Goal: Communication & Community: Answer question/provide support

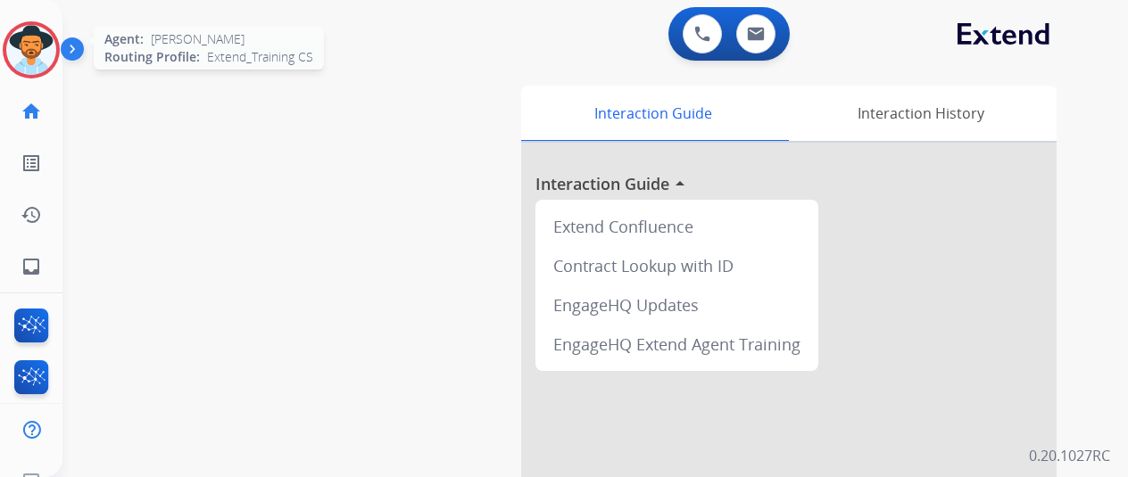
click at [32, 48] on img at bounding box center [31, 50] width 50 height 50
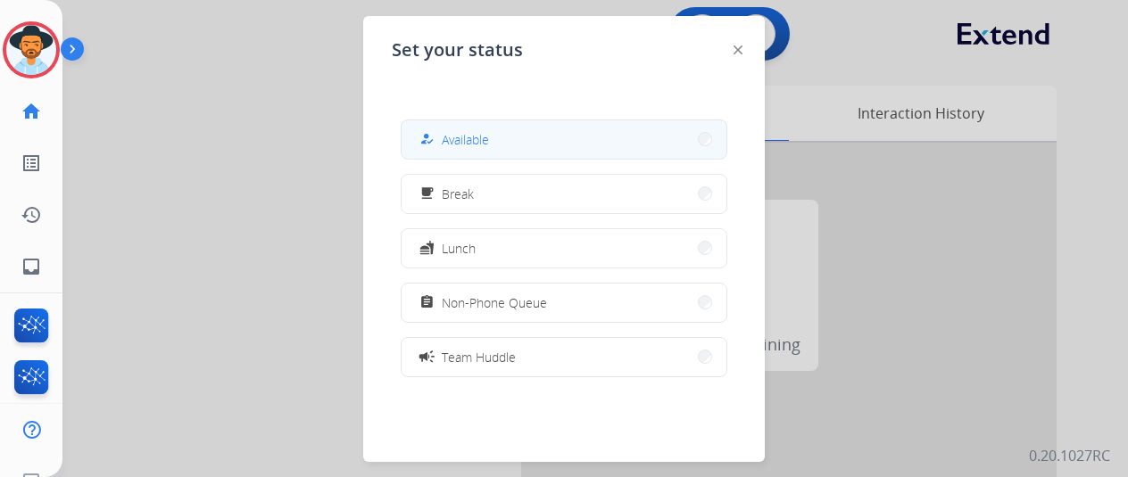
click at [469, 140] on span "Available" at bounding box center [465, 139] width 47 height 19
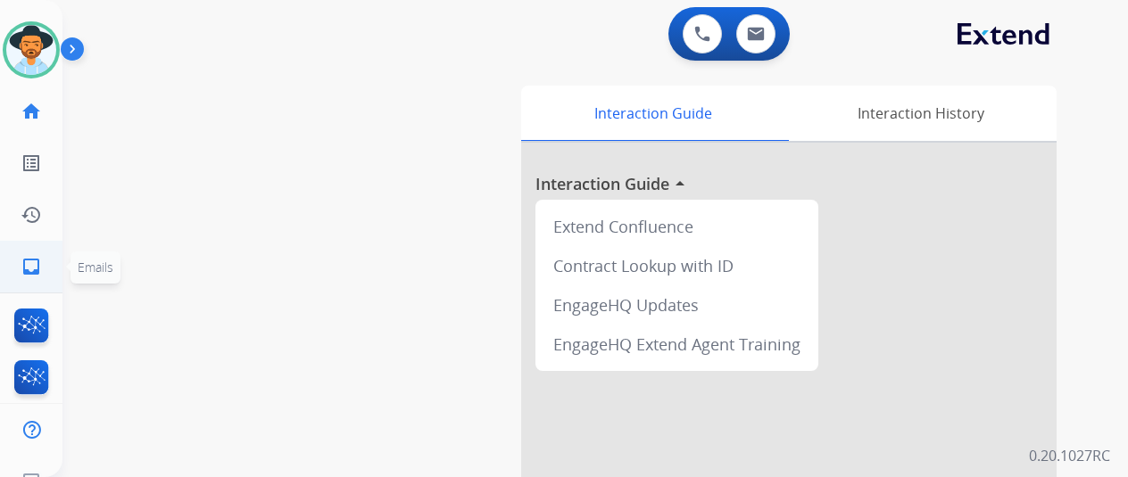
click at [27, 261] on mat-icon "inbox" at bounding box center [31, 266] width 21 height 21
select select "**********"
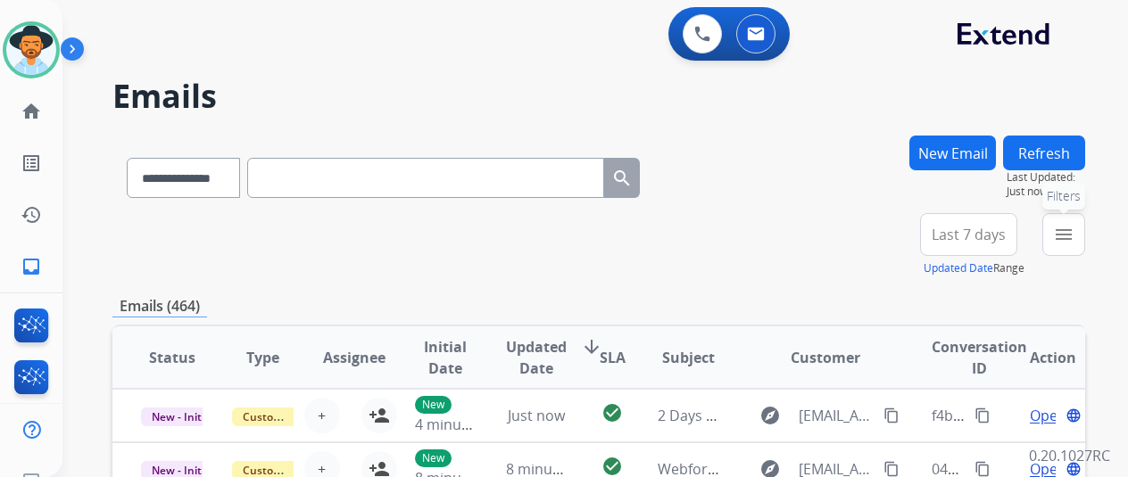
click at [1074, 233] on mat-icon "menu" at bounding box center [1063, 234] width 21 height 21
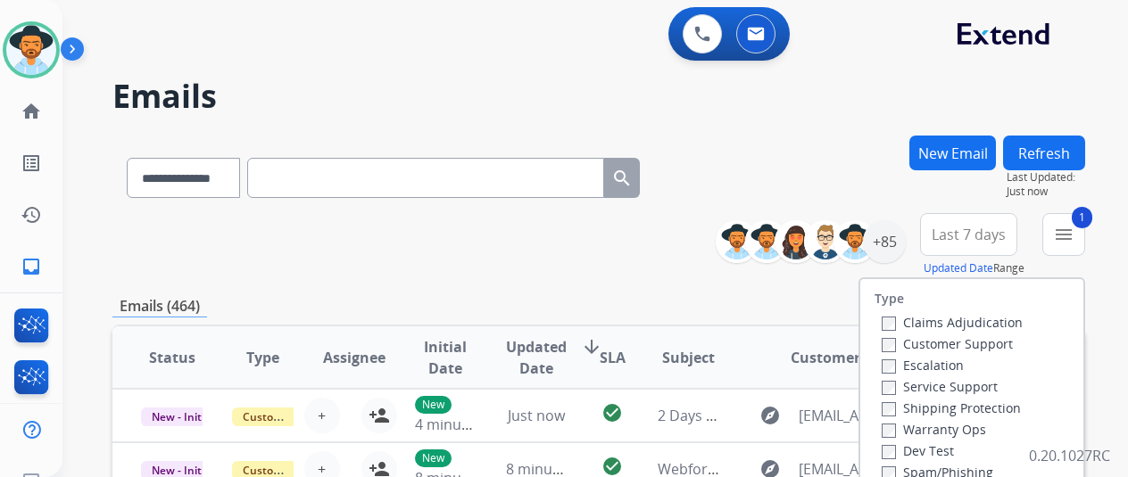
click at [886, 401] on label "Shipping Protection" at bounding box center [951, 408] width 139 height 17
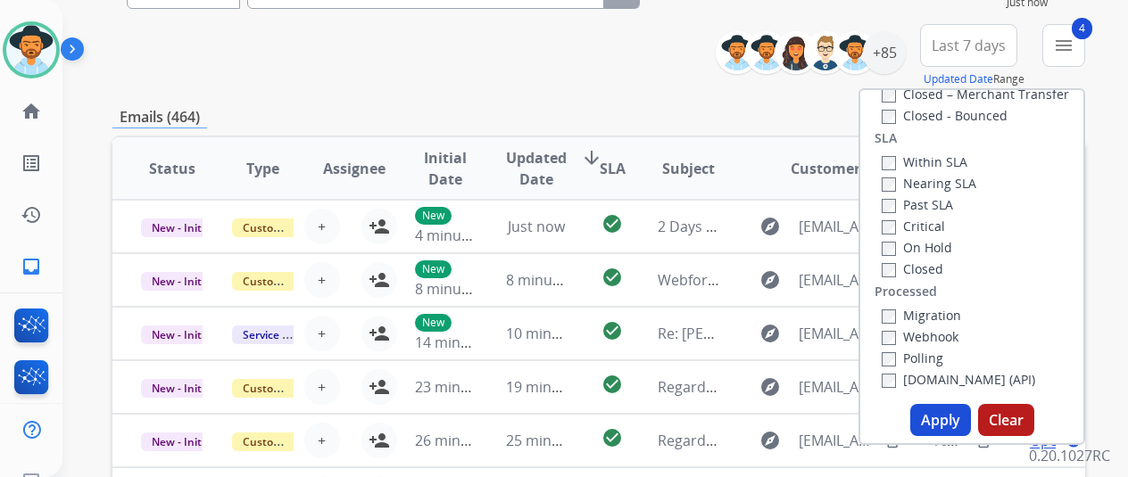
scroll to position [357, 0]
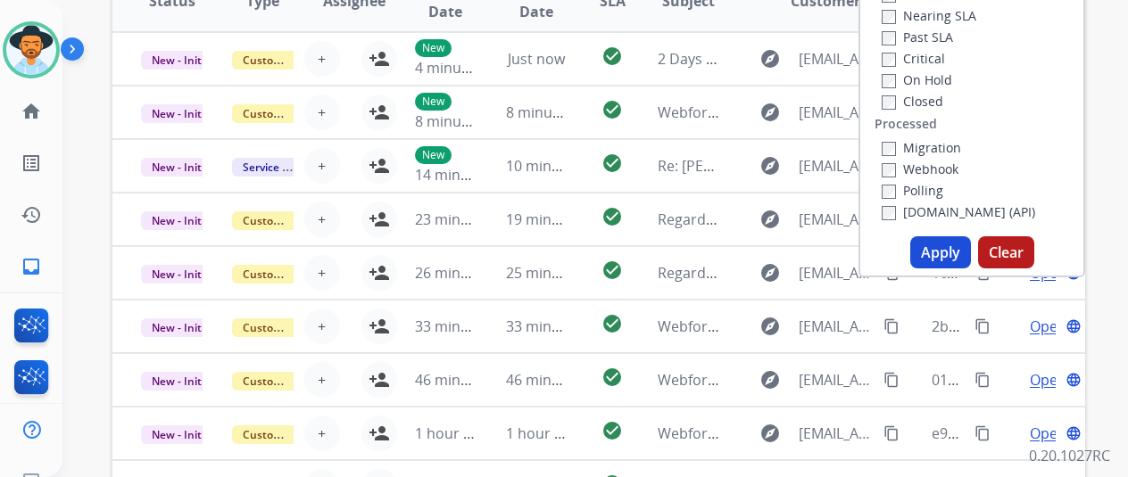
click at [942, 248] on button "Apply" at bounding box center [940, 252] width 61 height 32
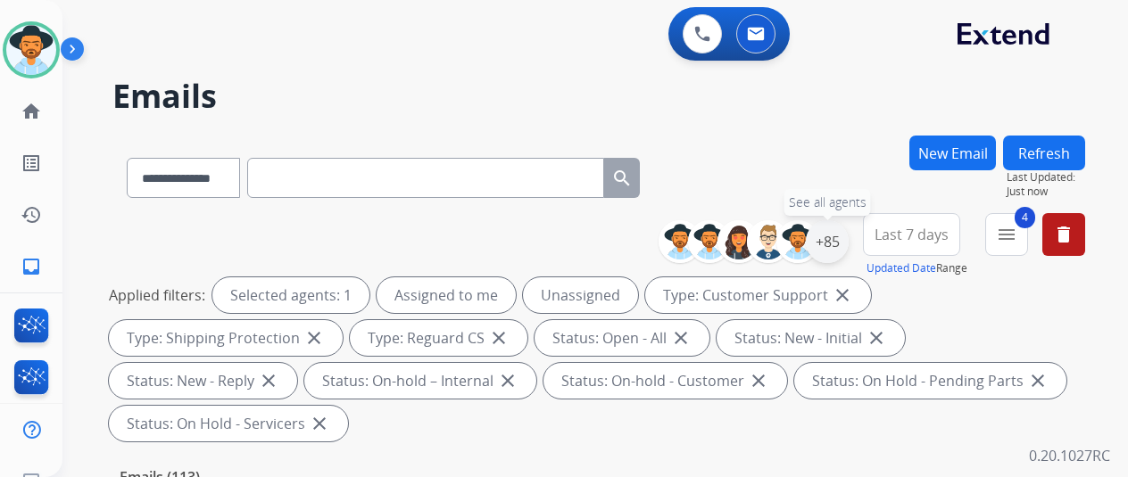
click at [848, 236] on div "+85" at bounding box center [827, 241] width 43 height 43
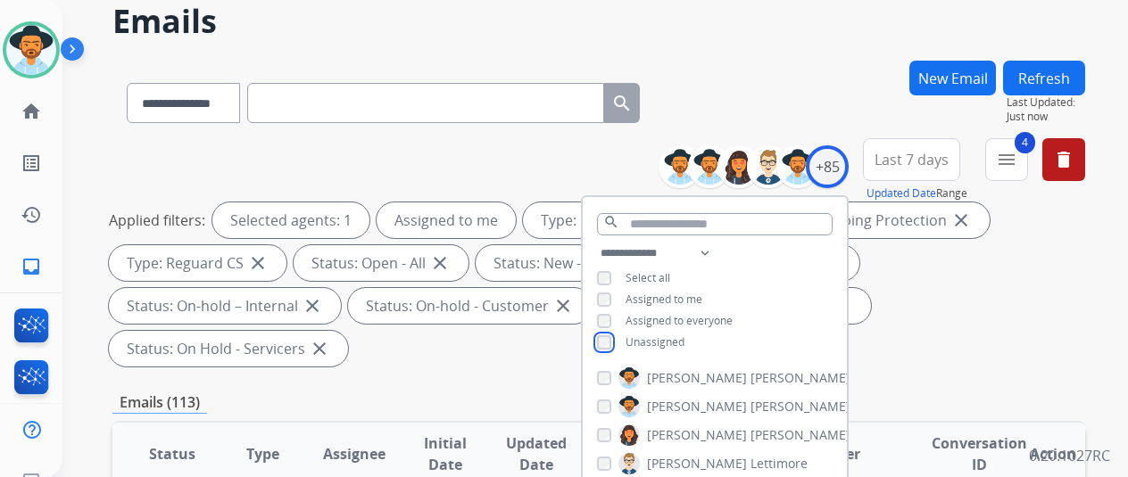
scroll to position [178, 0]
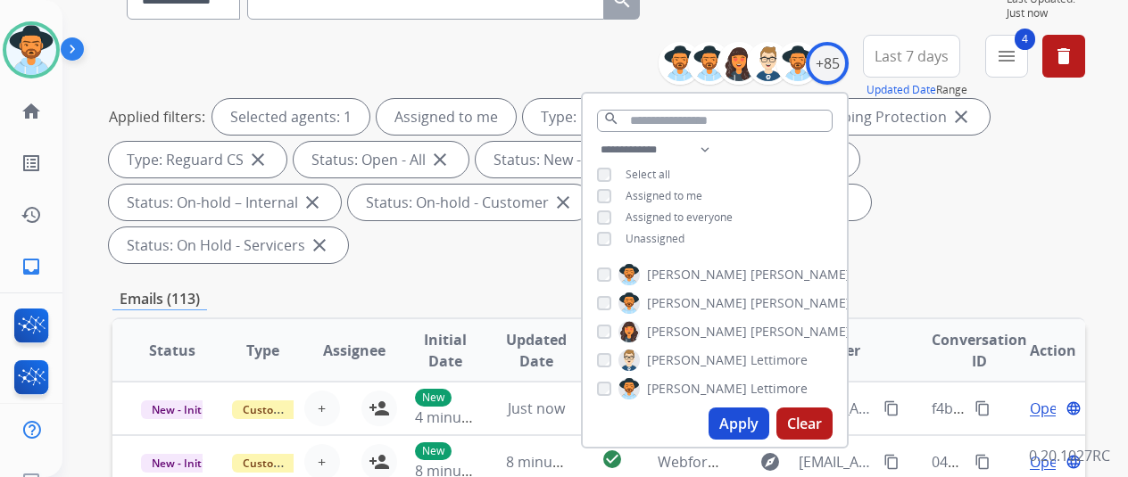
click at [735, 420] on button "Apply" at bounding box center [739, 424] width 61 height 32
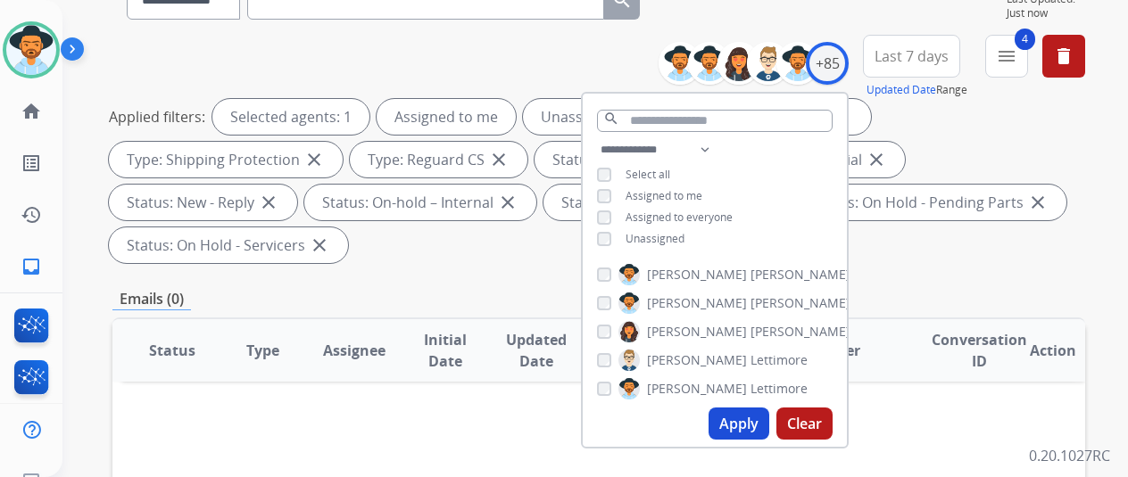
click at [742, 419] on button "Apply" at bounding box center [739, 424] width 61 height 32
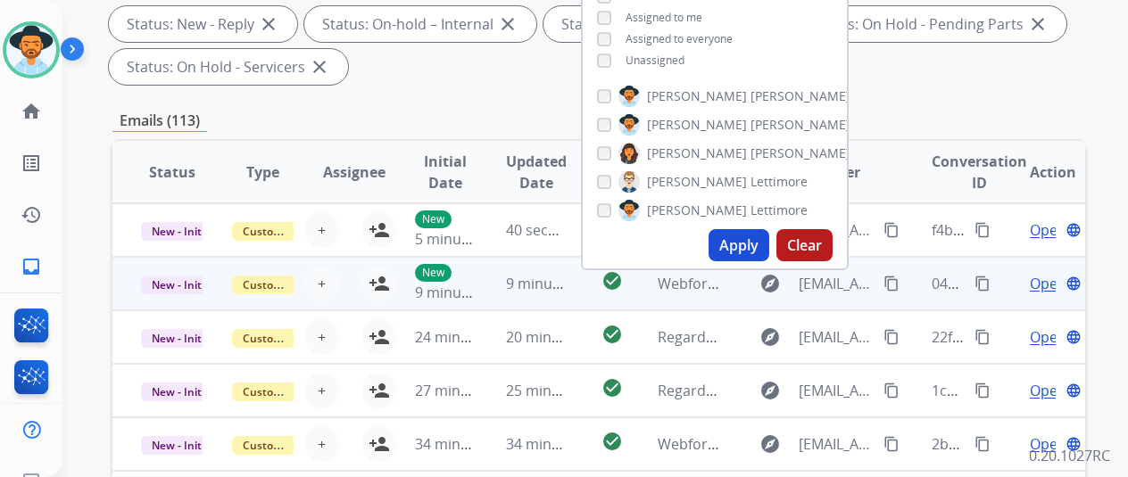
scroll to position [89, 0]
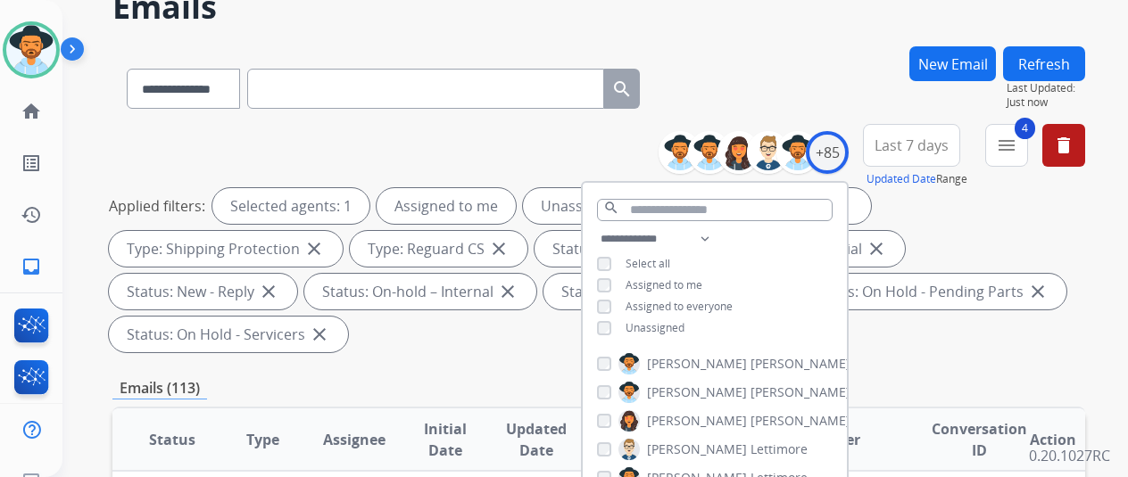
click at [767, 84] on div "**********" at bounding box center [598, 85] width 973 height 78
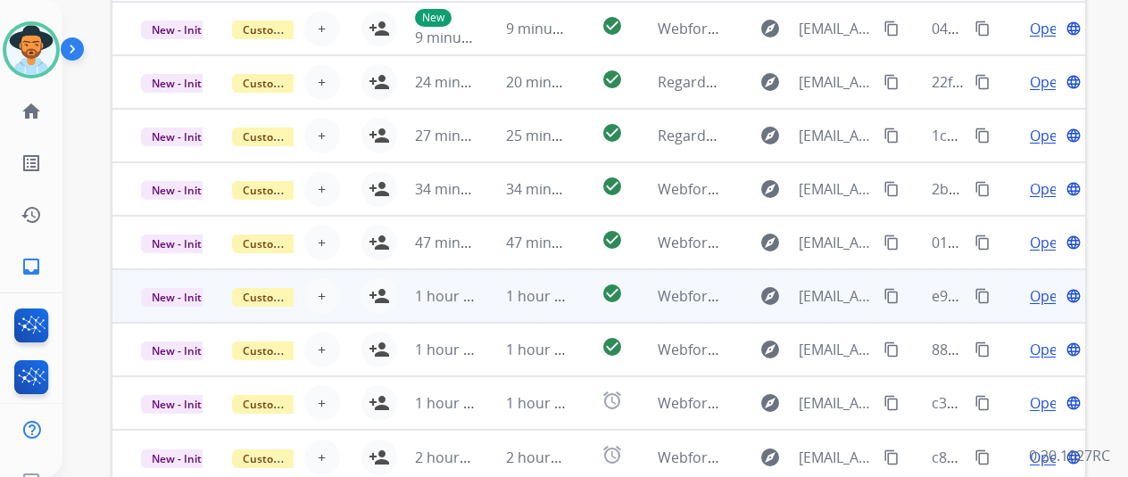
scroll to position [694, 0]
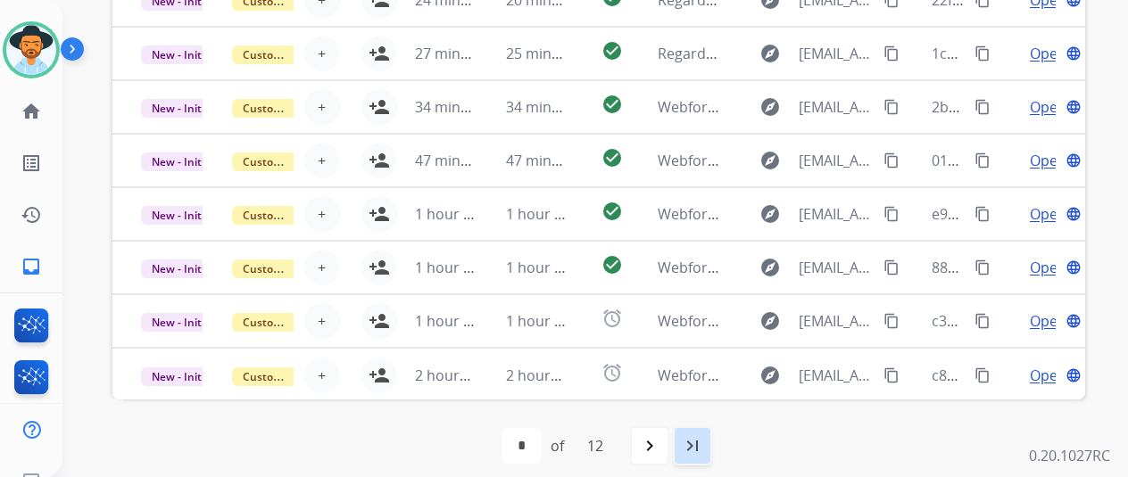
click at [694, 439] on mat-icon "last_page" at bounding box center [692, 445] width 21 height 21
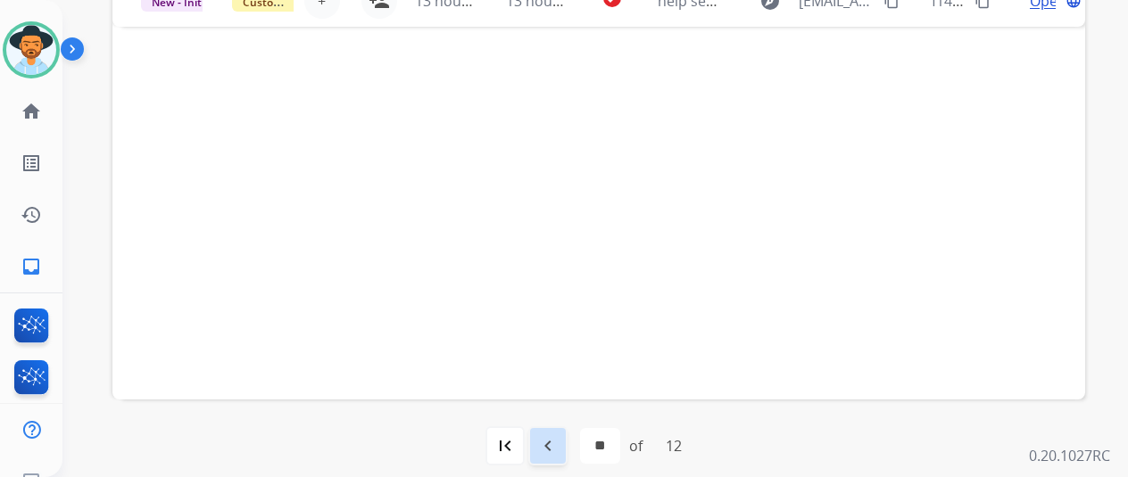
click at [553, 444] on mat-icon "navigate_before" at bounding box center [547, 445] width 21 height 21
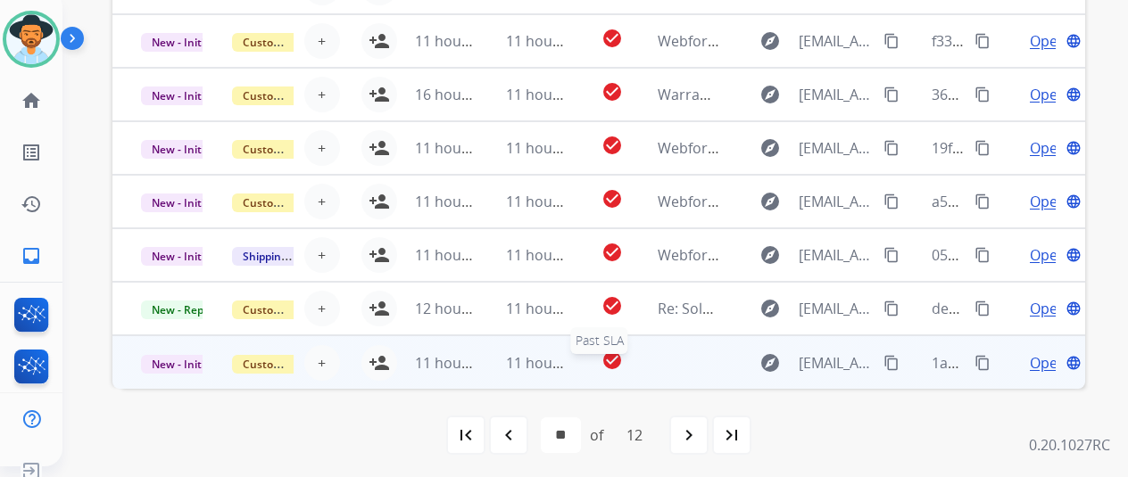
scroll to position [21, 0]
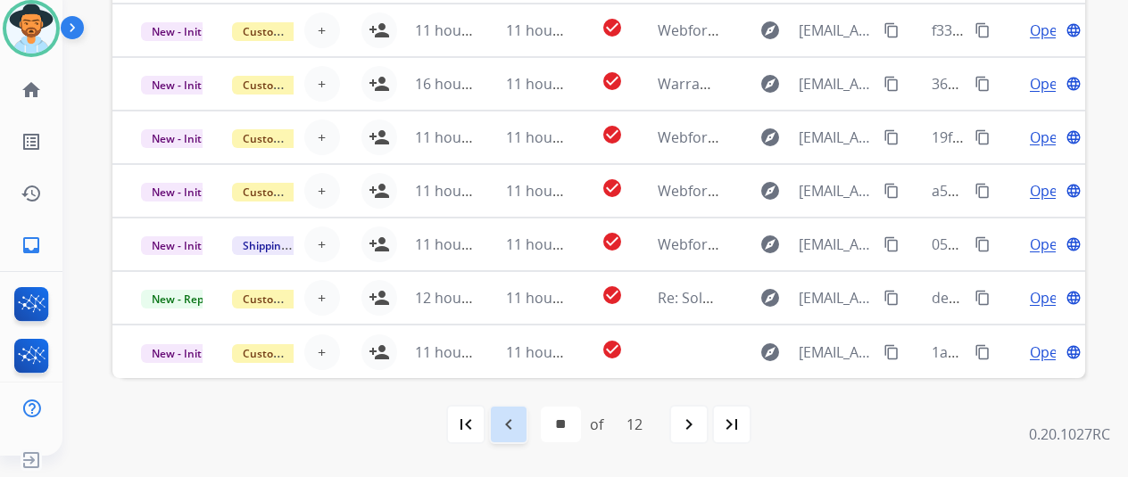
click at [512, 420] on mat-icon "navigate_before" at bounding box center [508, 424] width 21 height 21
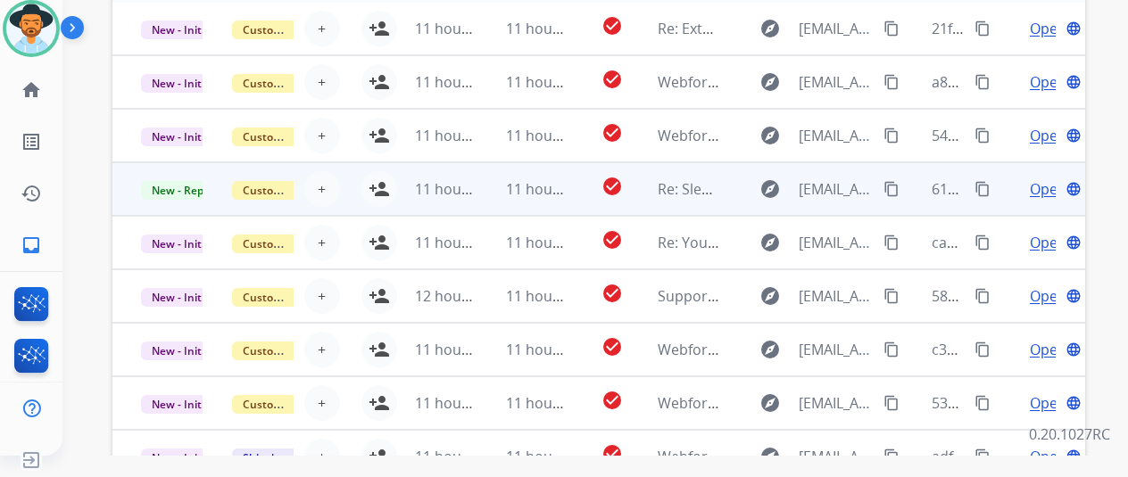
scroll to position [694, 0]
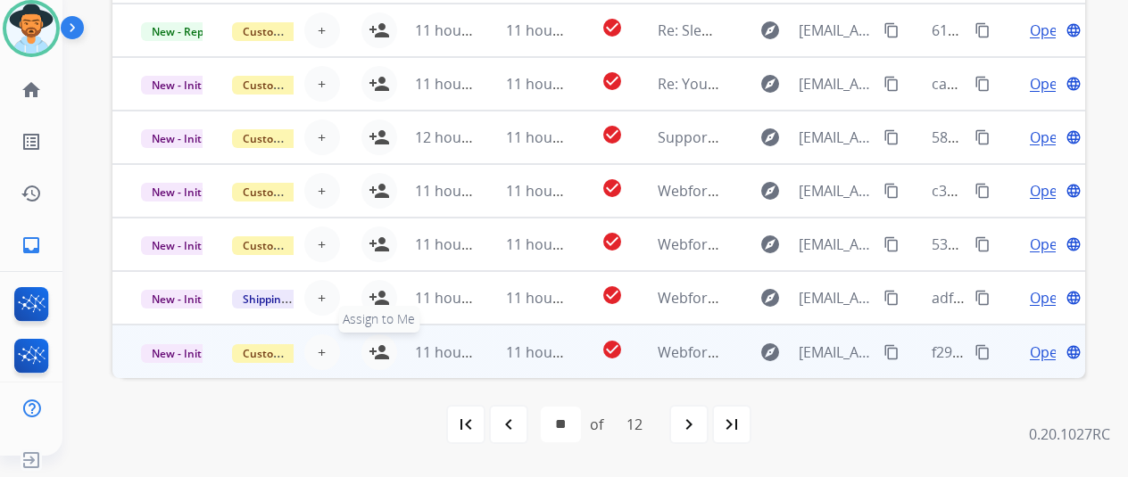
drag, startPoint x: 378, startPoint y: 346, endPoint x: 363, endPoint y: 294, distance: 54.8
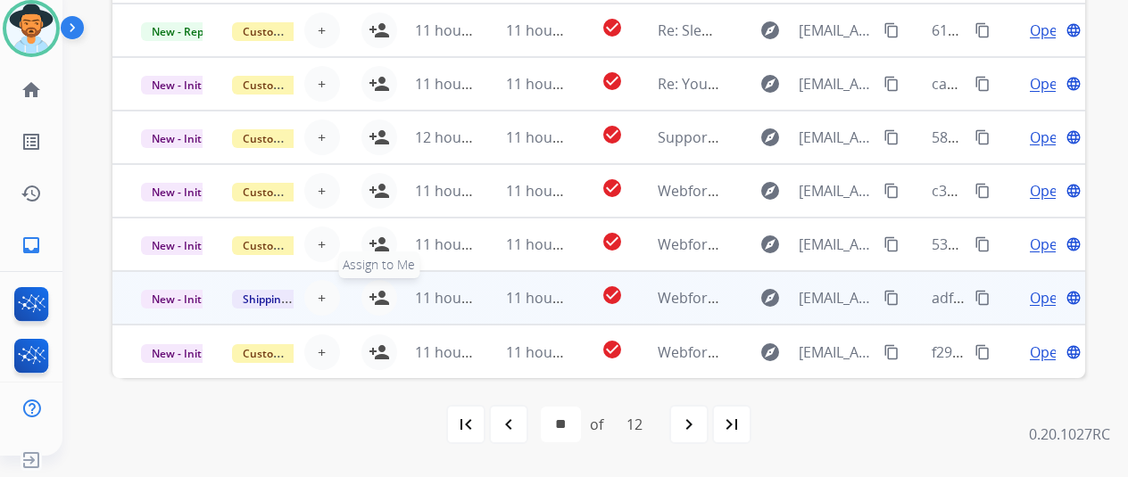
click at [378, 343] on mat-icon "person_add" at bounding box center [379, 352] width 21 height 21
drag, startPoint x: 375, startPoint y: 288, endPoint x: 369, endPoint y: 261, distance: 27.5
click at [375, 286] on button "person_add Assign to Me" at bounding box center [379, 298] width 36 height 36
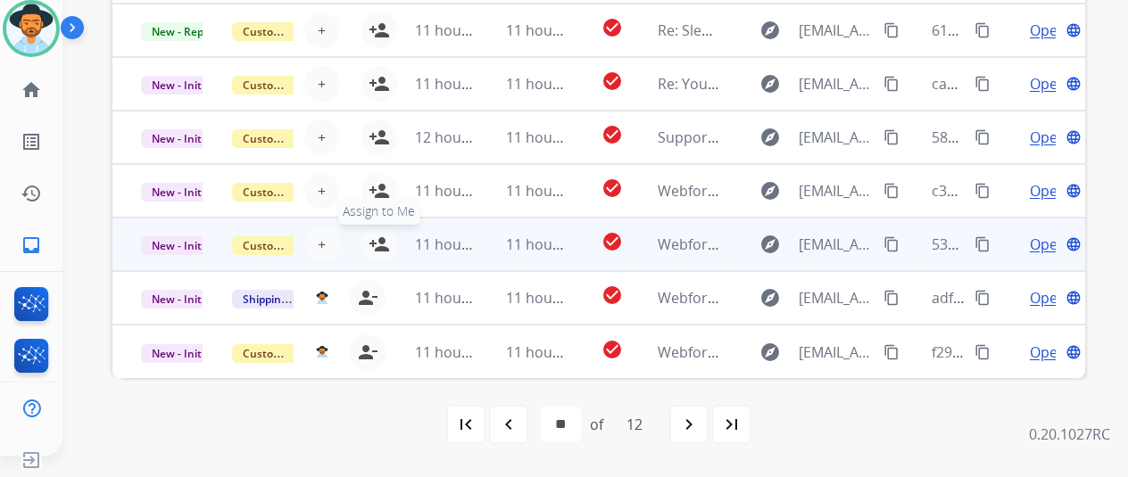
click at [380, 240] on mat-icon "person_add" at bounding box center [379, 244] width 21 height 21
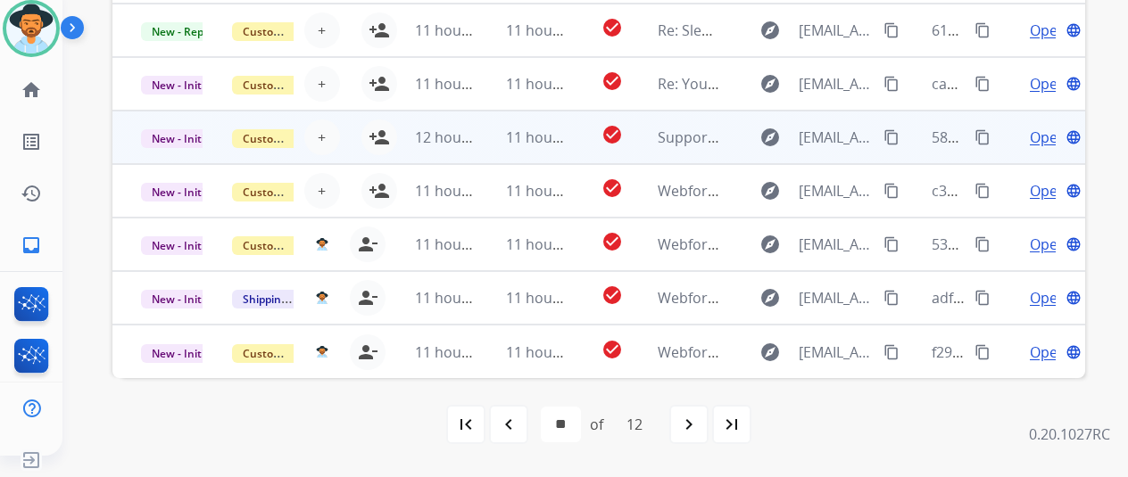
drag, startPoint x: 382, startPoint y: 187, endPoint x: 386, endPoint y: 141, distance: 45.7
click at [383, 178] on button "person_add Assign to Me" at bounding box center [379, 191] width 36 height 36
click at [382, 127] on mat-icon "person_add" at bounding box center [379, 137] width 21 height 21
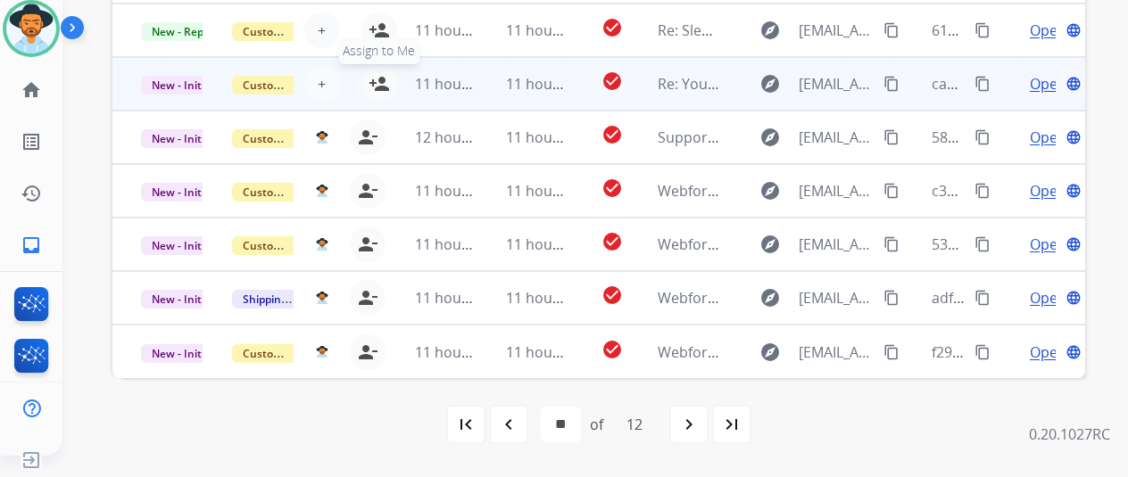
click at [377, 76] on mat-icon "person_add" at bounding box center [379, 83] width 21 height 21
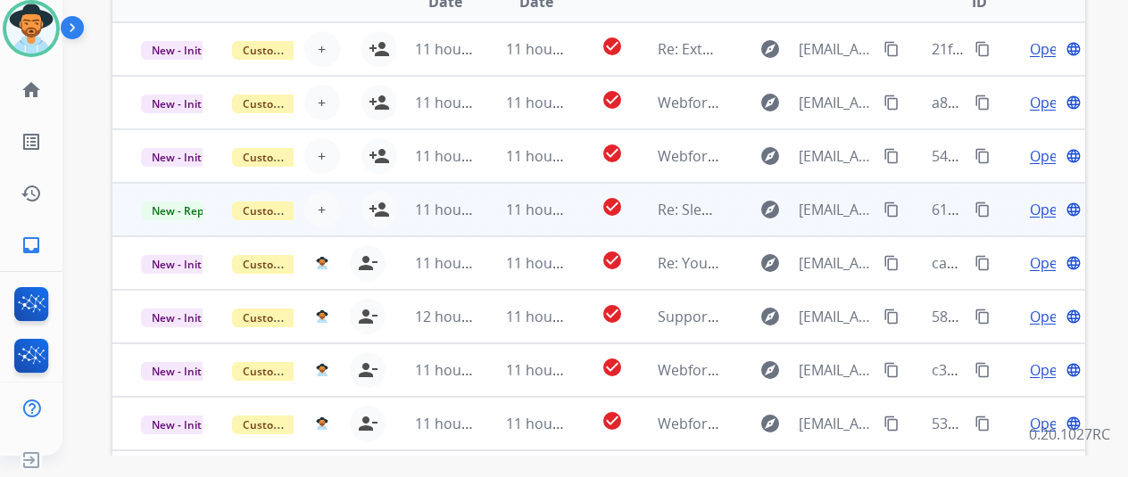
scroll to position [516, 0]
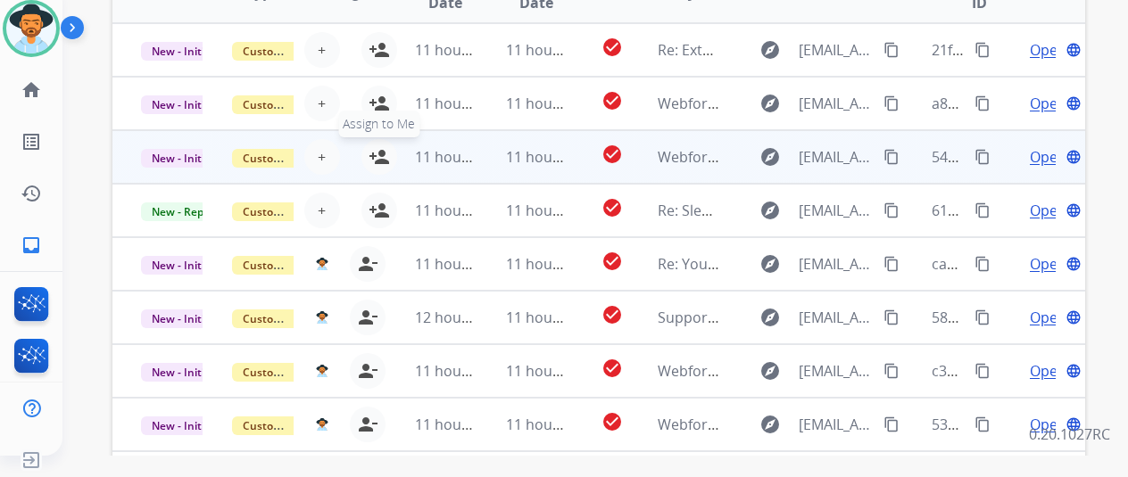
drag, startPoint x: 385, startPoint y: 203, endPoint x: 369, endPoint y: 153, distance: 52.5
click at [377, 193] on button "person_add Assign to Me" at bounding box center [379, 211] width 36 height 36
click at [373, 154] on mat-icon "person_add" at bounding box center [379, 156] width 21 height 21
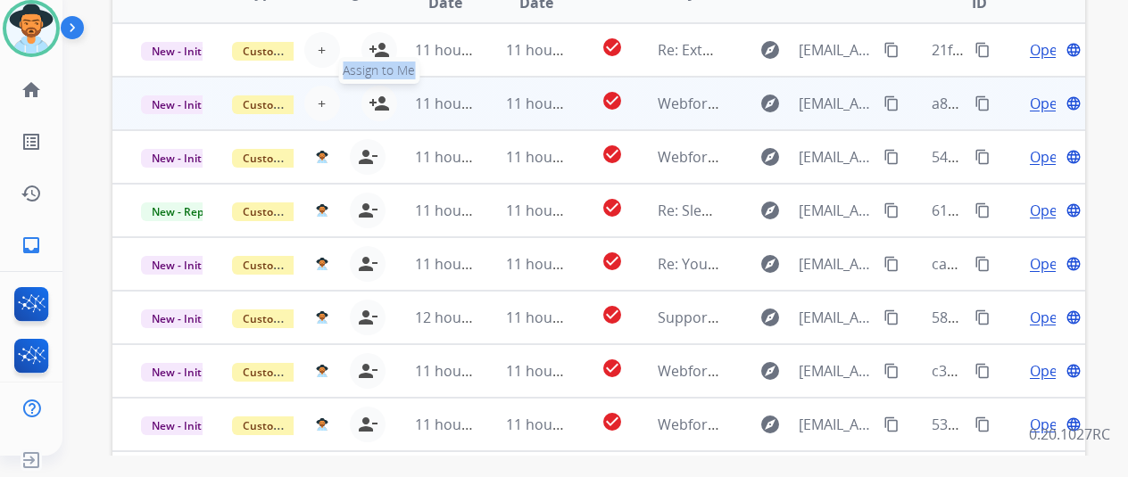
drag, startPoint x: 381, startPoint y: 102, endPoint x: 378, endPoint y: 79, distance: 23.4
click at [381, 101] on tr "New - Initial Customer Support + Select agent person_add Assign to Me 11 hours …" at bounding box center [598, 104] width 973 height 54
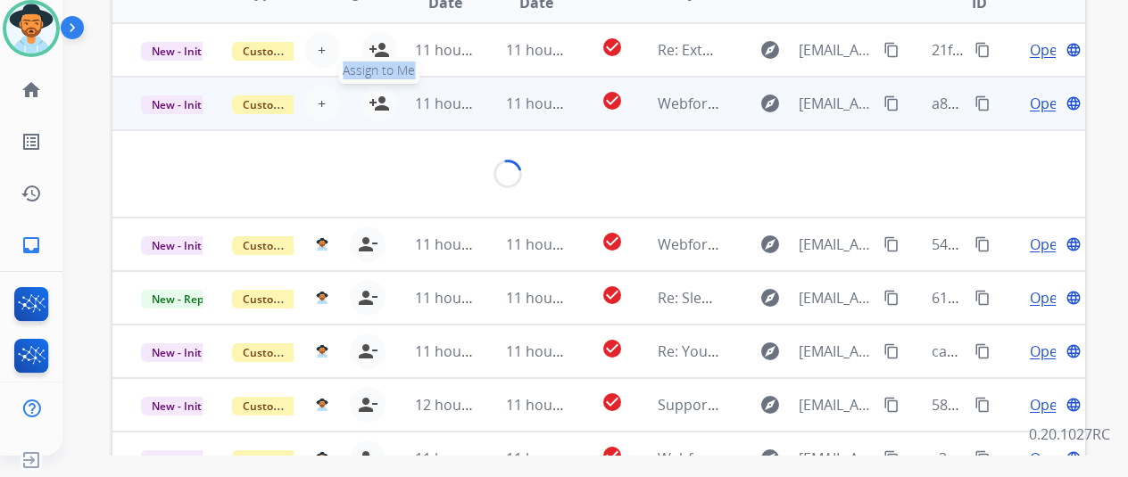
click at [375, 93] on mat-icon "person_add" at bounding box center [379, 103] width 21 height 21
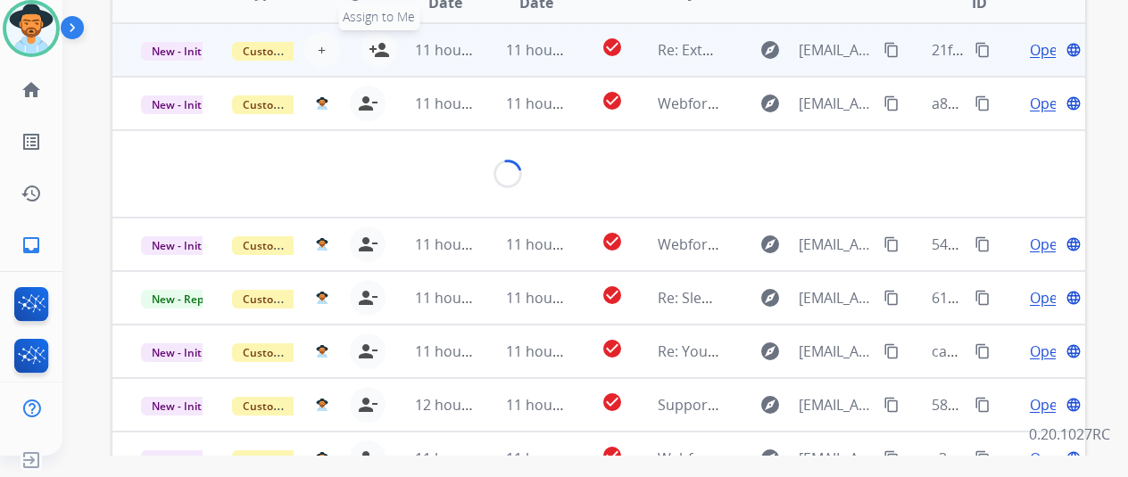
click at [381, 47] on mat-icon "person_add" at bounding box center [379, 49] width 21 height 21
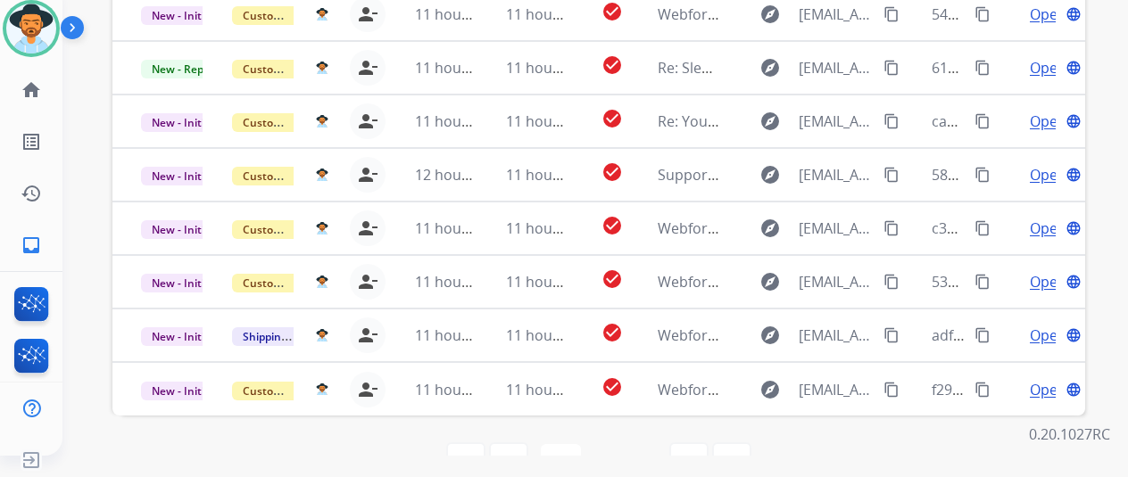
scroll to position [694, 0]
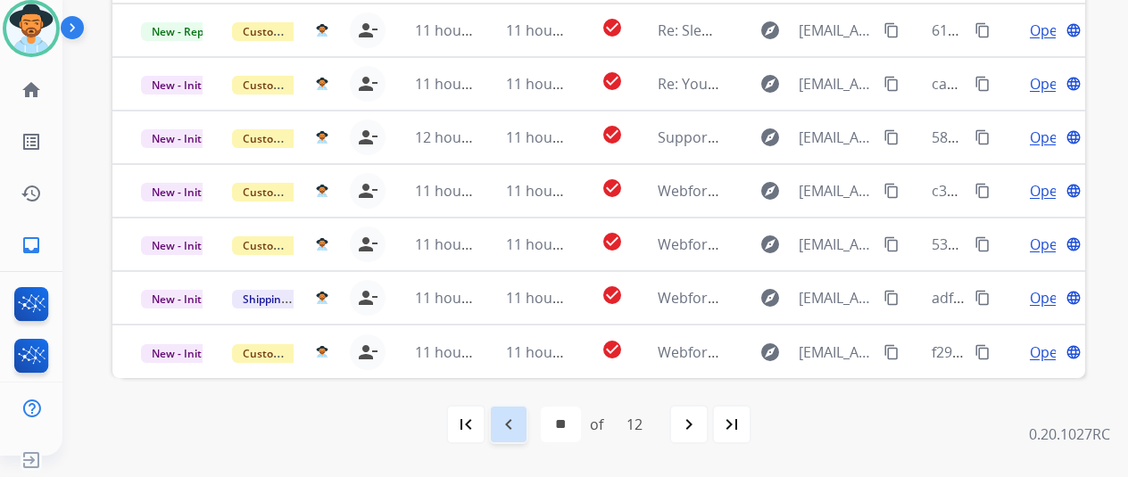
click at [518, 430] on mat-icon "navigate_before" at bounding box center [508, 424] width 21 height 21
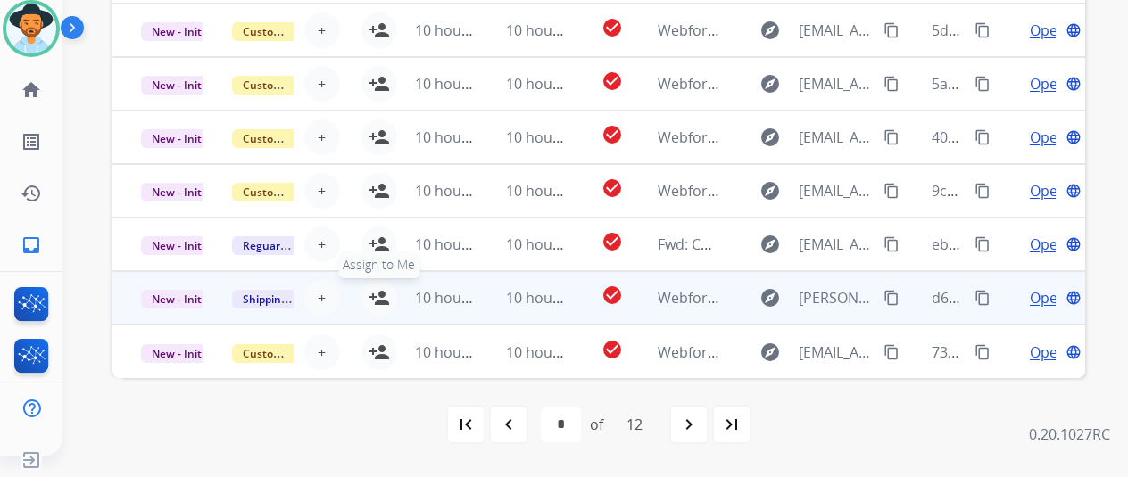
click at [376, 290] on mat-icon "person_add" at bounding box center [379, 297] width 21 height 21
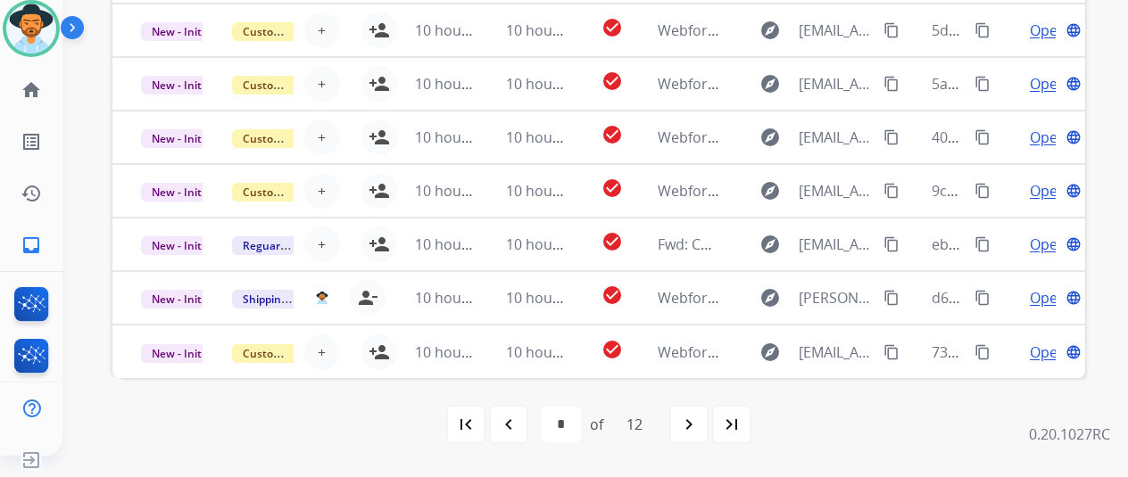
click at [516, 429] on mat-icon "navigate_before" at bounding box center [508, 424] width 21 height 21
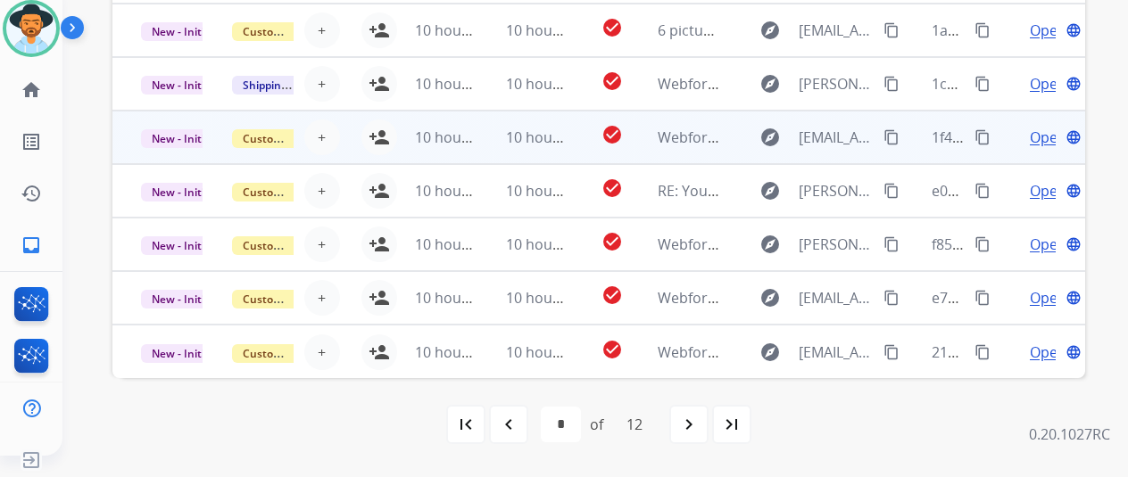
drag, startPoint x: 376, startPoint y: 179, endPoint x: 377, endPoint y: 154, distance: 25.1
click at [377, 174] on button "person_add Assign to Me" at bounding box center [379, 191] width 36 height 36
drag, startPoint x: 377, startPoint y: 129, endPoint x: 380, endPoint y: 117, distance: 12.8
click at [378, 127] on mat-icon "person_add" at bounding box center [379, 137] width 21 height 21
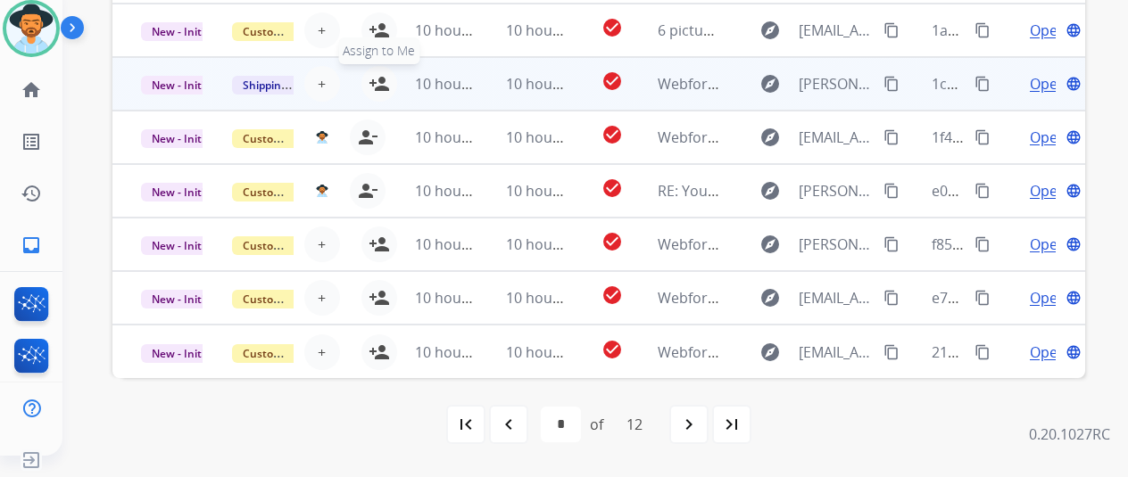
click at [382, 74] on mat-icon "person_add" at bounding box center [379, 83] width 21 height 21
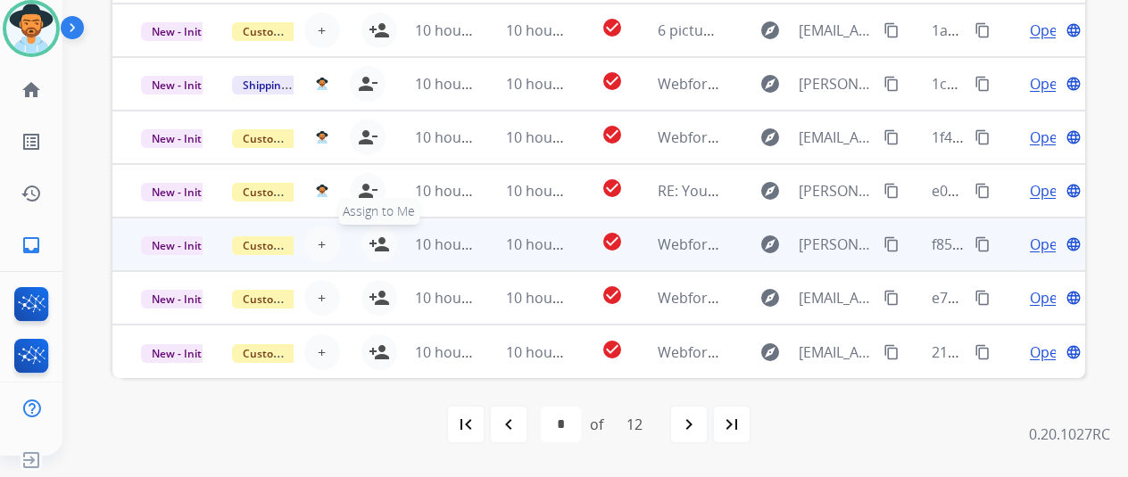
click at [375, 236] on mat-icon "person_add" at bounding box center [379, 244] width 21 height 21
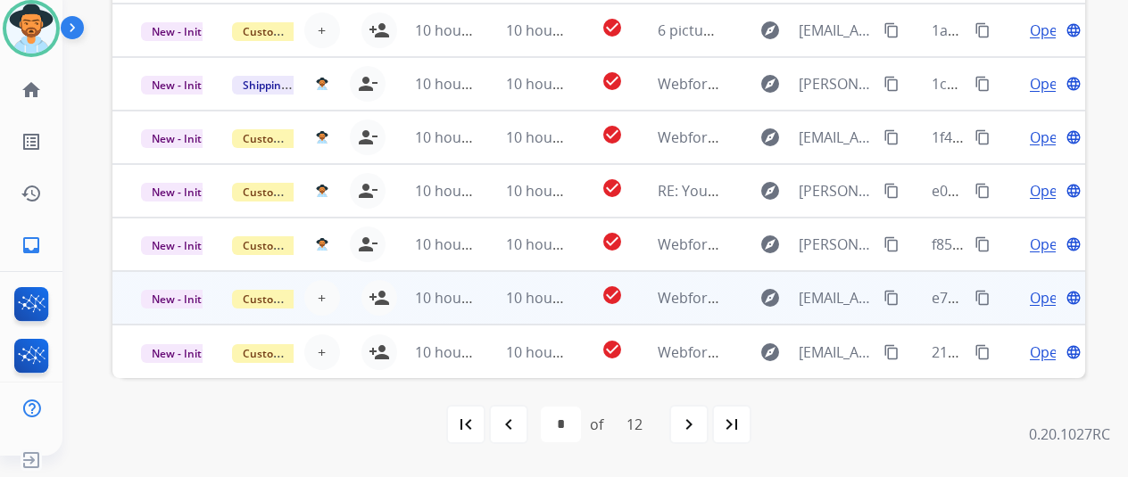
click at [386, 295] on td "10 hours ago" at bounding box center [431, 298] width 91 height 54
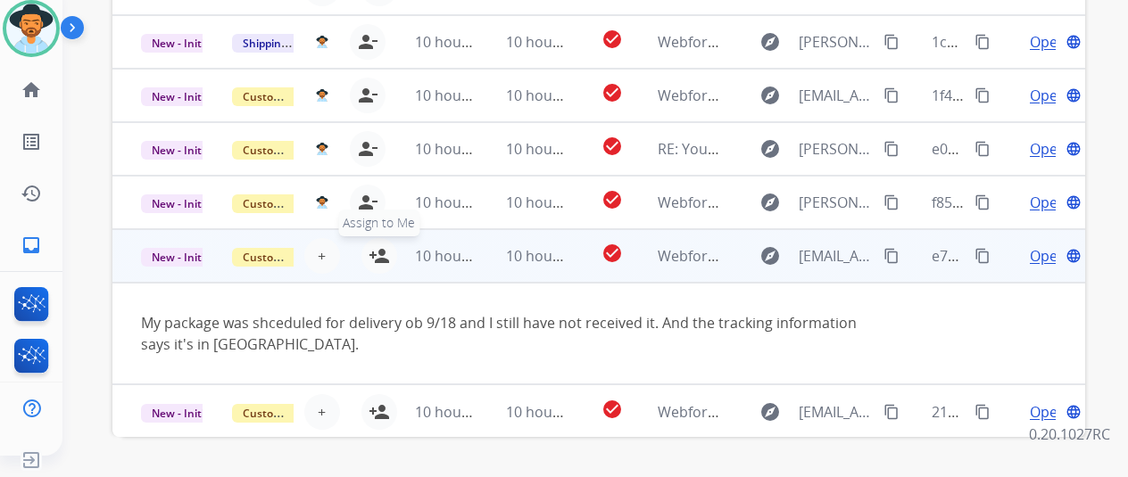
scroll to position [104, 0]
click at [381, 292] on td "My package was shceduled for delivery ob 9/18 and I still have not received it.…" at bounding box center [507, 333] width 791 height 102
click at [384, 245] on mat-icon "person_add" at bounding box center [379, 255] width 21 height 21
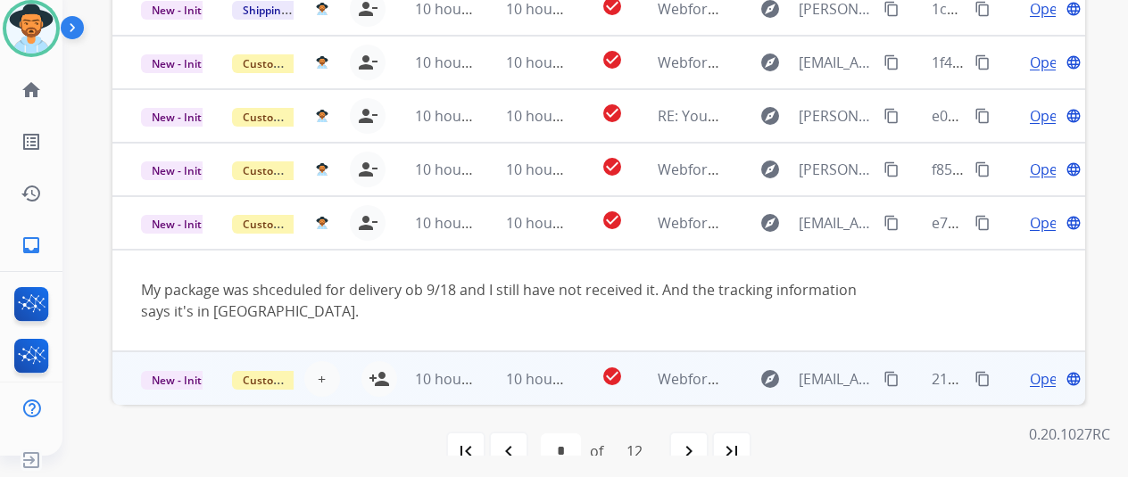
scroll to position [694, 0]
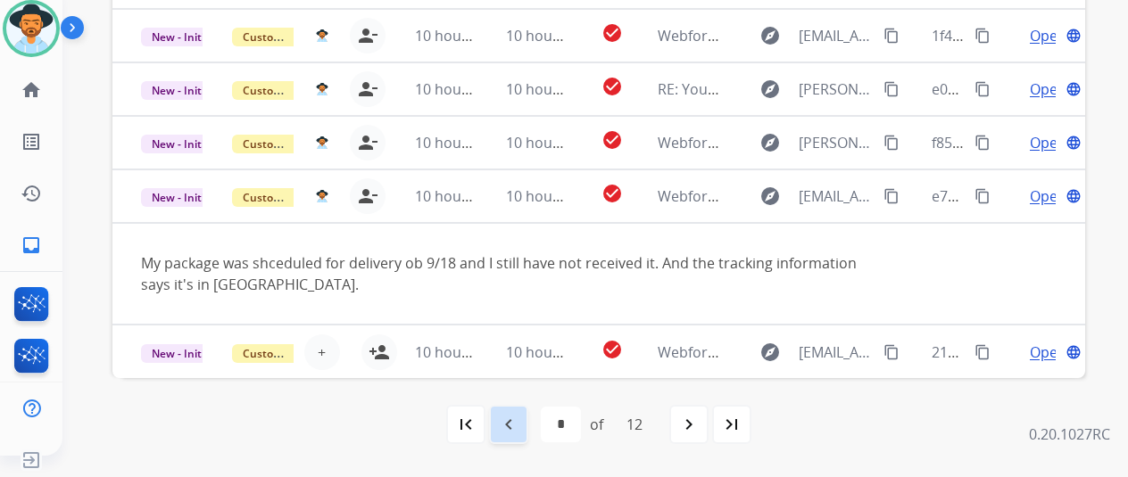
click at [515, 426] on mat-icon "navigate_before" at bounding box center [508, 424] width 21 height 21
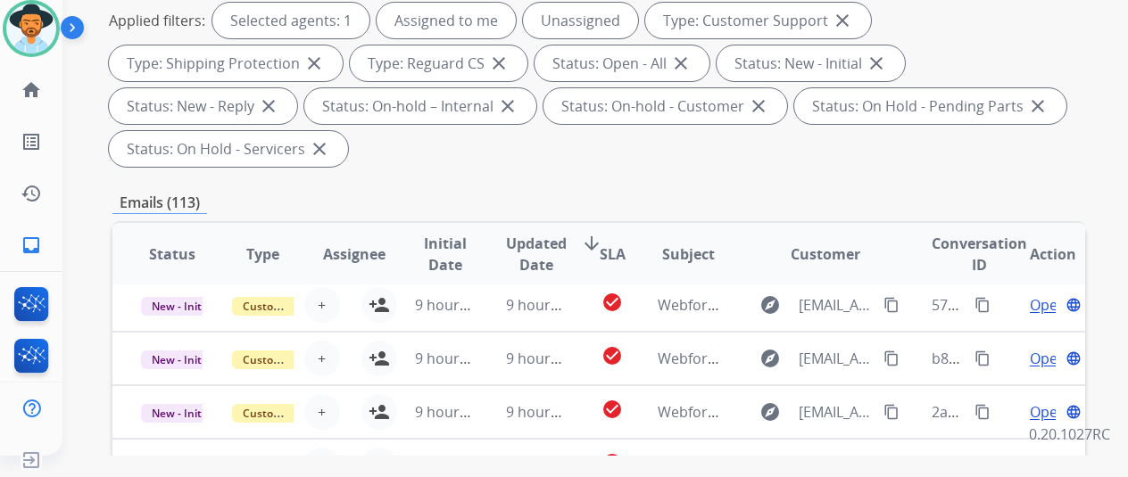
scroll to position [446, 0]
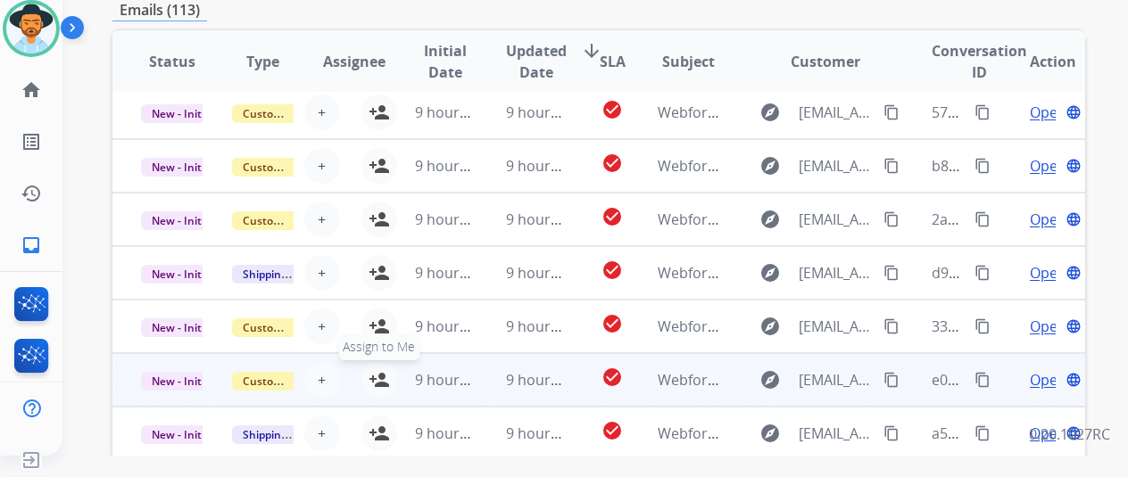
drag, startPoint x: 385, startPoint y: 426, endPoint x: 369, endPoint y: 377, distance: 51.4
click at [384, 420] on button "person_add Assign to Me" at bounding box center [379, 434] width 36 height 36
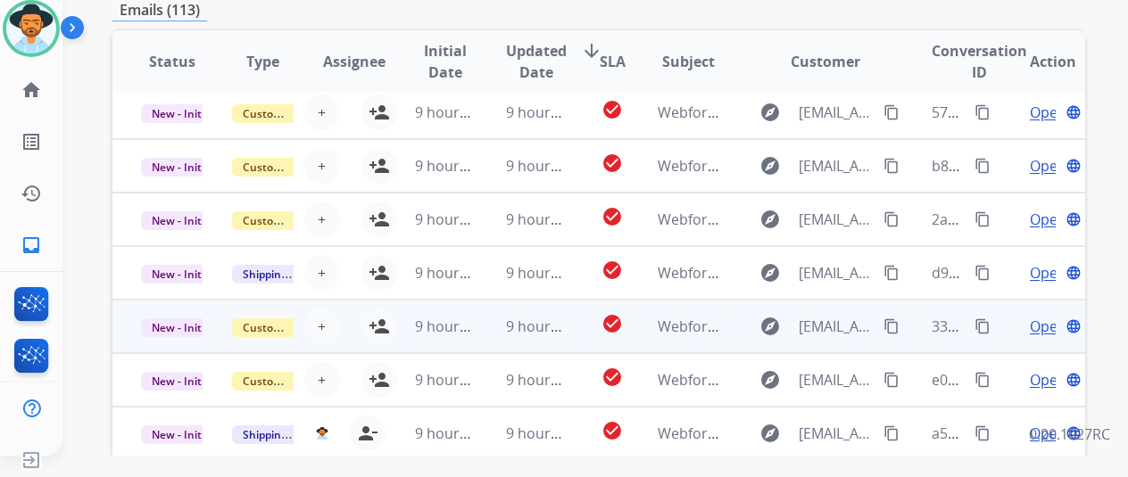
drag, startPoint x: 375, startPoint y: 369, endPoint x: 387, endPoint y: 322, distance: 48.1
click at [378, 362] on div "+ Select agent person_add Assign to Me" at bounding box center [340, 380] width 114 height 36
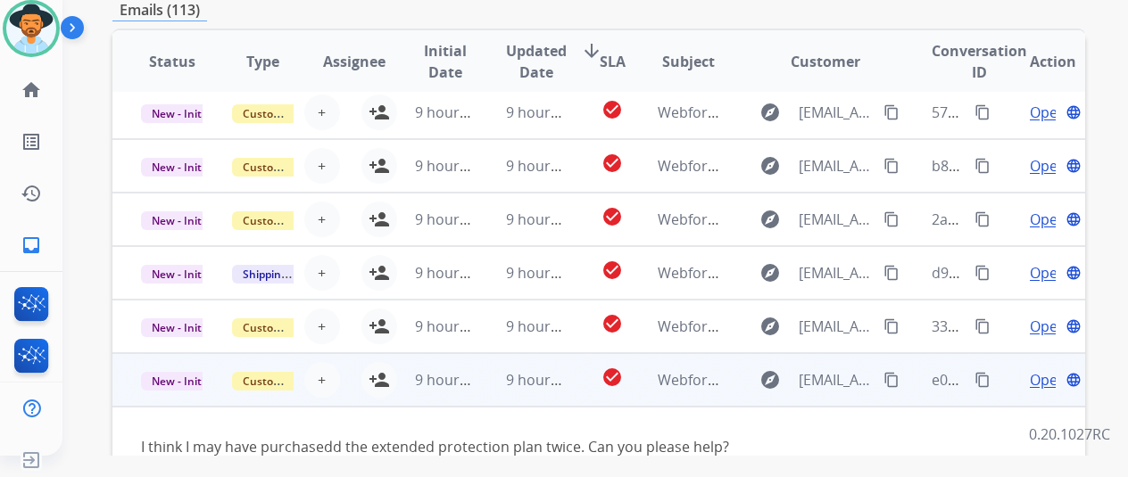
scroll to position [82, 0]
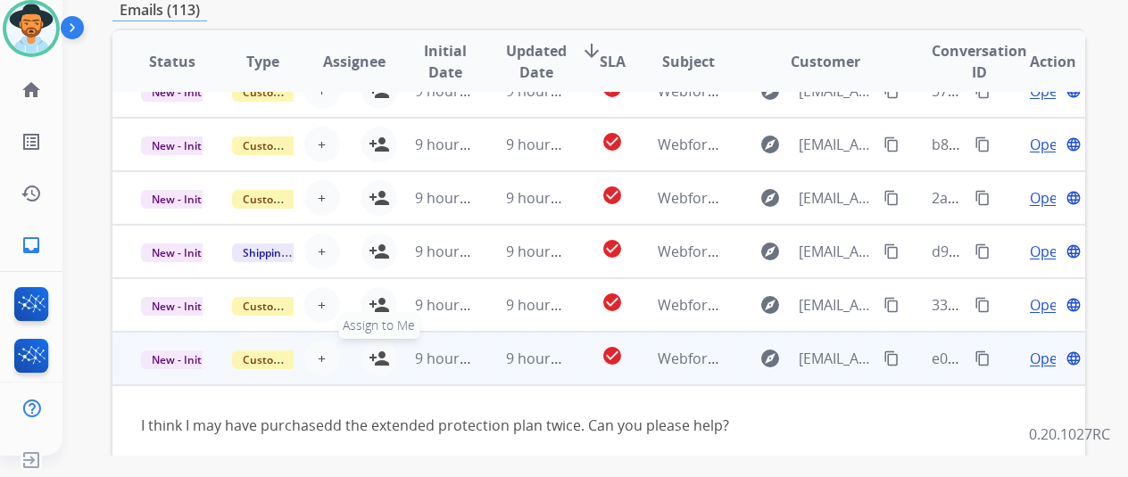
click at [371, 352] on mat-icon "person_add" at bounding box center [379, 358] width 21 height 21
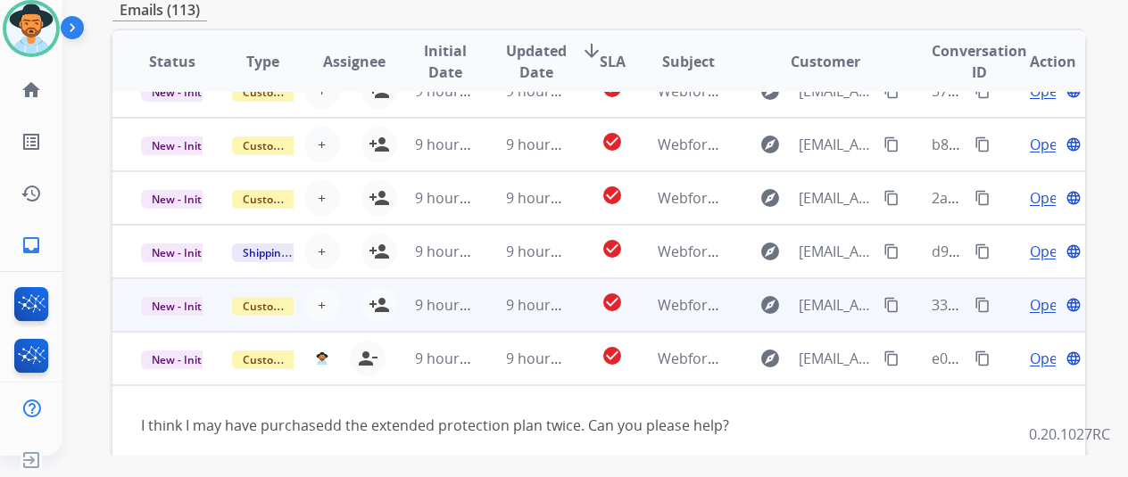
drag, startPoint x: 384, startPoint y: 303, endPoint x: 384, endPoint y: 284, distance: 18.7
click at [384, 299] on mat-icon "person_add" at bounding box center [379, 304] width 21 height 21
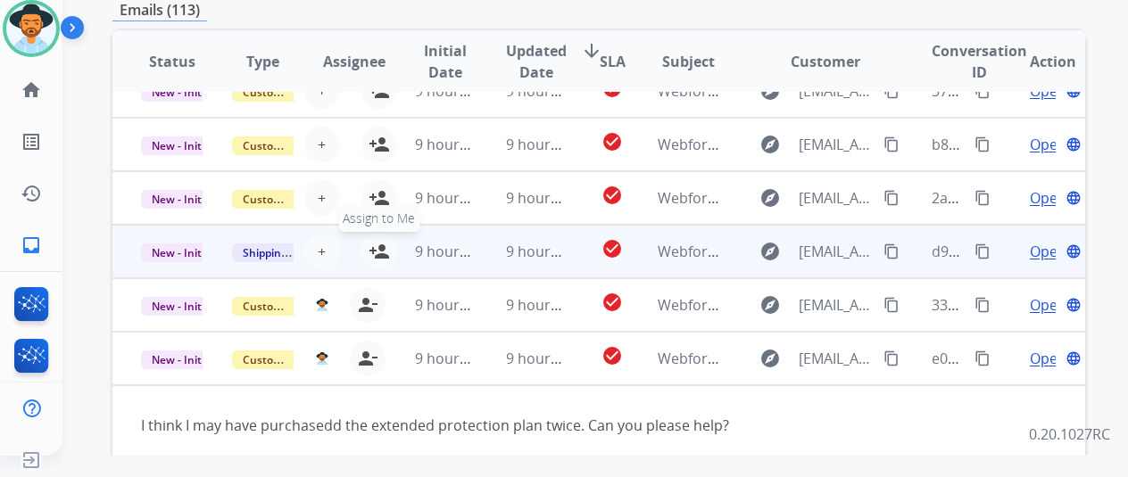
click at [378, 242] on mat-icon "person_add" at bounding box center [379, 251] width 21 height 21
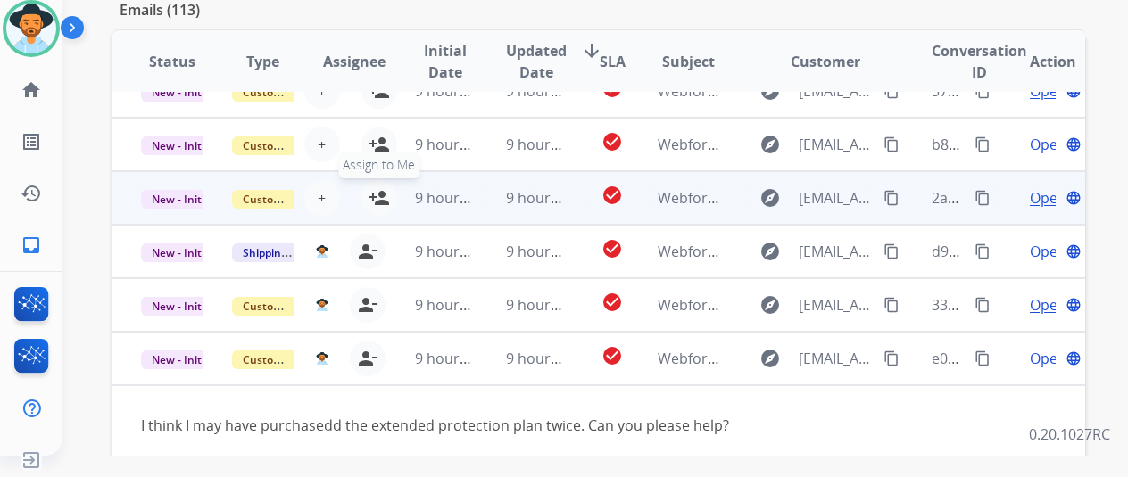
drag, startPoint x: 377, startPoint y: 196, endPoint x: 383, endPoint y: 164, distance: 32.7
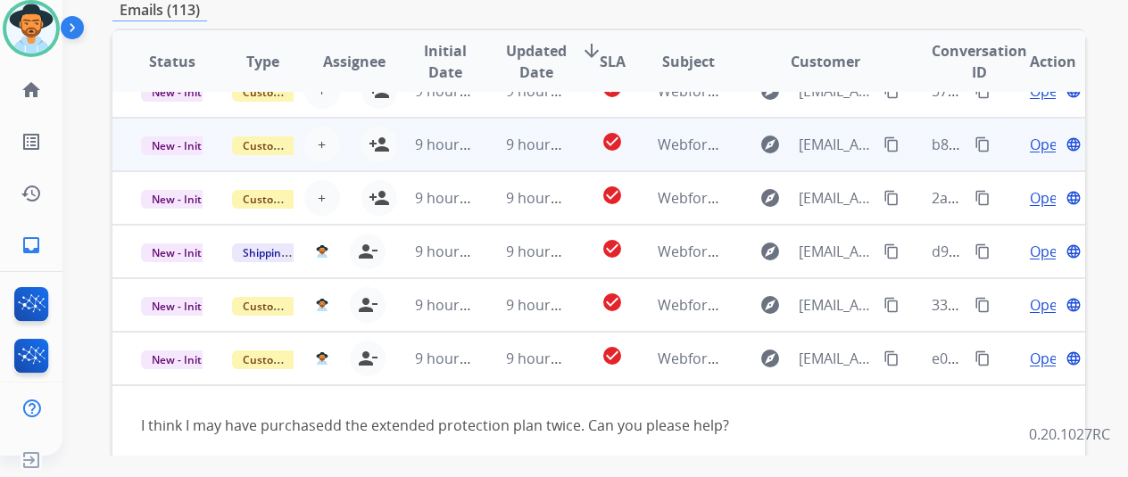
click at [377, 192] on mat-icon "person_add" at bounding box center [379, 197] width 21 height 21
click at [384, 137] on mat-icon "person_add" at bounding box center [379, 144] width 21 height 21
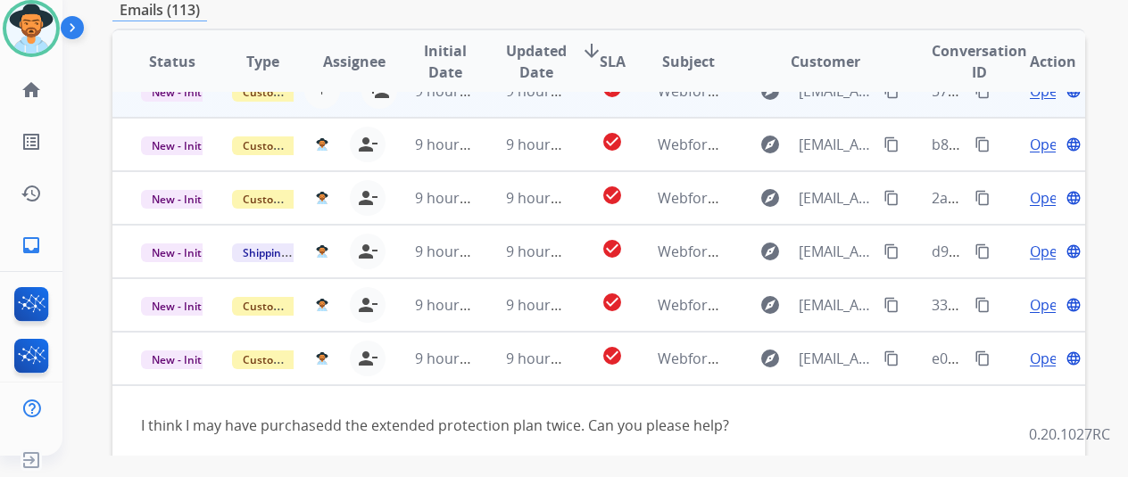
scroll to position [0, 0]
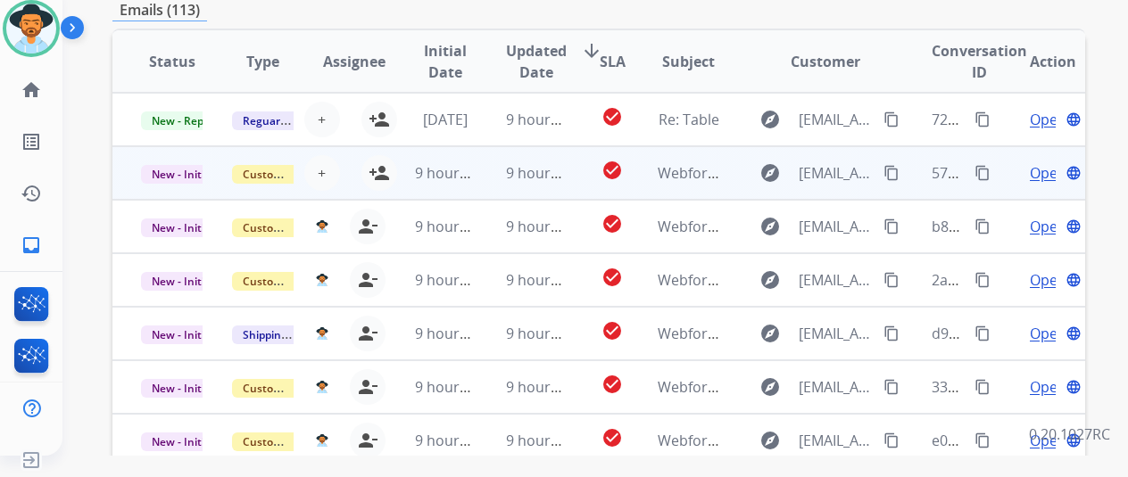
click at [386, 170] on td "9 hours ago" at bounding box center [431, 173] width 91 height 54
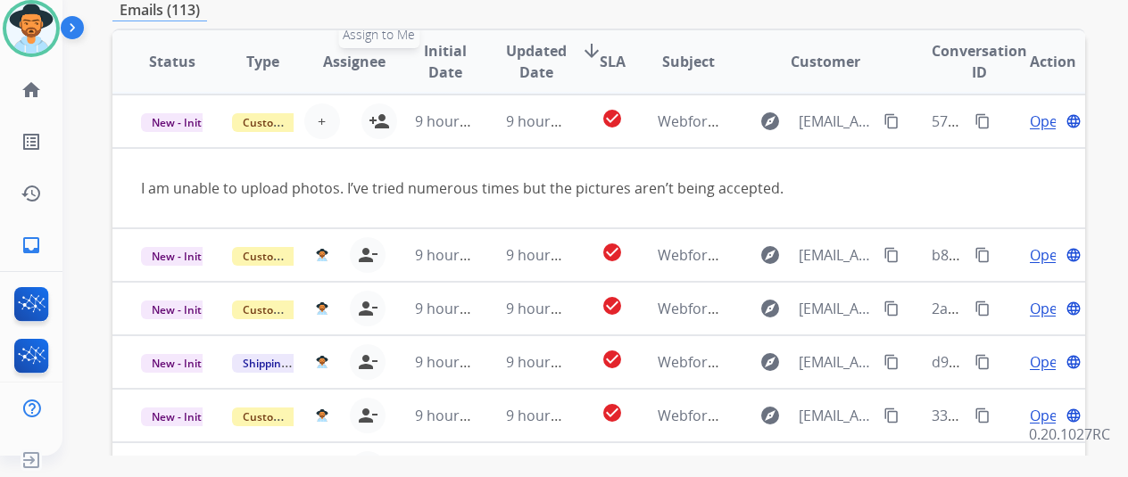
scroll to position [54, 0]
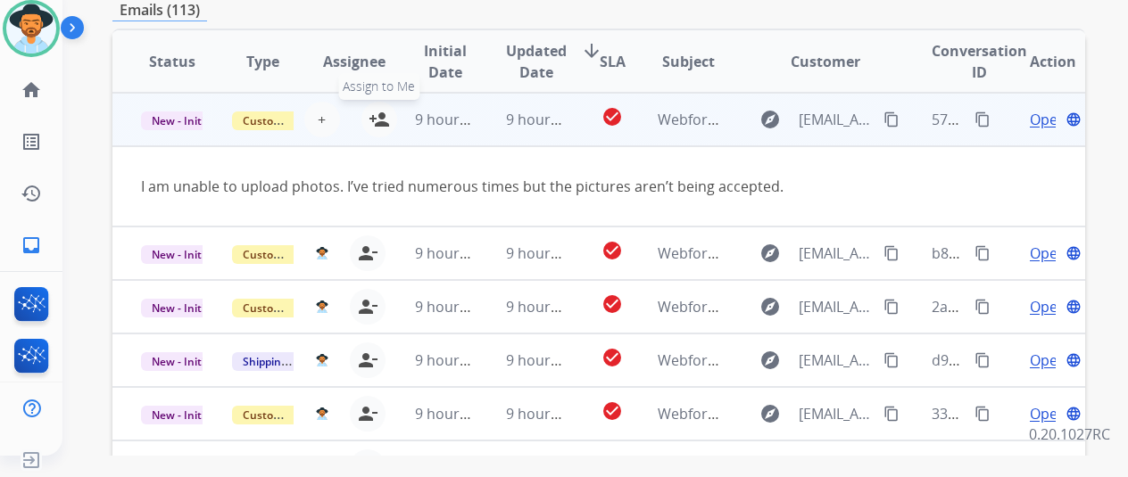
click at [372, 113] on mat-icon "person_add" at bounding box center [379, 119] width 21 height 21
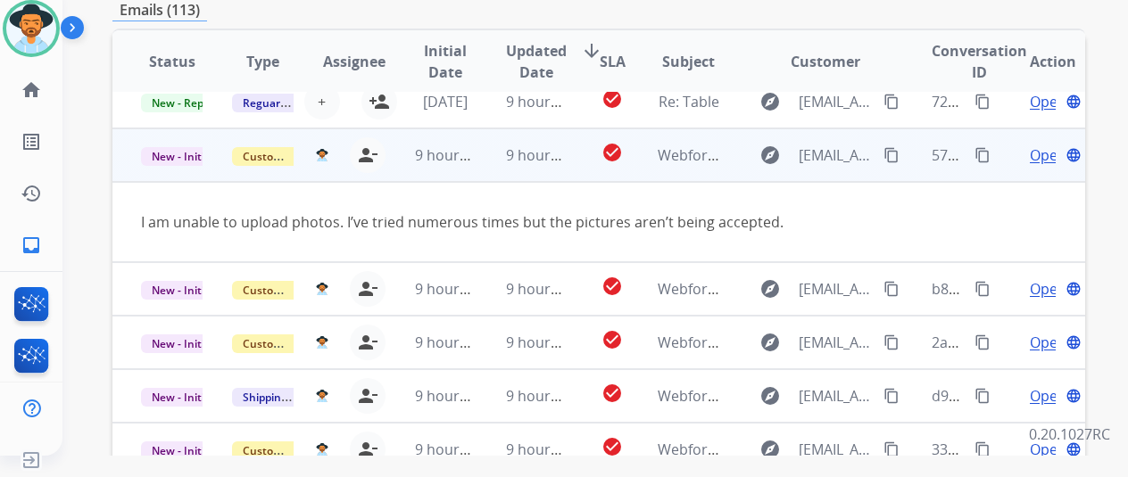
scroll to position [0, 0]
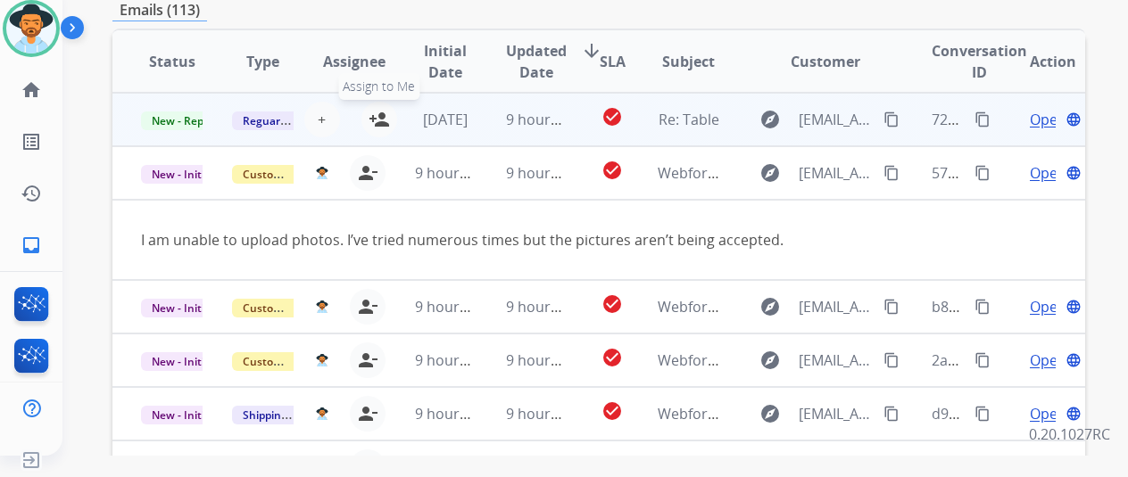
click at [383, 118] on mat-icon "person_add" at bounding box center [379, 119] width 21 height 21
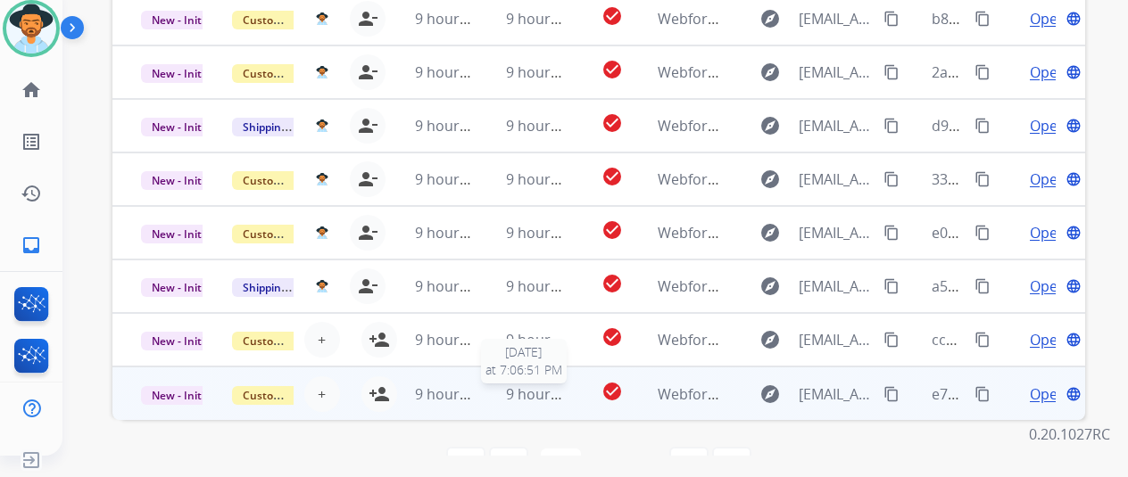
scroll to position [694, 0]
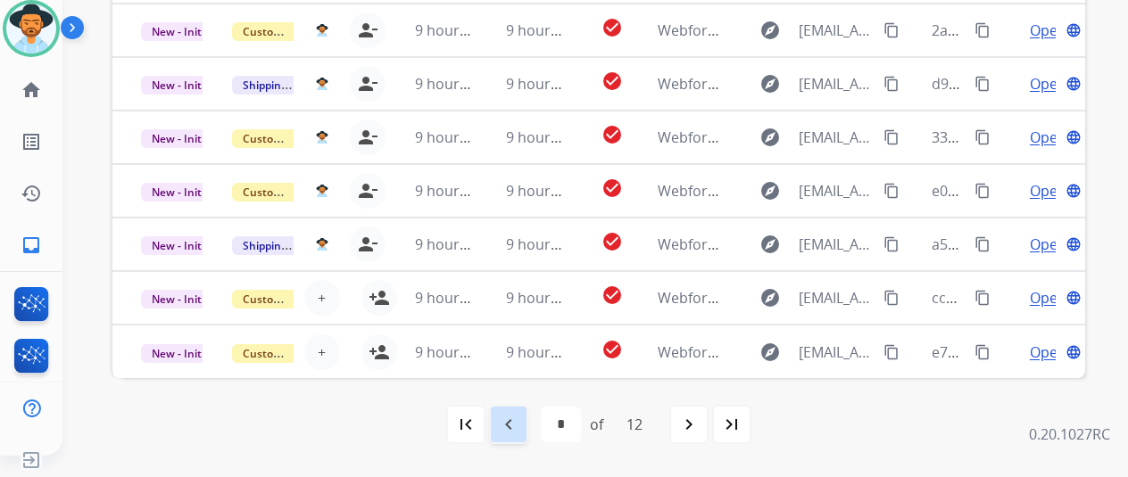
click at [510, 422] on mat-icon "navigate_before" at bounding box center [508, 424] width 21 height 21
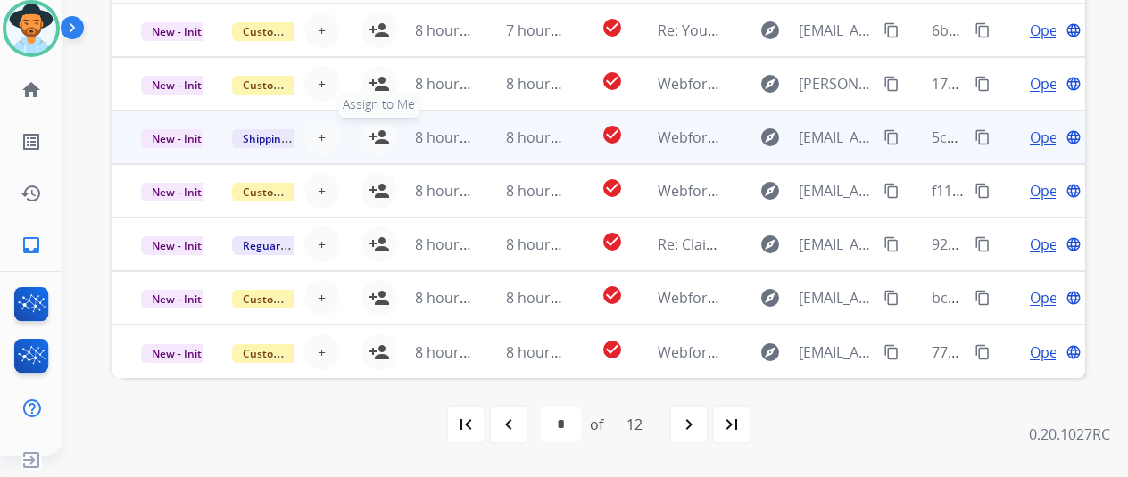
click at [382, 129] on mat-icon "person_add" at bounding box center [379, 137] width 21 height 21
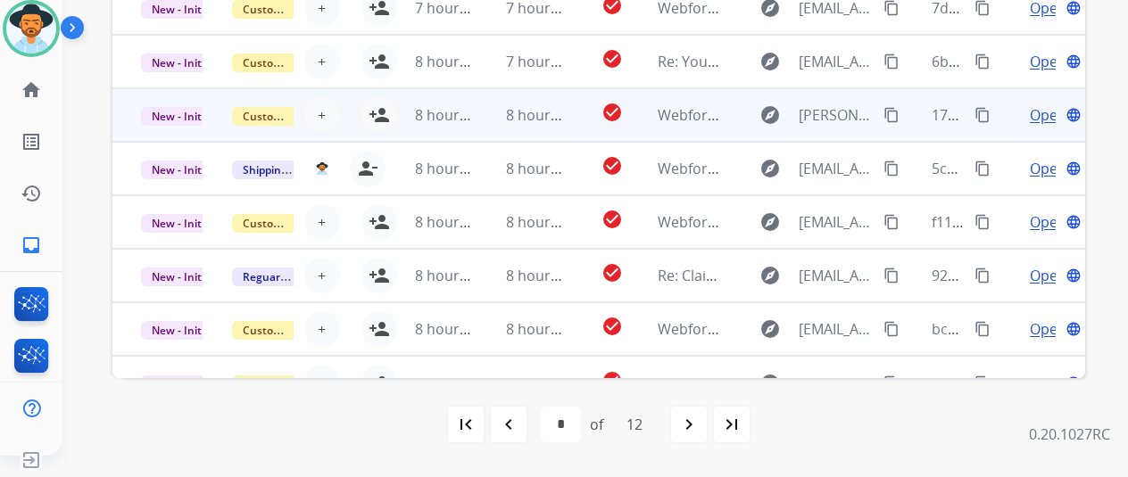
scroll to position [0, 0]
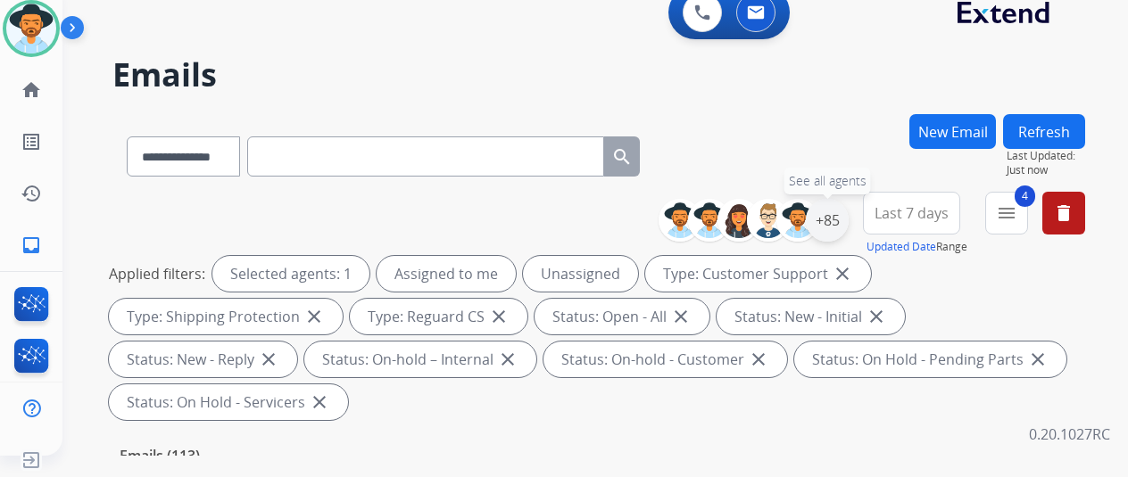
click at [846, 221] on div "+85" at bounding box center [827, 220] width 43 height 43
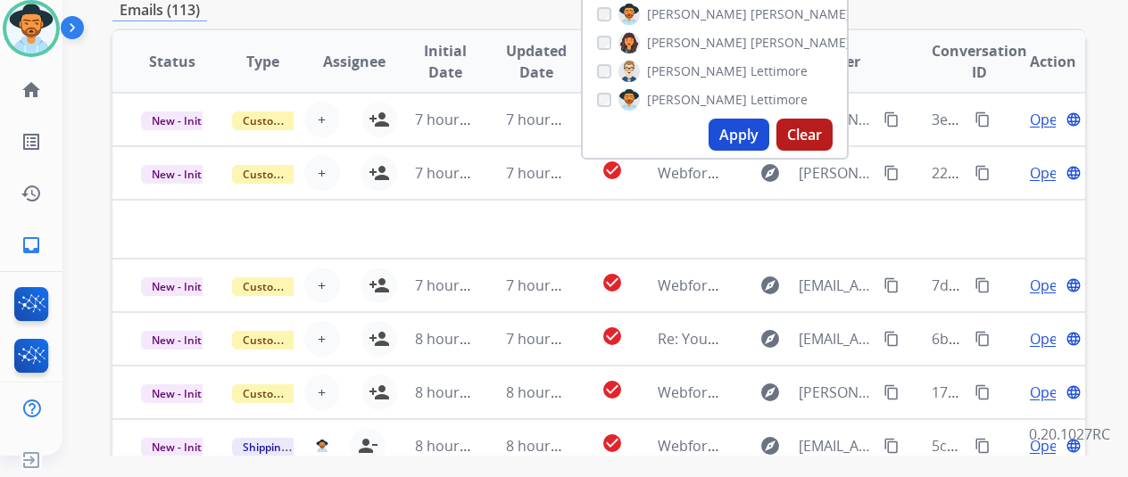
click at [740, 137] on button "Apply" at bounding box center [739, 135] width 61 height 32
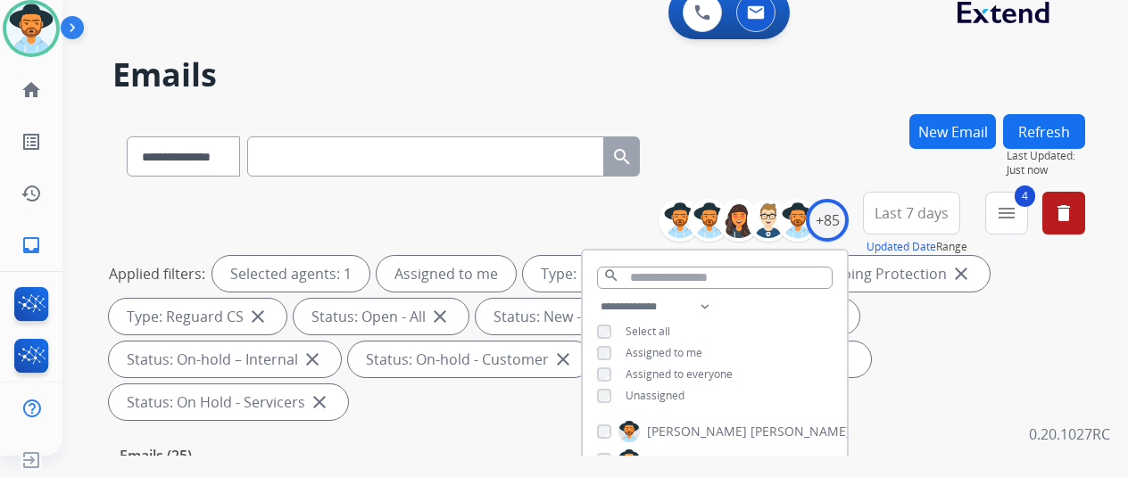
click at [781, 146] on div "**********" at bounding box center [598, 153] width 973 height 78
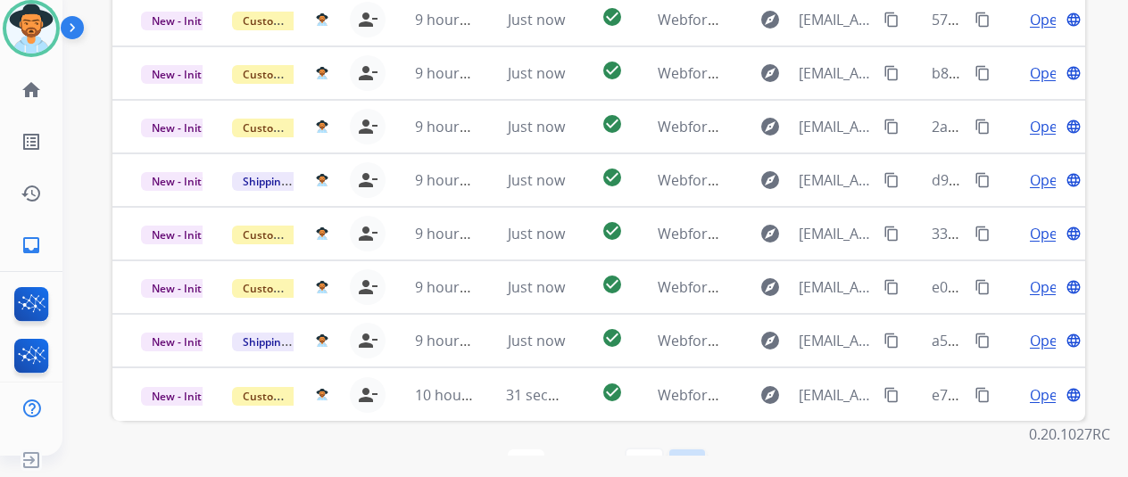
click at [693, 457] on mat-icon "last_page" at bounding box center [686, 467] width 21 height 21
select select "*"
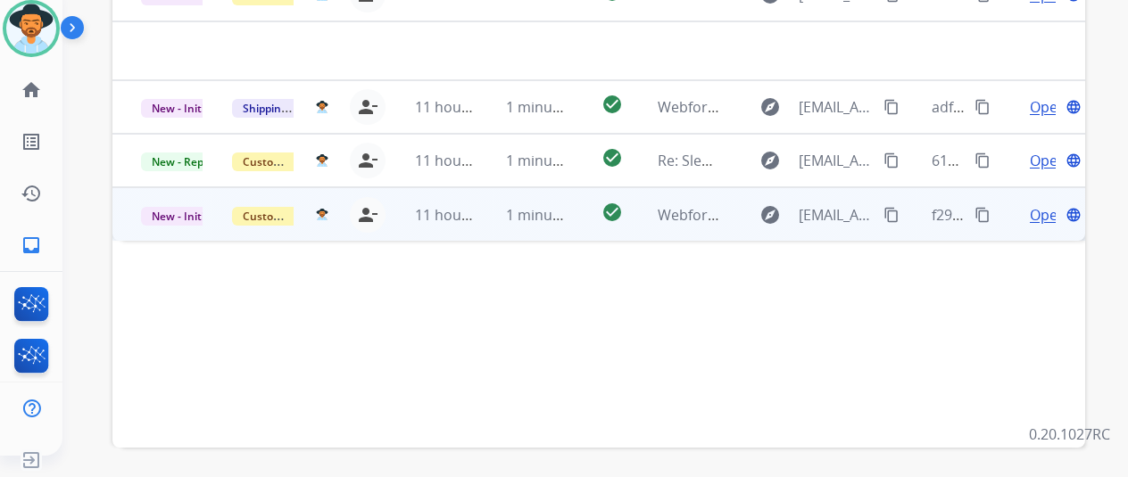
click at [1040, 204] on span "Open" at bounding box center [1048, 214] width 37 height 21
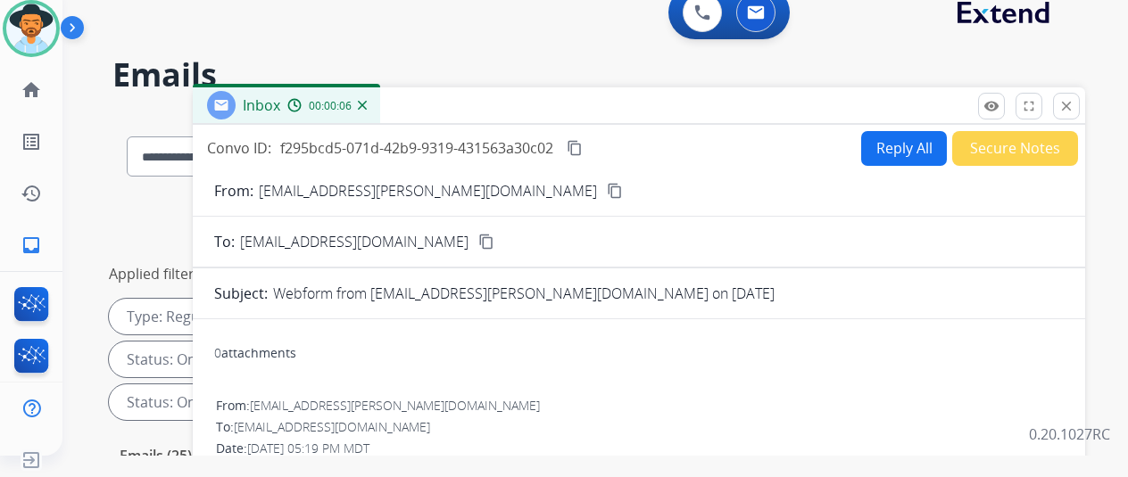
click at [607, 188] on mat-icon "content_copy" at bounding box center [615, 191] width 16 height 16
click at [922, 145] on button "Reply All" at bounding box center [904, 148] width 86 height 35
select select "**********"
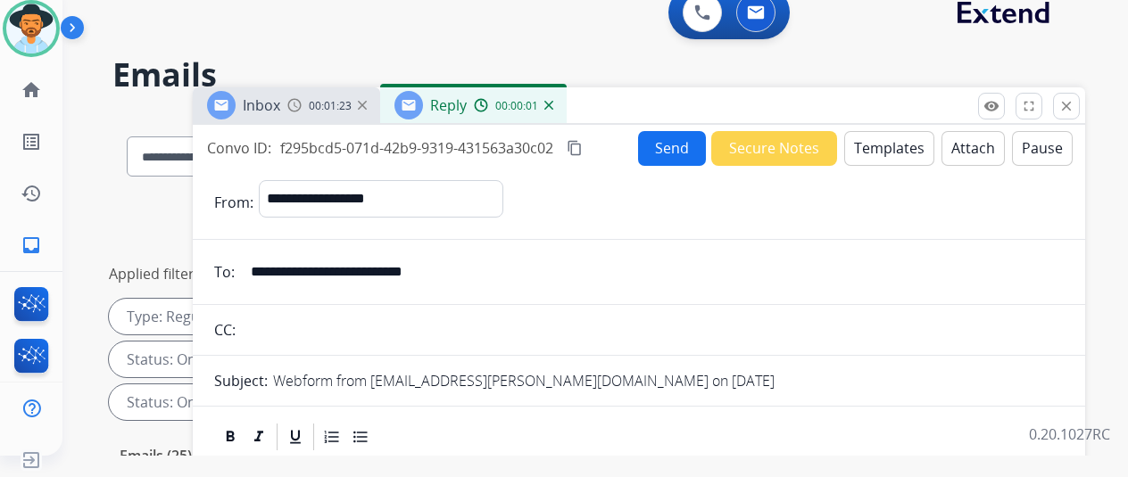
click at [885, 143] on button "Templates" at bounding box center [889, 148] width 90 height 35
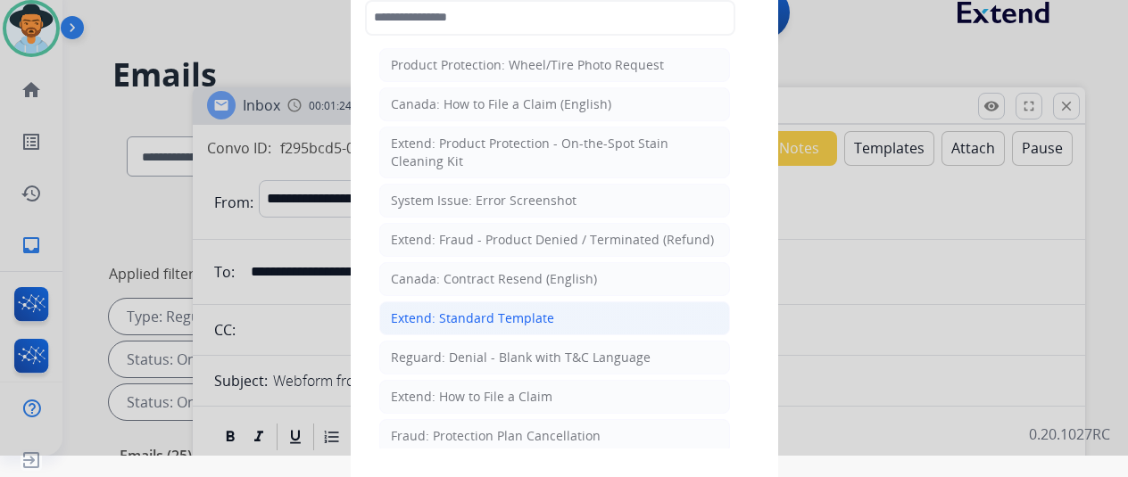
click at [482, 314] on div "Extend: Standard Template" at bounding box center [472, 319] width 163 height 18
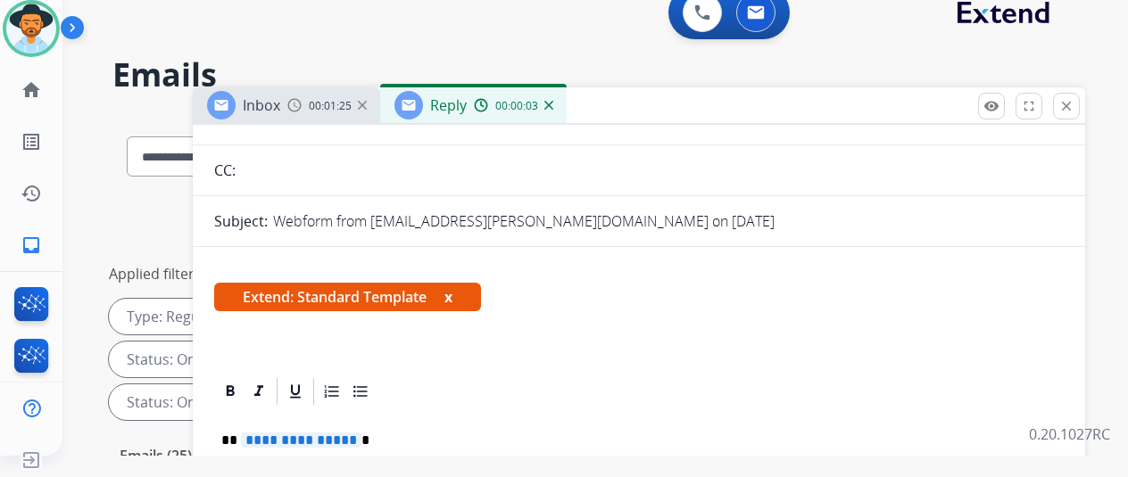
scroll to position [357, 0]
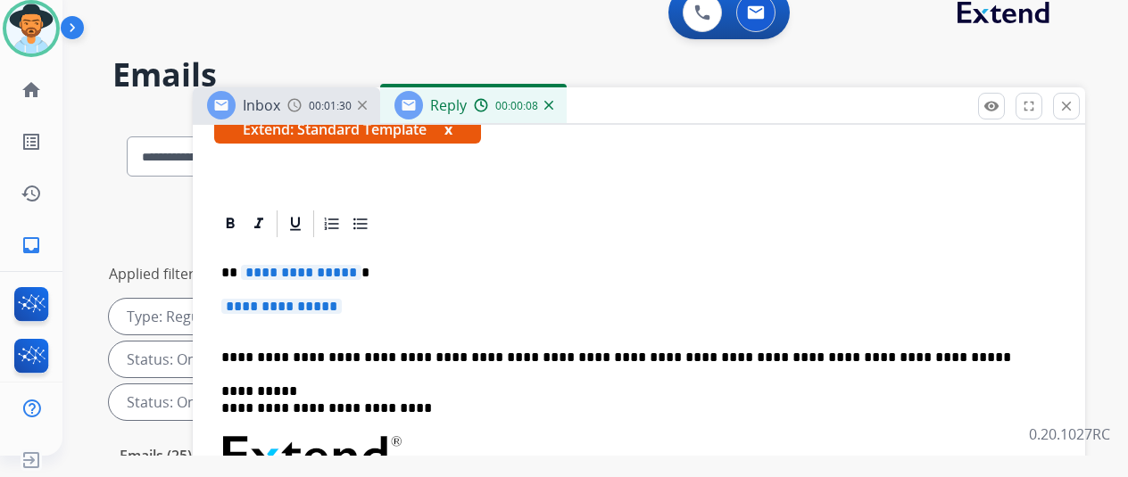
click at [356, 265] on span "**********" at bounding box center [301, 272] width 120 height 15
click at [342, 299] on span "**********" at bounding box center [281, 306] width 120 height 15
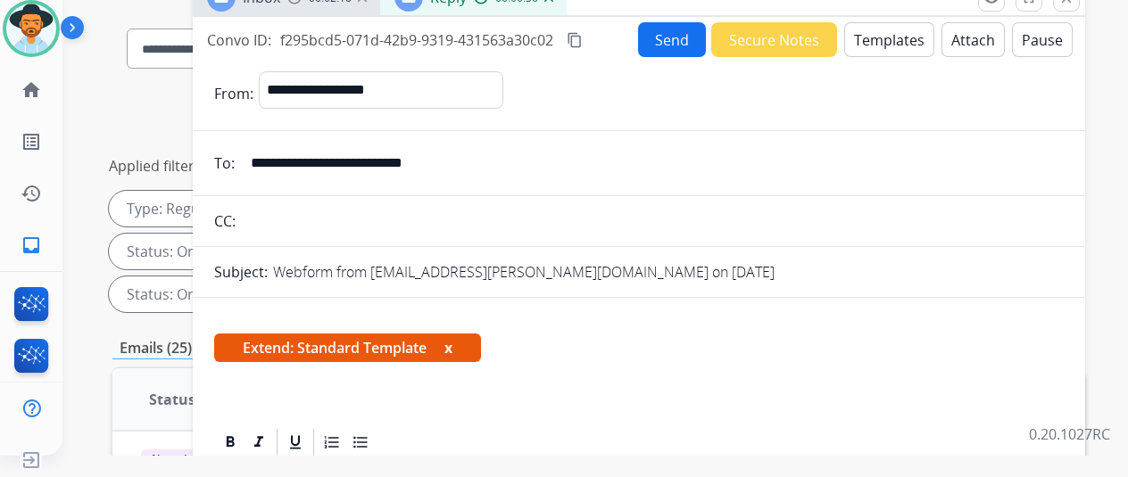
scroll to position [27, 0]
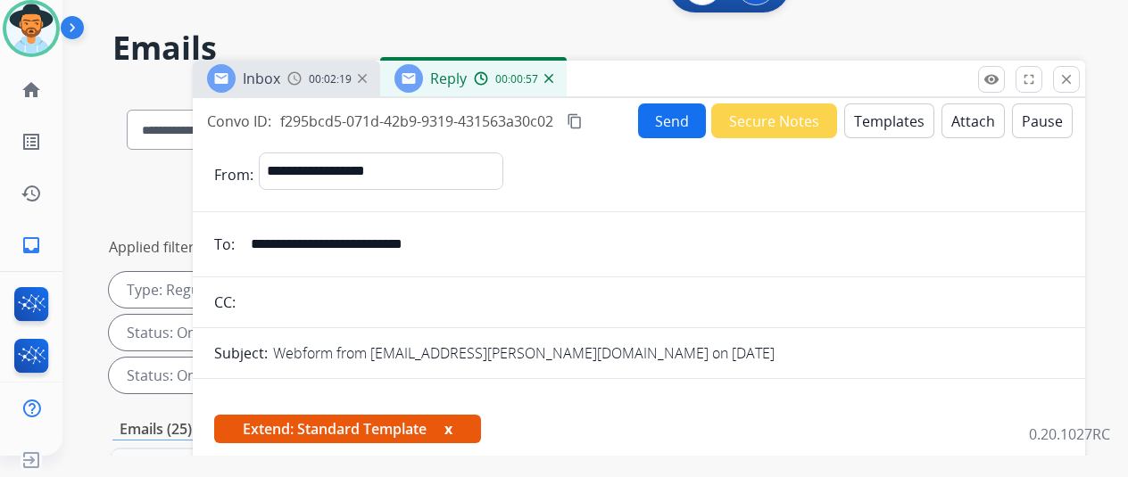
click at [679, 122] on button "Send" at bounding box center [672, 121] width 68 height 35
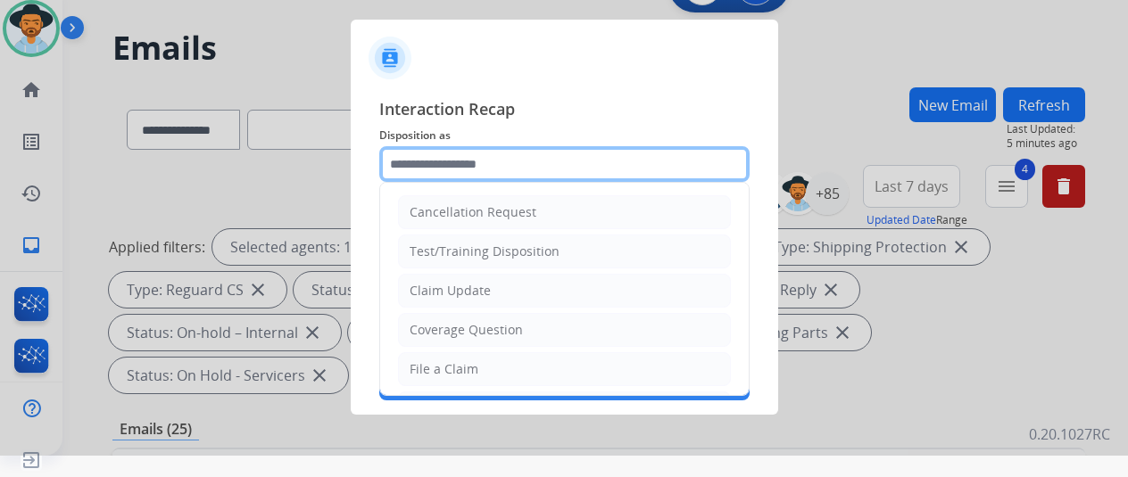
click at [416, 151] on input "text" at bounding box center [564, 164] width 370 height 36
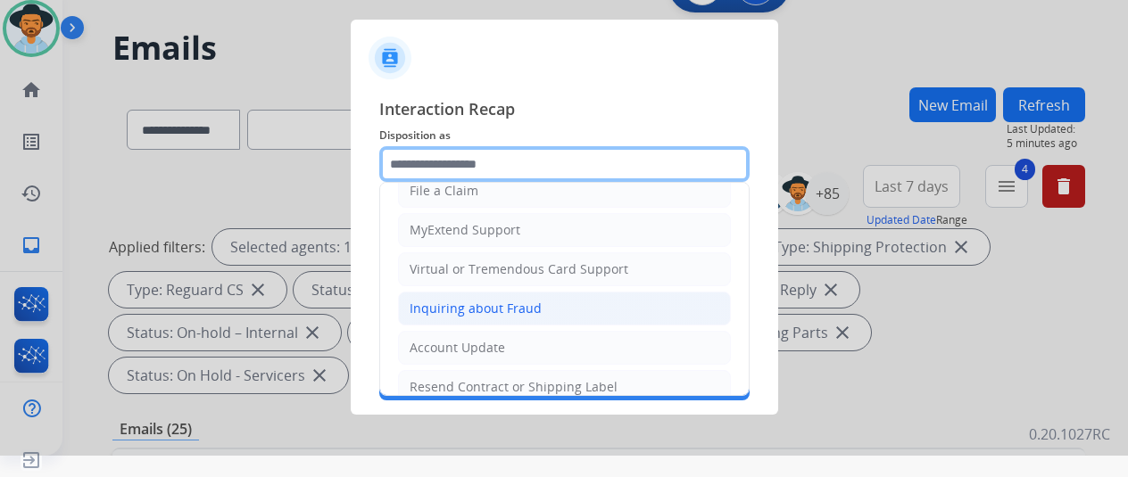
scroll to position [270, 0]
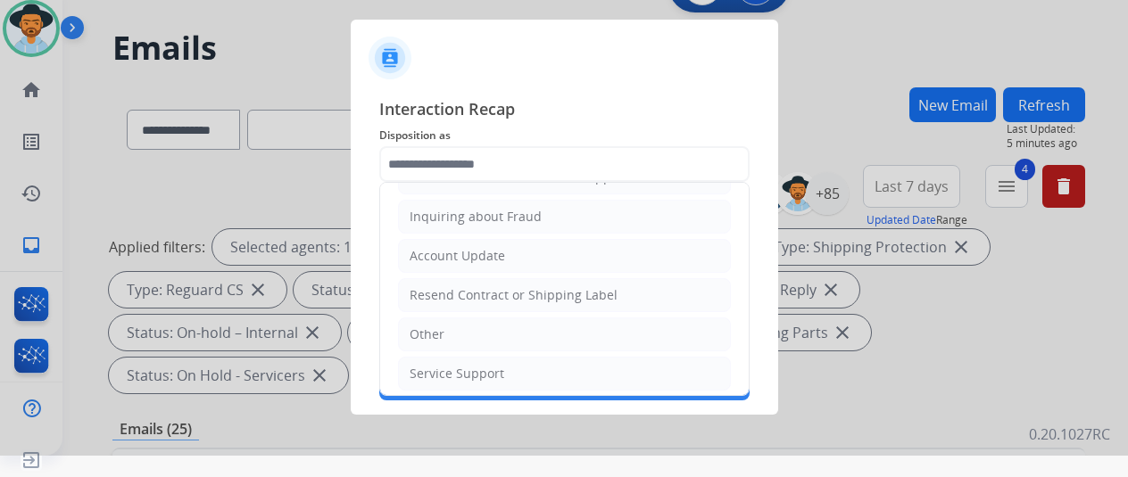
click at [439, 331] on div "Other" at bounding box center [427, 335] width 35 height 18
type input "*****"
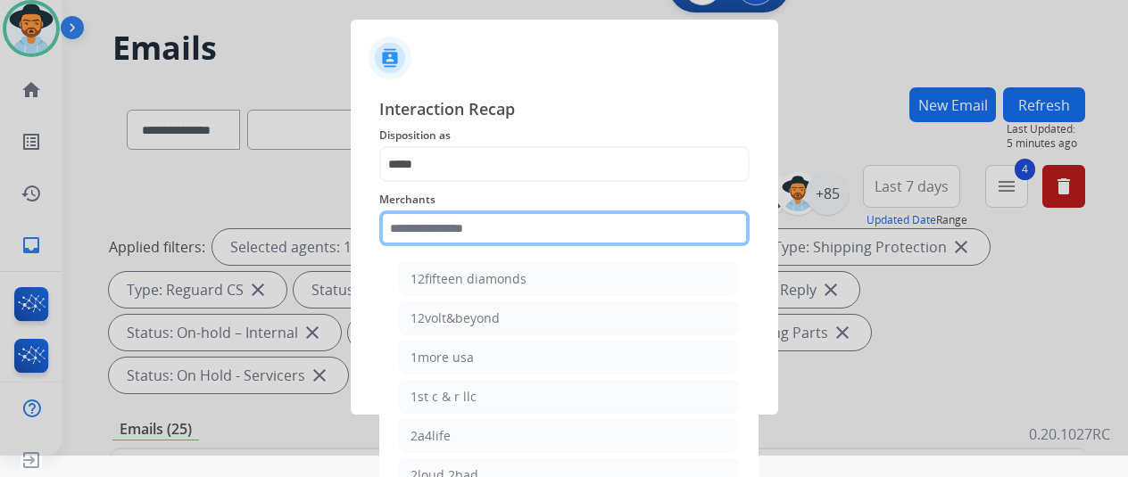
click at [441, 235] on input "text" at bounding box center [564, 229] width 370 height 36
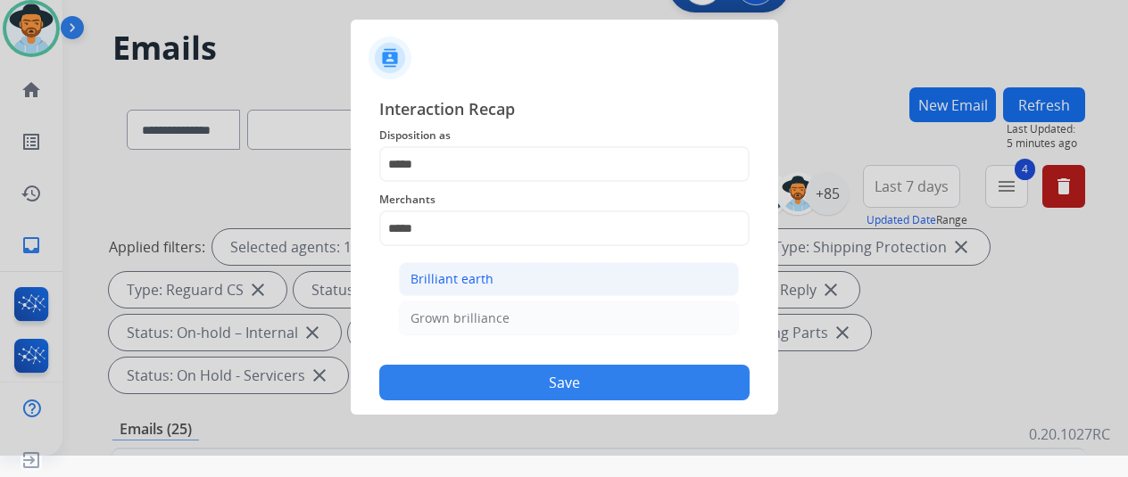
click at [551, 283] on li "Brilliant earth" at bounding box center [569, 279] width 340 height 34
type input "**********"
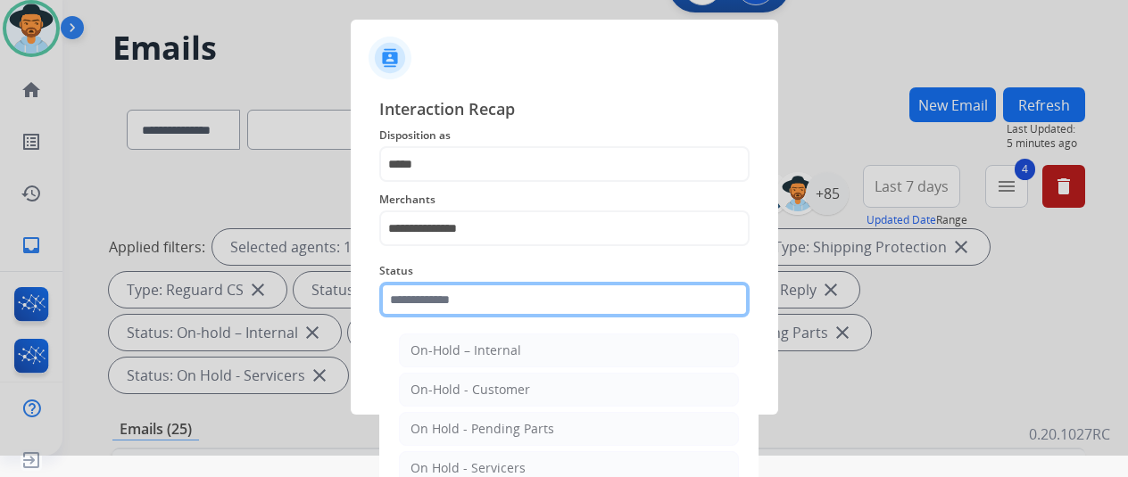
click at [487, 303] on input "text" at bounding box center [564, 300] width 370 height 36
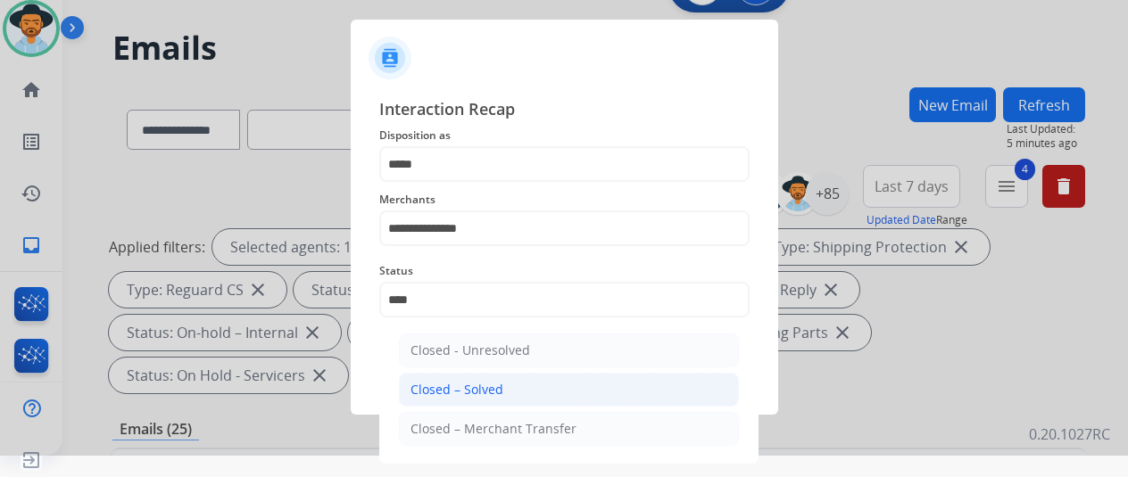
click at [462, 394] on div "Closed – Solved" at bounding box center [456, 390] width 93 height 18
type input "**********"
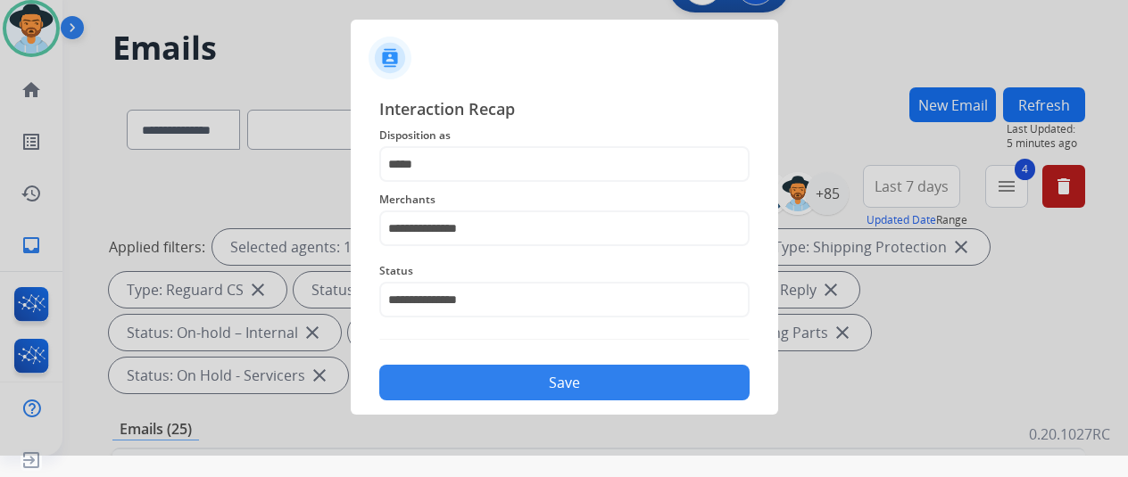
click at [473, 372] on button "Save" at bounding box center [564, 383] width 370 height 36
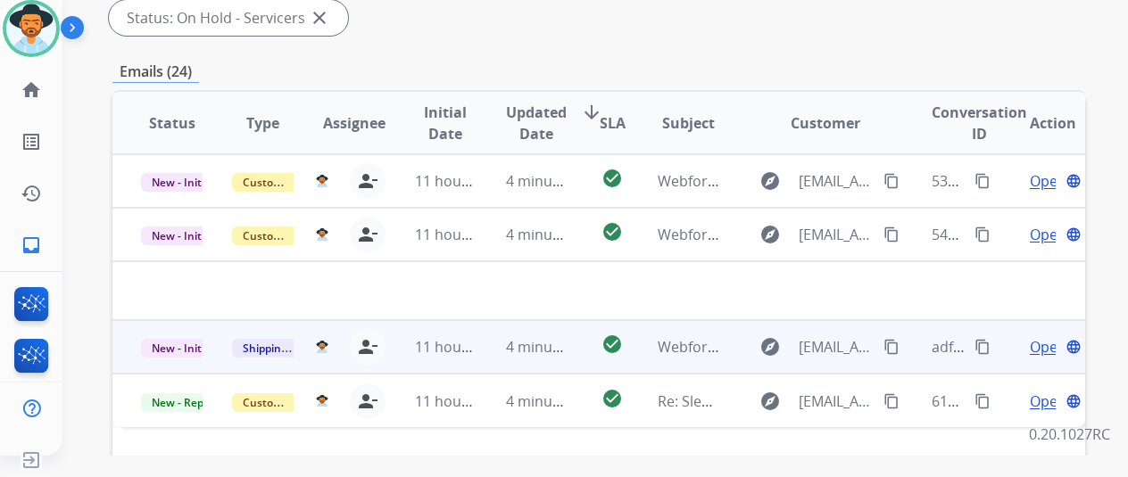
scroll to position [357, 0]
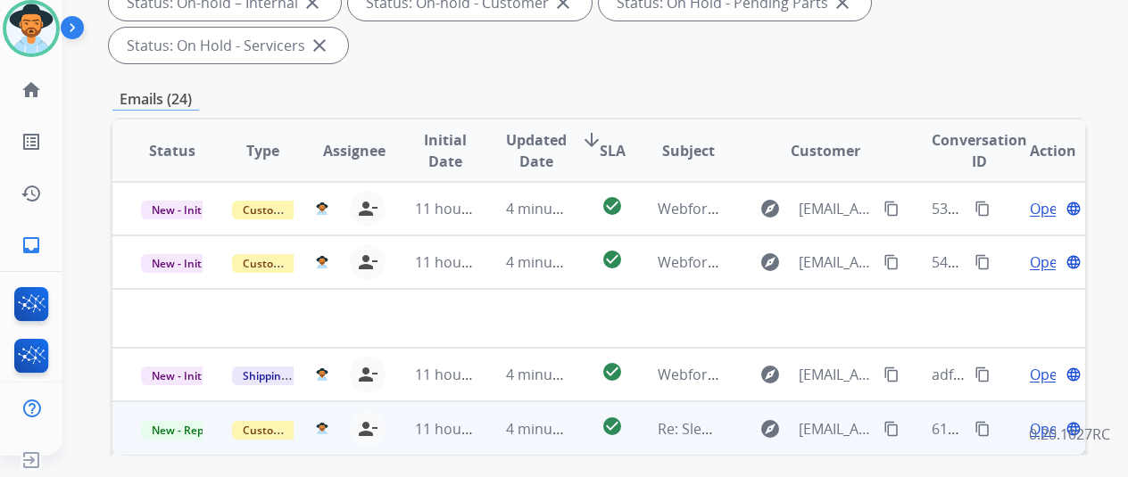
click at [1049, 419] on span "Open" at bounding box center [1048, 429] width 37 height 21
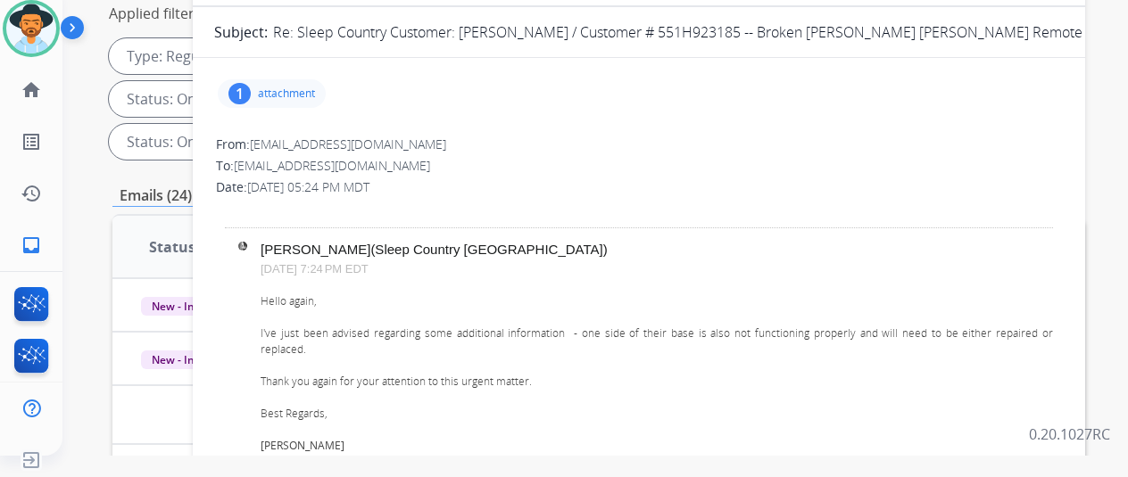
scroll to position [89, 0]
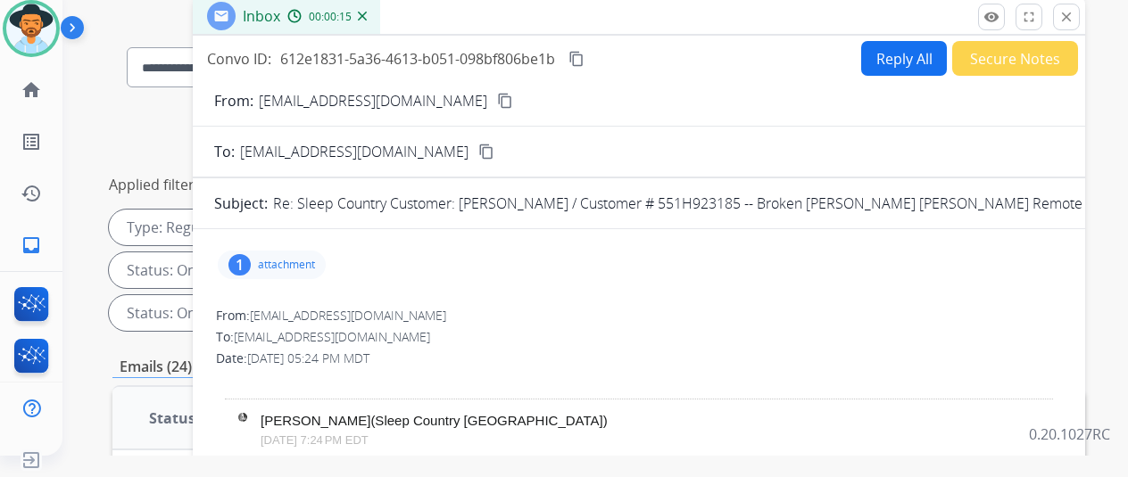
click at [251, 259] on div "1" at bounding box center [239, 264] width 22 height 21
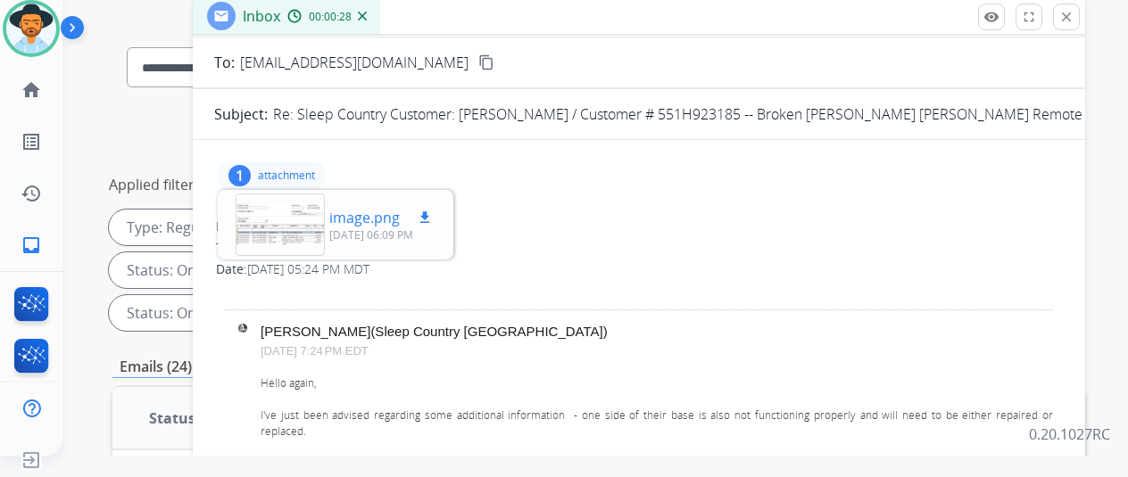
click at [289, 218] on div at bounding box center [280, 225] width 89 height 62
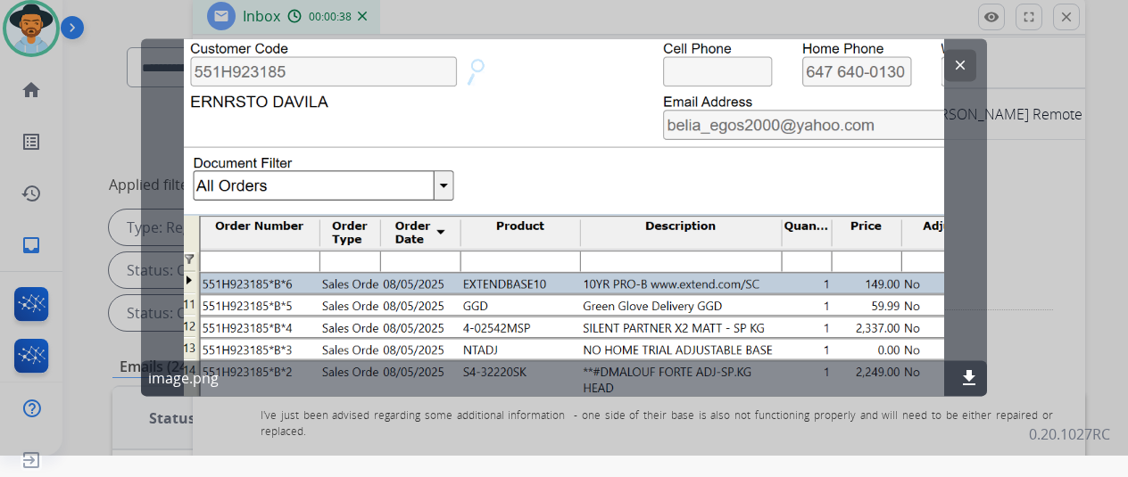
click at [953, 61] on mat-icon "clear" at bounding box center [960, 65] width 16 height 16
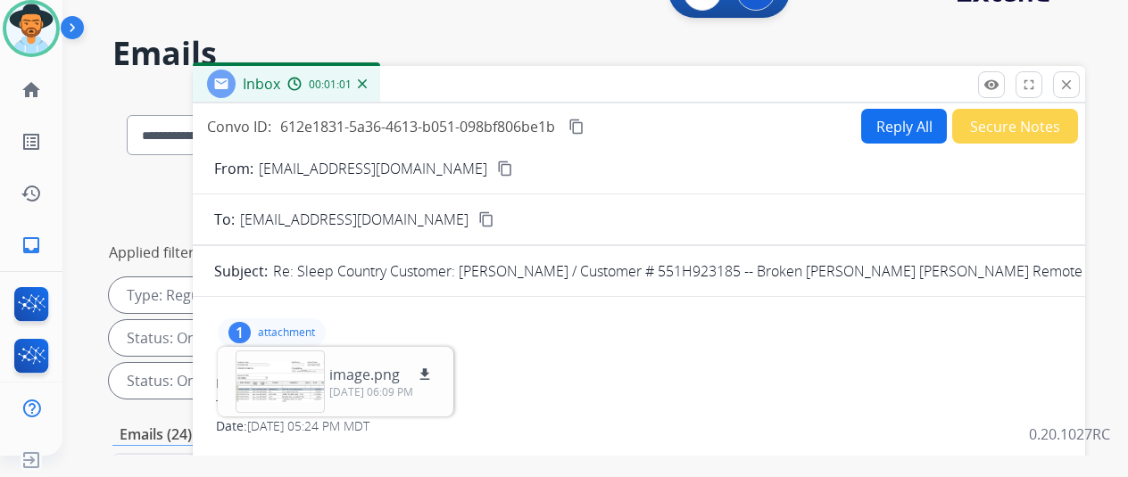
scroll to position [0, 0]
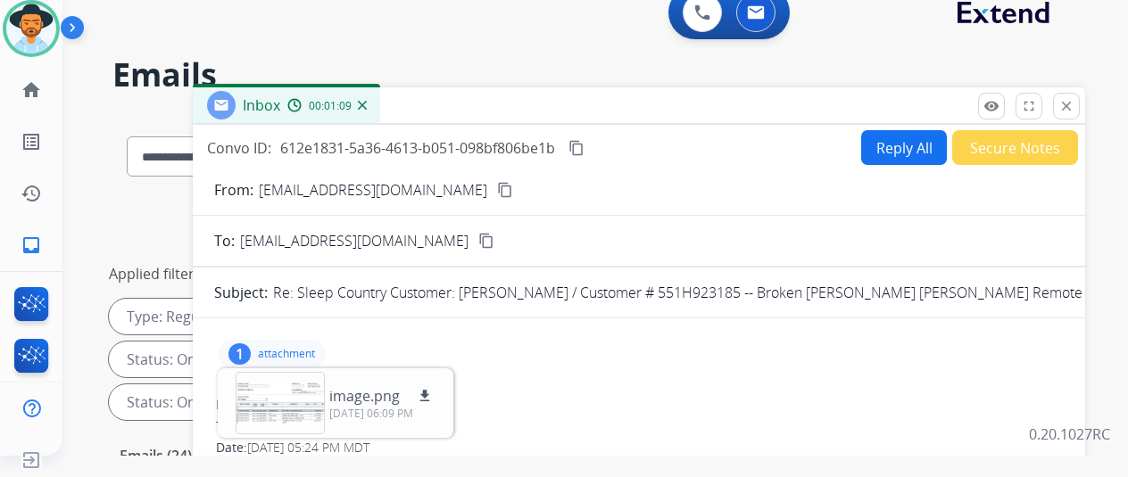
click at [892, 145] on button "Reply All" at bounding box center [904, 147] width 86 height 35
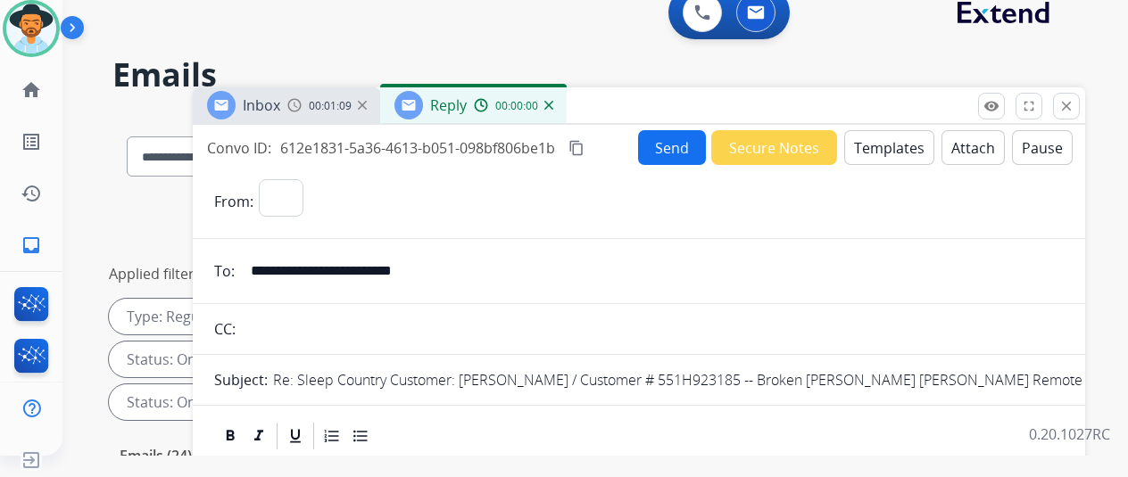
select select "**********"
click at [891, 136] on button "Templates" at bounding box center [889, 147] width 90 height 35
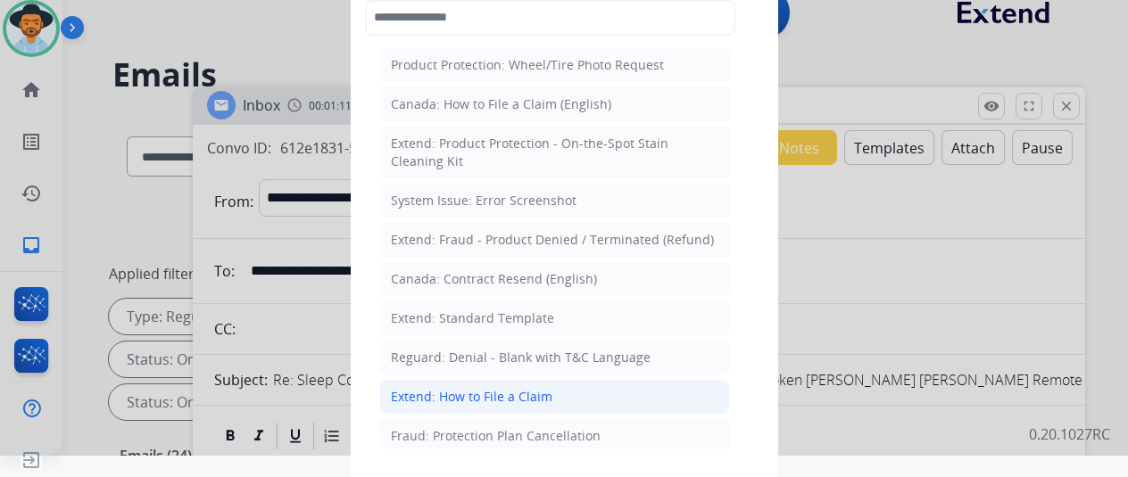
click at [498, 391] on div "Extend: How to File a Claim" at bounding box center [472, 397] width 162 height 18
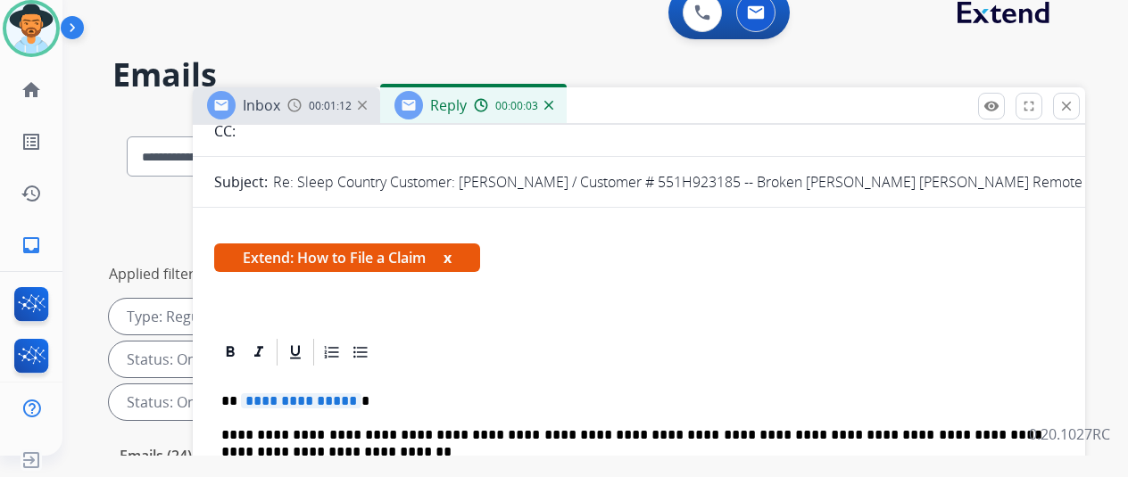
scroll to position [357, 0]
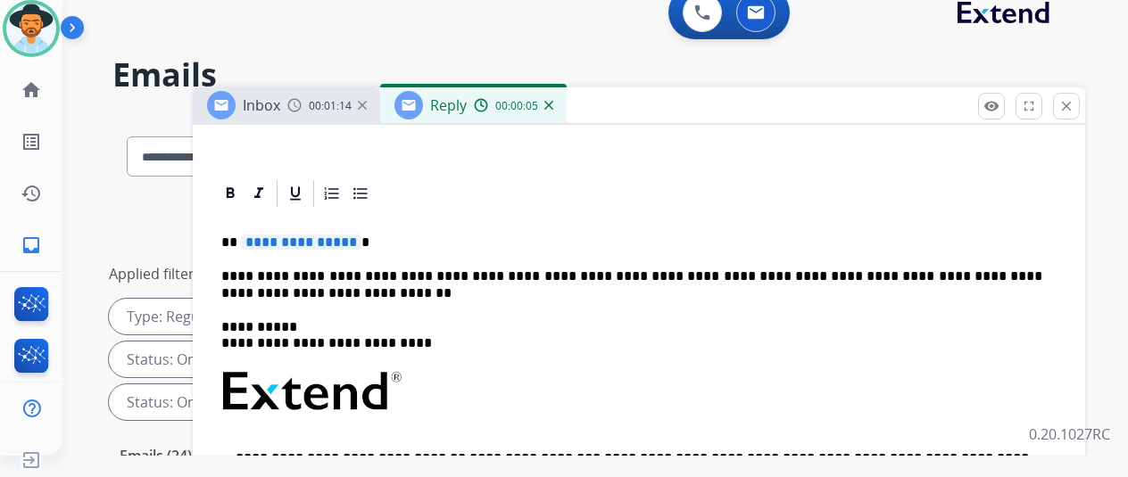
click at [361, 240] on span "**********" at bounding box center [301, 242] width 120 height 15
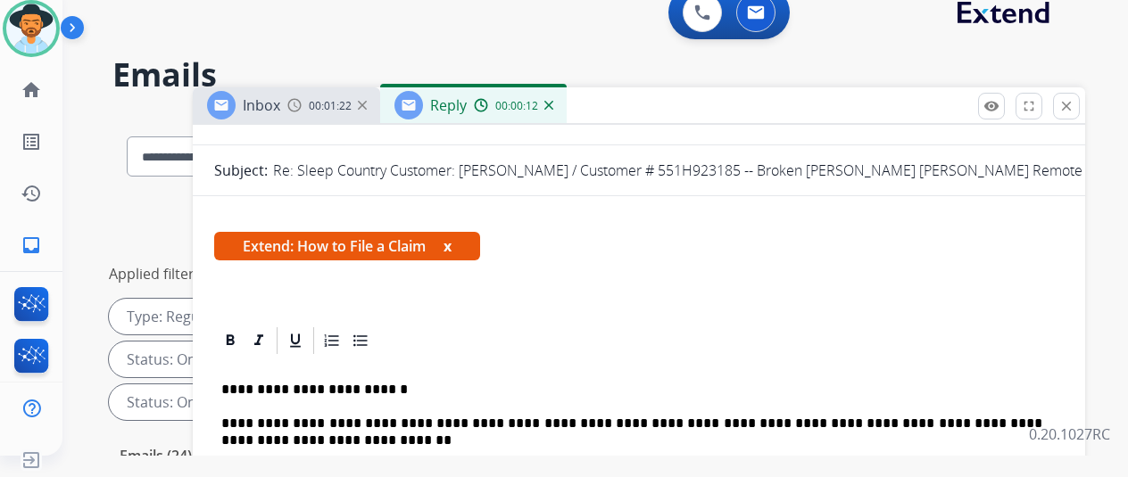
scroll to position [0, 0]
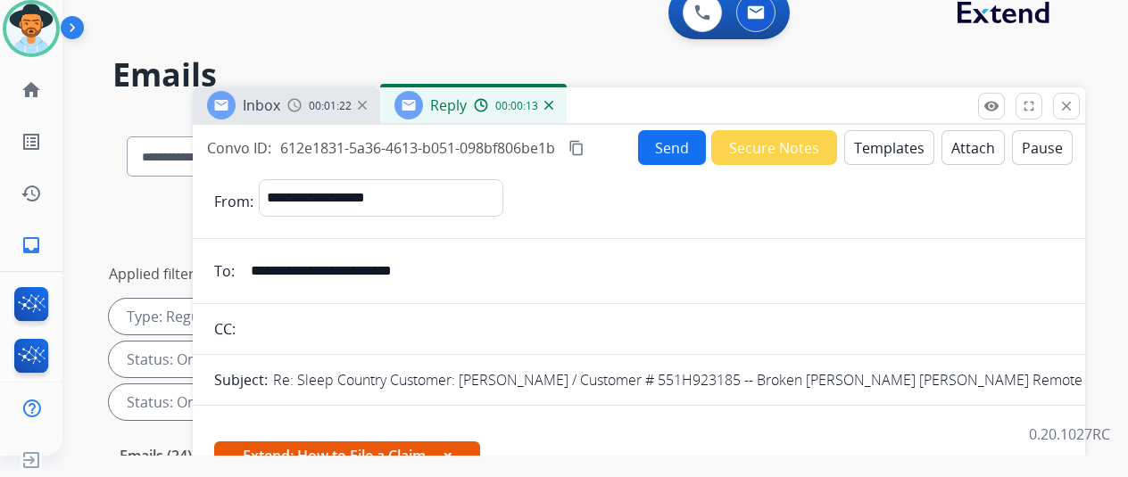
click at [677, 151] on button "Send" at bounding box center [672, 147] width 68 height 35
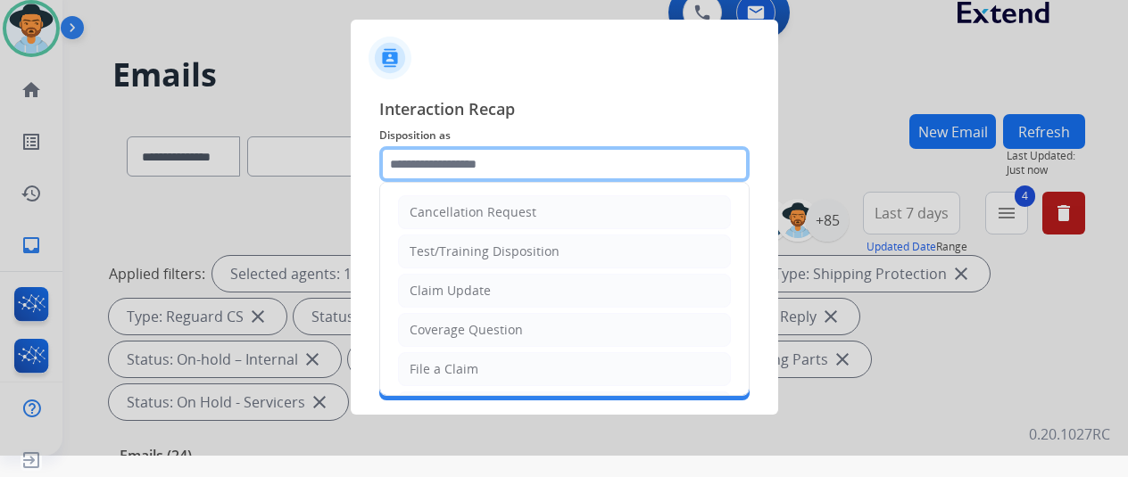
click at [460, 162] on input "text" at bounding box center [564, 164] width 370 height 36
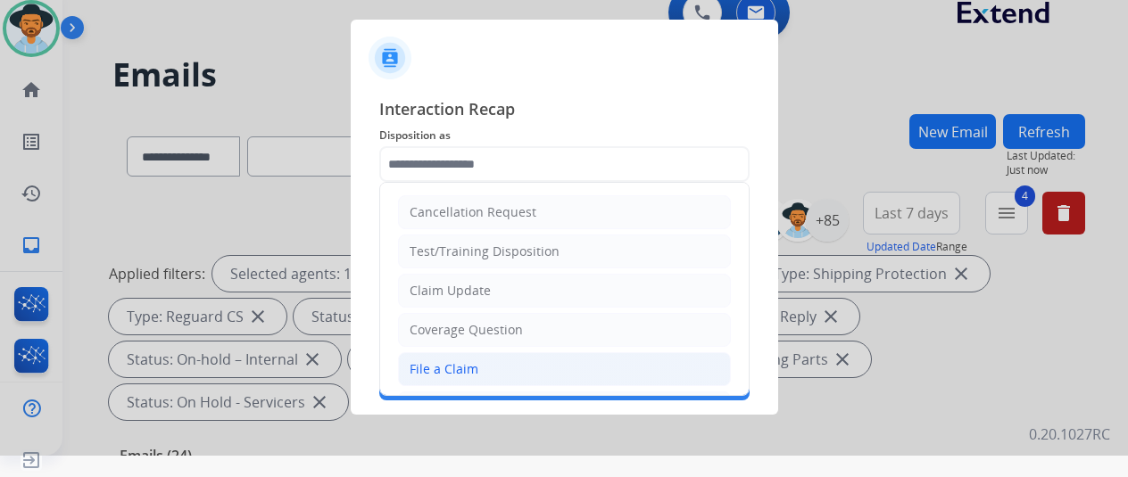
click at [427, 364] on div "File a Claim" at bounding box center [444, 370] width 69 height 18
type input "**********"
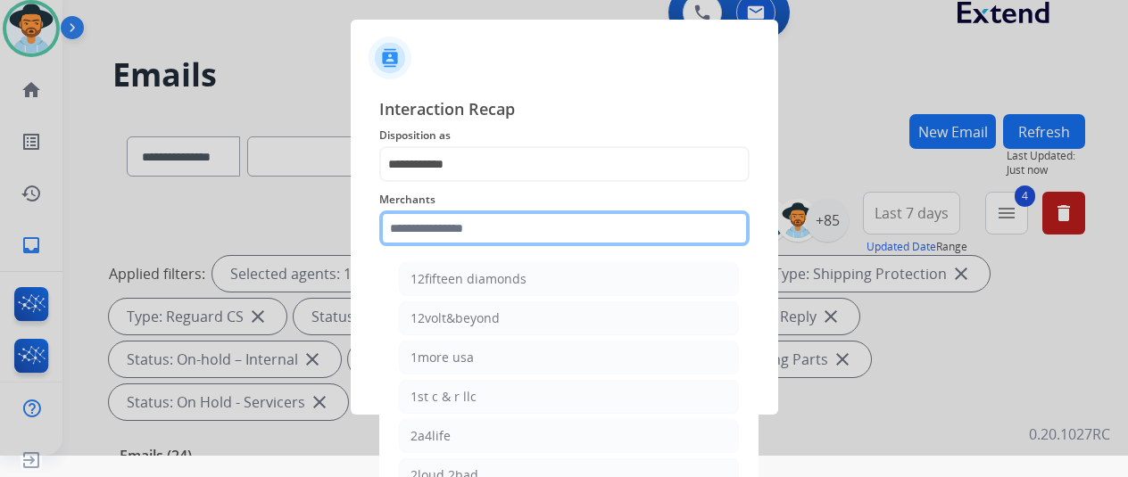
drag, startPoint x: 424, startPoint y: 249, endPoint x: 423, endPoint y: 258, distance: 9.0
click at [422, 253] on div "Merchants 12fifteen diamonds 12volt&beyond 1more usa 1st c & r llc 2a4life 2lou…" at bounding box center [564, 217] width 370 height 71
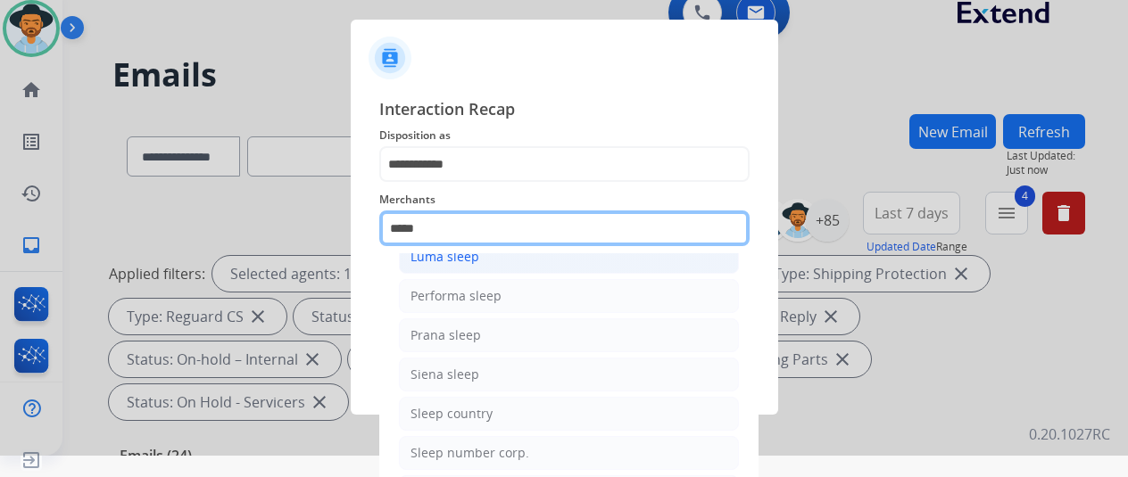
scroll to position [102, 0]
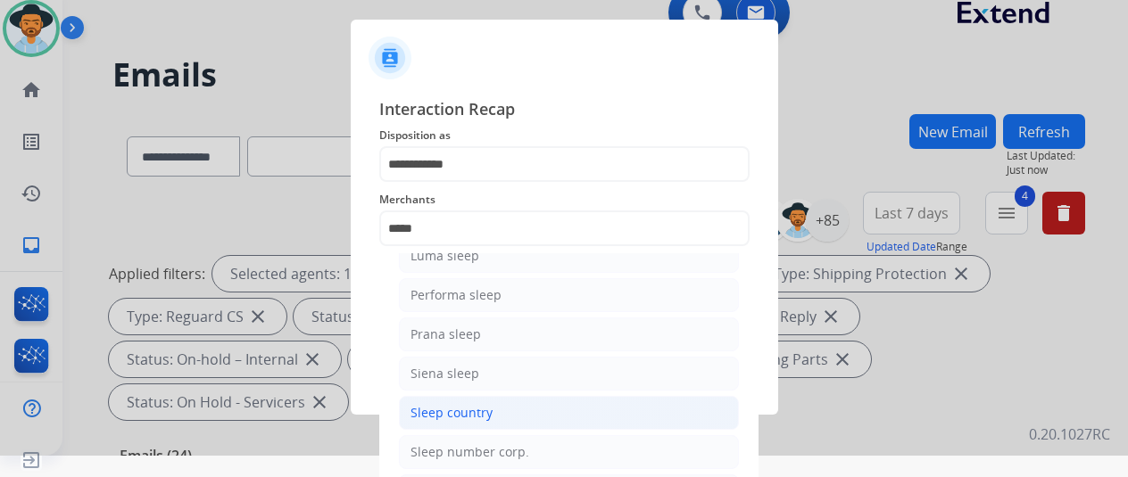
click at [467, 406] on div "Sleep country" at bounding box center [451, 413] width 82 height 18
type input "**********"
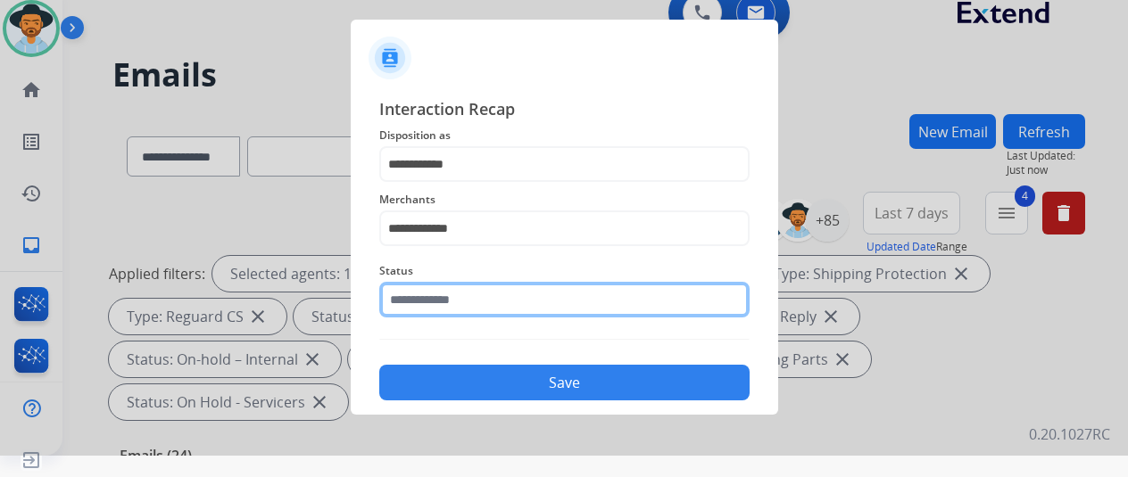
click at [441, 297] on input "text" at bounding box center [564, 300] width 370 height 36
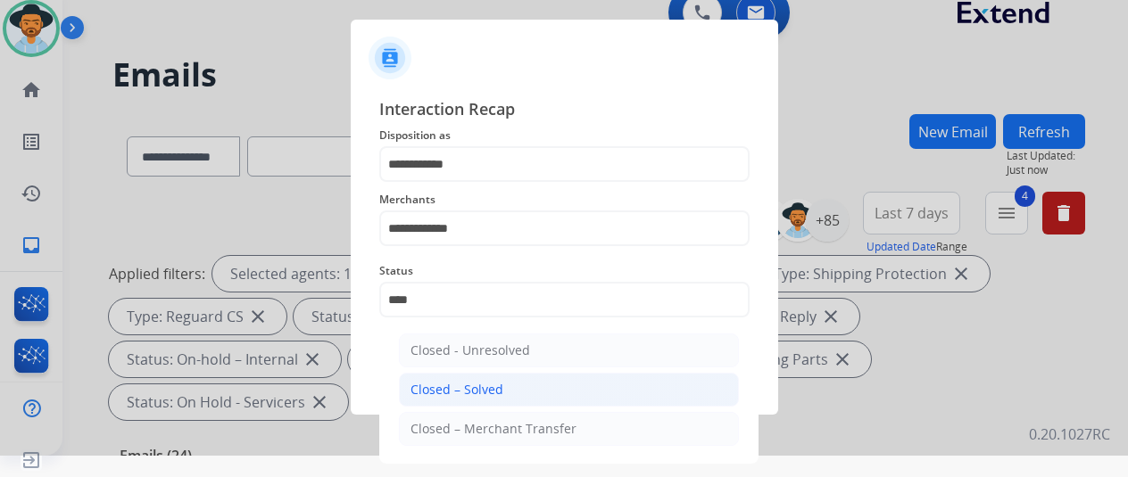
click at [468, 389] on div "Closed – Solved" at bounding box center [456, 390] width 93 height 18
type input "**********"
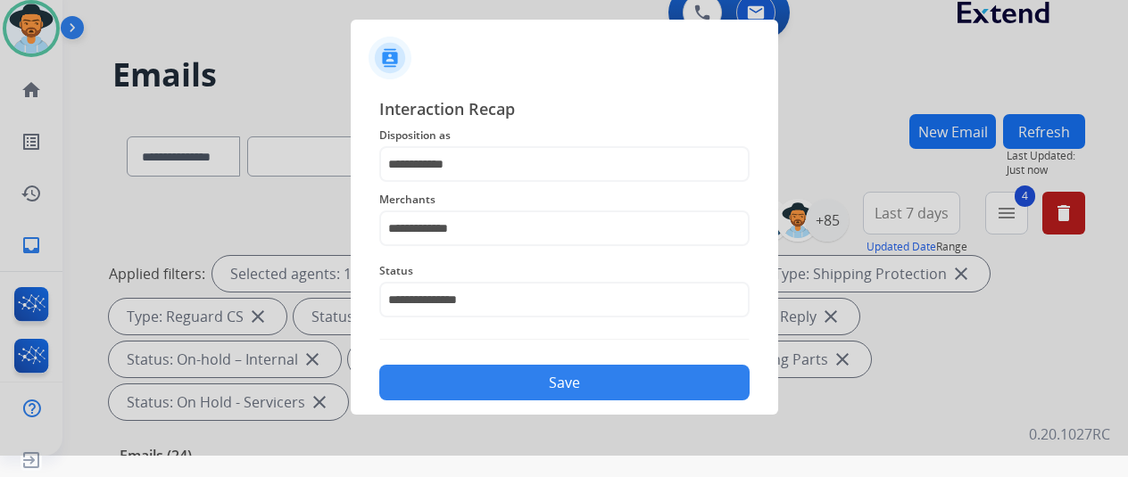
click at [475, 383] on button "Save" at bounding box center [564, 383] width 370 height 36
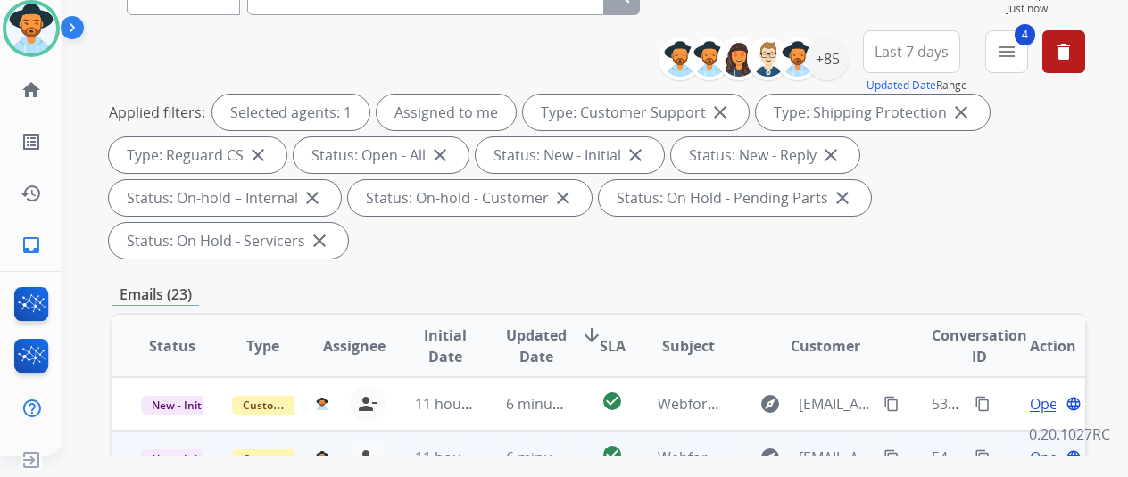
scroll to position [357, 0]
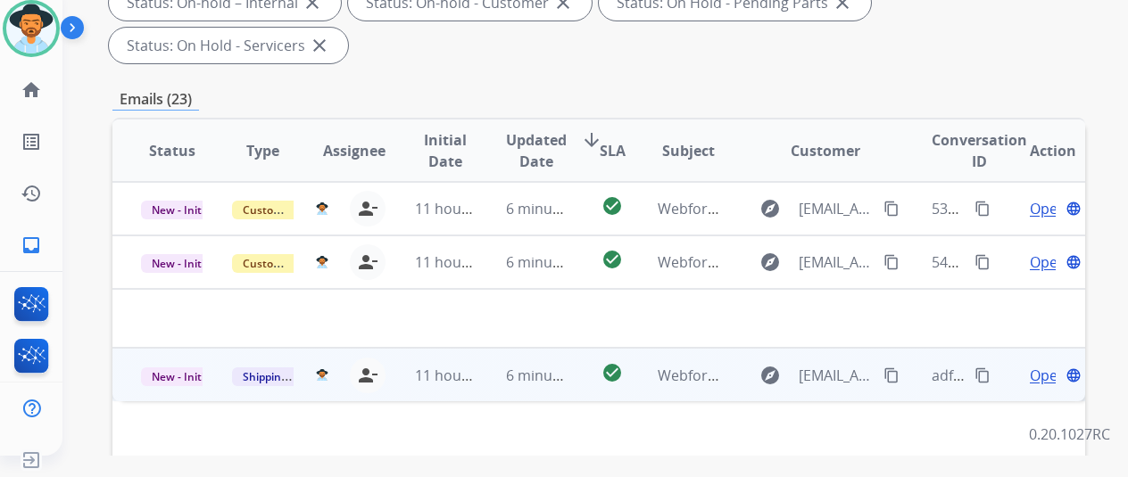
click at [1044, 365] on span "Open" at bounding box center [1048, 375] width 37 height 21
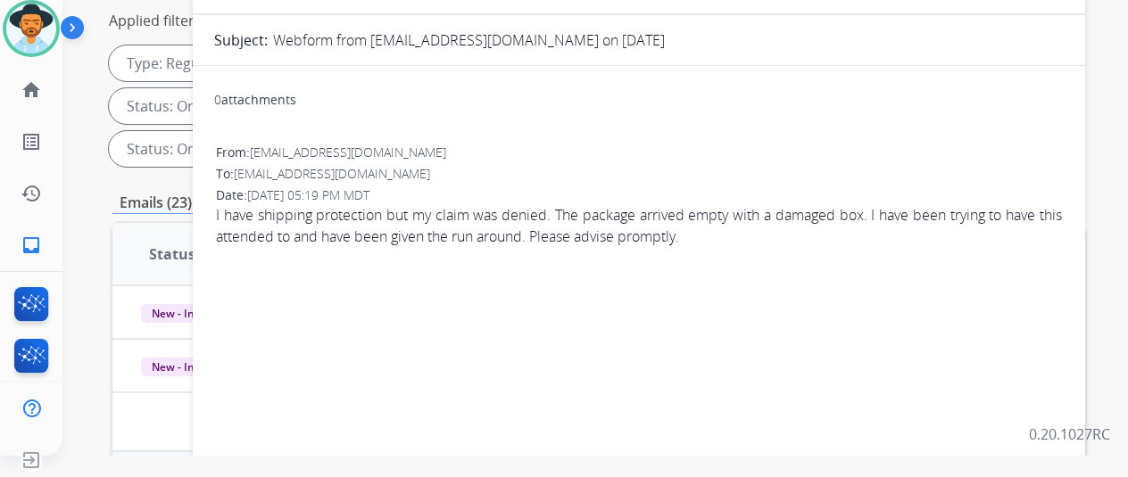
scroll to position [0, 0]
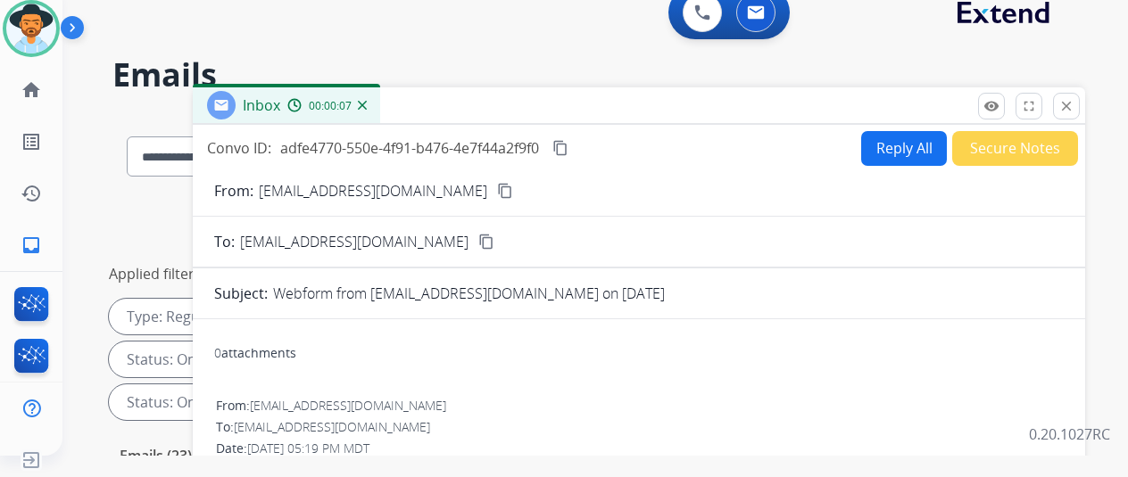
click at [497, 190] on mat-icon "content_copy" at bounding box center [505, 191] width 16 height 16
click at [905, 152] on button "Reply All" at bounding box center [904, 148] width 86 height 35
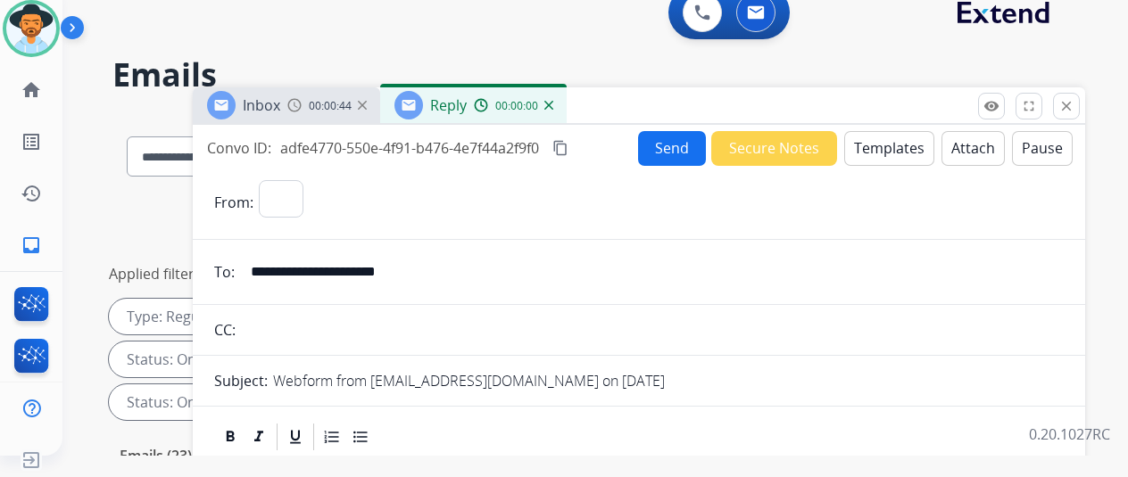
select select "**********"
click at [891, 145] on button "Templates" at bounding box center [889, 148] width 90 height 35
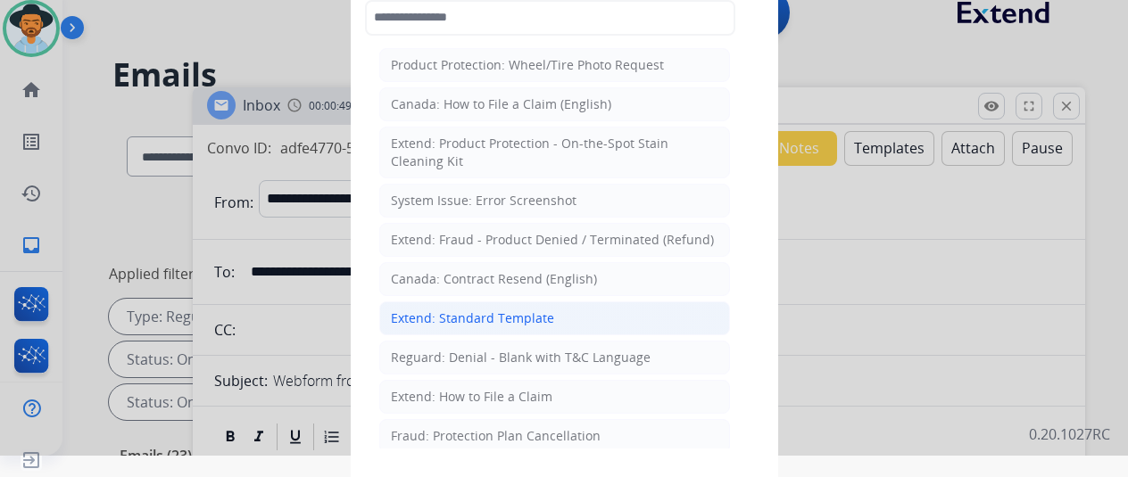
click at [489, 310] on div "Extend: Standard Template" at bounding box center [472, 319] width 163 height 18
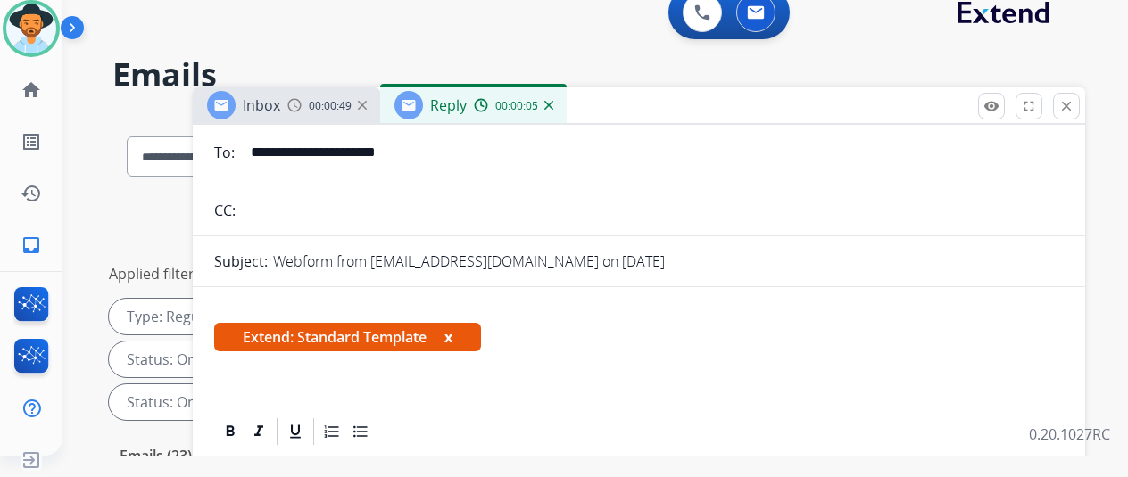
scroll to position [268, 0]
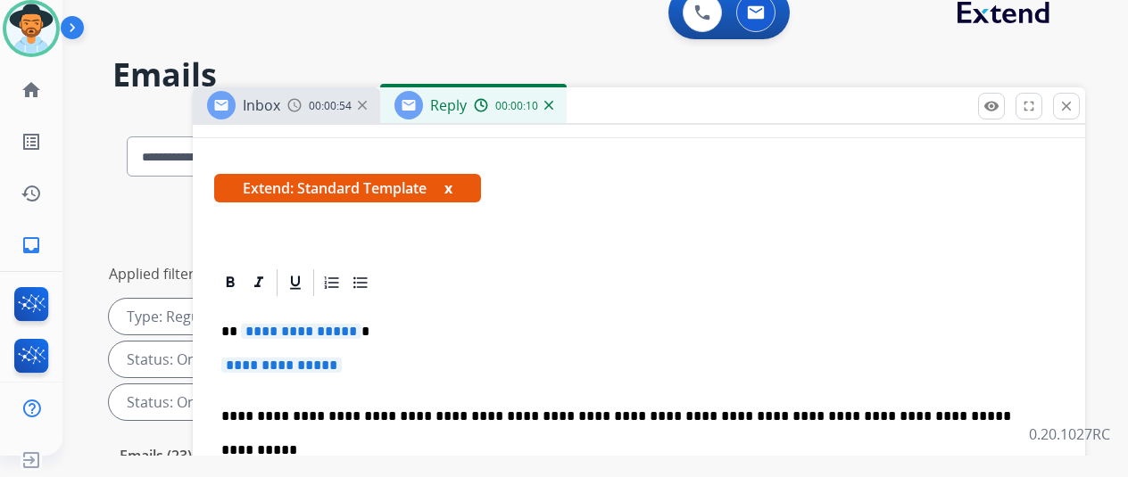
click at [358, 328] on span "**********" at bounding box center [301, 331] width 120 height 15
click at [342, 367] on span "**********" at bounding box center [281, 365] width 120 height 15
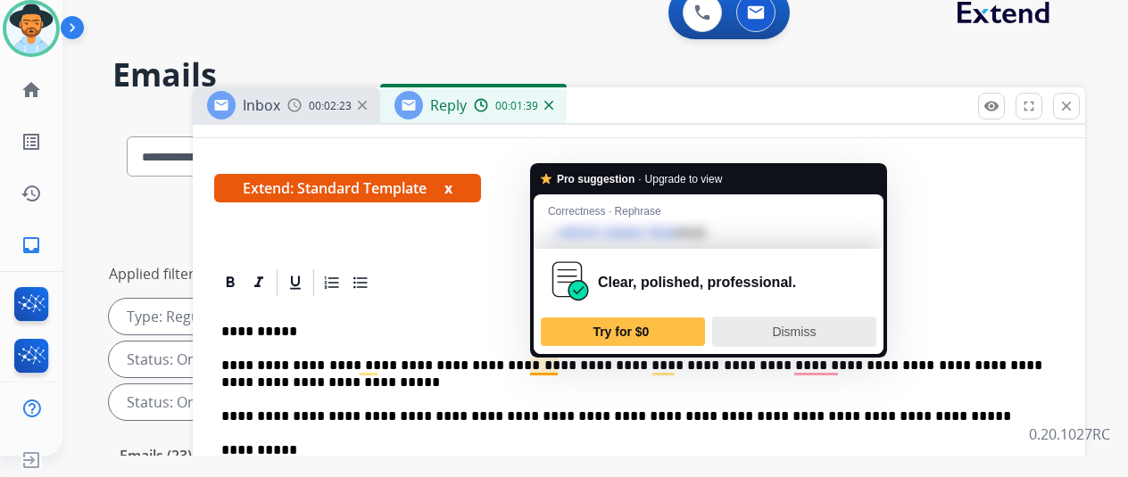
click at [780, 325] on span "Dismiss" at bounding box center [794, 332] width 44 height 14
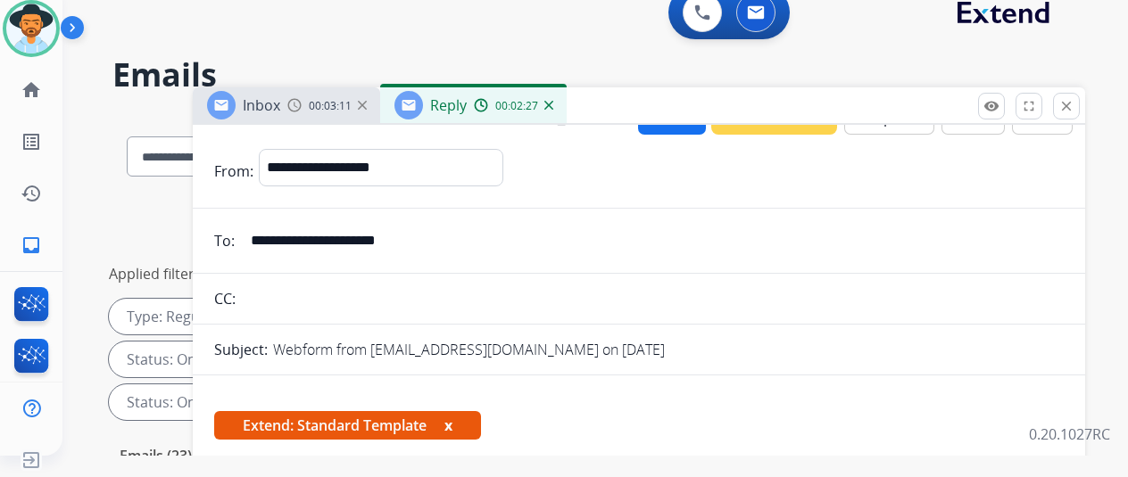
scroll to position [0, 0]
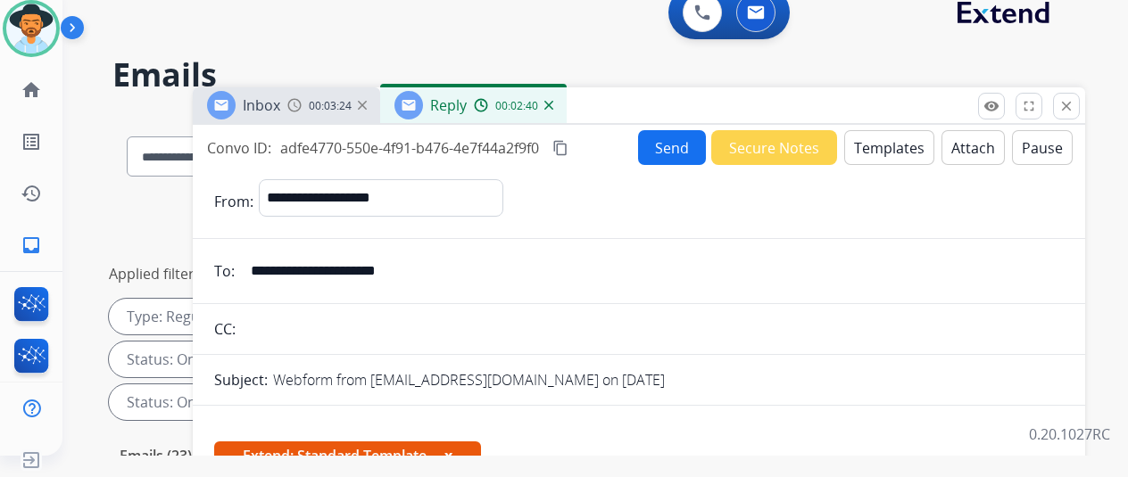
click at [568, 144] on mat-icon "content_copy" at bounding box center [560, 148] width 16 height 16
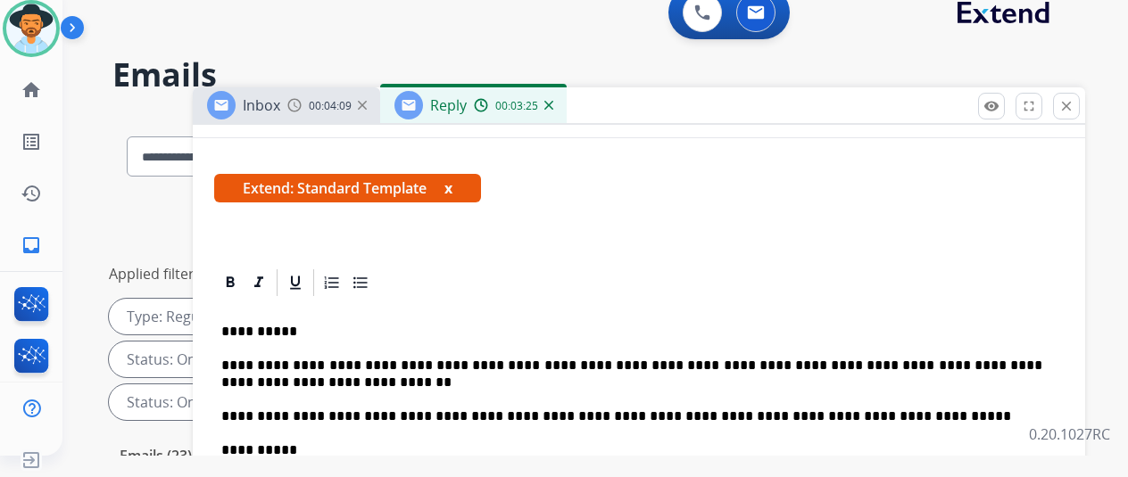
scroll to position [178, 0]
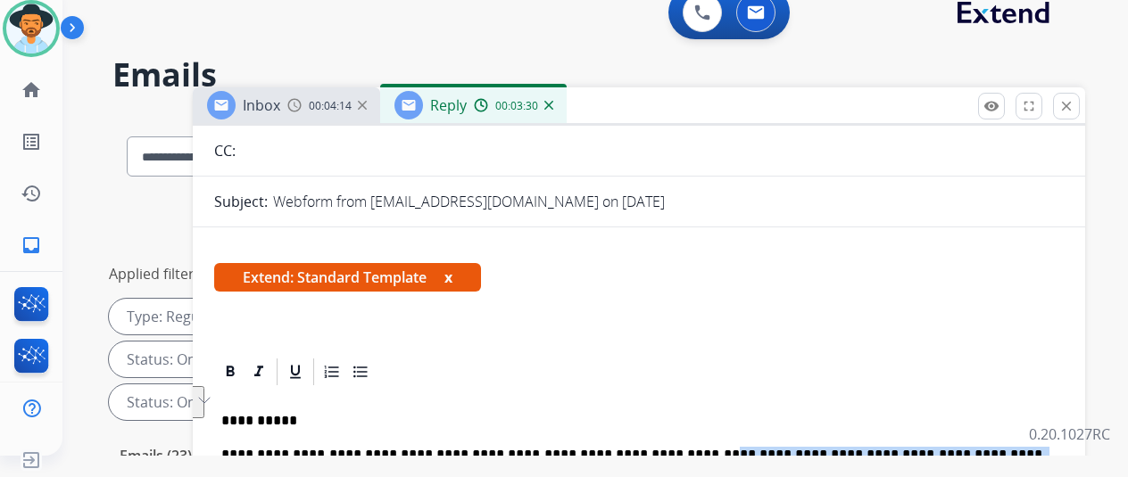
drag, startPoint x: 284, startPoint y: 465, endPoint x: 662, endPoint y: 447, distance: 378.8
click at [662, 447] on p "**********" at bounding box center [631, 463] width 821 height 33
copy p "**********"
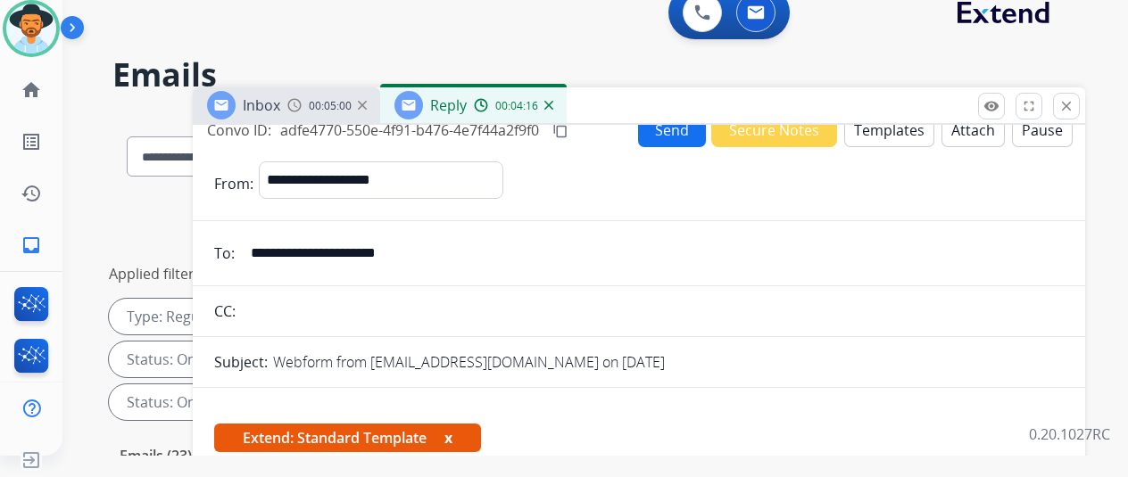
scroll to position [0, 0]
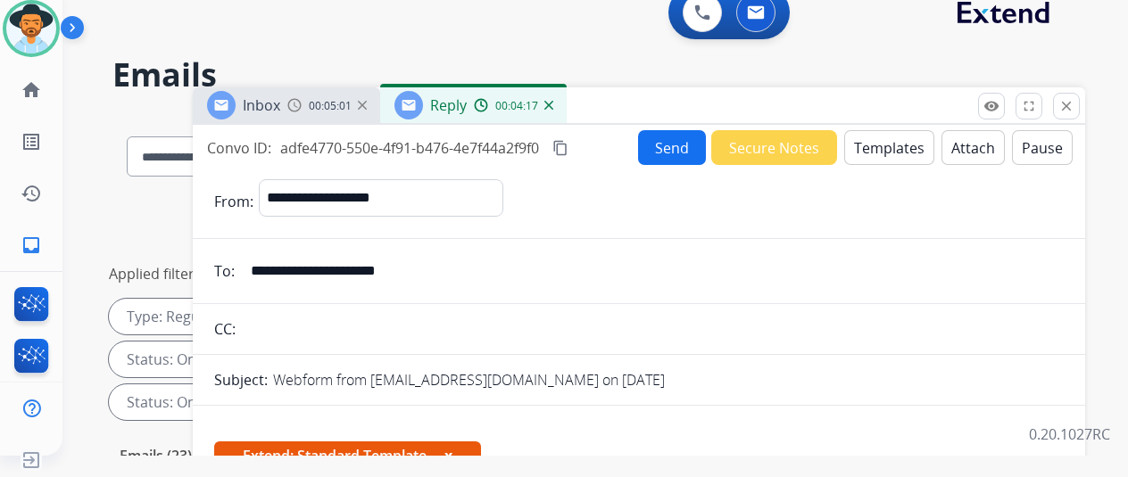
click at [675, 141] on button "Send" at bounding box center [672, 147] width 68 height 35
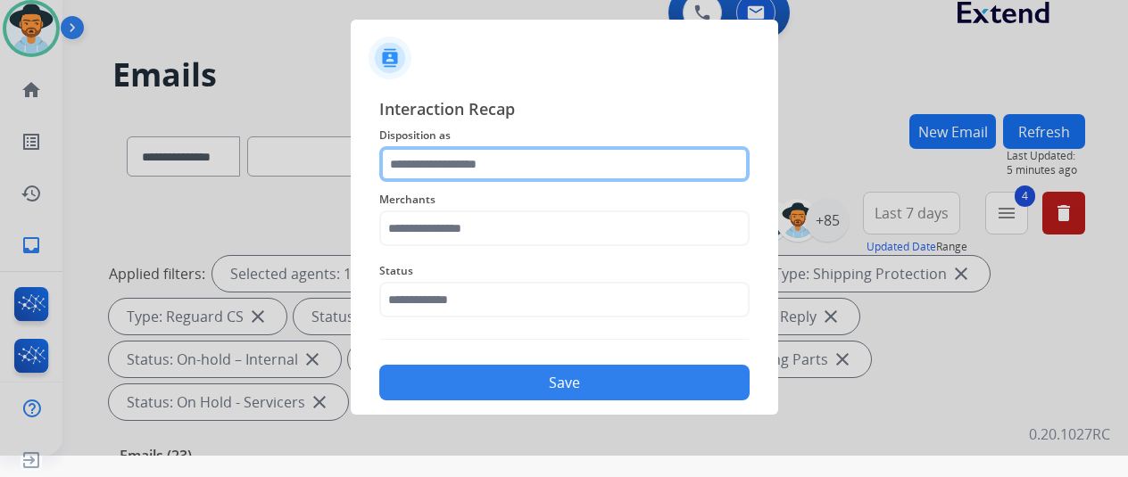
click at [432, 153] on input "text" at bounding box center [564, 164] width 370 height 36
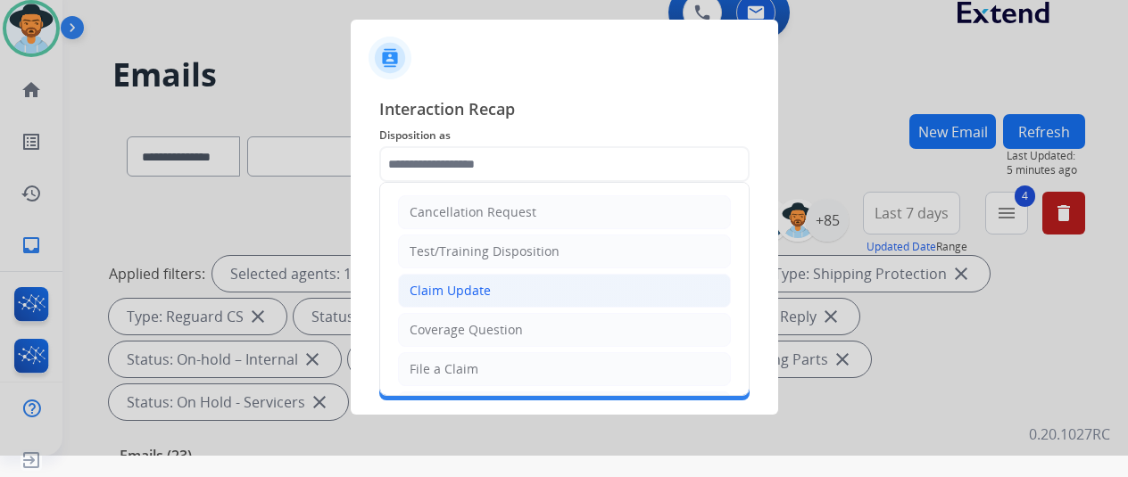
click at [448, 291] on div "Claim Update" at bounding box center [450, 291] width 81 height 18
type input "**********"
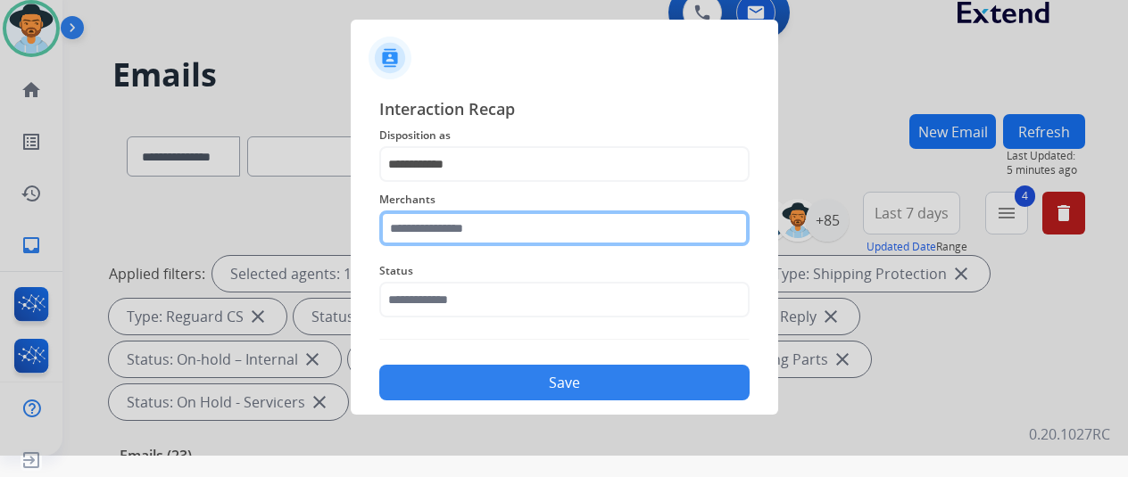
click at [421, 229] on input "text" at bounding box center [564, 229] width 370 height 36
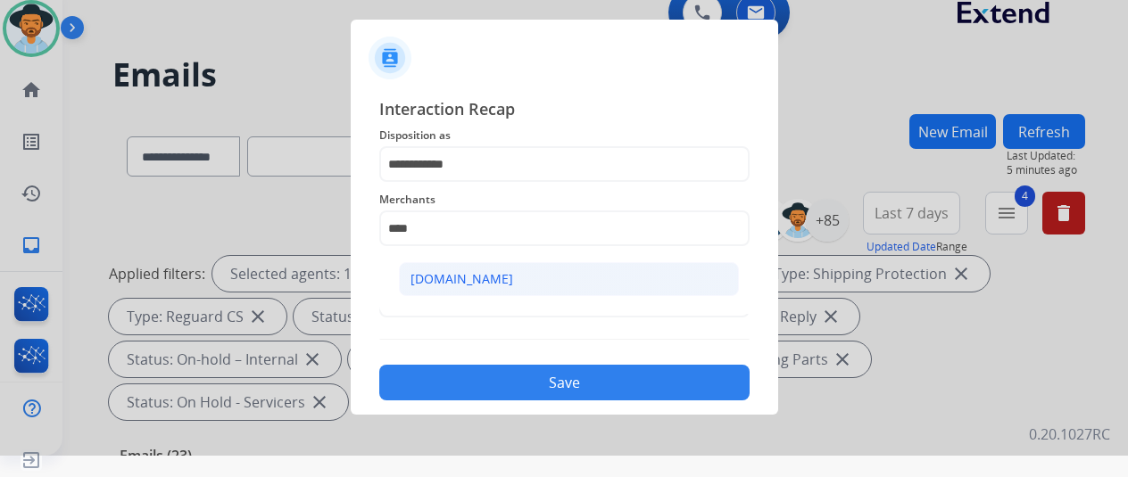
click at [460, 276] on div "[DOMAIN_NAME]" at bounding box center [461, 279] width 103 height 18
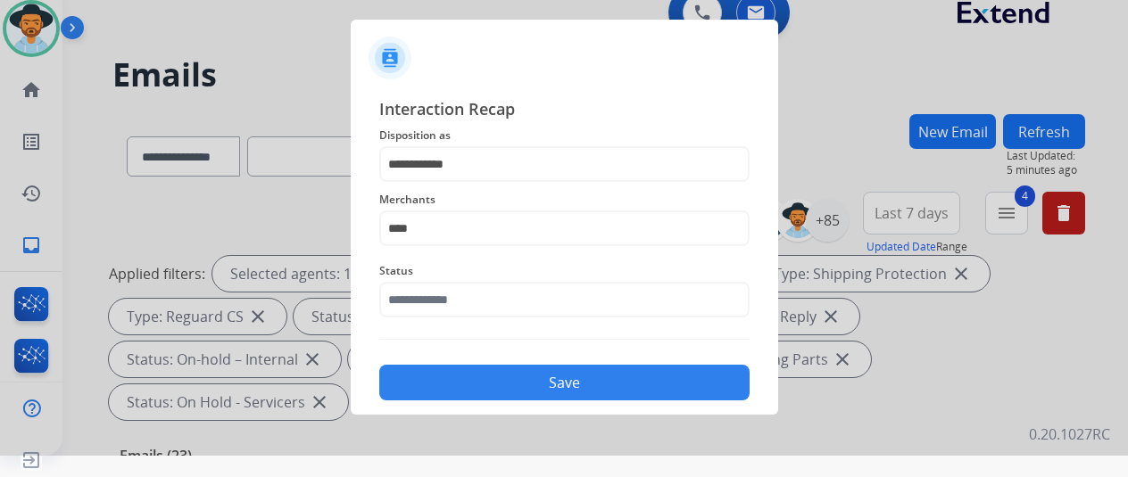
type input "**********"
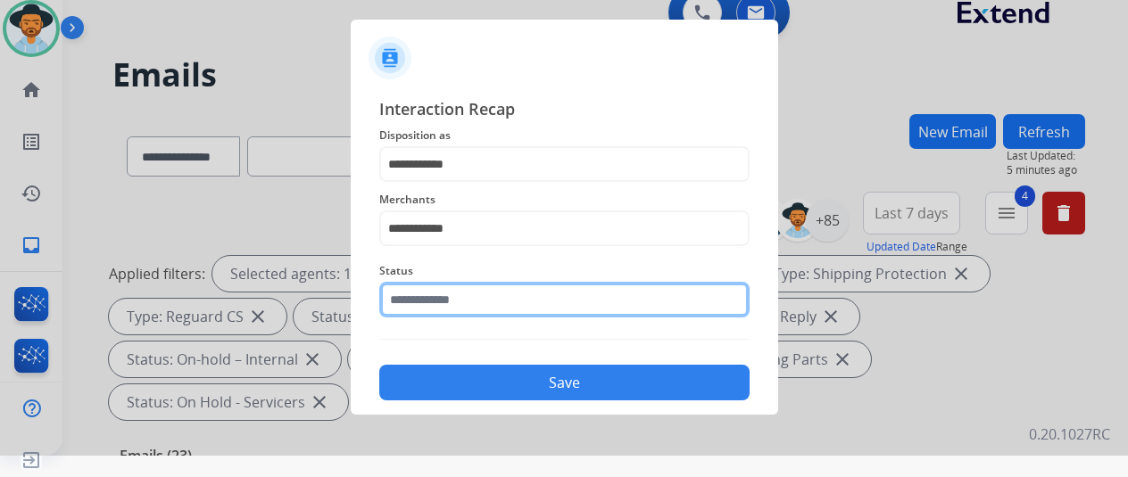
click at [439, 303] on input "text" at bounding box center [564, 300] width 370 height 36
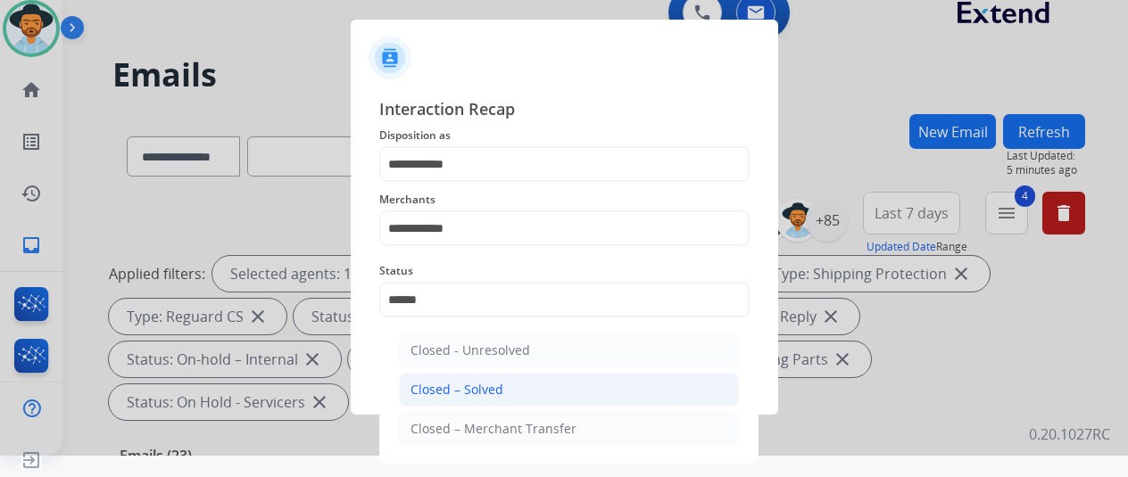
click at [455, 386] on div "Closed – Solved" at bounding box center [456, 390] width 93 height 18
type input "**********"
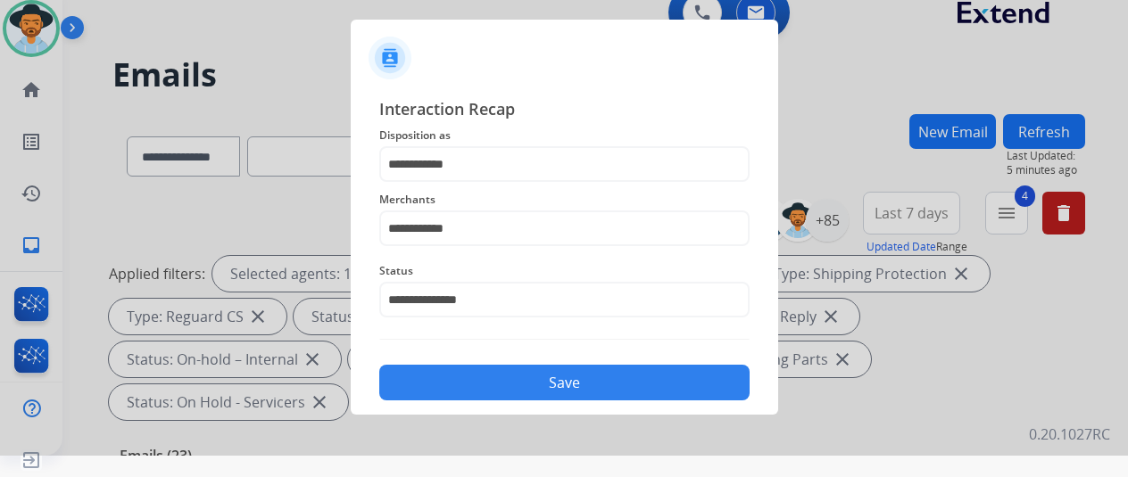
click at [479, 380] on button "Save" at bounding box center [564, 383] width 370 height 36
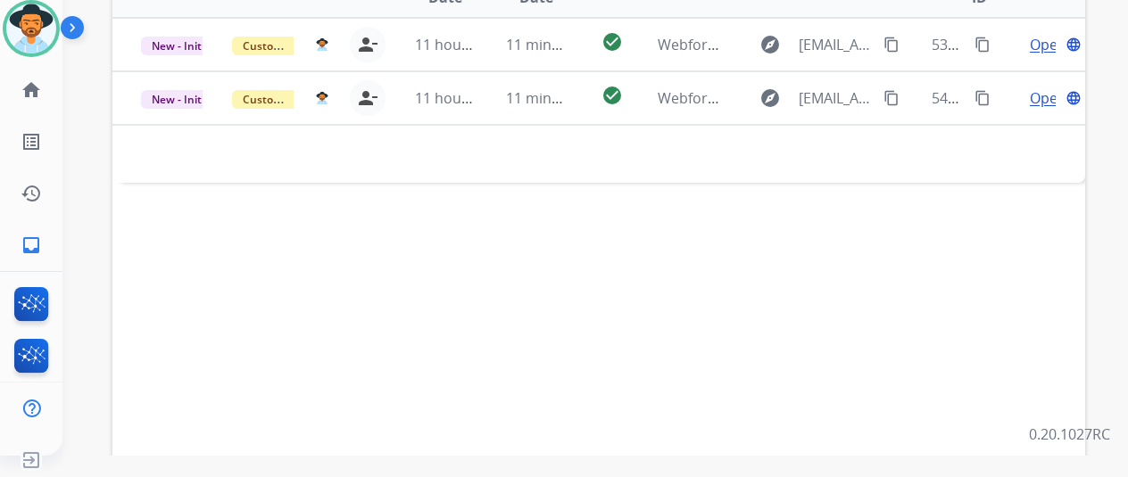
scroll to position [294, 0]
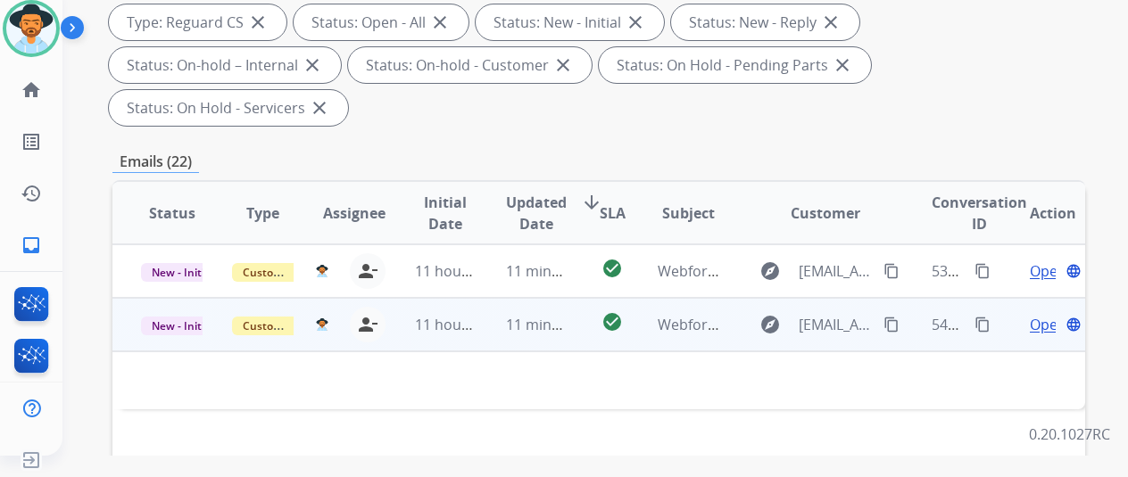
click at [1042, 314] on span "Open" at bounding box center [1048, 324] width 37 height 21
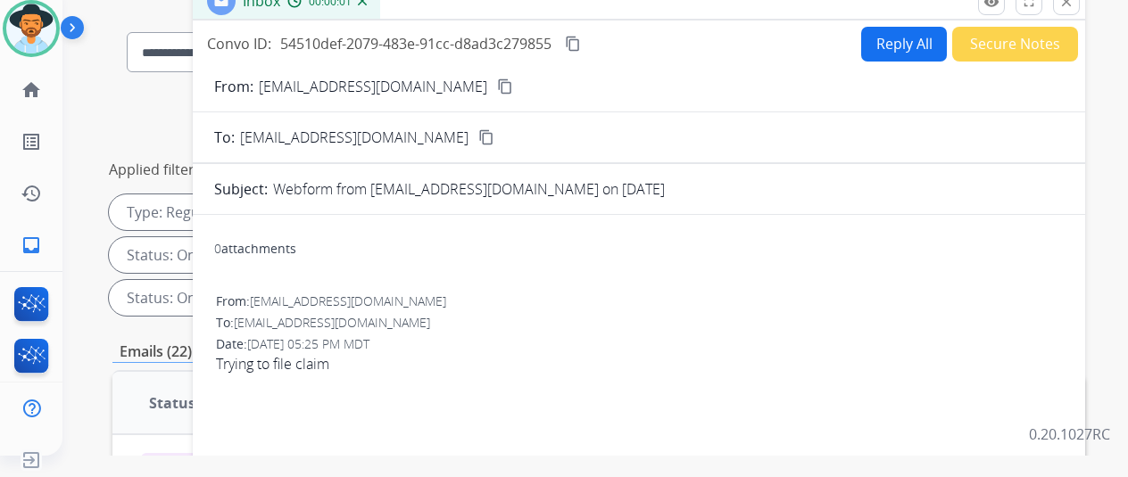
scroll to position [27, 0]
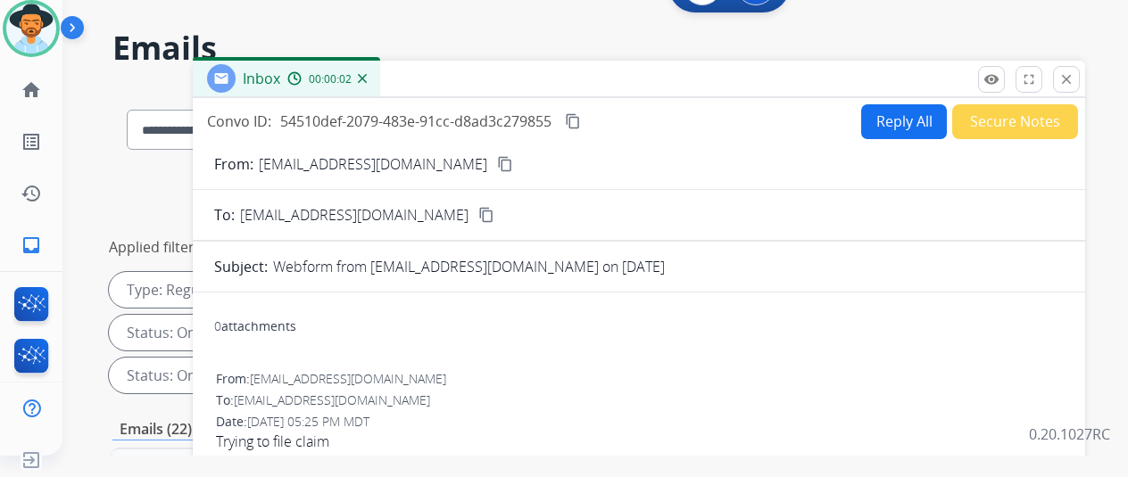
click at [497, 163] on mat-icon "content_copy" at bounding box center [505, 164] width 16 height 16
click at [581, 117] on mat-icon "content_copy" at bounding box center [573, 121] width 16 height 16
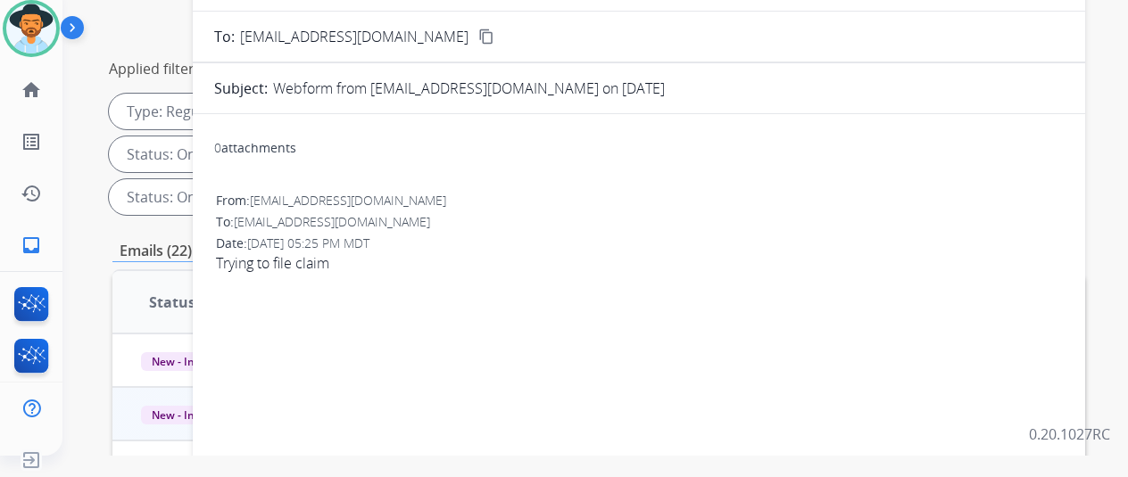
scroll to position [0, 0]
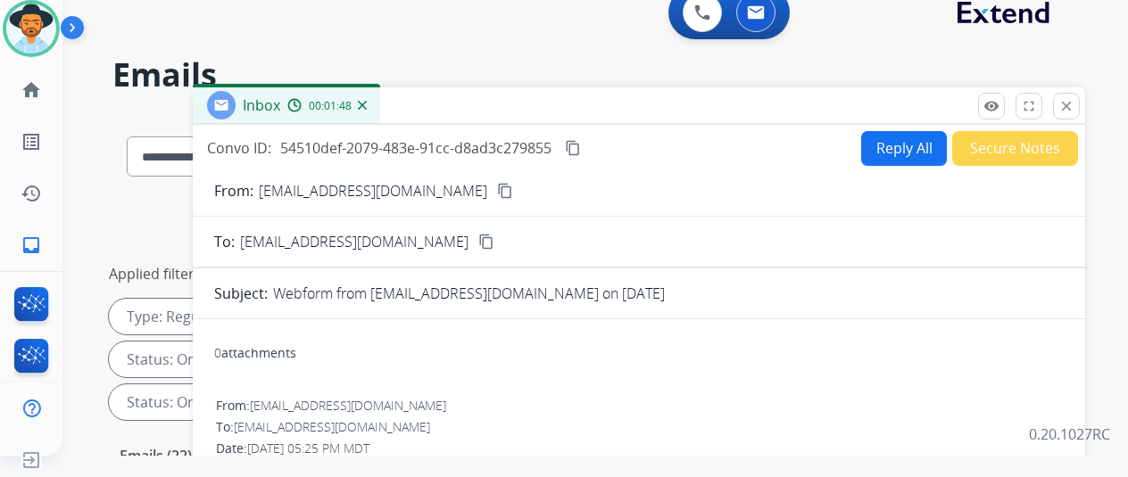
click at [894, 140] on button "Reply All" at bounding box center [904, 148] width 86 height 35
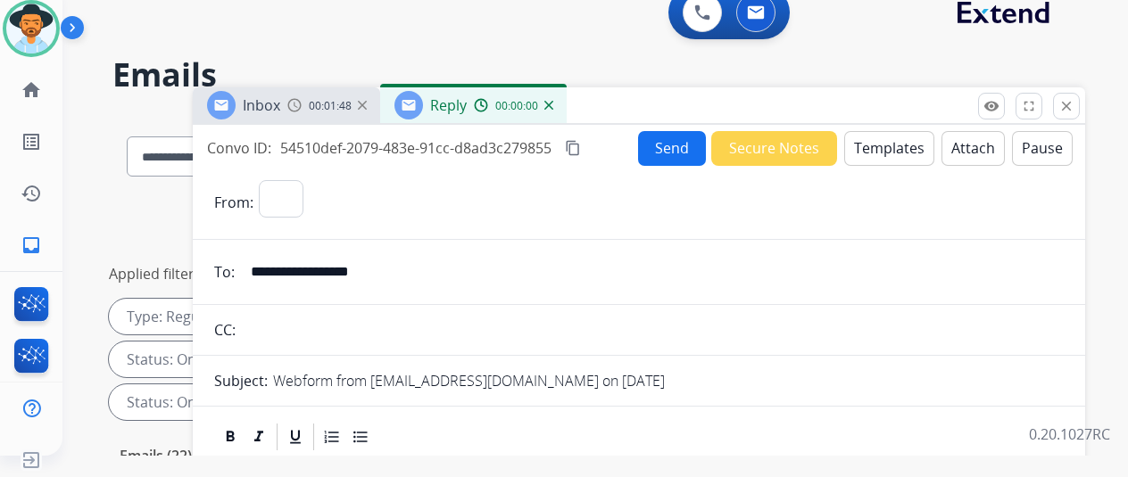
select select "**********"
click at [875, 144] on button "Templates" at bounding box center [889, 148] width 90 height 35
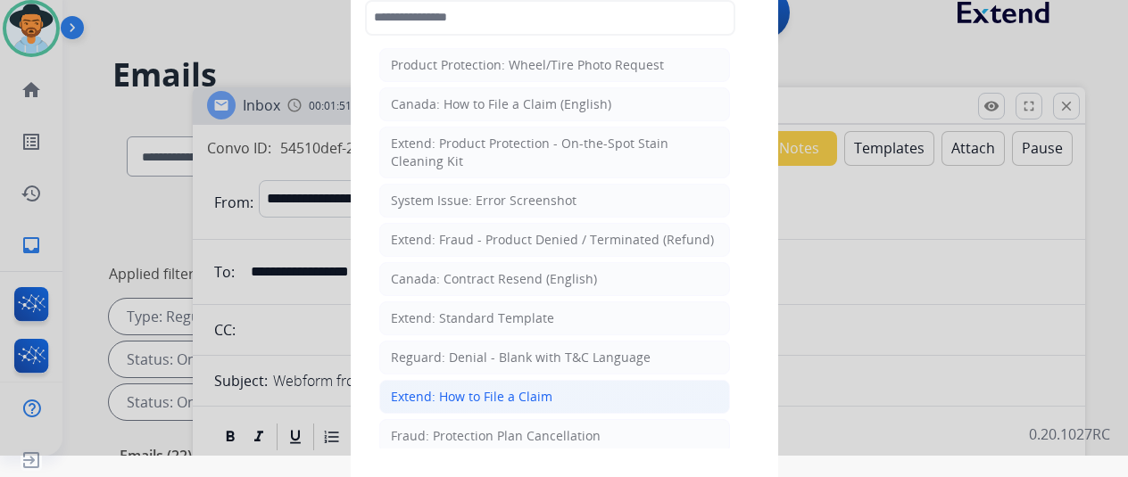
drag, startPoint x: 427, startPoint y: 389, endPoint x: 386, endPoint y: 303, distance: 96.2
click at [427, 388] on div "Extend: How to File a Claim" at bounding box center [472, 397] width 162 height 18
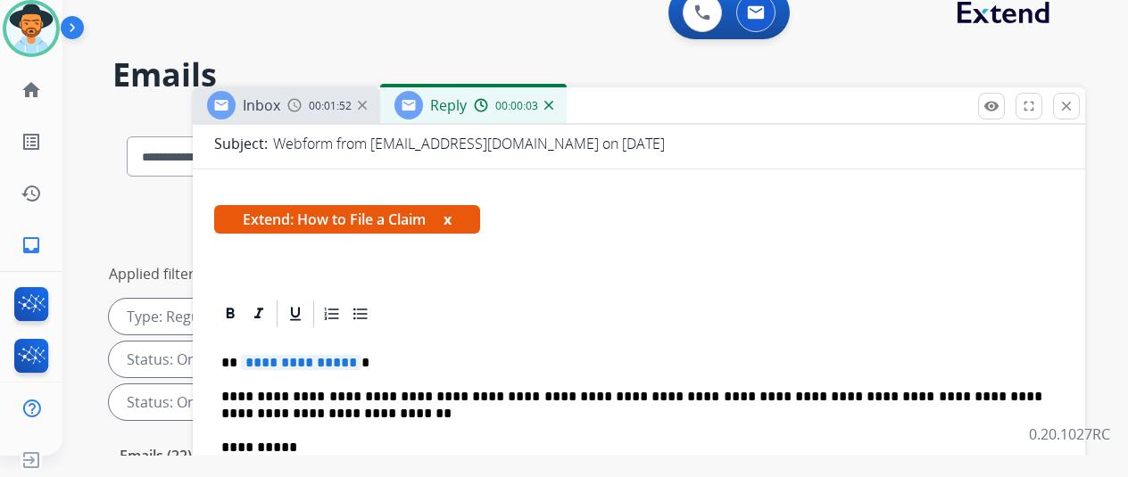
scroll to position [268, 0]
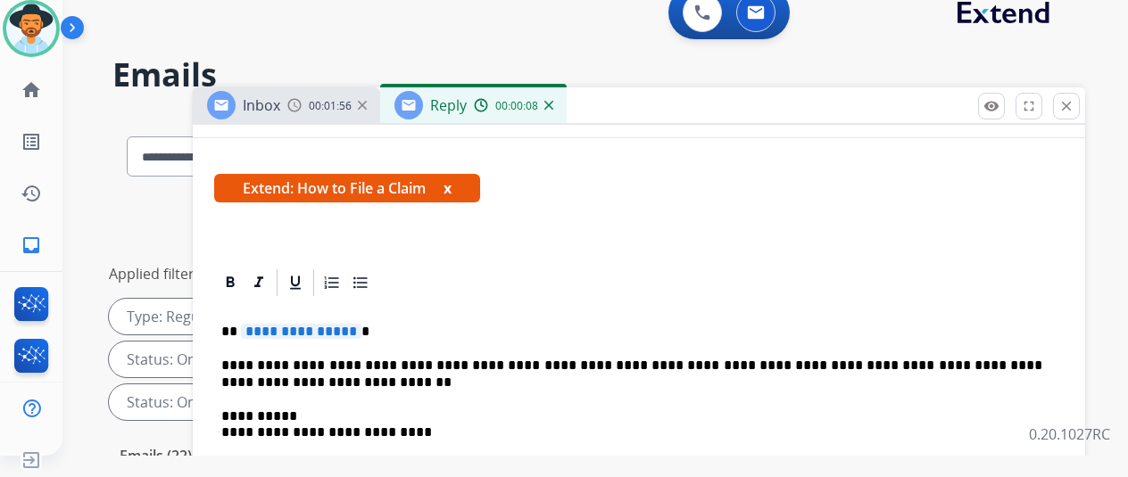
click at [361, 330] on span "**********" at bounding box center [301, 331] width 120 height 15
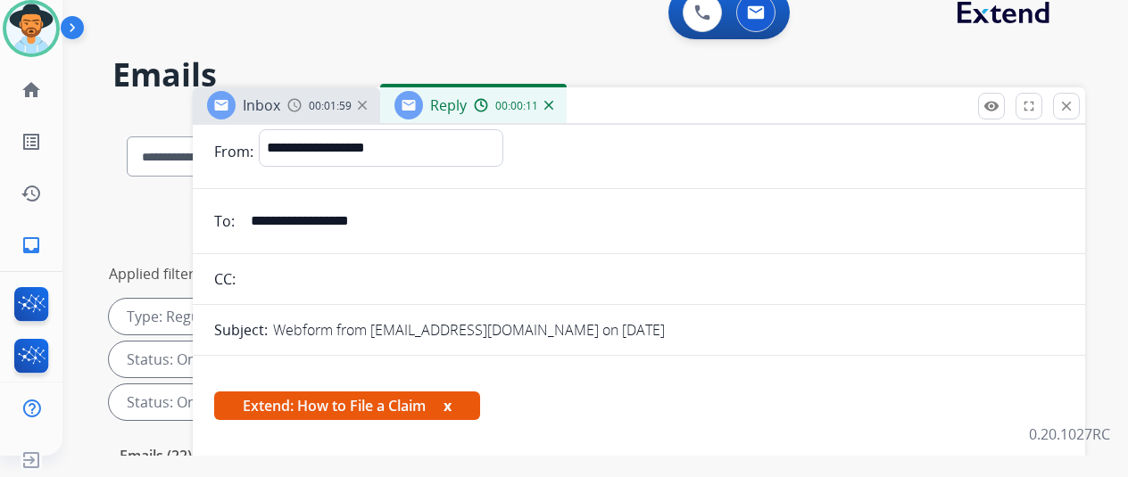
scroll to position [0, 0]
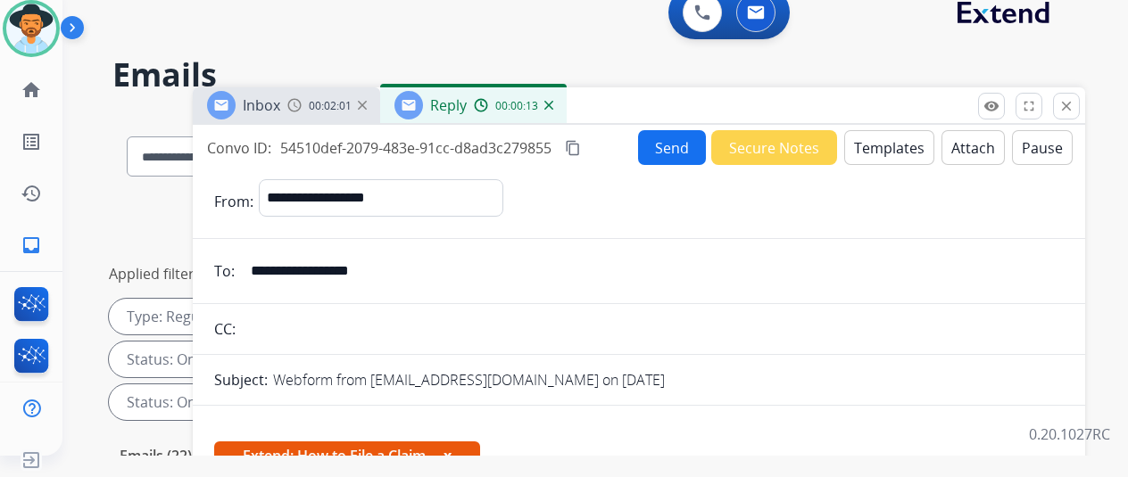
click at [675, 145] on button "Send" at bounding box center [672, 147] width 68 height 35
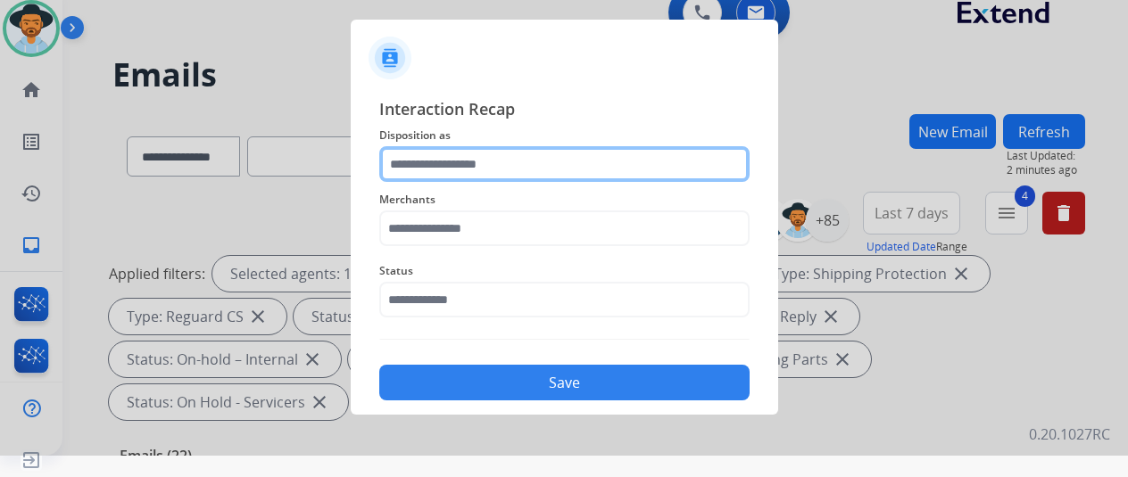
click at [475, 163] on input "text" at bounding box center [564, 164] width 370 height 36
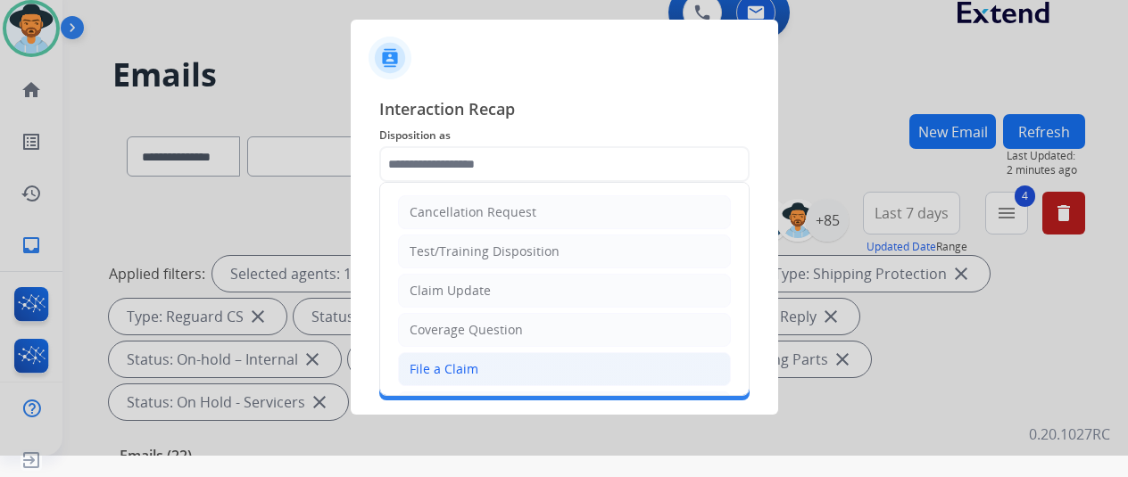
click at [484, 359] on li "File a Claim" at bounding box center [564, 369] width 333 height 34
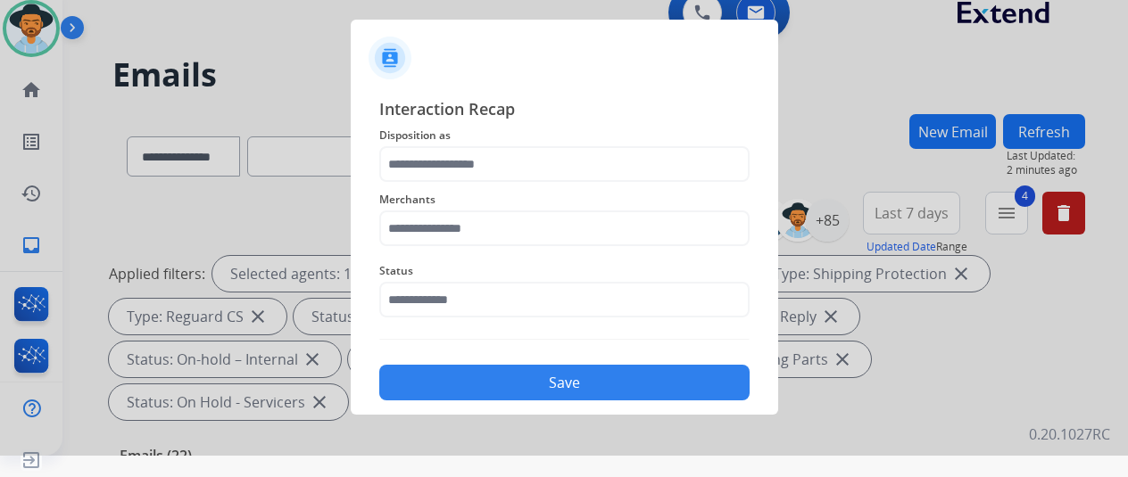
type input "**********"
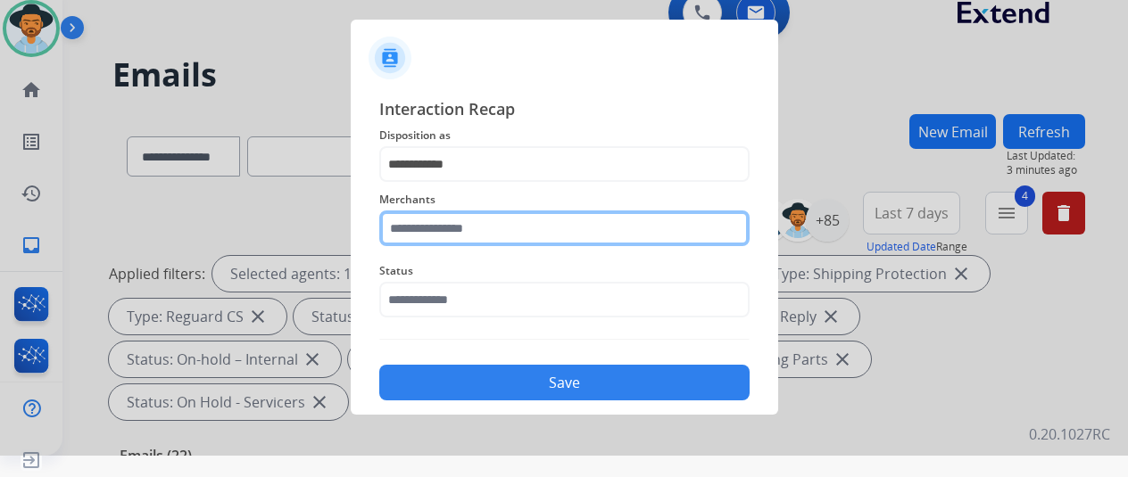
click at [414, 253] on div "Merchants" at bounding box center [564, 217] width 370 height 71
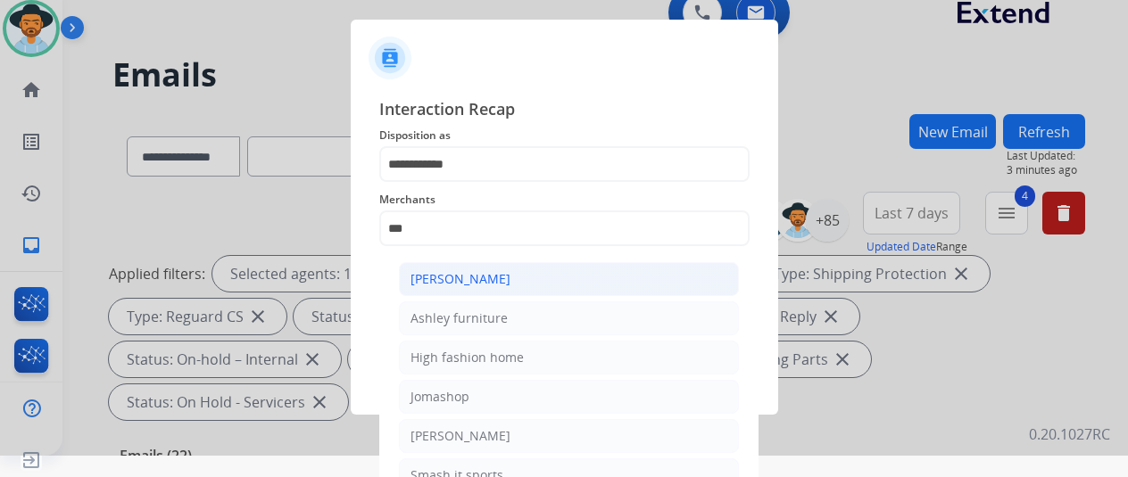
click at [435, 273] on div "[PERSON_NAME]" at bounding box center [460, 279] width 100 height 18
type input "**********"
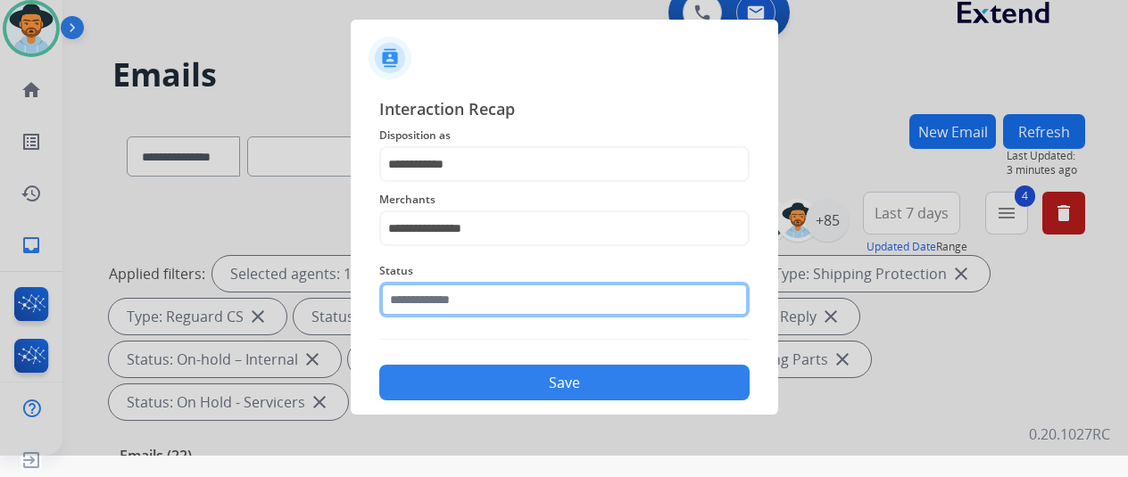
click at [425, 298] on input "text" at bounding box center [564, 300] width 370 height 36
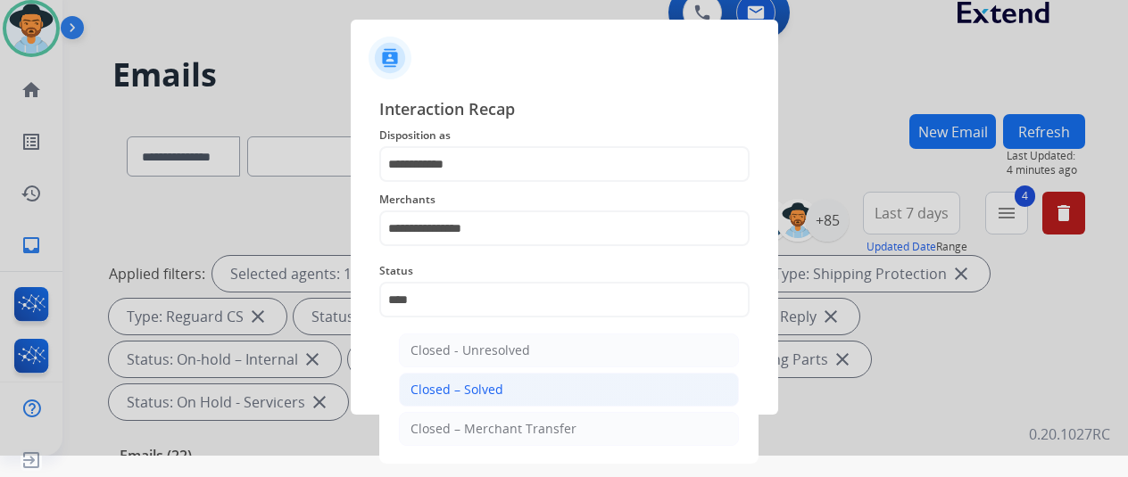
click at [457, 389] on div "Closed – Solved" at bounding box center [456, 390] width 93 height 18
type input "**********"
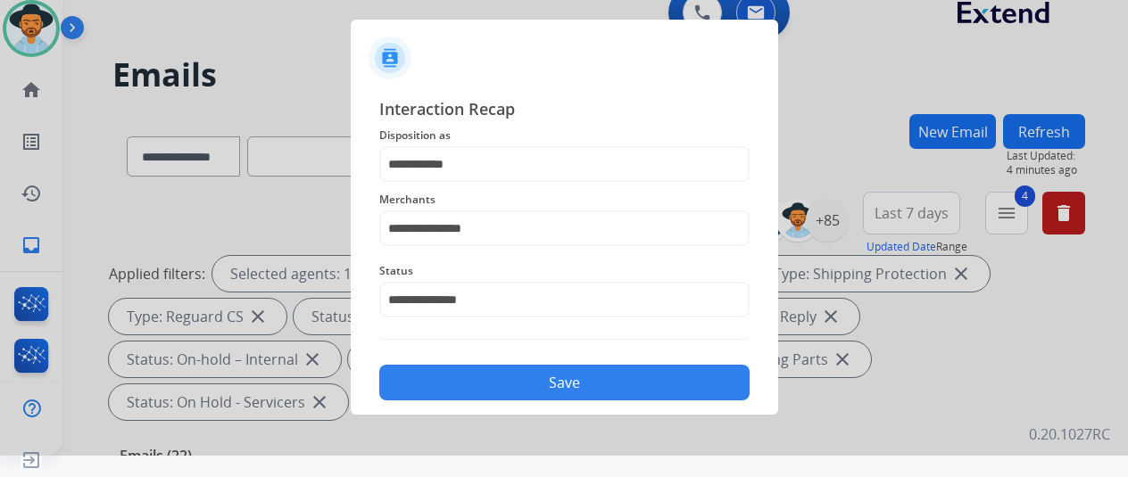
click at [494, 377] on button "Save" at bounding box center [564, 383] width 370 height 36
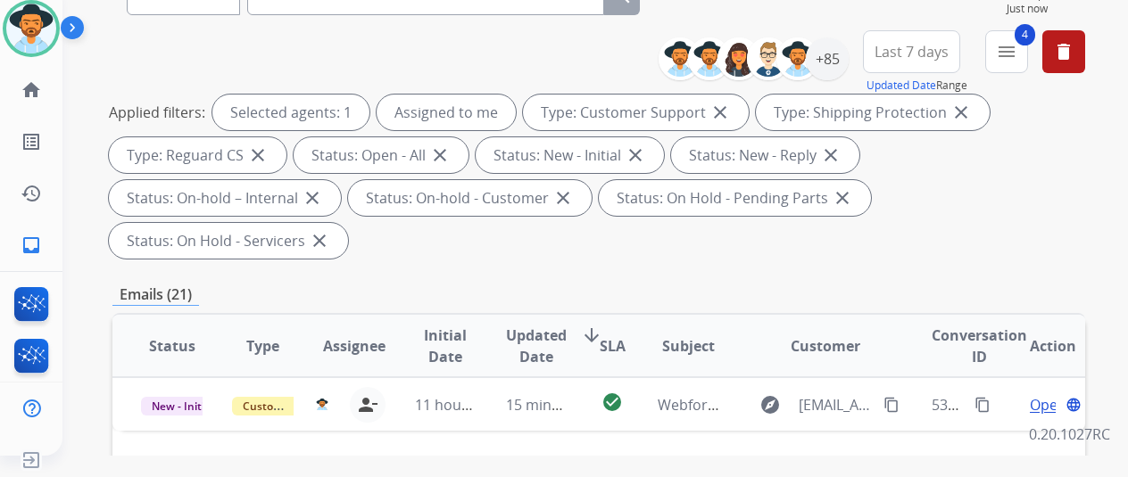
scroll to position [357, 0]
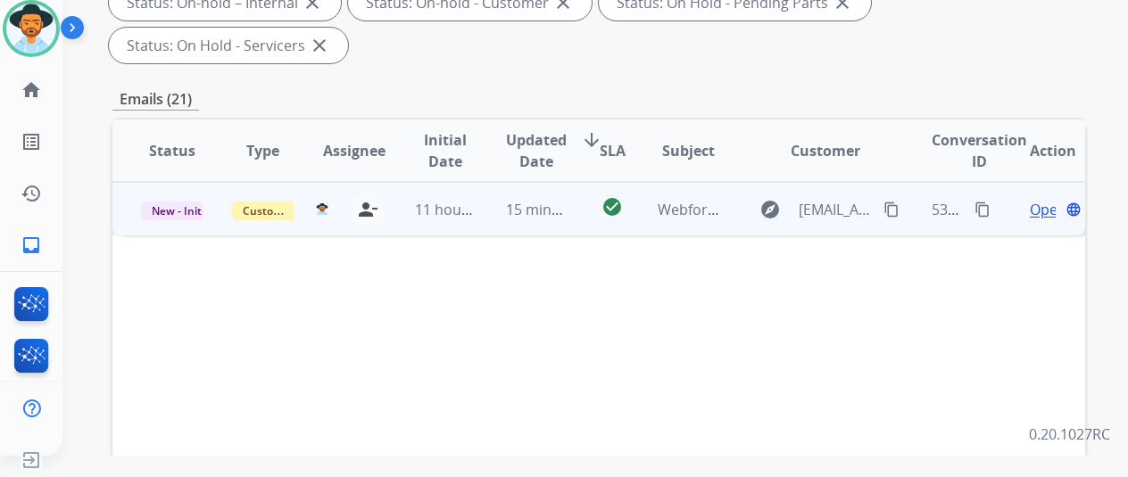
click at [1035, 199] on span "Open" at bounding box center [1048, 209] width 37 height 21
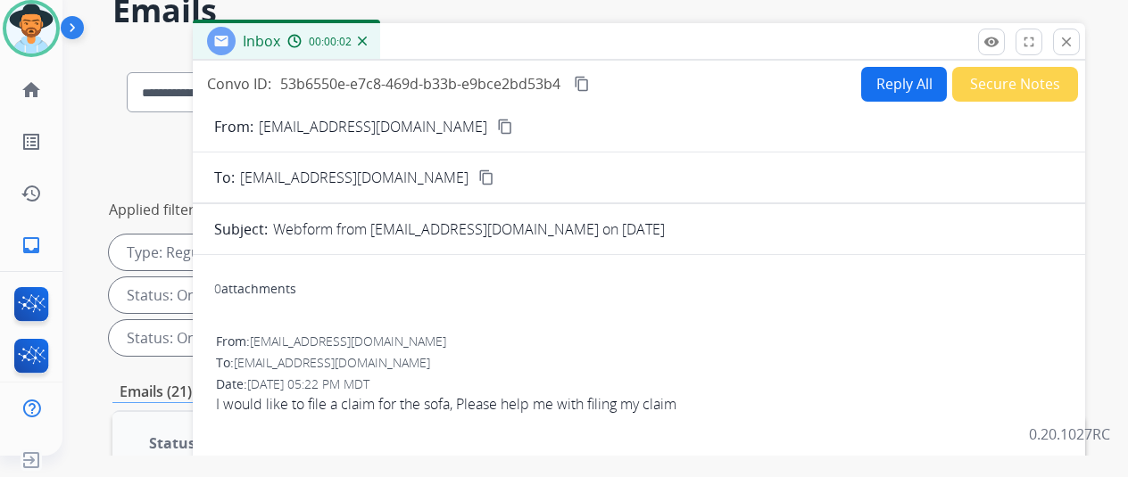
scroll to position [0, 0]
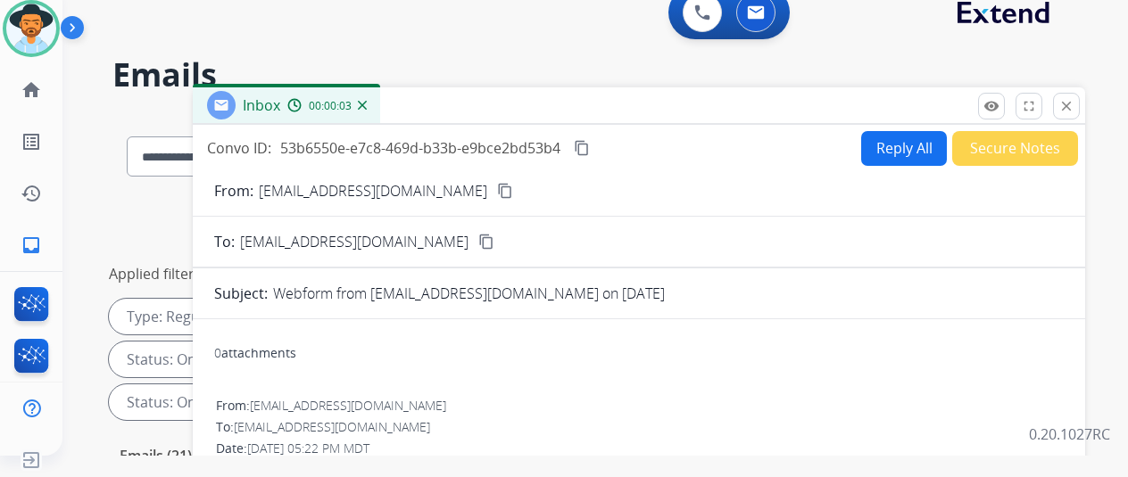
click at [497, 186] on mat-icon "content_copy" at bounding box center [505, 191] width 16 height 16
click at [590, 146] on mat-icon "content_copy" at bounding box center [582, 148] width 16 height 16
click at [551, 433] on div "To: support@extend.com" at bounding box center [639, 428] width 846 height 18
click at [892, 133] on button "Reply All" at bounding box center [904, 148] width 86 height 35
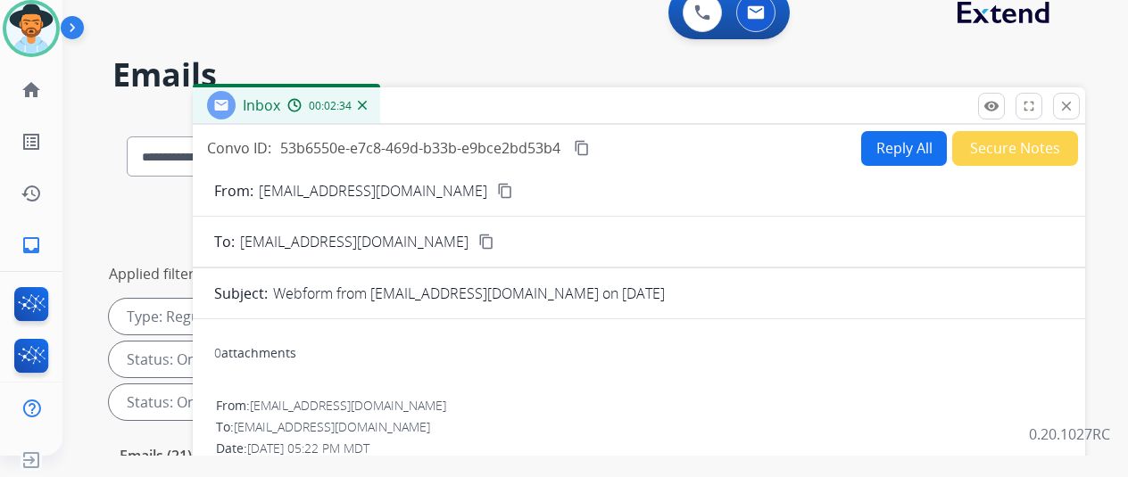
select select "**********"
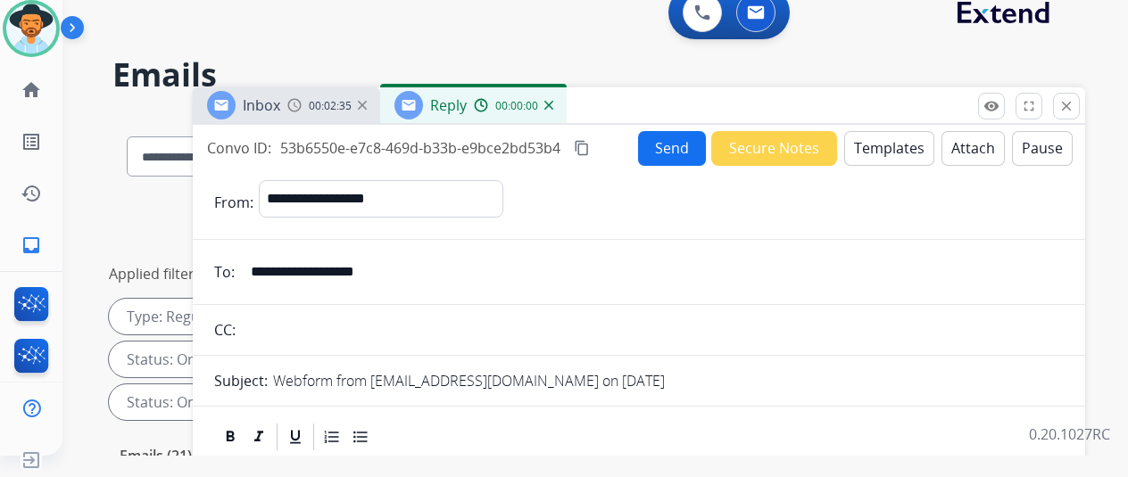
click at [894, 145] on button "Templates" at bounding box center [889, 148] width 90 height 35
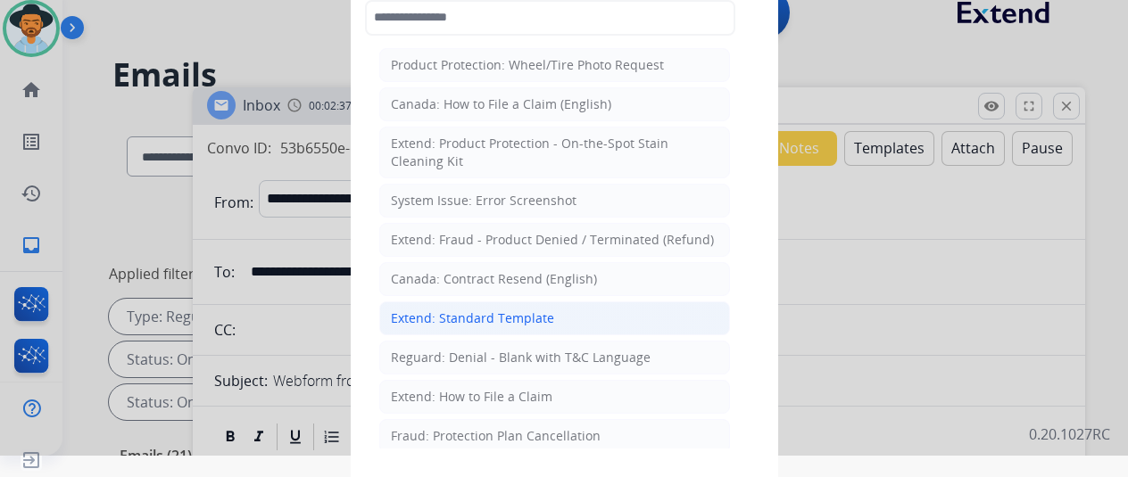
click at [421, 310] on div "Extend: Standard Template" at bounding box center [472, 319] width 163 height 18
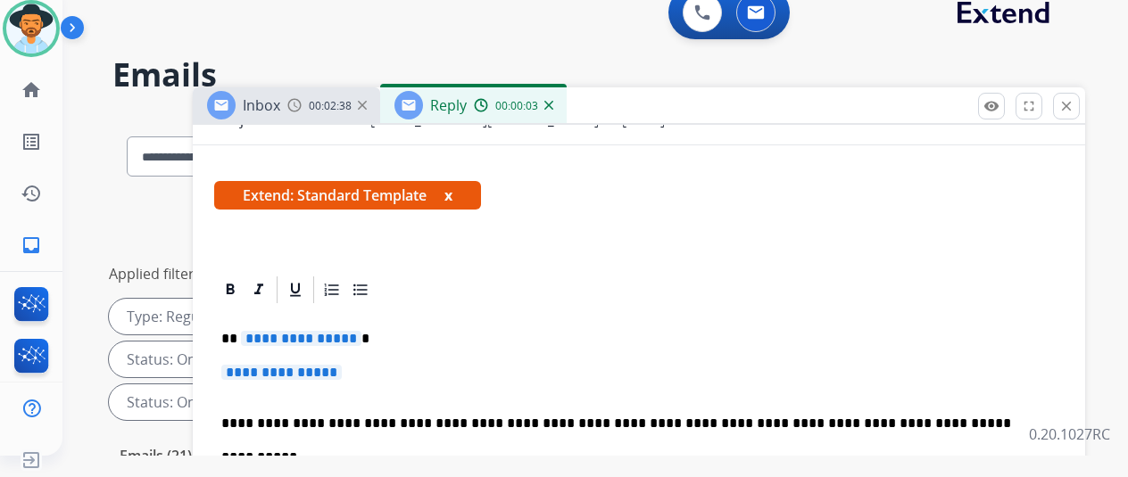
scroll to position [268, 0]
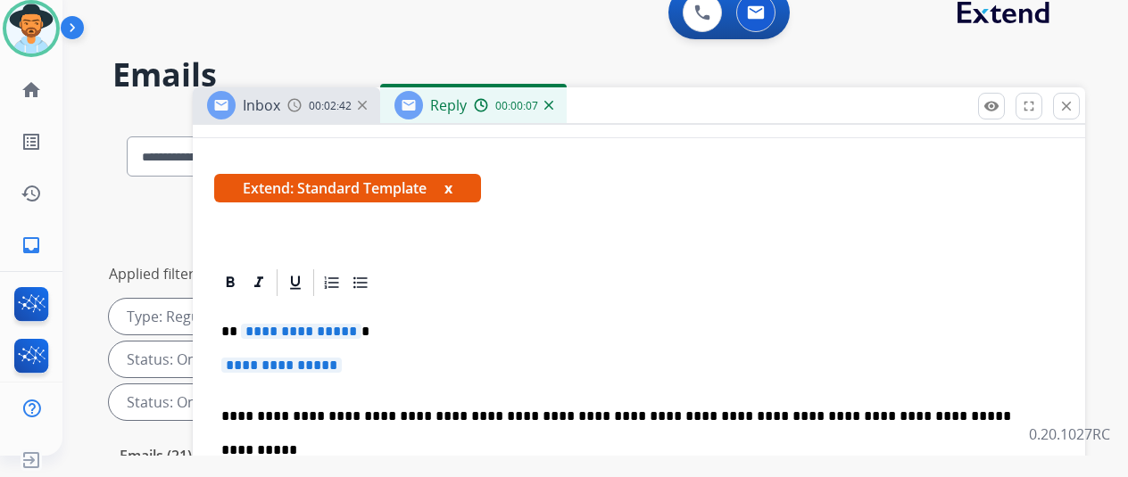
click at [361, 333] on span "**********" at bounding box center [301, 331] width 120 height 15
click at [342, 368] on span "**********" at bounding box center [281, 365] width 120 height 15
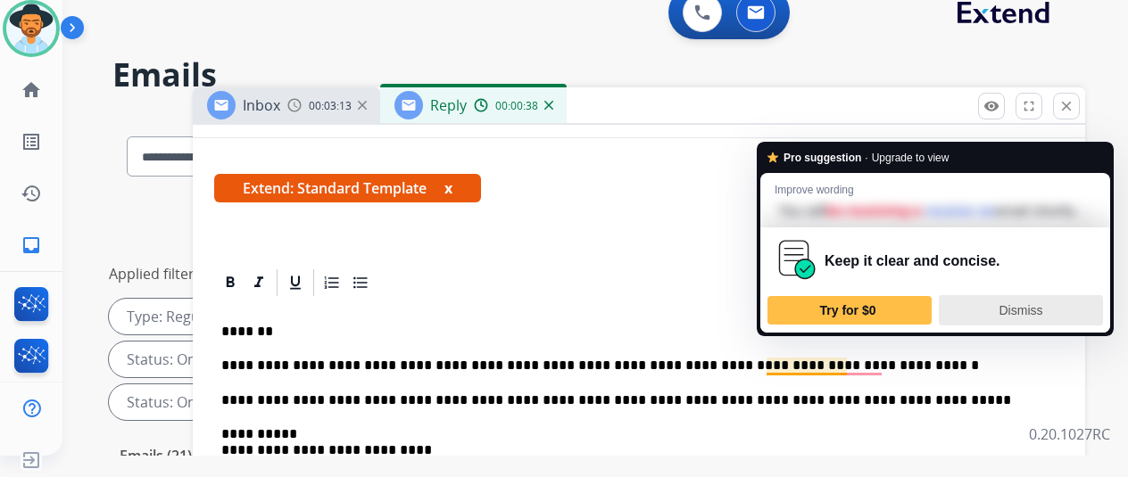
click at [1024, 318] on span "Dismiss" at bounding box center [1021, 310] width 44 height 14
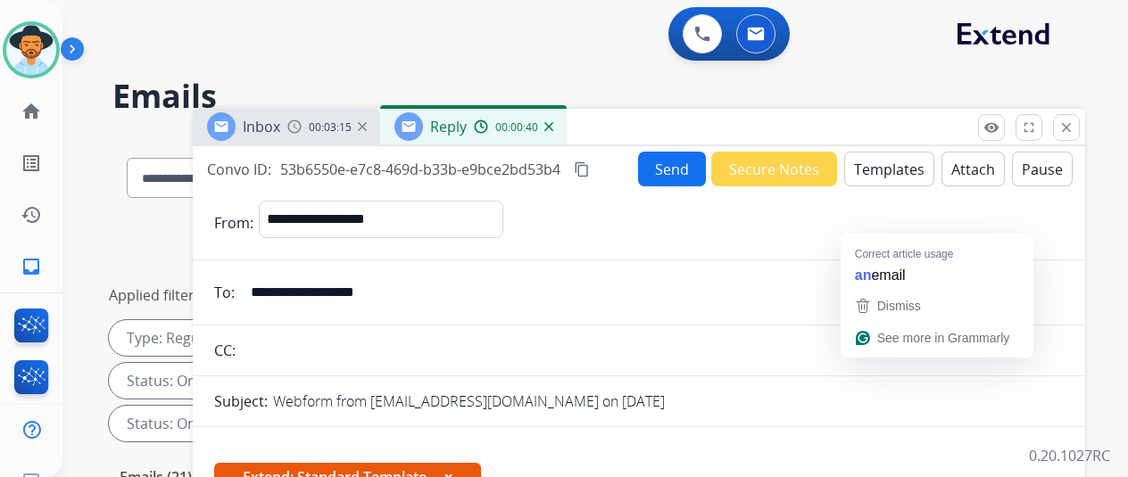
select select "**********"
select select "*"
select select "**********"
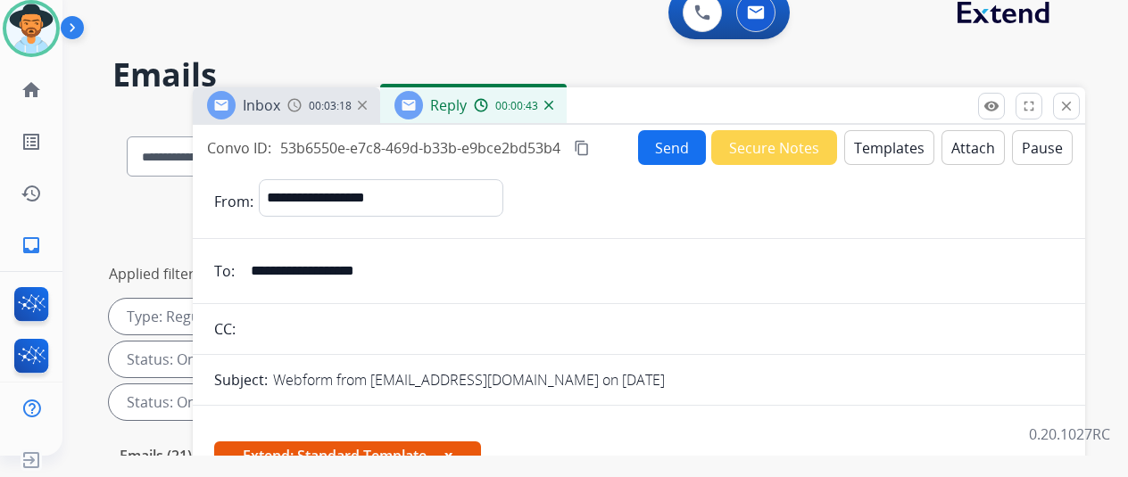
click at [674, 152] on button "Send" at bounding box center [672, 147] width 68 height 35
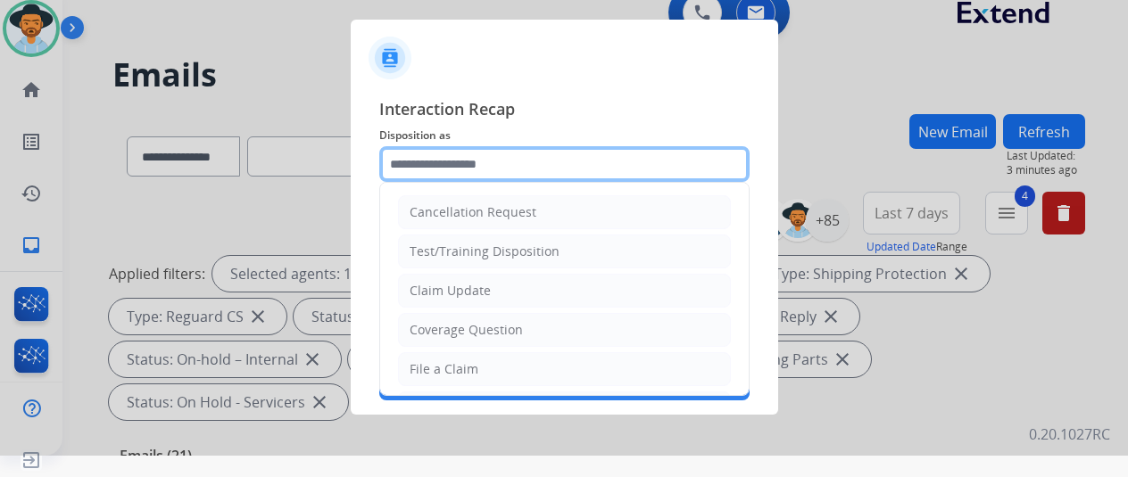
click at [464, 165] on input "text" at bounding box center [564, 164] width 370 height 36
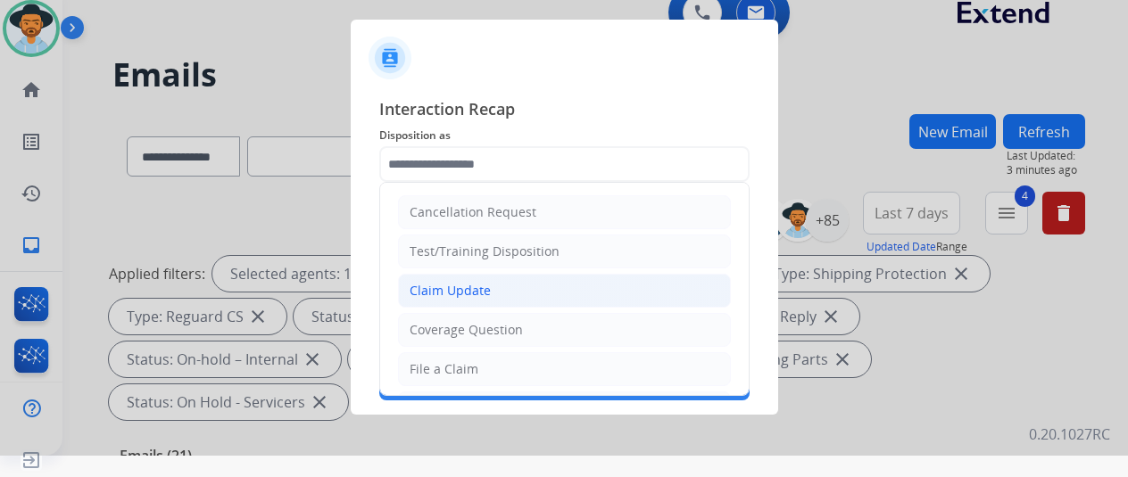
click at [427, 288] on div "Claim Update" at bounding box center [450, 291] width 81 height 18
type input "**********"
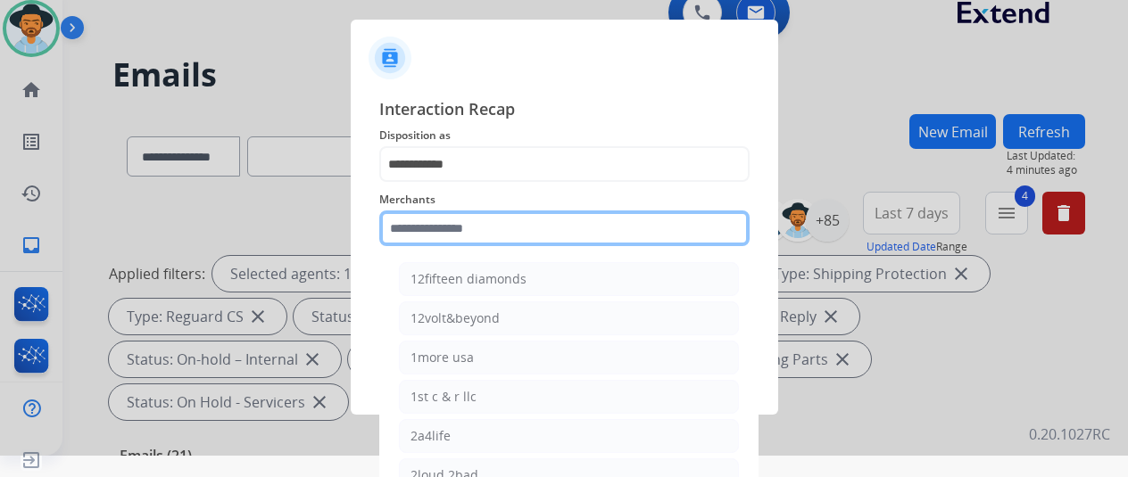
click at [398, 224] on input "text" at bounding box center [564, 229] width 370 height 36
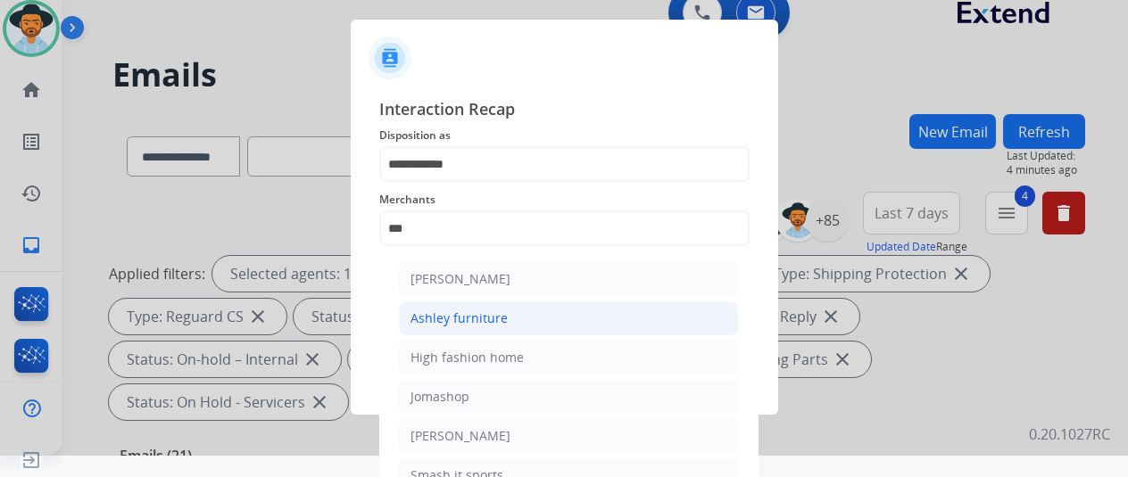
click at [432, 328] on li "Ashley furniture" at bounding box center [569, 319] width 340 height 34
type input "**********"
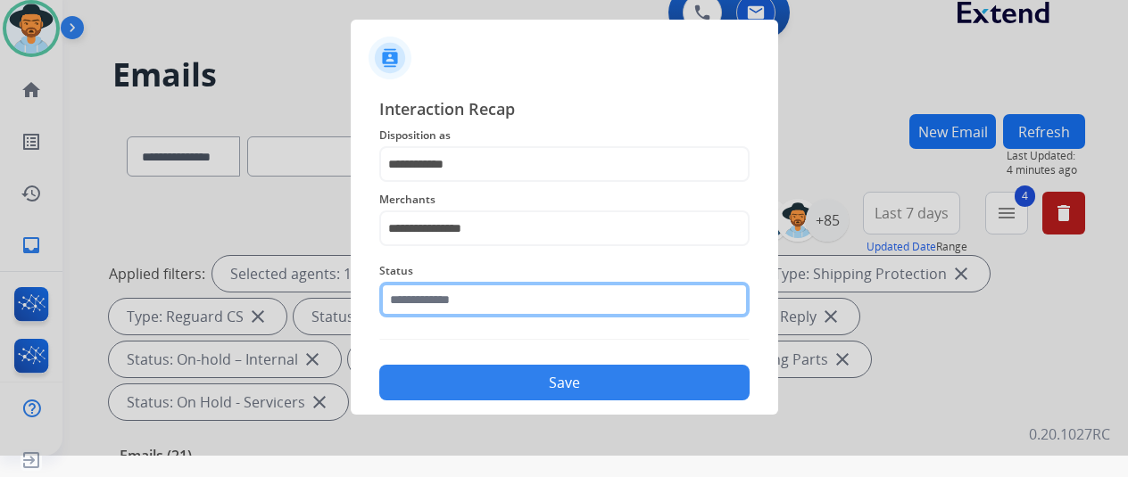
click at [454, 294] on input "text" at bounding box center [564, 300] width 370 height 36
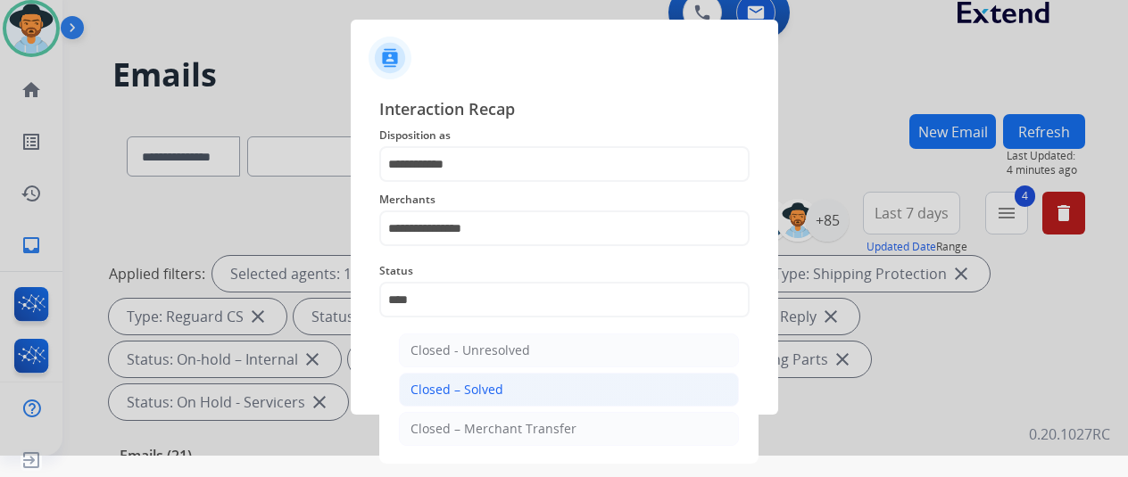
click at [543, 378] on li "Closed – Solved" at bounding box center [569, 390] width 340 height 34
type input "**********"
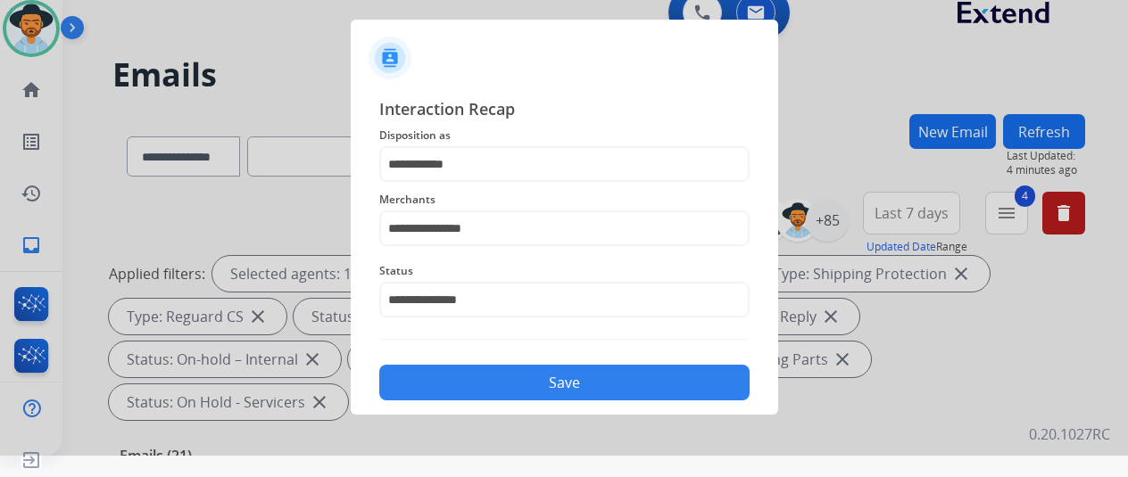
click at [541, 379] on button "Save" at bounding box center [564, 383] width 370 height 36
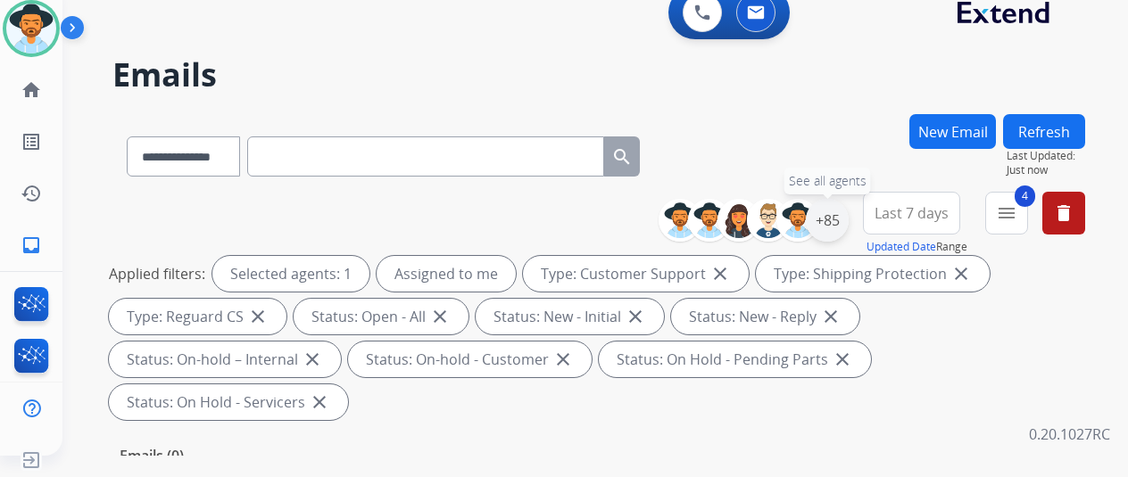
click at [849, 224] on div "+85" at bounding box center [827, 220] width 43 height 43
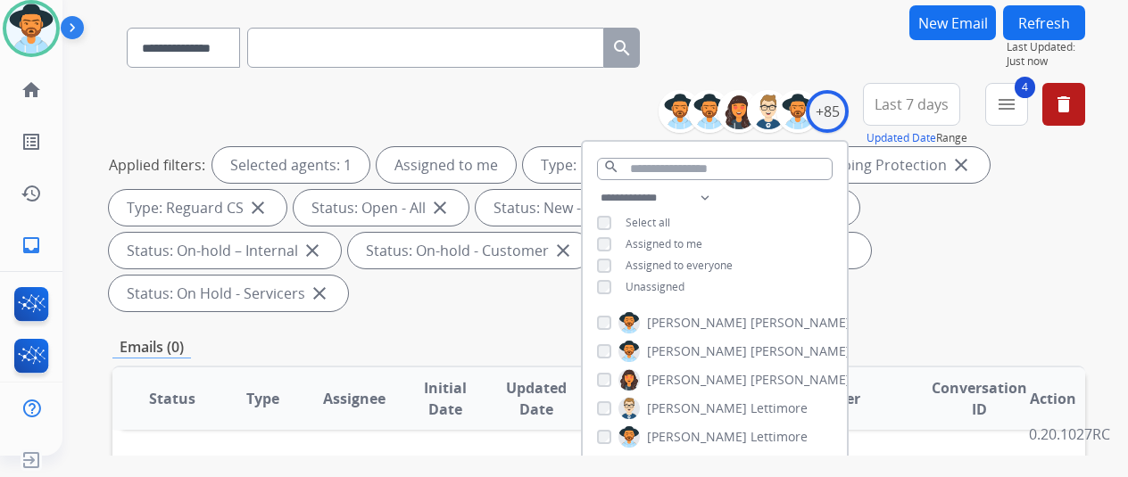
scroll to position [268, 0]
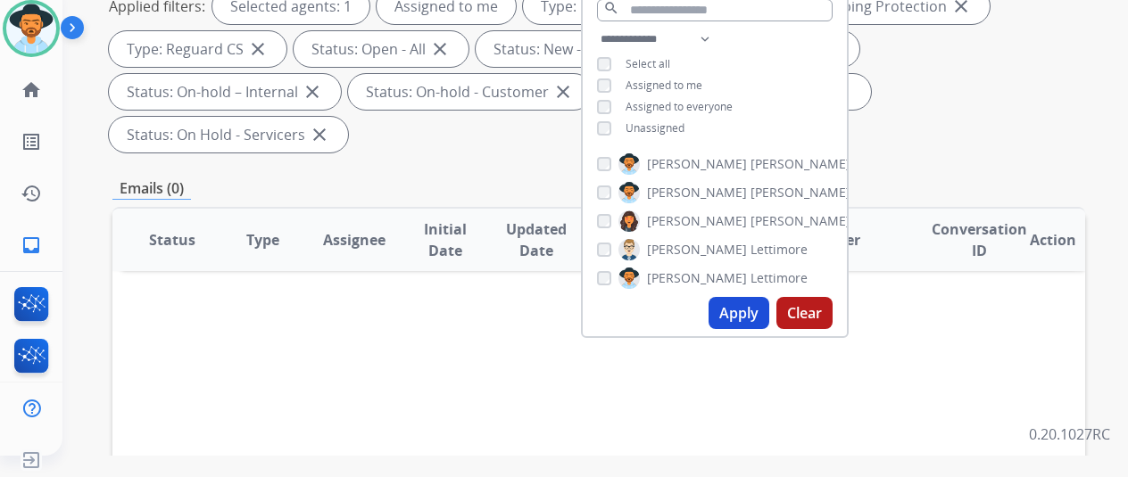
click at [753, 308] on button "Apply" at bounding box center [739, 313] width 61 height 32
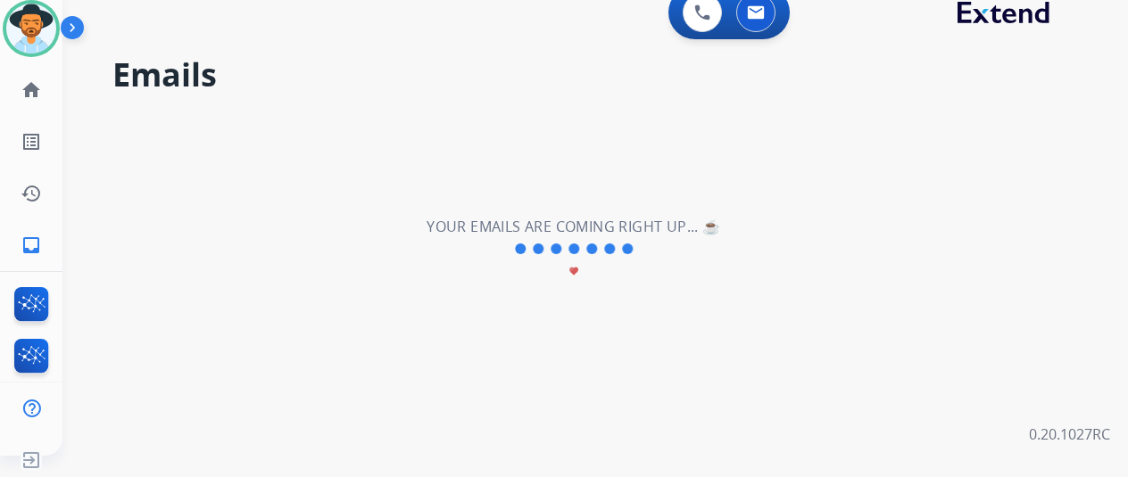
scroll to position [0, 0]
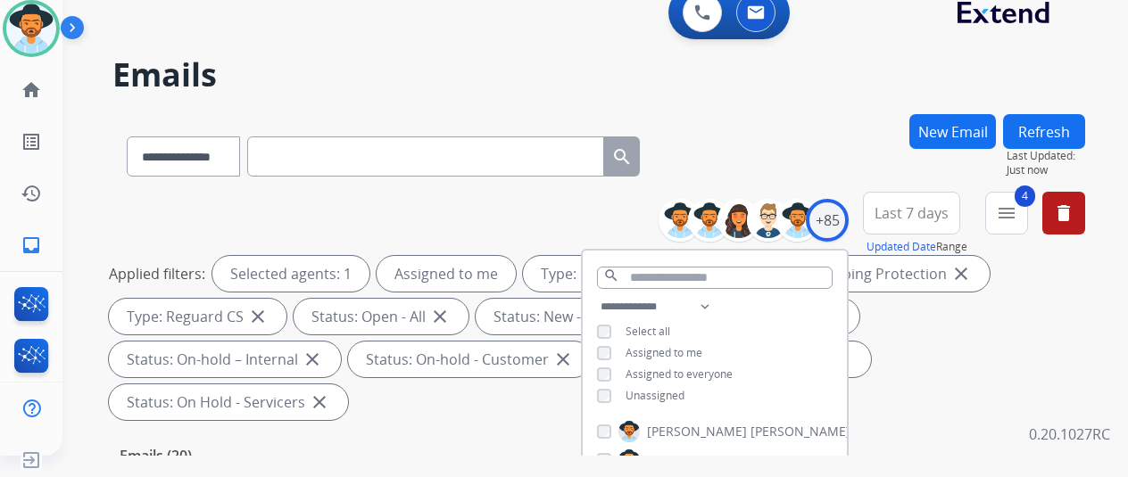
click at [773, 151] on div "**********" at bounding box center [598, 153] width 973 height 78
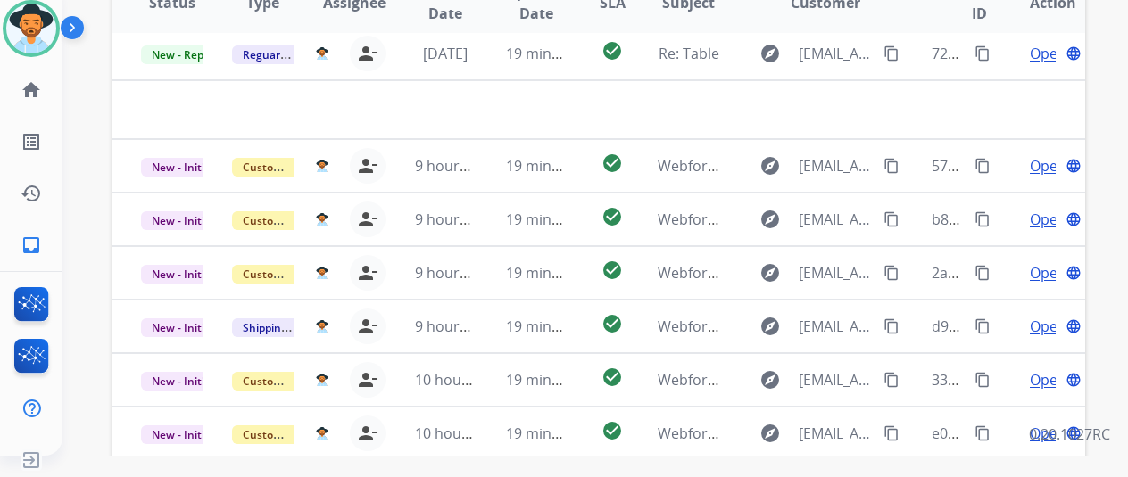
scroll to position [651, 0]
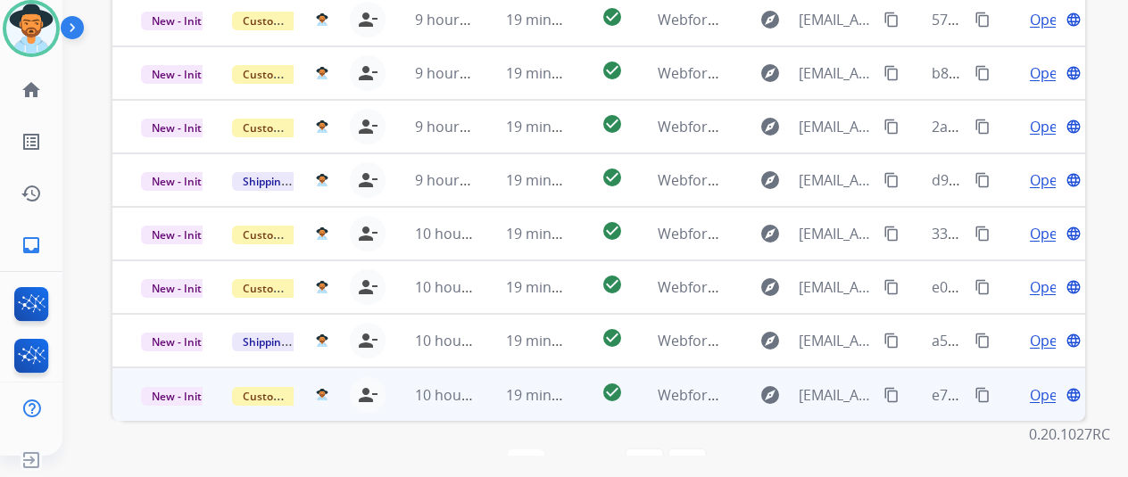
click at [1038, 385] on span "Open" at bounding box center [1048, 395] width 37 height 21
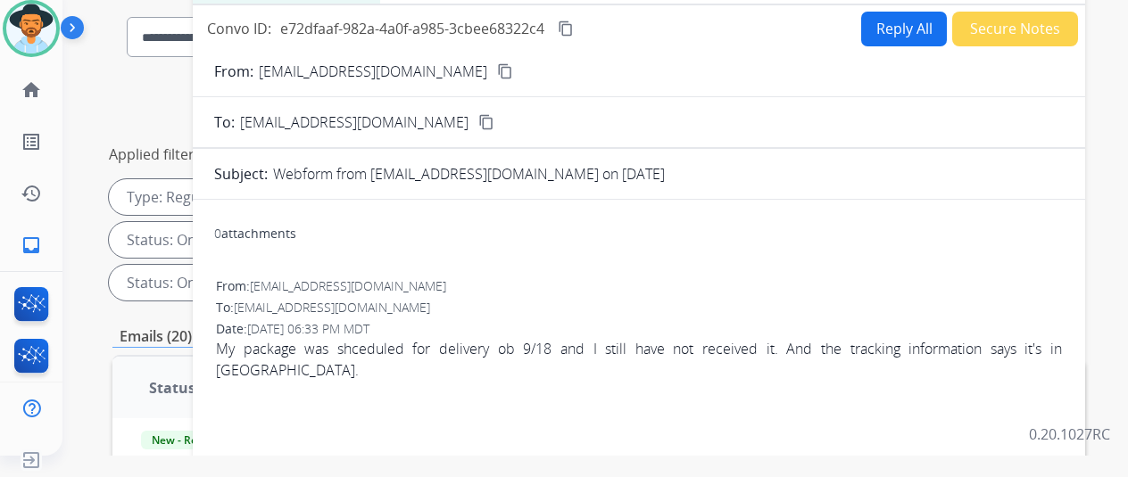
scroll to position [0, 0]
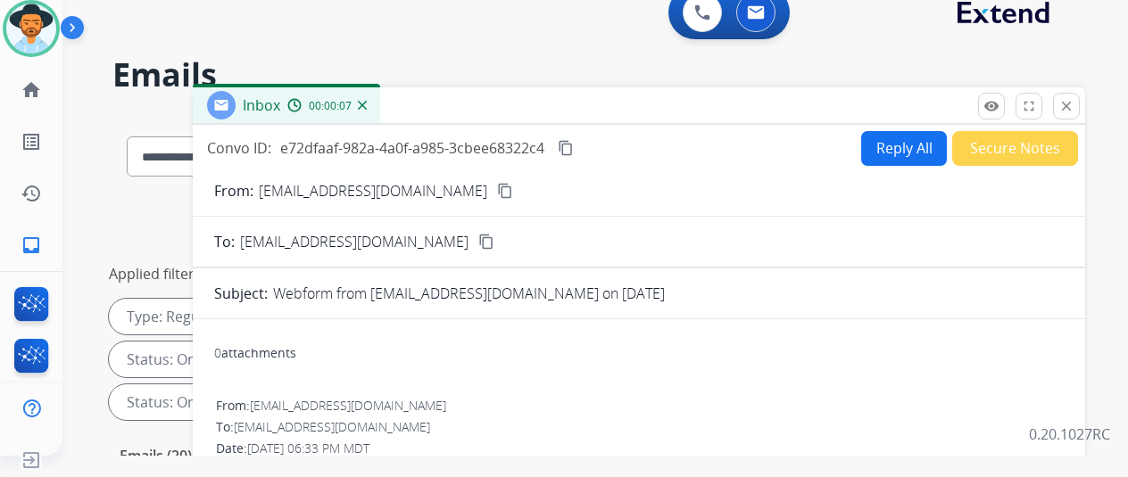
click at [497, 190] on mat-icon "content_copy" at bounding box center [505, 191] width 16 height 16
drag, startPoint x: 908, startPoint y: 149, endPoint x: 883, endPoint y: 97, distance: 57.1
click at [905, 144] on button "Reply All" at bounding box center [904, 148] width 86 height 35
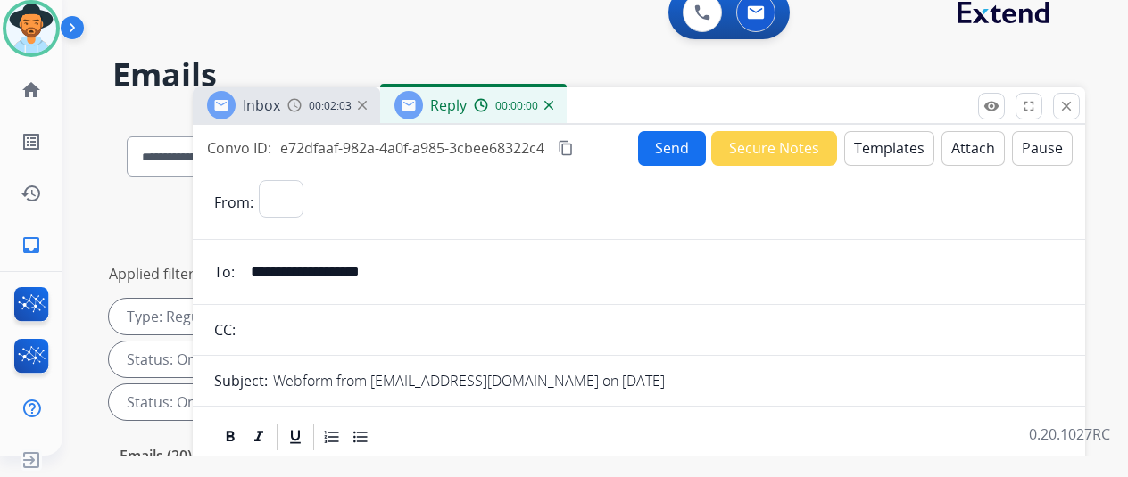
select select "**********"
click at [880, 144] on button "Templates" at bounding box center [889, 148] width 90 height 35
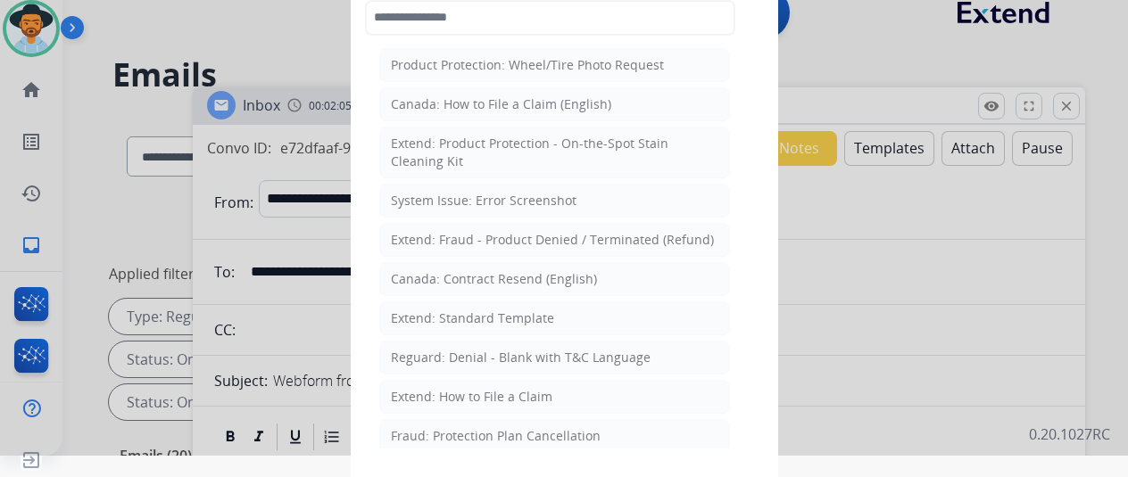
drag, startPoint x: 444, startPoint y: 389, endPoint x: 403, endPoint y: 341, distance: 63.3
click at [443, 389] on div "Extend: How to File a Claim" at bounding box center [472, 397] width 162 height 18
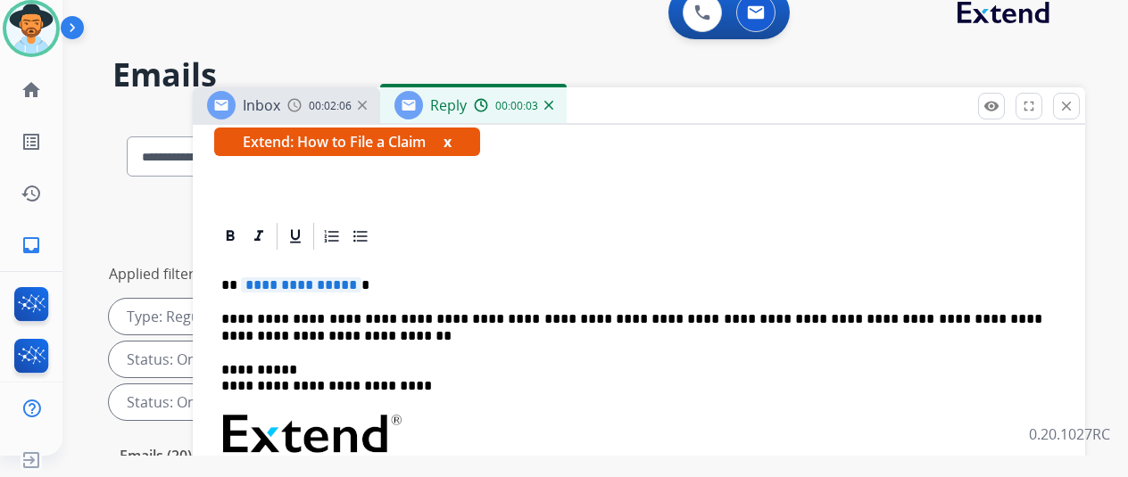
scroll to position [324, 0]
click at [360, 278] on span "**********" at bounding box center [301, 285] width 120 height 15
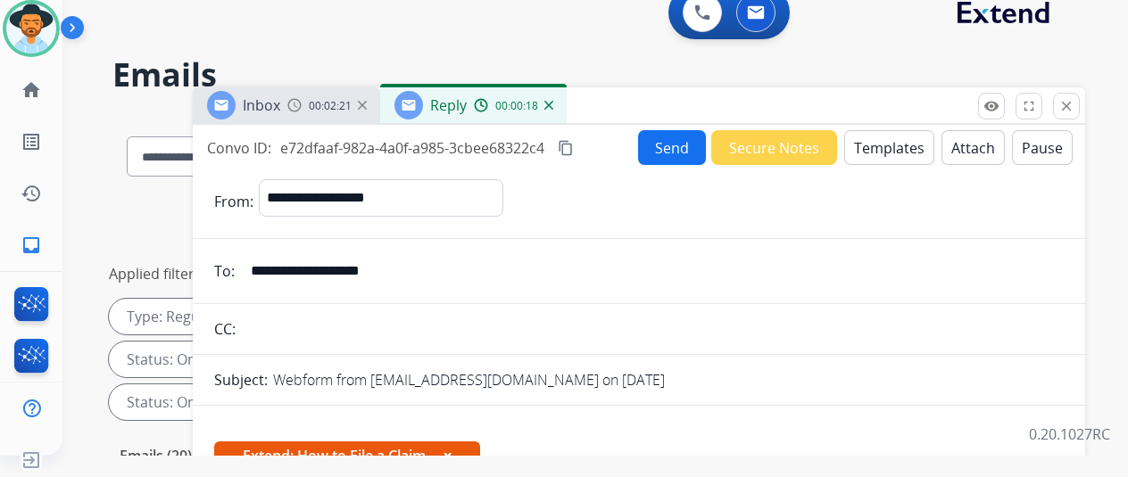
click at [574, 145] on mat-icon "content_copy" at bounding box center [566, 148] width 16 height 16
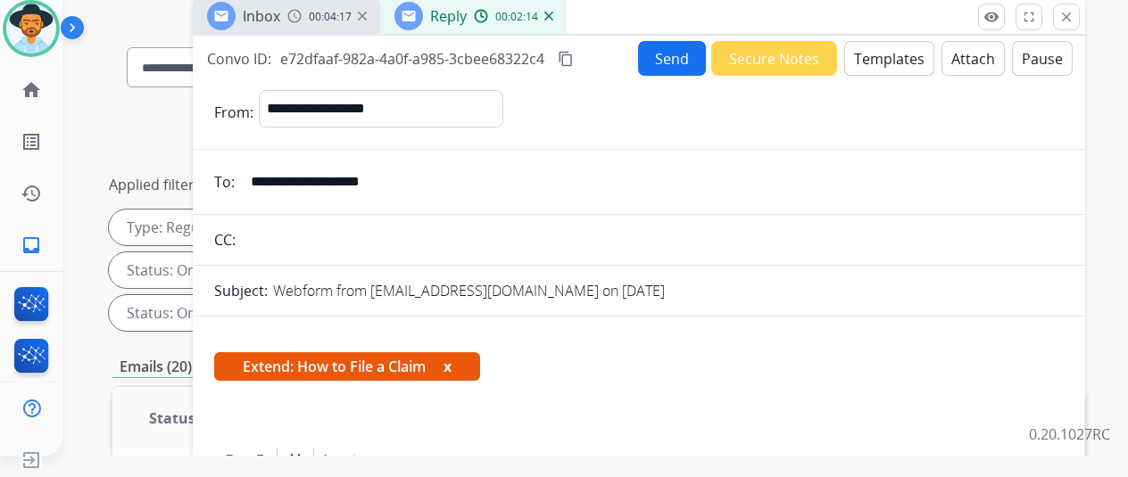
click at [672, 53] on button "Send" at bounding box center [672, 58] width 68 height 35
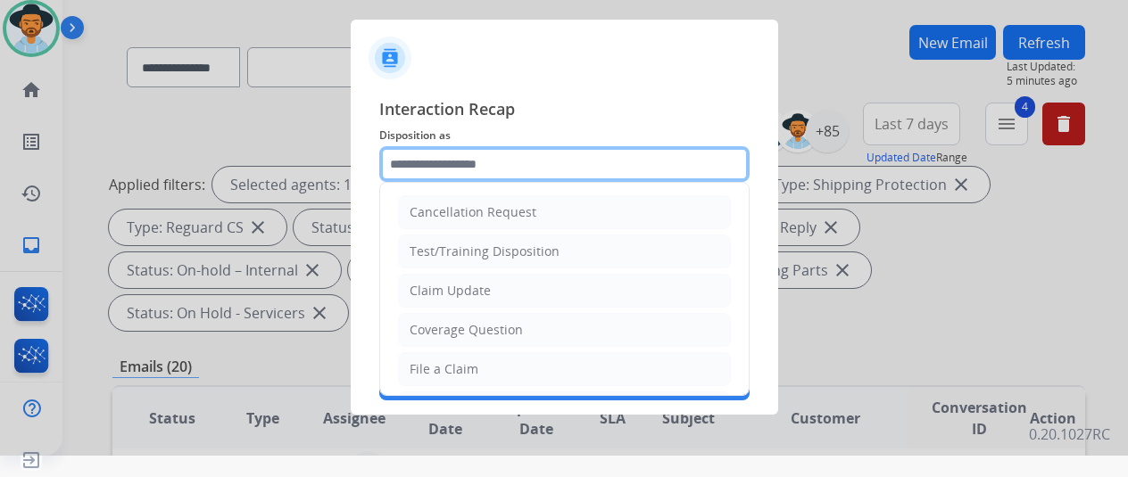
click at [439, 161] on input "text" at bounding box center [564, 164] width 370 height 36
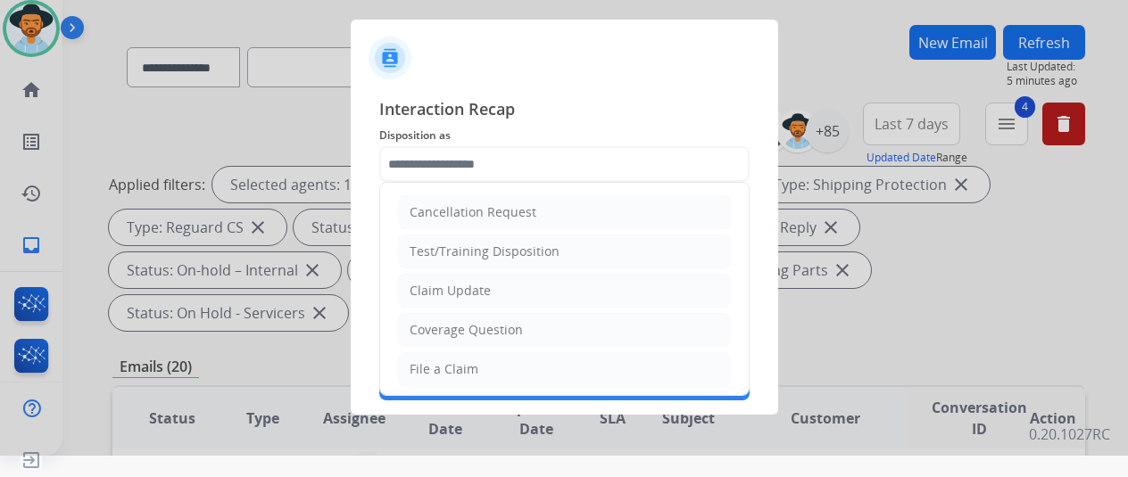
drag, startPoint x: 442, startPoint y: 371, endPoint x: 435, endPoint y: 272, distance: 99.3
click at [437, 361] on div "File a Claim" at bounding box center [444, 370] width 69 height 18
type input "**********"
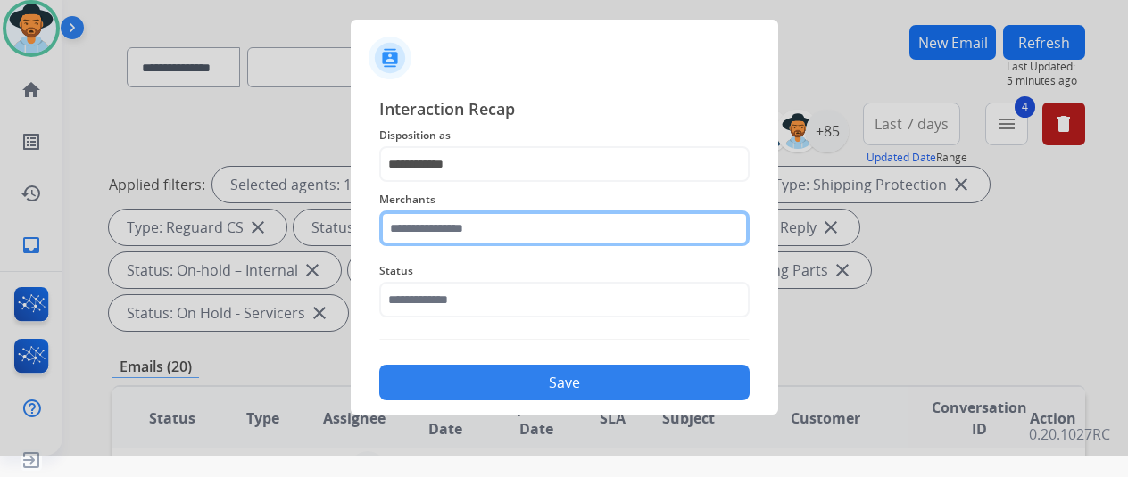
click at [435, 235] on input "text" at bounding box center [564, 229] width 370 height 36
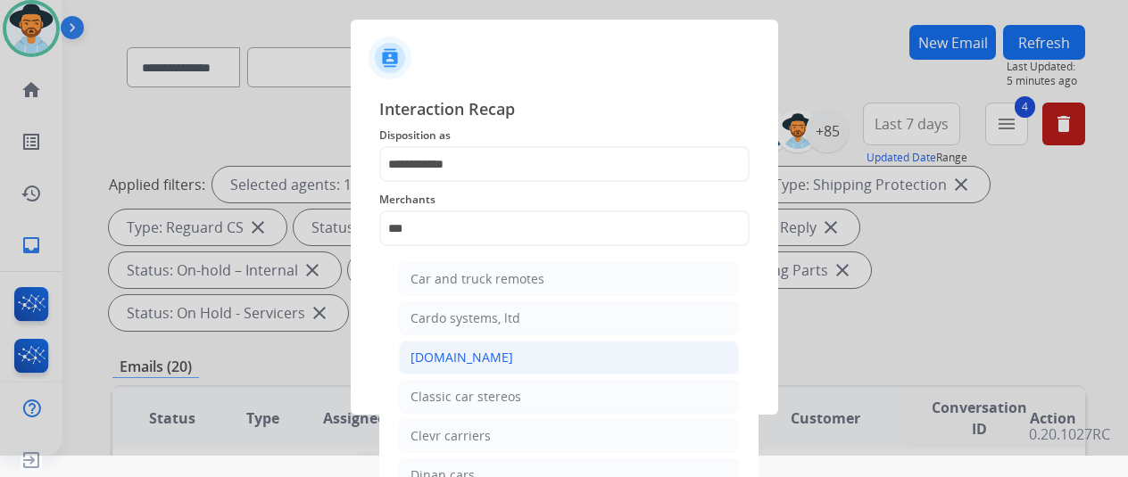
click at [434, 359] on div "[DOMAIN_NAME]" at bounding box center [461, 358] width 103 height 18
type input "**********"
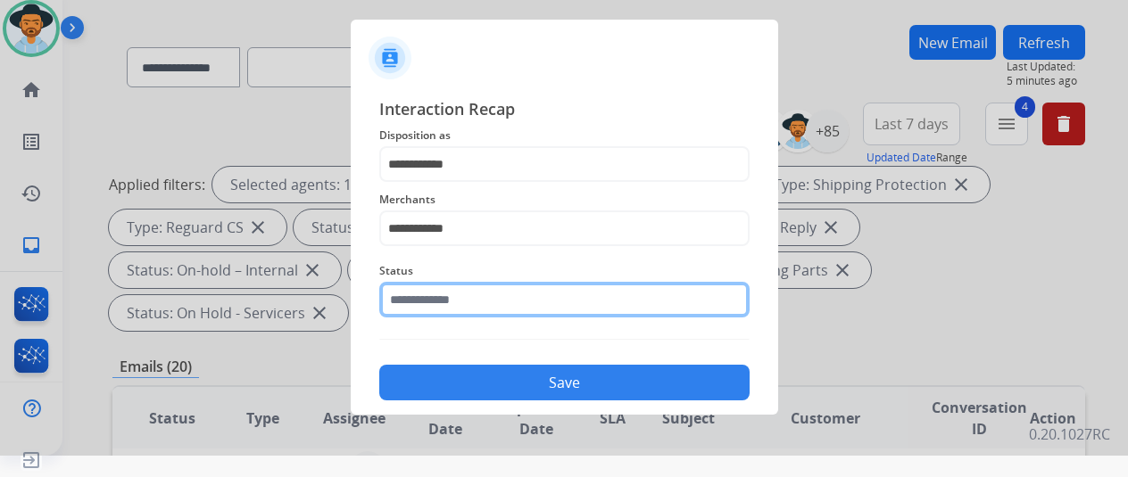
click at [453, 300] on input "text" at bounding box center [564, 300] width 370 height 36
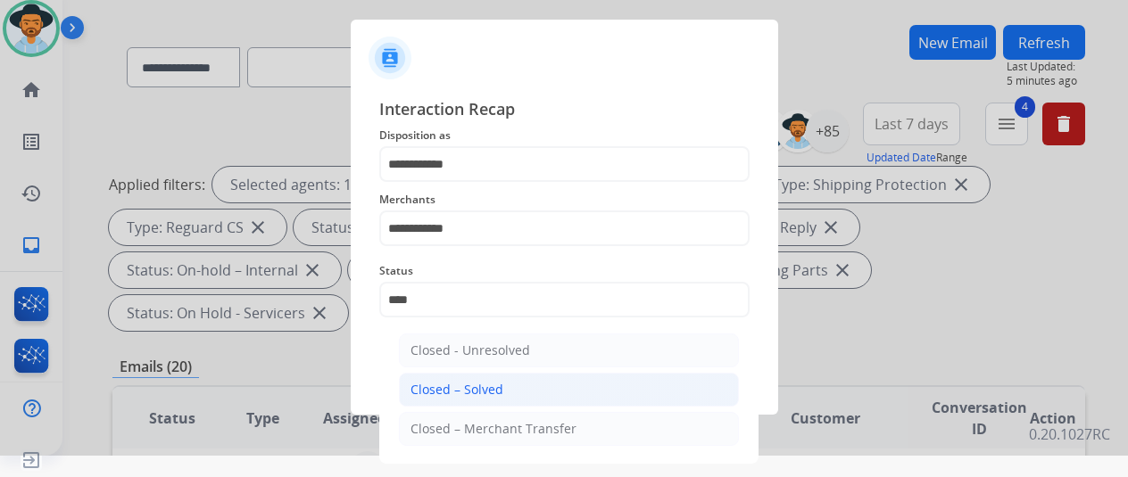
click at [461, 387] on div "Closed – Solved" at bounding box center [456, 390] width 93 height 18
type input "**********"
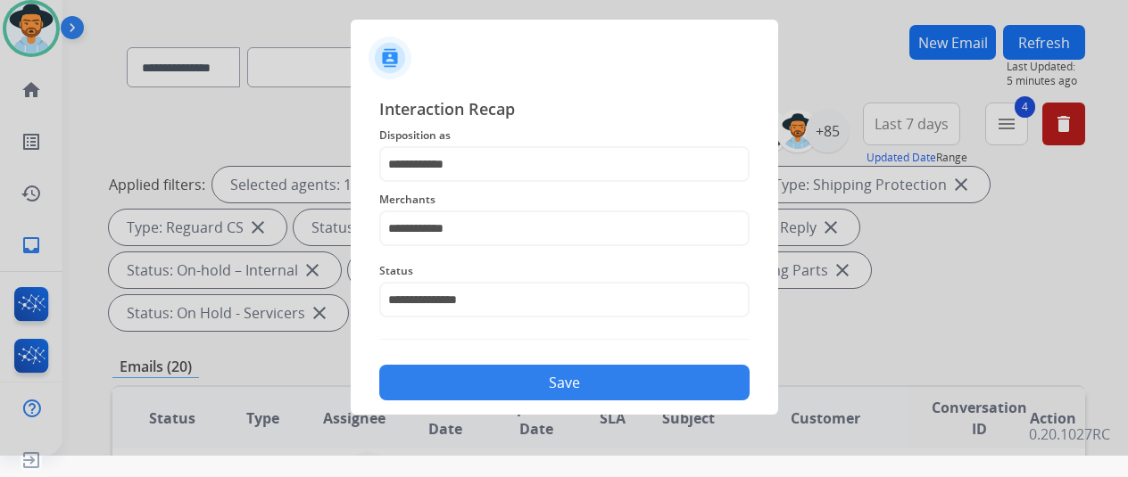
click at [459, 385] on button "Save" at bounding box center [564, 383] width 370 height 36
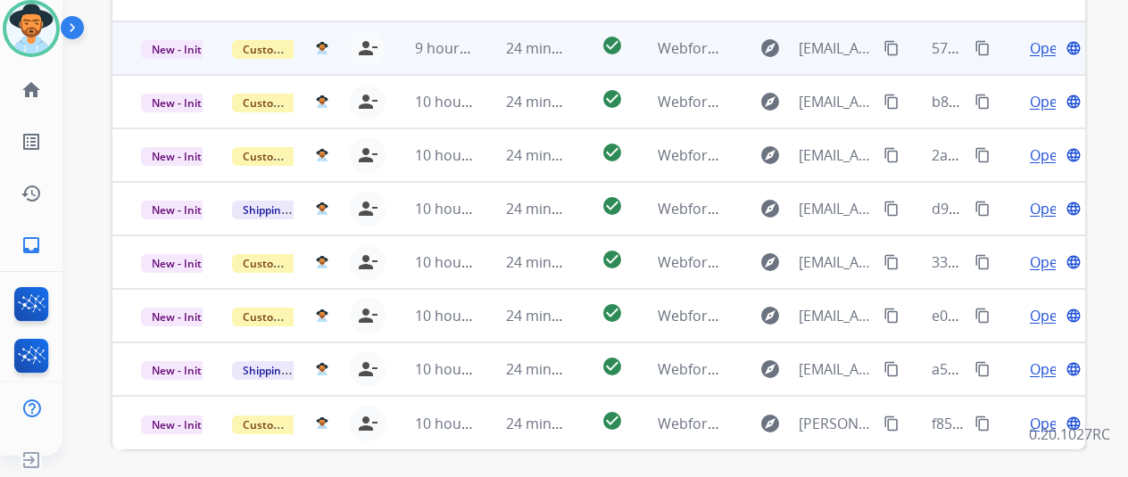
scroll to position [625, 0]
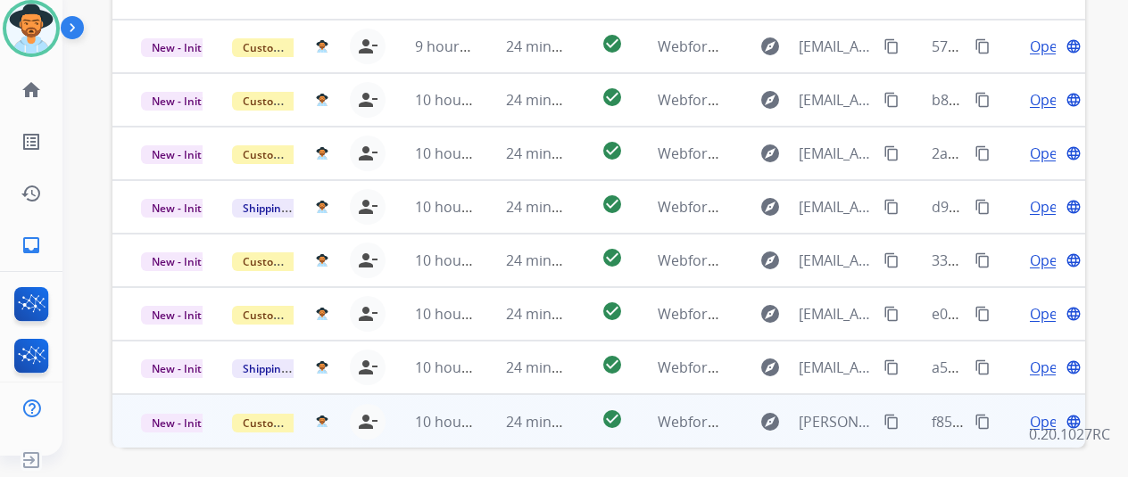
click at [1041, 411] on span "Open" at bounding box center [1048, 421] width 37 height 21
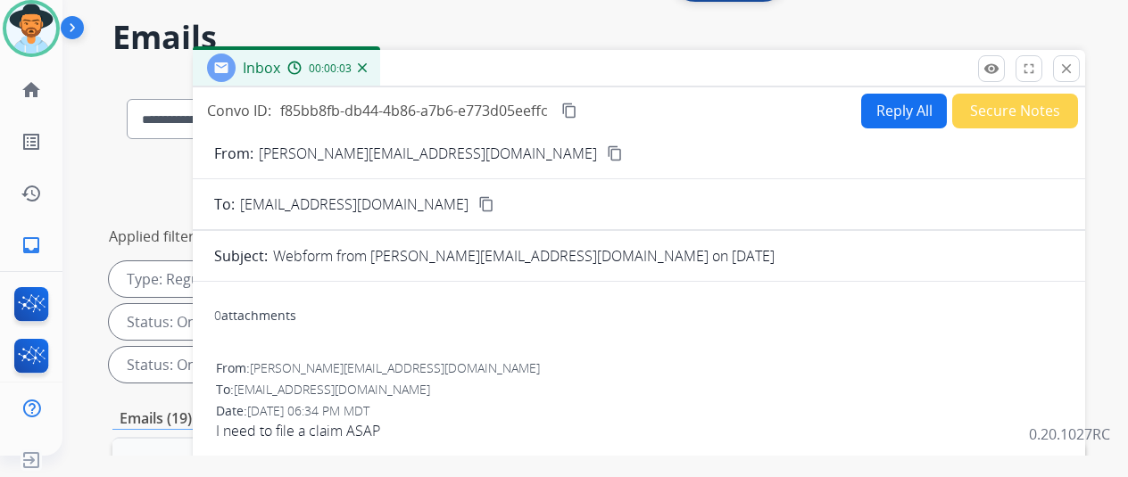
scroll to position [0, 0]
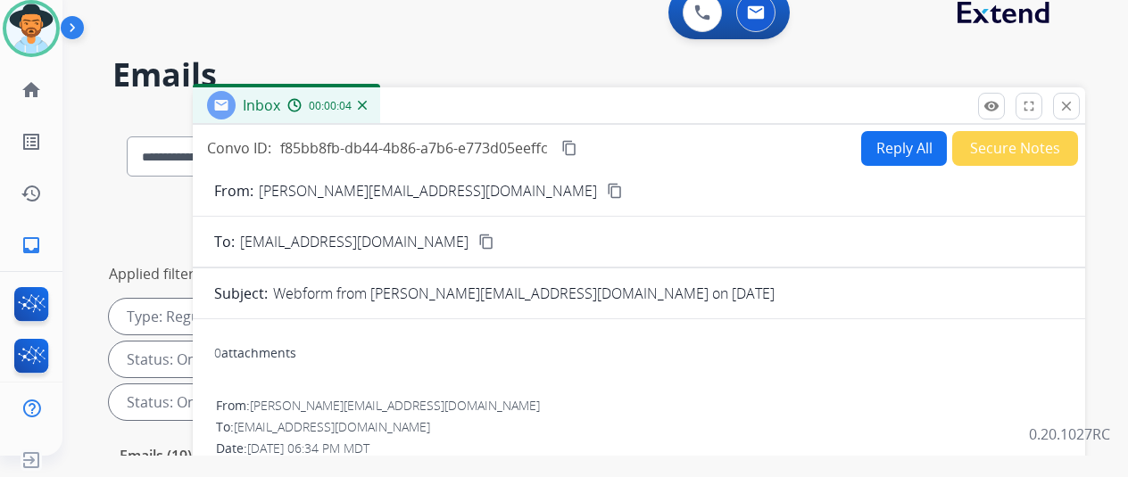
click at [607, 190] on mat-icon "content_copy" at bounding box center [615, 191] width 16 height 16
click at [577, 147] on mat-icon "content_copy" at bounding box center [569, 148] width 16 height 16
click at [893, 144] on button "Reply All" at bounding box center [904, 148] width 86 height 35
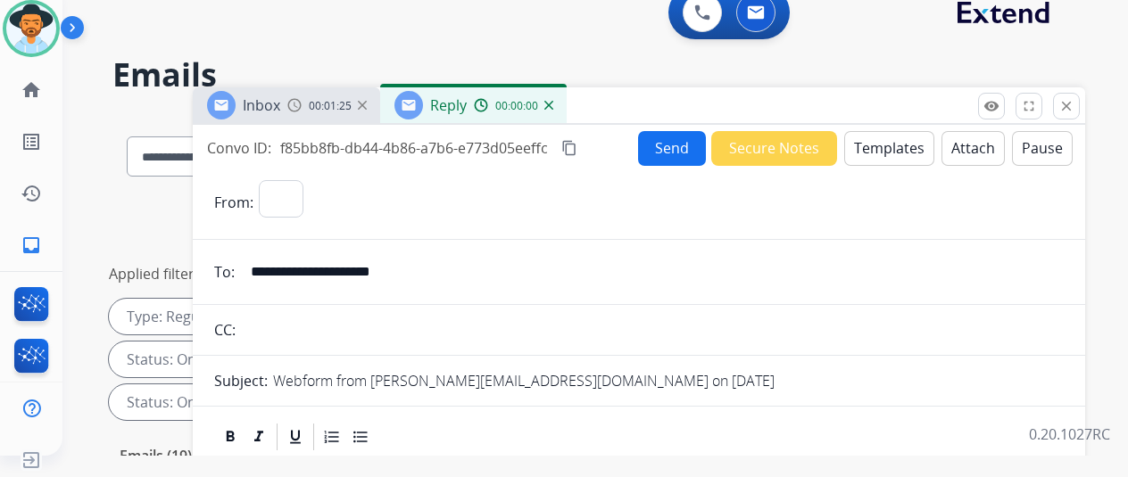
select select "**********"
click at [898, 143] on button "Templates" at bounding box center [889, 148] width 90 height 35
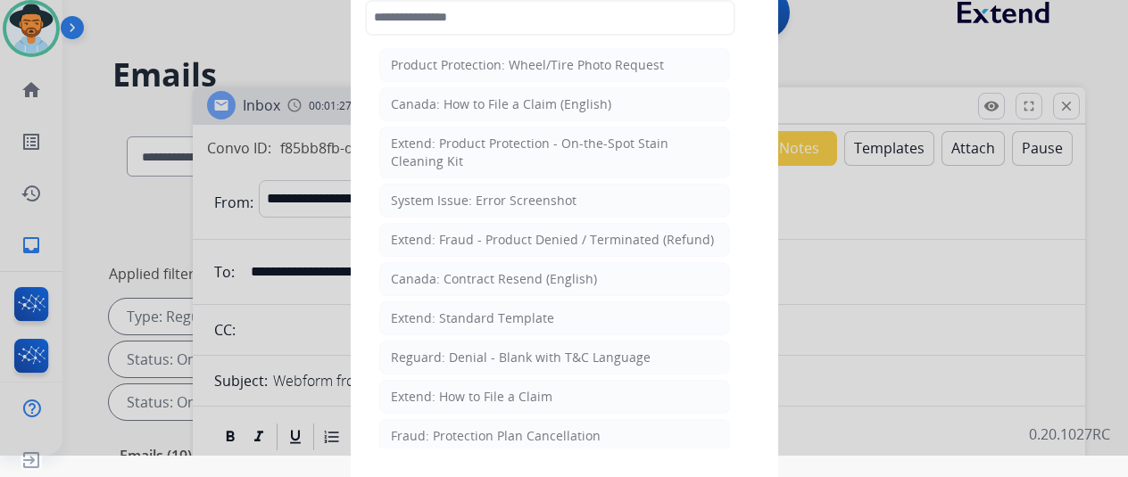
drag, startPoint x: 443, startPoint y: 397, endPoint x: 446, endPoint y: 385, distance: 13.0
click at [443, 395] on div "Extend: How to File a Claim" at bounding box center [472, 397] width 162 height 18
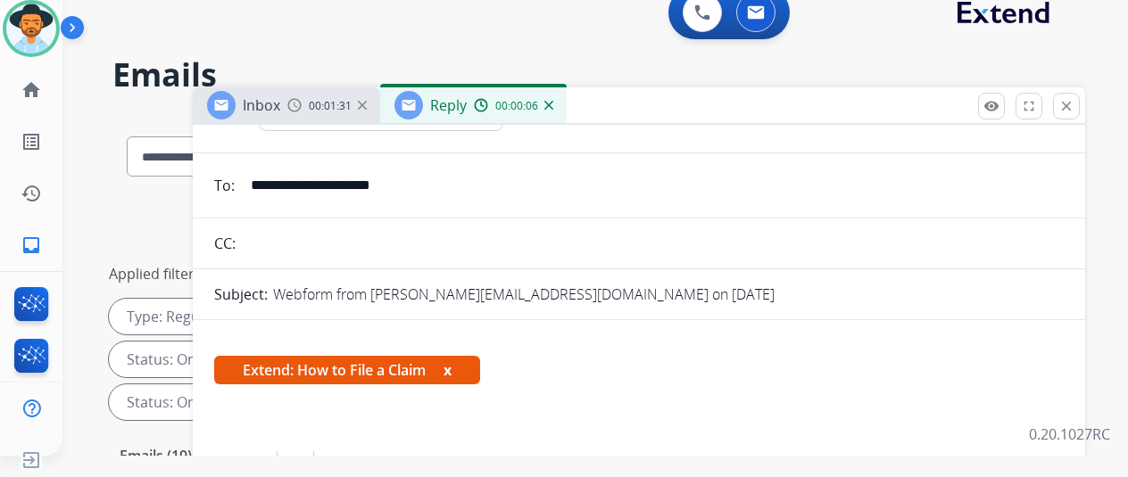
scroll to position [268, 0]
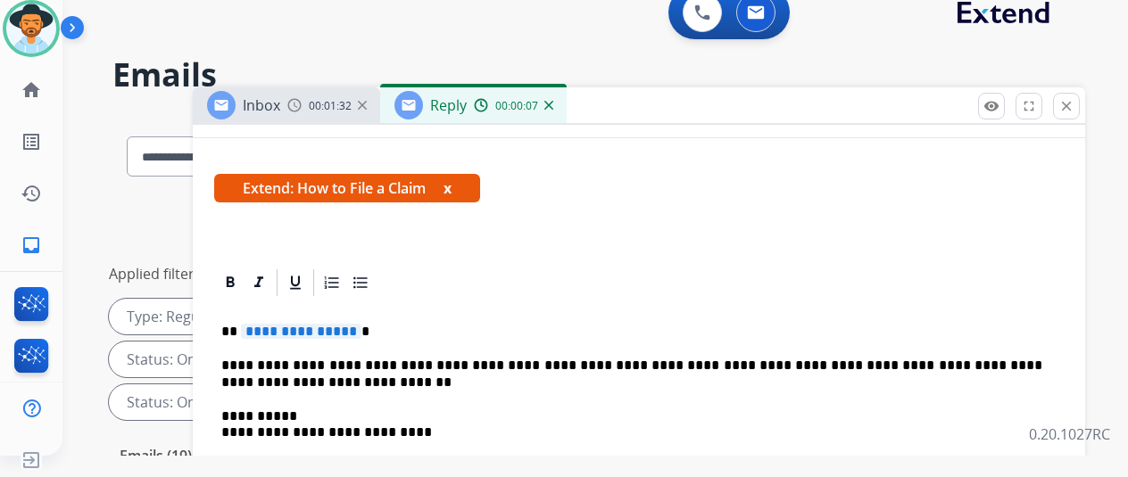
click at [361, 331] on span "**********" at bounding box center [301, 331] width 120 height 15
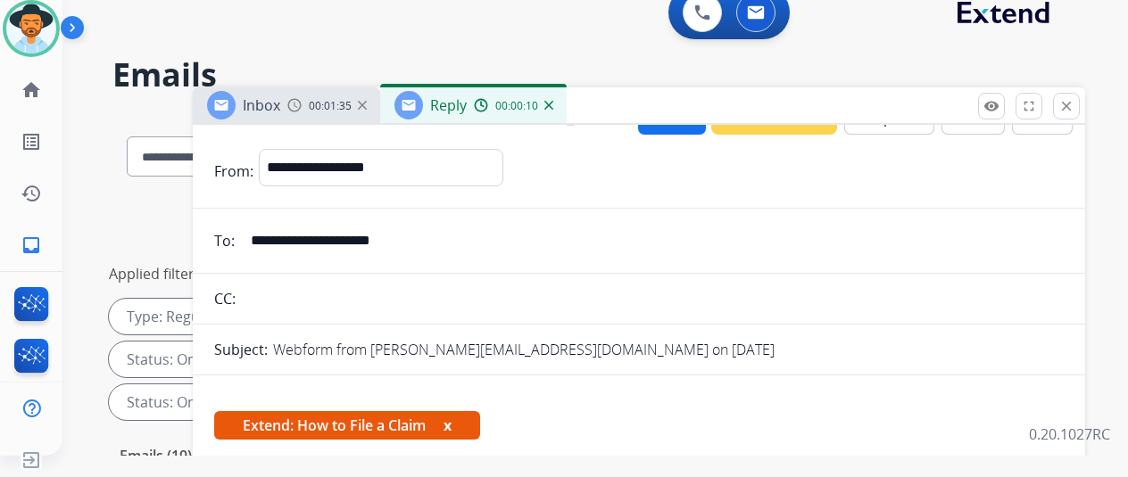
scroll to position [0, 0]
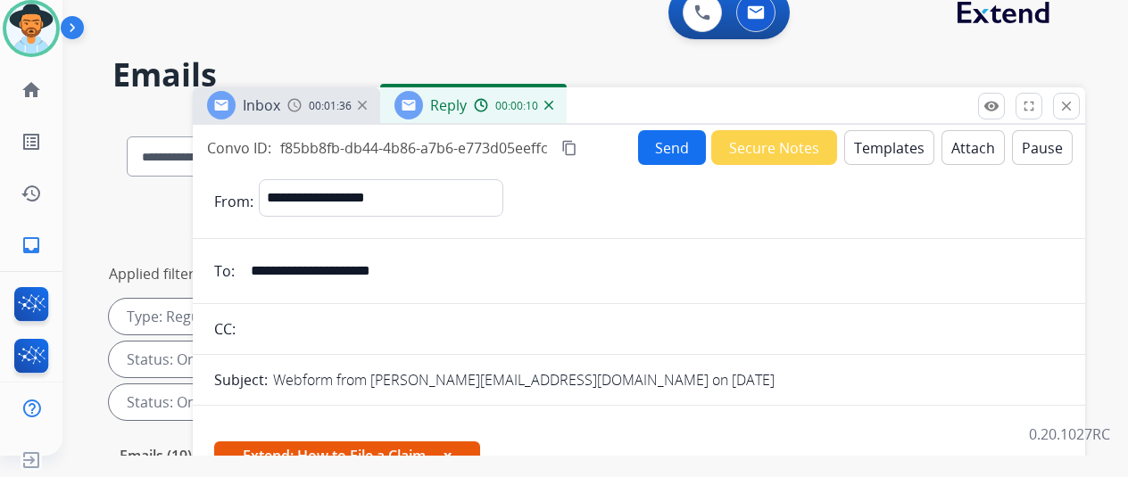
click at [681, 142] on button "Send" at bounding box center [672, 147] width 68 height 35
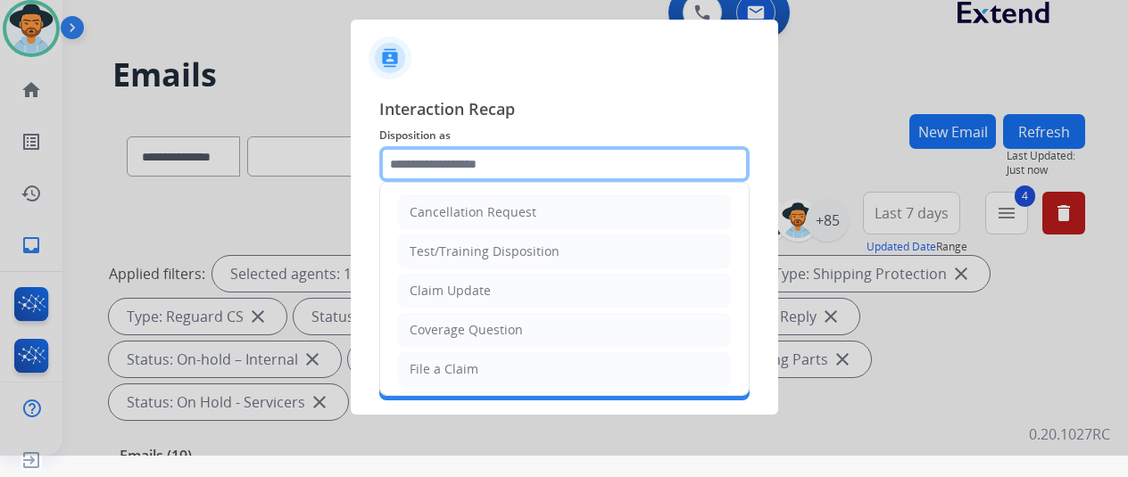
click at [424, 162] on input "text" at bounding box center [564, 164] width 370 height 36
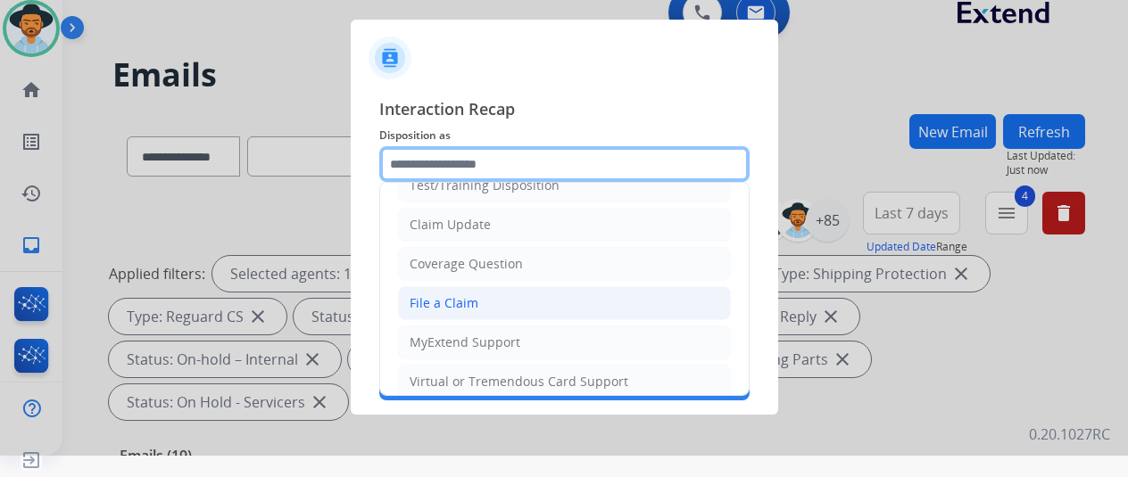
scroll to position [89, 0]
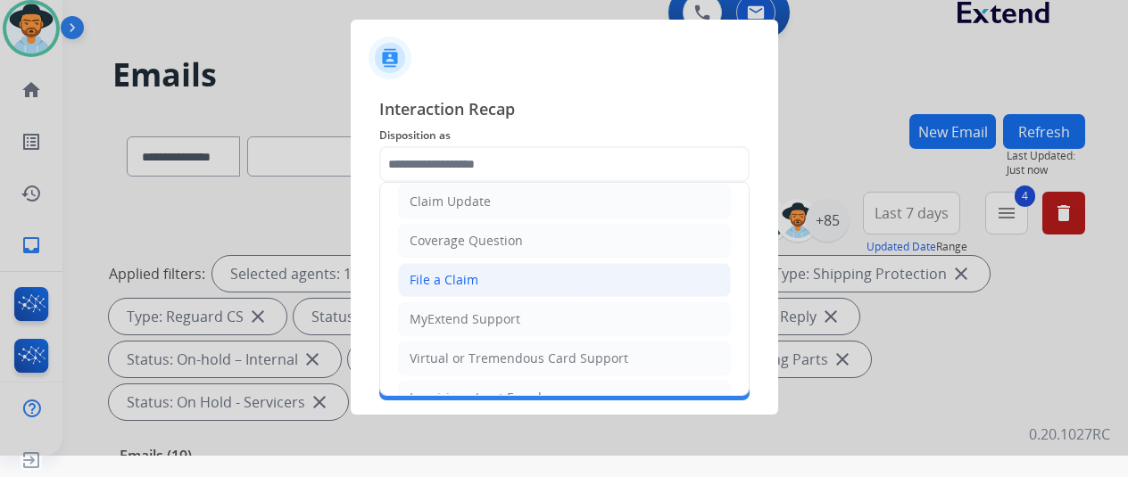
click at [444, 271] on div "File a Claim" at bounding box center [444, 280] width 69 height 18
type input "**********"
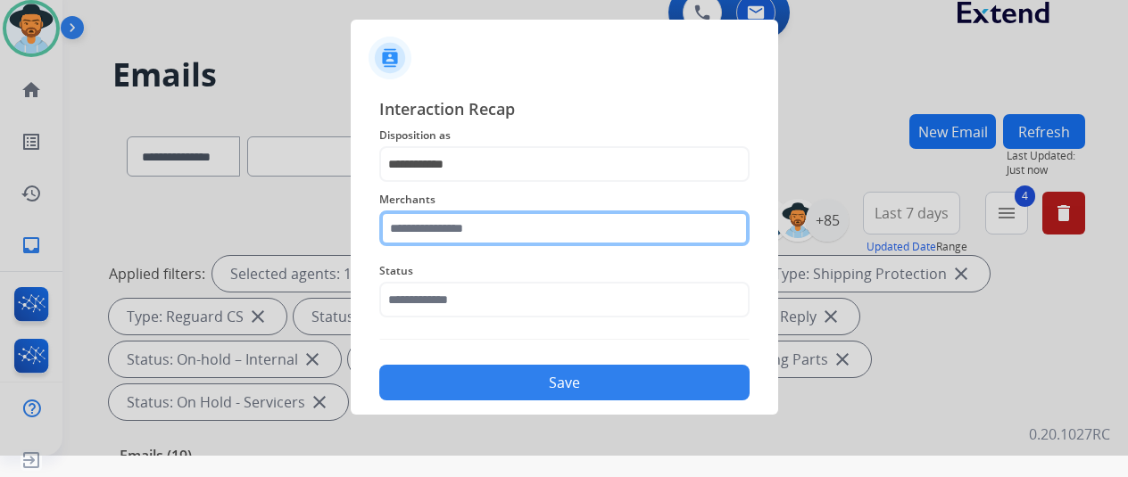
click at [441, 226] on input "text" at bounding box center [564, 229] width 370 height 36
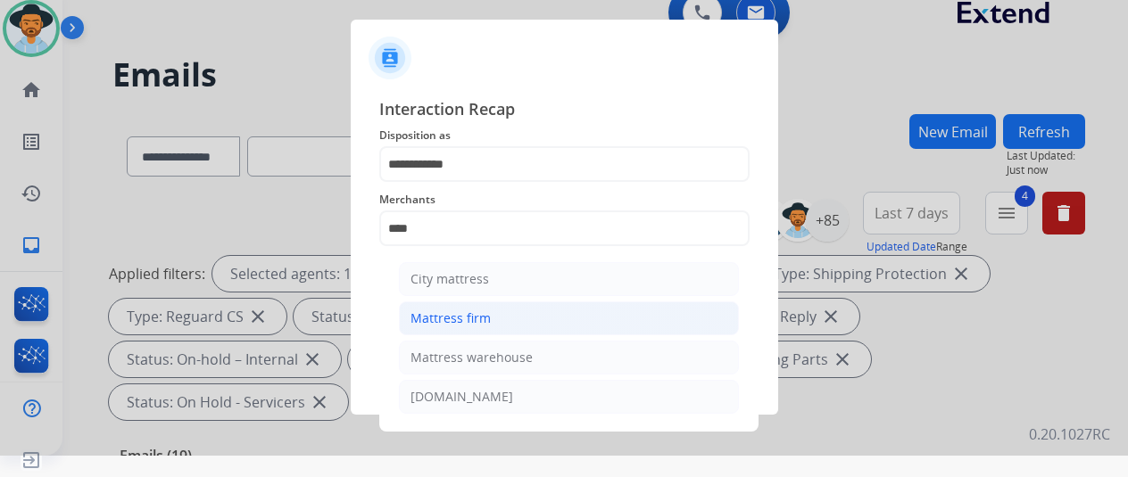
click at [451, 311] on div "Mattress firm" at bounding box center [450, 319] width 80 height 18
type input "**********"
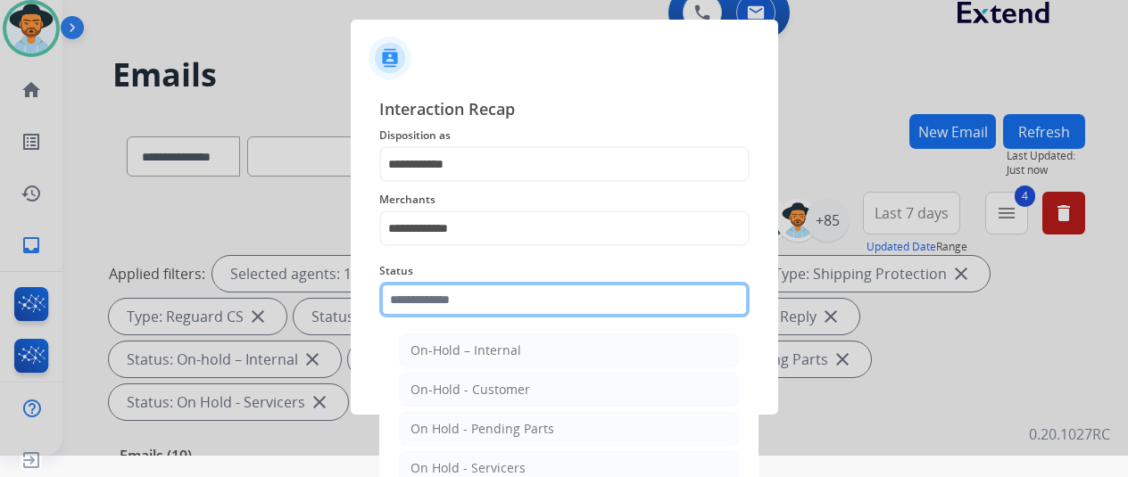
click at [450, 311] on input "text" at bounding box center [564, 300] width 370 height 36
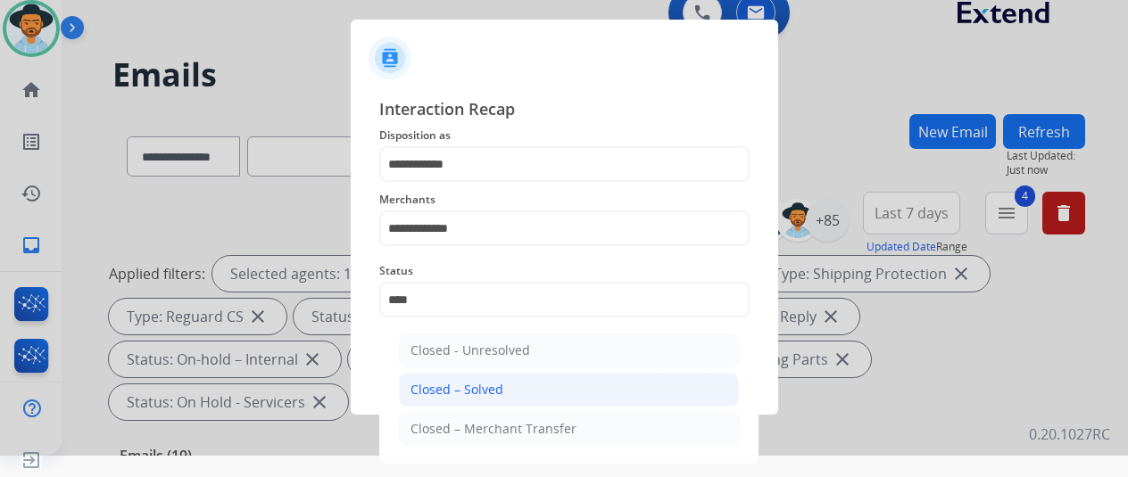
click at [437, 393] on div "Closed – Solved" at bounding box center [456, 390] width 93 height 18
type input "**********"
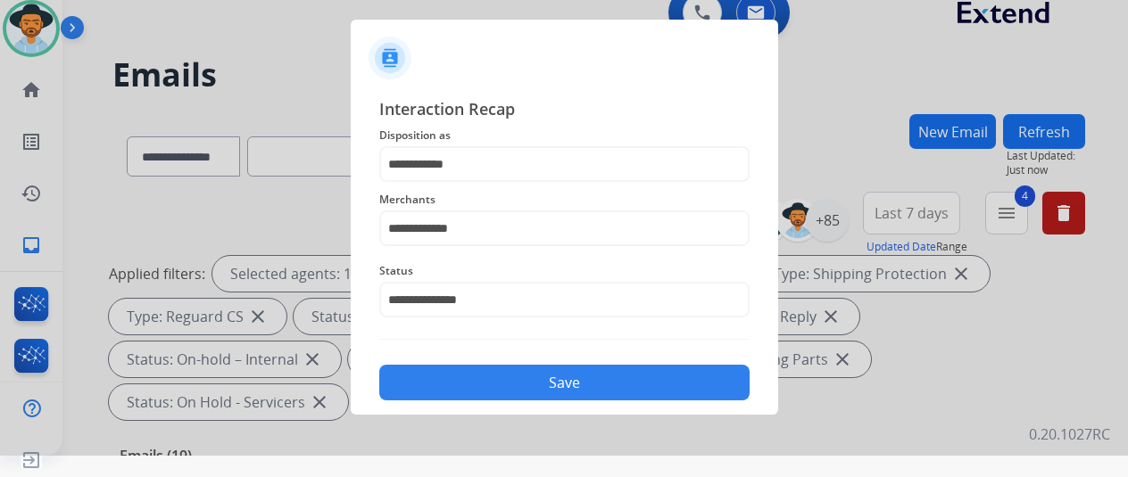
click at [482, 385] on button "Save" at bounding box center [564, 383] width 370 height 36
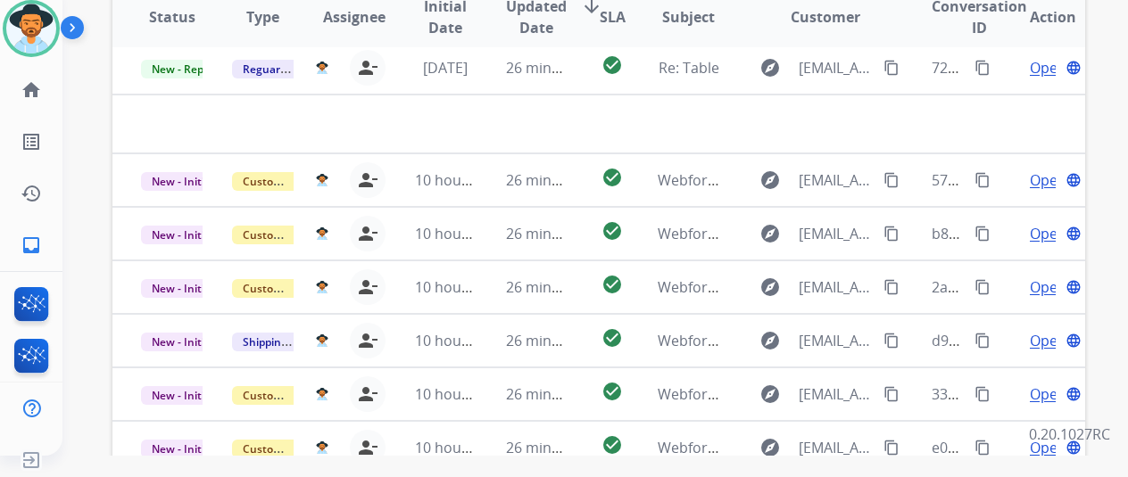
scroll to position [651, 0]
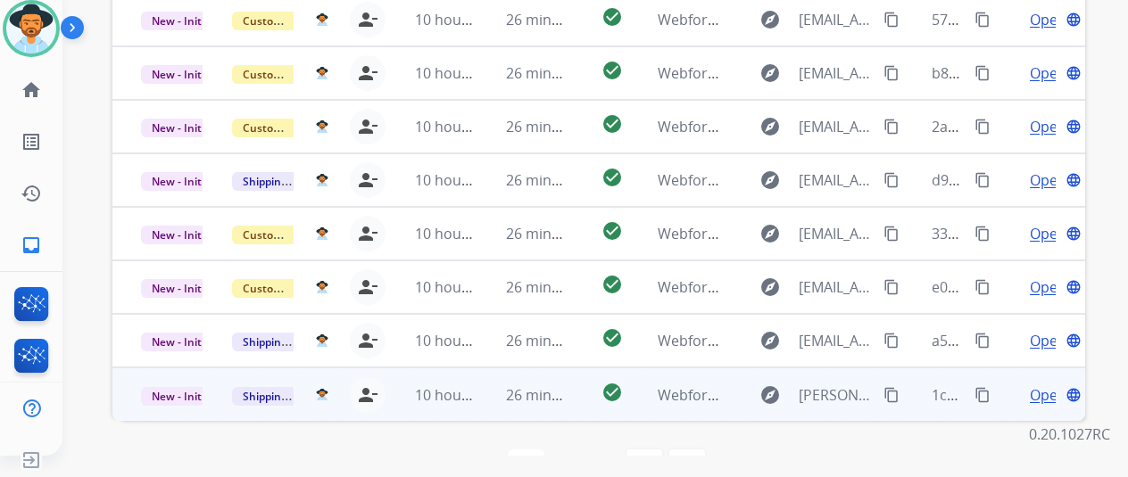
click at [1030, 385] on span "Open" at bounding box center [1048, 395] width 37 height 21
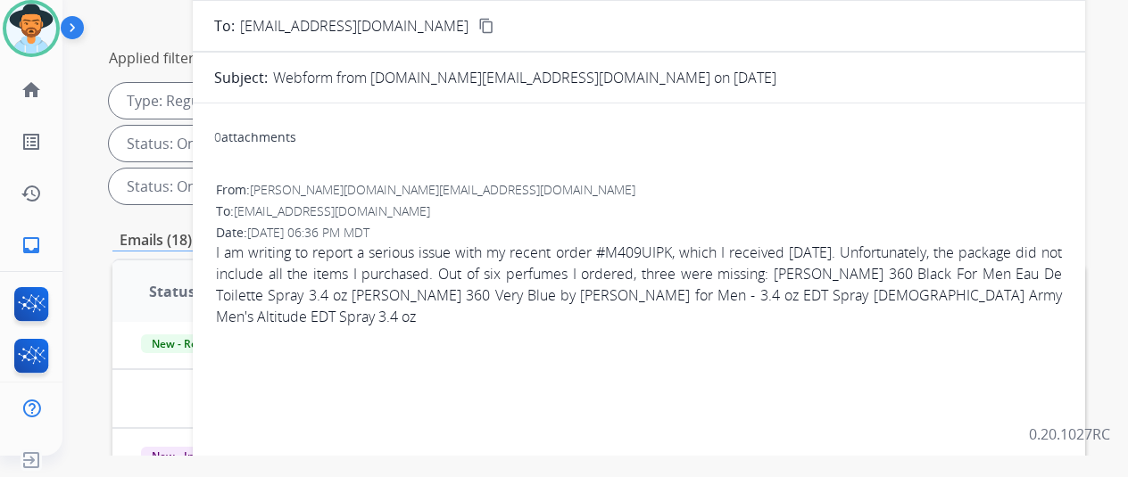
scroll to position [27, 0]
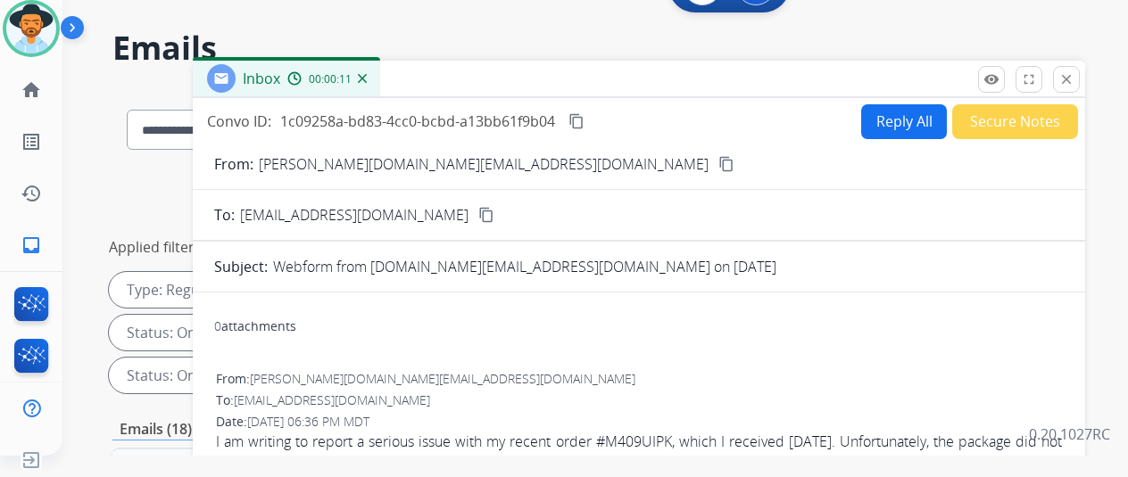
click at [718, 165] on mat-icon "content_copy" at bounding box center [726, 164] width 16 height 16
click at [585, 119] on mat-icon "content_copy" at bounding box center [576, 121] width 16 height 16
click at [912, 119] on button "Reply All" at bounding box center [904, 121] width 86 height 35
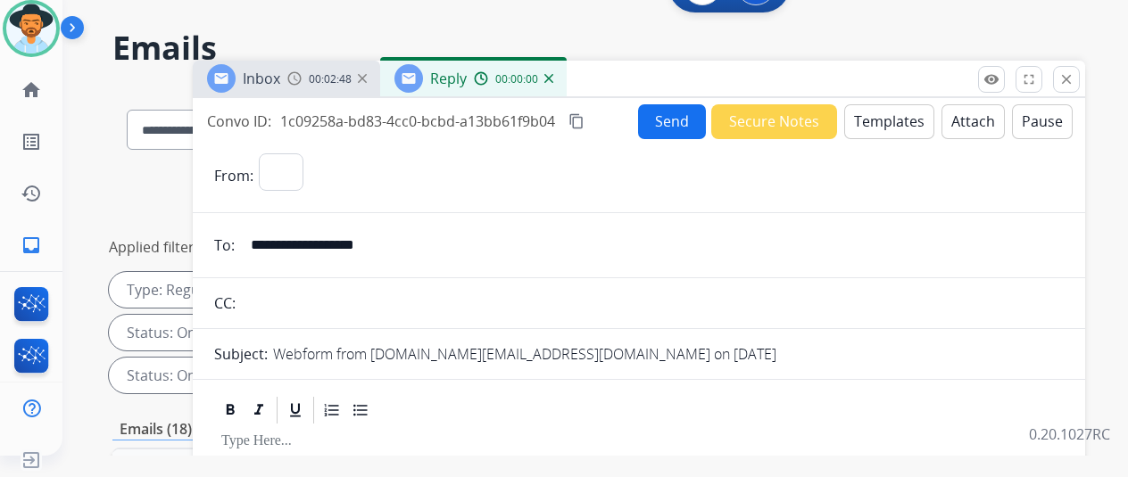
select select "**********"
click at [895, 112] on button "Templates" at bounding box center [889, 121] width 90 height 35
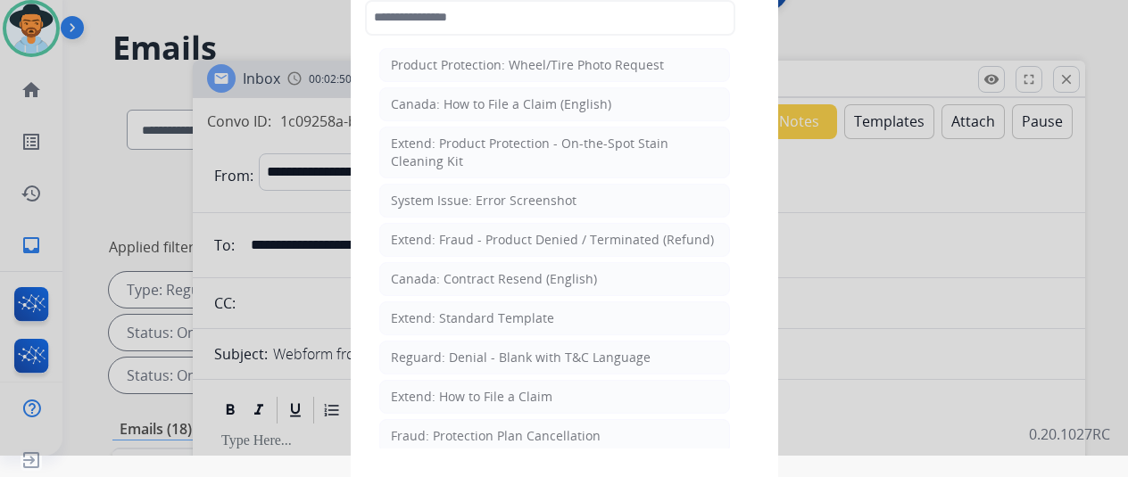
drag, startPoint x: 464, startPoint y: 315, endPoint x: 431, endPoint y: 212, distance: 107.8
click at [464, 315] on div "Extend: Standard Template" at bounding box center [472, 319] width 163 height 18
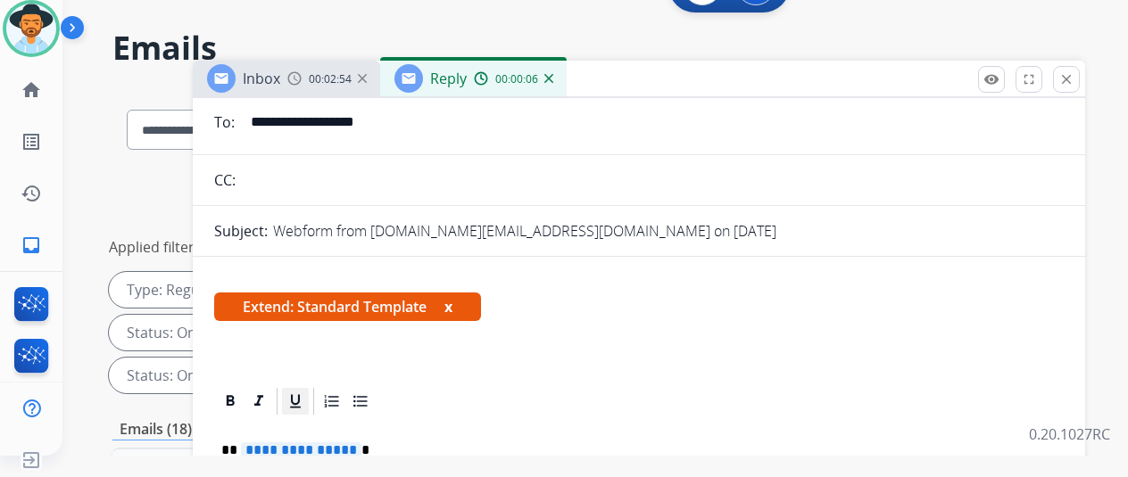
scroll to position [178, 0]
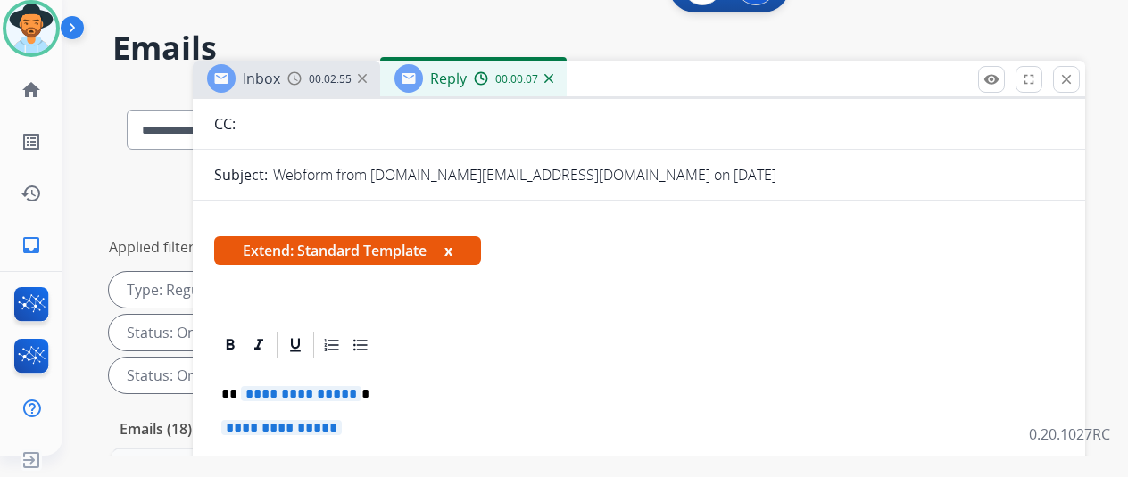
click at [361, 388] on span "**********" at bounding box center [301, 393] width 120 height 15
click at [342, 430] on span "**********" at bounding box center [281, 427] width 120 height 15
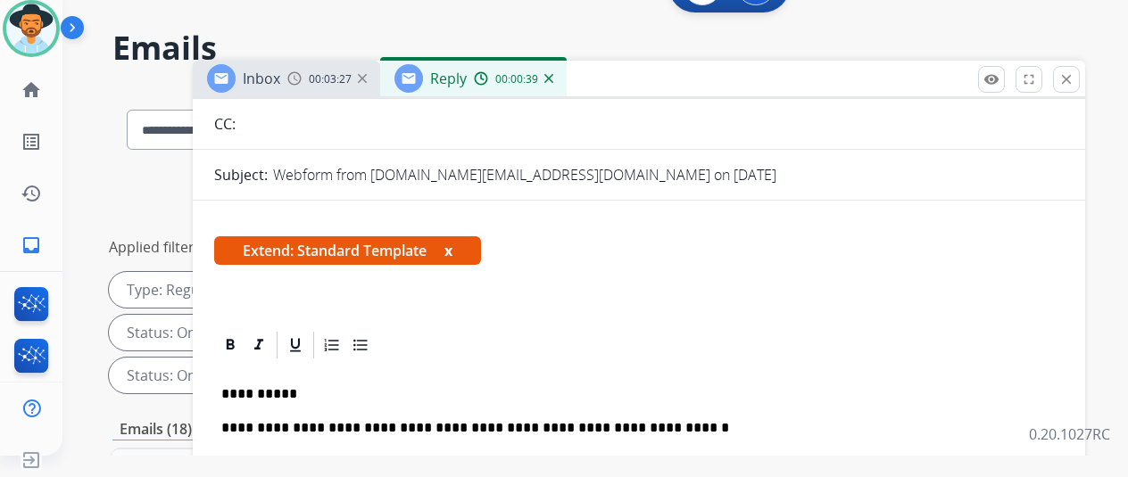
click at [650, 424] on p "**********" at bounding box center [631, 428] width 821 height 16
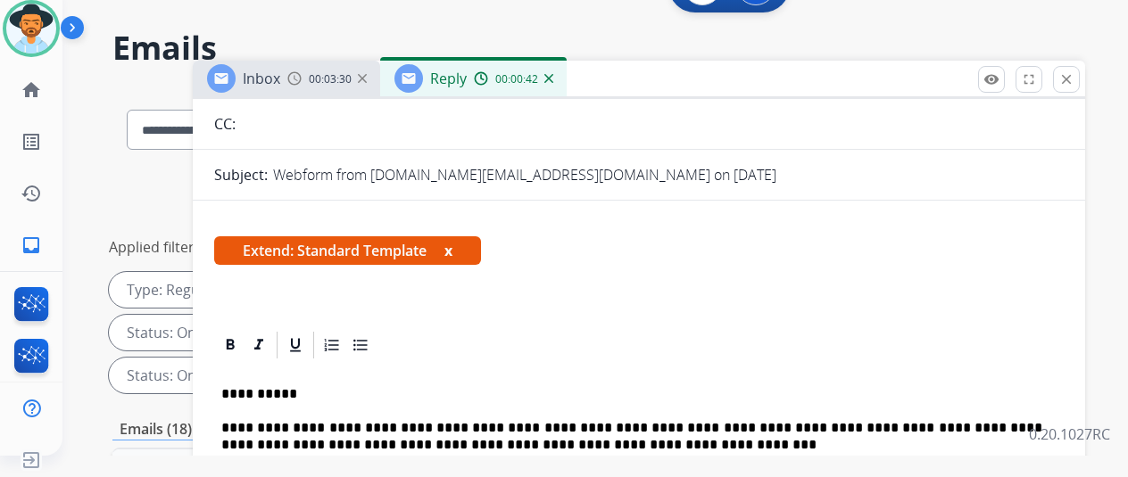
click at [667, 424] on p "**********" at bounding box center [631, 436] width 821 height 33
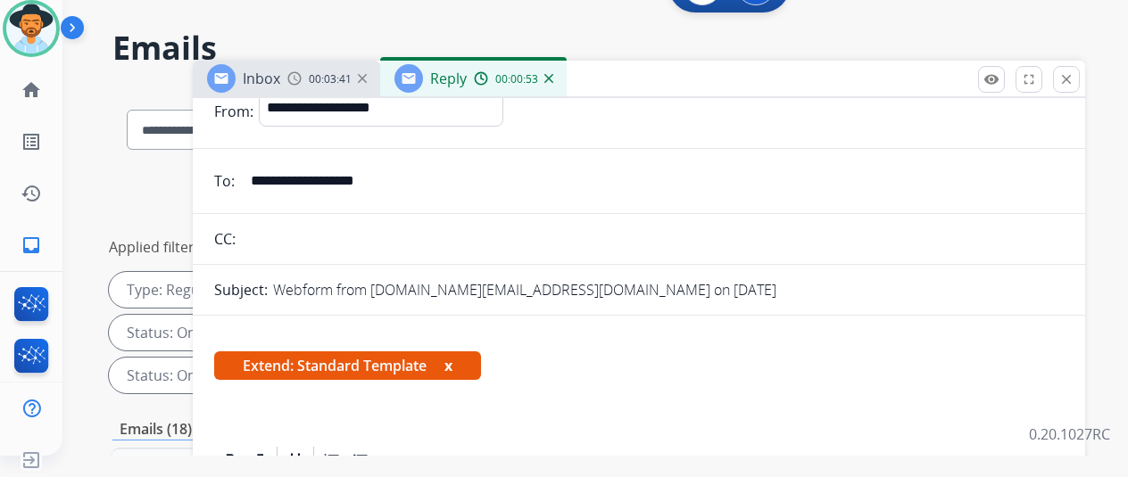
scroll to position [0, 0]
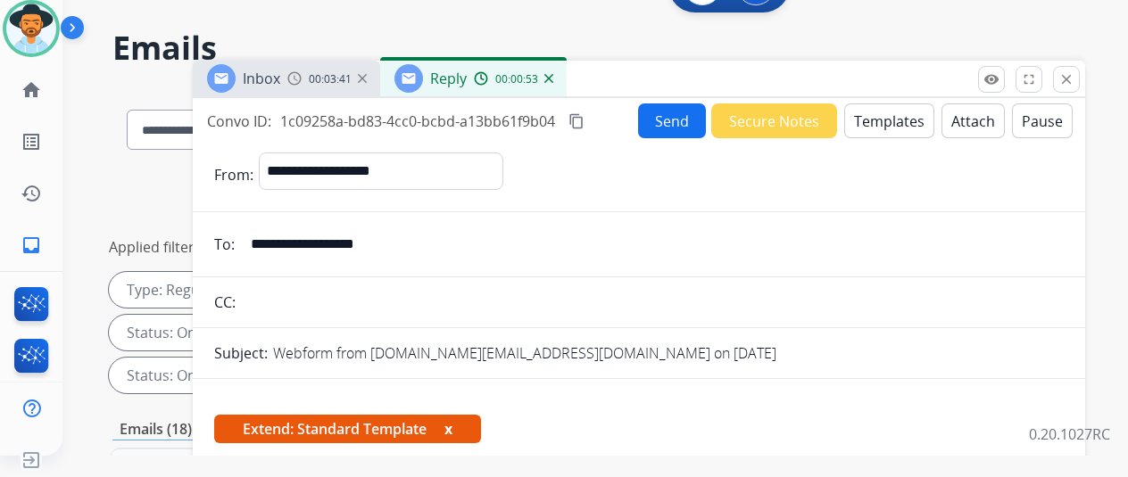
click at [664, 108] on button "Send" at bounding box center [672, 121] width 68 height 35
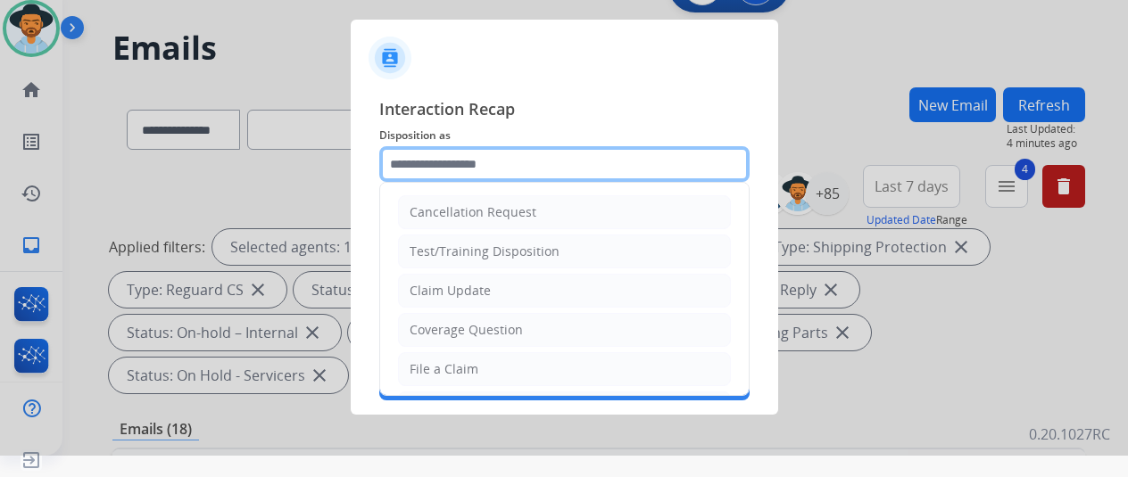
click at [432, 167] on input "text" at bounding box center [564, 164] width 370 height 36
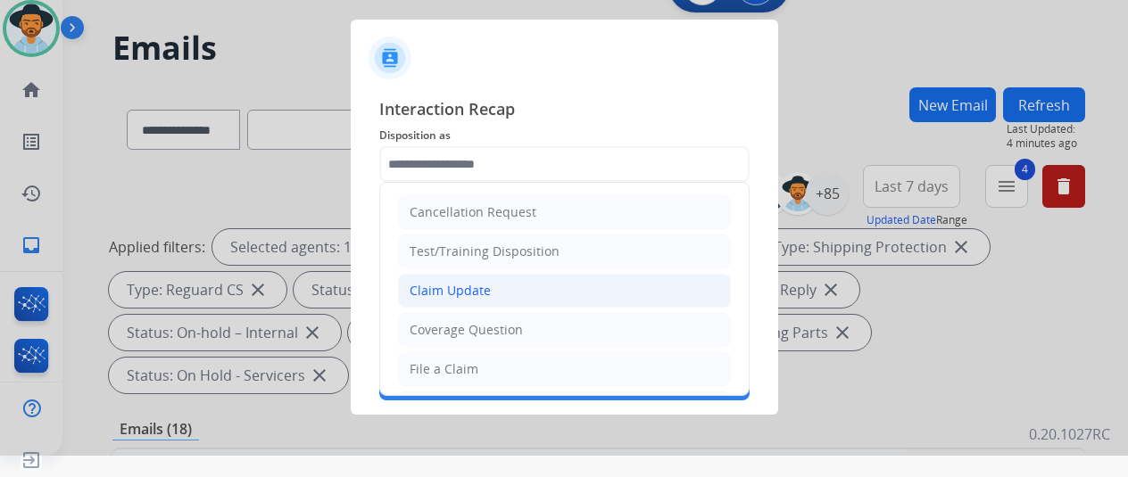
click at [444, 288] on div "Claim Update" at bounding box center [450, 291] width 81 height 18
type input "**********"
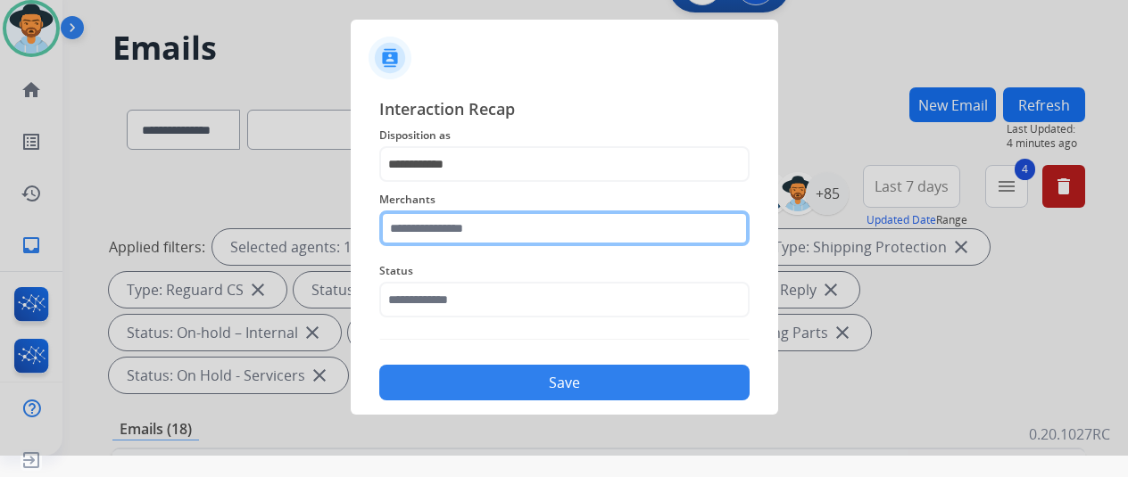
drag, startPoint x: 442, startPoint y: 228, endPoint x: 426, endPoint y: 226, distance: 16.2
click at [441, 228] on input "text" at bounding box center [564, 229] width 370 height 36
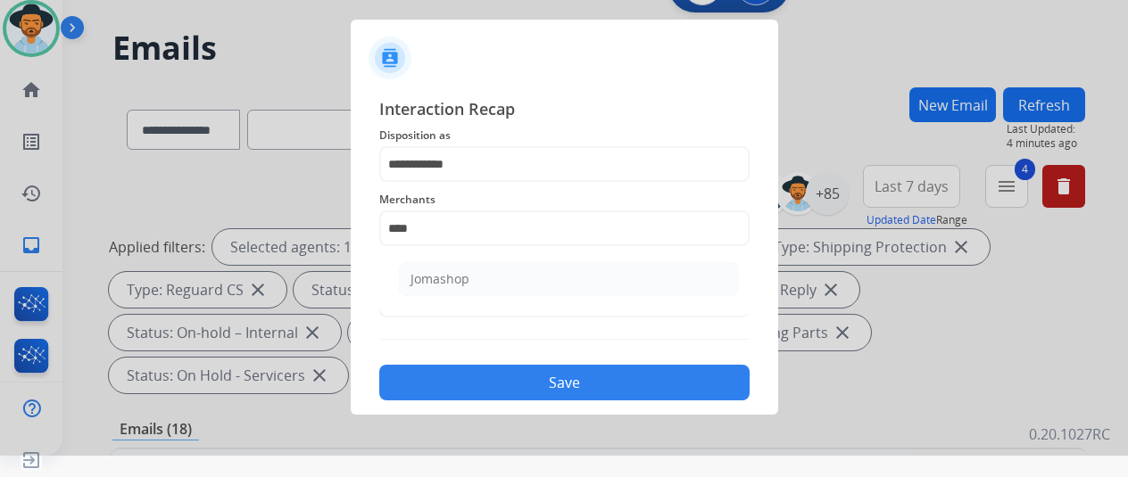
click at [444, 272] on div "Jomashop" at bounding box center [439, 279] width 59 height 18
type input "********"
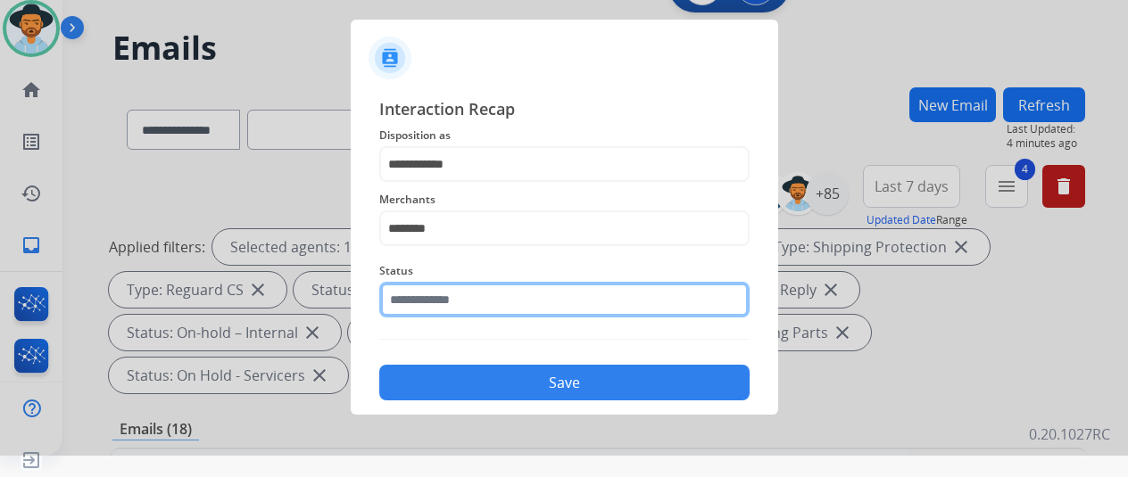
click at [434, 294] on input "text" at bounding box center [564, 300] width 370 height 36
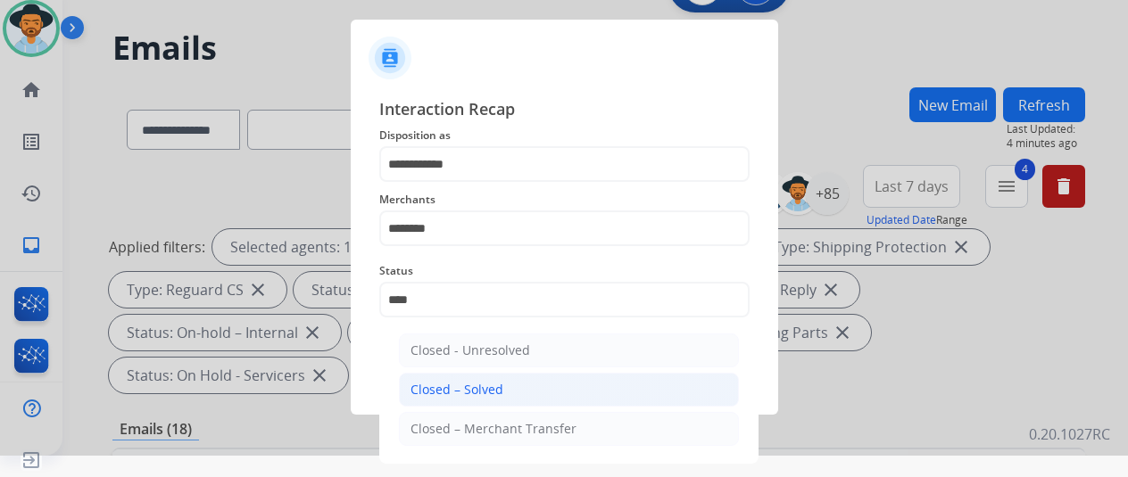
click at [479, 393] on div "Closed – Solved" at bounding box center [456, 390] width 93 height 18
type input "**********"
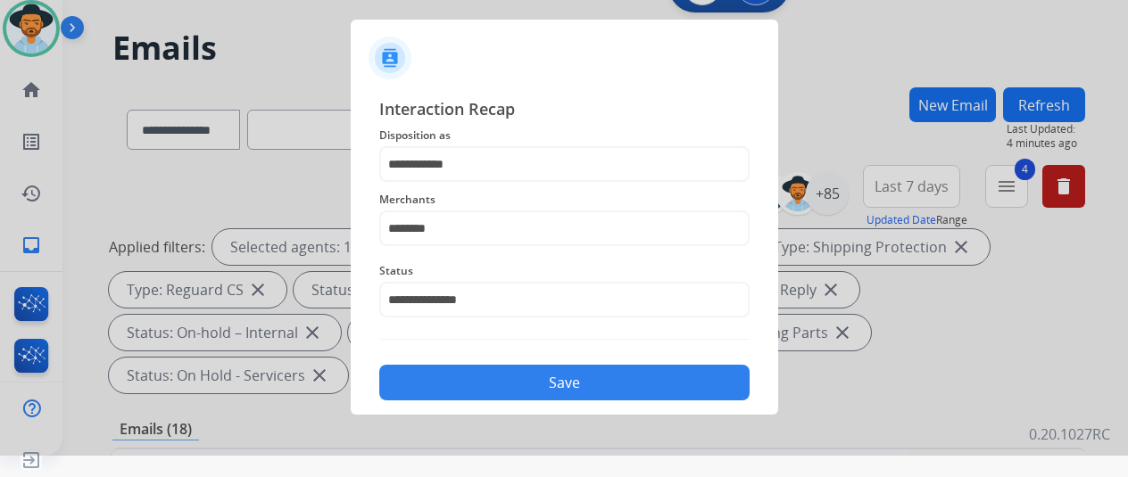
click at [478, 391] on button "Save" at bounding box center [564, 383] width 370 height 36
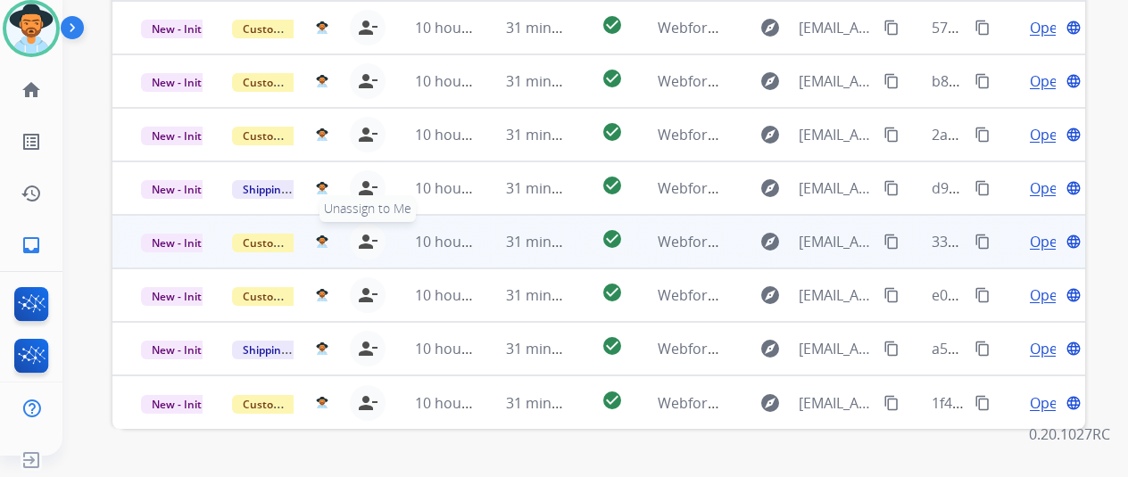
scroll to position [651, 0]
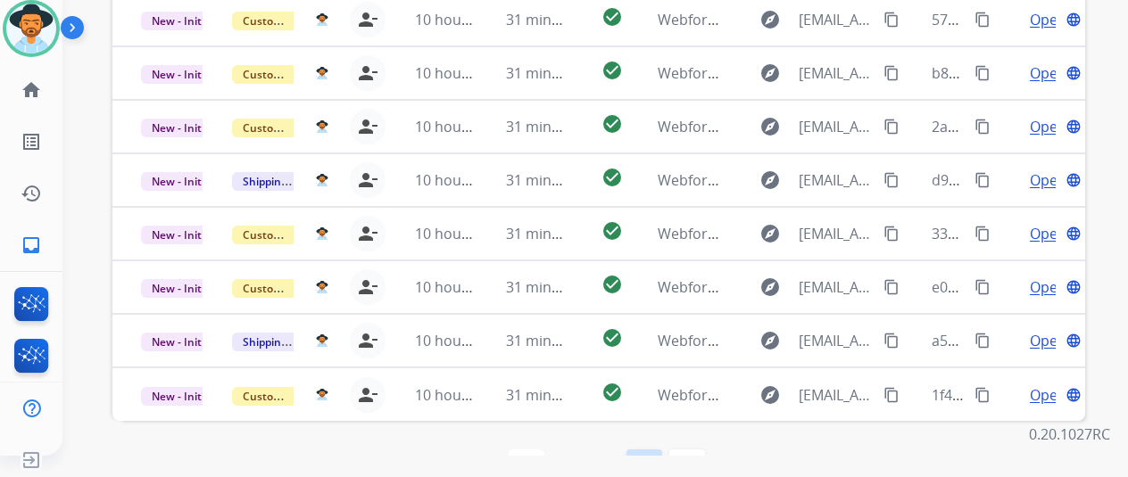
click at [651, 457] on mat-icon "navigate_next" at bounding box center [644, 467] width 21 height 21
select select "*"
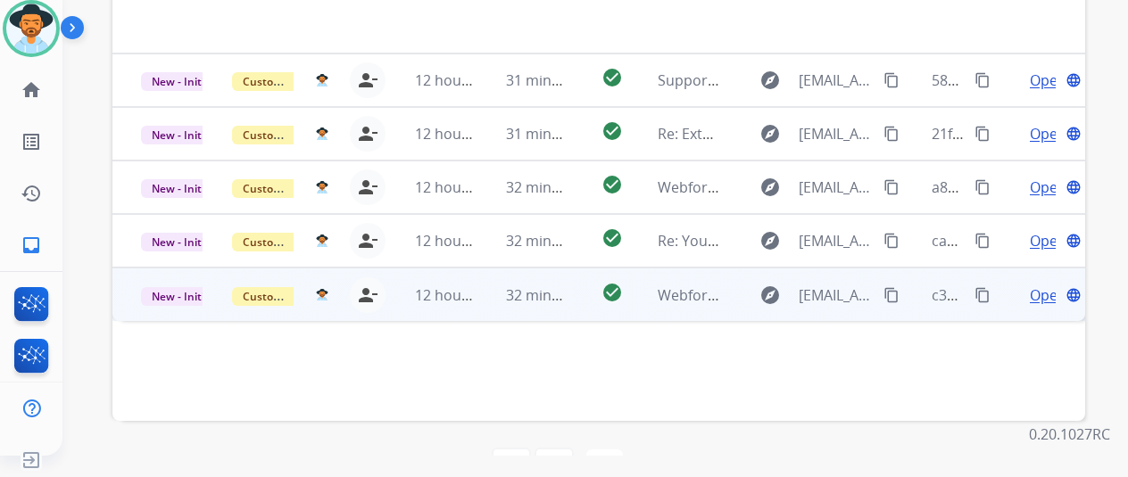
click at [1039, 285] on span "Open" at bounding box center [1048, 295] width 37 height 21
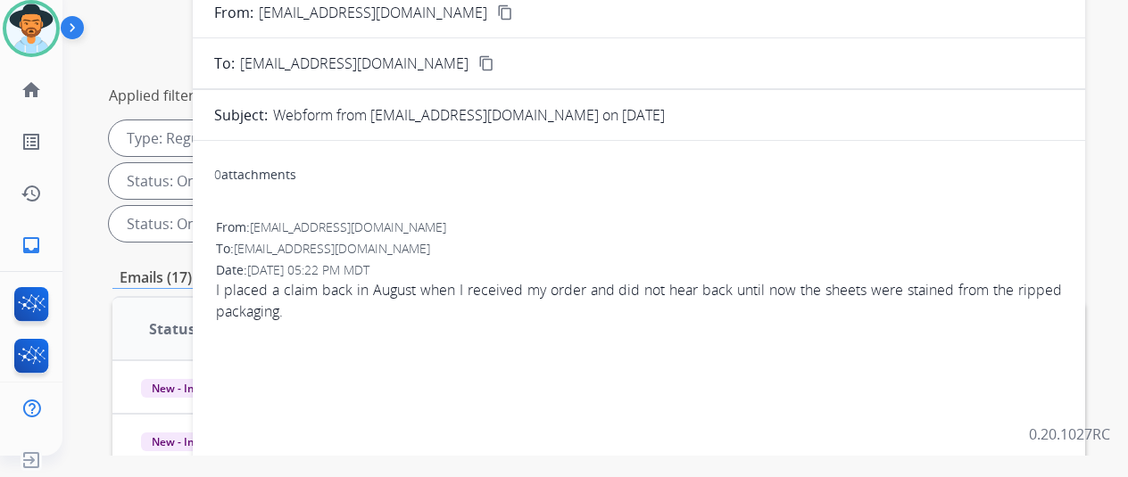
scroll to position [0, 0]
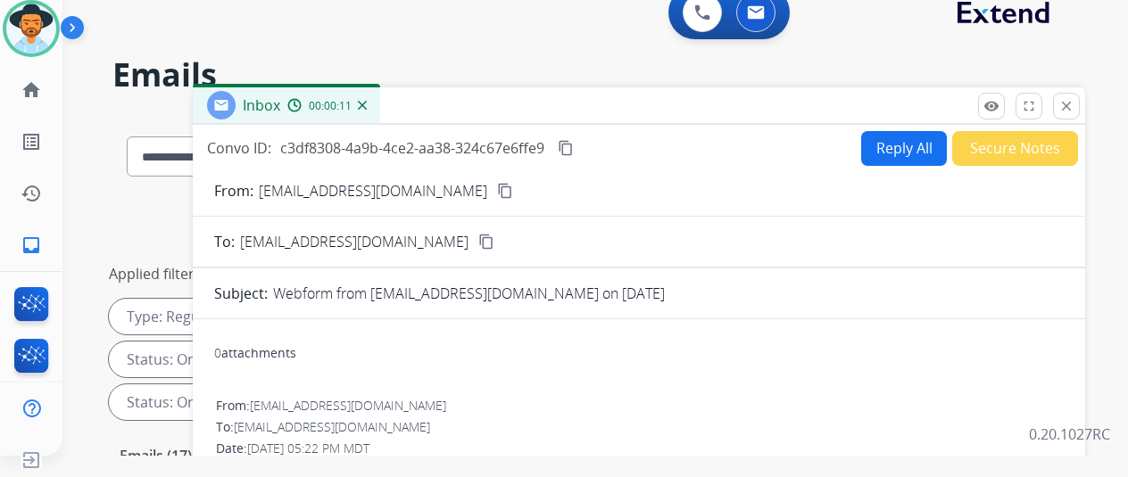
click at [497, 187] on mat-icon "content_copy" at bounding box center [505, 191] width 16 height 16
click at [891, 149] on button "Reply All" at bounding box center [904, 148] width 86 height 35
select select "**********"
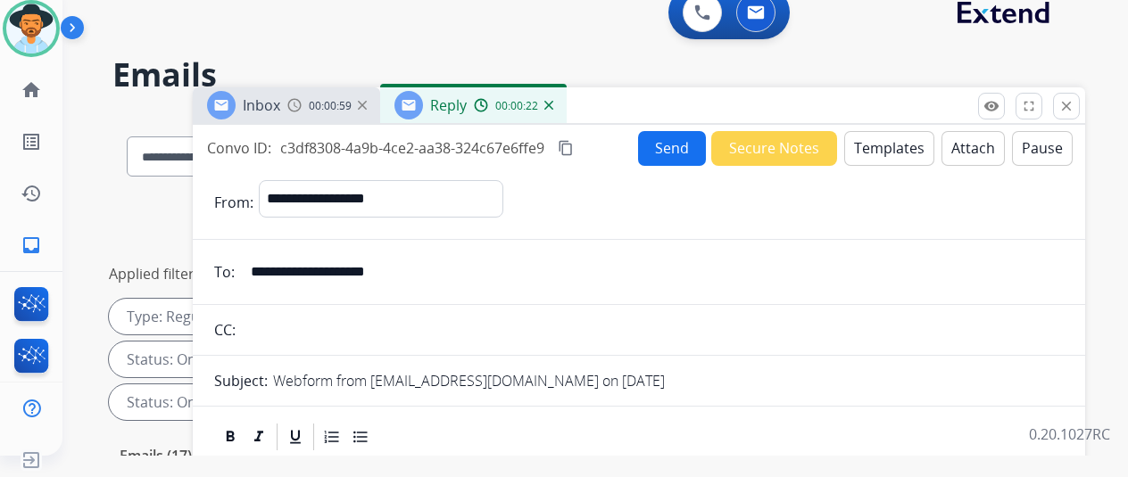
click at [892, 140] on button "Templates" at bounding box center [889, 148] width 90 height 35
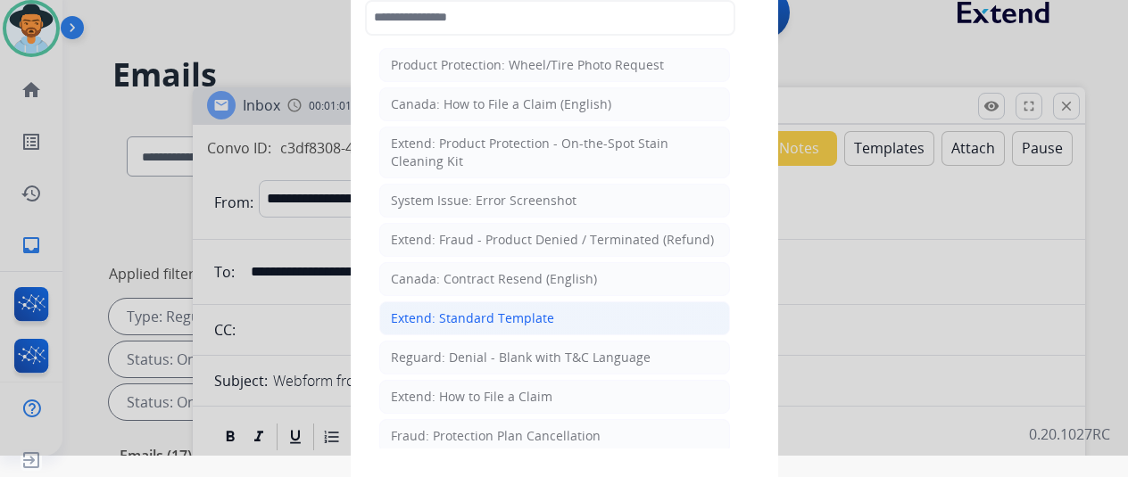
click at [485, 319] on div "Extend: Standard Template" at bounding box center [472, 319] width 163 height 18
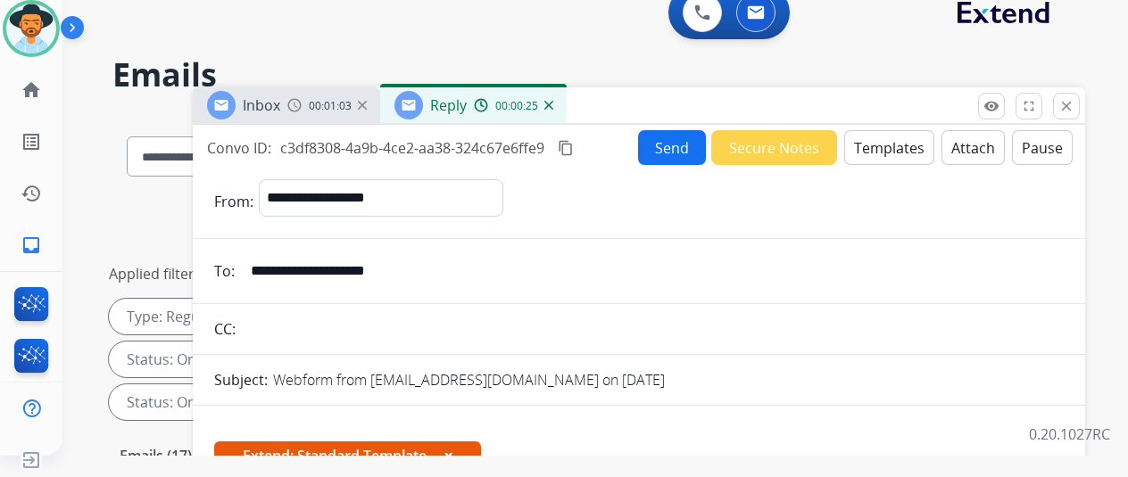
click at [574, 148] on mat-icon "content_copy" at bounding box center [566, 148] width 16 height 16
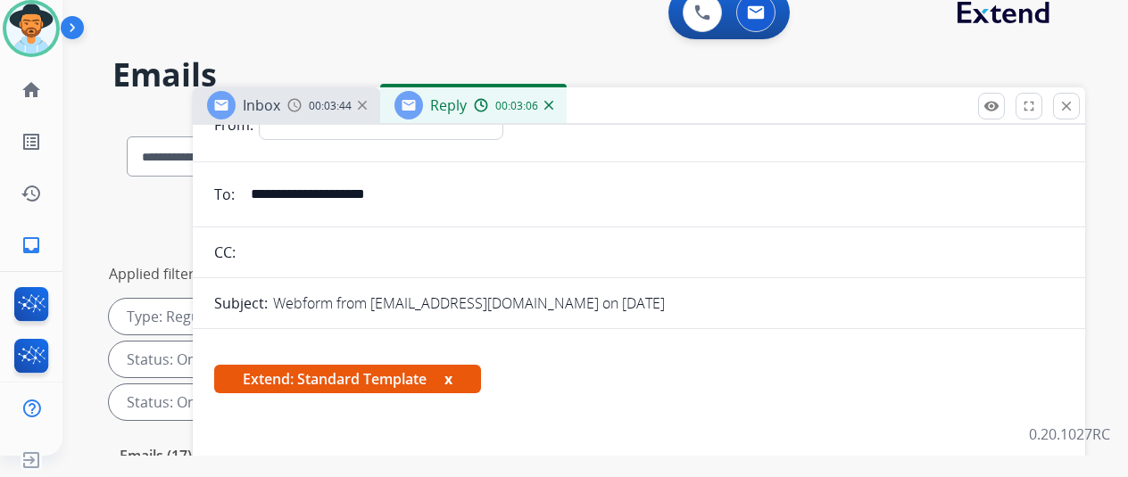
scroll to position [268, 0]
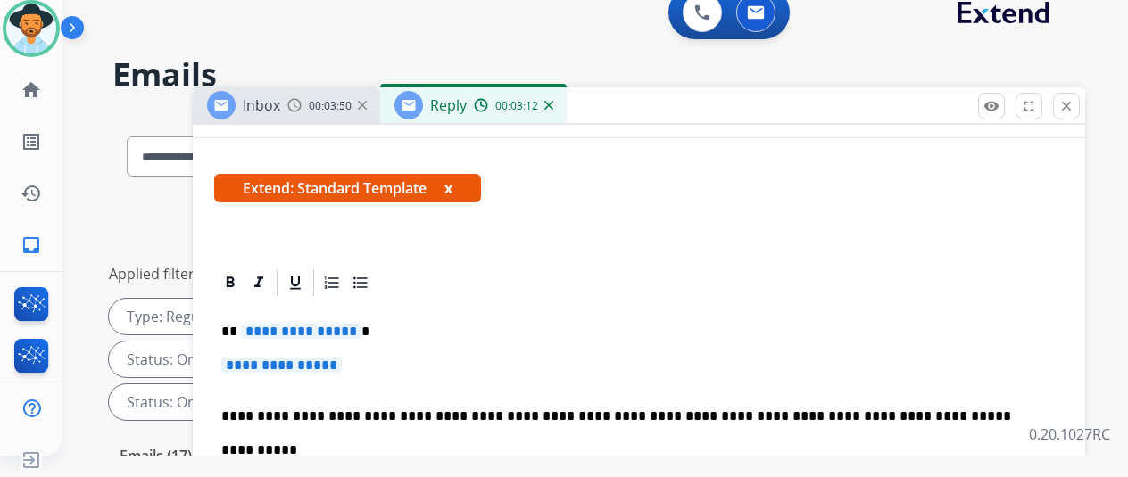
click at [361, 325] on span "**********" at bounding box center [301, 331] width 120 height 15
click at [363, 377] on p "**********" at bounding box center [638, 374] width 835 height 33
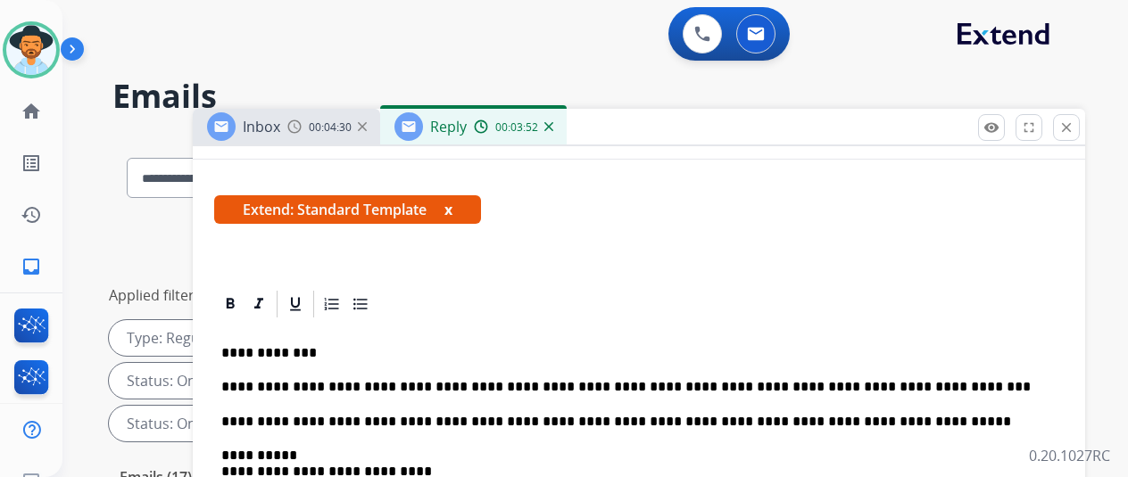
scroll to position [0, 0]
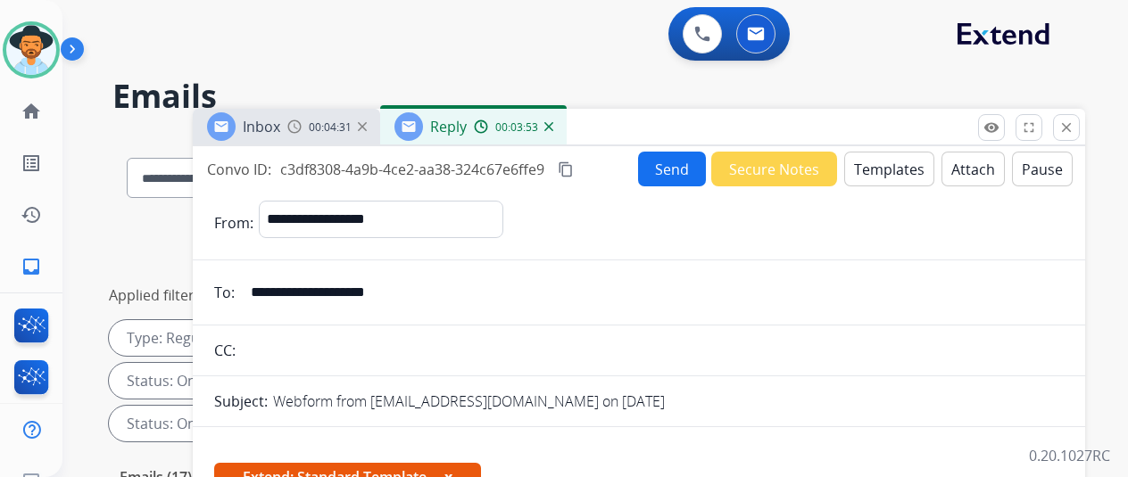
click at [685, 175] on button "Send" at bounding box center [672, 169] width 68 height 35
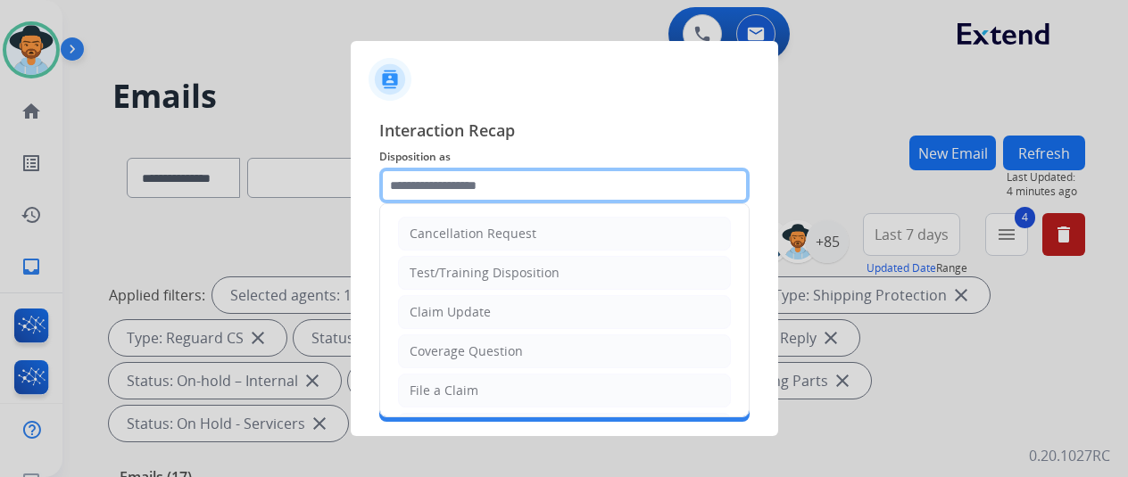
click at [469, 175] on input "text" at bounding box center [564, 186] width 370 height 36
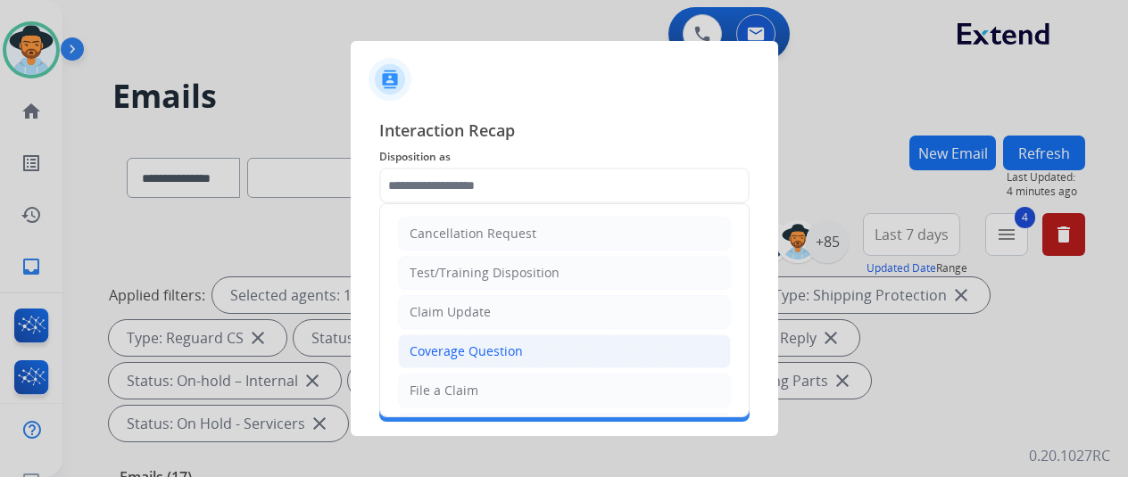
click at [478, 352] on div "Coverage Question" at bounding box center [466, 352] width 113 height 18
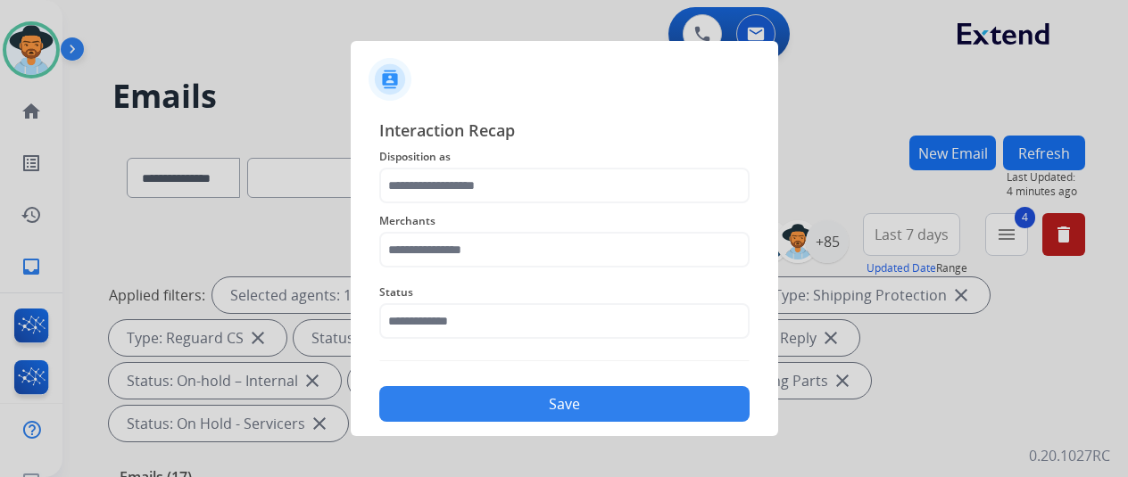
type input "**********"
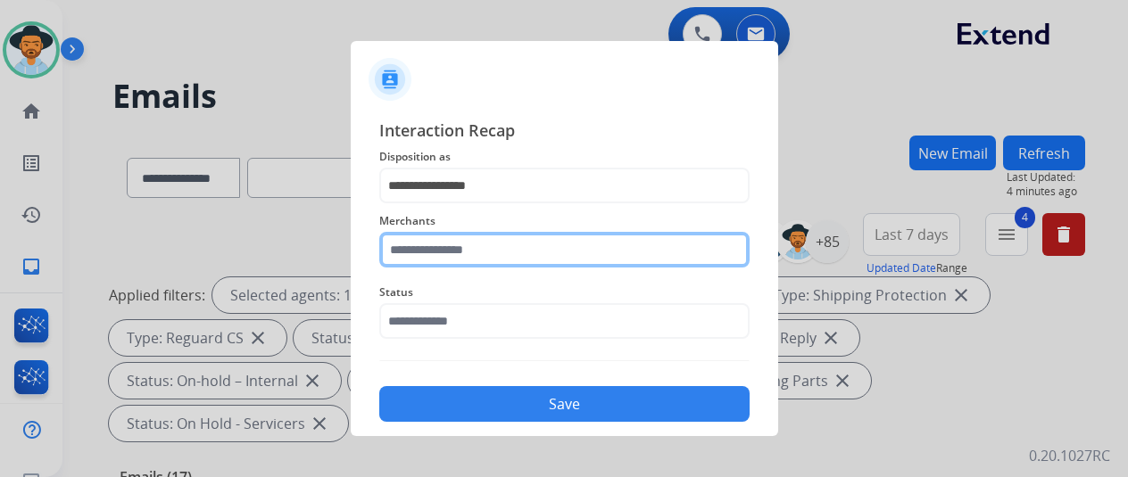
click at [454, 249] on input "text" at bounding box center [564, 250] width 370 height 36
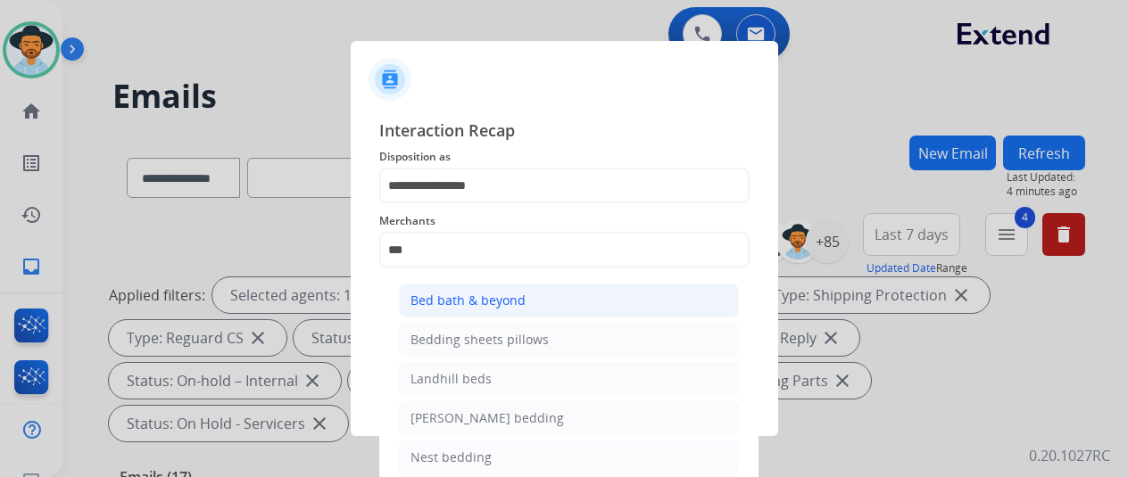
click at [440, 303] on div "Bed bath & beyond" at bounding box center [467, 301] width 115 height 18
type input "**********"
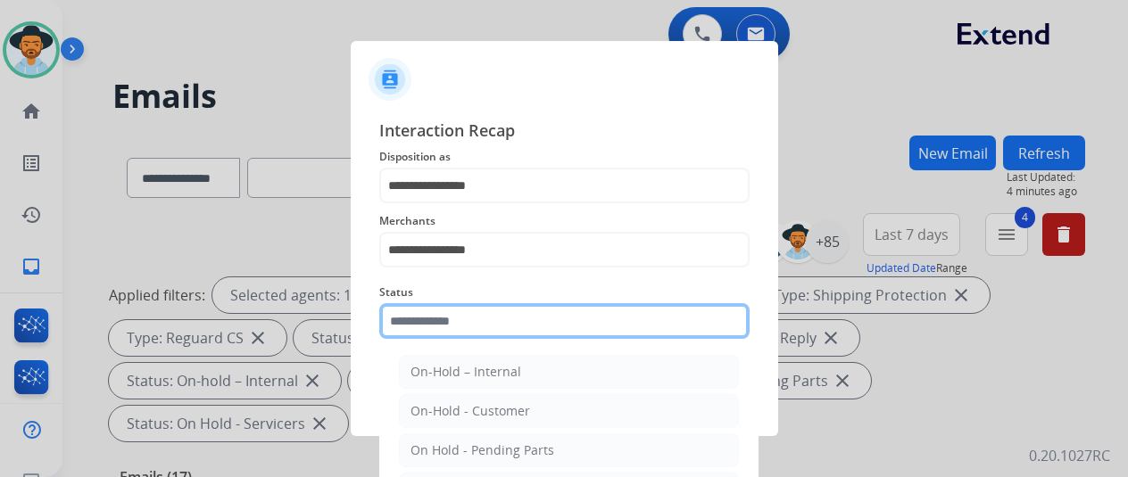
click at [436, 319] on input "text" at bounding box center [564, 321] width 370 height 36
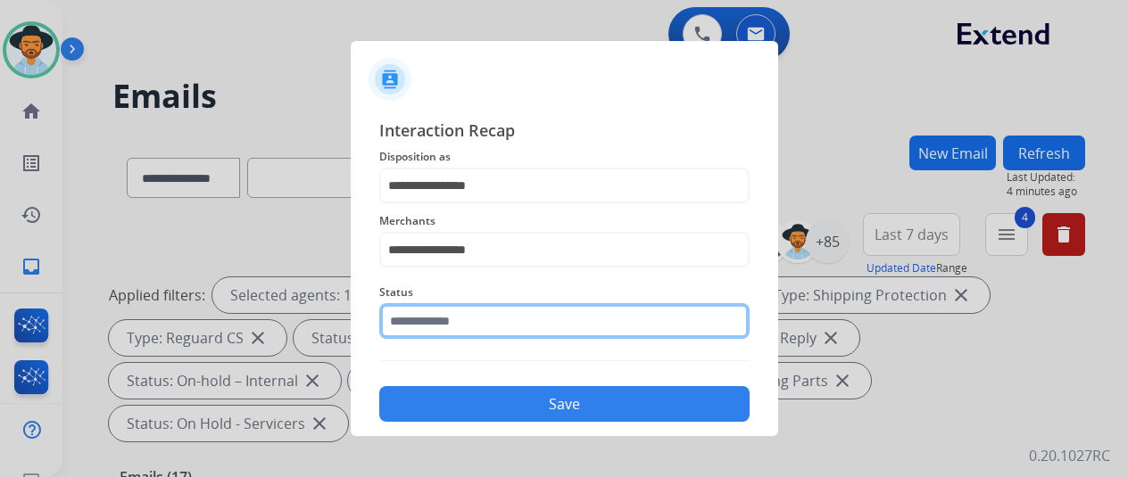
click at [428, 315] on input "text" at bounding box center [564, 321] width 370 height 36
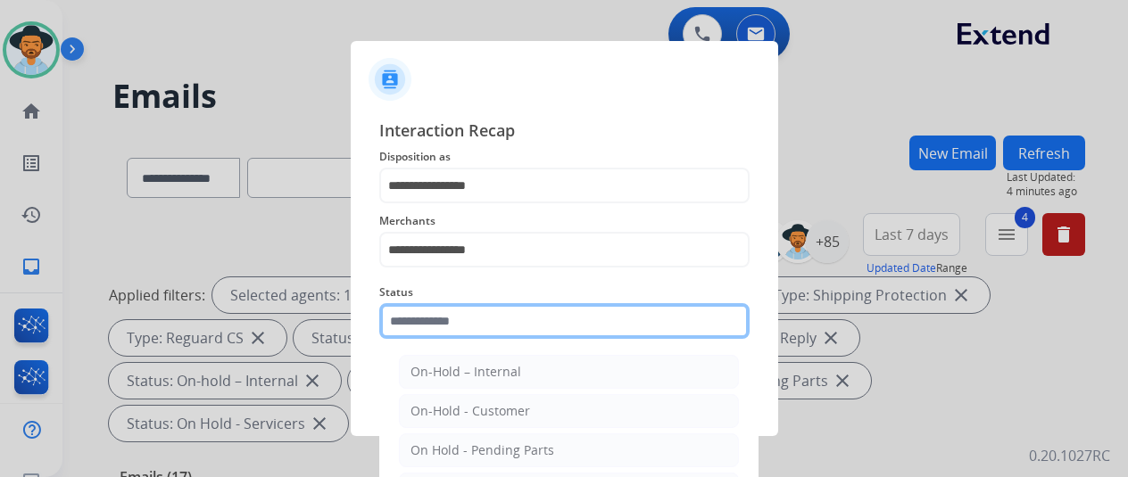
click at [428, 316] on input "text" at bounding box center [564, 321] width 370 height 36
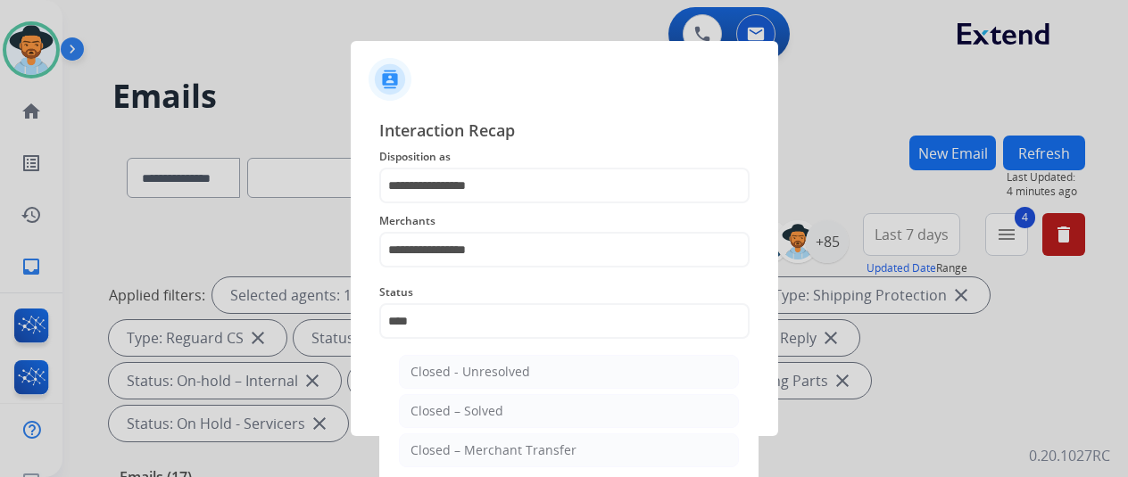
click at [457, 408] on div "Closed – Solved" at bounding box center [456, 411] width 93 height 18
type input "**********"
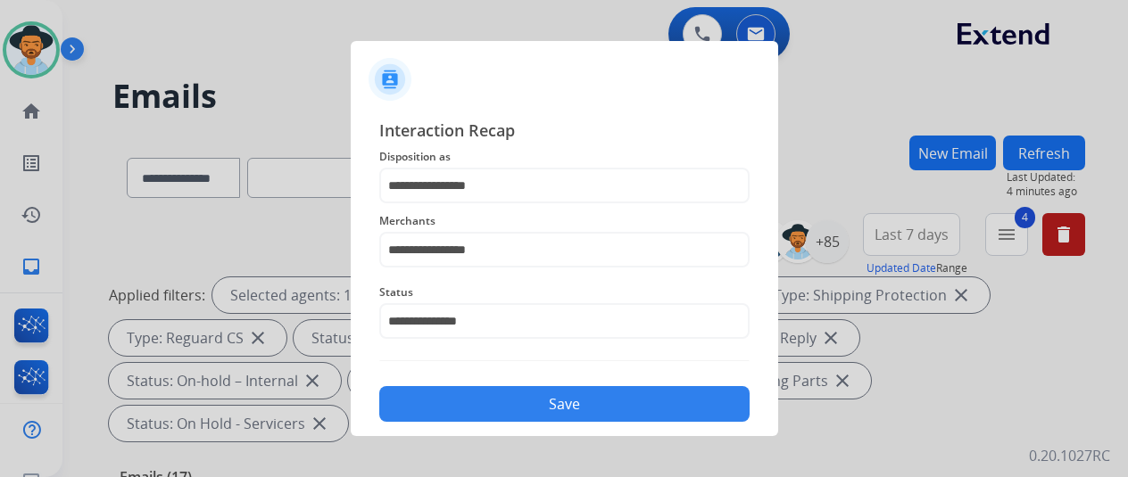
click at [462, 397] on button "Save" at bounding box center [564, 404] width 370 height 36
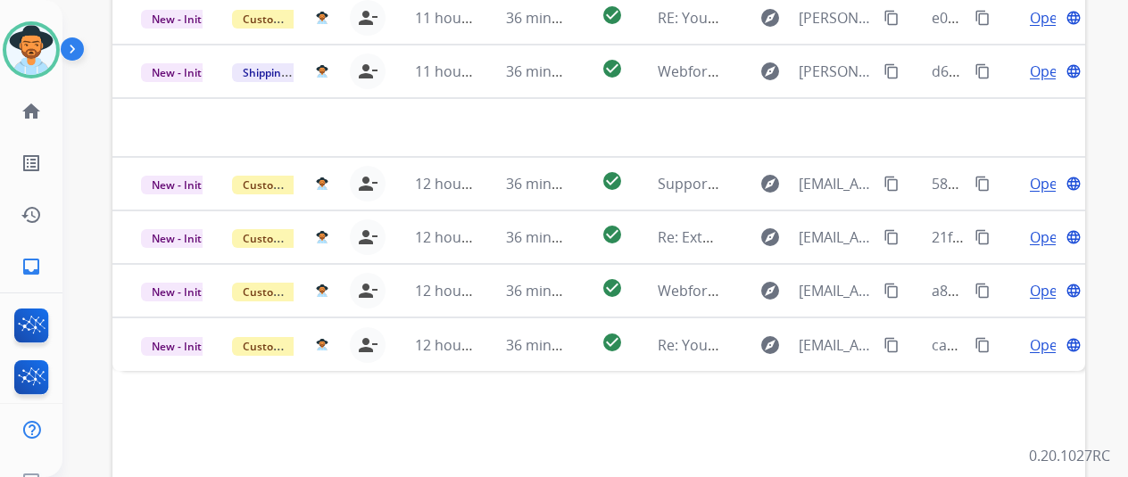
scroll to position [651, 0]
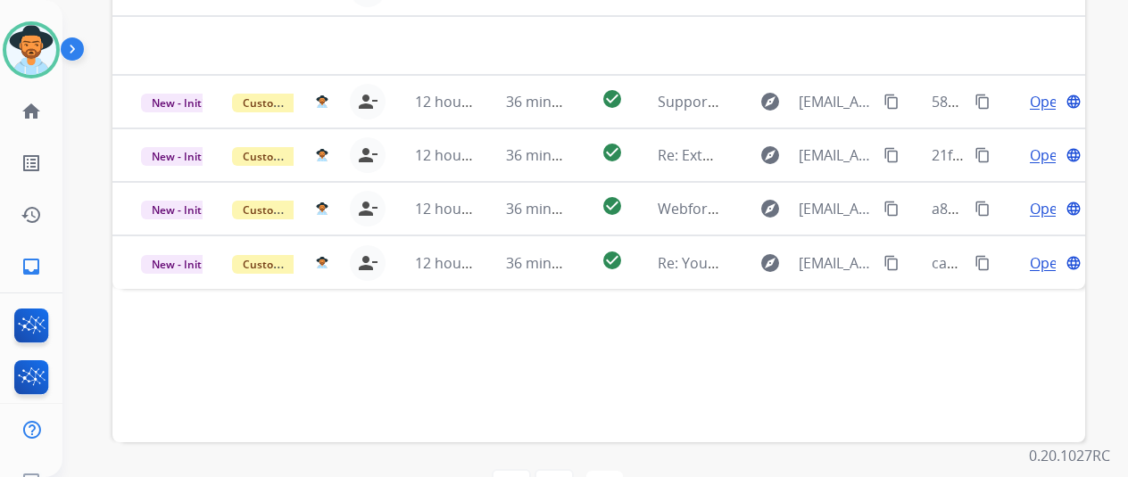
click at [1005, 315] on div "Status Type Assignee Initial Date Updated Date arrow_downward SLA Subject Custo…" at bounding box center [598, 144] width 973 height 598
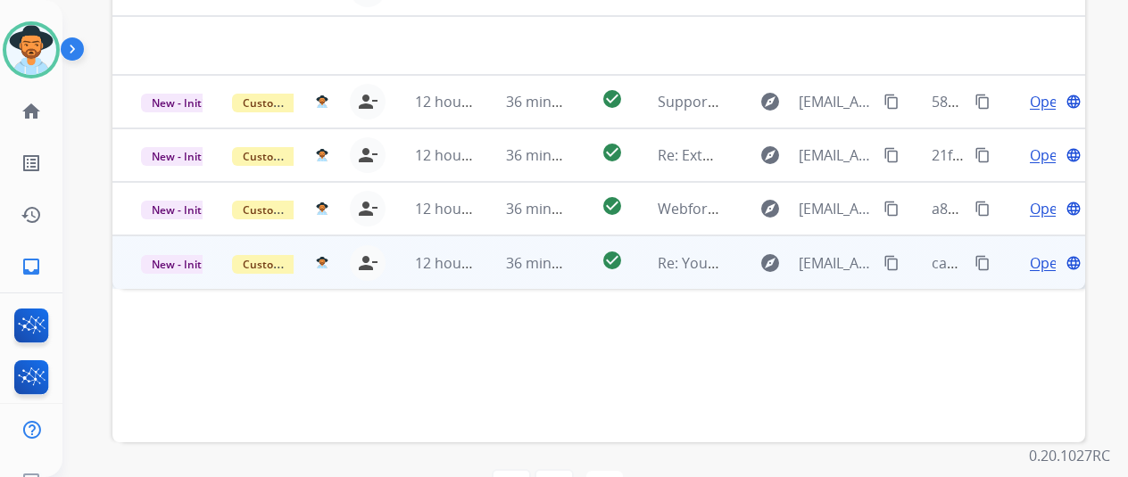
click at [1041, 253] on span "Open" at bounding box center [1048, 263] width 37 height 21
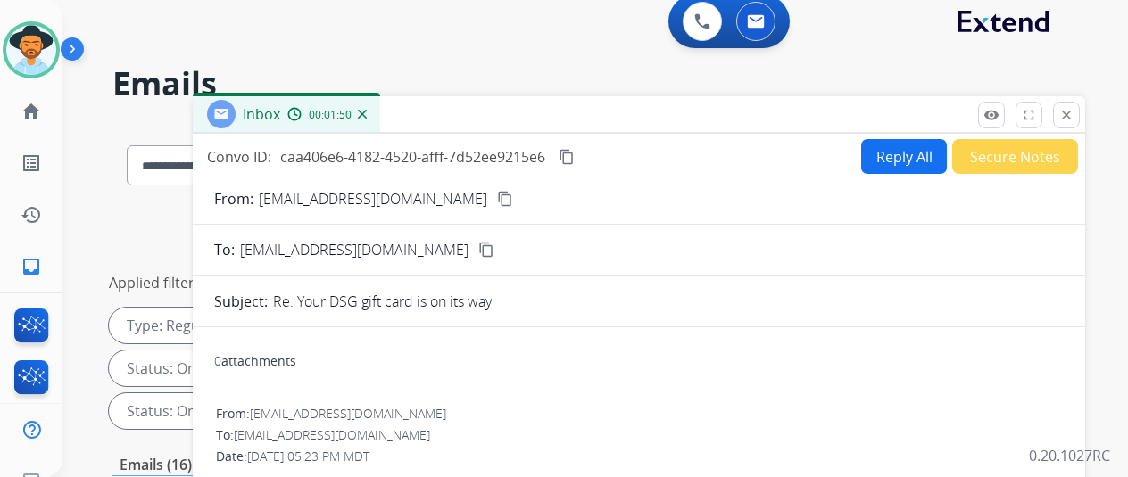
scroll to position [0, 0]
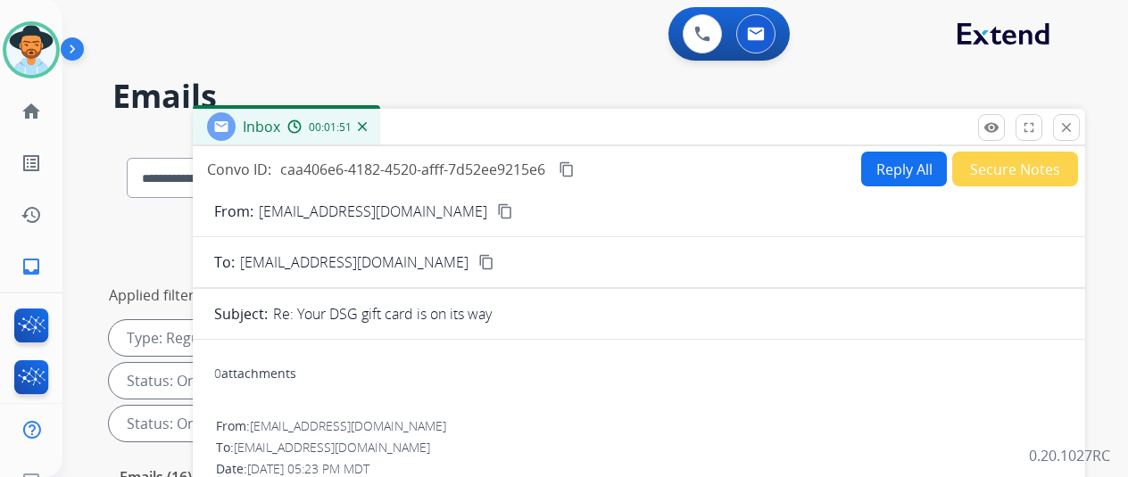
click at [497, 214] on mat-icon "content_copy" at bounding box center [505, 211] width 16 height 16
click at [575, 166] on mat-icon "content_copy" at bounding box center [567, 170] width 16 height 16
click at [908, 160] on button "Reply All" at bounding box center [904, 169] width 86 height 35
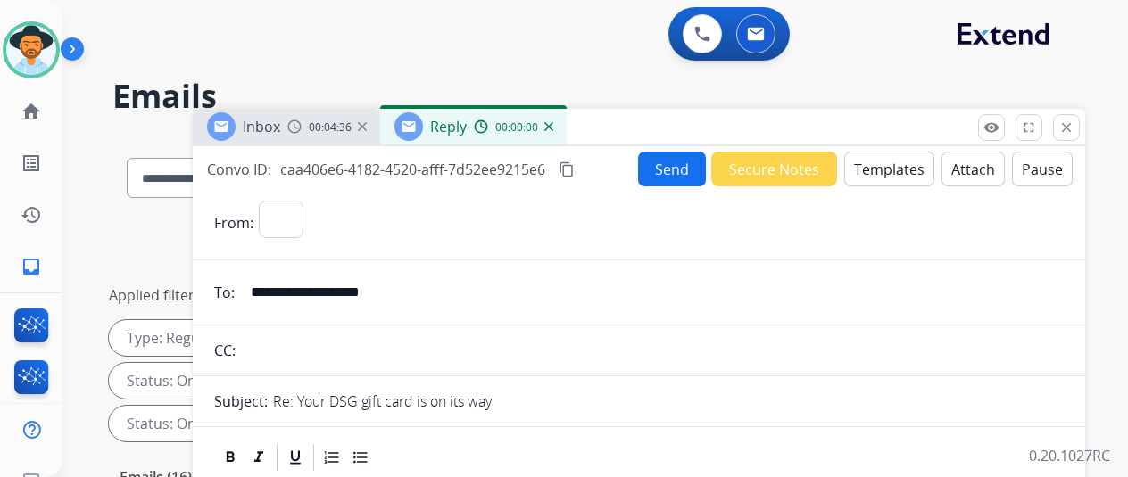
select select "**********"
click at [883, 167] on button "Templates" at bounding box center [889, 169] width 90 height 35
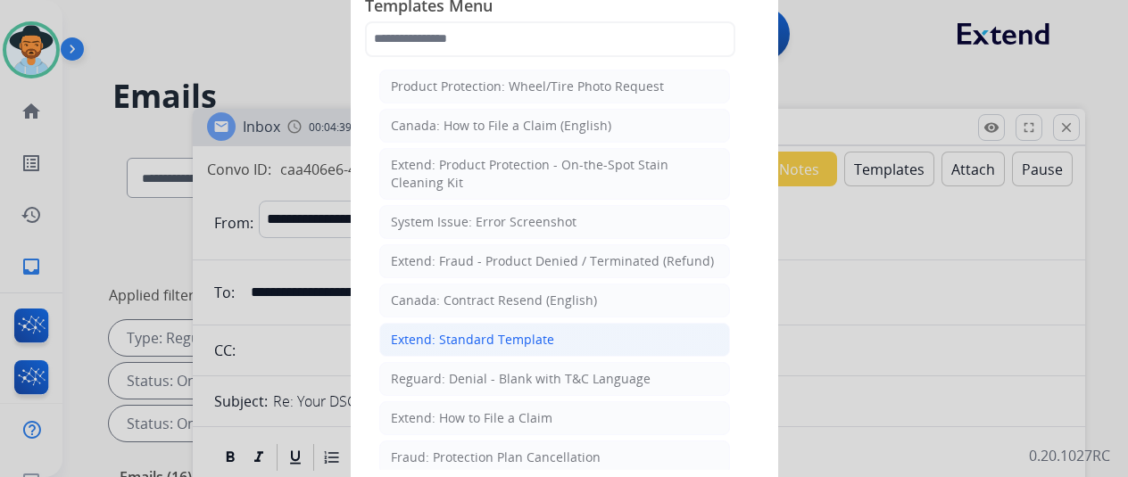
click at [452, 342] on div "Extend: Standard Template" at bounding box center [472, 340] width 163 height 18
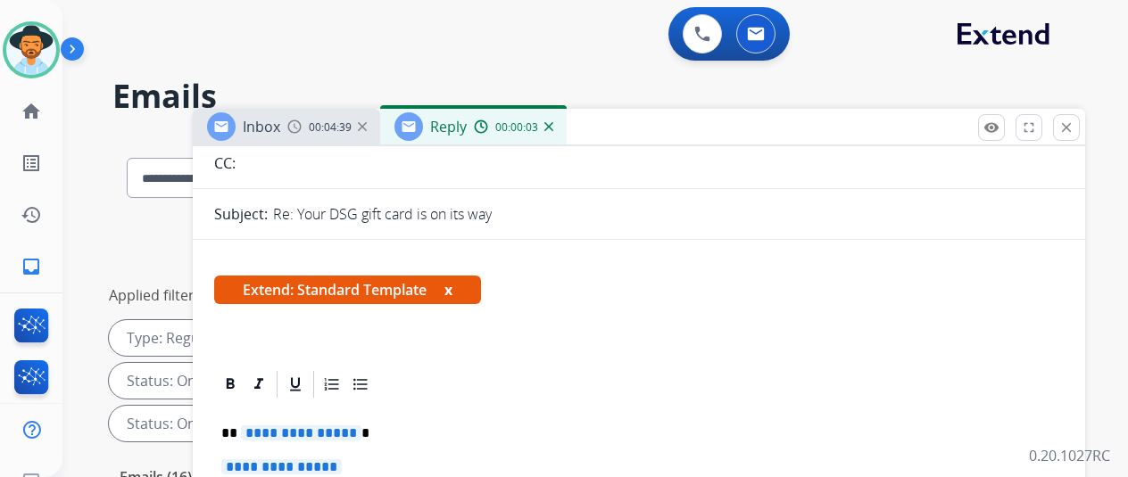
scroll to position [357, 0]
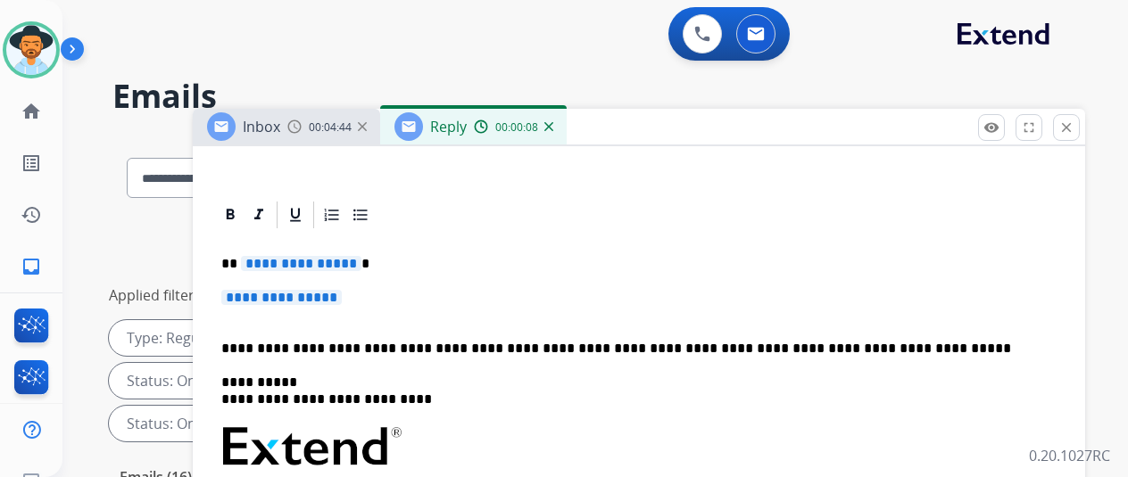
click at [361, 261] on span "**********" at bounding box center [301, 263] width 120 height 15
click at [342, 300] on span "**********" at bounding box center [281, 297] width 120 height 15
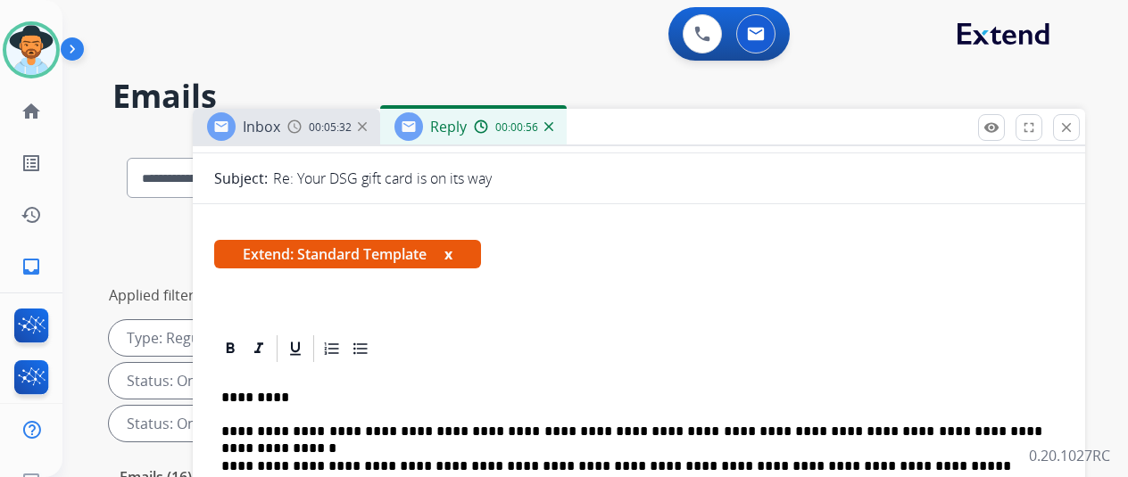
scroll to position [0, 0]
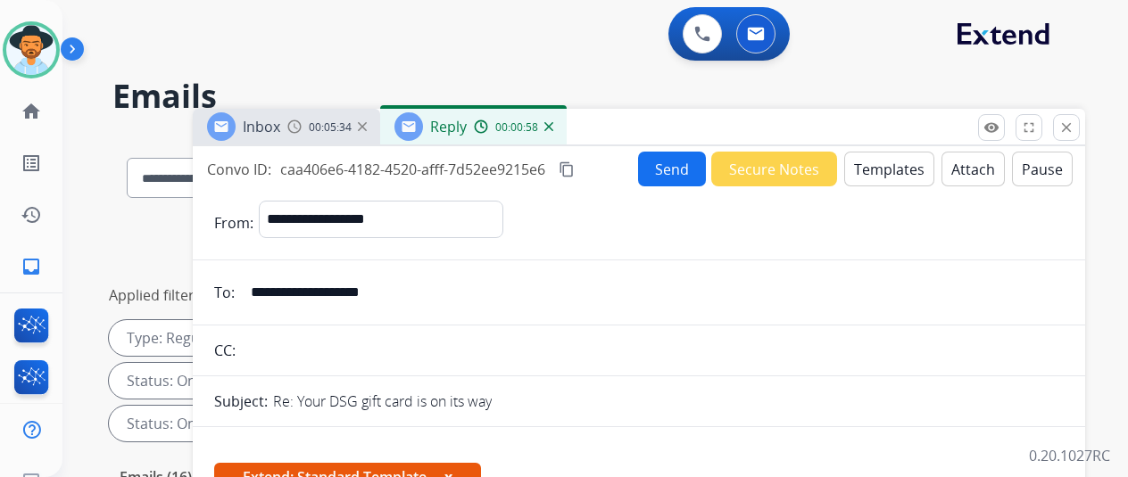
click at [673, 170] on button "Send" at bounding box center [672, 169] width 68 height 35
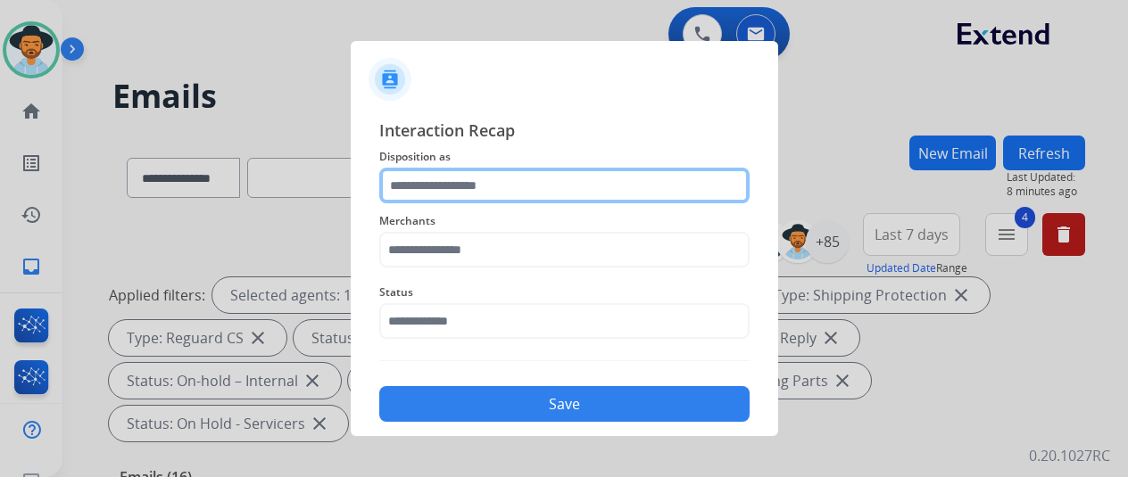
click at [427, 184] on input "text" at bounding box center [564, 186] width 370 height 36
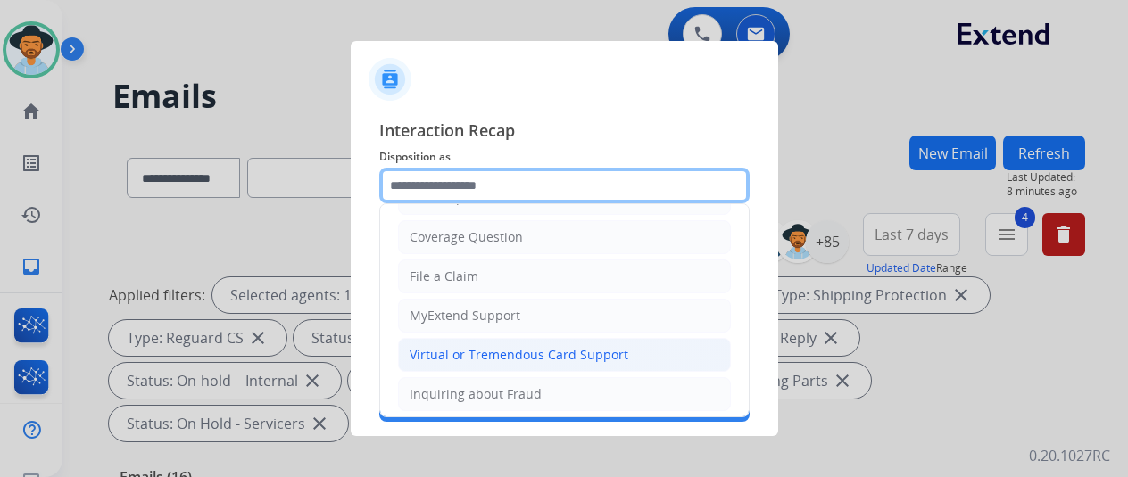
scroll to position [178, 0]
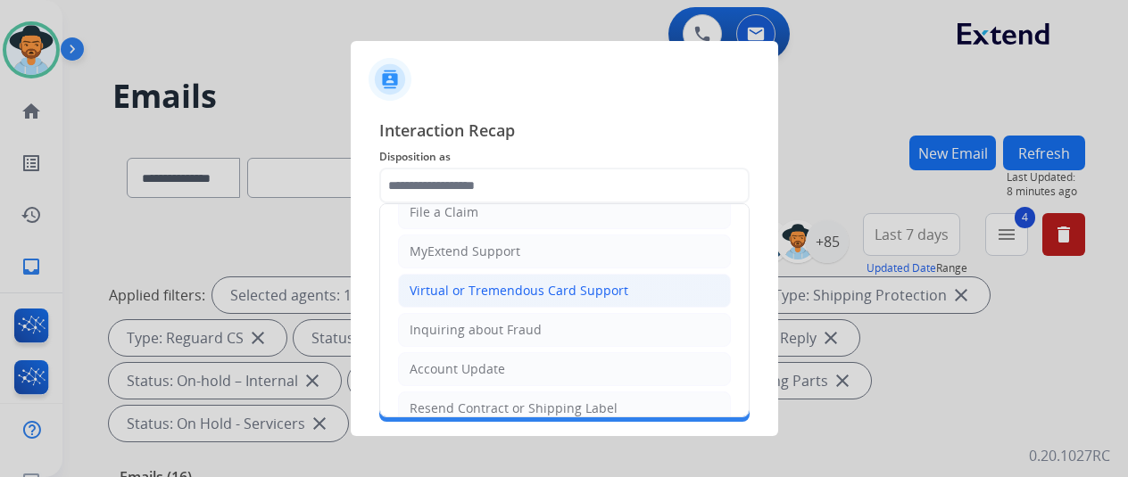
click at [484, 275] on li "Virtual or Tremendous Card Support" at bounding box center [564, 291] width 333 height 34
type input "**********"
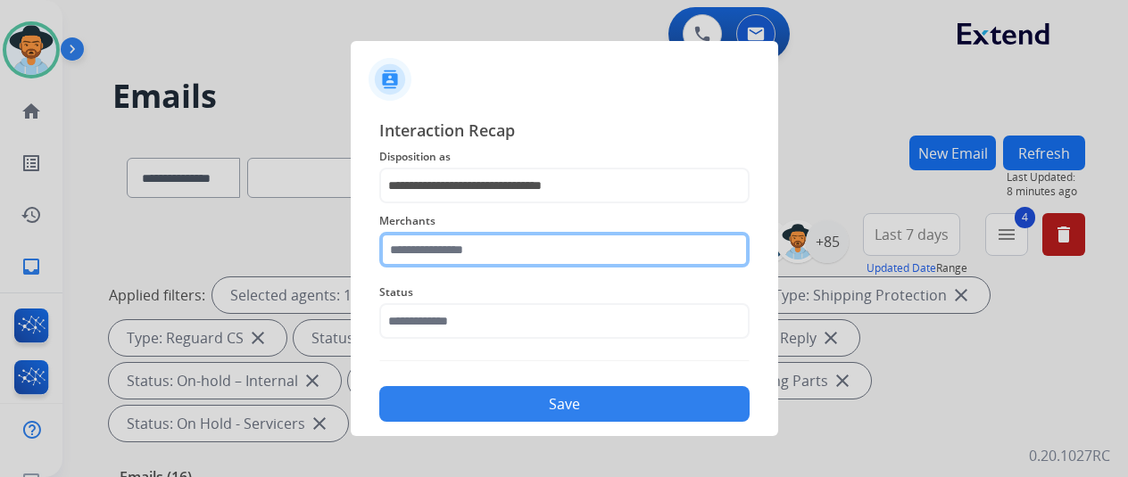
drag, startPoint x: 455, startPoint y: 253, endPoint x: 466, endPoint y: 258, distance: 11.6
click at [456, 255] on input "text" at bounding box center [564, 250] width 370 height 36
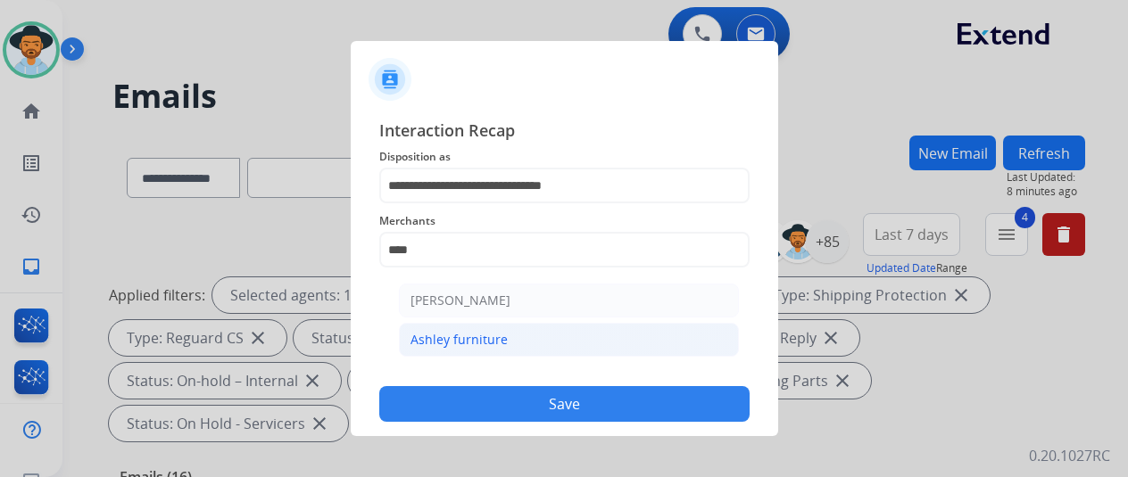
click at [479, 337] on div "Ashley furniture" at bounding box center [458, 340] width 97 height 18
type input "**********"
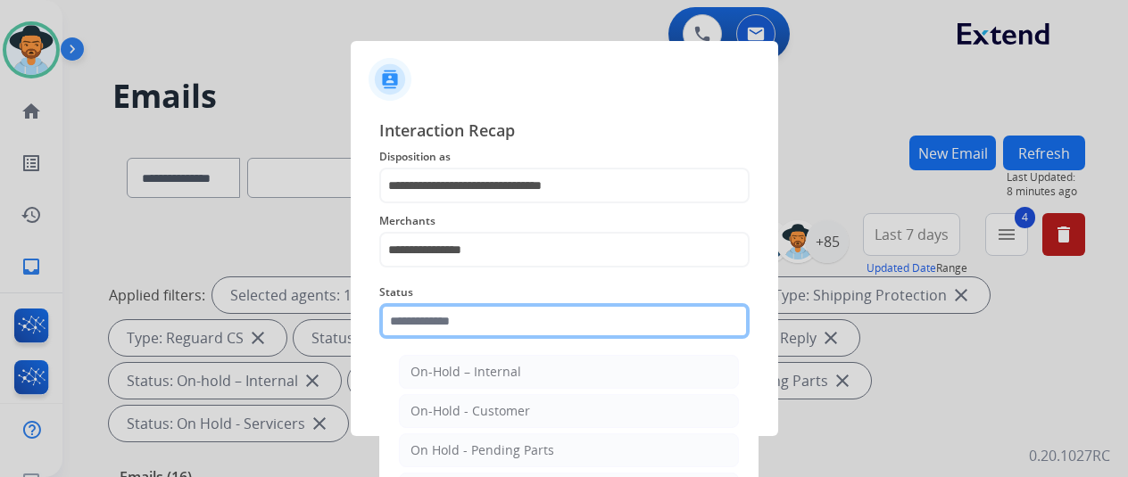
click at [478, 331] on input "text" at bounding box center [564, 321] width 370 height 36
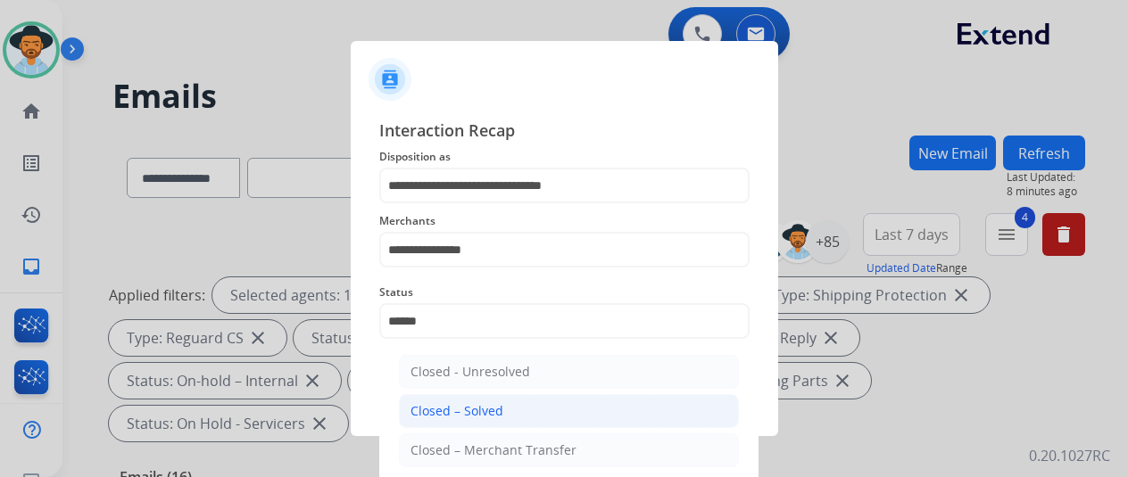
click at [496, 413] on div "Closed – Solved" at bounding box center [456, 411] width 93 height 18
type input "**********"
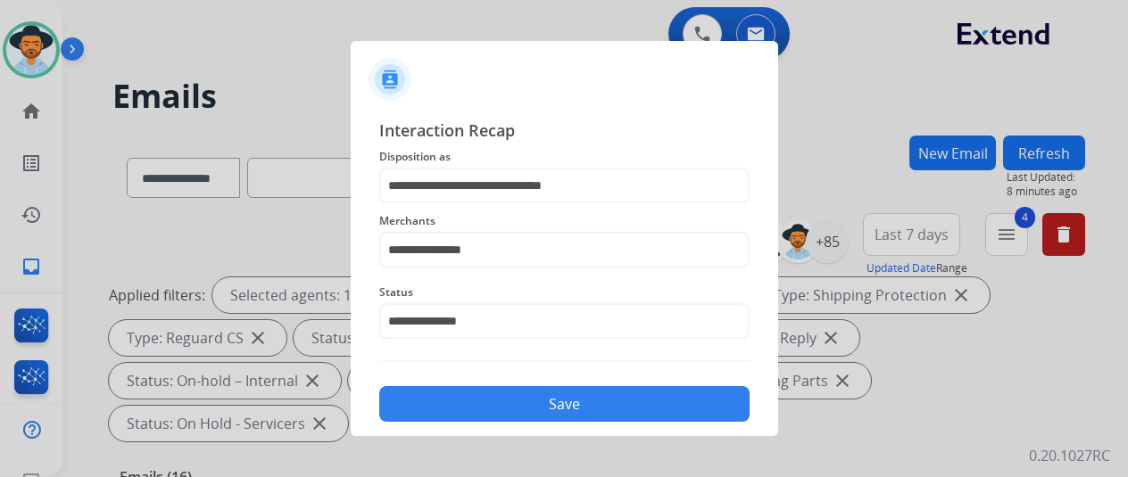
click at [496, 413] on button "Save" at bounding box center [564, 404] width 370 height 36
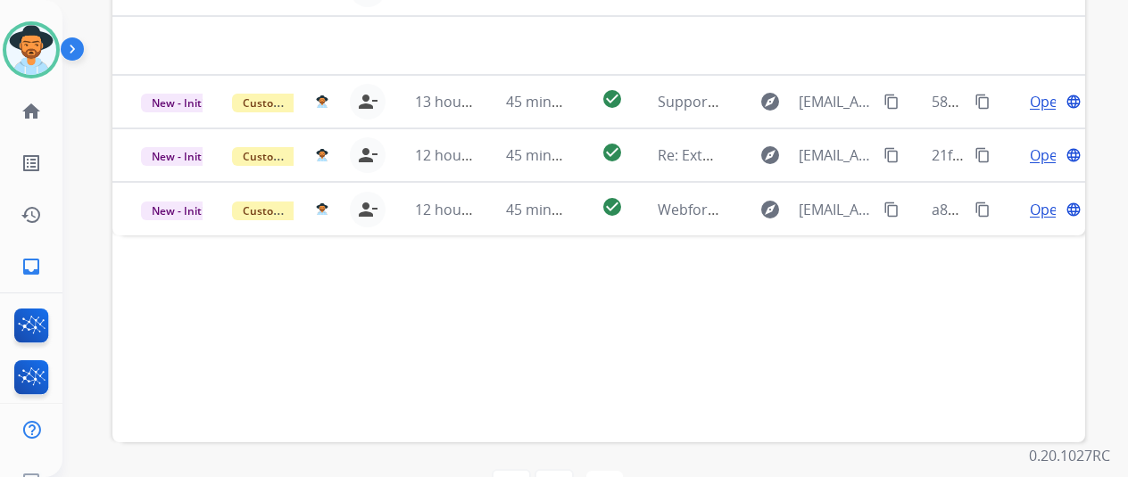
scroll to position [651, 0]
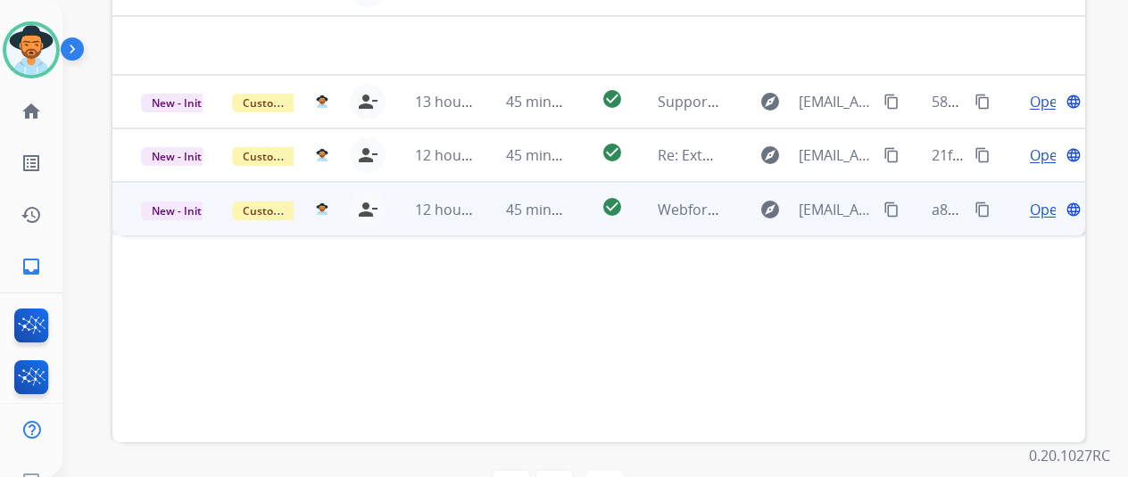
click at [1045, 199] on span "Open" at bounding box center [1048, 209] width 37 height 21
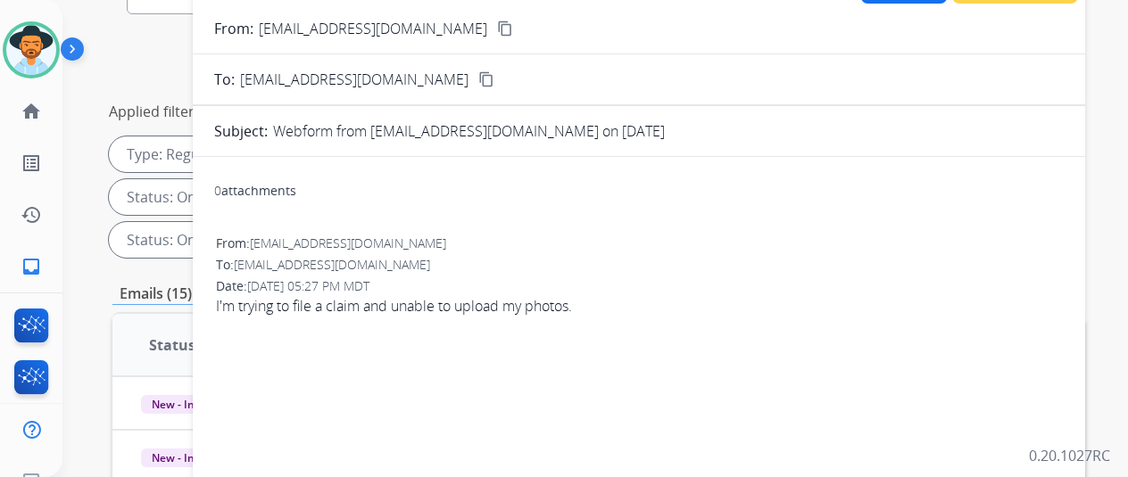
scroll to position [27, 0]
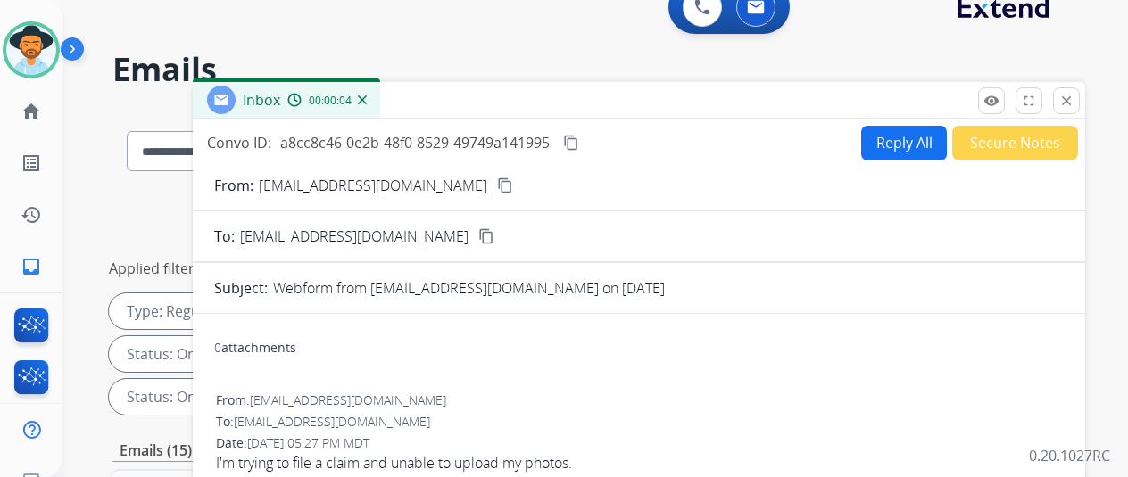
click at [497, 180] on mat-icon "content_copy" at bounding box center [505, 186] width 16 height 16
click at [579, 142] on mat-icon "content_copy" at bounding box center [571, 143] width 16 height 16
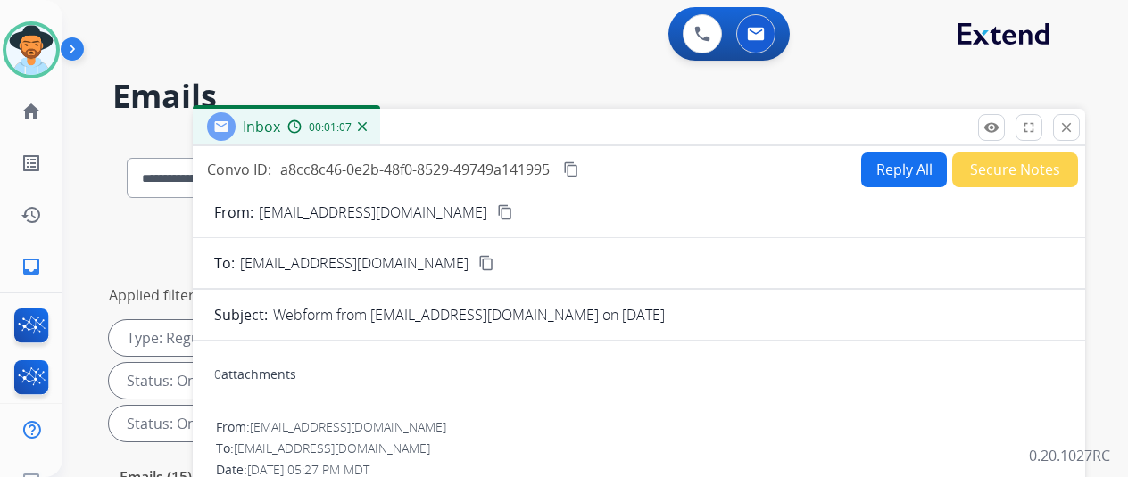
select select "**********"
select select "*"
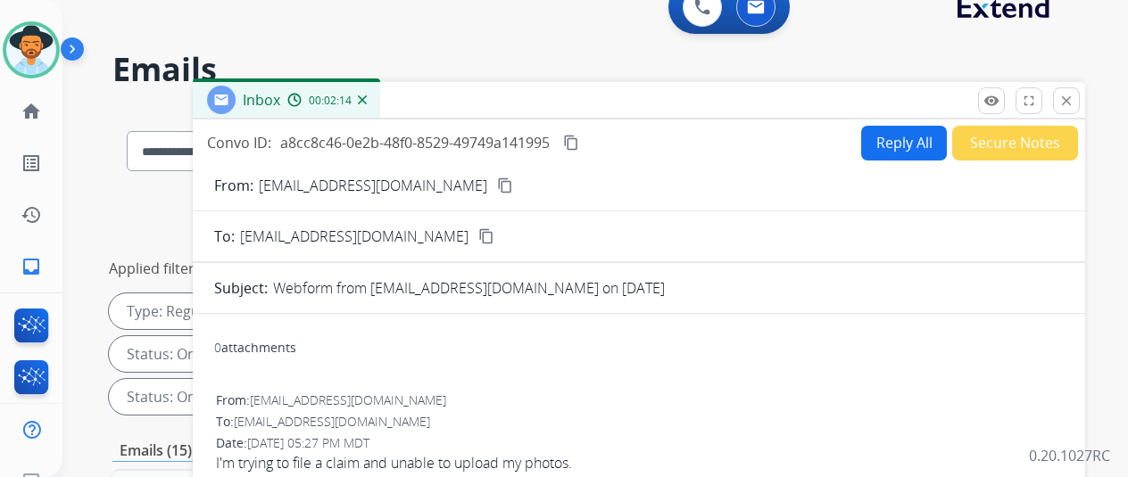
click at [892, 129] on button "Reply All" at bounding box center [904, 143] width 86 height 35
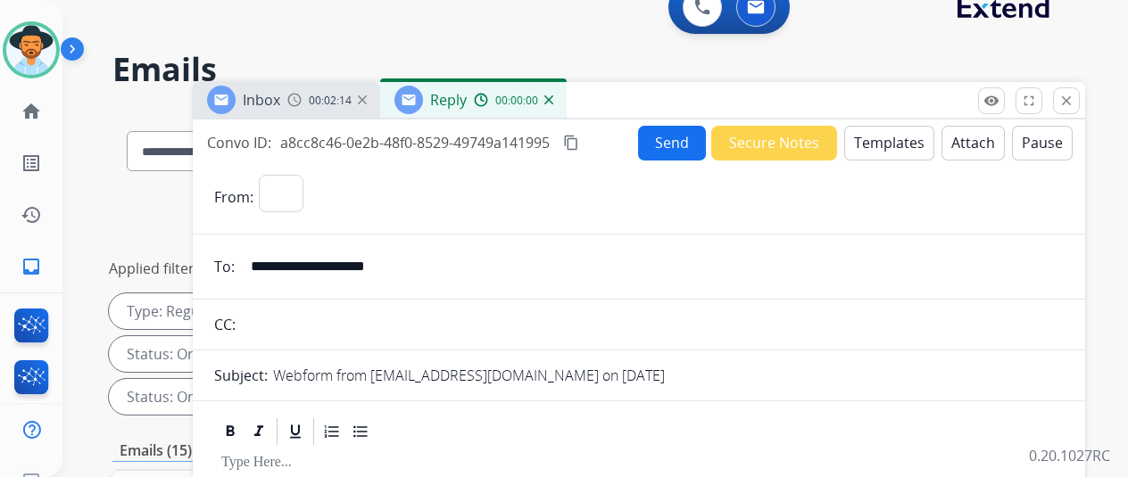
select select "**********"
click at [891, 133] on button "Templates" at bounding box center [889, 143] width 90 height 35
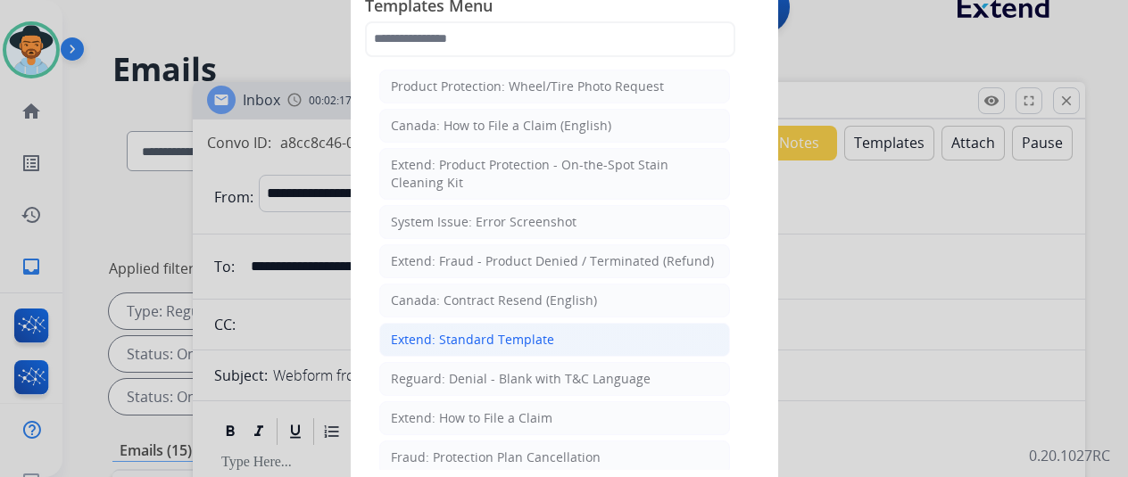
click at [463, 335] on div "Extend: Standard Template" at bounding box center [472, 340] width 163 height 18
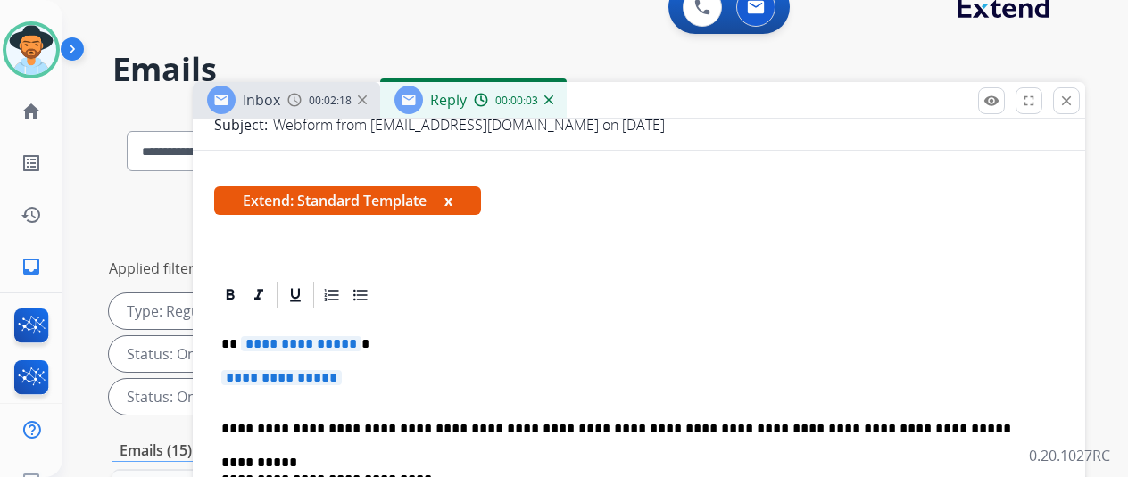
scroll to position [268, 0]
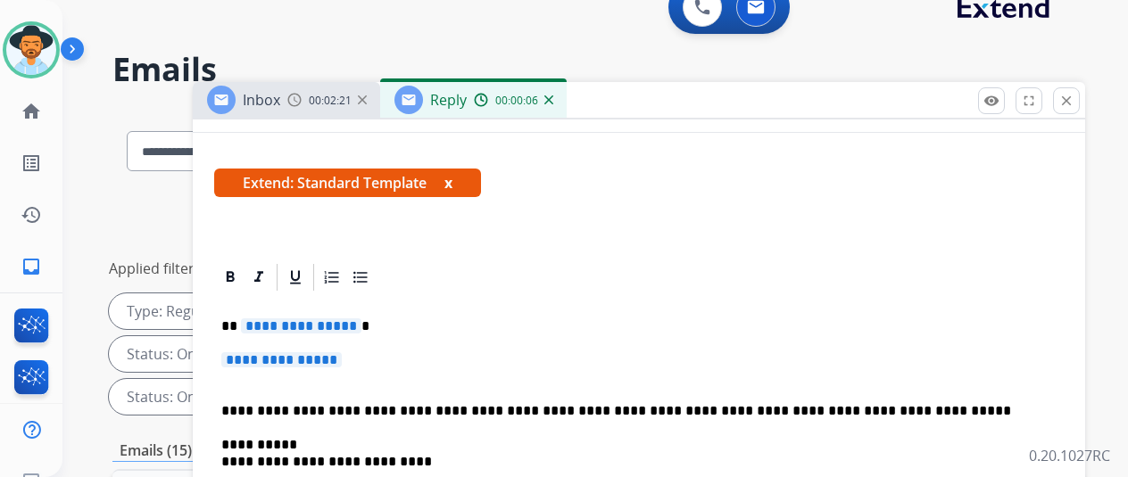
click at [361, 324] on span "**********" at bounding box center [301, 326] width 120 height 15
click at [342, 360] on span "**********" at bounding box center [281, 359] width 120 height 15
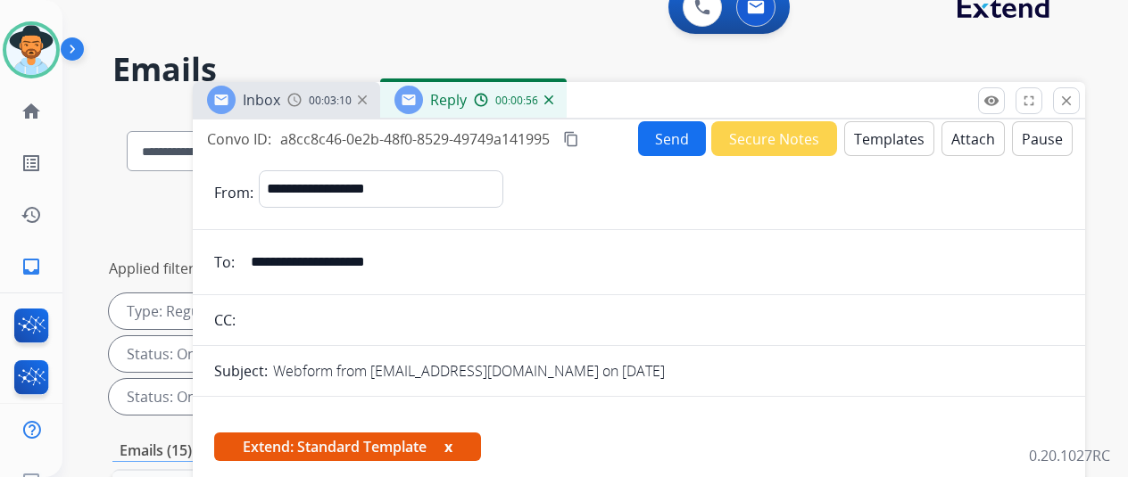
scroll to position [0, 0]
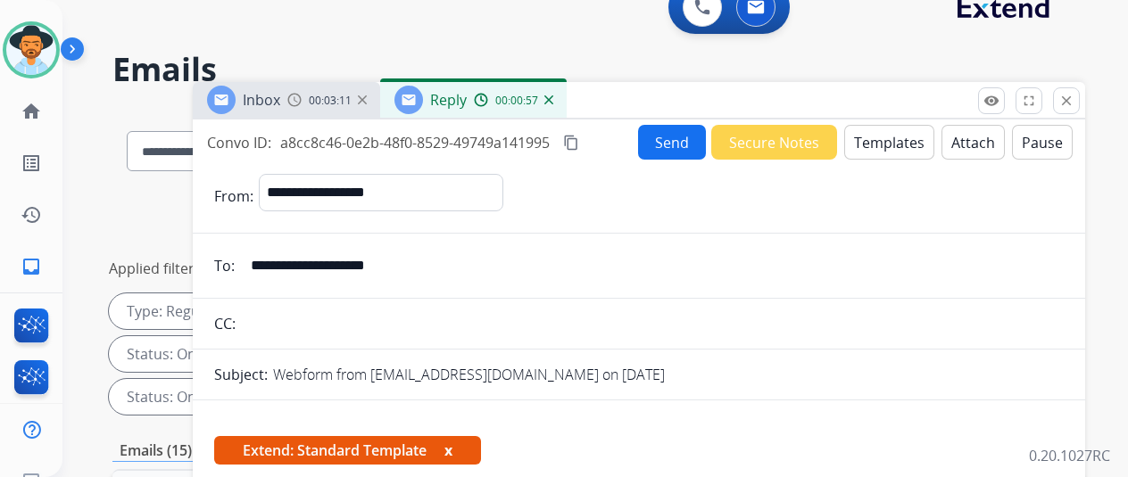
click at [674, 138] on button "Send" at bounding box center [672, 142] width 68 height 35
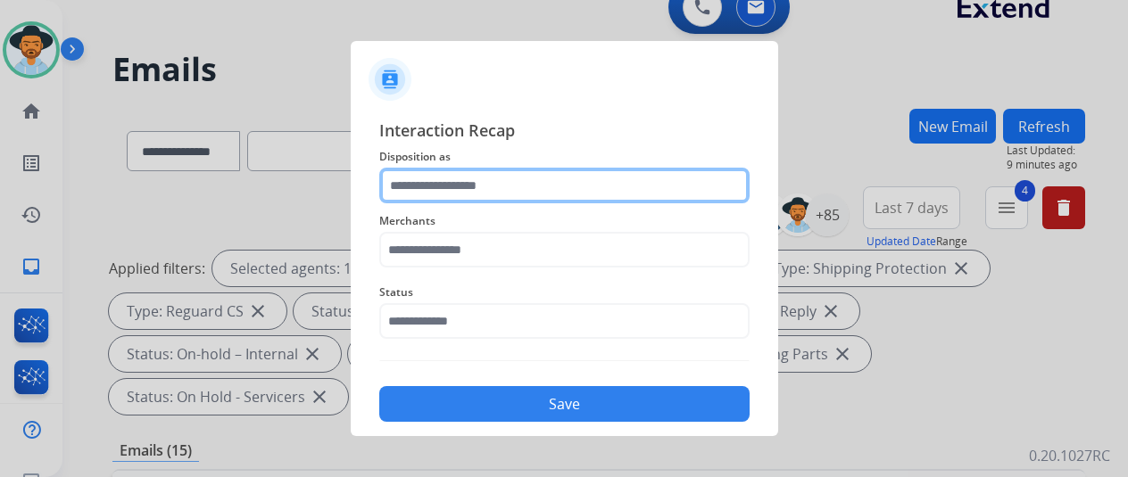
click at [428, 179] on input "text" at bounding box center [564, 186] width 370 height 36
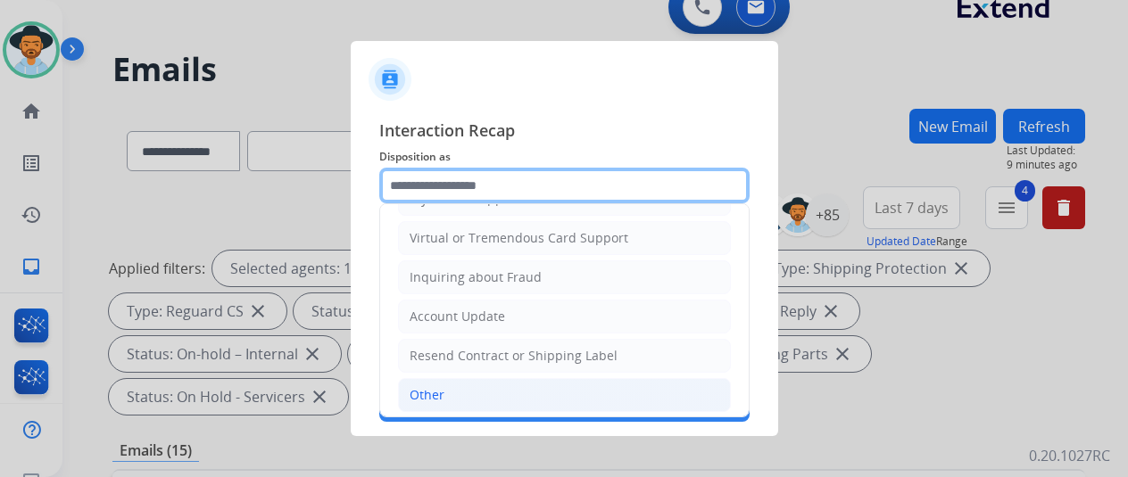
scroll to position [270, 0]
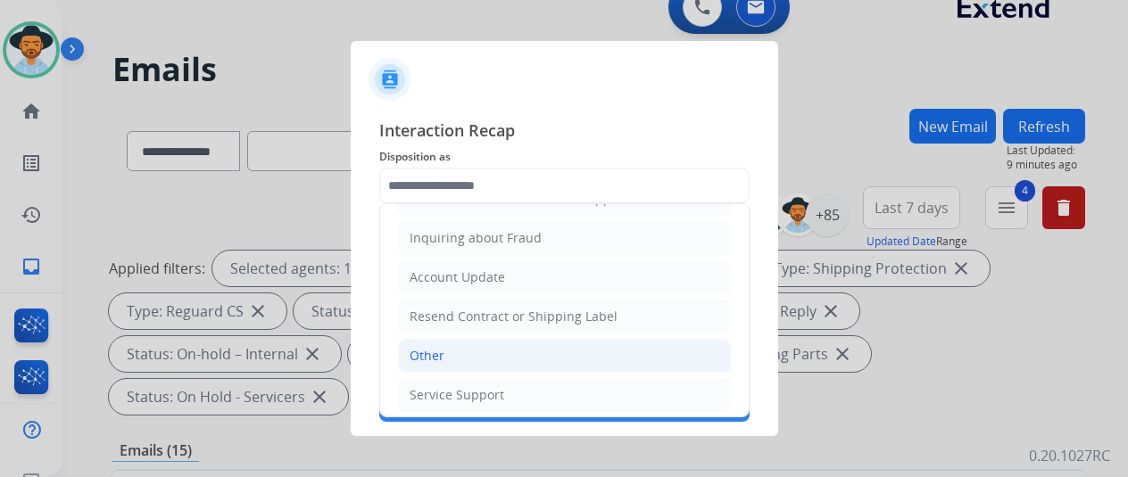
click at [436, 351] on div "Other" at bounding box center [427, 356] width 35 height 18
type input "*****"
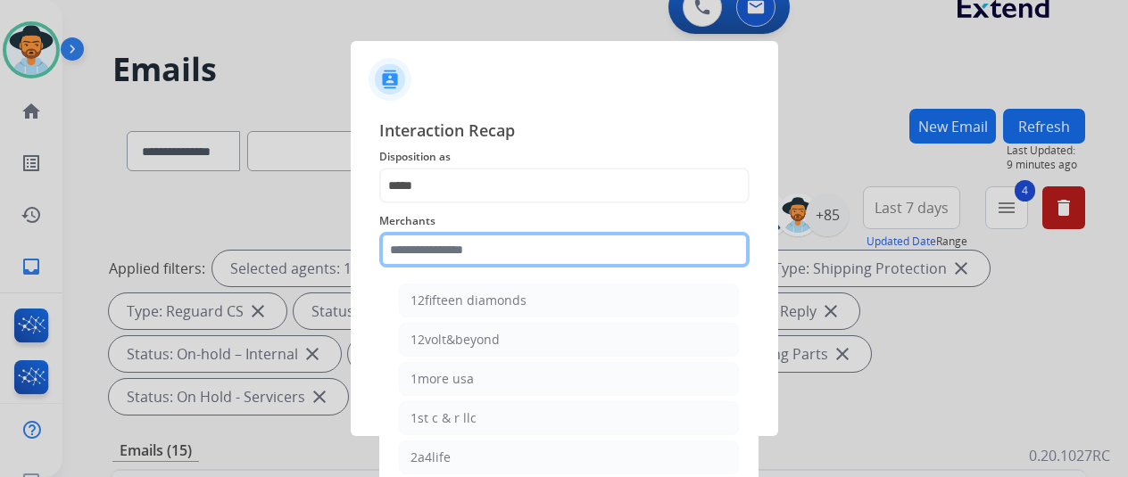
click at [433, 253] on input "text" at bounding box center [564, 250] width 370 height 36
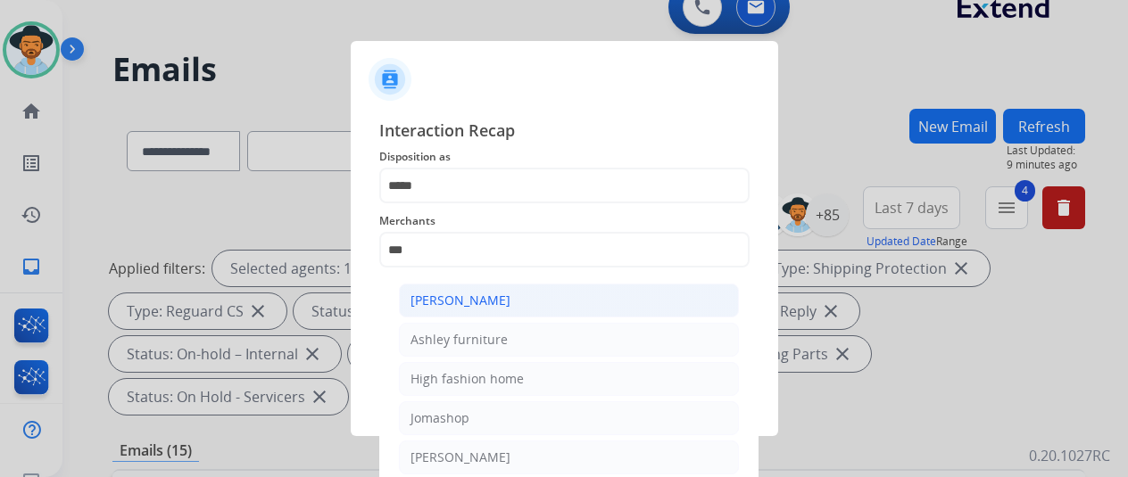
click at [473, 303] on div "[PERSON_NAME]" at bounding box center [460, 301] width 100 height 18
type input "**********"
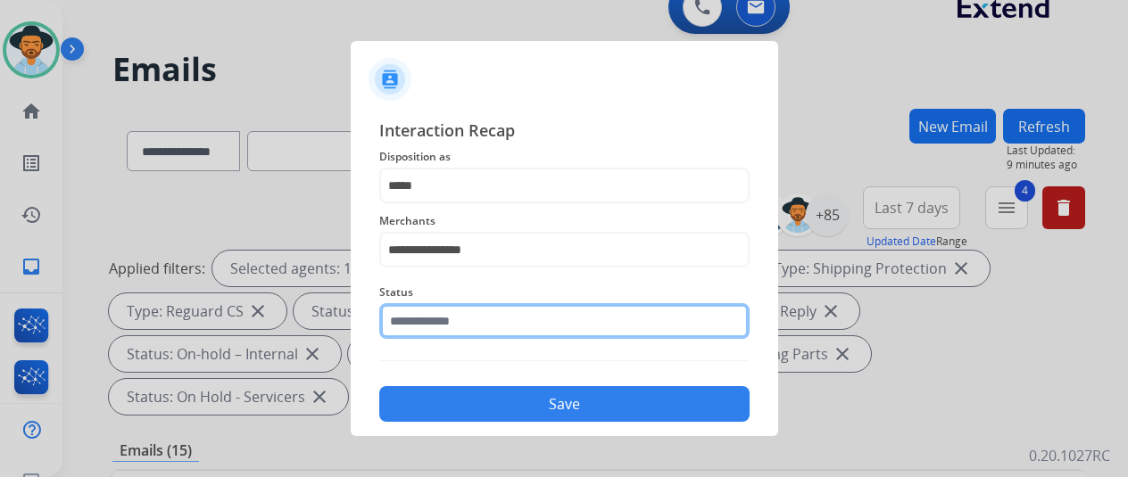
click at [453, 324] on input "text" at bounding box center [564, 321] width 370 height 36
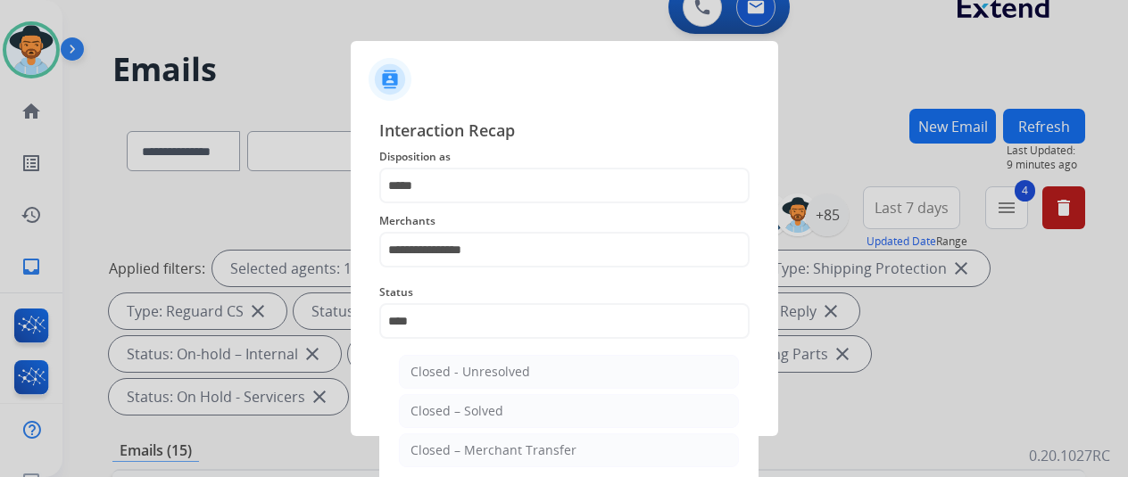
click at [469, 402] on div "Closed – Solved" at bounding box center [456, 411] width 93 height 18
type input "**********"
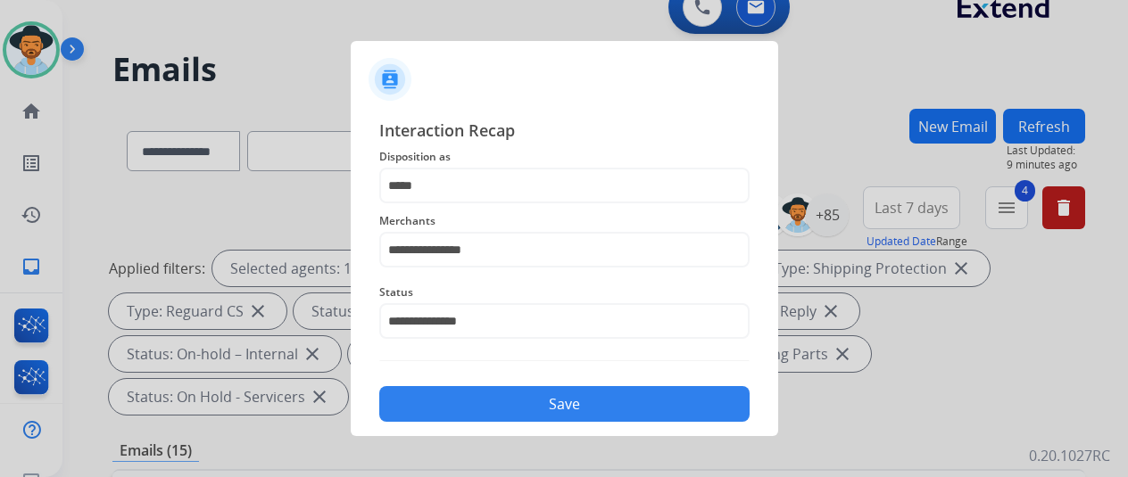
click at [468, 400] on button "Save" at bounding box center [564, 404] width 370 height 36
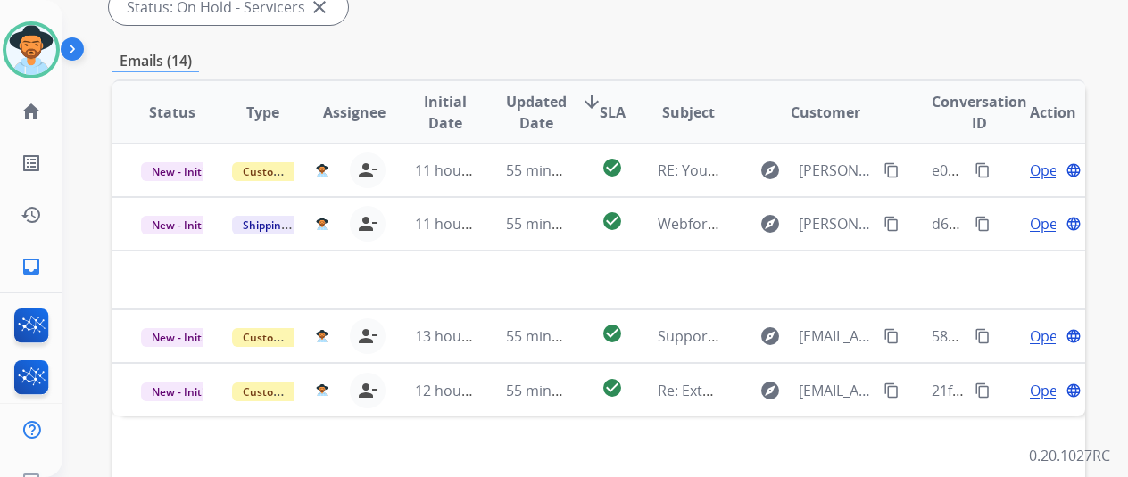
scroll to position [535, 0]
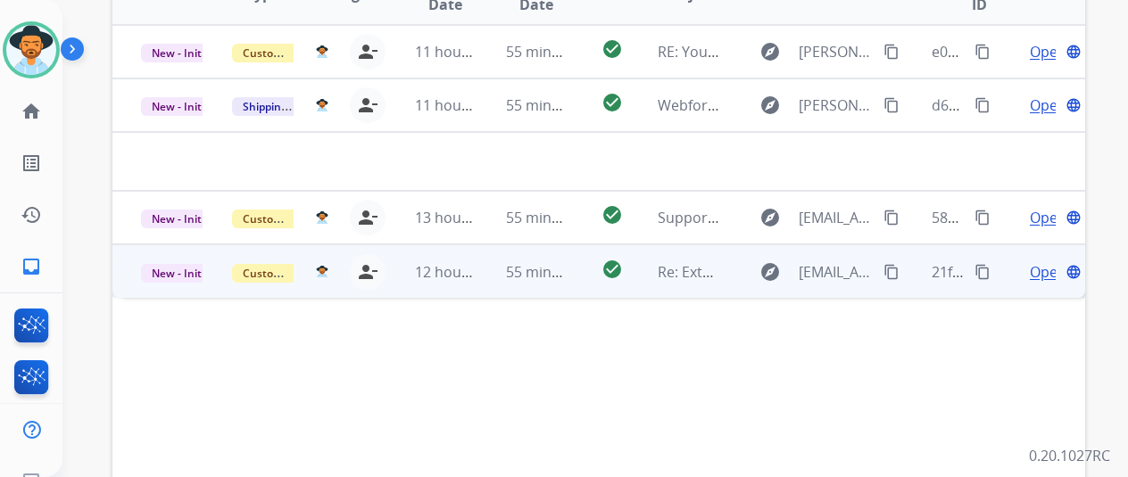
click at [1041, 261] on span "Open" at bounding box center [1048, 271] width 37 height 21
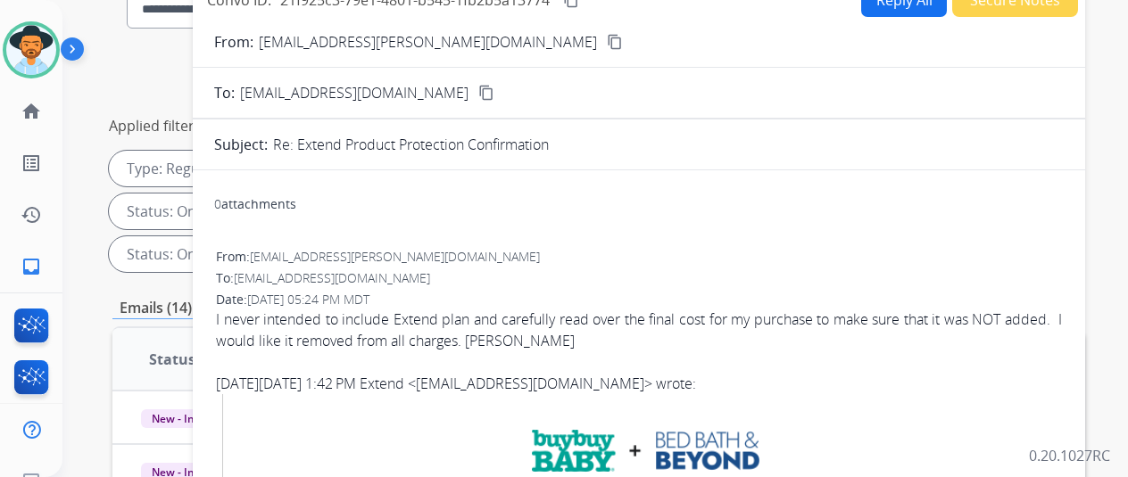
scroll to position [89, 0]
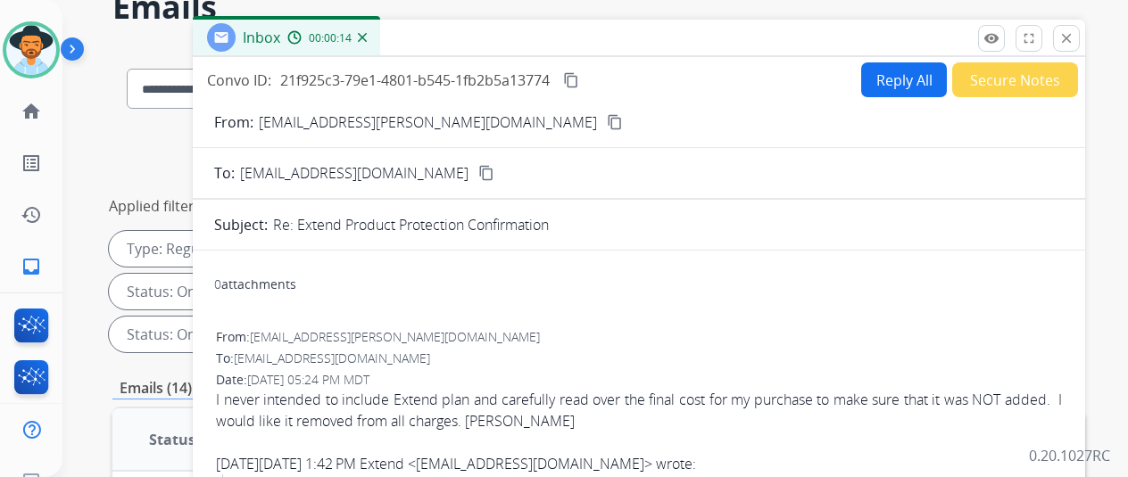
click at [906, 70] on button "Reply All" at bounding box center [904, 79] width 86 height 35
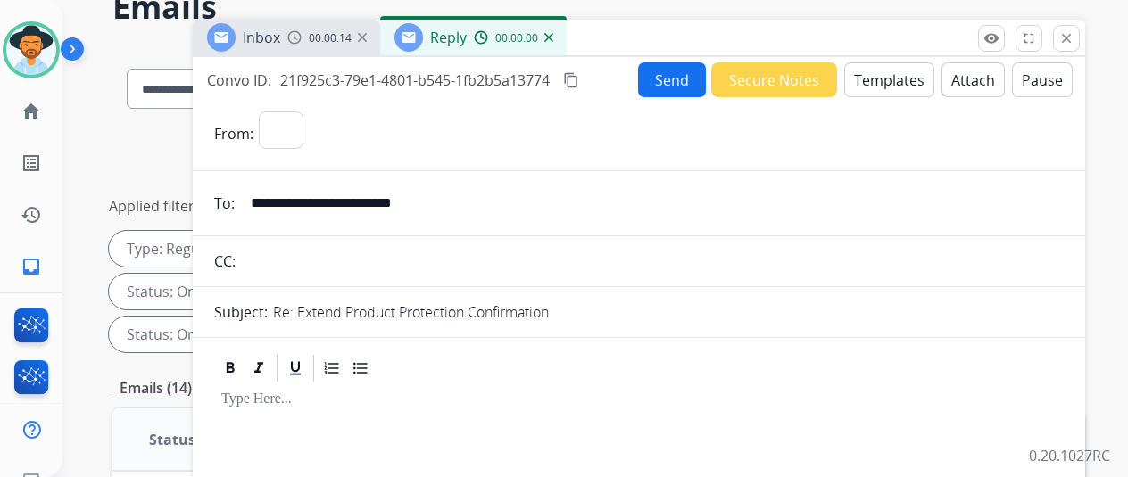
select select "**********"
click at [553, 33] on img at bounding box center [548, 37] width 9 height 9
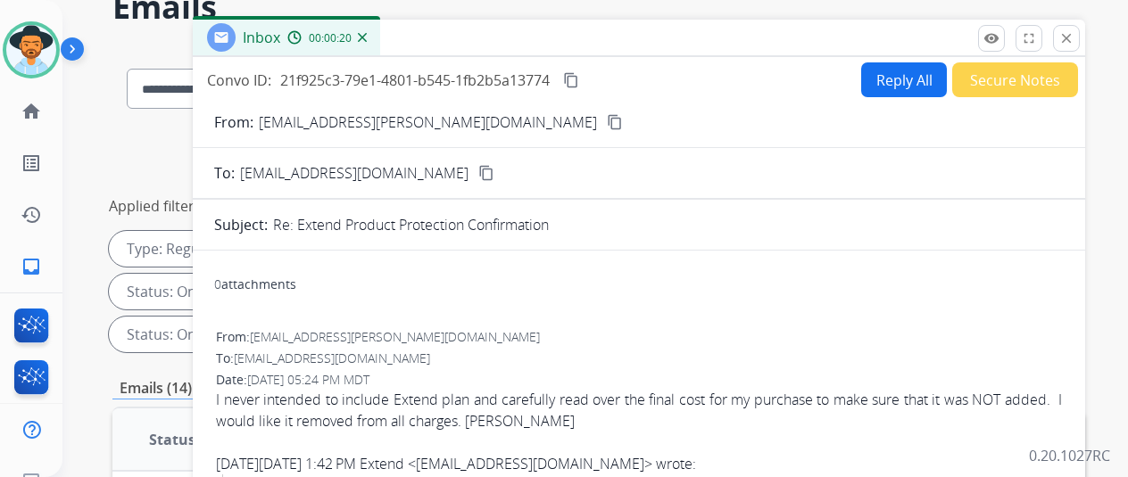
click at [604, 114] on button "content_copy" at bounding box center [614, 122] width 21 height 21
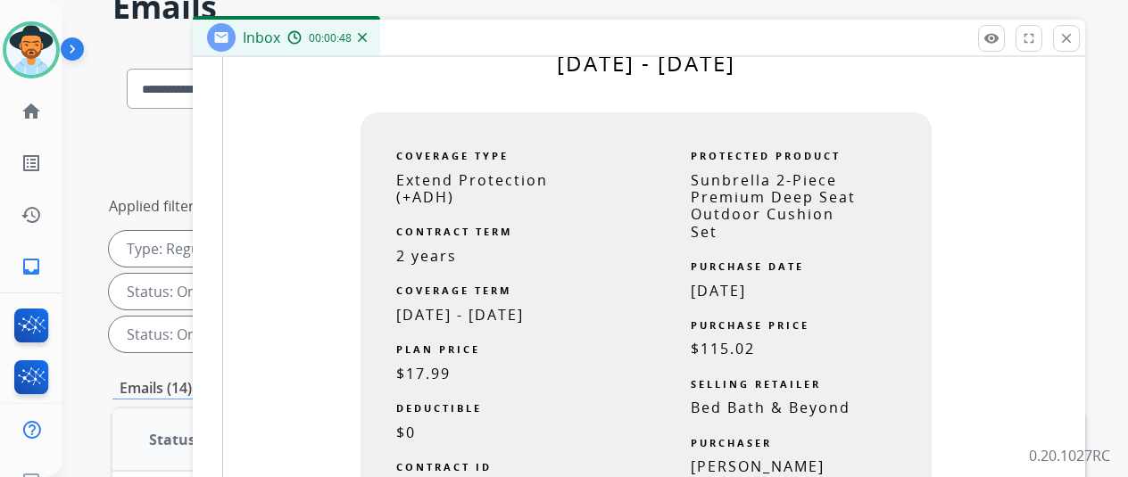
scroll to position [1249, 0]
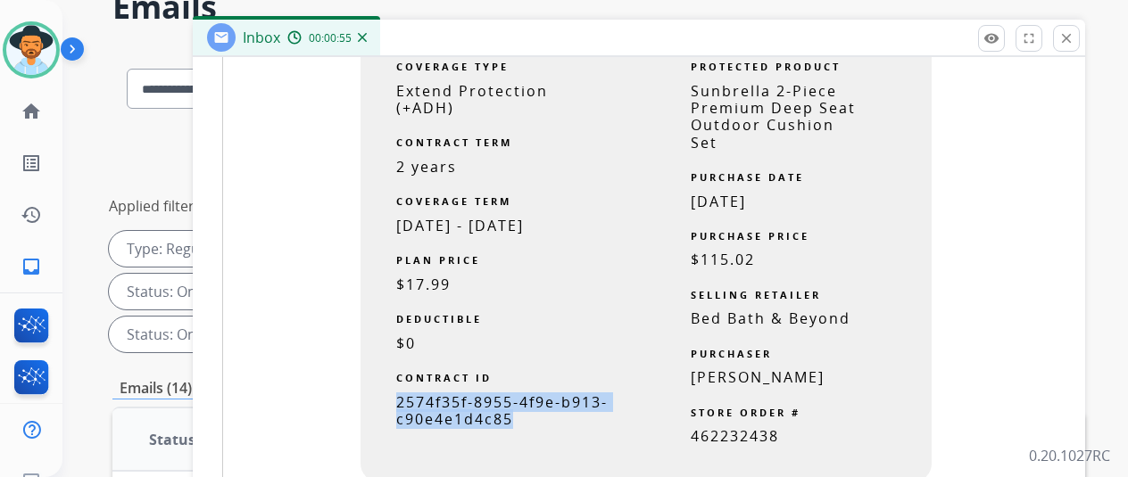
drag, startPoint x: 405, startPoint y: 384, endPoint x: 566, endPoint y: 401, distance: 161.5
click at [566, 401] on span "2574f35f-8955-4f9e-b913-c90e4e1d4c85" at bounding box center [501, 411] width 211 height 37
copy span "2574f35f-8955-4f9e-b913-c90e4e1d4c85"
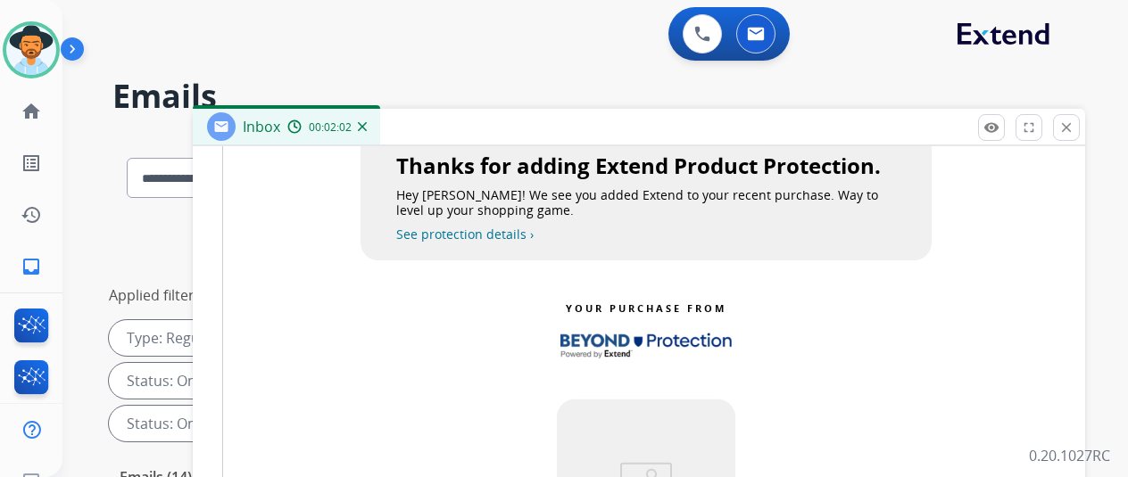
scroll to position [357, 0]
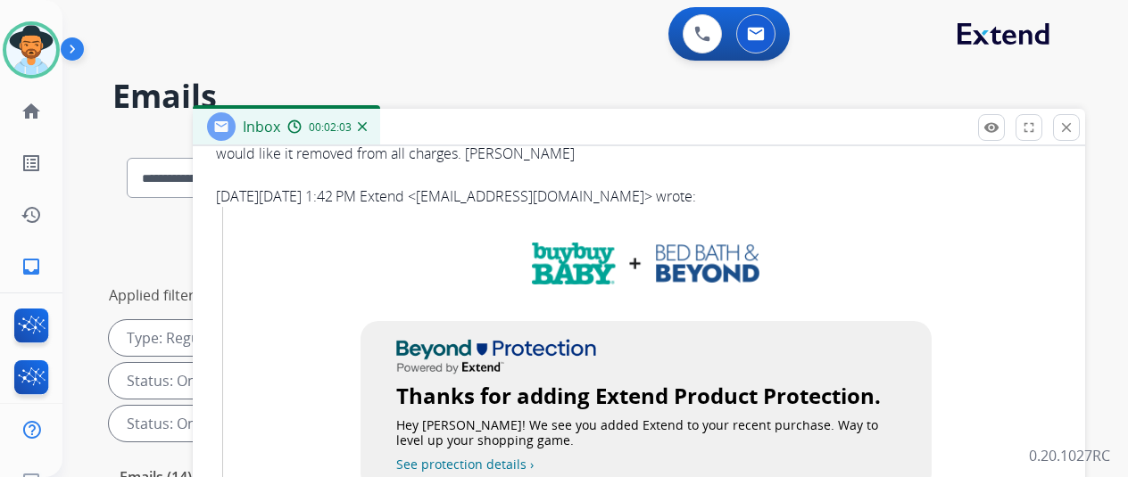
click at [367, 124] on img at bounding box center [362, 126] width 9 height 9
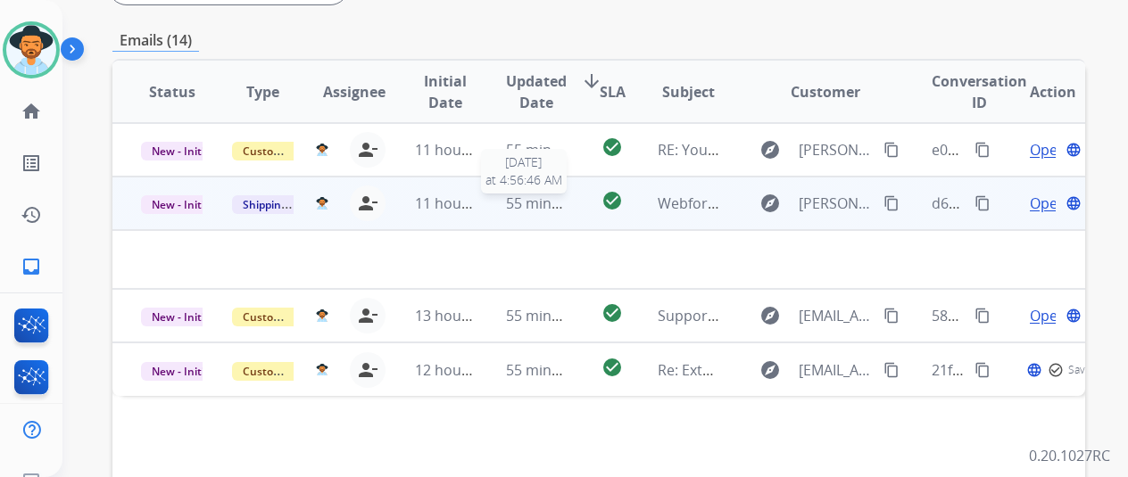
scroll to position [446, 0]
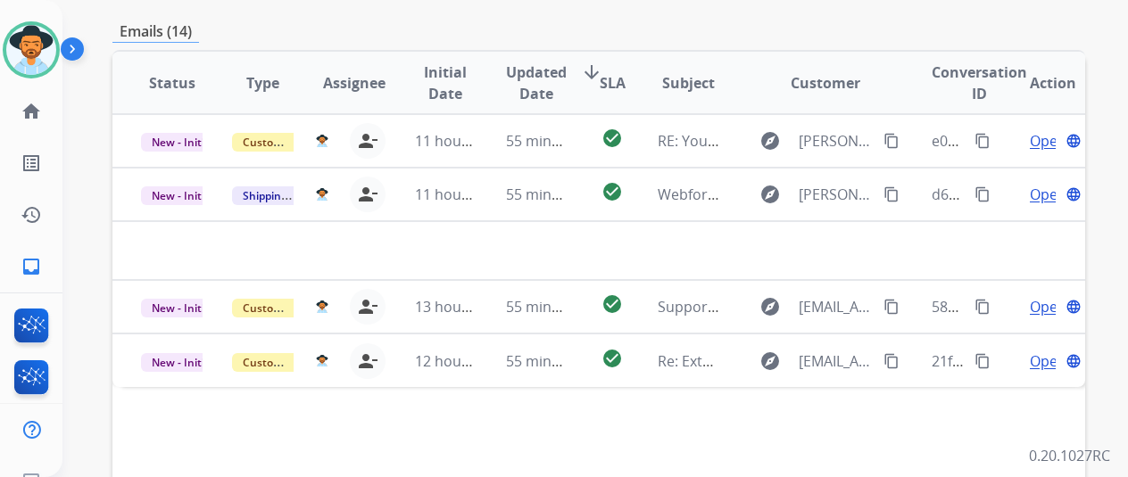
drag, startPoint x: 978, startPoint y: 386, endPoint x: 823, endPoint y: 368, distance: 156.3
click at [977, 386] on div "Status Type Assignee Initial Date Updated Date arrow_downward SLA Subject Custo…" at bounding box center [598, 349] width 973 height 598
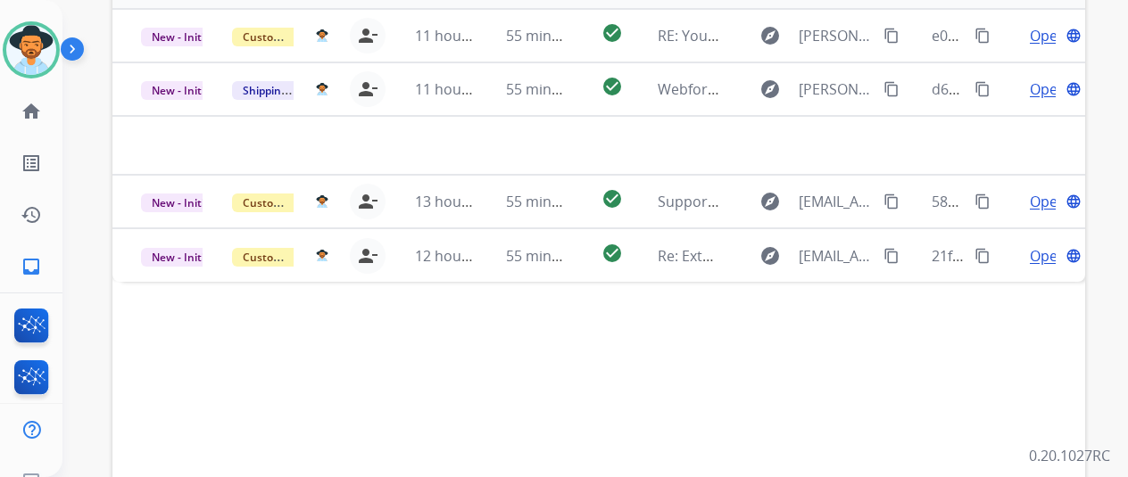
scroll to position [651, 0]
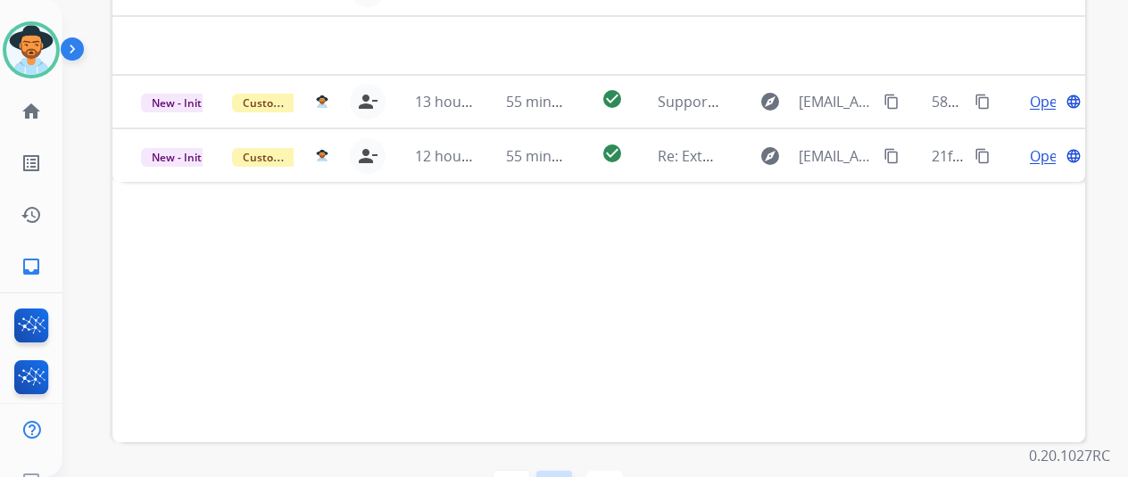
select select "*"
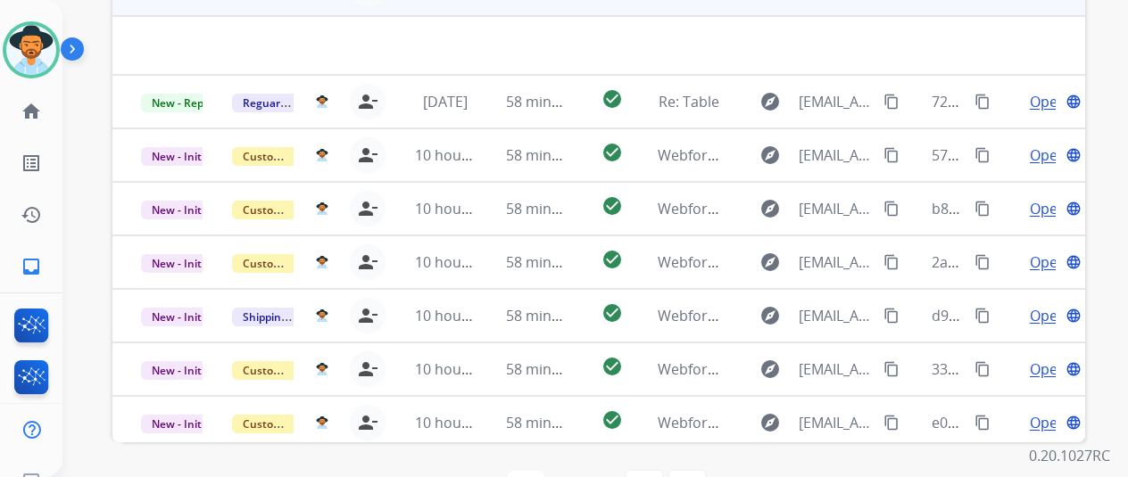
scroll to position [384, 0]
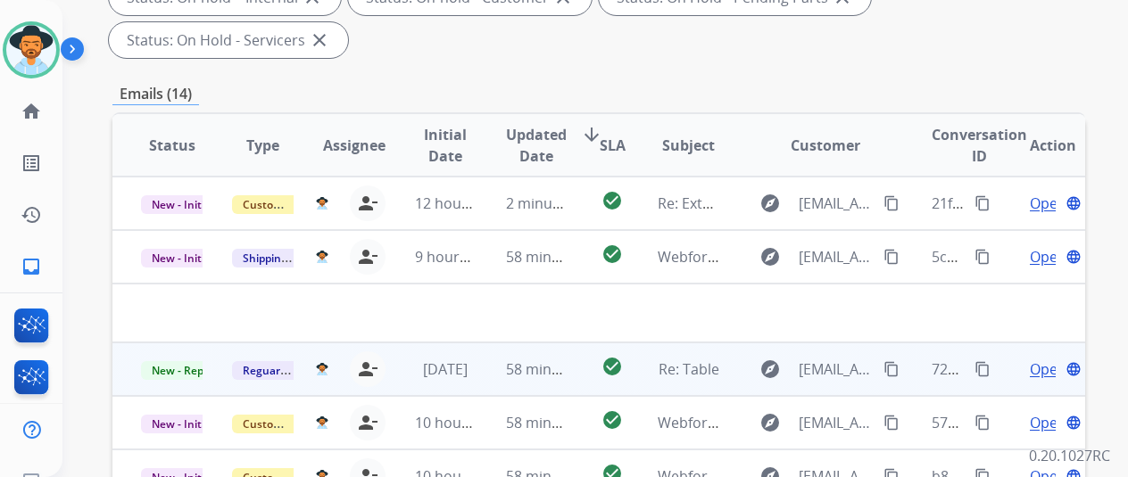
click at [1042, 359] on span "Open" at bounding box center [1048, 369] width 37 height 21
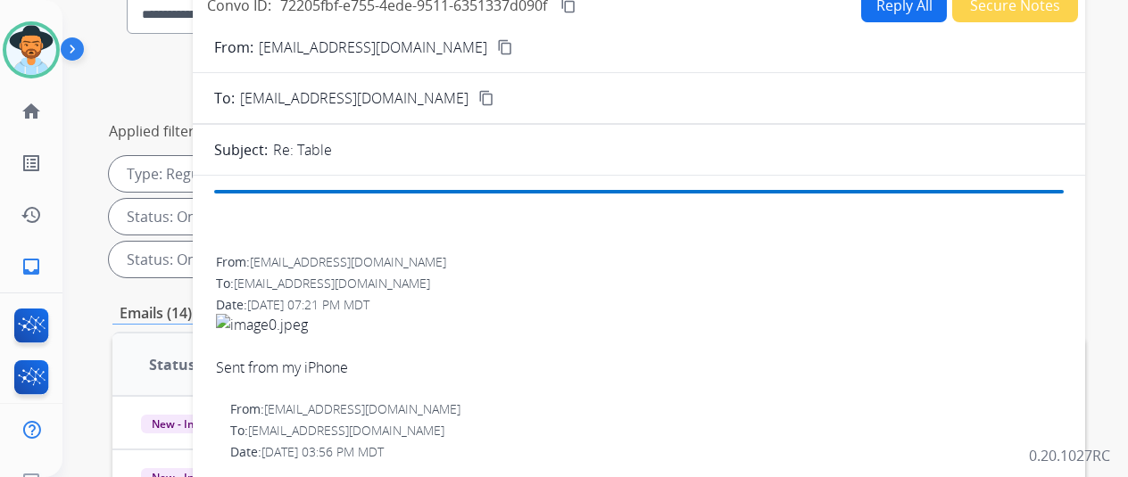
scroll to position [27, 0]
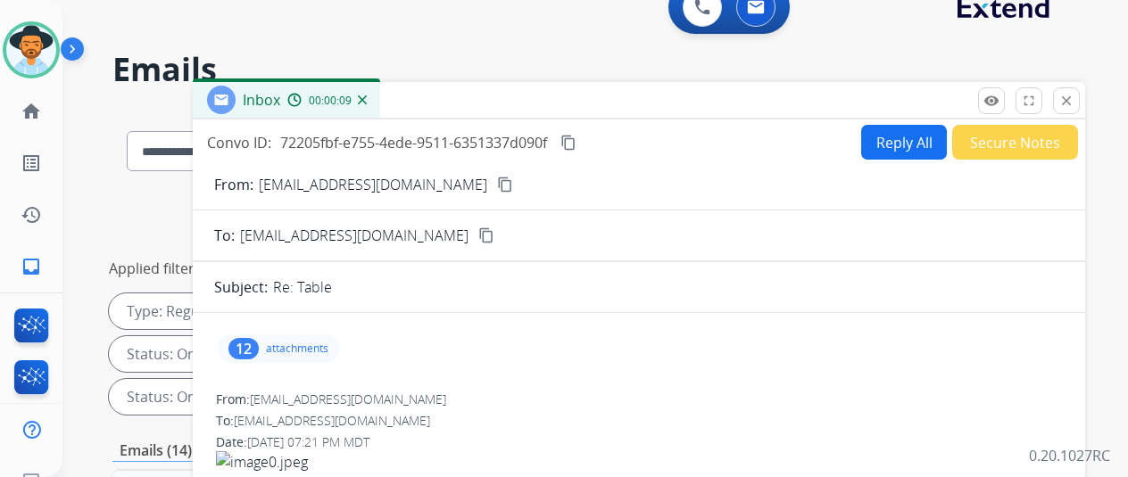
click at [497, 187] on mat-icon "content_copy" at bounding box center [505, 185] width 16 height 16
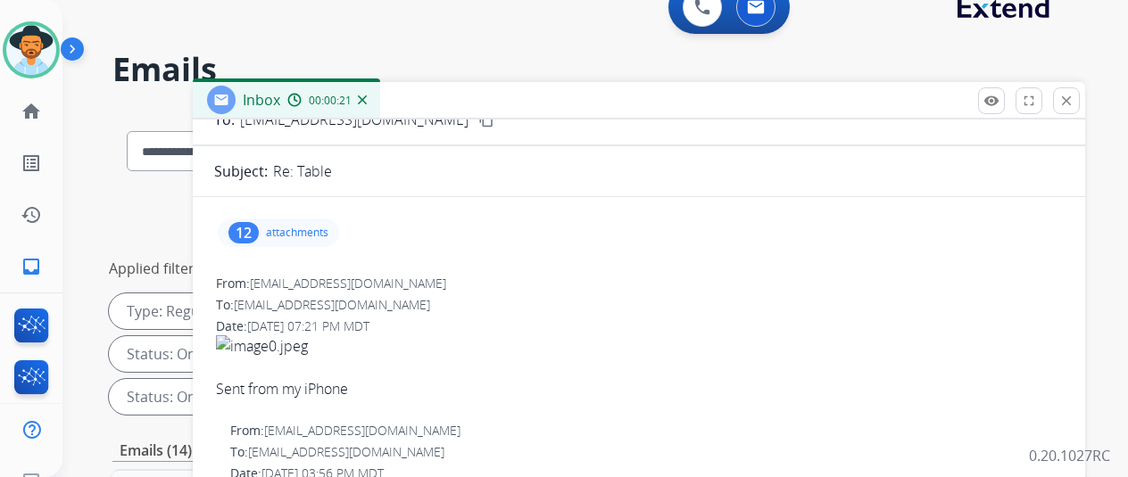
scroll to position [0, 0]
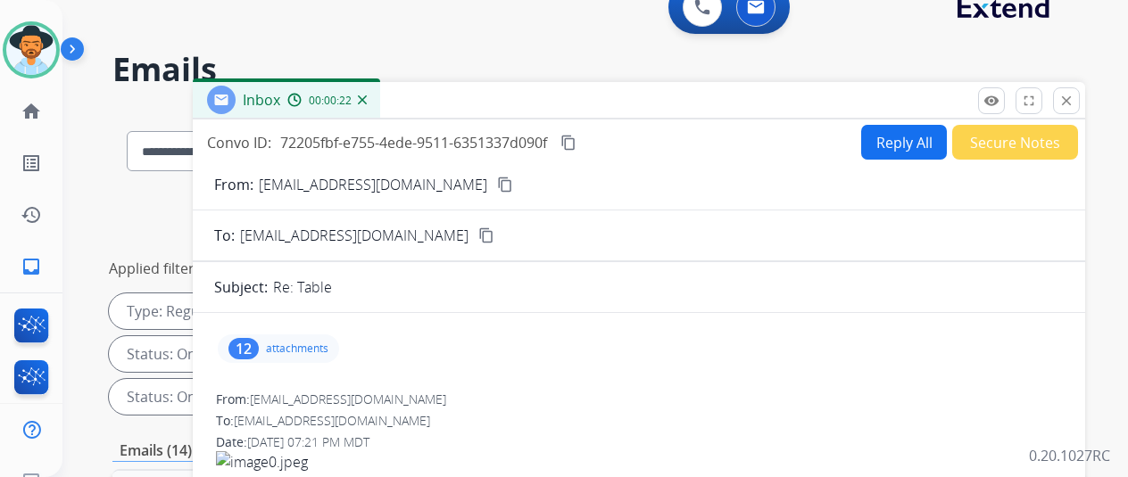
click at [257, 347] on div "12" at bounding box center [243, 348] width 30 height 21
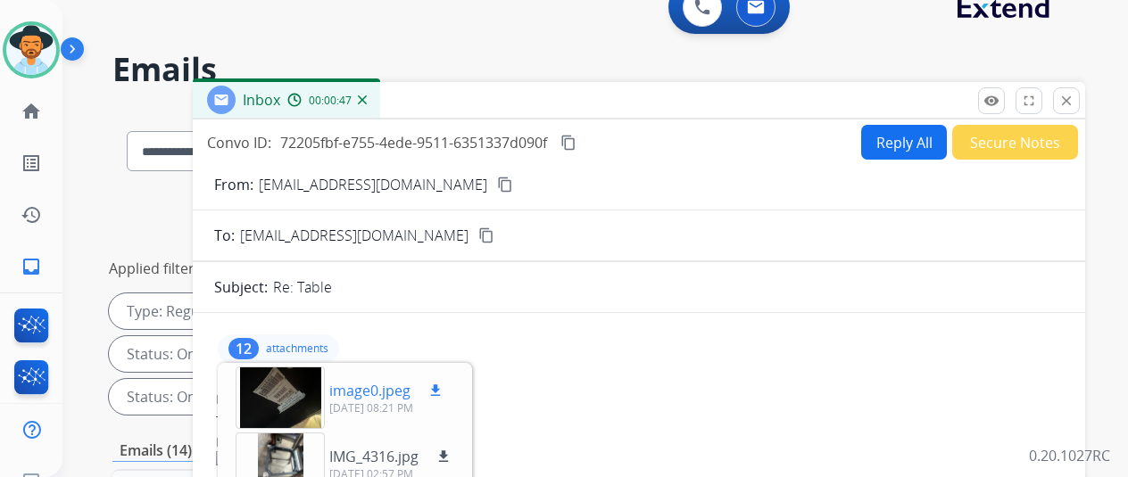
click at [444, 388] on mat-icon "download" at bounding box center [435, 391] width 16 height 16
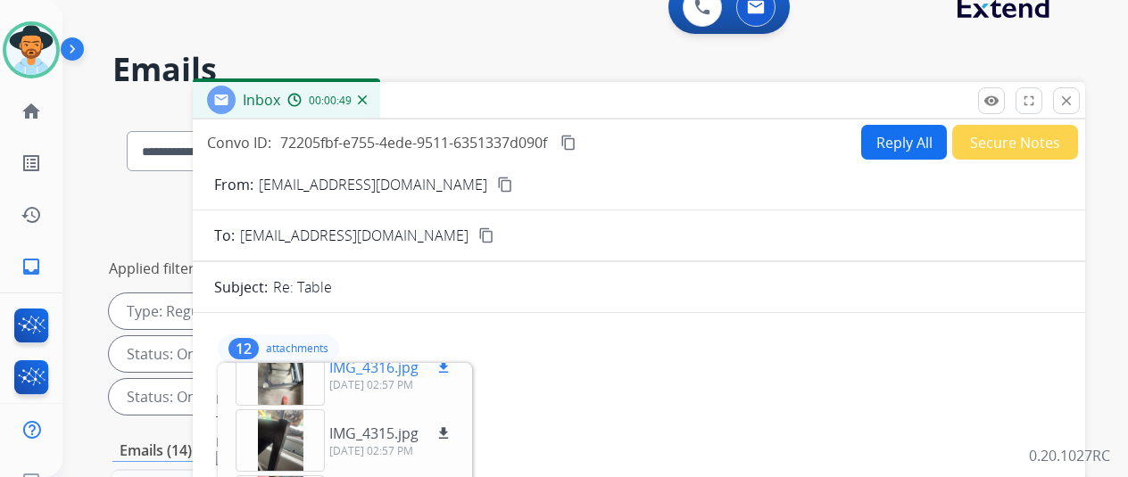
click at [452, 365] on mat-icon "download" at bounding box center [443, 368] width 16 height 16
click at [452, 427] on mat-icon "download" at bounding box center [443, 434] width 16 height 16
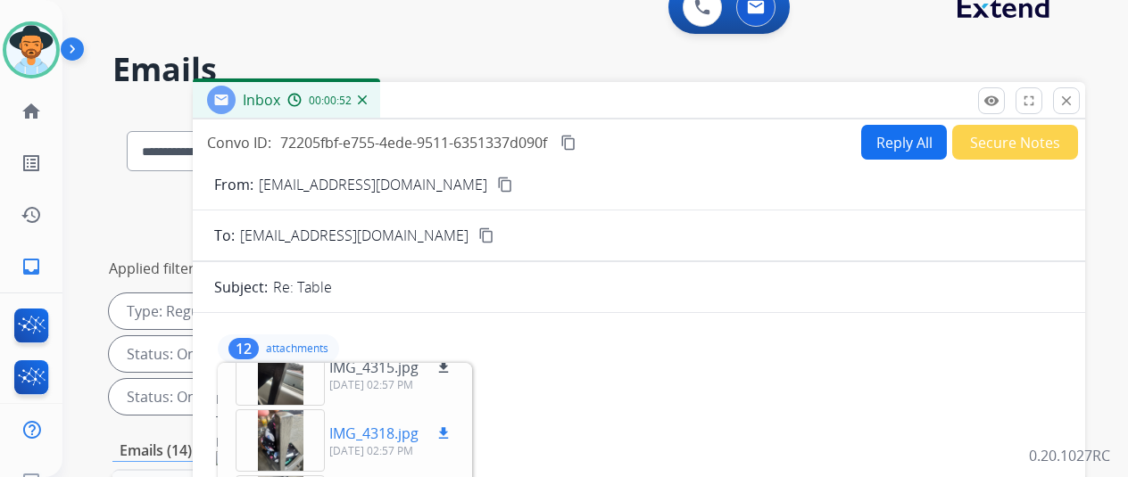
scroll to position [178, 0]
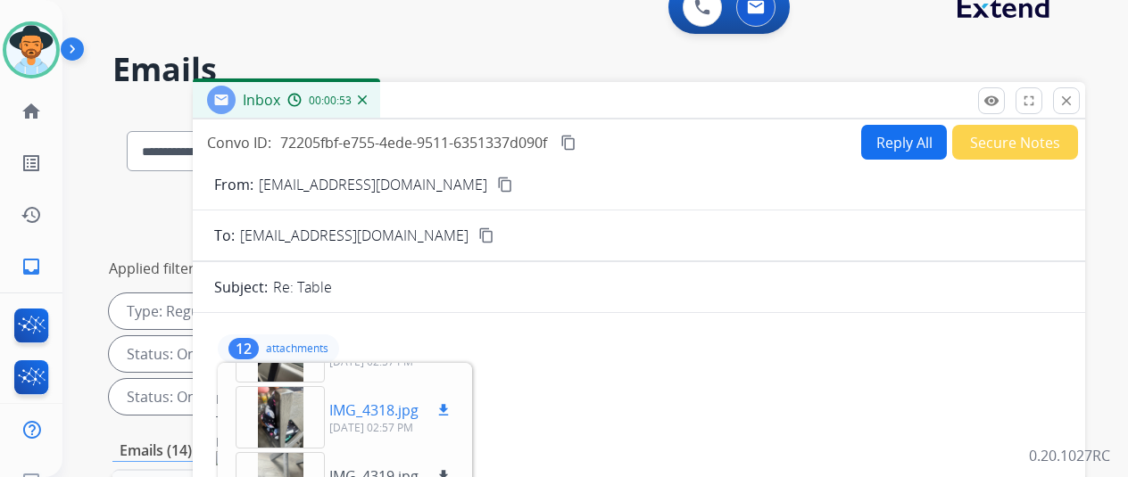
click at [454, 400] on button "download" at bounding box center [443, 410] width 21 height 21
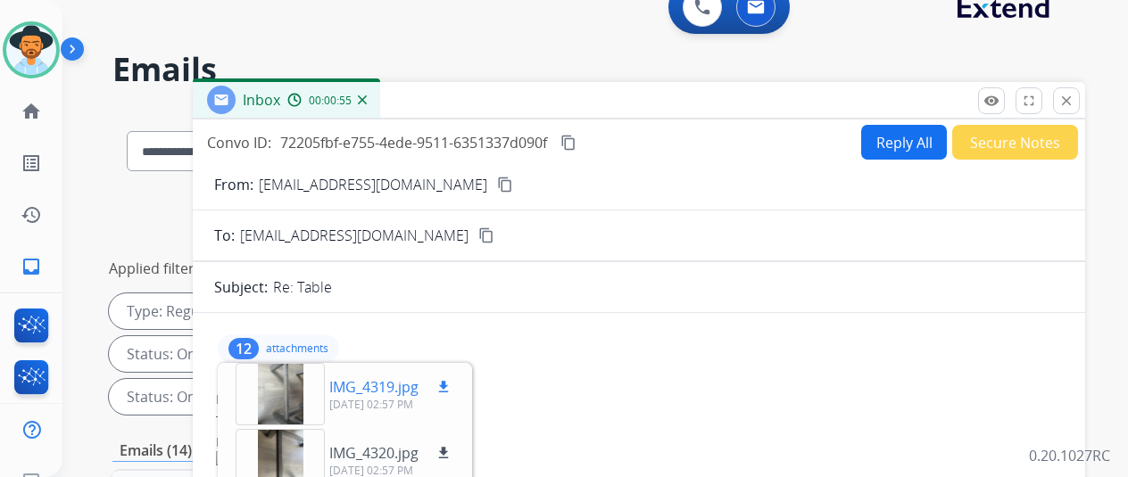
click at [452, 381] on mat-icon "download" at bounding box center [443, 387] width 16 height 16
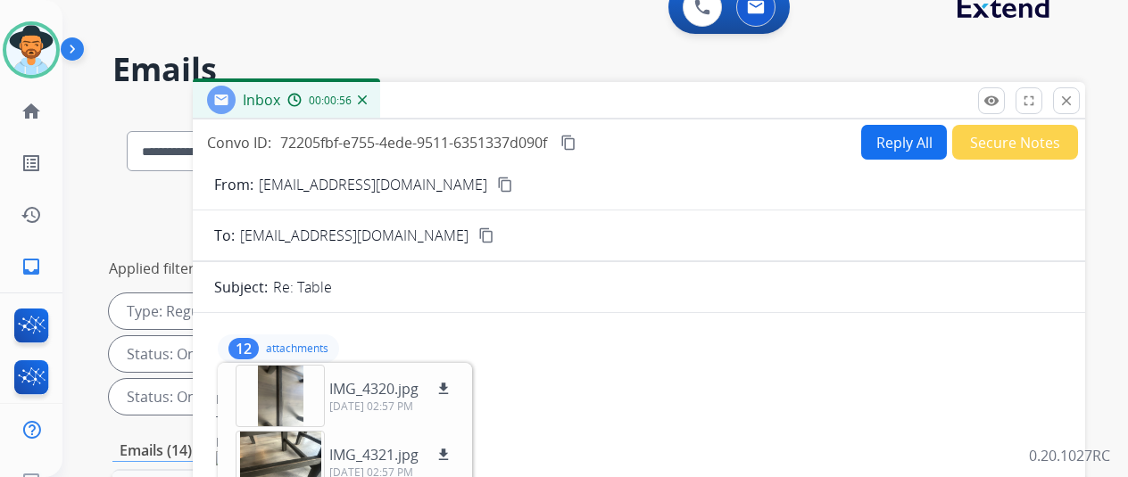
scroll to position [357, 0]
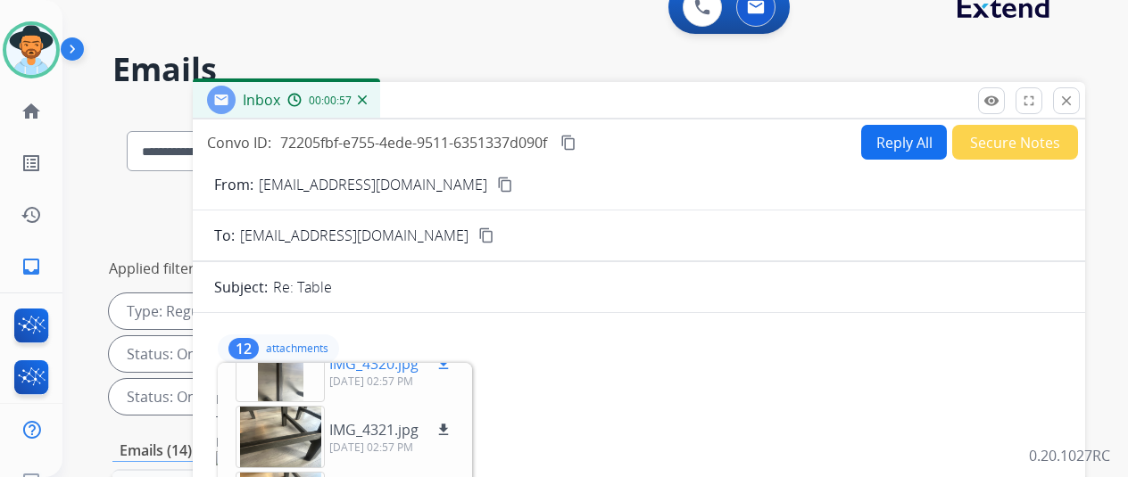
click at [452, 363] on mat-icon "download" at bounding box center [443, 364] width 16 height 16
click at [452, 423] on mat-icon "download" at bounding box center [443, 430] width 16 height 16
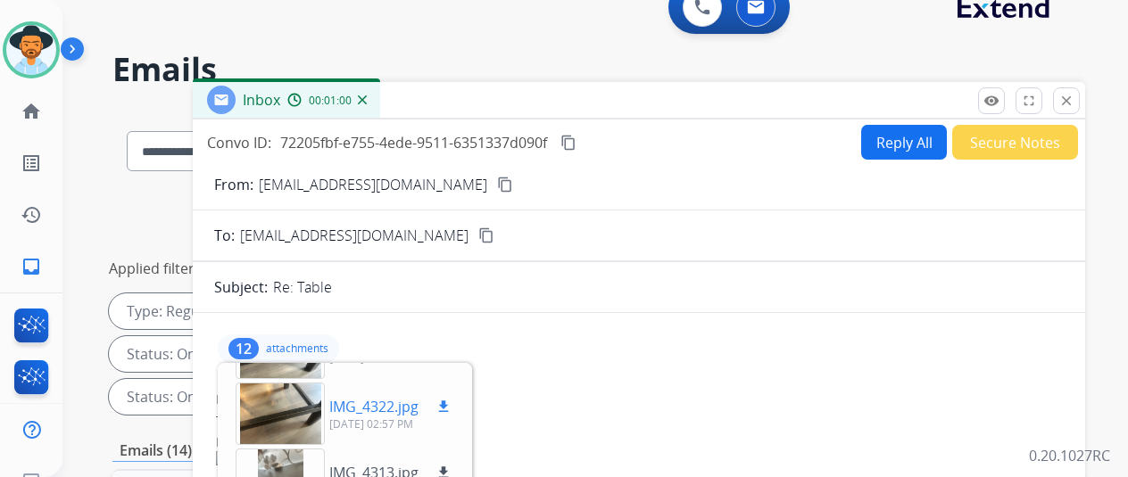
click at [452, 399] on mat-icon "download" at bounding box center [443, 407] width 16 height 16
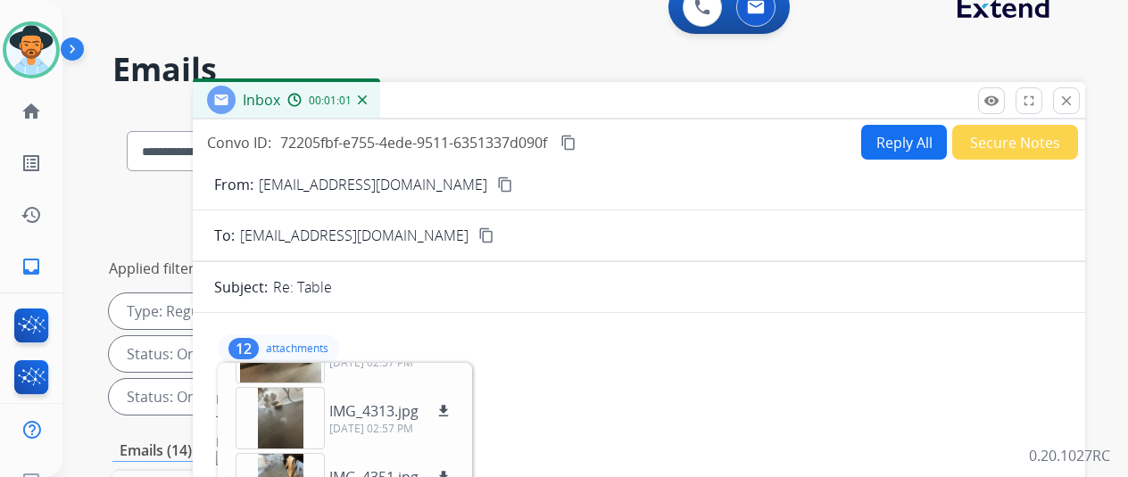
scroll to position [535, 0]
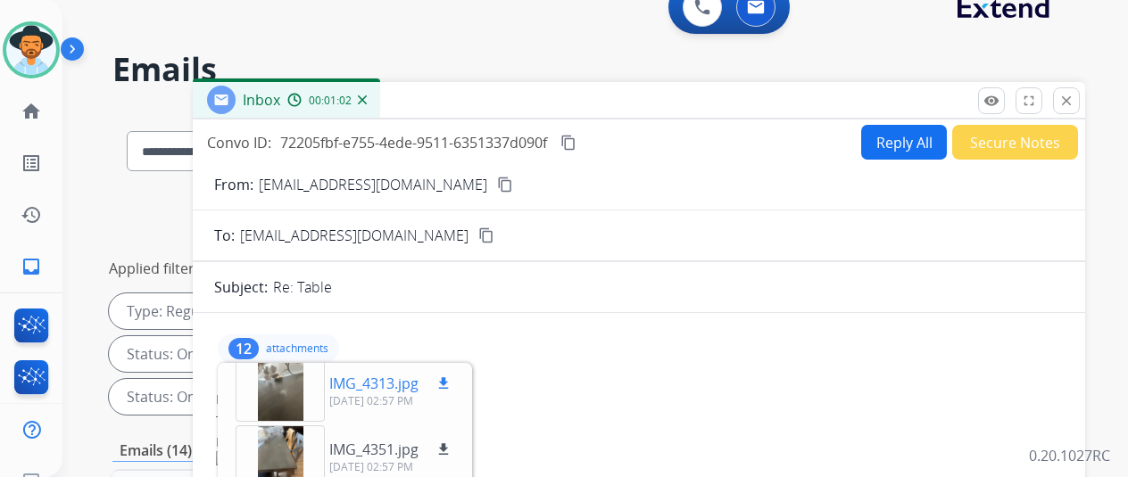
click at [454, 373] on button "download" at bounding box center [443, 383] width 21 height 21
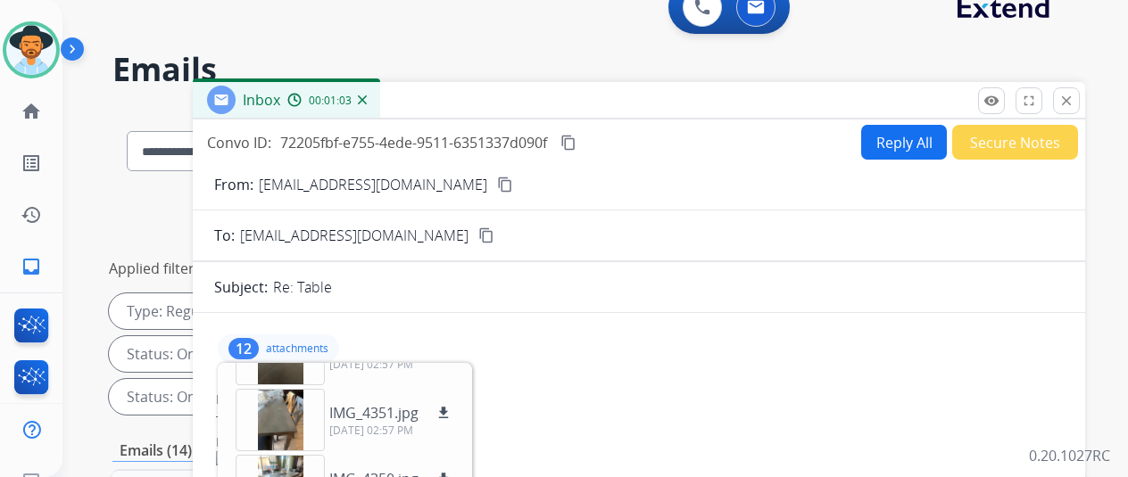
scroll to position [573, 0]
click at [452, 404] on mat-icon "download" at bounding box center [443, 412] width 16 height 16
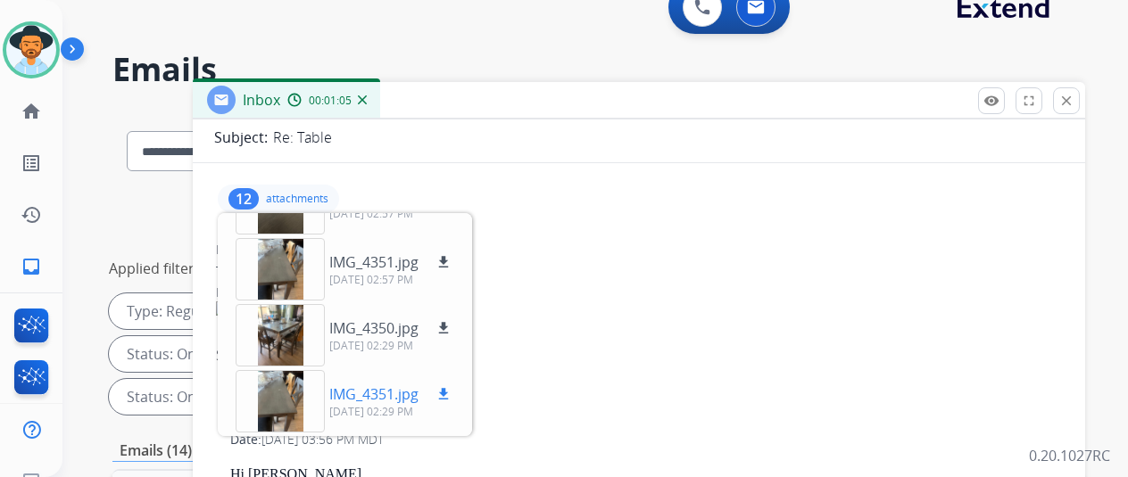
scroll to position [178, 0]
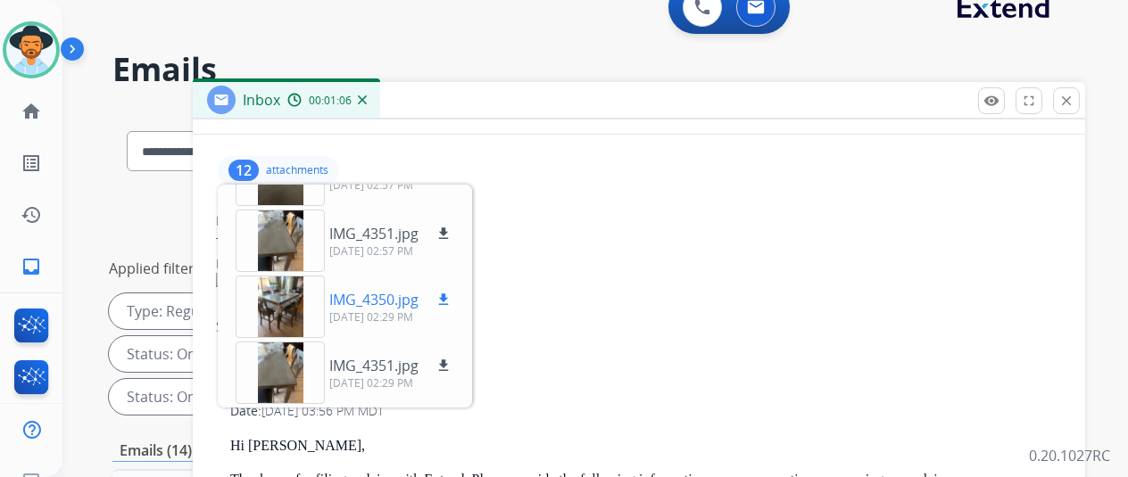
click at [452, 292] on mat-icon "download" at bounding box center [443, 300] width 16 height 16
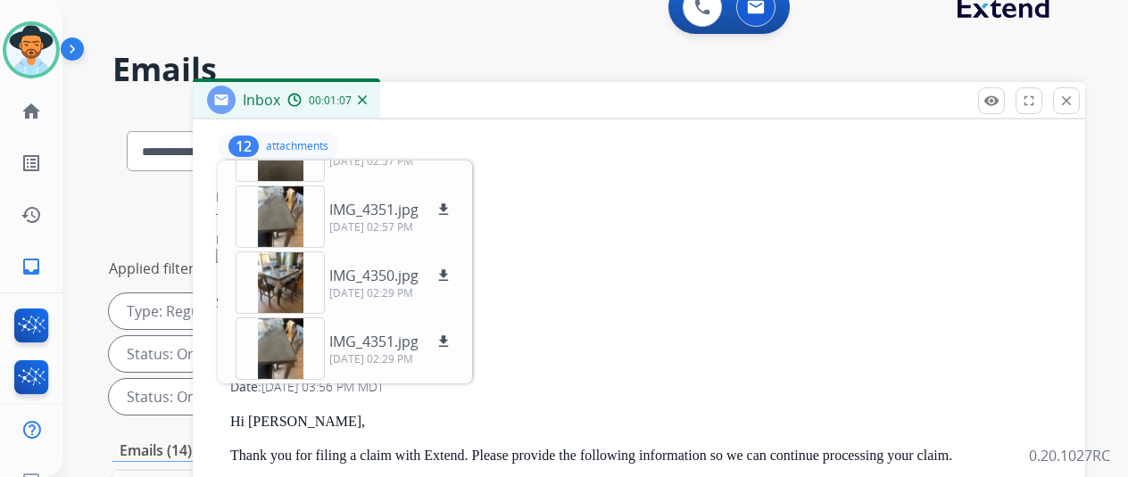
scroll to position [268, 0]
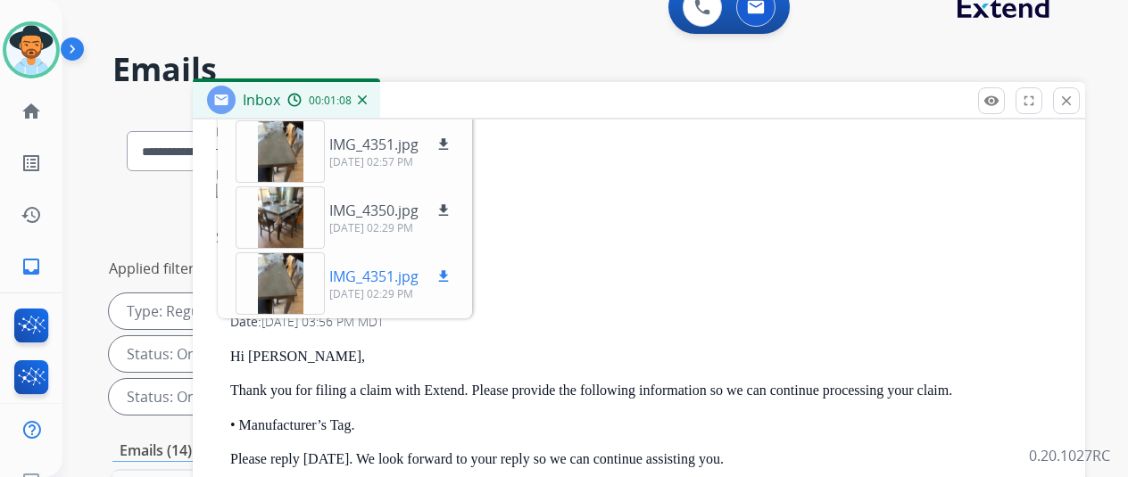
click at [452, 275] on mat-icon "download" at bounding box center [443, 277] width 16 height 16
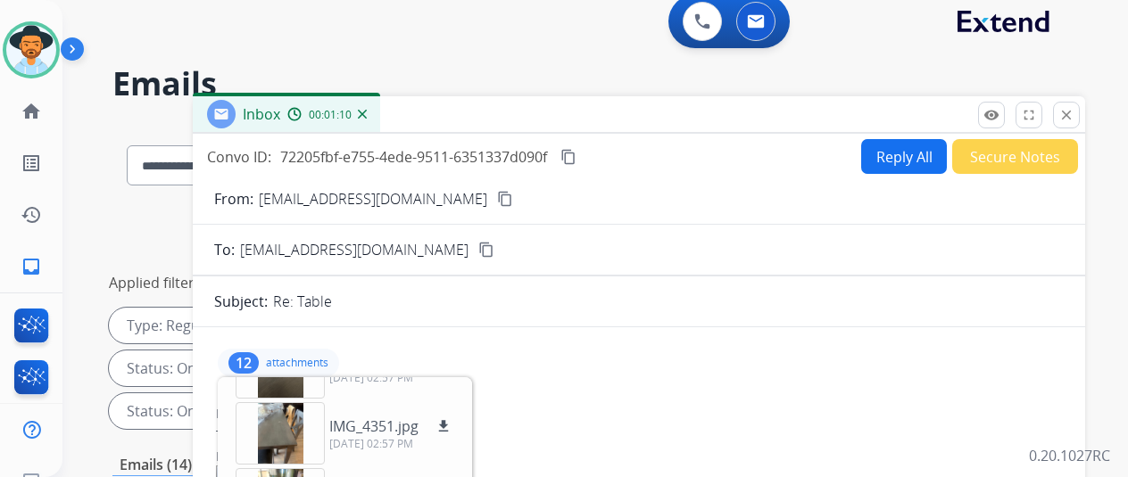
scroll to position [0, 0]
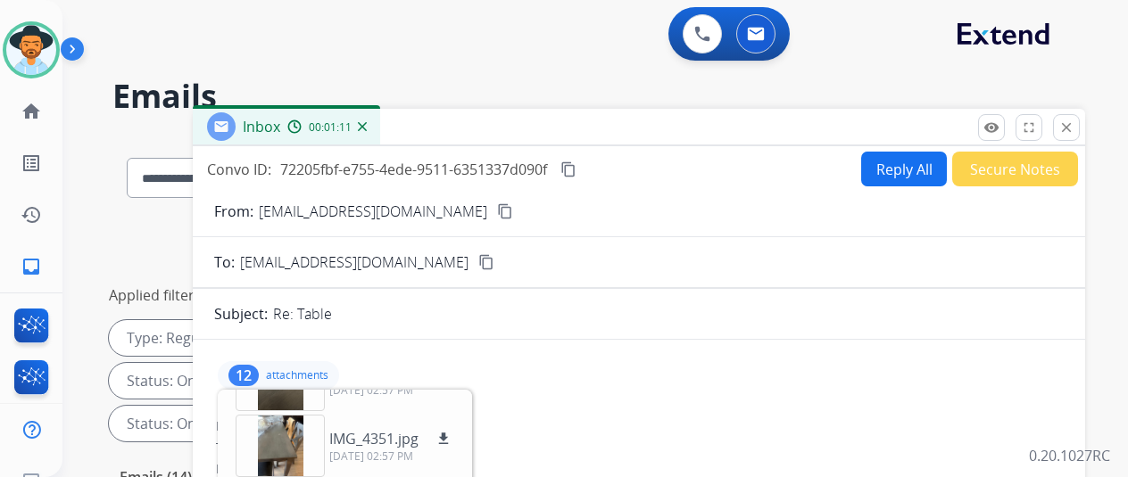
click at [576, 165] on mat-icon "content_copy" at bounding box center [568, 170] width 16 height 16
click at [576, 164] on mat-icon "content_copy" at bounding box center [568, 170] width 16 height 16
click at [890, 165] on button "Reply All" at bounding box center [904, 169] width 86 height 35
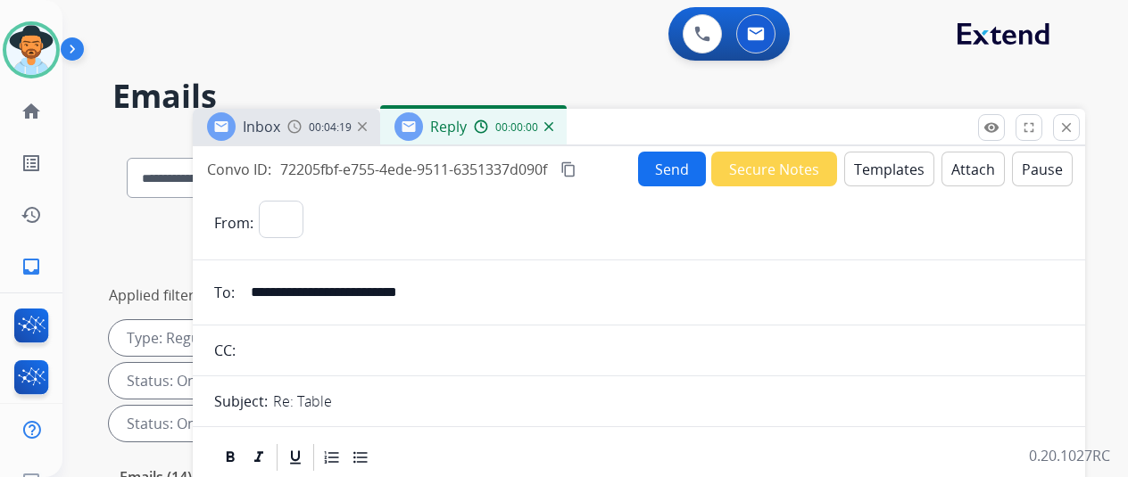
select select "**********"
click at [877, 169] on button "Templates" at bounding box center [889, 169] width 90 height 35
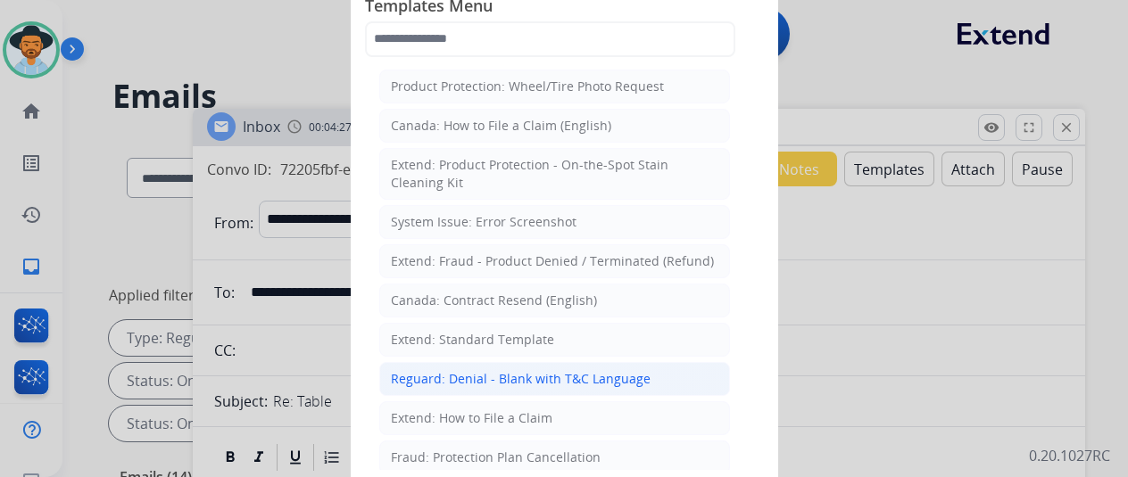
click at [462, 378] on div "Reguard: Denial - Blank with T&C Language" at bounding box center [521, 379] width 260 height 18
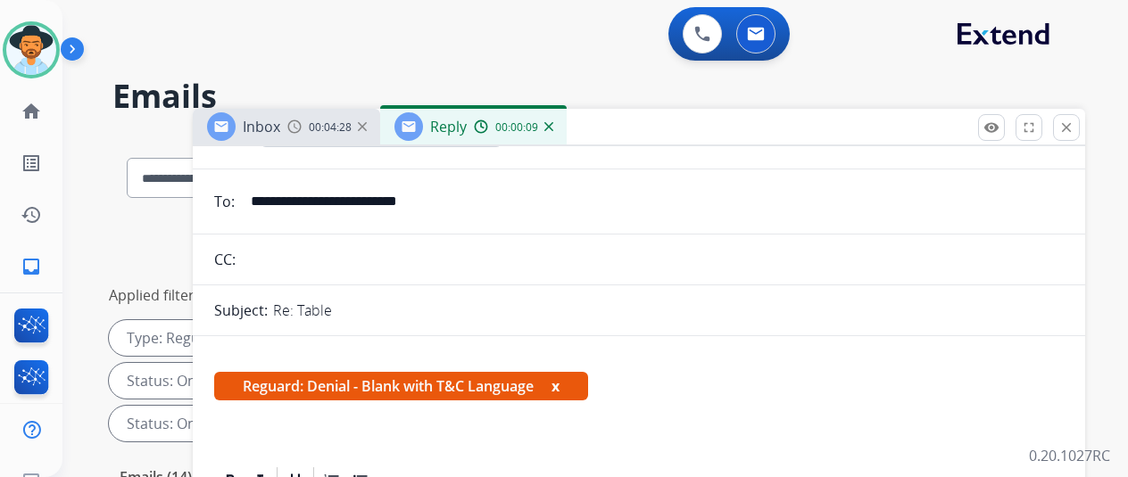
scroll to position [268, 0]
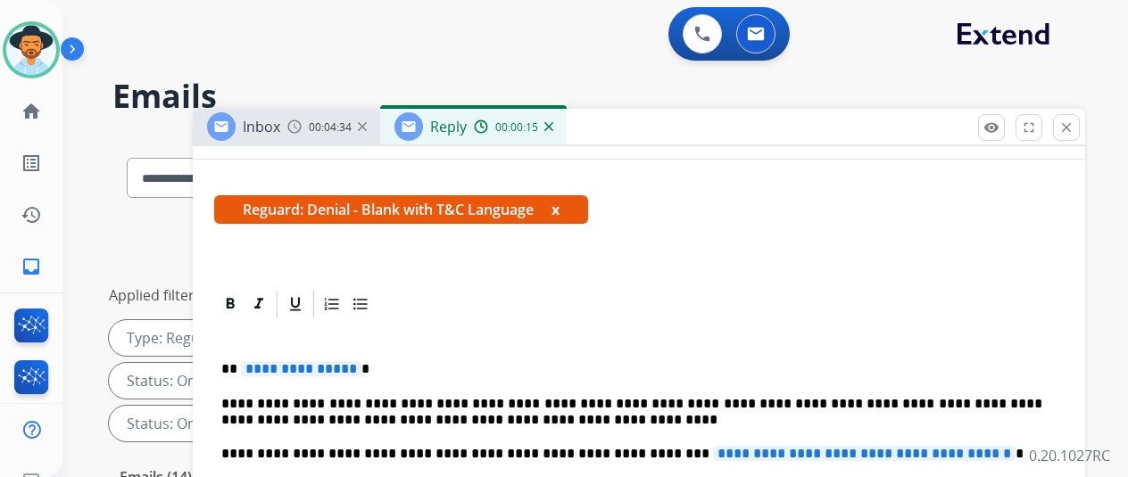
click at [369, 370] on p "**********" at bounding box center [631, 369] width 821 height 16
click at [360, 369] on span "**********" at bounding box center [301, 368] width 120 height 15
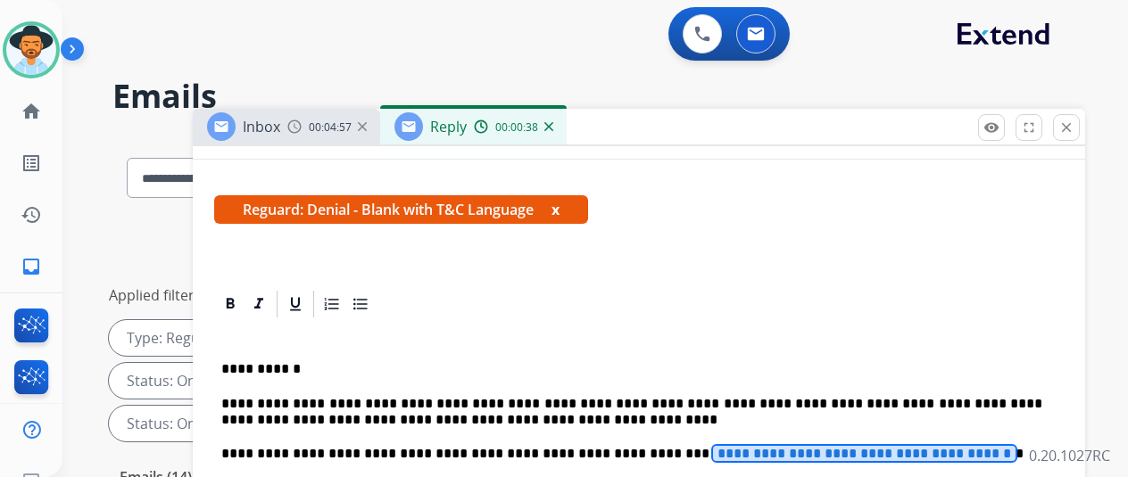
click at [875, 451] on span "**********" at bounding box center [864, 453] width 303 height 15
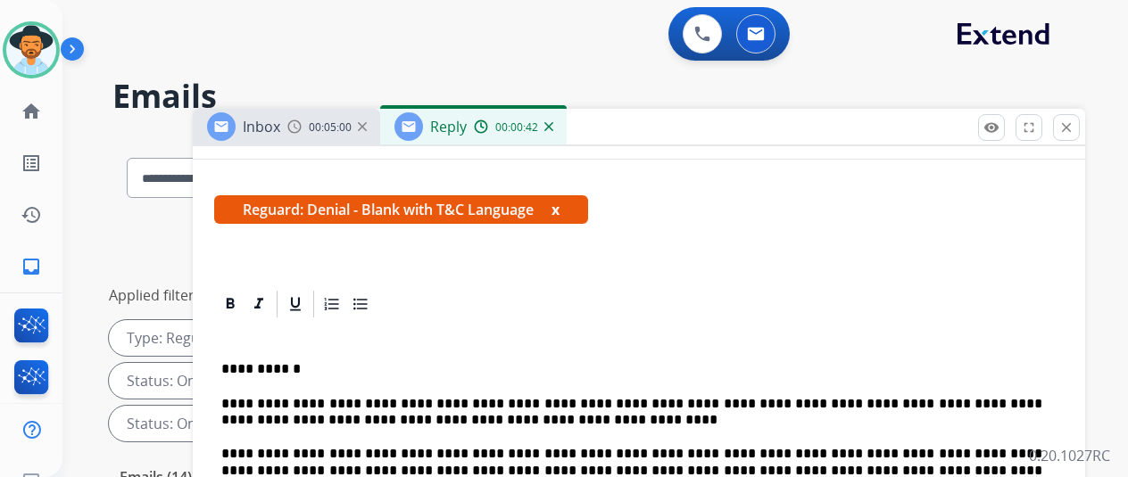
scroll to position [0, 0]
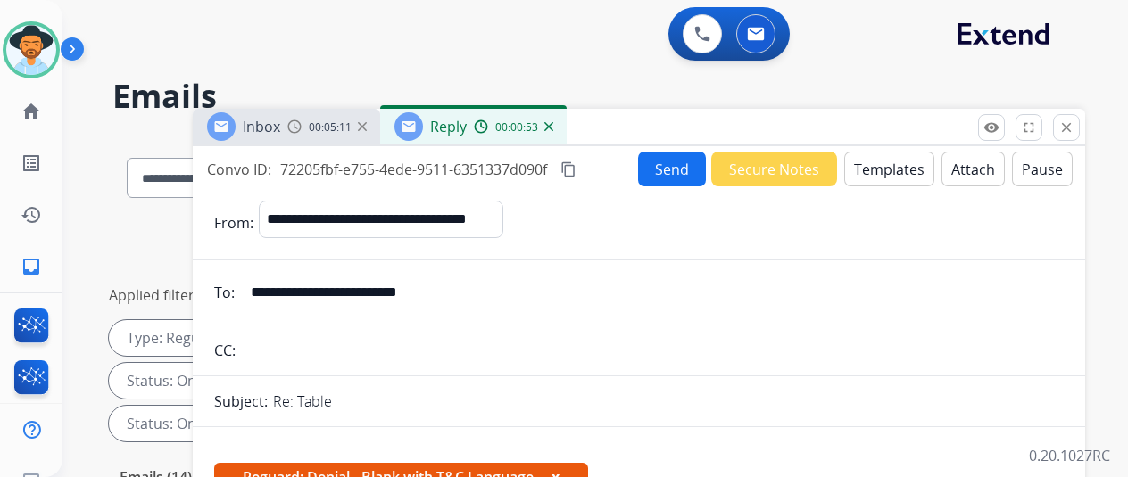
click at [963, 160] on button "Attach" at bounding box center [972, 169] width 63 height 35
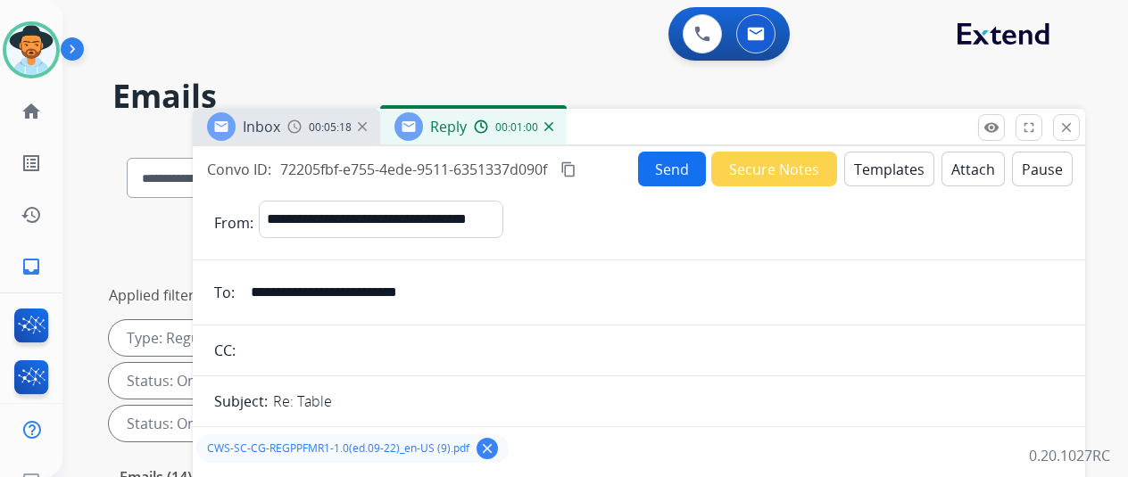
click at [664, 167] on button "Send" at bounding box center [672, 169] width 68 height 35
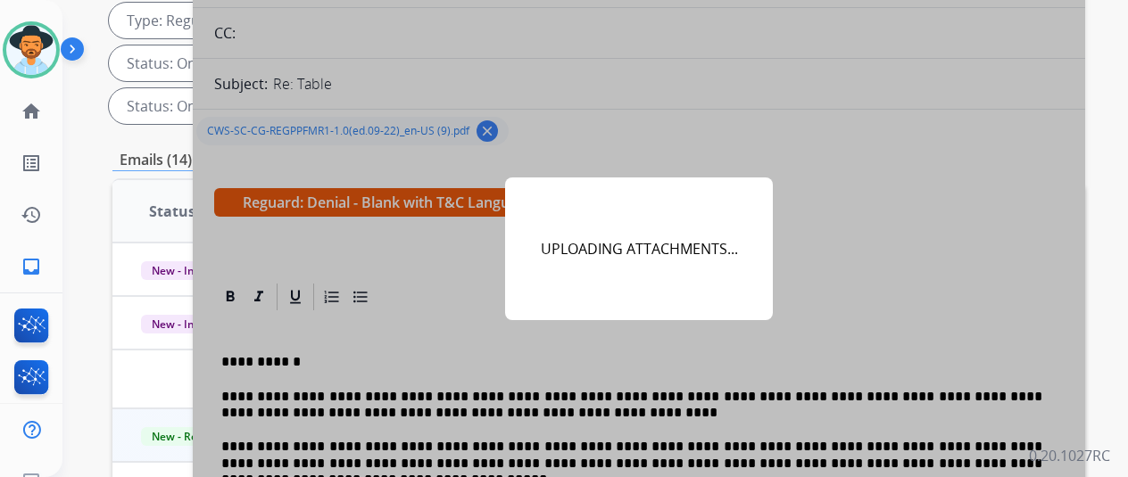
scroll to position [89, 0]
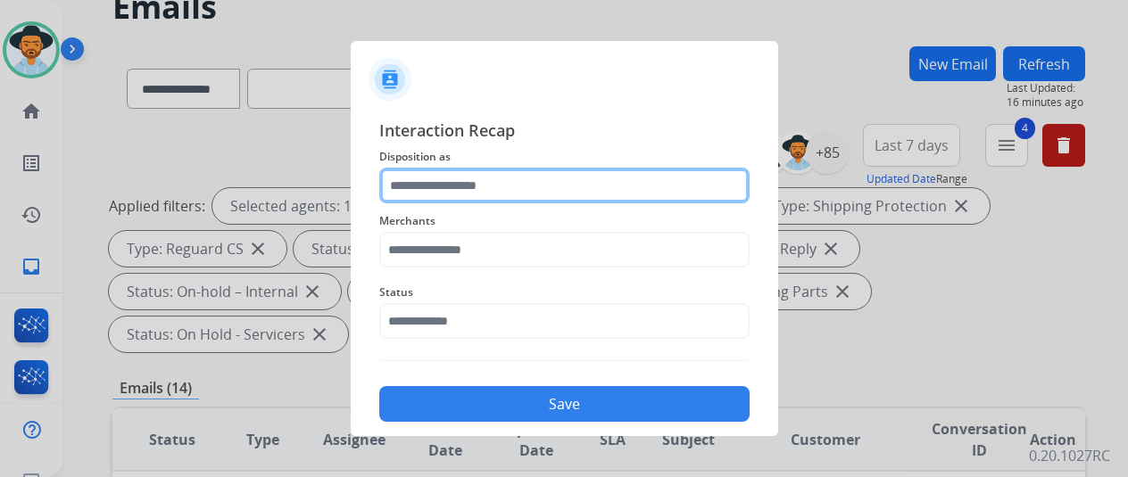
click at [437, 186] on input "text" at bounding box center [564, 186] width 370 height 36
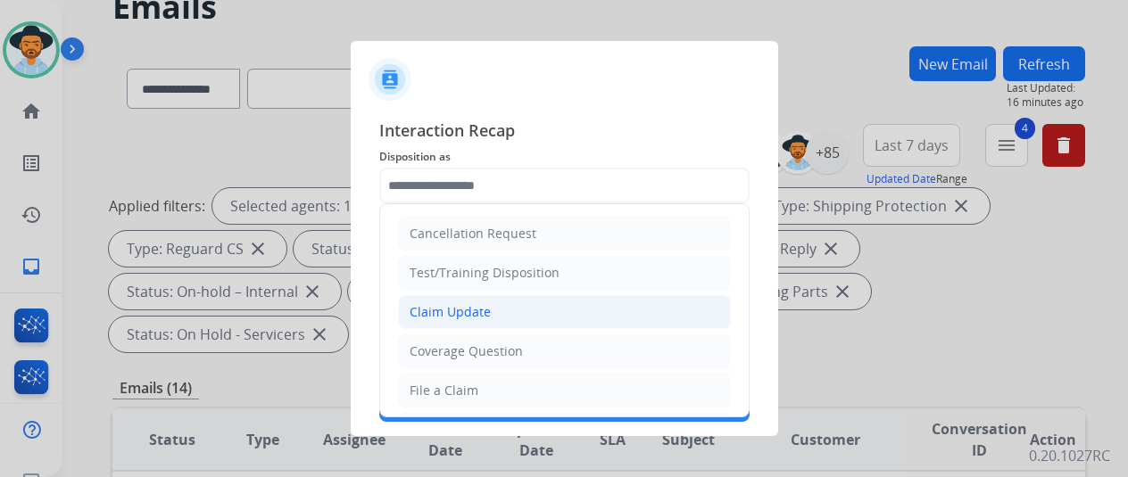
click at [468, 306] on div "Claim Update" at bounding box center [450, 312] width 81 height 18
type input "**********"
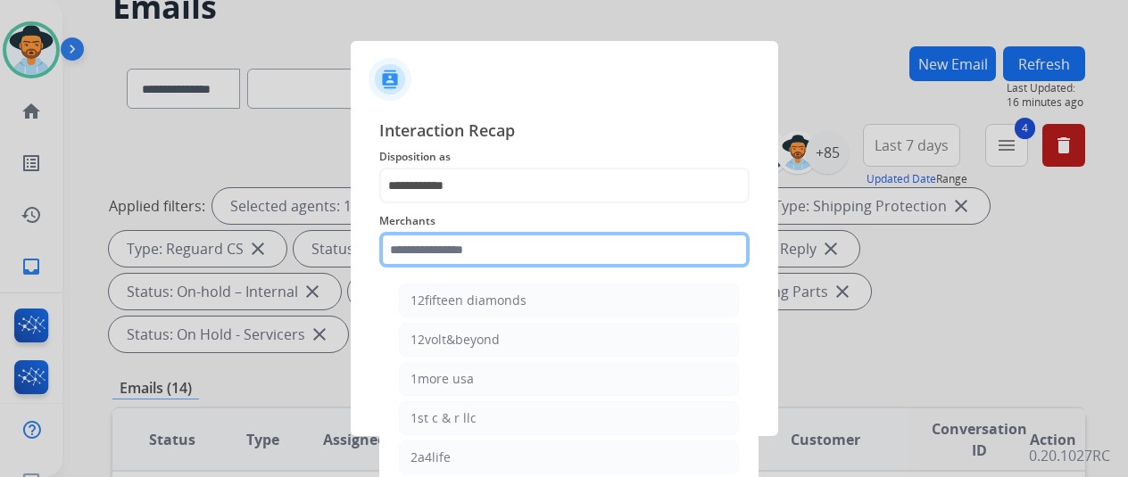
drag, startPoint x: 427, startPoint y: 257, endPoint x: 457, endPoint y: 247, distance: 31.9
click at [427, 261] on input "text" at bounding box center [564, 250] width 370 height 36
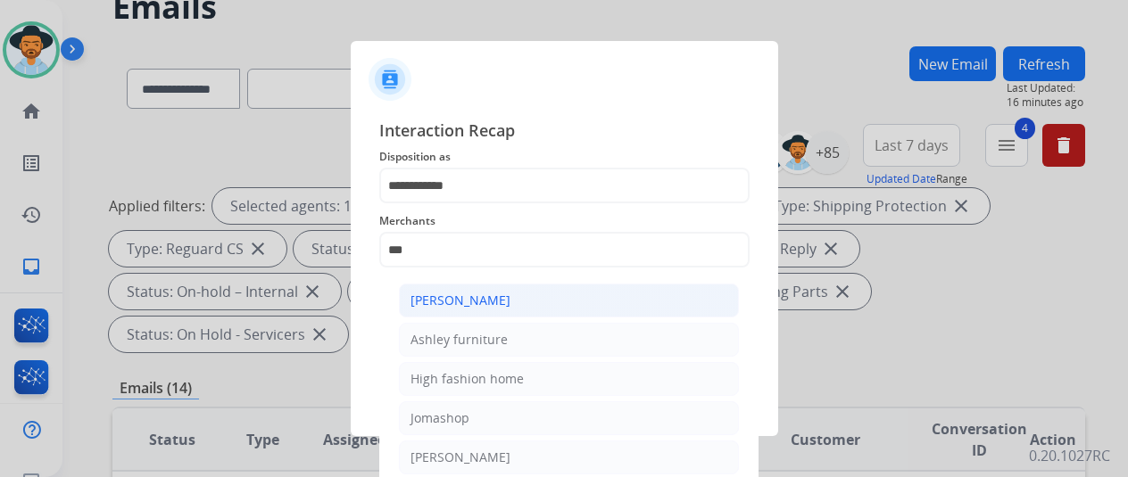
click at [521, 306] on li "[PERSON_NAME]" at bounding box center [569, 301] width 340 height 34
type input "**********"
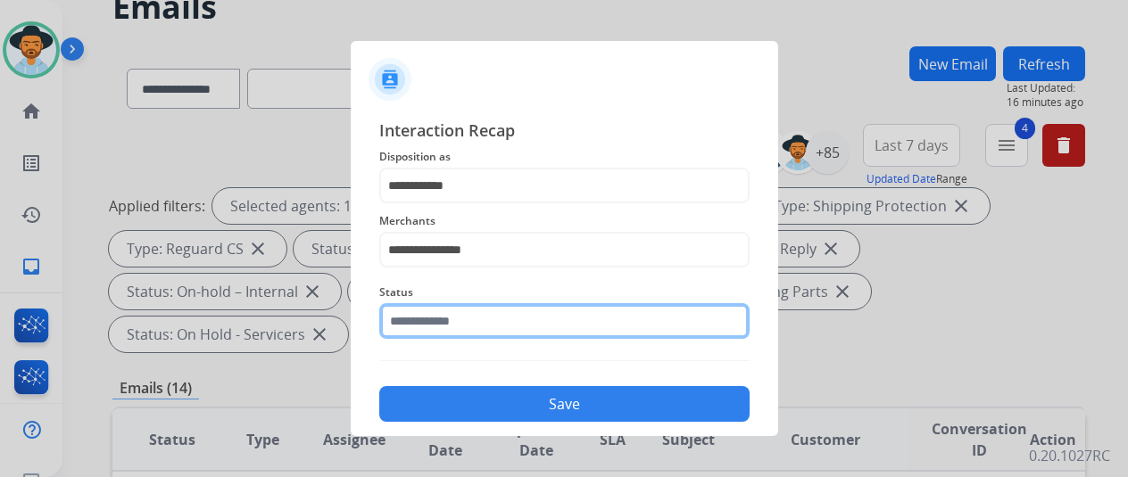
click at [499, 321] on input "text" at bounding box center [564, 321] width 370 height 36
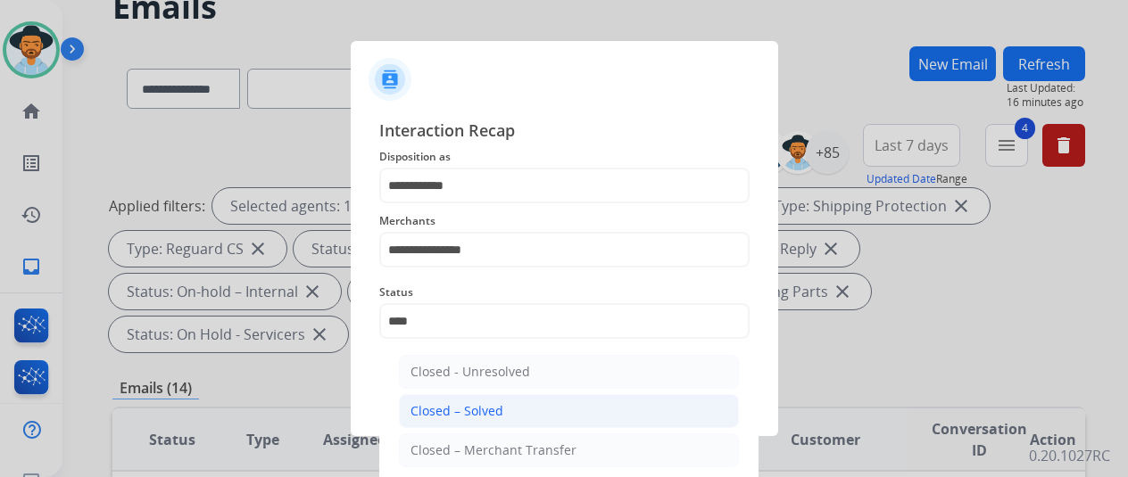
click at [479, 410] on div "Closed – Solved" at bounding box center [456, 411] width 93 height 18
type input "**********"
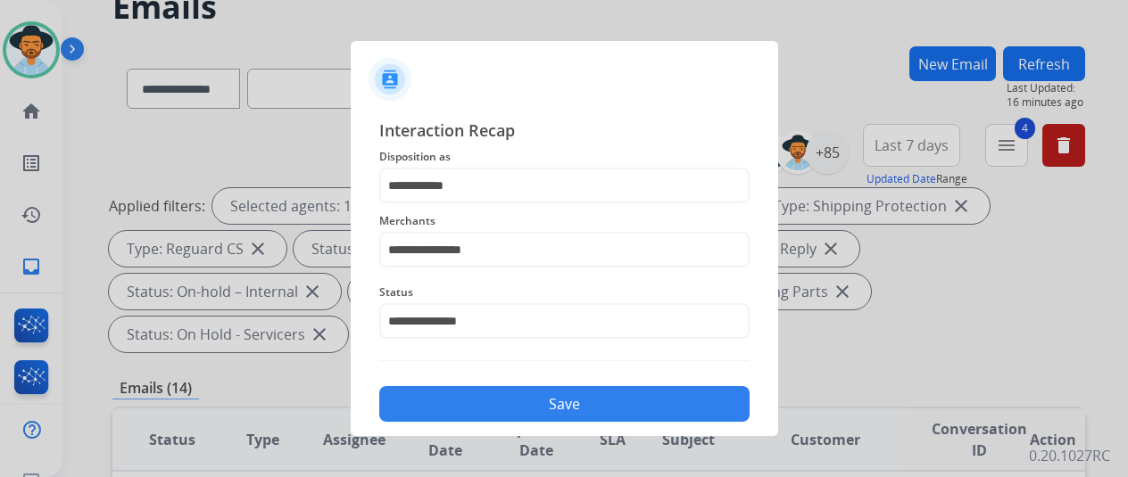
click at [479, 409] on button "Save" at bounding box center [564, 404] width 370 height 36
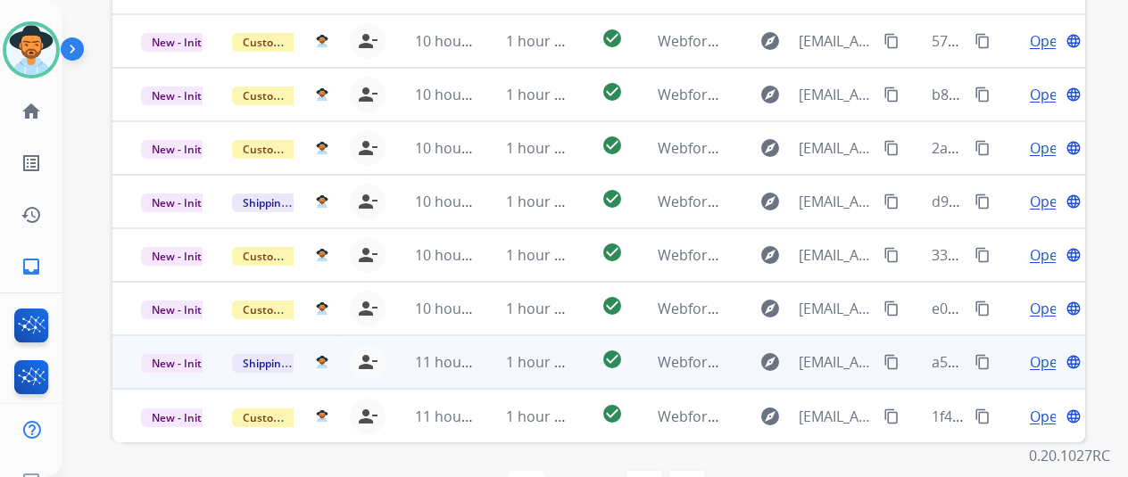
scroll to position [21, 0]
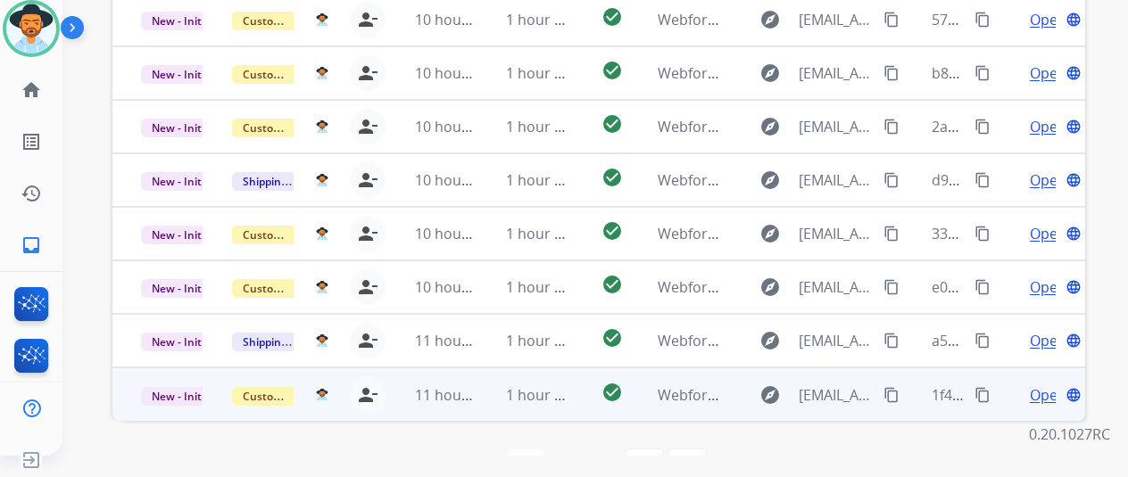
click at [1042, 385] on span "Open" at bounding box center [1048, 395] width 37 height 21
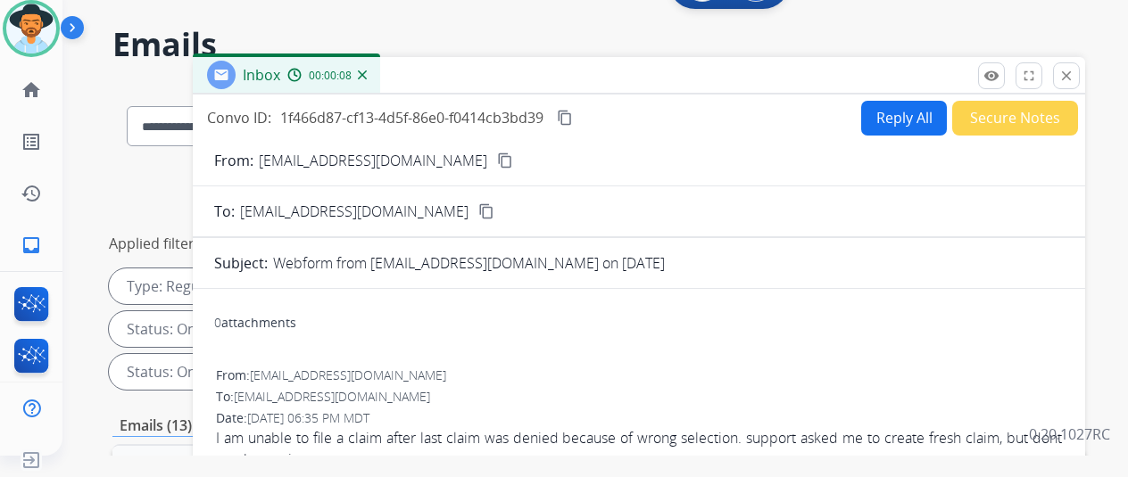
scroll to position [0, 0]
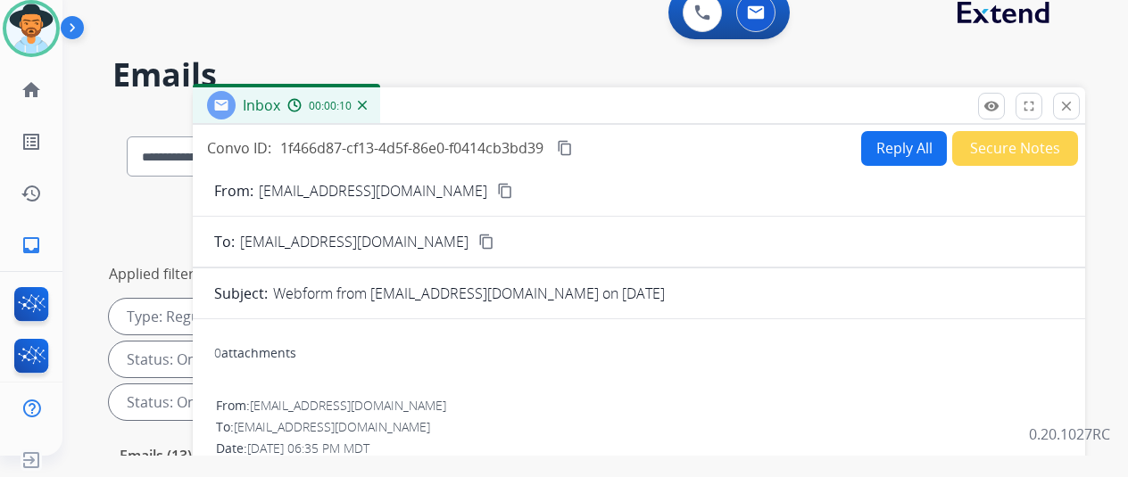
click at [497, 188] on mat-icon "content_copy" at bounding box center [505, 191] width 16 height 16
click at [898, 135] on button "Reply All" at bounding box center [904, 148] width 86 height 35
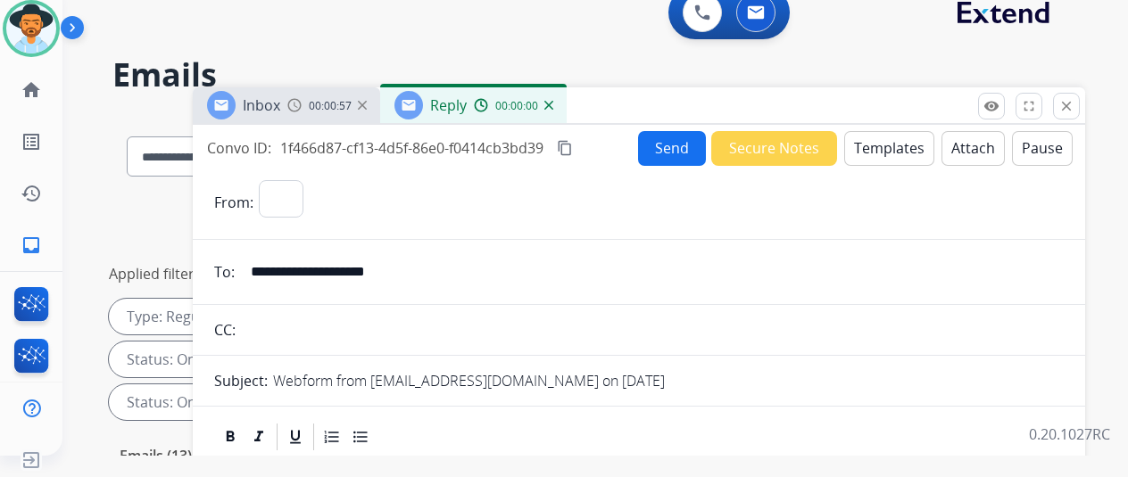
select select "**********"
click at [903, 137] on button "Templates" at bounding box center [889, 148] width 90 height 35
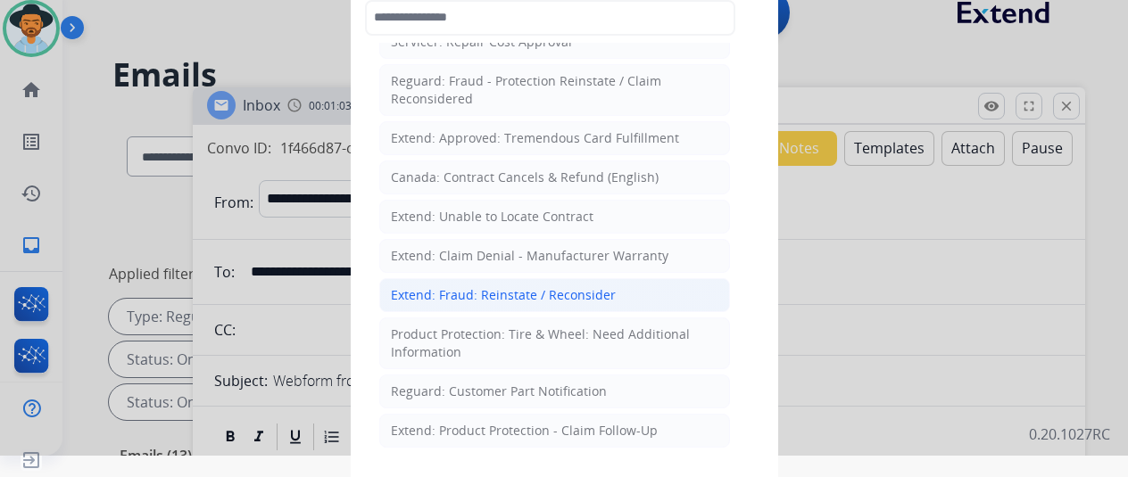
scroll to position [803, 0]
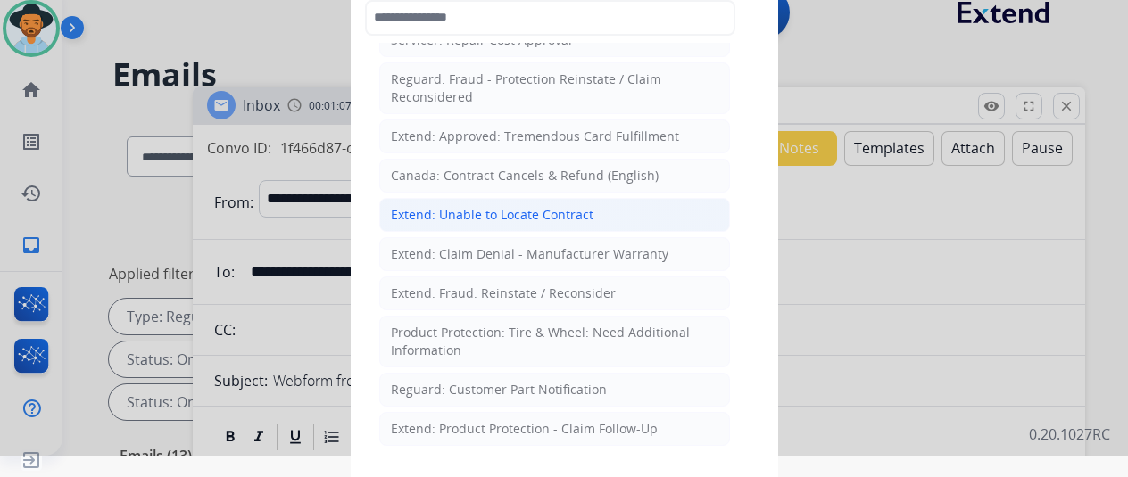
click at [492, 206] on div "Extend: Unable to Locate Contract" at bounding box center [492, 215] width 203 height 18
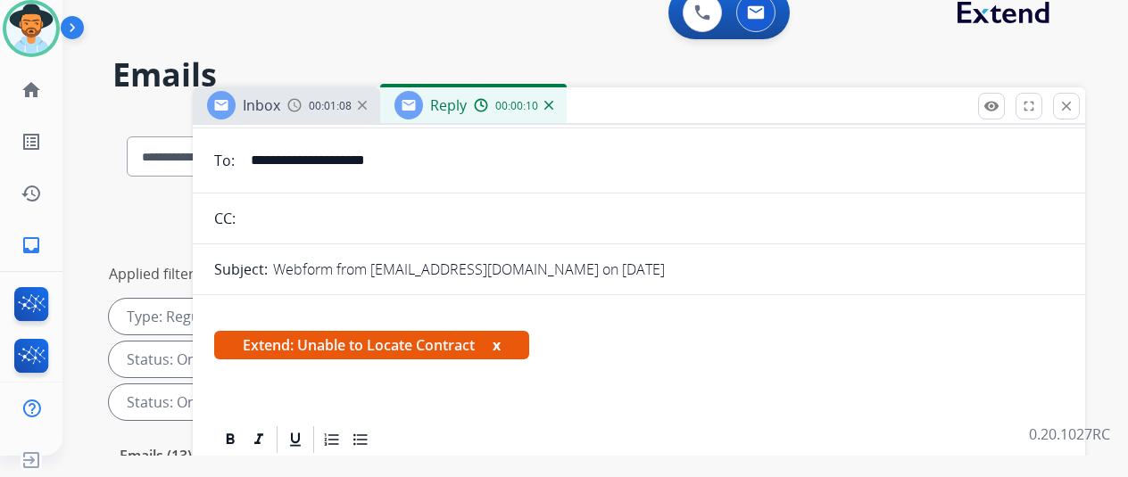
scroll to position [268, 0]
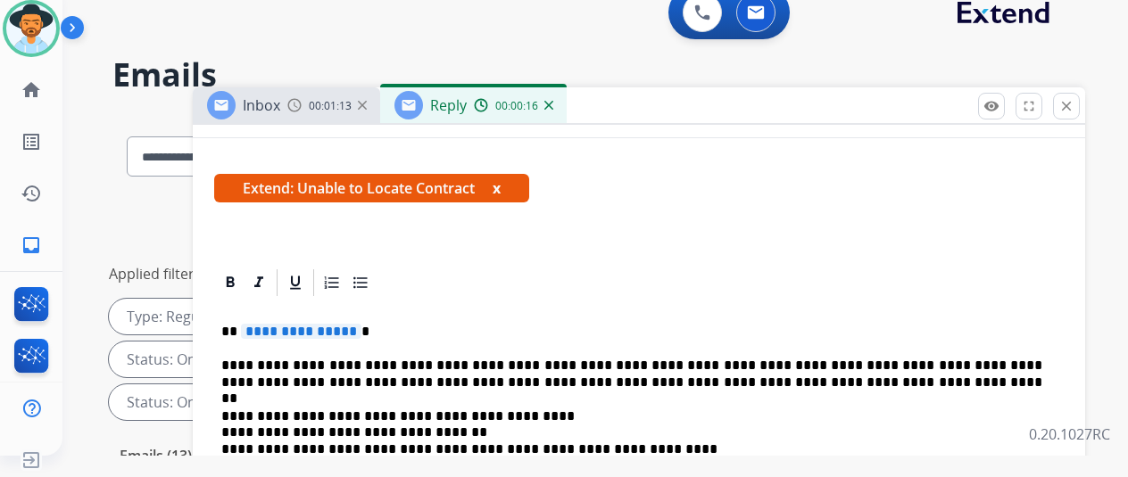
click at [361, 333] on span "**********" at bounding box center [301, 331] width 120 height 15
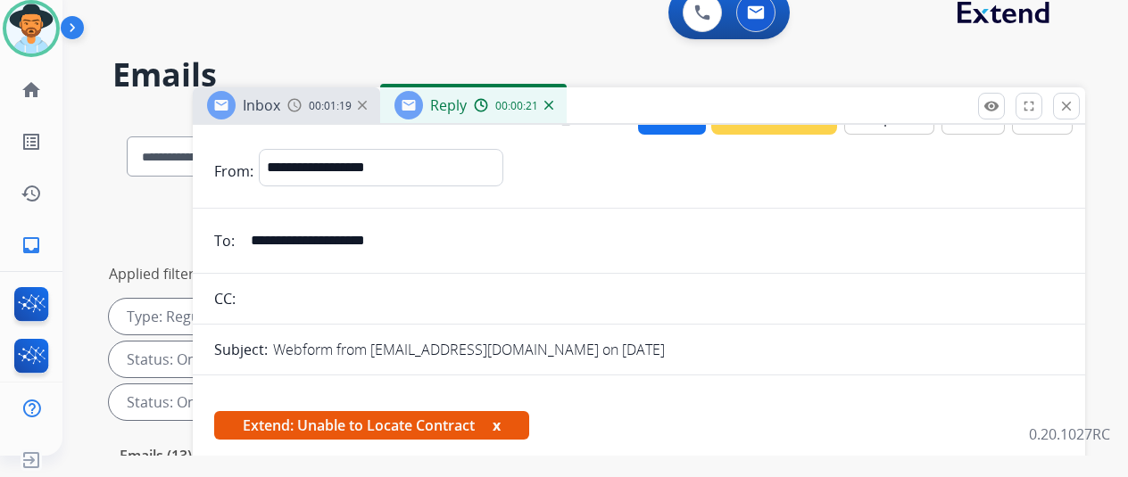
scroll to position [0, 0]
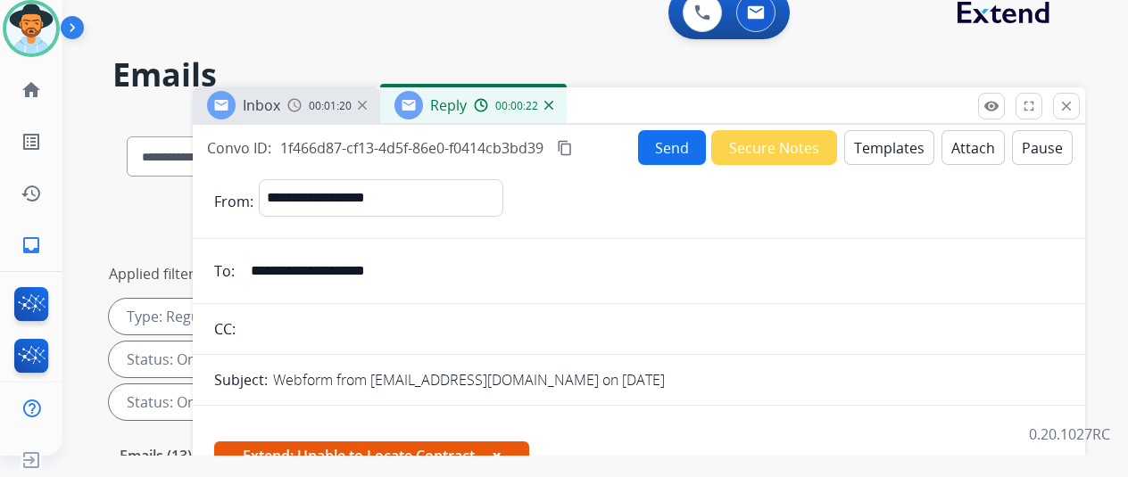
click at [682, 147] on button "Send" at bounding box center [672, 147] width 68 height 35
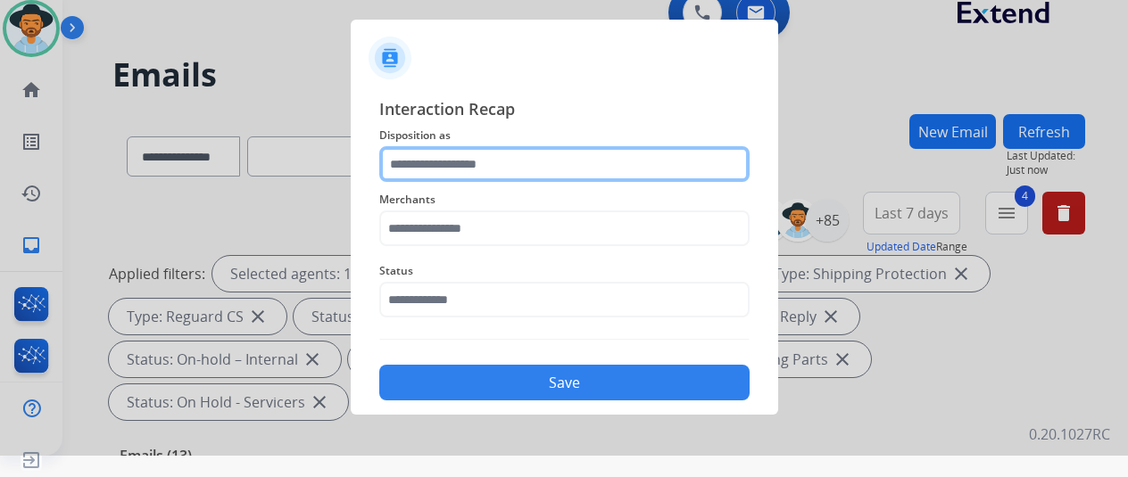
click at [448, 157] on input "text" at bounding box center [564, 164] width 370 height 36
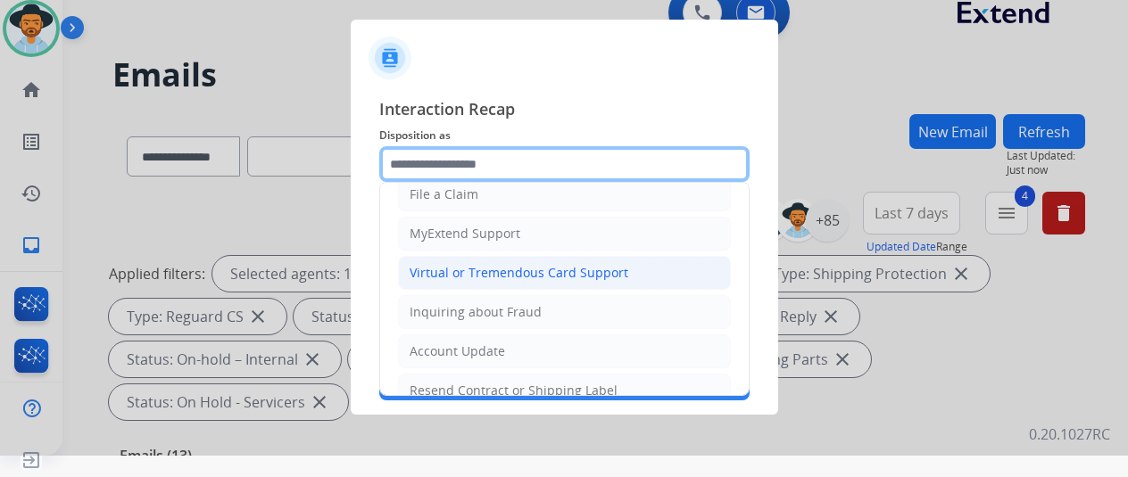
scroll to position [178, 0]
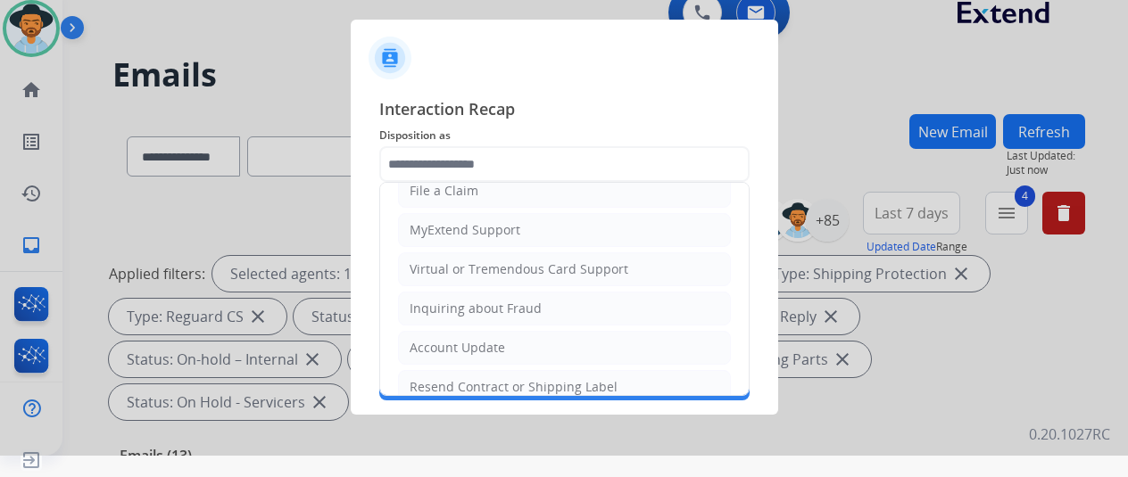
drag, startPoint x: 439, startPoint y: 379, endPoint x: 444, endPoint y: 313, distance: 66.2
click at [439, 378] on div "Resend Contract or Shipping Label" at bounding box center [514, 387] width 208 height 18
type input "**********"
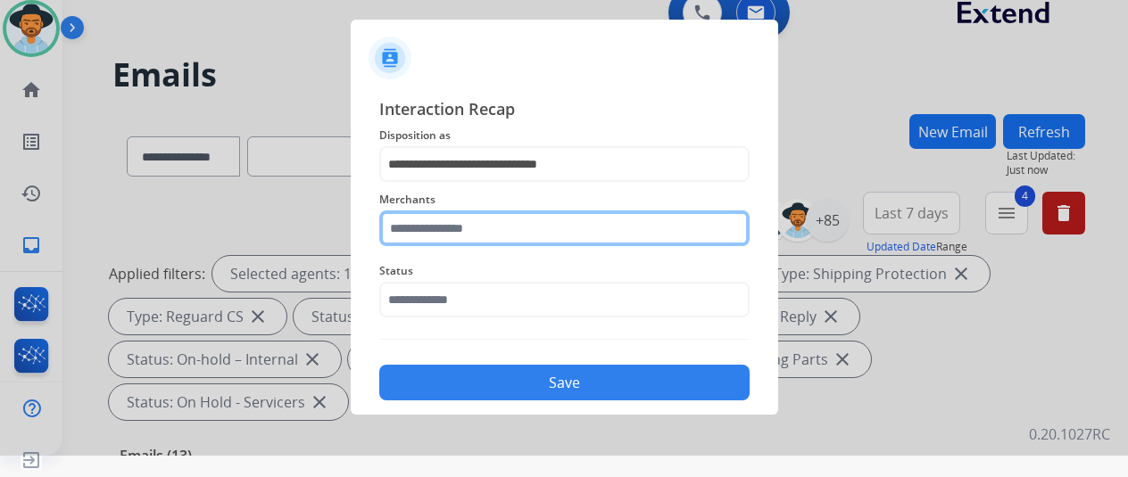
click at [440, 228] on input "text" at bounding box center [564, 229] width 370 height 36
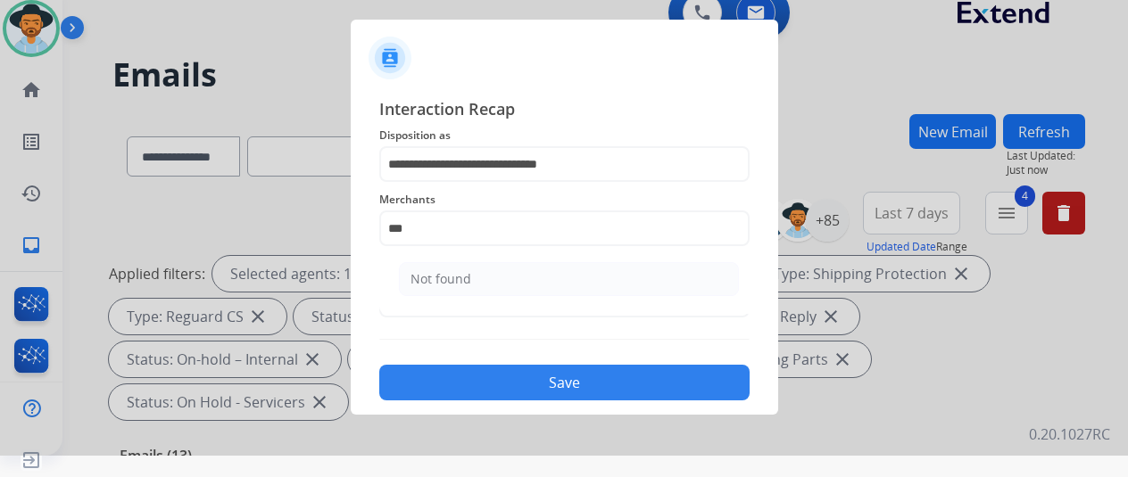
click at [485, 274] on li "Not found" at bounding box center [569, 279] width 340 height 34
type input "*********"
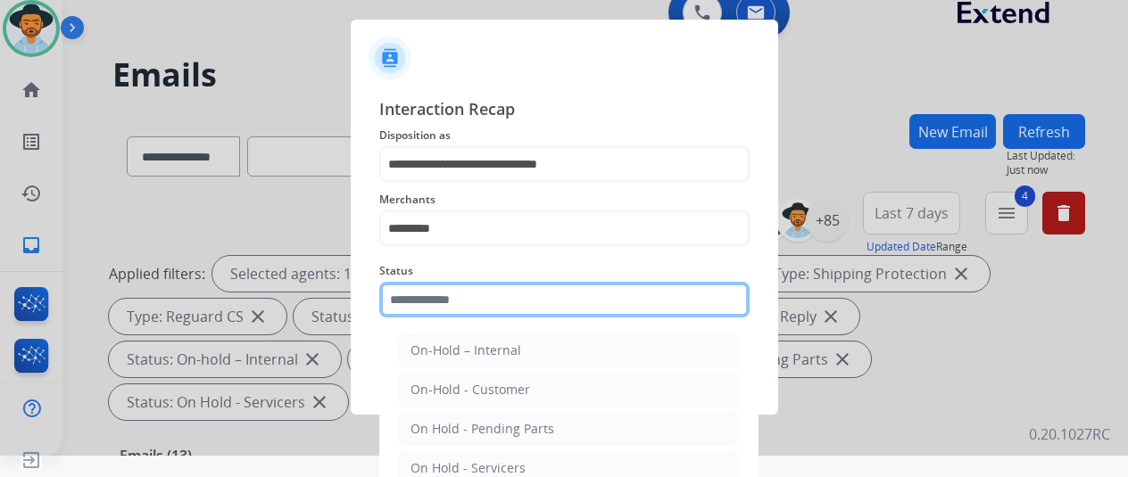
click at [459, 306] on input "text" at bounding box center [564, 300] width 370 height 36
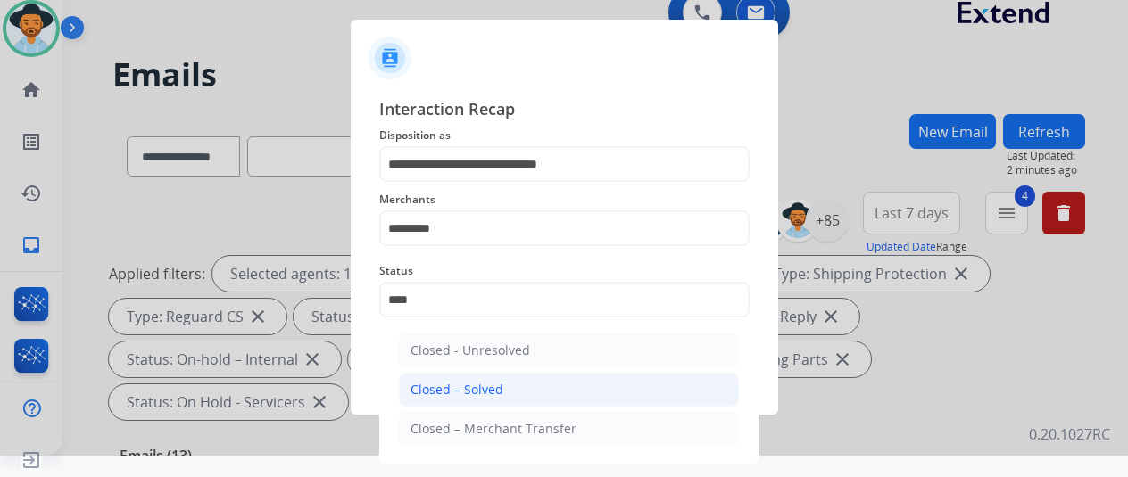
click at [518, 383] on li "Closed – Solved" at bounding box center [569, 390] width 340 height 34
type input "**********"
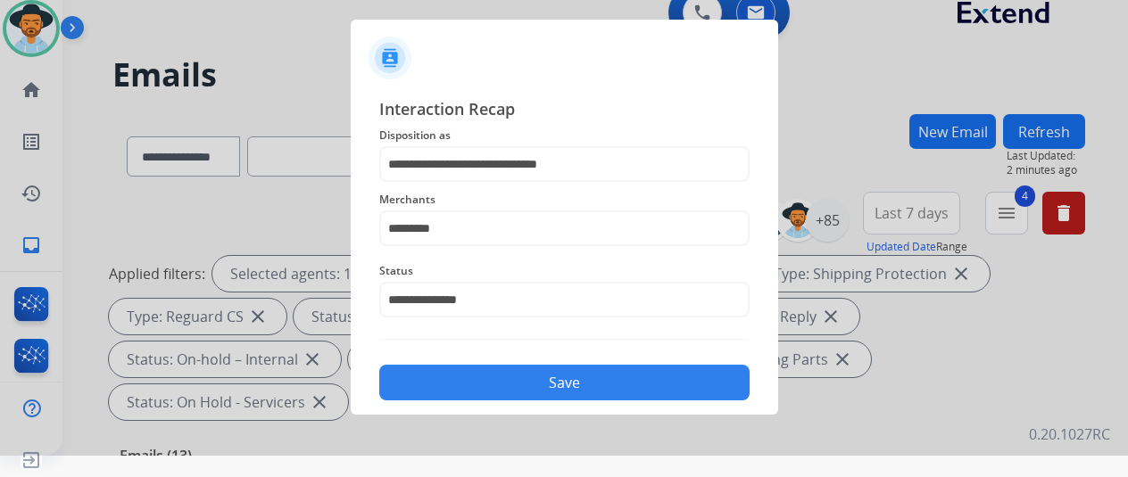
click at [518, 383] on button "Save" at bounding box center [564, 383] width 370 height 36
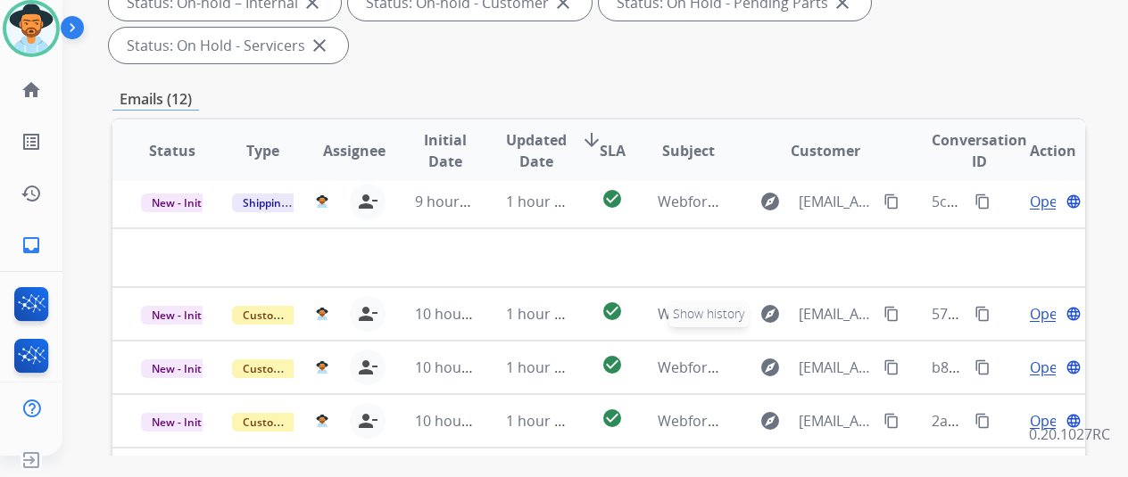
scroll to position [651, 0]
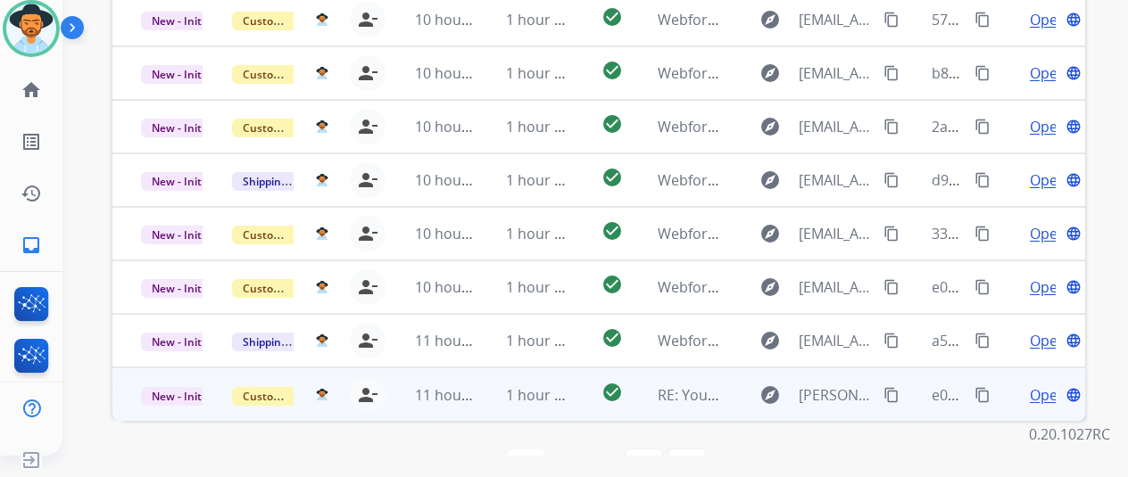
click at [1049, 385] on span "Open" at bounding box center [1048, 395] width 37 height 21
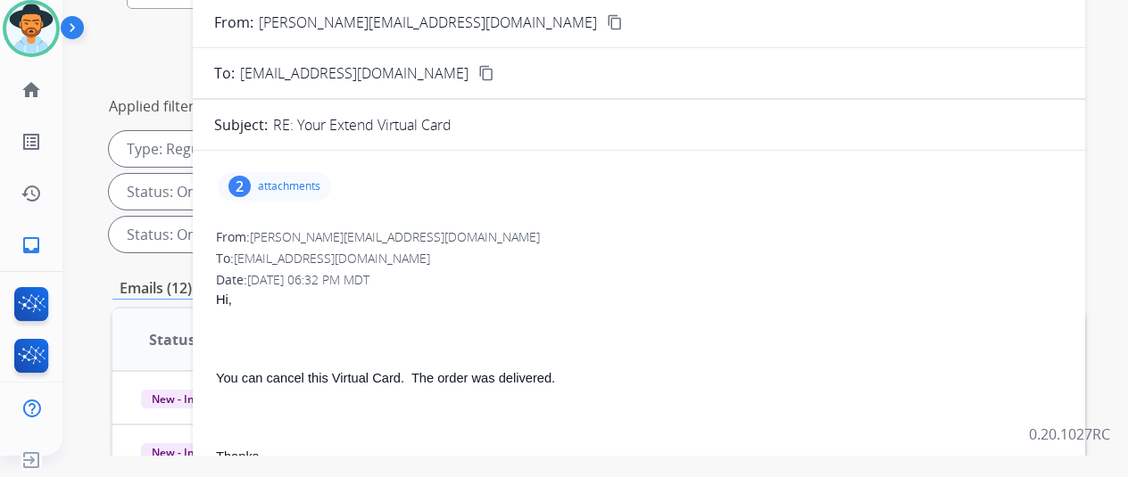
scroll to position [27, 0]
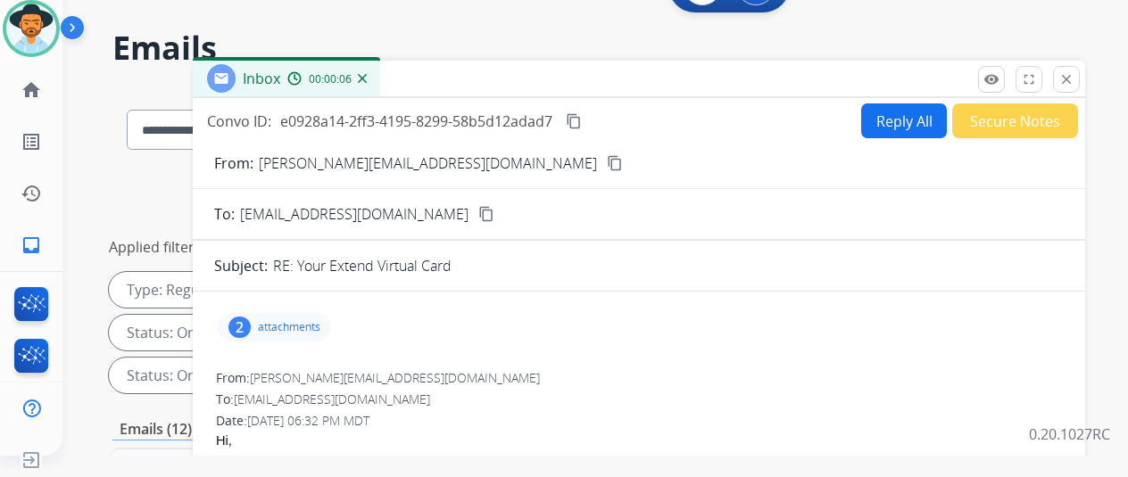
click at [607, 156] on mat-icon "content_copy" at bounding box center [615, 163] width 16 height 16
click at [251, 328] on div "2" at bounding box center [239, 327] width 22 height 21
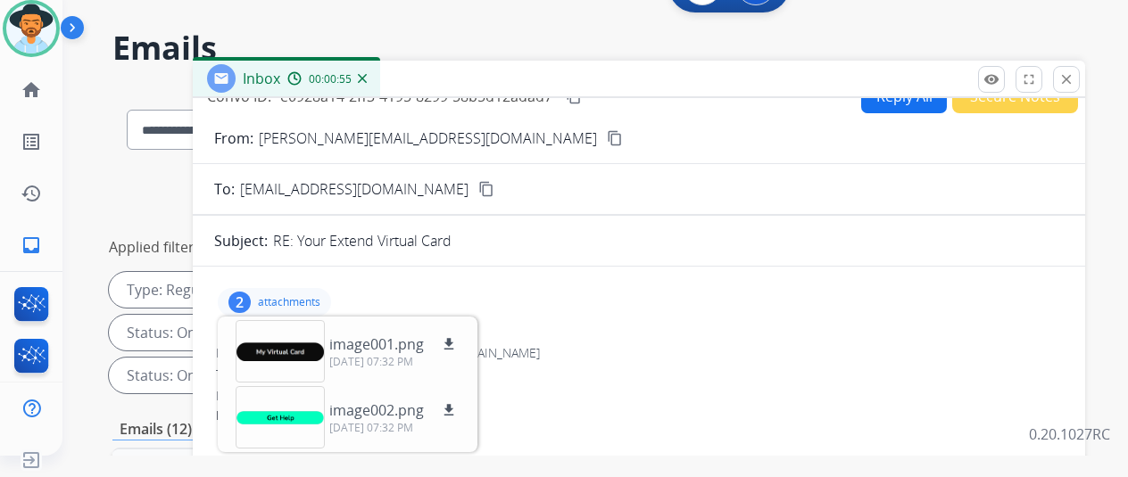
scroll to position [0, 0]
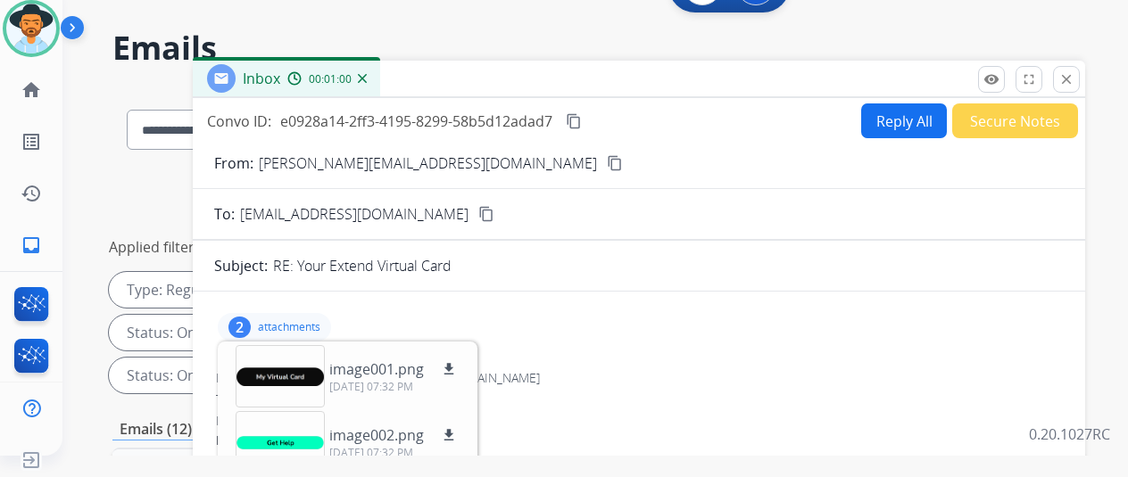
click at [582, 119] on mat-icon "content_copy" at bounding box center [574, 121] width 16 height 16
click at [917, 119] on button "Reply All" at bounding box center [904, 121] width 86 height 35
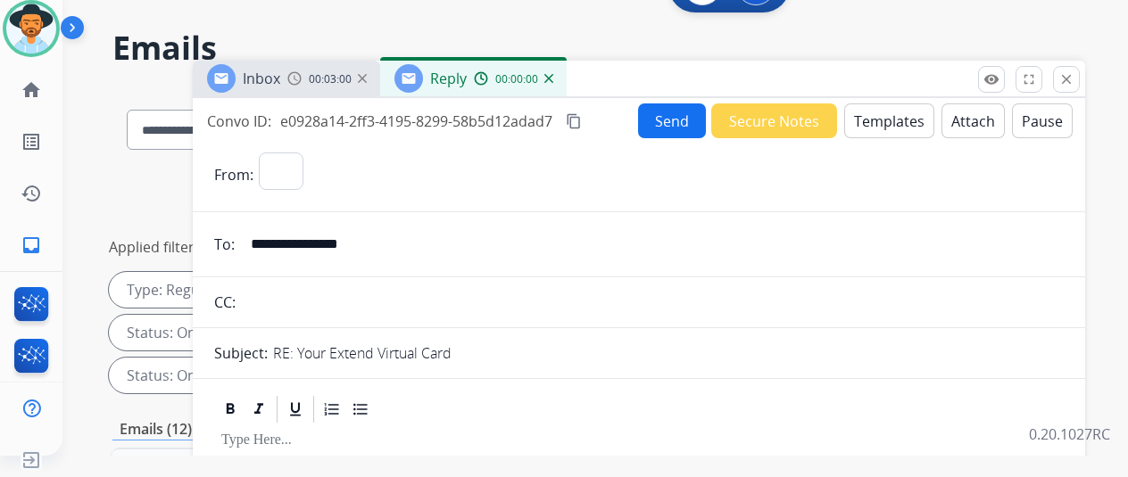
select select "**********"
click at [901, 119] on button "Templates" at bounding box center [889, 121] width 90 height 35
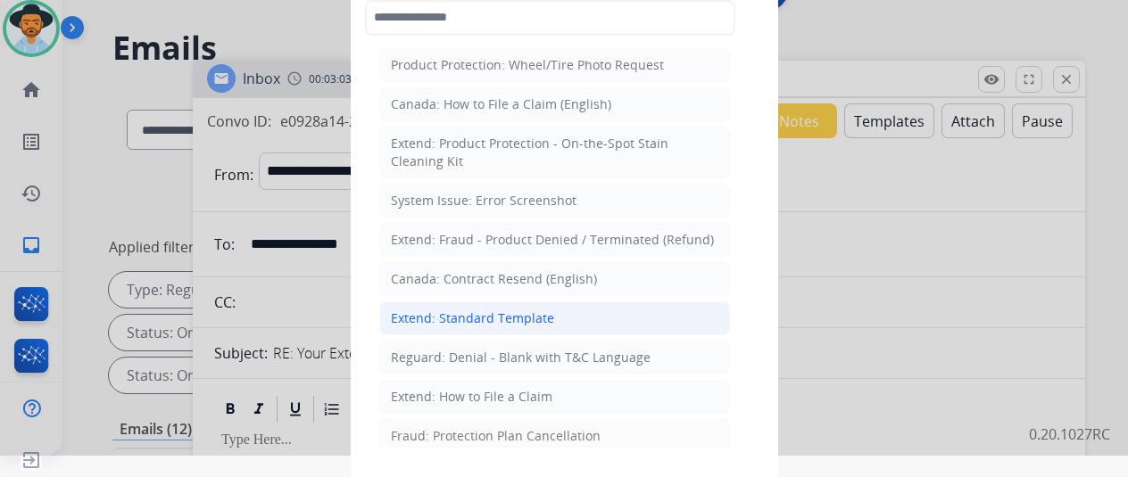
click at [460, 310] on div "Extend: Standard Template" at bounding box center [472, 319] width 163 height 18
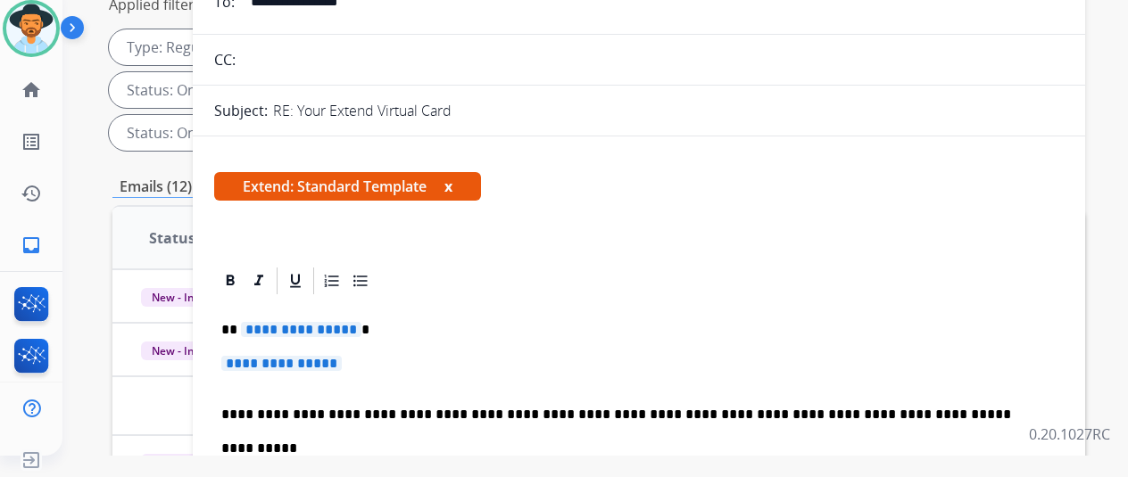
scroll to position [294, 0]
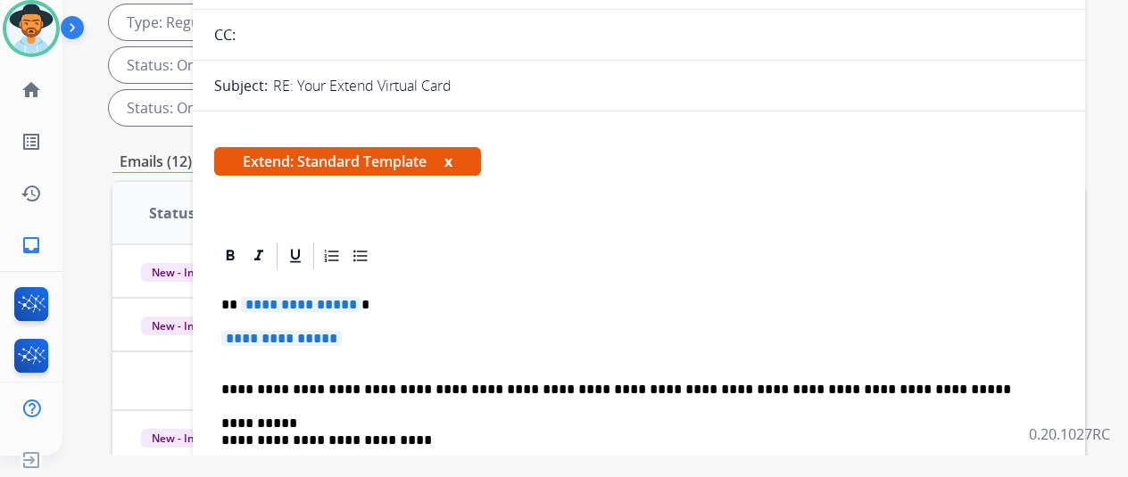
click at [359, 305] on span "**********" at bounding box center [301, 304] width 120 height 15
click at [366, 336] on p "**********" at bounding box center [638, 347] width 835 height 33
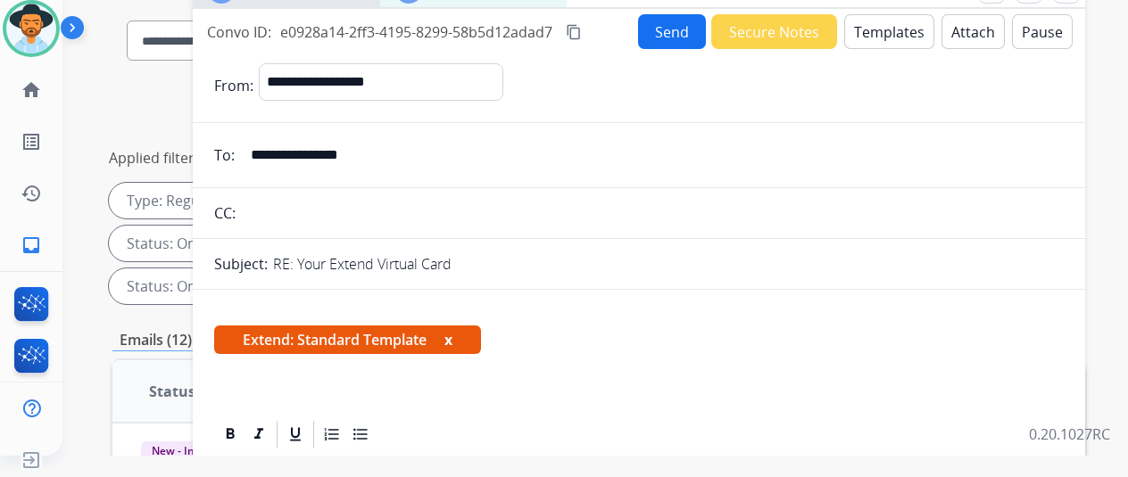
scroll to position [0, 0]
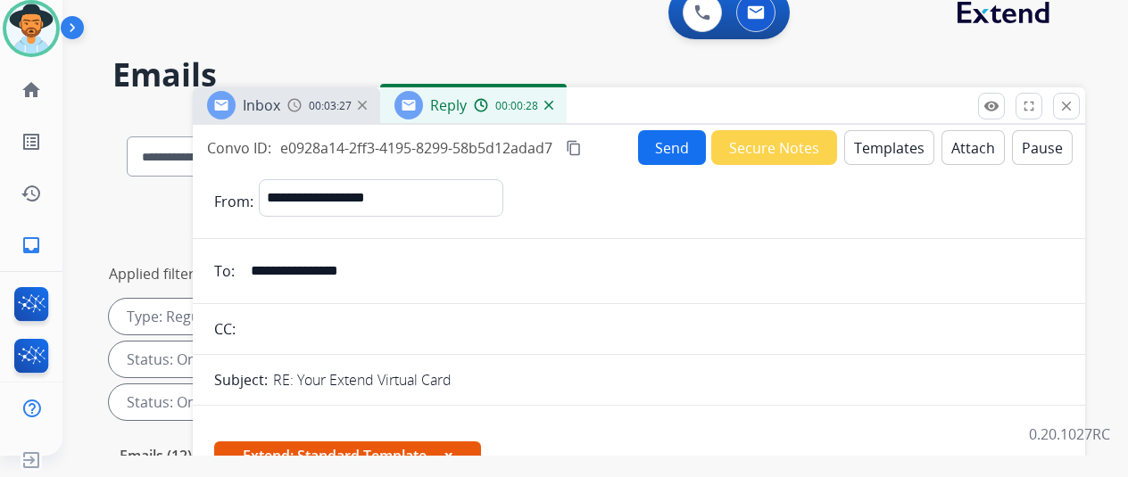
click at [669, 138] on button "Send" at bounding box center [672, 147] width 68 height 35
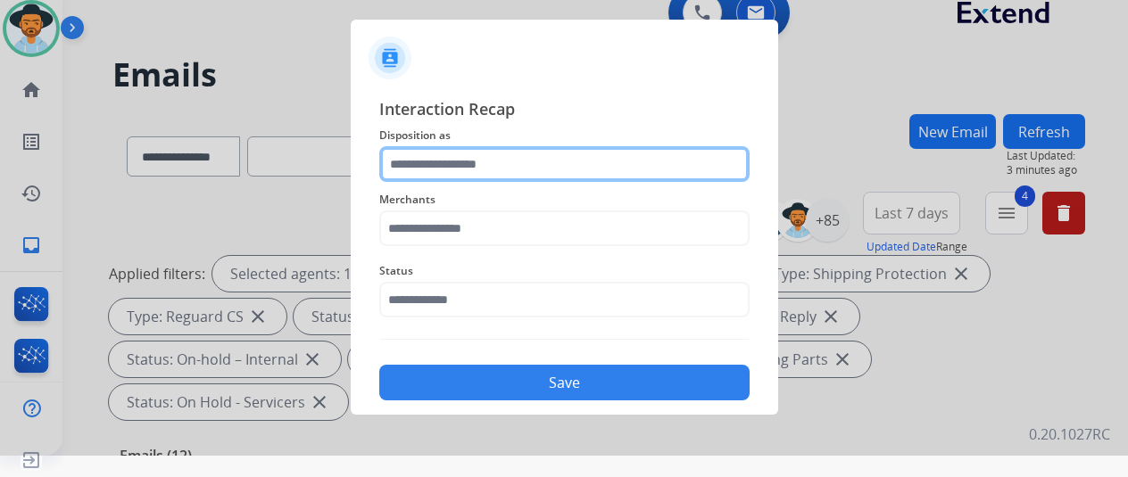
click at [415, 156] on input "text" at bounding box center [564, 164] width 370 height 36
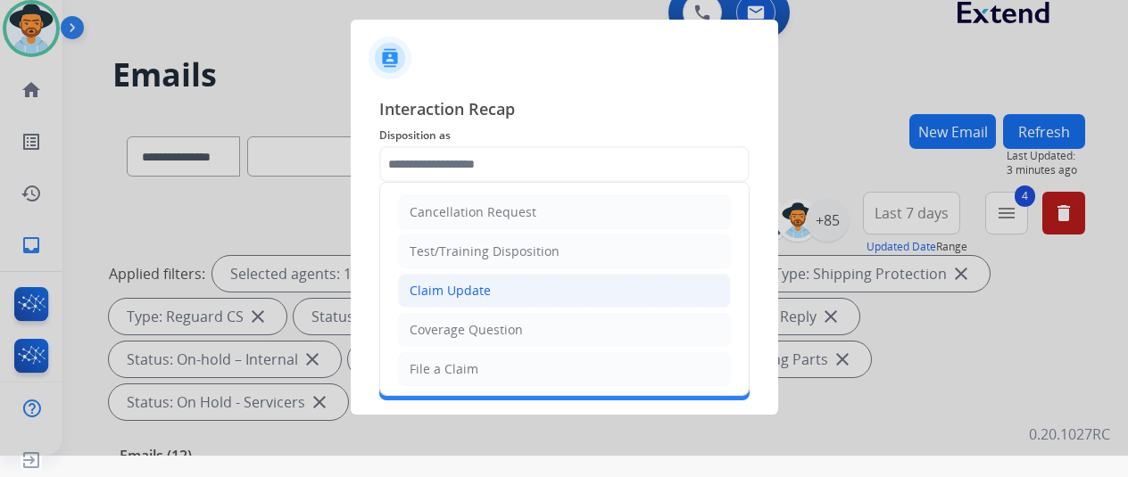
click at [488, 283] on li "Claim Update" at bounding box center [564, 291] width 333 height 34
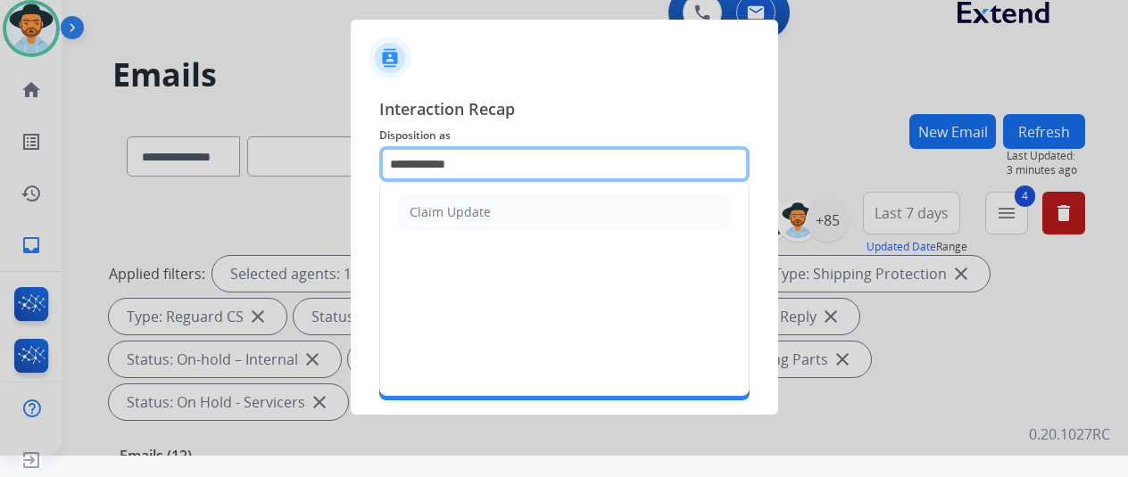
drag, startPoint x: 424, startPoint y: 158, endPoint x: 382, endPoint y: 162, distance: 42.1
click at [382, 162] on input "**********" at bounding box center [564, 164] width 370 height 36
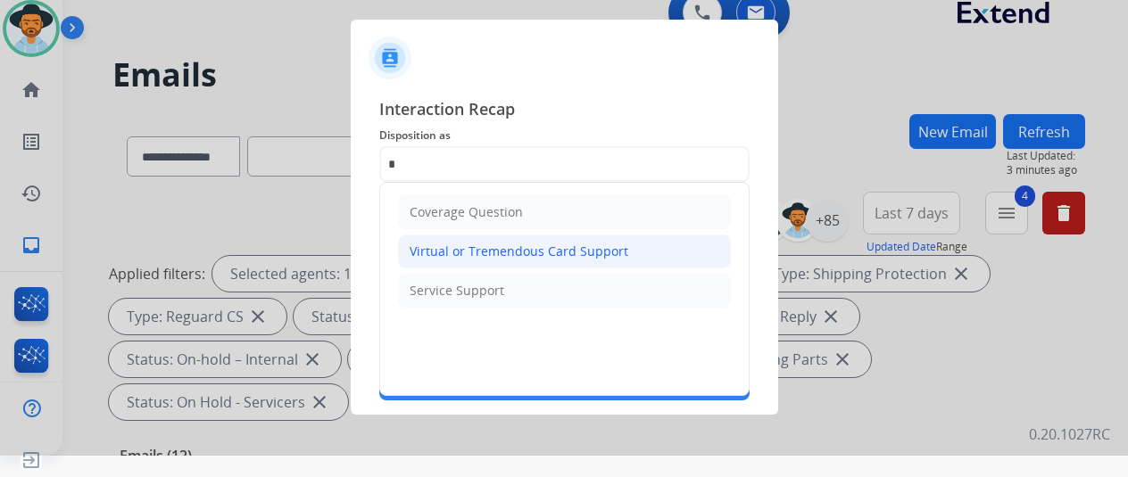
click at [463, 249] on div "Virtual or Tremendous Card Support" at bounding box center [519, 252] width 219 height 18
type input "**********"
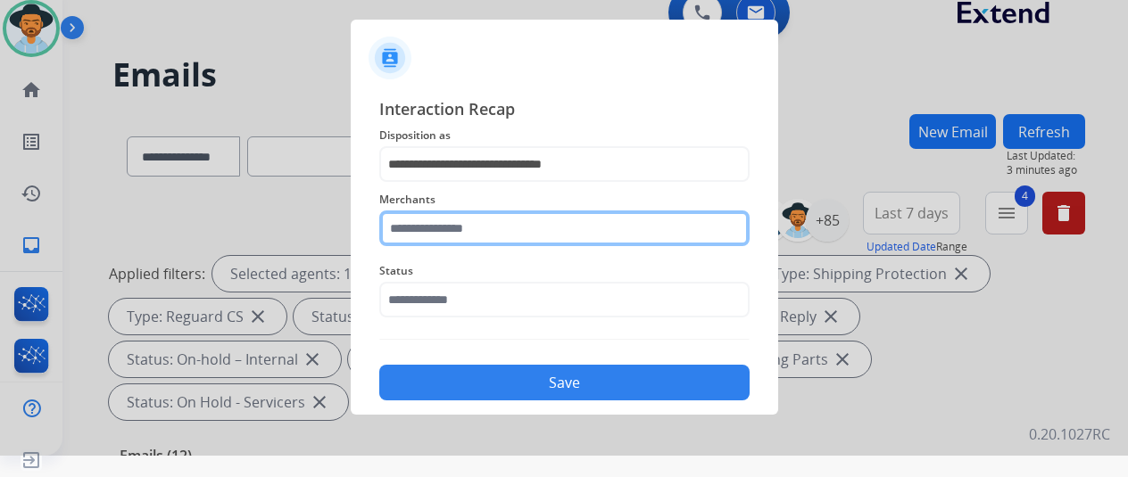
click at [416, 226] on input "text" at bounding box center [564, 229] width 370 height 36
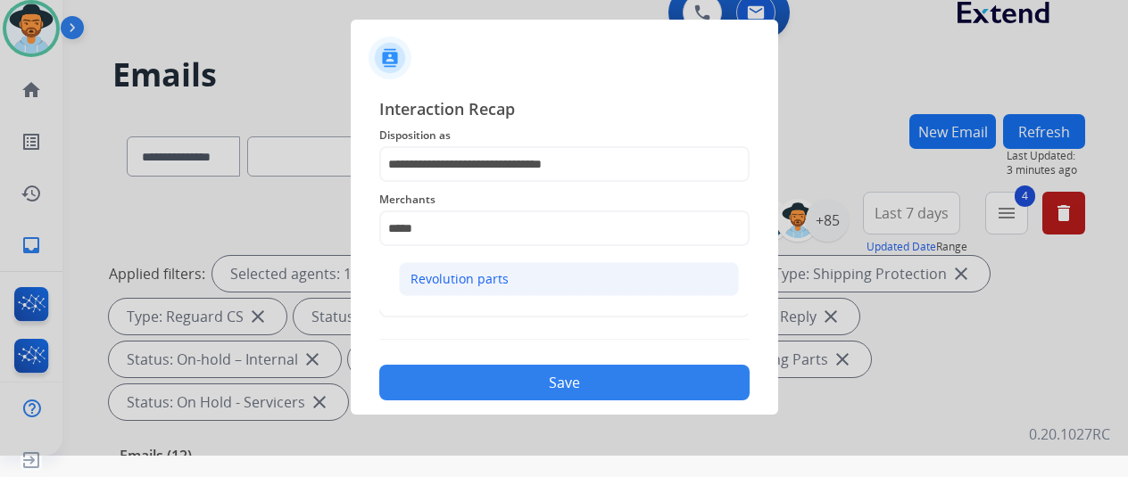
click at [470, 279] on div "Revolution parts" at bounding box center [459, 279] width 98 height 18
type input "**********"
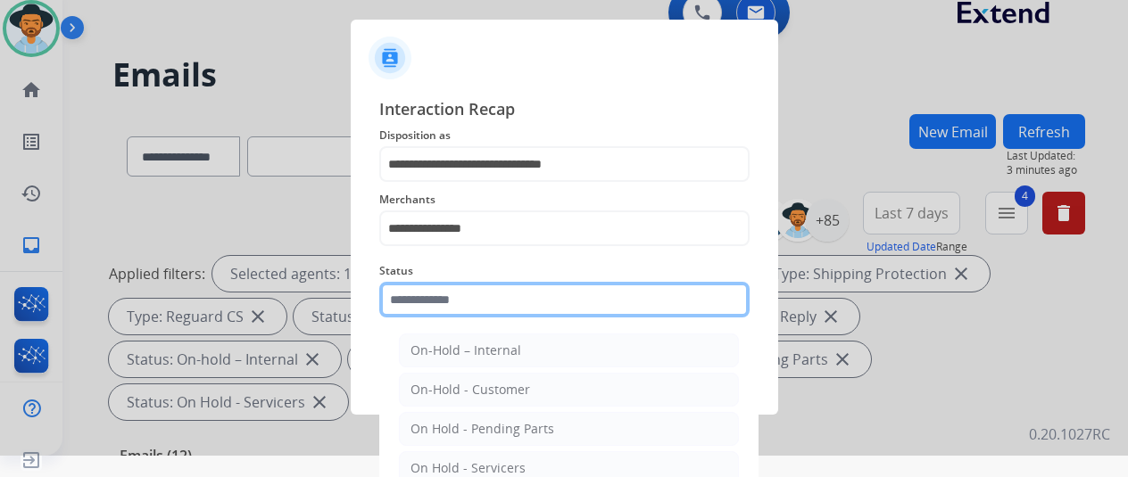
click at [439, 311] on input "text" at bounding box center [564, 300] width 370 height 36
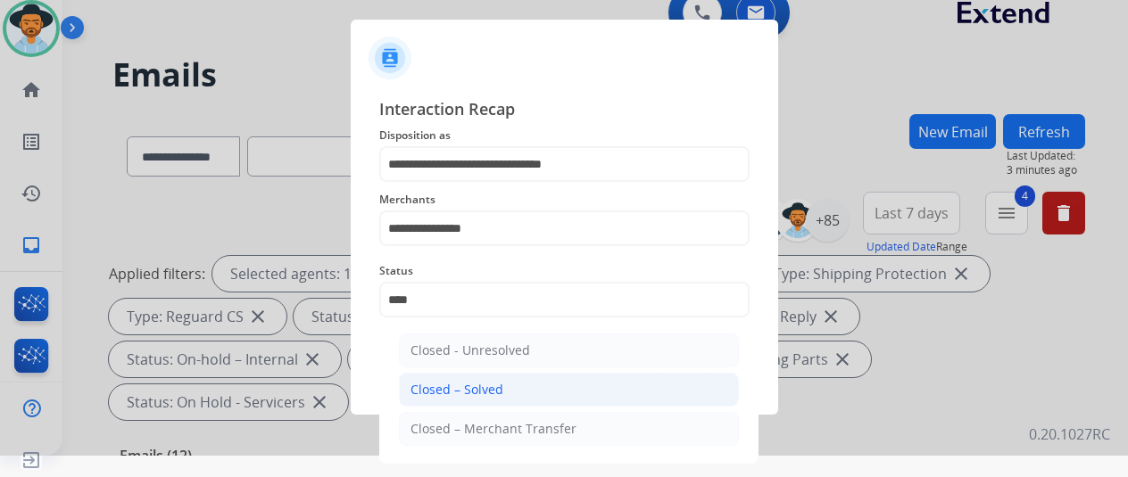
click at [468, 384] on div "Closed – Solved" at bounding box center [456, 390] width 93 height 18
type input "**********"
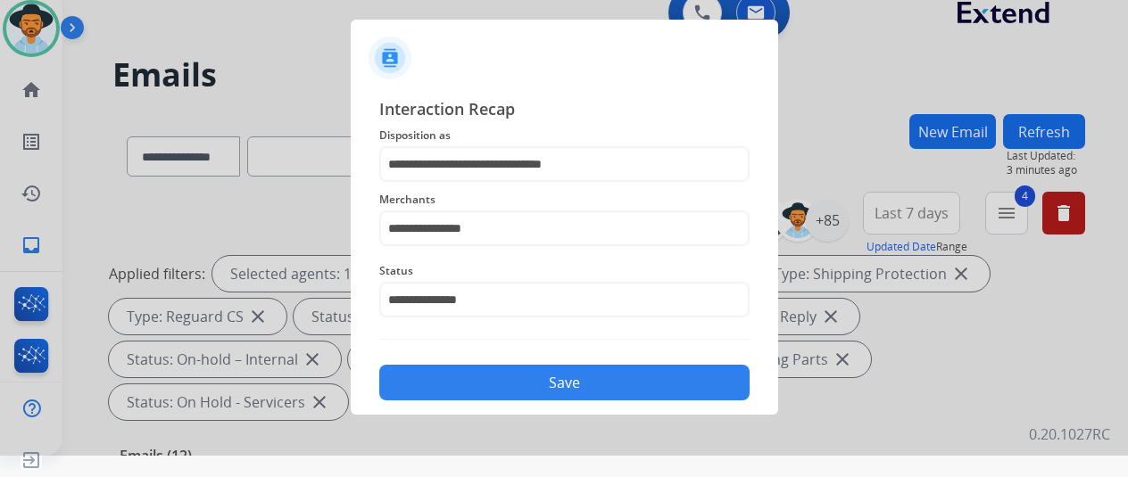
click at [468, 385] on button "Save" at bounding box center [564, 383] width 370 height 36
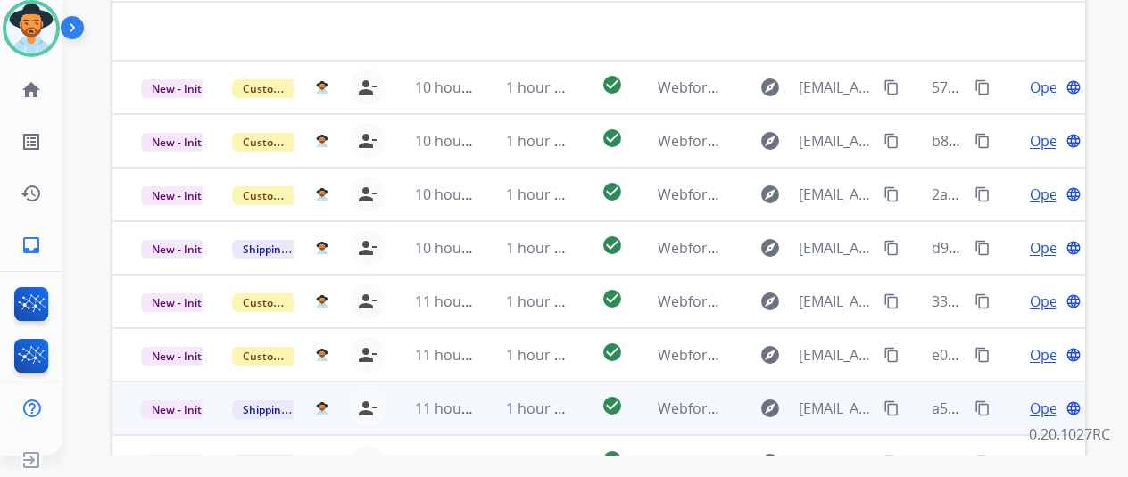
scroll to position [625, 0]
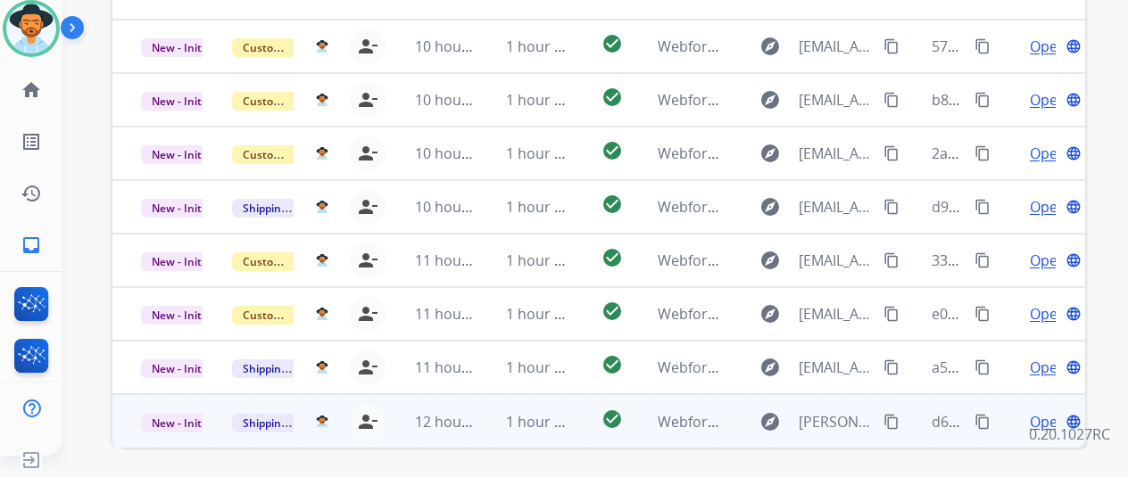
drag, startPoint x: 1044, startPoint y: 380, endPoint x: 1031, endPoint y: 379, distance: 13.4
click at [1044, 411] on span "Open" at bounding box center [1048, 421] width 37 height 21
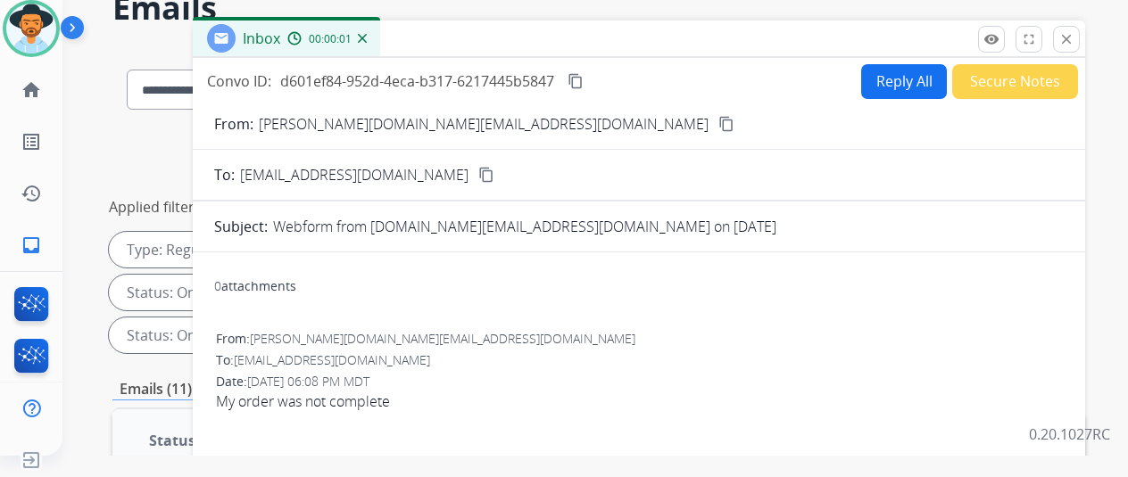
scroll to position [0, 0]
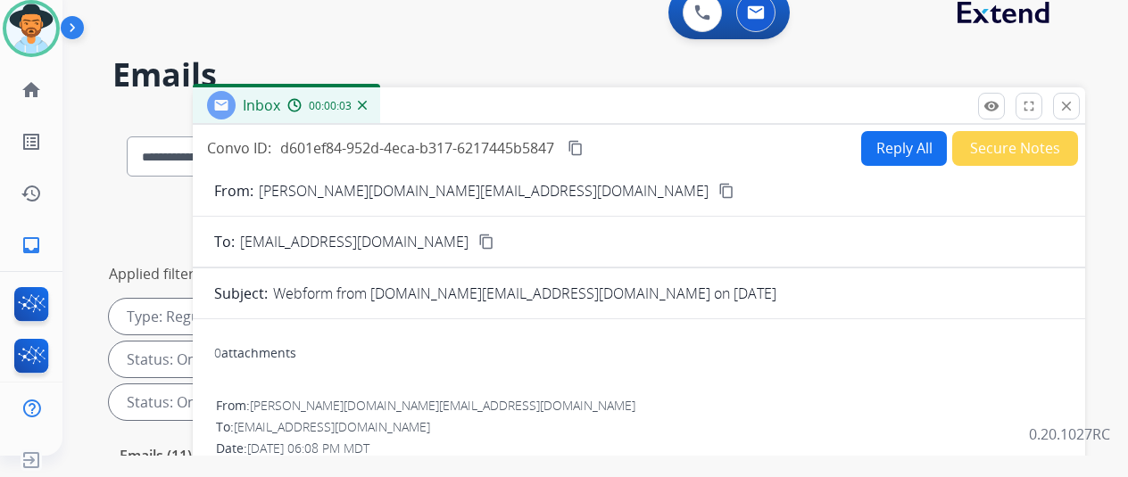
click at [718, 190] on mat-icon "content_copy" at bounding box center [726, 191] width 16 height 16
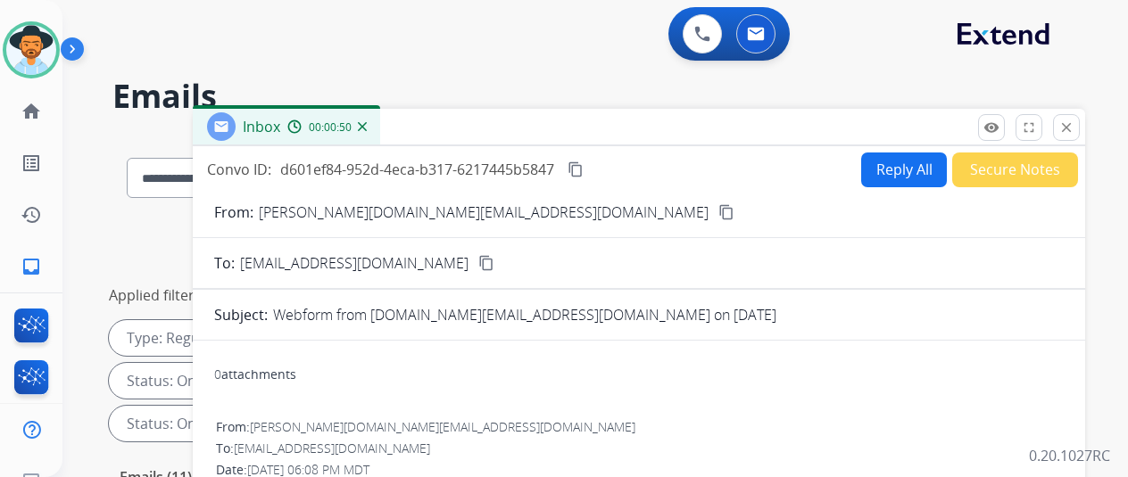
click at [882, 162] on button "Reply All" at bounding box center [904, 170] width 86 height 35
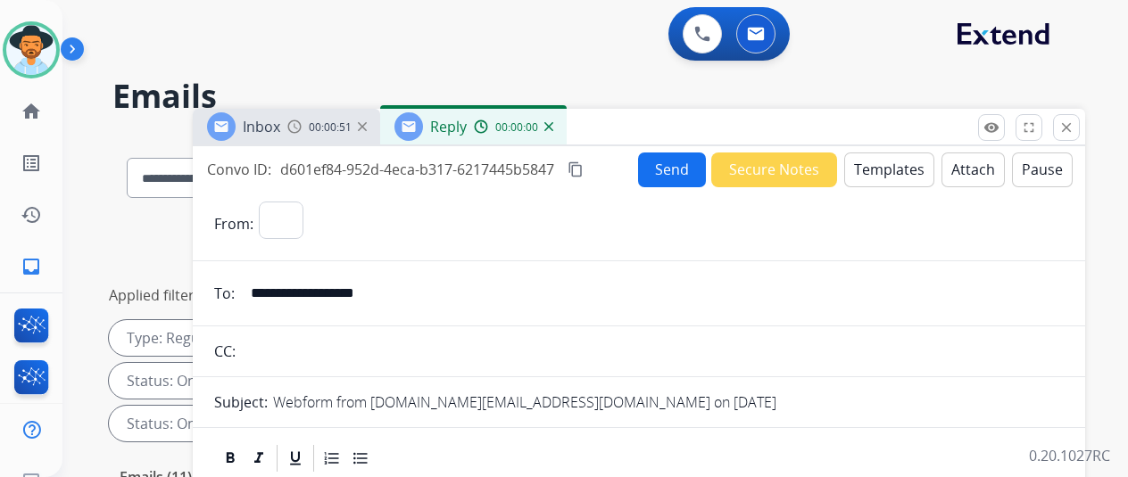
select select "**********"
click at [553, 122] on img at bounding box center [548, 126] width 9 height 9
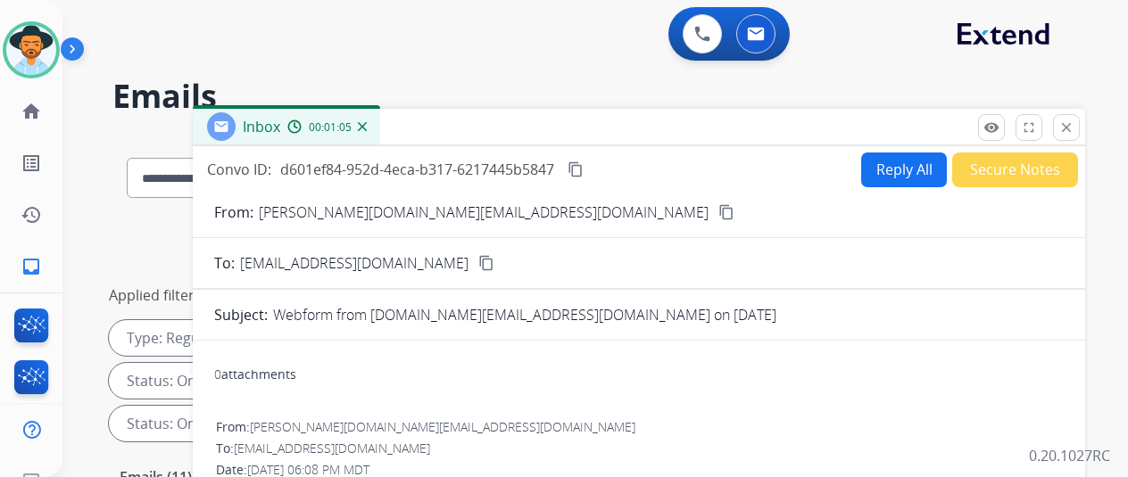
click at [891, 167] on button "Reply All" at bounding box center [904, 170] width 86 height 35
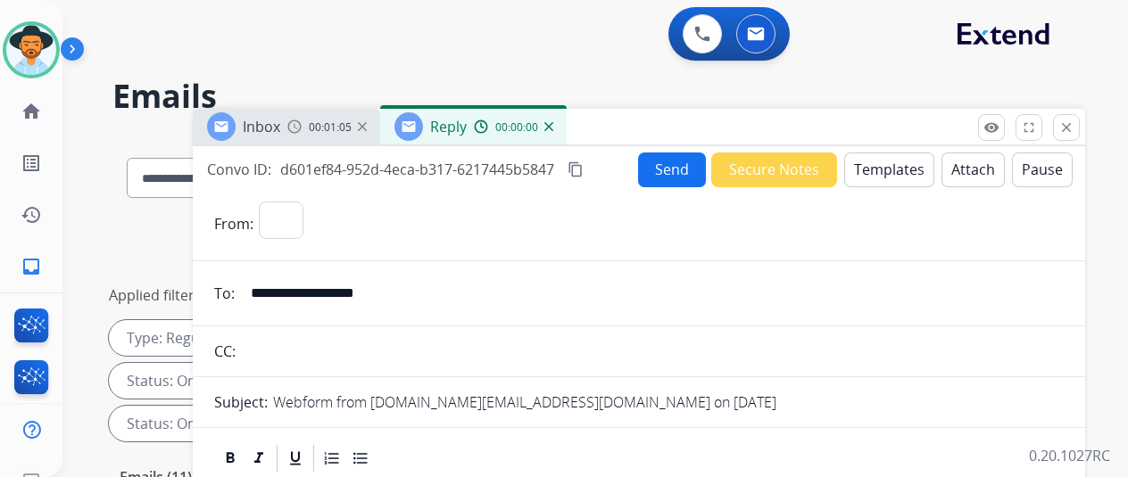
select select "**********"
click at [889, 164] on button "Templates" at bounding box center [889, 170] width 90 height 35
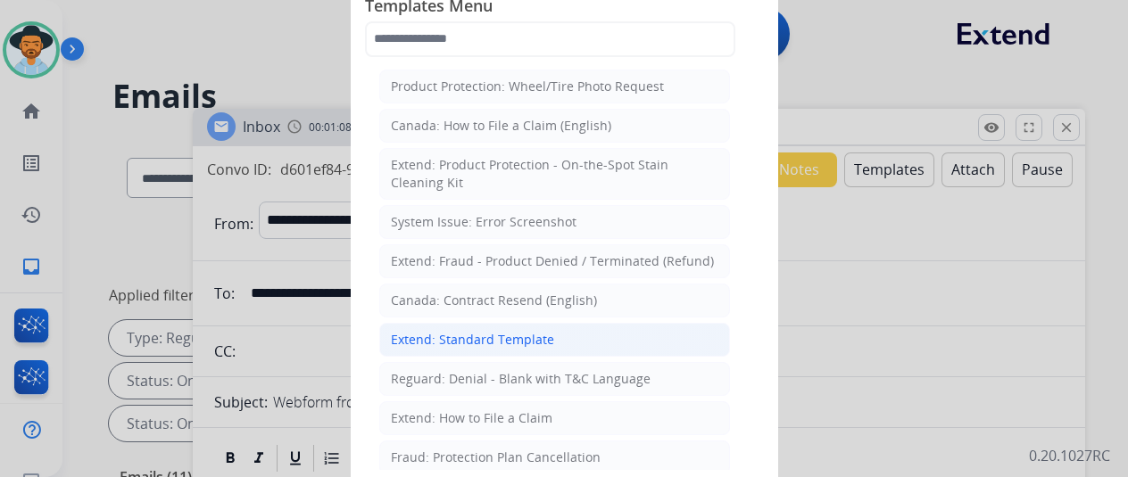
click at [434, 331] on div "Extend: Standard Template" at bounding box center [472, 340] width 163 height 18
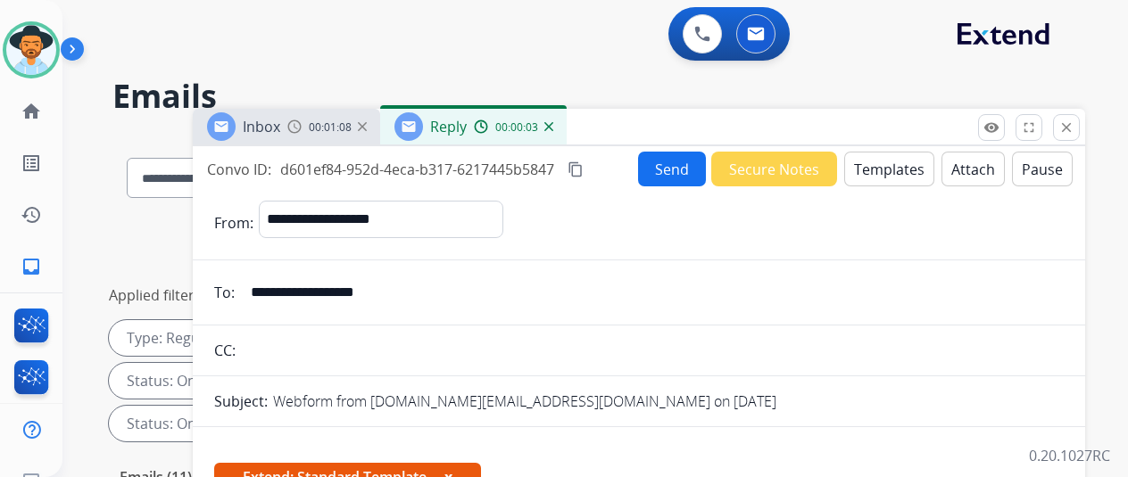
scroll to position [268, 0]
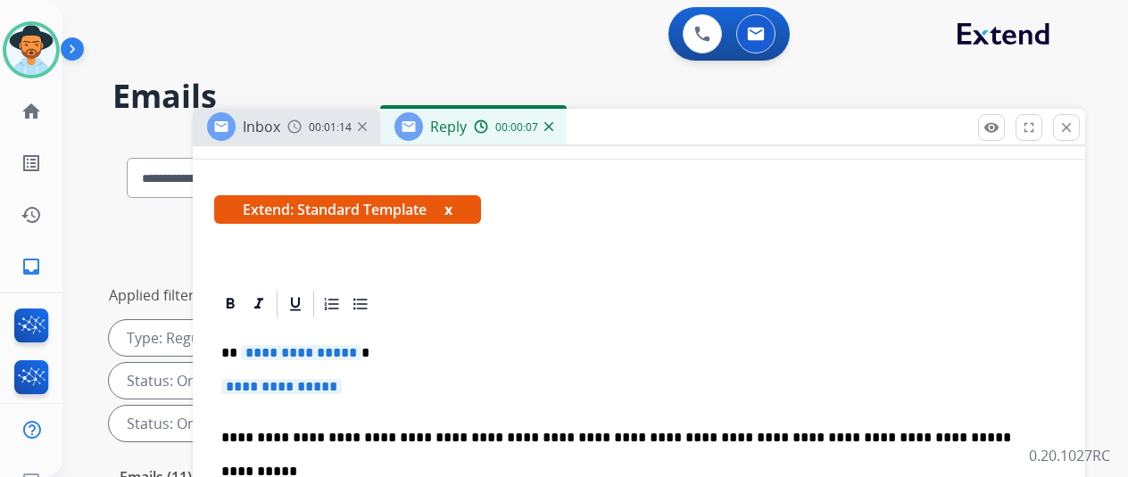
click at [359, 351] on span "**********" at bounding box center [301, 352] width 120 height 15
click at [342, 390] on span "**********" at bounding box center [281, 386] width 120 height 15
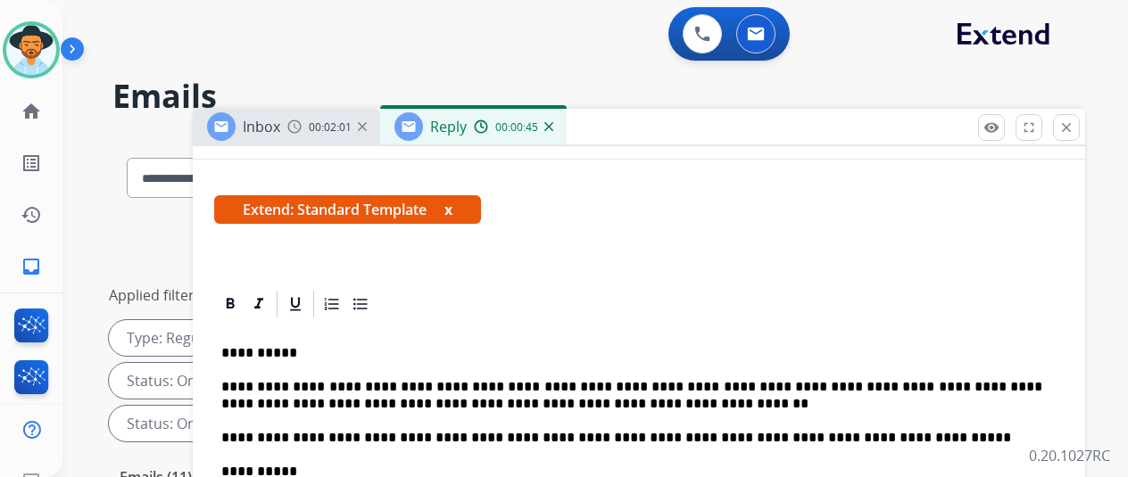
click at [554, 385] on p "**********" at bounding box center [631, 395] width 821 height 33
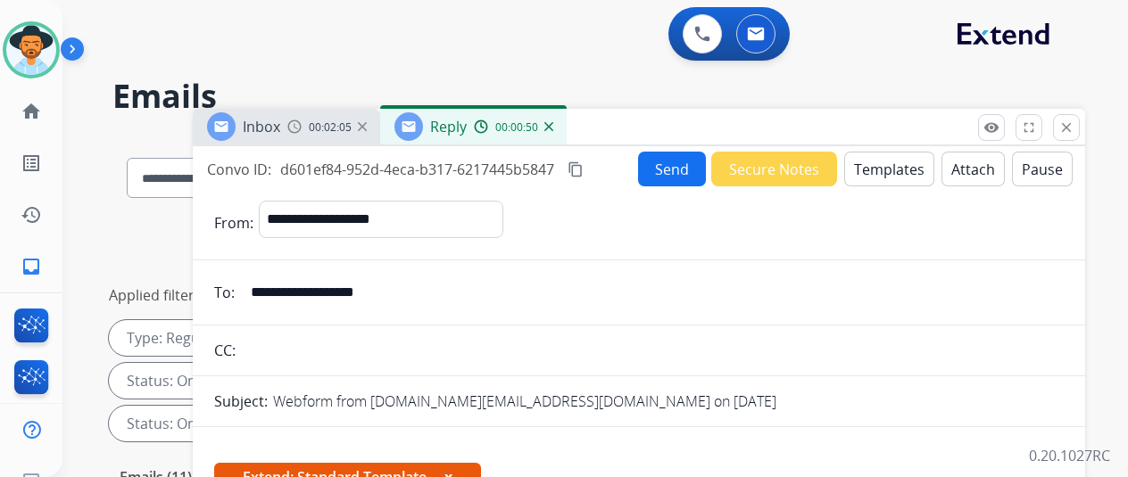
click at [672, 171] on button "Send" at bounding box center [672, 169] width 68 height 35
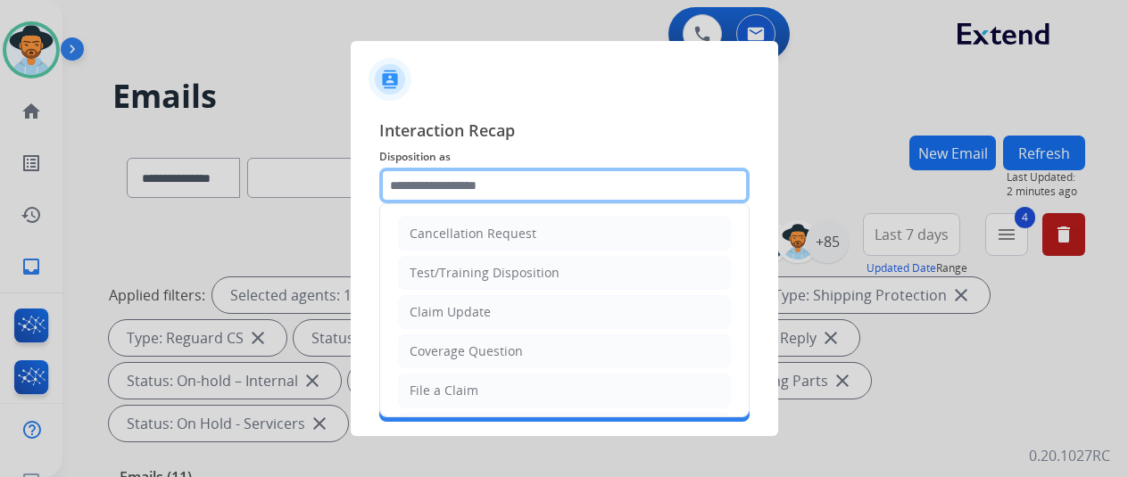
click at [428, 187] on input "text" at bounding box center [564, 186] width 370 height 36
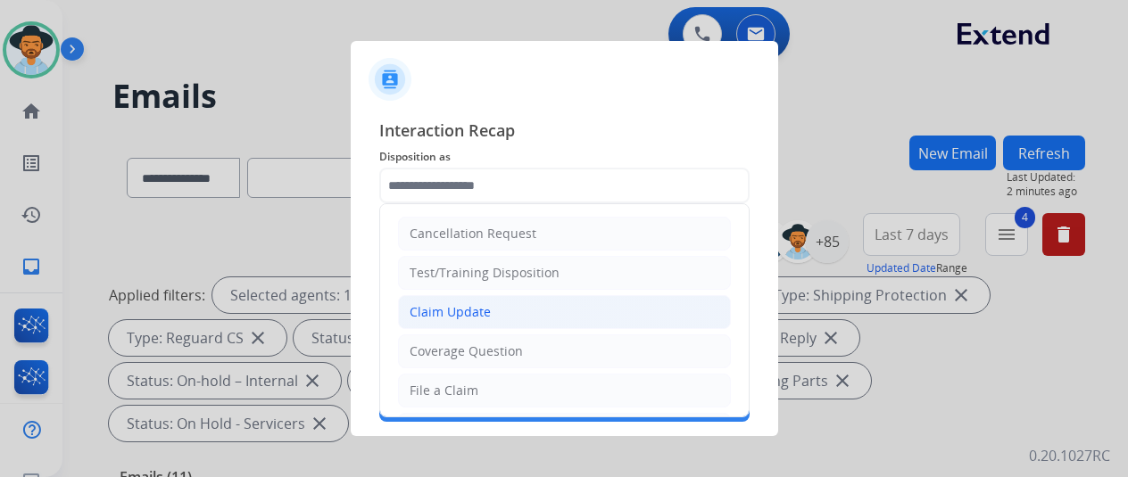
click at [469, 297] on li "Claim Update" at bounding box center [564, 312] width 333 height 34
type input "**********"
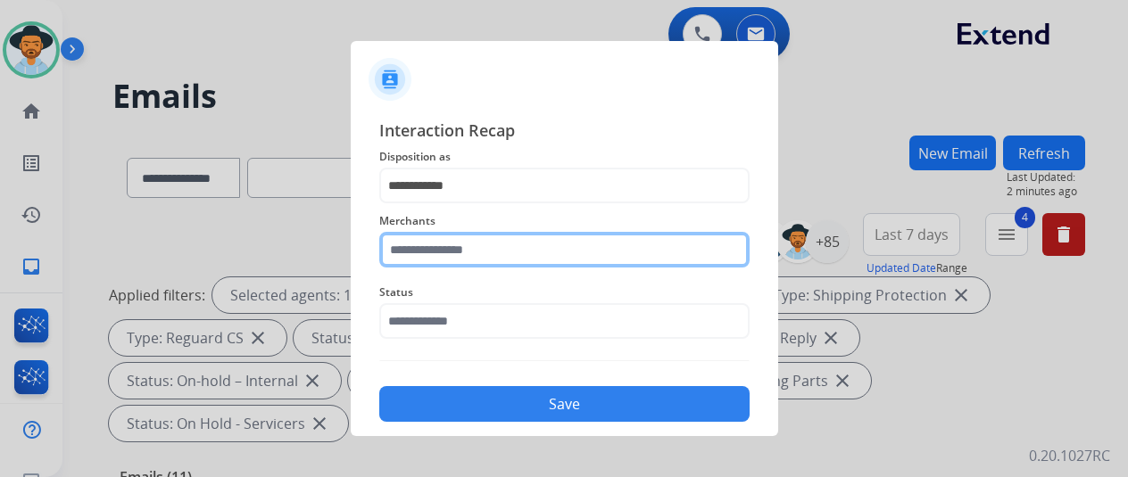
click at [407, 253] on input "text" at bounding box center [564, 250] width 370 height 36
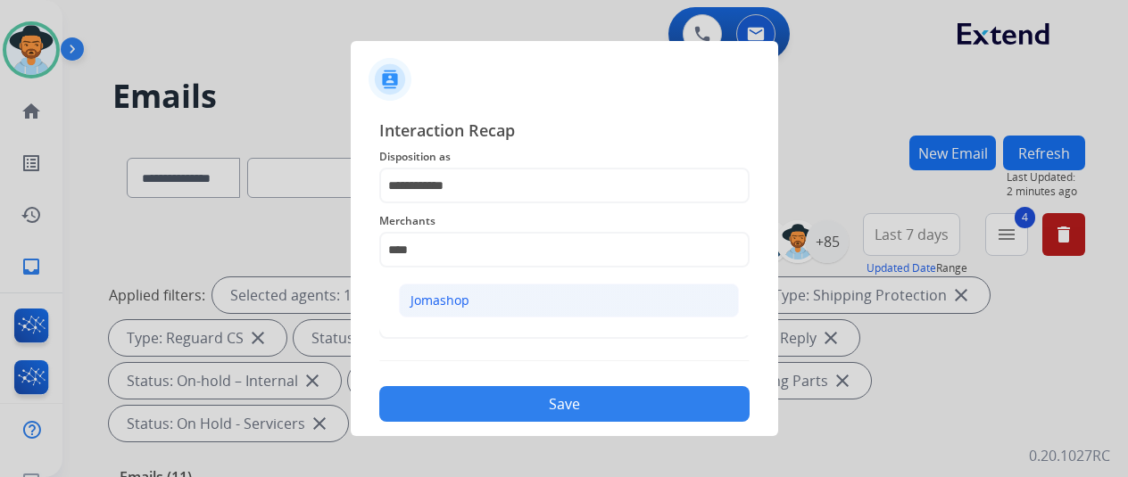
click at [431, 297] on div "Jomashop" at bounding box center [439, 301] width 59 height 18
type input "********"
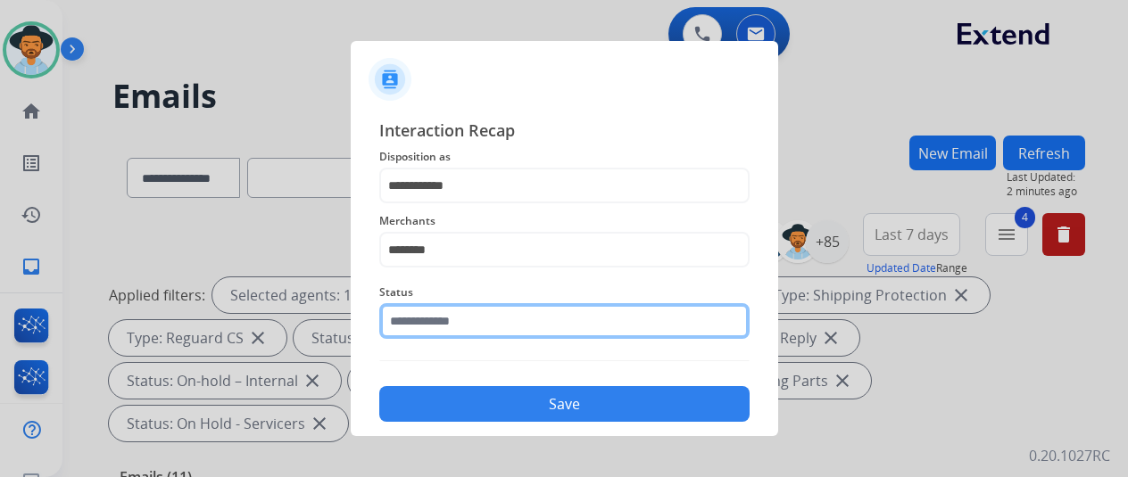
drag, startPoint x: 417, startPoint y: 318, endPoint x: 464, endPoint y: 291, distance: 54.3
click at [421, 318] on input "text" at bounding box center [564, 321] width 370 height 36
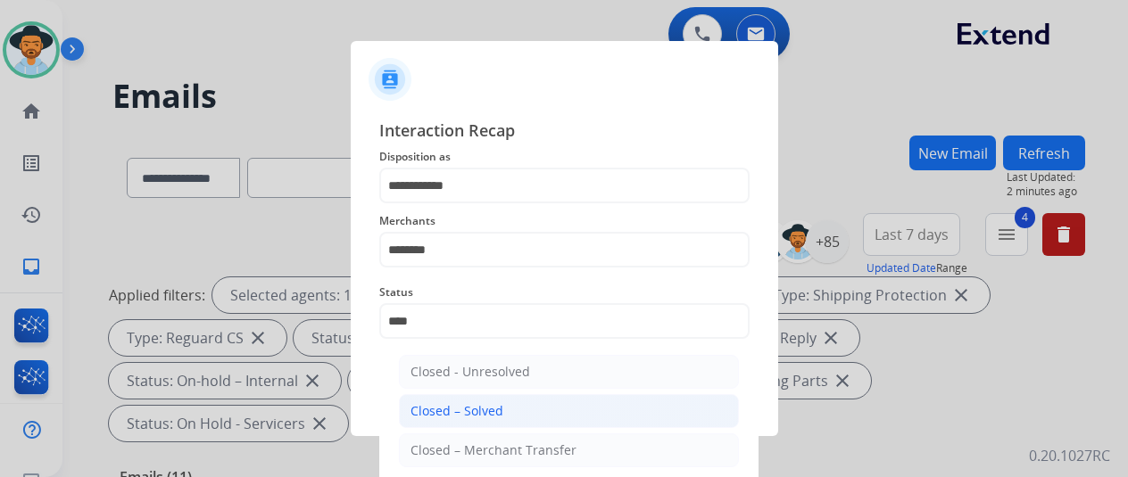
click at [481, 407] on div "Closed – Solved" at bounding box center [456, 411] width 93 height 18
type input "**********"
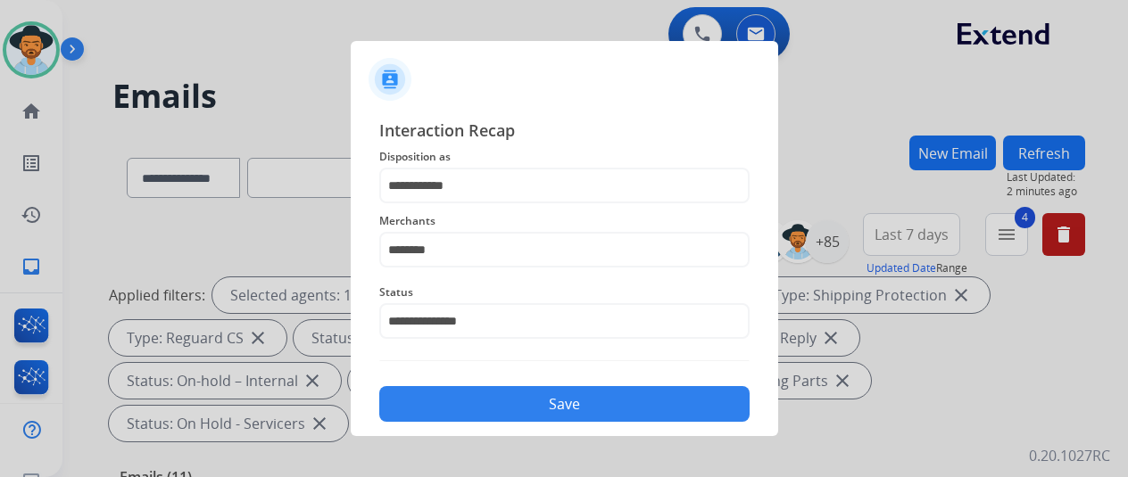
click at [483, 408] on button "Save" at bounding box center [564, 404] width 370 height 36
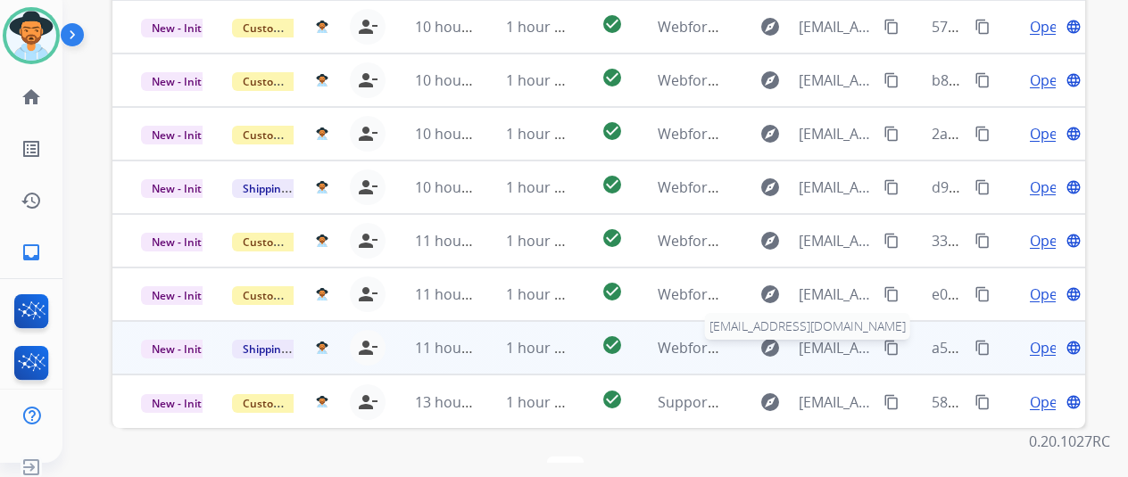
scroll to position [21, 0]
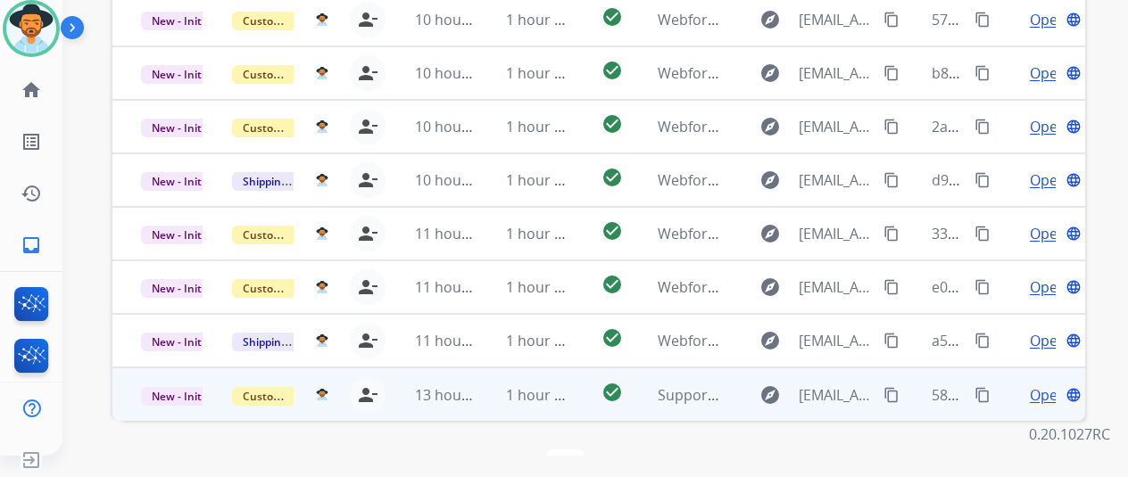
click at [1036, 385] on span "Open" at bounding box center [1048, 395] width 37 height 21
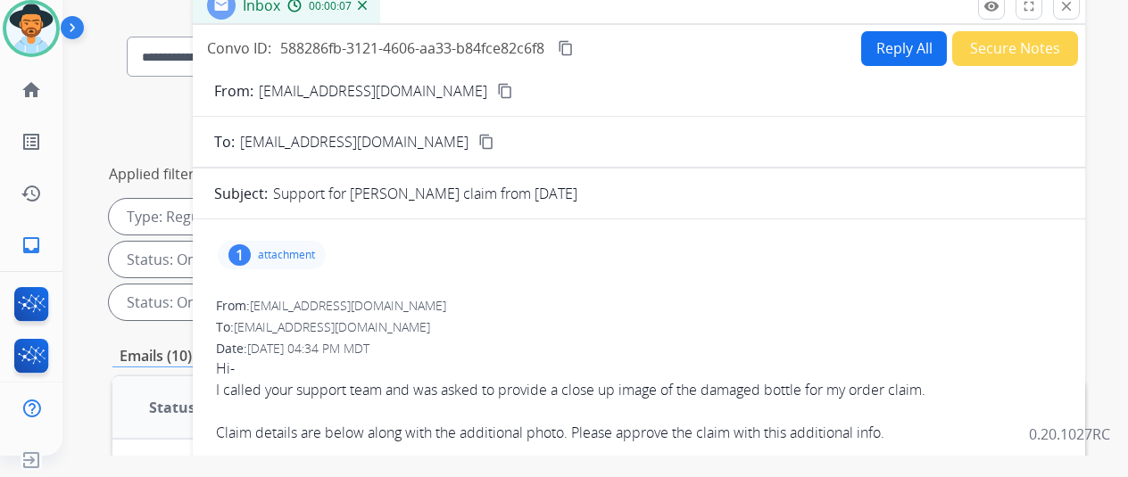
scroll to position [0, 0]
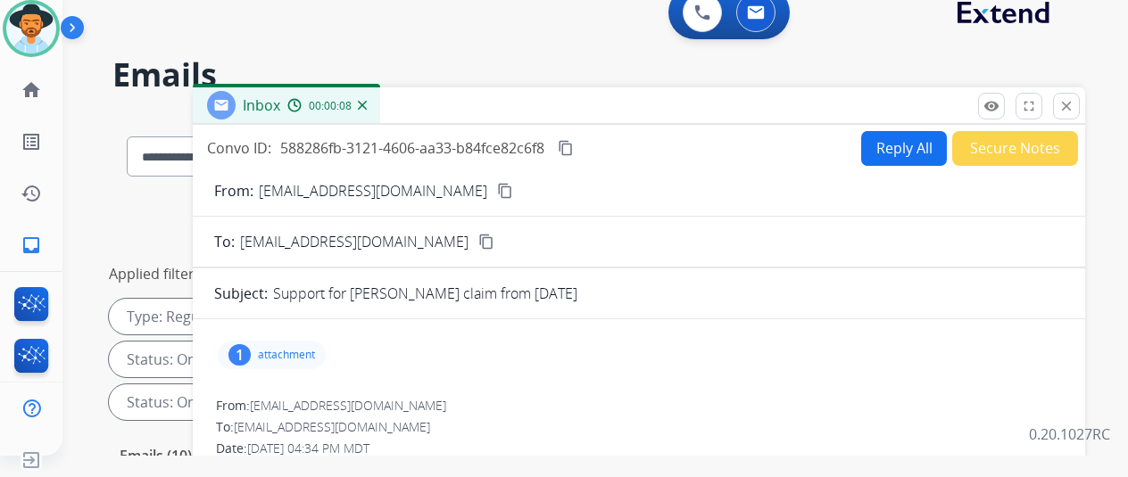
click at [497, 188] on mat-icon "content_copy" at bounding box center [505, 191] width 16 height 16
click at [244, 352] on div "1" at bounding box center [239, 354] width 22 height 21
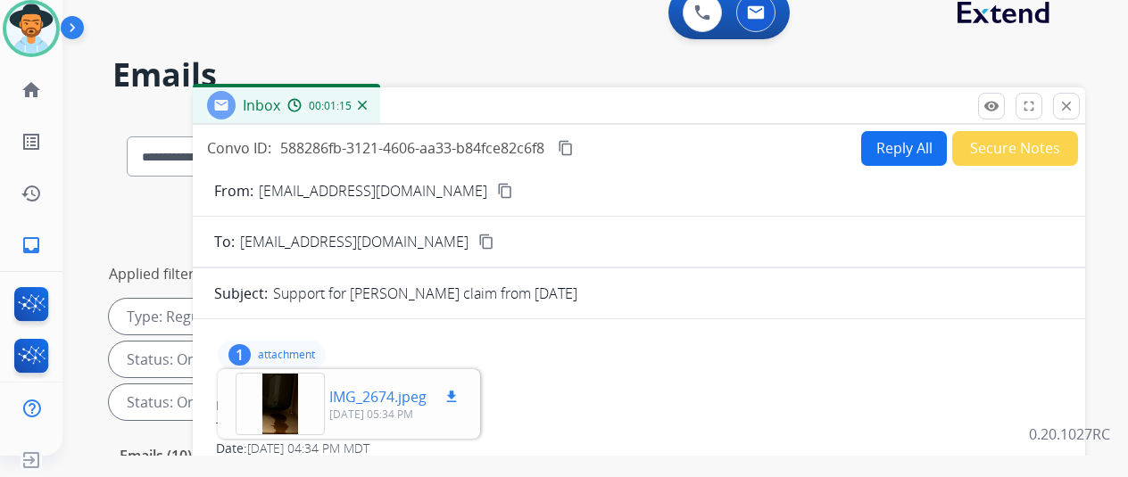
click at [291, 400] on div at bounding box center [280, 404] width 89 height 62
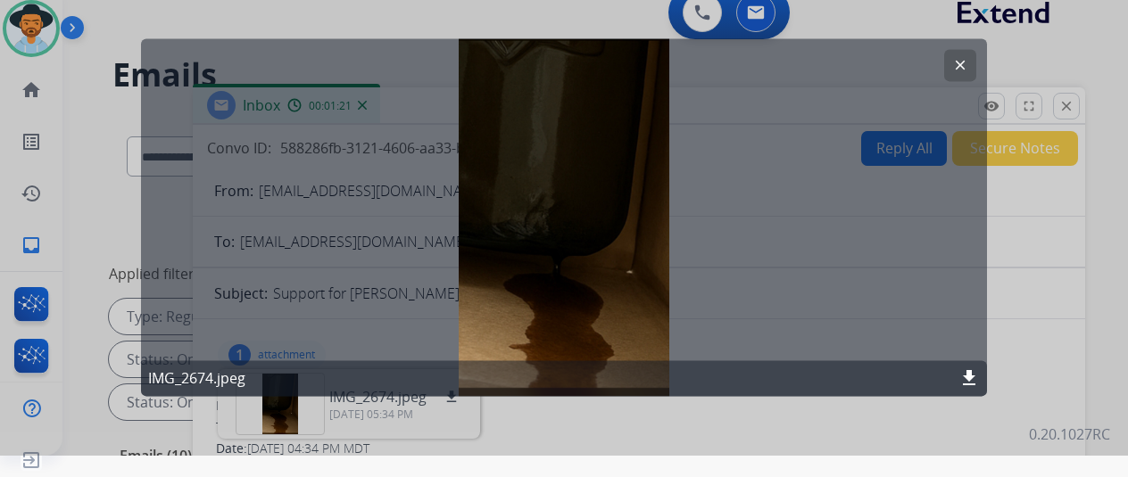
click at [962, 62] on mat-icon "clear" at bounding box center [960, 65] width 16 height 16
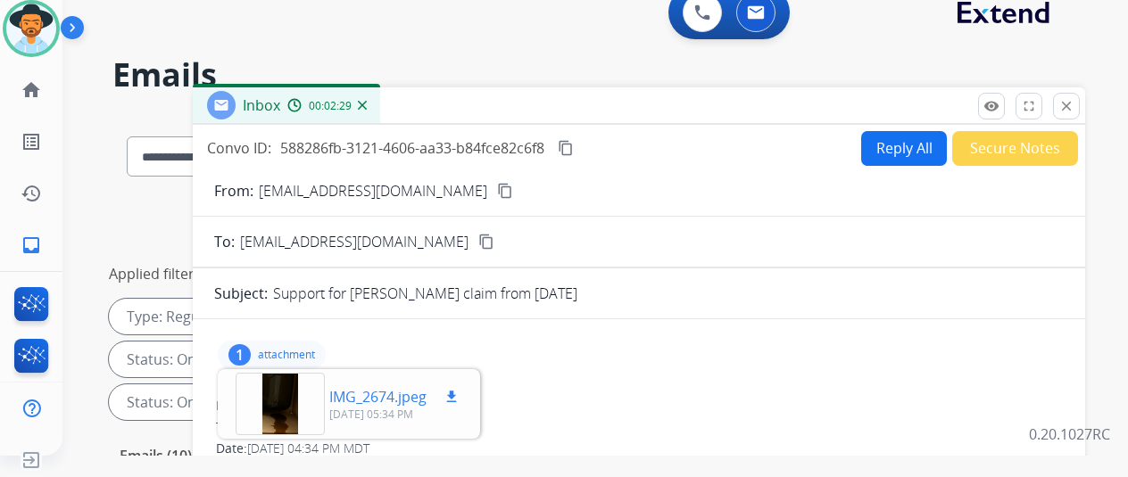
click at [460, 394] on mat-icon "download" at bounding box center [452, 397] width 16 height 16
click at [574, 147] on mat-icon "content_copy" at bounding box center [566, 148] width 16 height 16
click at [913, 140] on button "Reply All" at bounding box center [904, 148] width 86 height 35
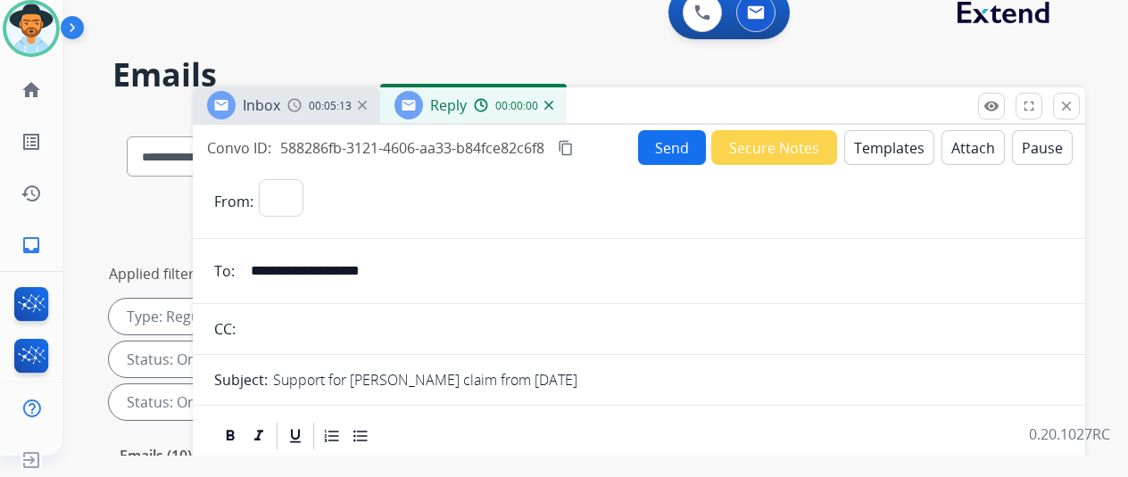
select select "**********"
click at [914, 143] on button "Templates" at bounding box center [889, 147] width 90 height 35
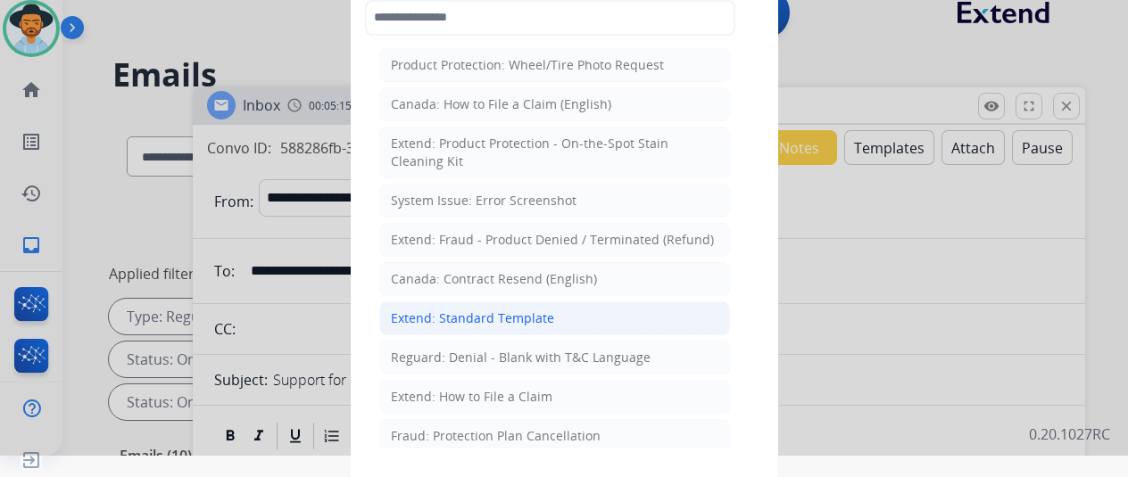
click at [470, 310] on div "Extend: Standard Template" at bounding box center [472, 319] width 163 height 18
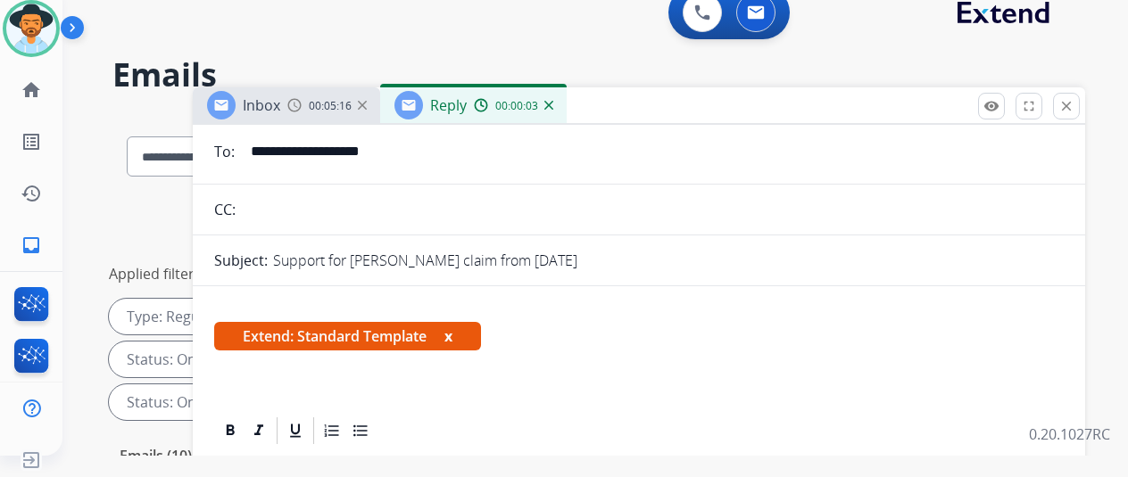
scroll to position [268, 0]
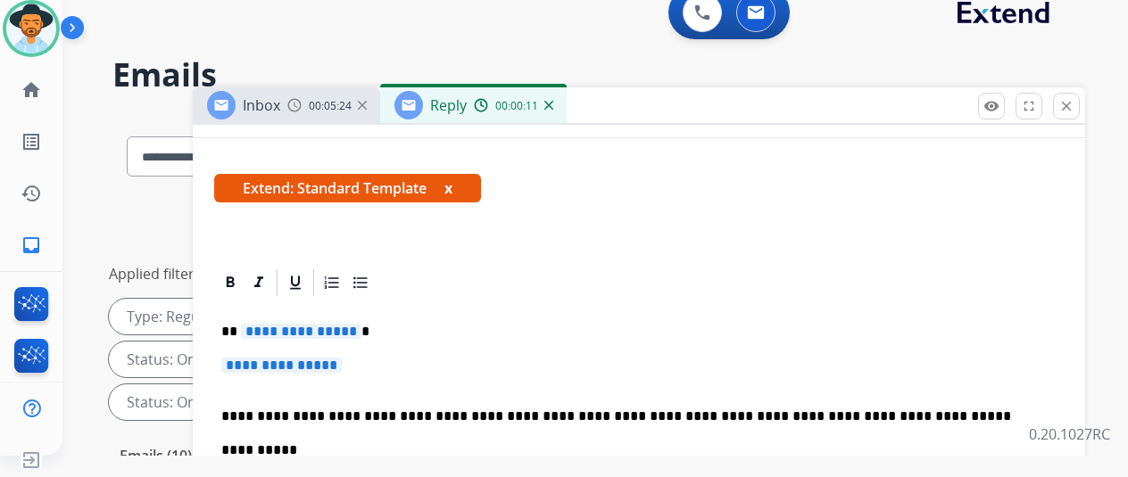
click at [361, 332] on span "**********" at bounding box center [301, 331] width 120 height 15
click at [342, 365] on span "**********" at bounding box center [281, 365] width 120 height 15
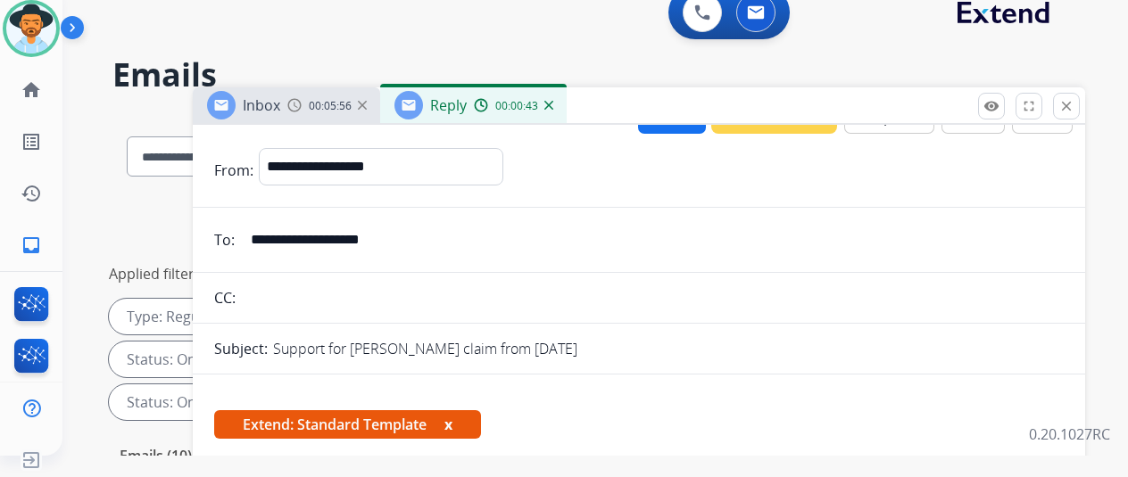
scroll to position [0, 0]
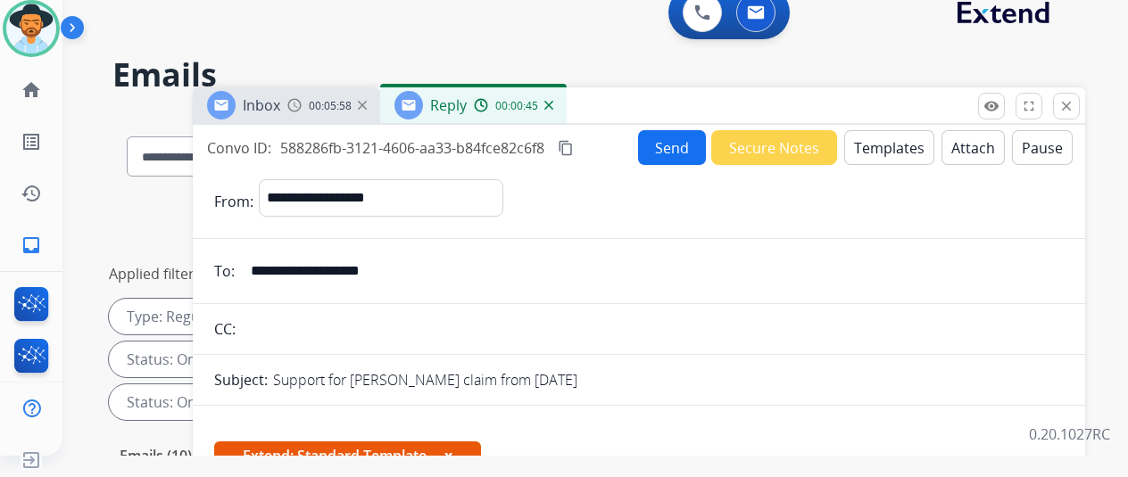
click at [681, 143] on button "Send" at bounding box center [672, 147] width 68 height 35
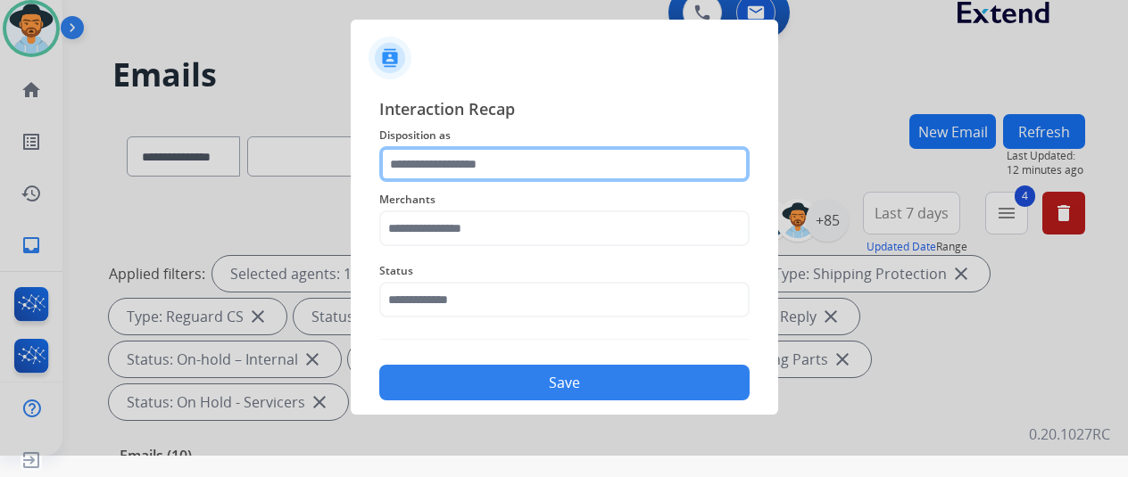
click at [461, 161] on input "text" at bounding box center [564, 164] width 370 height 36
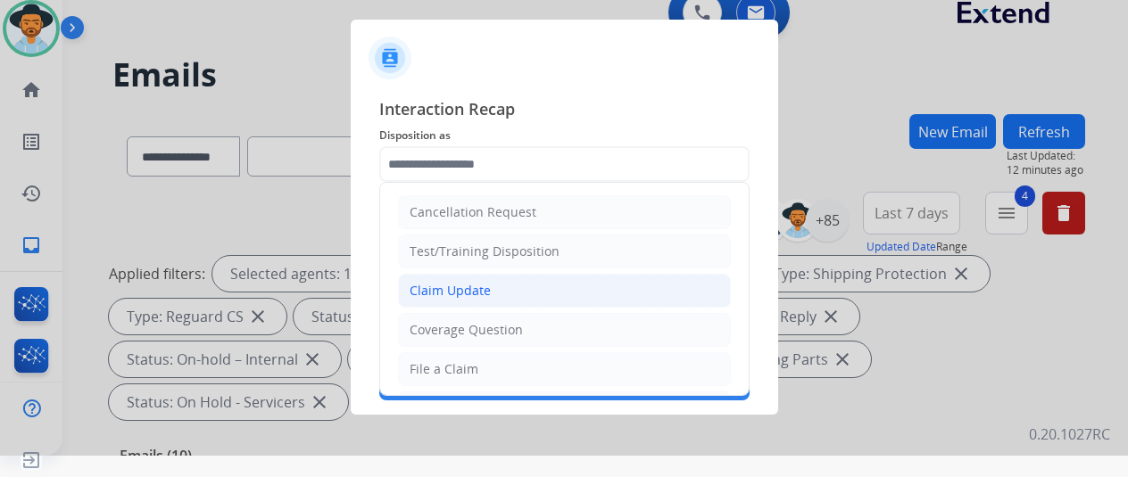
click at [452, 282] on div "Claim Update" at bounding box center [450, 291] width 81 height 18
type input "**********"
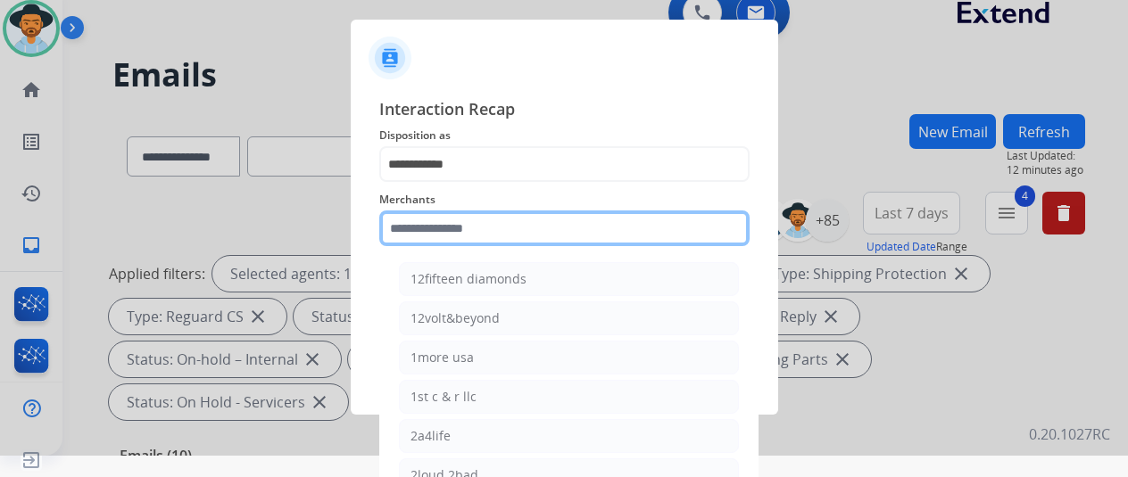
click at [446, 233] on input "text" at bounding box center [564, 229] width 370 height 36
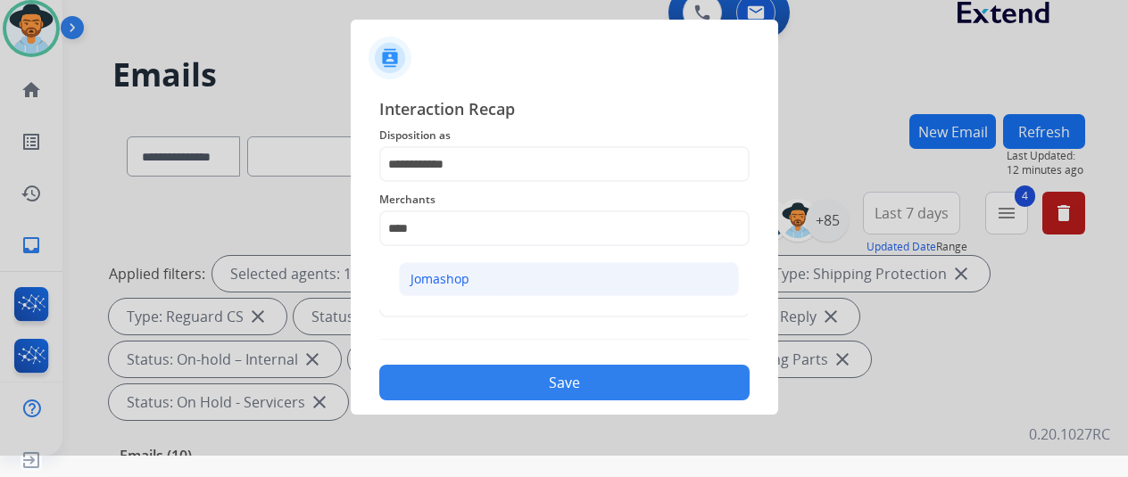
click at [482, 270] on li "Jomashop" at bounding box center [569, 279] width 340 height 34
type input "********"
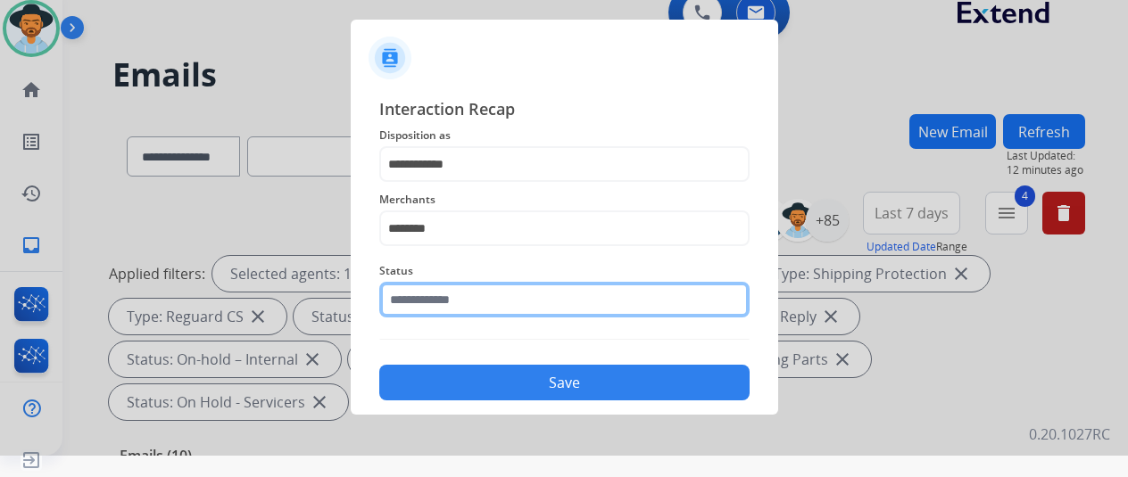
click at [458, 303] on input "text" at bounding box center [564, 300] width 370 height 36
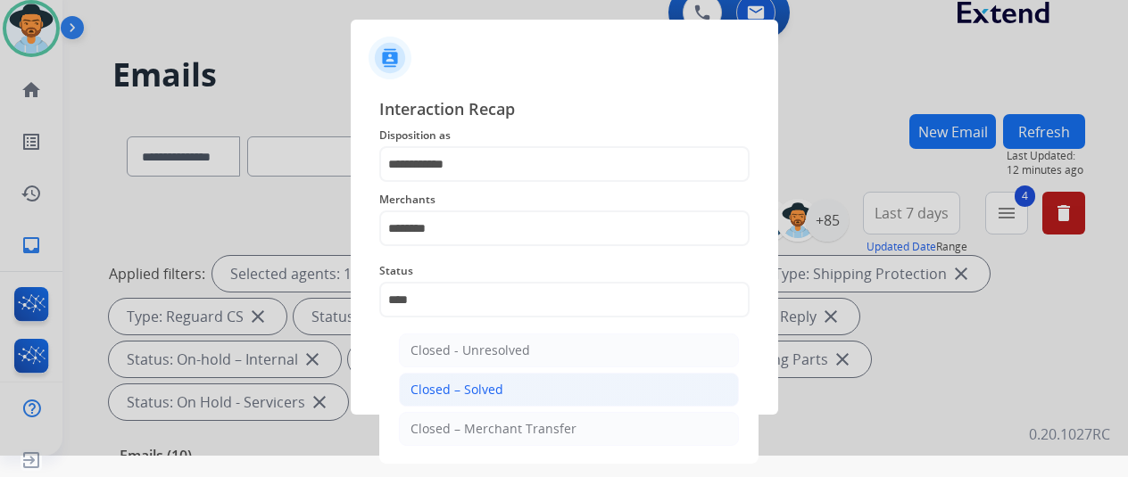
click at [444, 386] on div "Closed – Solved" at bounding box center [456, 390] width 93 height 18
type input "**********"
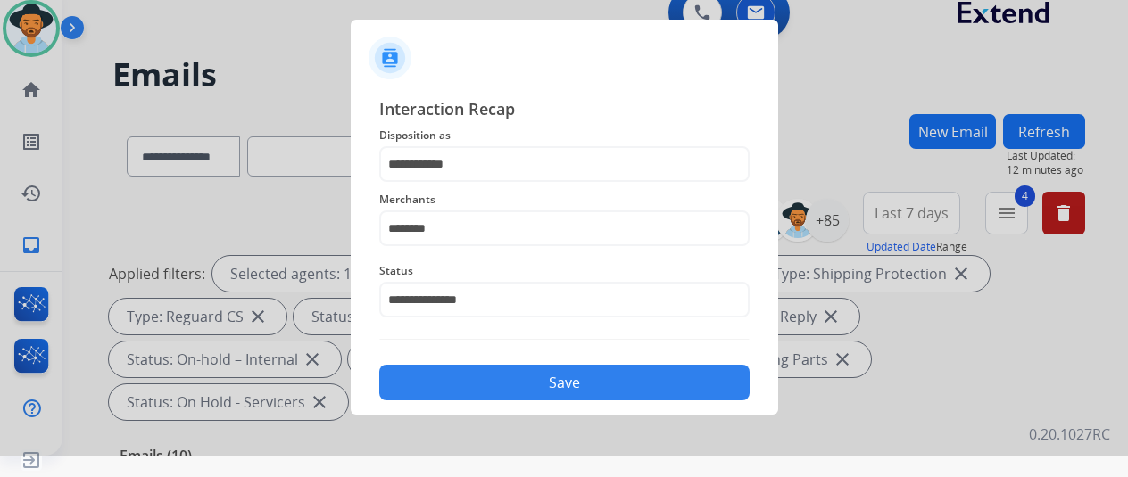
click at [444, 383] on button "Save" at bounding box center [564, 383] width 370 height 36
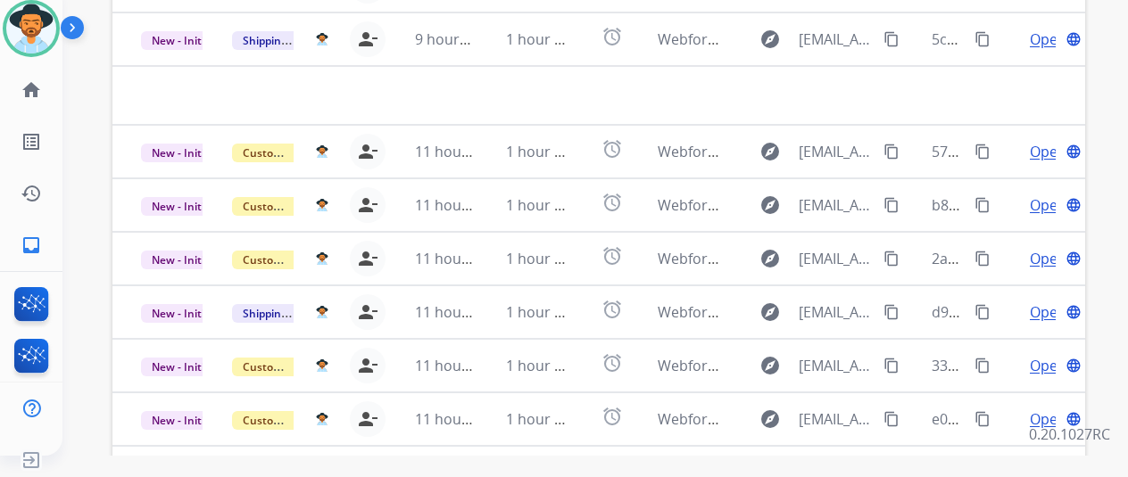
scroll to position [651, 0]
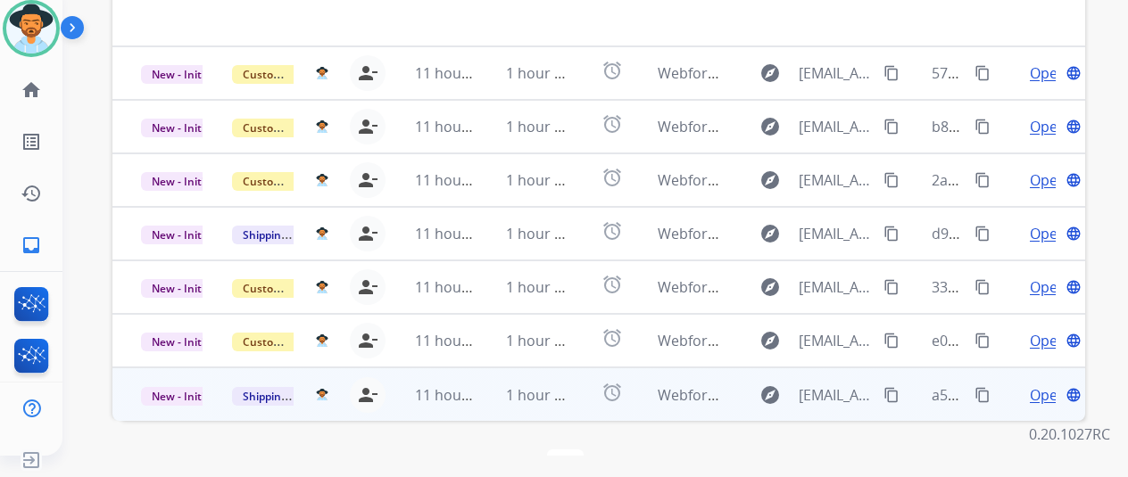
click at [1042, 385] on span "Open" at bounding box center [1048, 395] width 37 height 21
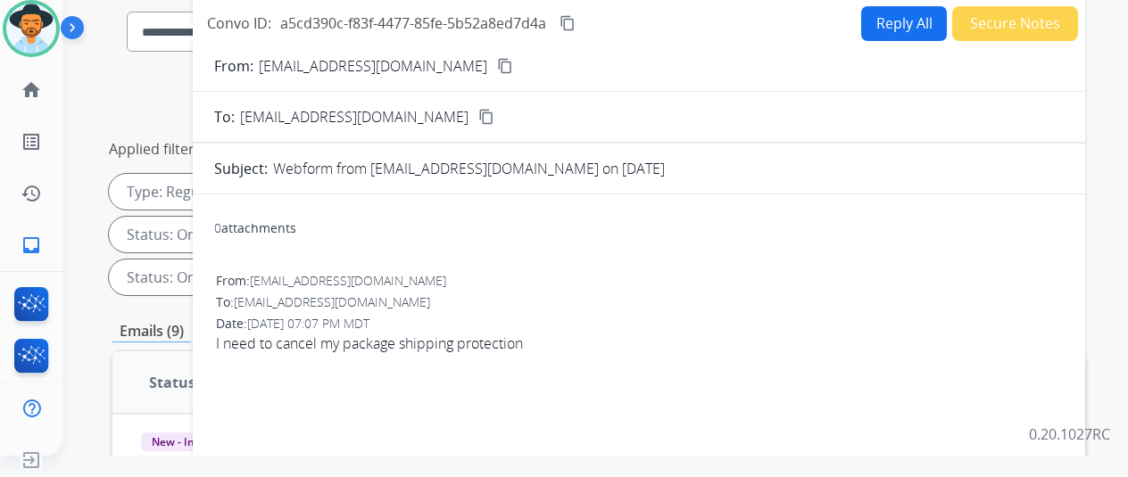
scroll to position [0, 0]
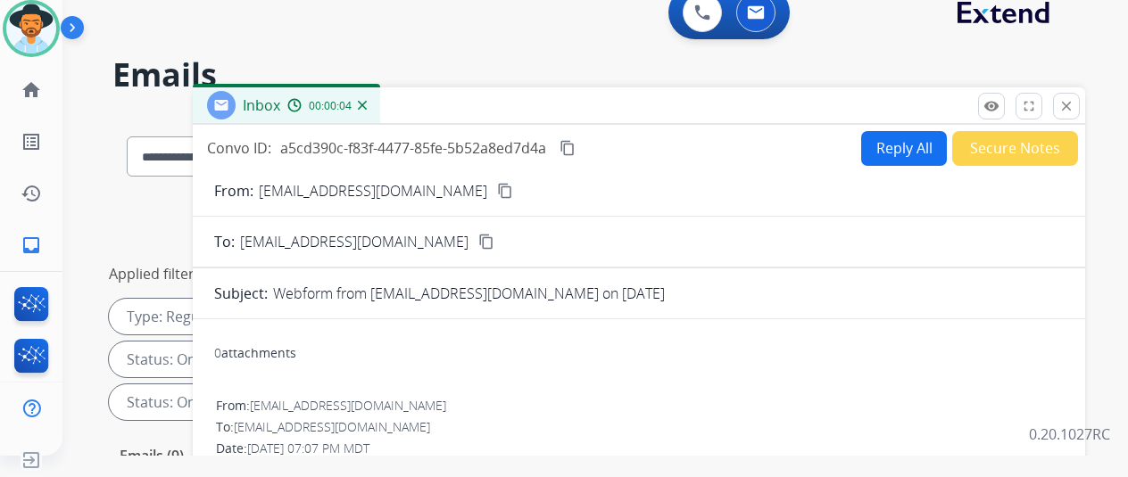
click at [497, 185] on mat-icon "content_copy" at bounding box center [505, 191] width 16 height 16
click at [900, 138] on button "Reply All" at bounding box center [904, 148] width 86 height 35
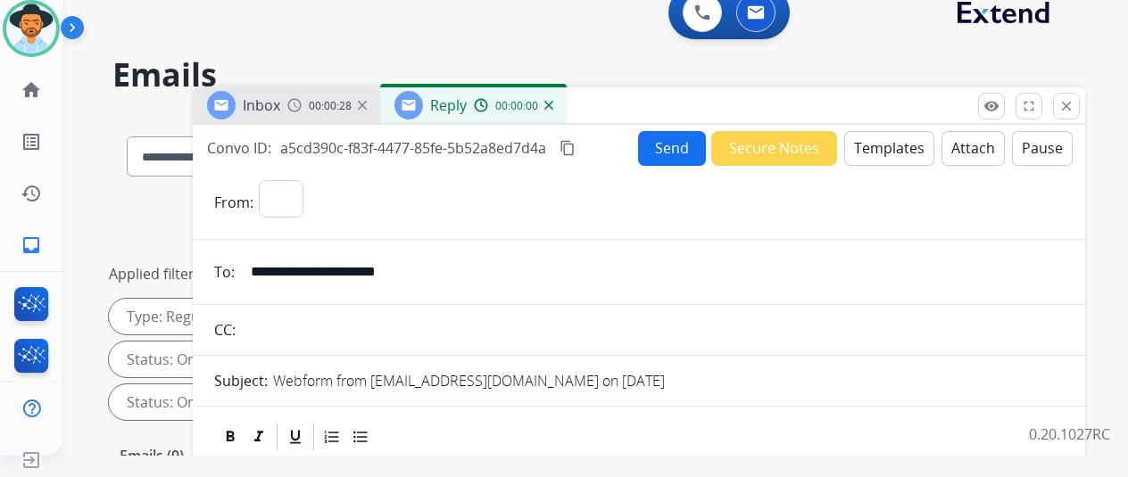
select select "**********"
click at [897, 143] on button "Templates" at bounding box center [889, 148] width 90 height 35
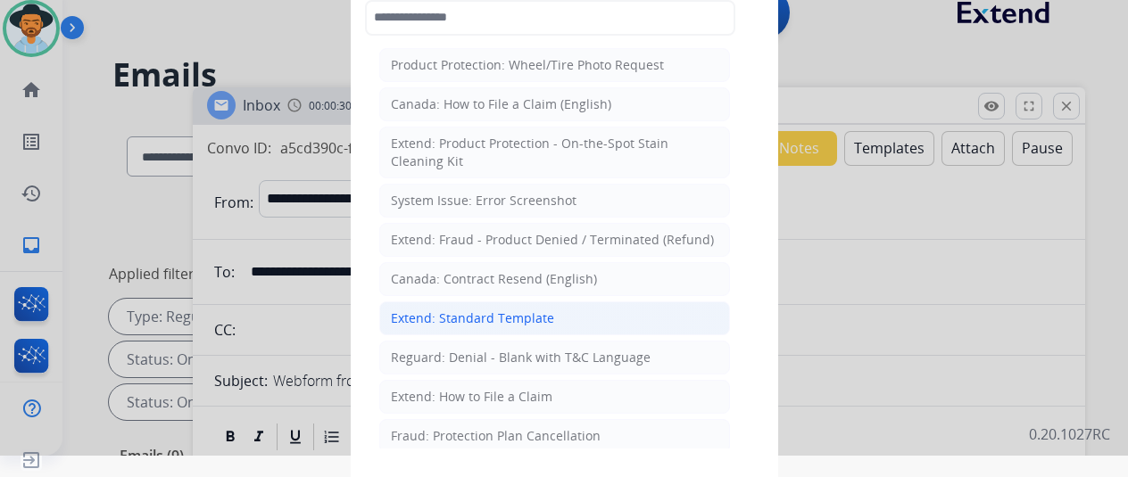
click at [454, 311] on div "Extend: Standard Template" at bounding box center [472, 319] width 163 height 18
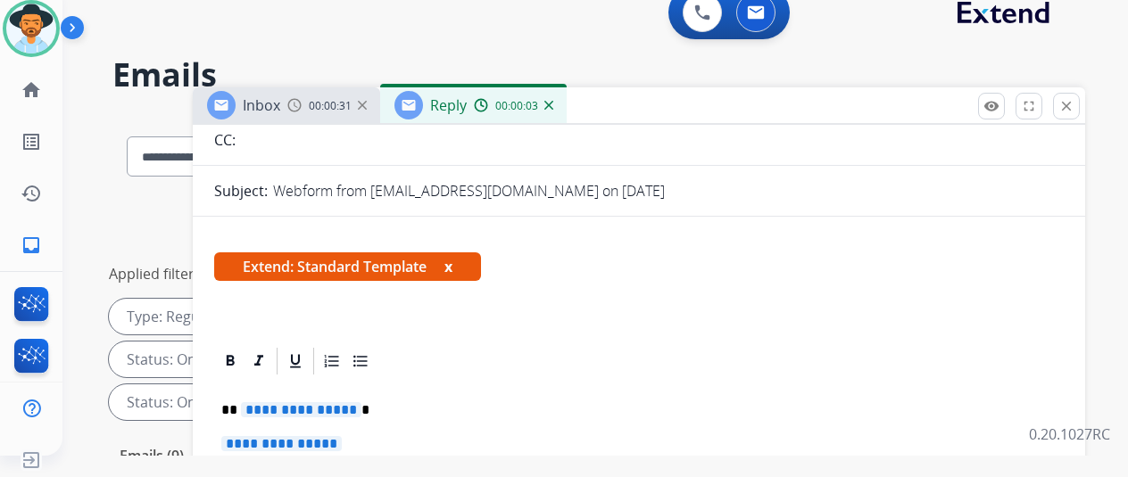
scroll to position [268, 0]
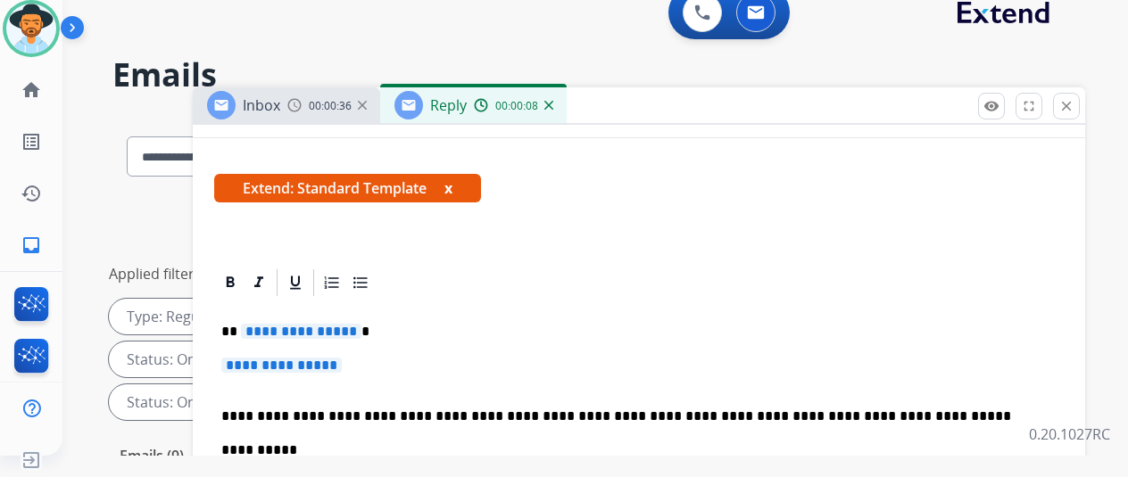
click at [361, 331] on span "**********" at bounding box center [301, 331] width 120 height 15
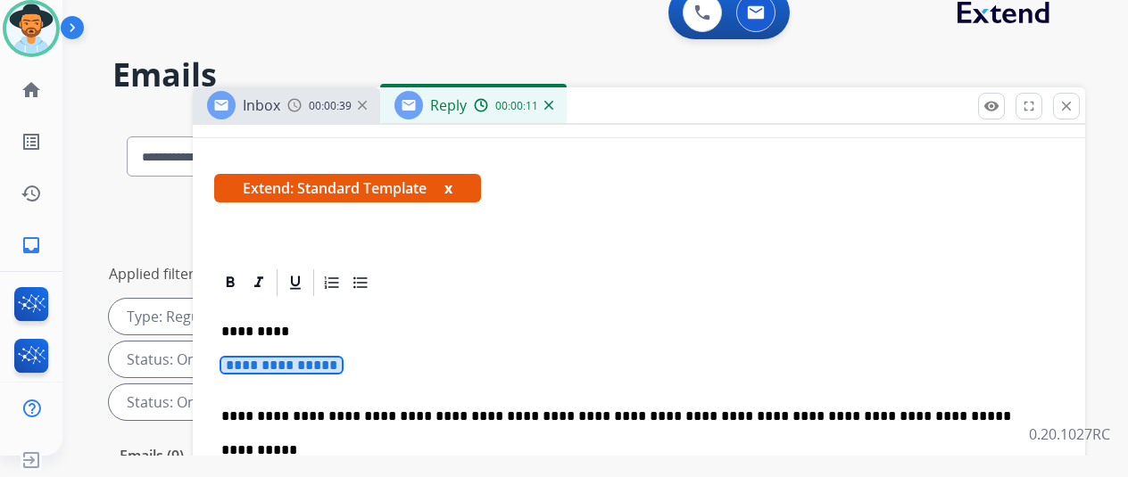
click at [342, 363] on span "**********" at bounding box center [281, 365] width 120 height 15
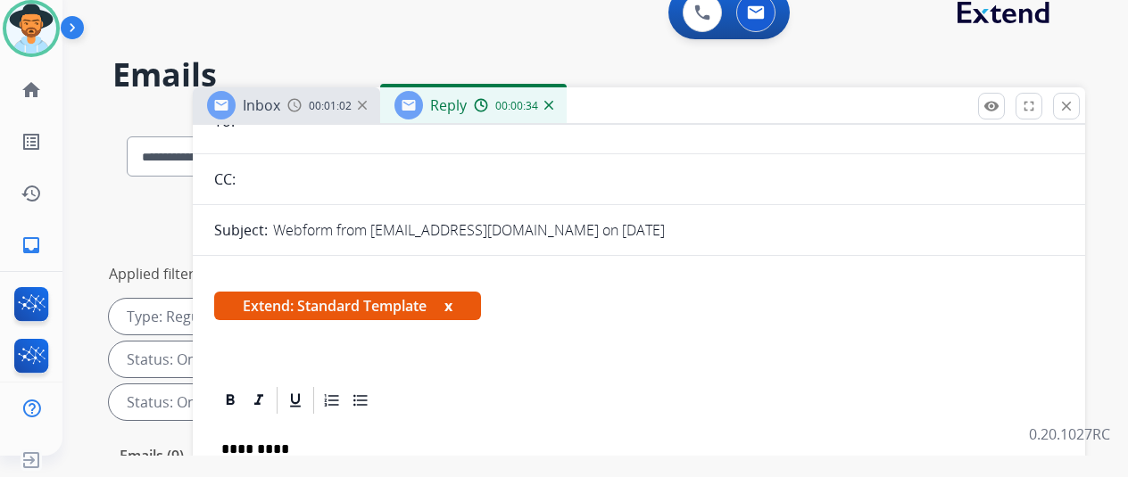
scroll to position [0, 0]
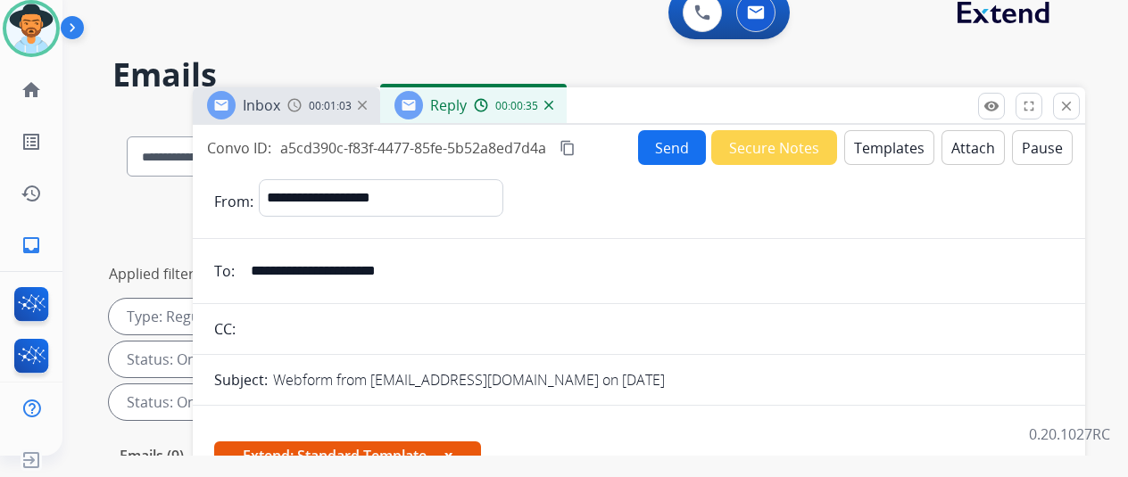
click at [667, 137] on button "Send" at bounding box center [672, 147] width 68 height 35
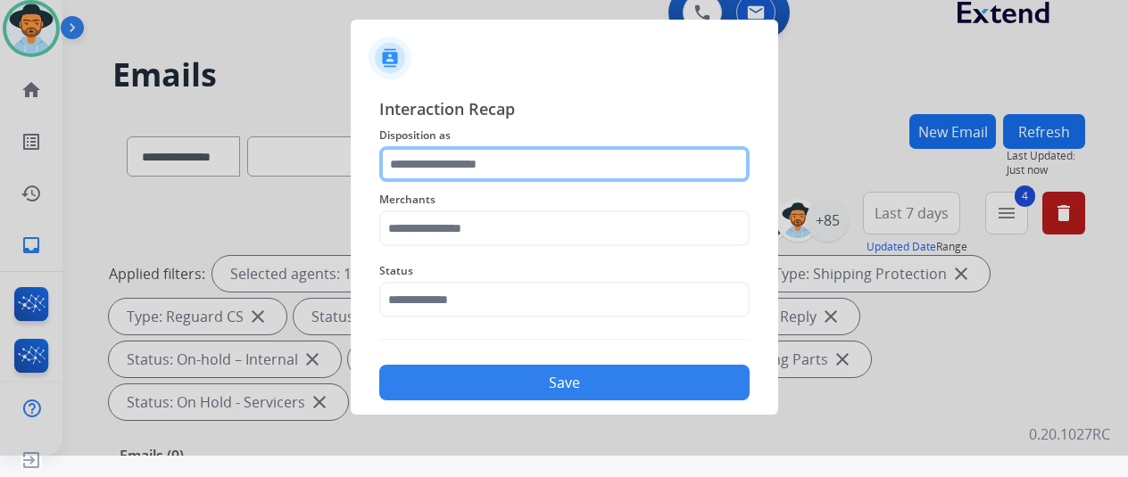
click at [441, 166] on input "text" at bounding box center [564, 164] width 370 height 36
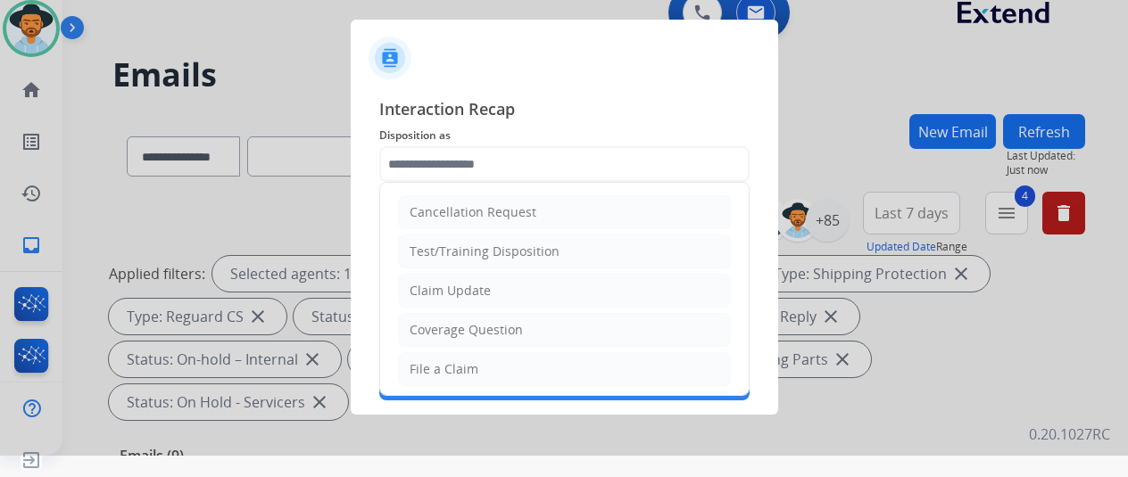
click at [450, 195] on li "Cancellation Request" at bounding box center [564, 212] width 333 height 34
type input "**********"
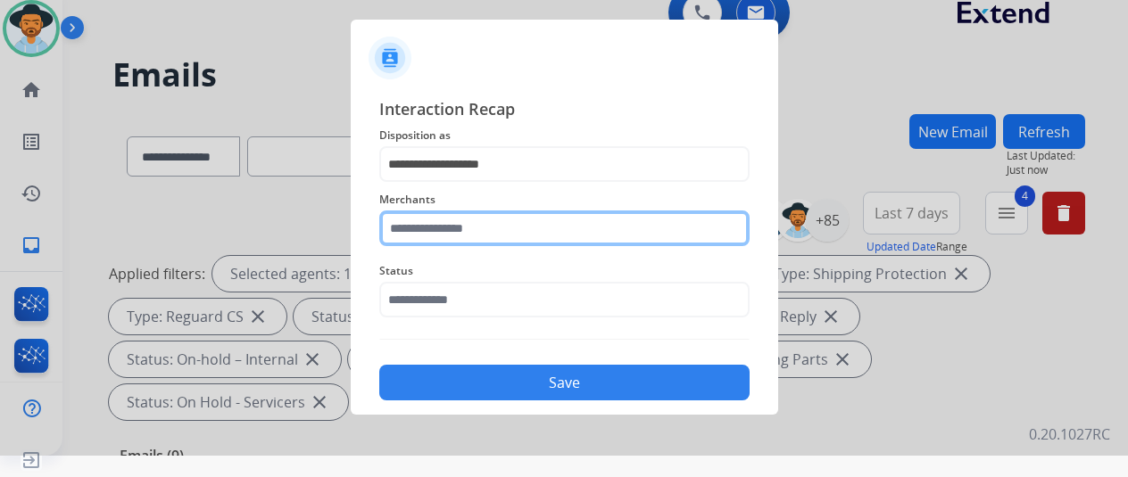
click at [423, 237] on input "text" at bounding box center [564, 229] width 370 height 36
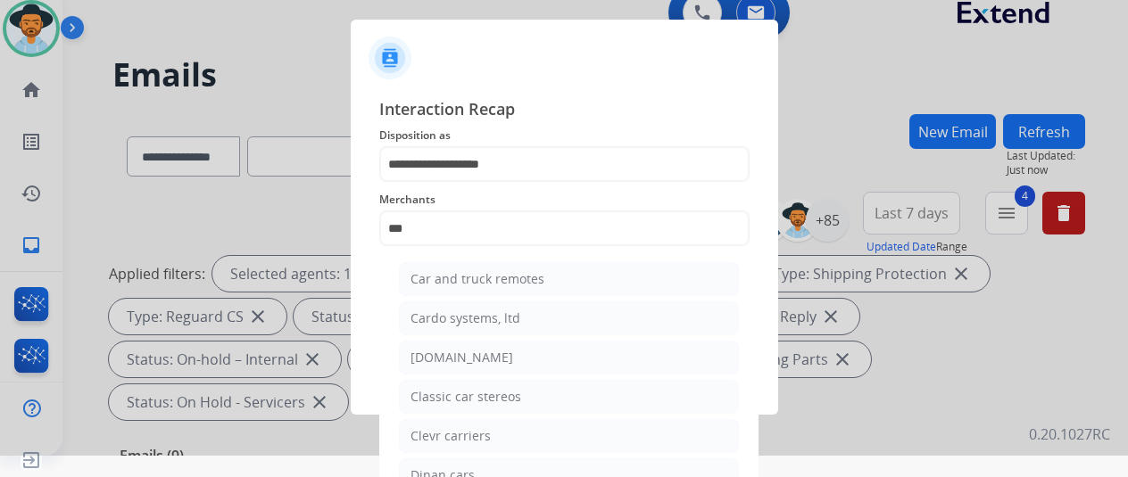
drag, startPoint x: 425, startPoint y: 362, endPoint x: 430, endPoint y: 344, distance: 19.5
click at [428, 359] on div "[DOMAIN_NAME]" at bounding box center [461, 358] width 103 height 18
type input "**********"
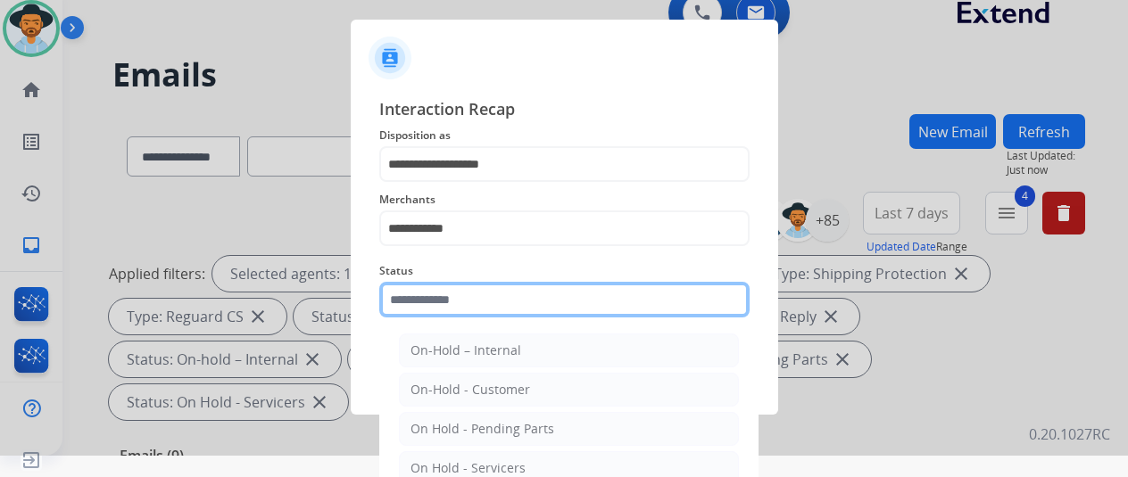
click at [437, 299] on input "text" at bounding box center [564, 300] width 370 height 36
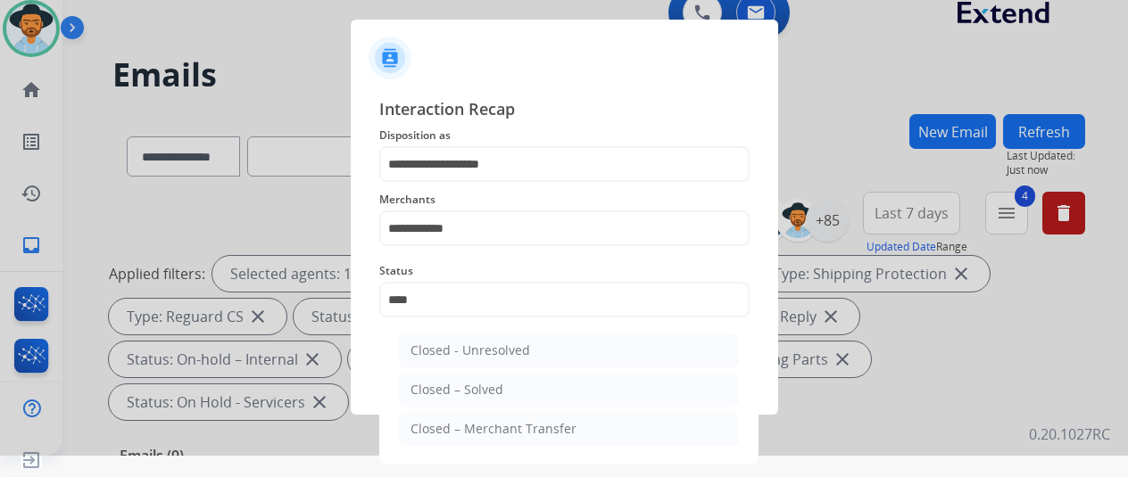
click at [452, 387] on div "Closed – Solved" at bounding box center [456, 390] width 93 height 18
type input "**********"
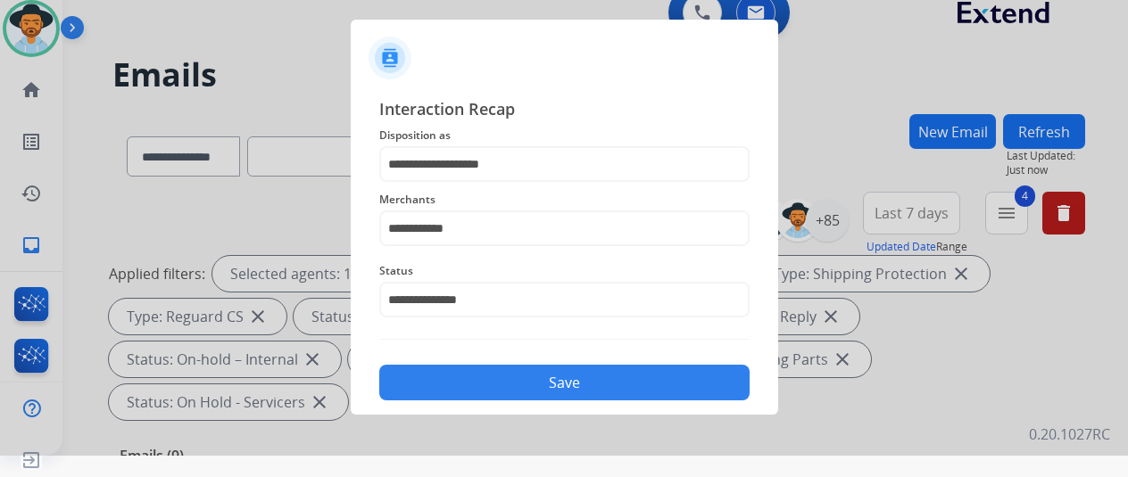
click at [458, 381] on button "Save" at bounding box center [564, 383] width 370 height 36
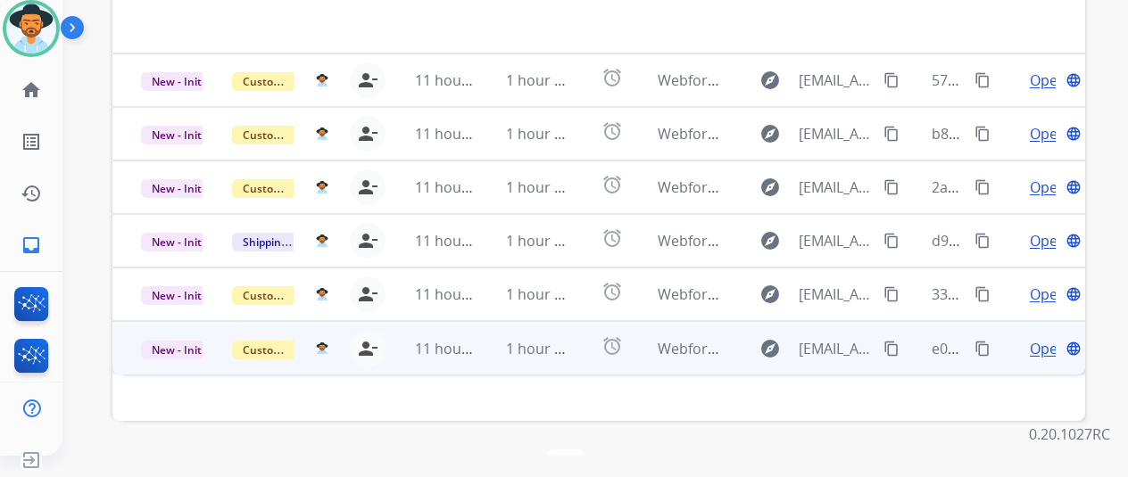
scroll to position [651, 0]
click at [1040, 338] on span "Open" at bounding box center [1048, 348] width 37 height 21
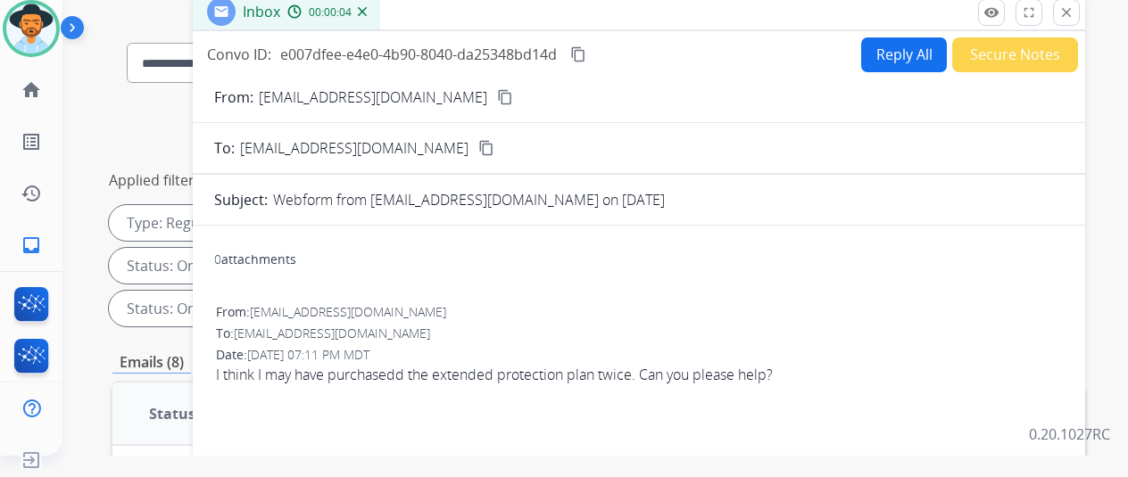
scroll to position [0, 0]
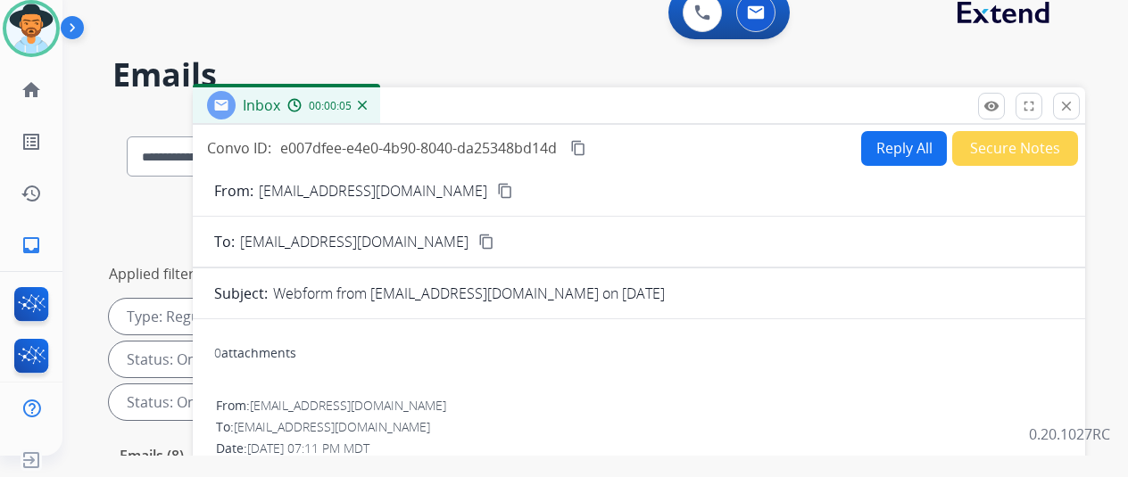
click at [497, 195] on mat-icon "content_copy" at bounding box center [505, 191] width 16 height 16
click at [908, 146] on button "Reply All" at bounding box center [904, 148] width 86 height 35
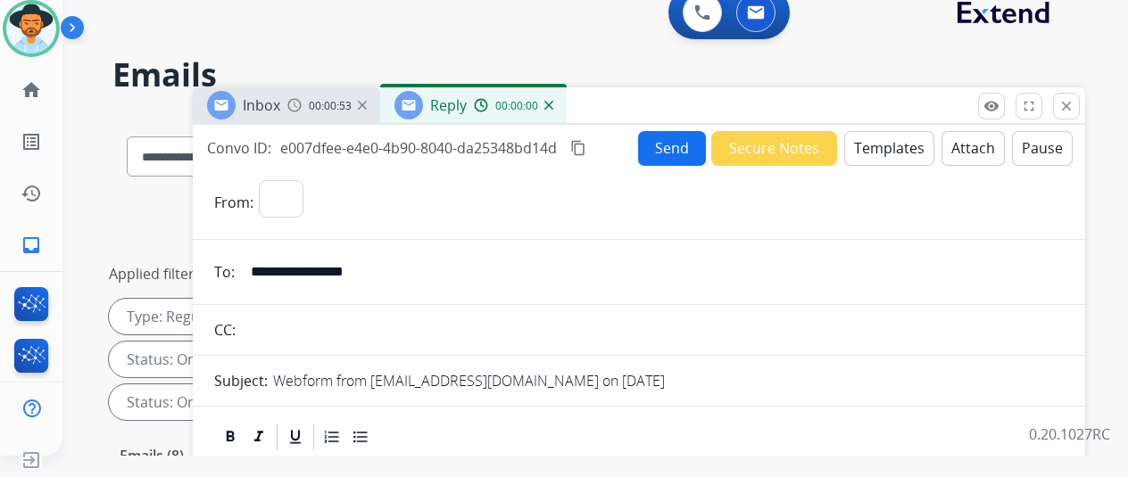
select select "**********"
click at [878, 145] on button "Templates" at bounding box center [889, 148] width 90 height 35
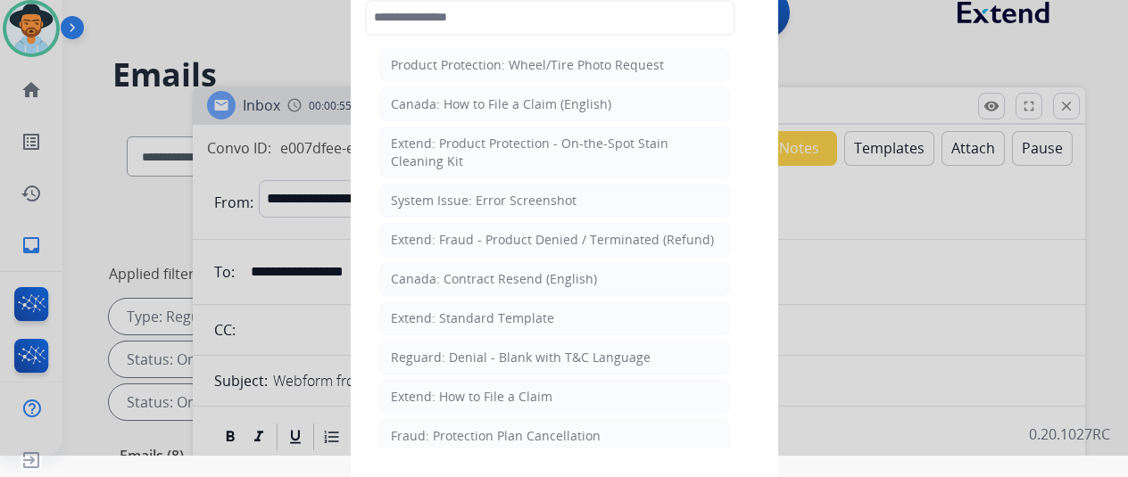
drag, startPoint x: 423, startPoint y: 315, endPoint x: 412, endPoint y: 292, distance: 25.6
click at [416, 302] on li "Extend: Standard Template" at bounding box center [554, 319] width 351 height 34
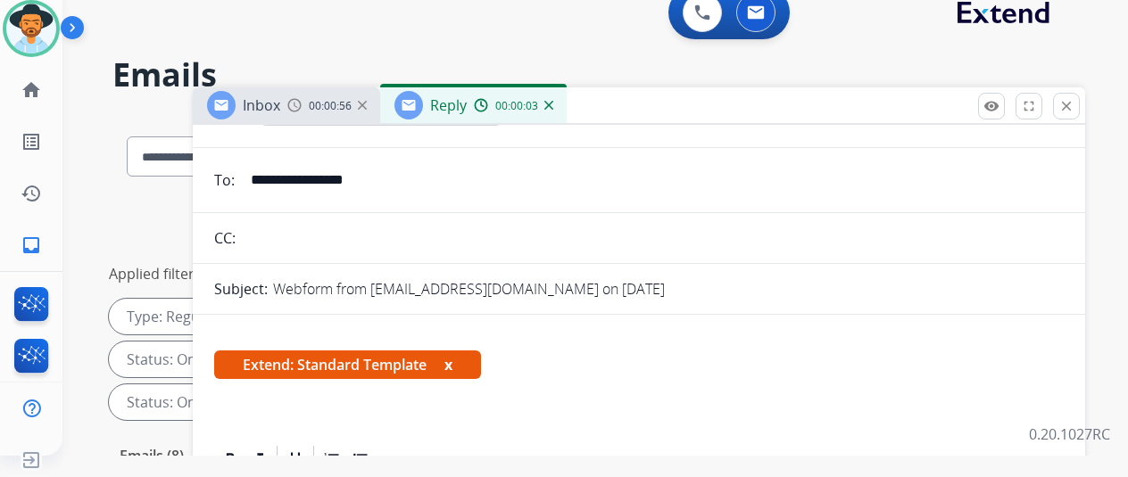
scroll to position [268, 0]
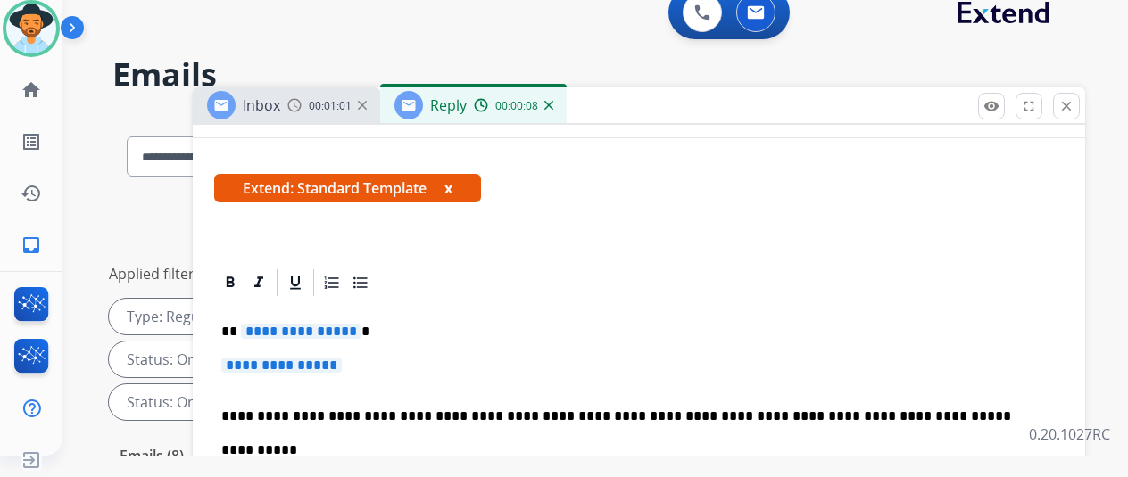
click at [361, 333] on span "**********" at bounding box center [301, 331] width 120 height 15
click at [371, 331] on p "**********" at bounding box center [631, 332] width 821 height 16
click at [342, 364] on span "**********" at bounding box center [281, 365] width 120 height 15
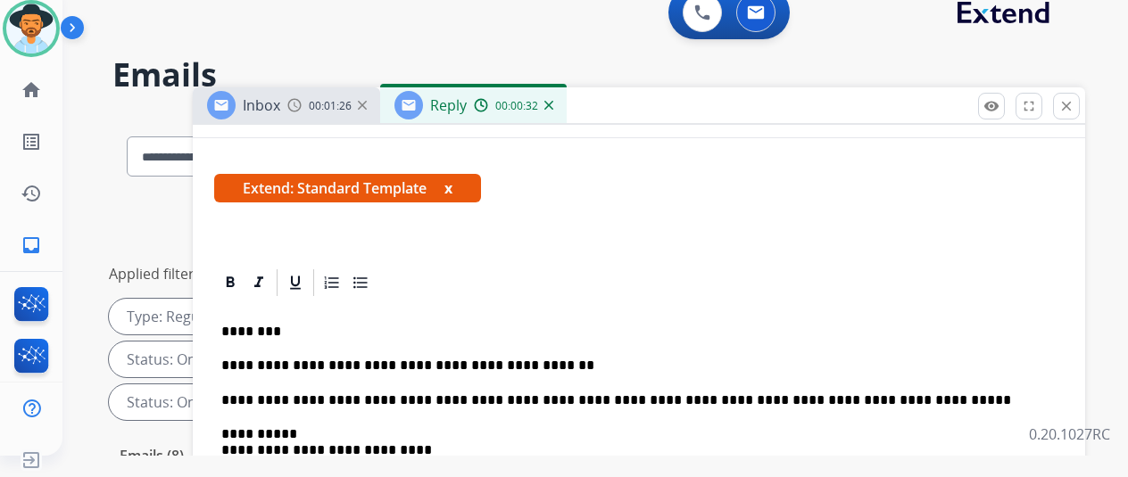
scroll to position [0, 0]
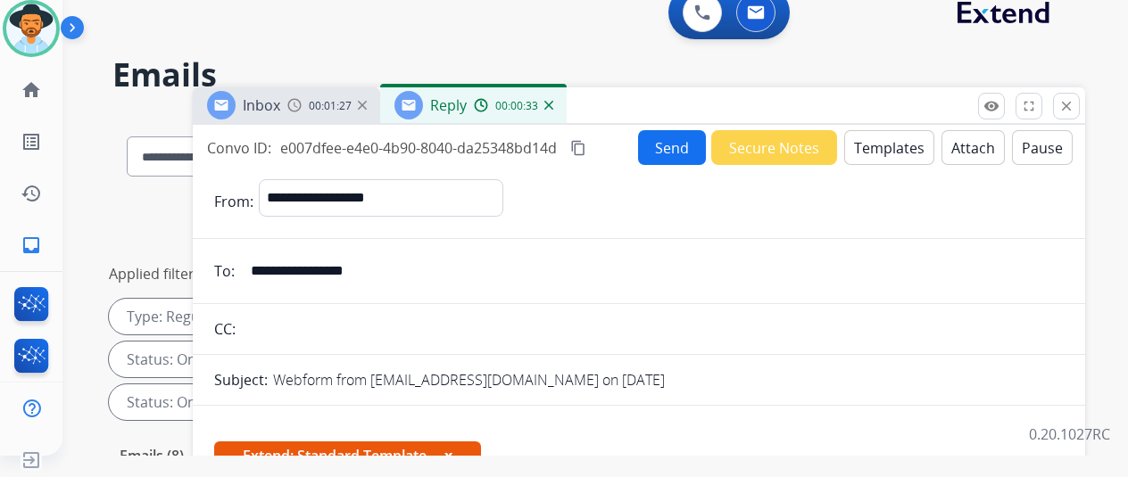
click at [673, 139] on button "Send" at bounding box center [672, 147] width 68 height 35
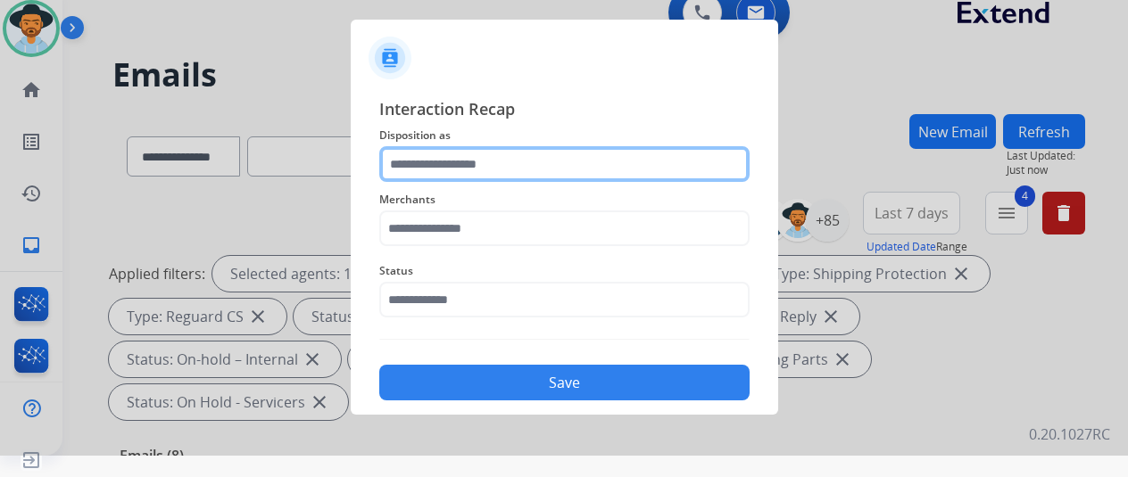
click at [419, 154] on input "text" at bounding box center [564, 164] width 370 height 36
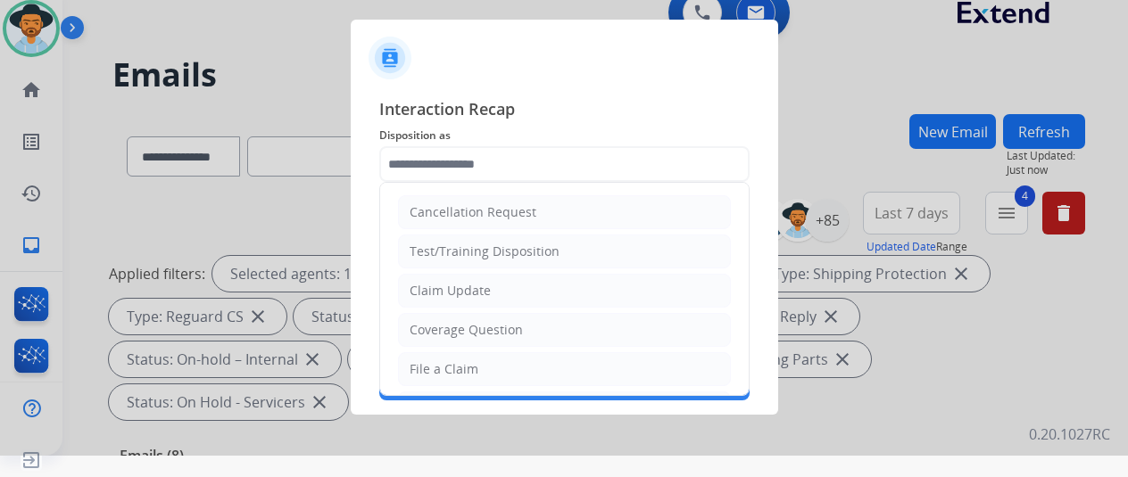
click at [429, 206] on div "Cancellation Request" at bounding box center [473, 212] width 127 height 18
type input "**********"
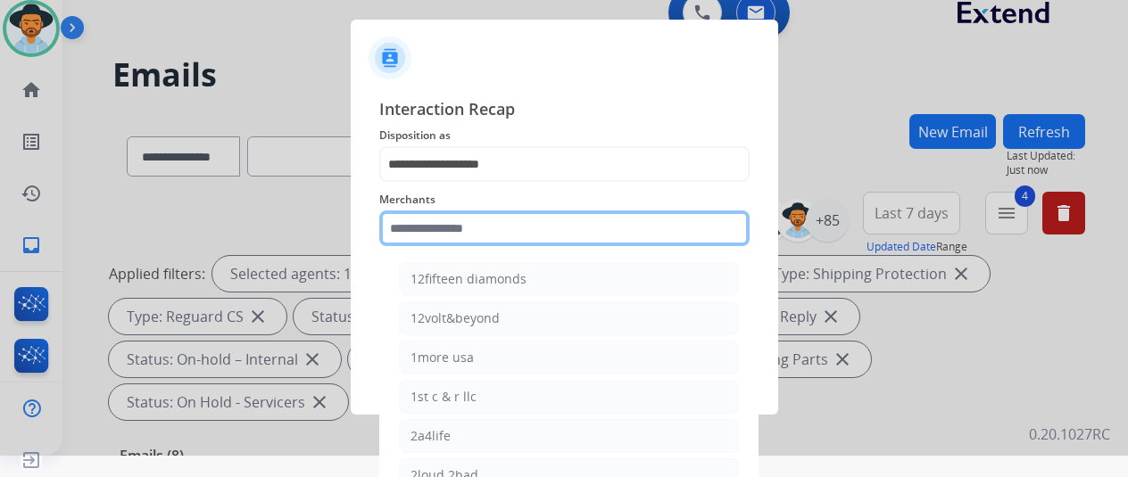
click at [434, 228] on input "text" at bounding box center [564, 229] width 370 height 36
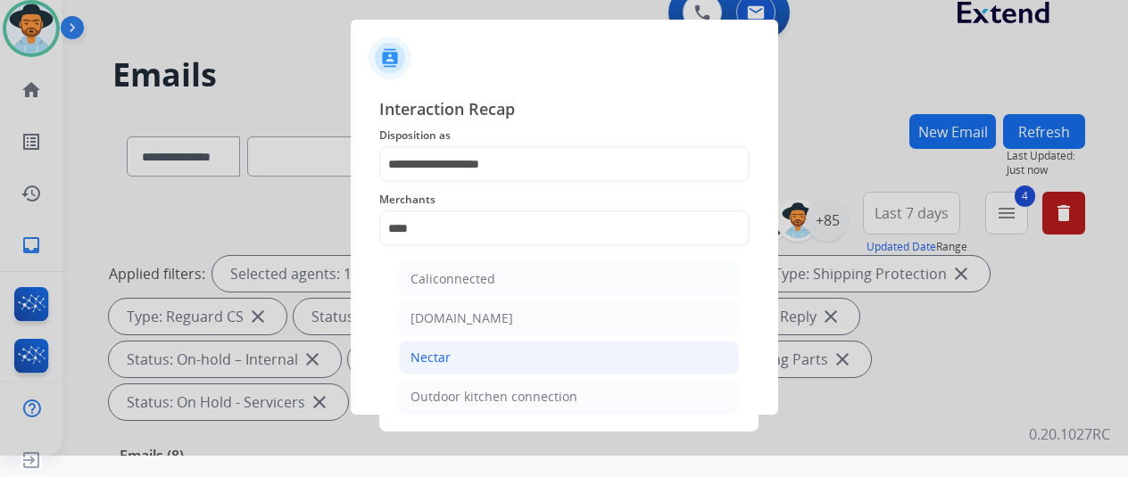
click at [472, 354] on li "Nectar" at bounding box center [569, 358] width 340 height 34
type input "******"
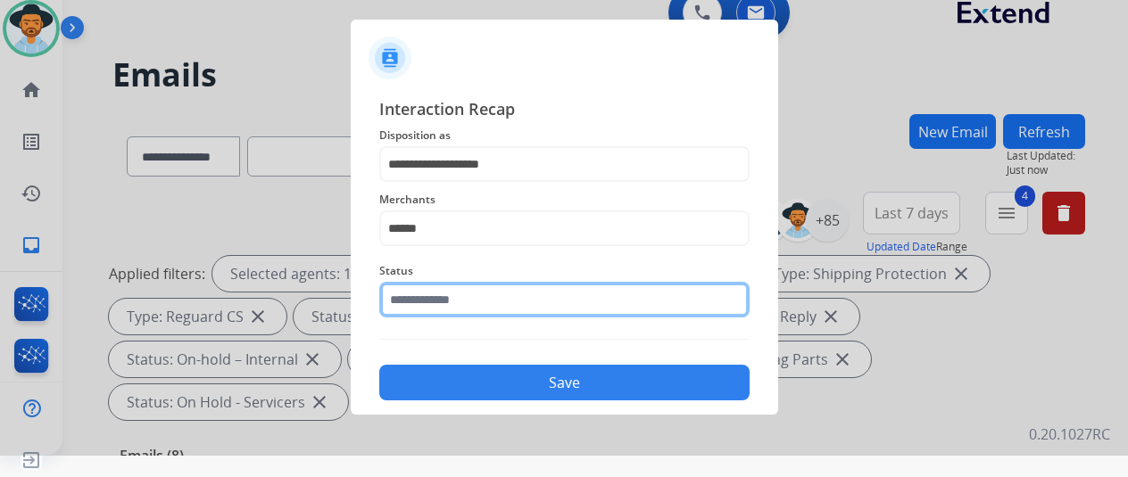
click at [473, 303] on input "text" at bounding box center [564, 300] width 370 height 36
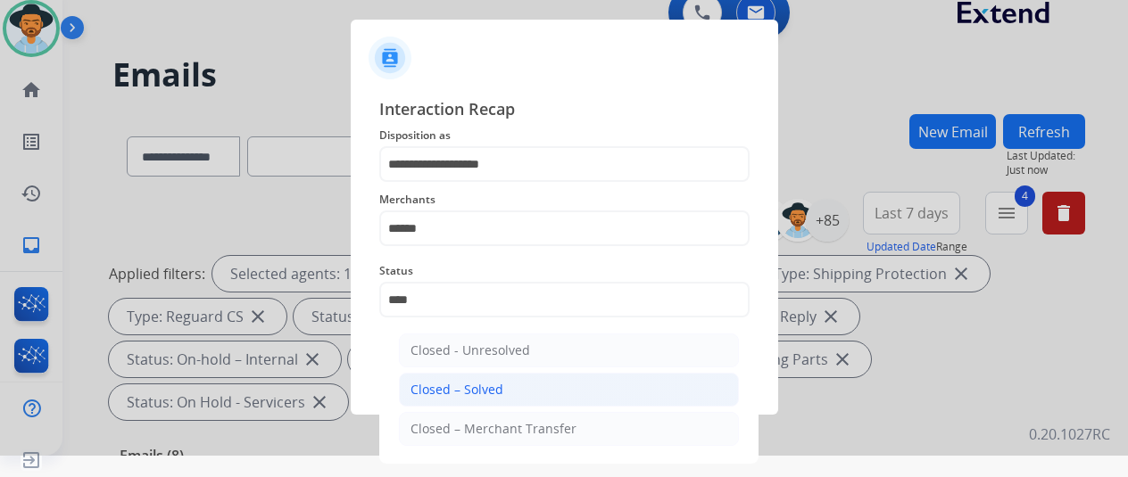
click at [456, 391] on div "Closed – Solved" at bounding box center [456, 390] width 93 height 18
type input "**********"
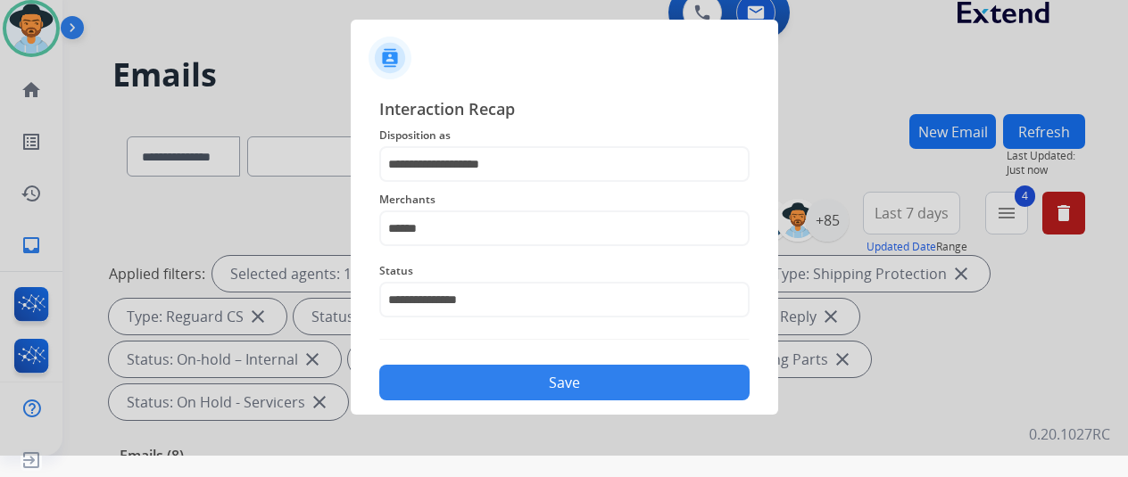
click at [457, 391] on button "Save" at bounding box center [564, 383] width 370 height 36
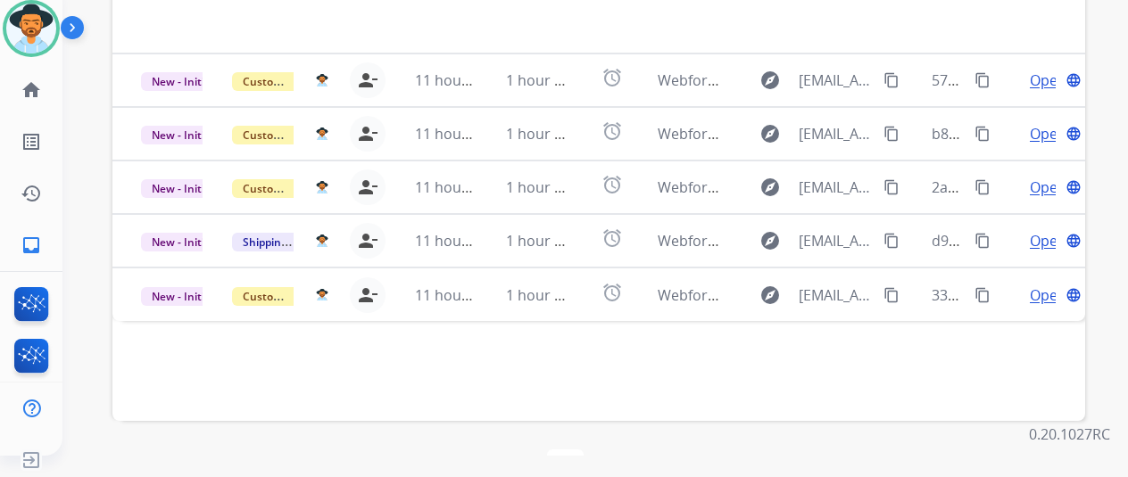
scroll to position [651, 0]
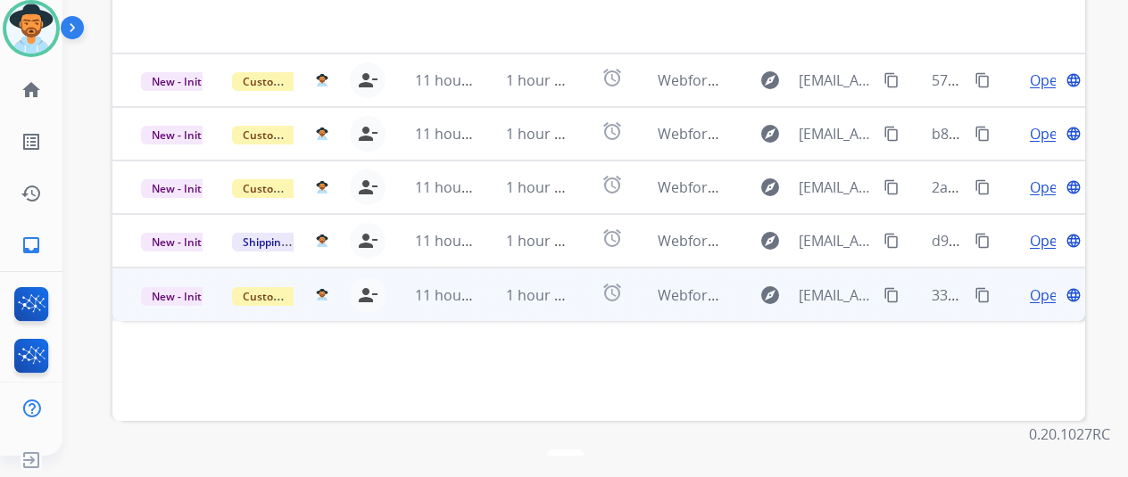
drag, startPoint x: 1043, startPoint y: 251, endPoint x: 996, endPoint y: 256, distance: 47.6
click at [1042, 285] on span "Open" at bounding box center [1048, 295] width 37 height 21
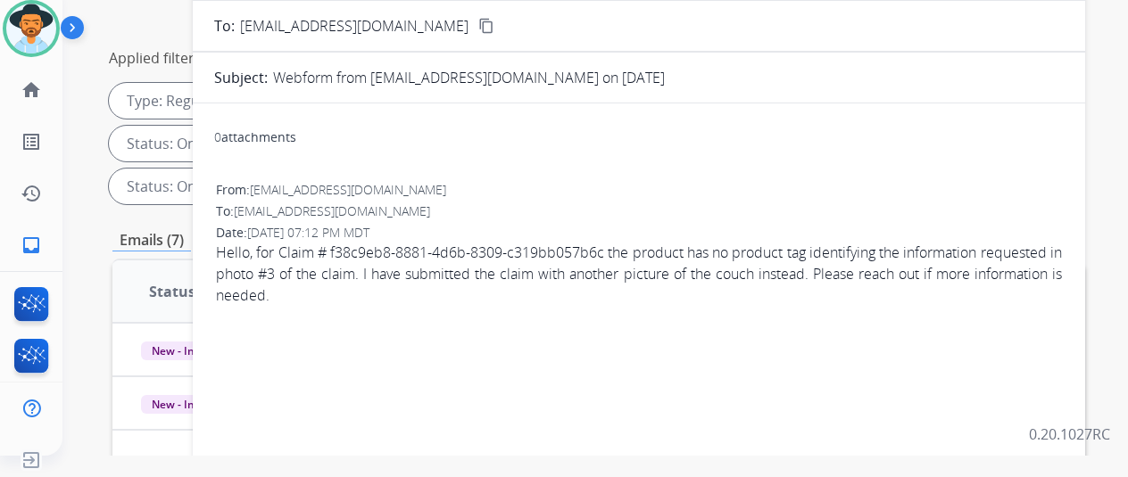
scroll to position [27, 0]
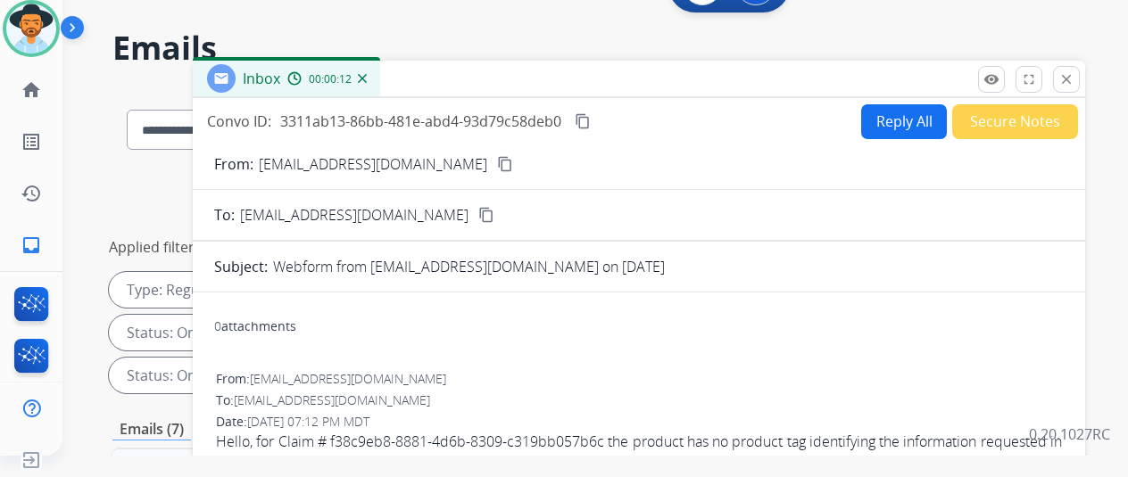
click at [497, 167] on mat-icon "content_copy" at bounding box center [505, 164] width 16 height 16
click at [591, 119] on mat-icon "content_copy" at bounding box center [583, 121] width 16 height 16
click at [892, 113] on button "Reply All" at bounding box center [904, 121] width 86 height 35
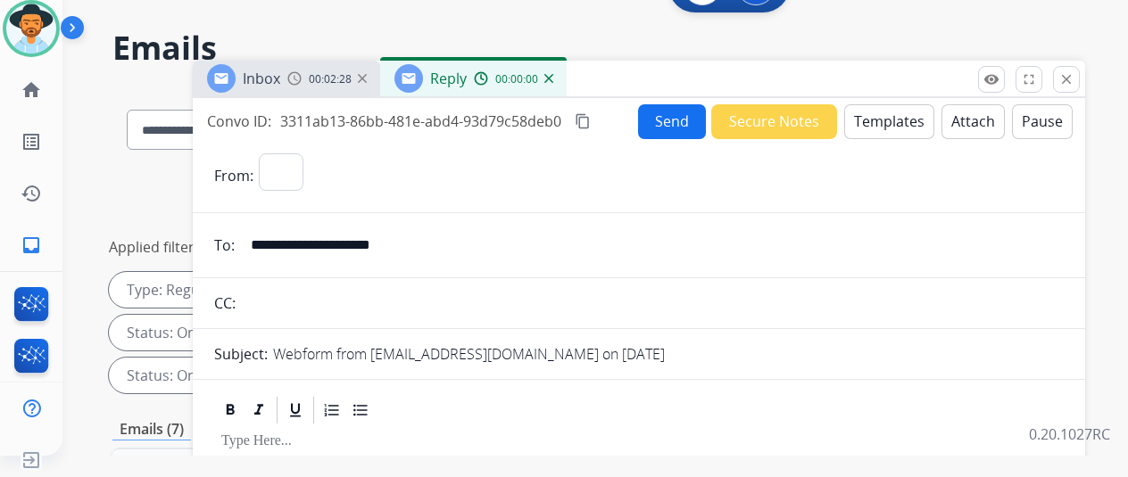
select select "**********"
click at [886, 113] on button "Templates" at bounding box center [889, 121] width 90 height 35
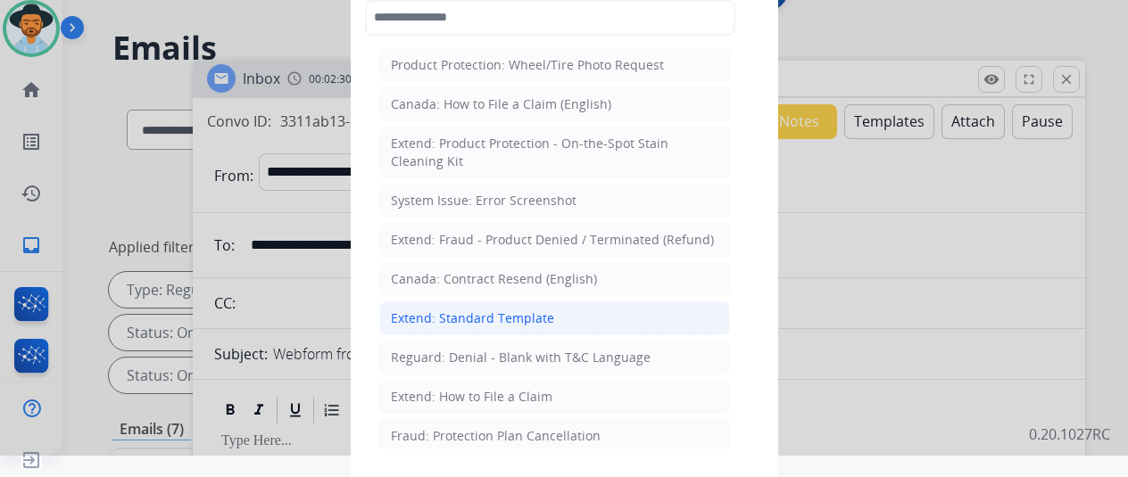
click at [485, 312] on div "Extend: Standard Template" at bounding box center [472, 319] width 163 height 18
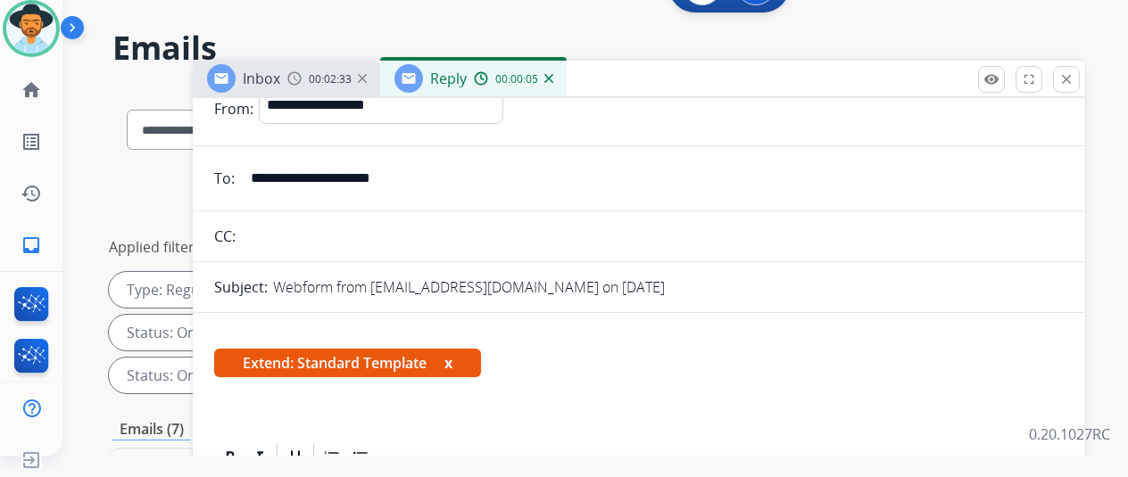
scroll to position [268, 0]
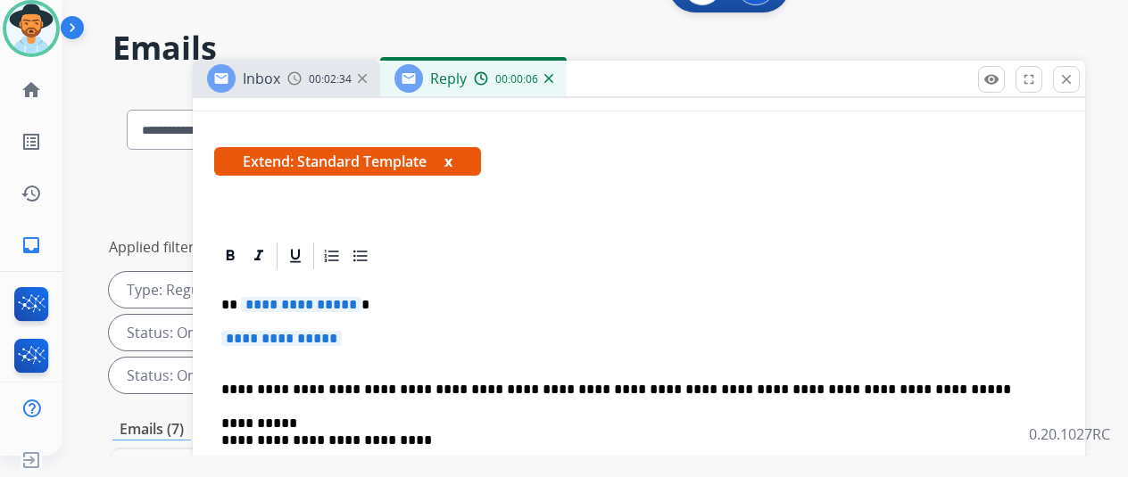
click at [361, 301] on span "**********" at bounding box center [301, 304] width 120 height 15
click at [342, 334] on span "**********" at bounding box center [281, 338] width 120 height 15
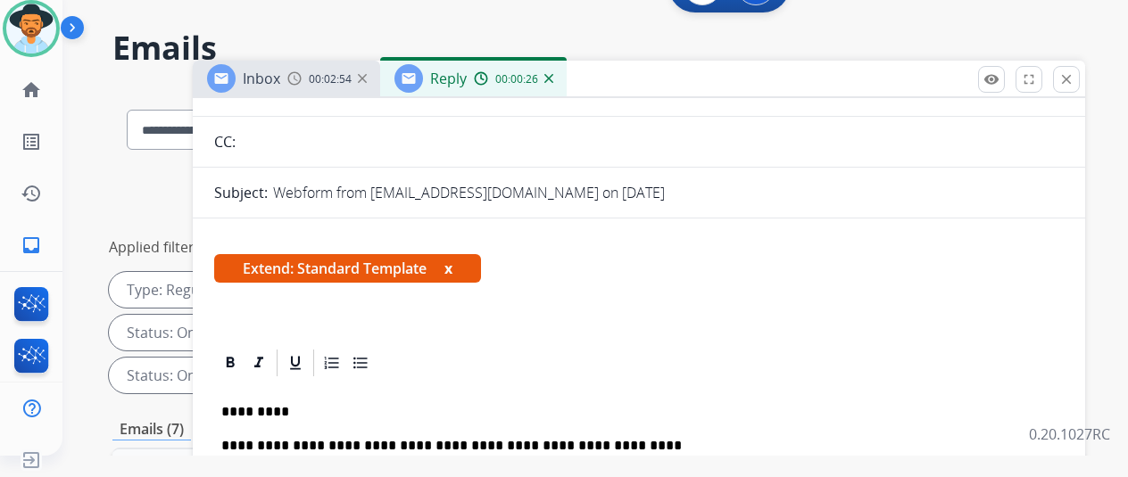
scroll to position [0, 0]
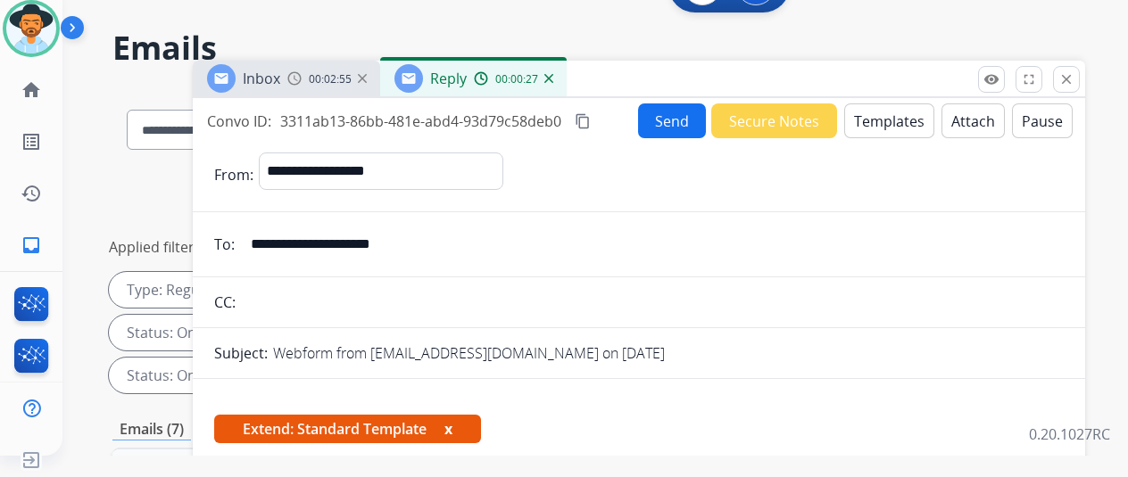
click at [663, 111] on button "Send" at bounding box center [672, 121] width 68 height 35
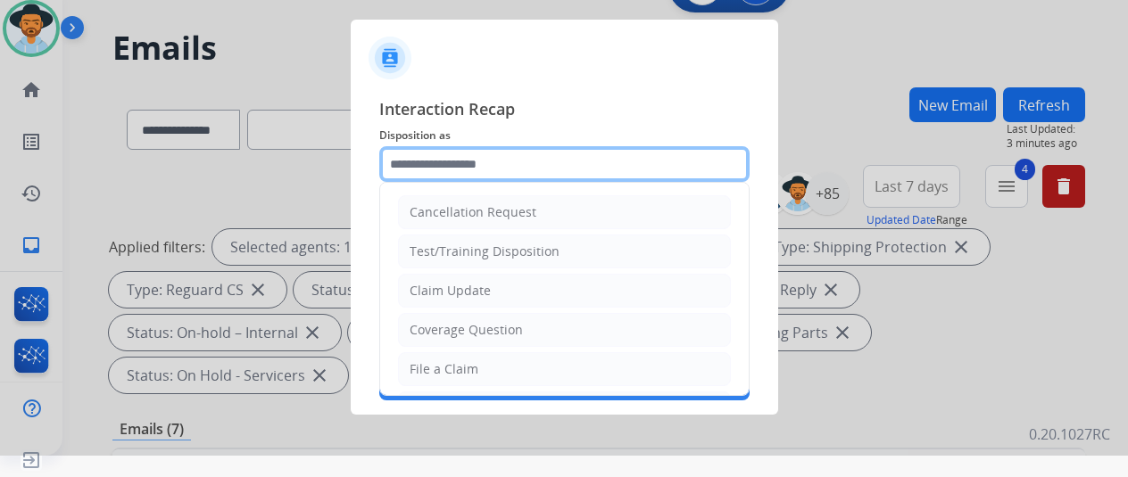
click at [422, 158] on input "text" at bounding box center [564, 164] width 370 height 36
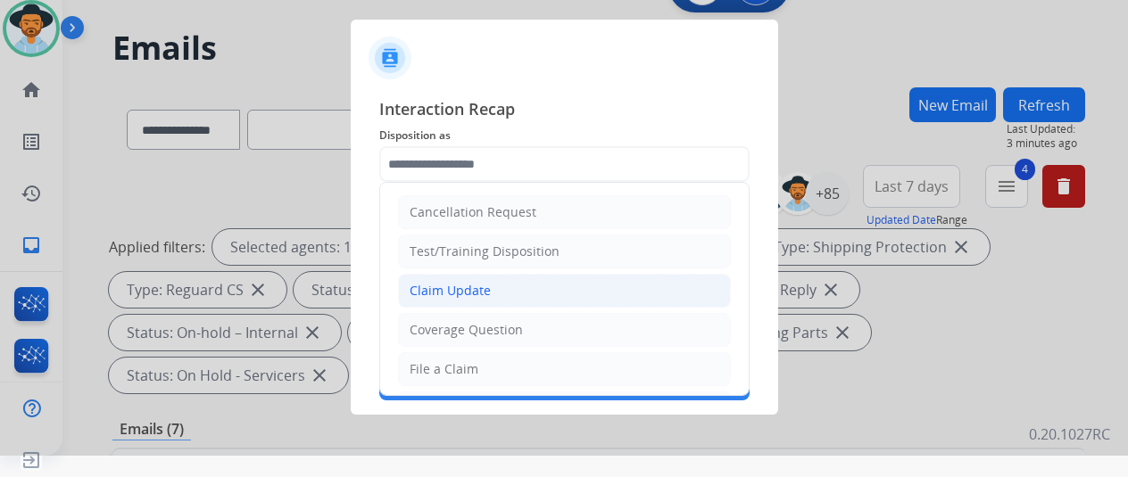
click at [436, 288] on div "Claim Update" at bounding box center [450, 291] width 81 height 18
type input "**********"
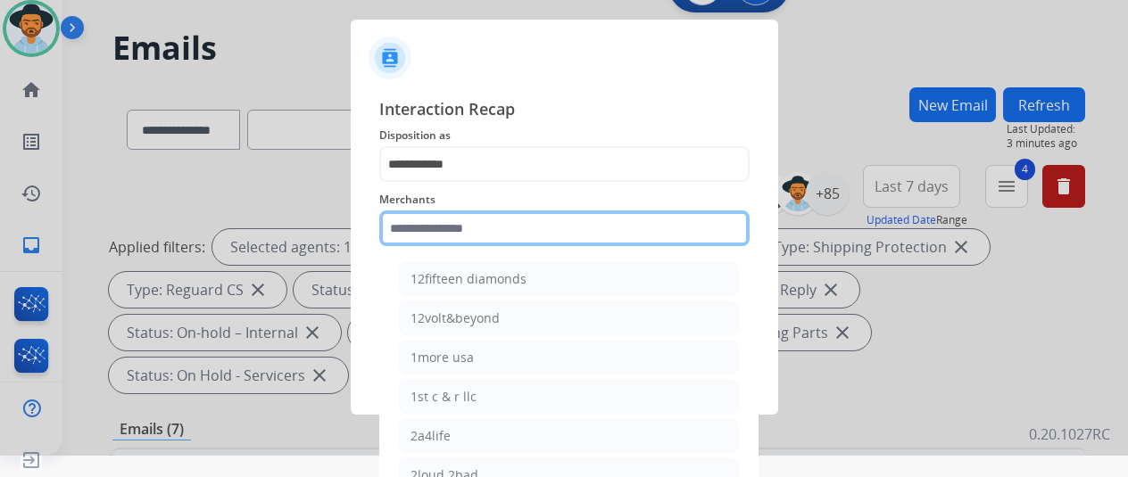
click at [446, 229] on input "text" at bounding box center [564, 229] width 370 height 36
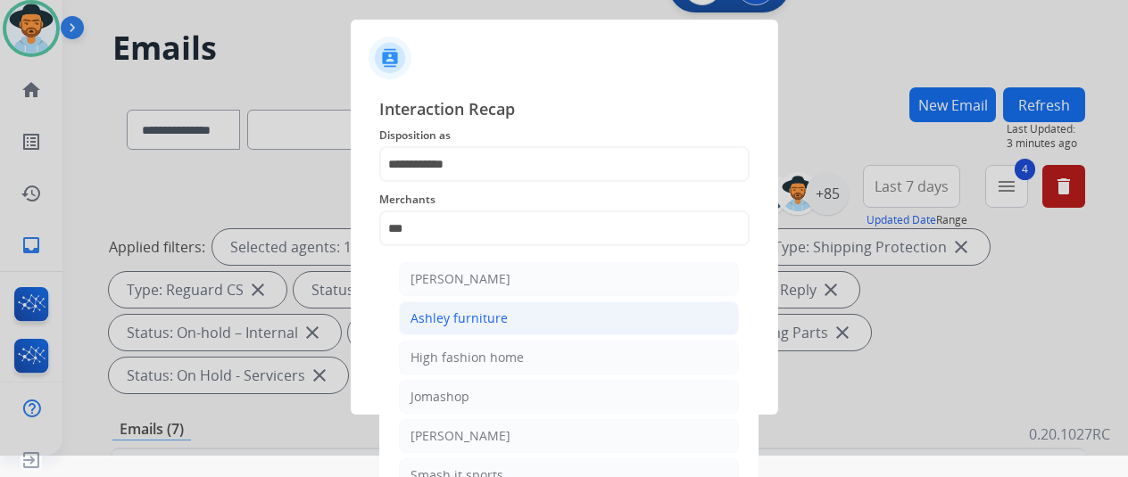
click at [441, 312] on div "Ashley furniture" at bounding box center [458, 319] width 97 height 18
type input "**********"
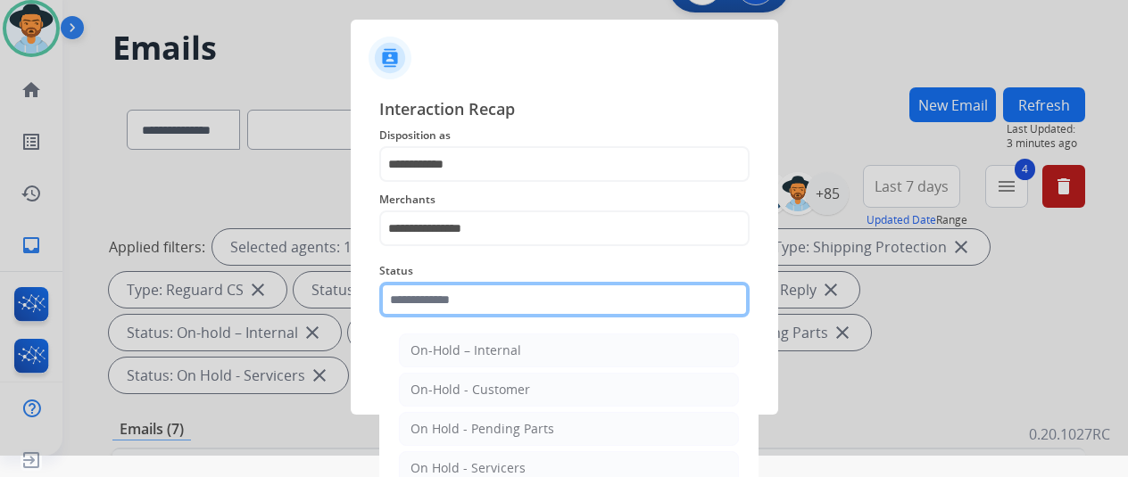
click at [439, 312] on input "text" at bounding box center [564, 300] width 370 height 36
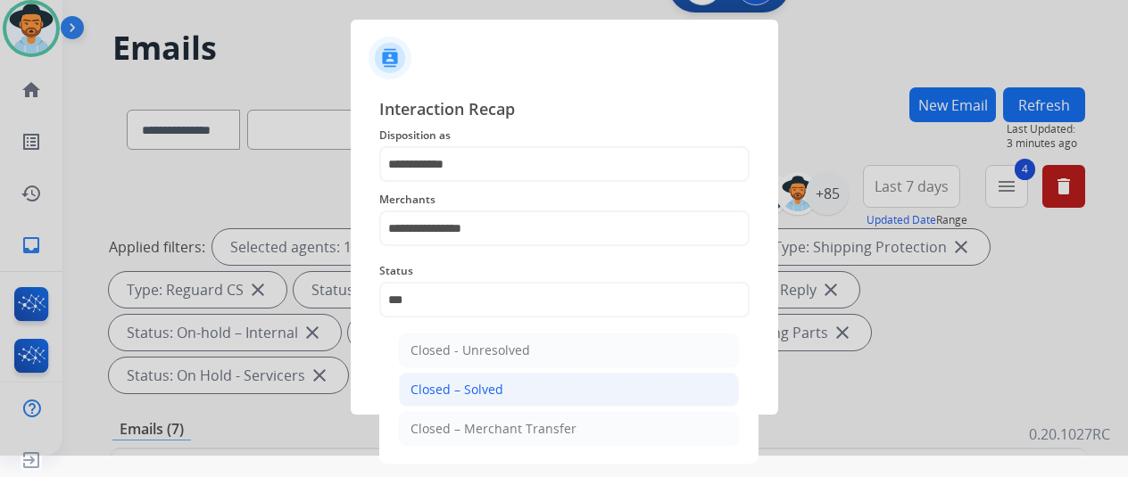
click at [457, 390] on div "Closed – Solved" at bounding box center [456, 390] width 93 height 18
type input "**********"
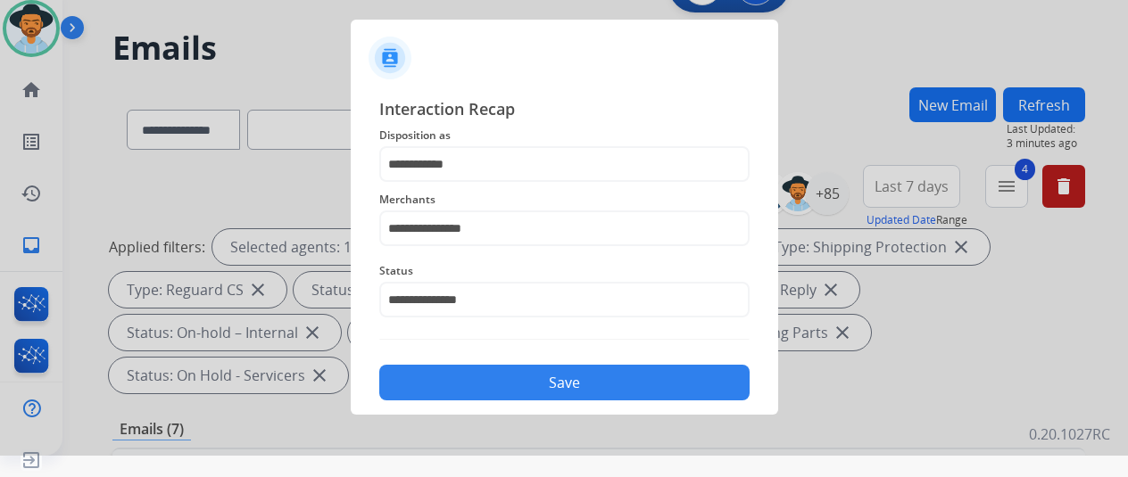
click at [459, 385] on button "Save" at bounding box center [564, 383] width 370 height 36
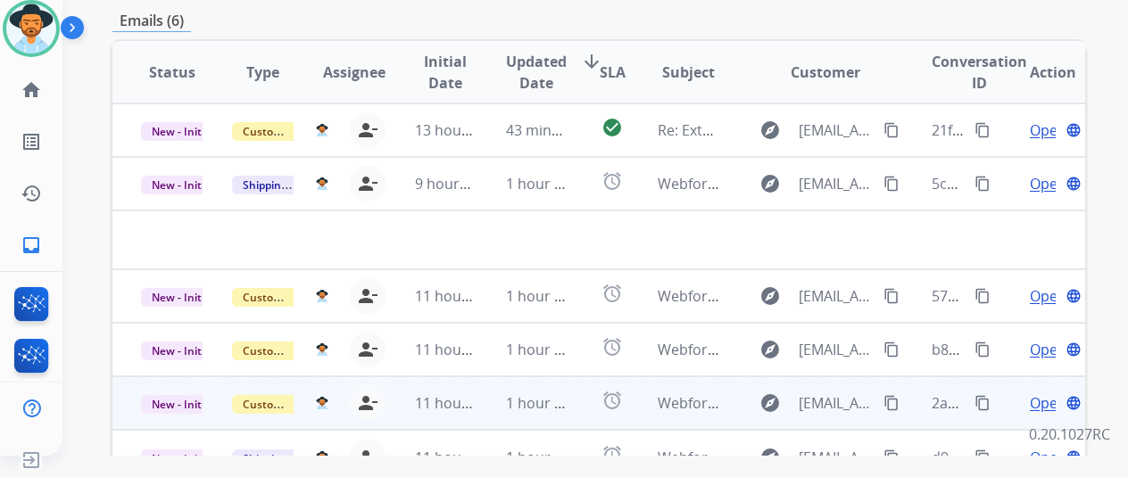
scroll to position [562, 0]
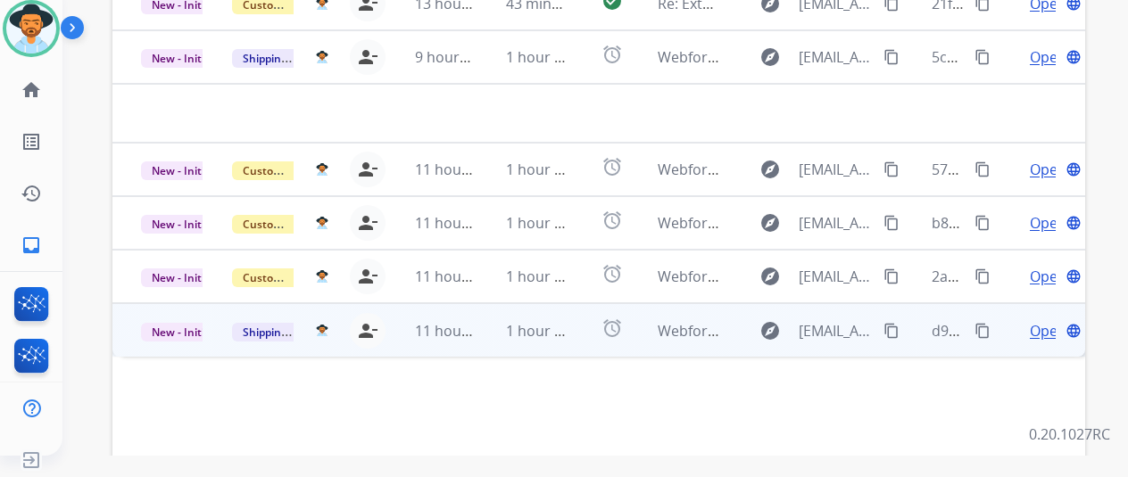
click at [1042, 320] on span "Open" at bounding box center [1048, 330] width 37 height 21
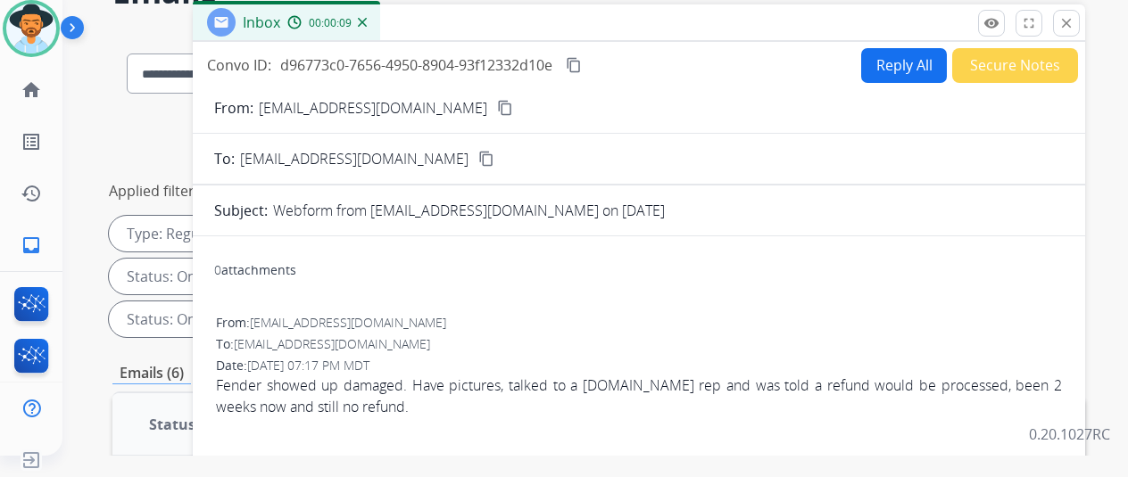
scroll to position [0, 0]
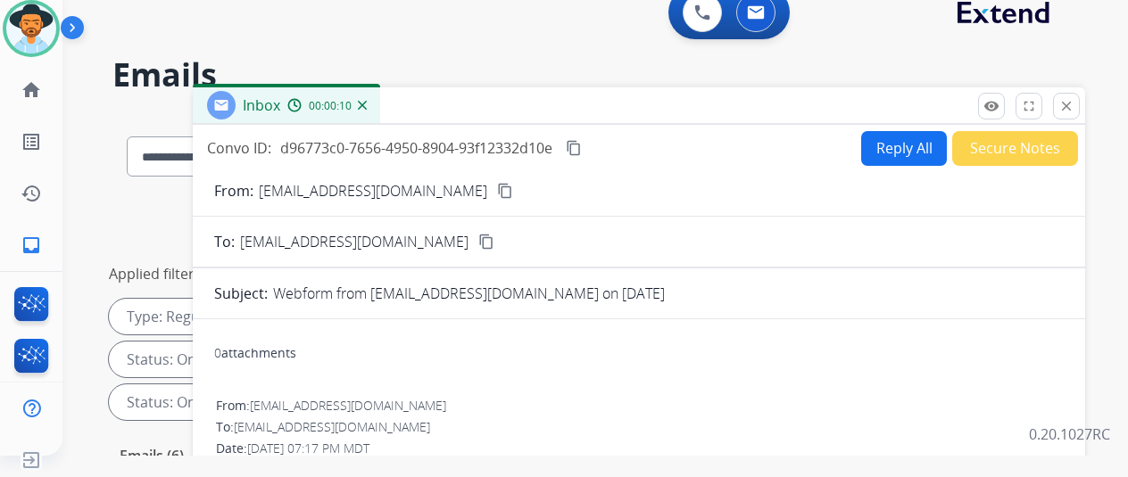
click at [497, 187] on mat-icon "content_copy" at bounding box center [505, 191] width 16 height 16
click at [895, 150] on button "Reply All" at bounding box center [904, 148] width 86 height 35
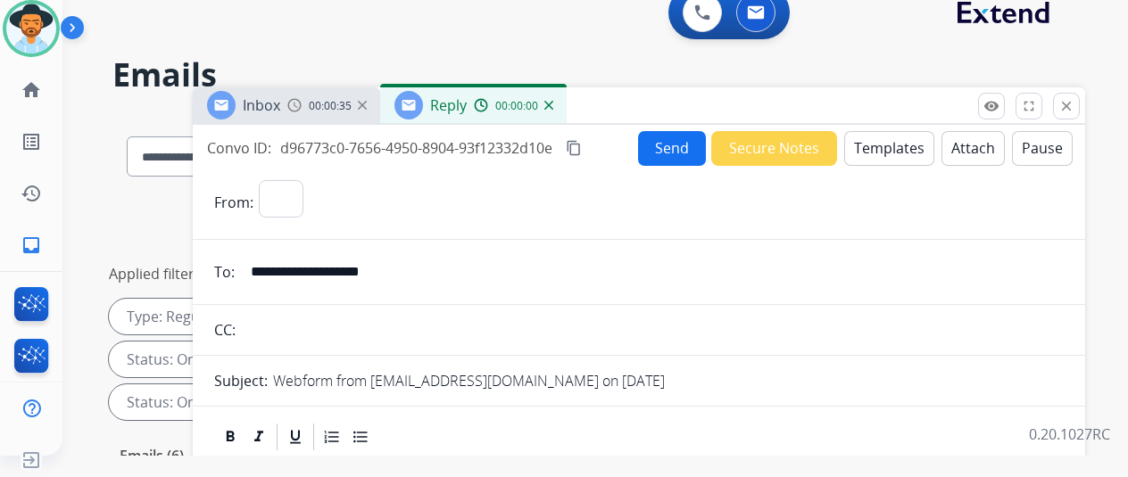
select select "**********"
click at [902, 142] on button "Templates" at bounding box center [889, 148] width 90 height 35
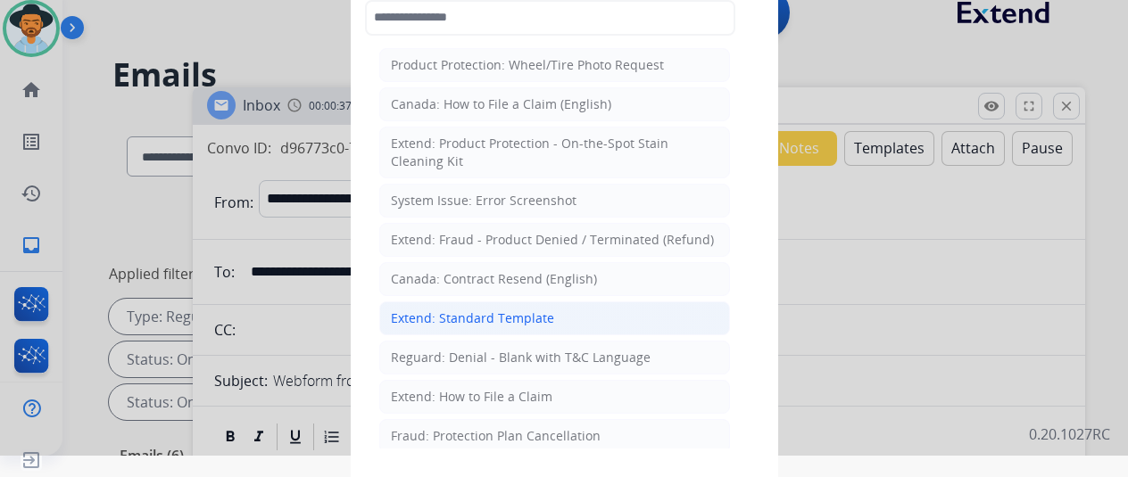
click at [464, 317] on div "Extend: Standard Template" at bounding box center [472, 319] width 163 height 18
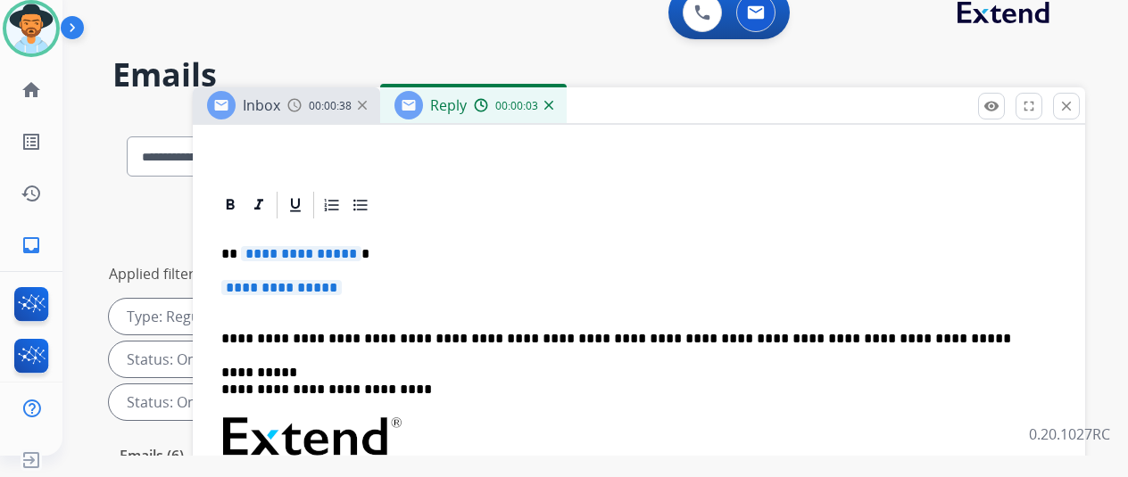
scroll to position [357, 0]
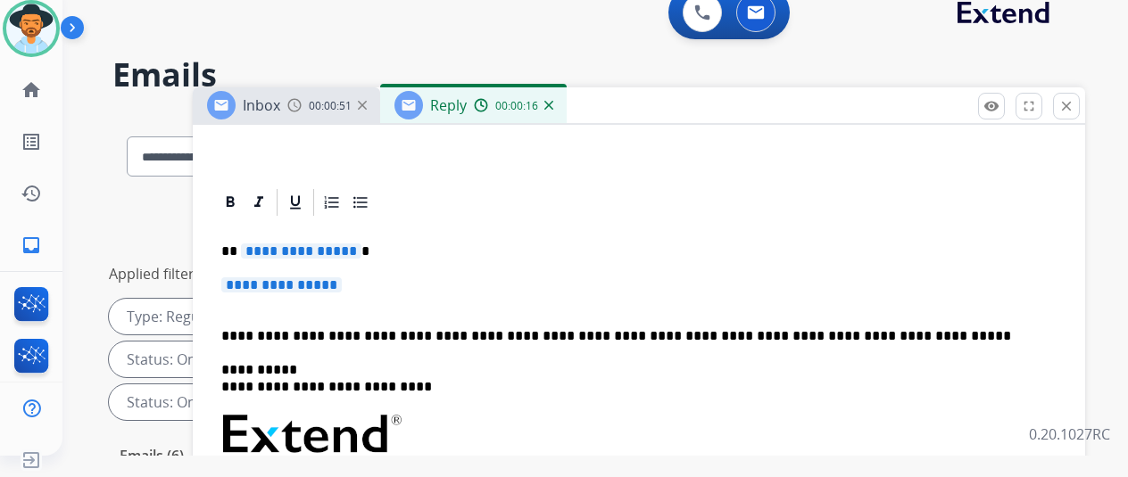
drag, startPoint x: 361, startPoint y: 241, endPoint x: 366, endPoint y: 222, distance: 19.5
click at [361, 244] on span "**********" at bounding box center [301, 251] width 120 height 15
click at [342, 281] on span "**********" at bounding box center [281, 285] width 120 height 15
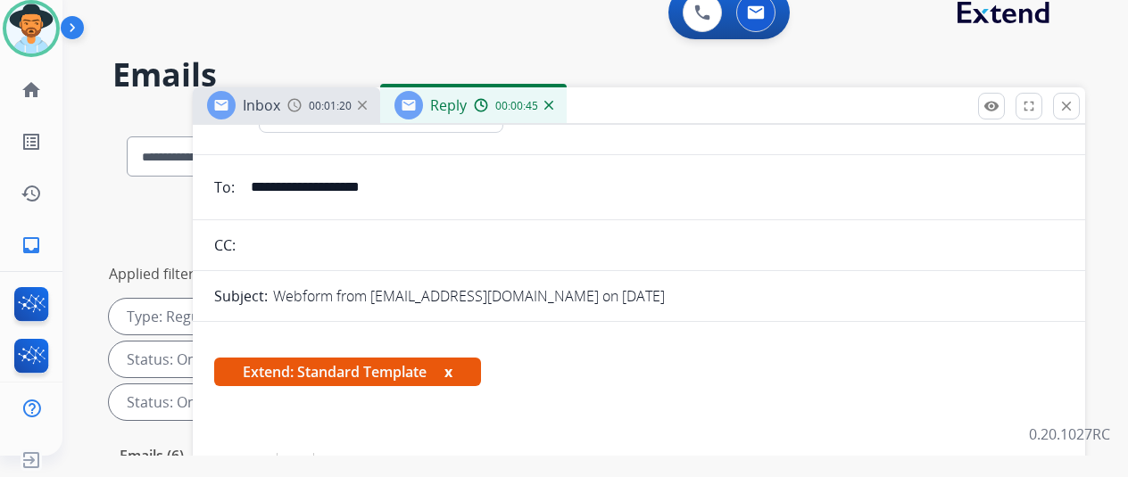
scroll to position [0, 0]
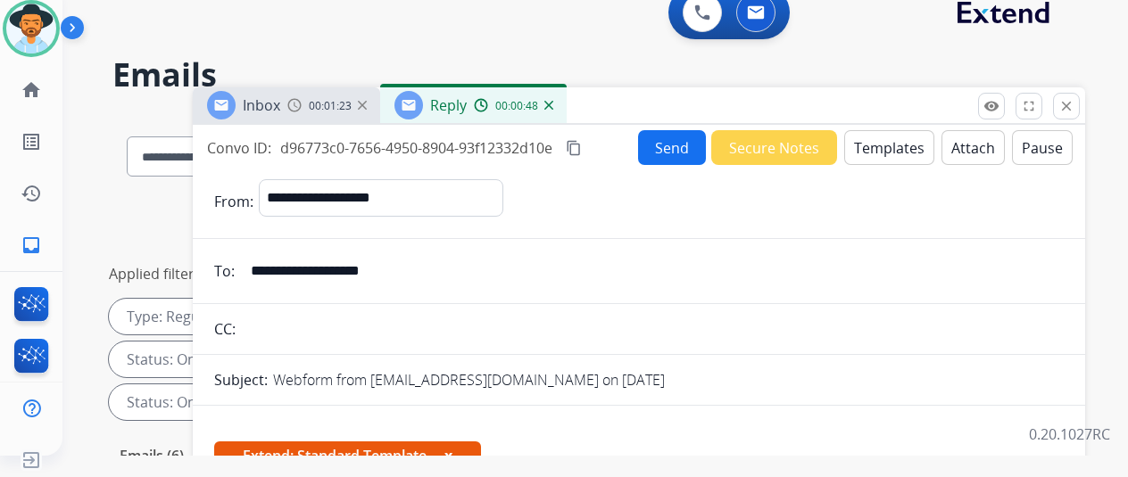
click at [582, 145] on mat-icon "content_copy" at bounding box center [574, 148] width 16 height 16
click at [680, 149] on button "Send" at bounding box center [672, 147] width 68 height 35
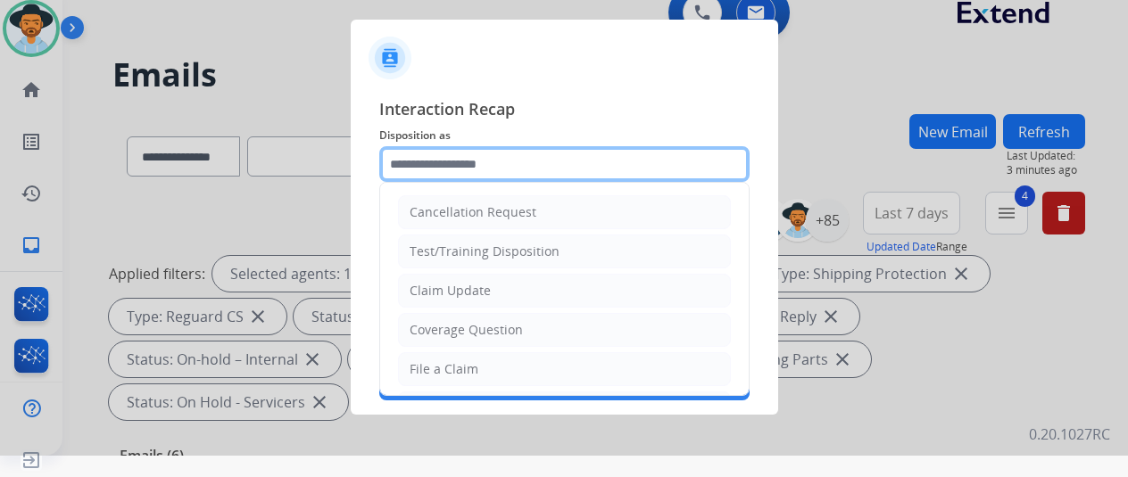
click at [460, 156] on input "text" at bounding box center [564, 164] width 370 height 36
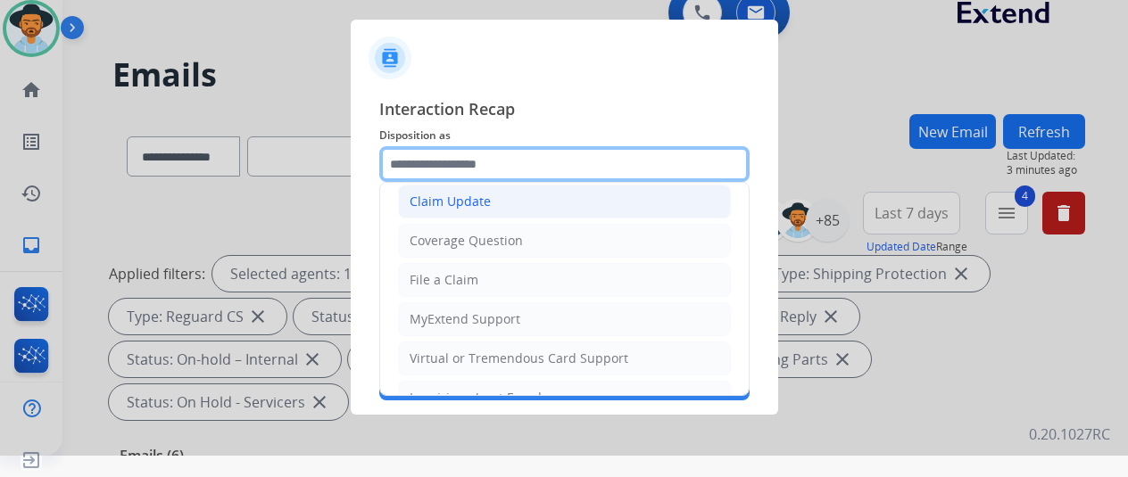
scroll to position [92, 0]
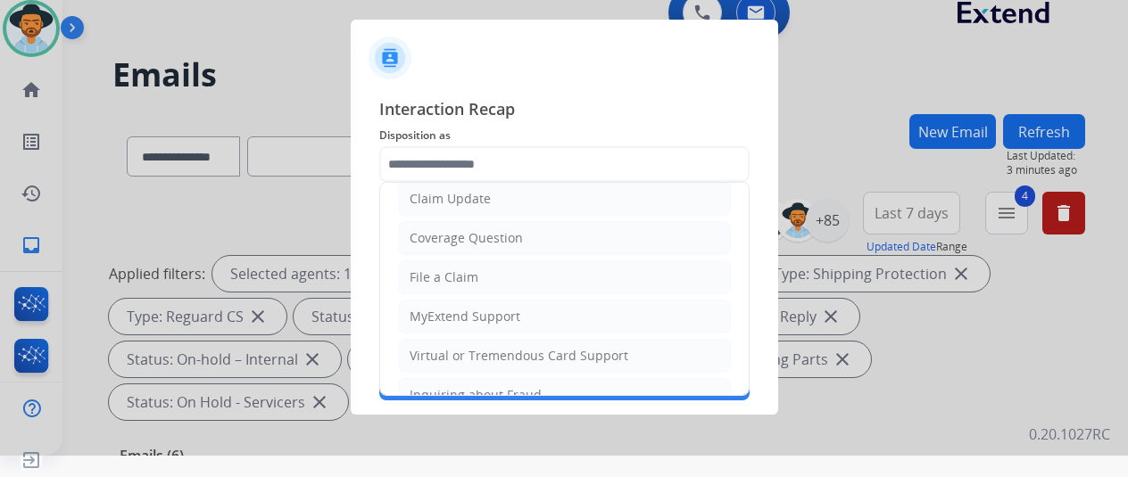
drag, startPoint x: 436, startPoint y: 235, endPoint x: 444, endPoint y: 222, distance: 14.9
click at [441, 229] on div "Coverage Question" at bounding box center [466, 238] width 113 height 18
type input "**********"
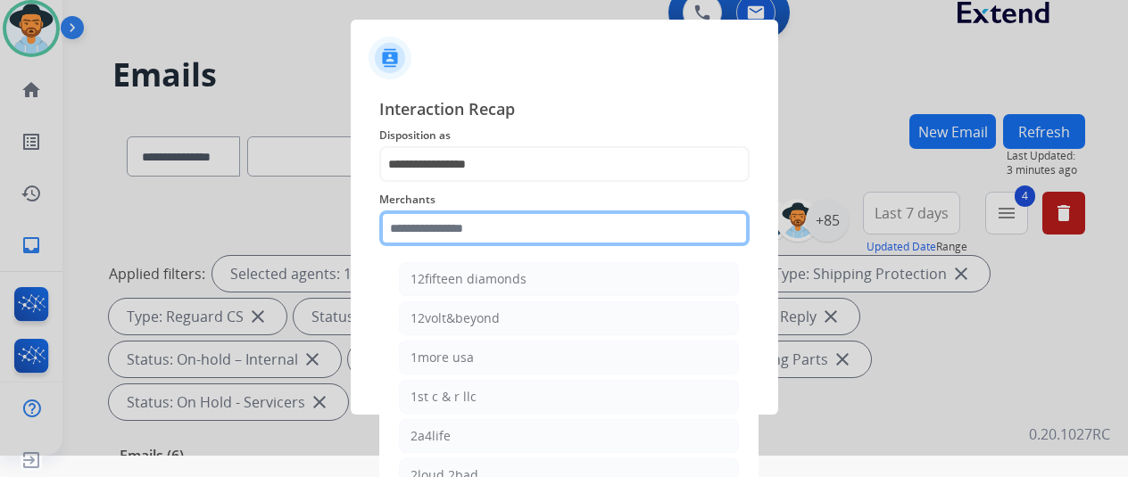
click at [439, 221] on input "text" at bounding box center [564, 229] width 370 height 36
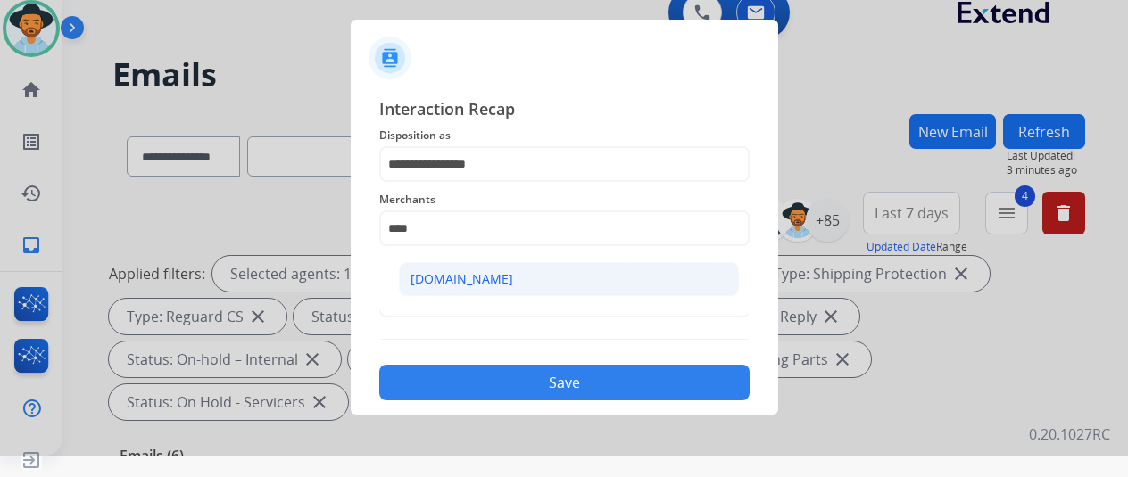
click at [445, 271] on div "[DOMAIN_NAME]" at bounding box center [461, 279] width 103 height 18
type input "**********"
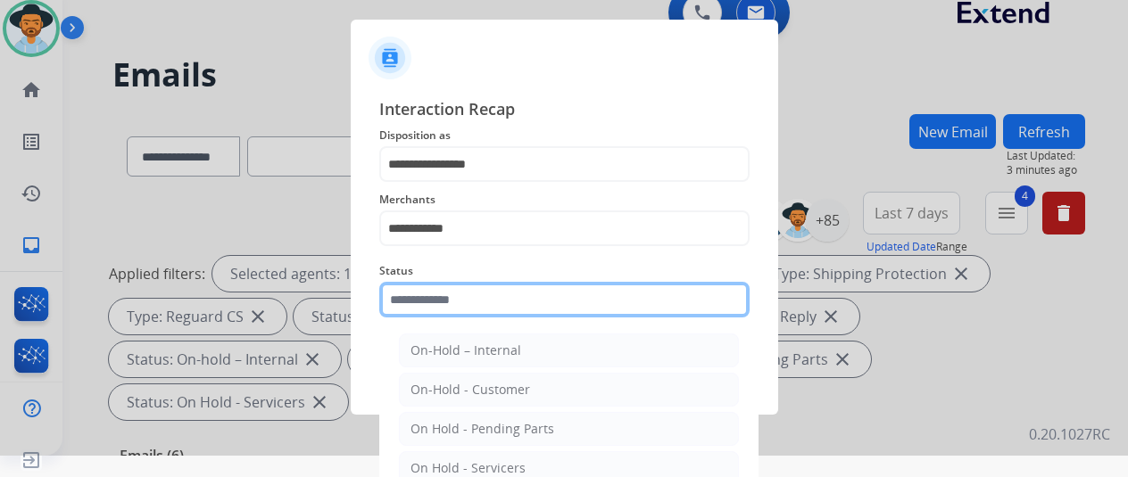
click at [436, 288] on input "text" at bounding box center [564, 300] width 370 height 36
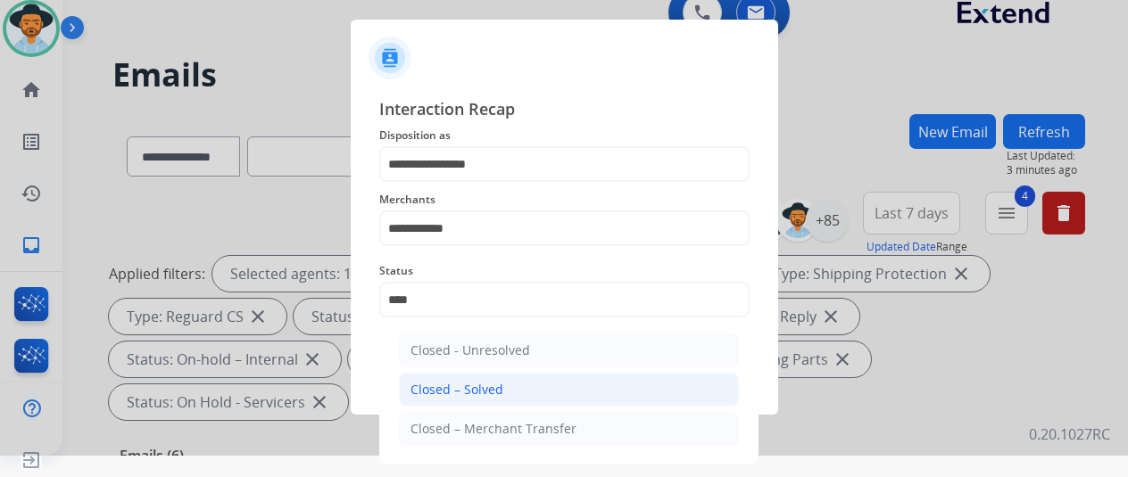
click at [488, 381] on div "Closed – Solved" at bounding box center [456, 390] width 93 height 18
type input "**********"
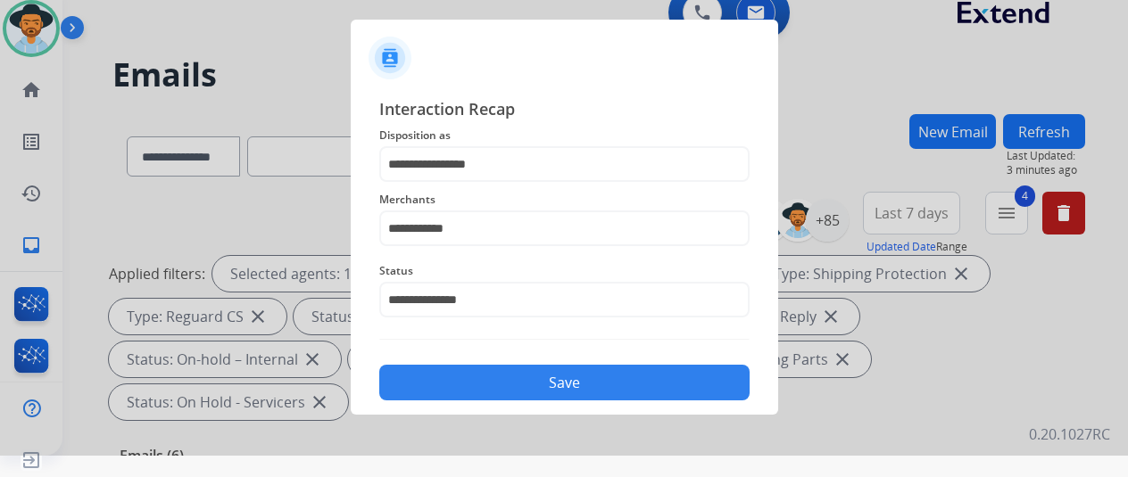
click at [487, 381] on button "Save" at bounding box center [564, 383] width 370 height 36
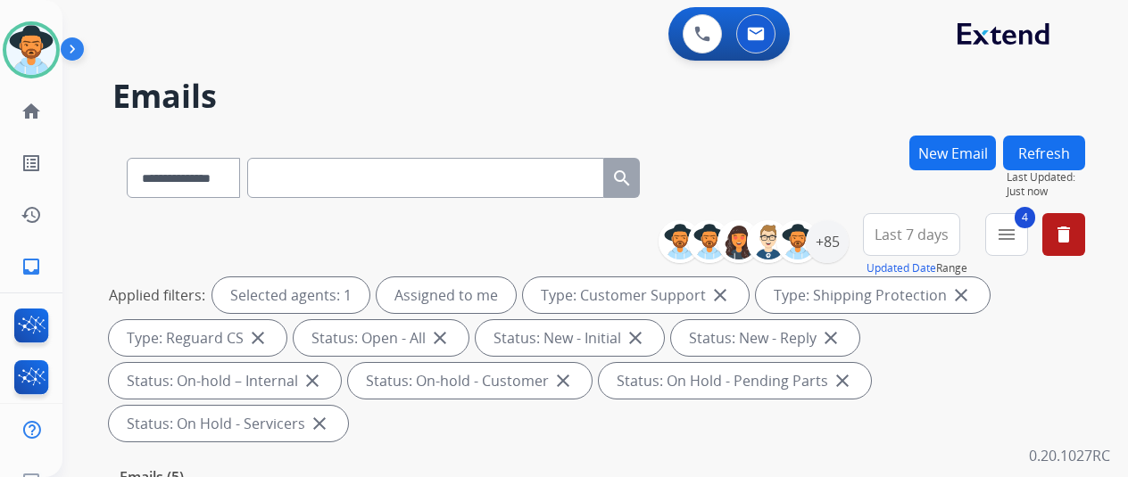
scroll to position [357, 0]
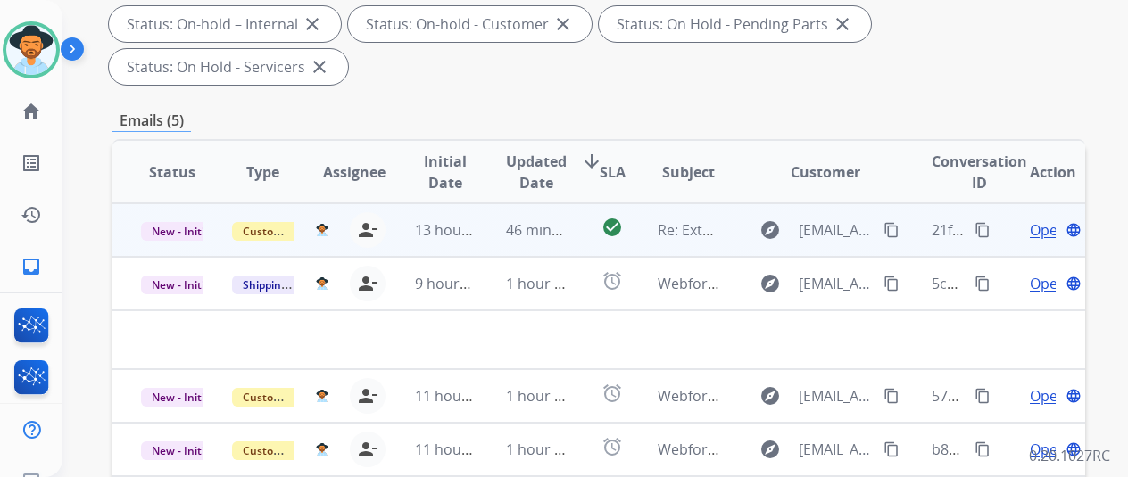
click at [1045, 220] on span "Open" at bounding box center [1048, 230] width 37 height 21
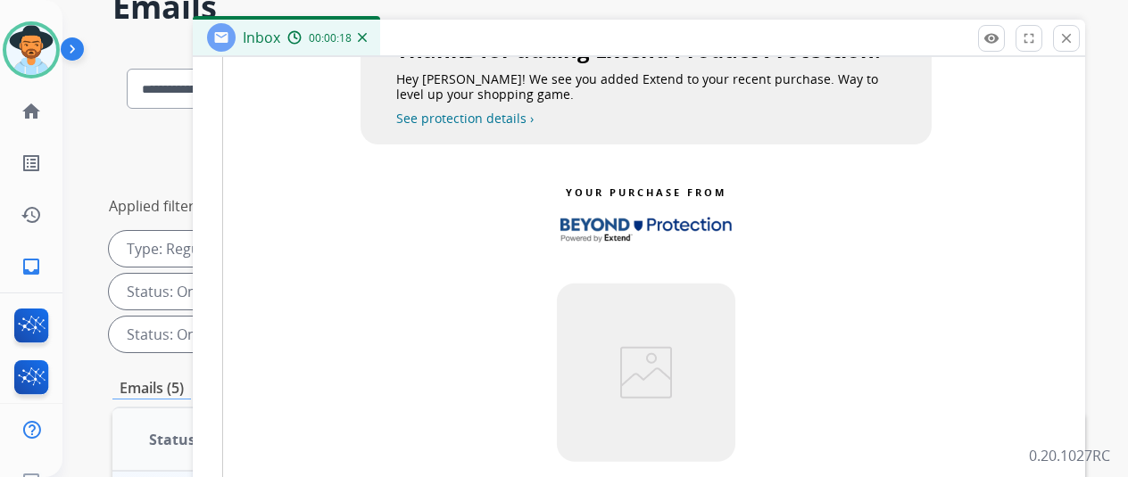
scroll to position [803, 0]
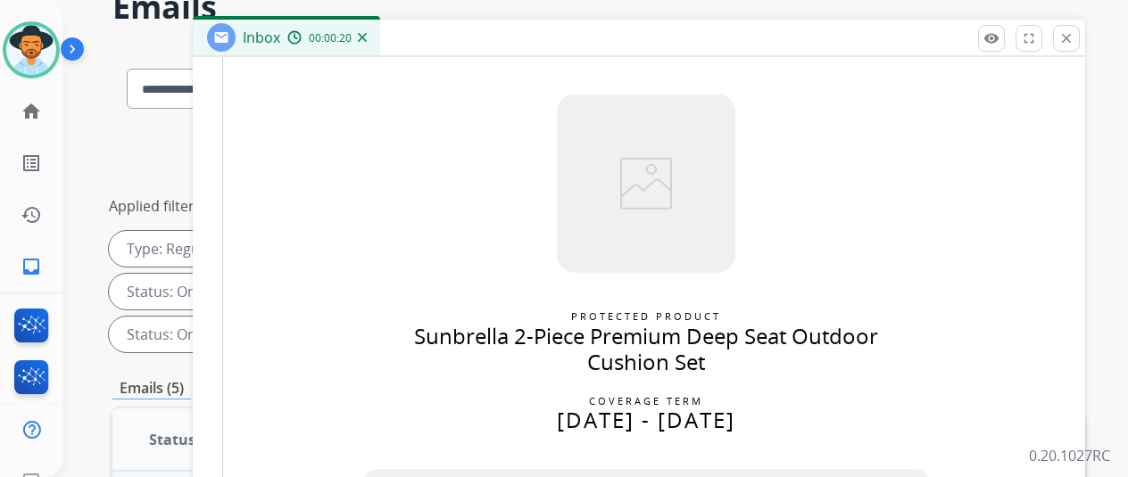
click at [367, 34] on img at bounding box center [362, 37] width 9 height 9
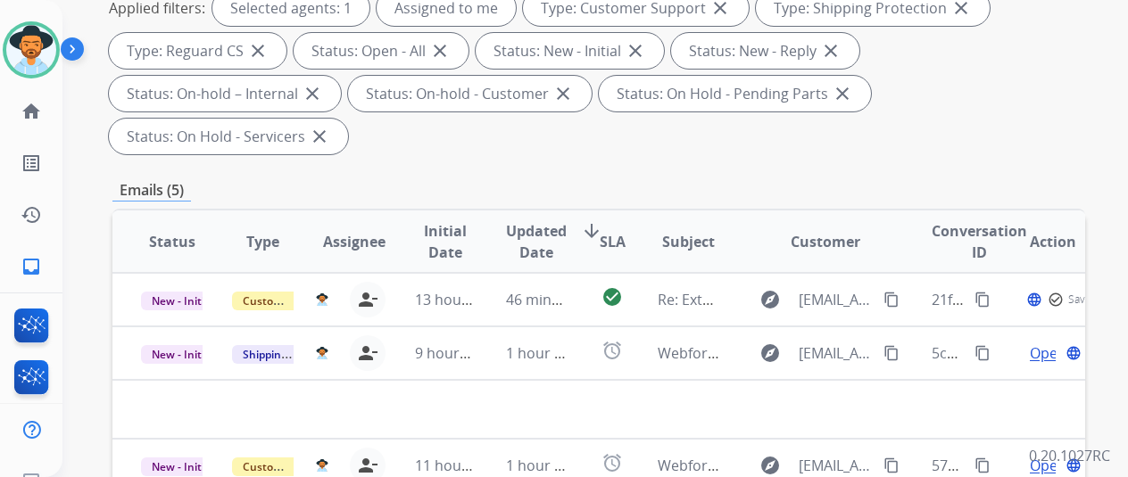
scroll to position [446, 0]
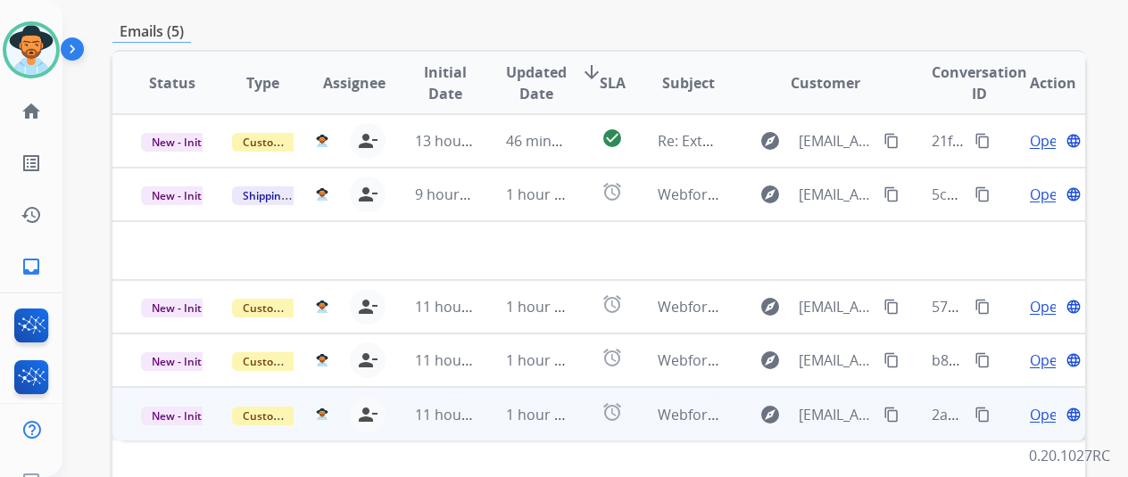
click at [1038, 404] on span "Open" at bounding box center [1048, 414] width 37 height 21
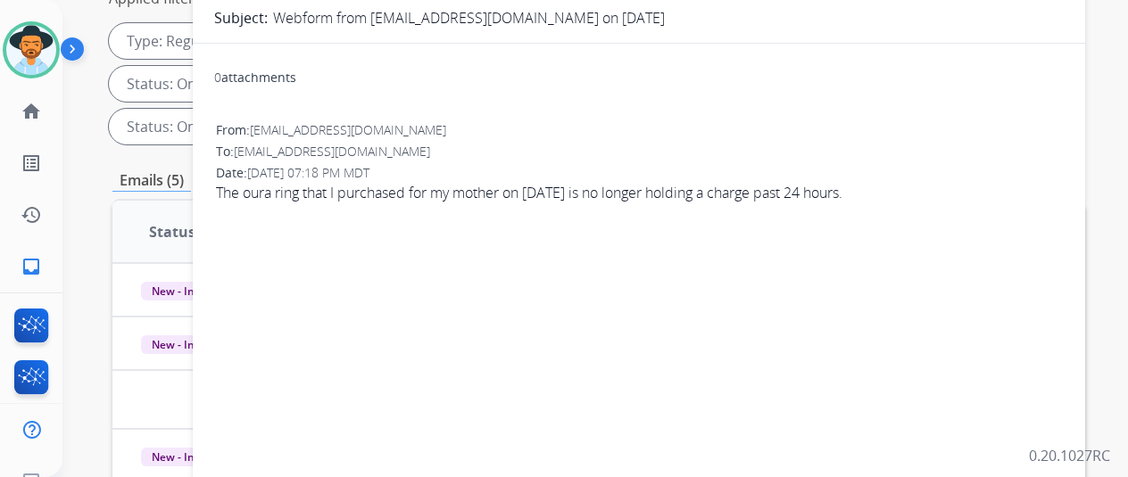
scroll to position [89, 0]
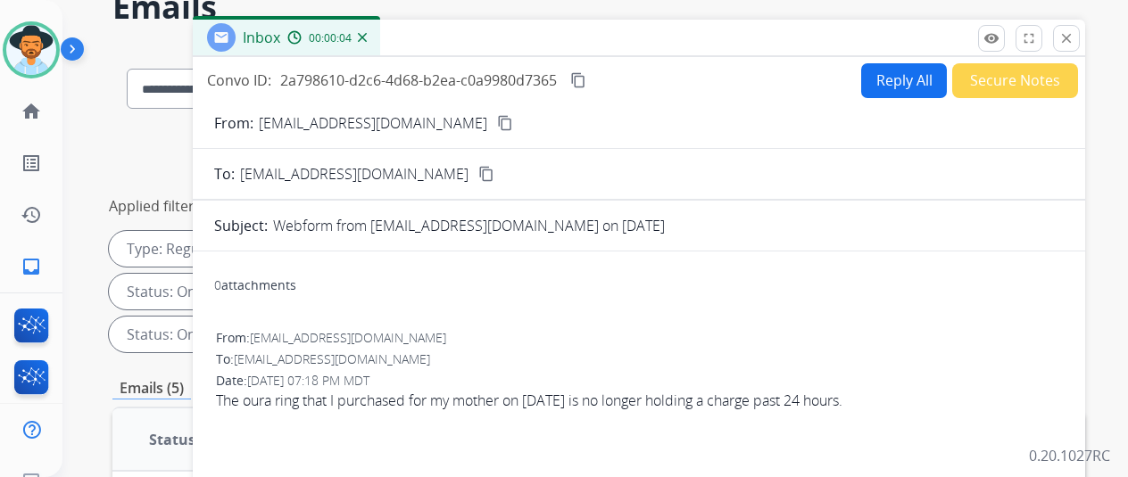
click at [497, 120] on mat-icon "content_copy" at bounding box center [505, 123] width 16 height 16
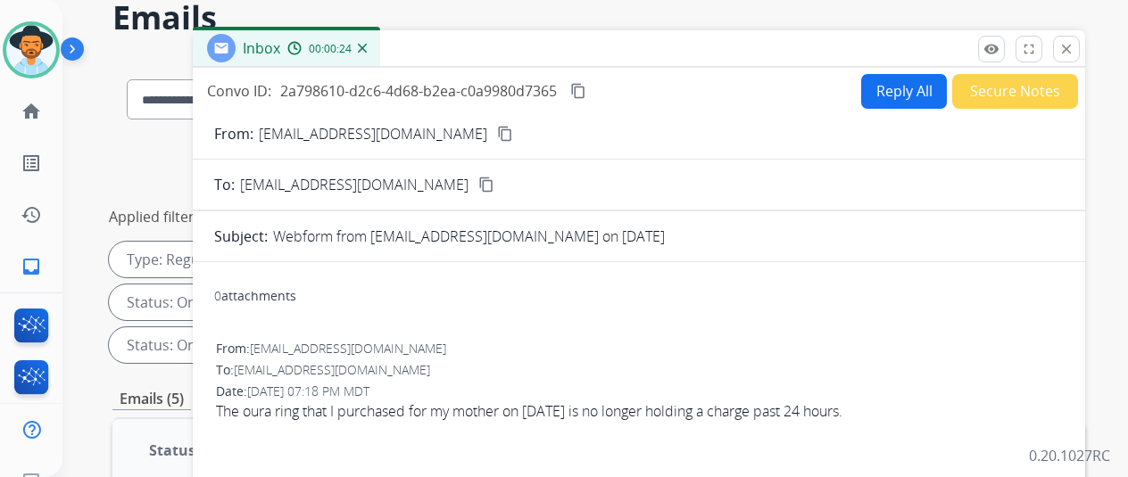
scroll to position [0, 0]
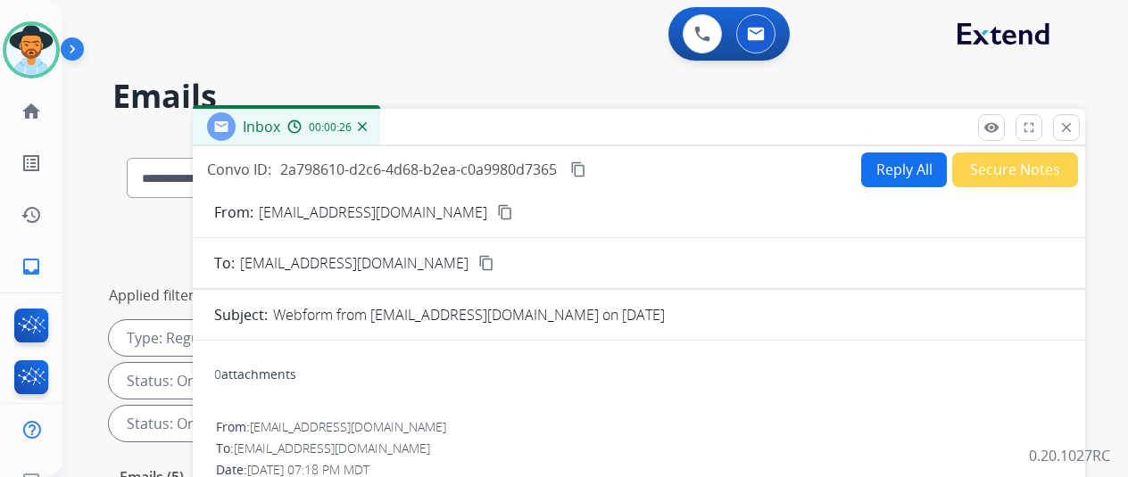
click at [883, 165] on button "Reply All" at bounding box center [904, 170] width 86 height 35
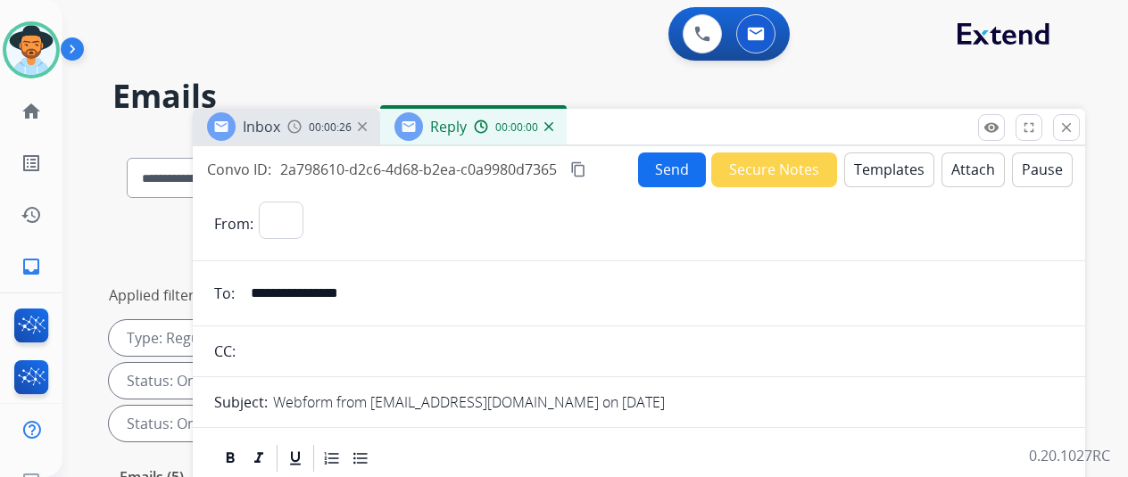
select select "**********"
click at [891, 164] on button "Templates" at bounding box center [889, 170] width 90 height 35
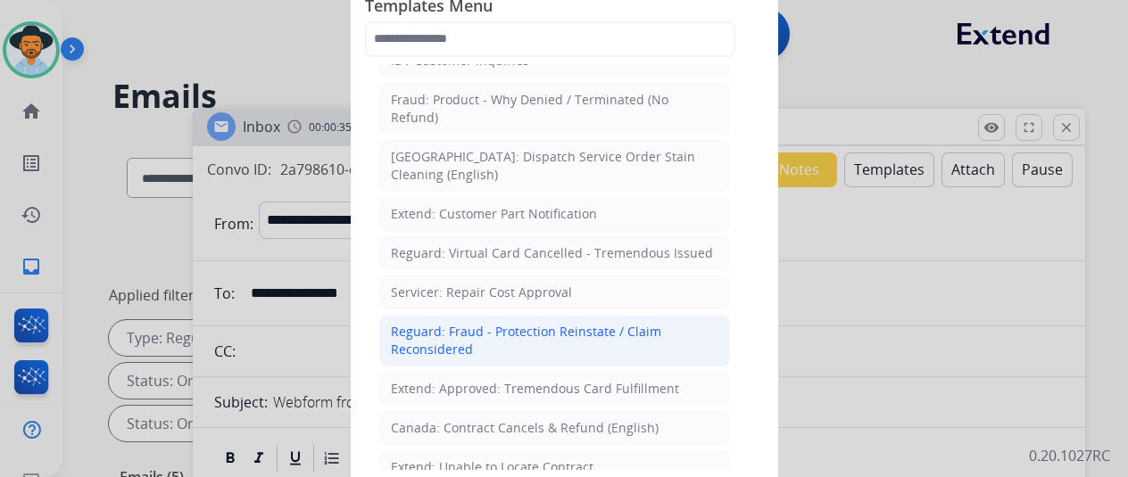
scroll to position [625, 0]
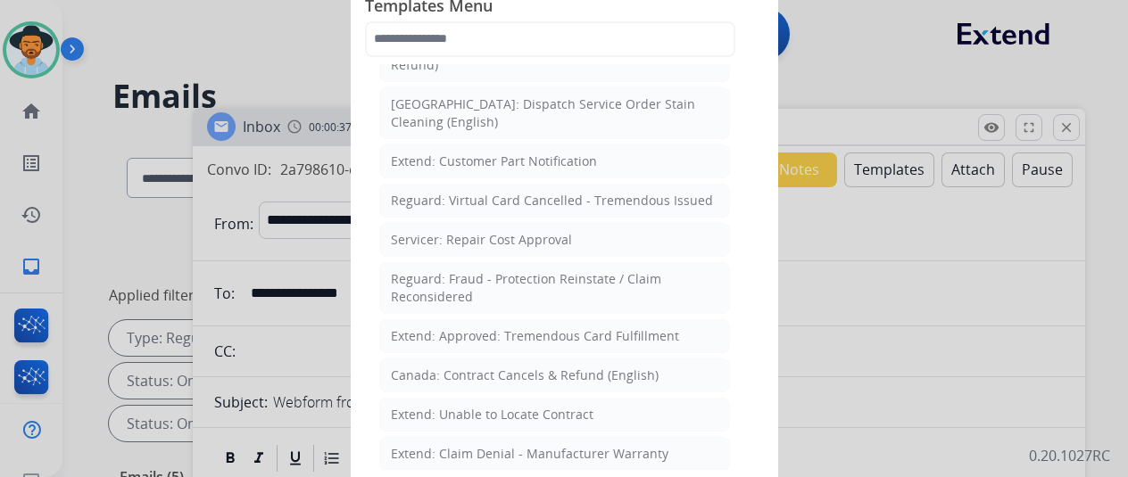
click at [430, 406] on div "Extend: Unable to Locate Contract" at bounding box center [492, 415] width 203 height 18
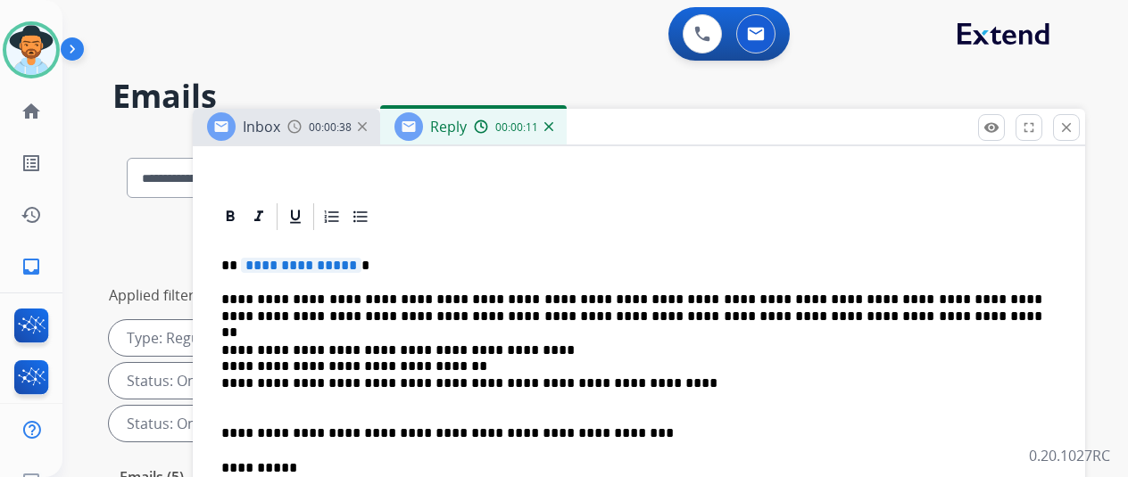
scroll to position [357, 0]
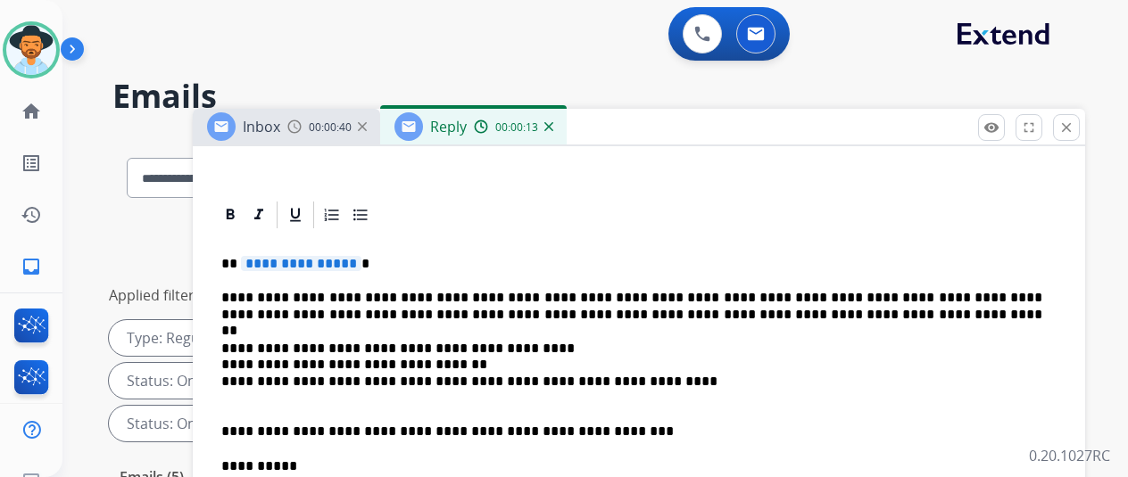
click at [359, 263] on span "**********" at bounding box center [301, 263] width 120 height 15
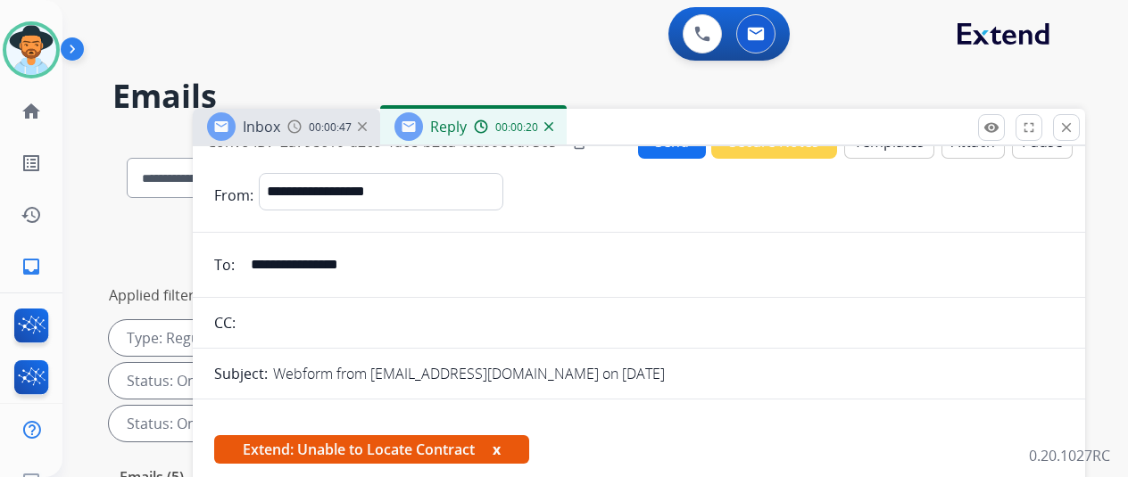
scroll to position [0, 0]
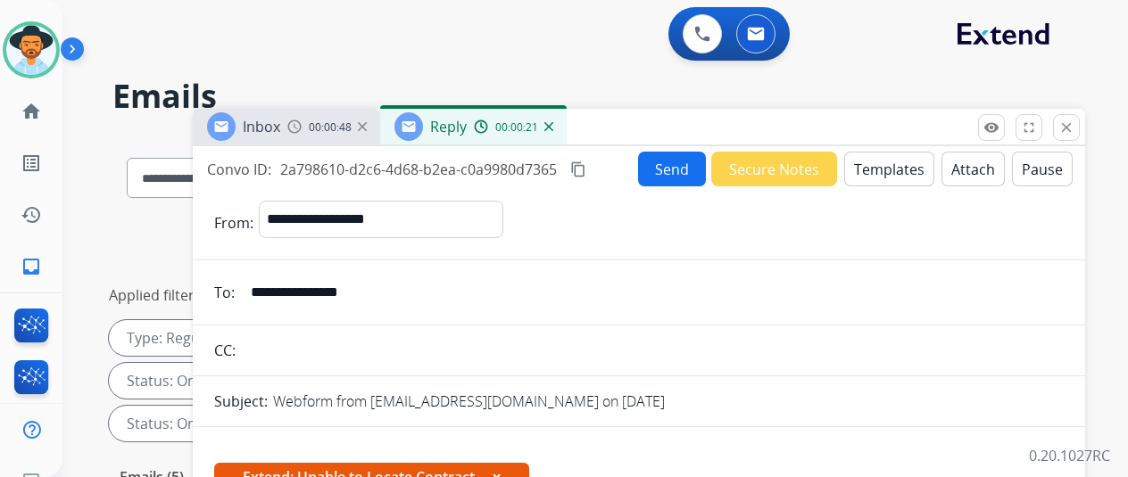
click at [678, 162] on button "Send" at bounding box center [672, 169] width 68 height 35
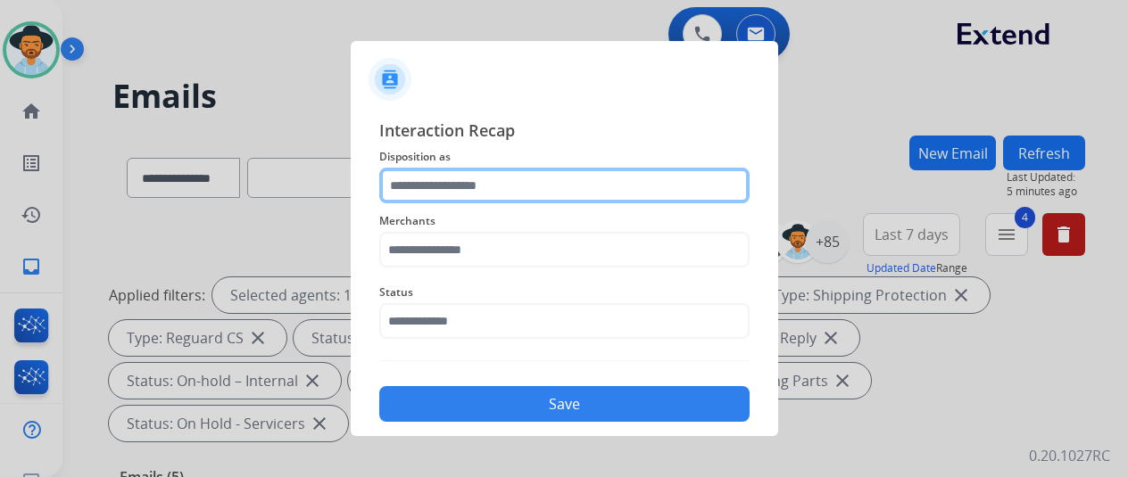
click at [438, 195] on input "text" at bounding box center [564, 186] width 370 height 36
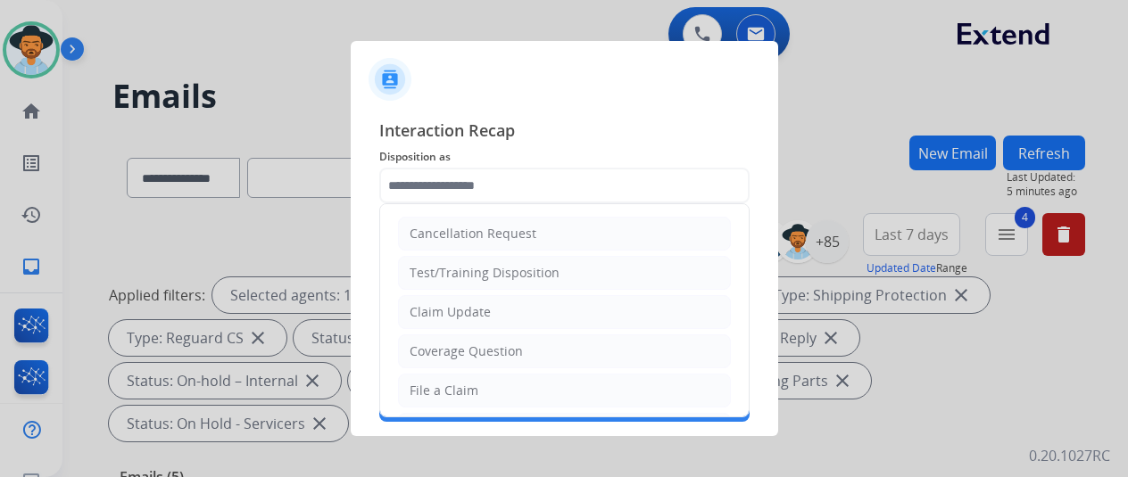
drag, startPoint x: 440, startPoint y: 386, endPoint x: 452, endPoint y: 276, distance: 110.4
click at [440, 382] on div "File a Claim" at bounding box center [444, 391] width 69 height 18
type input "**********"
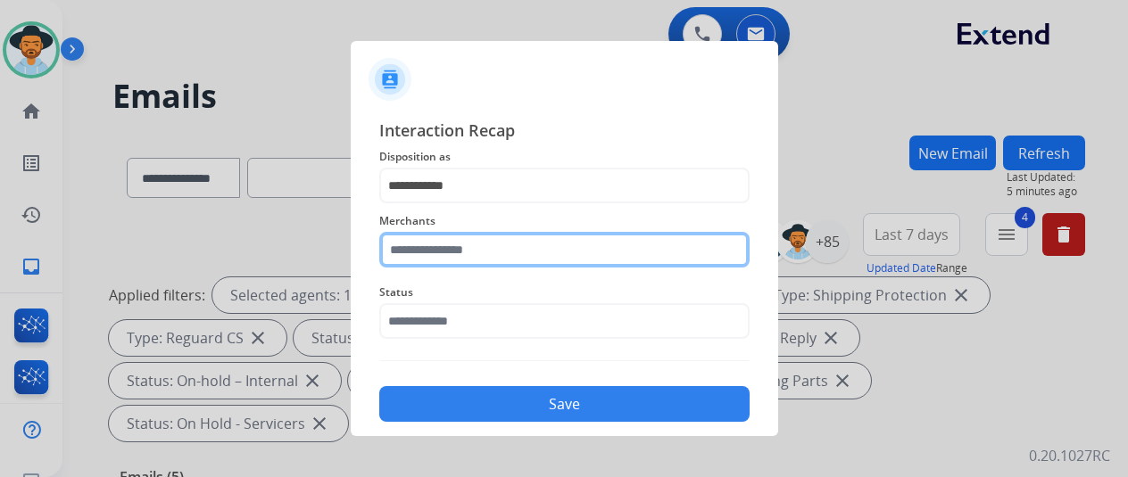
click at [453, 244] on input "text" at bounding box center [564, 250] width 370 height 36
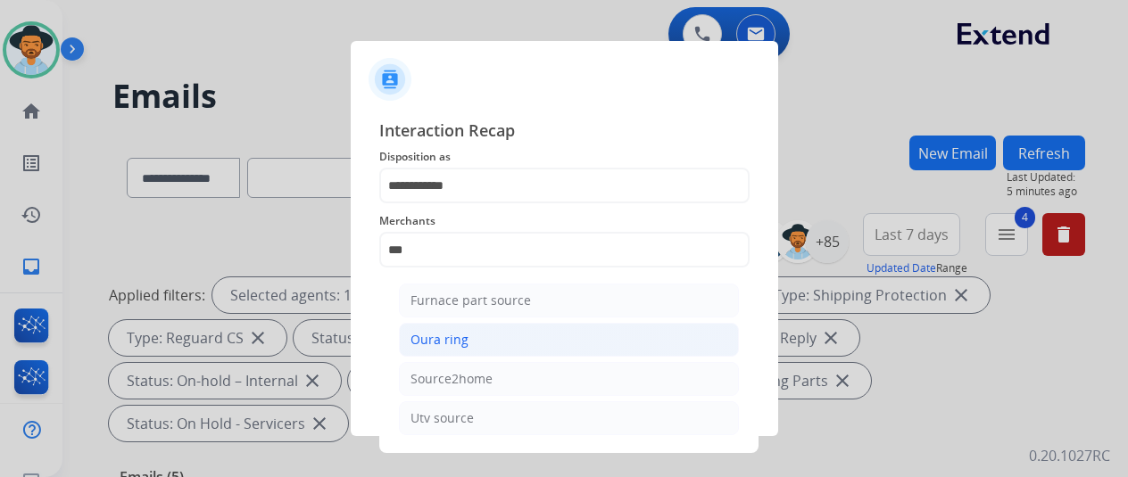
click at [498, 337] on li "Oura ring" at bounding box center [569, 340] width 340 height 34
type input "*********"
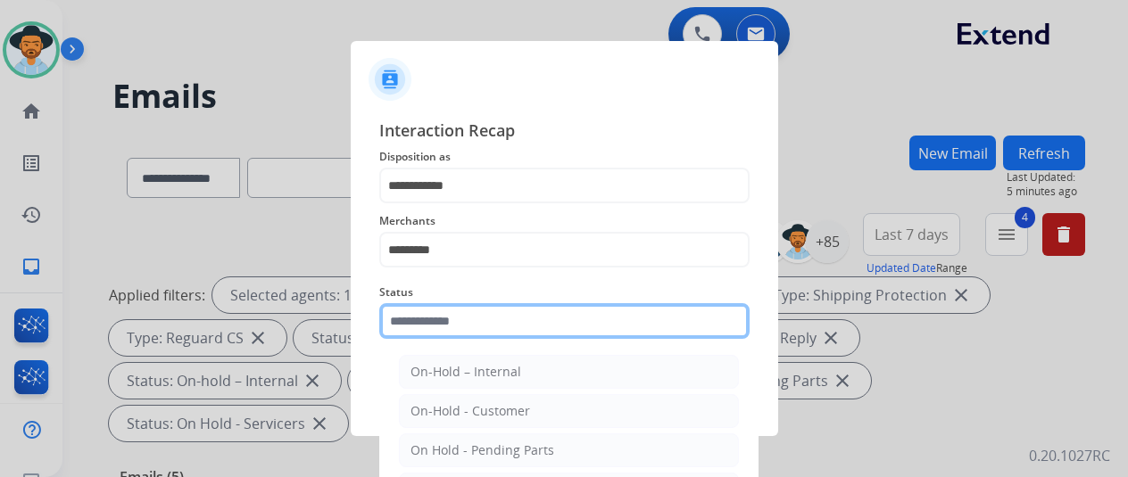
click at [444, 328] on input "text" at bounding box center [564, 321] width 370 height 36
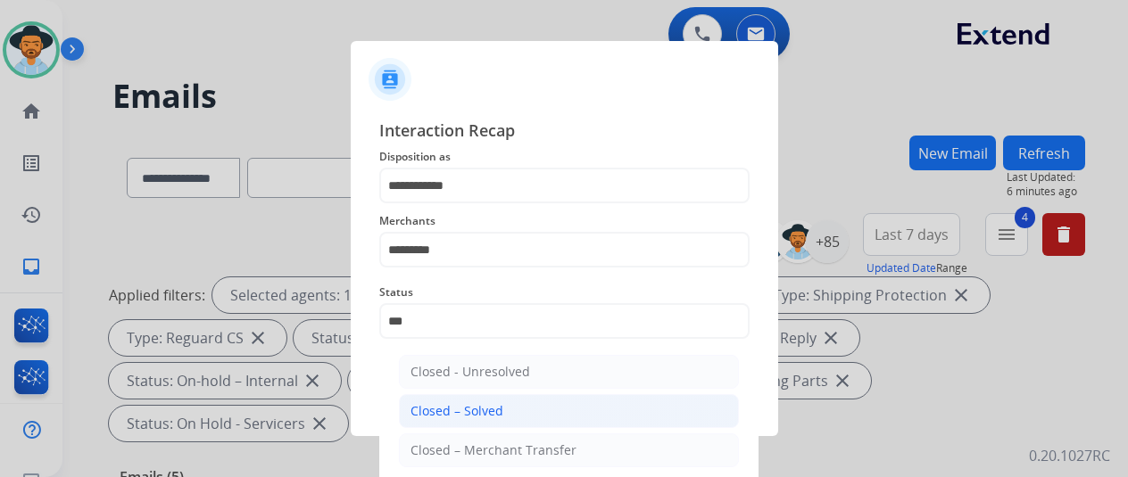
click at [428, 409] on div "Closed – Solved" at bounding box center [456, 411] width 93 height 18
type input "**********"
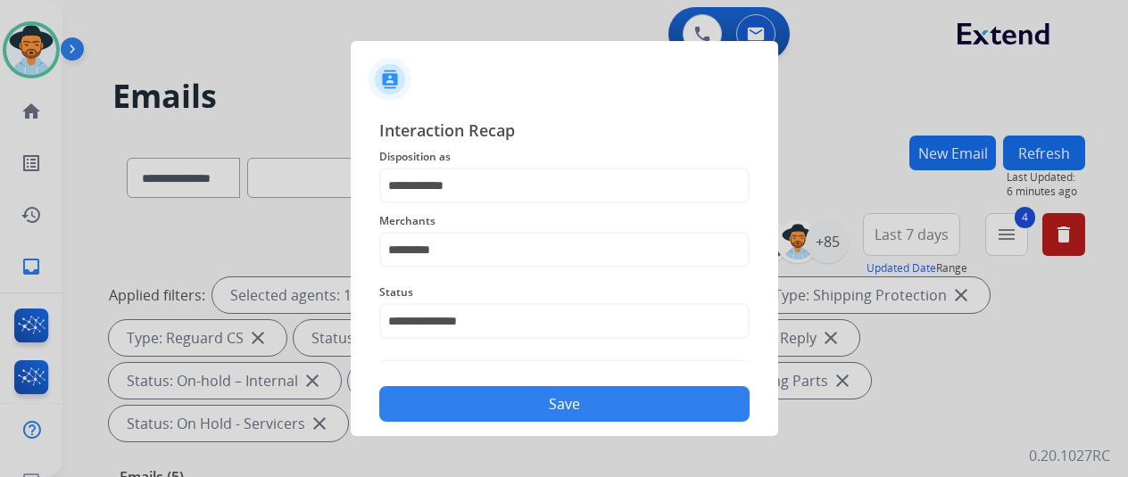
click at [438, 401] on button "Save" at bounding box center [564, 404] width 370 height 36
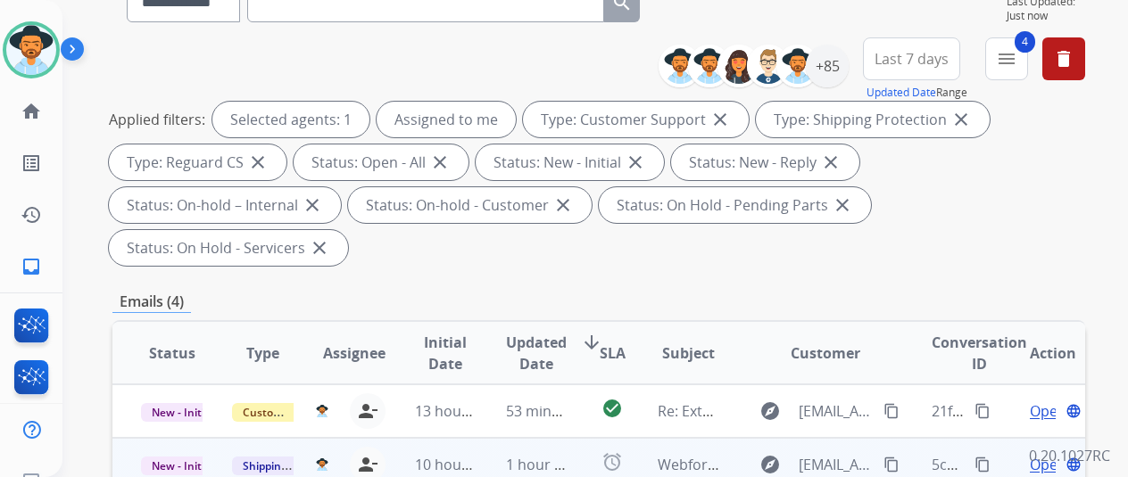
scroll to position [357, 0]
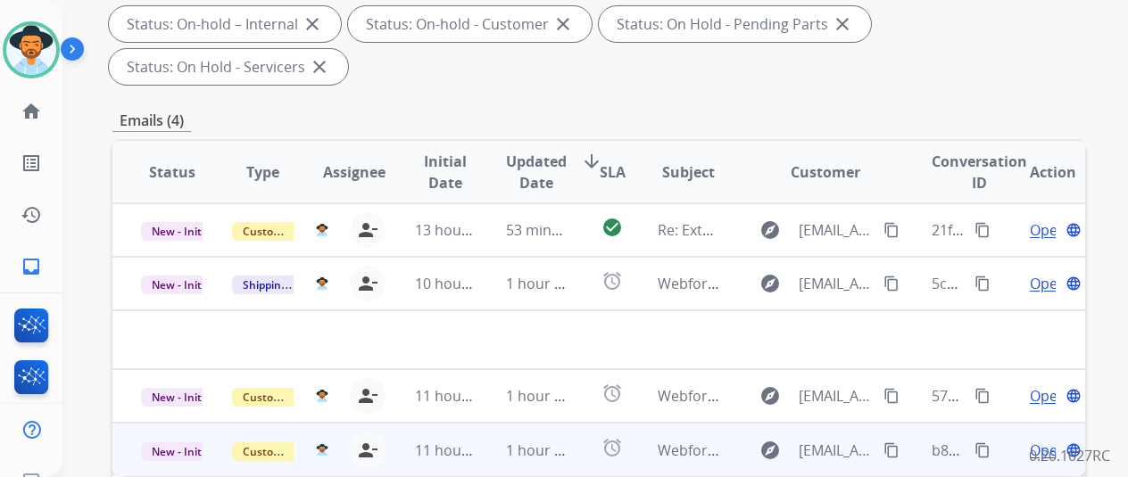
click at [1041, 440] on span "Open" at bounding box center [1048, 450] width 37 height 21
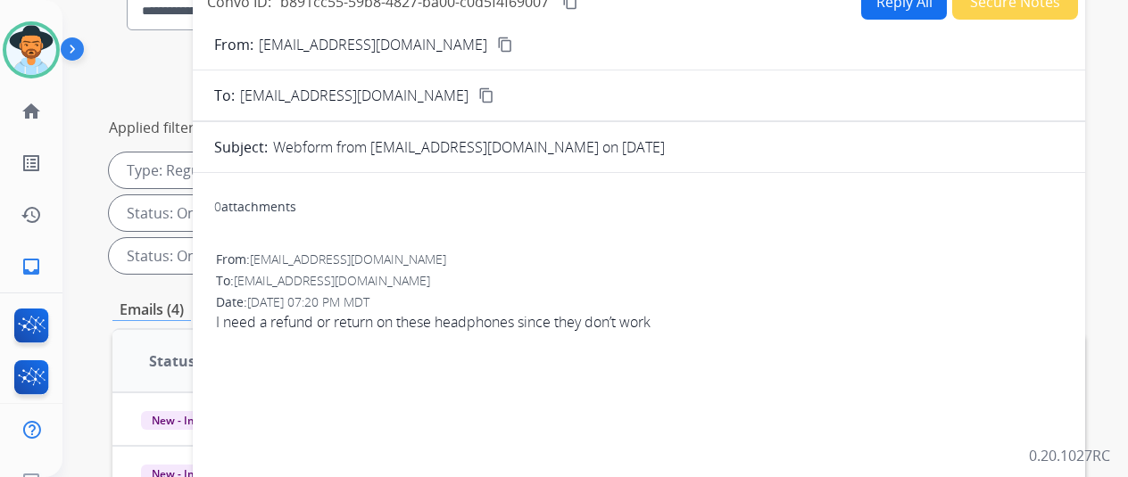
scroll to position [89, 0]
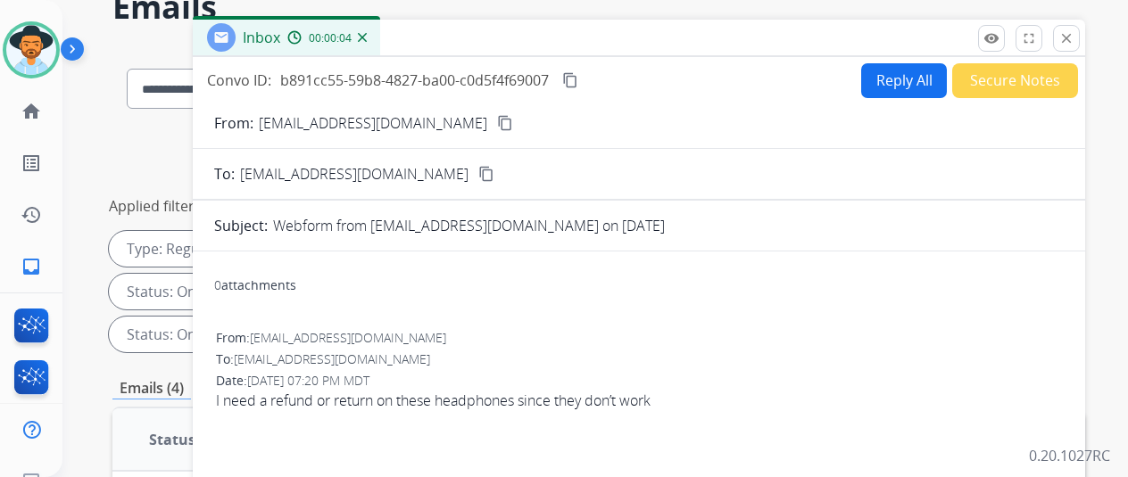
click at [497, 124] on mat-icon "content_copy" at bounding box center [505, 123] width 16 height 16
click at [889, 63] on button "Reply All" at bounding box center [904, 80] width 86 height 35
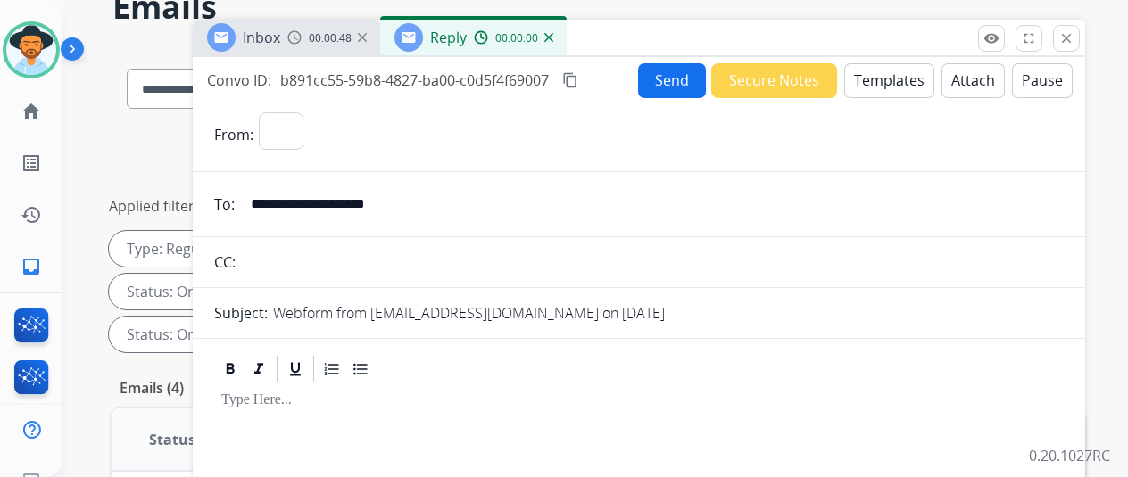
select select "**********"
click at [892, 70] on button "Templates" at bounding box center [889, 80] width 90 height 35
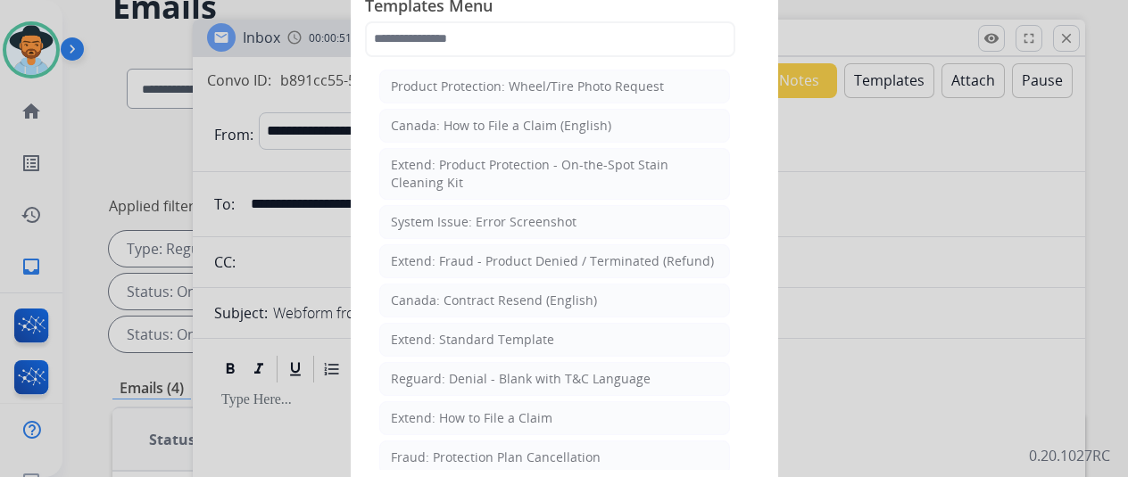
drag, startPoint x: 460, startPoint y: 336, endPoint x: 460, endPoint y: 281, distance: 55.3
click at [459, 335] on div "Extend: Standard Template" at bounding box center [472, 340] width 163 height 18
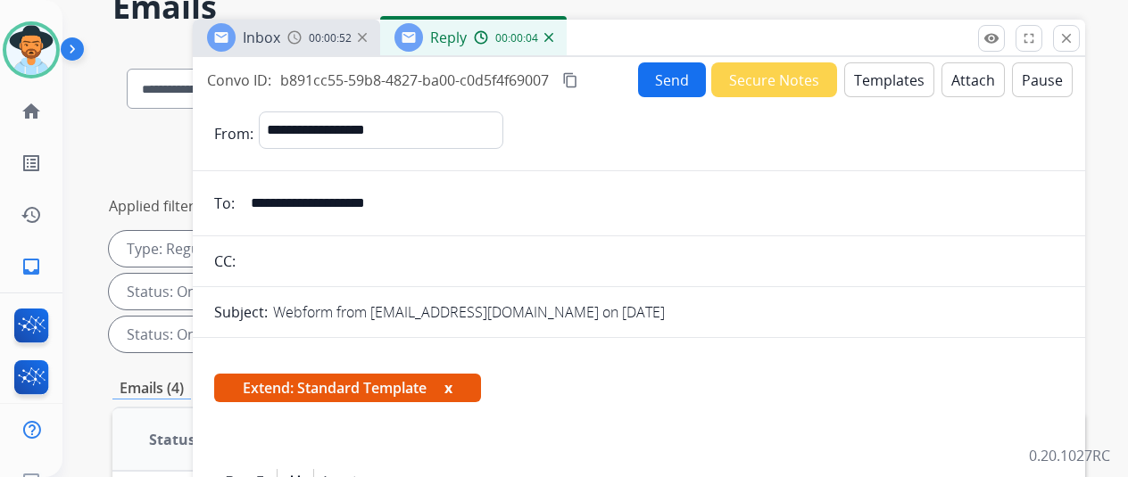
click at [578, 74] on mat-icon "content_copy" at bounding box center [570, 80] width 16 height 16
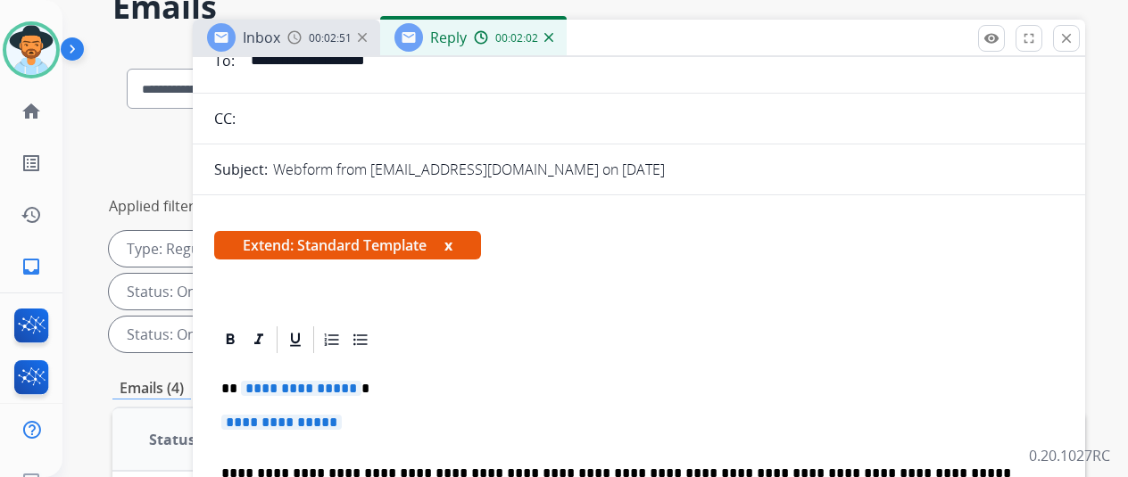
scroll to position [268, 0]
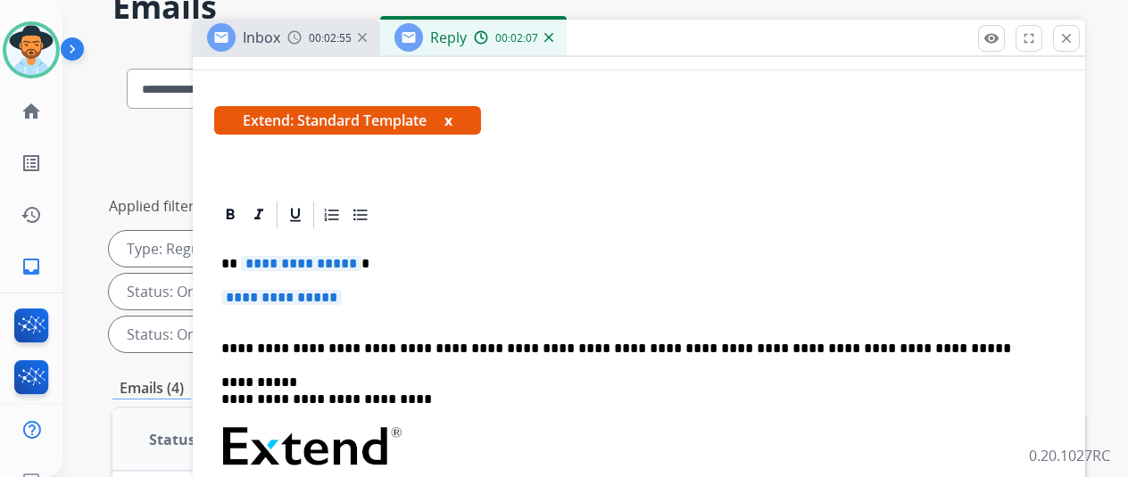
click at [361, 261] on span "**********" at bounding box center [301, 263] width 120 height 15
click at [342, 296] on span "**********" at bounding box center [281, 297] width 120 height 15
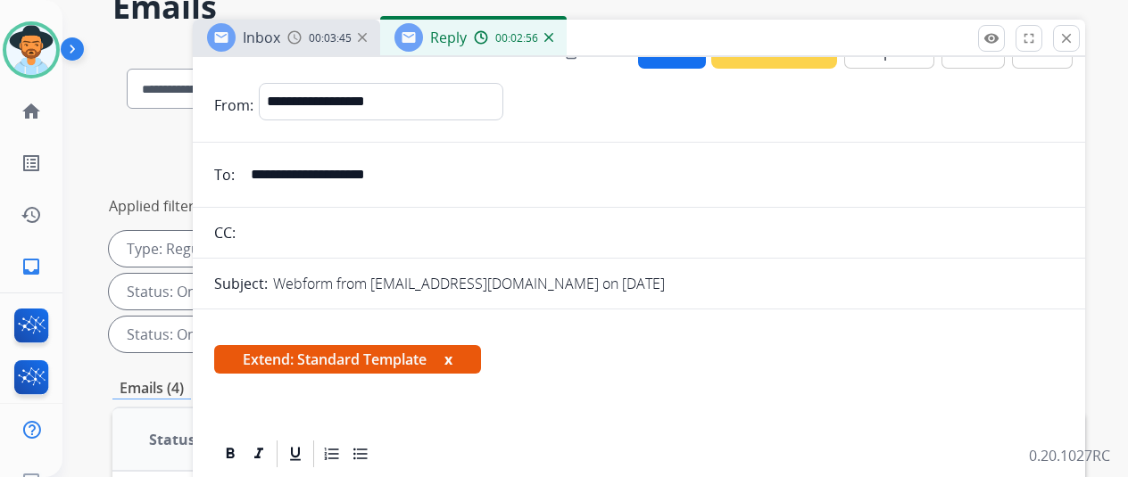
scroll to position [0, 0]
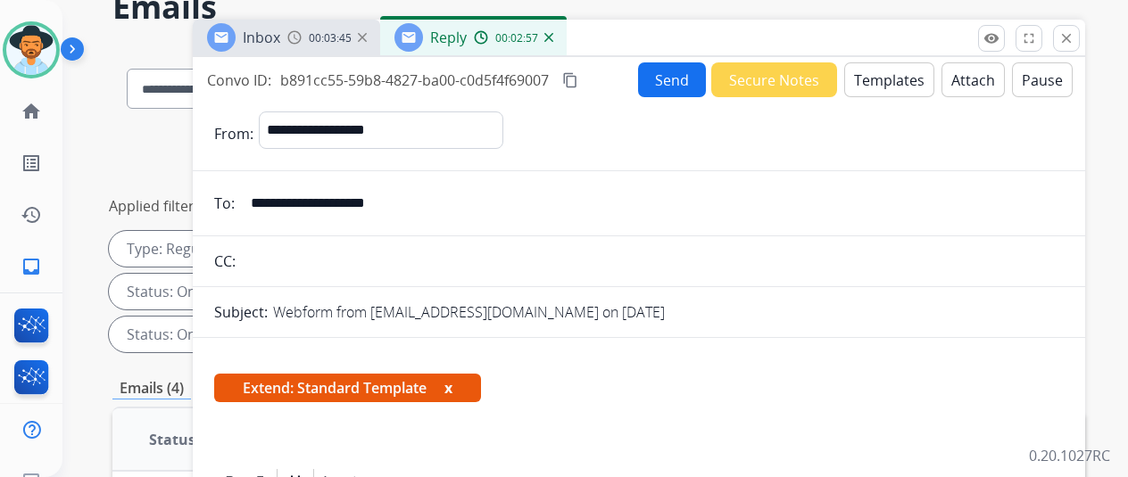
click at [664, 70] on button "Send" at bounding box center [672, 79] width 68 height 35
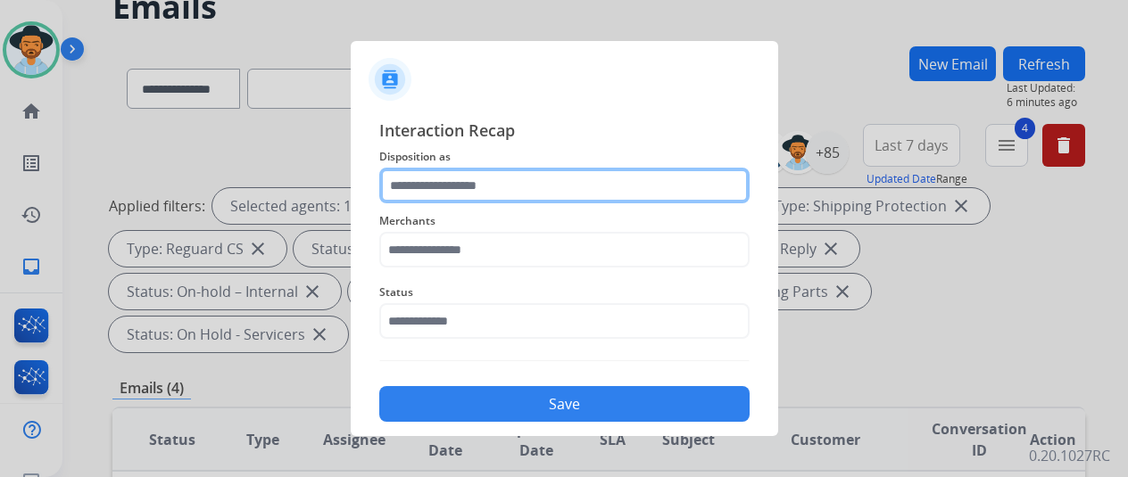
drag, startPoint x: 450, startPoint y: 192, endPoint x: 461, endPoint y: 181, distance: 15.8
click at [453, 189] on input "text" at bounding box center [564, 186] width 370 height 36
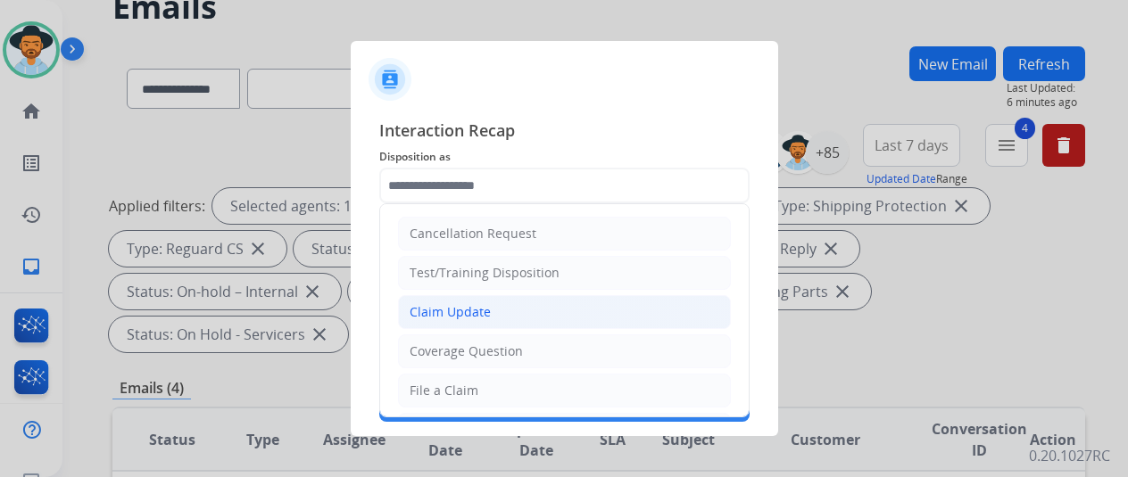
click at [444, 313] on div "Claim Update" at bounding box center [450, 312] width 81 height 18
type input "**********"
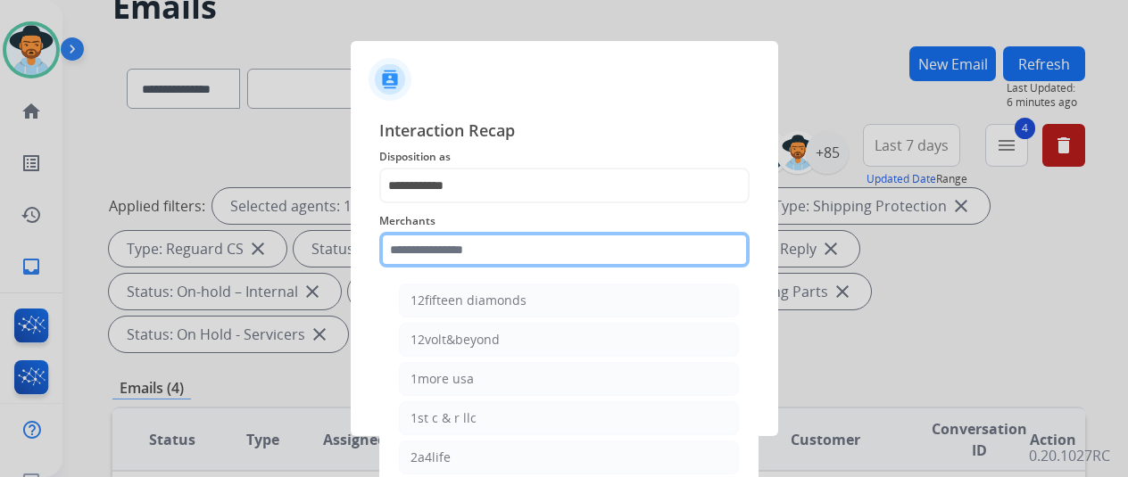
click at [396, 246] on input "text" at bounding box center [564, 250] width 370 height 36
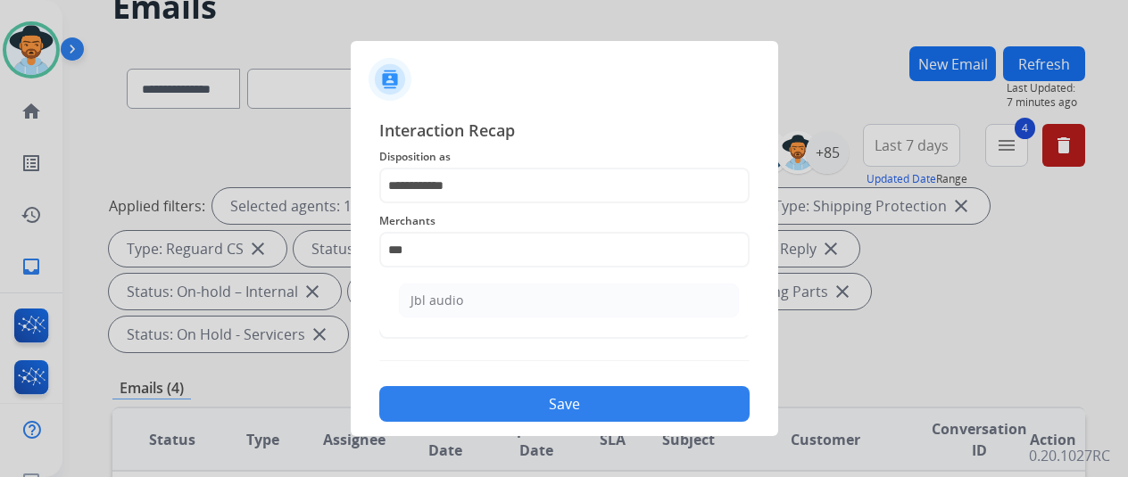
click at [427, 292] on div "Jbl audio" at bounding box center [436, 301] width 53 height 18
type input "*********"
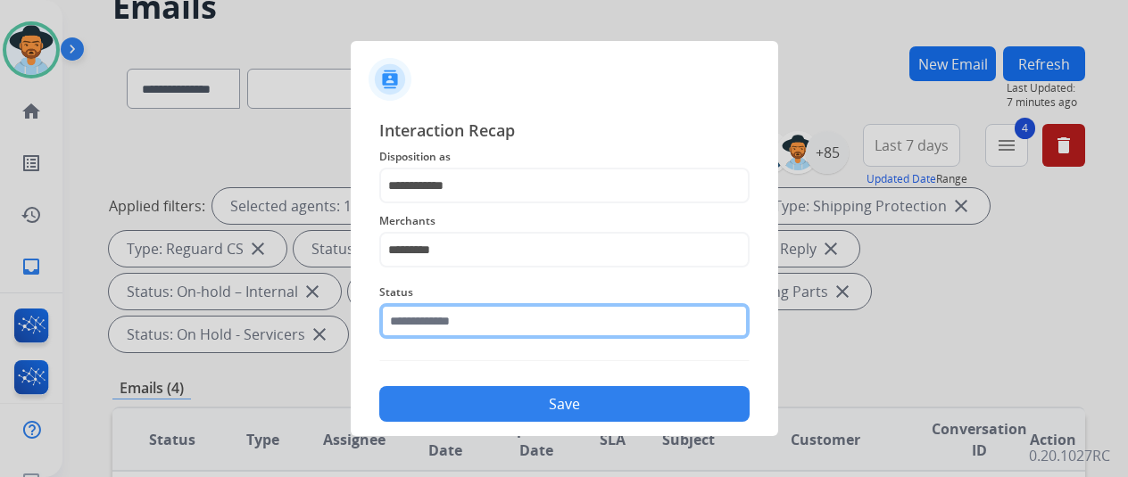
click at [414, 321] on input "text" at bounding box center [564, 321] width 370 height 36
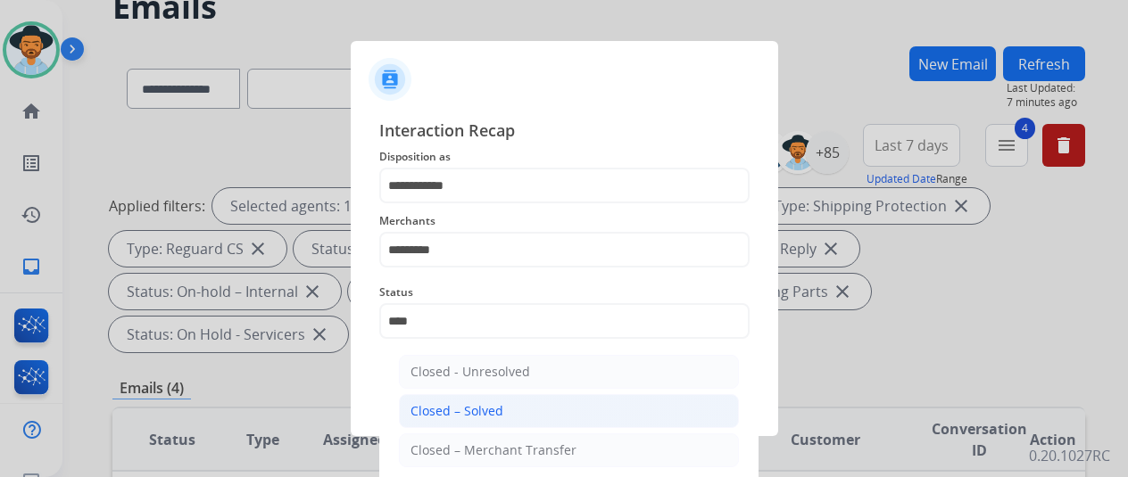
click at [468, 410] on div "Closed – Solved" at bounding box center [456, 411] width 93 height 18
type input "**********"
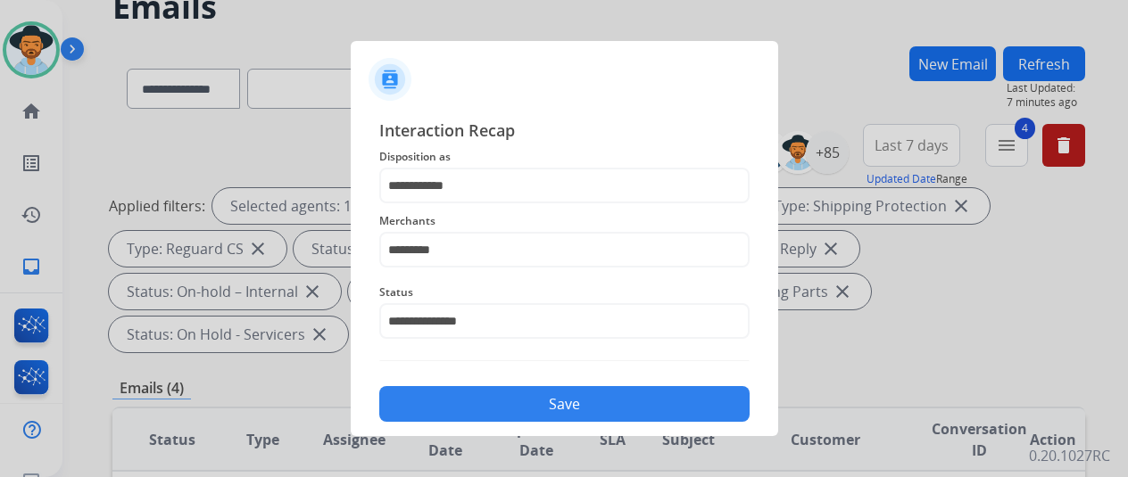
click at [468, 410] on button "Save" at bounding box center [564, 404] width 370 height 36
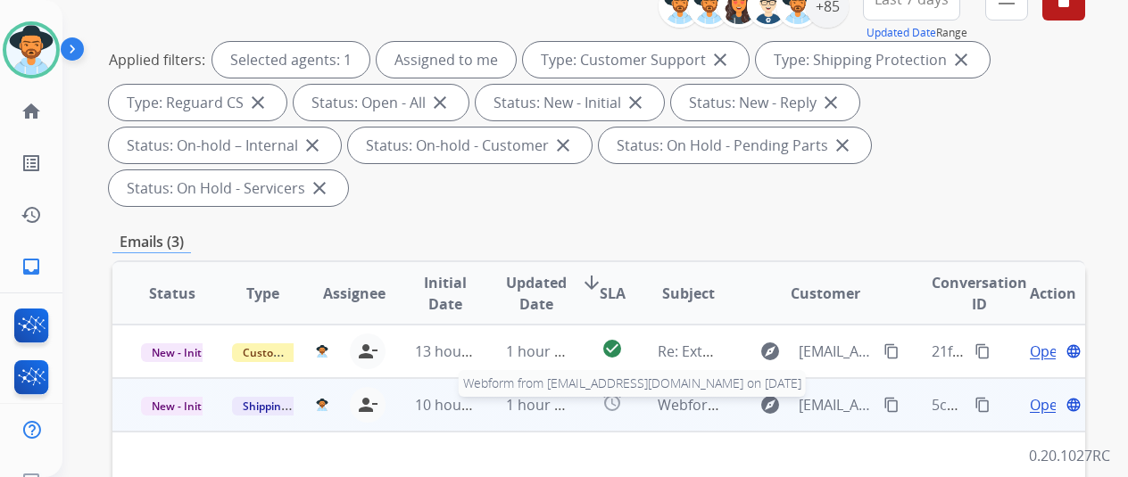
scroll to position [357, 0]
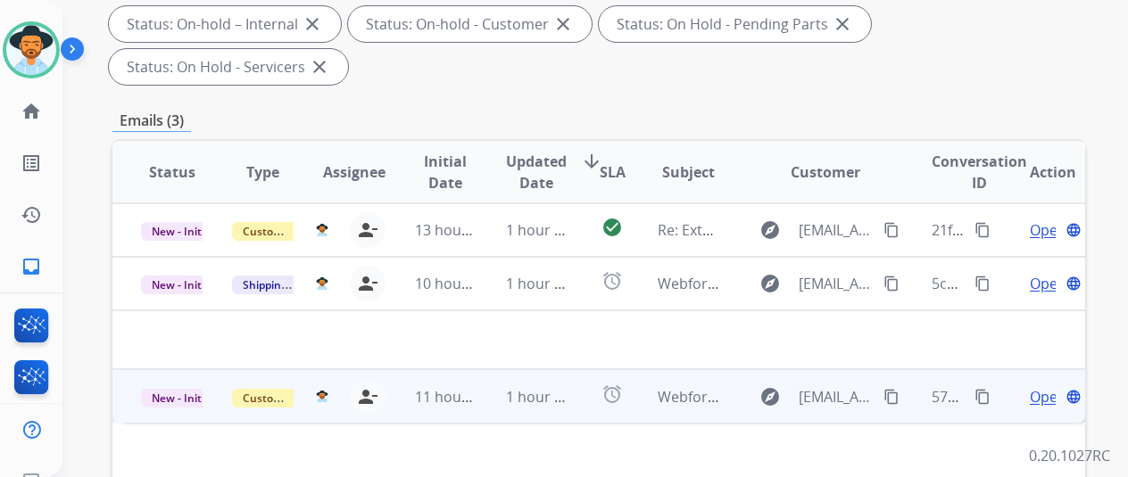
click at [1039, 386] on span "Open" at bounding box center [1048, 396] width 37 height 21
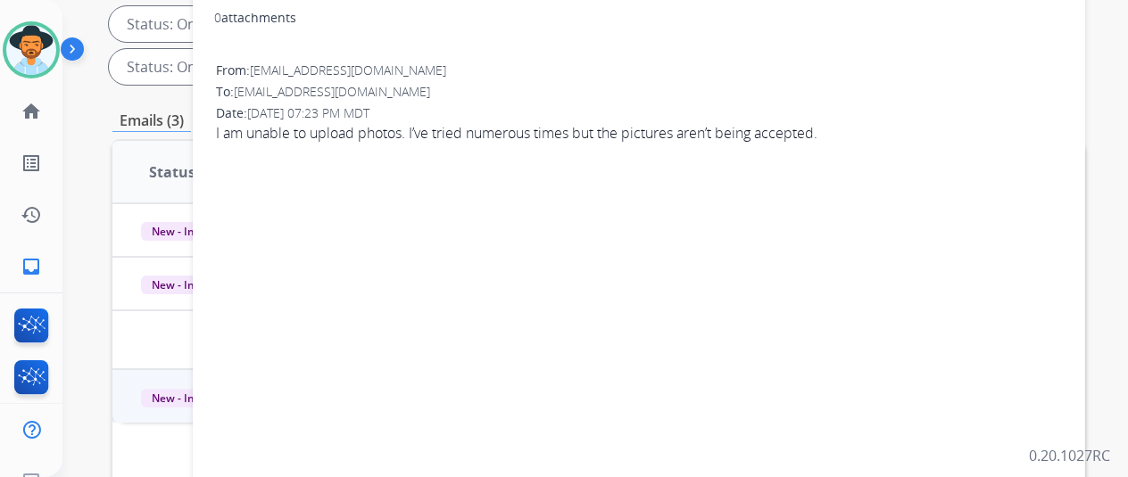
scroll to position [89, 0]
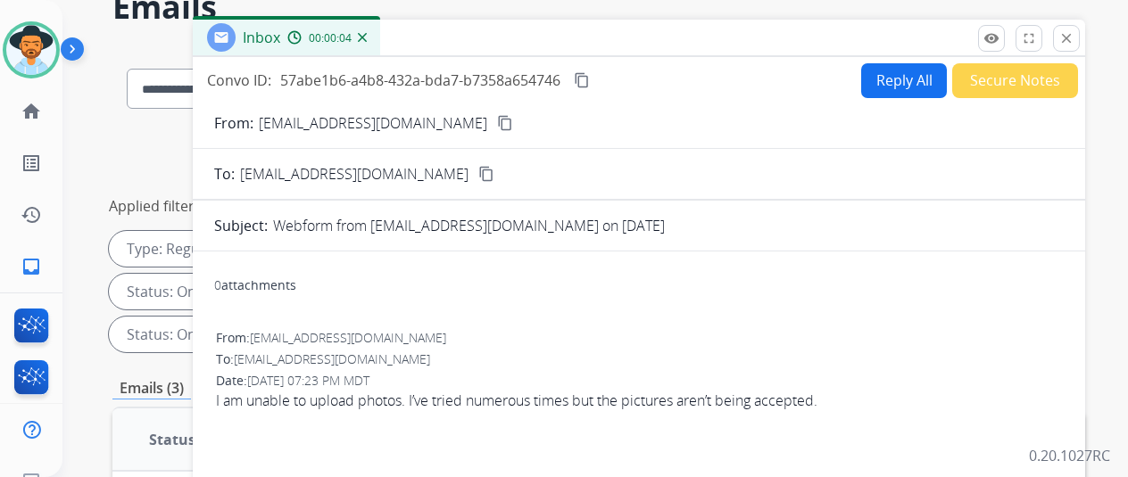
click at [497, 123] on mat-icon "content_copy" at bounding box center [505, 123] width 16 height 16
click at [897, 83] on button "Reply All" at bounding box center [904, 80] width 86 height 35
select select "**********"
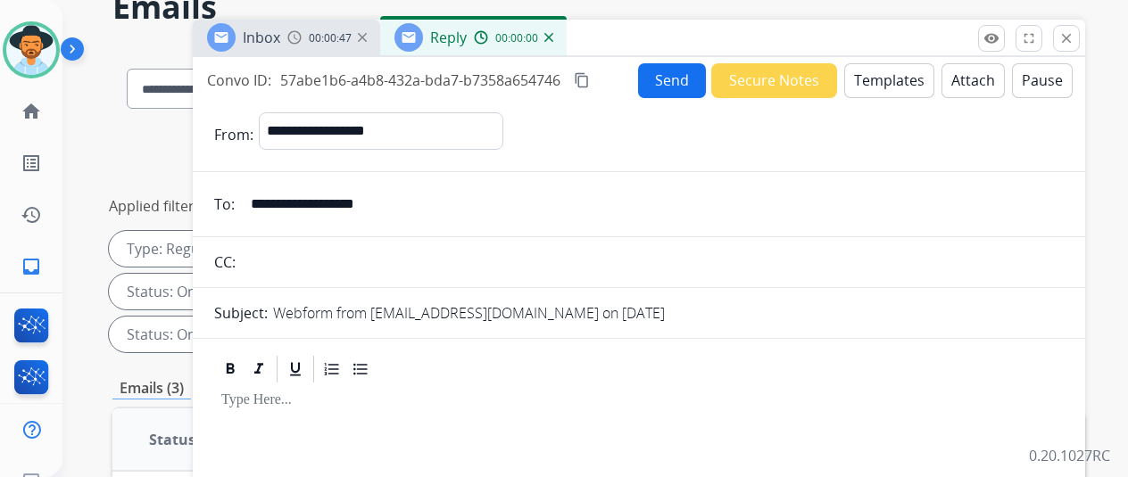
drag, startPoint x: 892, startPoint y: 71, endPoint x: 884, endPoint y: 67, distance: 9.2
click at [884, 67] on button "Templates" at bounding box center [889, 80] width 90 height 35
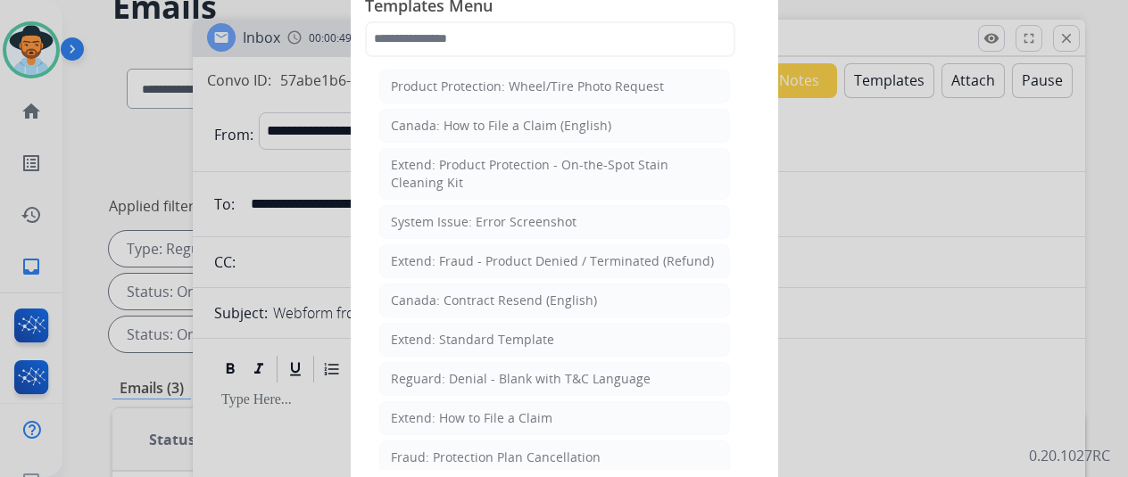
click at [825, 172] on div at bounding box center [564, 238] width 1128 height 477
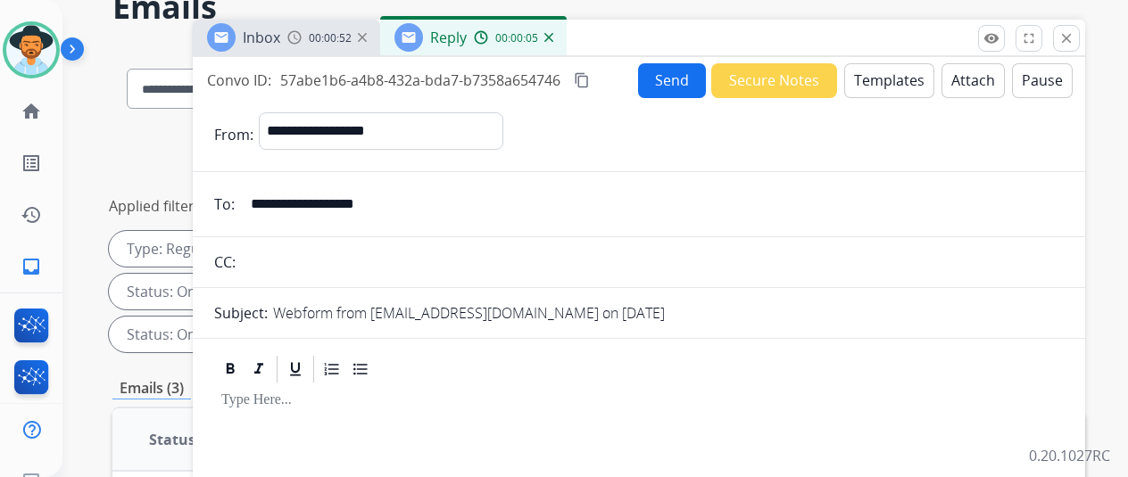
drag, startPoint x: 598, startPoint y: 84, endPoint x: 486, endPoint y: 137, distance: 123.3
click at [590, 85] on mat-icon "content_copy" at bounding box center [582, 80] width 16 height 16
click at [876, 74] on button "Templates" at bounding box center [889, 80] width 90 height 35
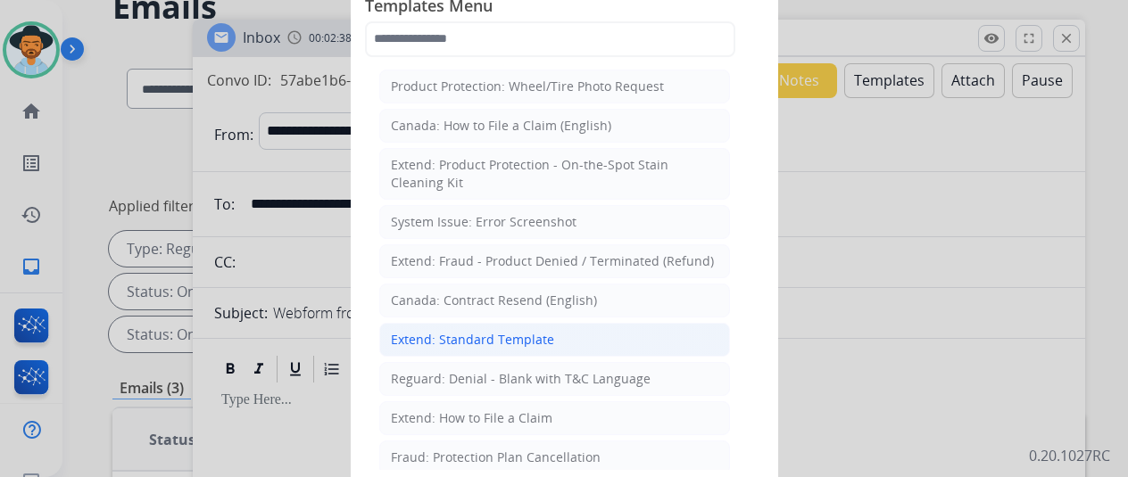
click at [477, 326] on li "Extend: Standard Template" at bounding box center [554, 340] width 351 height 34
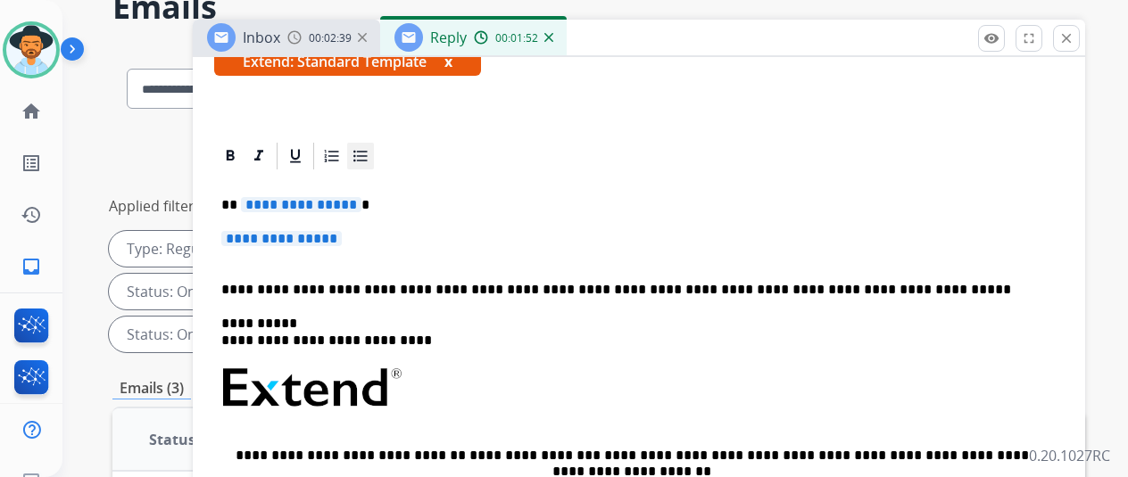
scroll to position [357, 0]
click at [361, 197] on span "**********" at bounding box center [301, 204] width 120 height 15
click at [342, 231] on span "**********" at bounding box center [281, 238] width 120 height 15
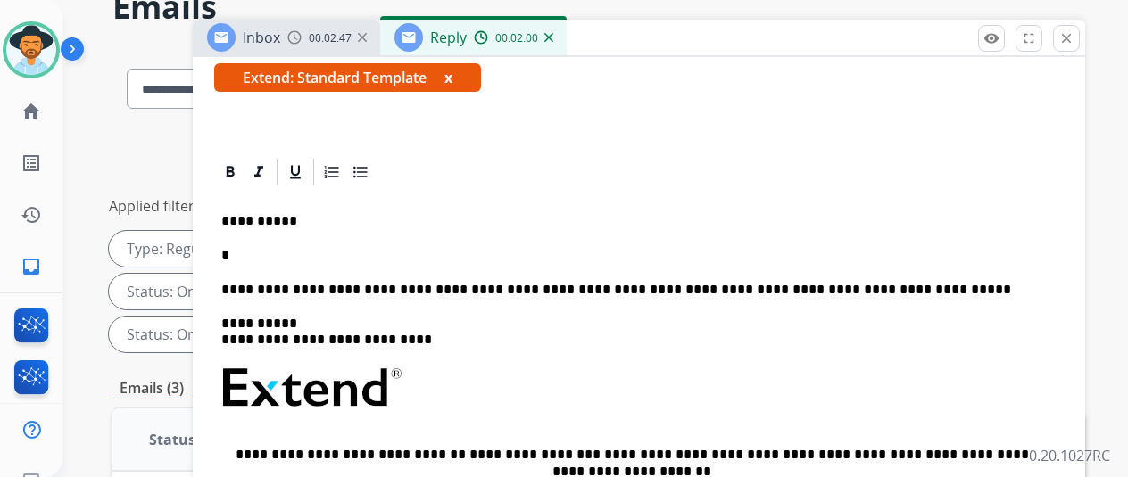
scroll to position [104, 0]
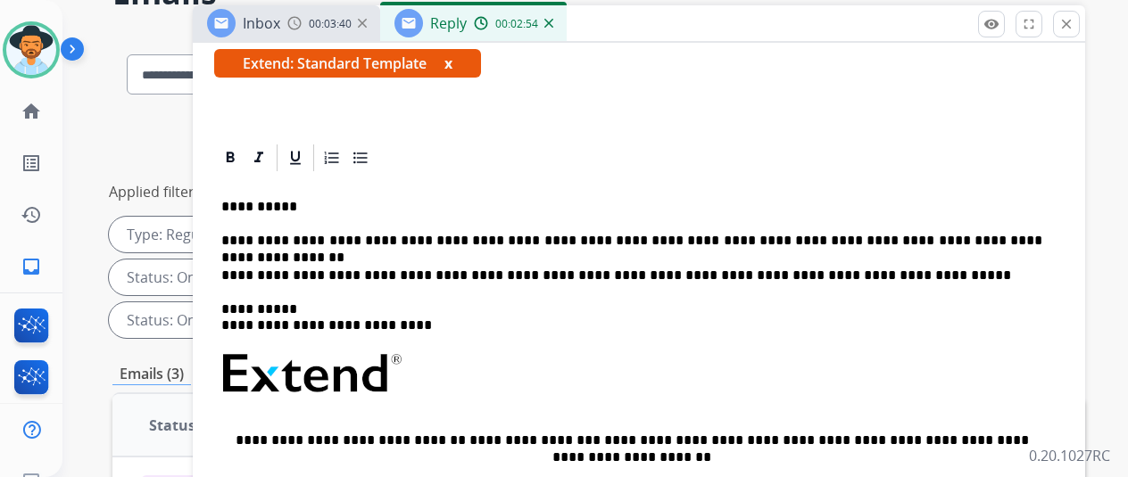
click at [1014, 142] on div at bounding box center [639, 158] width 850 height 32
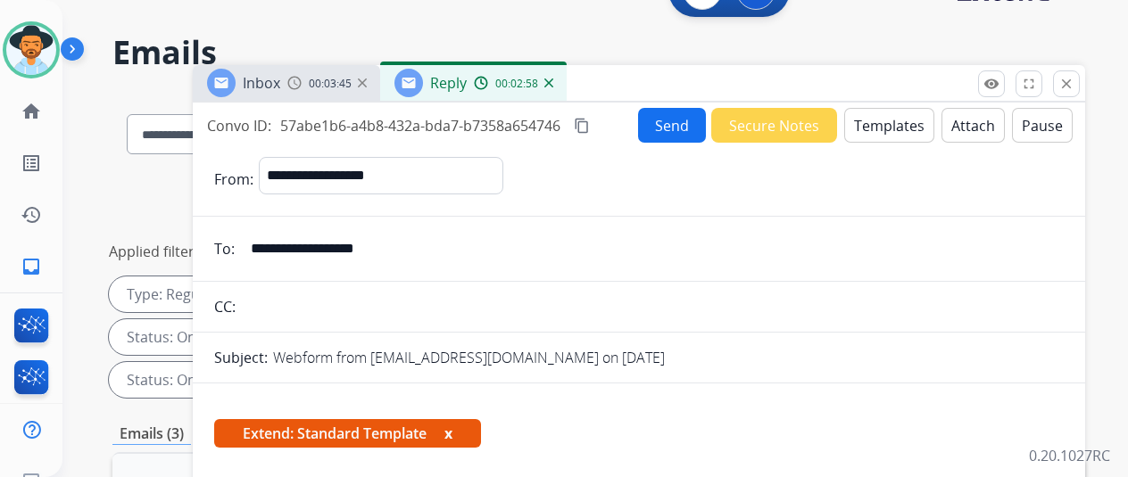
scroll to position [0, 0]
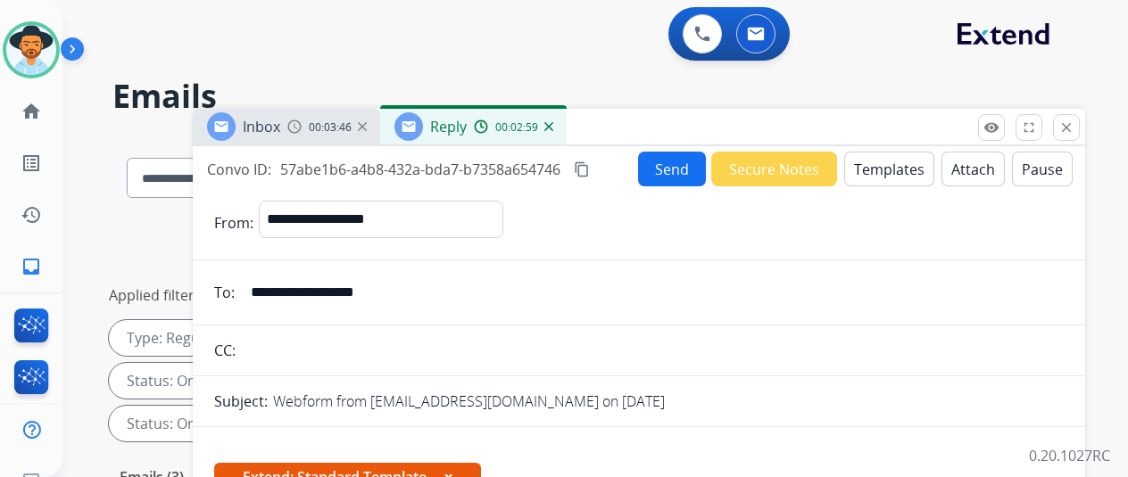
click at [676, 160] on button "Send" at bounding box center [672, 169] width 68 height 35
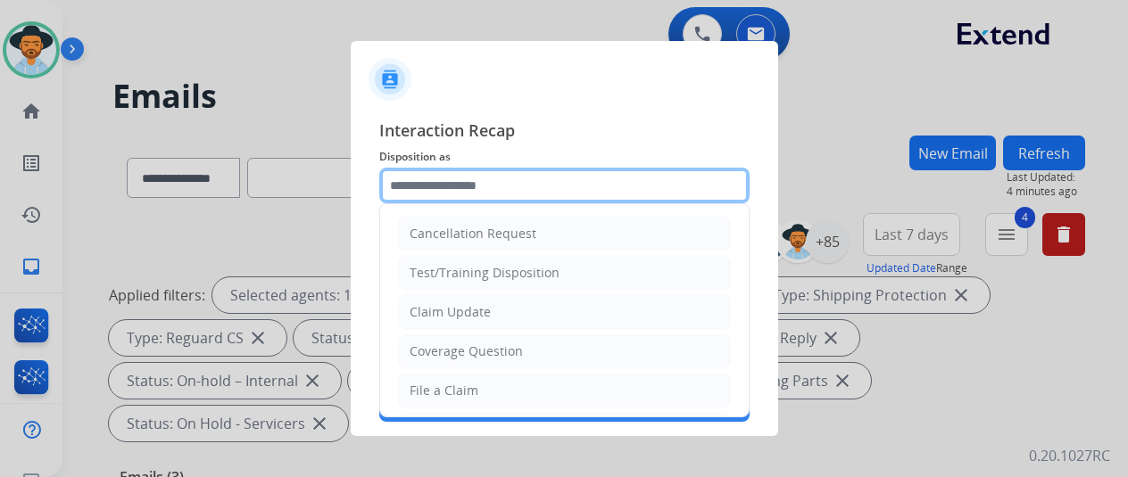
click at [432, 178] on input "text" at bounding box center [564, 186] width 370 height 36
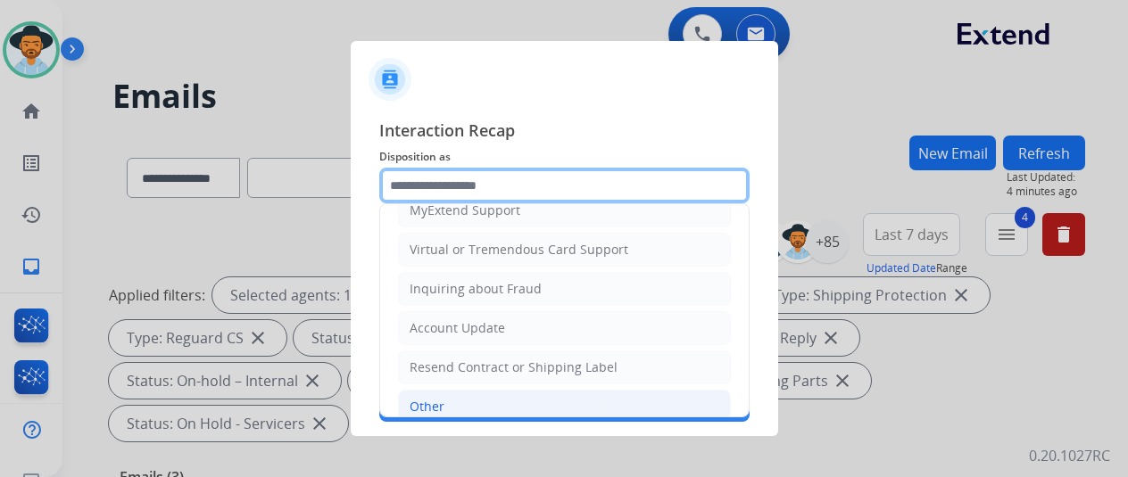
scroll to position [270, 0]
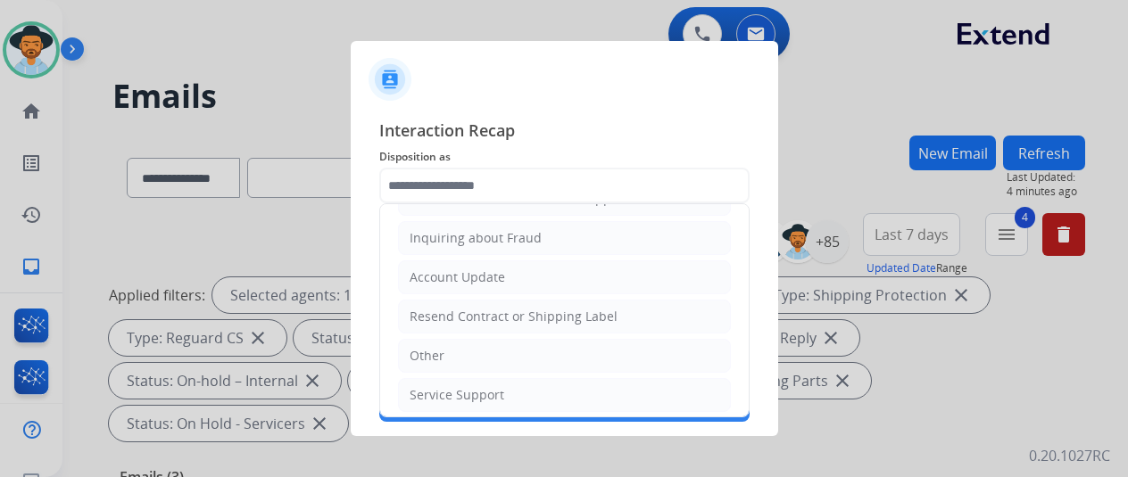
drag, startPoint x: 461, startPoint y: 340, endPoint x: 459, endPoint y: 320, distance: 19.8
click at [460, 339] on li "Other" at bounding box center [564, 356] width 333 height 34
type input "*****"
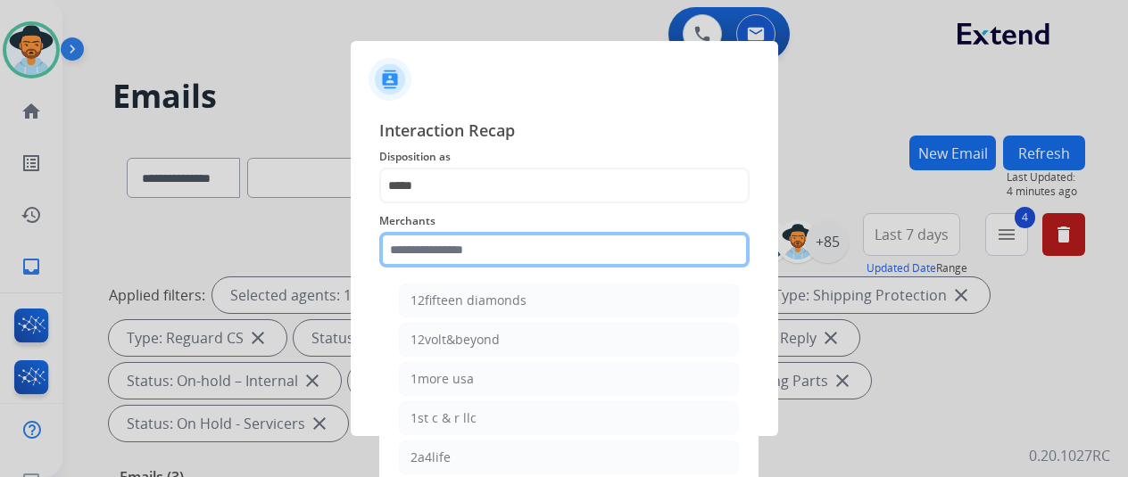
click at [452, 245] on input "text" at bounding box center [564, 250] width 370 height 36
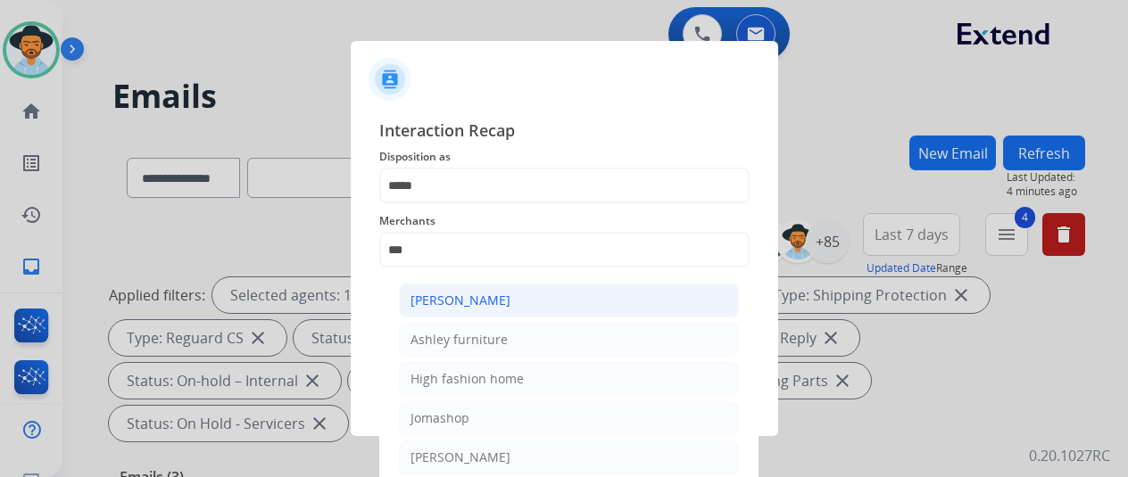
click at [485, 307] on div "[PERSON_NAME]" at bounding box center [460, 301] width 100 height 18
type input "**********"
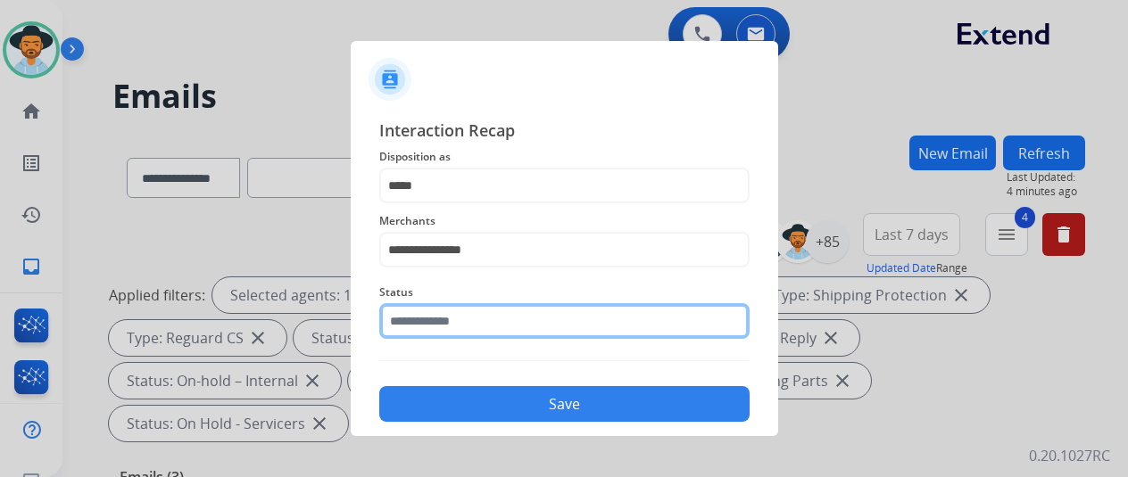
click at [462, 330] on input "text" at bounding box center [564, 321] width 370 height 36
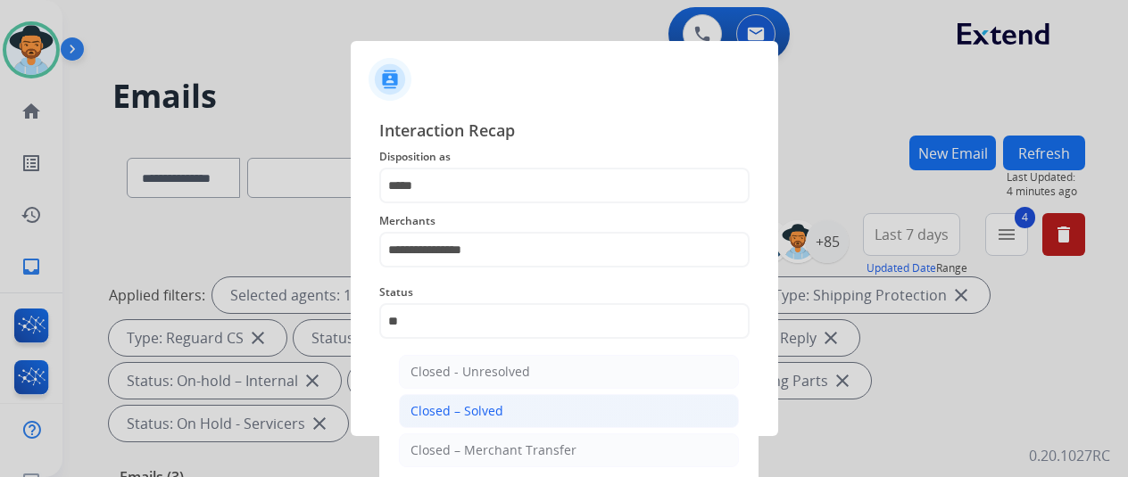
drag, startPoint x: 445, startPoint y: 409, endPoint x: 460, endPoint y: 376, distance: 36.3
click at [446, 408] on div "Closed – Solved" at bounding box center [456, 411] width 93 height 18
type input "**********"
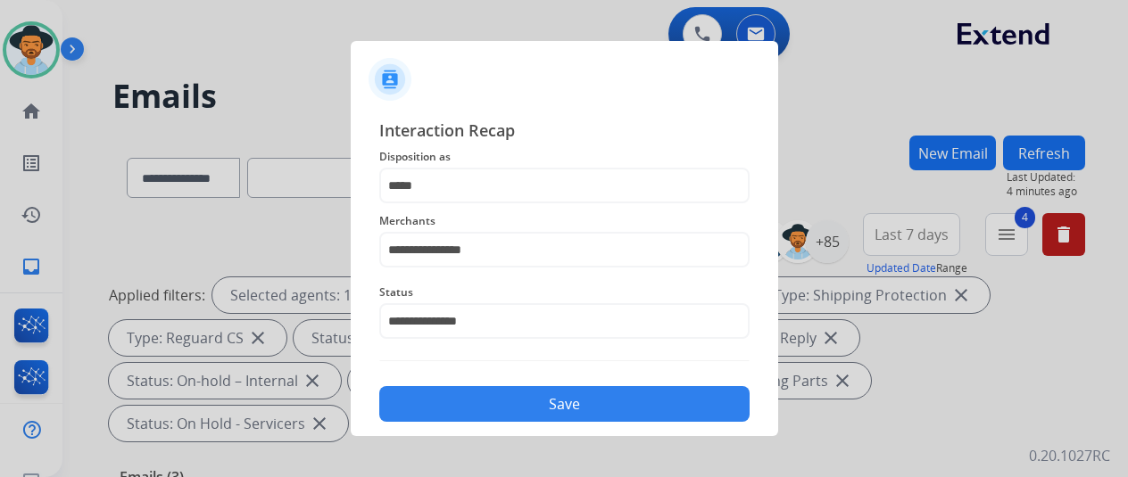
click at [460, 406] on button "Save" at bounding box center [564, 404] width 370 height 36
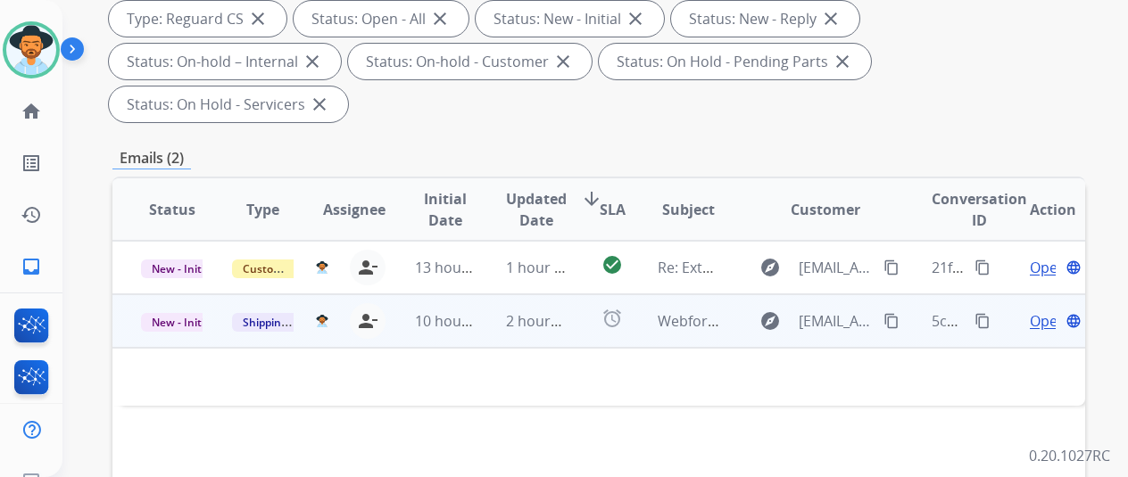
scroll to position [357, 0]
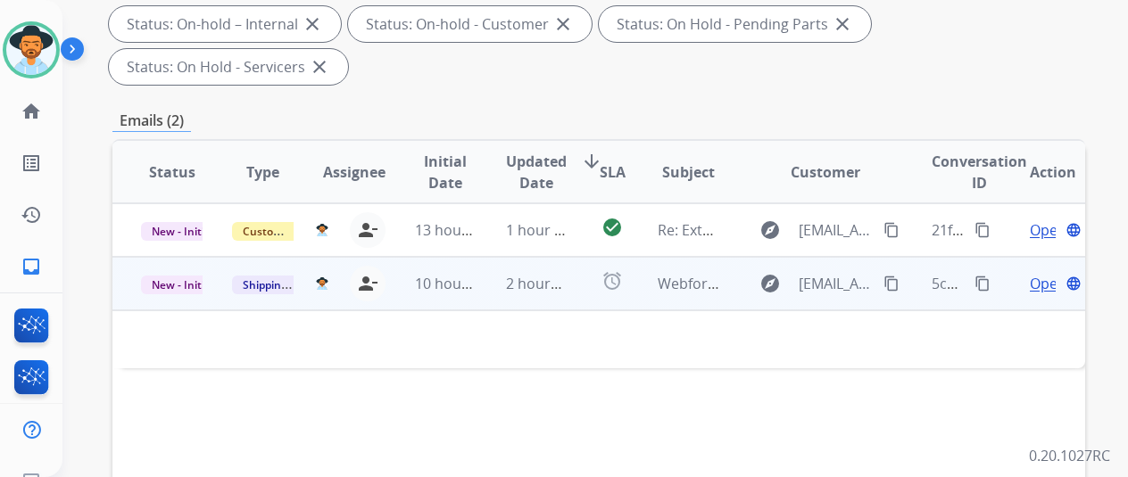
click at [1038, 273] on span "Open" at bounding box center [1048, 283] width 37 height 21
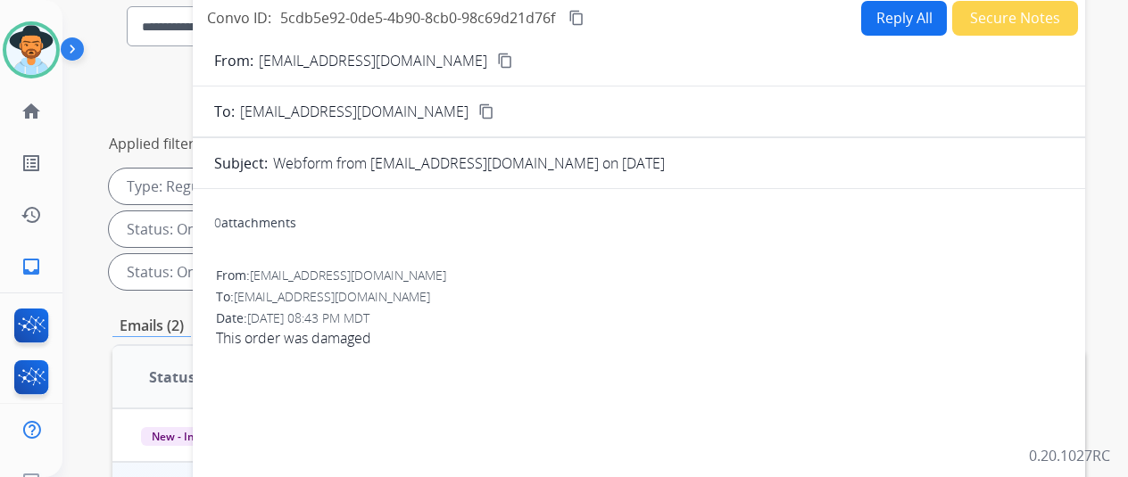
scroll to position [0, 0]
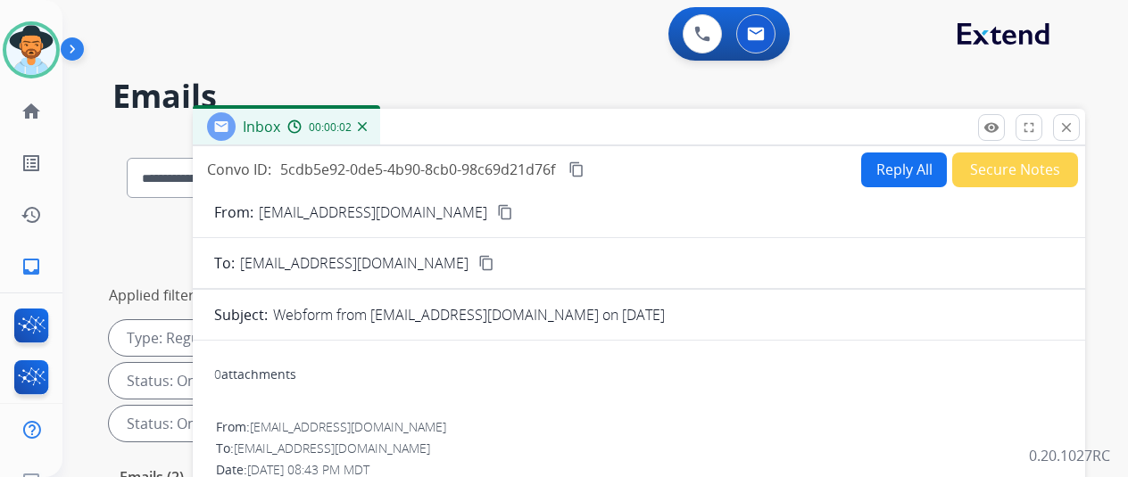
click at [497, 213] on mat-icon "content_copy" at bounding box center [505, 212] width 16 height 16
click at [585, 165] on mat-icon "content_copy" at bounding box center [576, 170] width 16 height 16
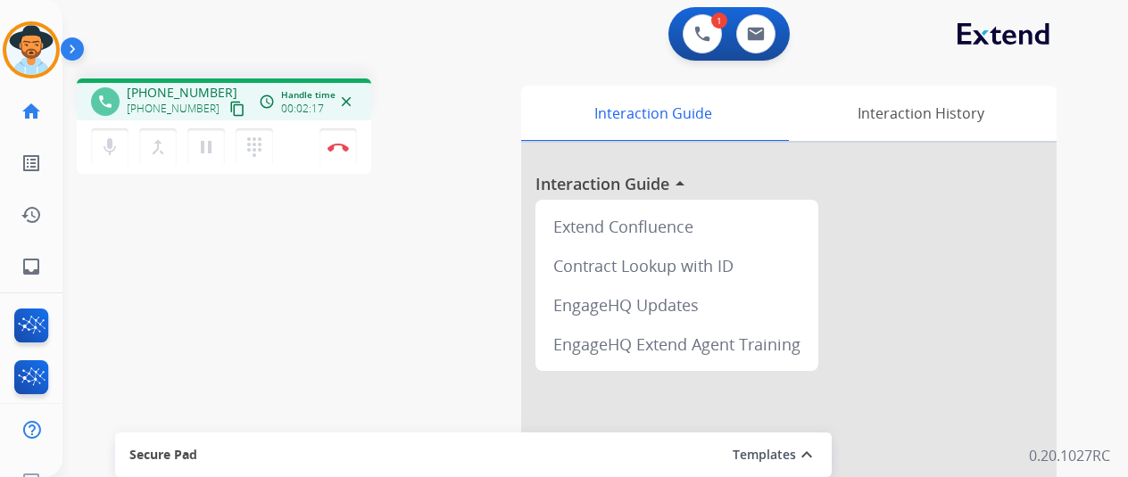
click at [391, 319] on div "phone +16512145746 +16512145746 content_copy access_time Call metrics Queue 00:…" at bounding box center [573, 436] width 1023 height 744
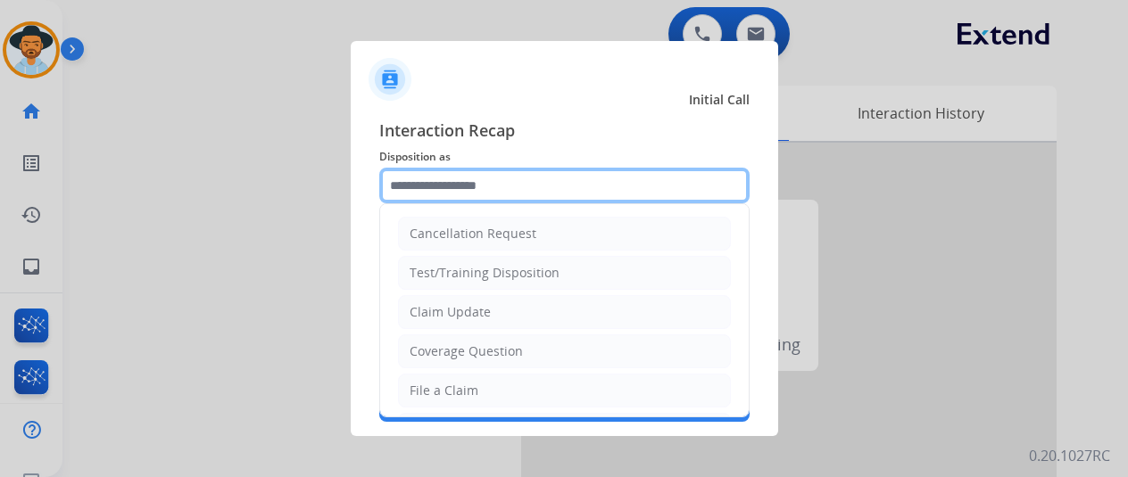
click at [426, 192] on input "text" at bounding box center [564, 186] width 370 height 36
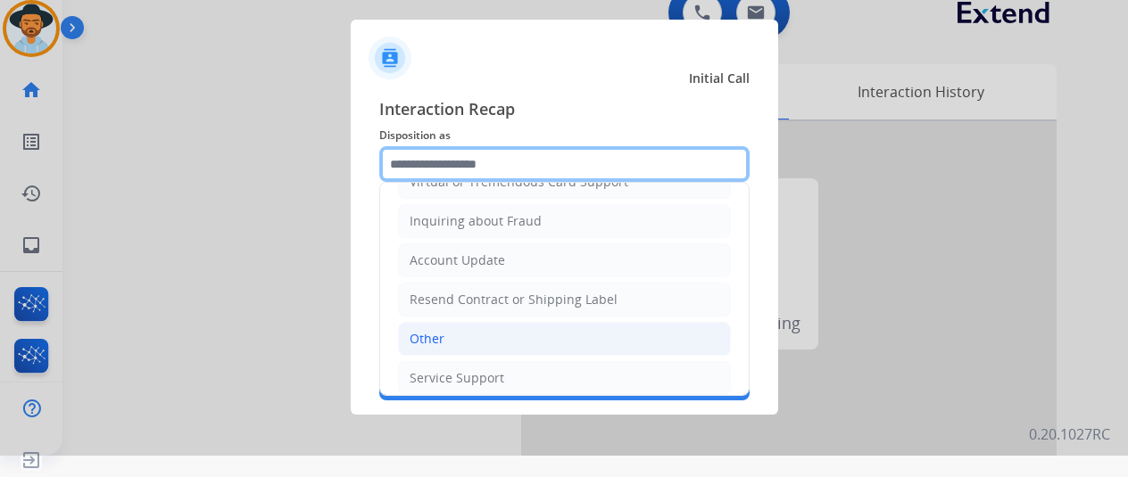
scroll to position [270, 0]
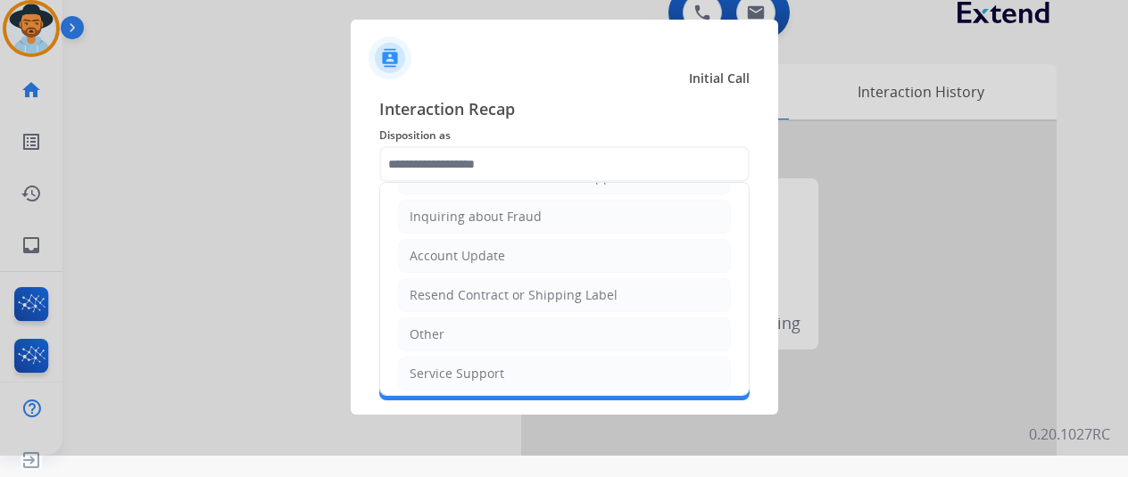
drag, startPoint x: 492, startPoint y: 329, endPoint x: 461, endPoint y: 287, distance: 51.8
click at [490, 329] on li "Other" at bounding box center [564, 335] width 333 height 34
type input "*****"
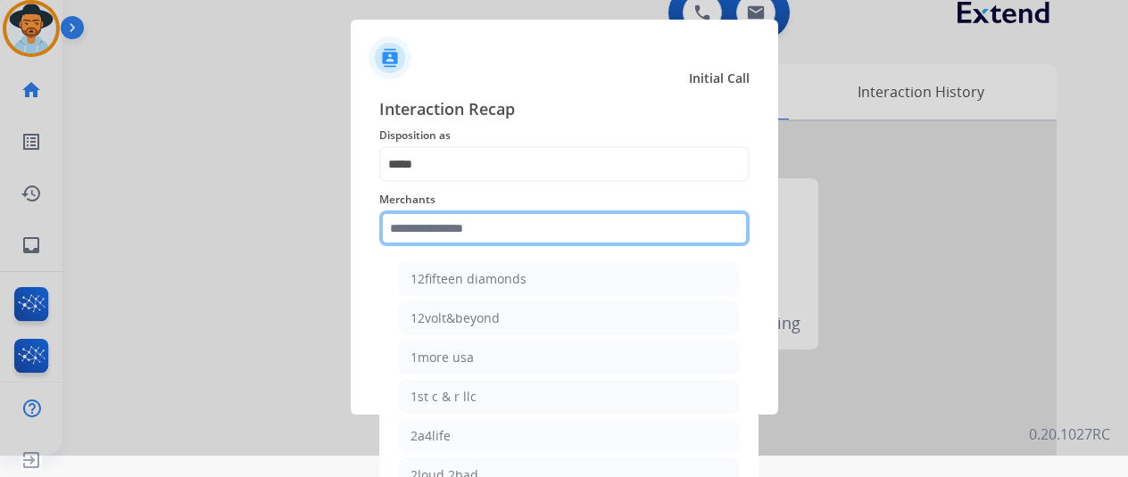
click at [430, 231] on input "text" at bounding box center [564, 229] width 370 height 36
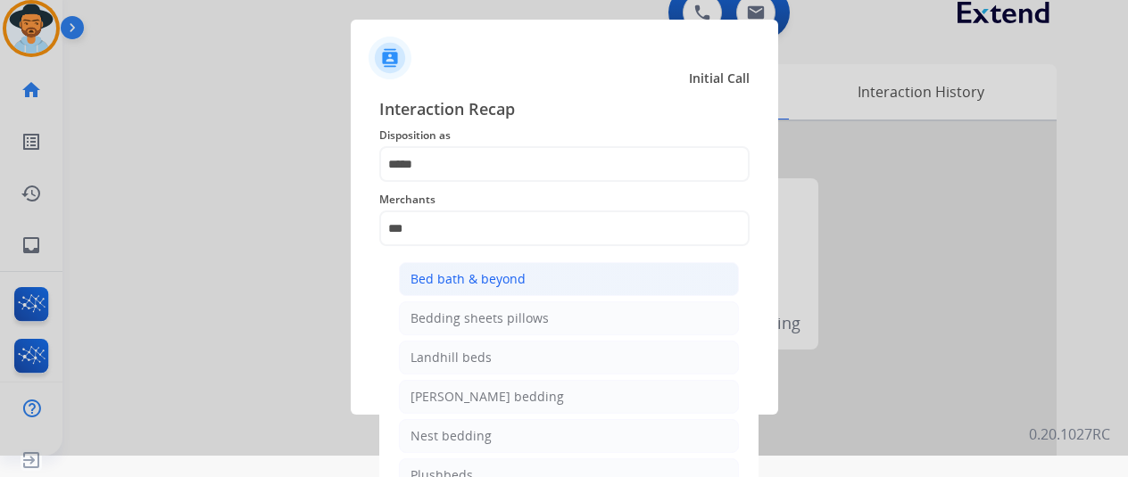
click at [475, 284] on div "Bed bath & beyond" at bounding box center [467, 279] width 115 height 18
type input "**********"
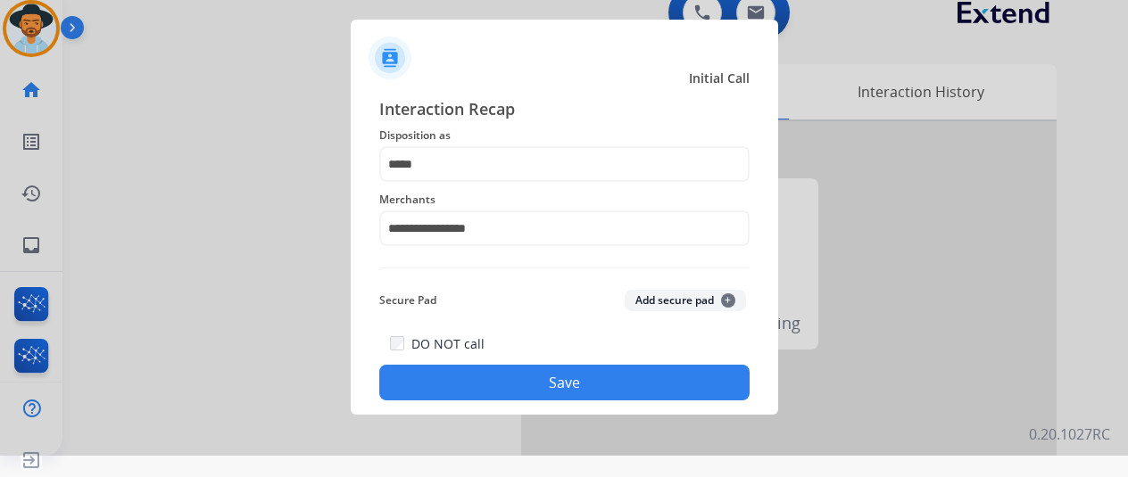
click at [519, 384] on button "Save" at bounding box center [564, 383] width 370 height 36
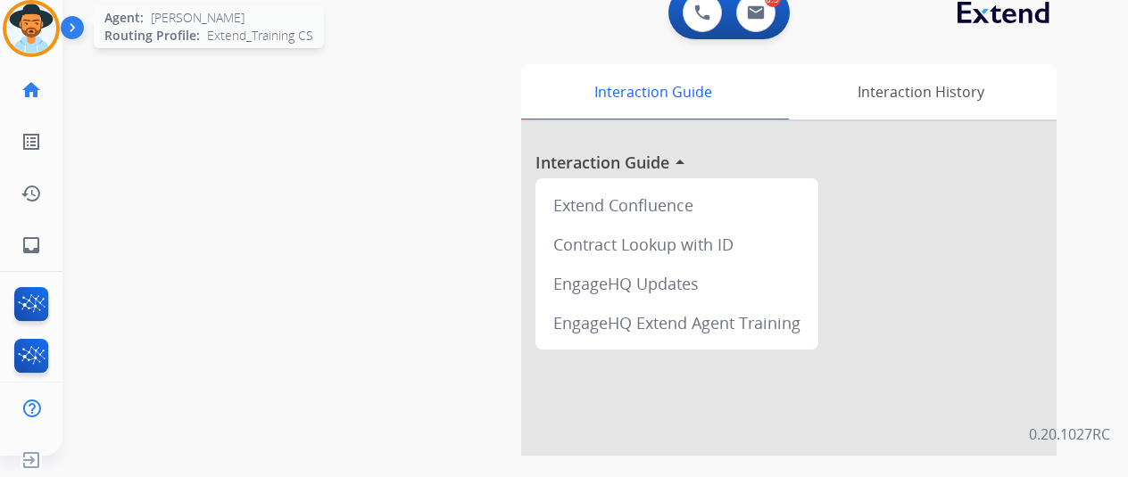
click at [29, 27] on img at bounding box center [31, 29] width 50 height 50
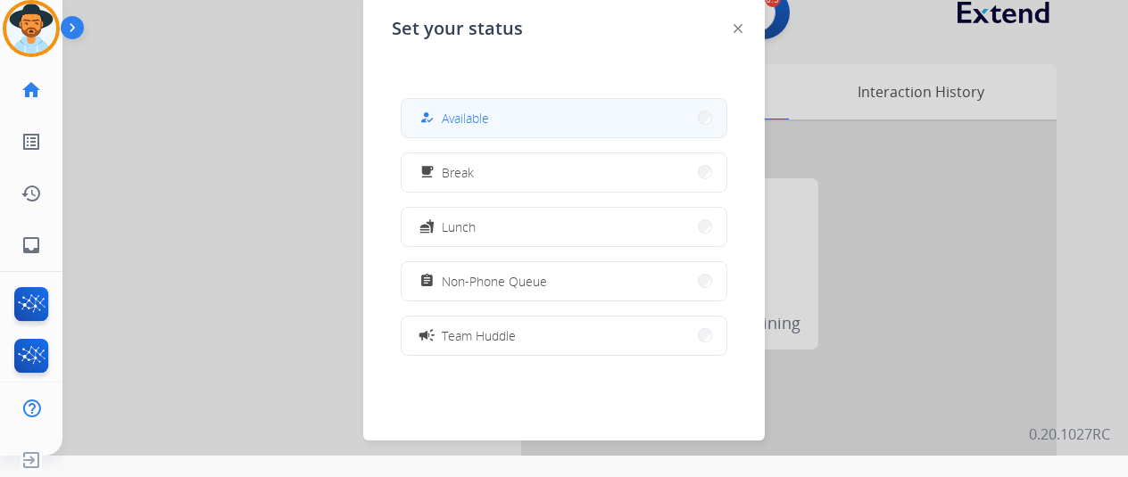
click at [465, 113] on span "Available" at bounding box center [465, 118] width 47 height 19
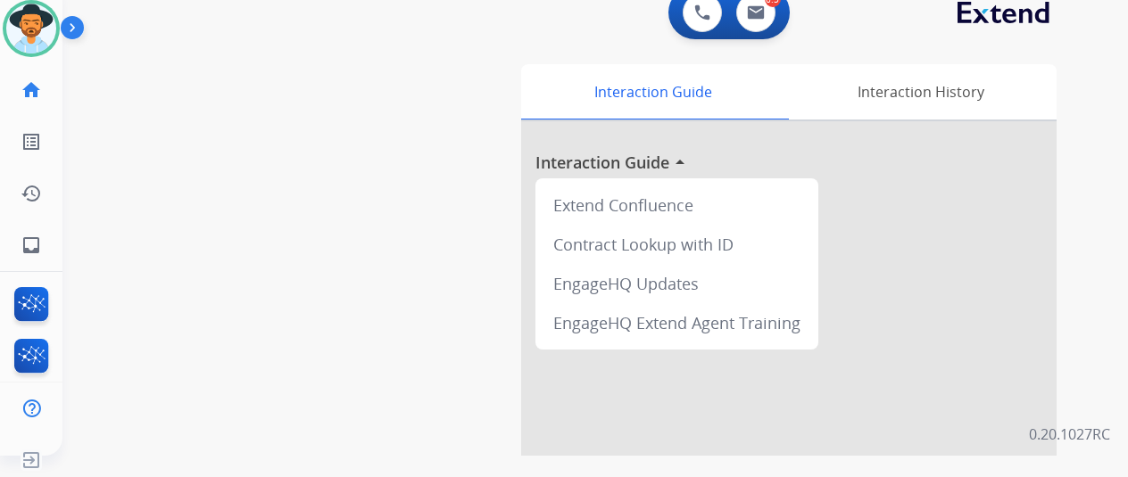
drag, startPoint x: 148, startPoint y: 193, endPoint x: 134, endPoint y: 201, distance: 16.4
click at [148, 192] on div "swap_horiz Break voice bridge close_fullscreen Connect 3-Way Call merge_type Se…" at bounding box center [573, 415] width 1023 height 744
click at [765, 11] on img at bounding box center [756, 12] width 18 height 14
select select "**********"
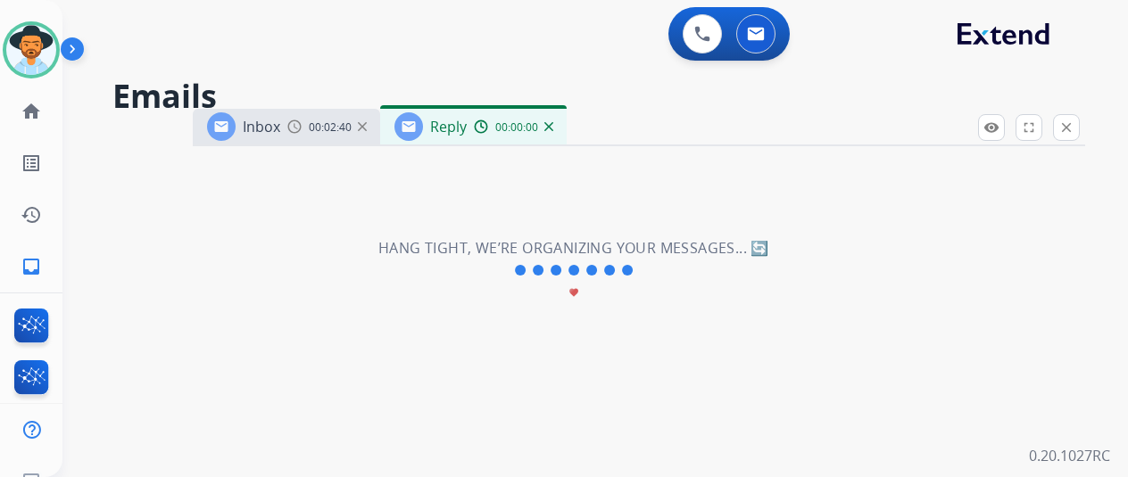
select select "**********"
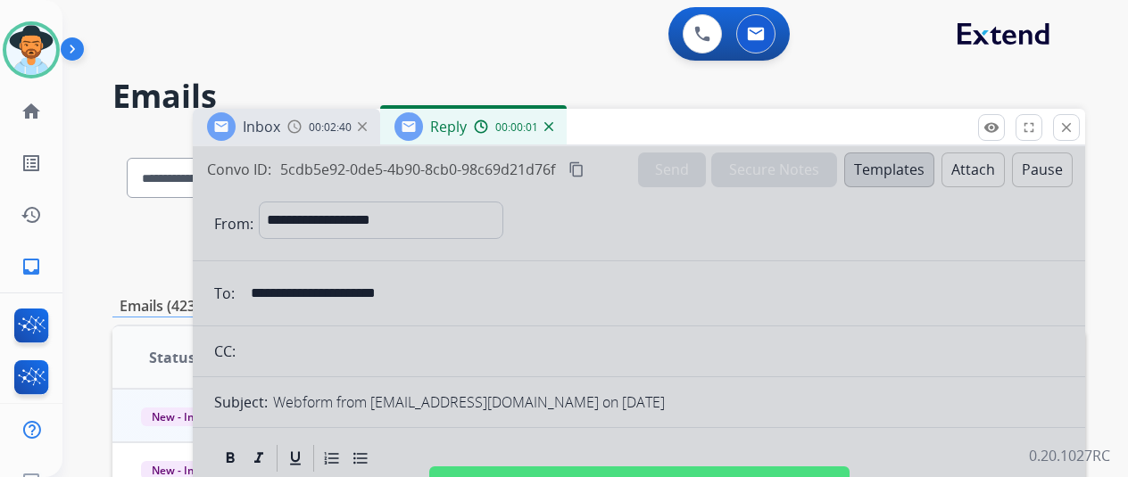
click at [585, 267] on div at bounding box center [639, 479] width 892 height 667
select select
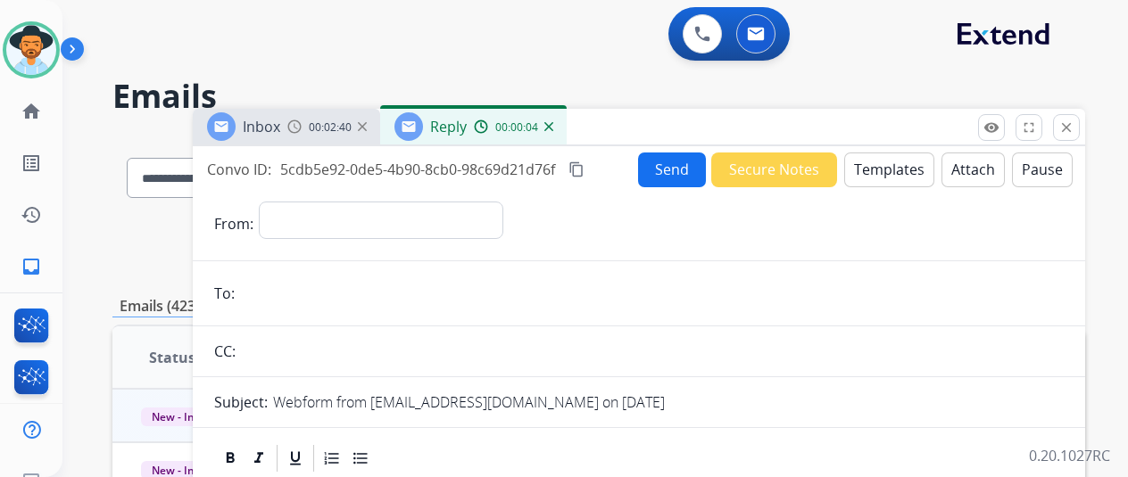
click at [553, 129] on img at bounding box center [548, 126] width 9 height 9
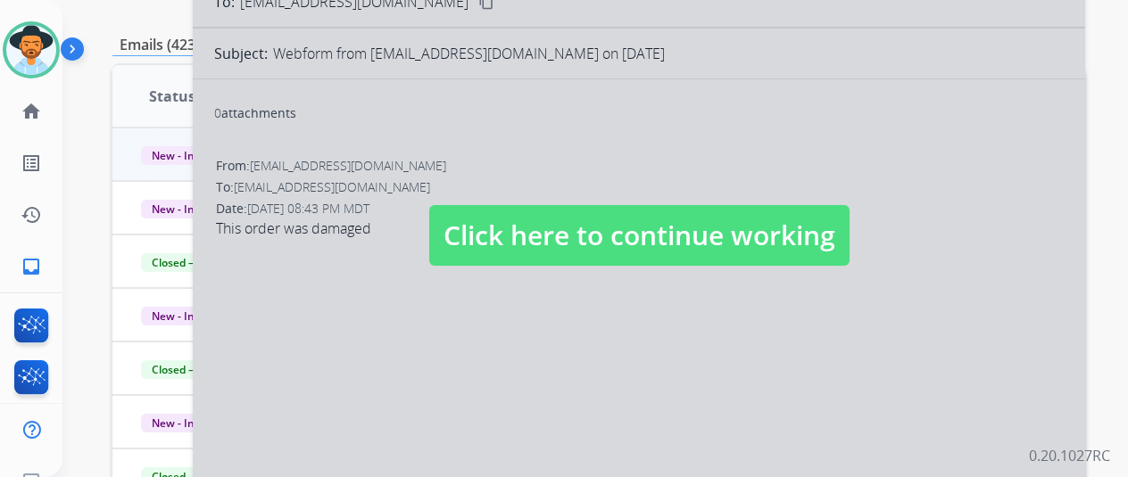
scroll to position [268, 0]
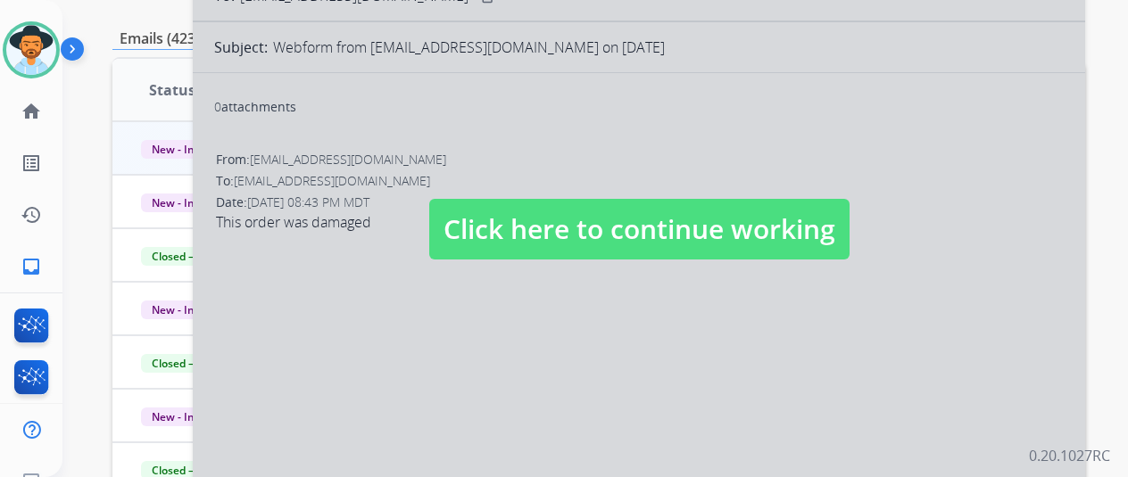
click at [492, 323] on div at bounding box center [639, 212] width 892 height 667
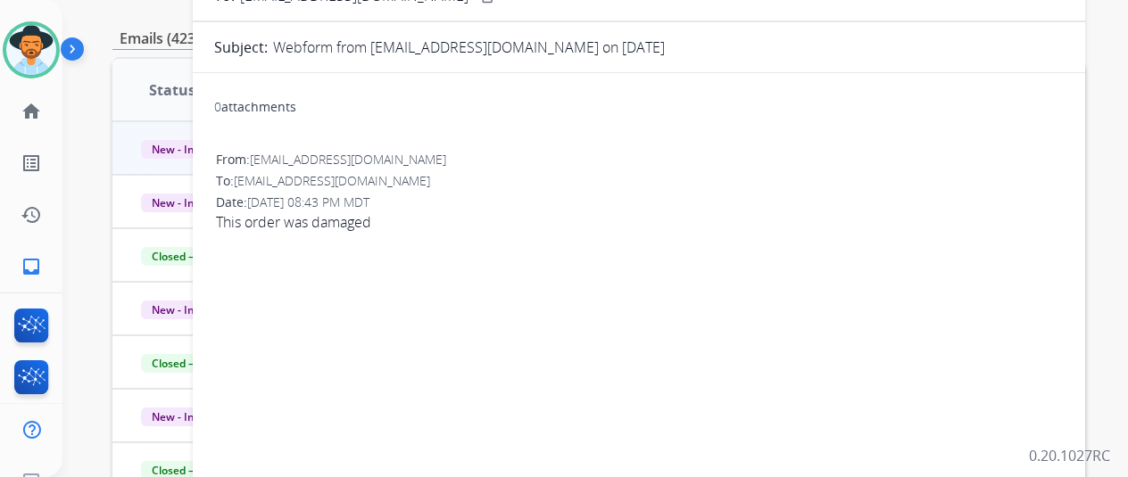
scroll to position [0, 0]
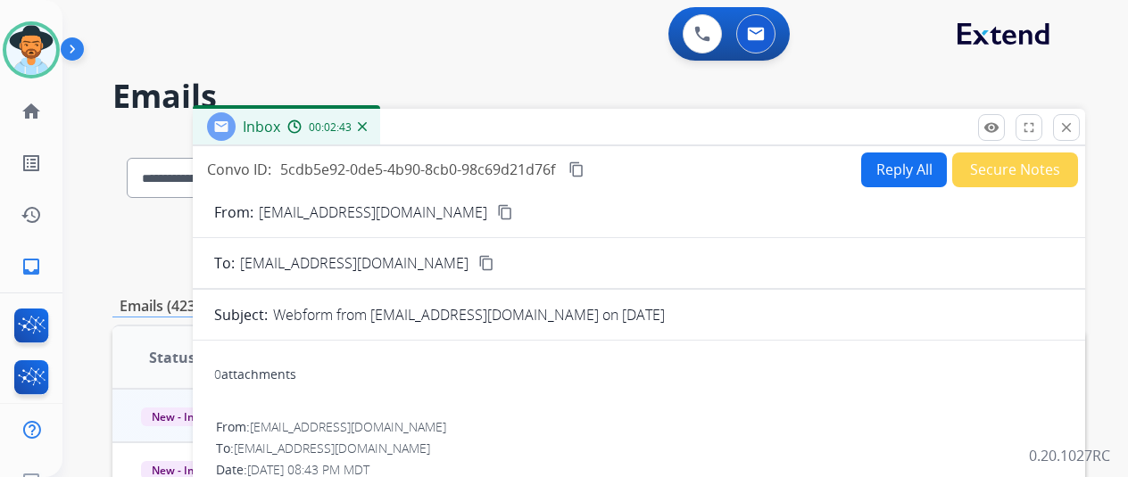
click at [900, 178] on button "Reply All" at bounding box center [904, 170] width 86 height 35
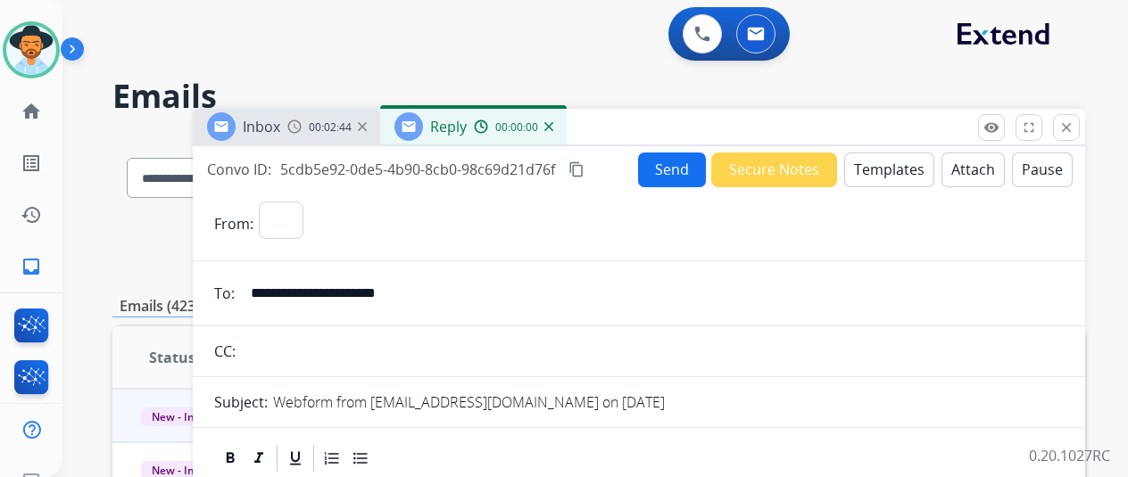
select select "**********"
click at [900, 167] on button "Templates" at bounding box center [889, 170] width 90 height 35
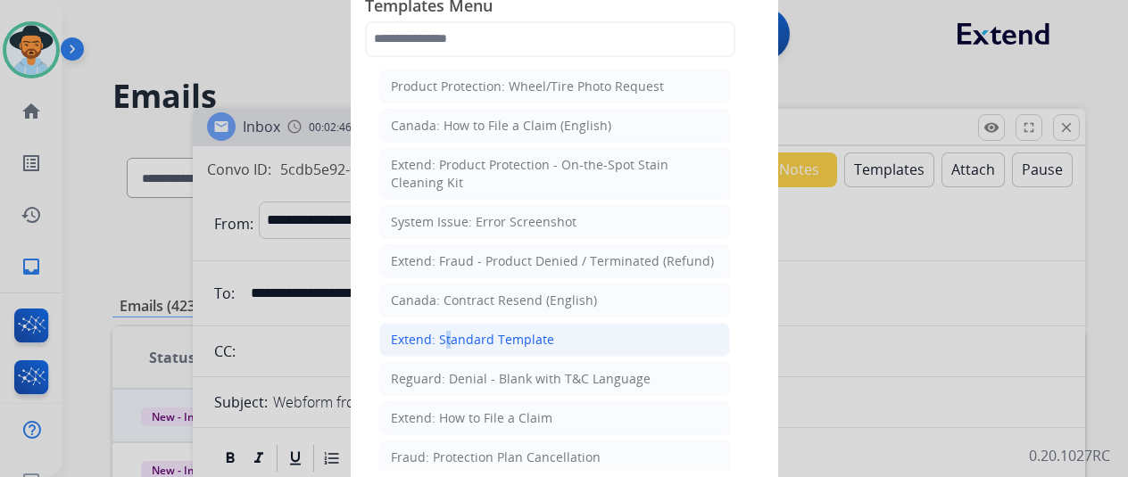
click at [441, 334] on div "Extend: Standard Template" at bounding box center [472, 340] width 163 height 18
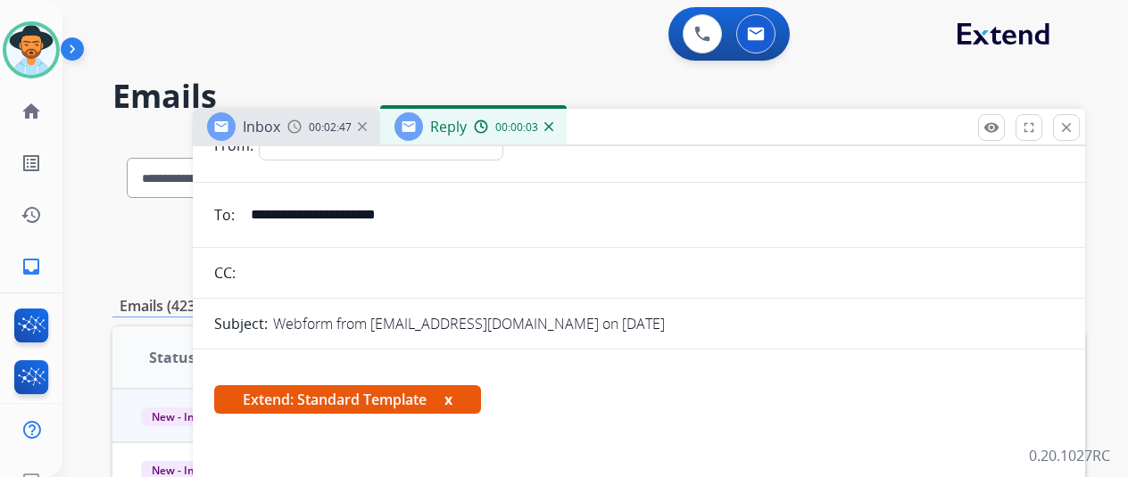
scroll to position [268, 0]
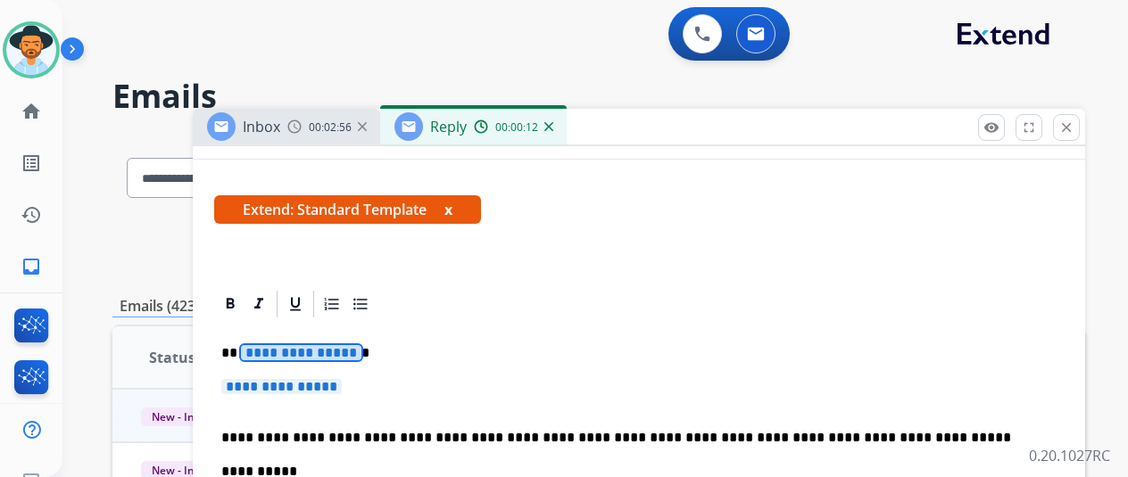
click at [358, 355] on span "**********" at bounding box center [301, 352] width 120 height 15
click at [342, 387] on span "**********" at bounding box center [281, 386] width 120 height 15
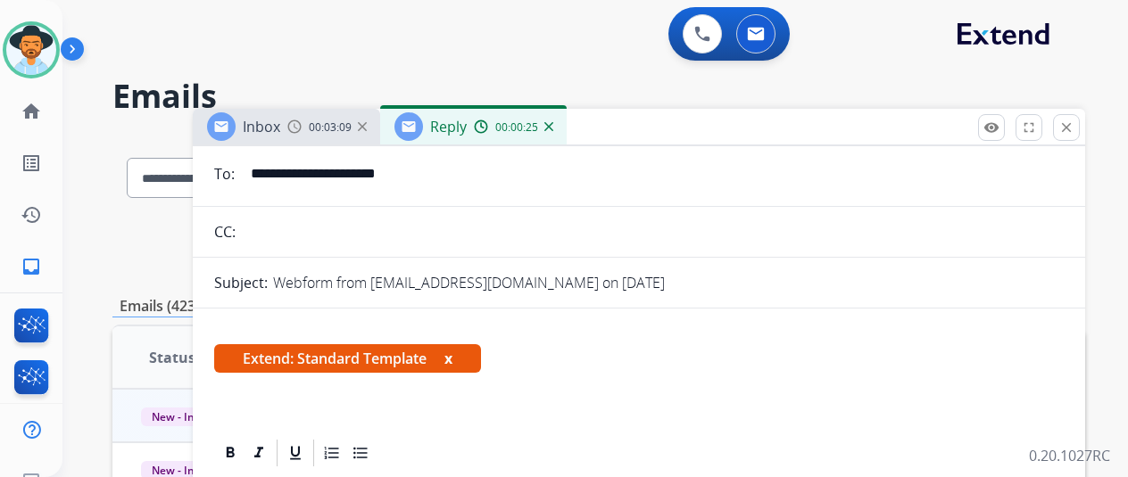
scroll to position [0, 0]
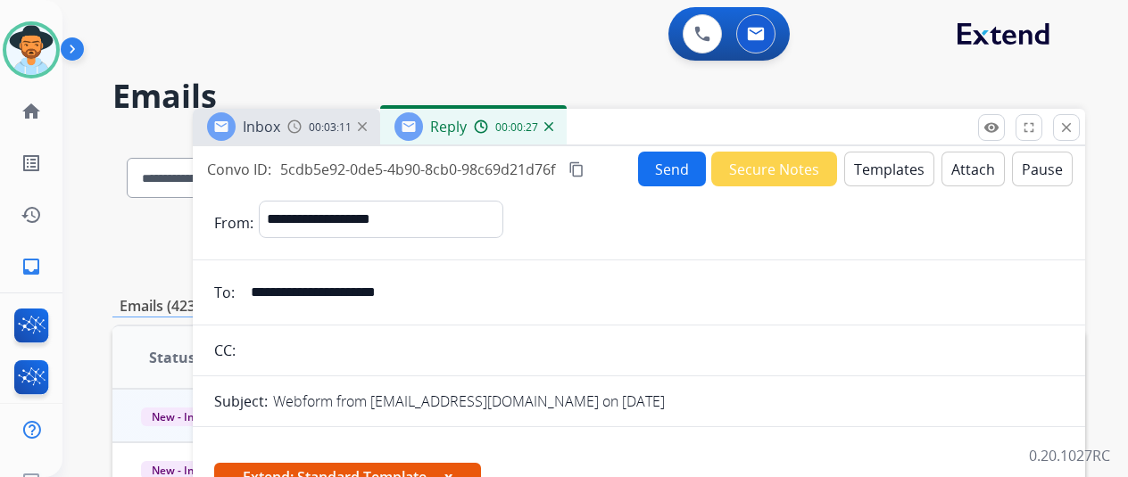
click at [660, 169] on button "Send" at bounding box center [672, 169] width 68 height 35
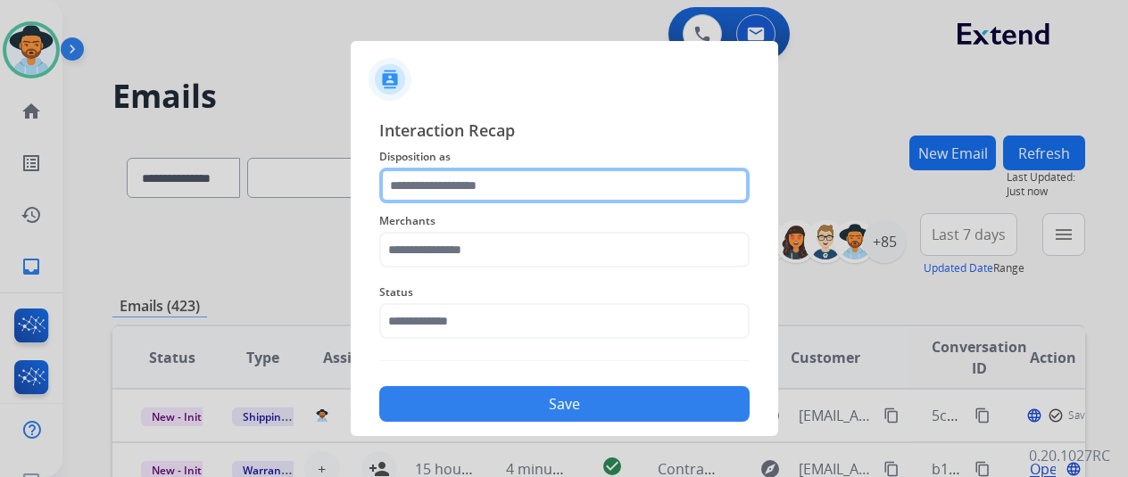
click at [427, 185] on input "text" at bounding box center [564, 186] width 370 height 36
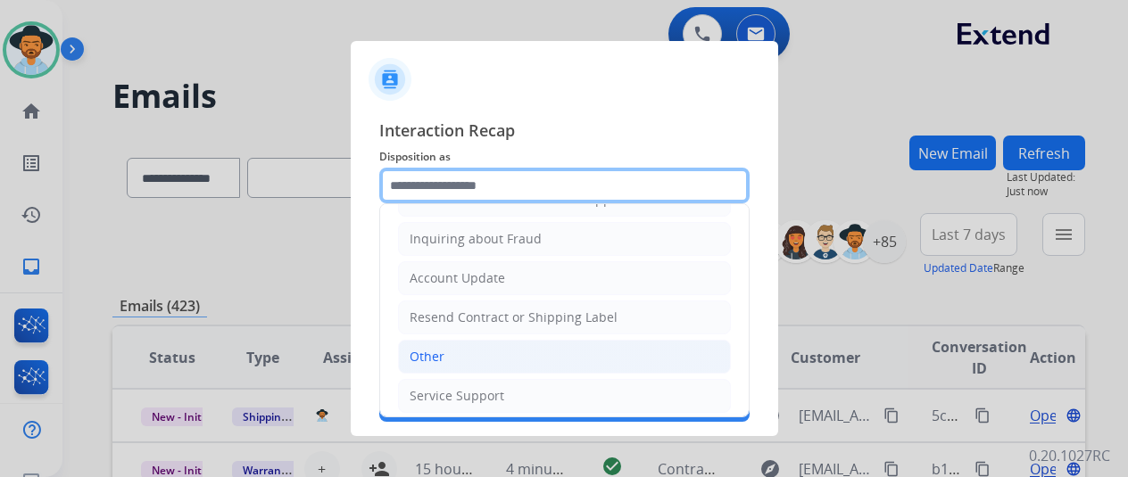
scroll to position [270, 0]
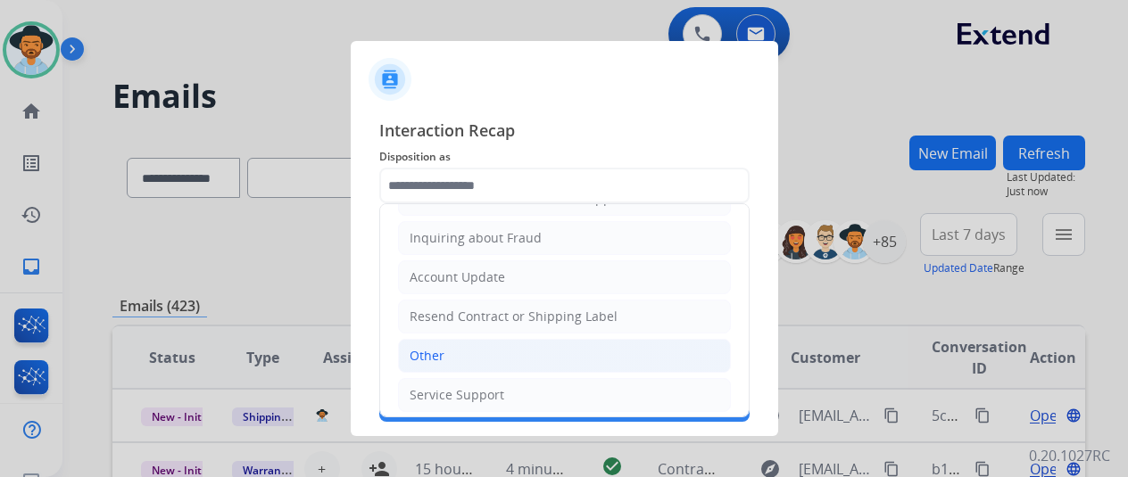
click at [441, 347] on div "Other" at bounding box center [427, 356] width 35 height 18
type input "*****"
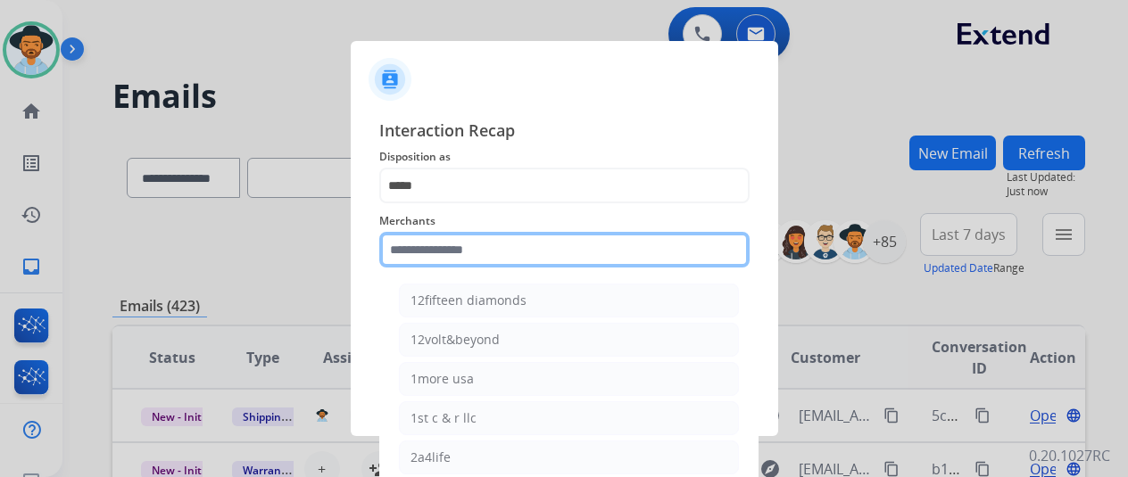
click at [443, 245] on input "text" at bounding box center [564, 250] width 370 height 36
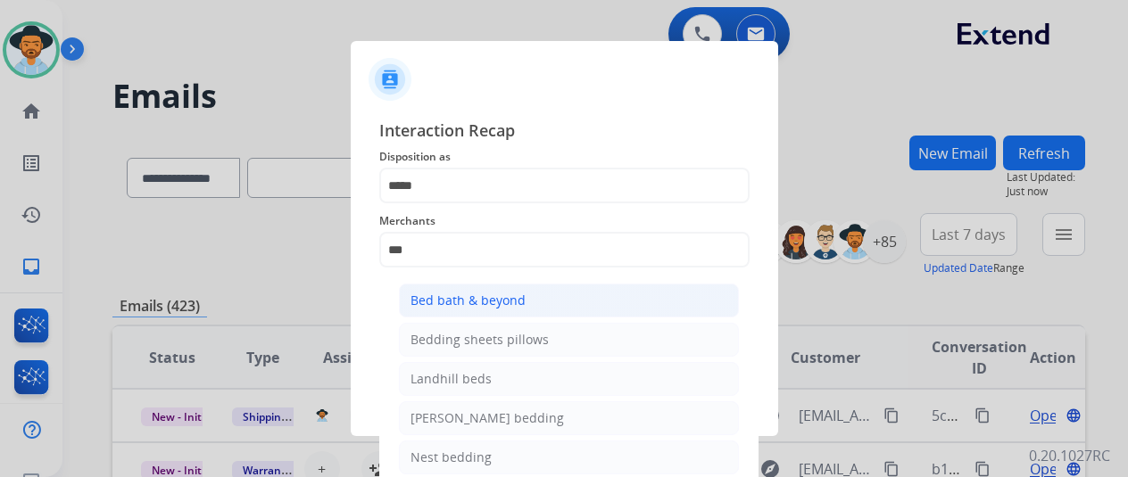
click at [439, 302] on div "Bed bath & beyond" at bounding box center [467, 301] width 115 height 18
type input "**********"
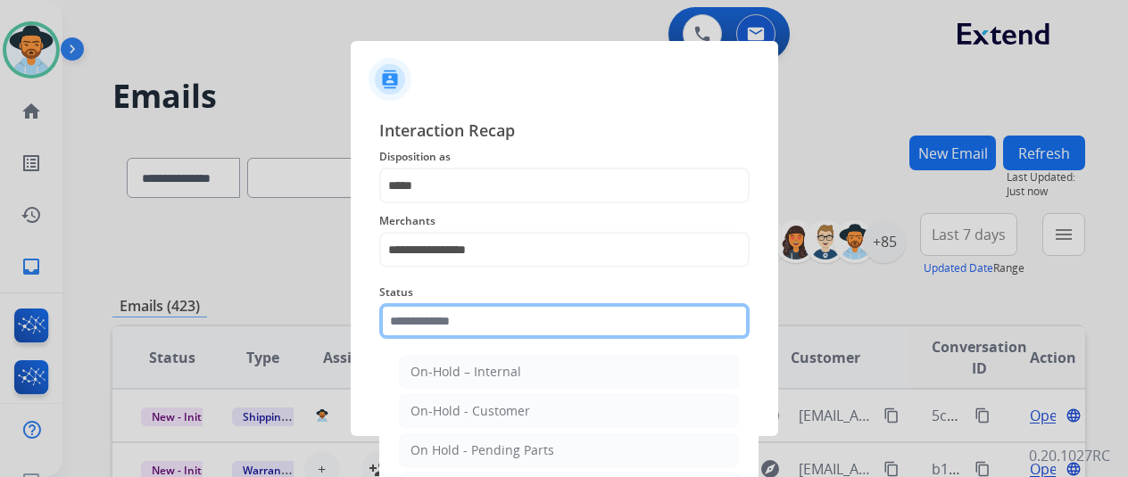
click at [432, 328] on input "text" at bounding box center [564, 321] width 370 height 36
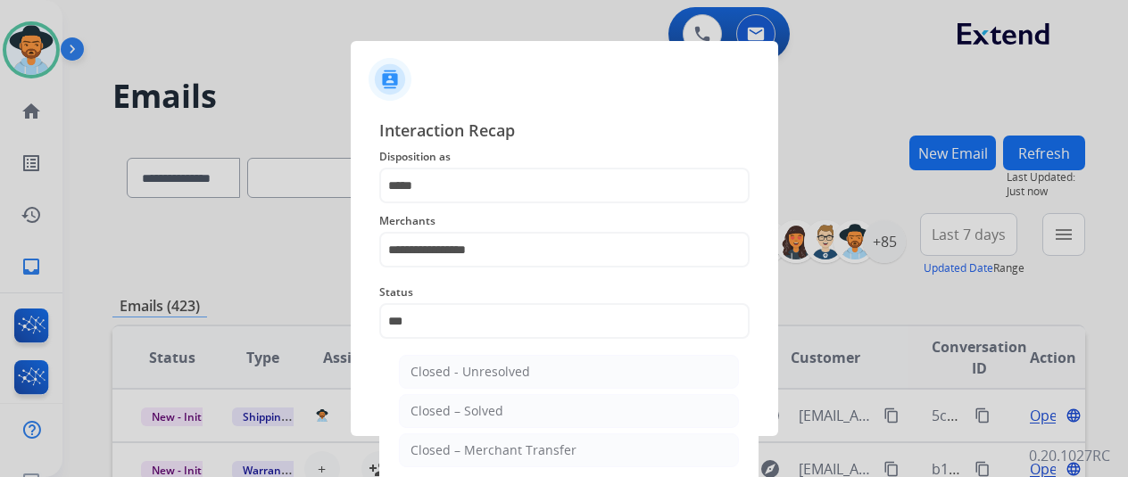
drag, startPoint x: 492, startPoint y: 410, endPoint x: 491, endPoint y: 398, distance: 12.5
click at [491, 408] on div "Closed – Solved" at bounding box center [456, 411] width 93 height 18
type input "**********"
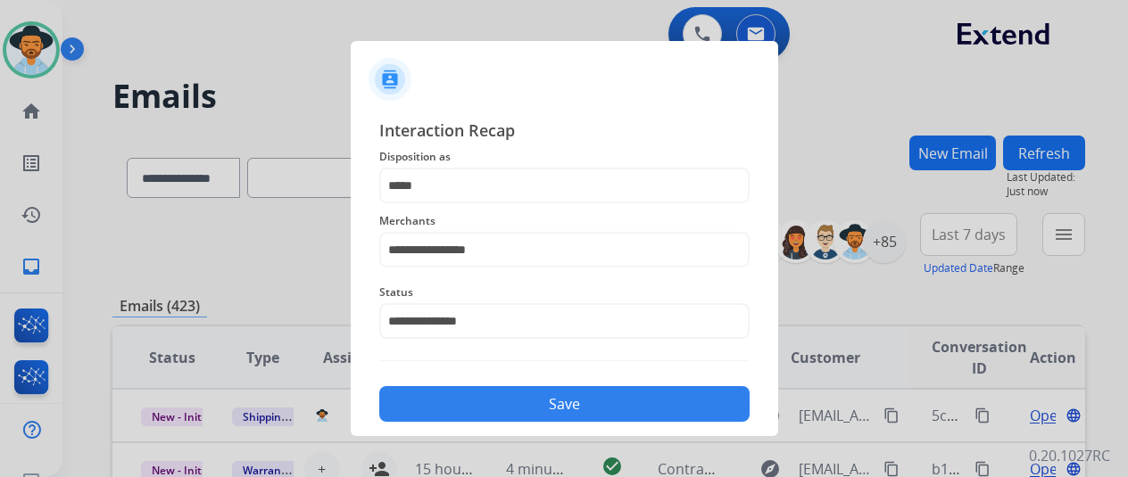
click at [493, 392] on button "Save" at bounding box center [564, 404] width 370 height 36
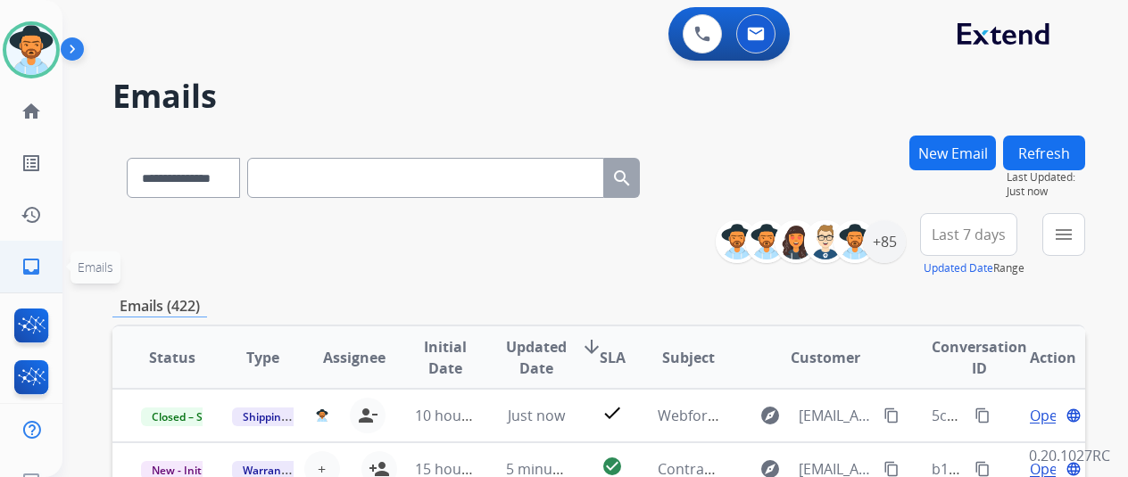
click at [21, 268] on mat-icon "inbox" at bounding box center [31, 266] width 21 height 21
click at [1073, 226] on mat-icon "menu" at bounding box center [1063, 234] width 21 height 21
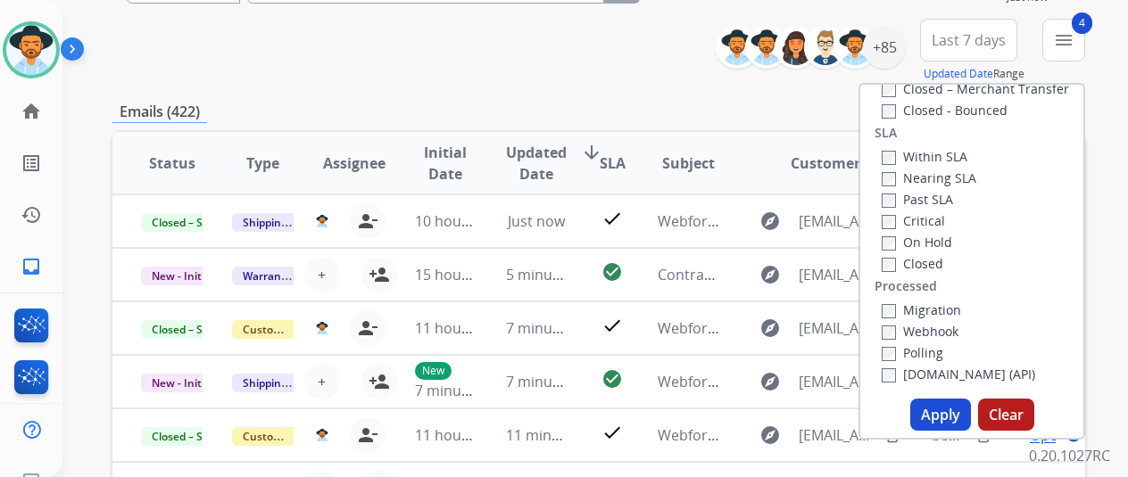
scroll to position [357, 0]
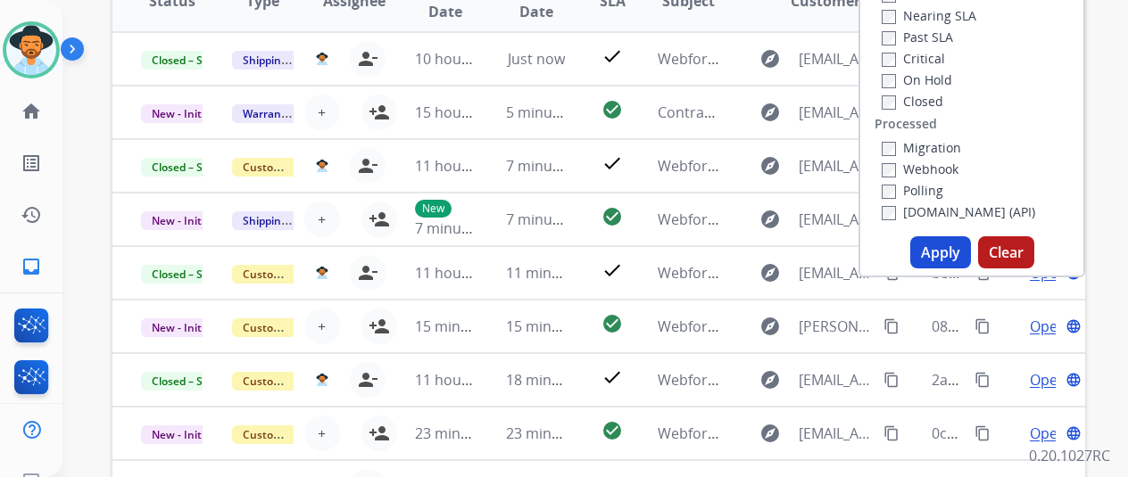
click at [954, 256] on button "Apply" at bounding box center [940, 252] width 61 height 32
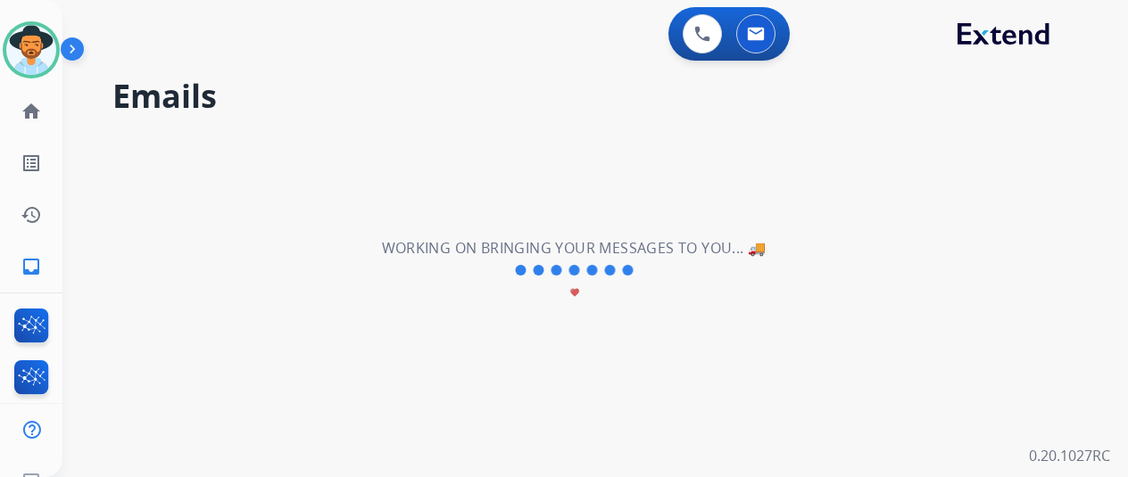
scroll to position [0, 0]
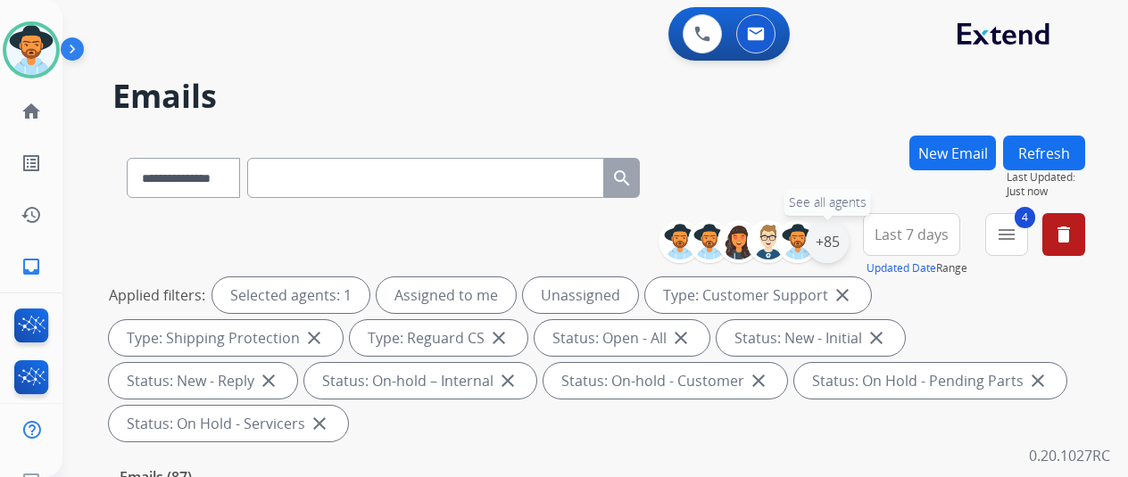
click at [841, 236] on div "+85" at bounding box center [827, 241] width 43 height 43
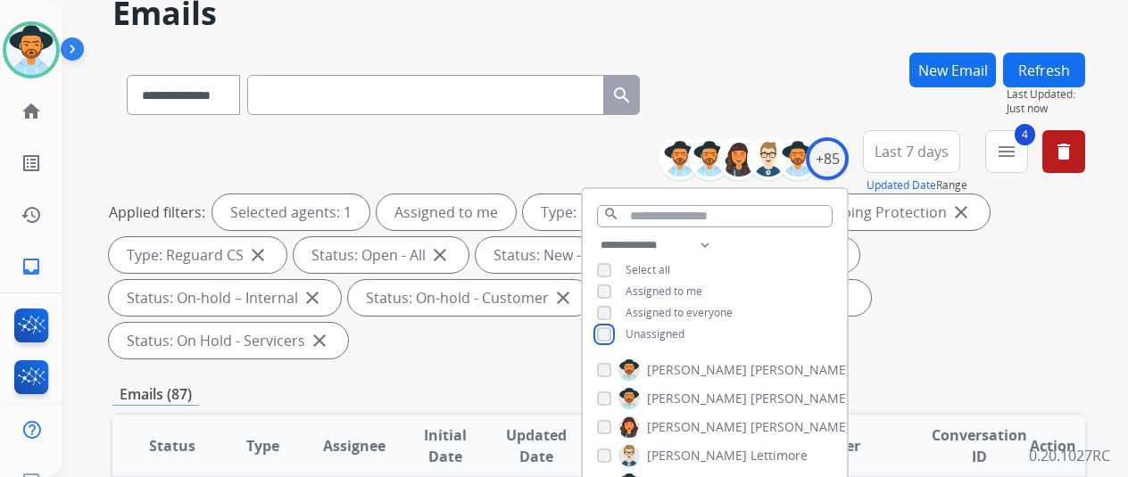
scroll to position [178, 0]
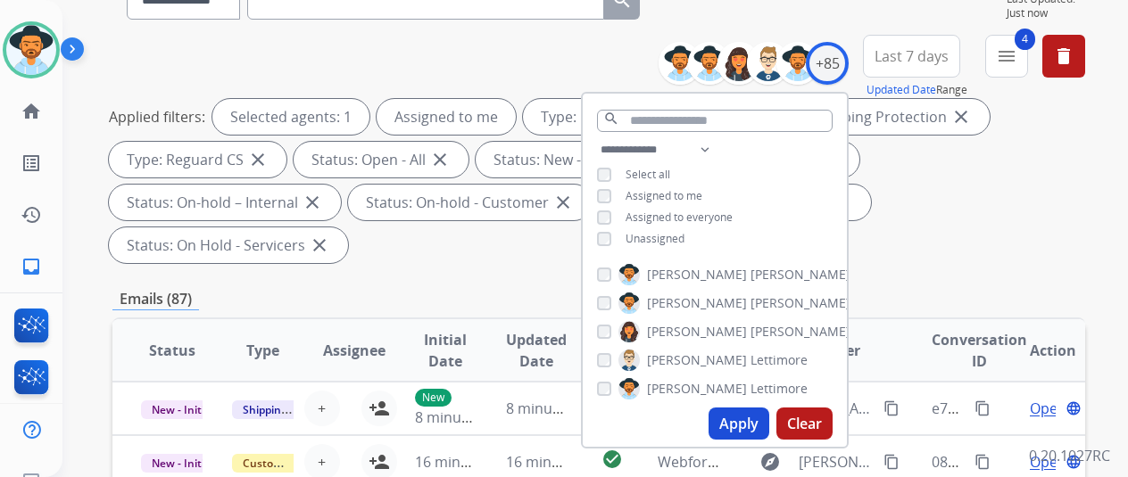
click at [737, 428] on button "Apply" at bounding box center [739, 424] width 61 height 32
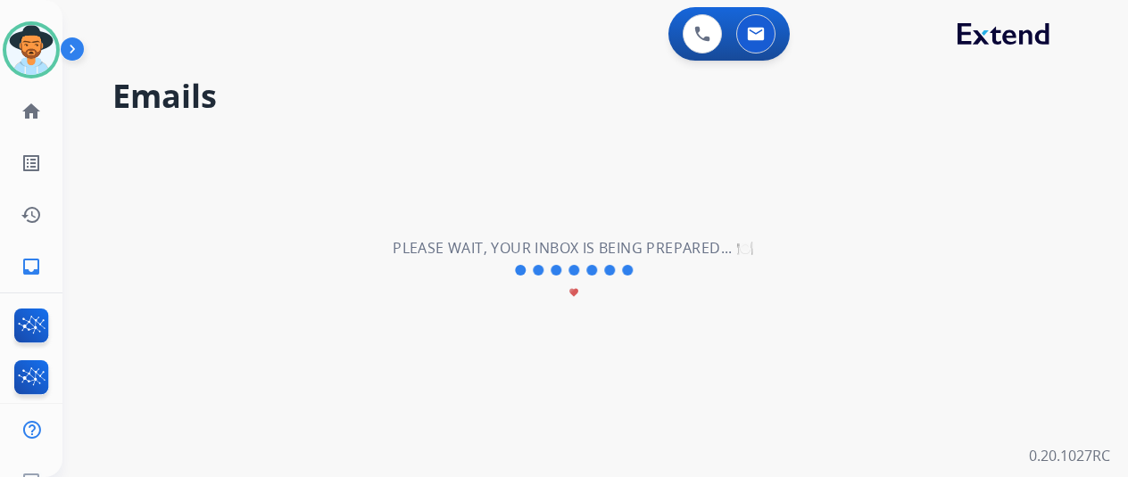
scroll to position [0, 0]
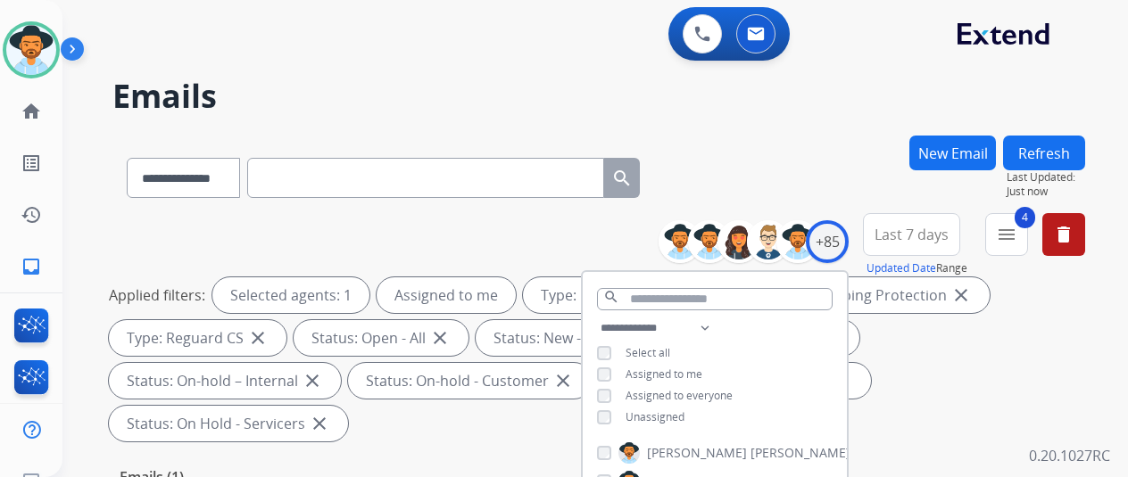
click at [821, 158] on div "**********" at bounding box center [598, 175] width 973 height 78
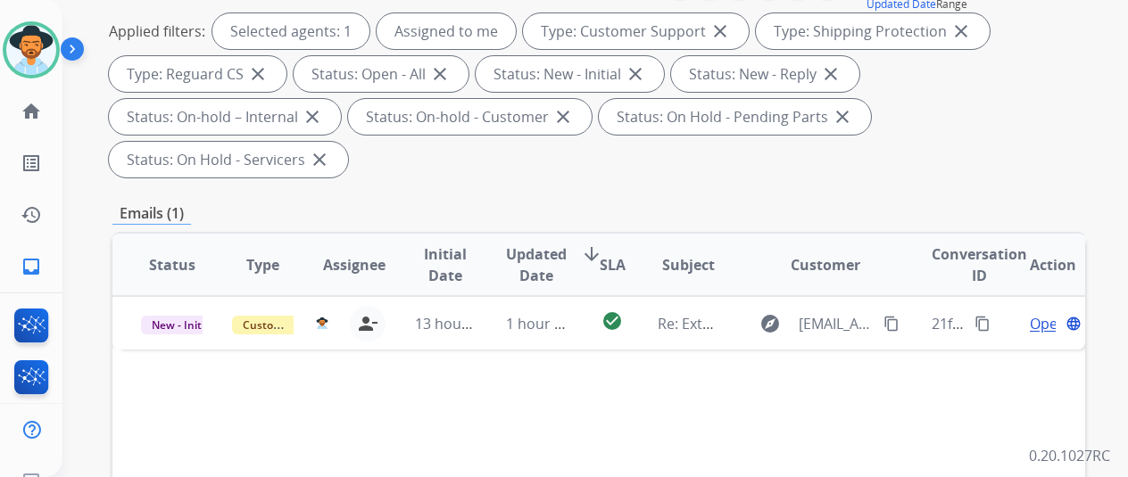
scroll to position [268, 0]
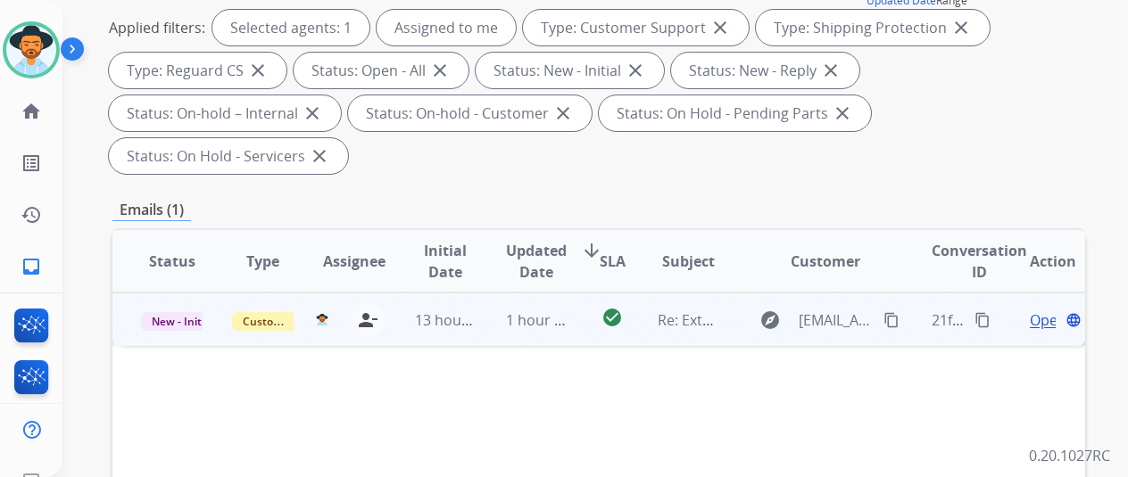
click at [1033, 310] on span "Open" at bounding box center [1048, 320] width 37 height 21
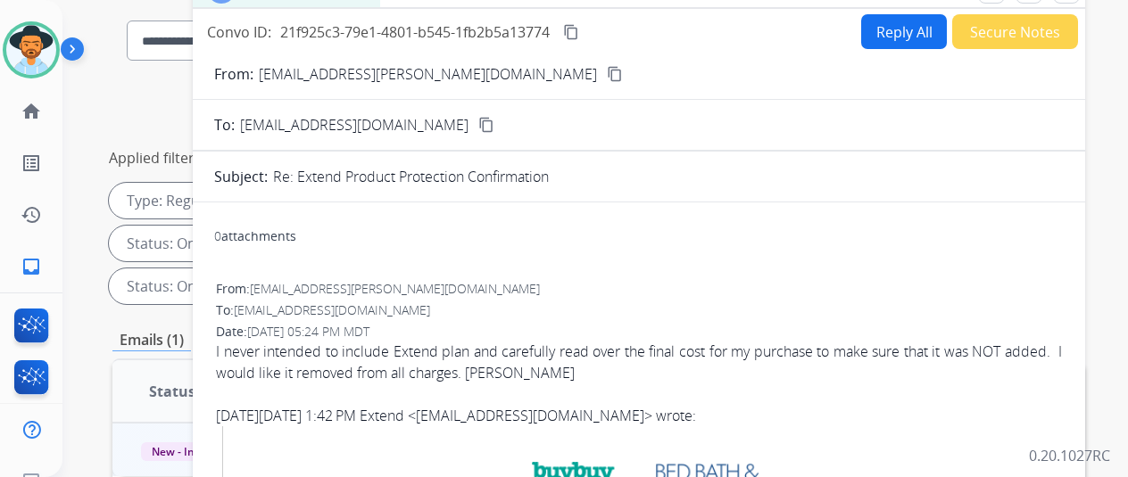
scroll to position [0, 0]
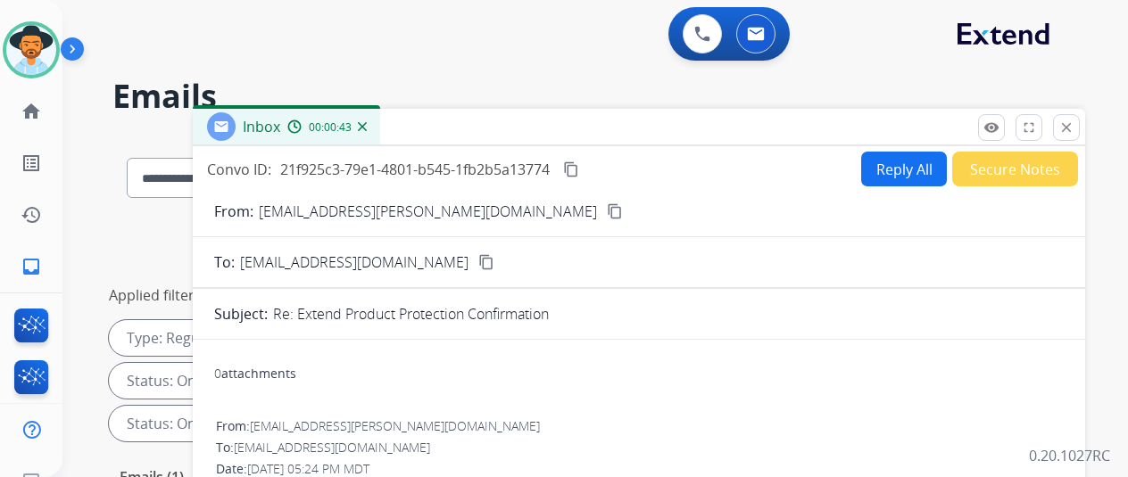
click at [367, 122] on img at bounding box center [362, 126] width 9 height 9
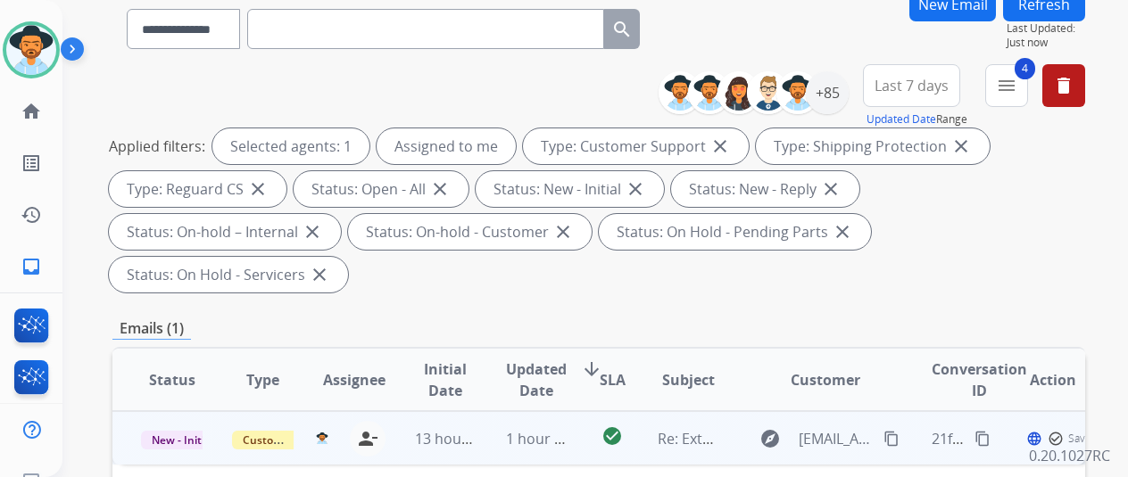
scroll to position [268, 0]
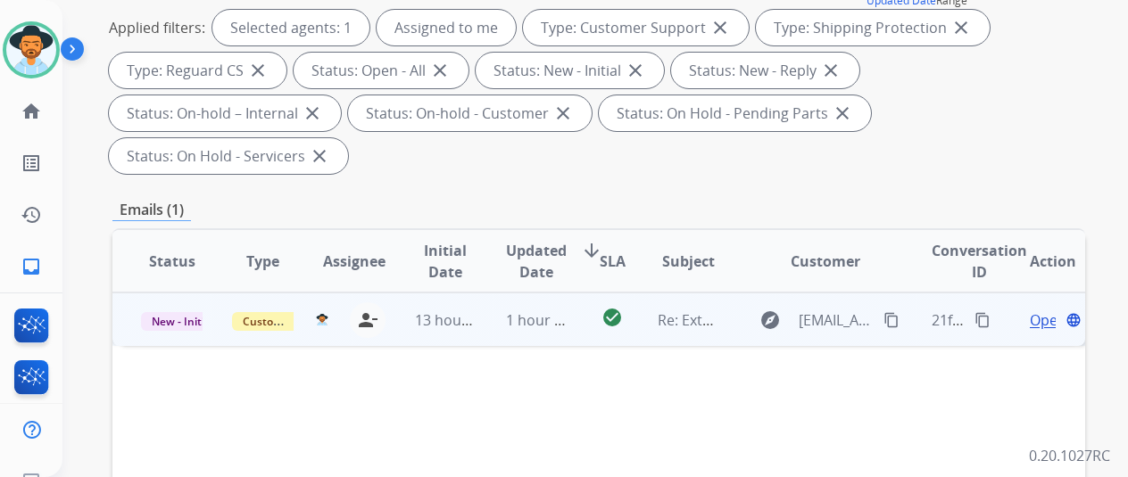
drag, startPoint x: 889, startPoint y: 275, endPoint x: 875, endPoint y: 256, distance: 23.6
click at [883, 312] on mat-icon "content_copy" at bounding box center [891, 320] width 16 height 16
click at [1051, 310] on span "Open" at bounding box center [1048, 320] width 37 height 21
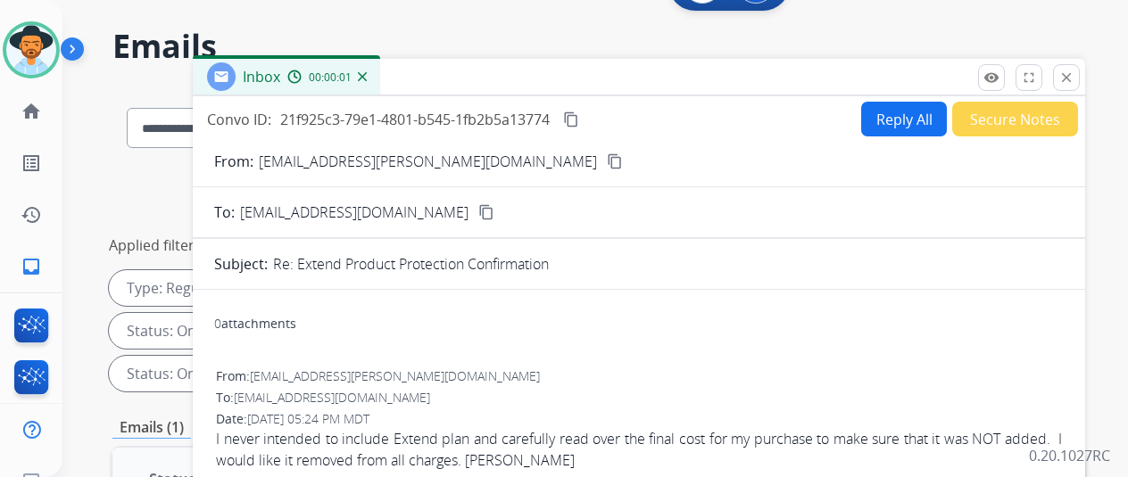
scroll to position [0, 0]
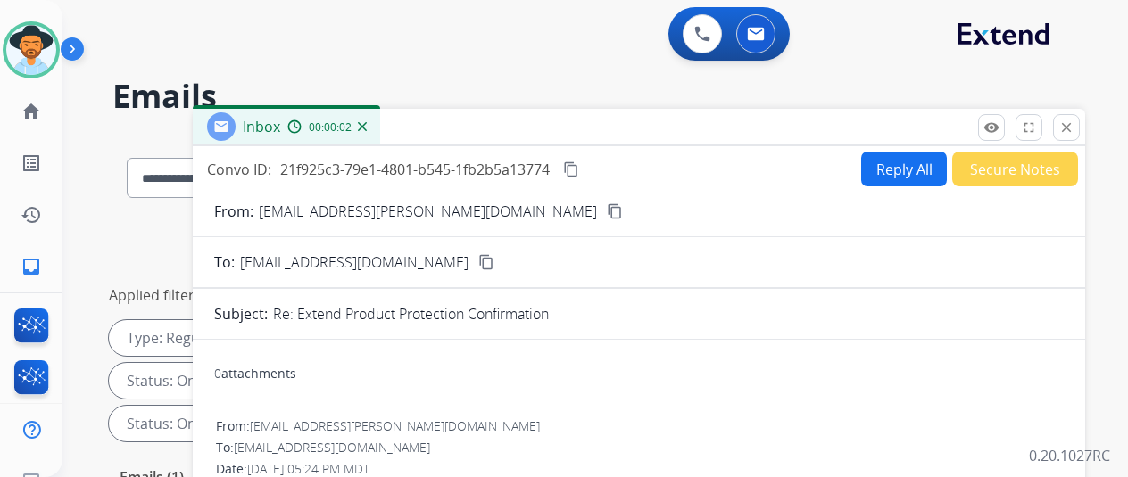
click at [908, 167] on button "Reply All" at bounding box center [904, 169] width 86 height 35
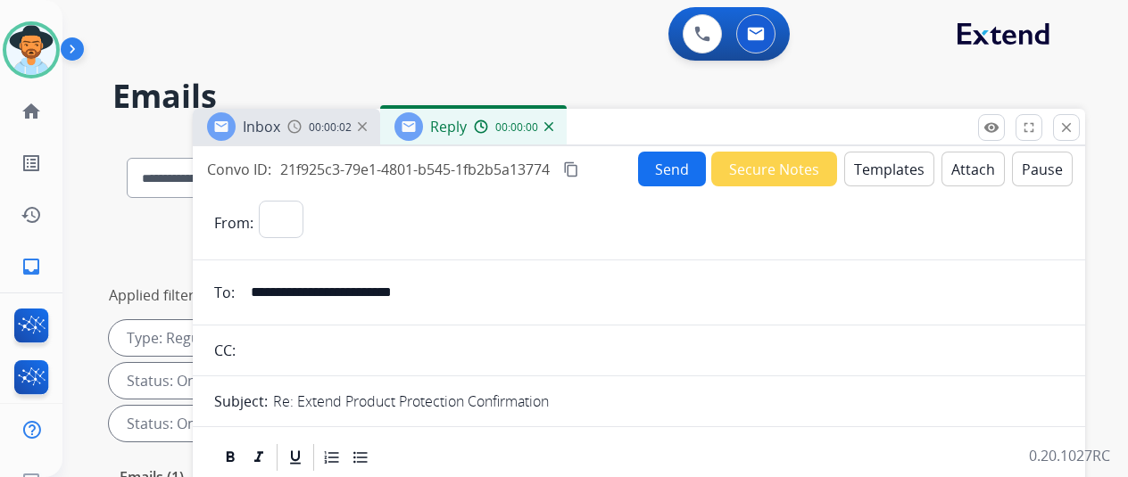
select select "**********"
click at [883, 167] on button "Templates" at bounding box center [889, 169] width 90 height 35
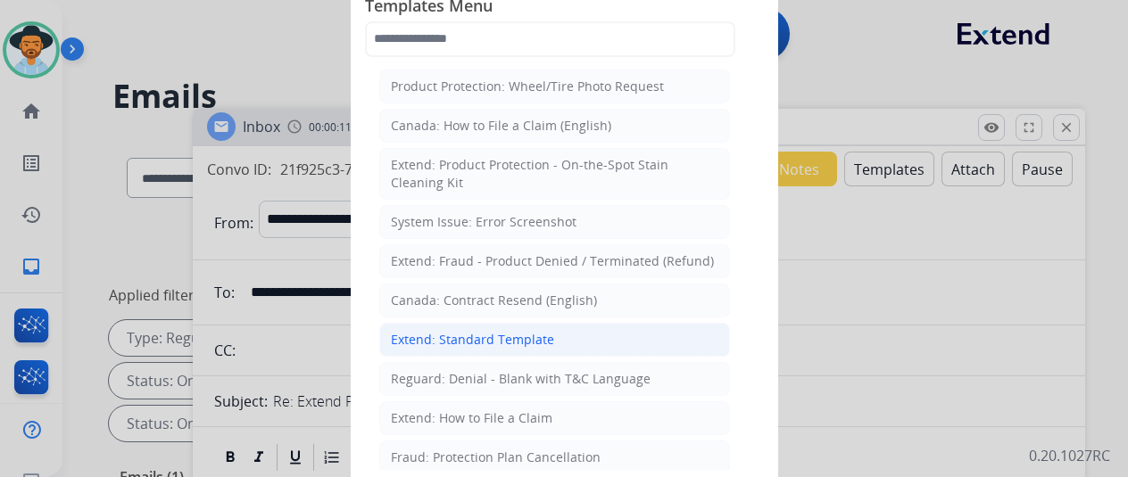
click at [457, 339] on div "Extend: Standard Template" at bounding box center [472, 340] width 163 height 18
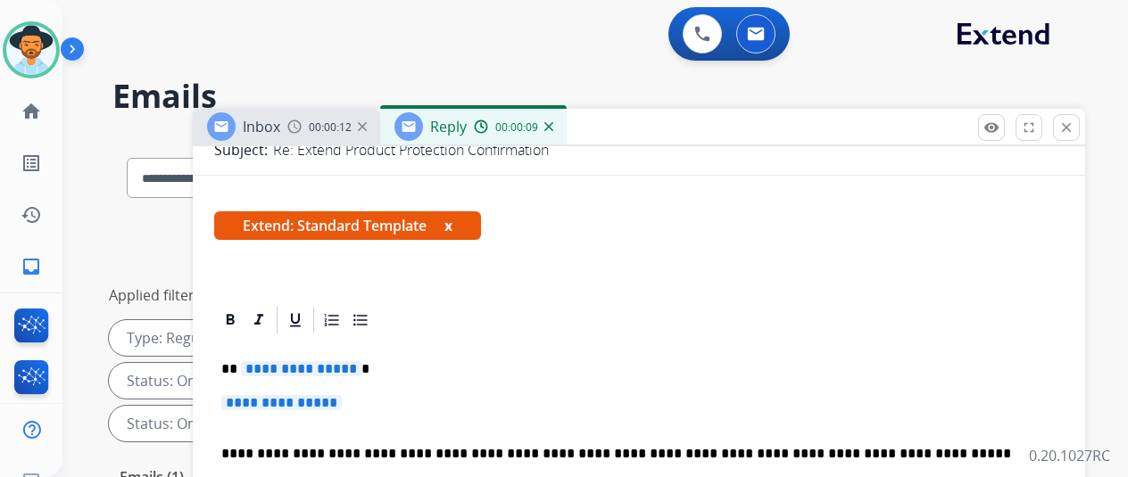
scroll to position [268, 0]
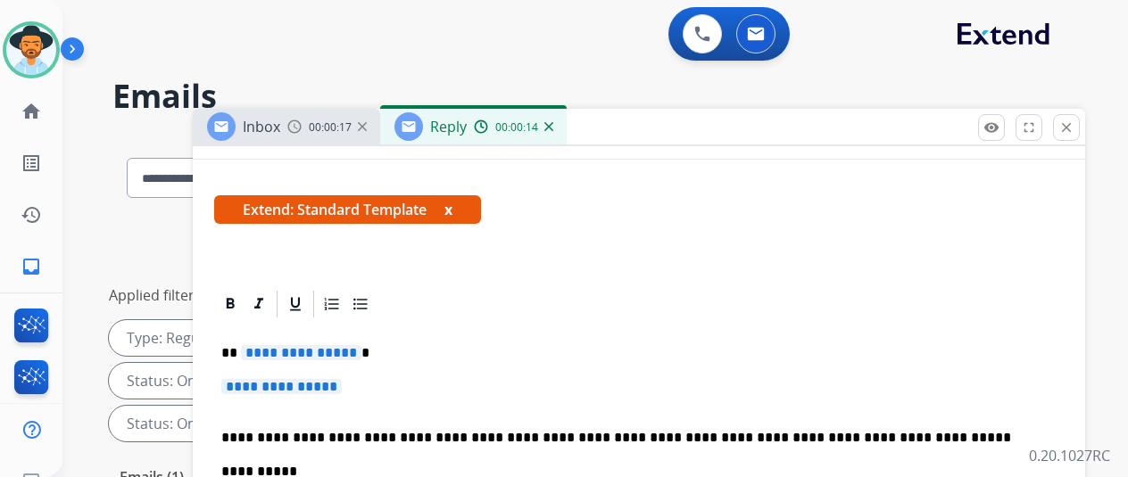
click at [361, 354] on span "**********" at bounding box center [301, 352] width 120 height 15
click at [342, 390] on span "**********" at bounding box center [281, 386] width 120 height 15
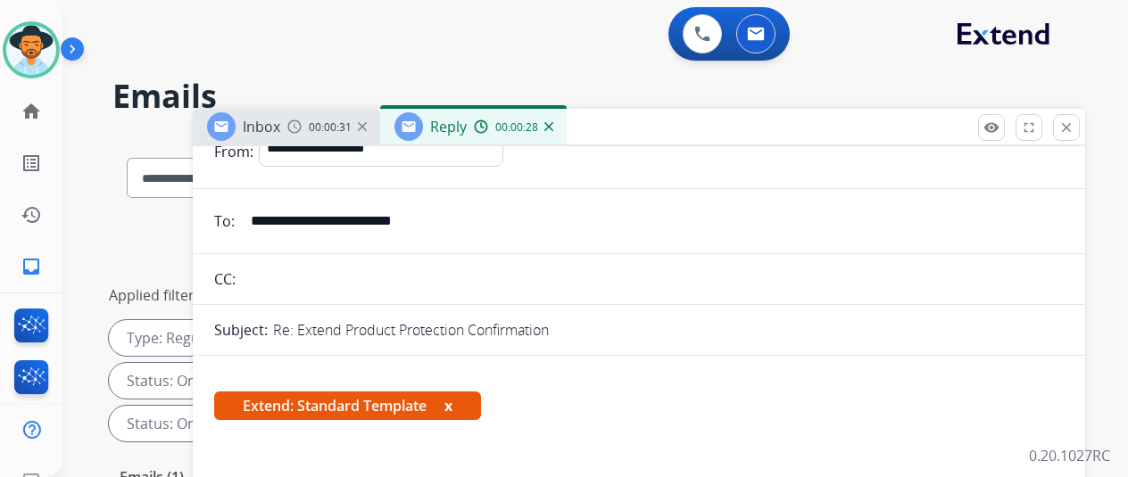
scroll to position [0, 0]
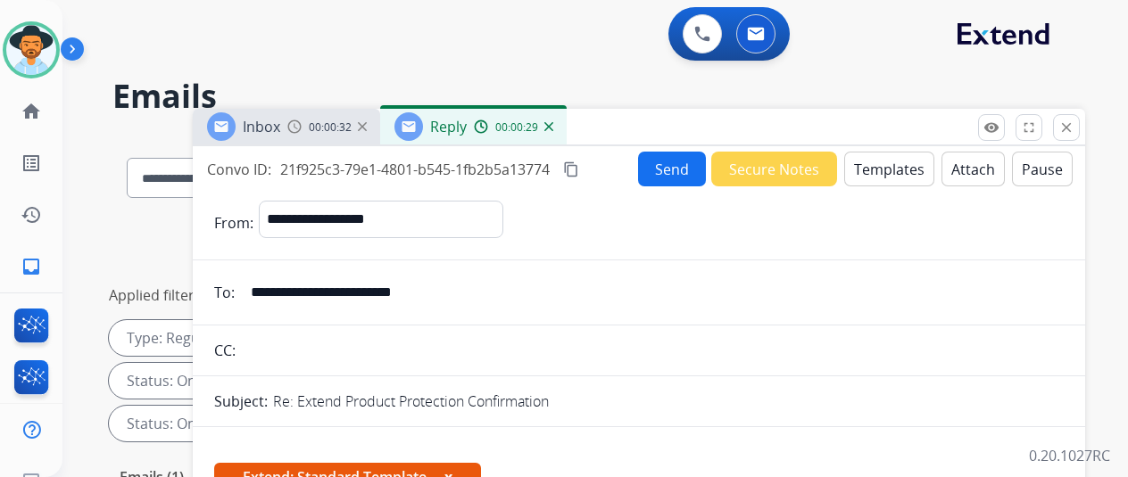
click at [683, 170] on button "Send" at bounding box center [672, 169] width 68 height 35
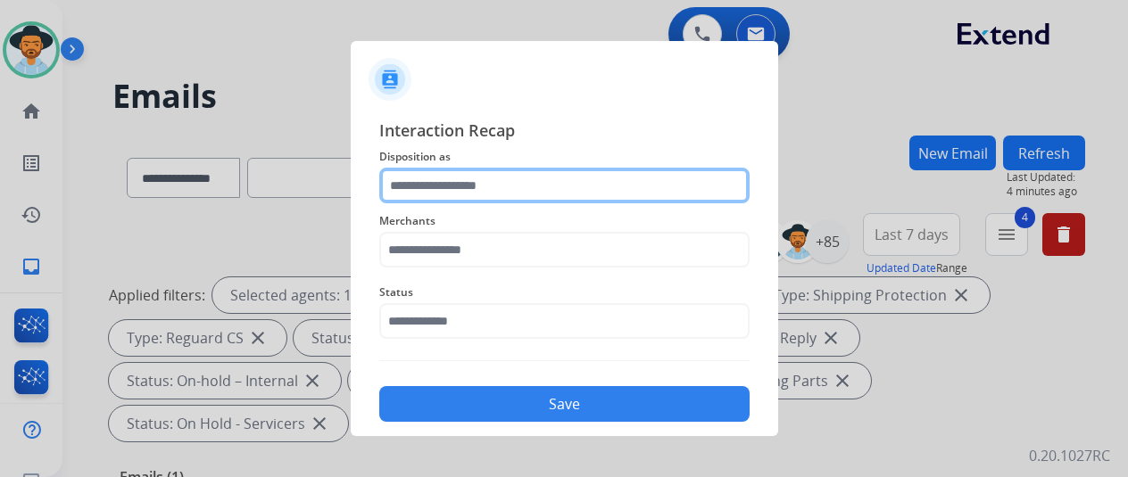
click at [432, 189] on input "text" at bounding box center [564, 186] width 370 height 36
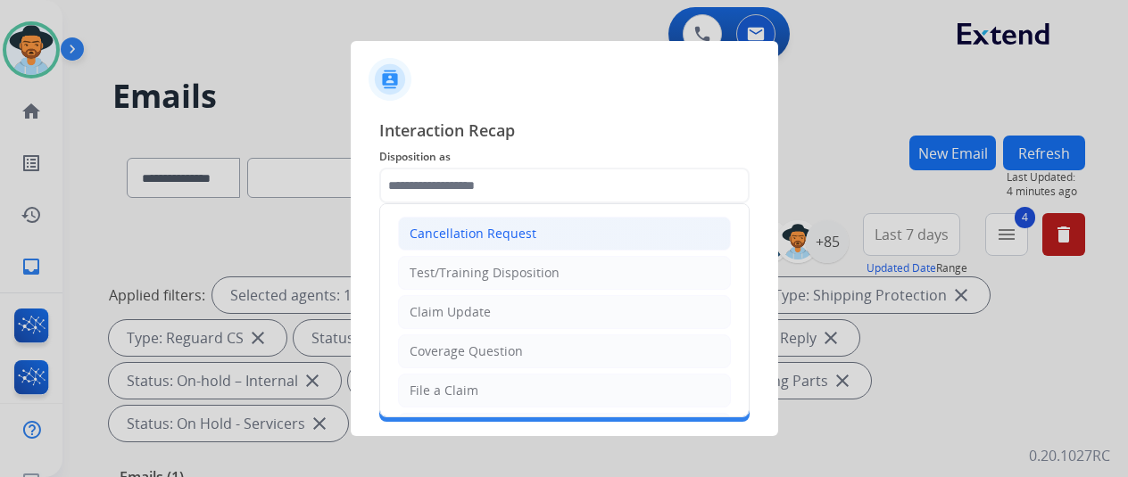
click at [487, 231] on div "Cancellation Request" at bounding box center [473, 234] width 127 height 18
type input "**********"
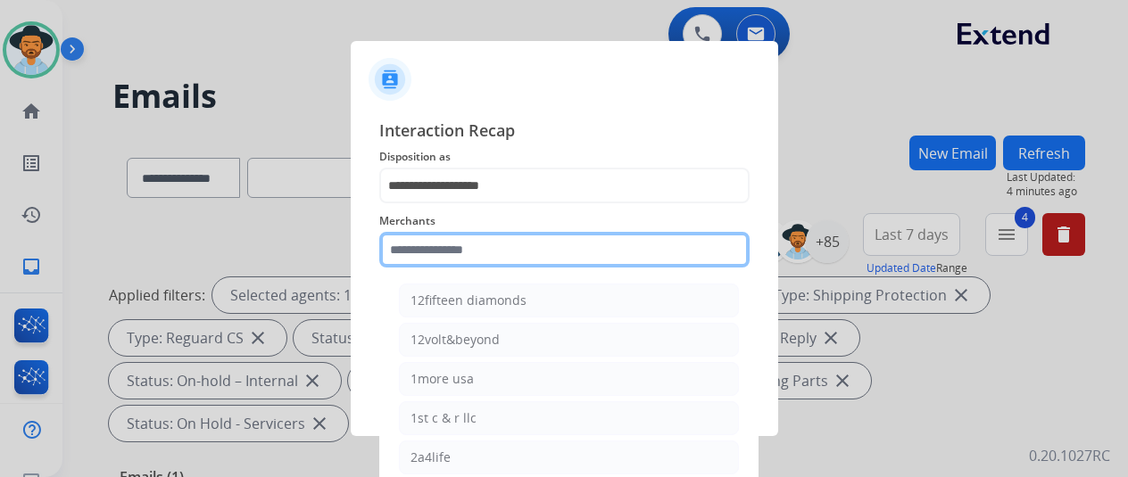
click at [428, 257] on input "text" at bounding box center [564, 250] width 370 height 36
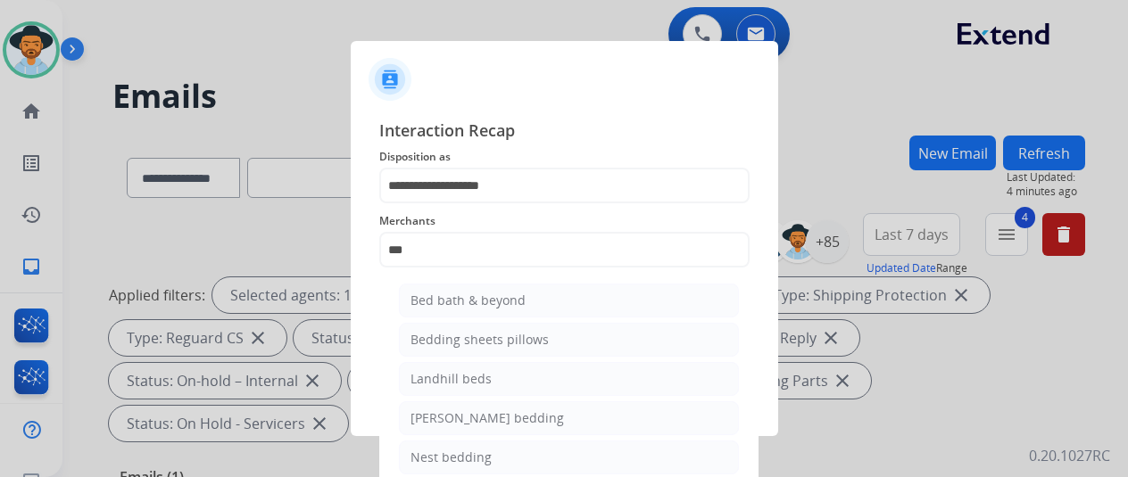
click at [464, 301] on div "Bed bath & beyond" at bounding box center [467, 301] width 115 height 18
type input "**********"
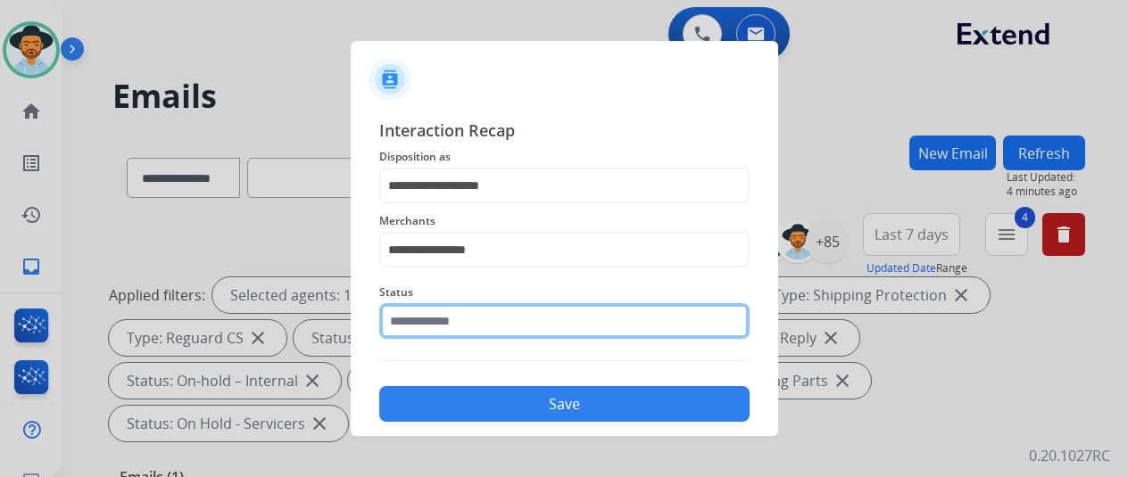
click at [444, 326] on input "text" at bounding box center [564, 321] width 370 height 36
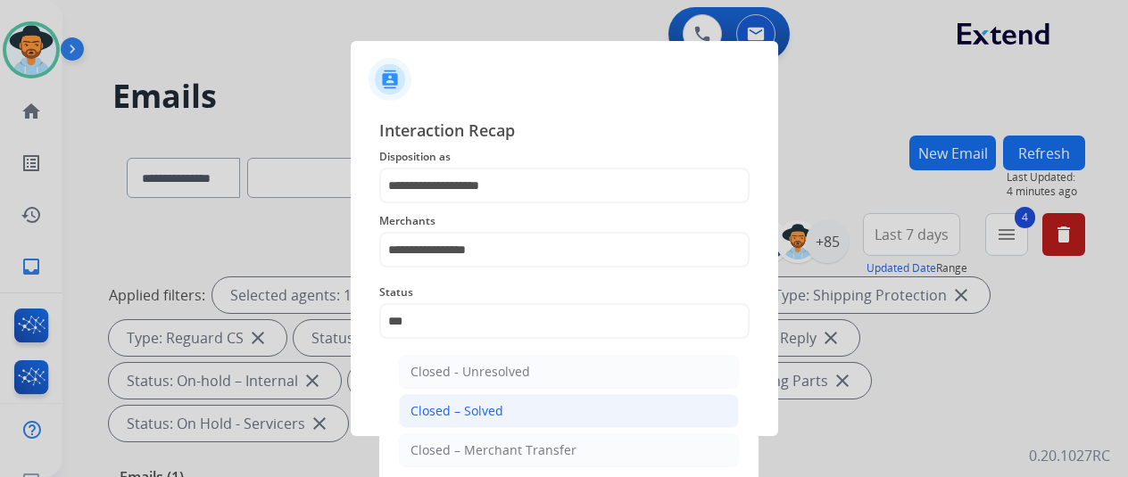
click at [462, 412] on div "Closed – Solved" at bounding box center [456, 411] width 93 height 18
type input "**********"
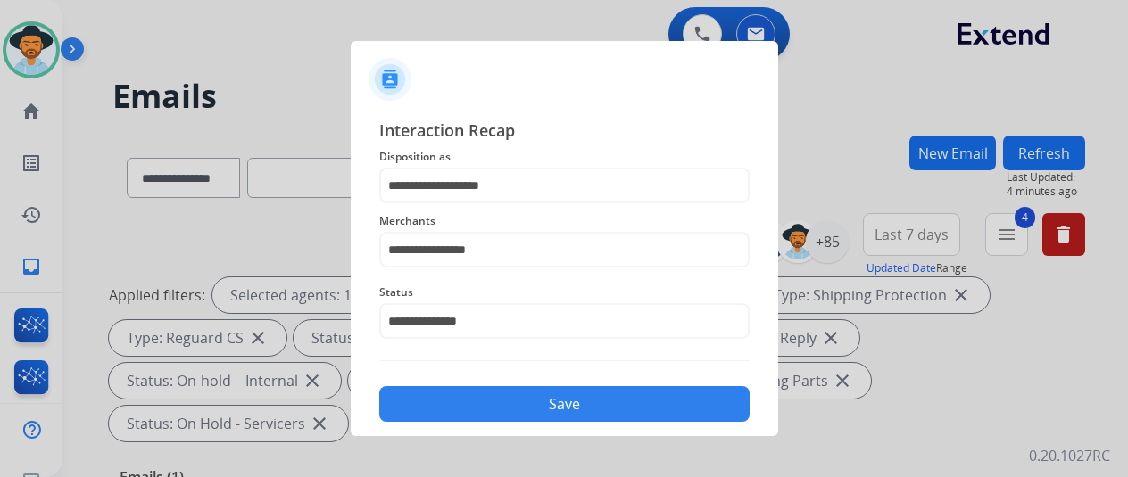
click at [468, 410] on button "Save" at bounding box center [564, 404] width 370 height 36
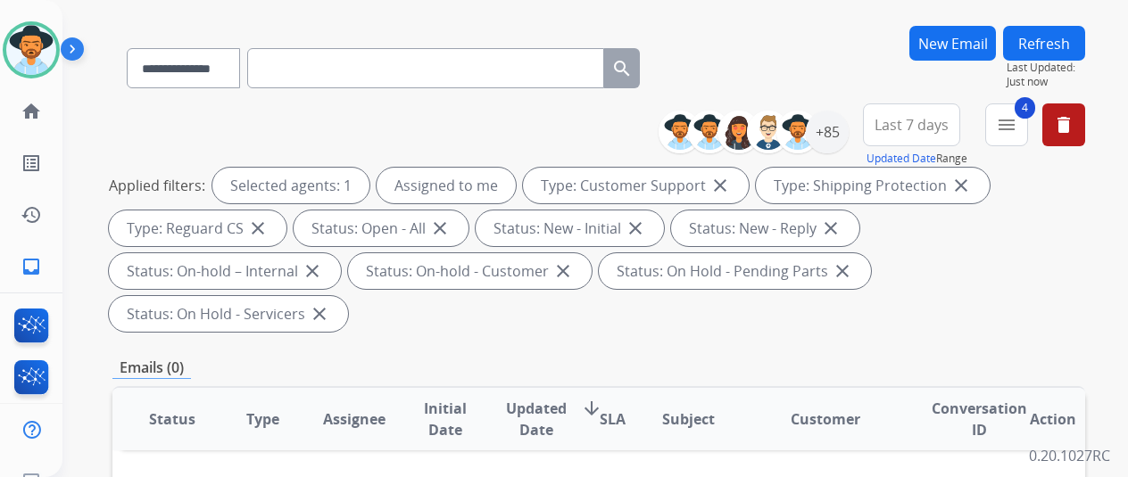
scroll to position [268, 0]
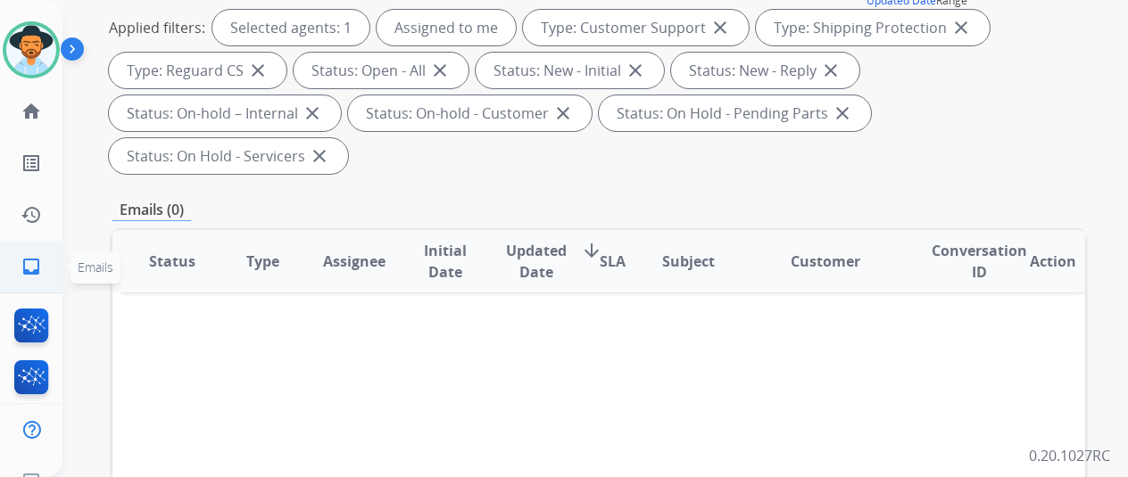
click at [31, 278] on link "inbox Emails" at bounding box center [31, 267] width 50 height 50
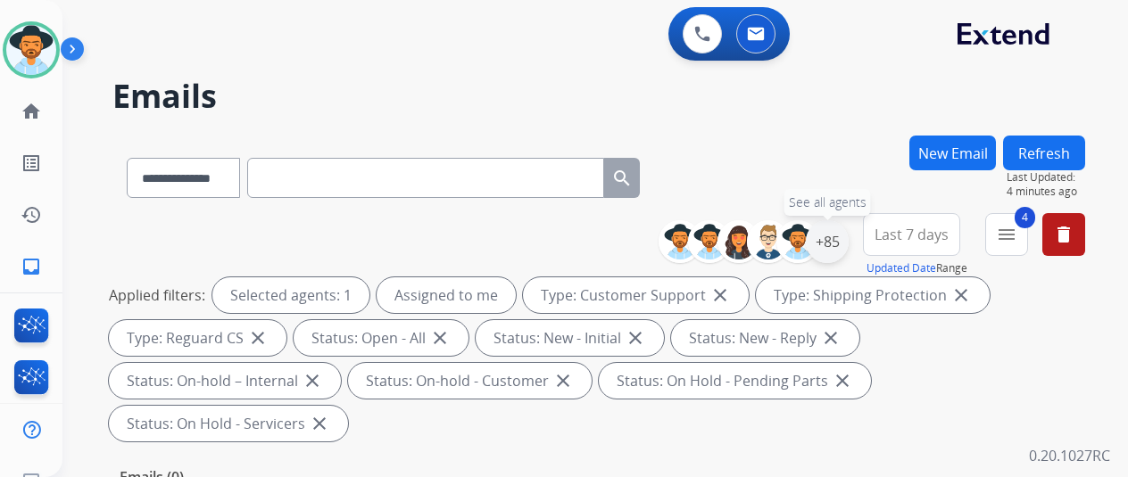
click at [849, 240] on div "+85" at bounding box center [827, 241] width 43 height 43
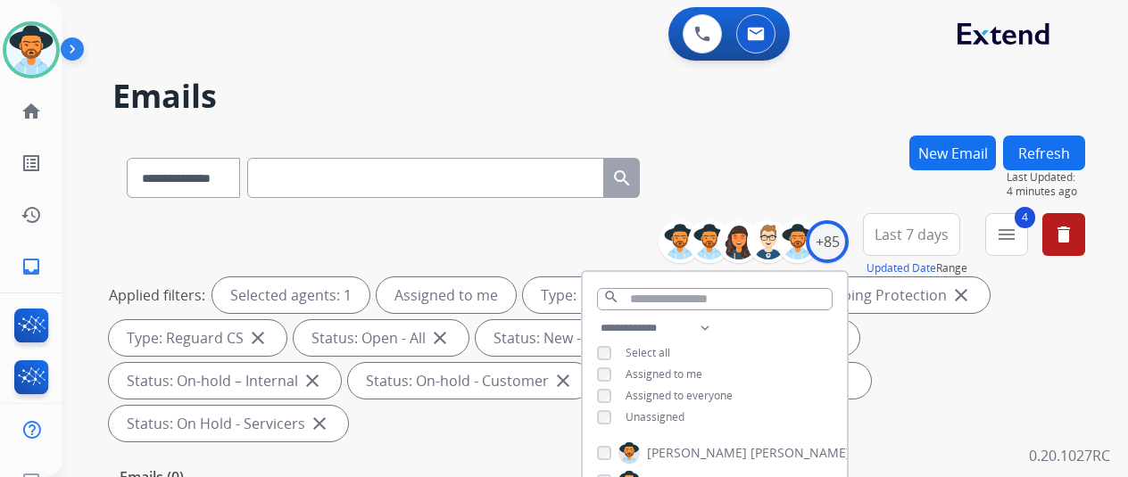
scroll to position [178, 0]
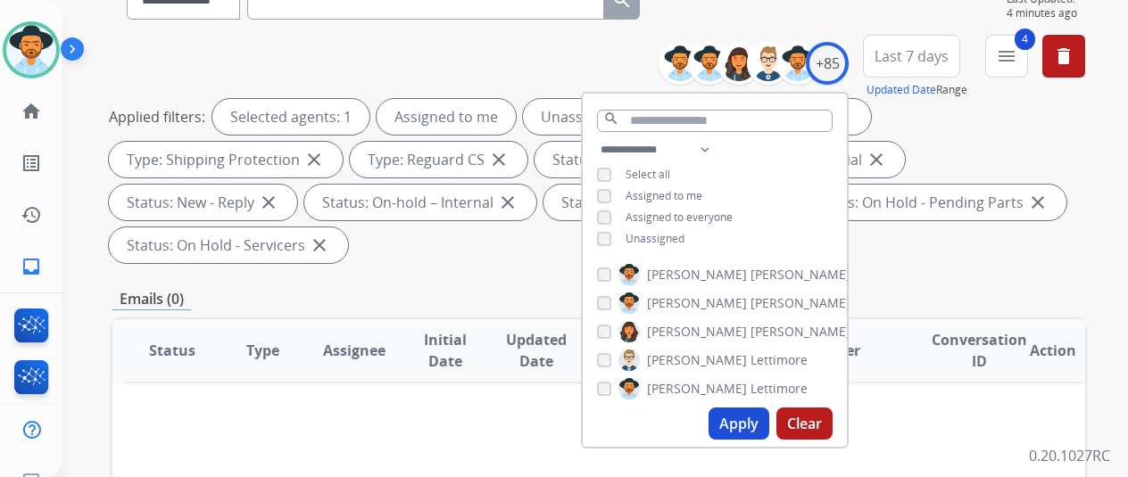
click at [735, 421] on button "Apply" at bounding box center [739, 424] width 61 height 32
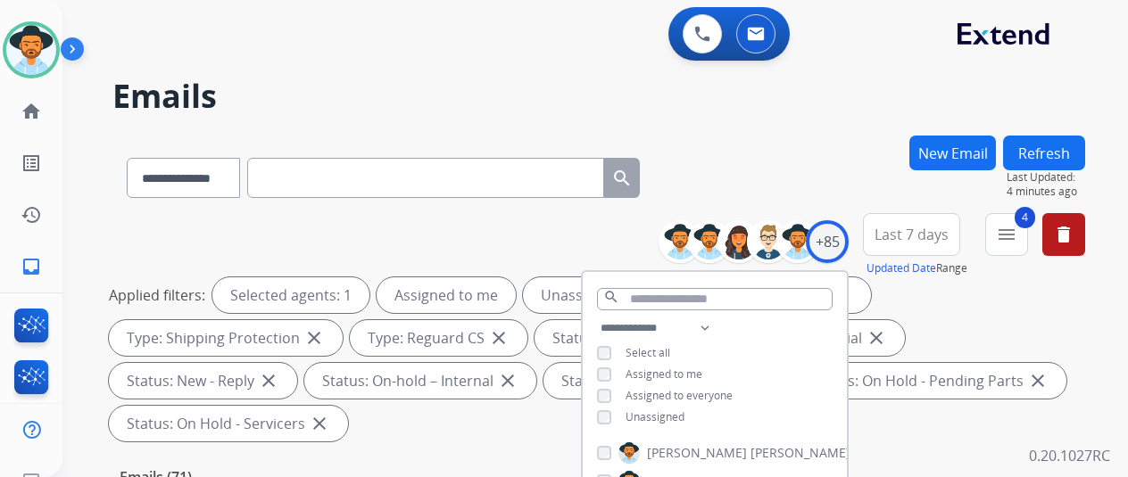
click at [831, 130] on div "**********" at bounding box center [573, 302] width 1023 height 477
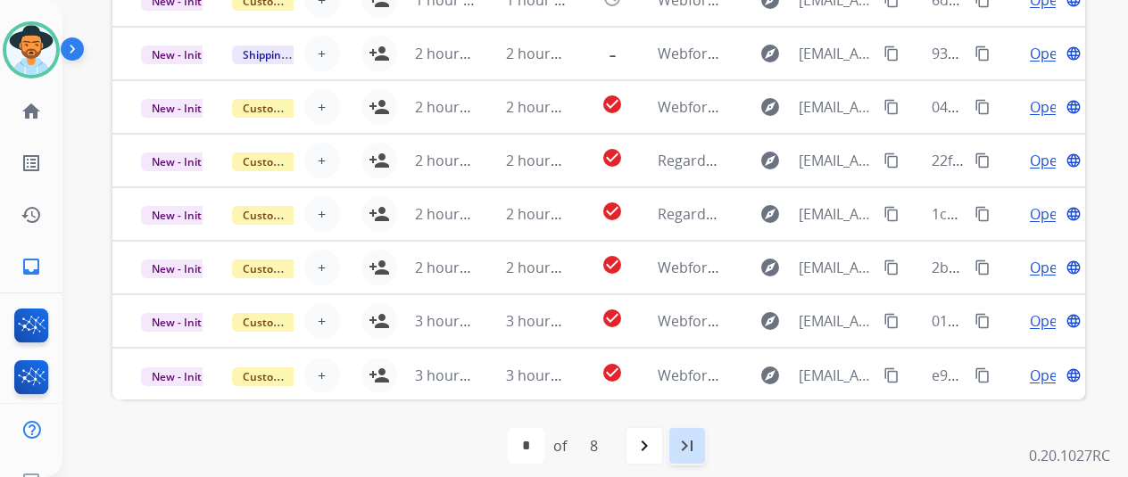
click at [698, 441] on mat-icon "last_page" at bounding box center [686, 445] width 21 height 21
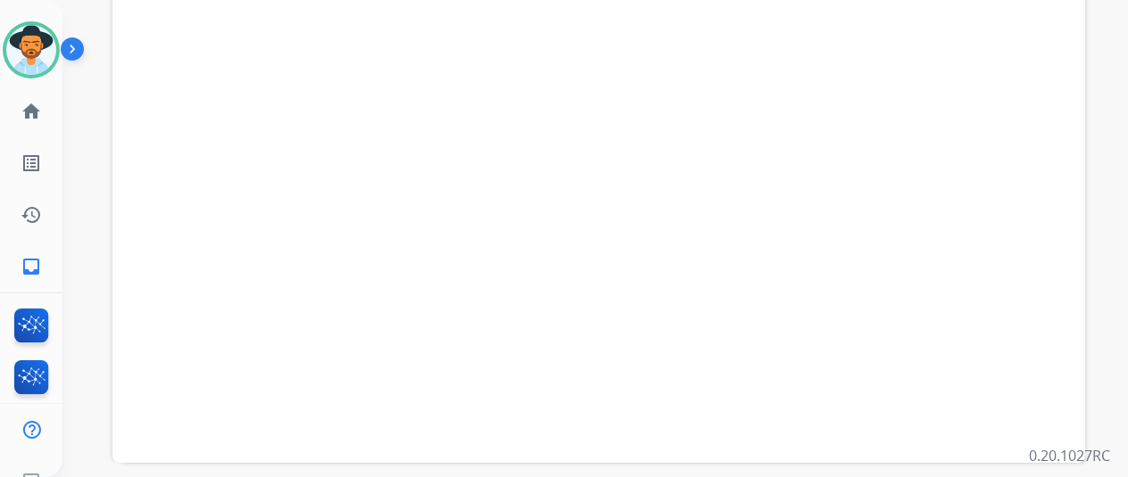
scroll to position [694, 0]
click at [565, 439] on mat-icon "navigate_before" at bounding box center [553, 445] width 21 height 21
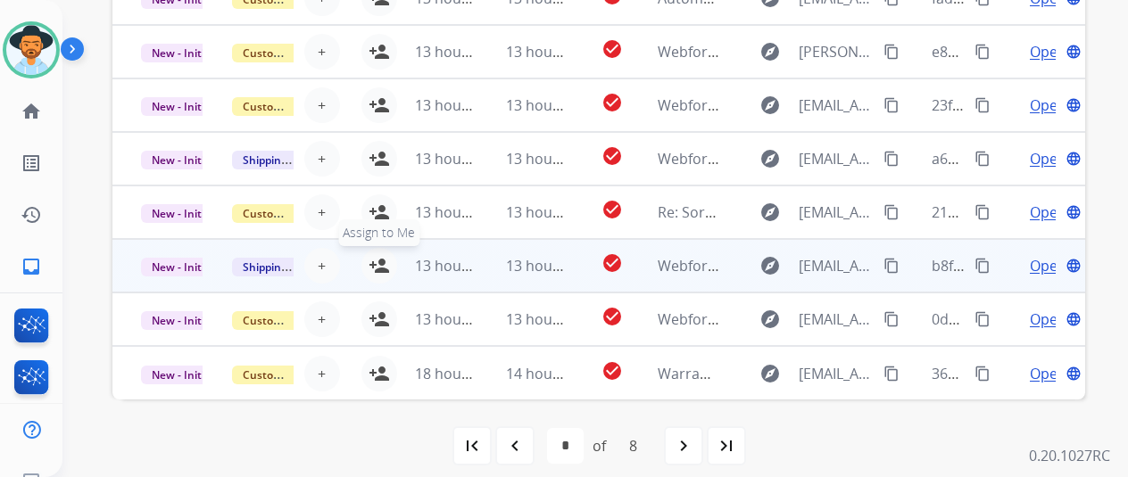
click at [380, 259] on mat-icon "person_add" at bounding box center [379, 265] width 21 height 21
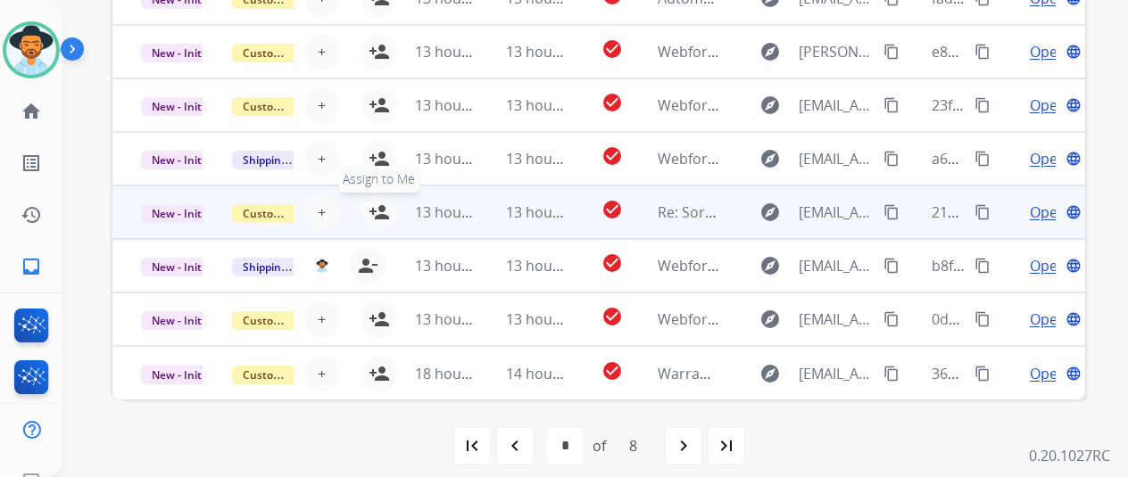
click at [379, 206] on mat-icon "person_add" at bounding box center [379, 212] width 21 height 21
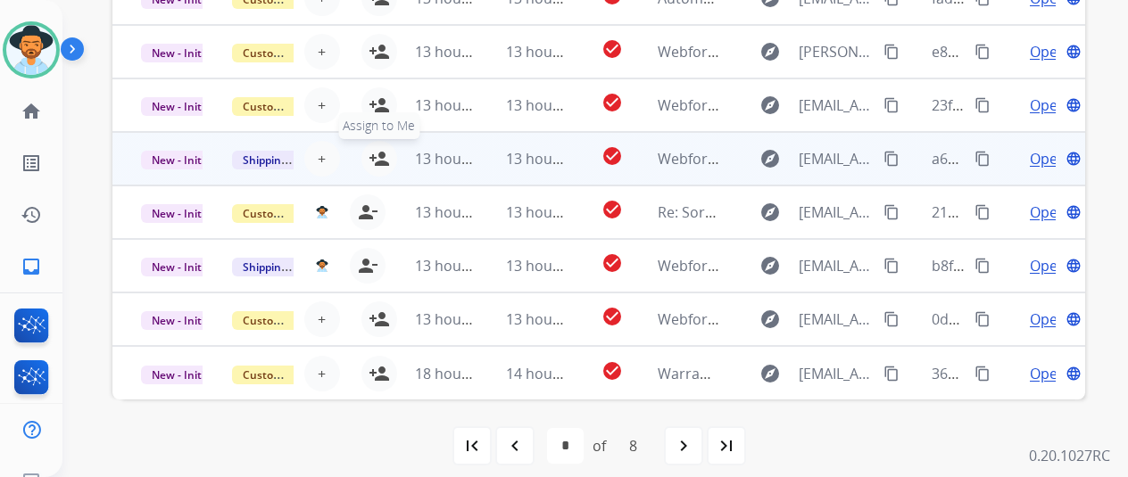
click at [374, 156] on mat-icon "person_add" at bounding box center [379, 158] width 21 height 21
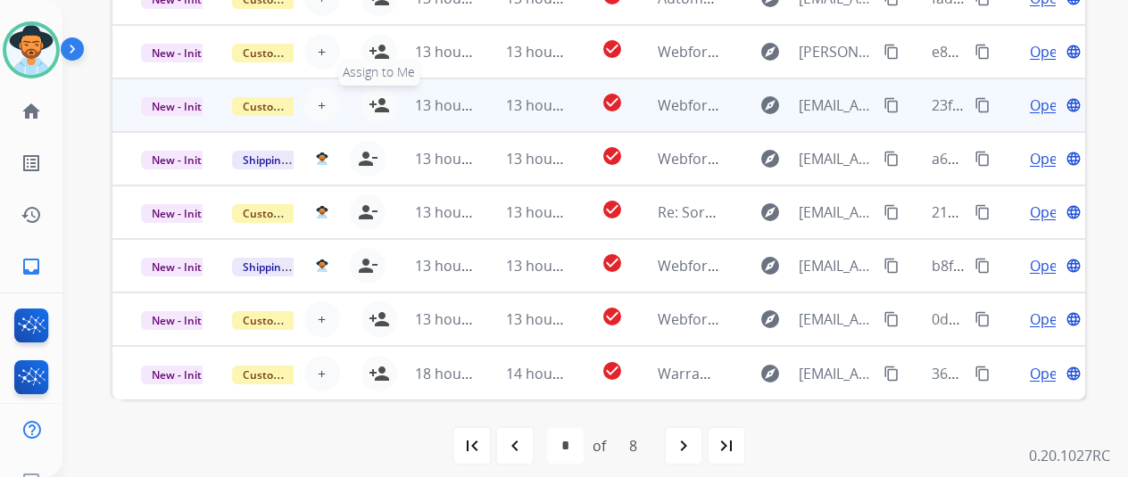
click at [384, 103] on mat-icon "person_add" at bounding box center [379, 105] width 21 height 21
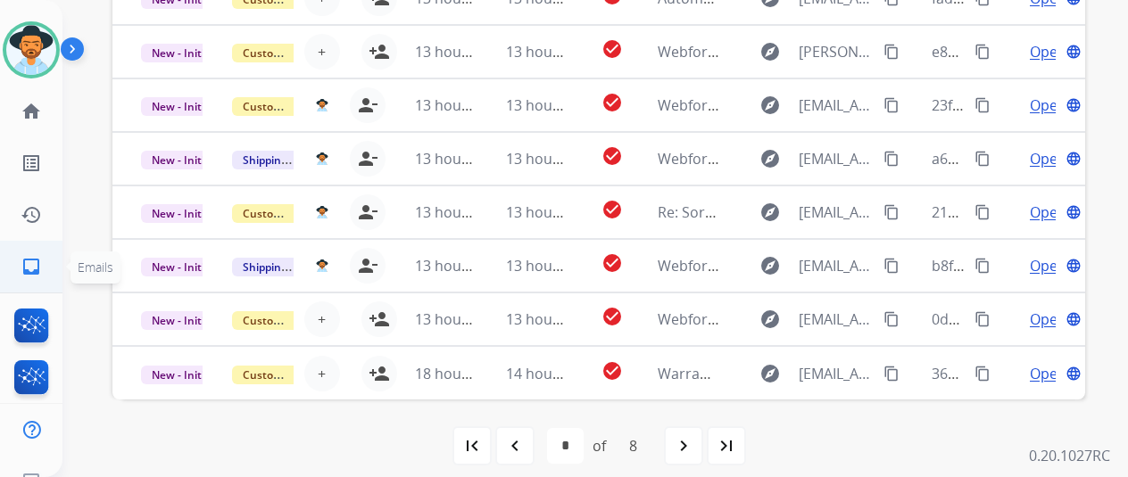
click at [27, 261] on mat-icon "inbox" at bounding box center [31, 266] width 21 height 21
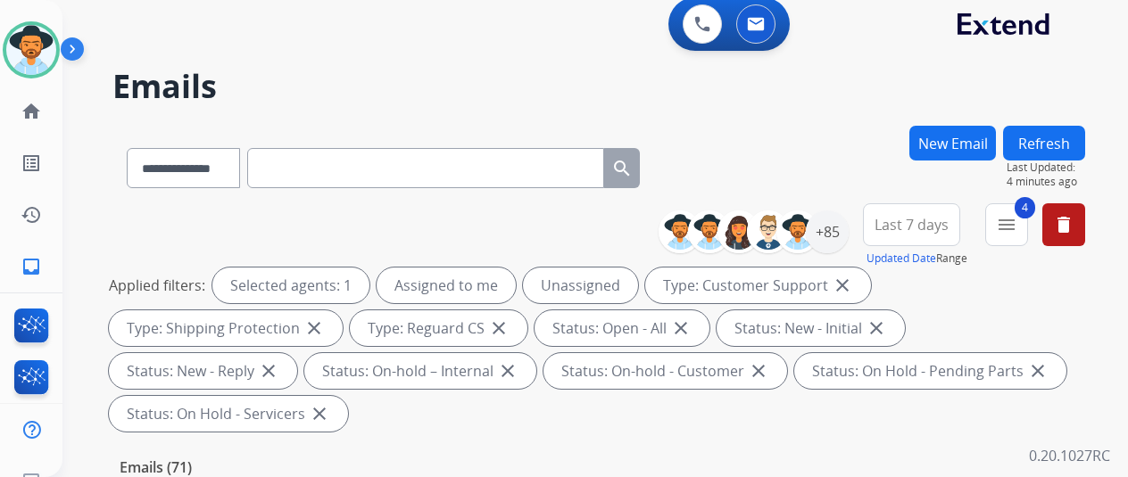
scroll to position [0, 0]
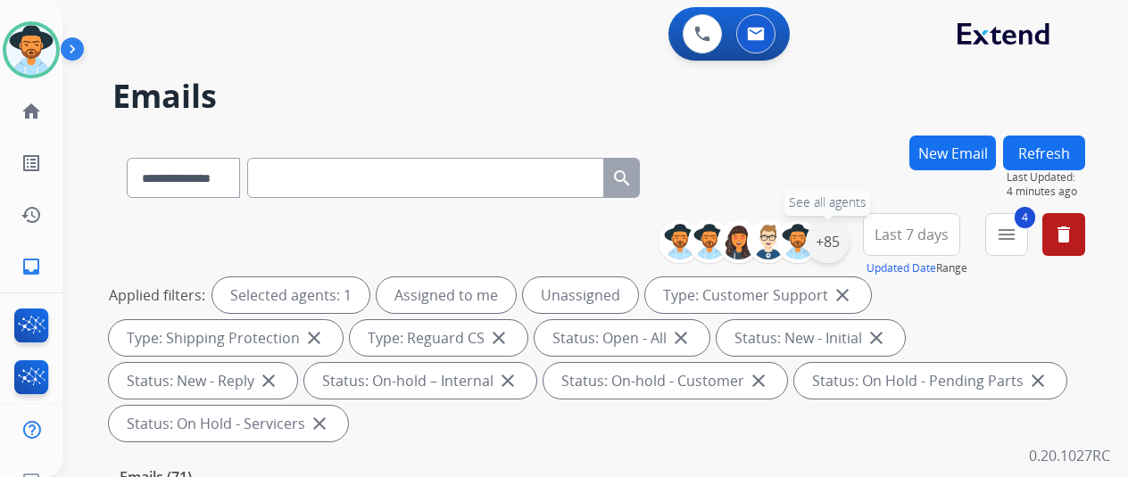
click at [842, 238] on div "+85" at bounding box center [827, 241] width 43 height 43
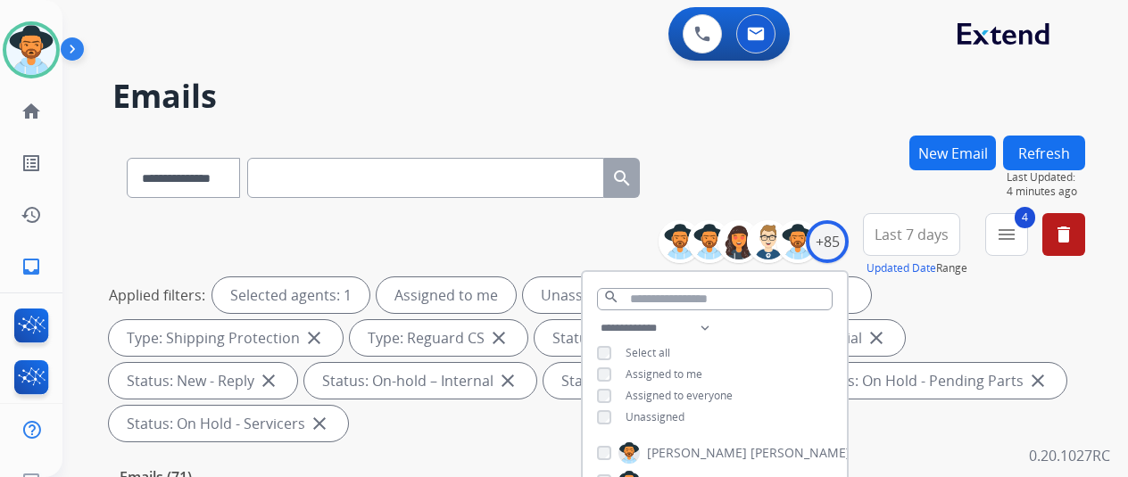
click at [607, 416] on div "**********" at bounding box center [715, 375] width 264 height 114
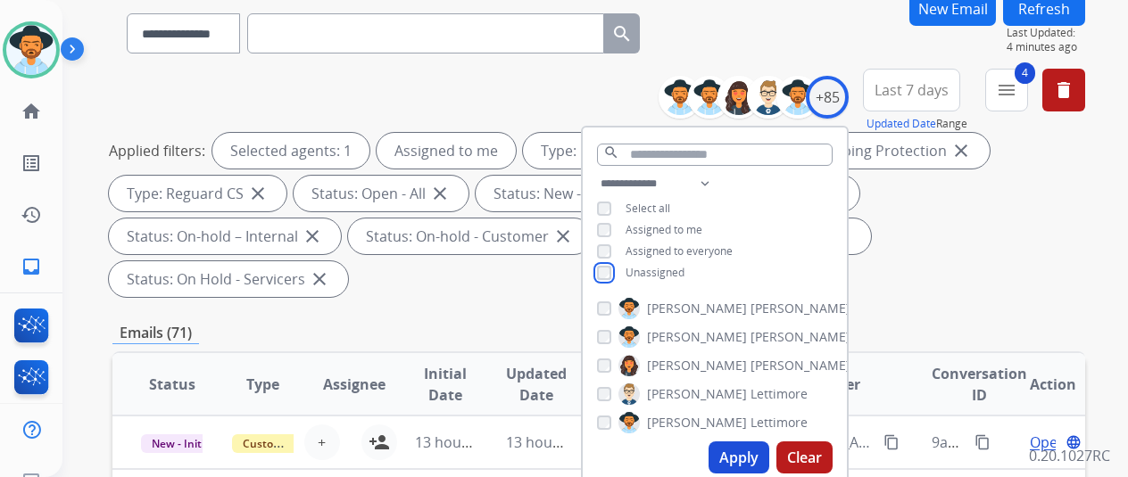
scroll to position [357, 0]
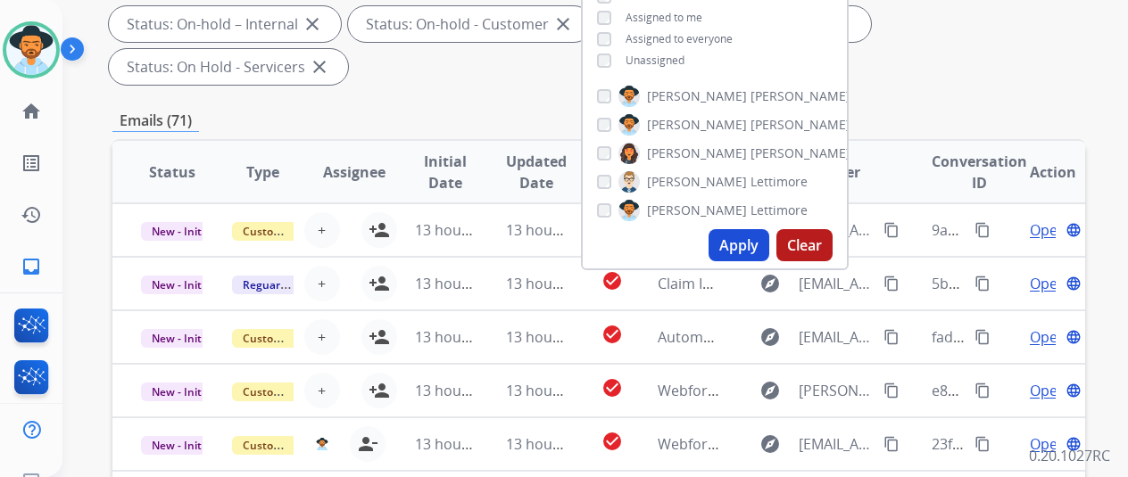
click at [746, 240] on button "Apply" at bounding box center [739, 245] width 61 height 32
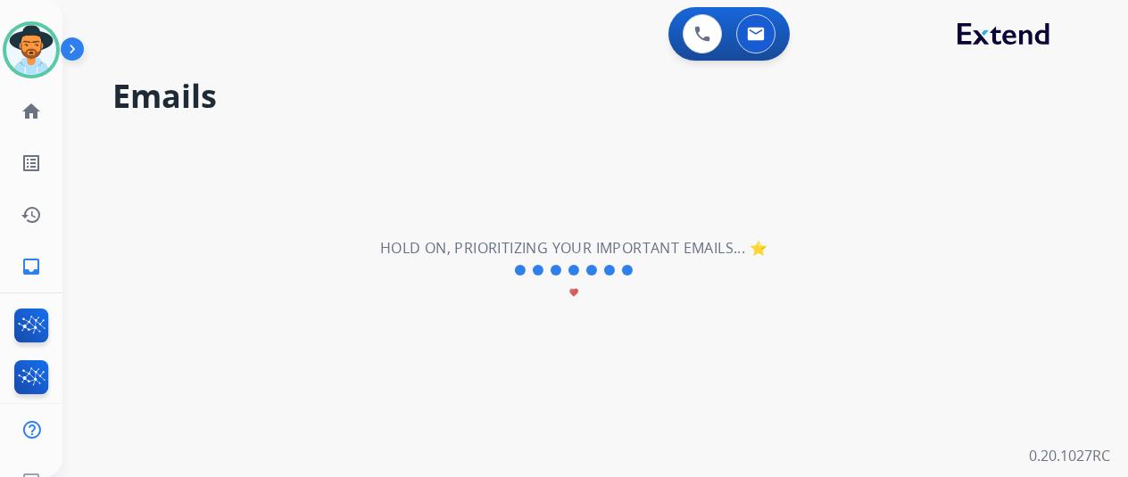
select select "*"
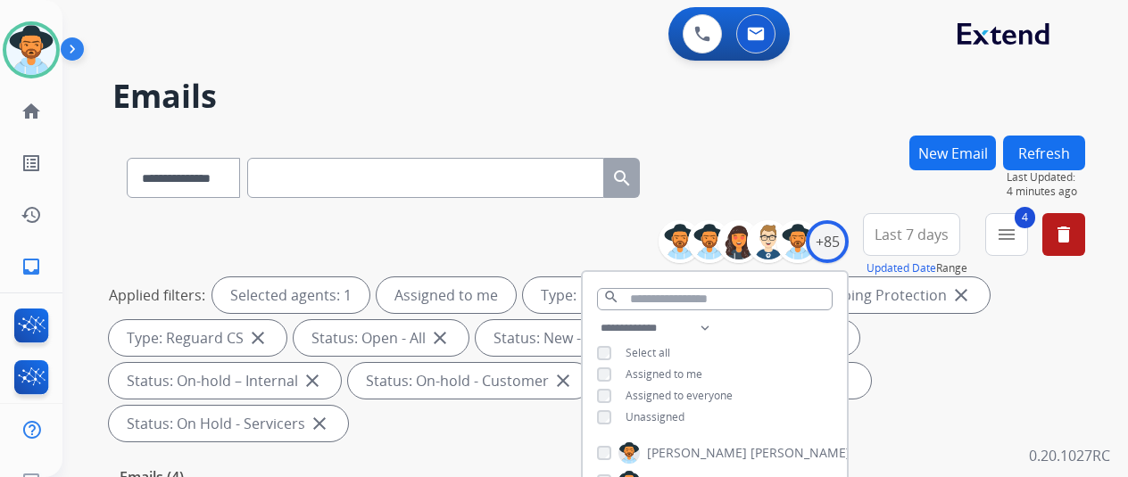
click at [836, 136] on div "**********" at bounding box center [598, 175] width 973 height 78
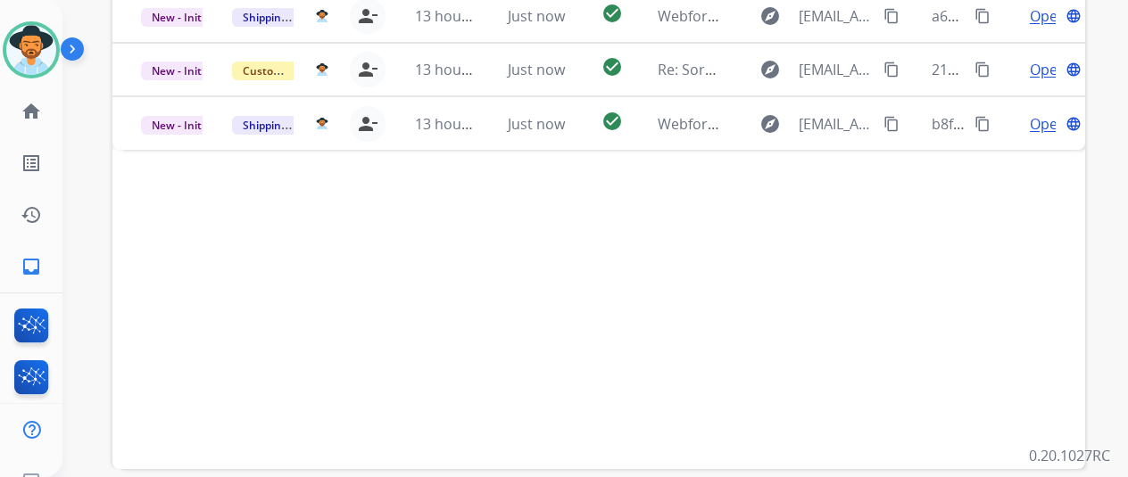
scroll to position [178, 0]
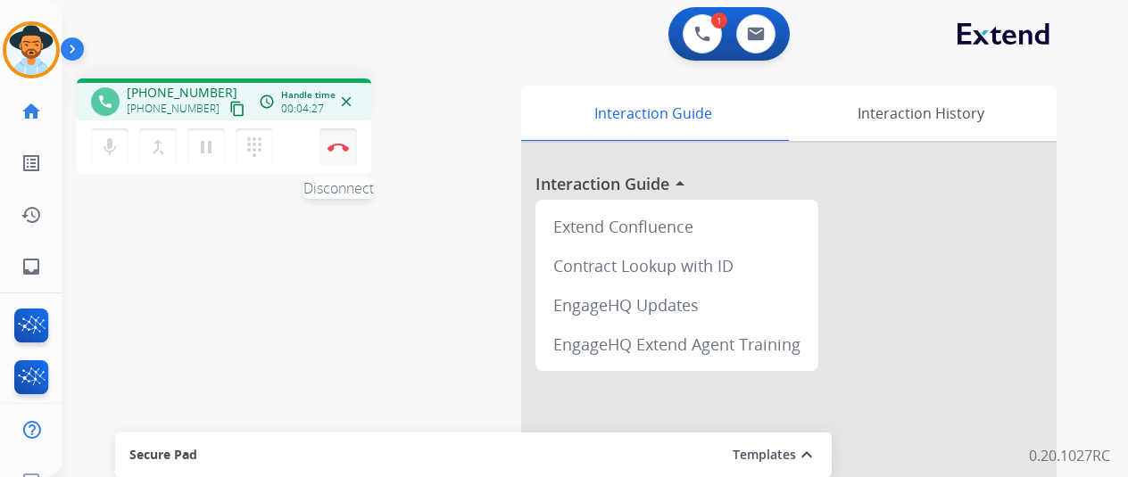
click at [338, 138] on button "Disconnect" at bounding box center [337, 147] width 37 height 37
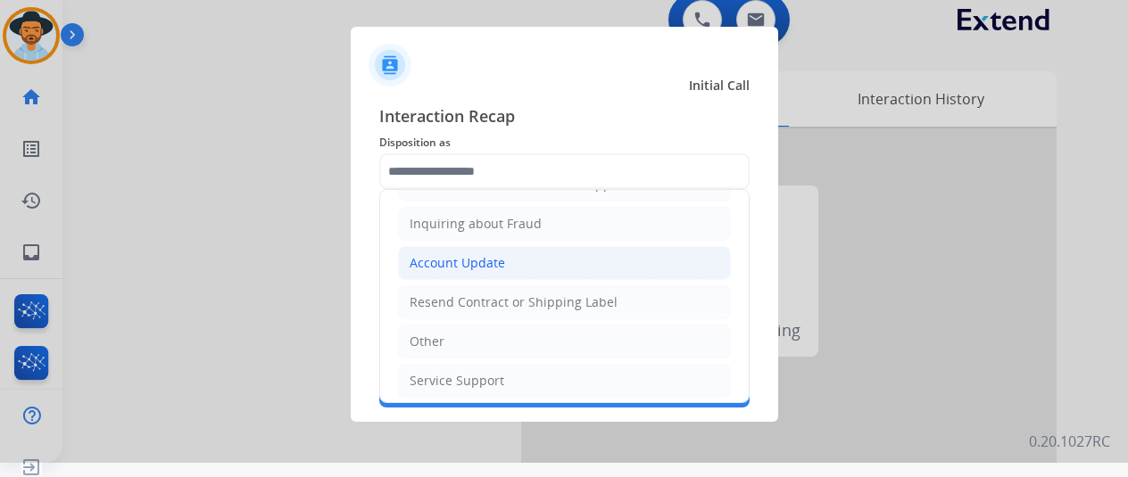
scroll to position [21, 0]
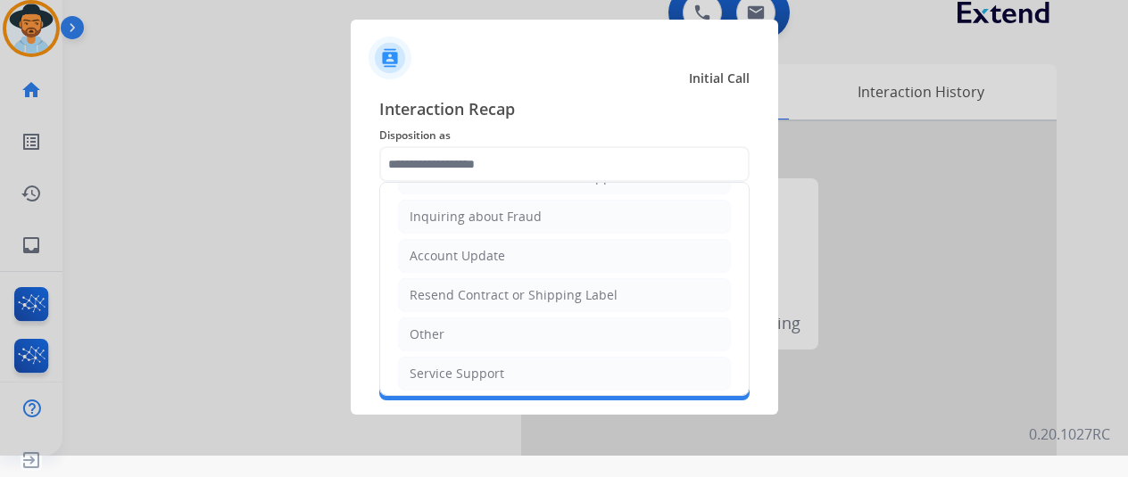
drag, startPoint x: 459, startPoint y: 368, endPoint x: 450, endPoint y: 362, distance: 10.4
click at [457, 368] on div "Service Support" at bounding box center [457, 374] width 95 height 18
type input "**********"
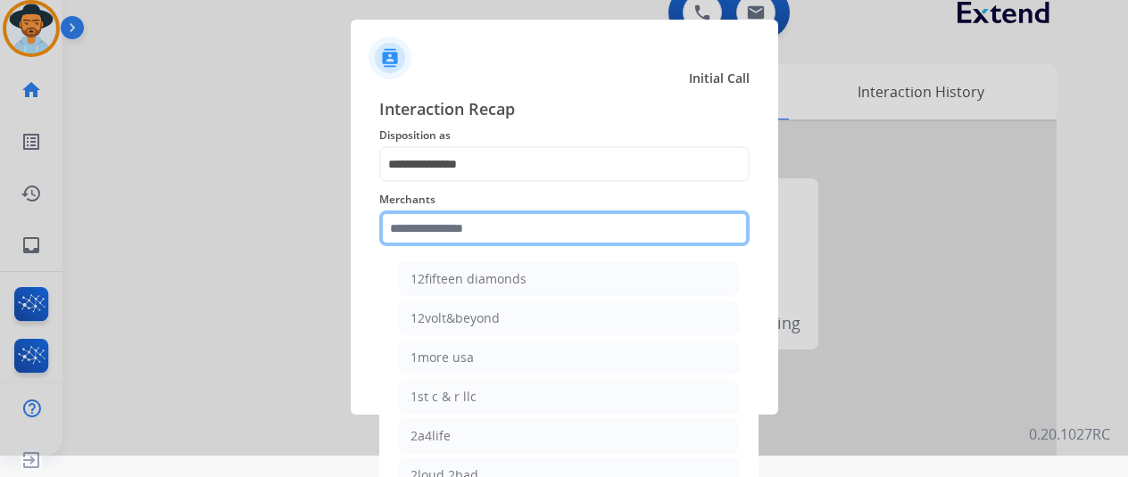
drag, startPoint x: 428, startPoint y: 224, endPoint x: 448, endPoint y: 236, distance: 22.8
click at [428, 225] on input "text" at bounding box center [564, 229] width 370 height 36
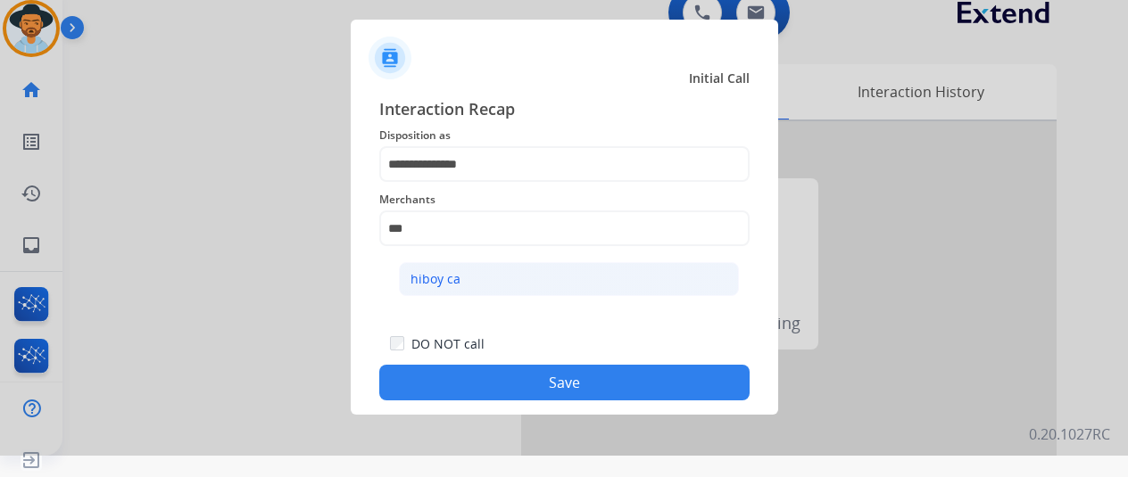
click at [468, 283] on li "hiboy ca" at bounding box center [569, 279] width 340 height 34
type input "********"
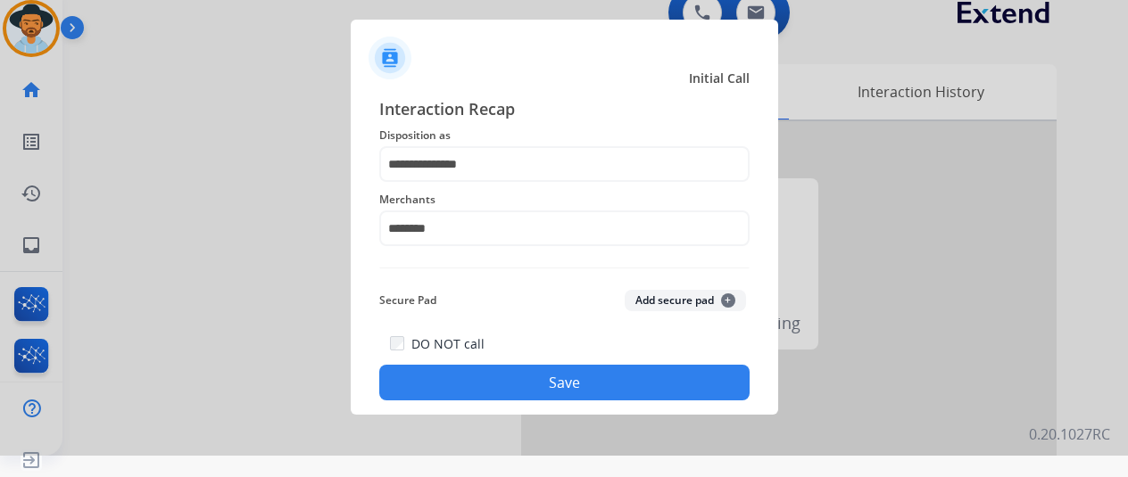
drag, startPoint x: 488, startPoint y: 379, endPoint x: 480, endPoint y: 374, distance: 9.7
click at [486, 379] on button "Save" at bounding box center [564, 383] width 370 height 36
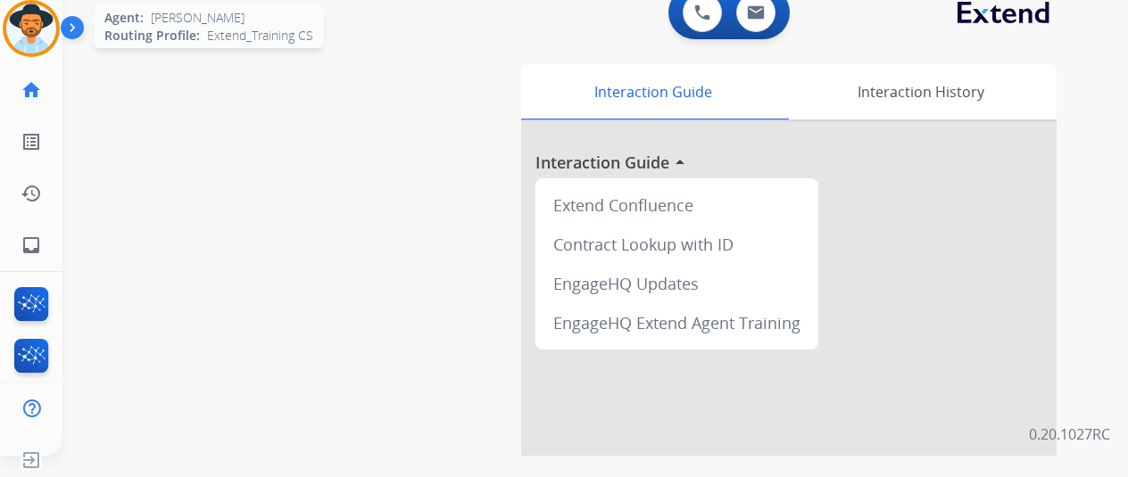
click at [34, 28] on img at bounding box center [31, 29] width 50 height 50
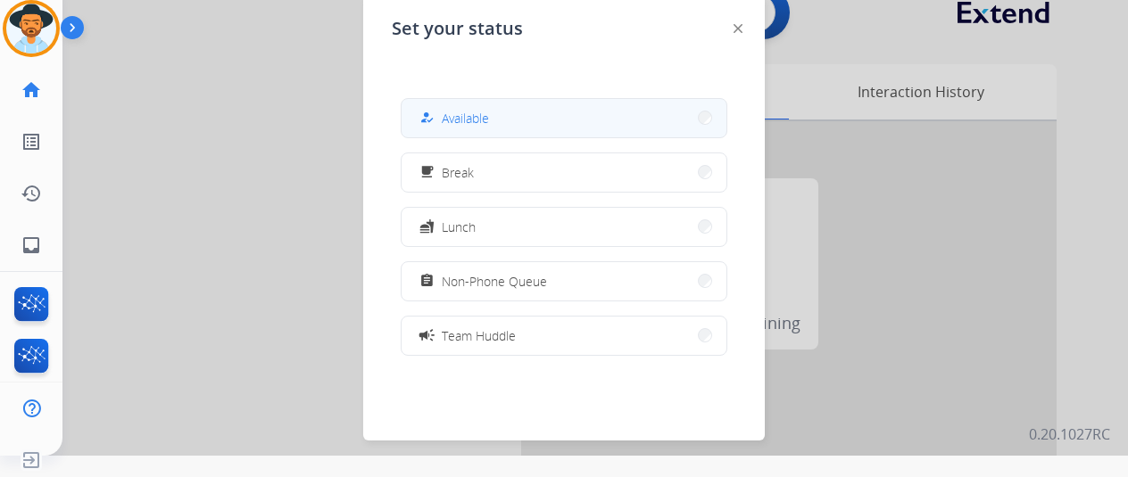
click at [491, 111] on button "how_to_reg Available" at bounding box center [564, 118] width 325 height 38
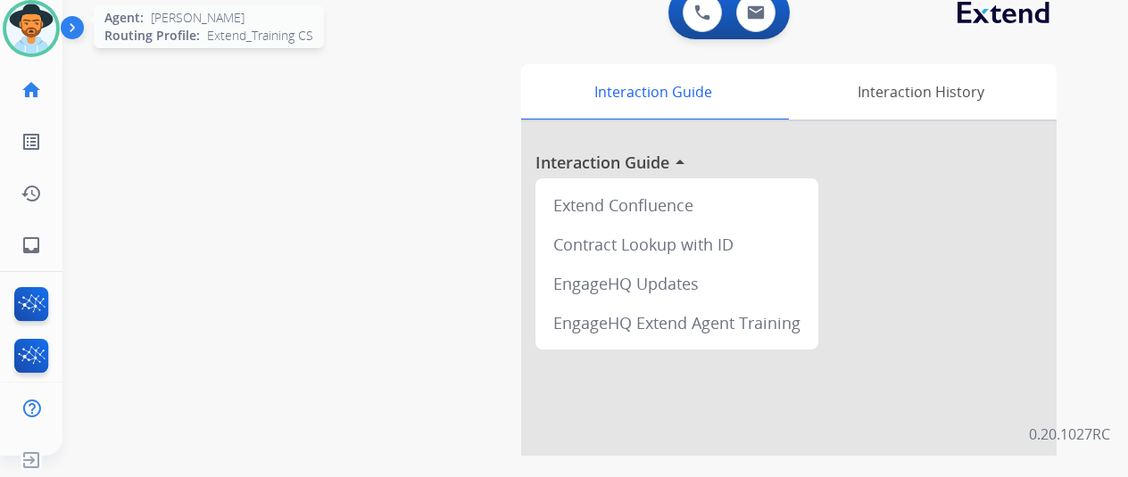
click at [46, 22] on img at bounding box center [31, 29] width 50 height 50
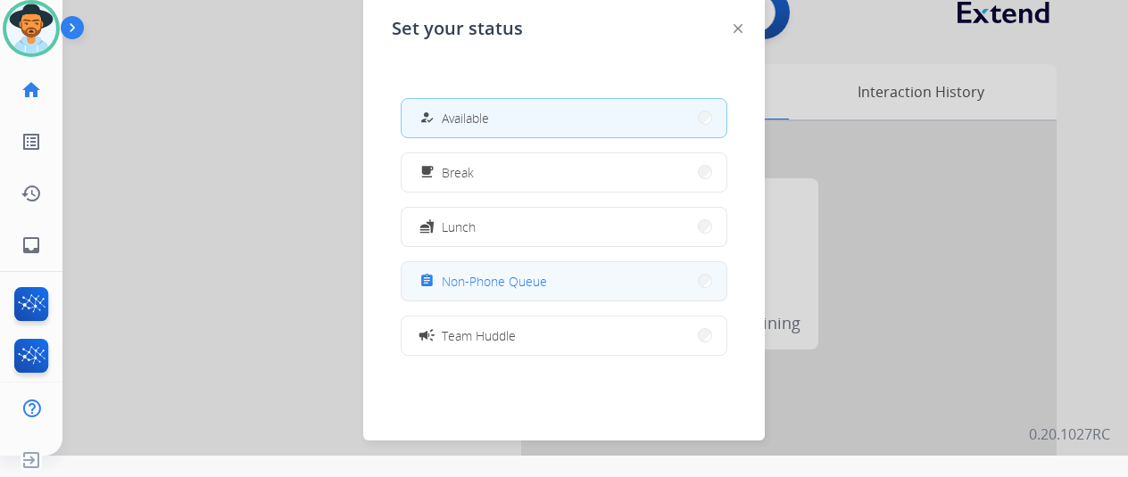
click at [594, 276] on button "assignment Non-Phone Queue" at bounding box center [564, 281] width 325 height 38
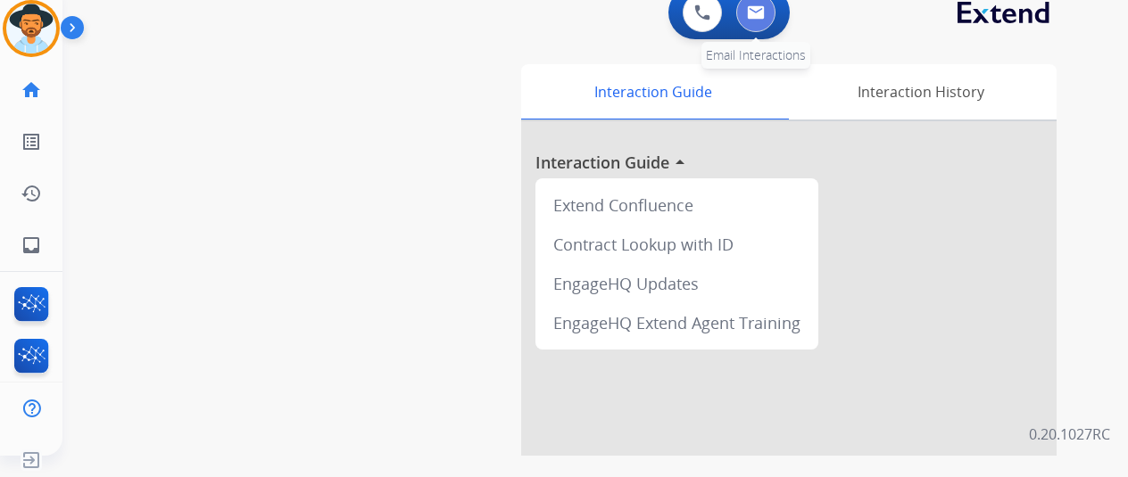
click at [765, 6] on img at bounding box center [756, 12] width 18 height 14
select select "**********"
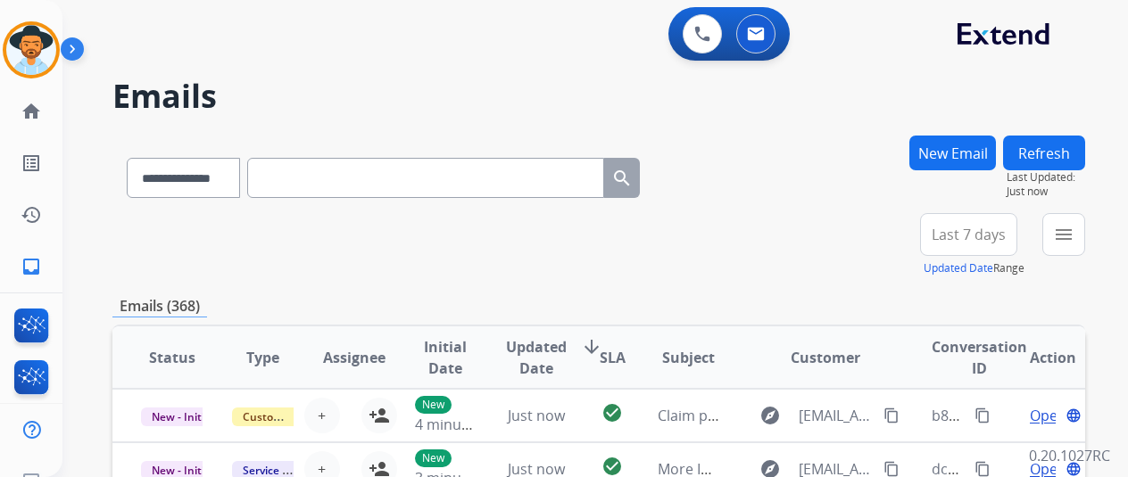
click at [958, 147] on button "New Email" at bounding box center [952, 153] width 87 height 35
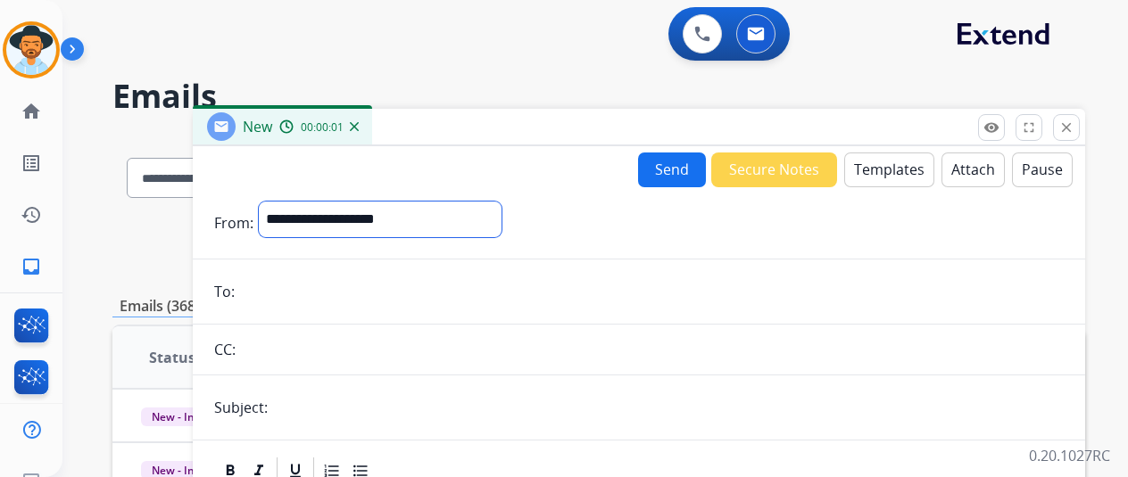
click at [312, 217] on select "**********" at bounding box center [380, 220] width 243 height 36
select select "**********"
click at [272, 202] on select "**********" at bounding box center [380, 220] width 243 height 36
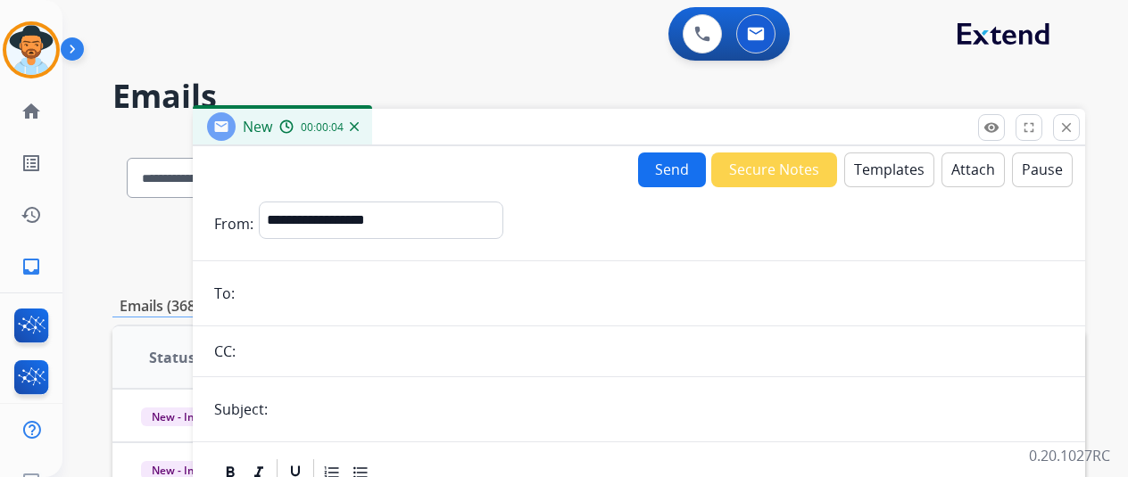
click at [268, 290] on input "email" at bounding box center [652, 294] width 824 height 36
paste input "**********"
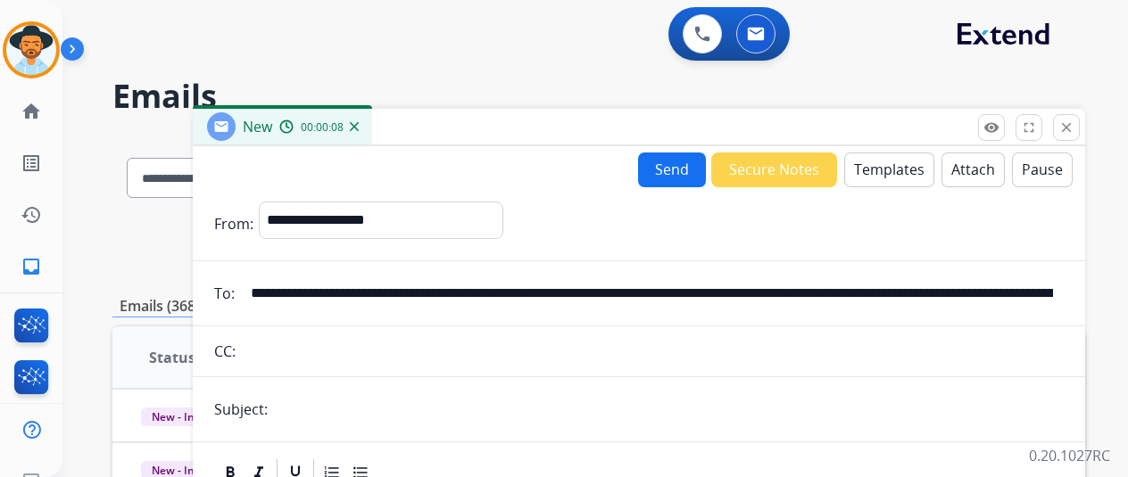
scroll to position [0, 1177]
type input "**********"
drag, startPoint x: 1051, startPoint y: 293, endPoint x: 220, endPoint y: 269, distance: 831.1
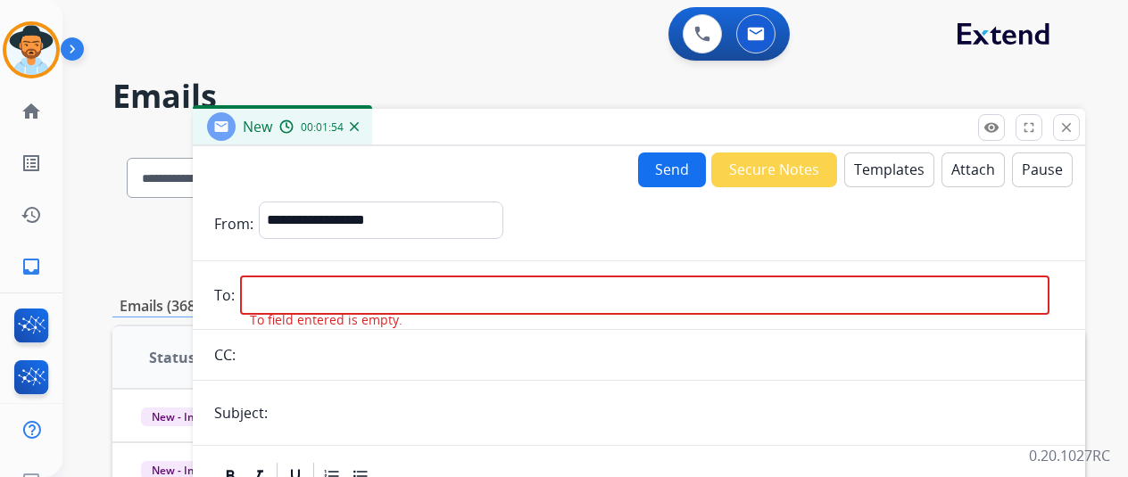
click at [271, 295] on input "email" at bounding box center [644, 295] width 809 height 39
paste input "**********"
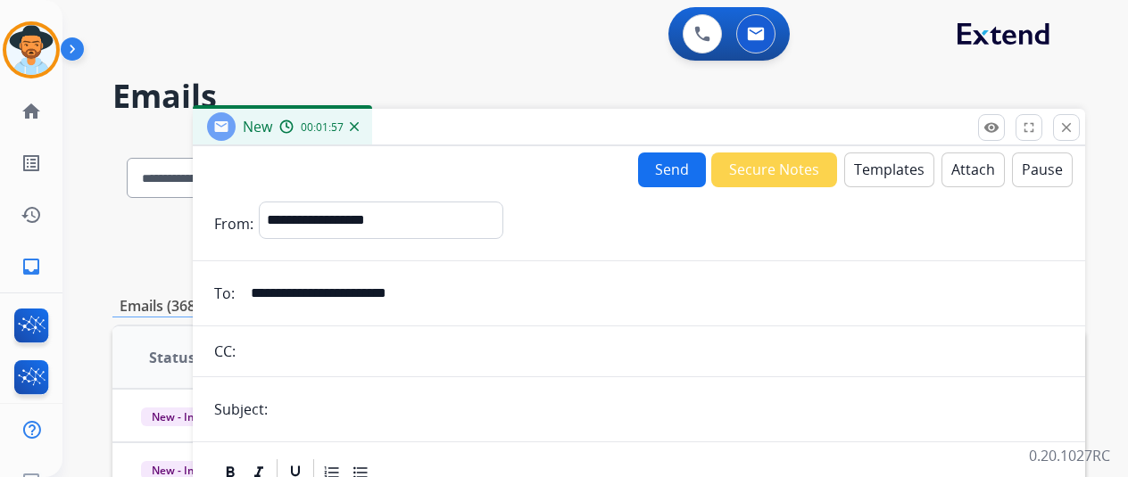
type input "**********"
click at [307, 411] on input "text" at bounding box center [668, 410] width 791 height 36
type input "**********"
click at [899, 165] on button "Templates" at bounding box center [889, 170] width 90 height 35
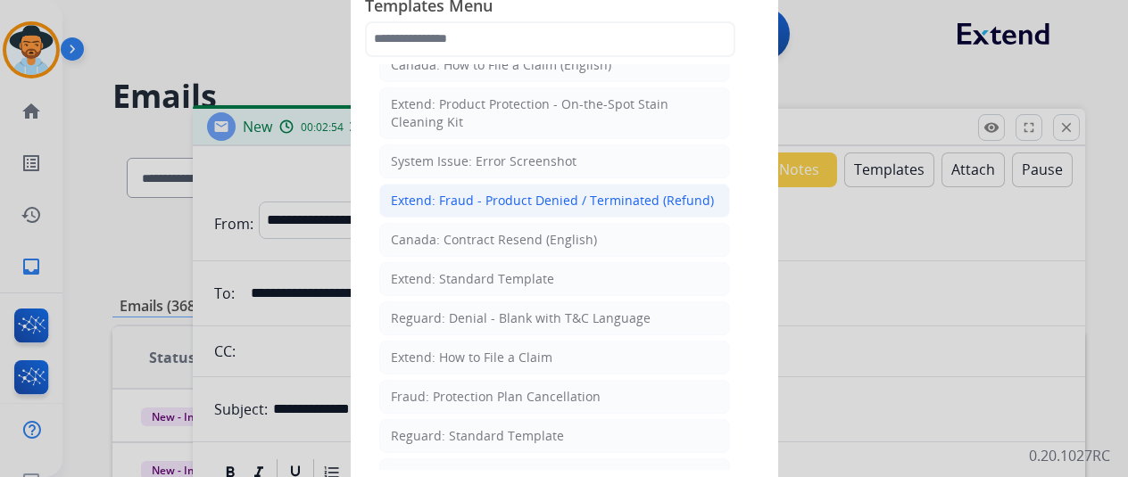
scroll to position [89, 0]
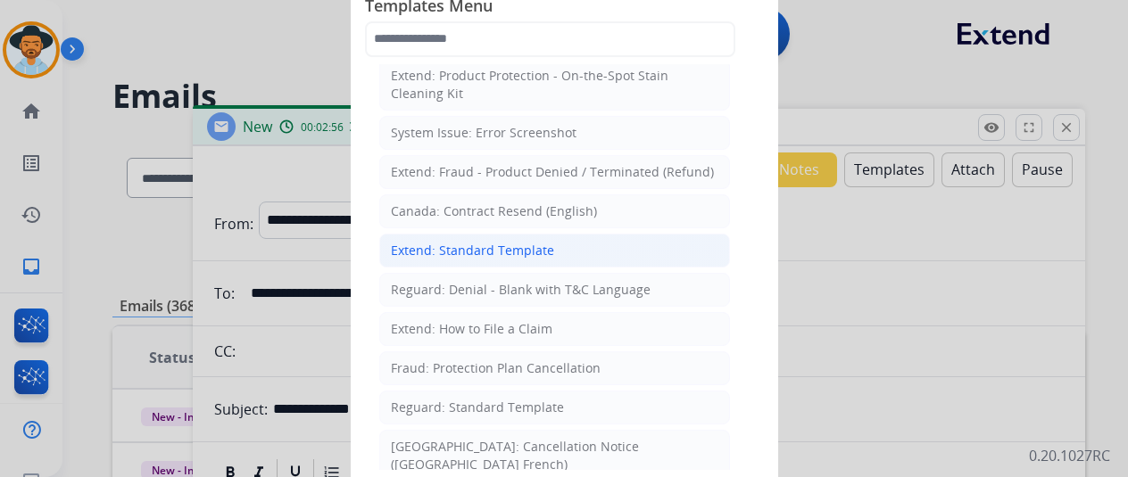
click at [443, 246] on div "Extend: Standard Template" at bounding box center [472, 251] width 163 height 18
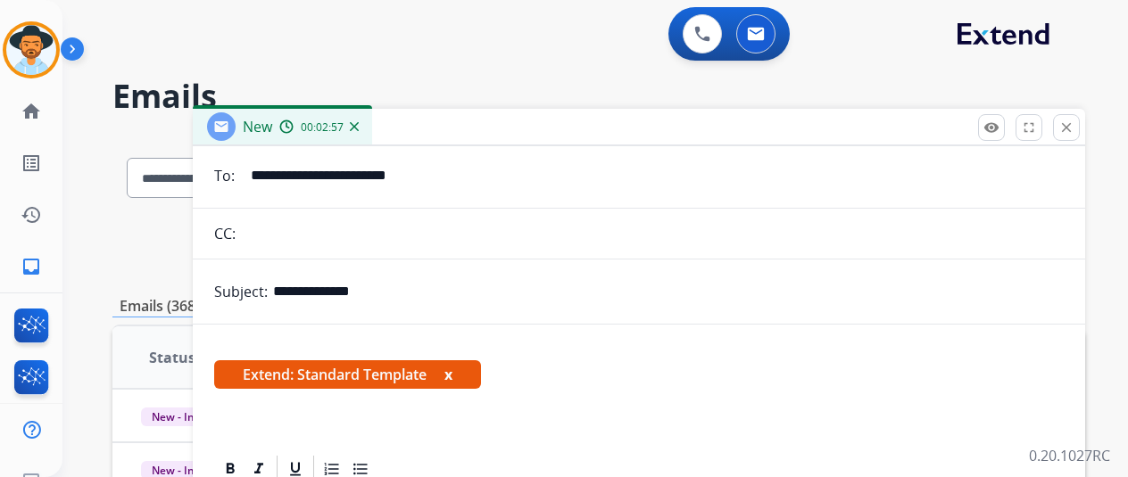
scroll to position [178, 0]
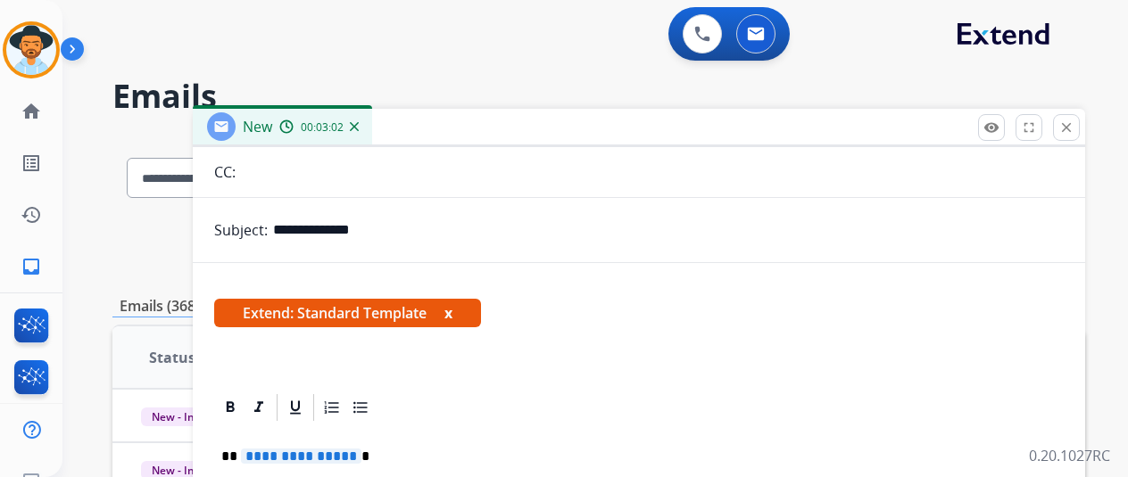
click at [361, 455] on span "**********" at bounding box center [301, 456] width 120 height 15
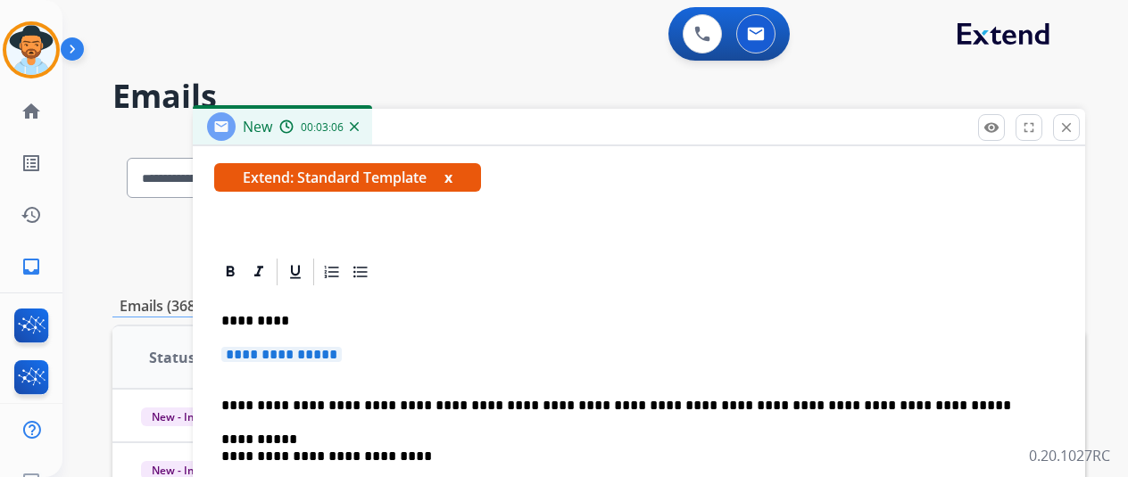
click at [342, 352] on span "**********" at bounding box center [281, 354] width 120 height 15
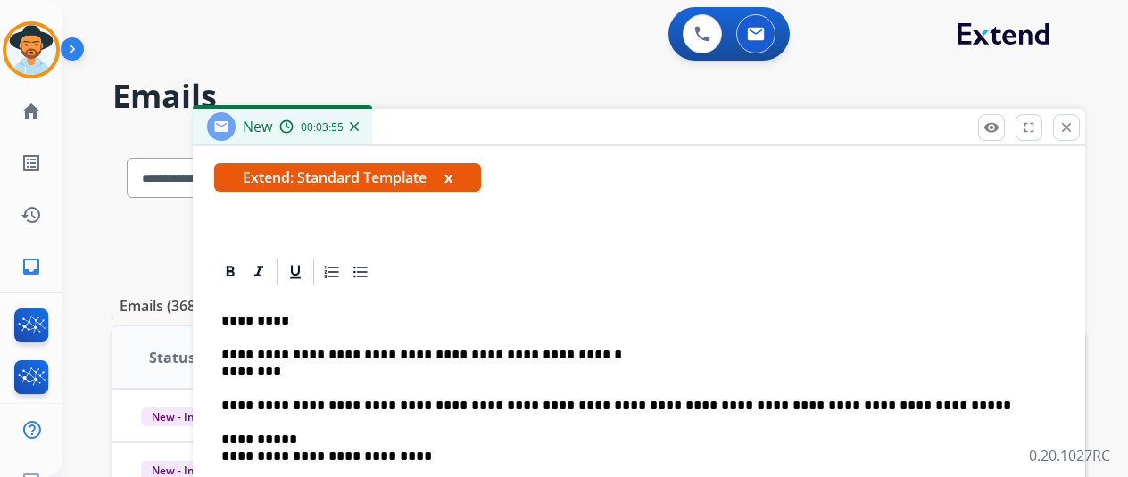
click at [236, 364] on p "**********" at bounding box center [631, 363] width 821 height 33
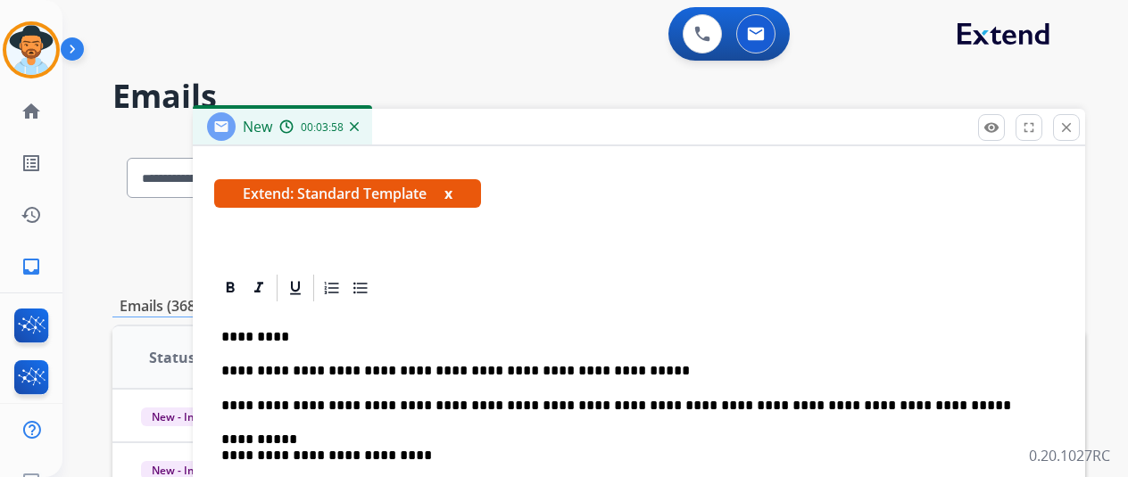
click at [646, 368] on p "**********" at bounding box center [631, 371] width 821 height 16
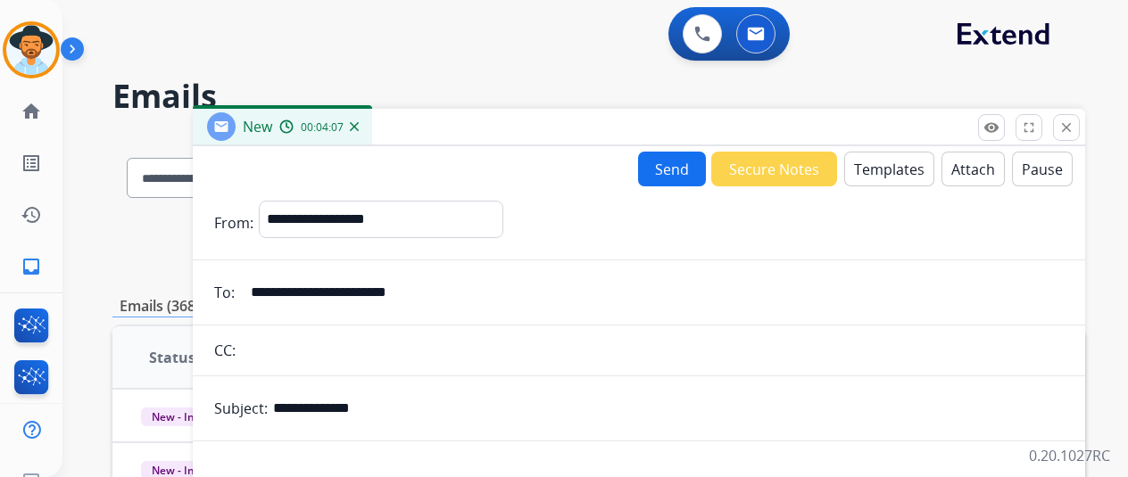
click at [666, 160] on button "Send" at bounding box center [672, 169] width 68 height 35
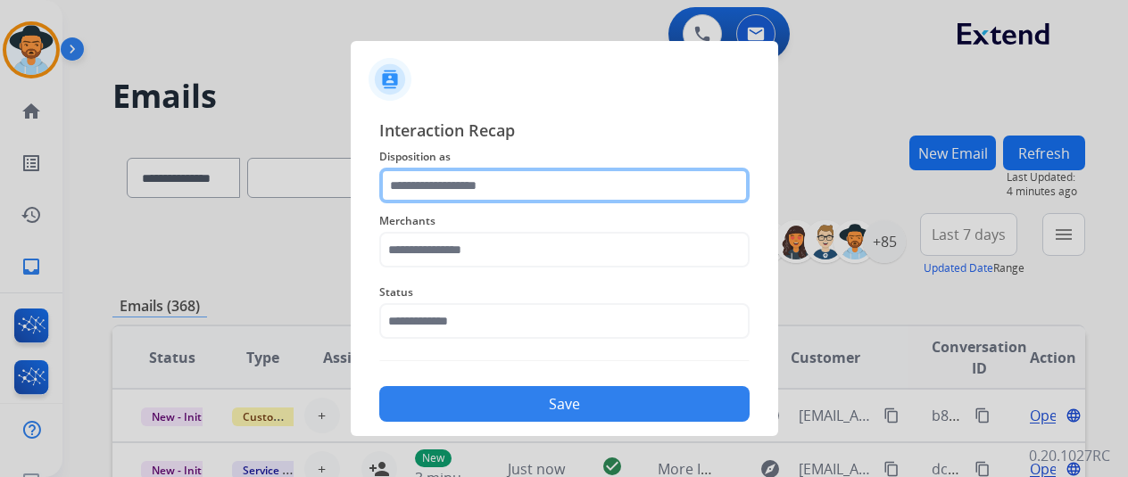
click at [445, 178] on input "text" at bounding box center [564, 186] width 370 height 36
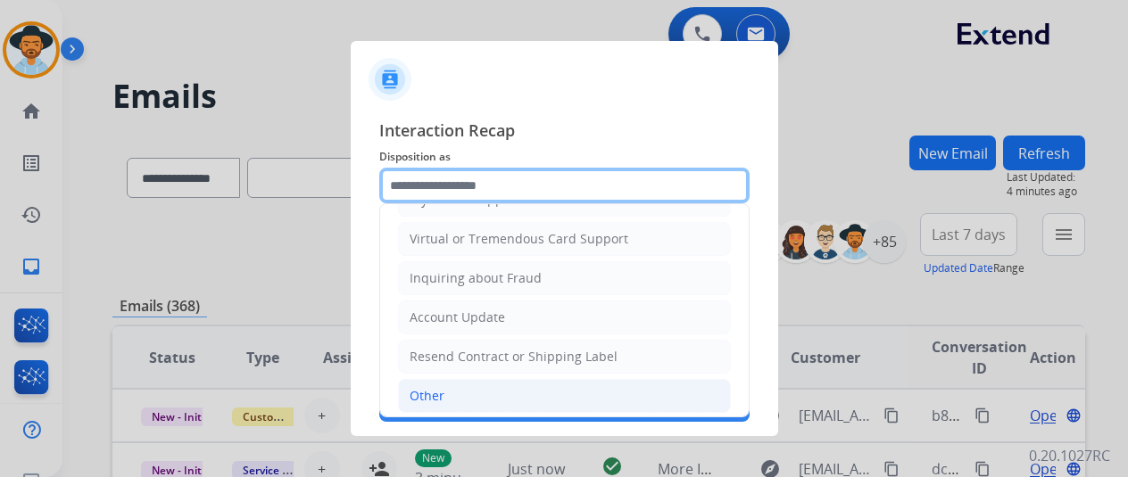
scroll to position [270, 0]
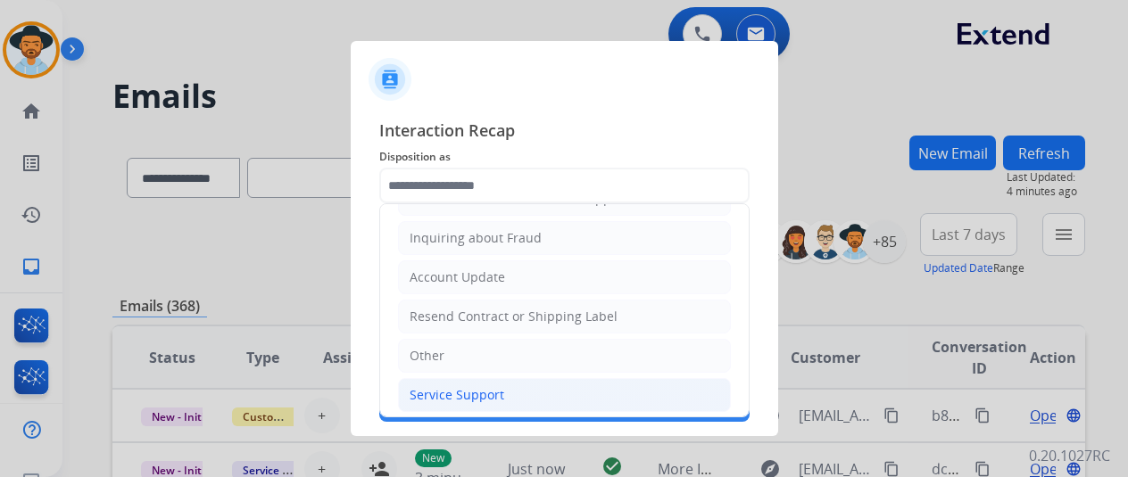
click at [419, 388] on div "Service Support" at bounding box center [457, 395] width 95 height 18
type input "**********"
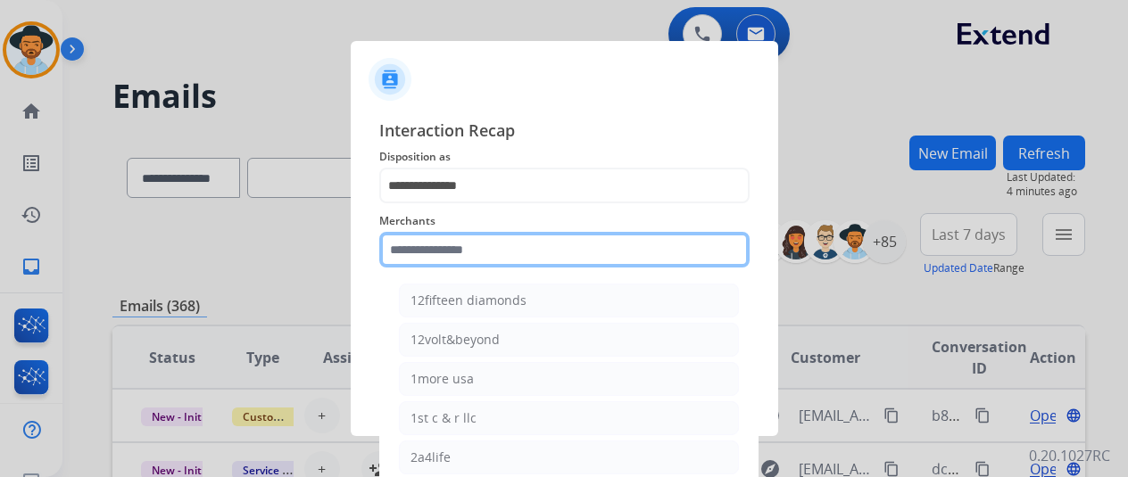
drag, startPoint x: 414, startPoint y: 247, endPoint x: 462, endPoint y: 163, distance: 96.7
click at [435, 213] on div "Merchants 12fifteen diamonds 12volt&beyond 1more usa 1st c & r llc 2a4life 2lou…" at bounding box center [564, 238] width 370 height 71
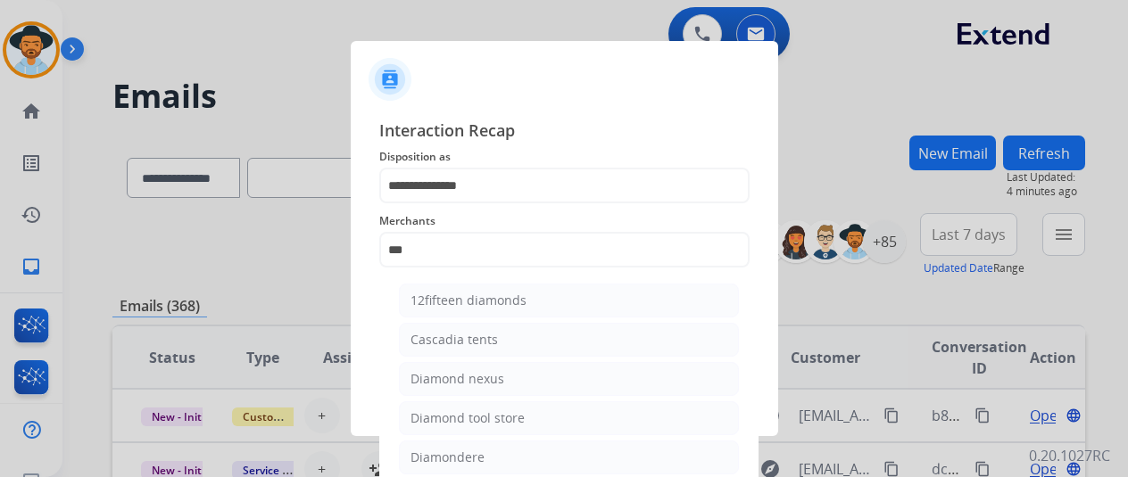
drag, startPoint x: 498, startPoint y: 452, endPoint x: 494, endPoint y: 440, distance: 13.0
click at [498, 453] on li "Diamondere" at bounding box center [569, 458] width 340 height 34
type input "**********"
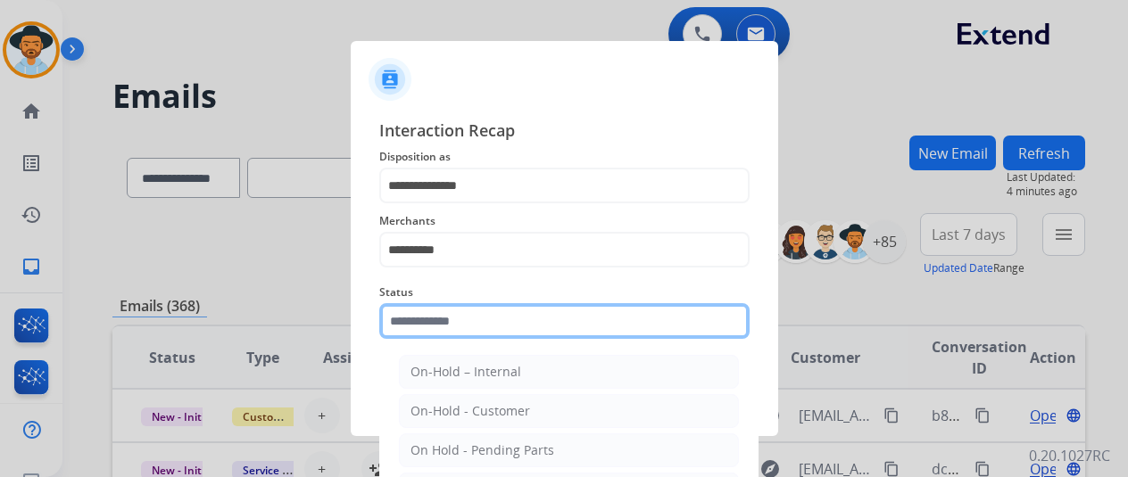
click at [458, 315] on input "text" at bounding box center [564, 321] width 370 height 36
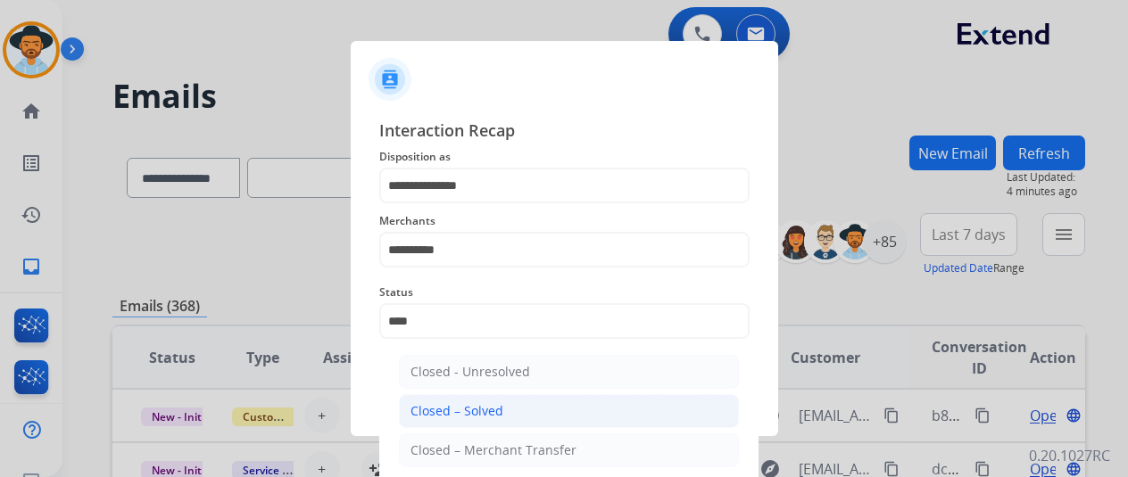
click at [496, 417] on div "Closed – Solved" at bounding box center [456, 411] width 93 height 18
type input "**********"
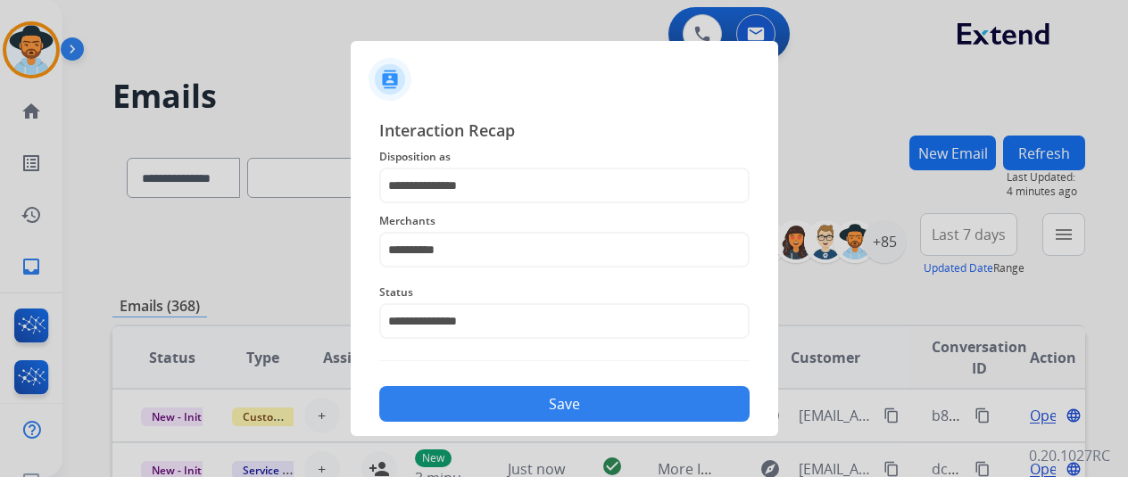
click at [498, 401] on button "Save" at bounding box center [564, 404] width 370 height 36
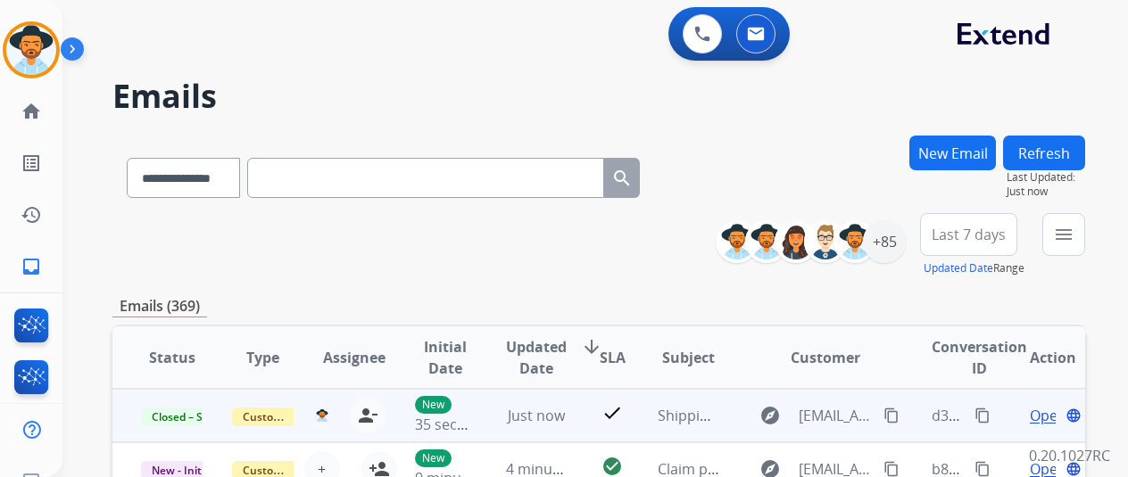
click at [979, 408] on mat-icon "content_copy" at bounding box center [982, 416] width 16 height 16
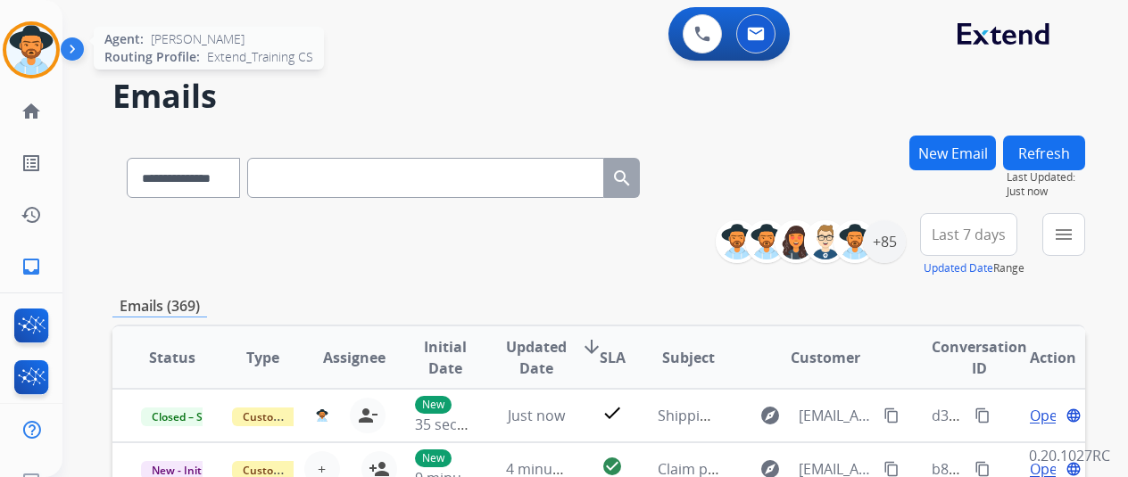
click at [43, 38] on img at bounding box center [31, 50] width 50 height 50
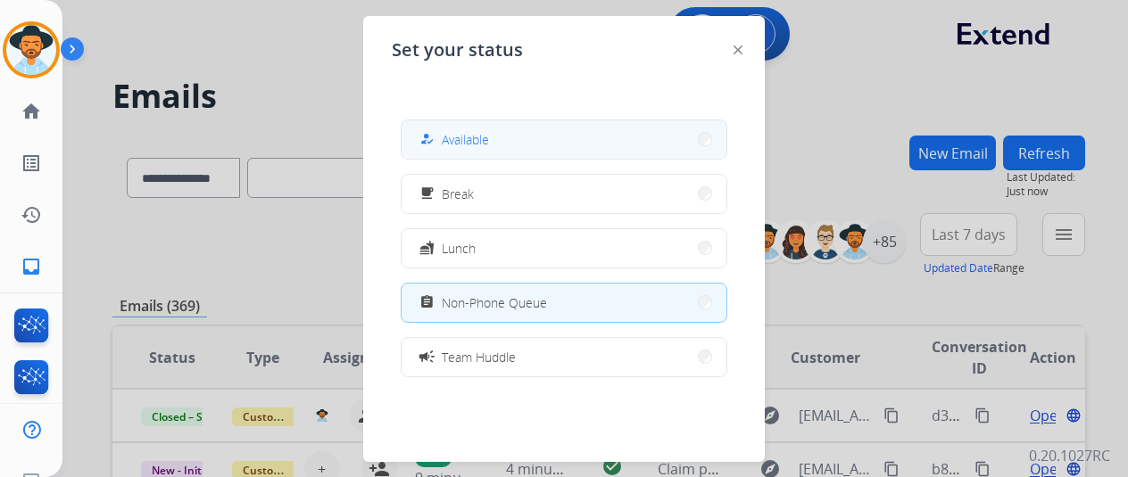
click at [534, 129] on button "how_to_reg Available" at bounding box center [564, 139] width 325 height 38
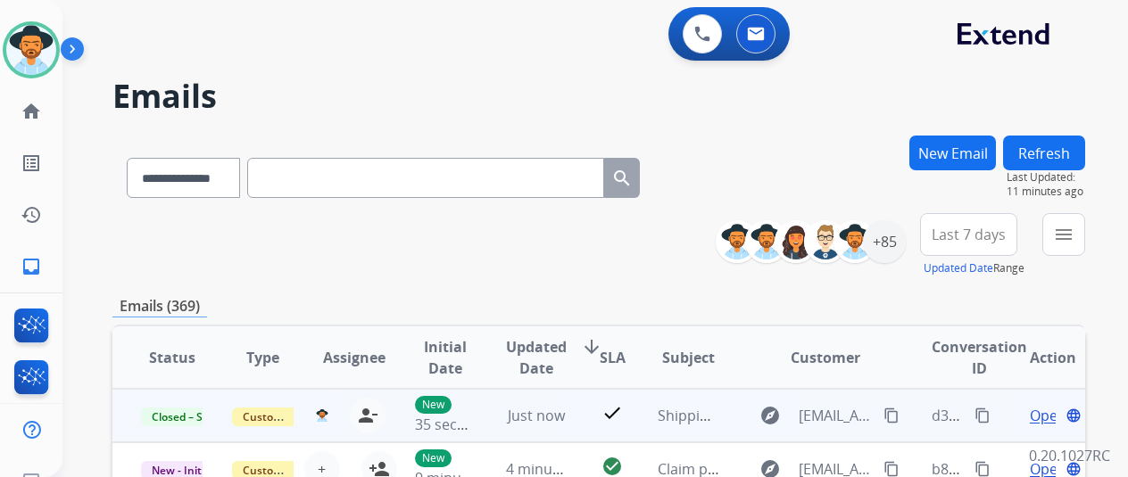
click at [1044, 411] on span "Open" at bounding box center [1048, 415] width 37 height 21
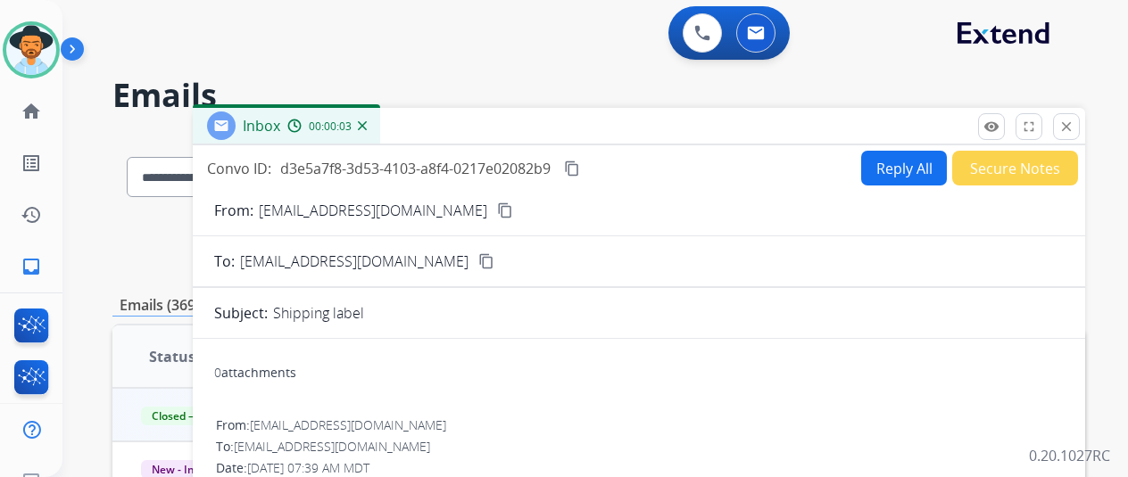
scroll to position [0, 0]
click at [901, 169] on button "Reply All" at bounding box center [904, 169] width 86 height 35
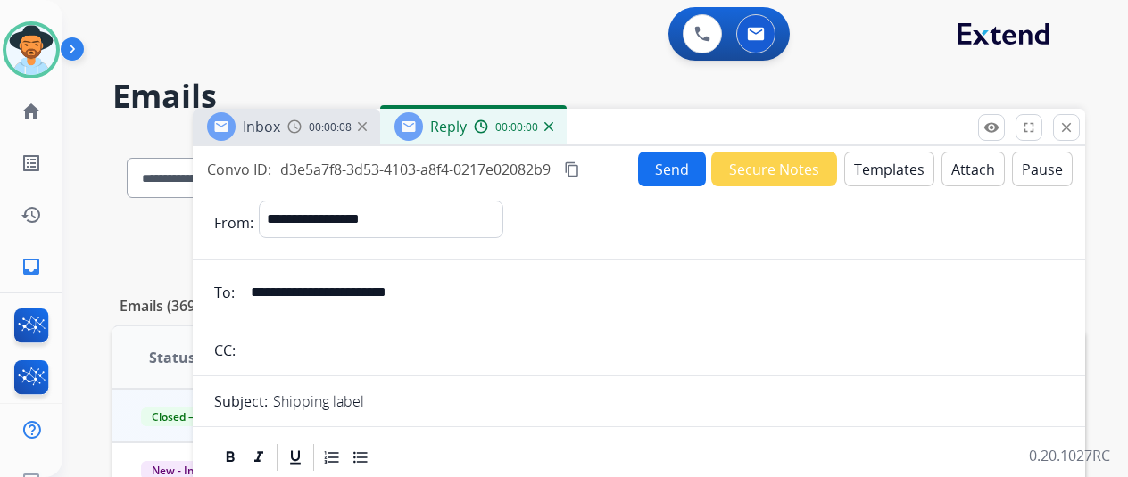
select select "**********"
click at [977, 169] on button "Attach" at bounding box center [972, 169] width 63 height 35
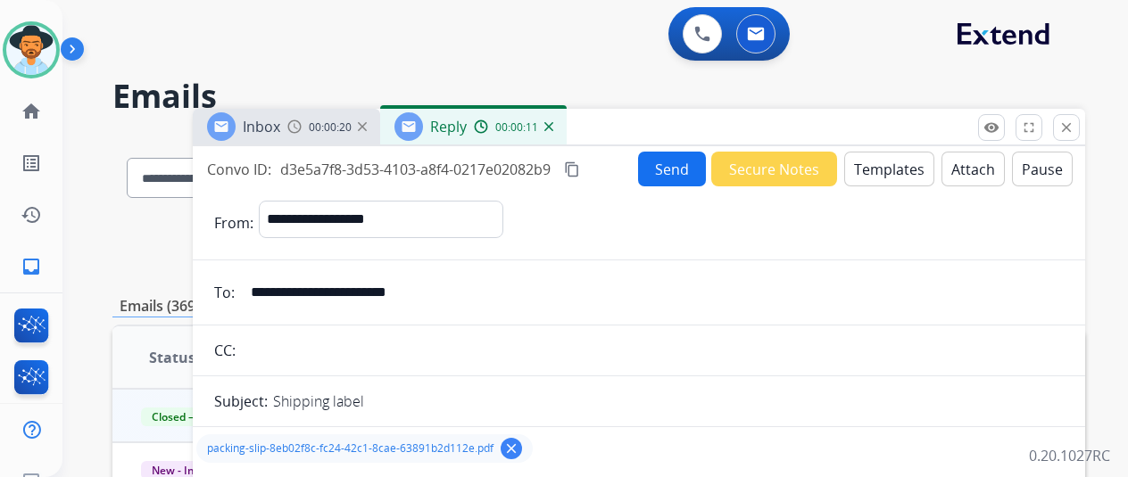
click at [673, 161] on button "Send" at bounding box center [672, 169] width 68 height 35
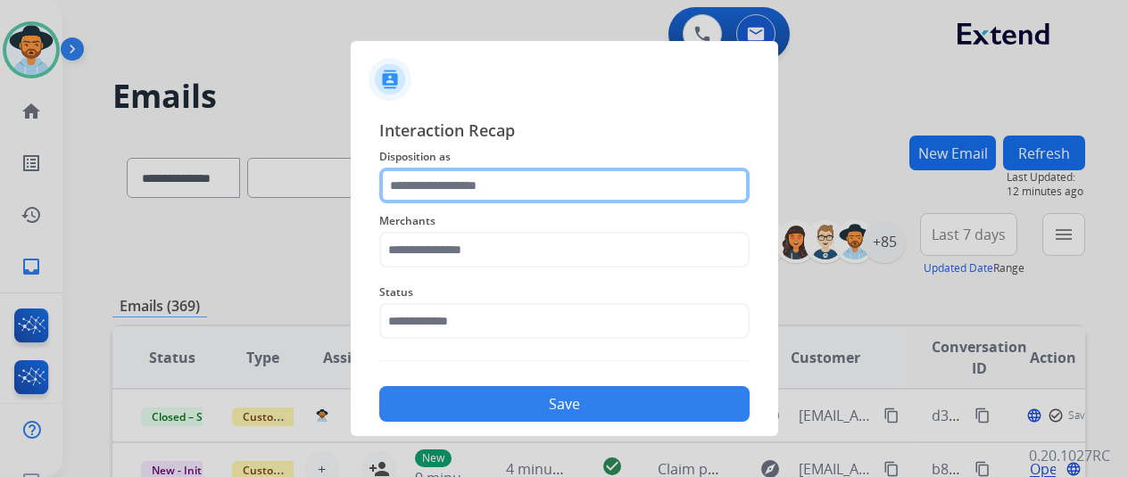
click at [402, 178] on input "text" at bounding box center [564, 186] width 370 height 36
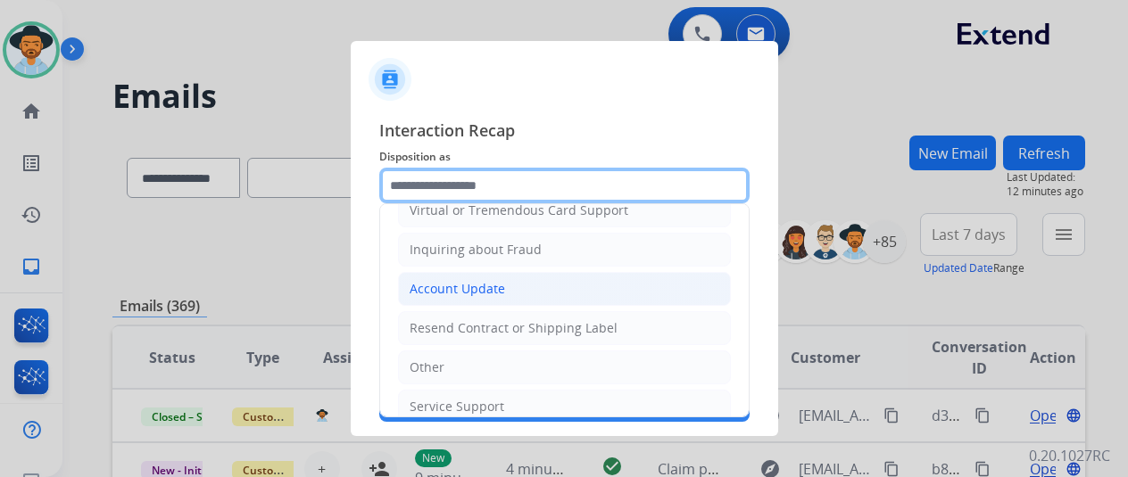
scroll to position [270, 0]
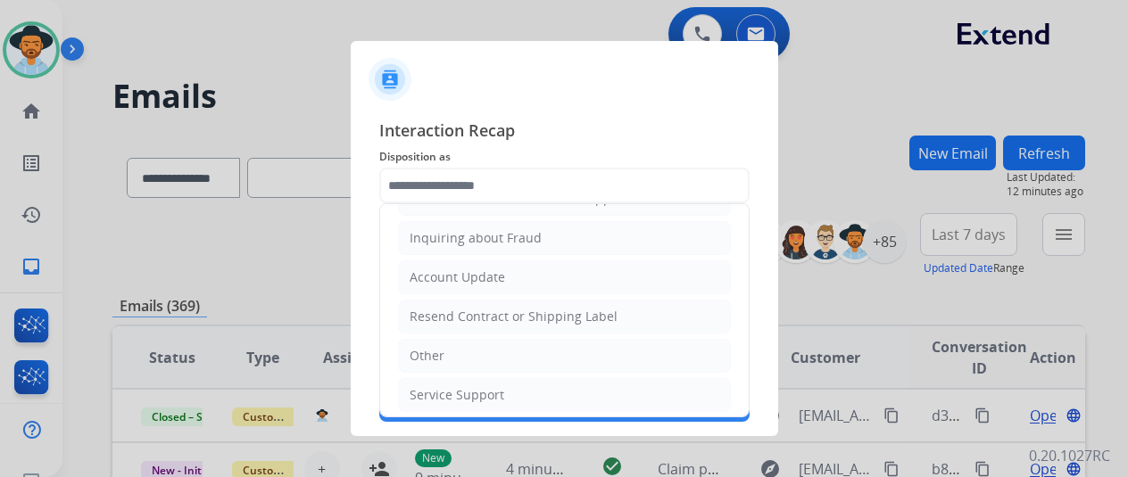
click at [436, 386] on div "Service Support" at bounding box center [457, 395] width 95 height 18
type input "**********"
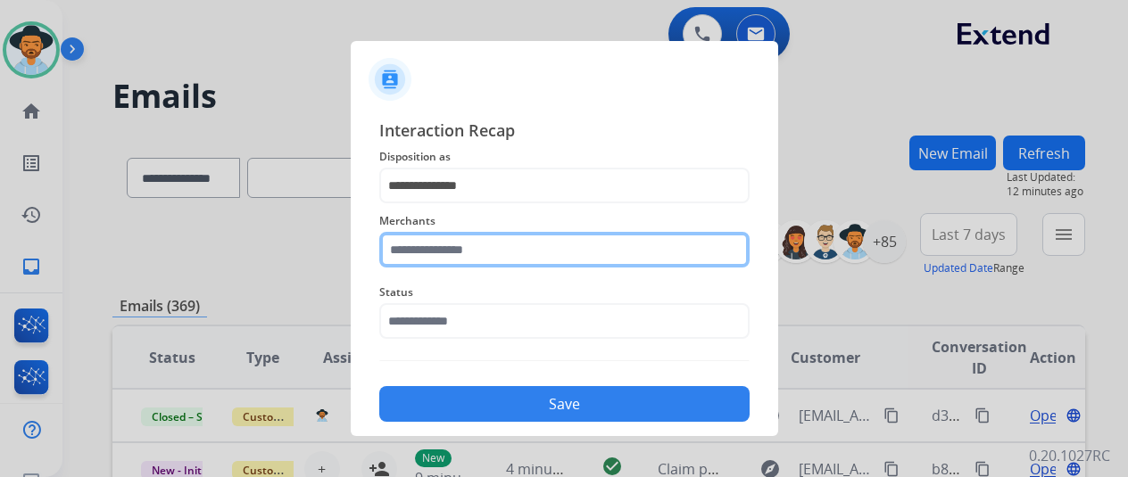
click at [419, 254] on input "text" at bounding box center [564, 250] width 370 height 36
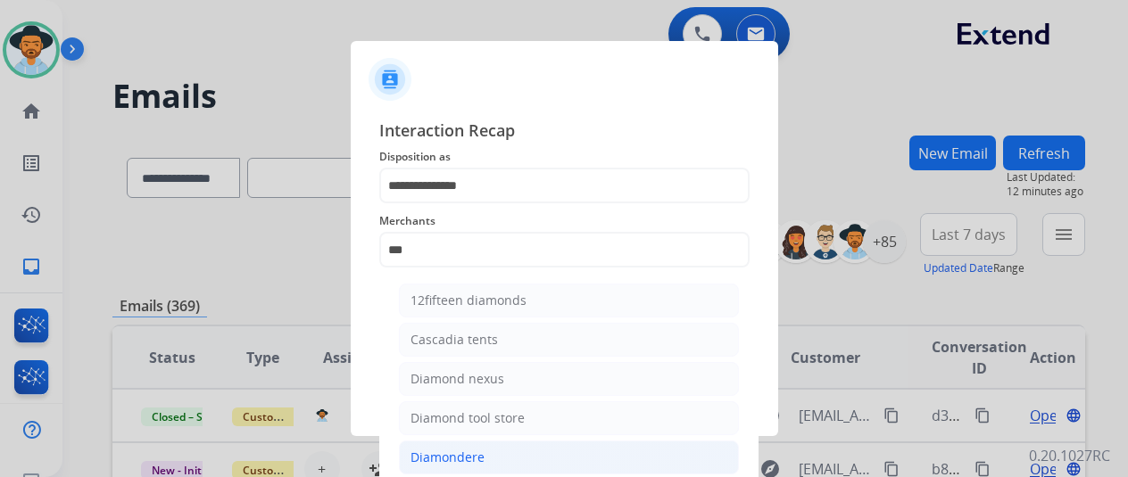
click at [431, 457] on div "Diamondere" at bounding box center [447, 458] width 74 height 18
type input "**********"
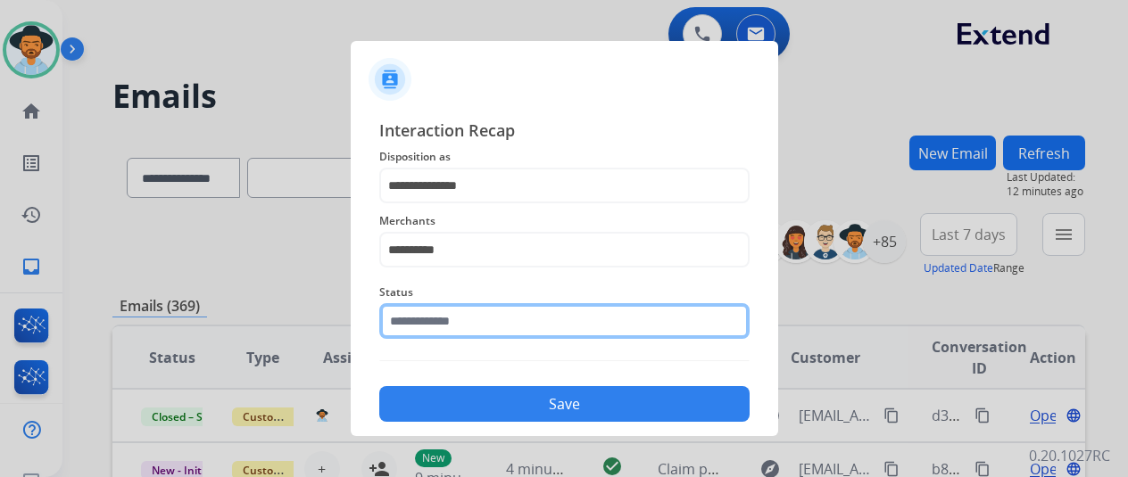
click at [444, 323] on input "text" at bounding box center [564, 321] width 370 height 36
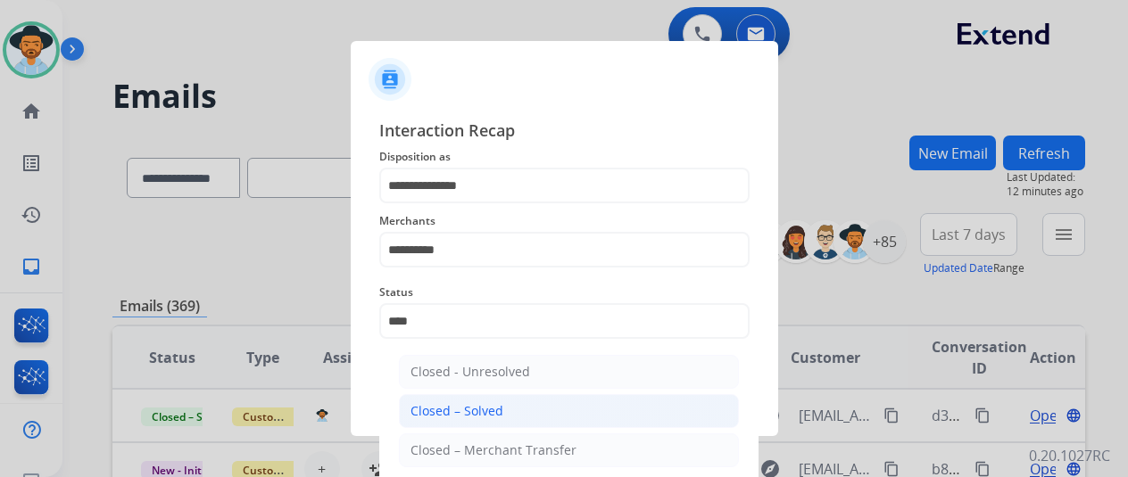
click at [471, 405] on div "Closed – Solved" at bounding box center [456, 411] width 93 height 18
type input "**********"
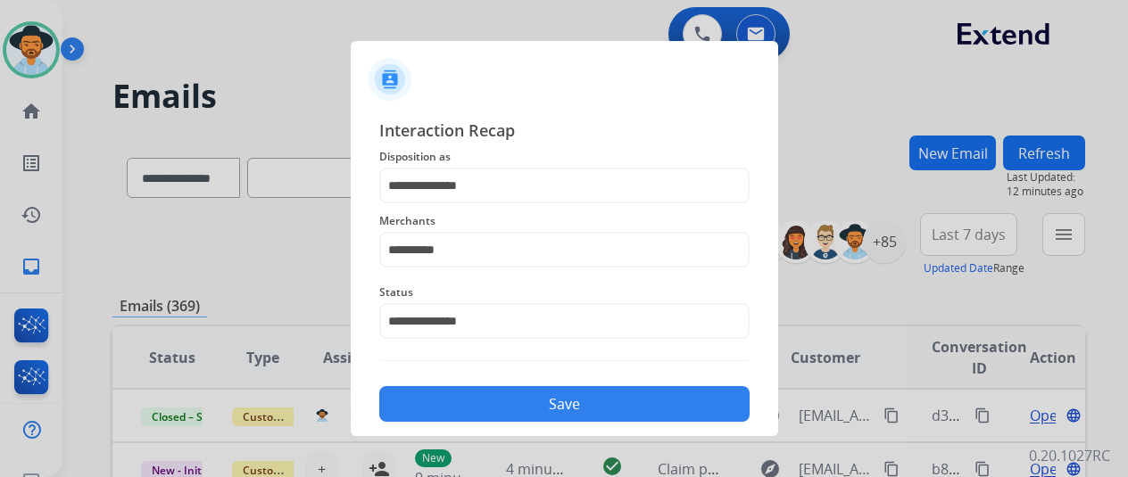
click at [473, 403] on button "Save" at bounding box center [564, 404] width 370 height 36
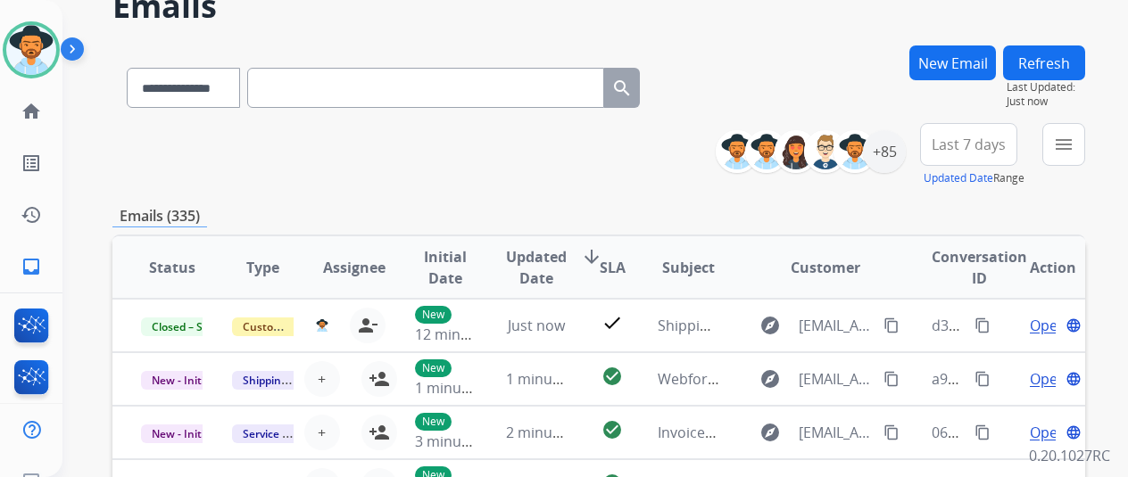
scroll to position [178, 0]
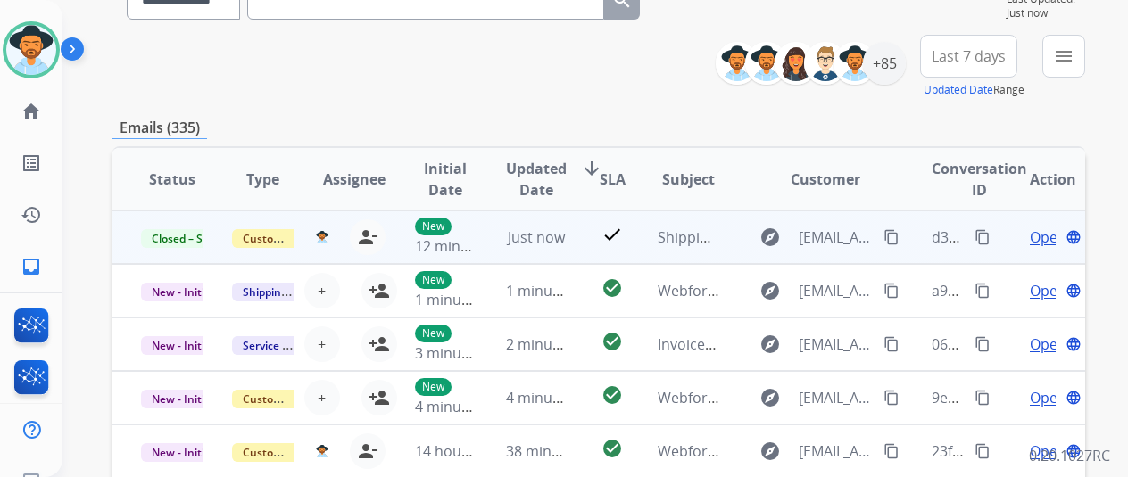
click at [1041, 232] on span "Open" at bounding box center [1048, 237] width 37 height 21
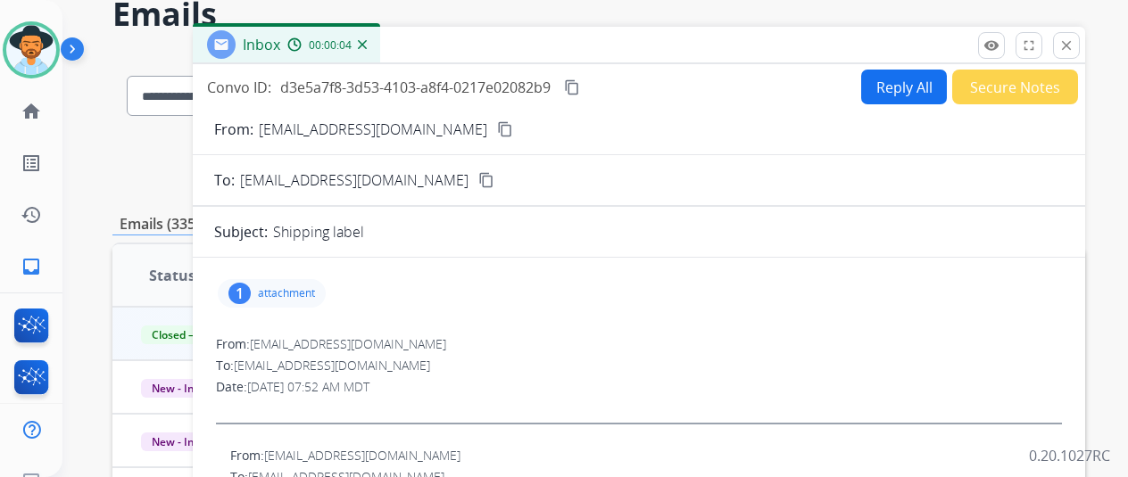
scroll to position [0, 0]
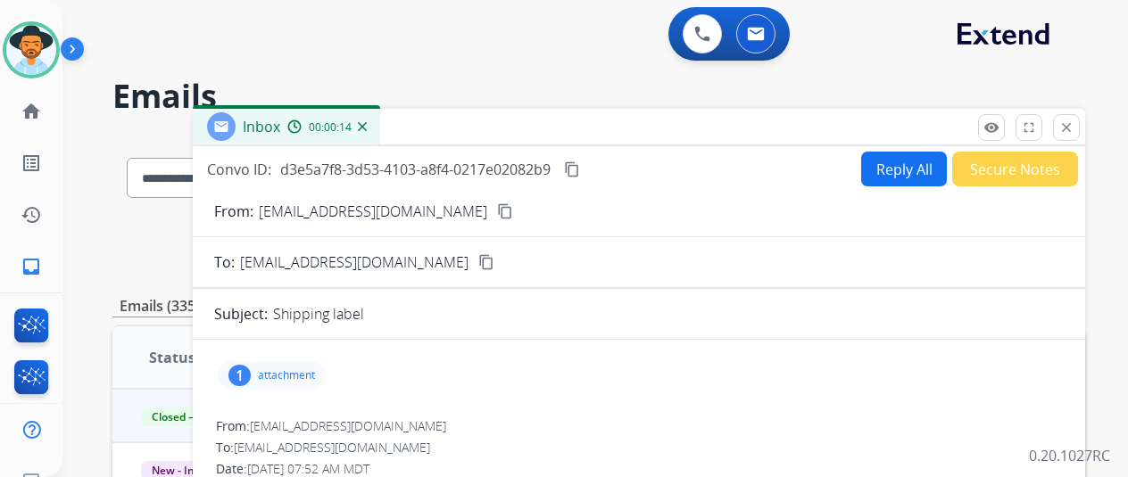
click at [367, 124] on img at bounding box center [362, 126] width 9 height 9
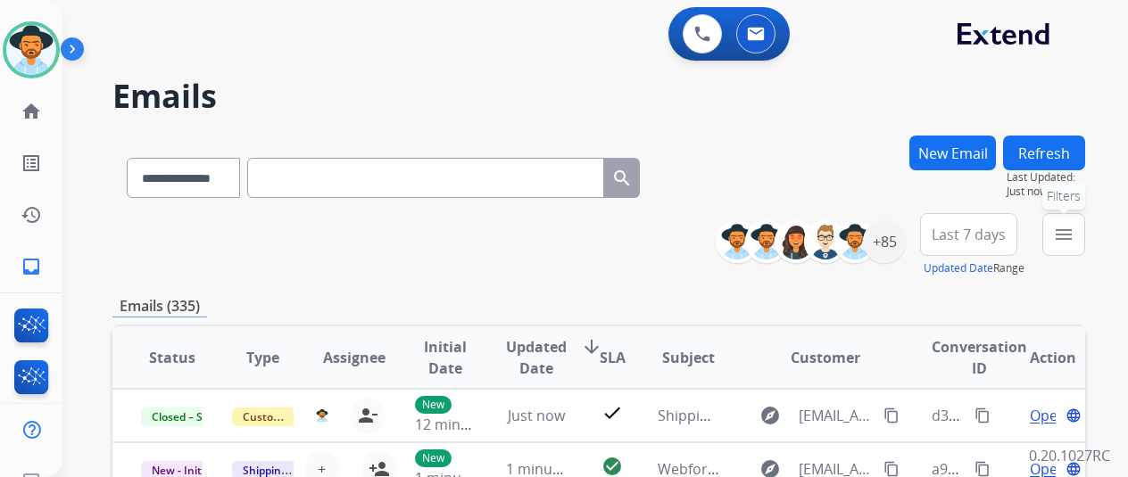
click at [1071, 228] on mat-icon "menu" at bounding box center [1063, 234] width 21 height 21
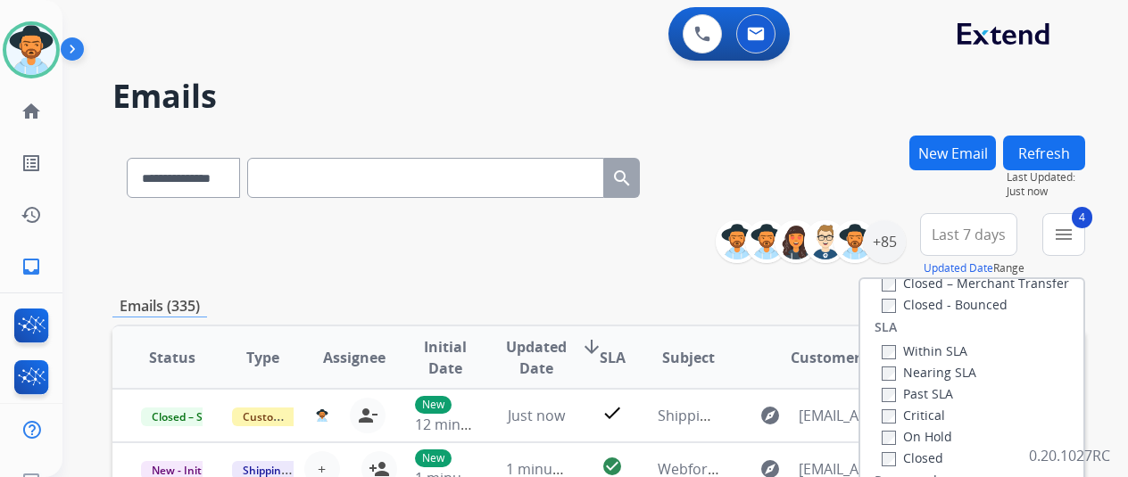
scroll to position [357, 0]
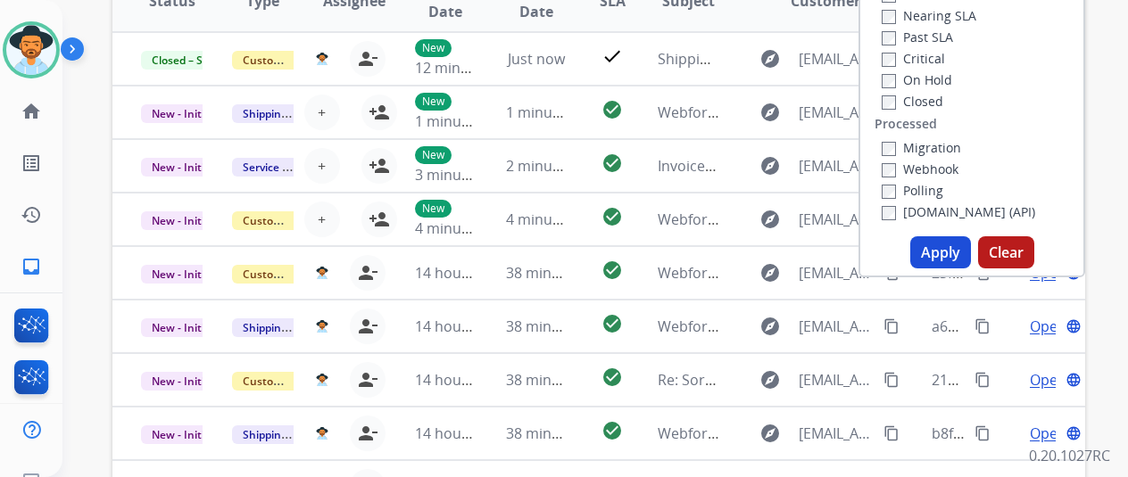
click at [937, 254] on button "Apply" at bounding box center [940, 252] width 61 height 32
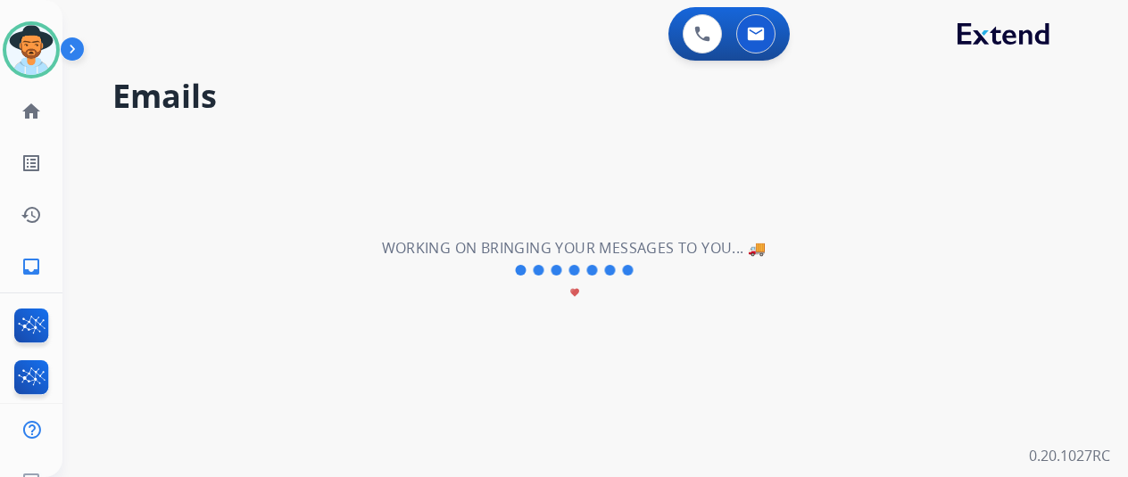
scroll to position [0, 0]
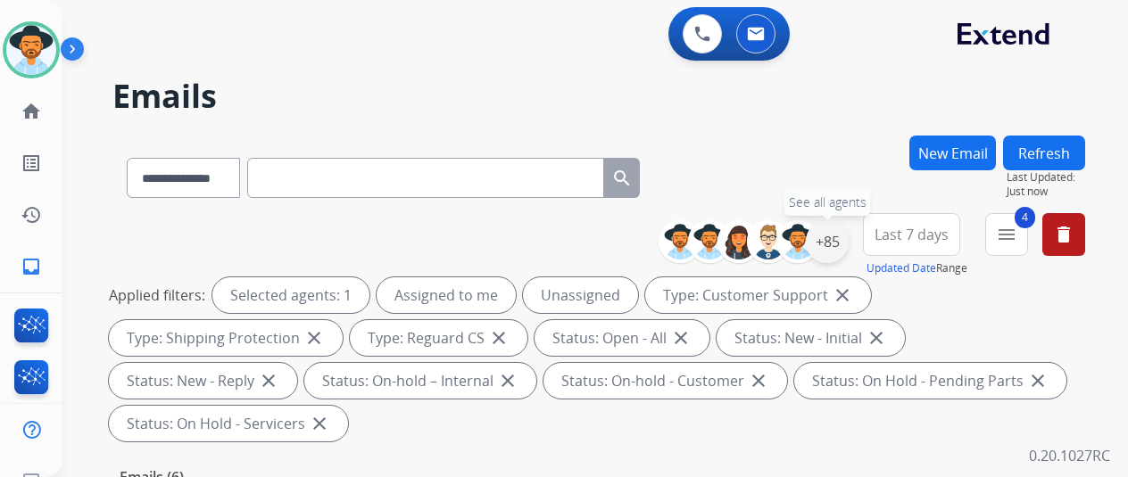
click at [848, 236] on div "+85" at bounding box center [827, 241] width 43 height 43
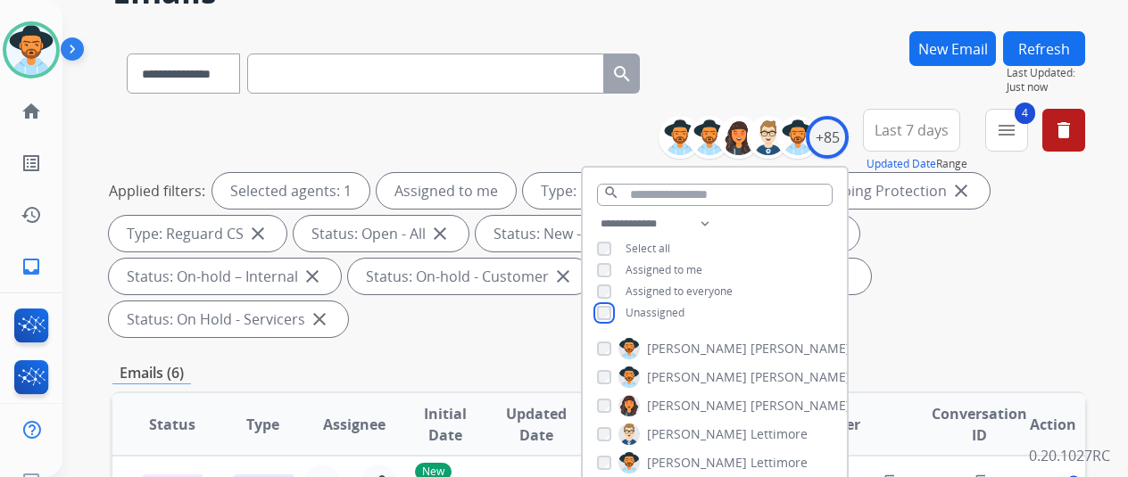
scroll to position [178, 0]
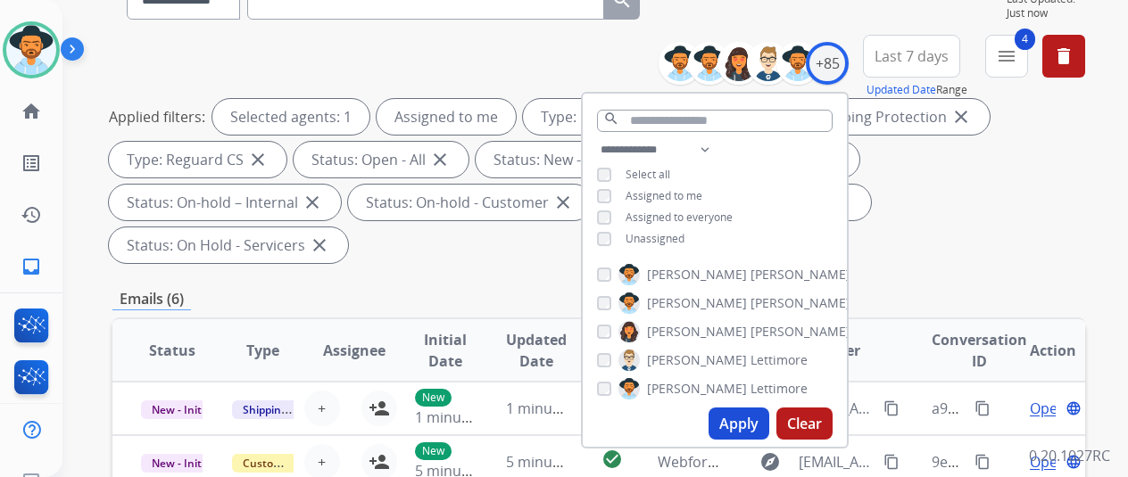
click at [739, 422] on button "Apply" at bounding box center [739, 424] width 61 height 32
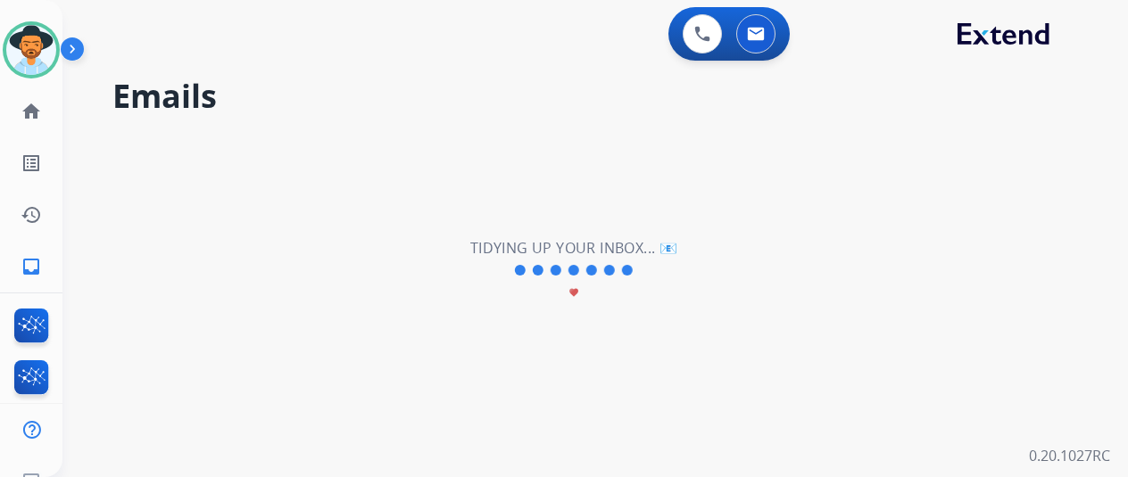
scroll to position [0, 0]
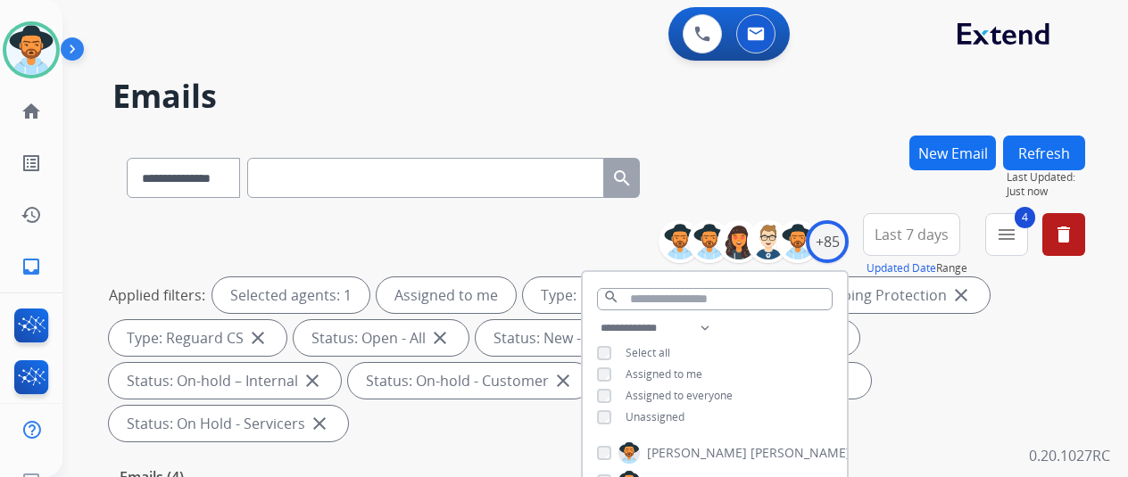
click at [762, 178] on div "**********" at bounding box center [598, 175] width 973 height 78
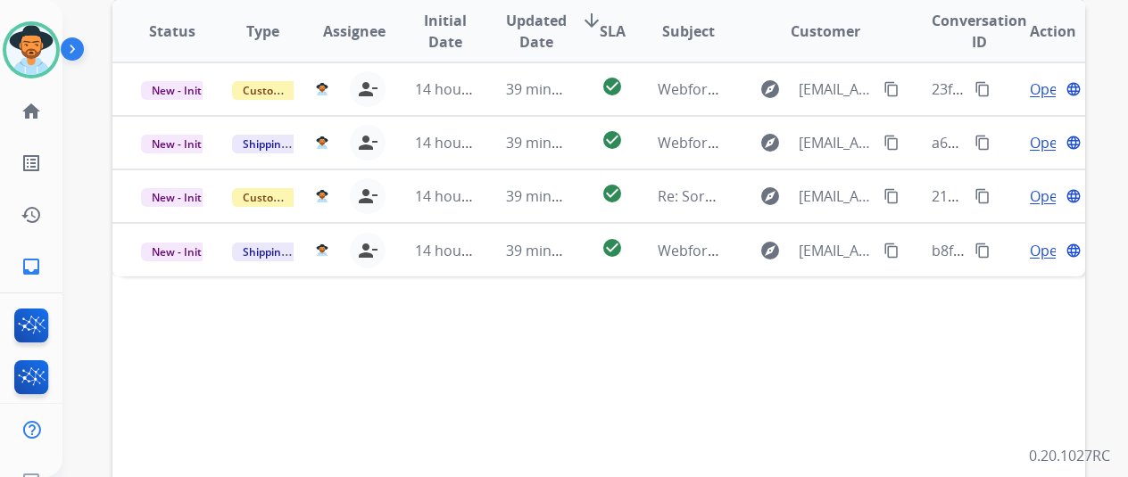
scroll to position [535, 0]
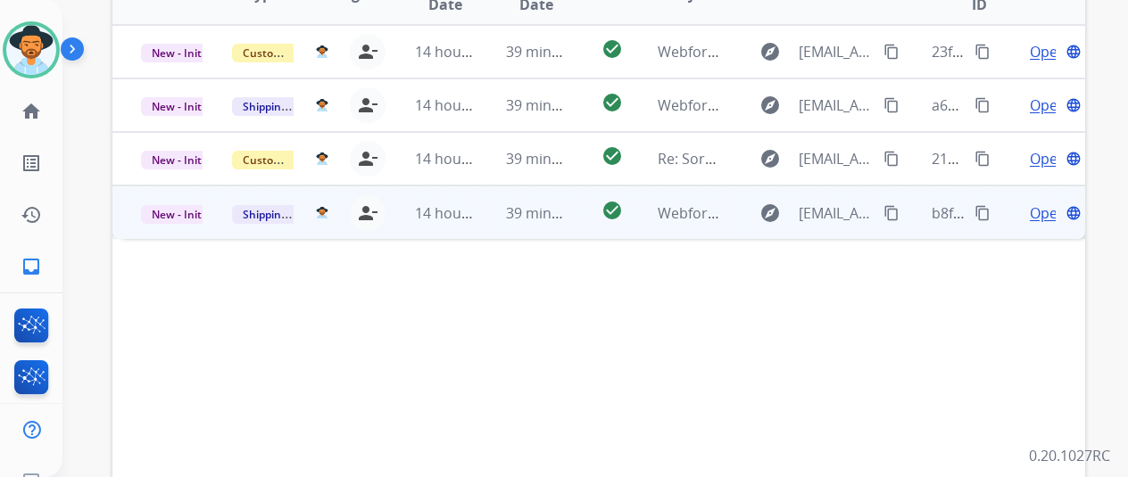
click at [1041, 203] on span "Open" at bounding box center [1048, 213] width 37 height 21
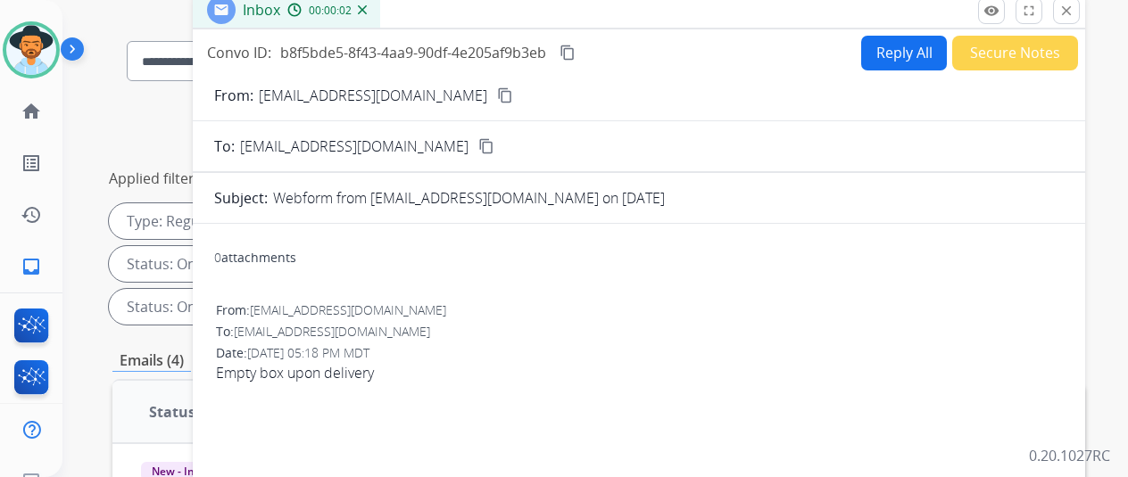
scroll to position [0, 0]
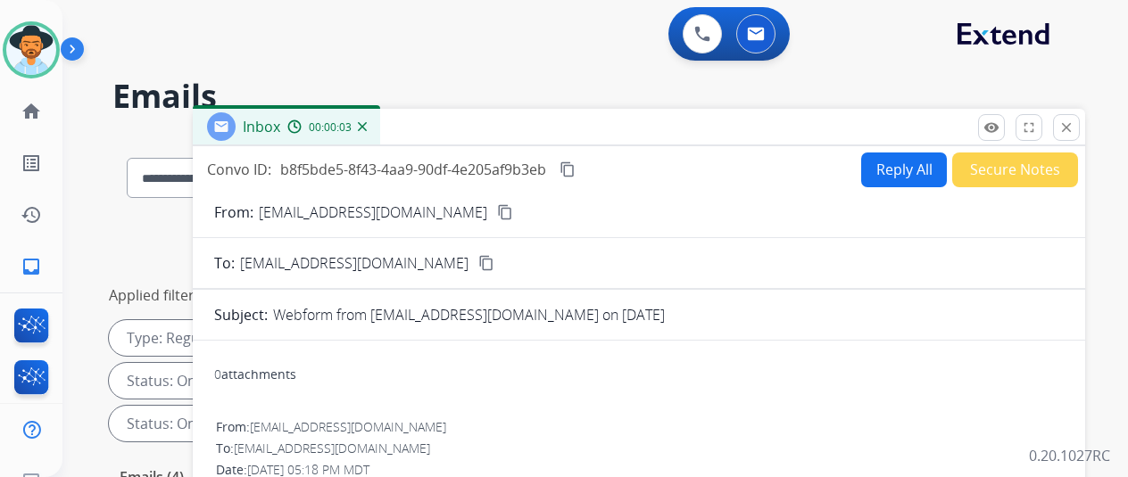
click at [497, 210] on mat-icon "content_copy" at bounding box center [505, 212] width 16 height 16
click at [904, 170] on button "Reply All" at bounding box center [904, 170] width 86 height 35
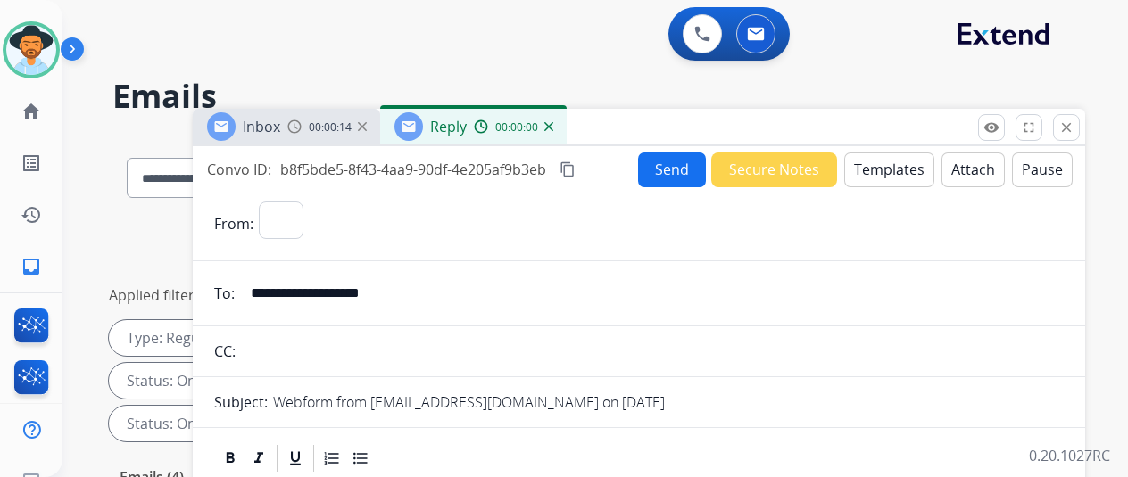
select select "**********"
click at [891, 162] on button "Templates" at bounding box center [889, 170] width 90 height 35
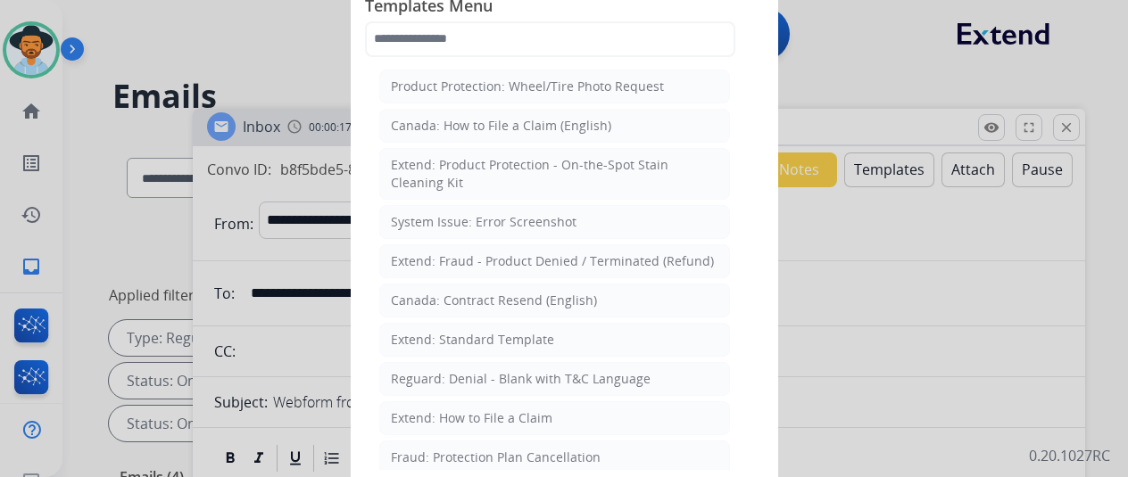
click at [468, 410] on div "Extend: How to File a Claim" at bounding box center [472, 419] width 162 height 18
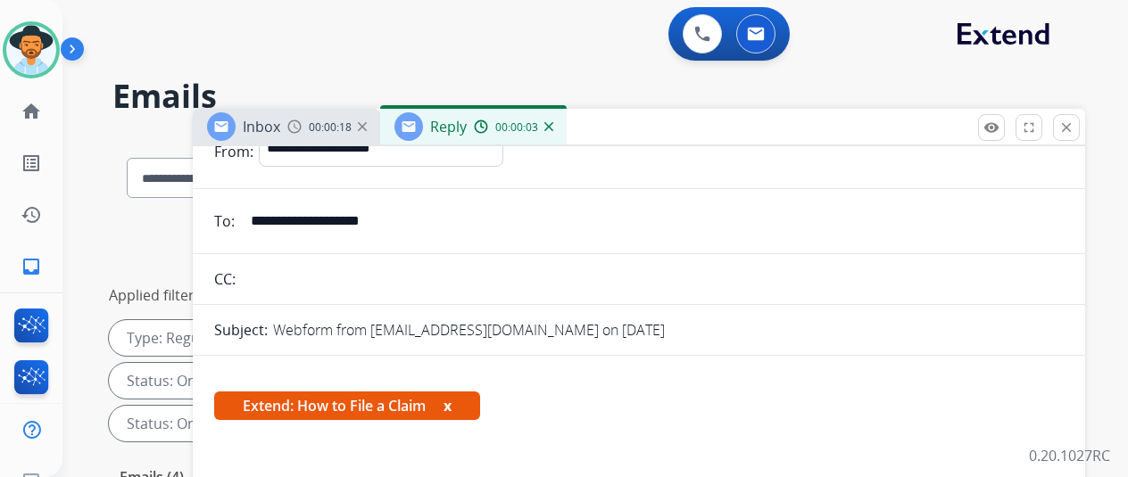
scroll to position [268, 0]
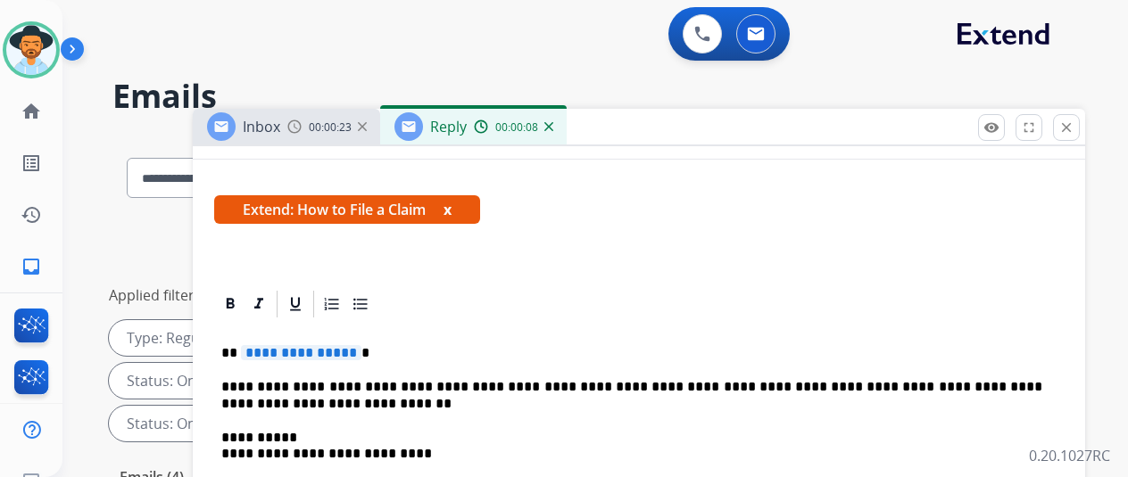
click at [361, 358] on span "**********" at bounding box center [301, 352] width 120 height 15
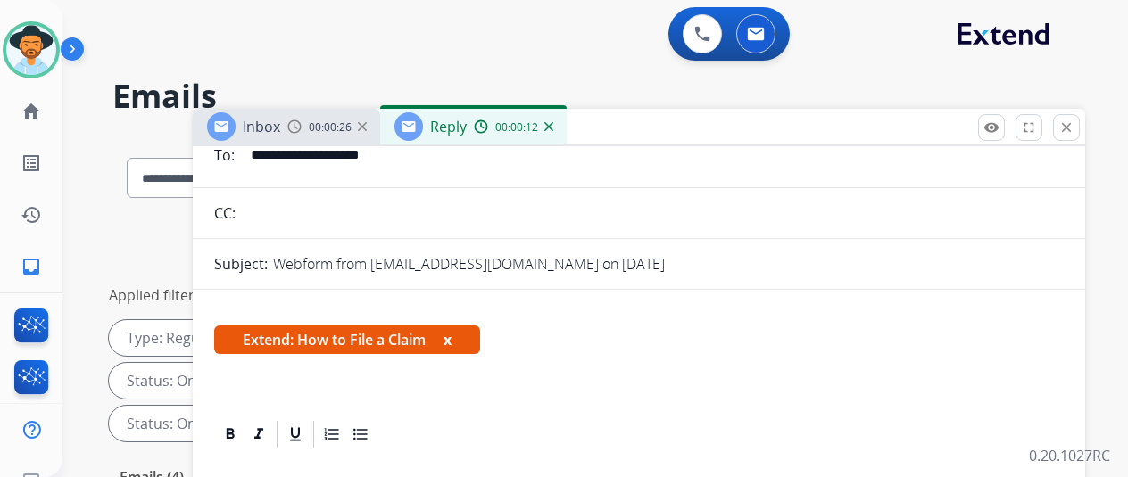
scroll to position [0, 0]
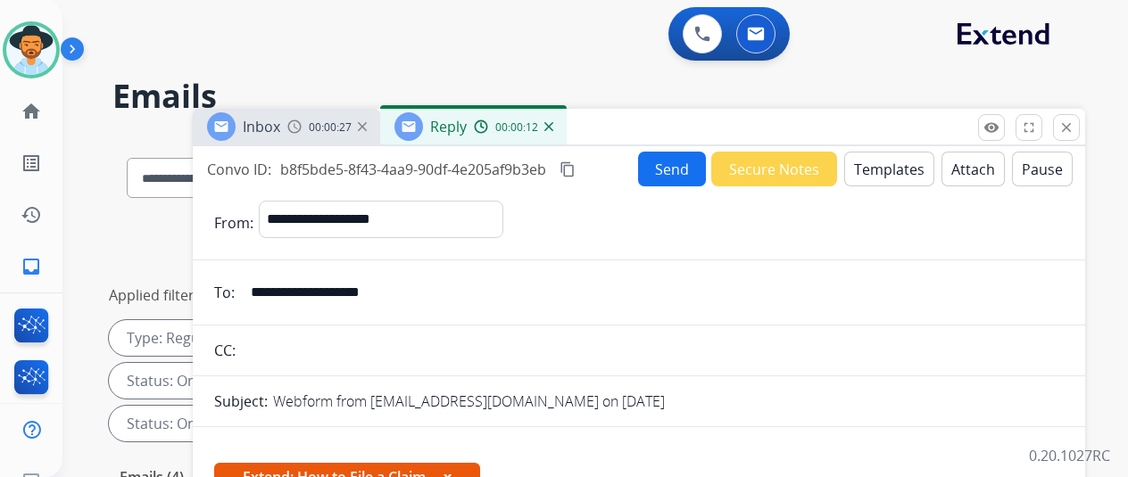
click at [671, 167] on button "Send" at bounding box center [672, 169] width 68 height 35
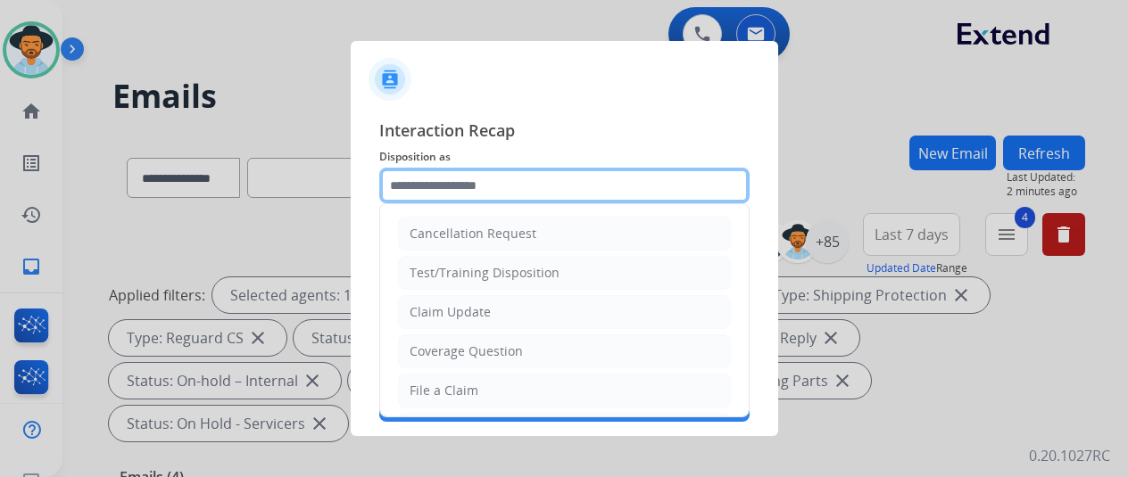
click at [429, 179] on input "text" at bounding box center [564, 186] width 370 height 36
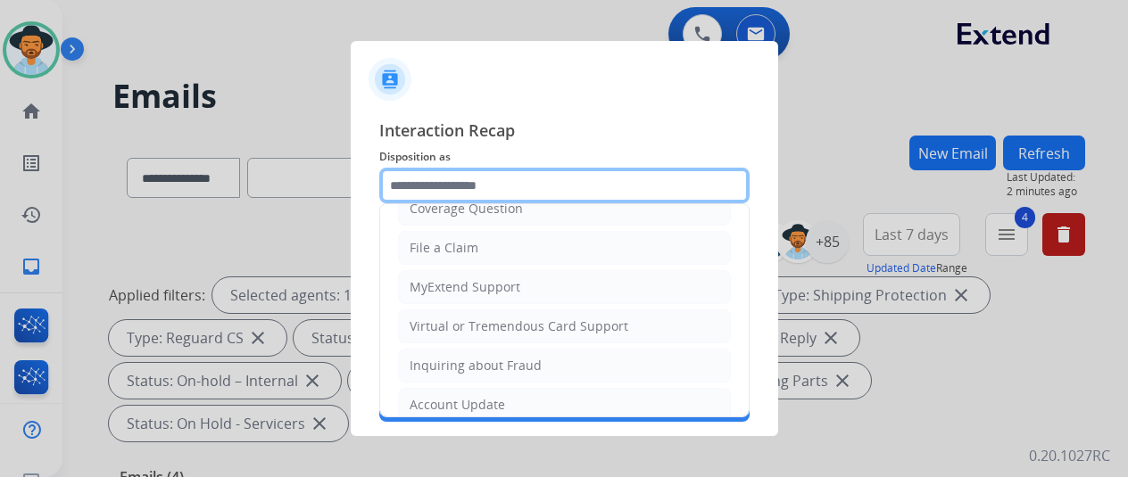
scroll to position [178, 0]
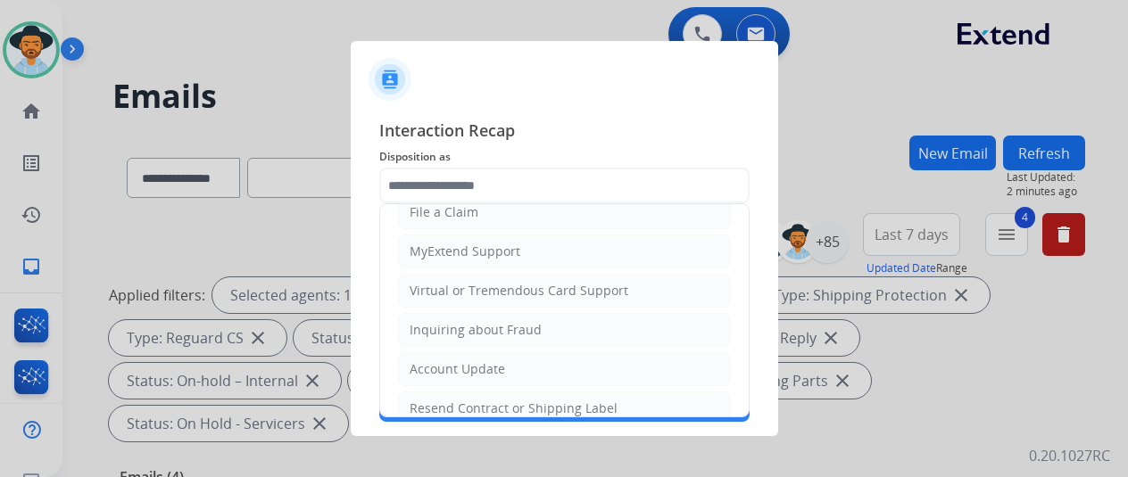
click at [468, 211] on div "File a Claim" at bounding box center [444, 212] width 69 height 18
type input "**********"
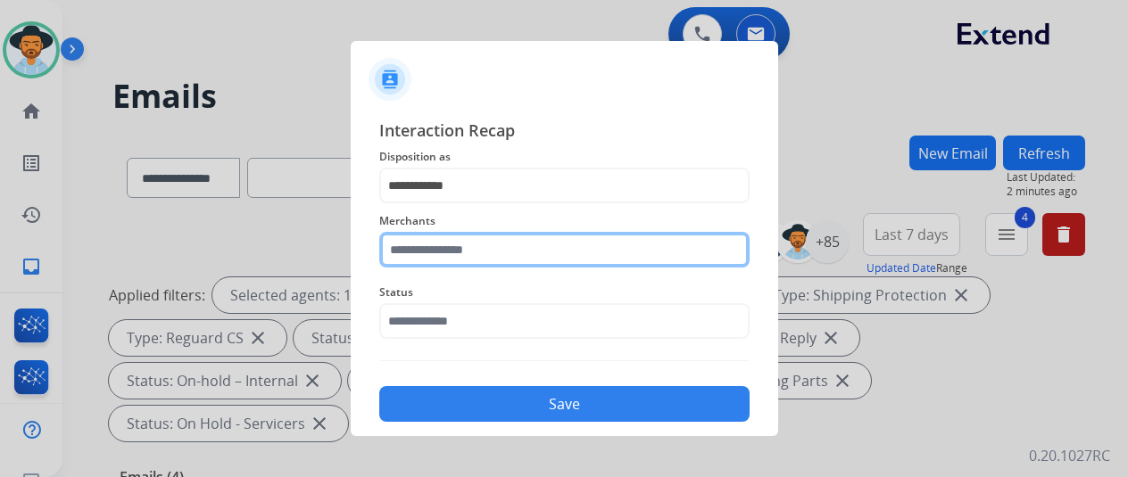
click at [471, 250] on input "text" at bounding box center [564, 250] width 370 height 36
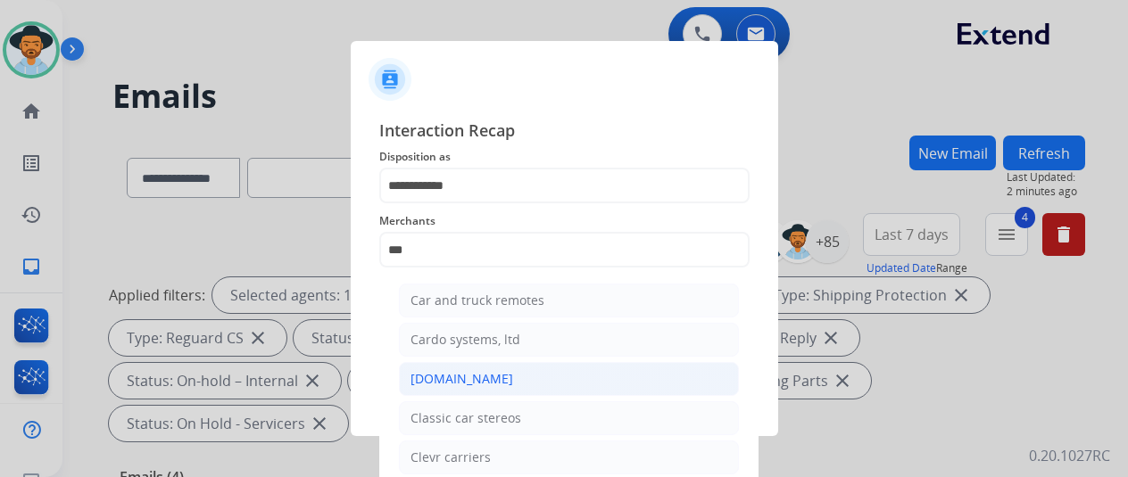
click at [442, 377] on div "[DOMAIN_NAME]" at bounding box center [461, 379] width 103 height 18
type input "**********"
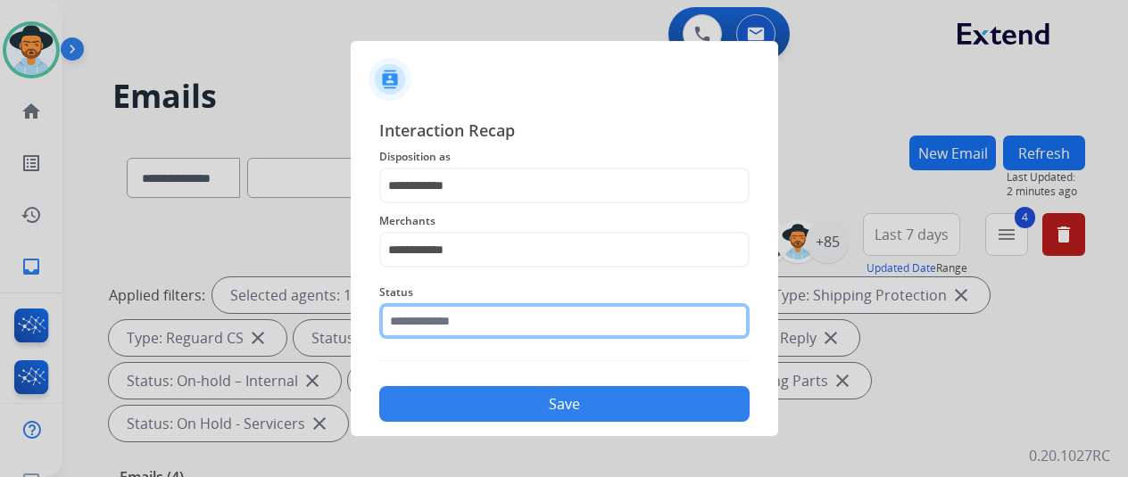
click at [461, 320] on input "text" at bounding box center [564, 321] width 370 height 36
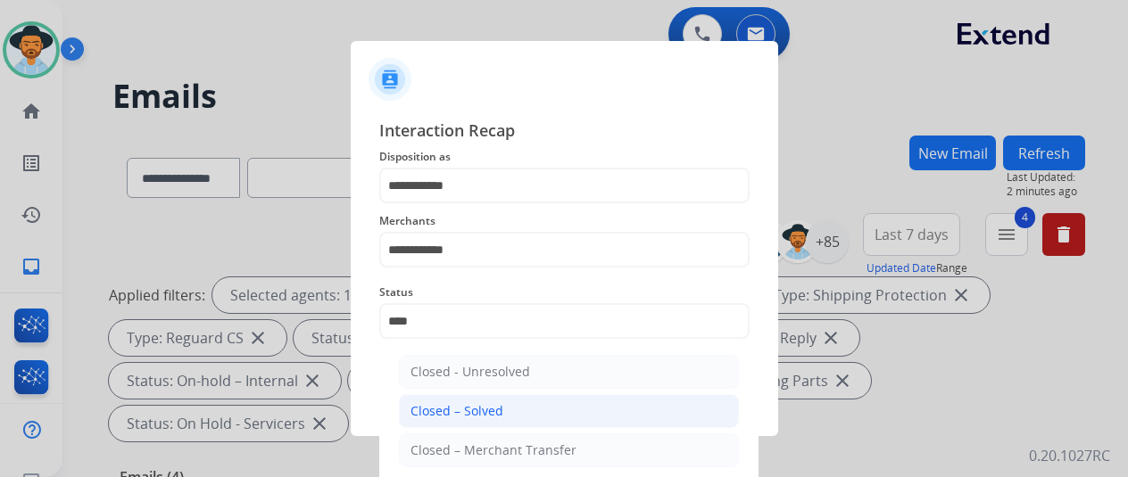
click at [464, 404] on div "Closed – Solved" at bounding box center [456, 411] width 93 height 18
type input "**********"
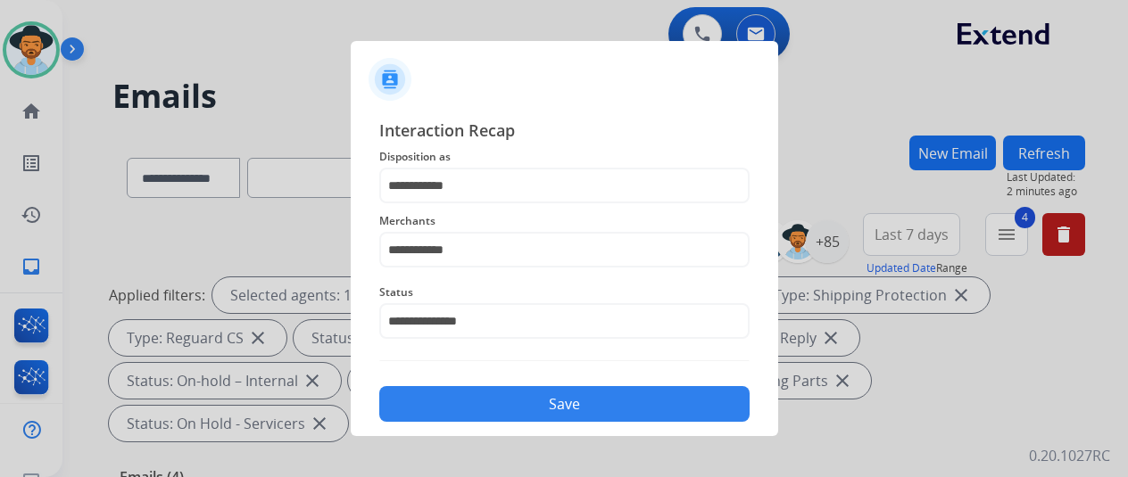
click at [466, 402] on button "Save" at bounding box center [564, 404] width 370 height 36
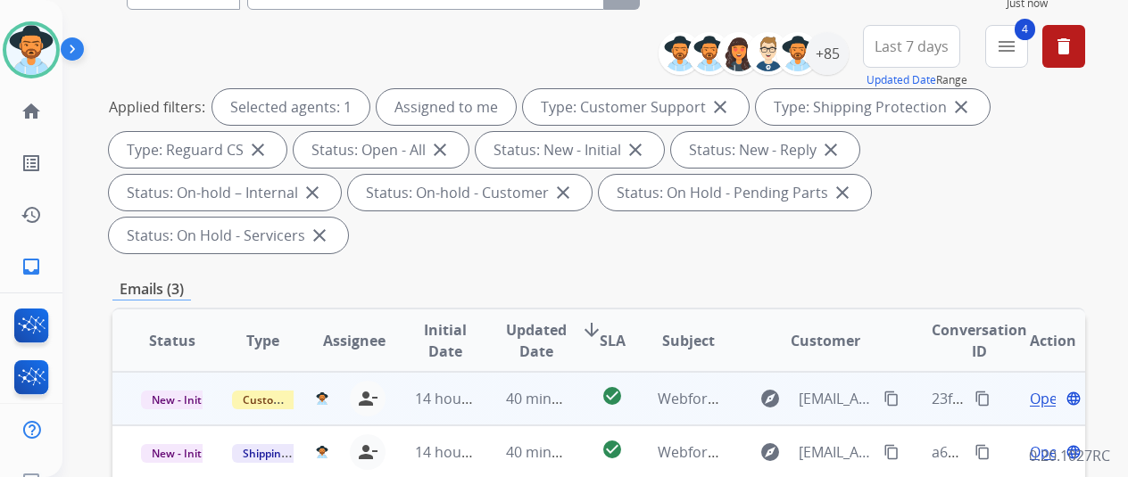
scroll to position [268, 0]
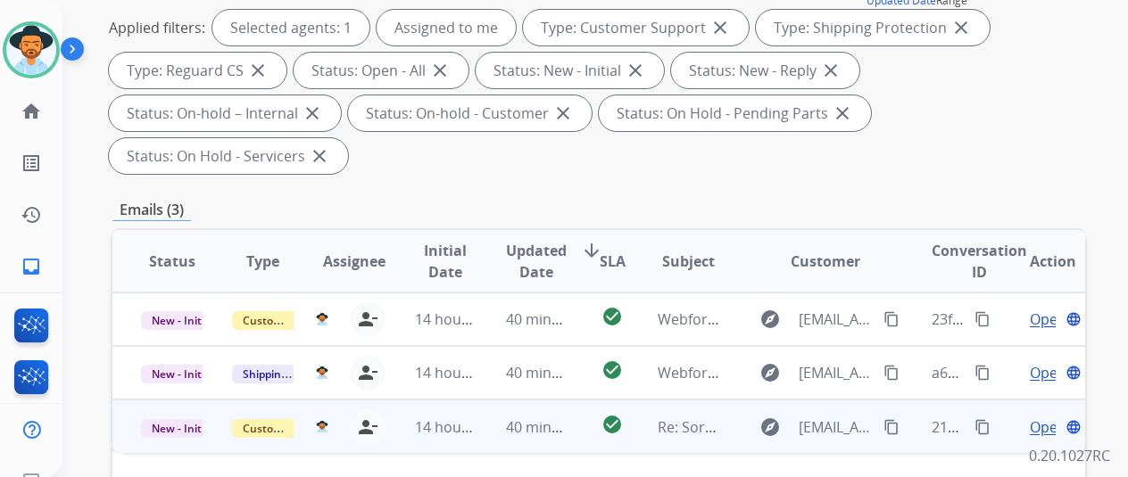
click at [1042, 417] on span "Open" at bounding box center [1048, 427] width 37 height 21
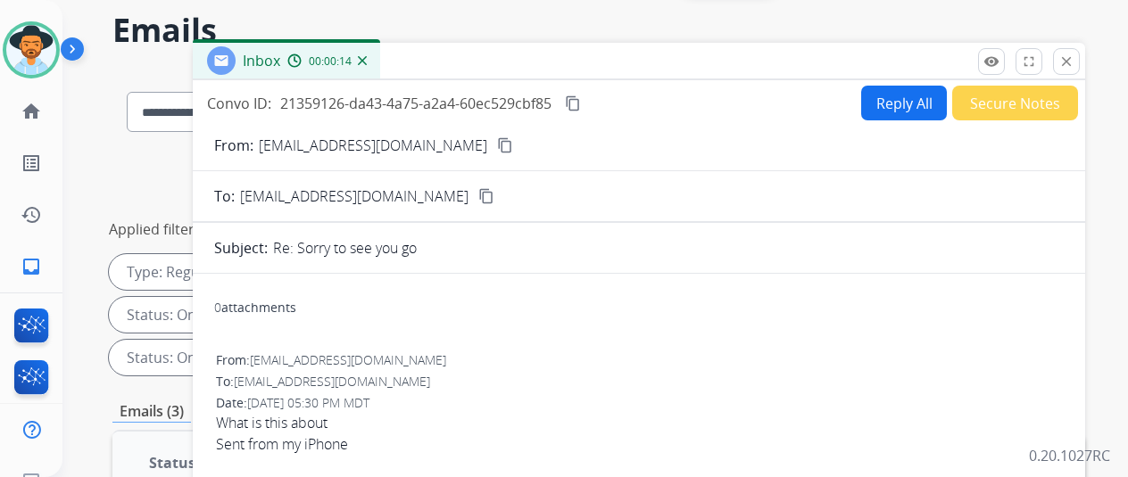
scroll to position [0, 0]
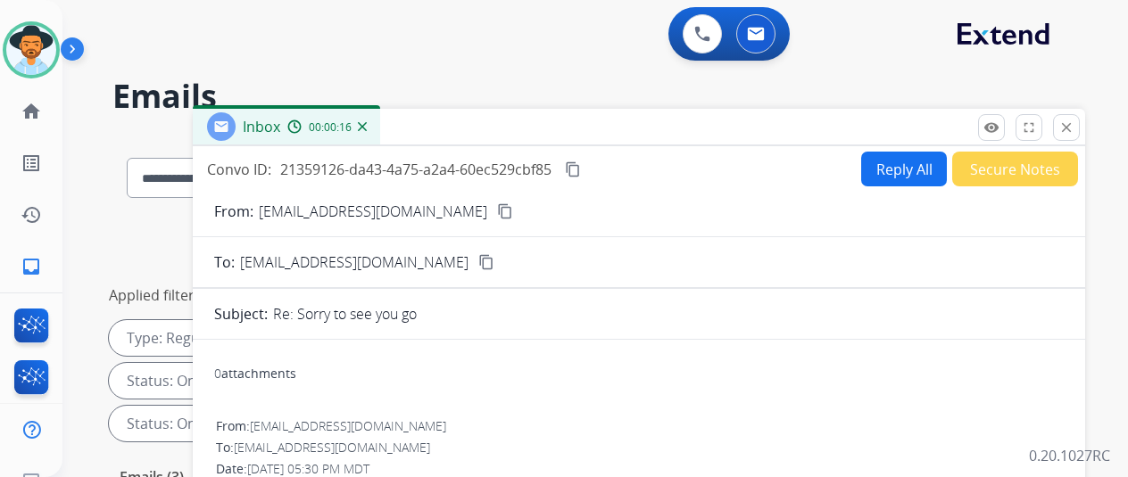
click at [497, 206] on mat-icon "content_copy" at bounding box center [505, 211] width 16 height 16
click at [888, 162] on button "Reply All" at bounding box center [904, 169] width 86 height 35
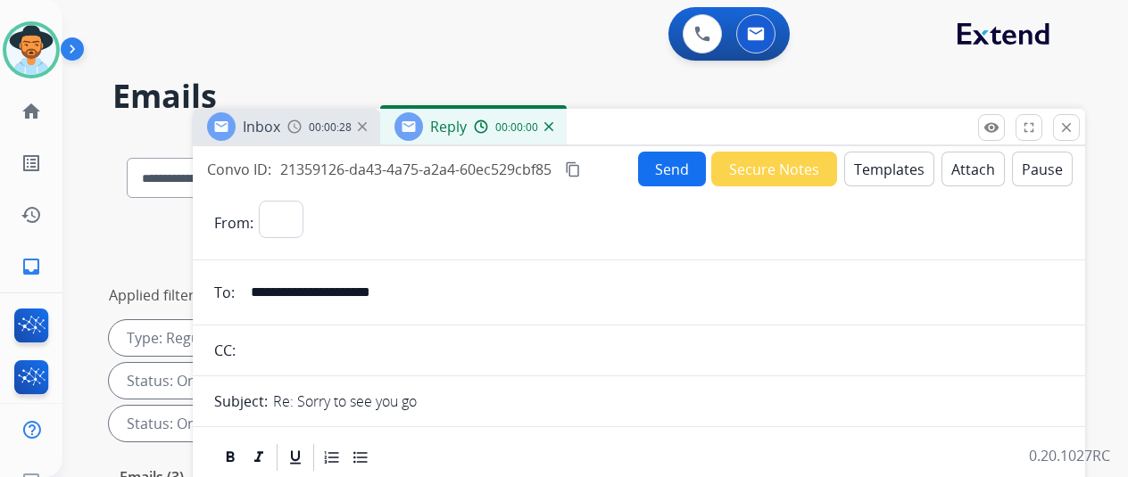
select select "**********"
click at [896, 162] on button "Templates" at bounding box center [889, 169] width 90 height 35
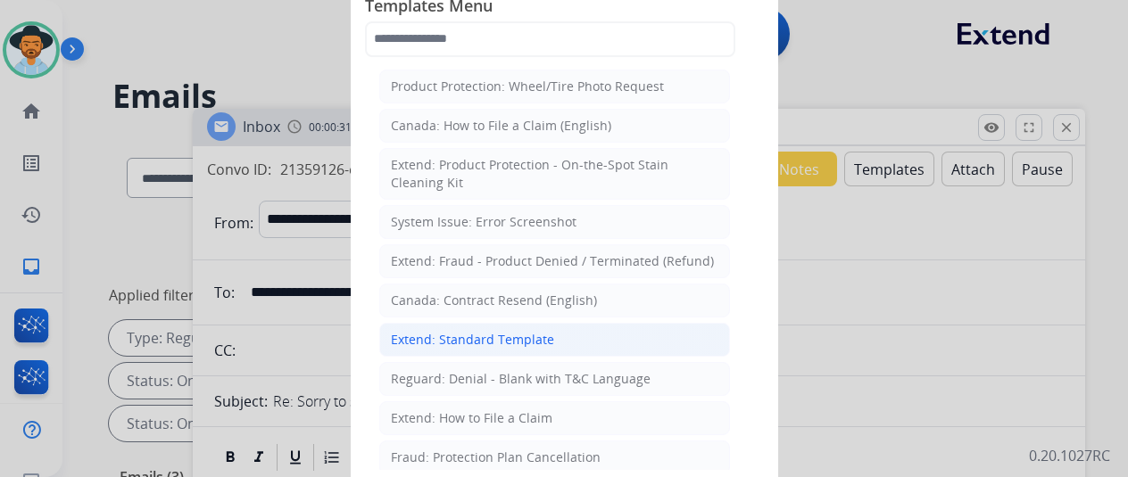
click at [480, 331] on div "Extend: Standard Template" at bounding box center [472, 340] width 163 height 18
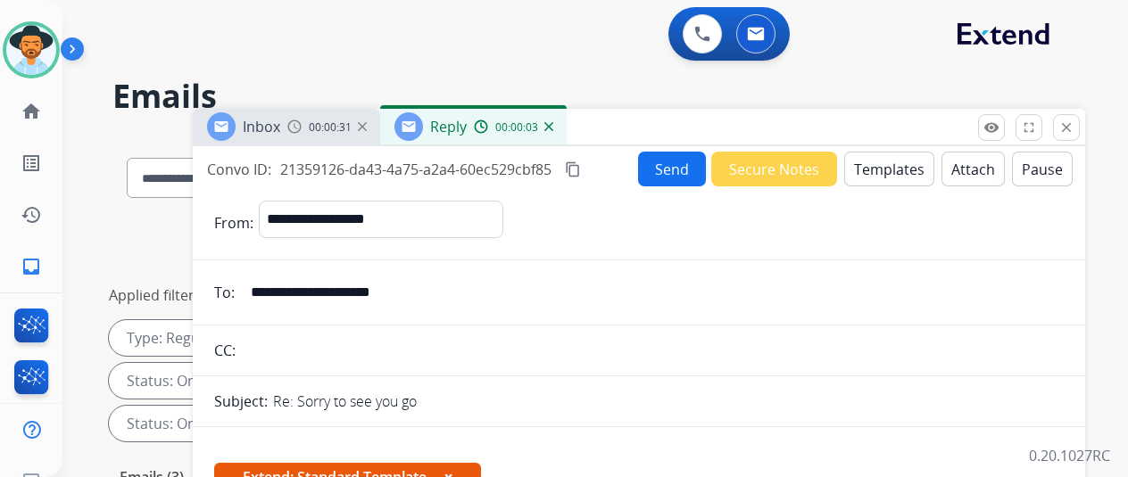
scroll to position [268, 0]
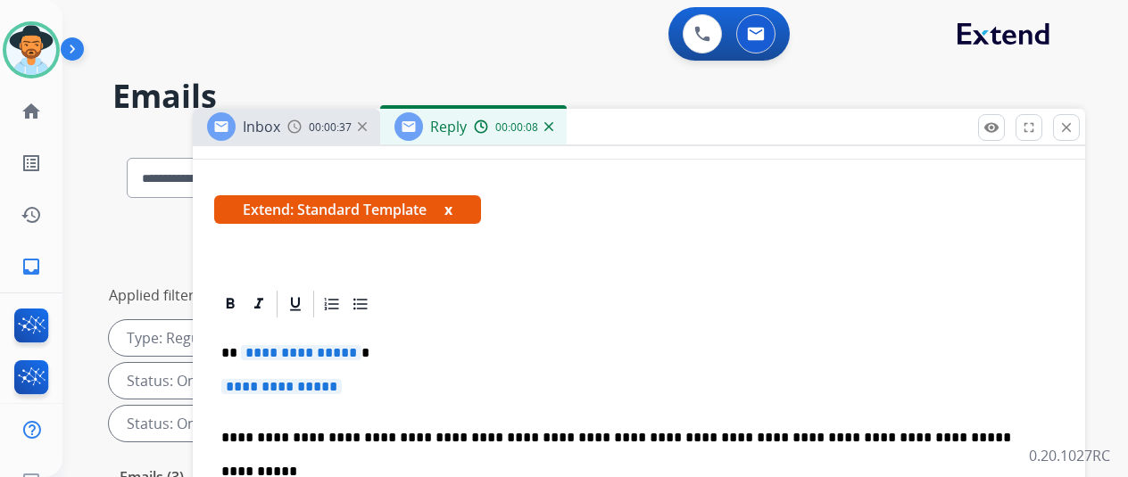
click at [361, 352] on span "**********" at bounding box center [301, 352] width 120 height 15
click at [342, 386] on span "**********" at bounding box center [281, 386] width 120 height 15
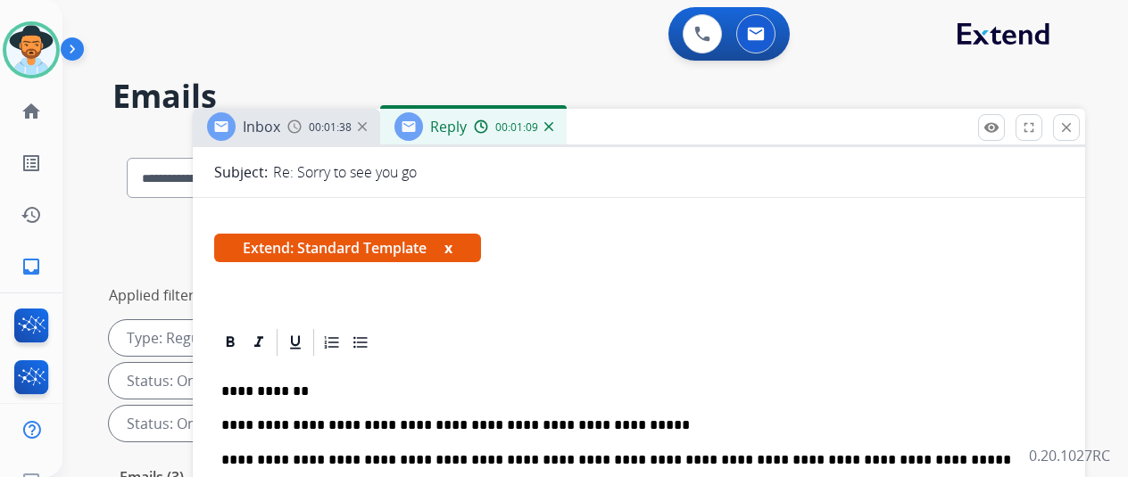
scroll to position [0, 0]
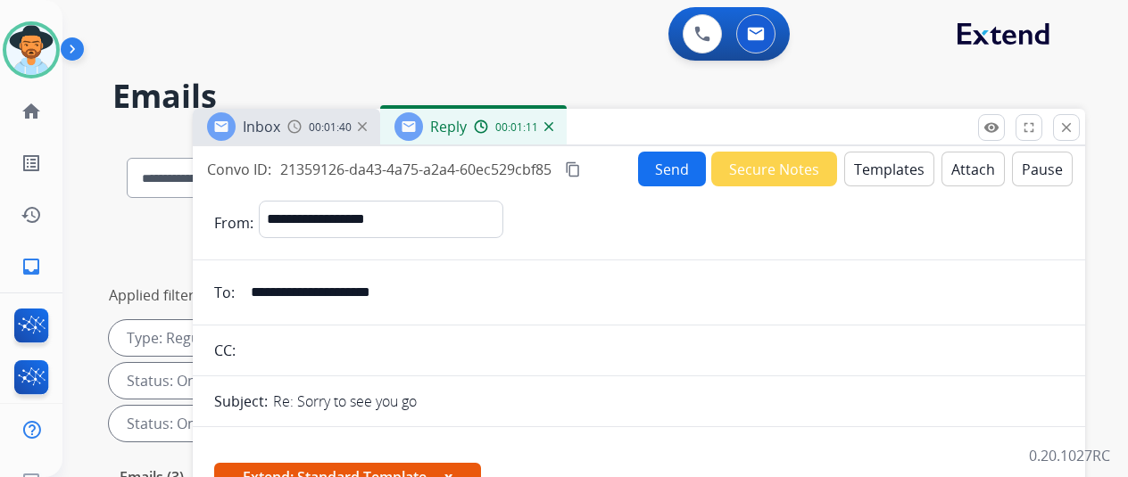
click at [665, 165] on button "Send" at bounding box center [672, 169] width 68 height 35
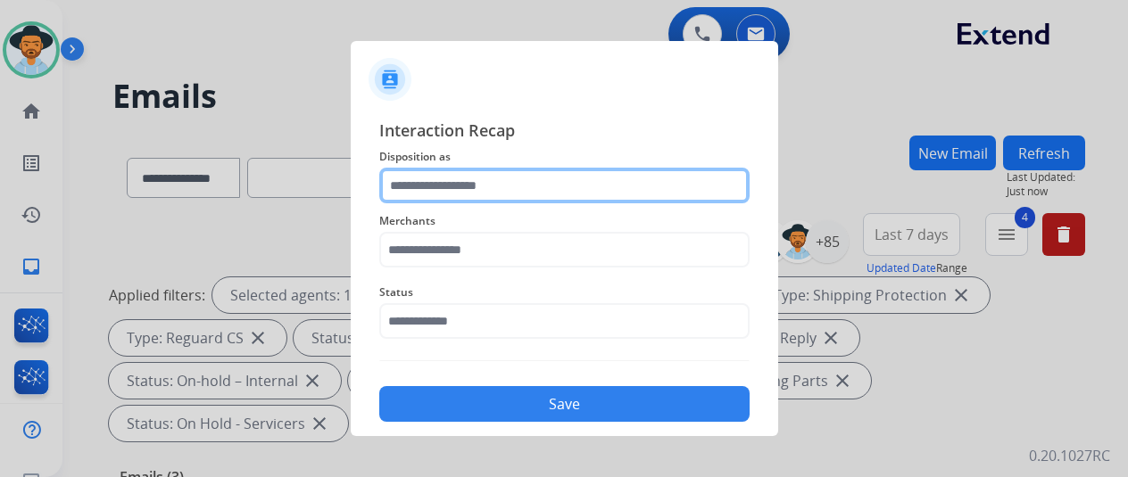
click at [469, 195] on input "text" at bounding box center [564, 186] width 370 height 36
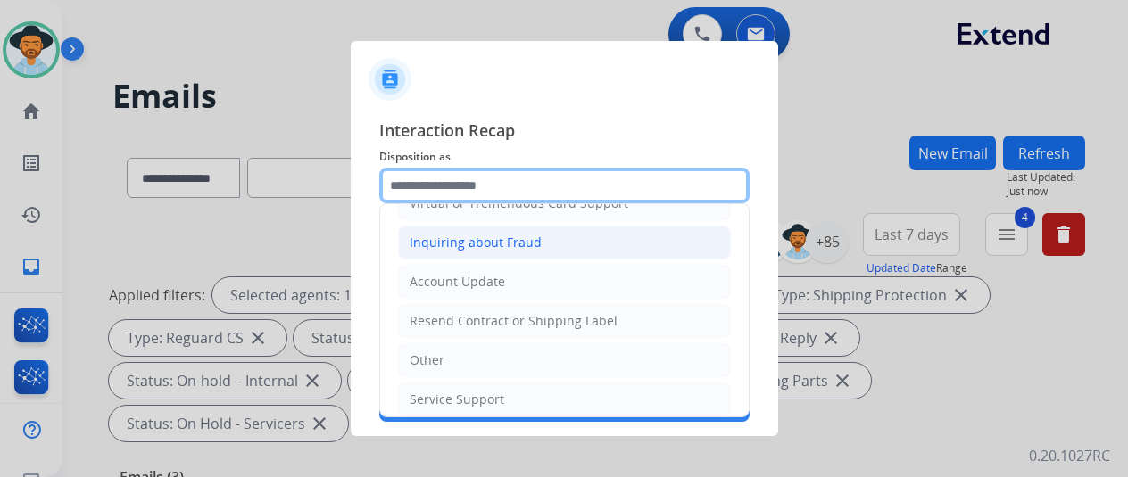
scroll to position [270, 0]
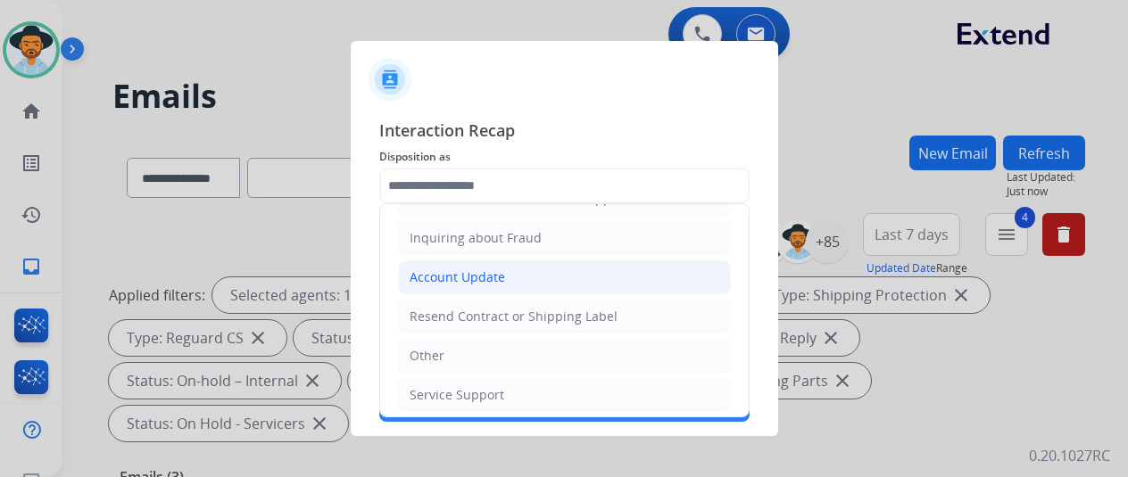
click at [451, 269] on div "Account Update" at bounding box center [457, 278] width 95 height 18
type input "**********"
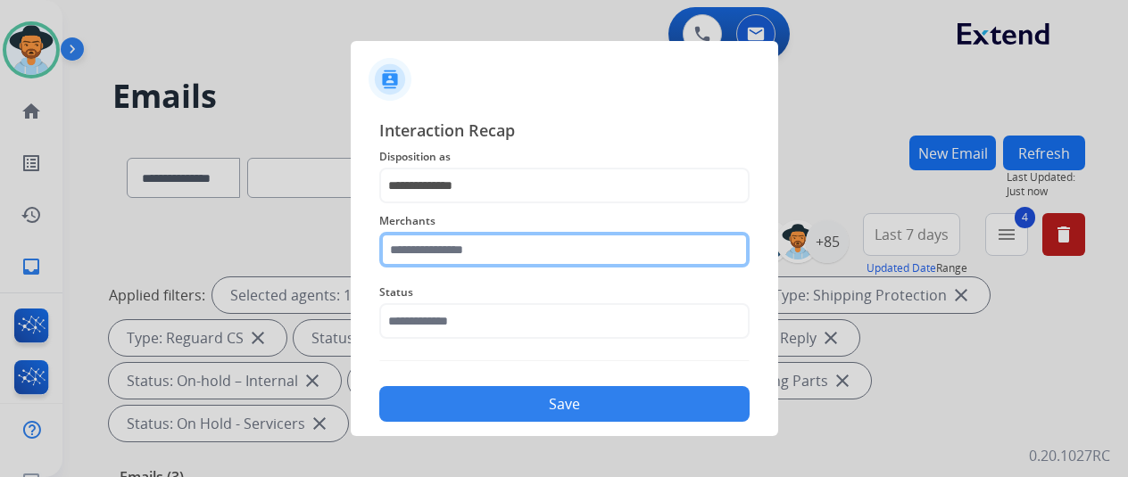
click at [419, 245] on input "text" at bounding box center [564, 250] width 370 height 36
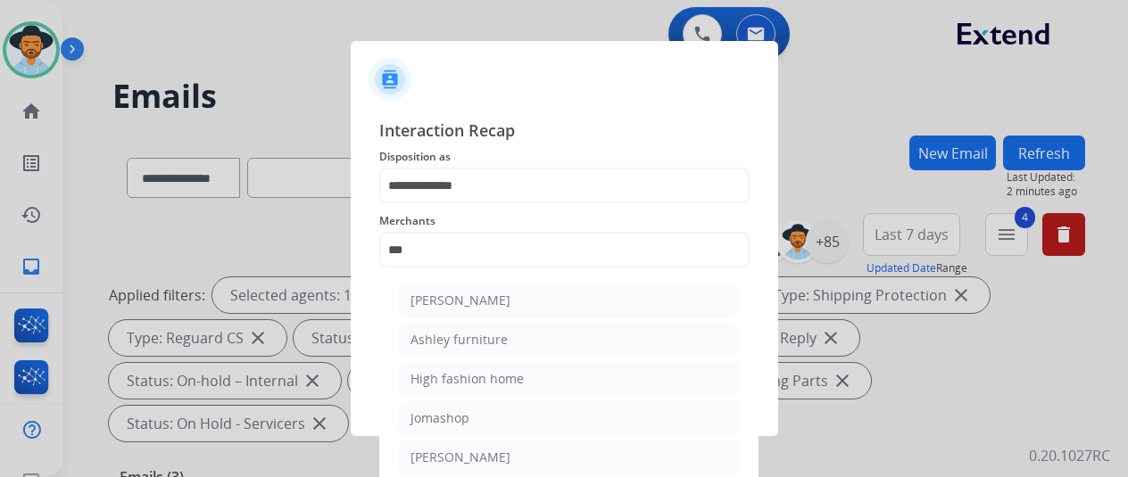
click at [442, 304] on div "[PERSON_NAME]" at bounding box center [460, 301] width 100 height 18
type input "**********"
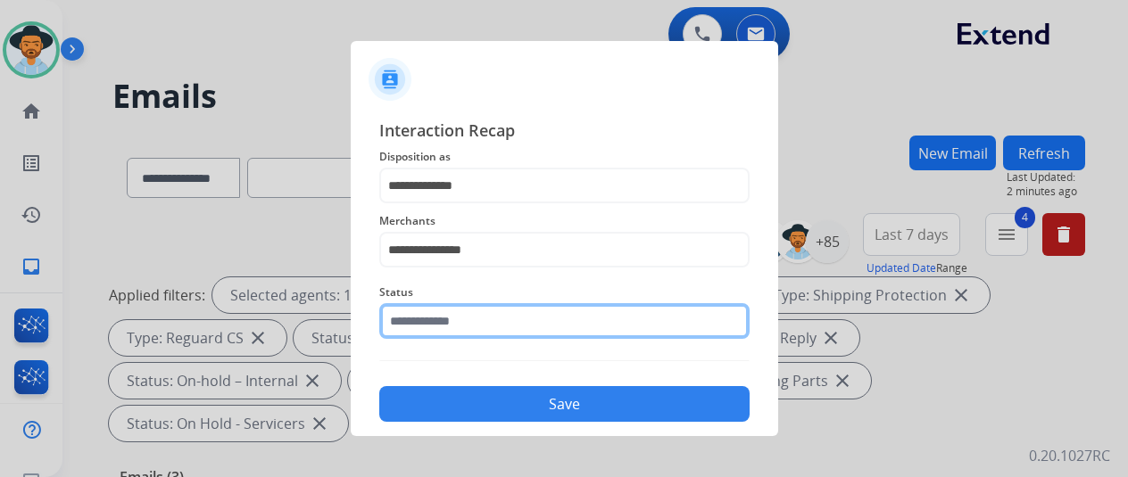
click at [440, 324] on input "text" at bounding box center [564, 321] width 370 height 36
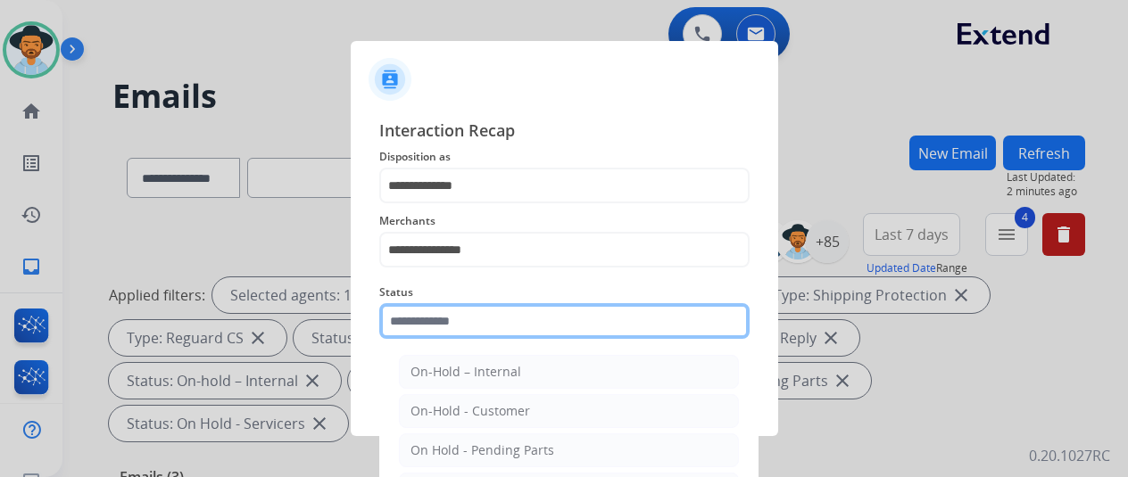
drag, startPoint x: 440, startPoint y: 323, endPoint x: 442, endPoint y: 314, distance: 9.1
click at [442, 314] on input "text" at bounding box center [564, 321] width 370 height 36
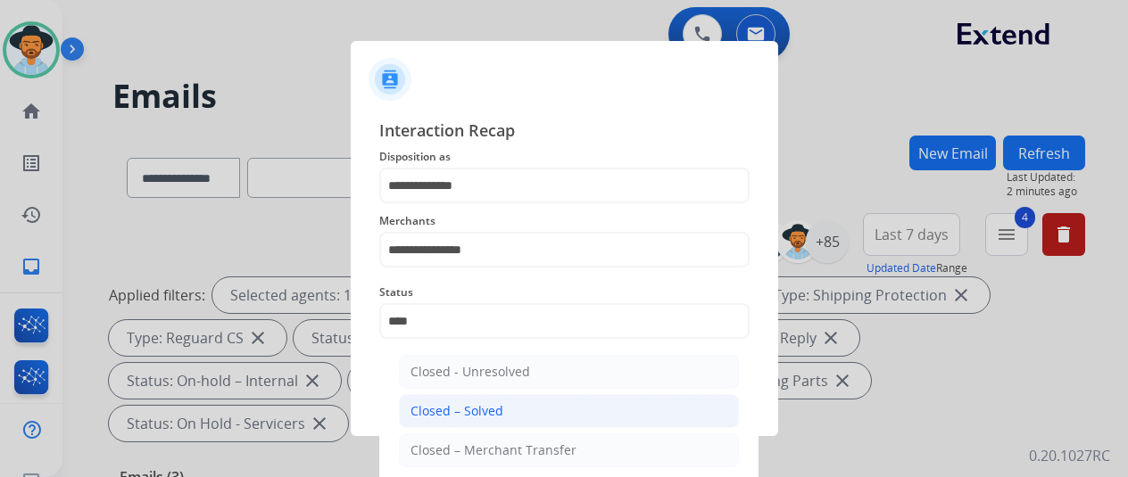
click at [455, 415] on div "Closed – Solved" at bounding box center [456, 411] width 93 height 18
type input "**********"
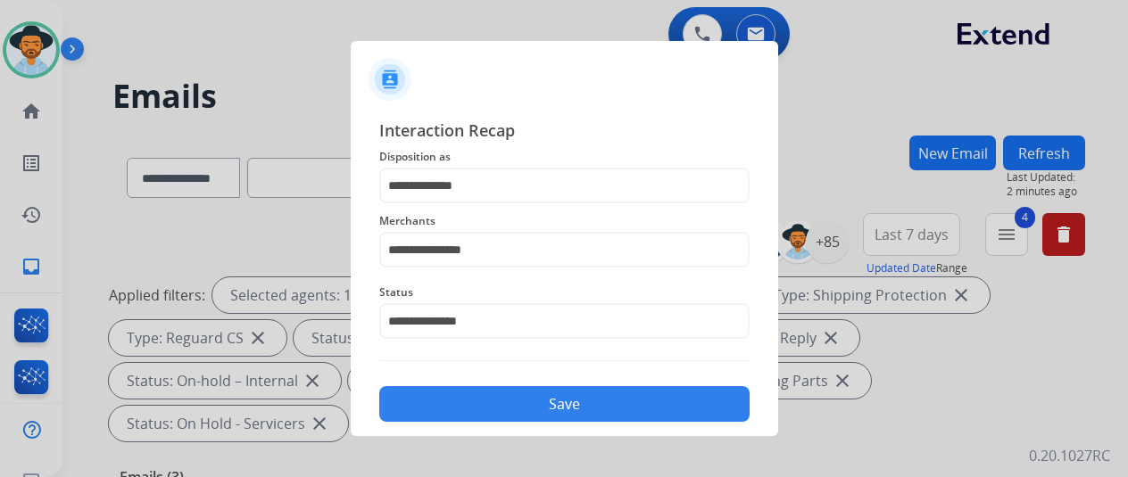
click at [455, 415] on button "Save" at bounding box center [564, 404] width 370 height 36
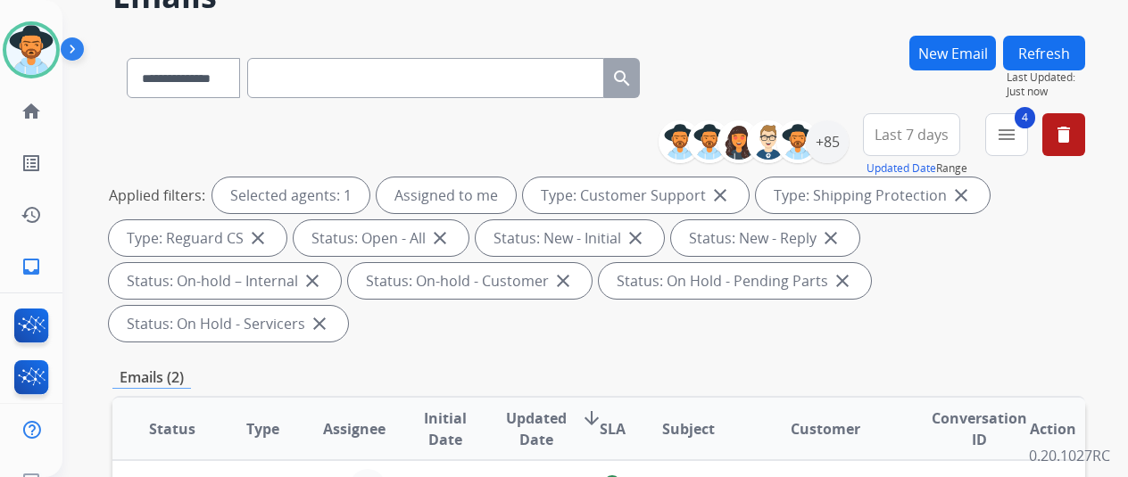
scroll to position [268, 0]
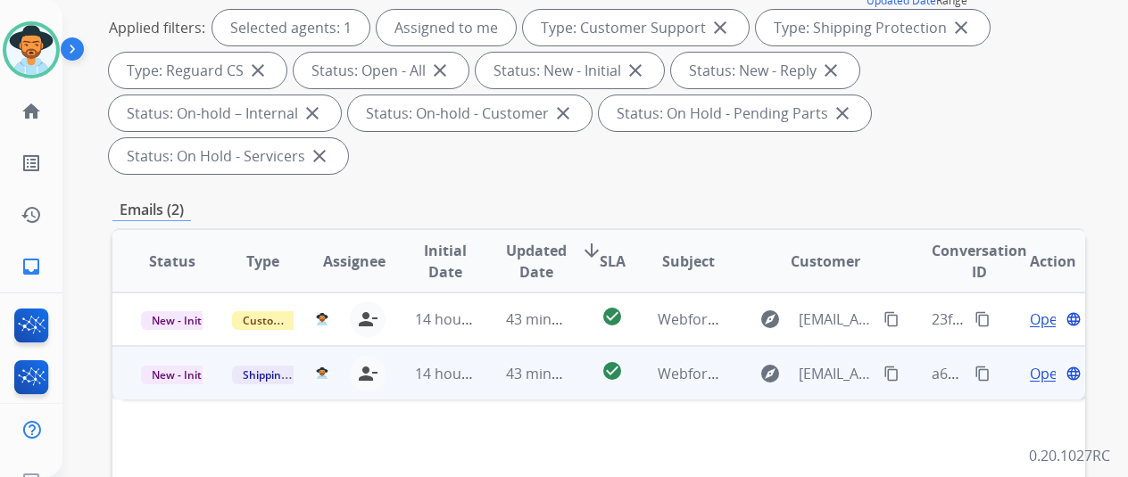
click at [1044, 363] on span "Open" at bounding box center [1048, 373] width 37 height 21
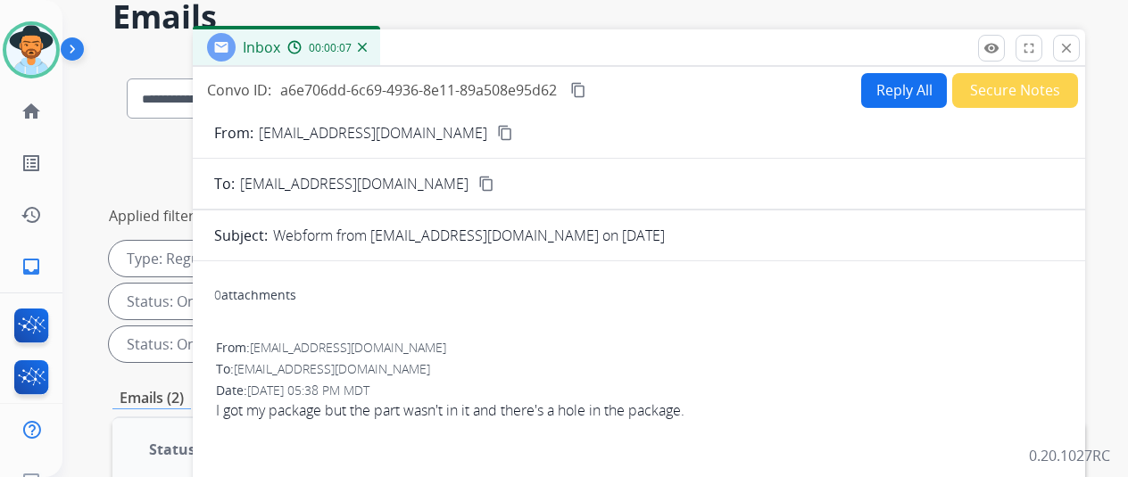
scroll to position [0, 0]
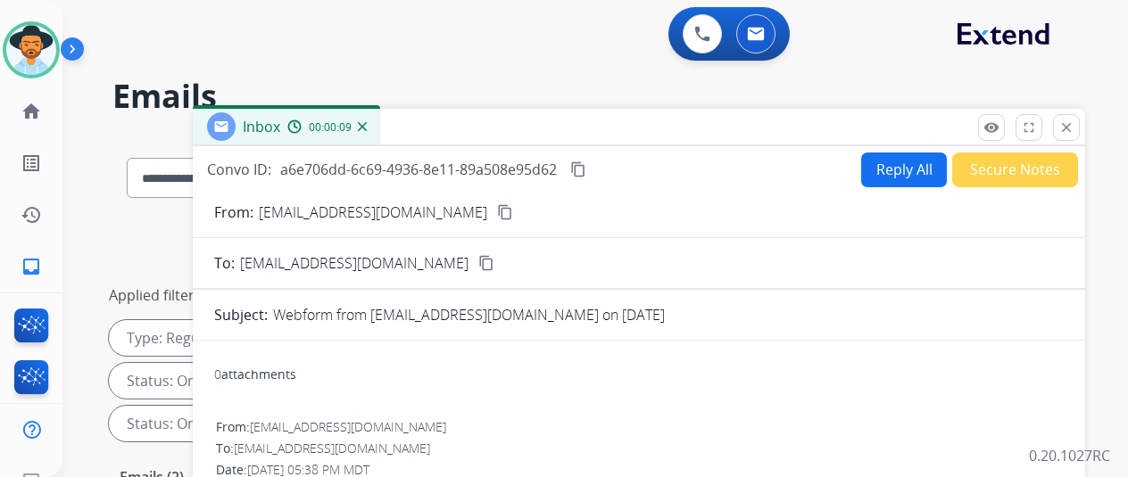
click at [500, 216] on mat-icon "content_copy" at bounding box center [505, 212] width 16 height 16
click at [896, 169] on button "Reply All" at bounding box center [904, 170] width 86 height 35
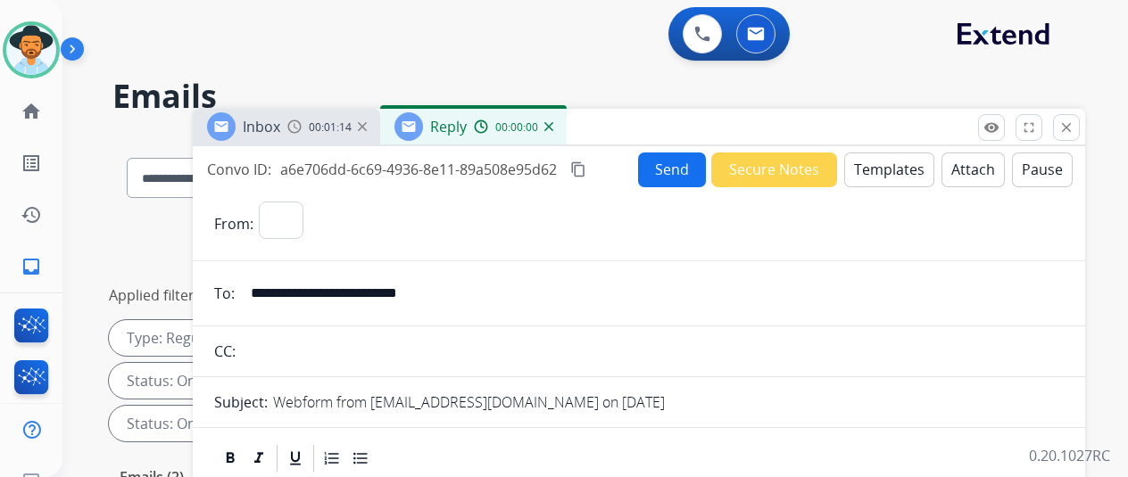
select select "**********"
click at [891, 165] on button "Templates" at bounding box center [889, 170] width 90 height 35
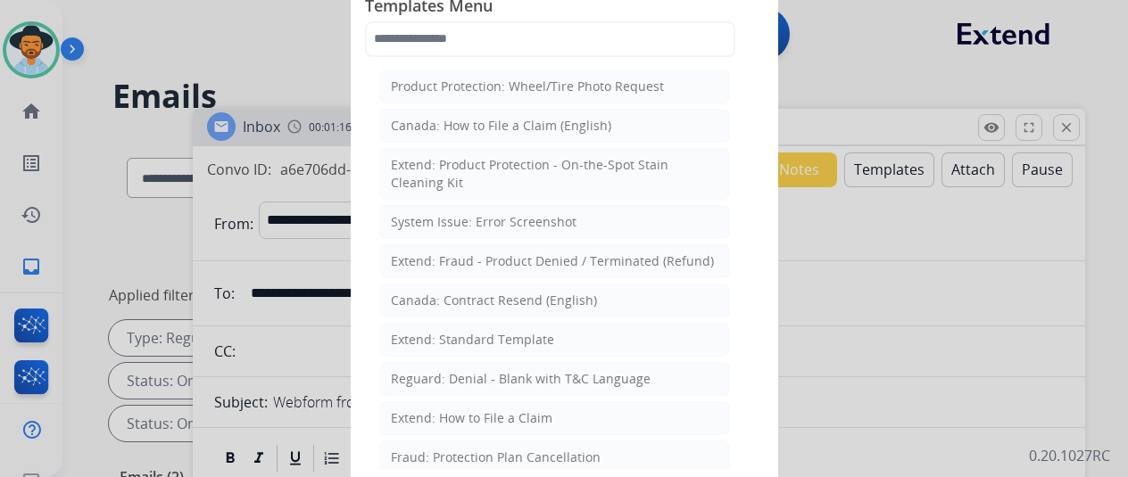
click at [496, 331] on div "Extend: Standard Template" at bounding box center [472, 340] width 163 height 18
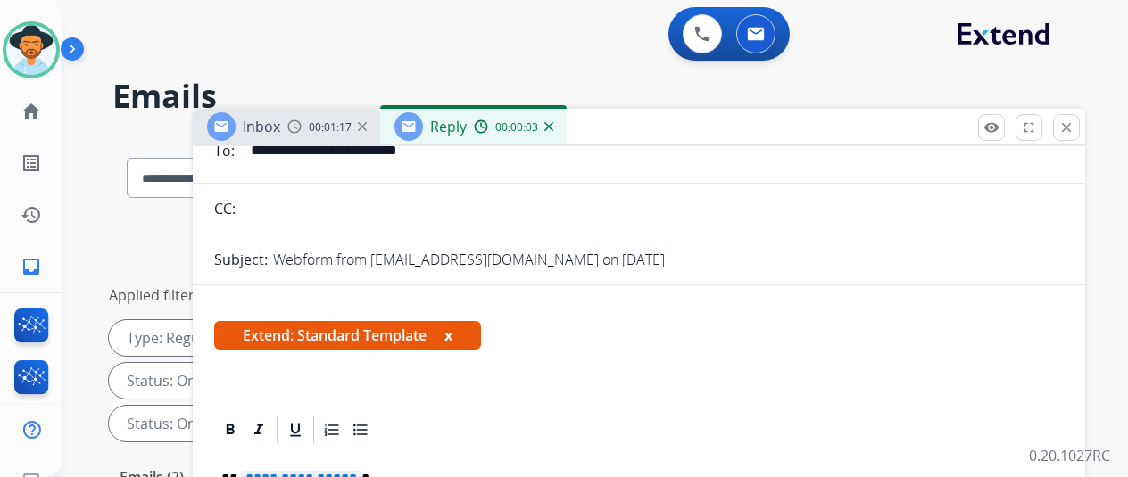
scroll to position [268, 0]
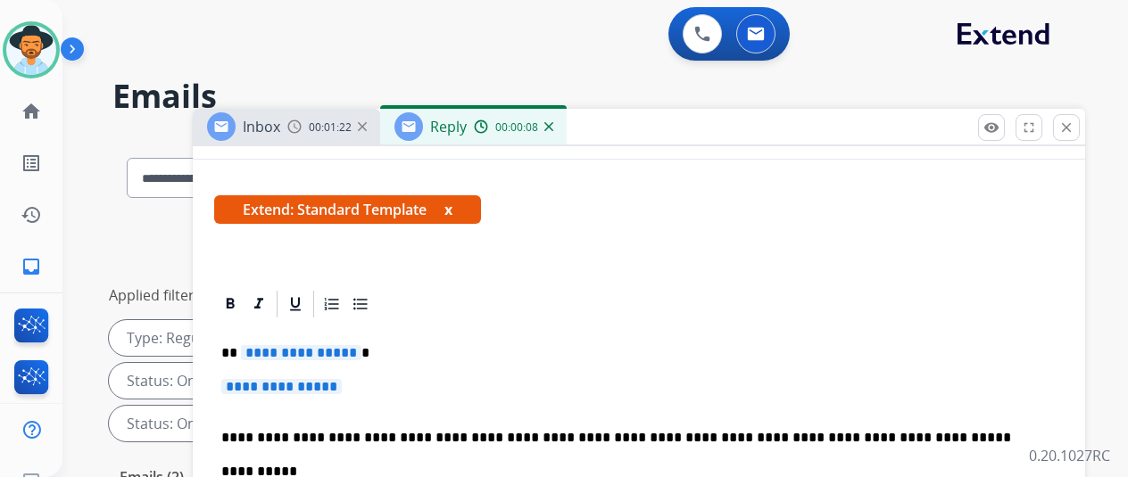
click at [359, 351] on span "**********" at bounding box center [301, 352] width 120 height 15
click at [342, 386] on span "**********" at bounding box center [281, 386] width 120 height 15
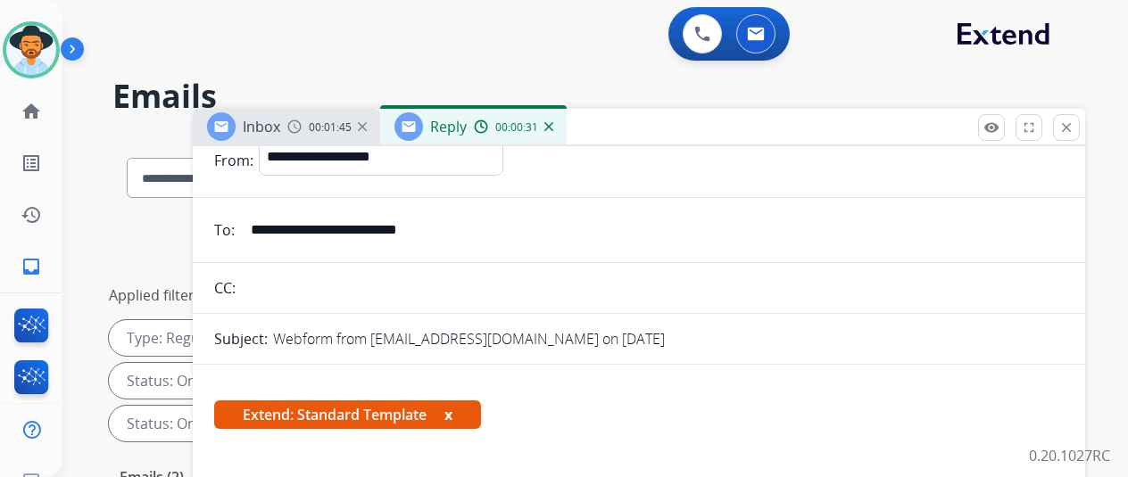
scroll to position [0, 0]
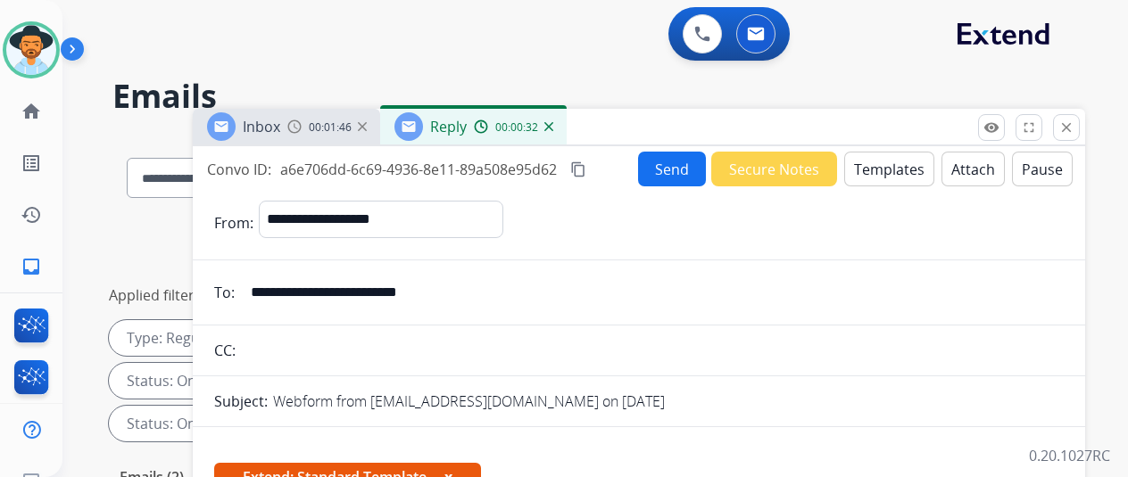
click at [586, 165] on mat-icon "content_copy" at bounding box center [578, 170] width 16 height 16
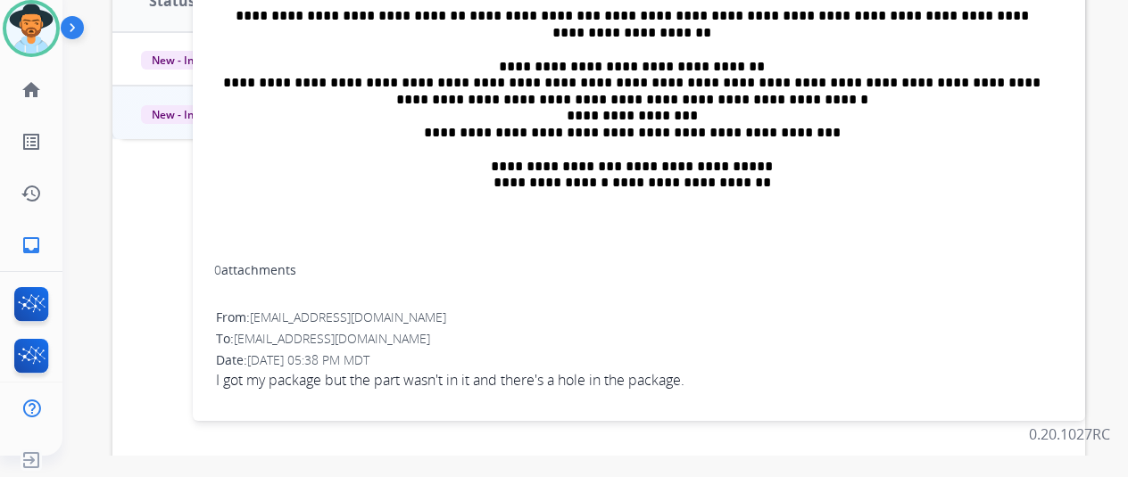
scroll to position [473, 0]
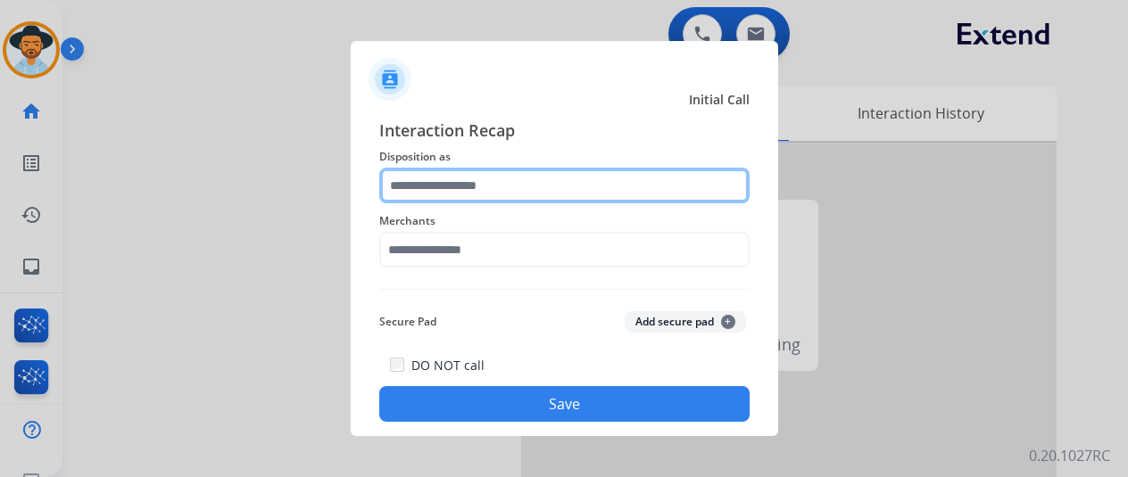
click at [429, 192] on input "text" at bounding box center [564, 186] width 370 height 36
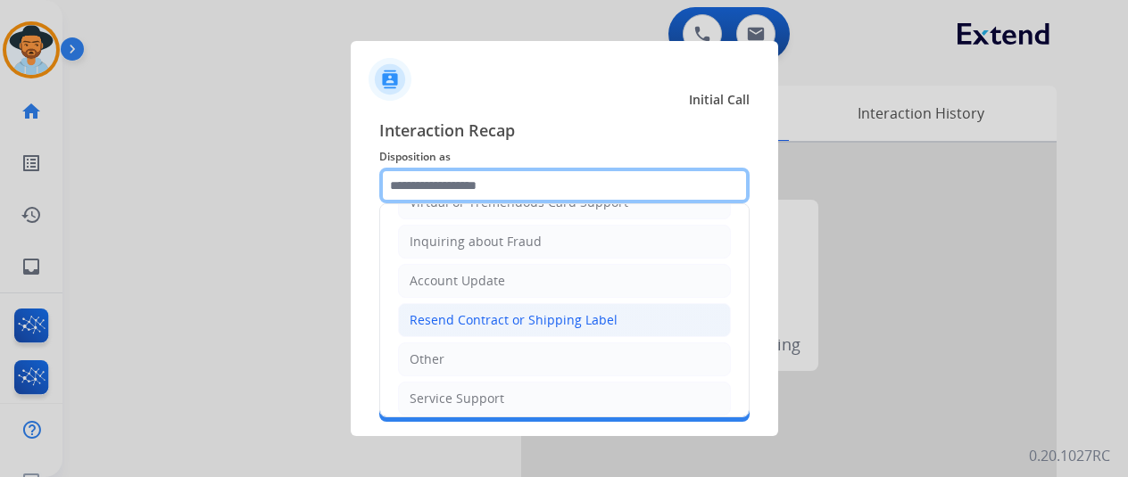
scroll to position [268, 0]
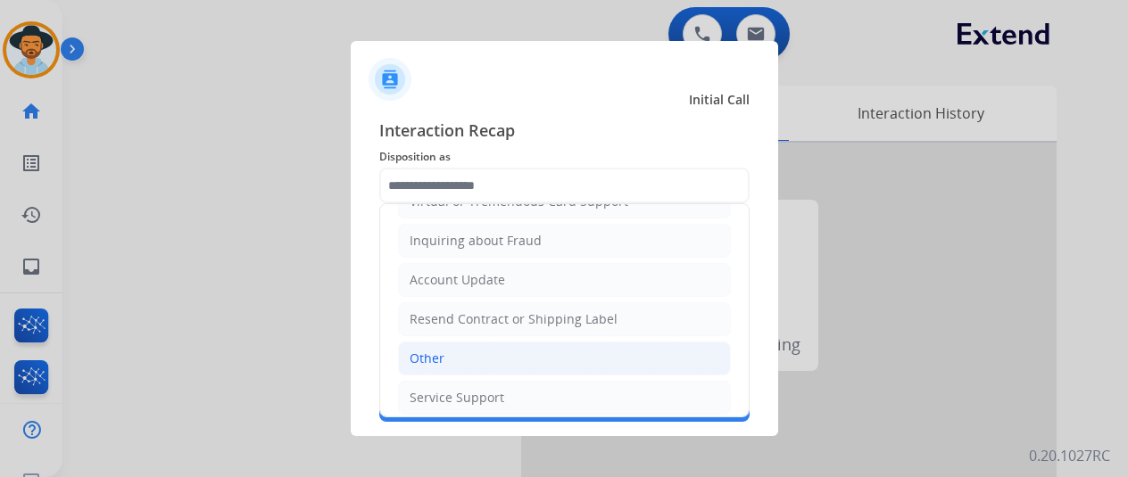
click at [460, 347] on li "Other" at bounding box center [564, 359] width 333 height 34
type input "*****"
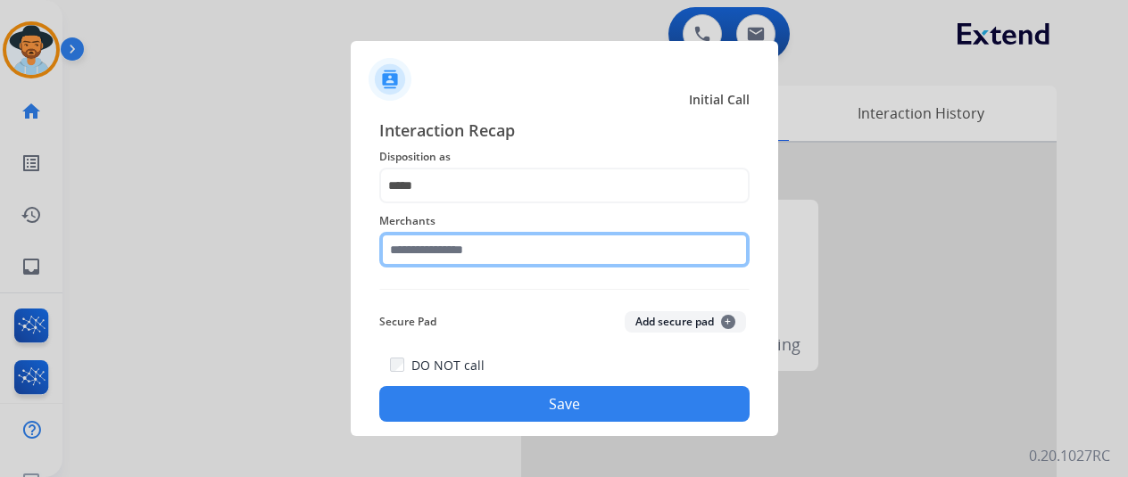
click at [450, 253] on input "text" at bounding box center [564, 250] width 370 height 36
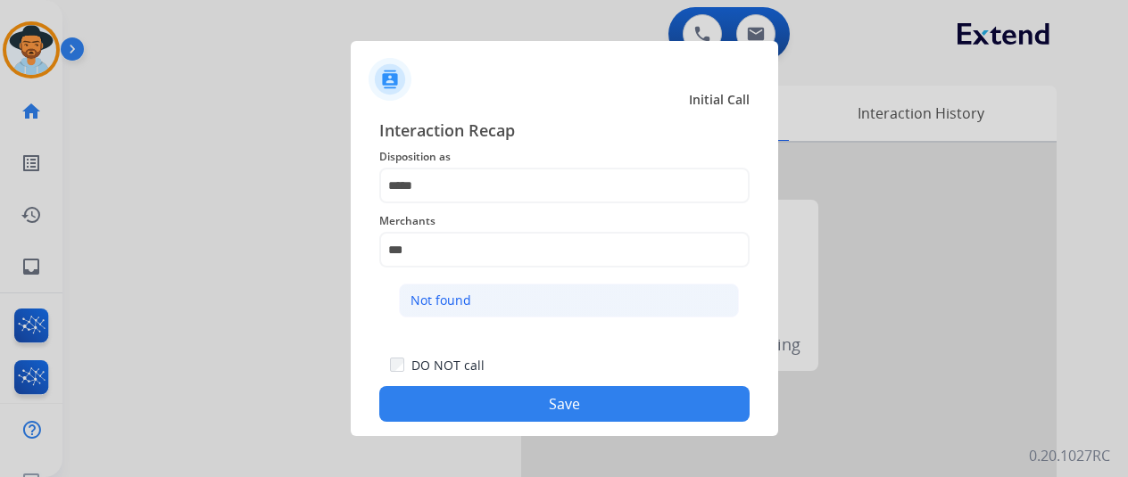
click at [541, 297] on li "Not found" at bounding box center [569, 301] width 340 height 34
type input "*********"
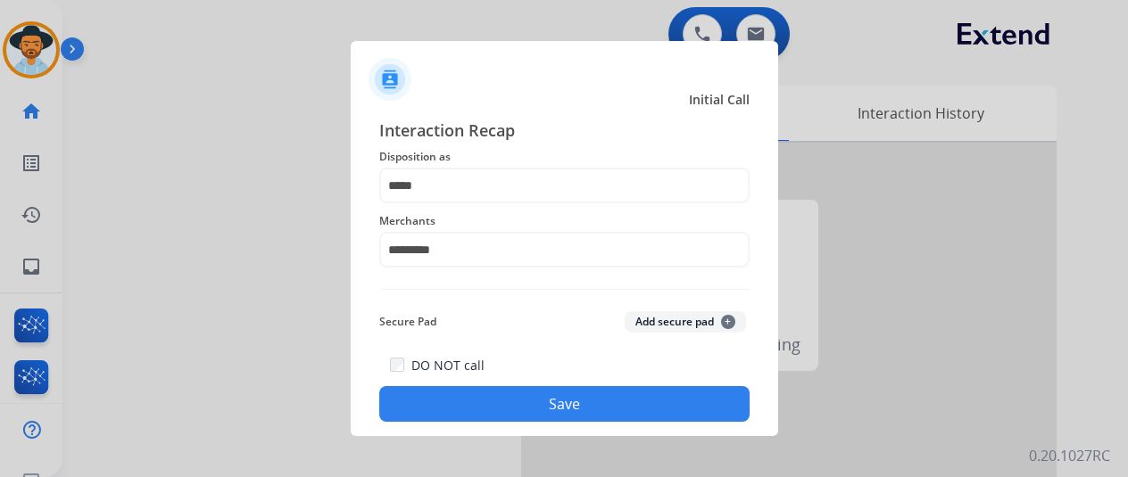
click at [546, 397] on button "Save" at bounding box center [564, 404] width 370 height 36
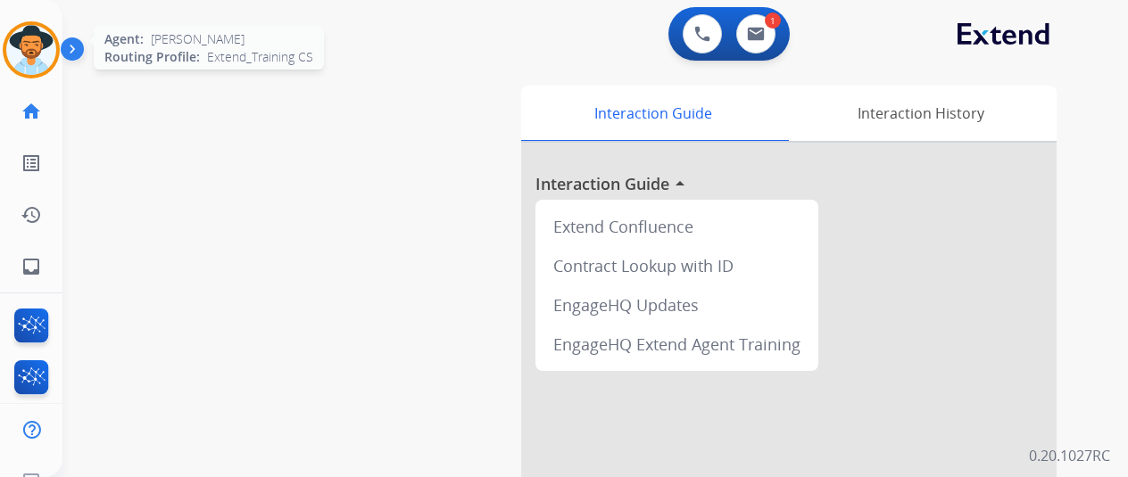
drag, startPoint x: 30, startPoint y: 32, endPoint x: 51, endPoint y: 33, distance: 20.5
click at [30, 32] on img at bounding box center [31, 50] width 50 height 50
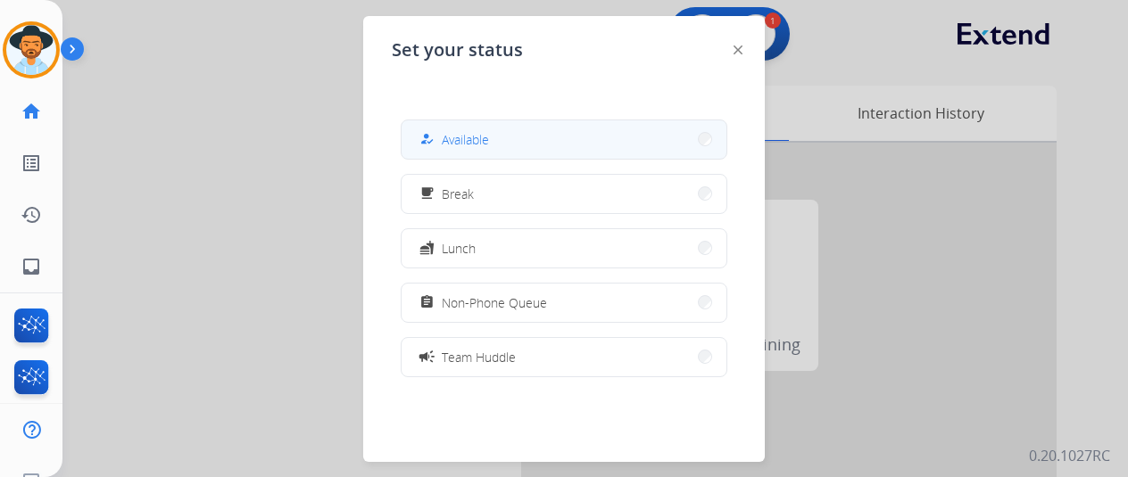
click at [502, 137] on button "how_to_reg Available" at bounding box center [564, 139] width 325 height 38
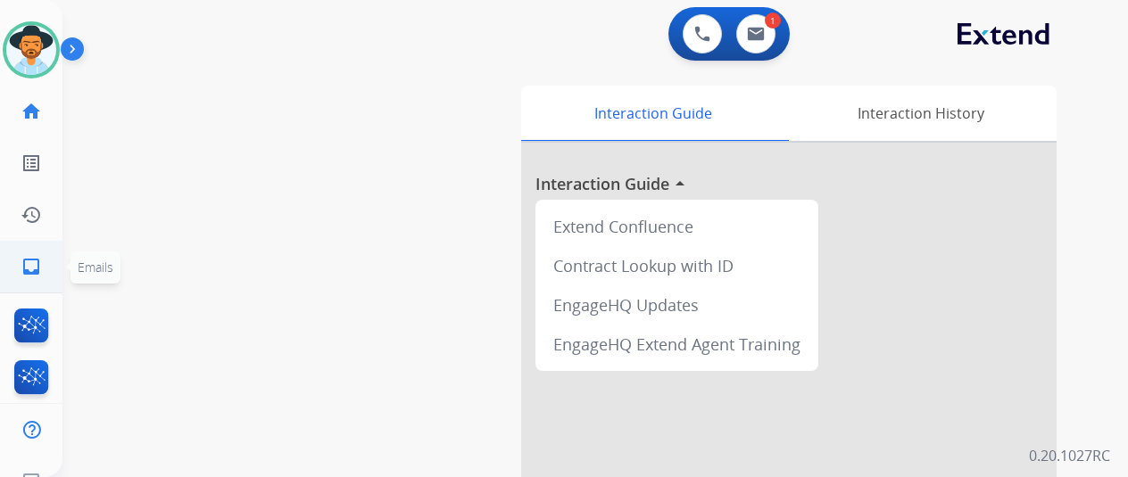
click at [32, 264] on mat-icon "inbox" at bounding box center [31, 266] width 21 height 21
select select "**********"
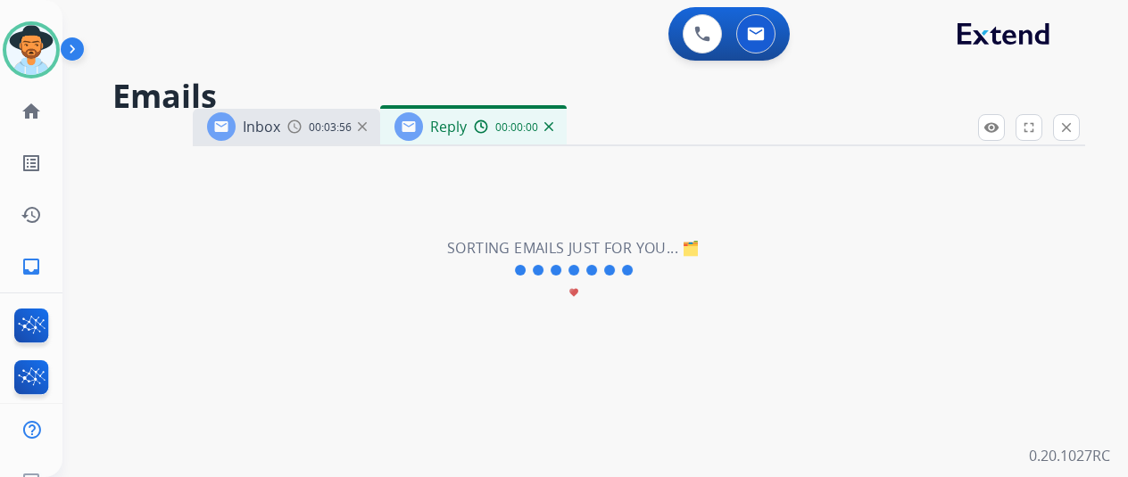
select select "**********"
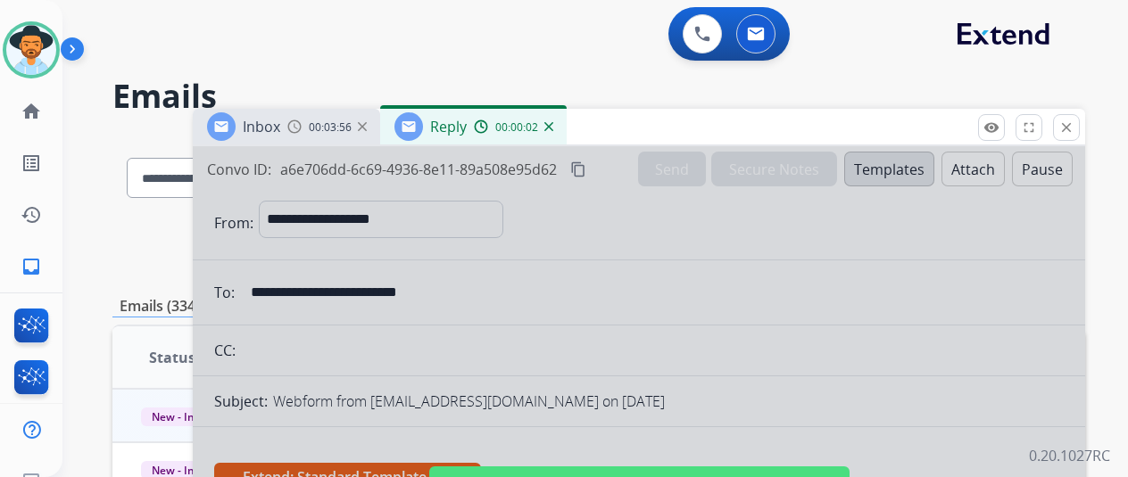
click at [493, 297] on div at bounding box center [639, 479] width 892 height 667
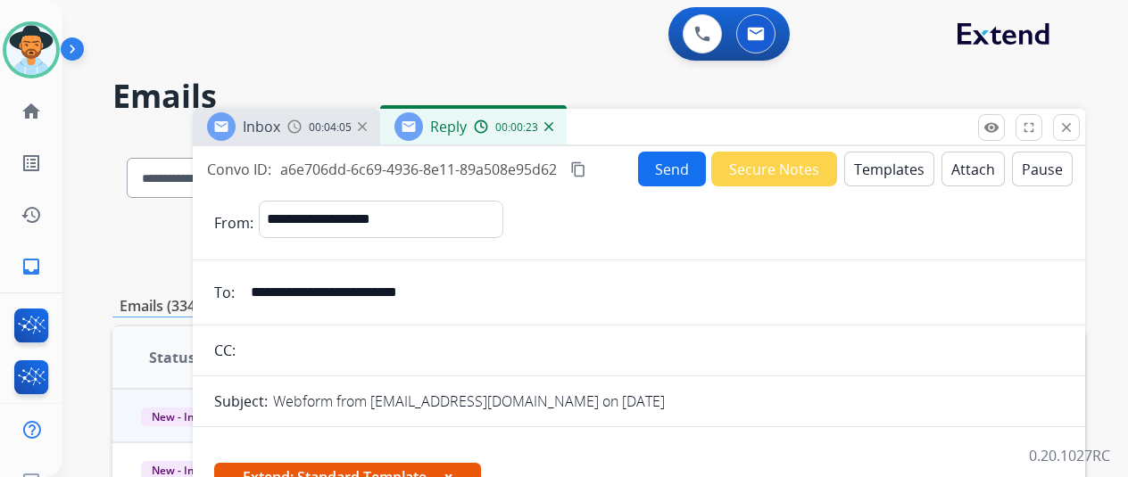
drag, startPoint x: 480, startPoint y: 294, endPoint x: 266, endPoint y: 294, distance: 214.2
click at [266, 294] on input "**********" at bounding box center [652, 293] width 824 height 36
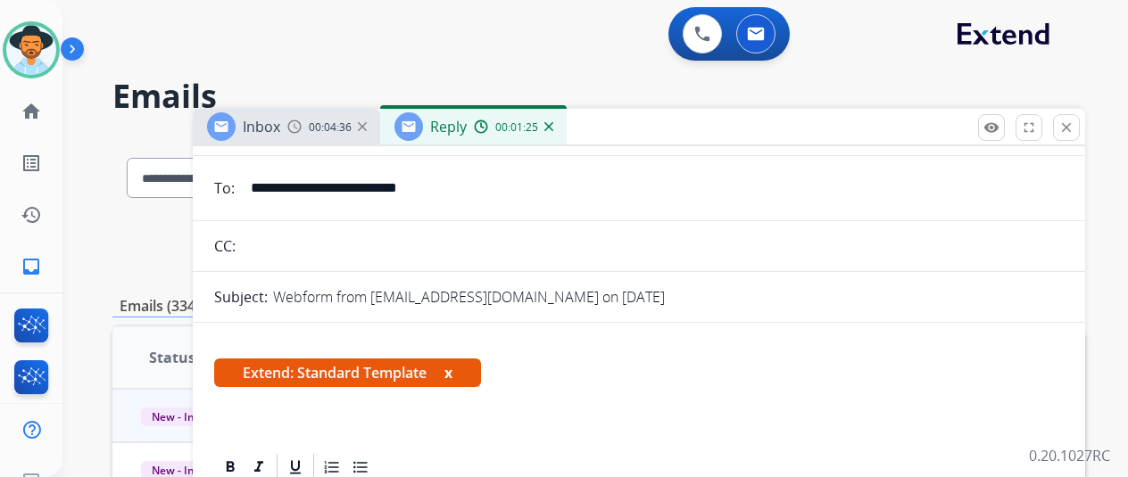
scroll to position [268, 0]
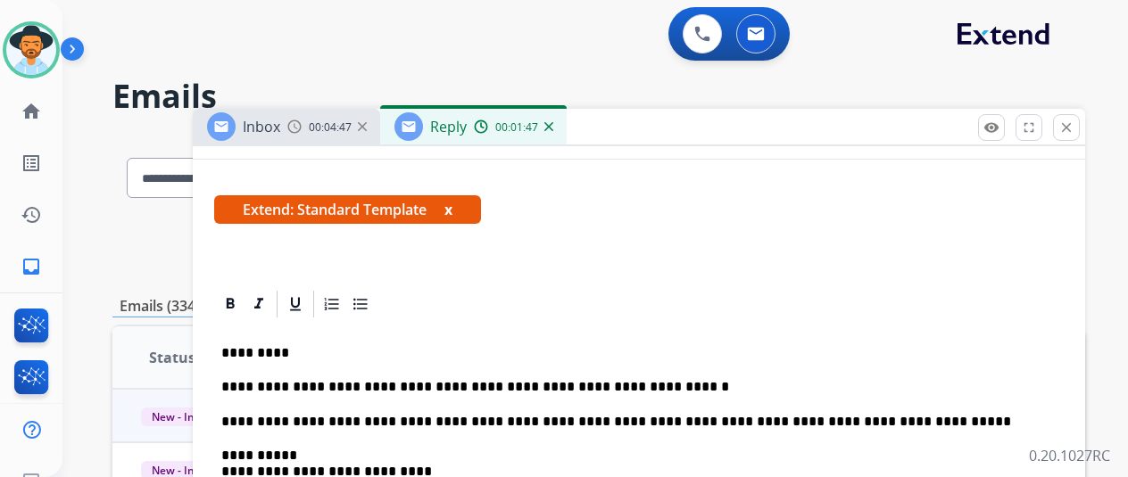
click at [675, 388] on p "**********" at bounding box center [631, 387] width 821 height 16
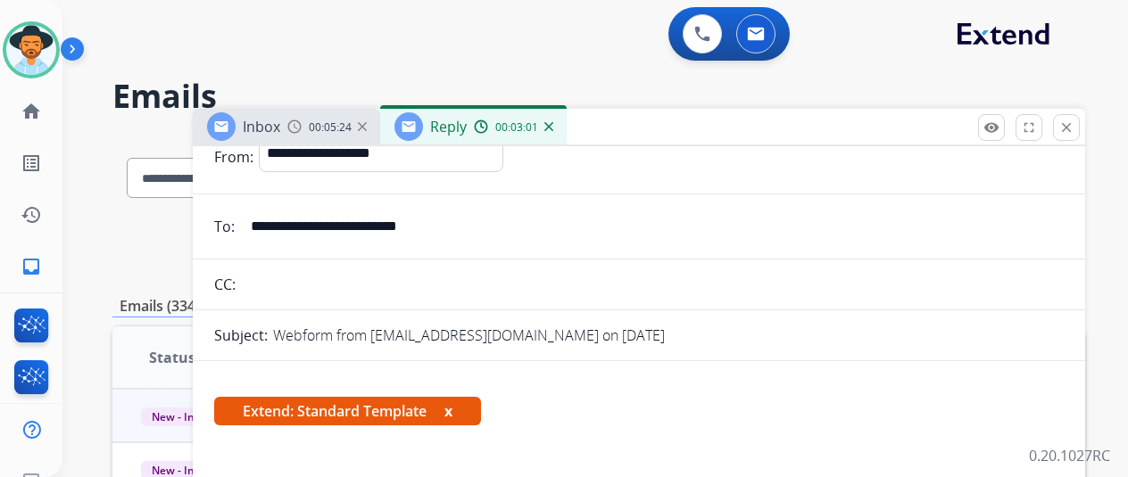
scroll to position [0, 0]
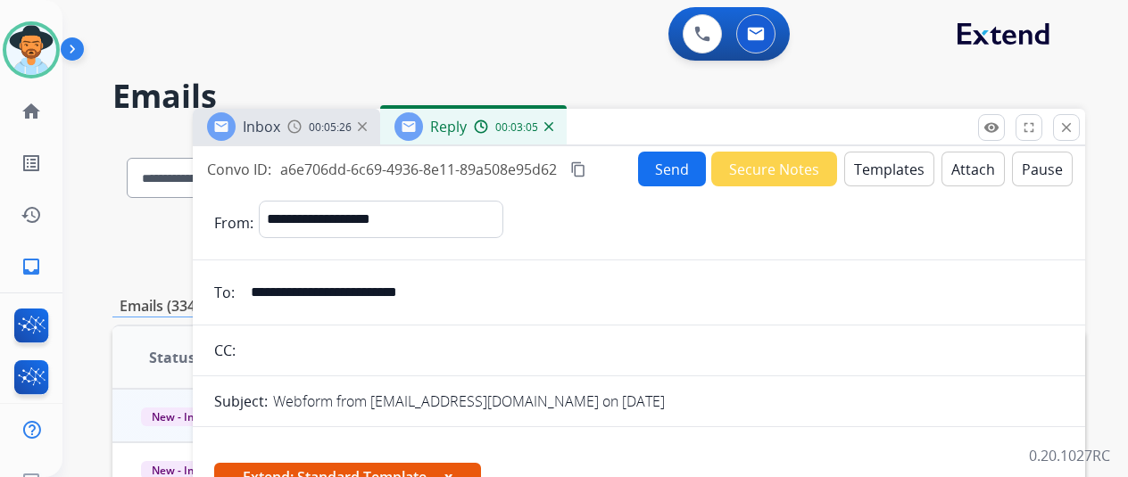
click at [673, 155] on button "Send" at bounding box center [672, 169] width 68 height 35
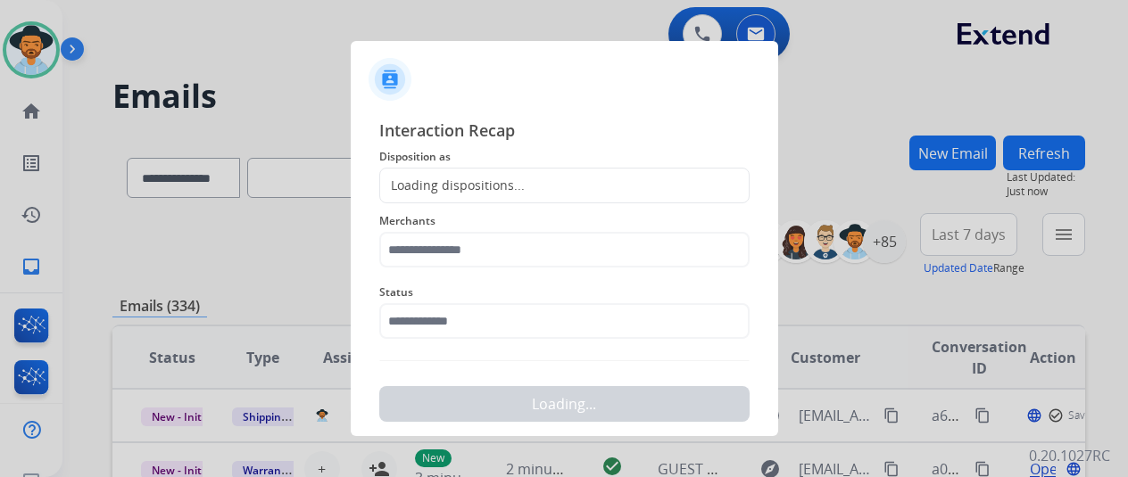
click at [497, 179] on div "Loading dispositions..." at bounding box center [452, 186] width 145 height 18
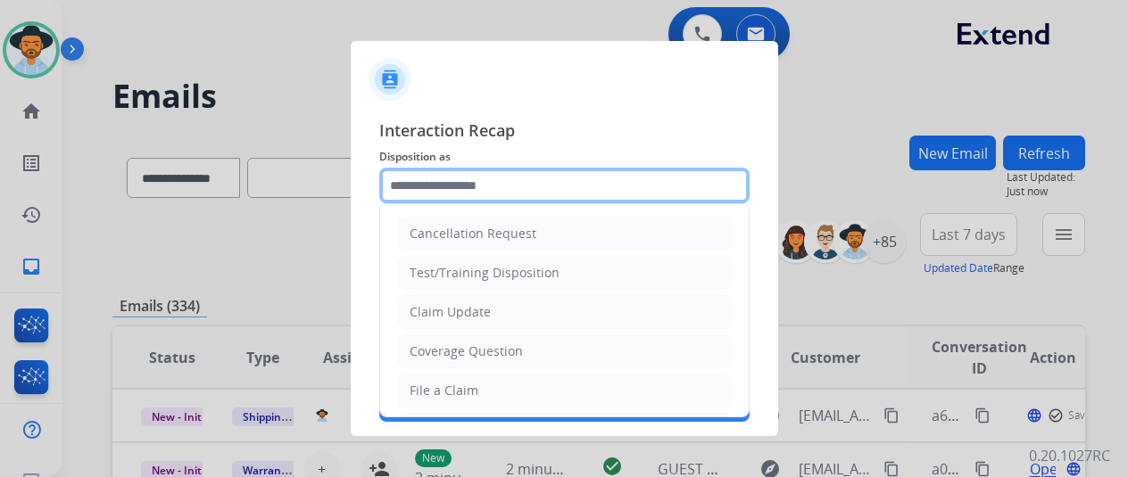
click at [497, 179] on input "text" at bounding box center [564, 186] width 370 height 36
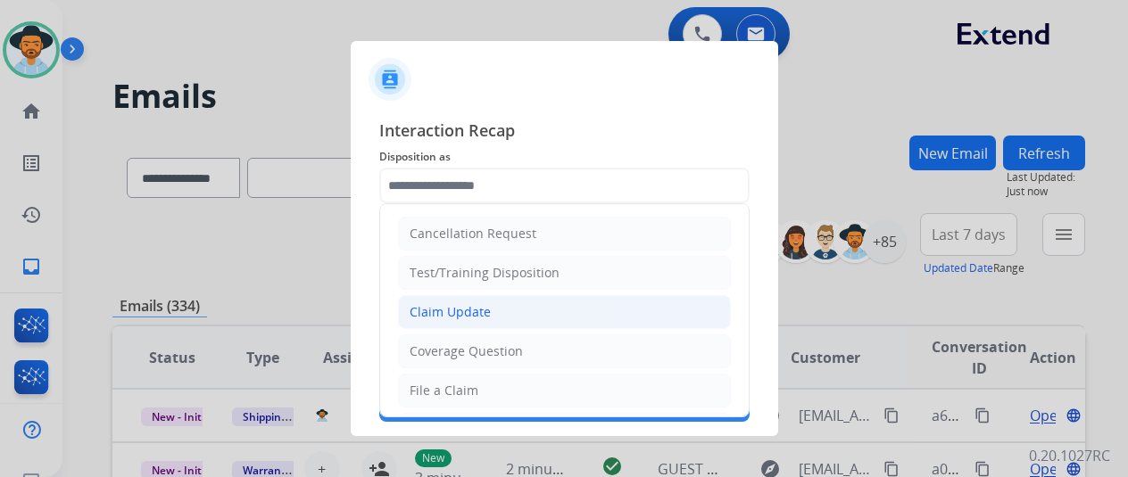
click at [503, 304] on li "Claim Update" at bounding box center [564, 312] width 333 height 34
type input "**********"
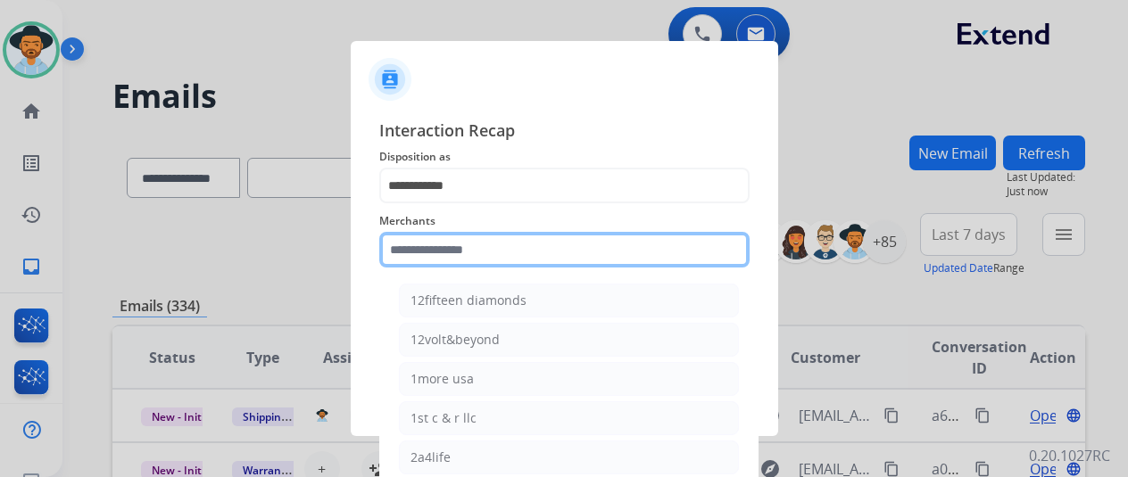
drag, startPoint x: 418, startPoint y: 252, endPoint x: 421, endPoint y: 262, distance: 11.3
click at [421, 262] on input "text" at bounding box center [564, 250] width 370 height 36
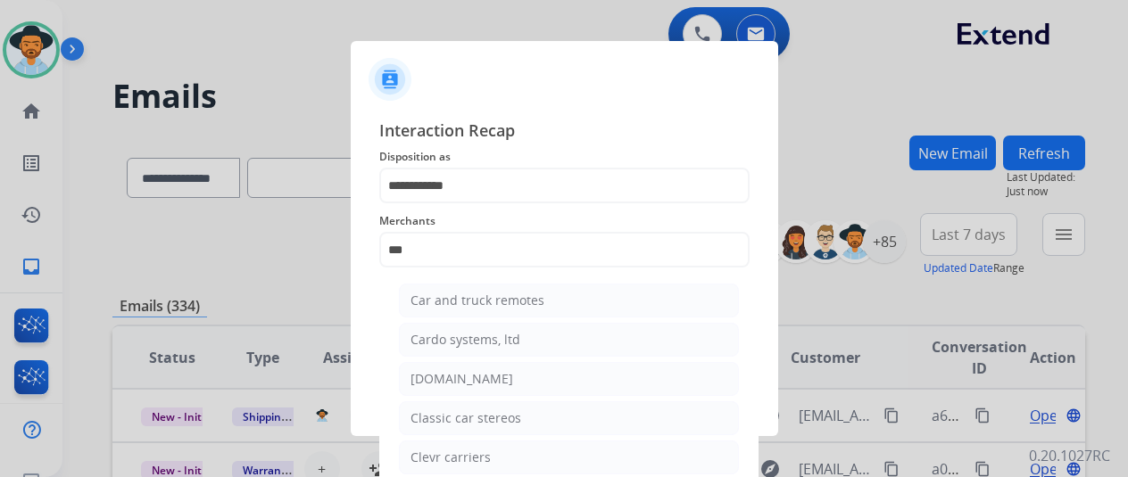
click at [444, 371] on div "[DOMAIN_NAME]" at bounding box center [461, 379] width 103 height 18
type input "**********"
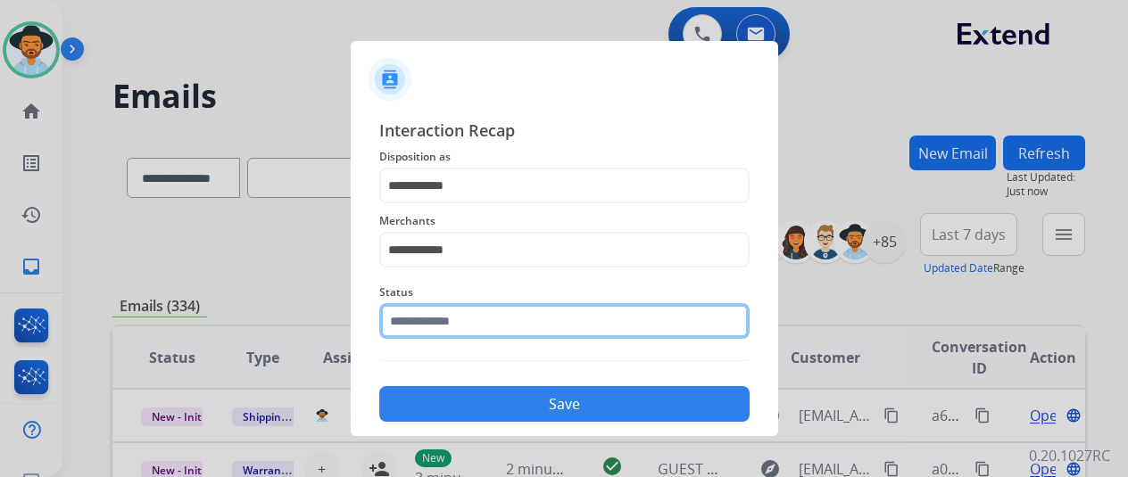
click at [455, 319] on input "text" at bounding box center [564, 321] width 370 height 36
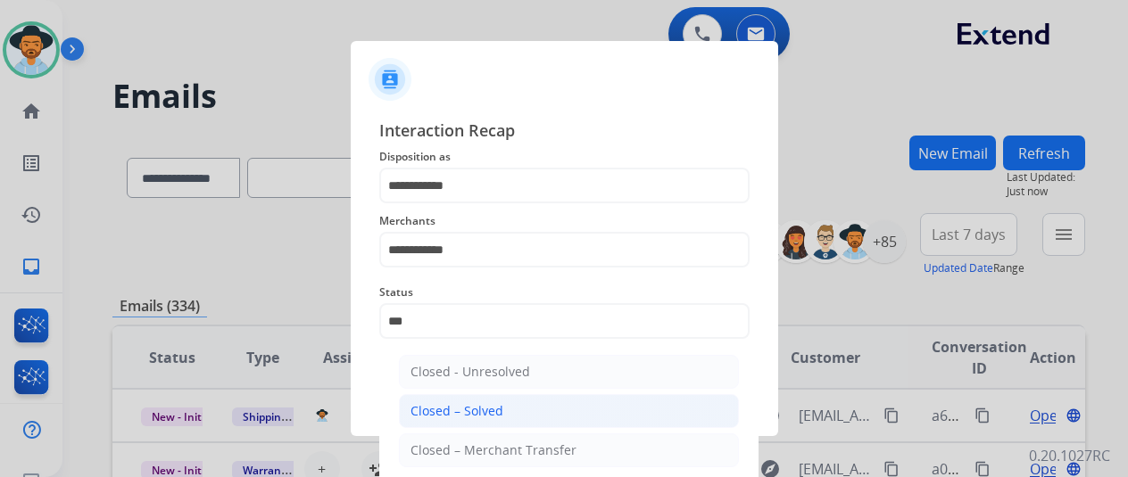
click at [444, 405] on div "Closed – Solved" at bounding box center [456, 411] width 93 height 18
type input "**********"
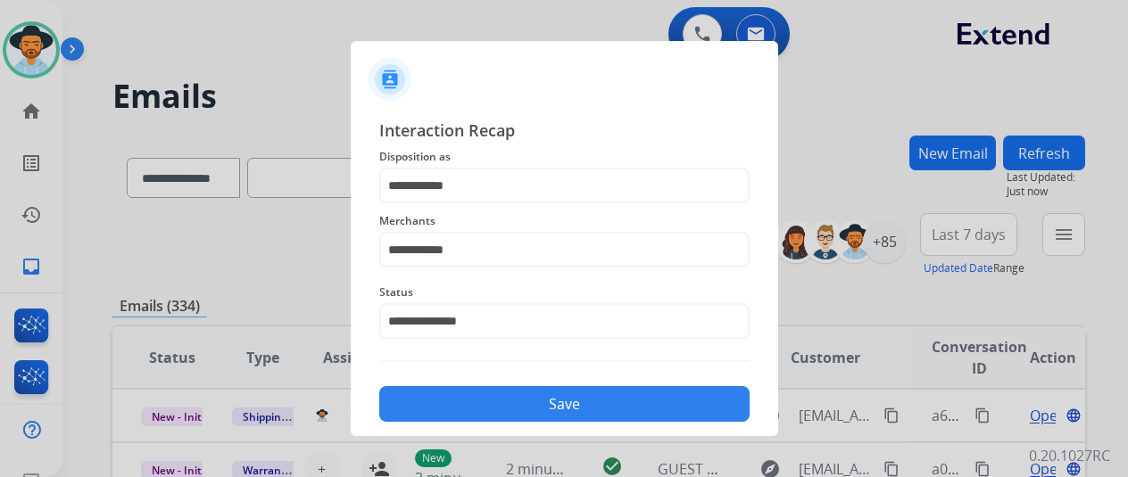
click at [444, 397] on button "Save" at bounding box center [564, 404] width 370 height 36
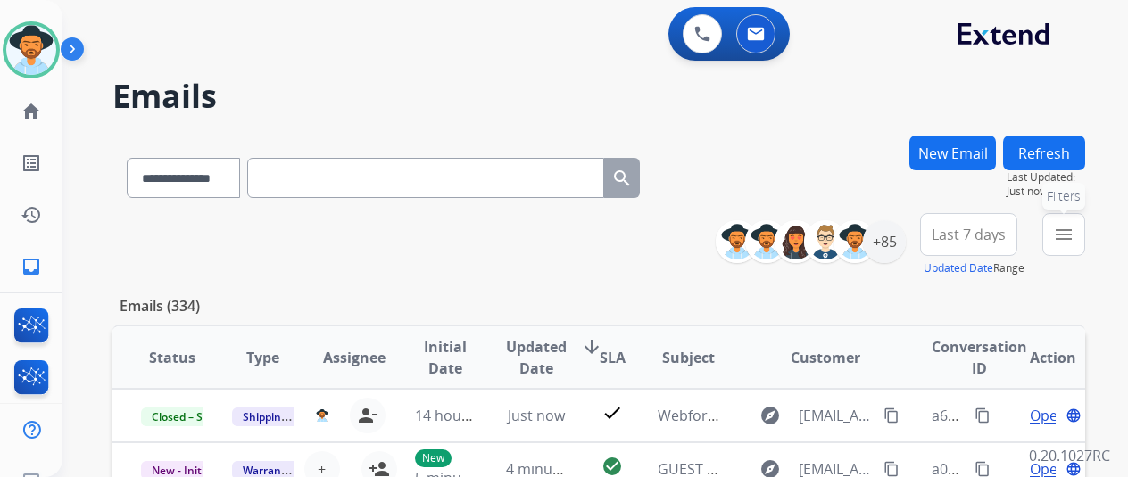
click at [1074, 229] on mat-icon "menu" at bounding box center [1063, 234] width 21 height 21
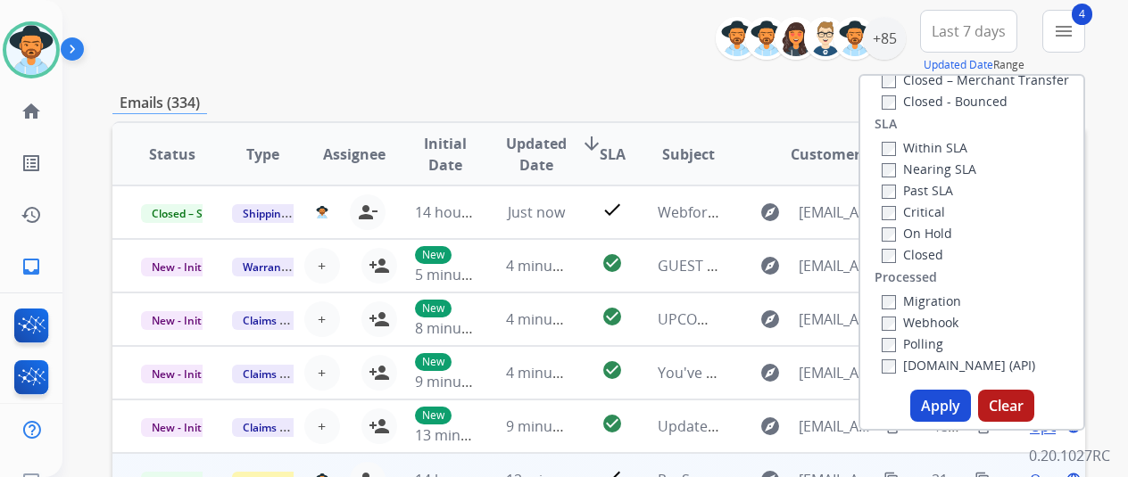
scroll to position [357, 0]
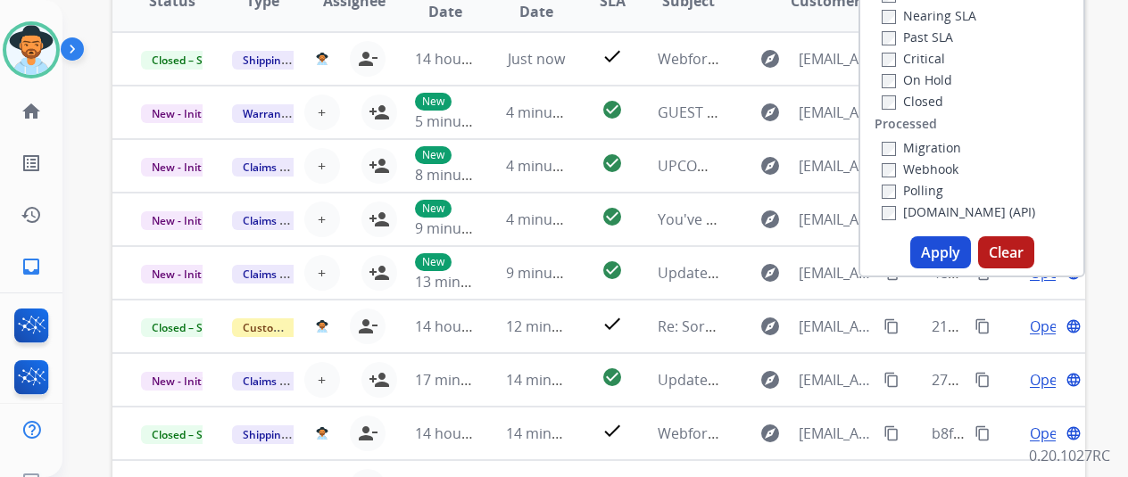
click at [956, 253] on button "Apply" at bounding box center [940, 252] width 61 height 32
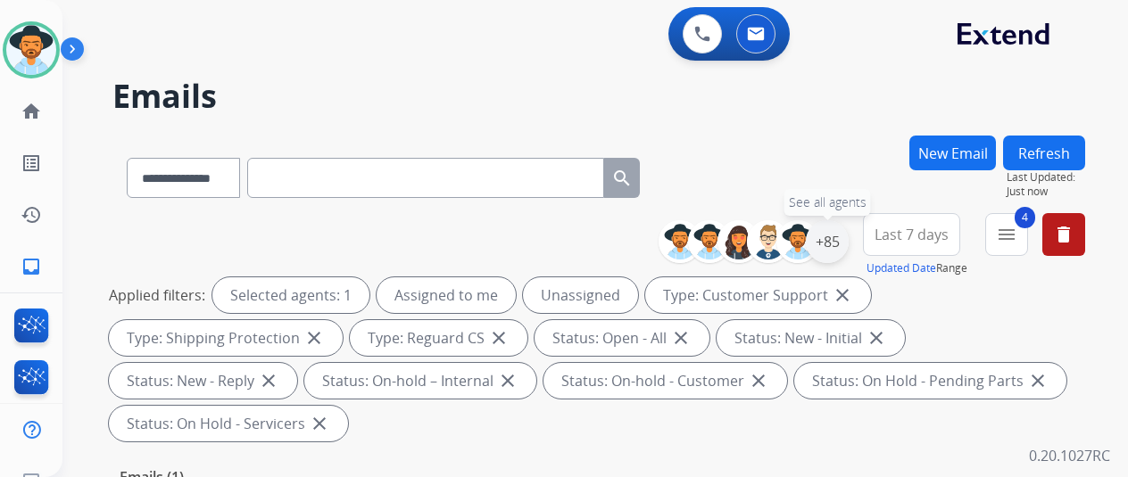
click at [839, 234] on div "+85" at bounding box center [827, 241] width 43 height 43
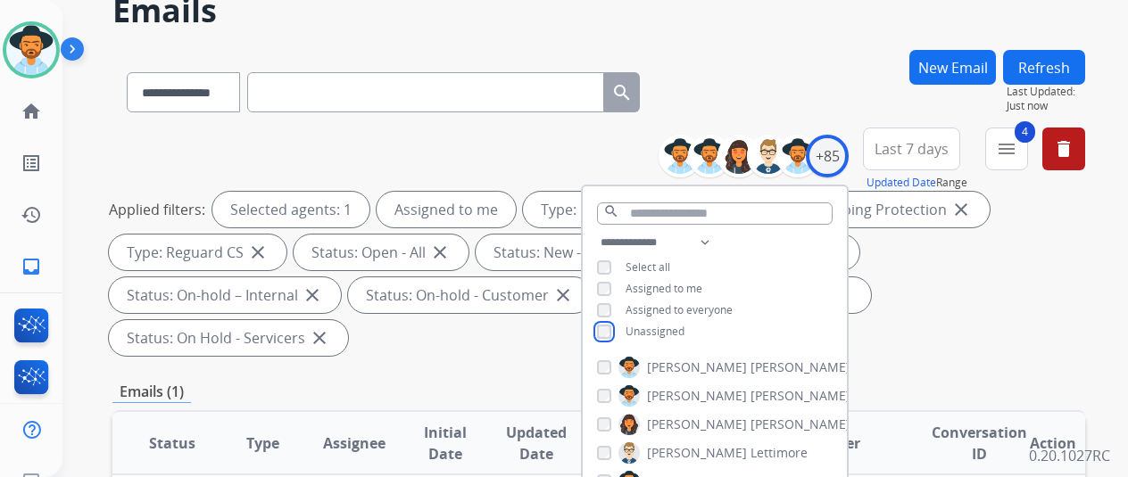
scroll to position [268, 0]
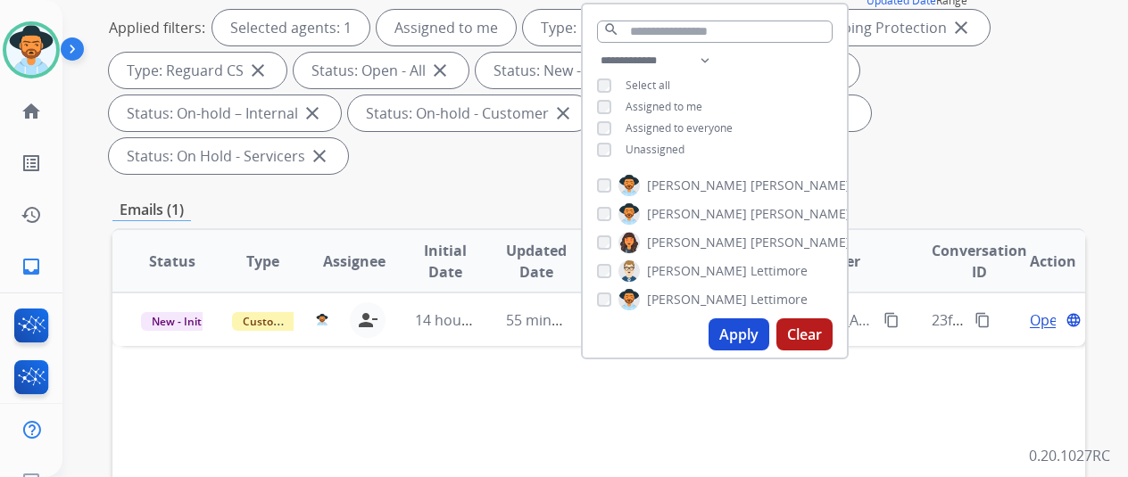
click at [754, 328] on button "Apply" at bounding box center [739, 335] width 61 height 32
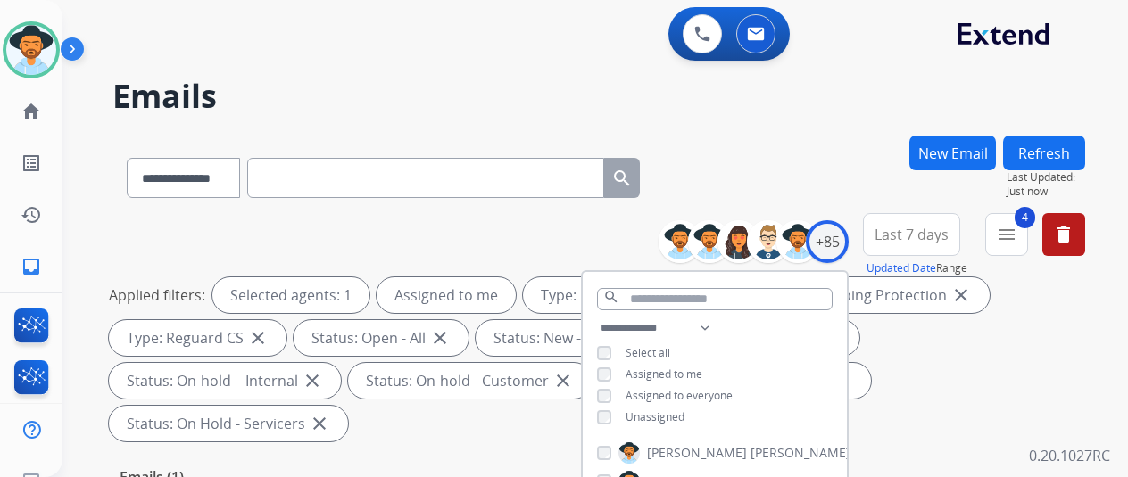
click at [859, 120] on div "**********" at bounding box center [573, 302] width 1023 height 477
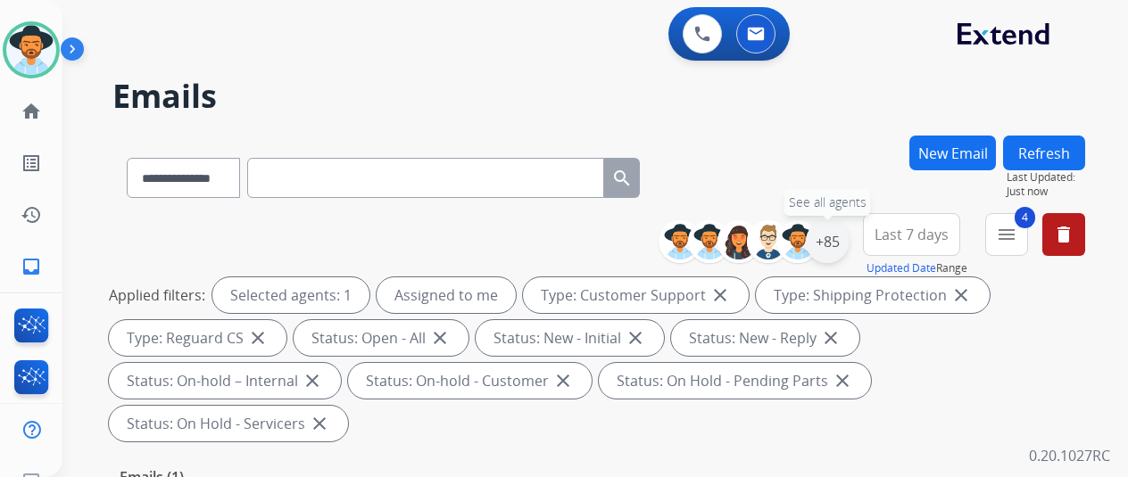
click at [837, 232] on div "+85" at bounding box center [827, 241] width 43 height 43
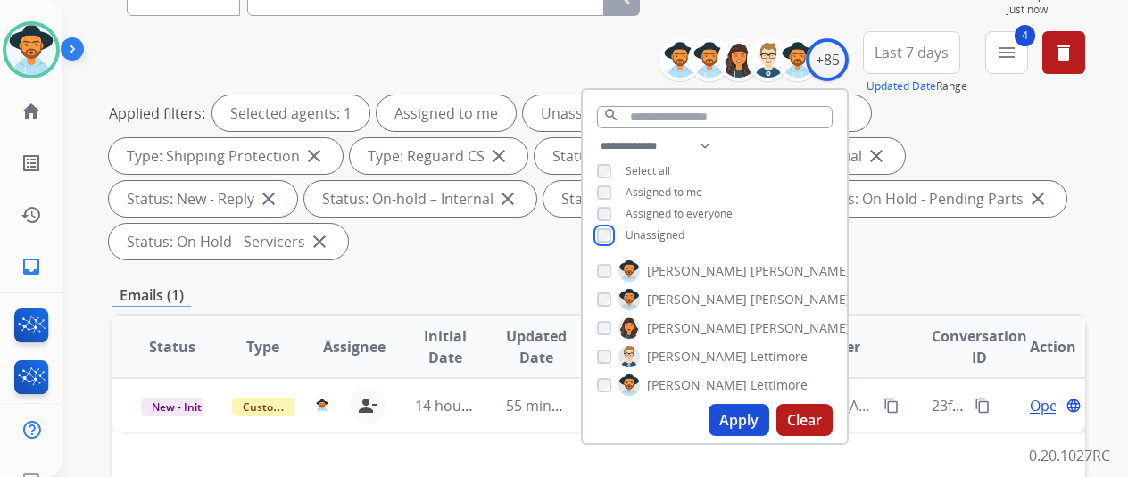
scroll to position [357, 0]
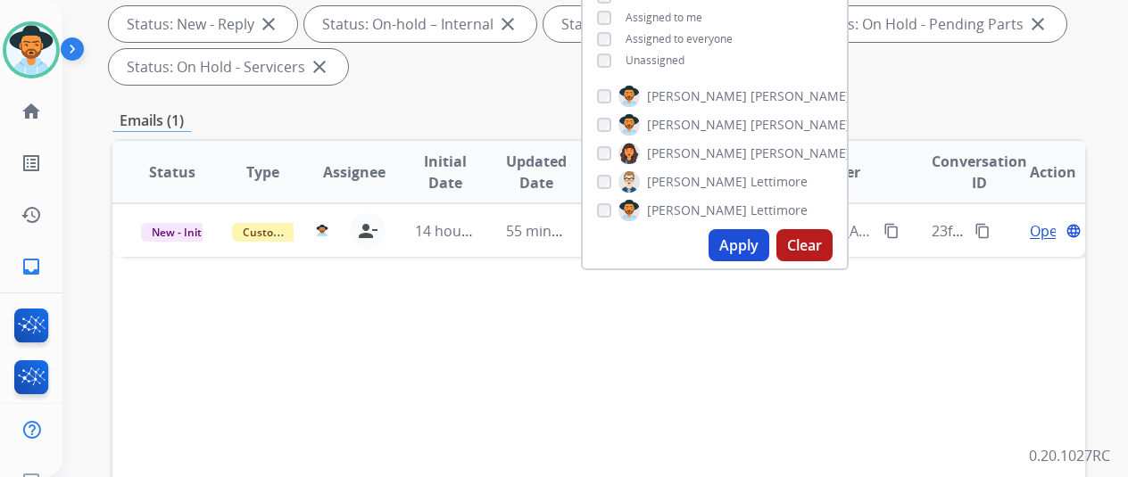
click at [742, 240] on button "Apply" at bounding box center [739, 245] width 61 height 32
click at [739, 243] on button "Apply" at bounding box center [739, 245] width 61 height 32
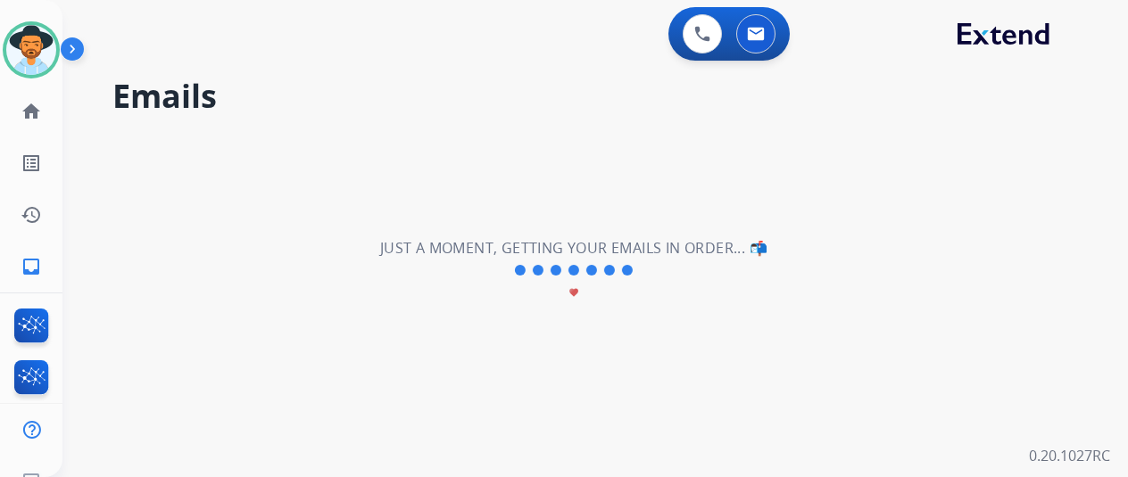
scroll to position [0, 0]
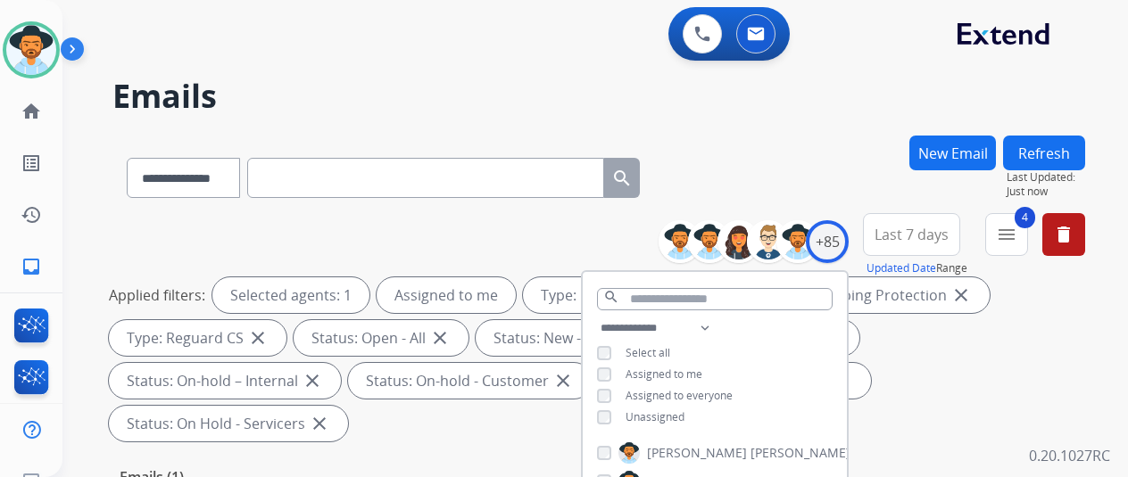
click at [771, 161] on div "**********" at bounding box center [598, 175] width 973 height 78
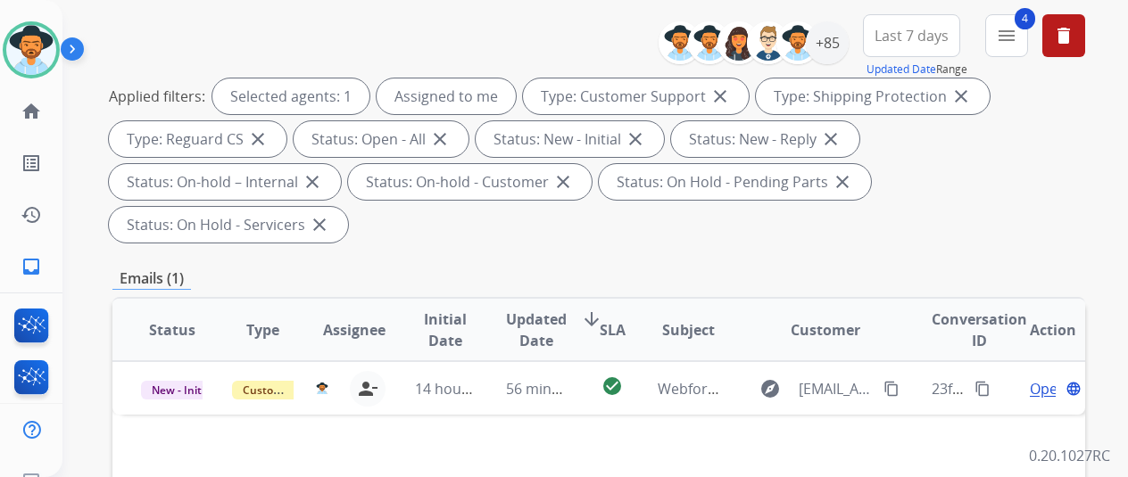
scroll to position [357, 0]
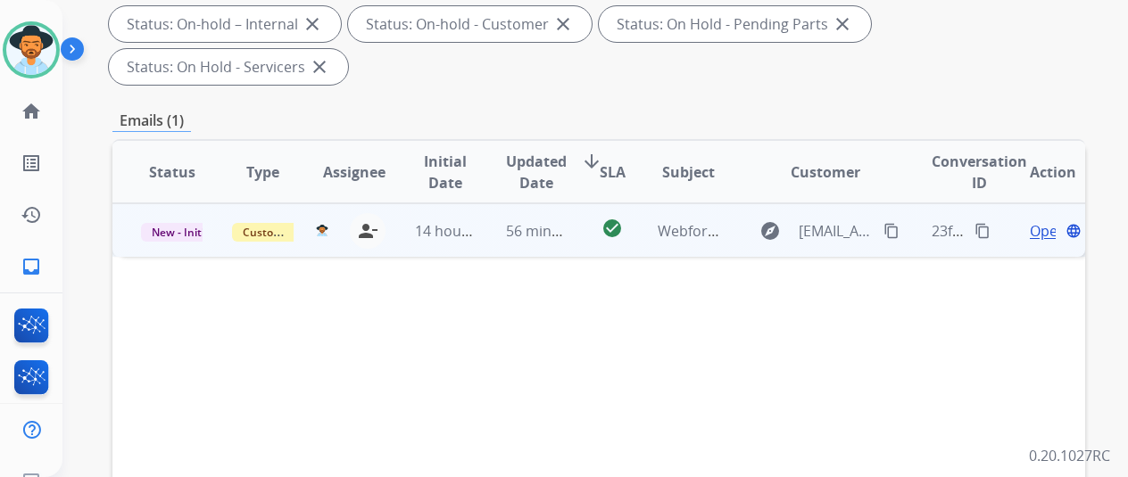
click at [1030, 220] on span "Open" at bounding box center [1048, 230] width 37 height 21
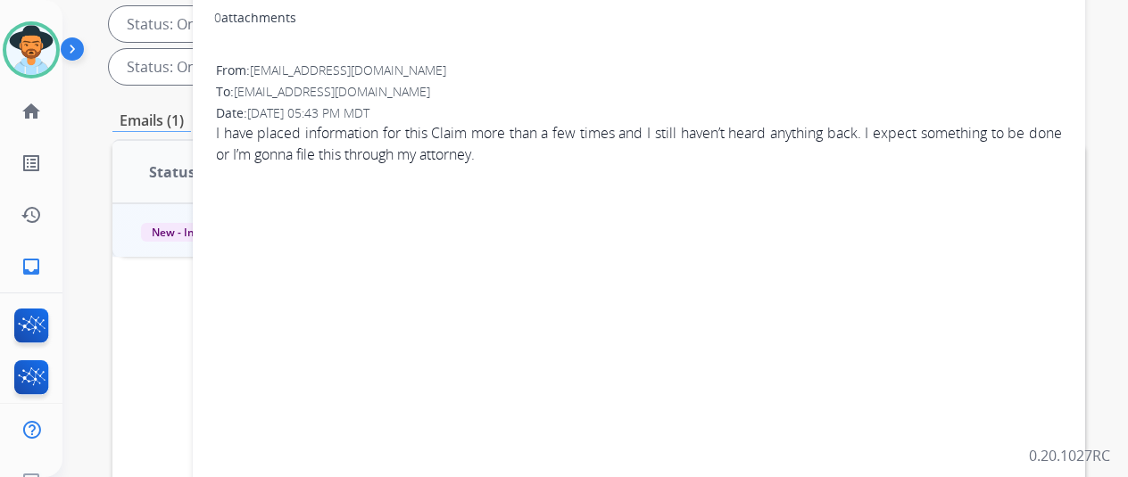
scroll to position [89, 0]
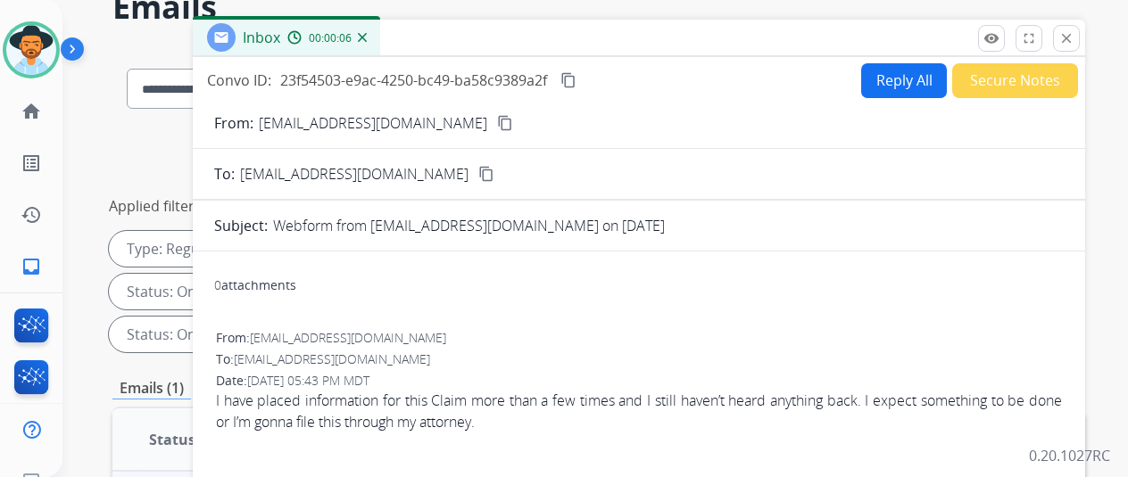
click at [497, 120] on mat-icon "content_copy" at bounding box center [505, 123] width 16 height 16
click at [900, 79] on button "Reply All" at bounding box center [904, 80] width 86 height 35
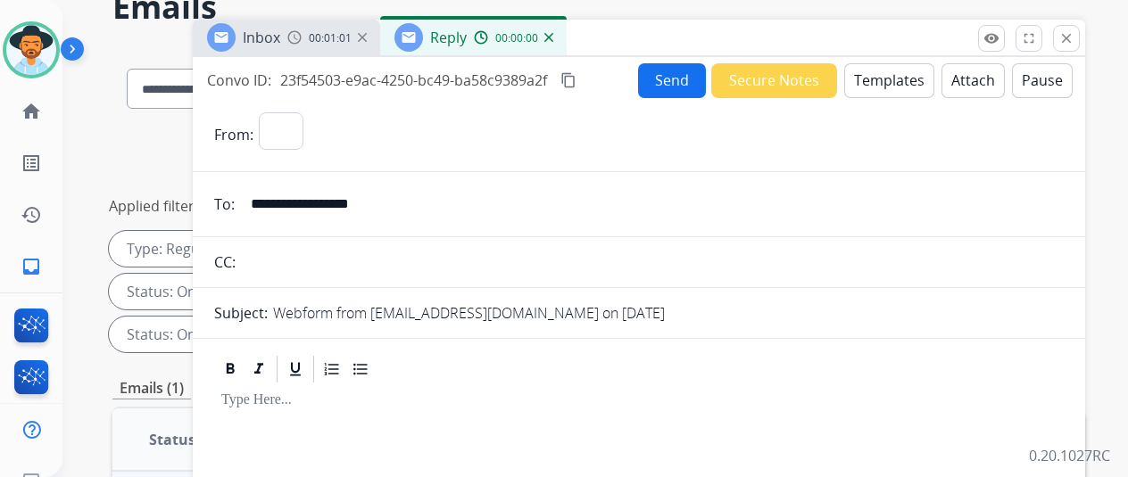
select select "**********"
click at [894, 72] on button "Templates" at bounding box center [889, 80] width 90 height 35
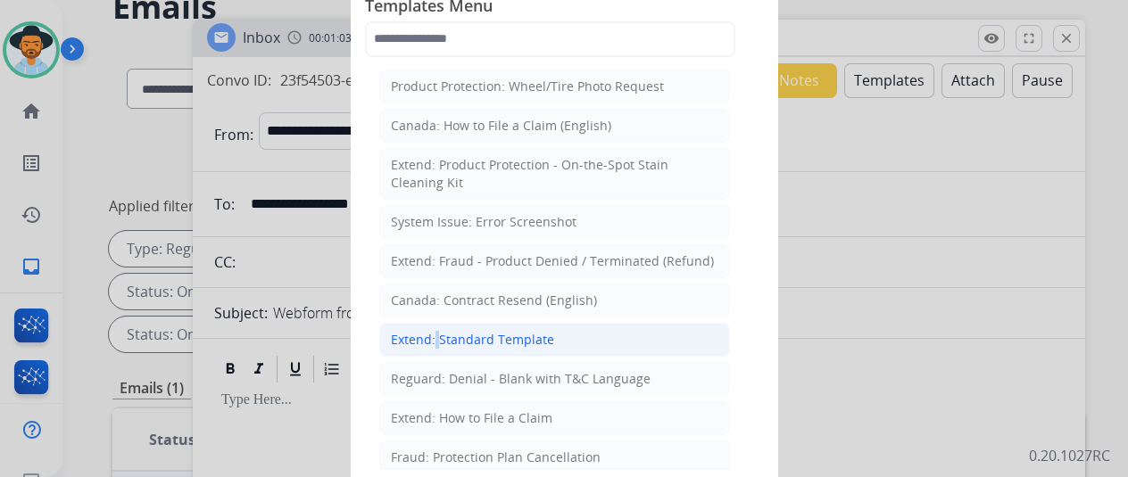
drag, startPoint x: 432, startPoint y: 331, endPoint x: 398, endPoint y: 290, distance: 53.2
click at [428, 333] on div "Extend: Standard Template" at bounding box center [472, 340] width 163 height 18
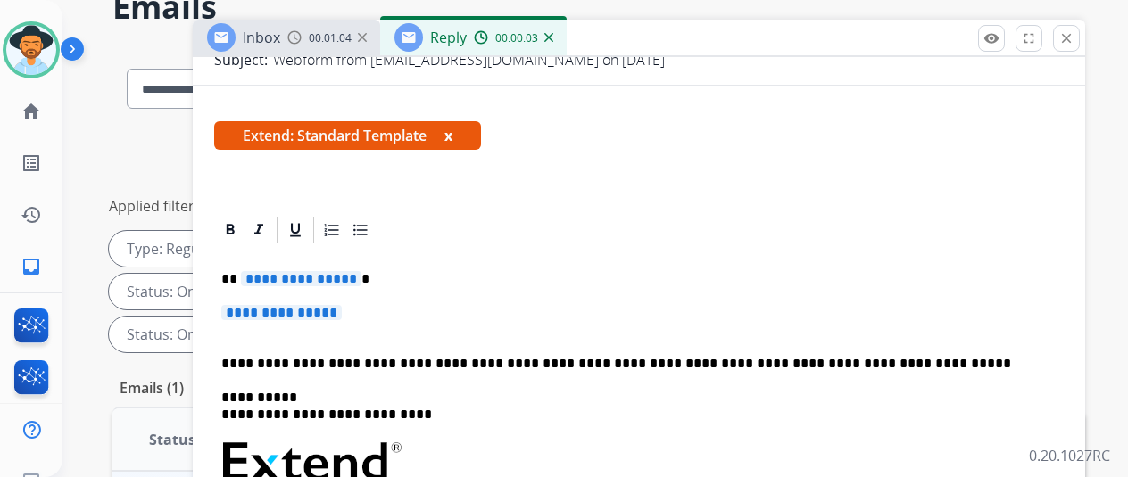
scroll to position [268, 0]
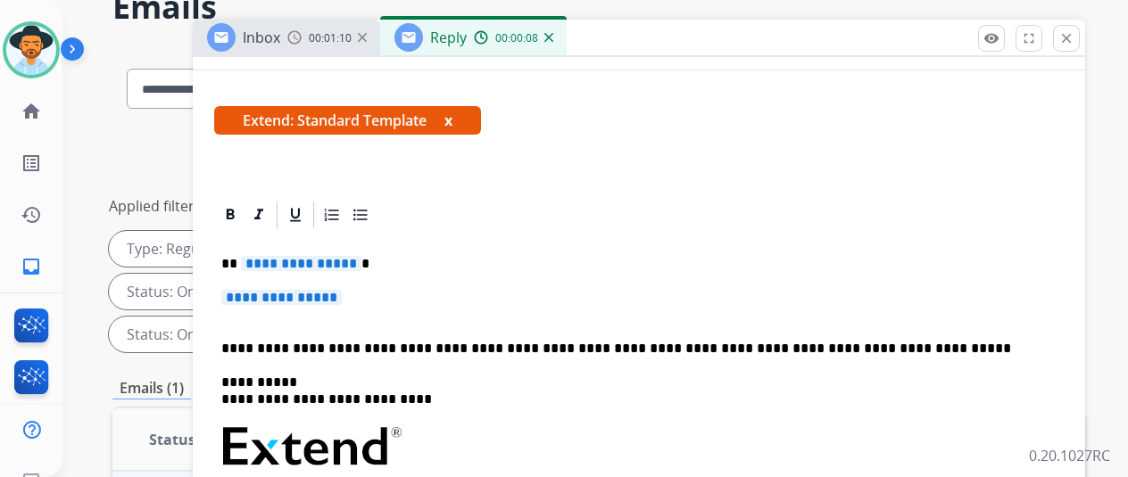
click at [361, 265] on span "**********" at bounding box center [301, 263] width 120 height 15
click at [342, 303] on span "**********" at bounding box center [281, 297] width 120 height 15
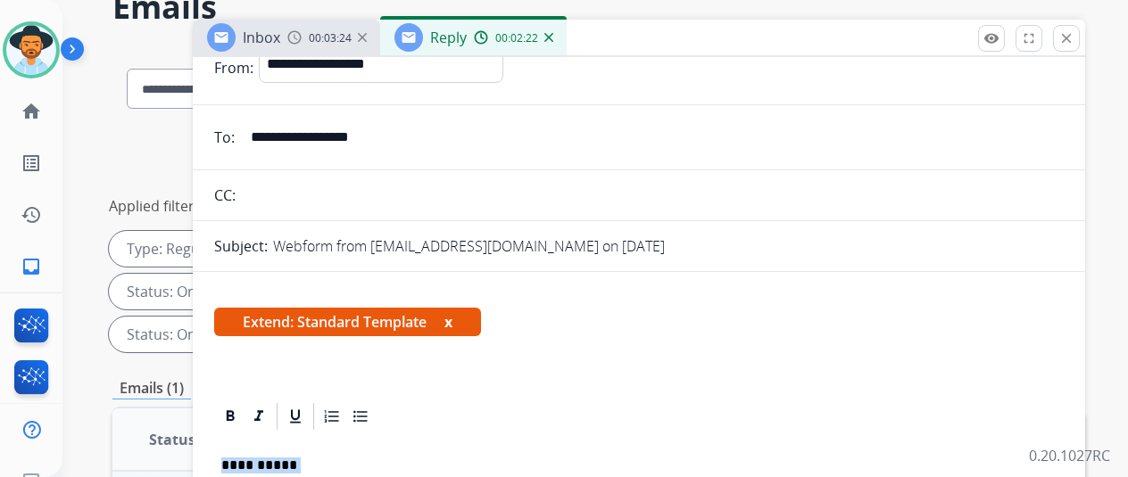
scroll to position [0, 0]
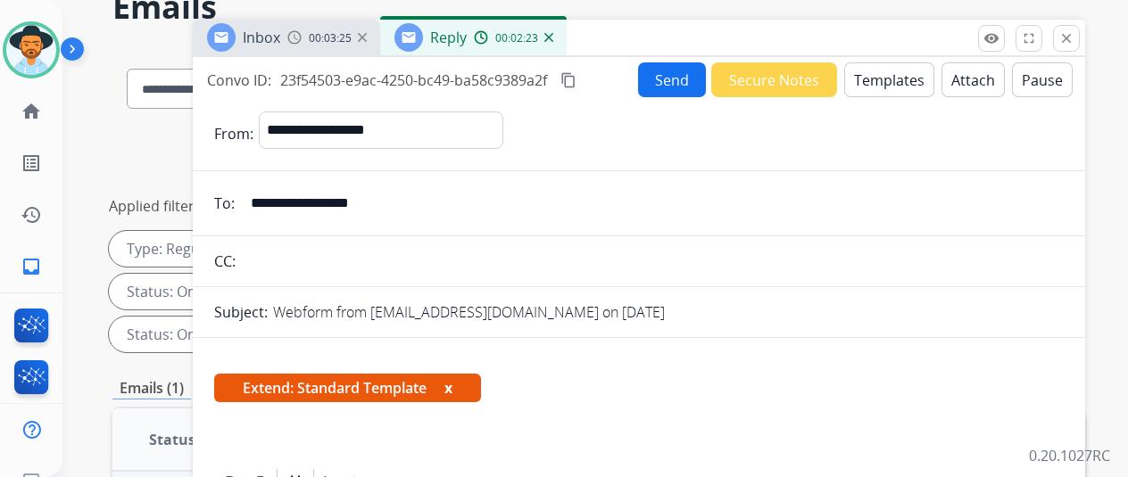
click at [680, 78] on button "Send" at bounding box center [672, 79] width 68 height 35
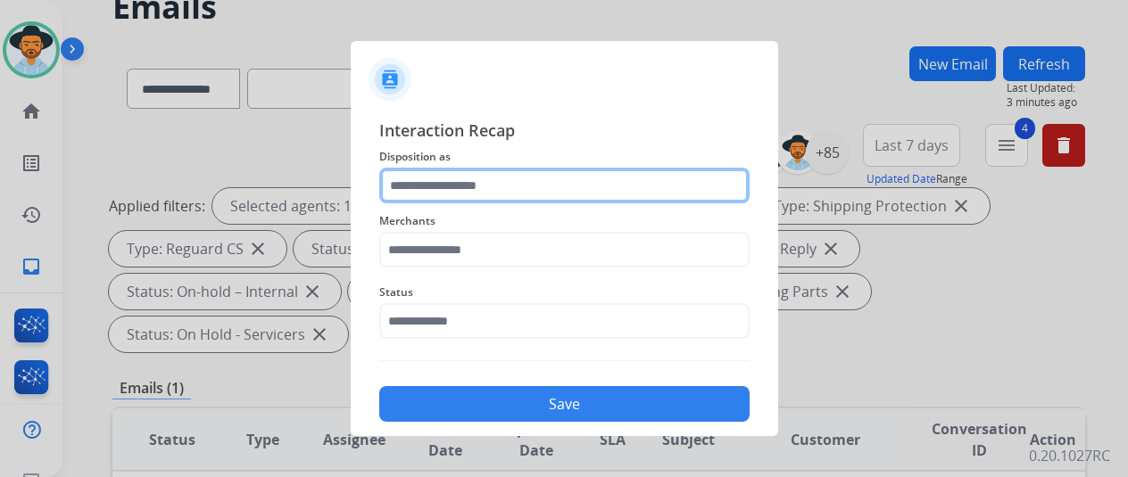
click at [439, 187] on input "text" at bounding box center [564, 186] width 370 height 36
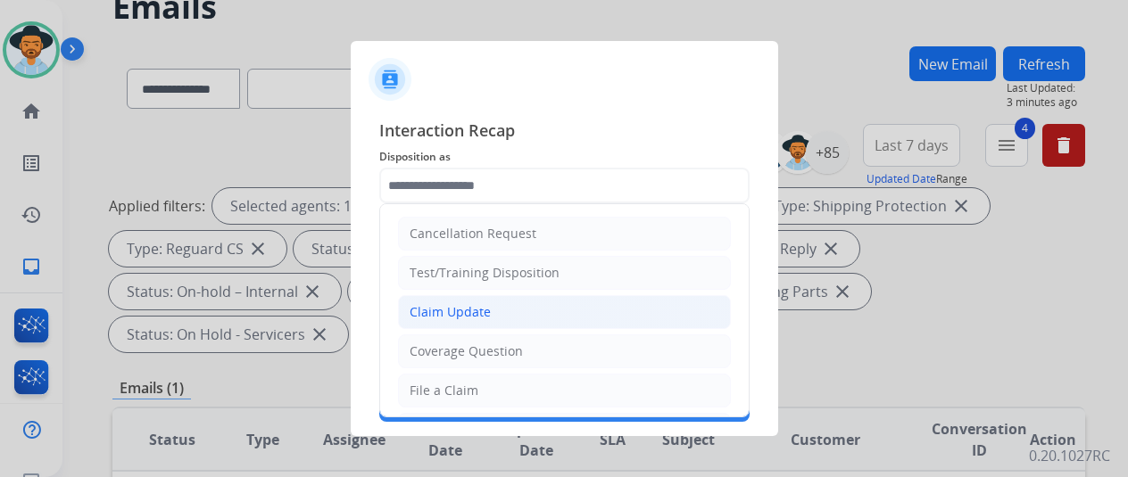
click at [478, 311] on div "Claim Update" at bounding box center [450, 312] width 81 height 18
type input "**********"
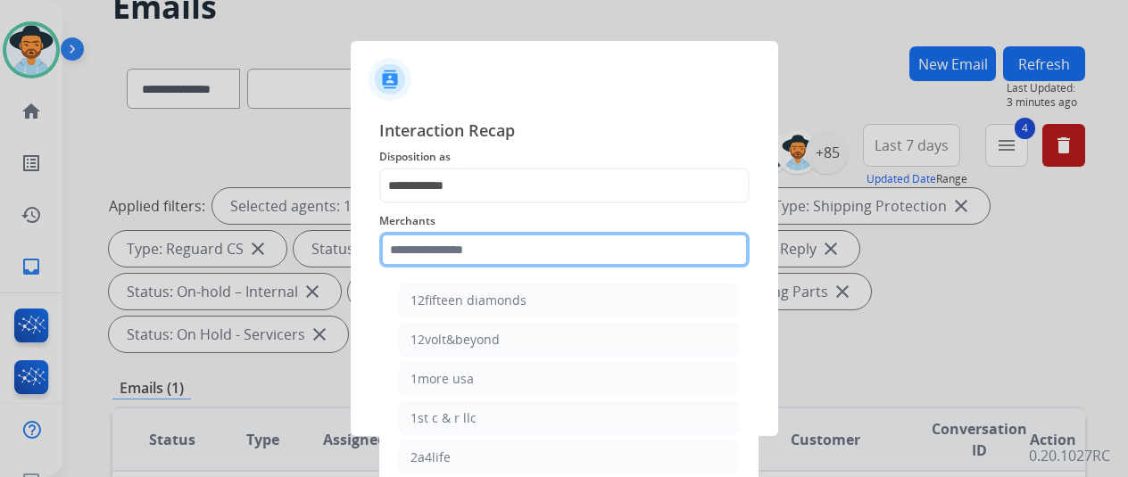
click at [418, 252] on input "text" at bounding box center [564, 250] width 370 height 36
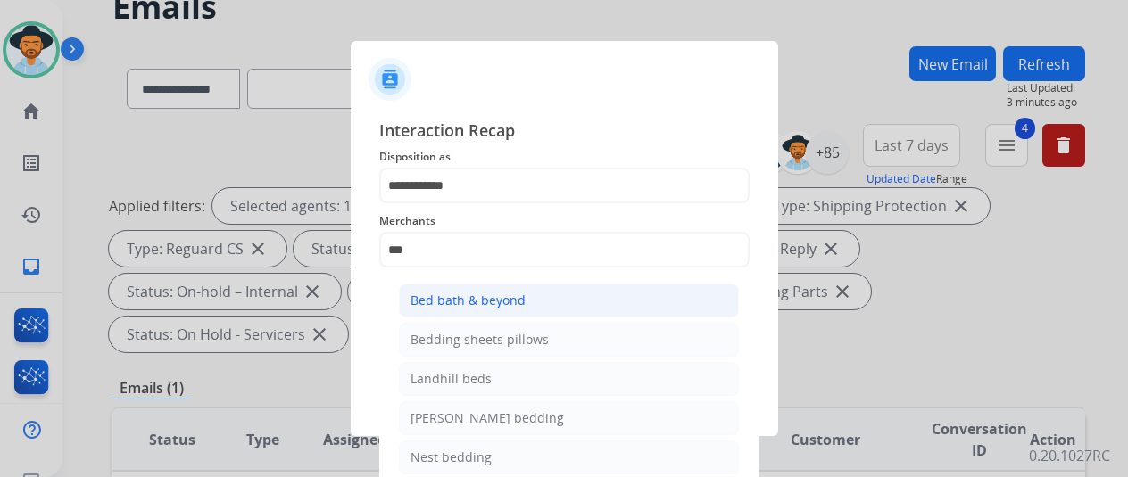
click at [487, 294] on div "Bed bath & beyond" at bounding box center [467, 301] width 115 height 18
type input "**********"
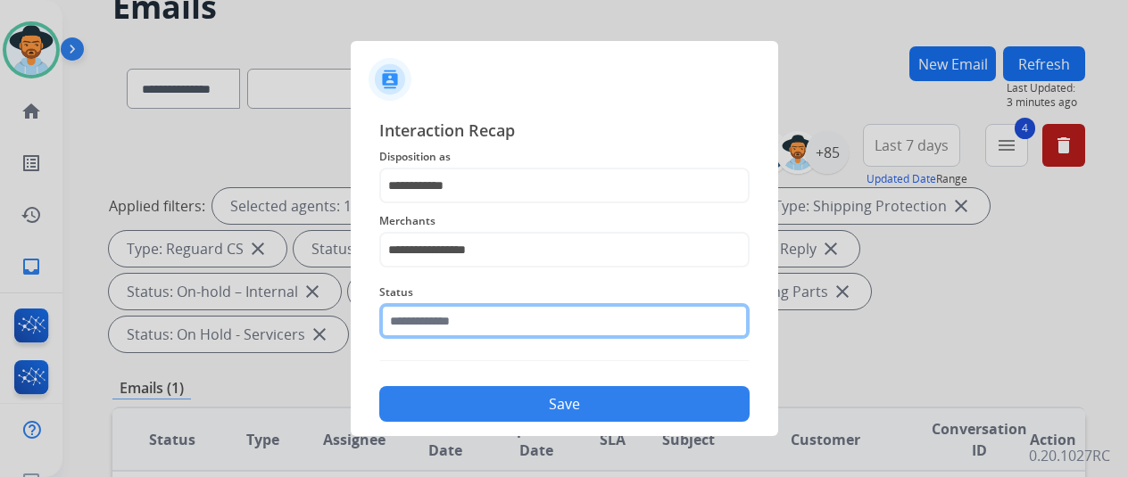
click at [456, 326] on input "text" at bounding box center [564, 321] width 370 height 36
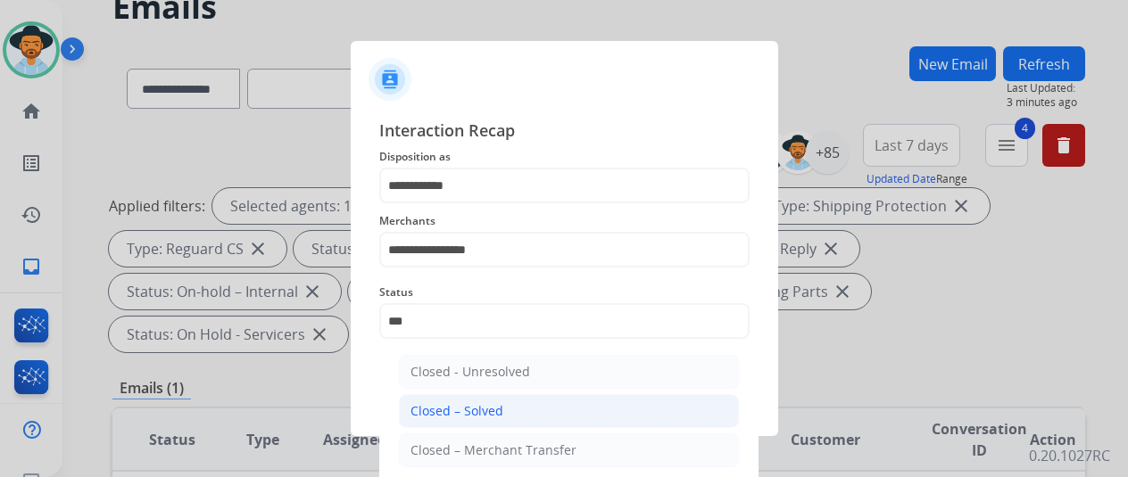
click at [444, 404] on div "Closed – Solved" at bounding box center [456, 411] width 93 height 18
type input "**********"
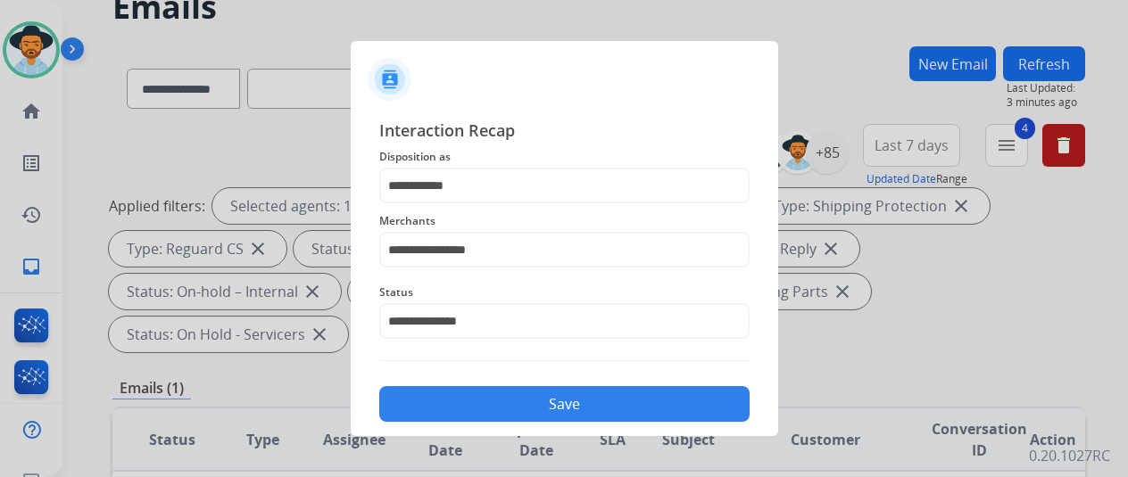
click at [444, 396] on button "Save" at bounding box center [564, 404] width 370 height 36
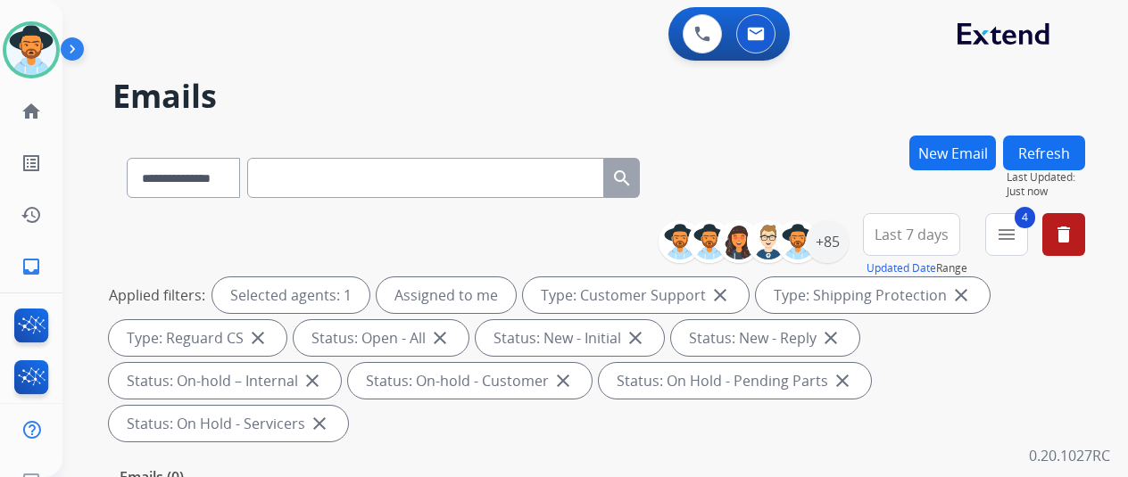
click at [775, 124] on div "**********" at bounding box center [573, 302] width 1023 height 477
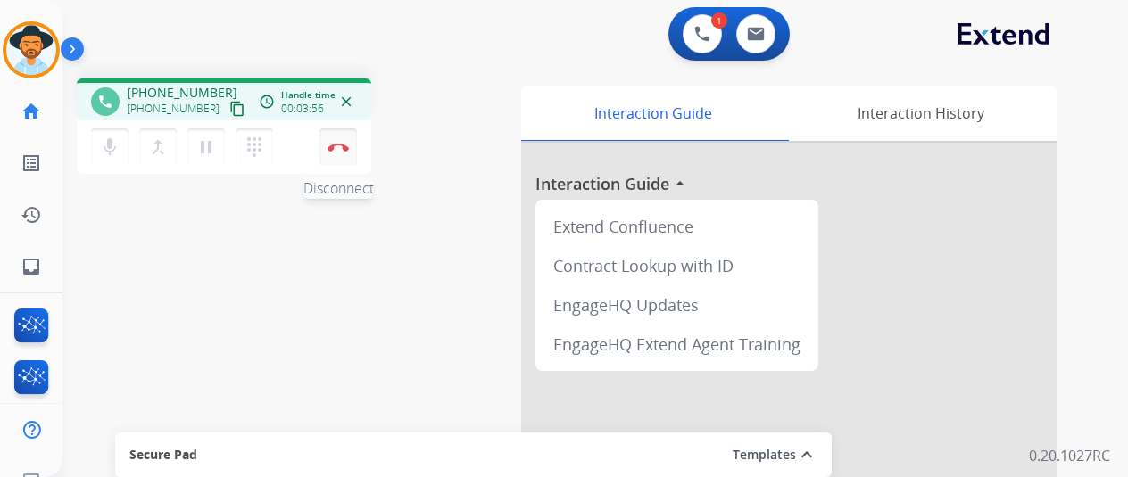
click at [332, 141] on button "Disconnect" at bounding box center [337, 147] width 37 height 37
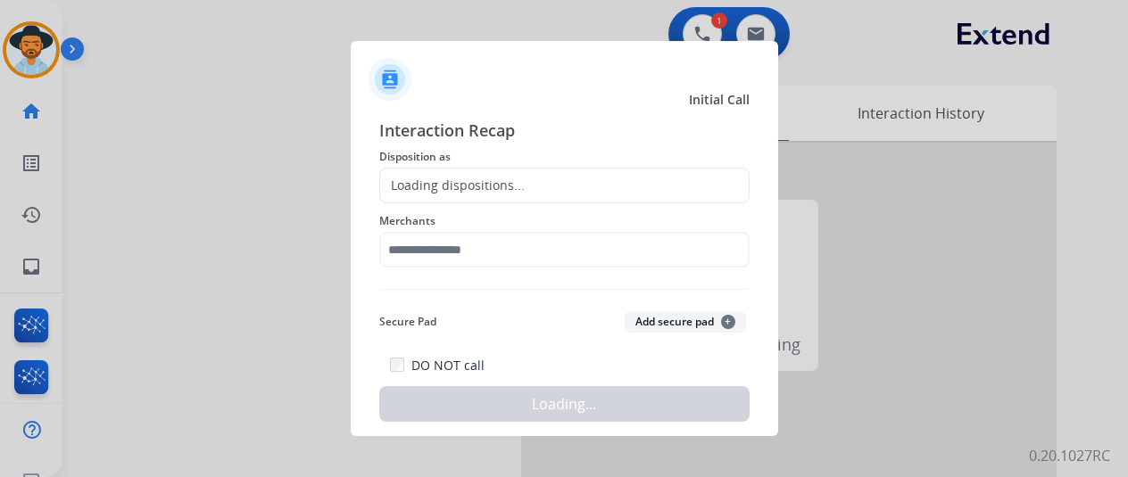
click at [427, 184] on div "Loading dispositions..." at bounding box center [452, 186] width 145 height 18
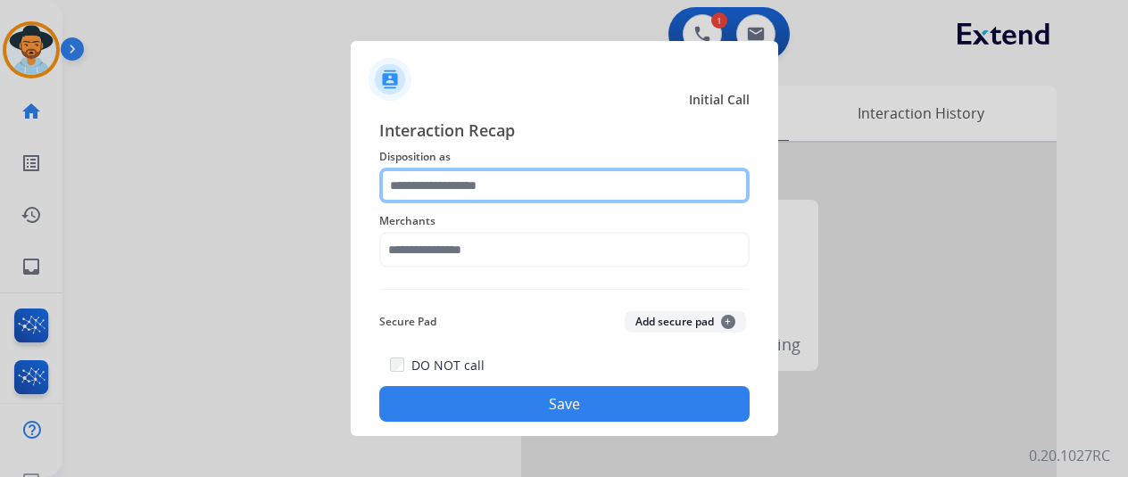
click at [425, 179] on input "text" at bounding box center [564, 186] width 370 height 36
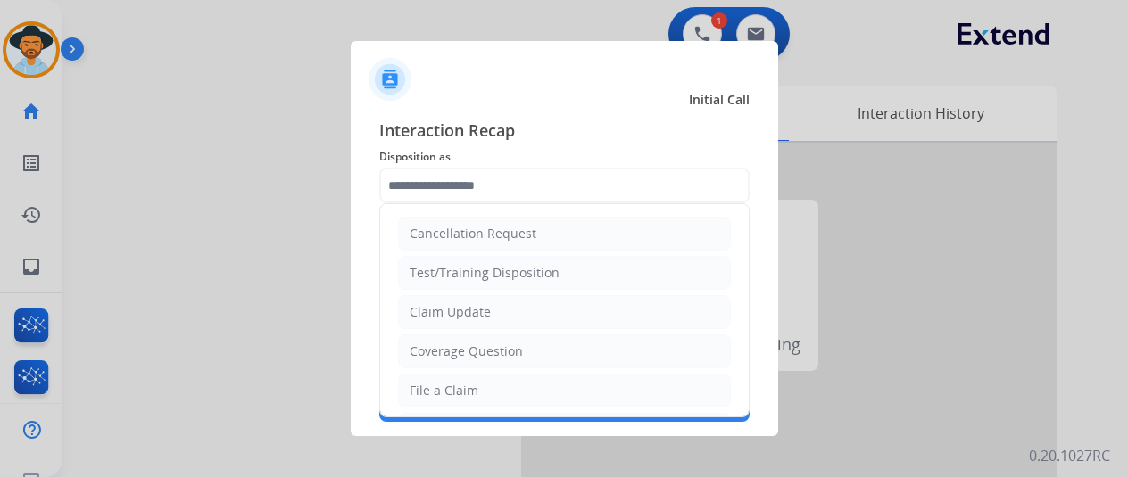
drag, startPoint x: 461, startPoint y: 390, endPoint x: 460, endPoint y: 336, distance: 54.4
click at [461, 389] on div "File a Claim" at bounding box center [444, 391] width 69 height 18
type input "**********"
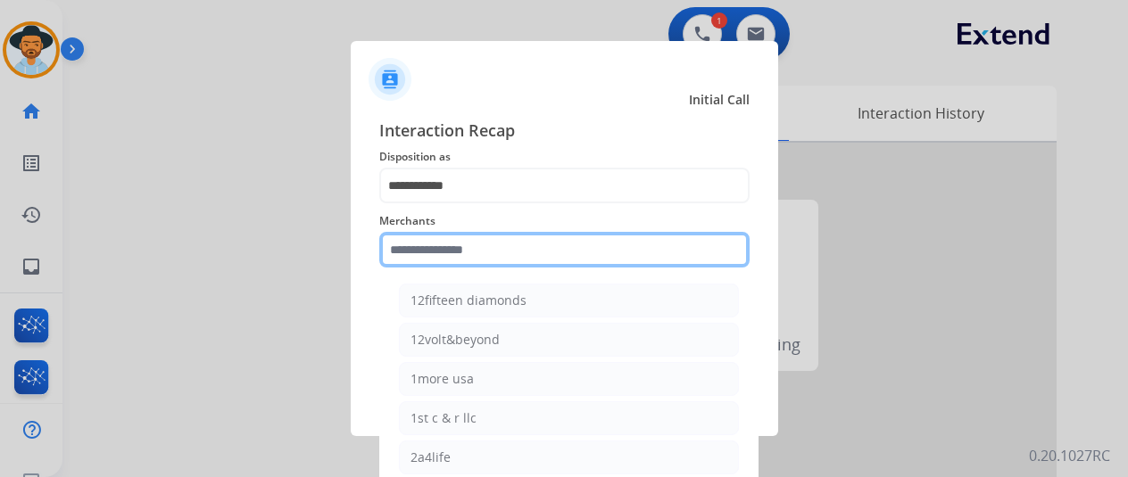
click at [462, 260] on input "text" at bounding box center [564, 250] width 370 height 36
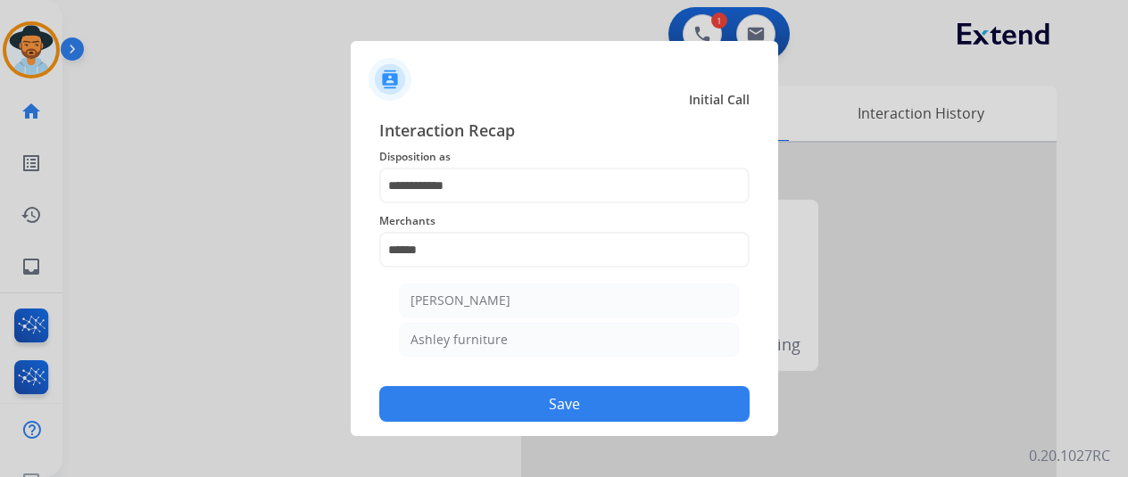
click at [507, 330] on li "Ashley furniture" at bounding box center [569, 340] width 340 height 34
type input "**********"
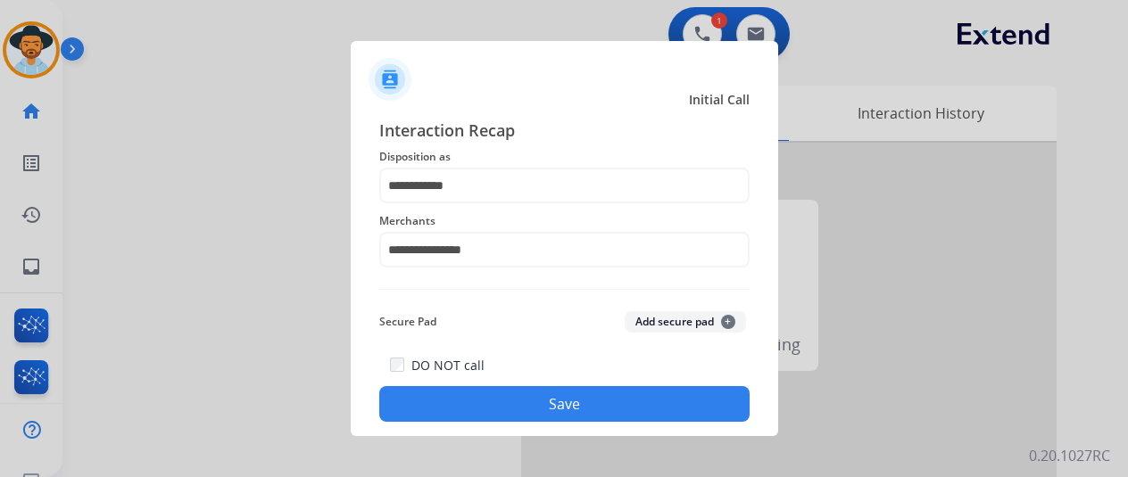
click at [532, 395] on button "Save" at bounding box center [564, 404] width 370 height 36
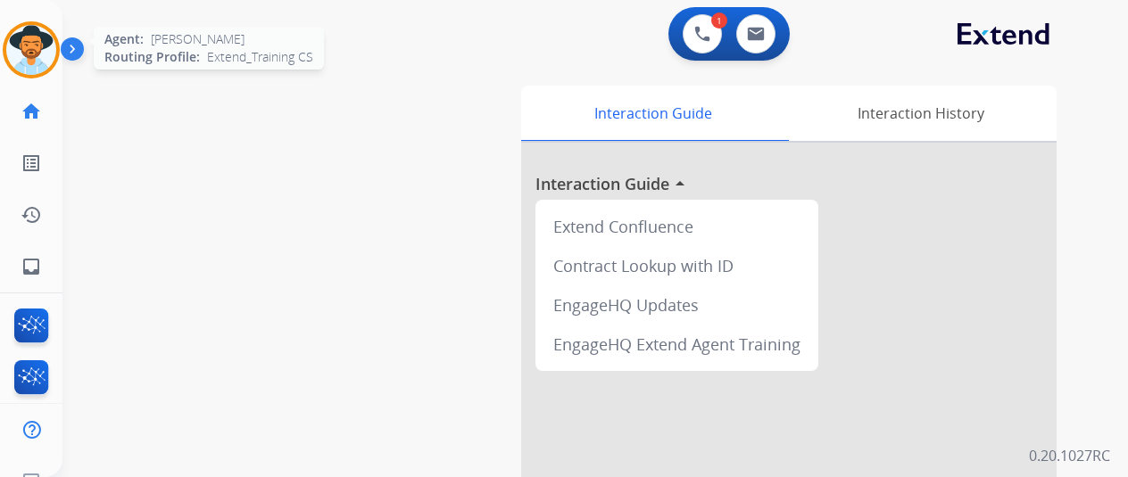
click at [27, 53] on img at bounding box center [31, 50] width 50 height 50
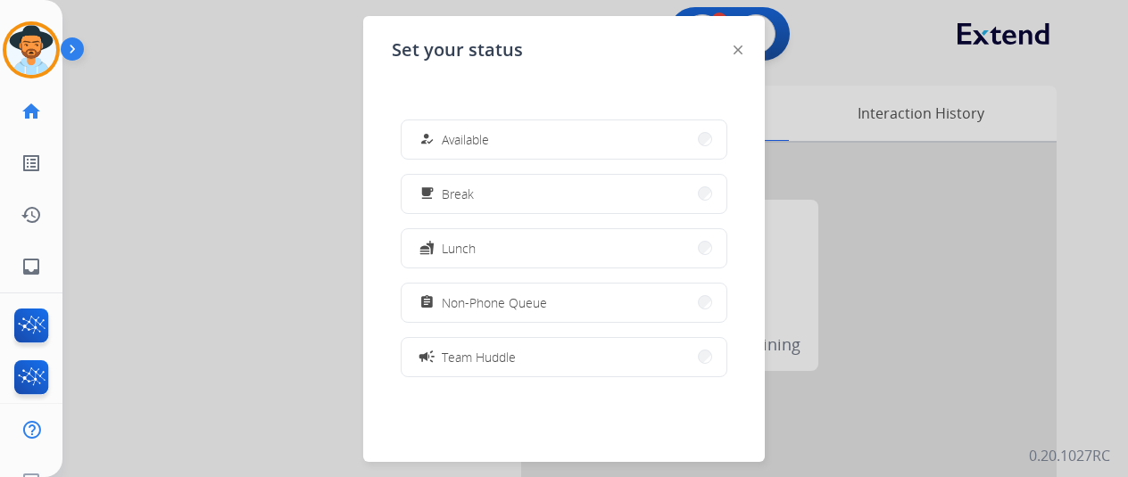
drag, startPoint x: 532, startPoint y: 140, endPoint x: 514, endPoint y: 104, distance: 39.9
click at [527, 135] on button "how_to_reg Available" at bounding box center [564, 139] width 325 height 38
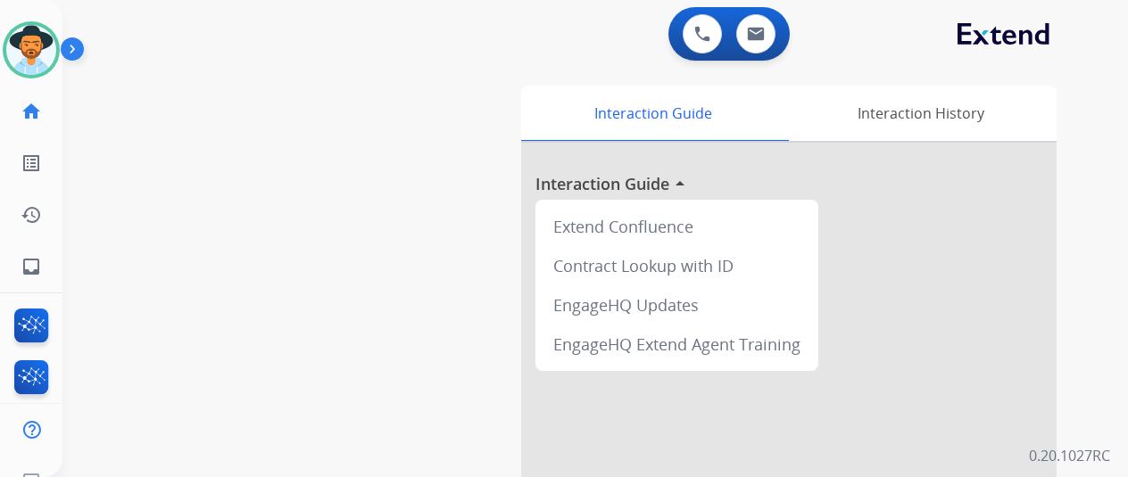
click at [191, 179] on div "swap_horiz Break voice bridge close_fullscreen Connect 3-Way Call merge_type Se…" at bounding box center [573, 436] width 1023 height 744
click at [21, 264] on mat-icon "inbox" at bounding box center [31, 266] width 21 height 21
select select "**********"
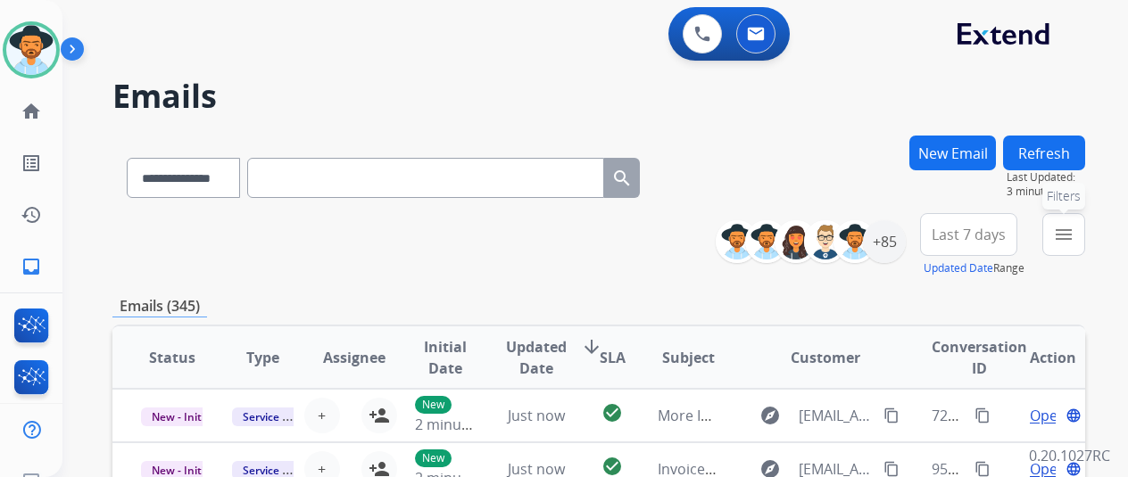
click at [1074, 228] on mat-icon "menu" at bounding box center [1063, 234] width 21 height 21
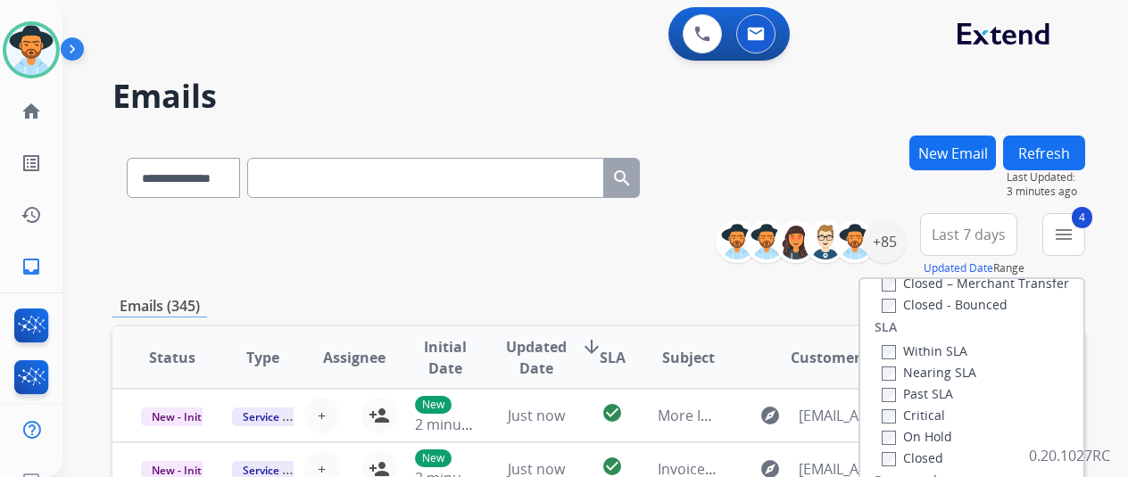
scroll to position [357, 0]
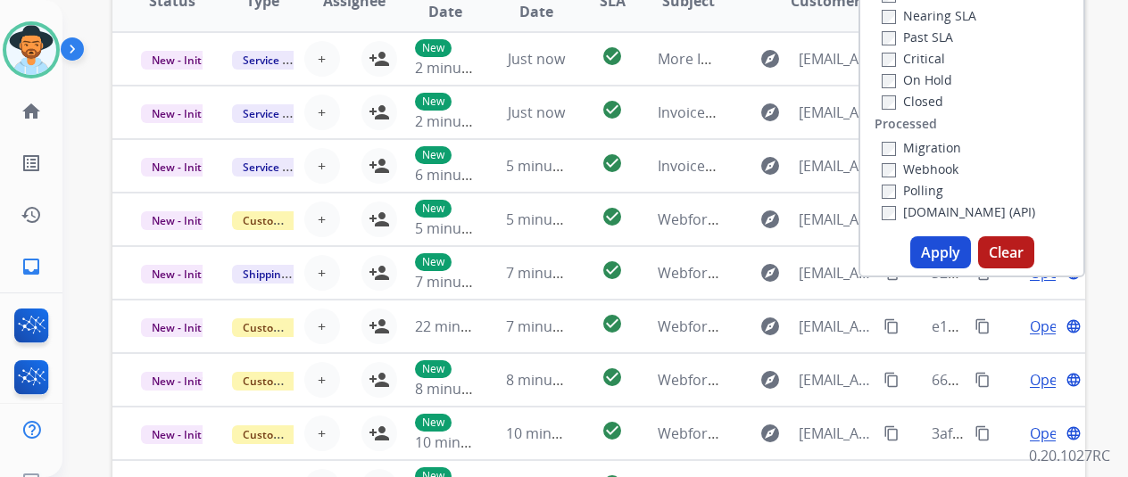
click at [949, 256] on button "Apply" at bounding box center [940, 252] width 61 height 32
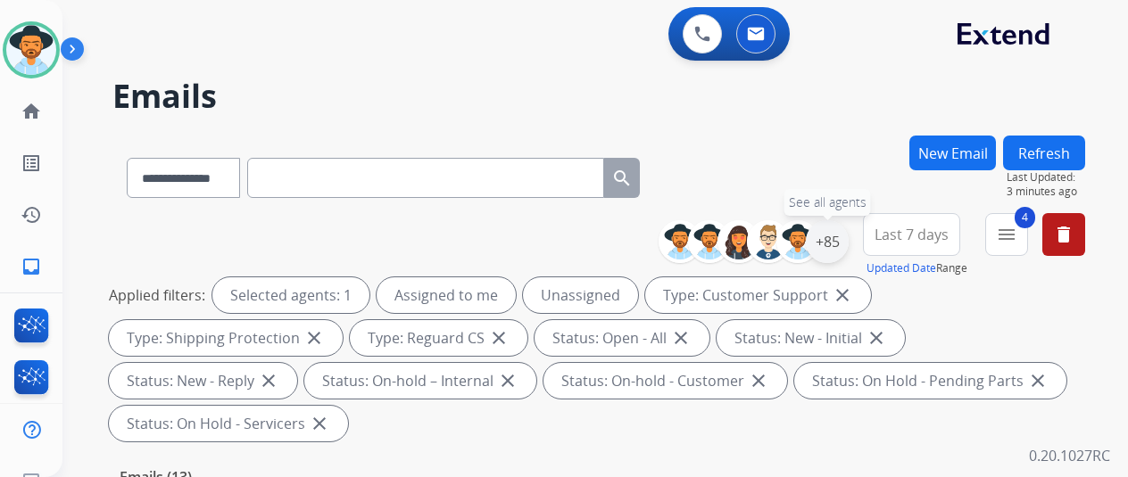
click at [837, 235] on div "+85" at bounding box center [827, 241] width 43 height 43
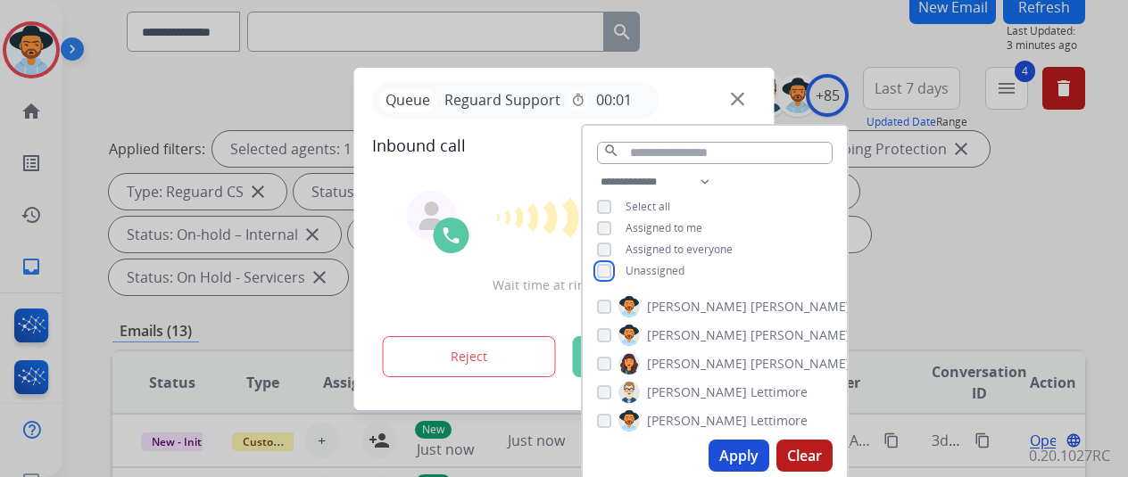
scroll to position [268, 0]
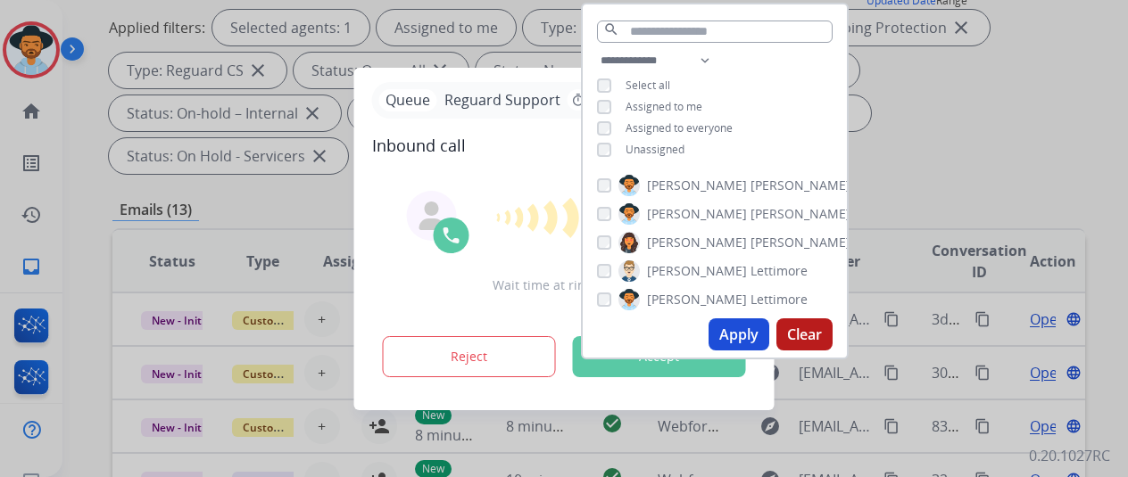
drag, startPoint x: 750, startPoint y: 335, endPoint x: 789, endPoint y: 282, distance: 65.1
click at [750, 334] on button "Apply" at bounding box center [739, 335] width 61 height 32
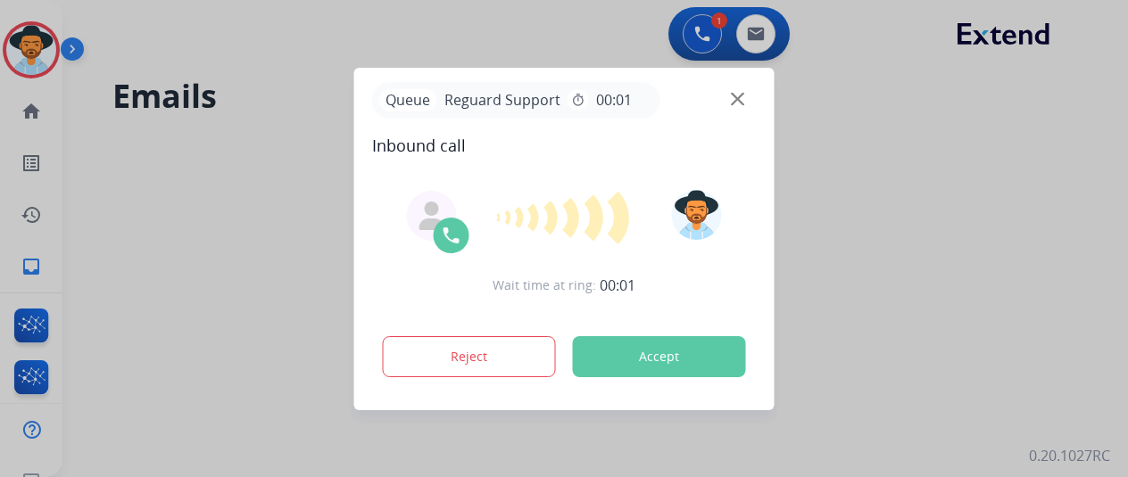
scroll to position [0, 0]
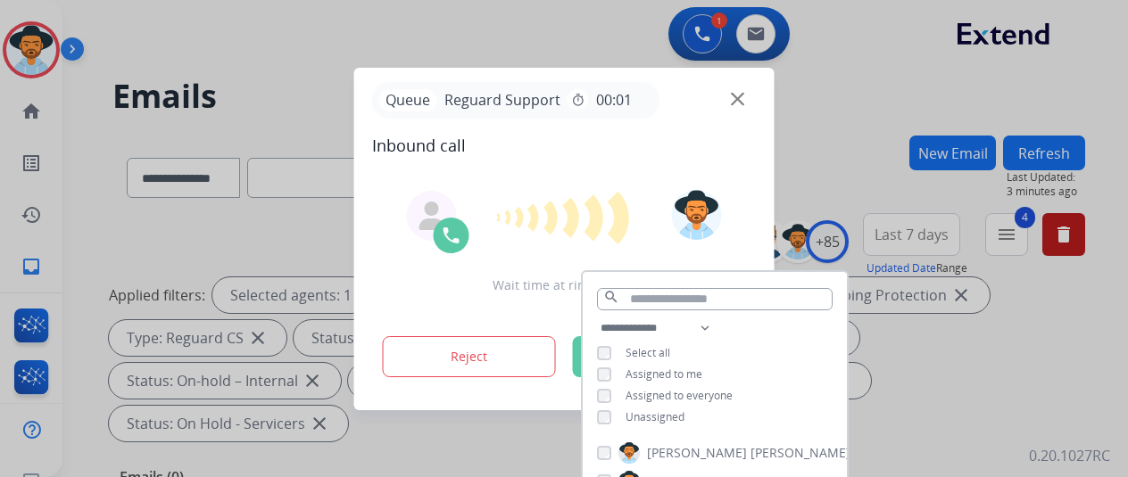
click at [896, 117] on div at bounding box center [564, 238] width 1128 height 477
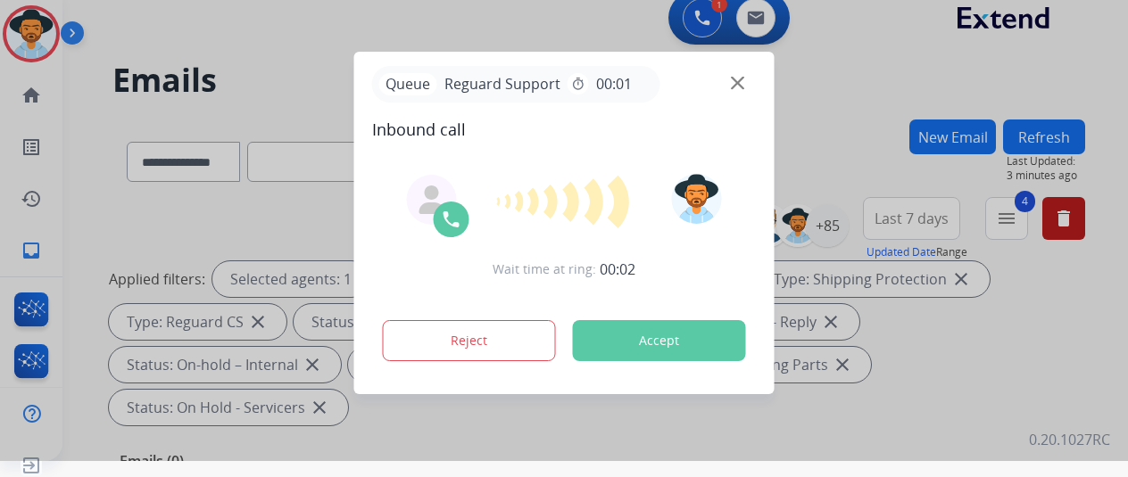
scroll to position [21, 0]
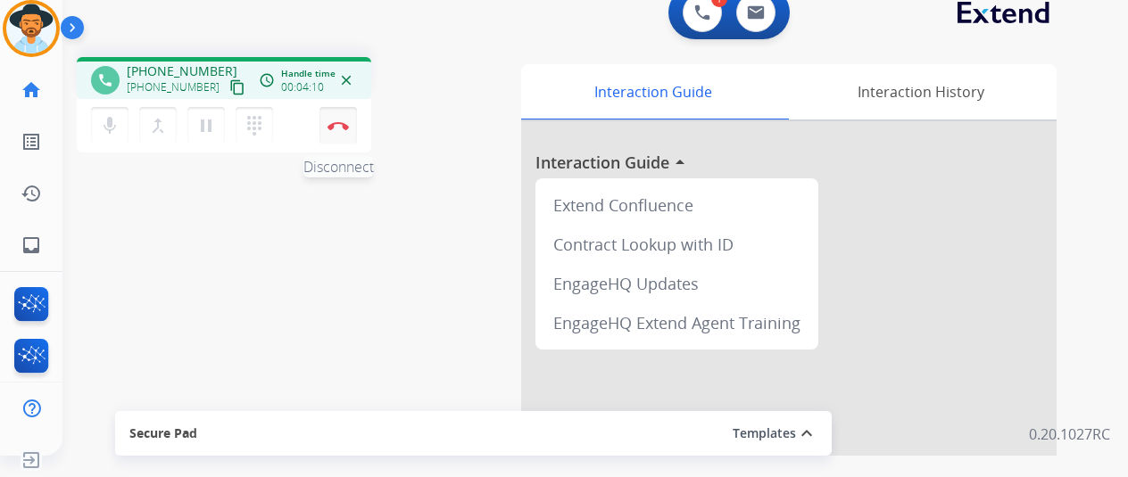
click at [336, 124] on img at bounding box center [338, 125] width 21 height 9
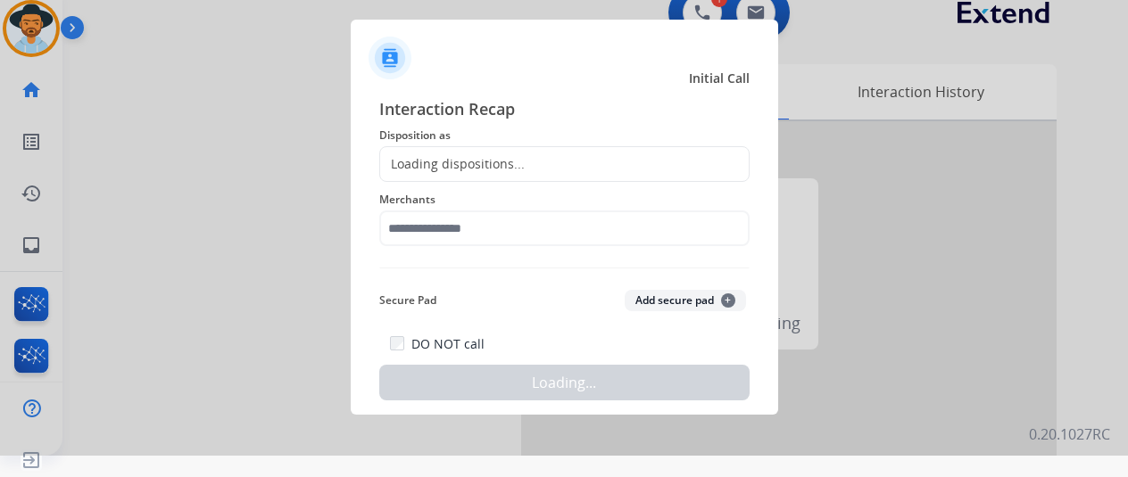
click at [447, 160] on div "Loading dispositions..." at bounding box center [452, 164] width 145 height 18
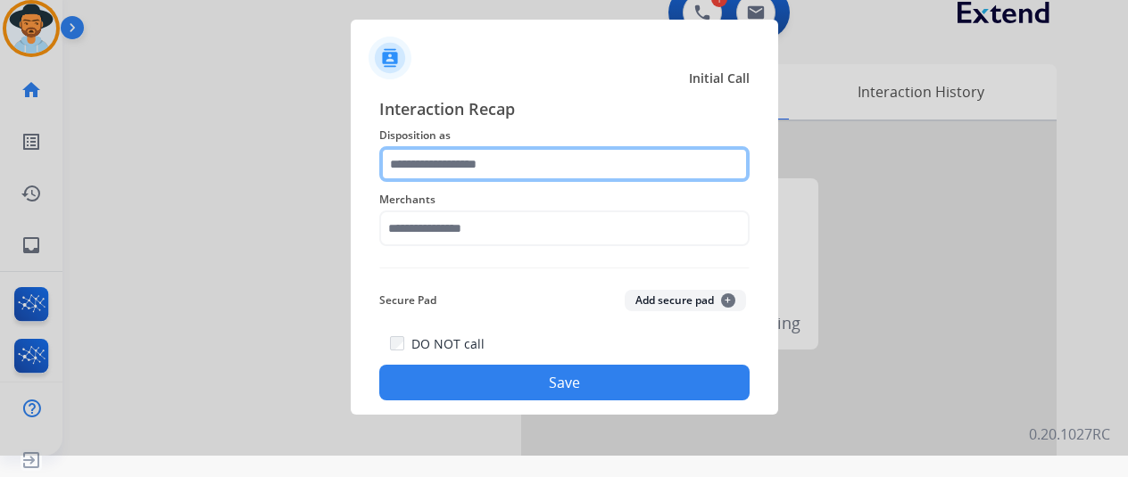
click at [447, 160] on input "text" at bounding box center [564, 164] width 370 height 36
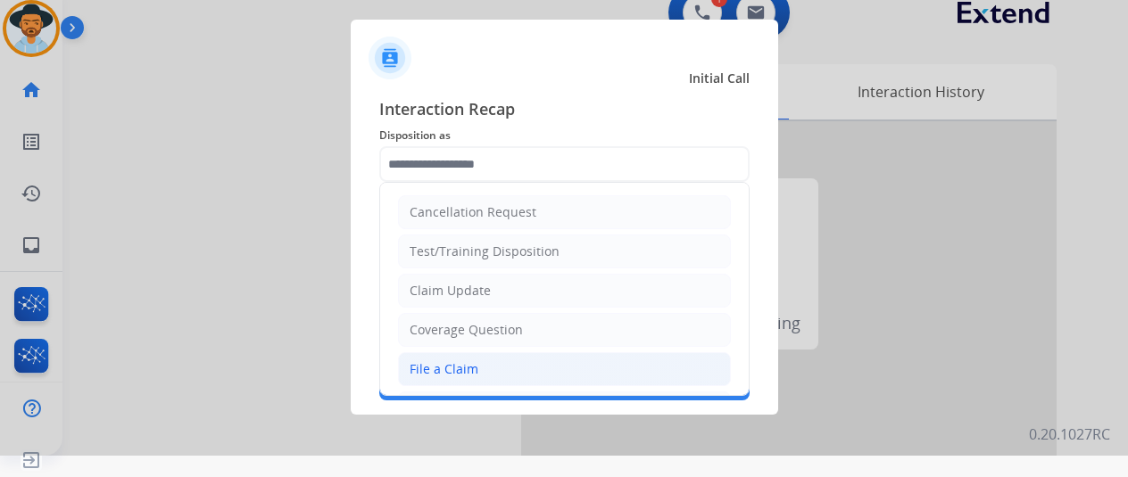
click at [441, 365] on div "File a Claim" at bounding box center [444, 370] width 69 height 18
type input "**********"
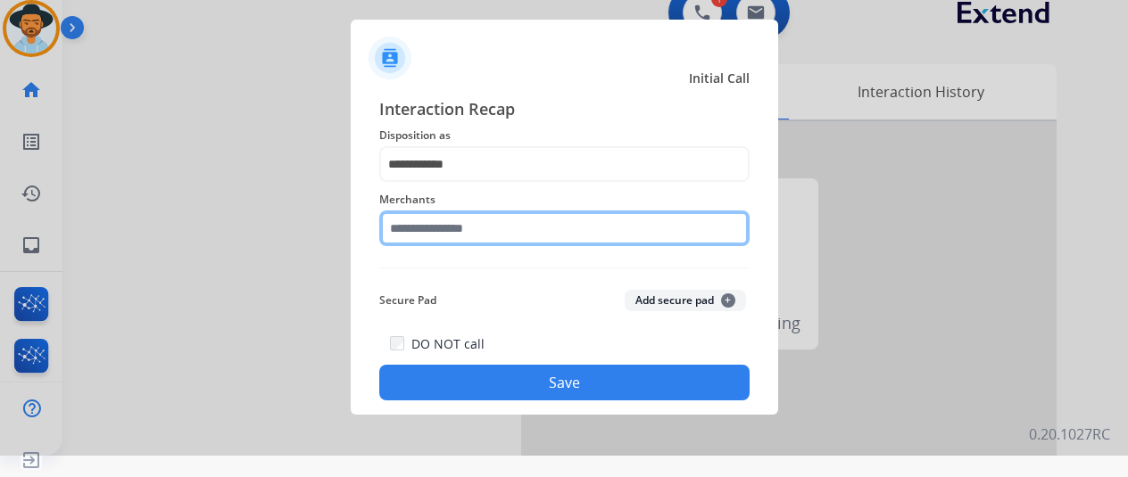
click at [432, 234] on input "text" at bounding box center [564, 229] width 370 height 36
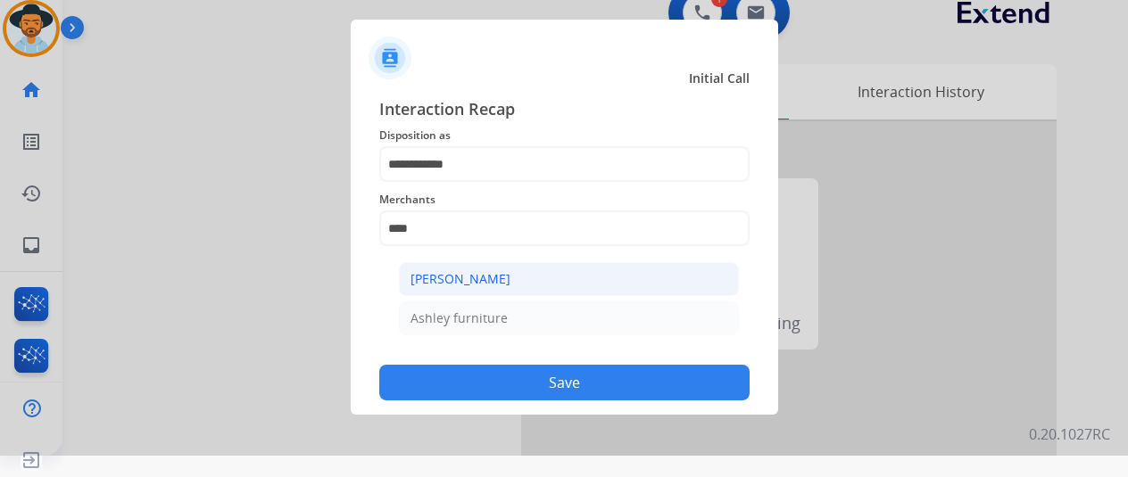
click at [477, 271] on div "[PERSON_NAME]" at bounding box center [460, 279] width 100 height 18
type input "**********"
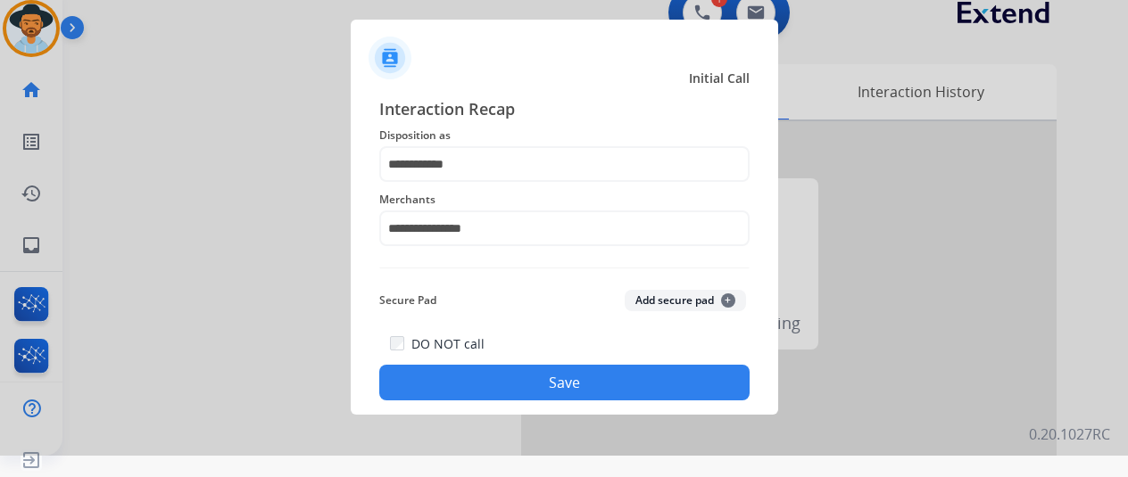
click at [518, 378] on button "Save" at bounding box center [564, 383] width 370 height 36
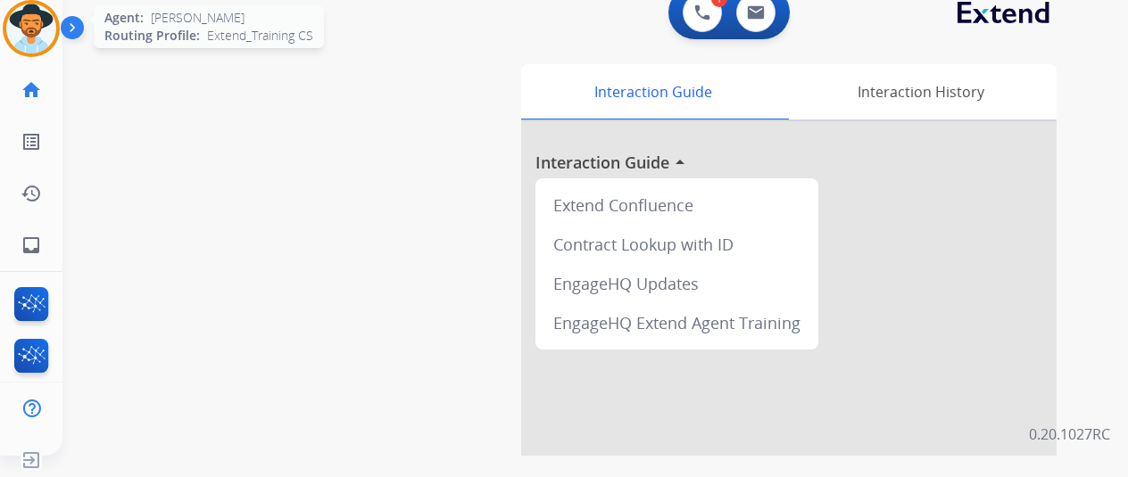
click at [36, 39] on img at bounding box center [31, 29] width 50 height 50
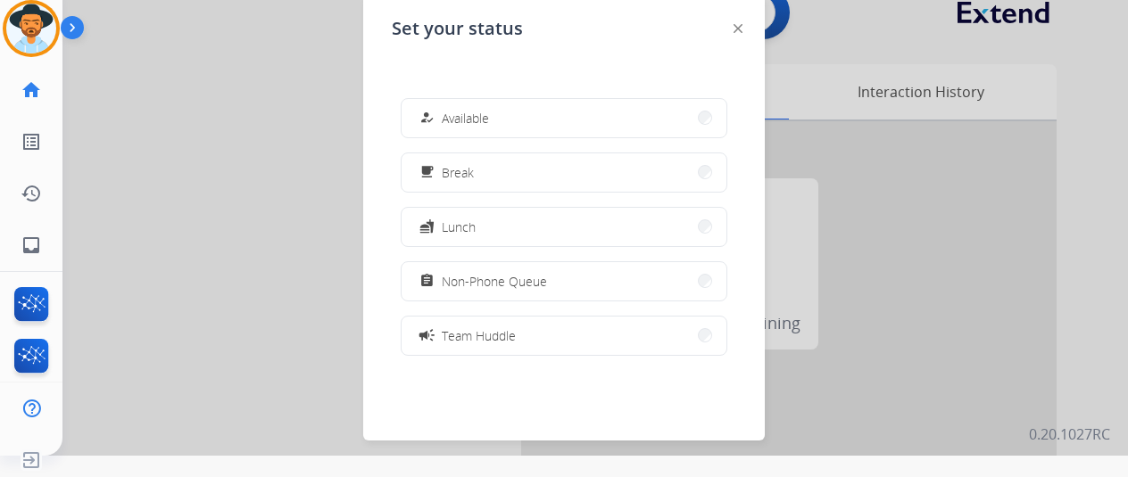
drag, startPoint x: 535, startPoint y: 114, endPoint x: 538, endPoint y: 128, distance: 13.7
click at [535, 120] on button "how_to_reg Available" at bounding box center [564, 118] width 325 height 38
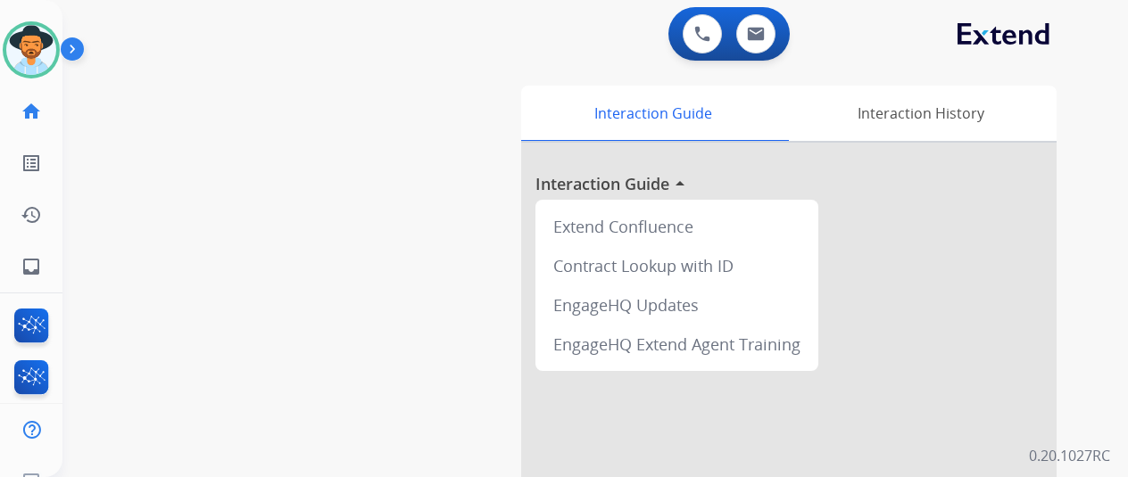
scroll to position [21, 0]
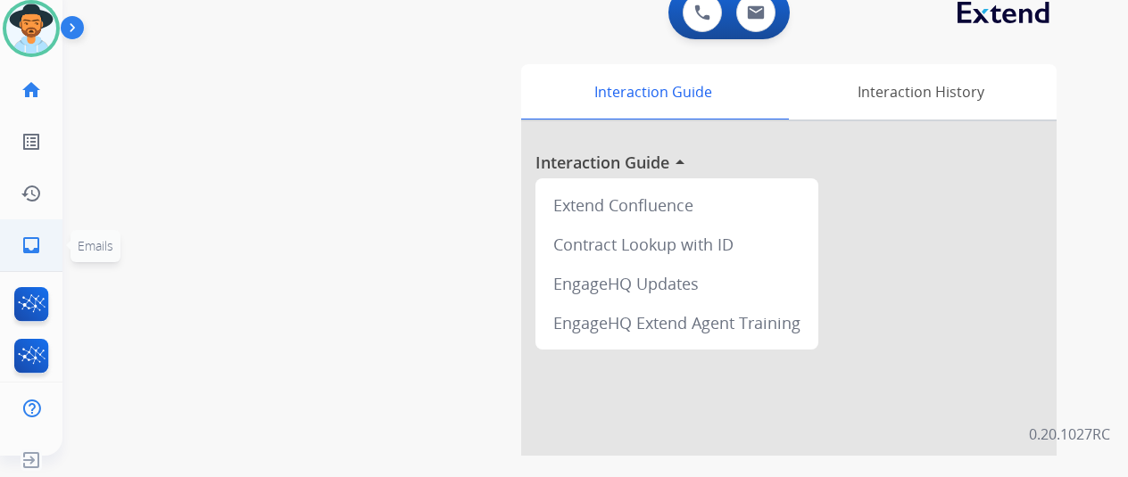
click at [30, 247] on mat-icon "inbox" at bounding box center [31, 245] width 21 height 21
select select "**********"
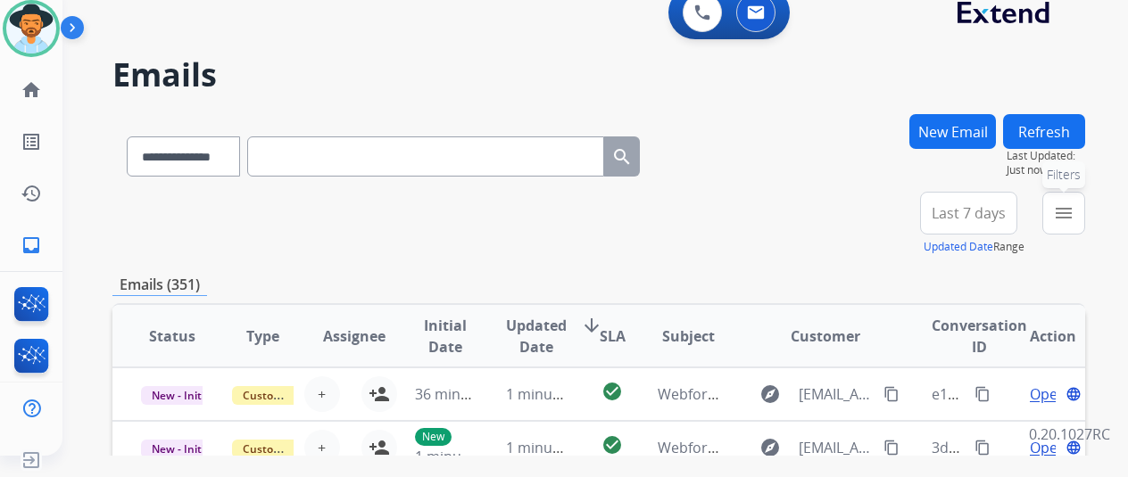
click at [1074, 210] on mat-icon "menu" at bounding box center [1063, 213] width 21 height 21
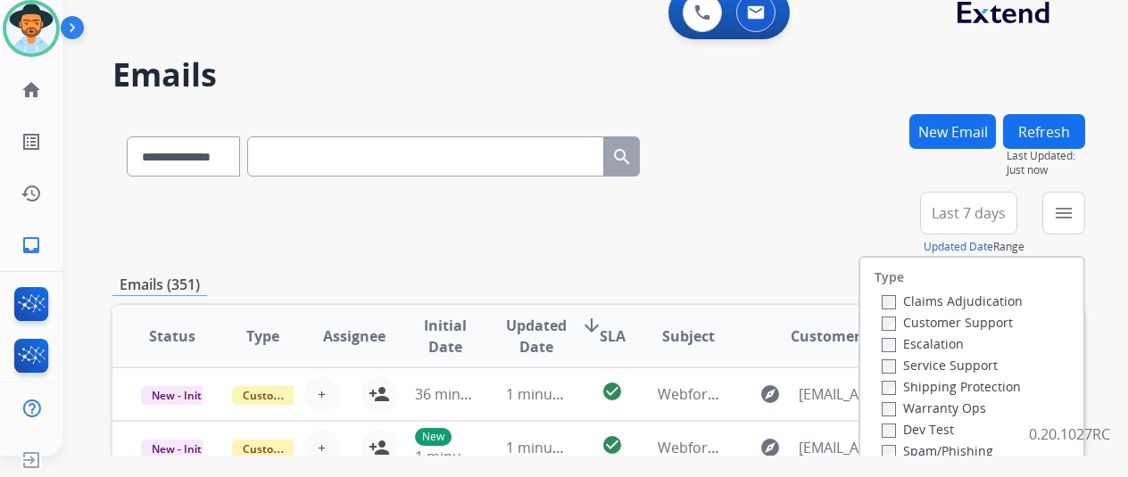
click at [900, 324] on label "Customer Support" at bounding box center [947, 322] width 131 height 17
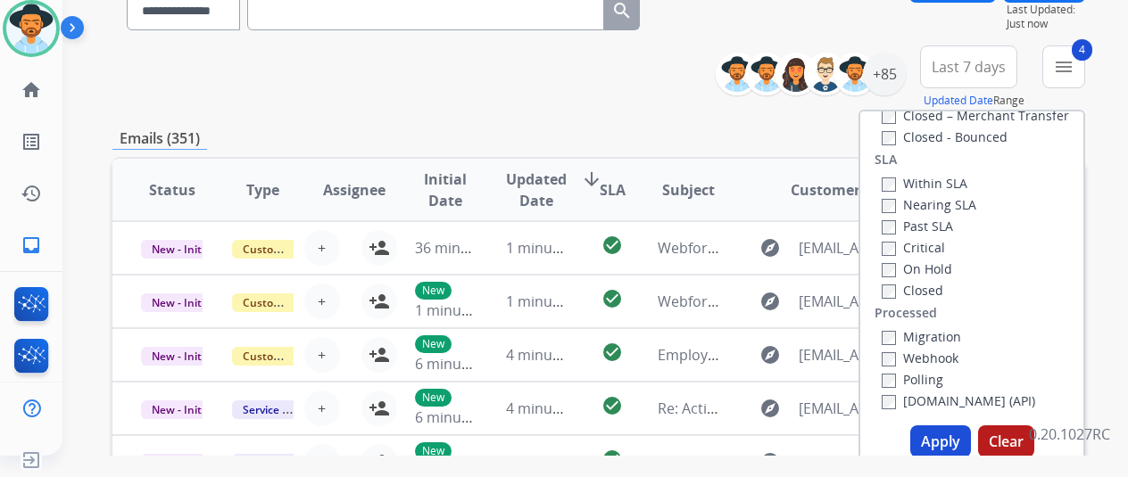
scroll to position [268, 0]
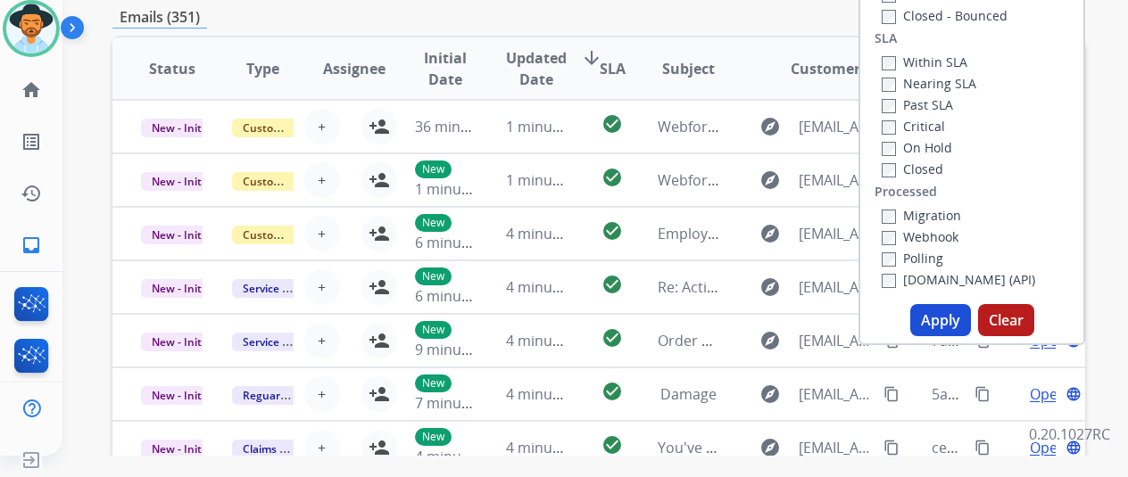
click at [955, 319] on button "Apply" at bounding box center [940, 320] width 61 height 32
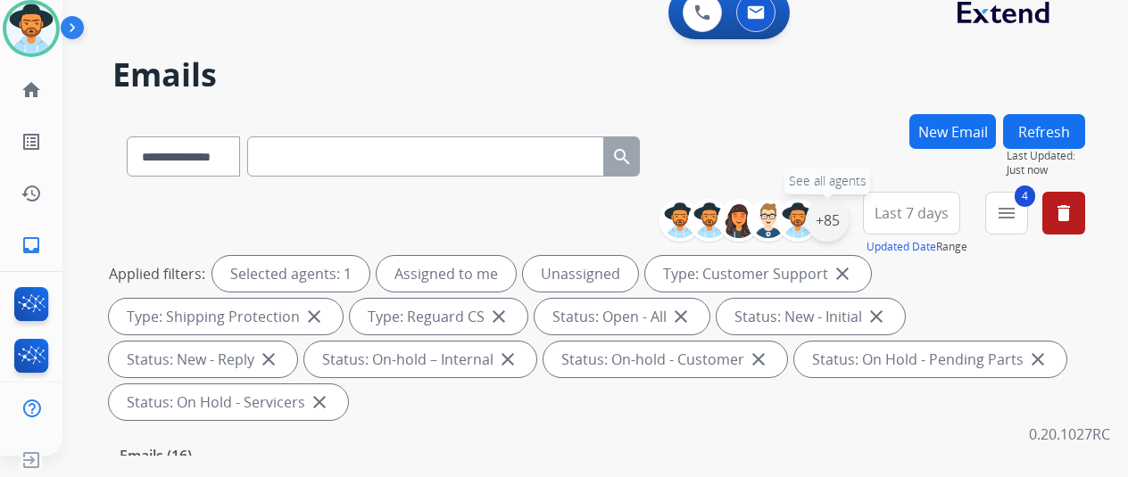
click at [846, 212] on div "+85" at bounding box center [827, 220] width 43 height 43
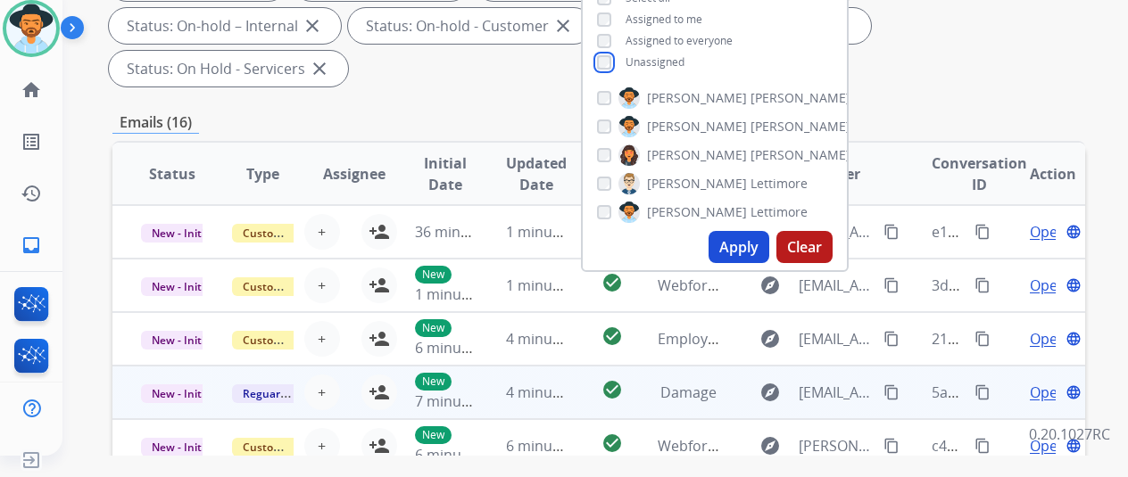
scroll to position [357, 0]
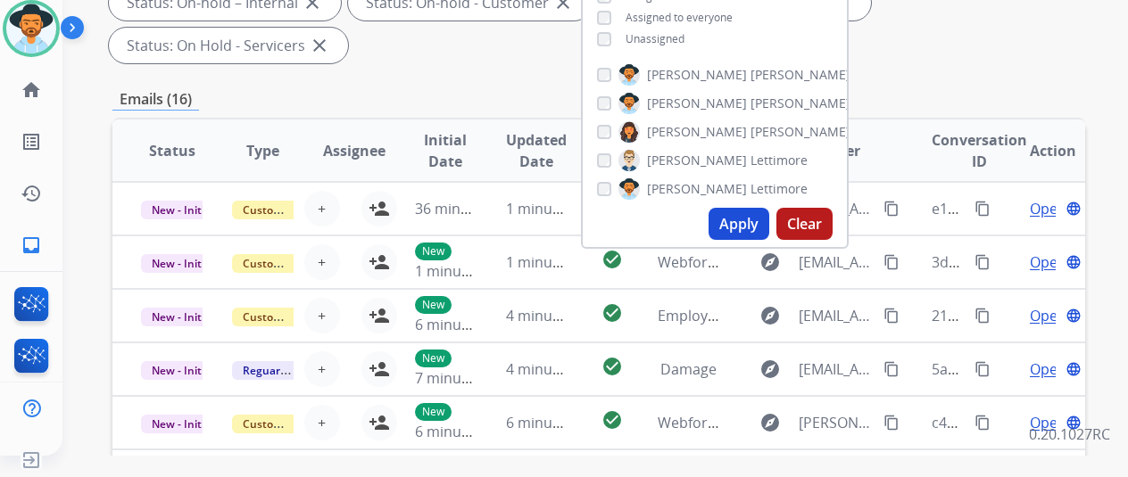
click at [747, 222] on button "Apply" at bounding box center [739, 224] width 61 height 32
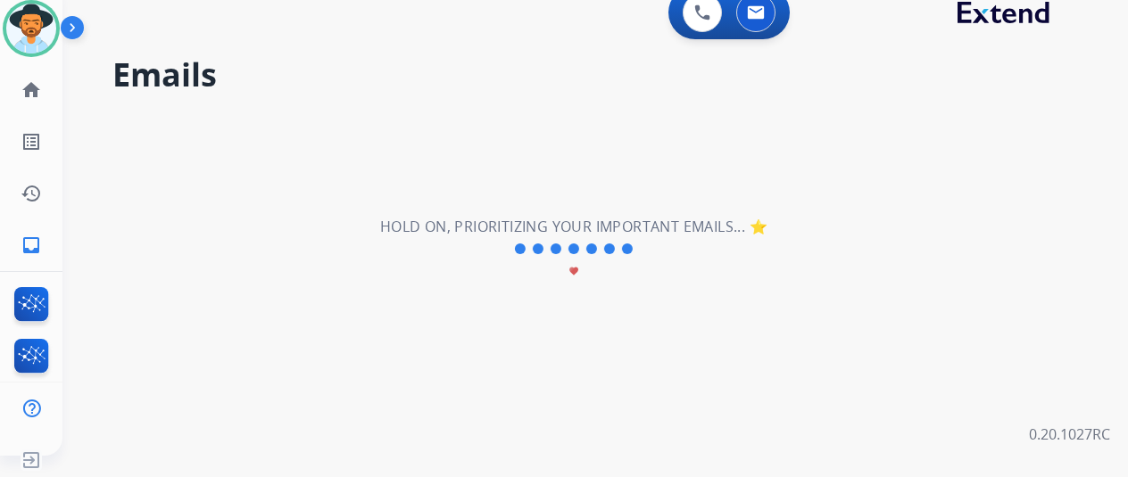
scroll to position [0, 0]
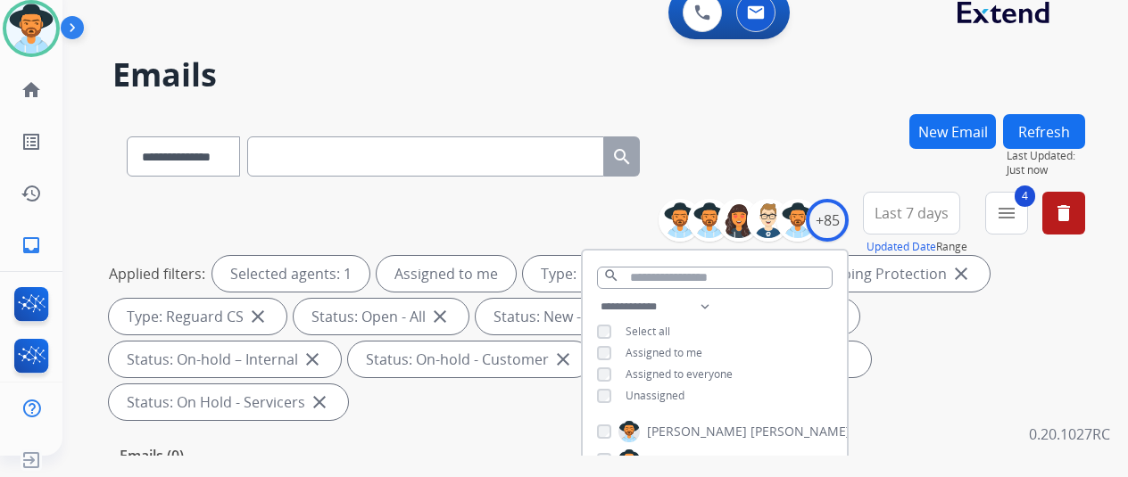
click at [769, 106] on div "**********" at bounding box center [573, 281] width 1023 height 477
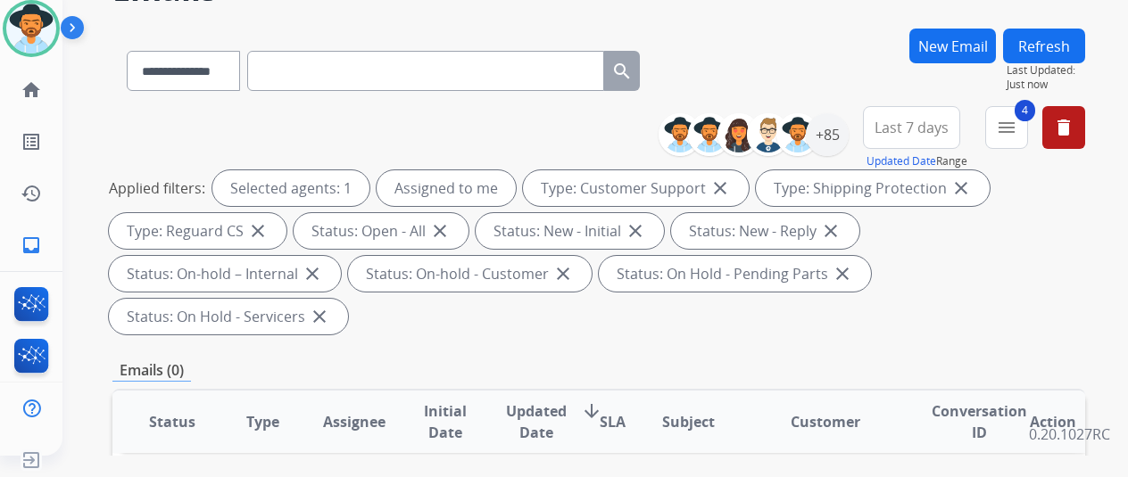
scroll to position [268, 0]
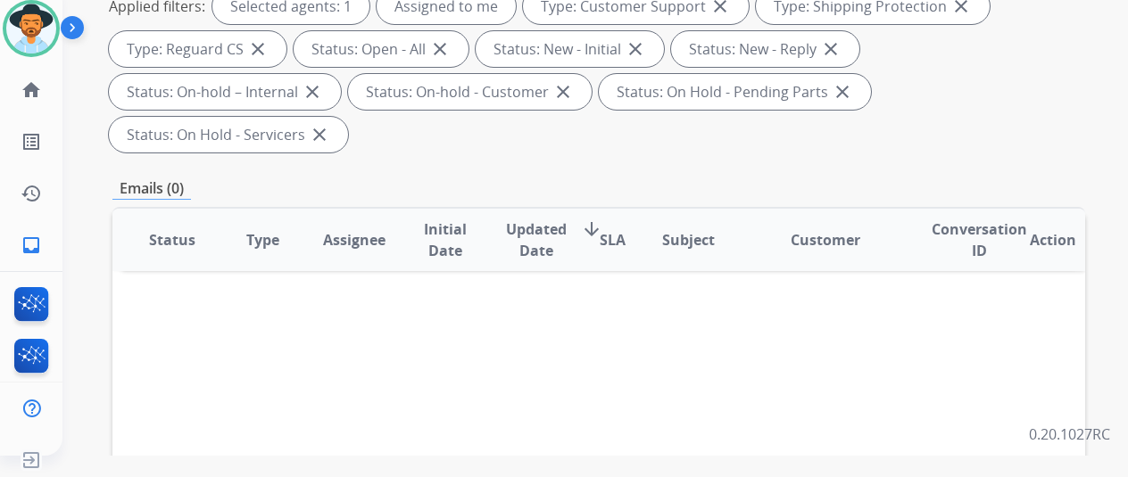
click at [0, 37] on div "Tammy Available Edit Avatar Agent: Tammy Routing Profile: Extend_Training CS" at bounding box center [31, 28] width 62 height 57
click at [31, 245] on mat-icon "inbox" at bounding box center [31, 245] width 21 height 21
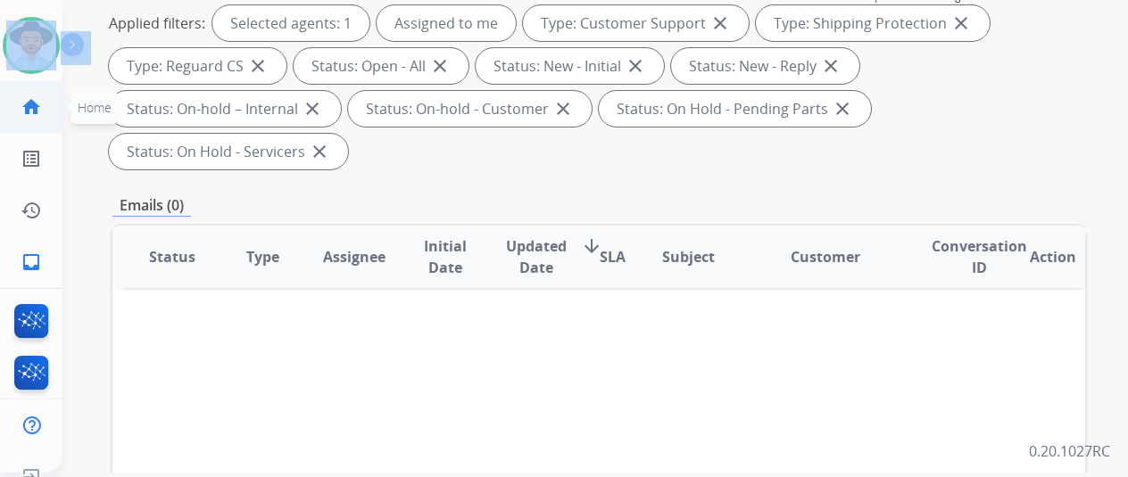
scroll to position [0, 0]
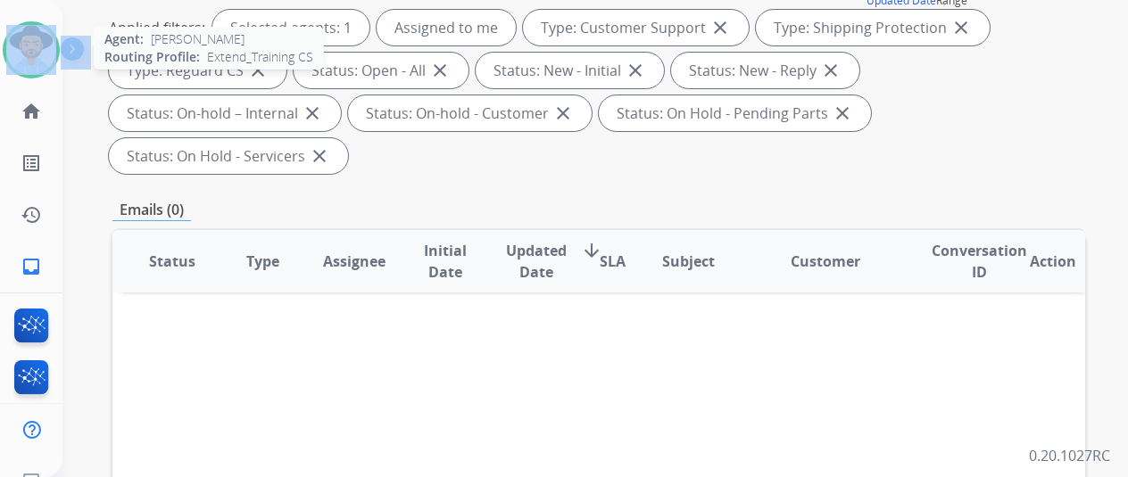
click at [29, 46] on img at bounding box center [31, 50] width 50 height 50
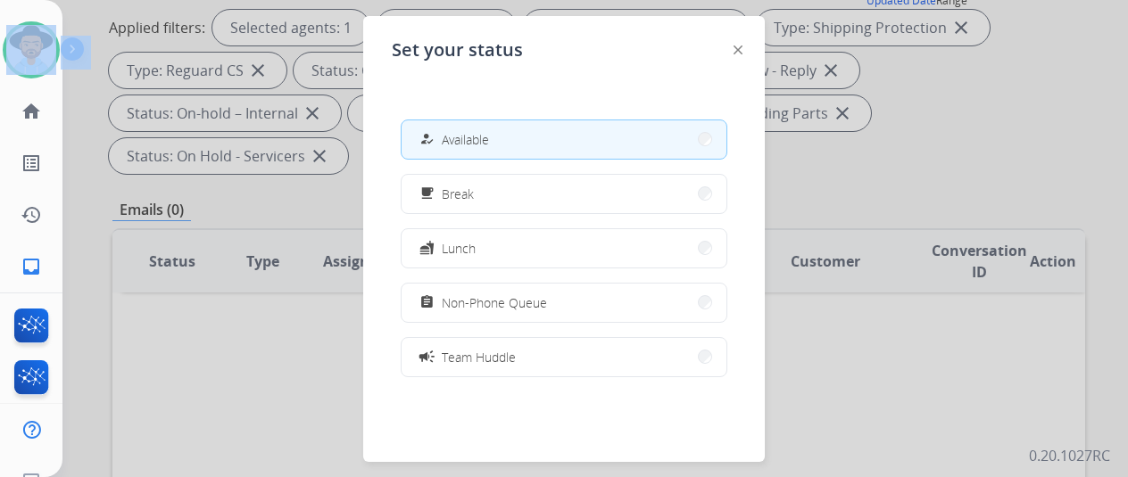
click at [469, 137] on span "Available" at bounding box center [465, 139] width 47 height 19
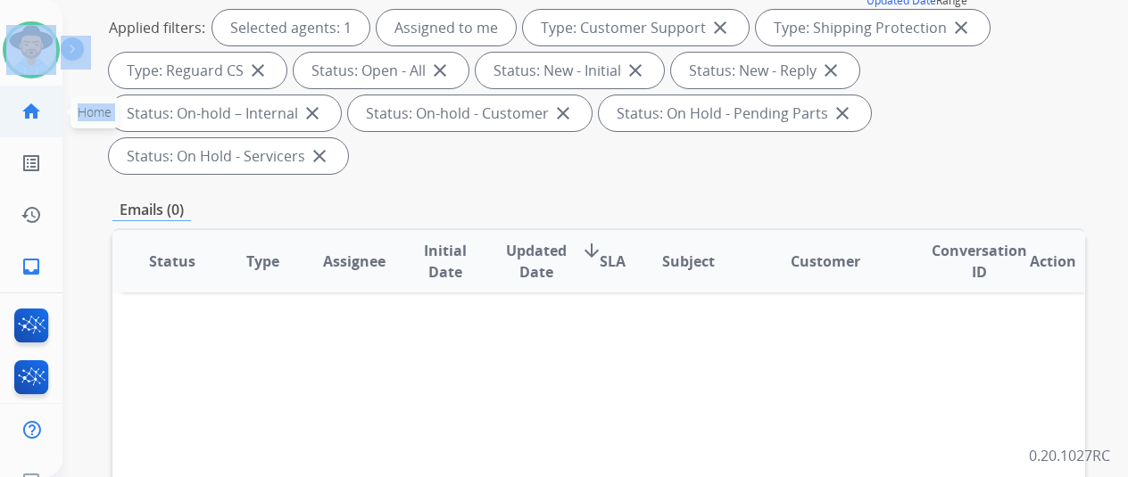
click at [37, 108] on mat-icon "home" at bounding box center [31, 111] width 21 height 21
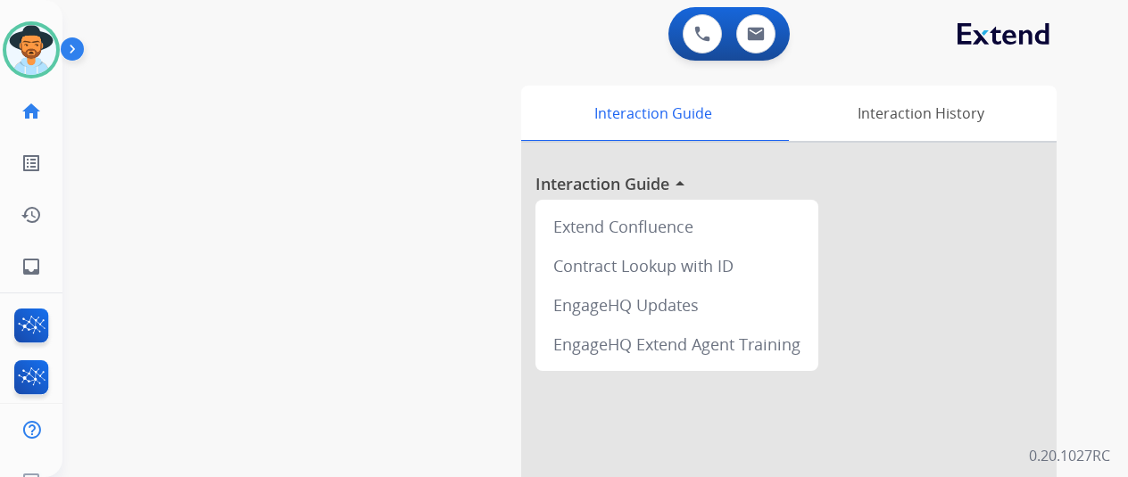
click at [197, 340] on div "swap_horiz Break voice bridge close_fullscreen Connect 3-Way Call merge_type Se…" at bounding box center [573, 436] width 1023 height 744
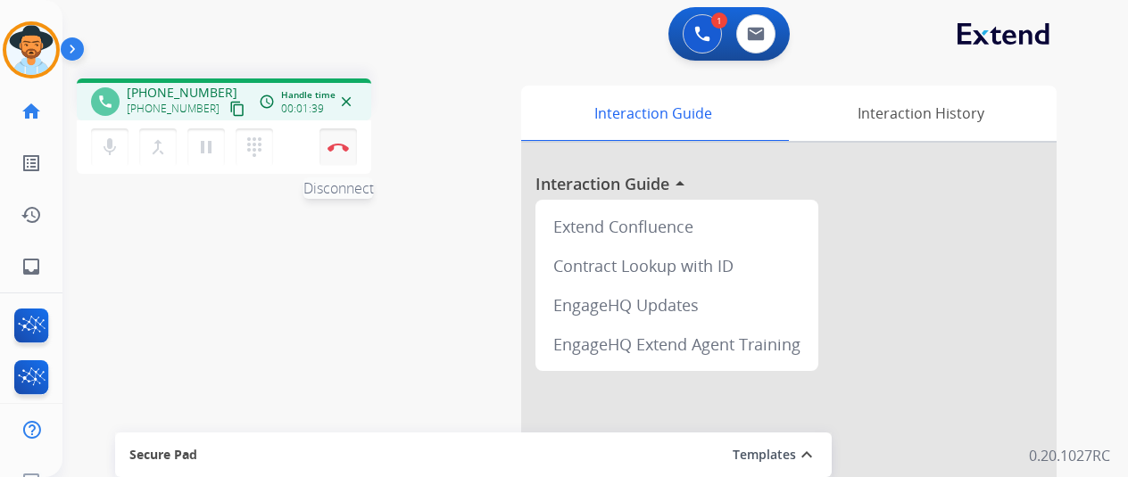
click at [337, 139] on button "Disconnect" at bounding box center [337, 147] width 37 height 37
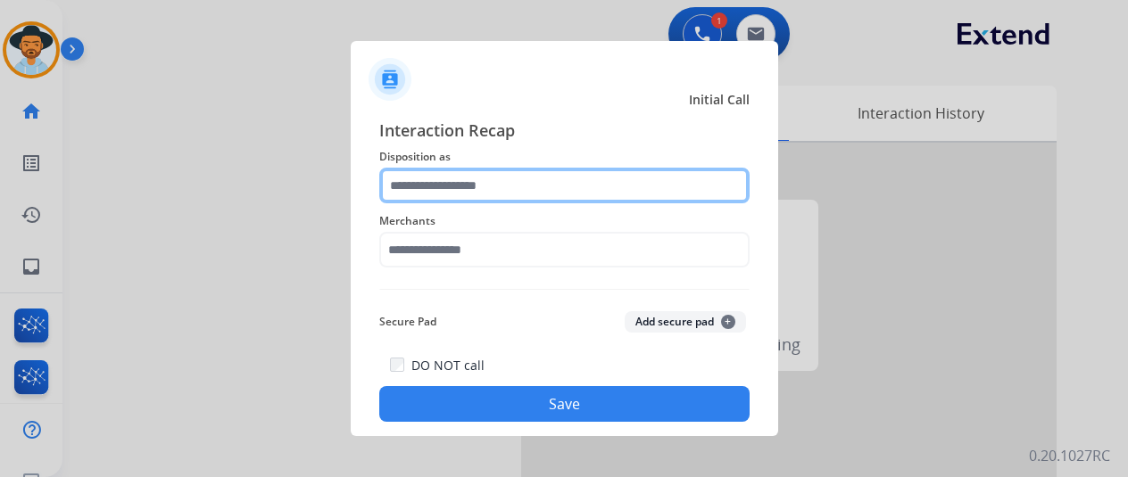
click at [418, 186] on input "text" at bounding box center [564, 186] width 370 height 36
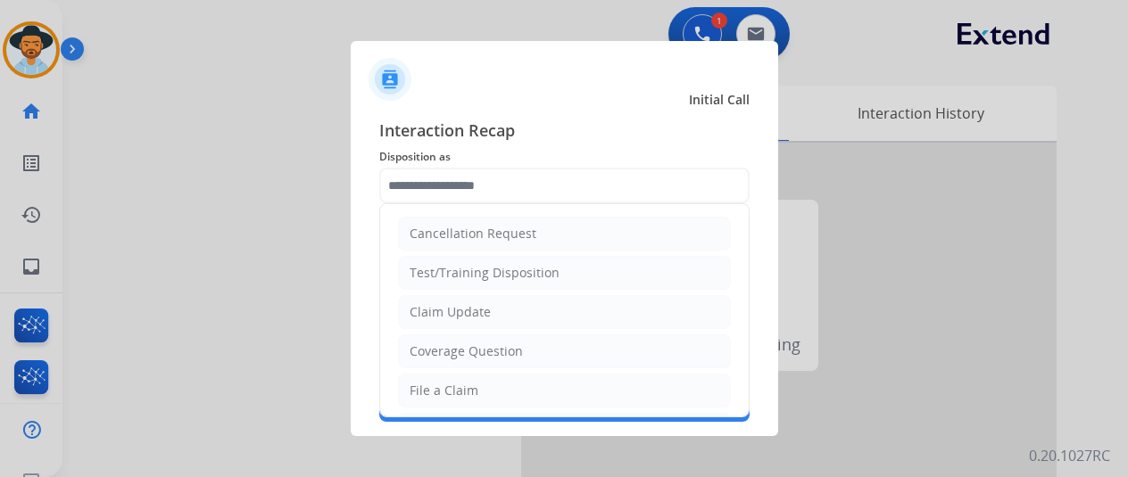
drag, startPoint x: 456, startPoint y: 383, endPoint x: 457, endPoint y: 322, distance: 60.7
click at [456, 382] on div "File a Claim" at bounding box center [444, 391] width 69 height 18
type input "**********"
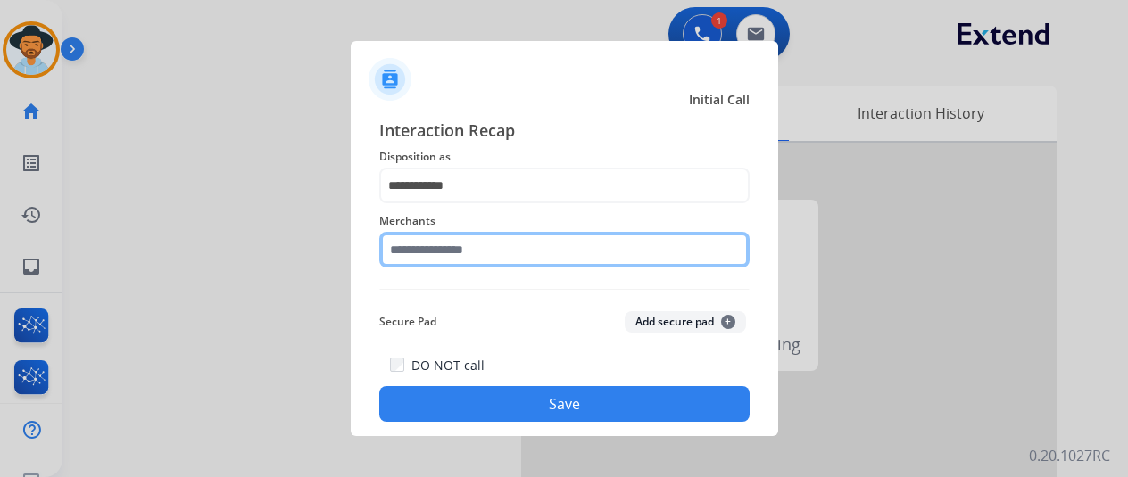
click at [473, 246] on input "text" at bounding box center [564, 250] width 370 height 36
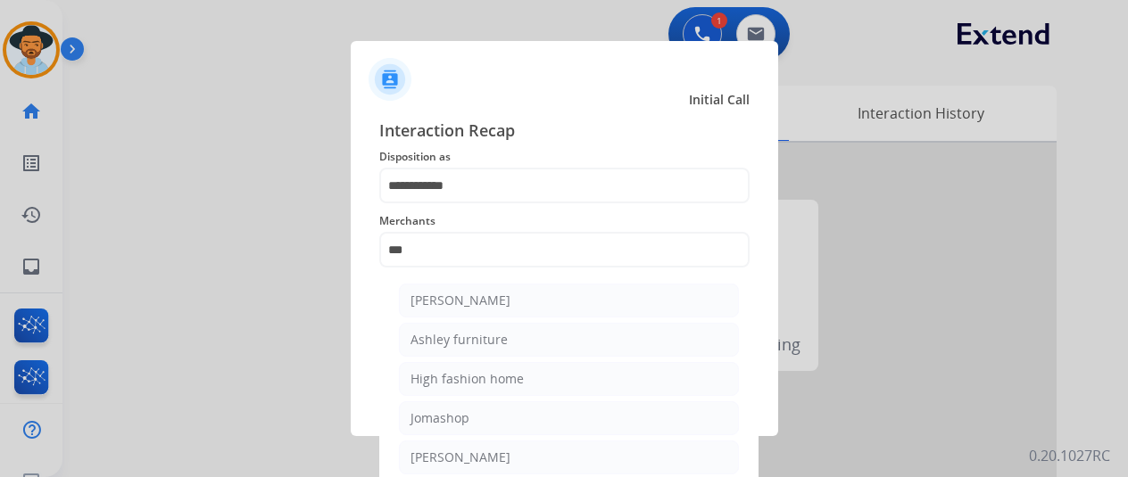
click at [448, 325] on li "Ashley furniture" at bounding box center [569, 340] width 340 height 34
type input "**********"
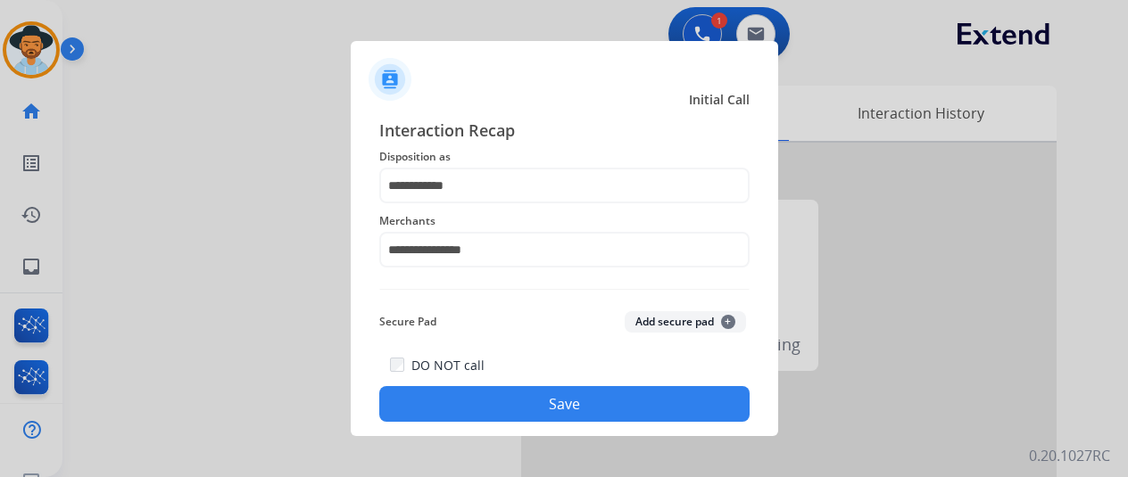
click at [516, 405] on button "Save" at bounding box center [564, 404] width 370 height 36
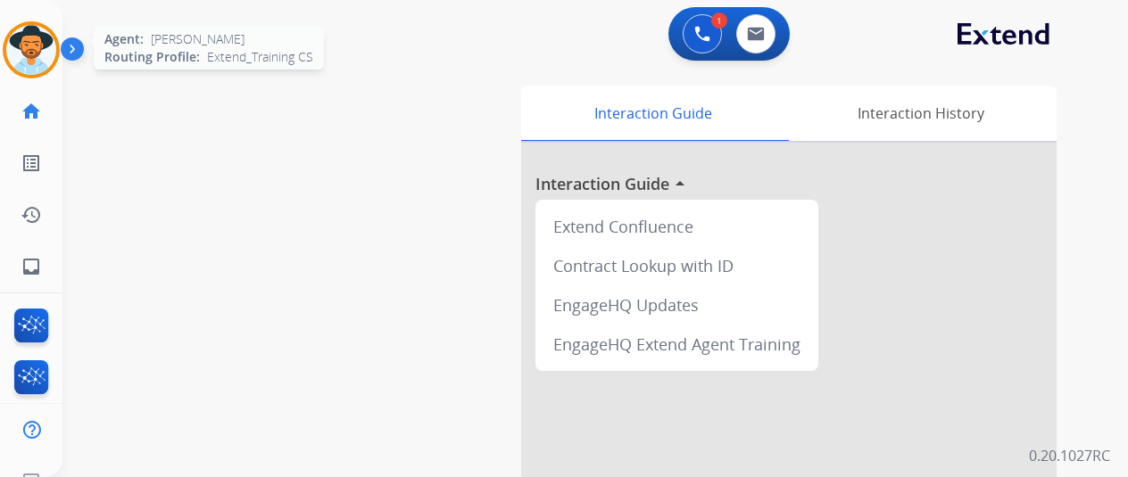
click at [33, 37] on img at bounding box center [31, 50] width 50 height 50
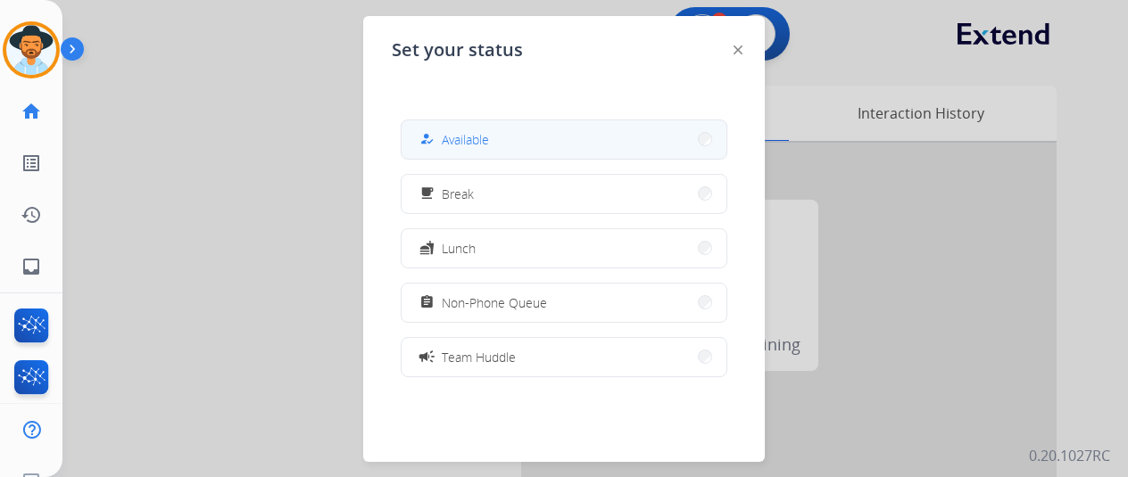
click at [483, 140] on span "Available" at bounding box center [465, 139] width 47 height 19
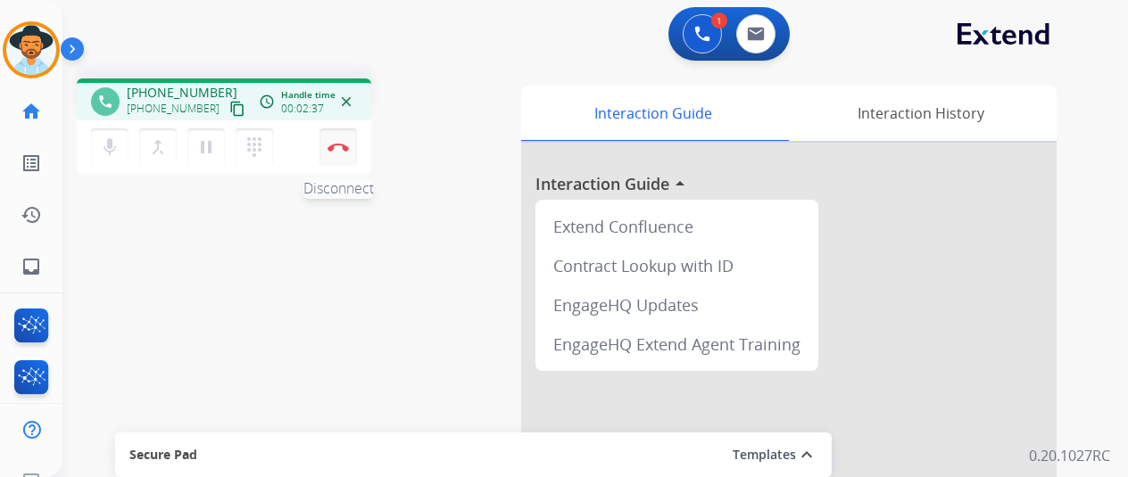
click at [344, 143] on img at bounding box center [338, 147] width 21 height 9
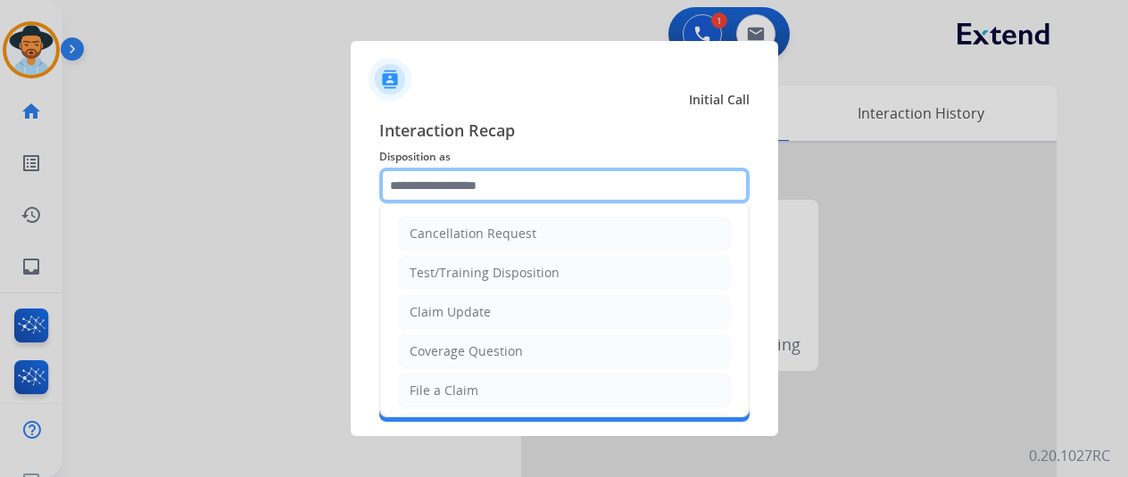
click at [396, 181] on input "text" at bounding box center [564, 186] width 370 height 36
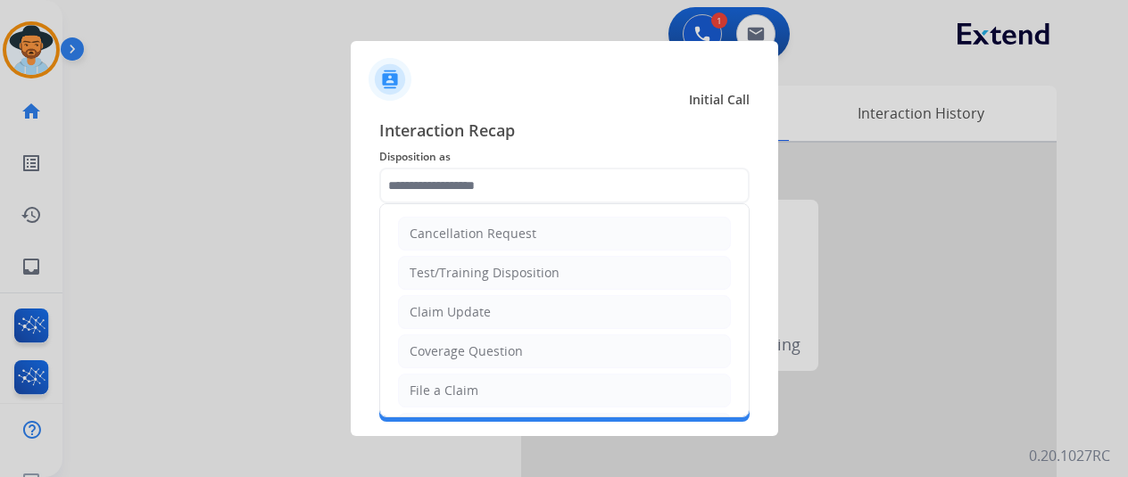
drag, startPoint x: 443, startPoint y: 387, endPoint x: 445, endPoint y: 331, distance: 56.3
click at [439, 383] on div "File a Claim" at bounding box center [444, 391] width 69 height 18
type input "**********"
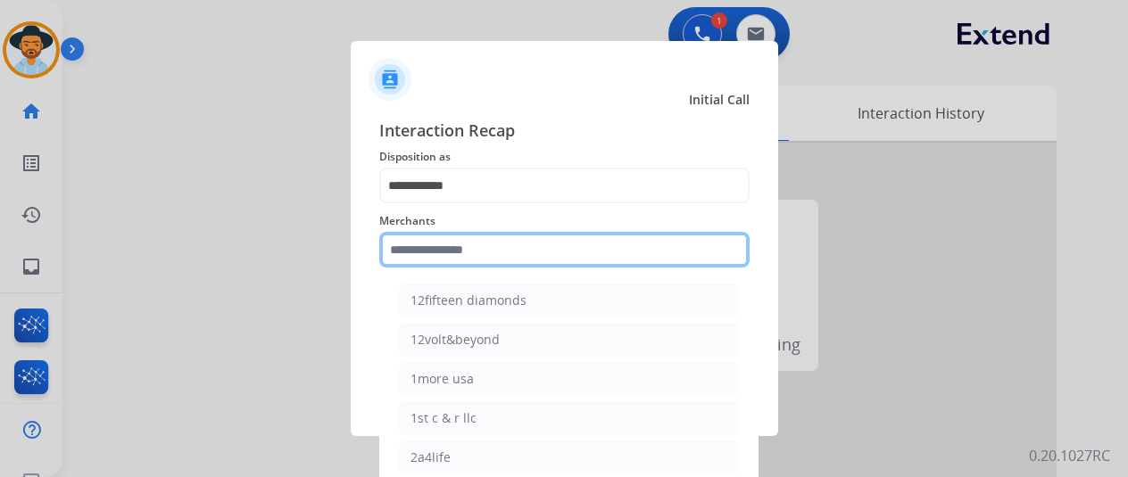
click at [440, 251] on input "text" at bounding box center [564, 250] width 370 height 36
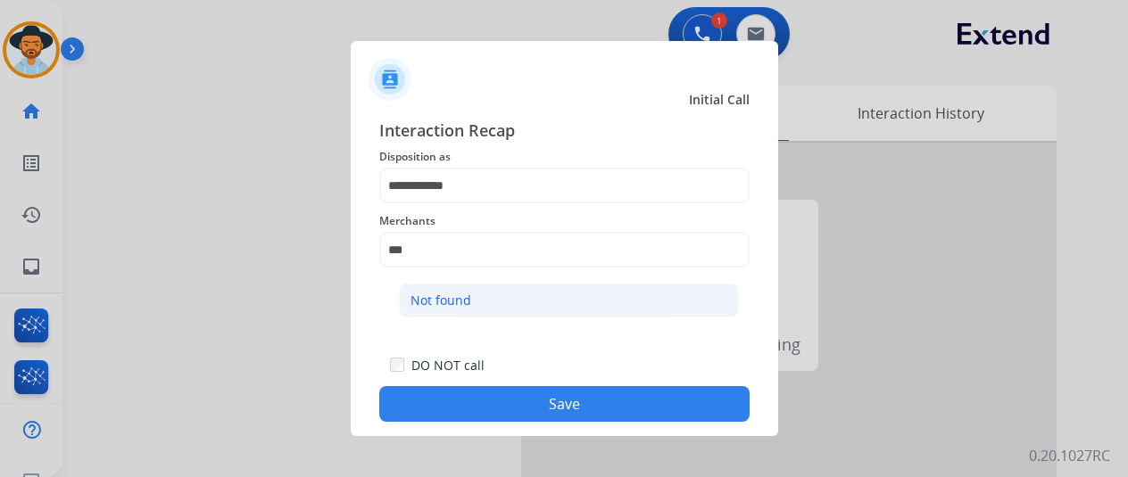
click at [511, 298] on li "Not found" at bounding box center [569, 301] width 340 height 34
type input "*********"
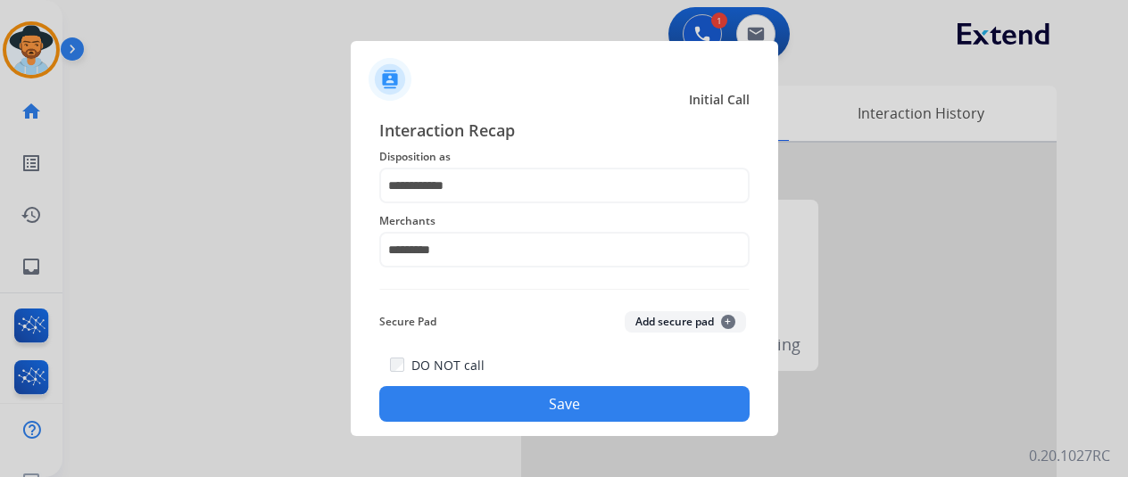
click at [512, 403] on button "Save" at bounding box center [564, 404] width 370 height 36
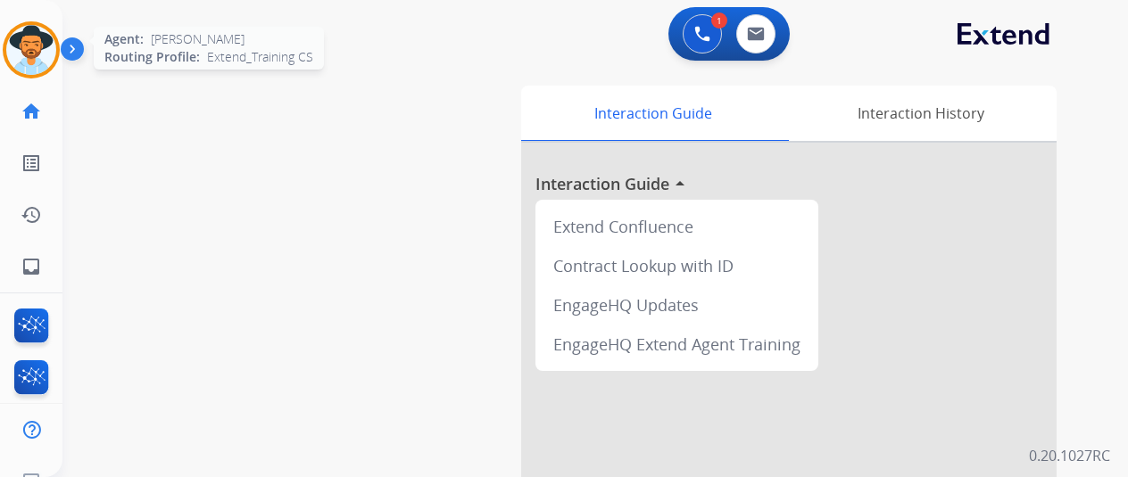
click at [30, 44] on img at bounding box center [31, 50] width 50 height 50
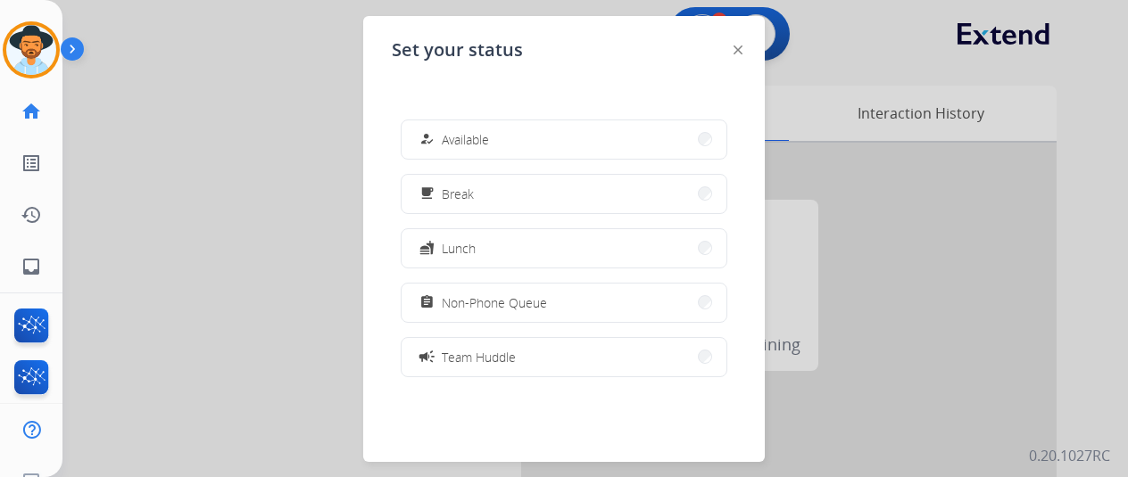
click at [519, 132] on button "how_to_reg Available" at bounding box center [564, 139] width 325 height 38
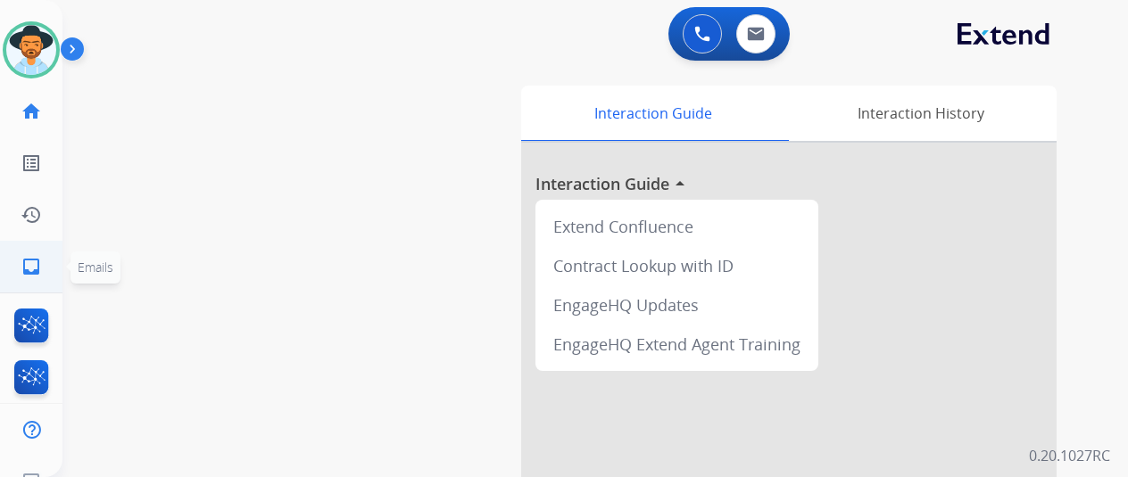
click at [32, 263] on mat-icon "inbox" at bounding box center [31, 266] width 21 height 21
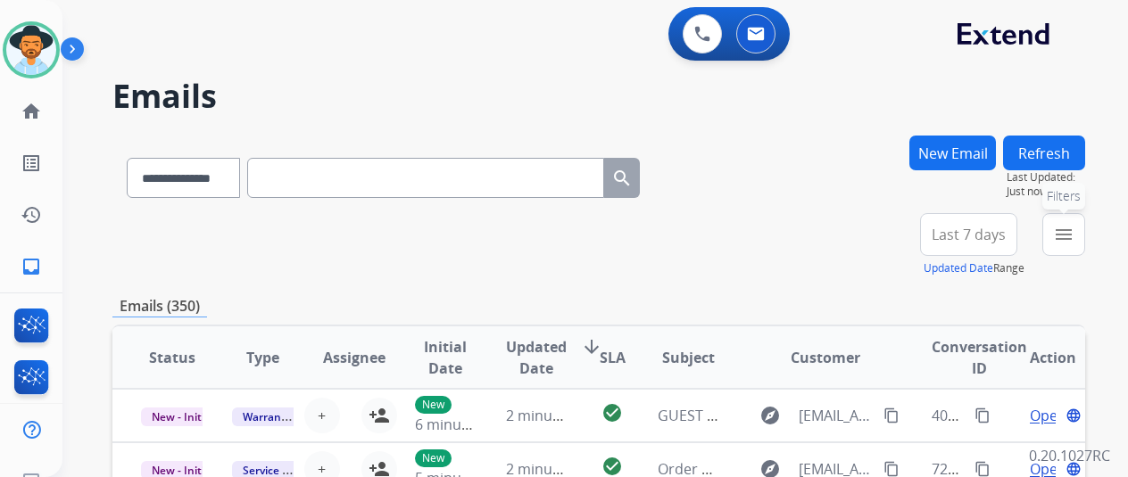
drag, startPoint x: 1071, startPoint y: 233, endPoint x: 847, endPoint y: 311, distance: 237.1
click at [1069, 235] on mat-icon "menu" at bounding box center [1063, 234] width 21 height 21
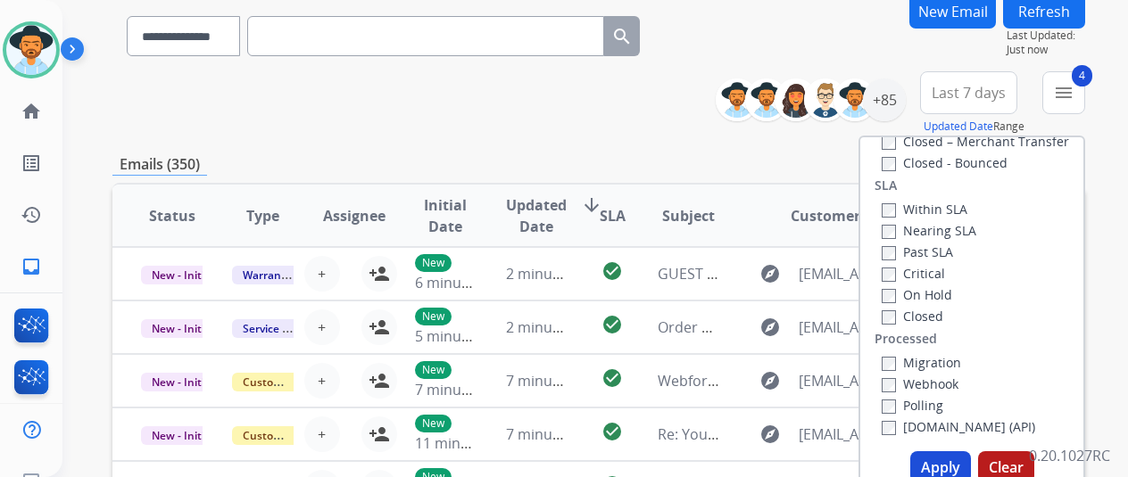
scroll to position [268, 0]
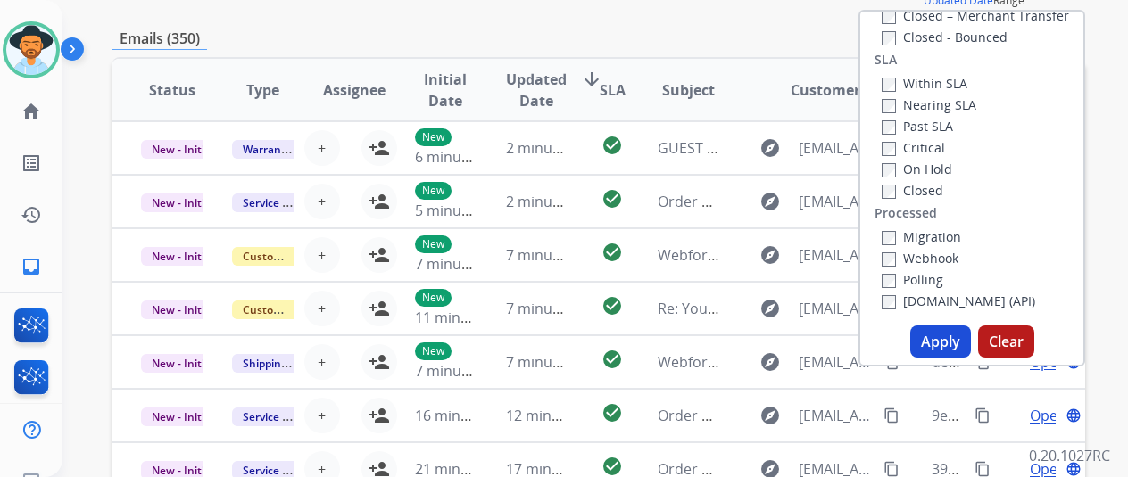
click at [949, 337] on button "Apply" at bounding box center [940, 342] width 61 height 32
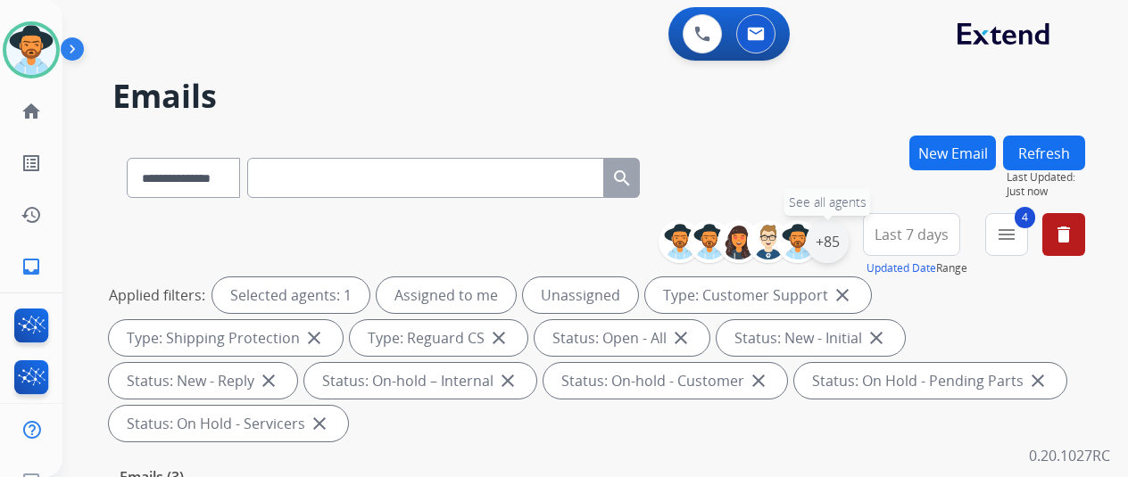
click at [842, 233] on div "+85" at bounding box center [827, 241] width 43 height 43
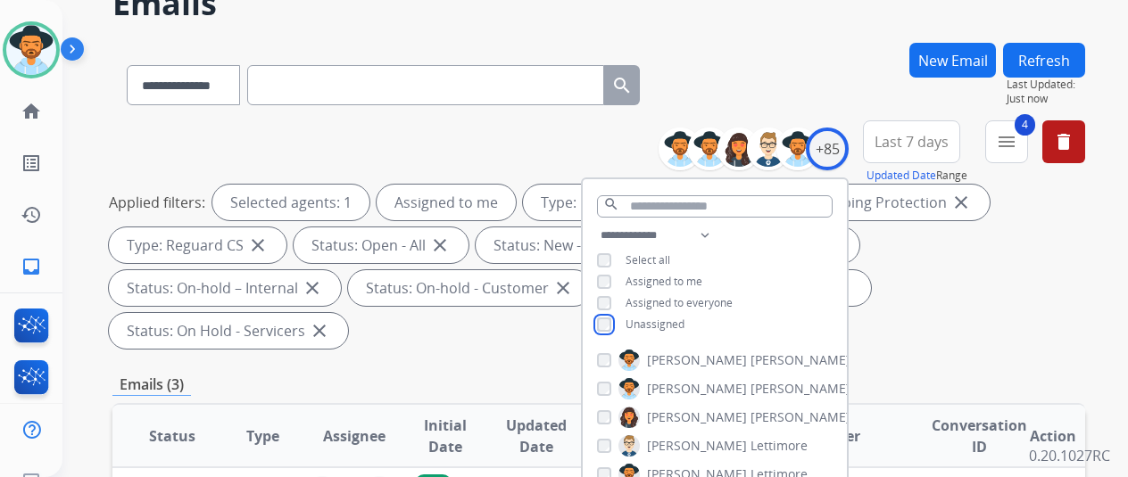
scroll to position [178, 0]
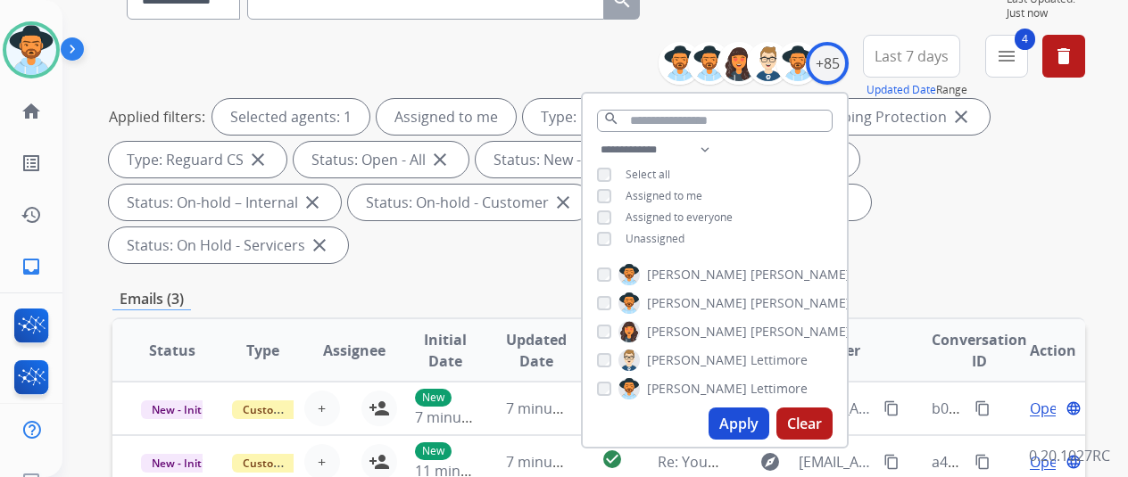
click at [760, 415] on button "Apply" at bounding box center [739, 424] width 61 height 32
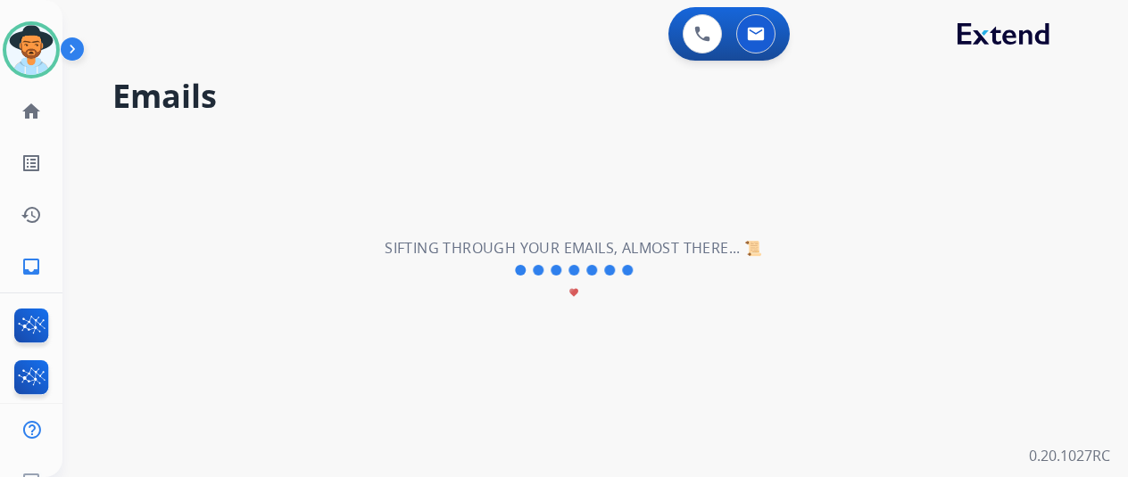
scroll to position [0, 0]
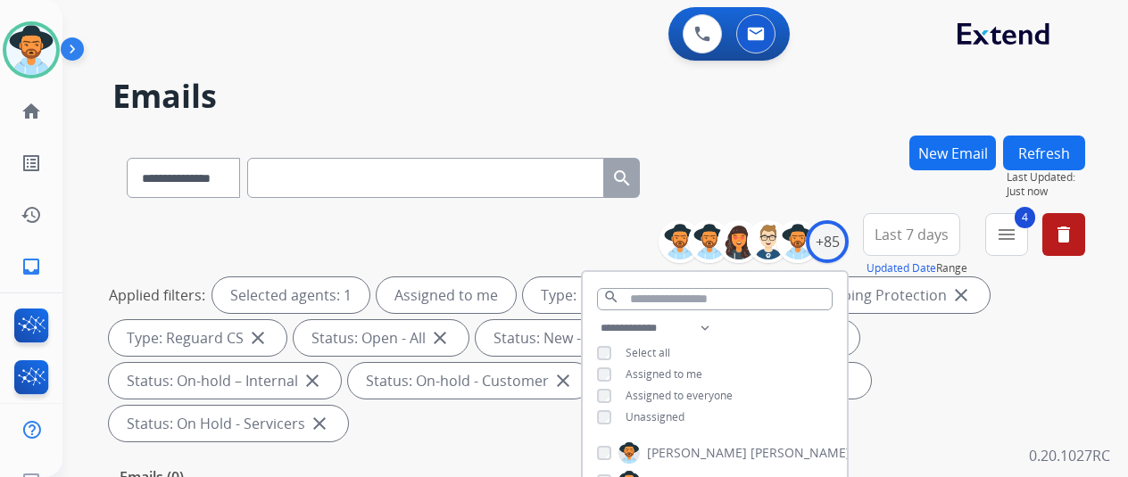
click at [782, 187] on div "**********" at bounding box center [598, 175] width 973 height 78
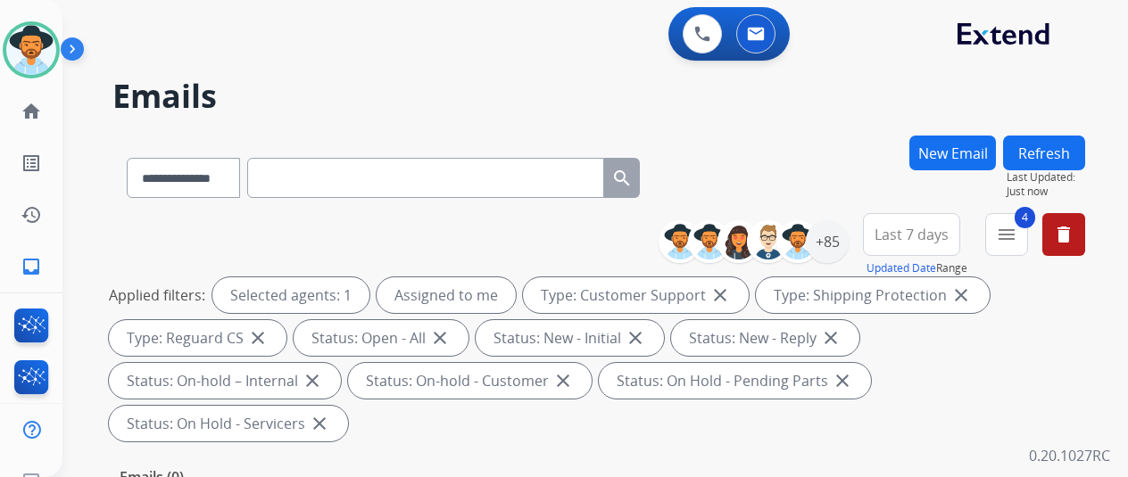
drag, startPoint x: 178, startPoint y: 232, endPoint x: 159, endPoint y: 192, distance: 44.7
click at [171, 213] on div "**********" at bounding box center [598, 331] width 973 height 236
drag, startPoint x: 26, startPoint y: 40, endPoint x: 54, endPoint y: 47, distance: 28.6
click at [26, 41] on img at bounding box center [31, 50] width 50 height 50
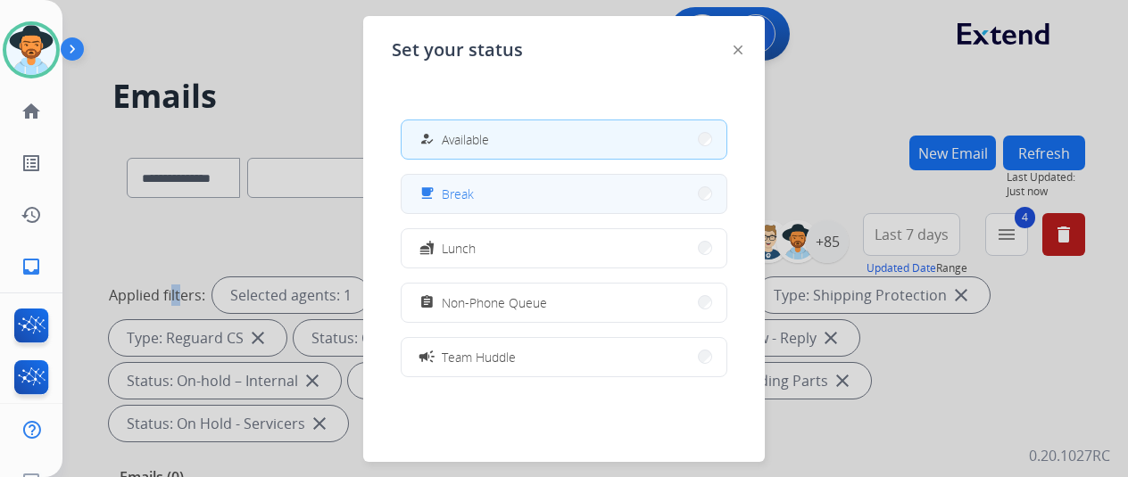
click at [507, 187] on button "free_breakfast Break" at bounding box center [564, 194] width 325 height 38
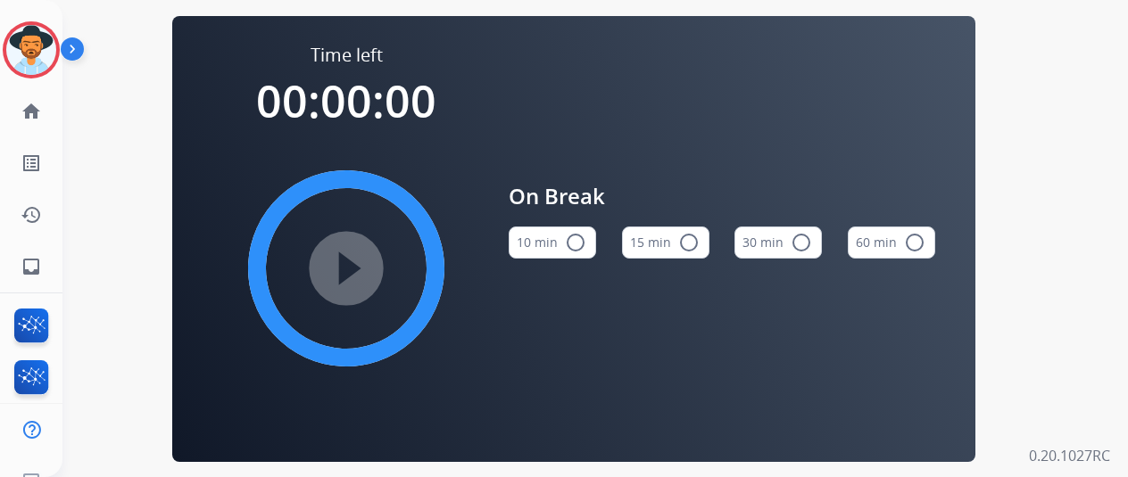
click at [584, 253] on mat-icon "radio_button_unchecked" at bounding box center [575, 242] width 21 height 21
click at [351, 268] on mat-icon "play_circle_filled" at bounding box center [346, 268] width 21 height 21
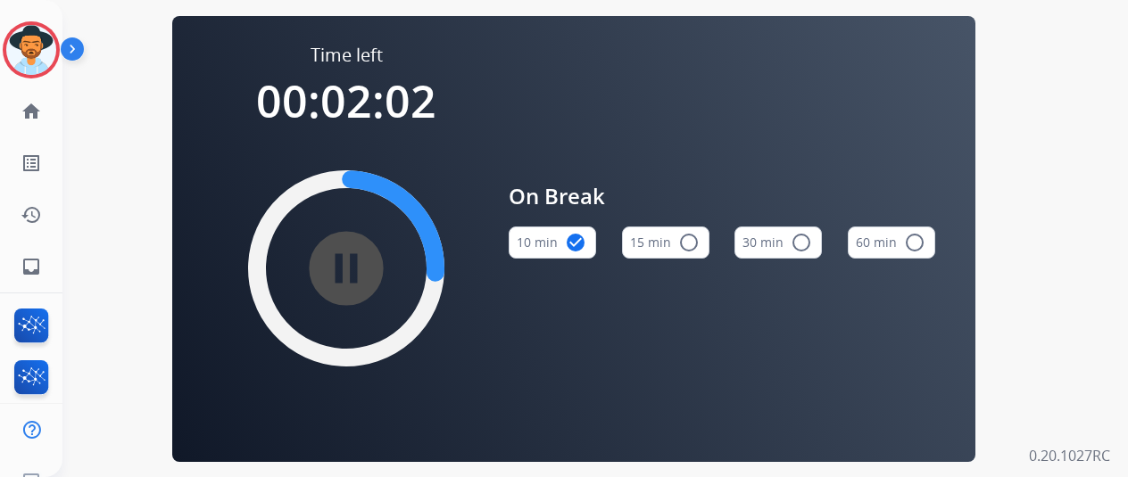
click at [186, 151] on div "Time left 00:02:02 pause_circle_filled On Break 10 min check_circle 15 min radi…" at bounding box center [573, 239] width 803 height 446
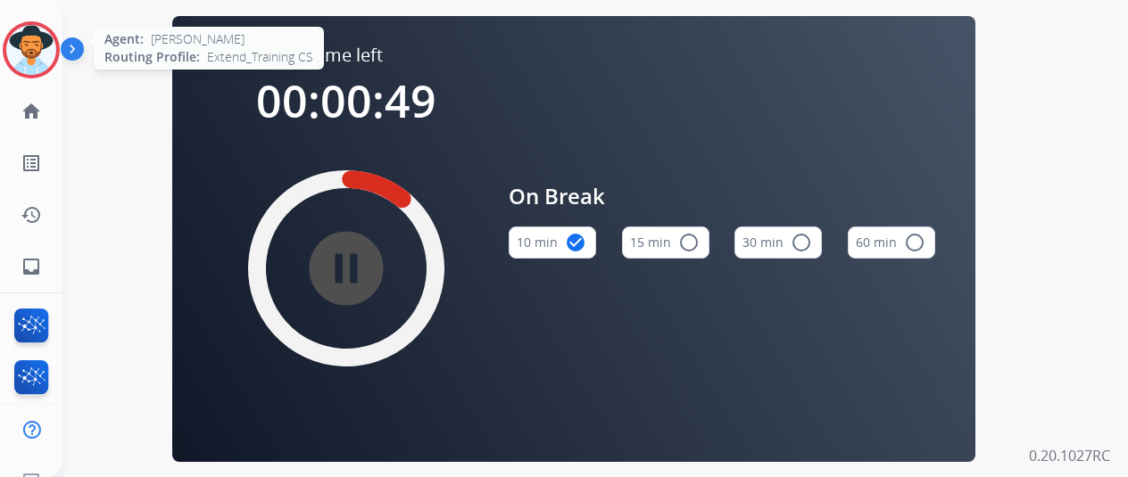
click at [19, 33] on img at bounding box center [31, 50] width 50 height 50
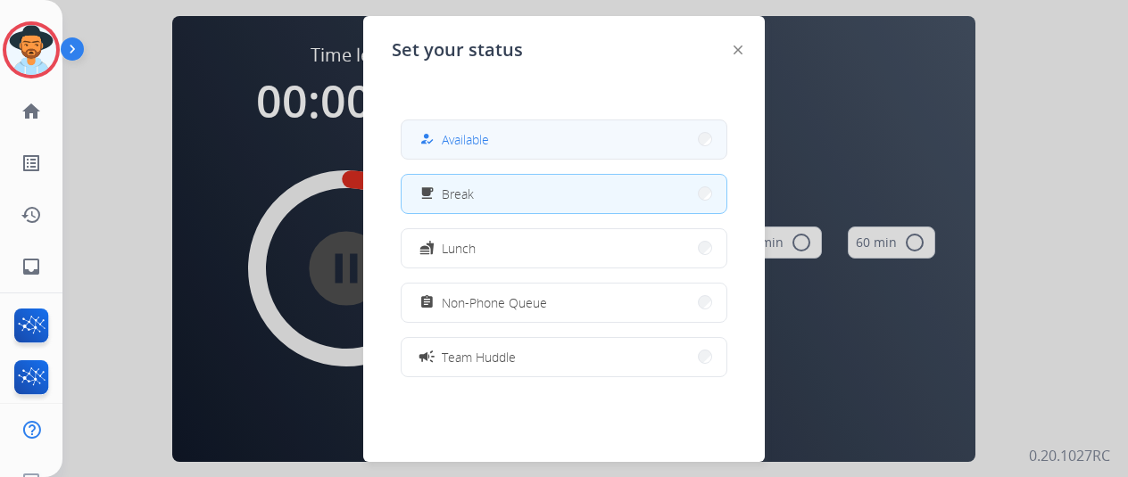
click at [492, 137] on button "how_to_reg Available" at bounding box center [564, 139] width 325 height 38
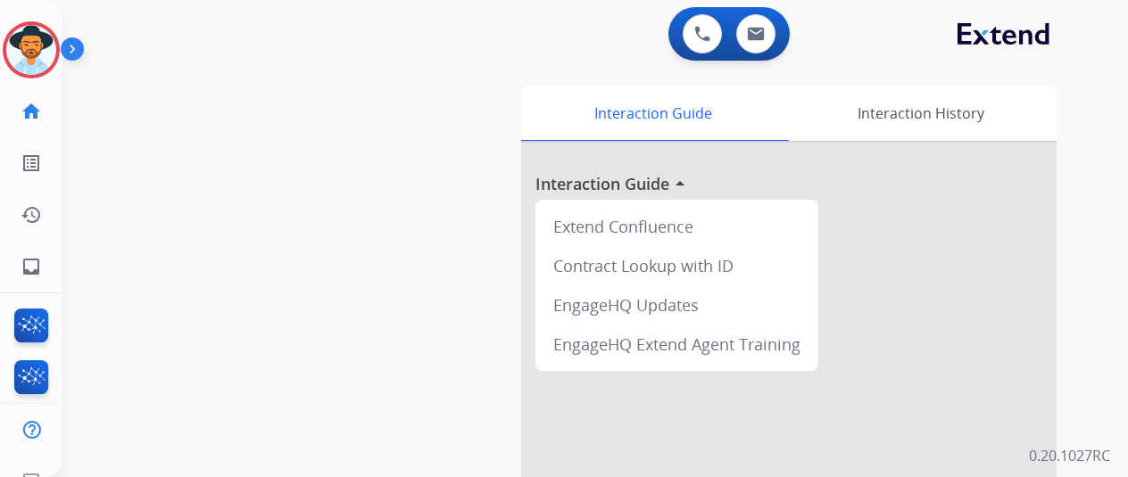
click at [23, 44] on img at bounding box center [31, 50] width 50 height 50
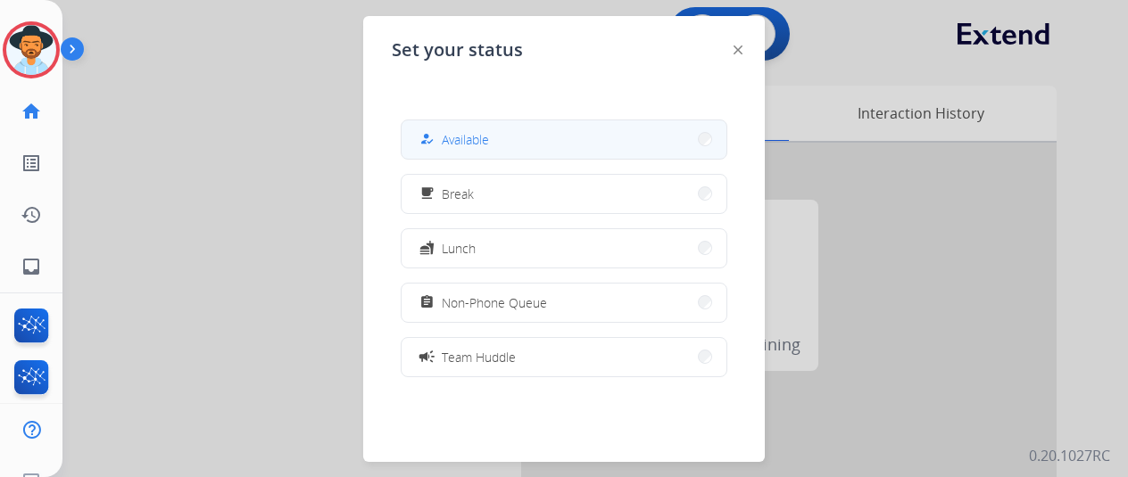
click at [438, 125] on button "how_to_reg Available" at bounding box center [564, 139] width 325 height 38
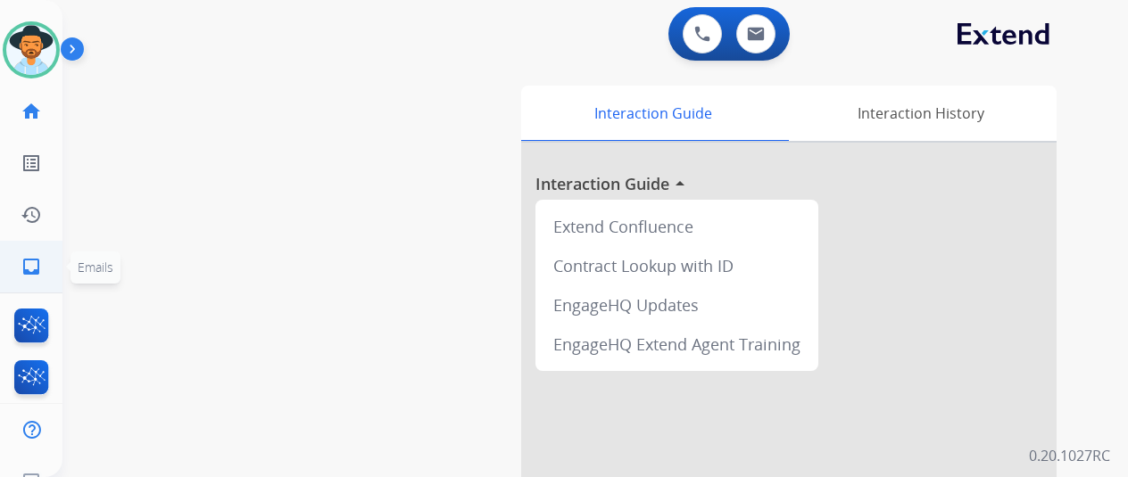
click at [36, 268] on mat-icon "inbox" at bounding box center [31, 266] width 21 height 21
select select "**********"
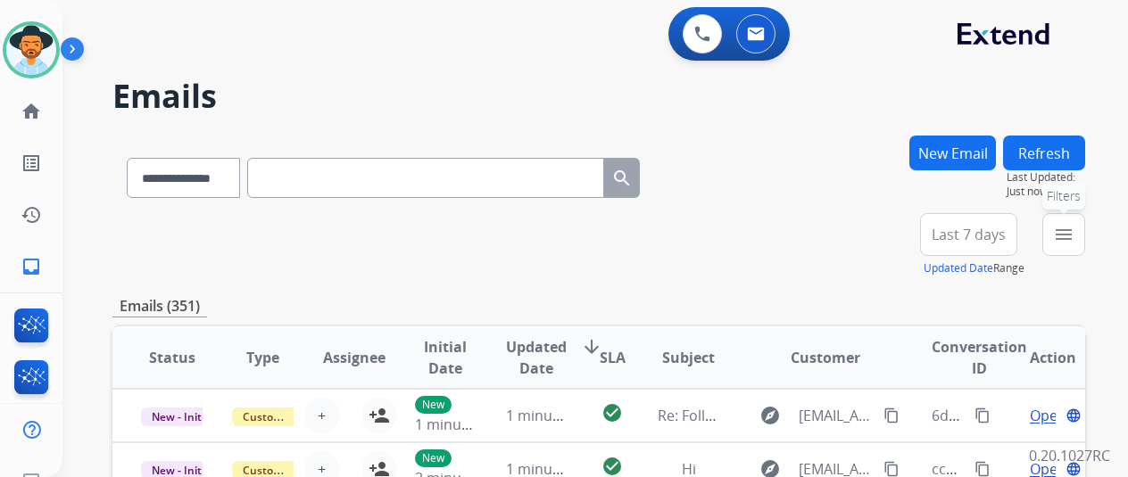
click at [1066, 229] on button "menu Filters" at bounding box center [1063, 234] width 43 height 43
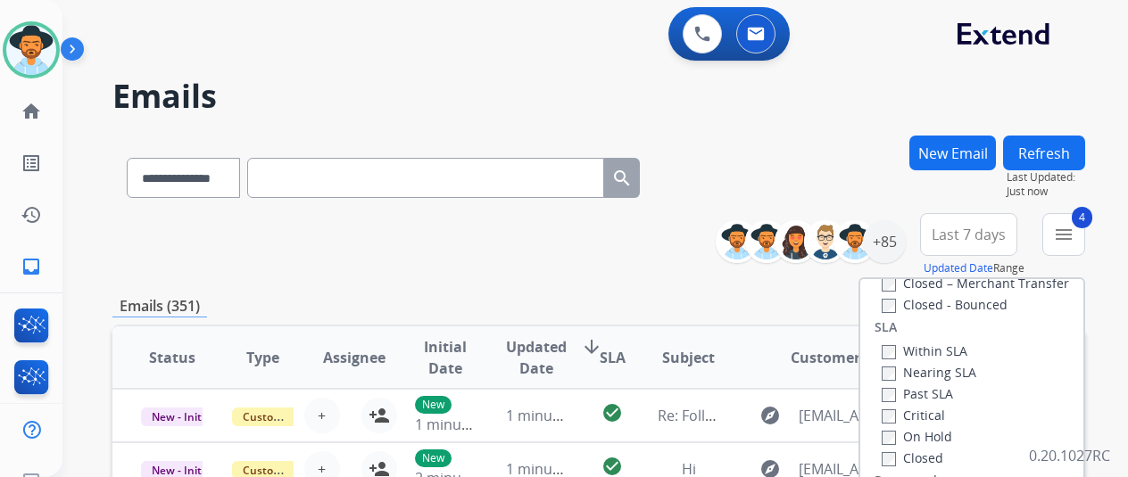
scroll to position [357, 0]
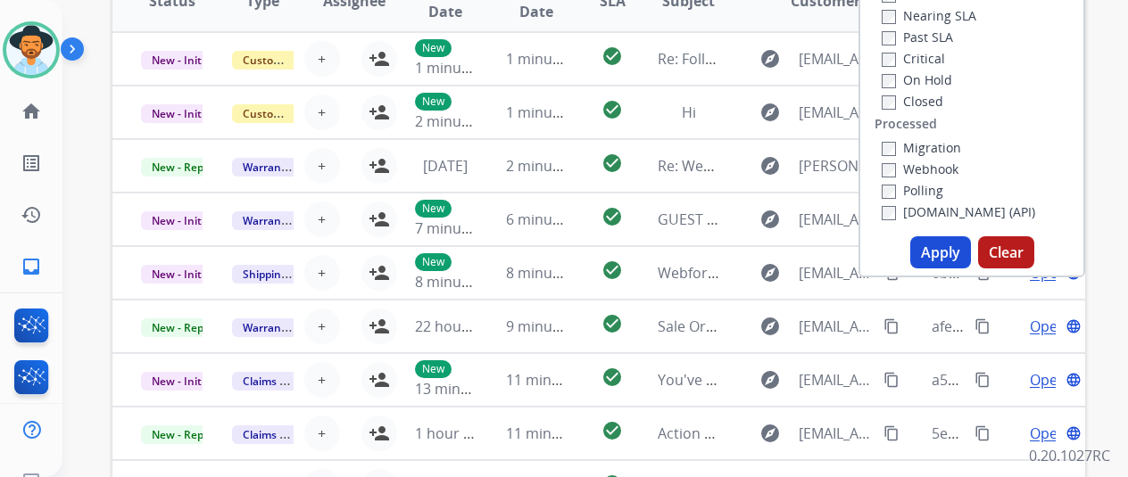
click at [944, 259] on button "Apply" at bounding box center [940, 252] width 61 height 32
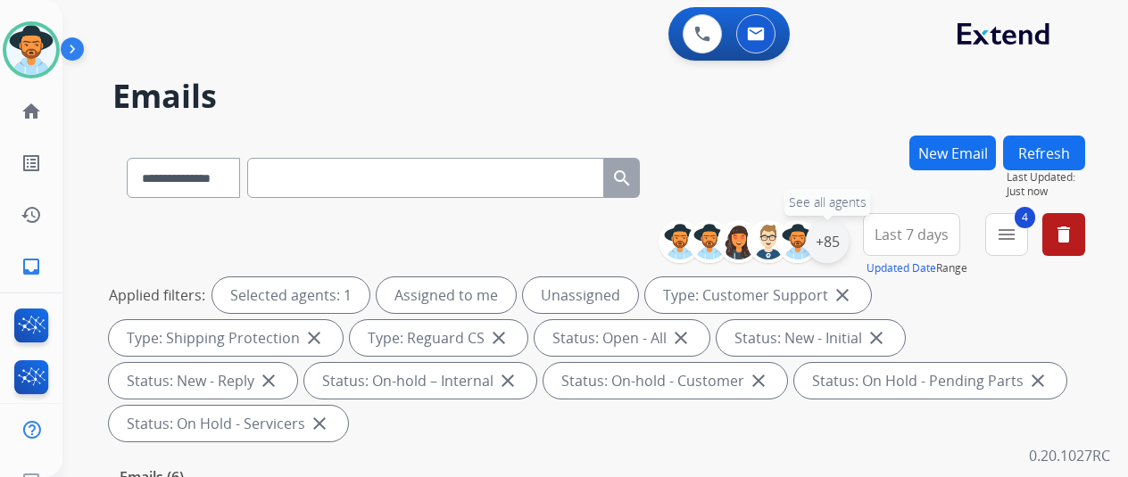
click at [843, 236] on div "+85" at bounding box center [827, 241] width 43 height 43
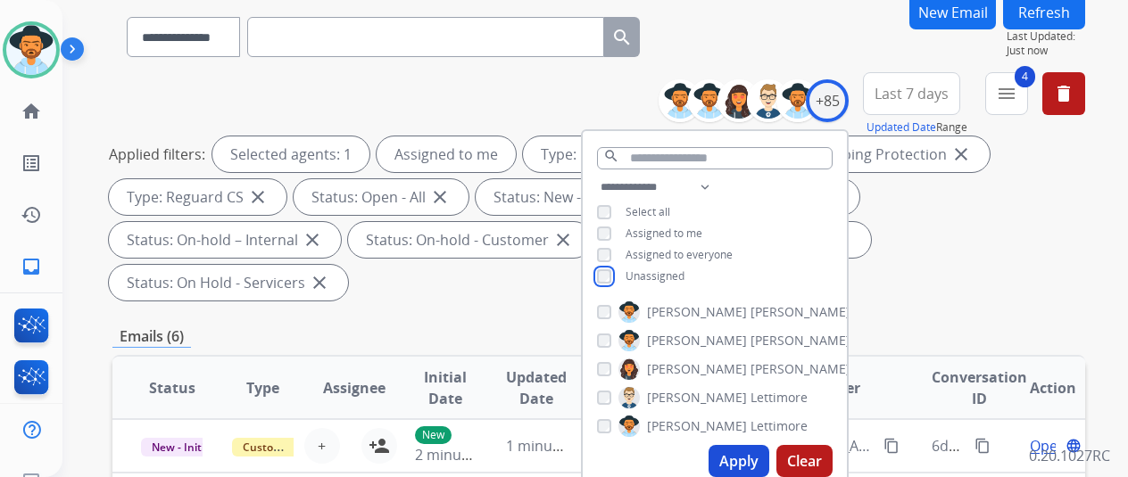
scroll to position [268, 0]
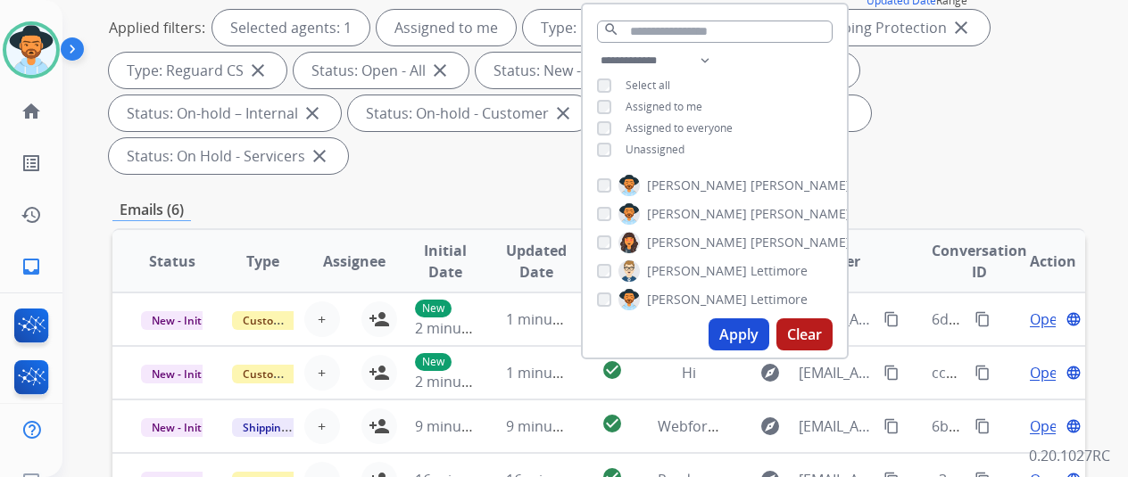
click at [761, 324] on button "Apply" at bounding box center [739, 335] width 61 height 32
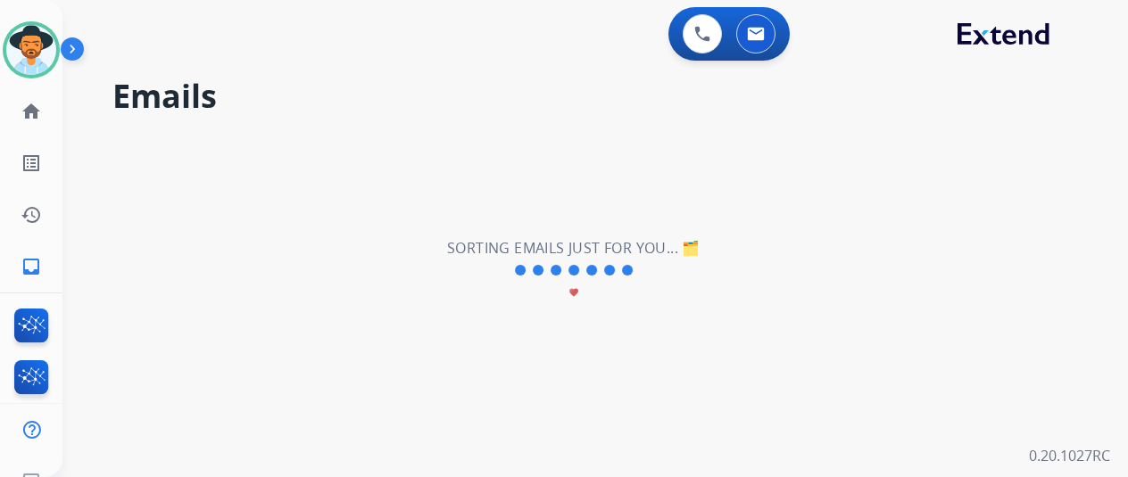
scroll to position [0, 0]
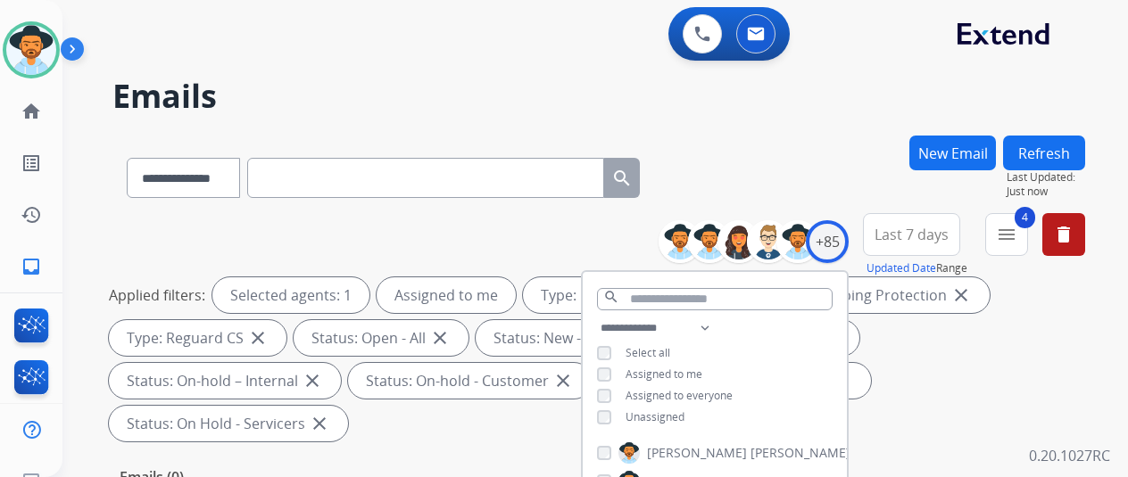
click at [782, 155] on div "**********" at bounding box center [598, 175] width 973 height 78
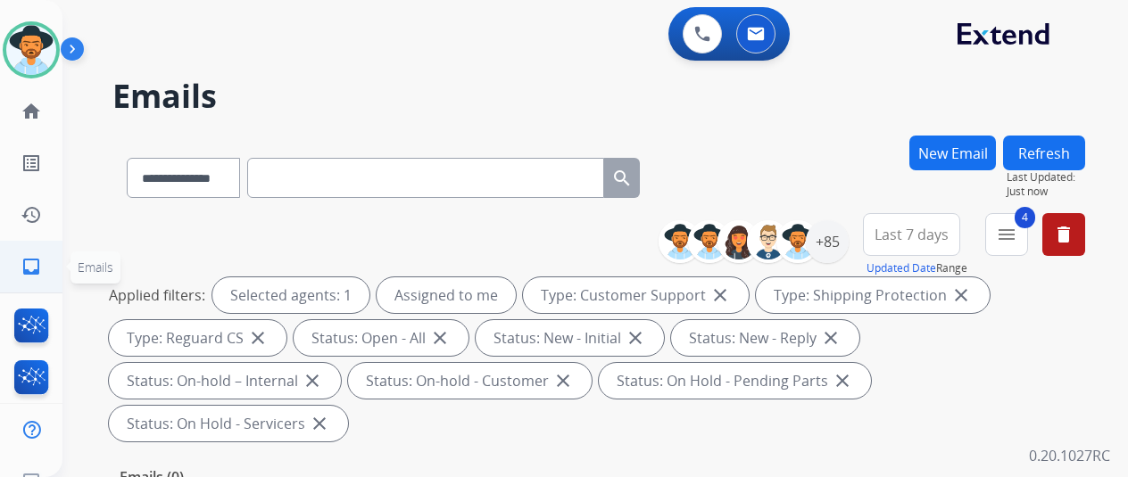
click at [30, 269] on mat-icon "inbox" at bounding box center [31, 266] width 21 height 21
click at [839, 240] on div "+85" at bounding box center [827, 241] width 43 height 43
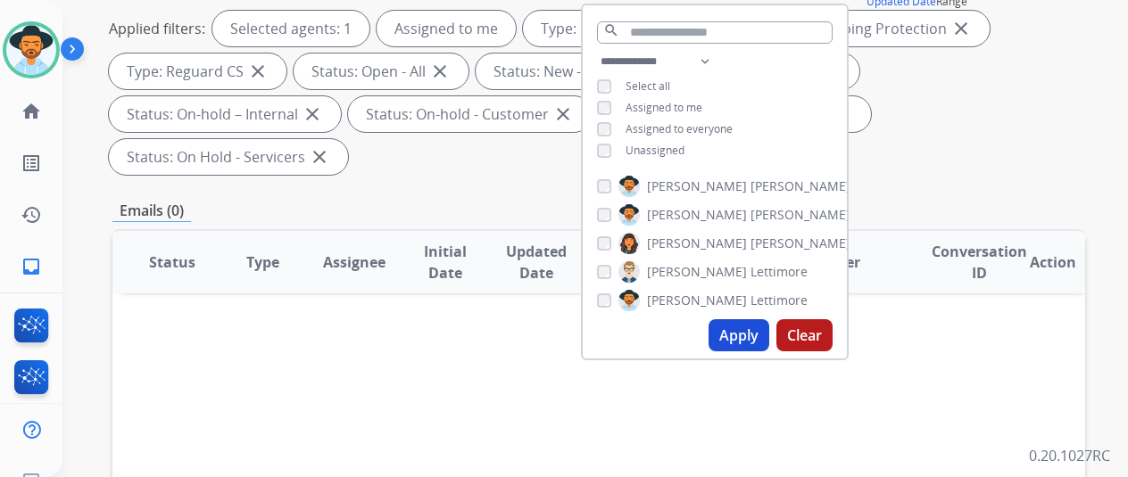
scroll to position [268, 0]
click at [735, 335] on button "Apply" at bounding box center [739, 335] width 61 height 32
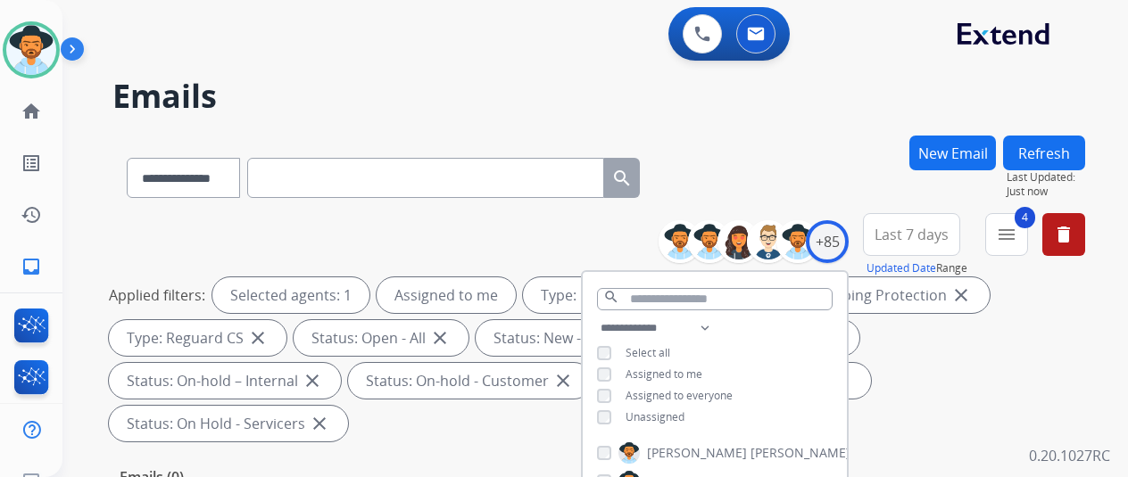
click at [769, 148] on div "**********" at bounding box center [598, 175] width 973 height 78
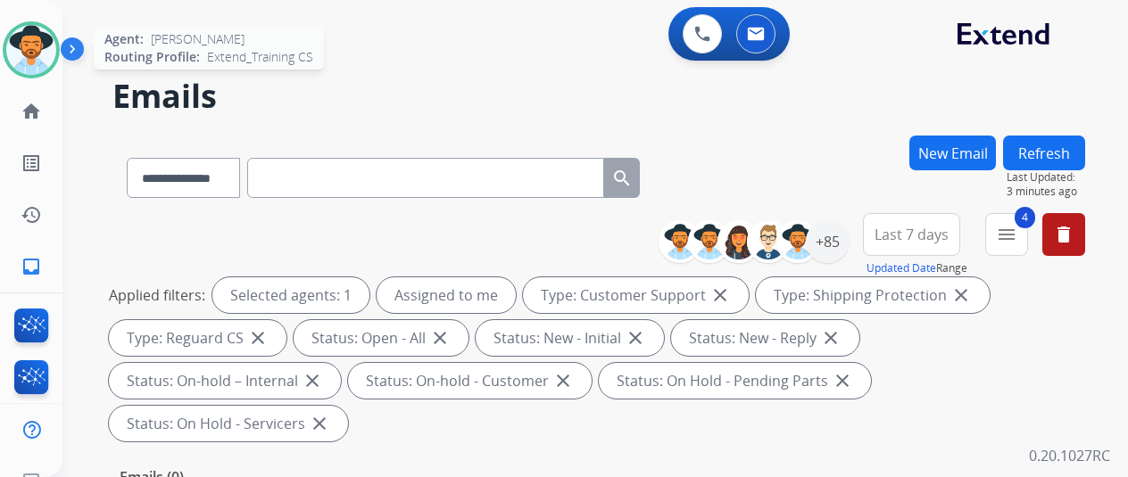
click at [28, 40] on img at bounding box center [31, 50] width 50 height 50
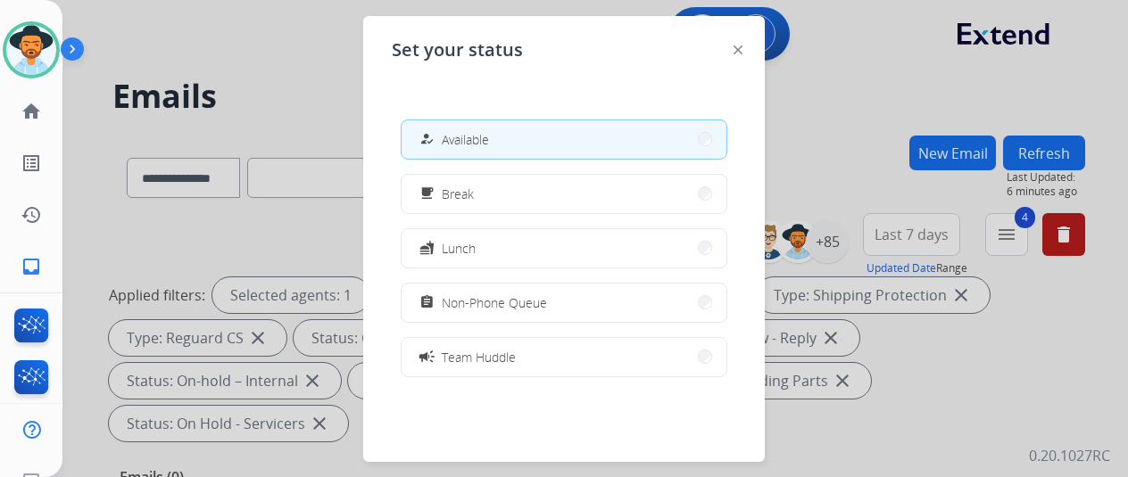
click at [268, 27] on div at bounding box center [564, 238] width 1128 height 477
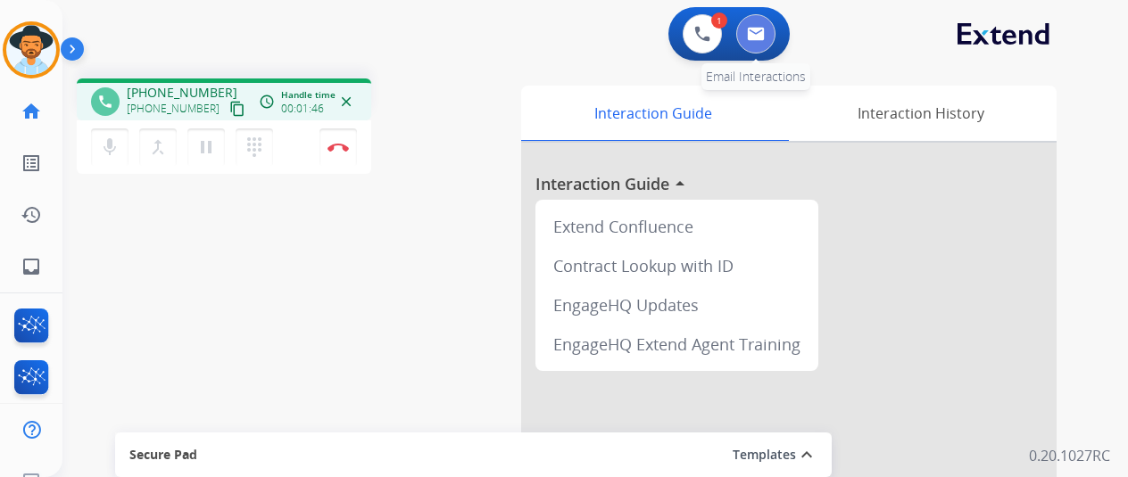
click at [757, 33] on img at bounding box center [756, 34] width 18 height 14
select select "**********"
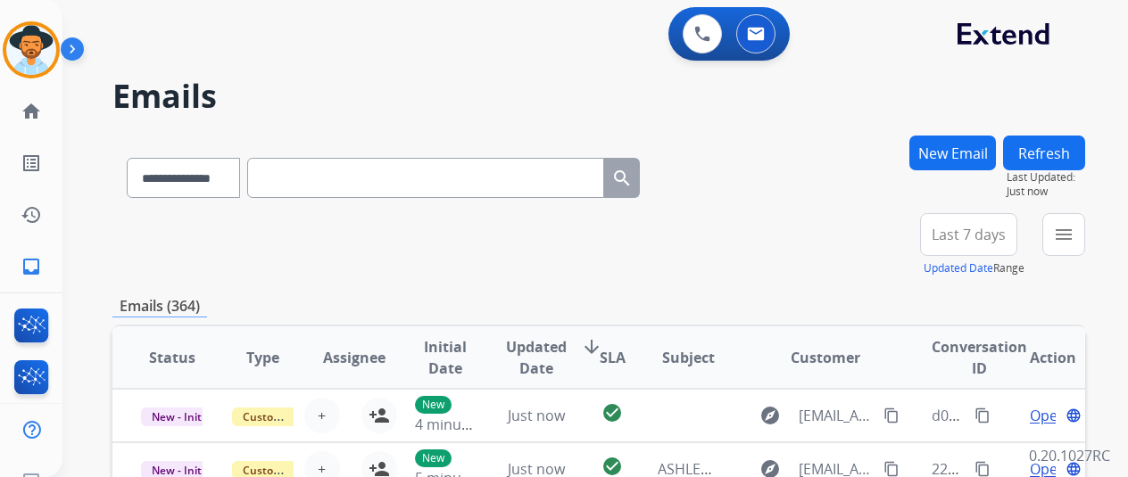
click at [959, 153] on button "New Email" at bounding box center [952, 153] width 87 height 35
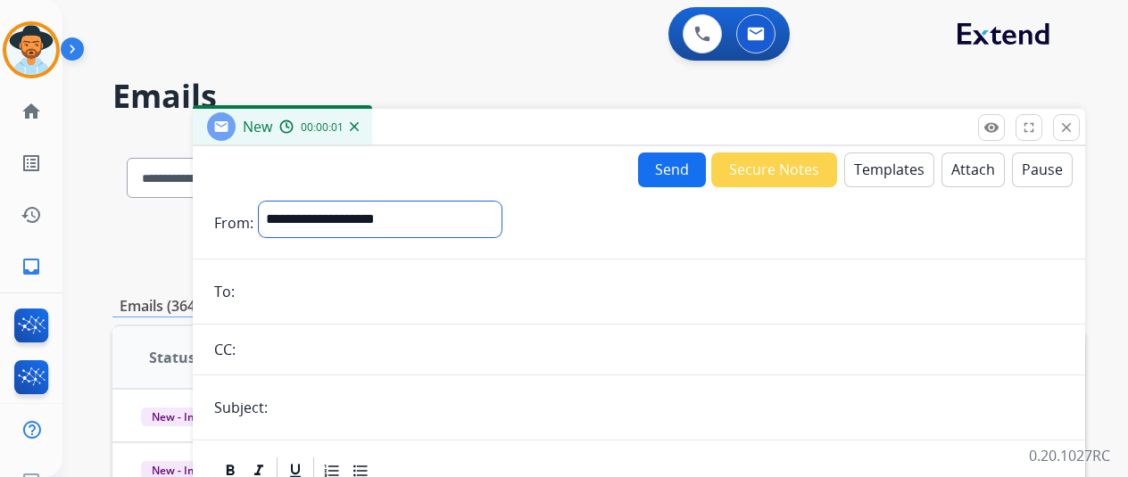
click at [332, 220] on select "**********" at bounding box center [380, 220] width 243 height 36
select select "**********"
click at [272, 202] on select "**********" at bounding box center [380, 220] width 243 height 36
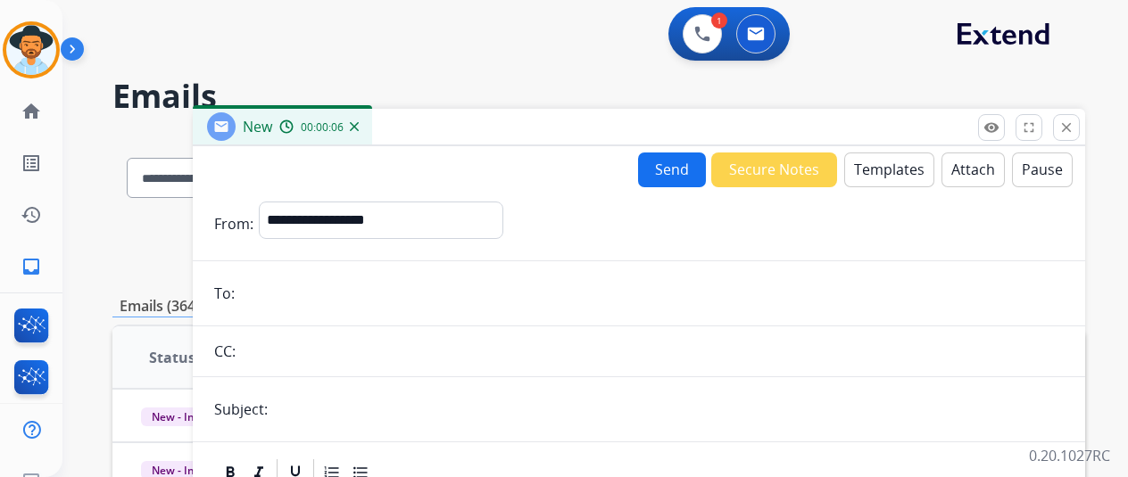
click at [295, 291] on input "email" at bounding box center [652, 294] width 824 height 36
paste input "**********"
type input "**********"
click at [906, 164] on button "Templates" at bounding box center [889, 170] width 90 height 35
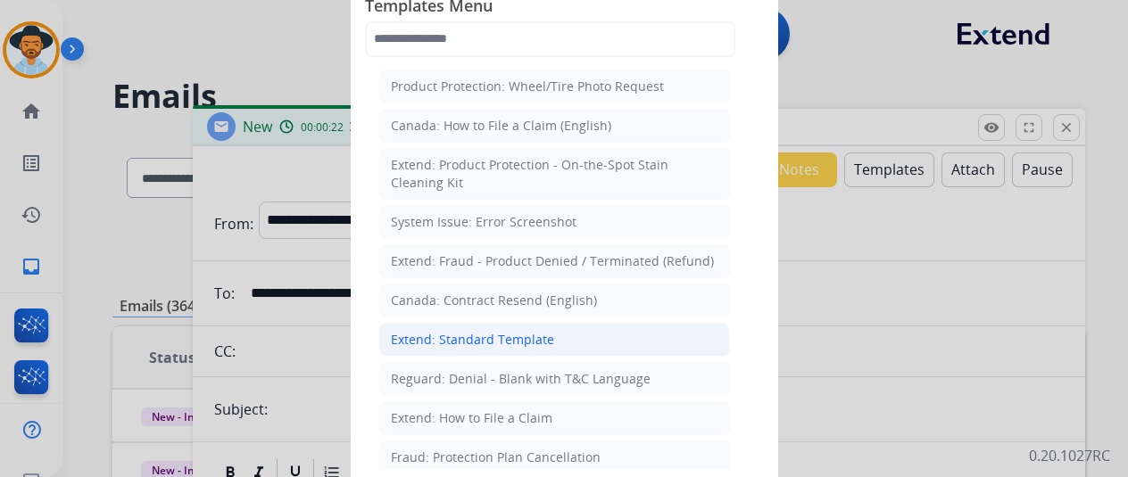
click at [443, 335] on div "Extend: Standard Template" at bounding box center [472, 340] width 163 height 18
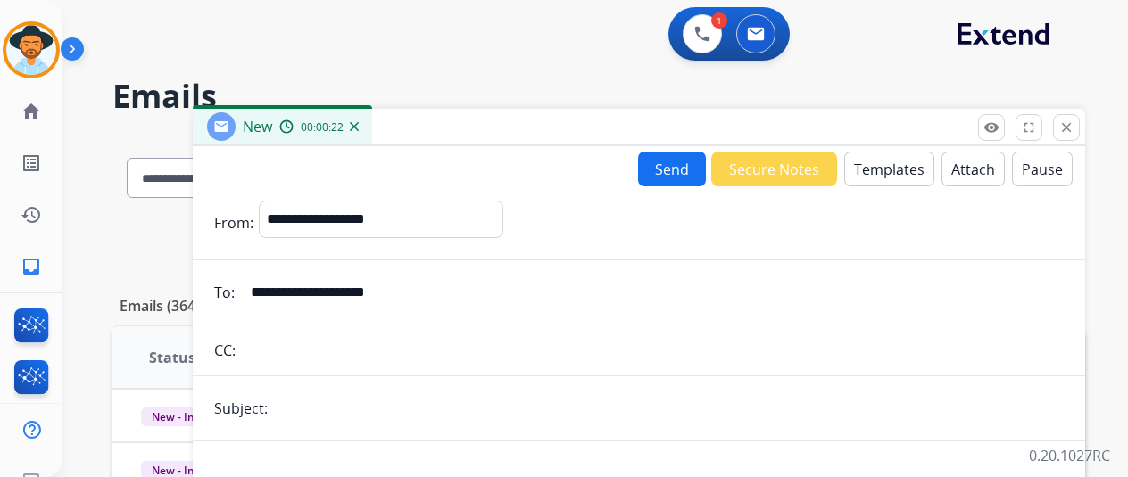
scroll to position [268, 0]
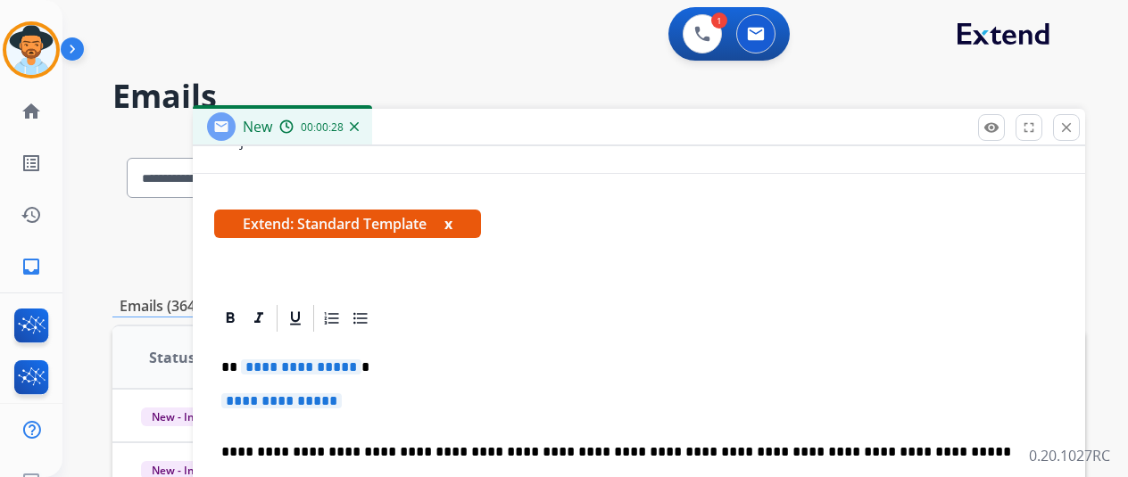
click at [361, 367] on span "**********" at bounding box center [301, 367] width 120 height 15
click at [342, 402] on span "**********" at bounding box center [281, 401] width 120 height 15
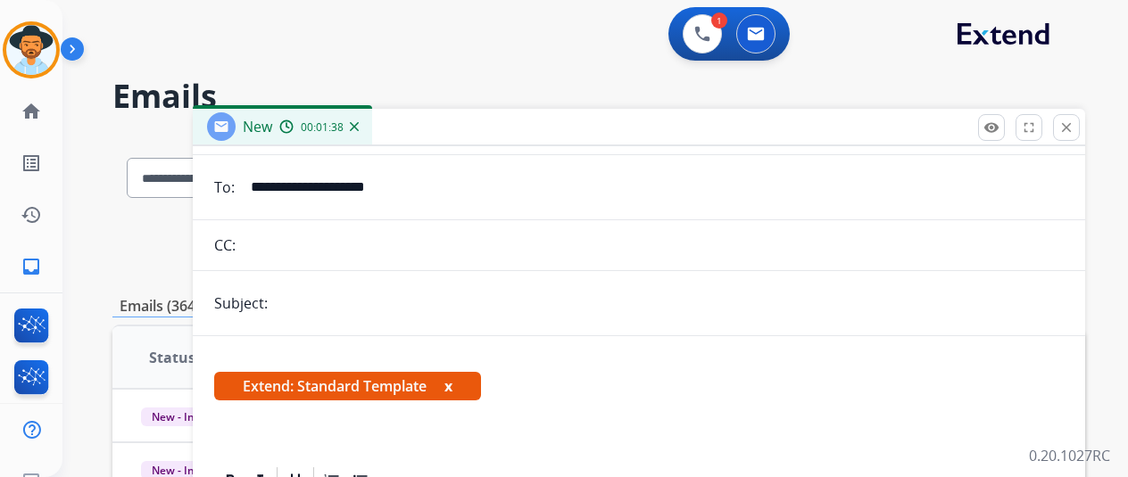
scroll to position [0, 0]
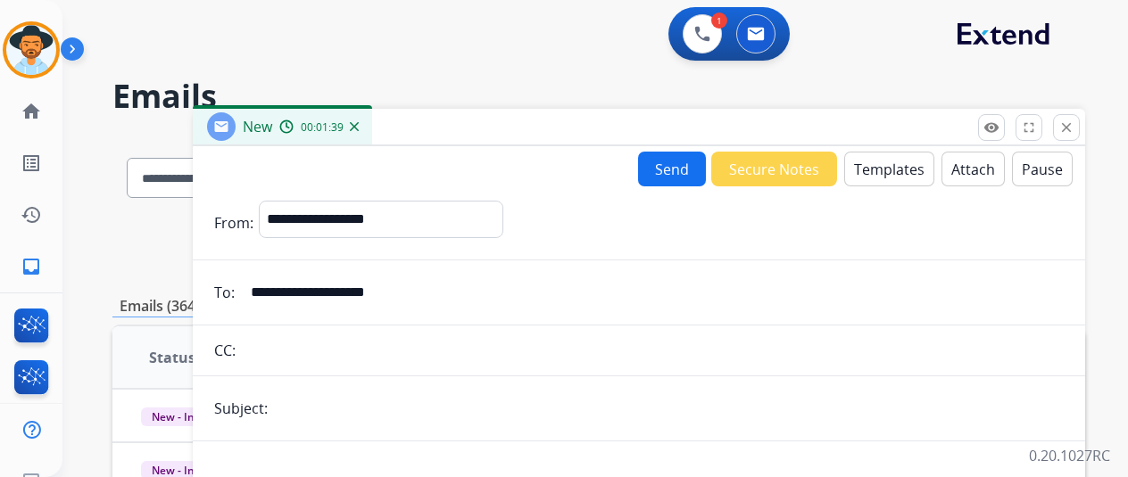
click at [684, 165] on button "Send" at bounding box center [672, 169] width 68 height 35
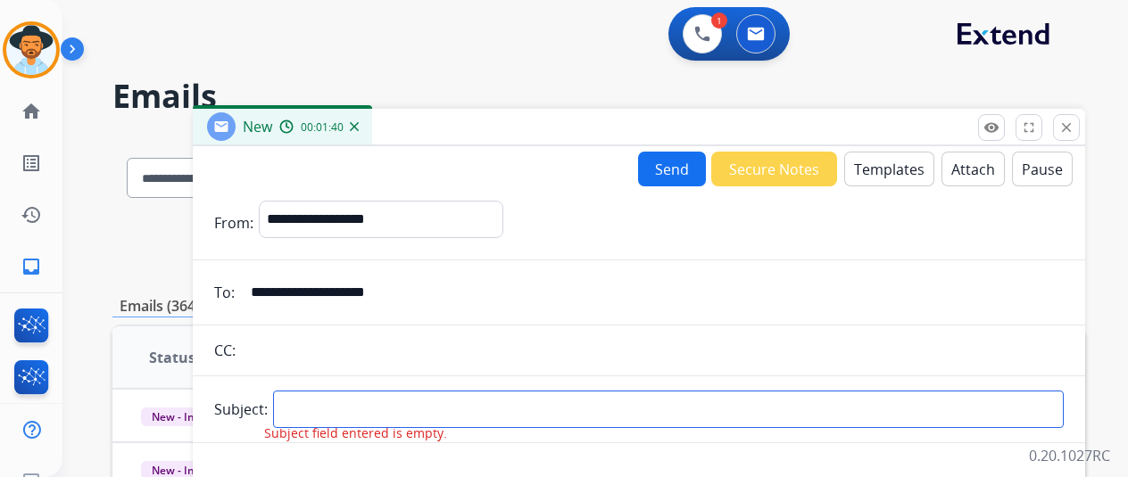
click at [313, 399] on input "text" at bounding box center [668, 409] width 791 height 37
type input "******"
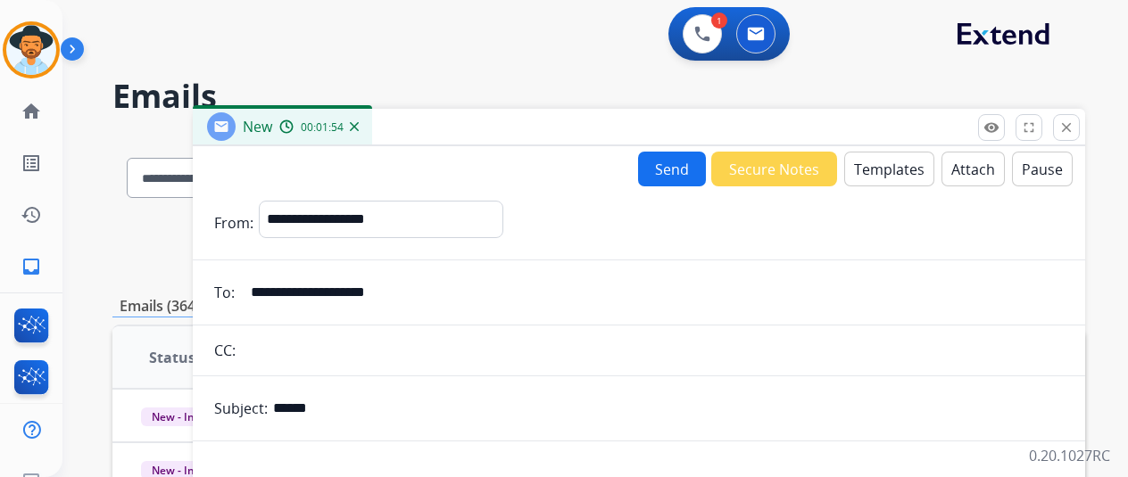
click at [671, 159] on button "Send" at bounding box center [672, 169] width 68 height 35
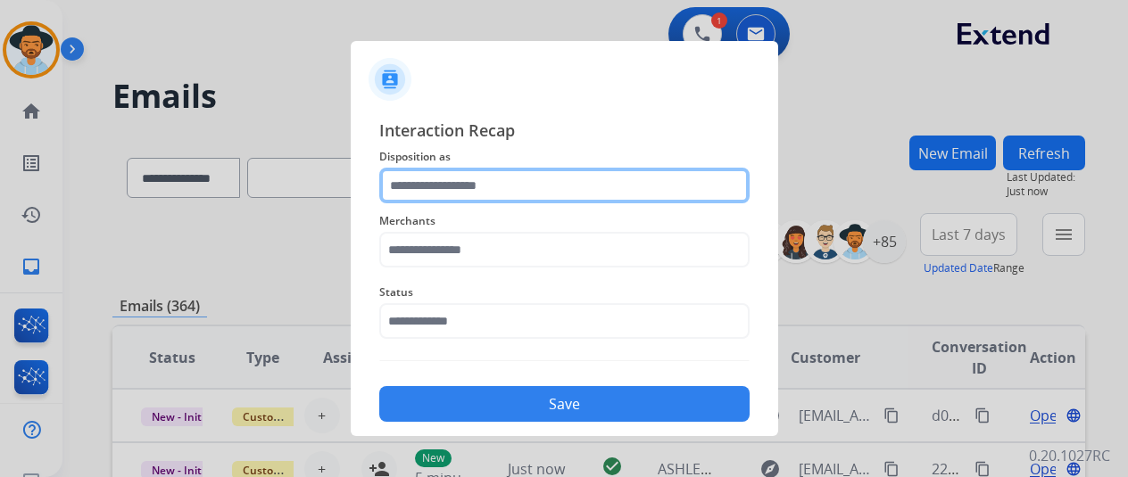
click at [446, 185] on input "text" at bounding box center [564, 186] width 370 height 36
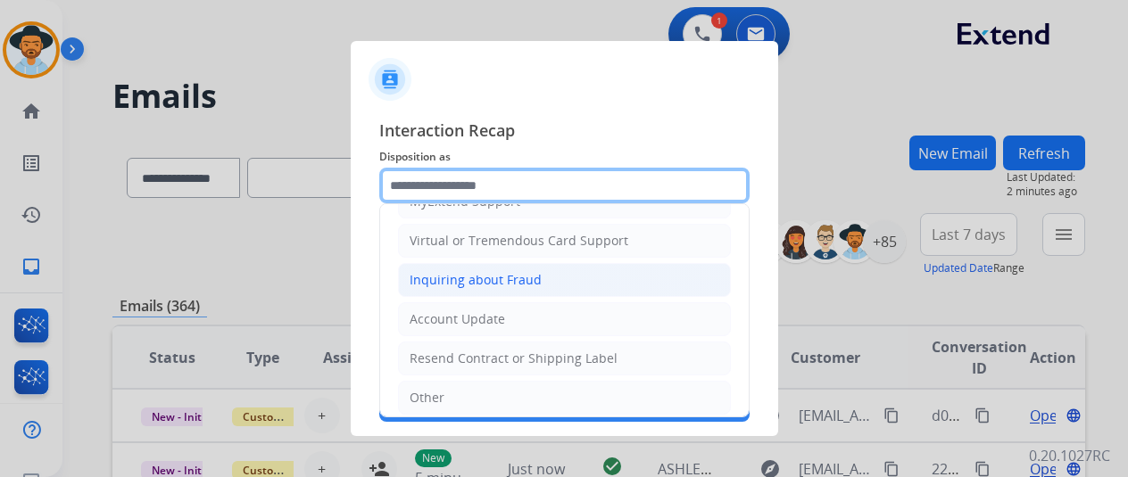
scroll to position [268, 0]
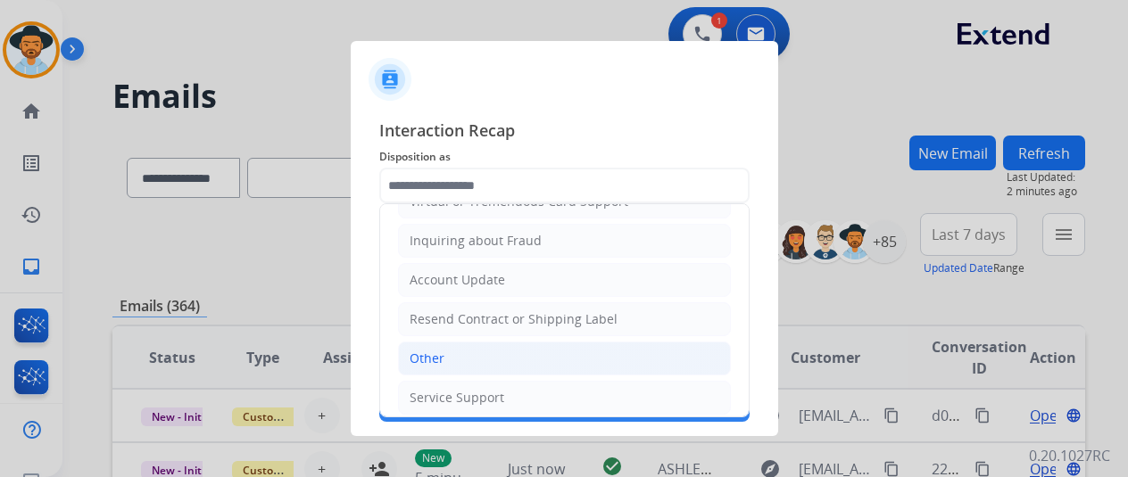
click at [444, 349] on li "Other" at bounding box center [564, 359] width 333 height 34
type input "*****"
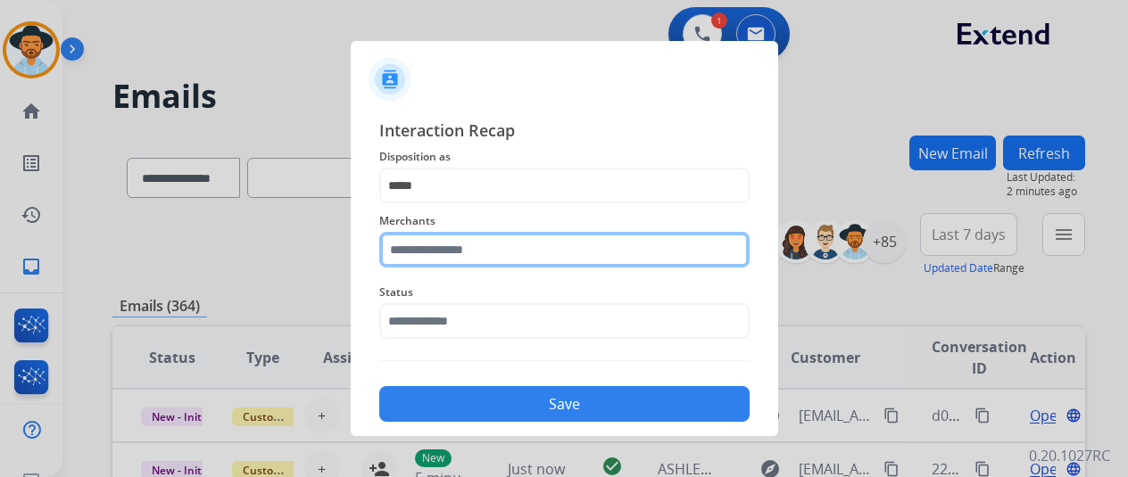
click at [402, 242] on input "text" at bounding box center [564, 250] width 370 height 36
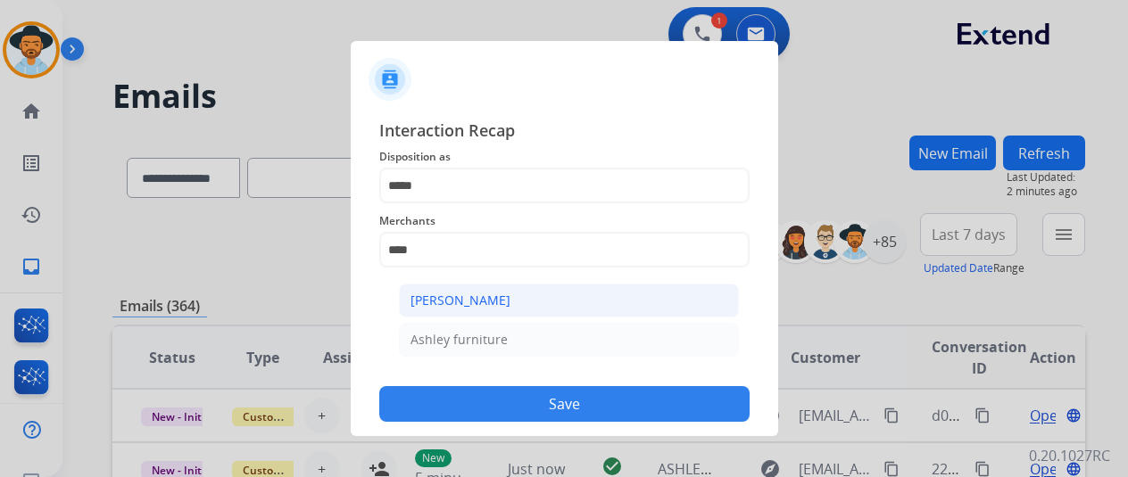
click at [477, 289] on li "[PERSON_NAME]" at bounding box center [569, 301] width 340 height 34
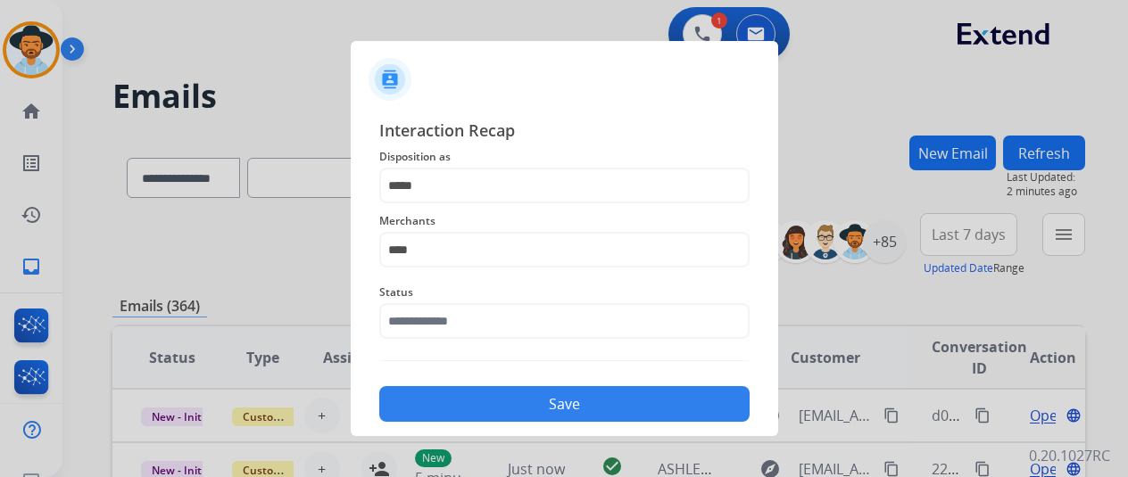
type input "**********"
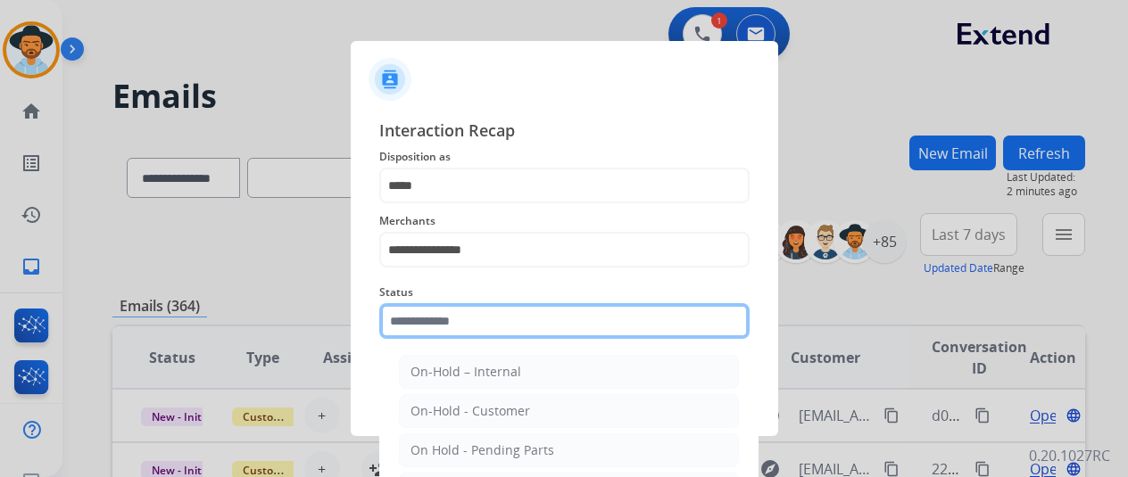
drag, startPoint x: 452, startPoint y: 315, endPoint x: 432, endPoint y: 301, distance: 24.3
click at [452, 316] on input "text" at bounding box center [564, 321] width 370 height 36
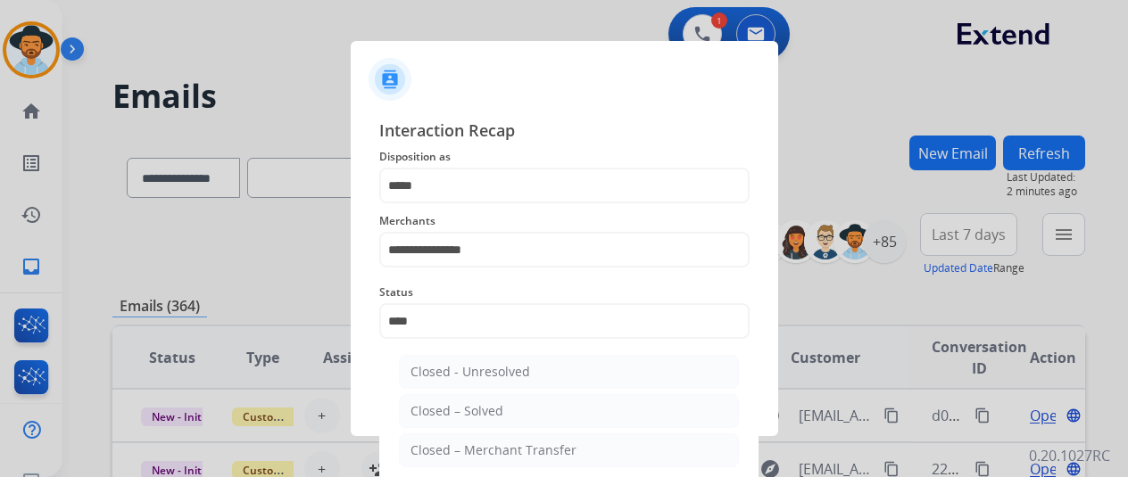
click at [441, 407] on div "Closed – Solved" at bounding box center [456, 411] width 93 height 18
type input "**********"
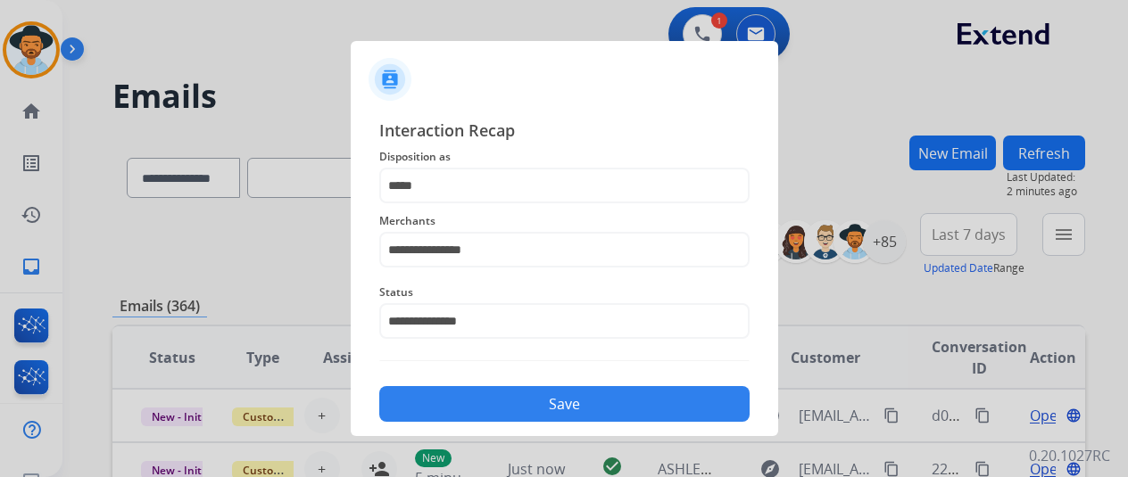
click at [455, 394] on button "Save" at bounding box center [564, 404] width 370 height 36
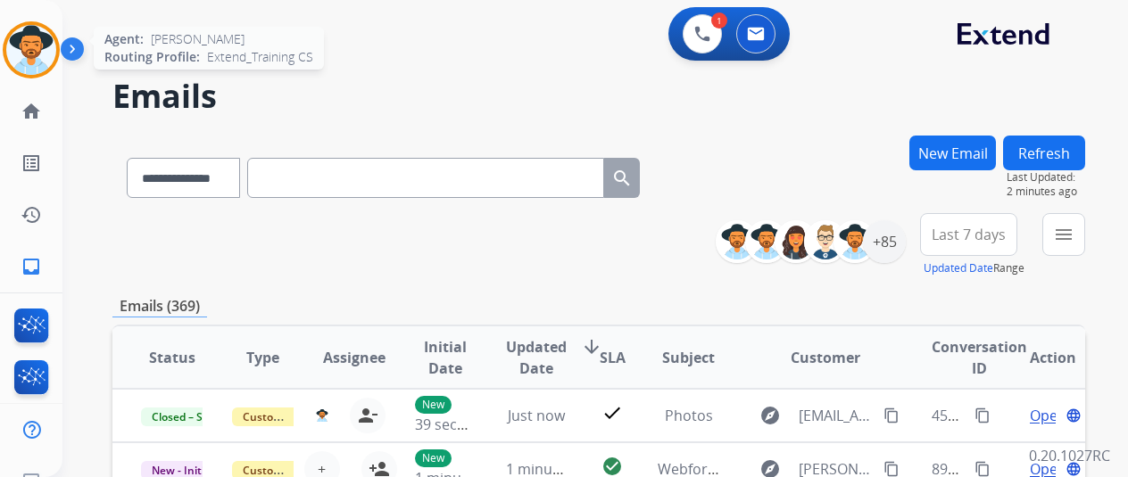
click at [34, 35] on img at bounding box center [31, 50] width 50 height 50
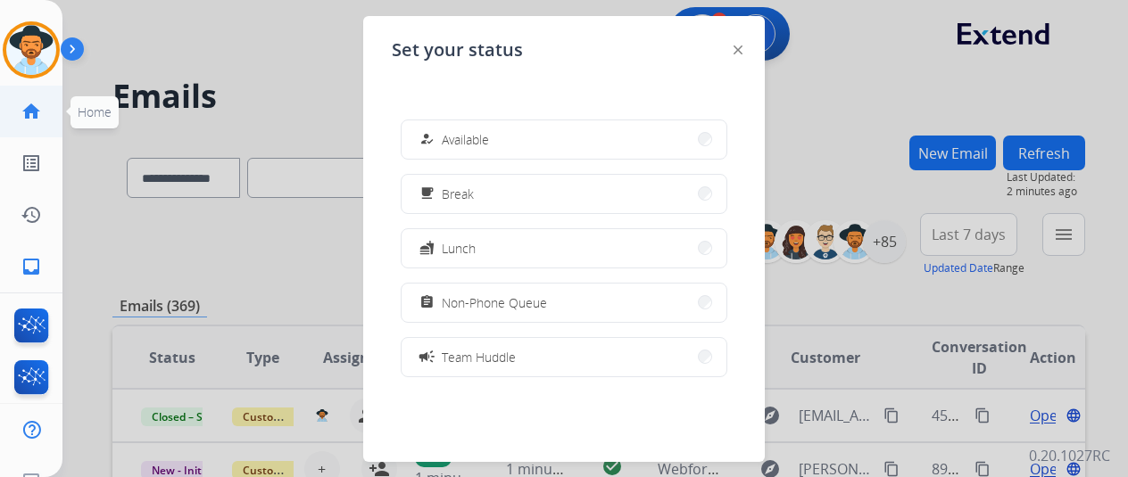
click at [25, 106] on mat-icon "home" at bounding box center [31, 111] width 21 height 21
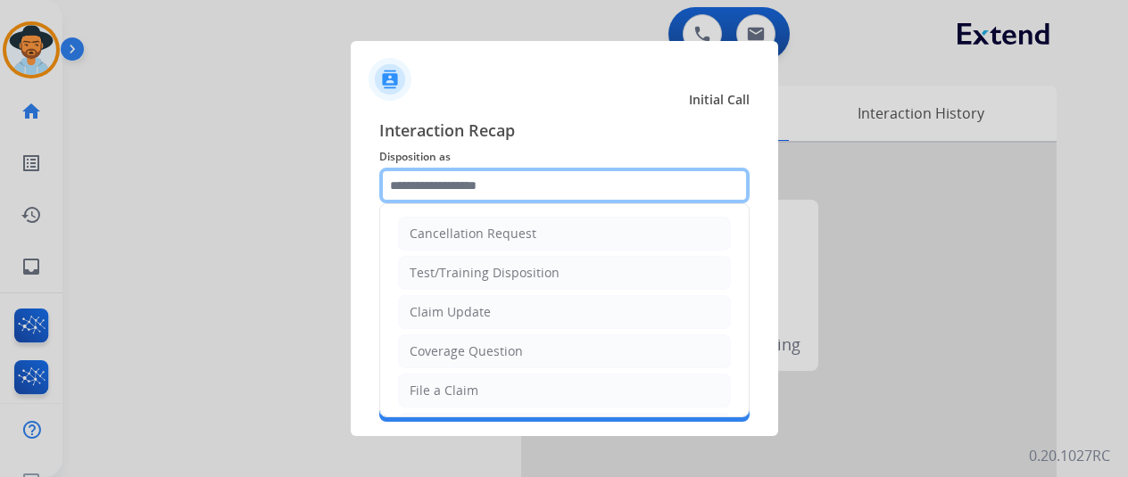
click at [412, 195] on input "text" at bounding box center [564, 186] width 370 height 36
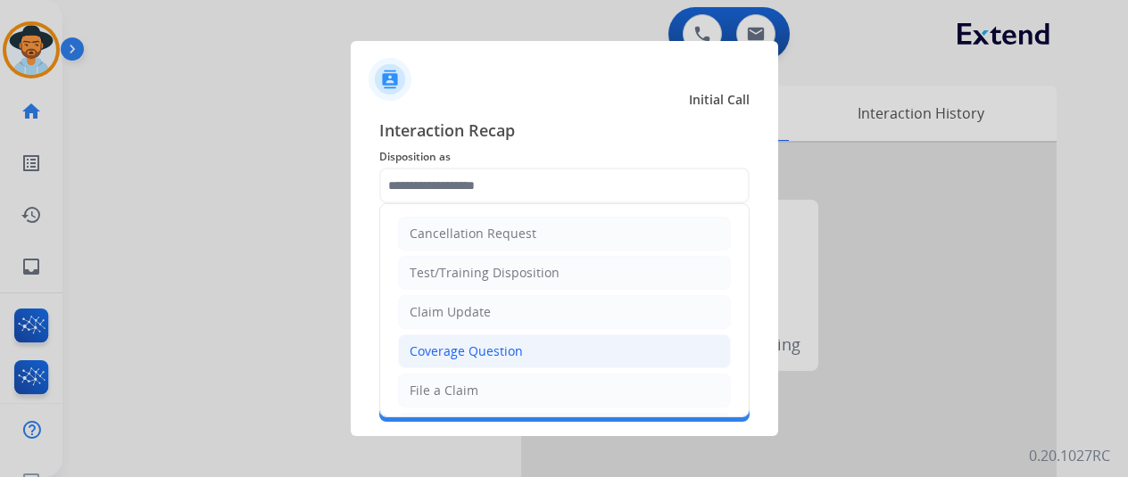
click at [448, 365] on li "Coverage Question" at bounding box center [564, 352] width 333 height 34
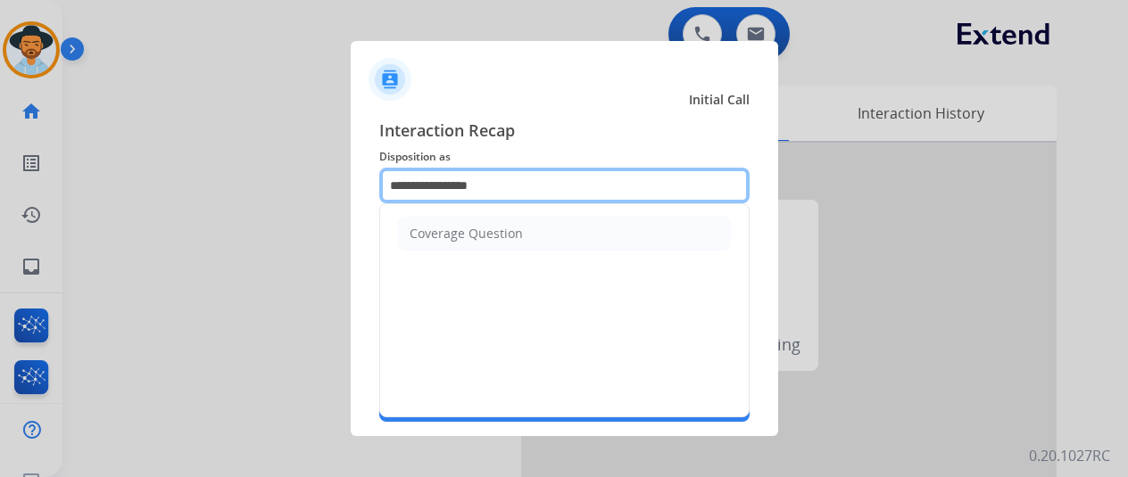
drag, startPoint x: 518, startPoint y: 187, endPoint x: 343, endPoint y: 207, distance: 176.0
click at [0, 207] on app-contact-recap-modal "**********" at bounding box center [0, 238] width 0 height 477
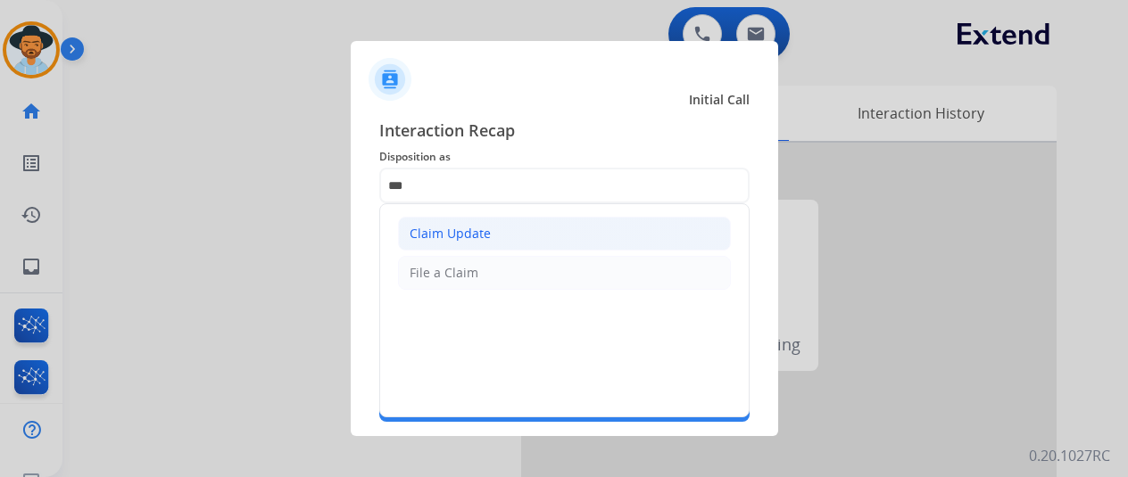
click at [441, 228] on div "Claim Update" at bounding box center [450, 234] width 81 height 18
type input "**********"
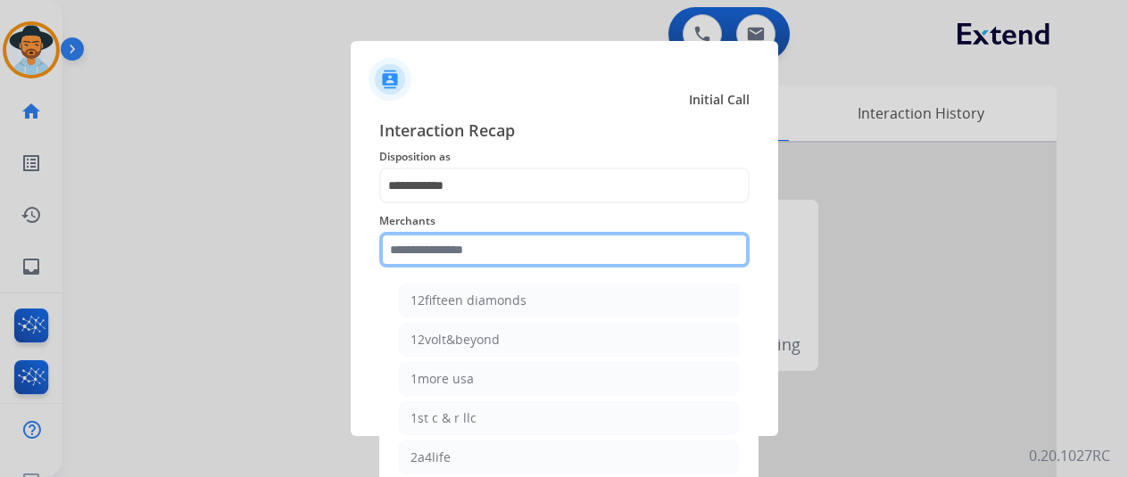
click at [419, 251] on input "text" at bounding box center [564, 250] width 370 height 36
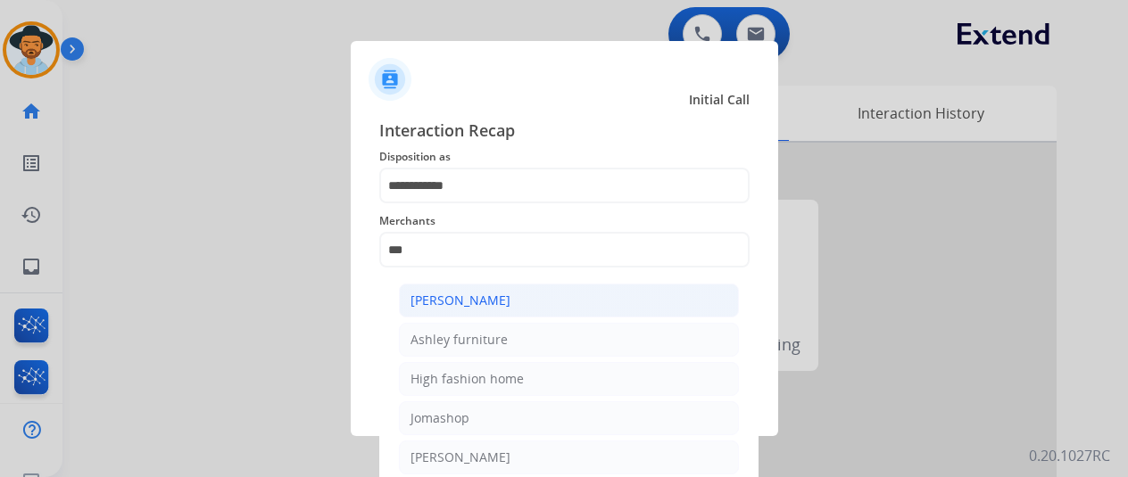
click at [452, 304] on div "[PERSON_NAME]" at bounding box center [460, 301] width 100 height 18
type input "**********"
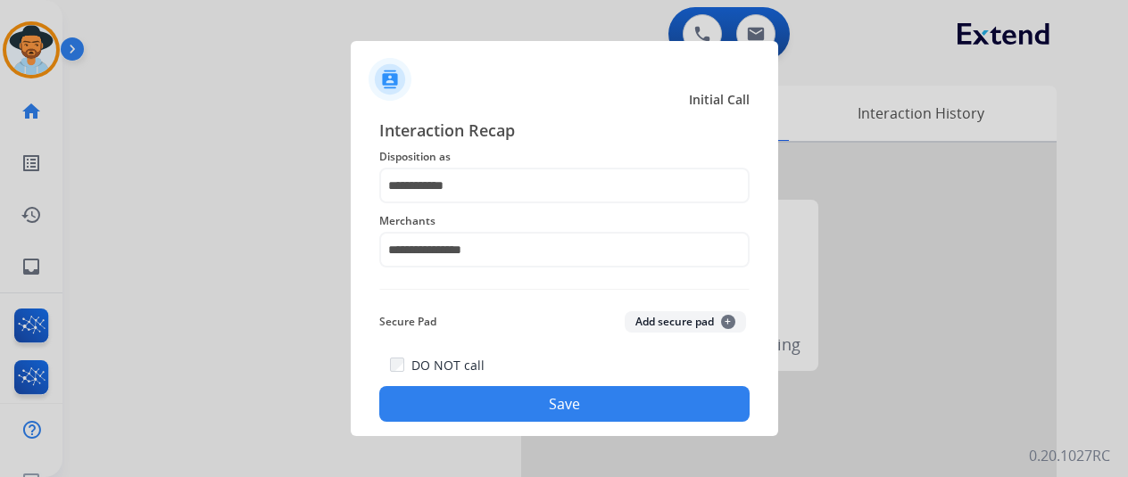
click at [485, 392] on button "Save" at bounding box center [564, 404] width 370 height 36
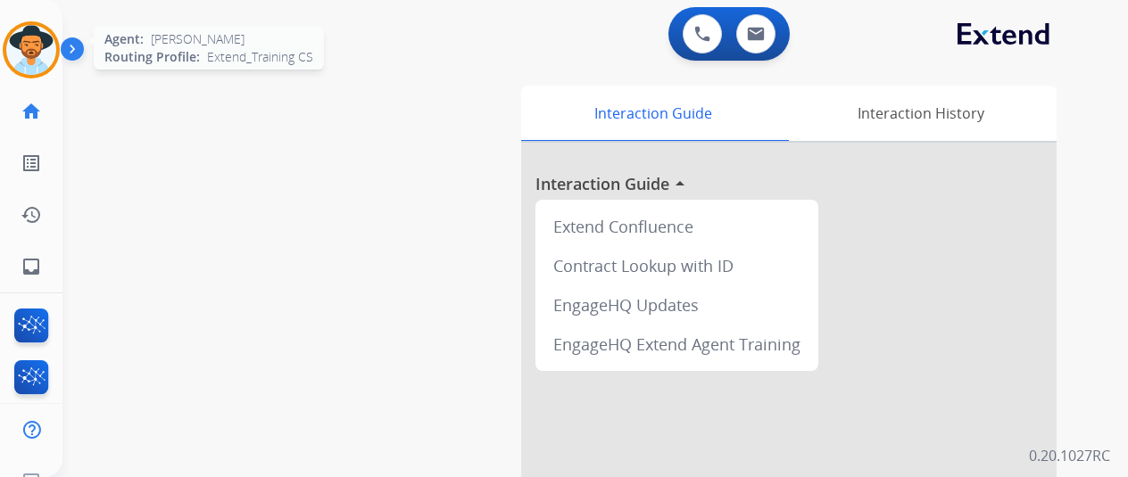
click at [33, 40] on img at bounding box center [31, 50] width 50 height 50
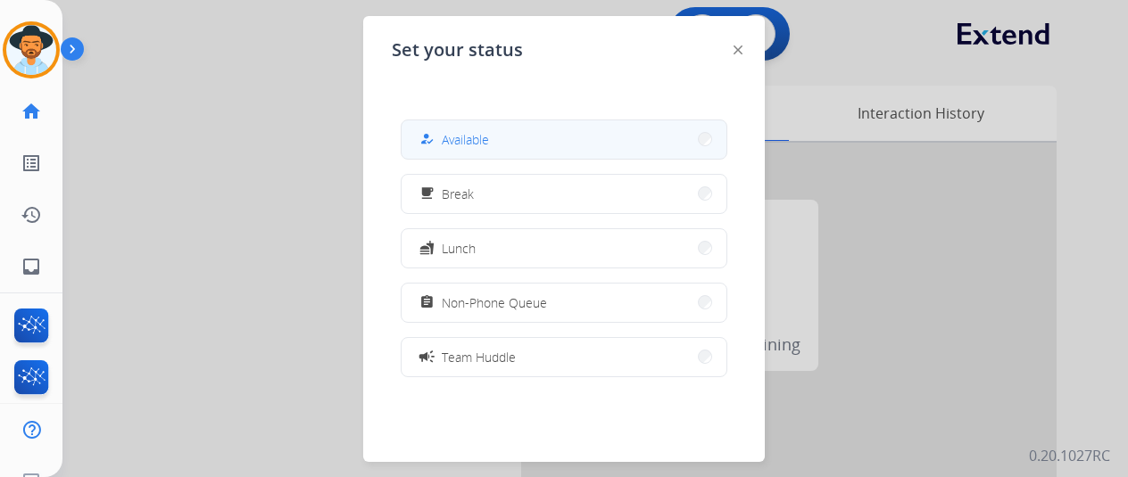
click at [471, 136] on span "Available" at bounding box center [465, 139] width 47 height 19
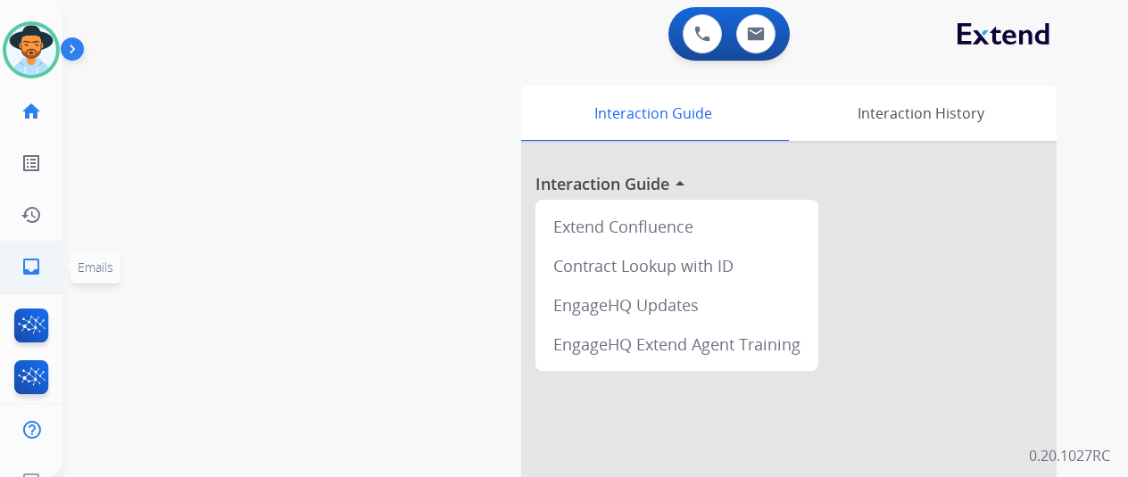
click at [26, 258] on mat-icon "inbox" at bounding box center [31, 266] width 21 height 21
select select "**********"
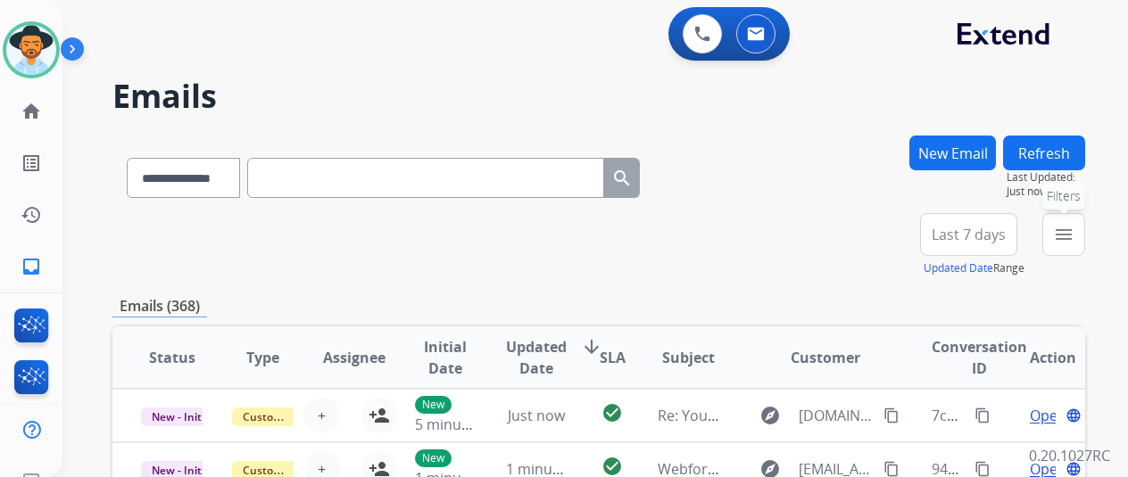
click at [1073, 225] on mat-icon "menu" at bounding box center [1063, 234] width 21 height 21
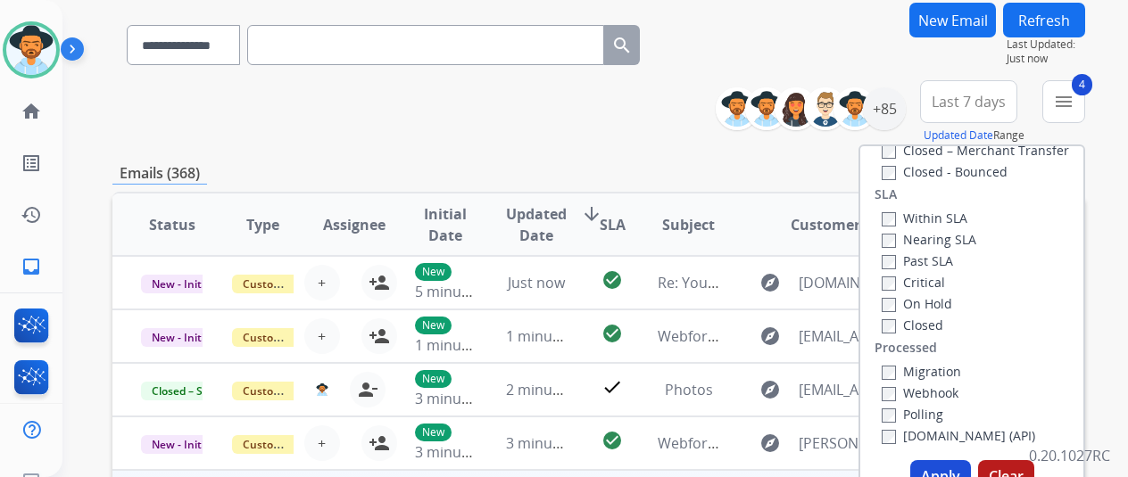
scroll to position [268, 0]
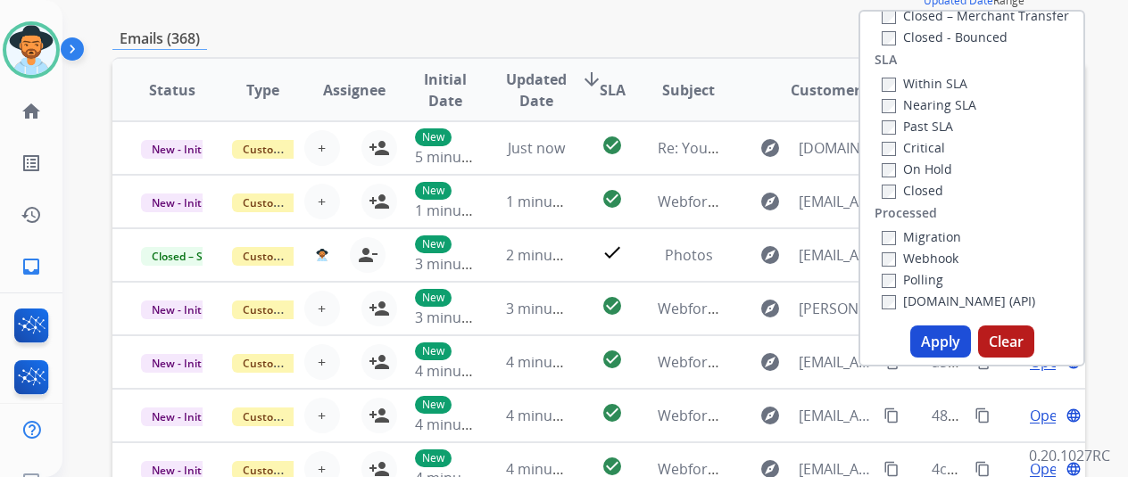
click at [953, 341] on button "Apply" at bounding box center [940, 342] width 61 height 32
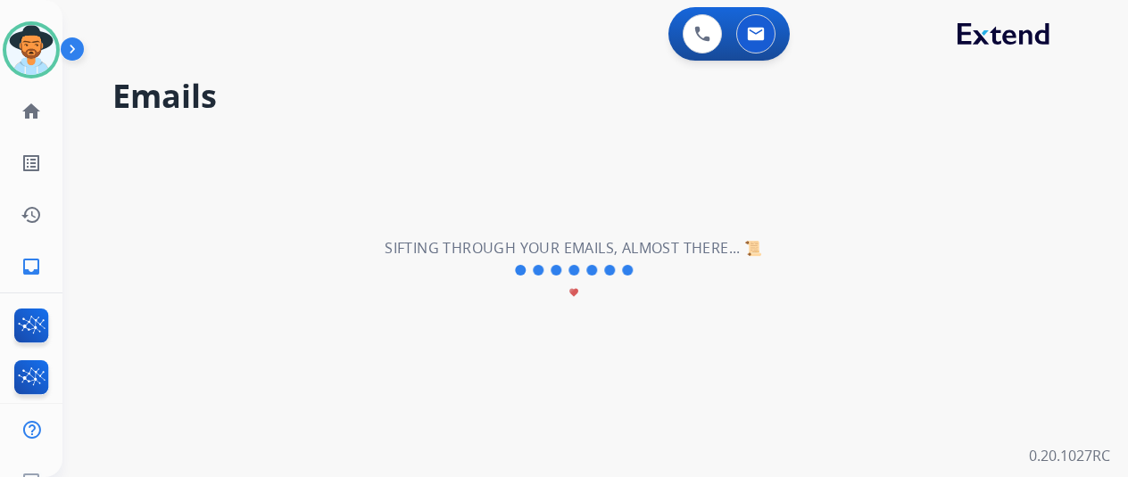
scroll to position [0, 0]
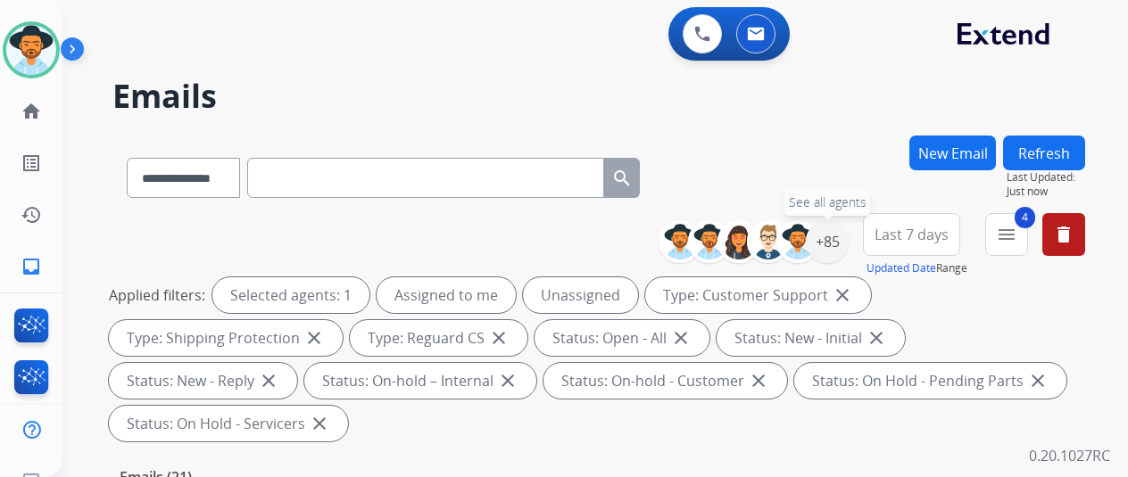
drag, startPoint x: 845, startPoint y: 234, endPoint x: 740, endPoint y: 137, distance: 143.4
click at [843, 233] on div "+85" at bounding box center [827, 241] width 43 height 43
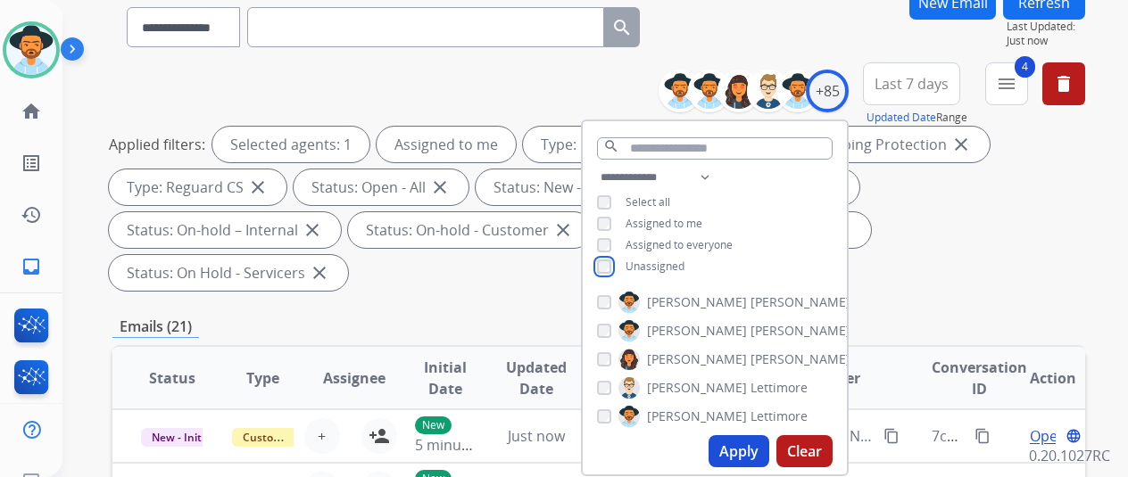
scroll to position [357, 0]
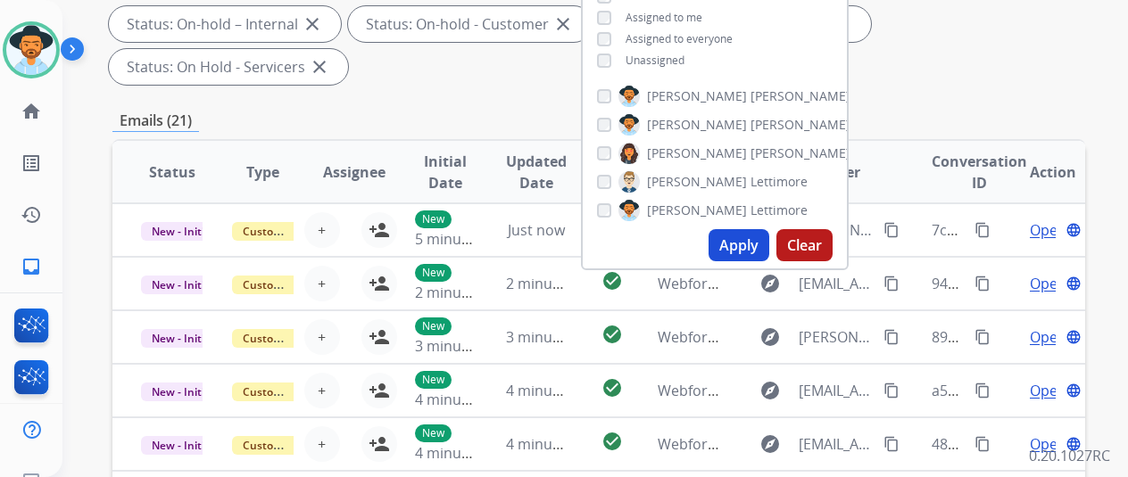
click at [751, 249] on button "Apply" at bounding box center [739, 245] width 61 height 32
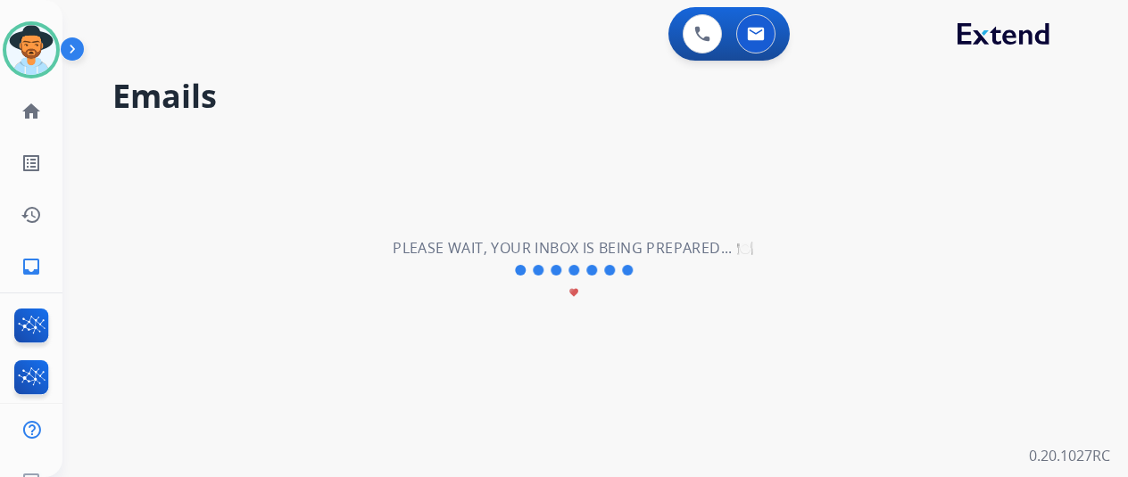
scroll to position [0, 0]
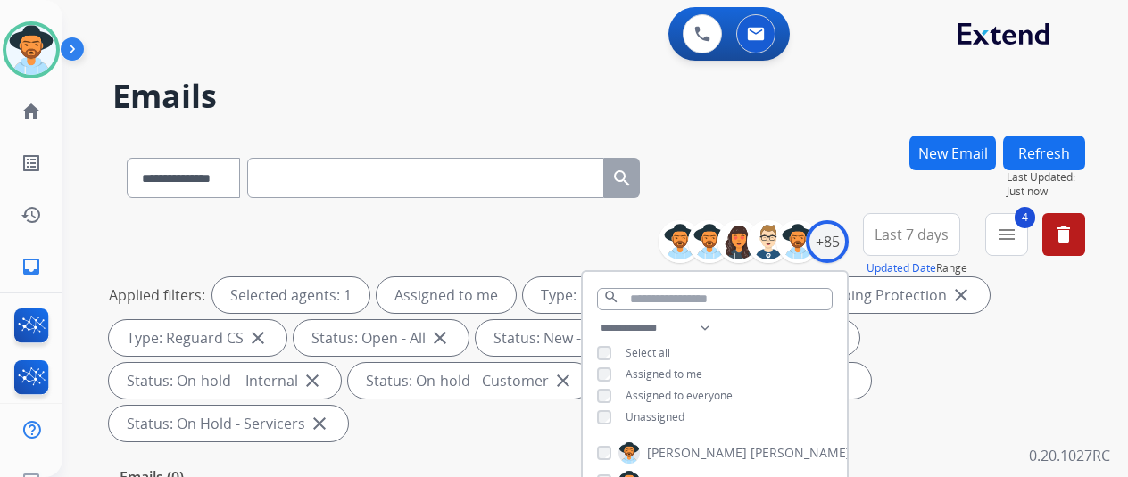
click at [784, 153] on div "**********" at bounding box center [598, 175] width 973 height 78
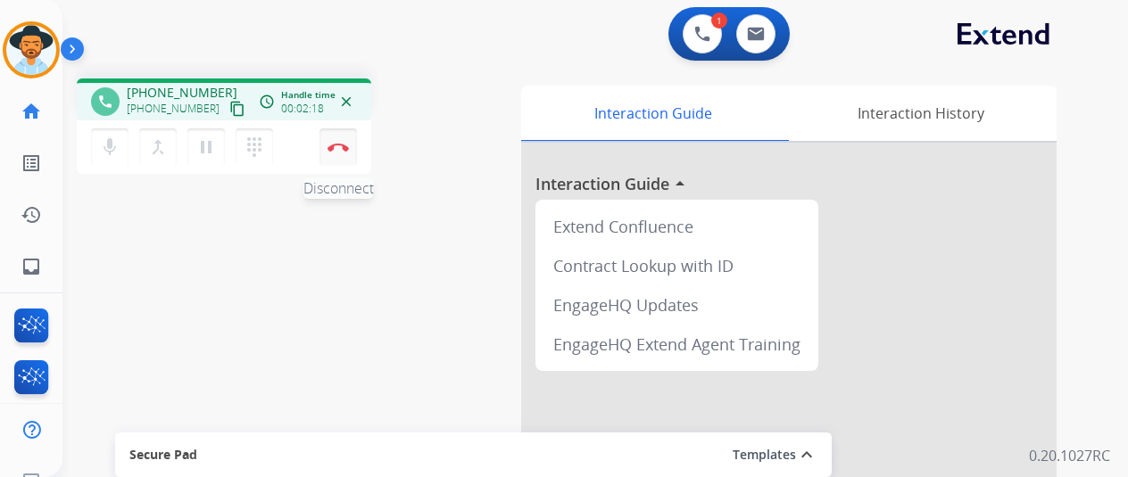
click at [337, 147] on img at bounding box center [338, 147] width 21 height 9
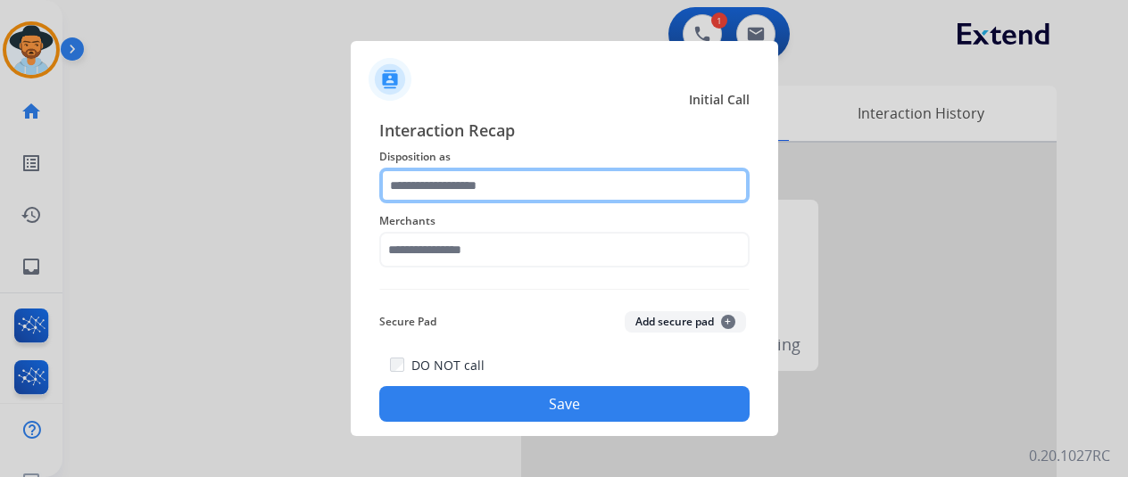
click at [427, 187] on input "text" at bounding box center [564, 186] width 370 height 36
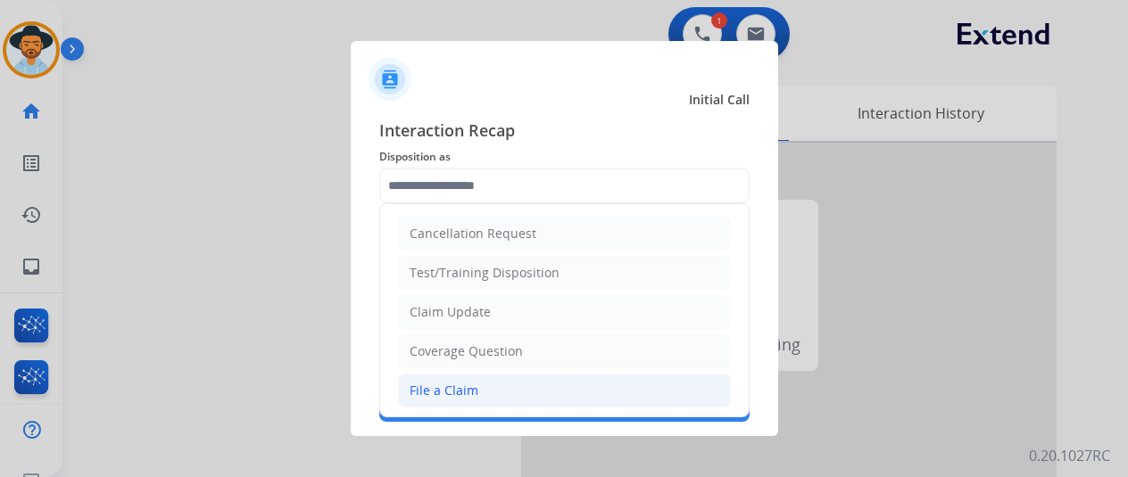
click at [435, 388] on div "File a Claim" at bounding box center [444, 391] width 69 height 18
type input "**********"
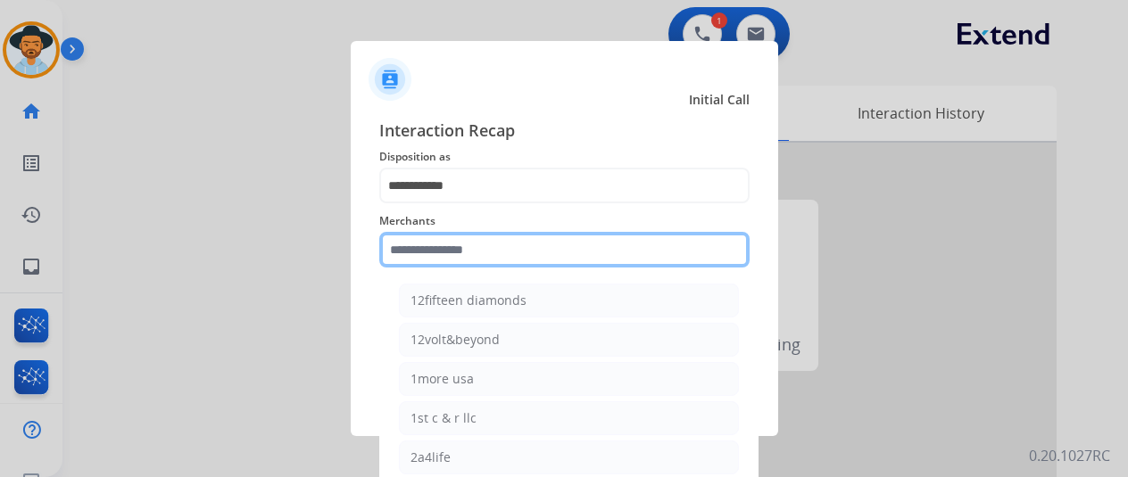
click at [419, 259] on input "text" at bounding box center [564, 250] width 370 height 36
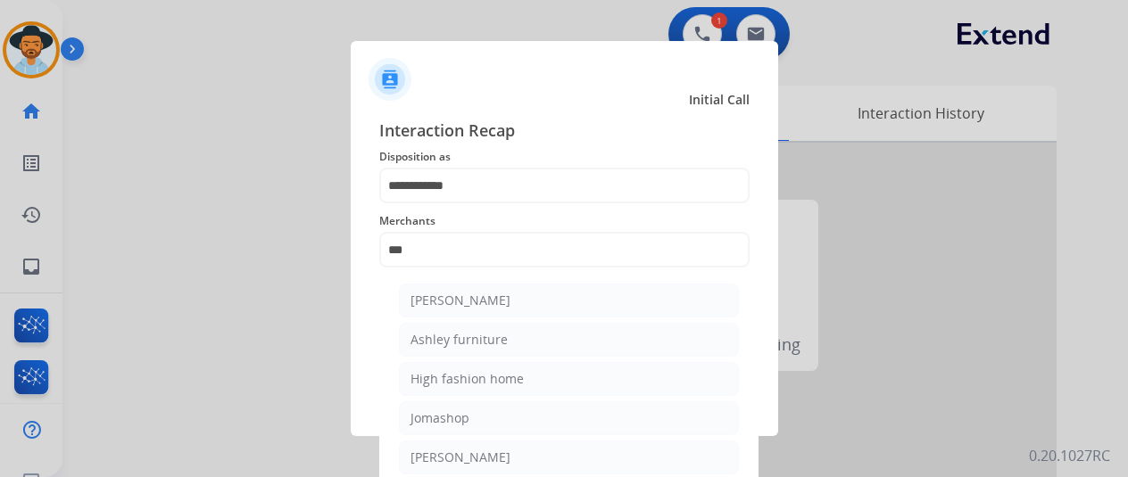
click at [448, 331] on div "Ashley furniture" at bounding box center [458, 340] width 97 height 18
type input "**********"
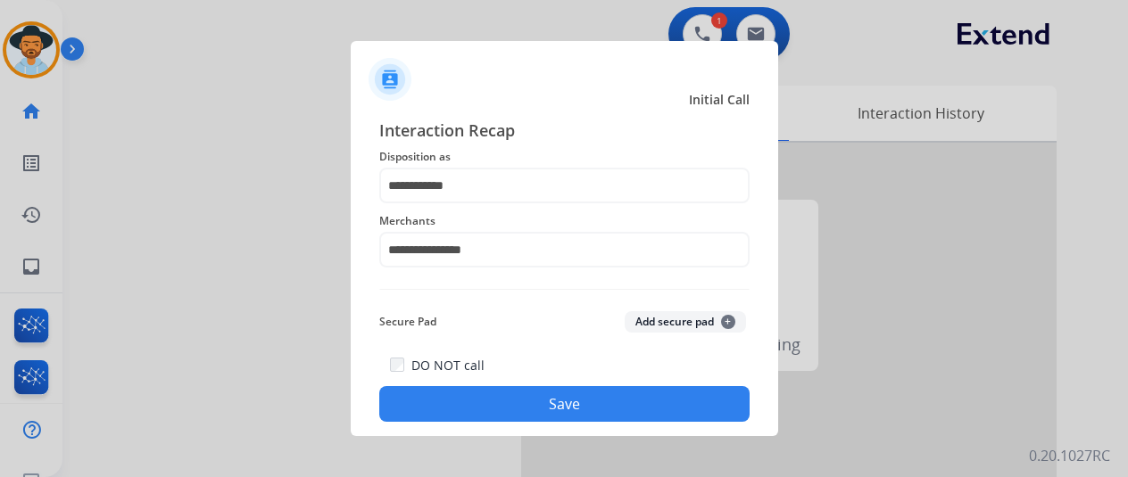
click at [487, 388] on button "Save" at bounding box center [564, 404] width 370 height 36
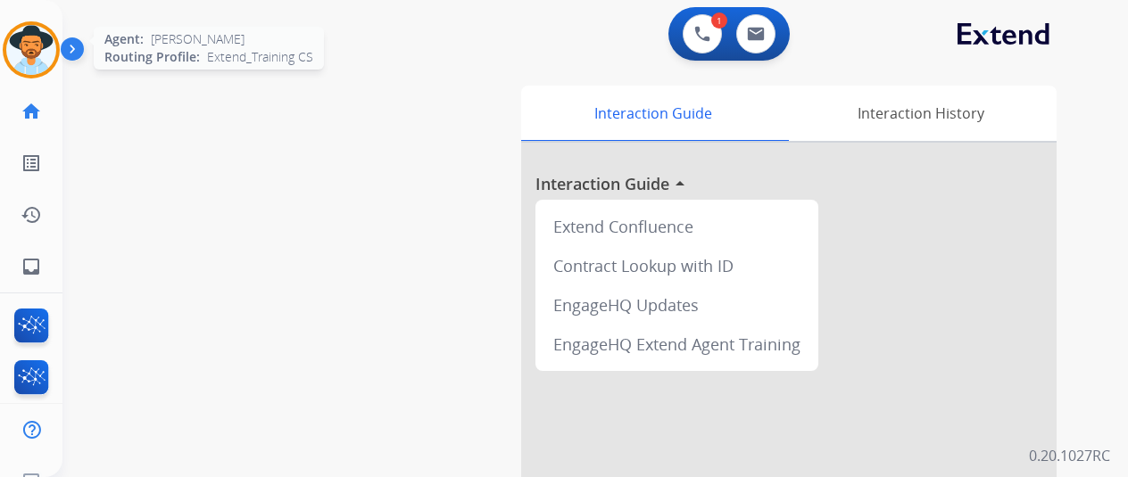
click at [19, 52] on img at bounding box center [31, 50] width 50 height 50
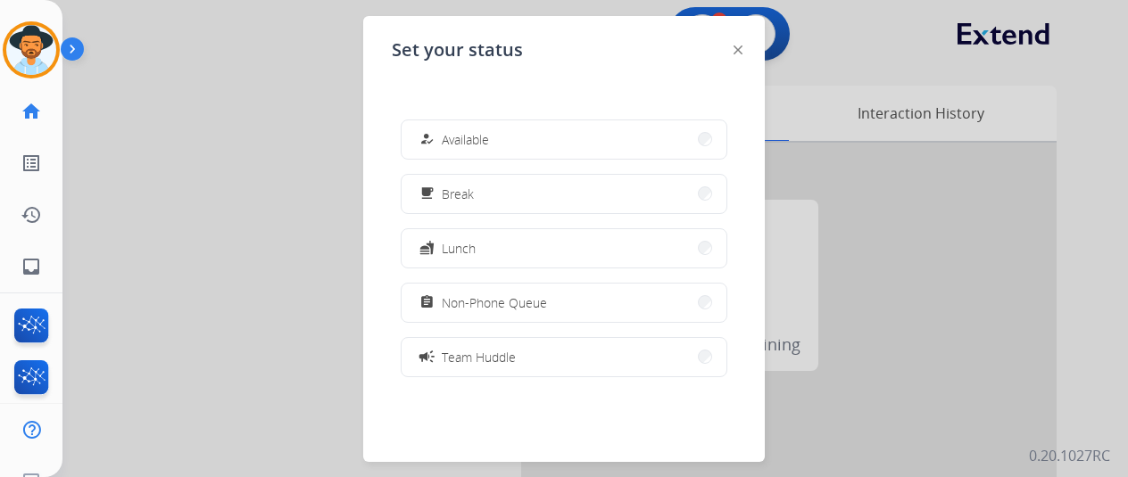
click at [496, 129] on button "how_to_reg Available" at bounding box center [564, 139] width 325 height 38
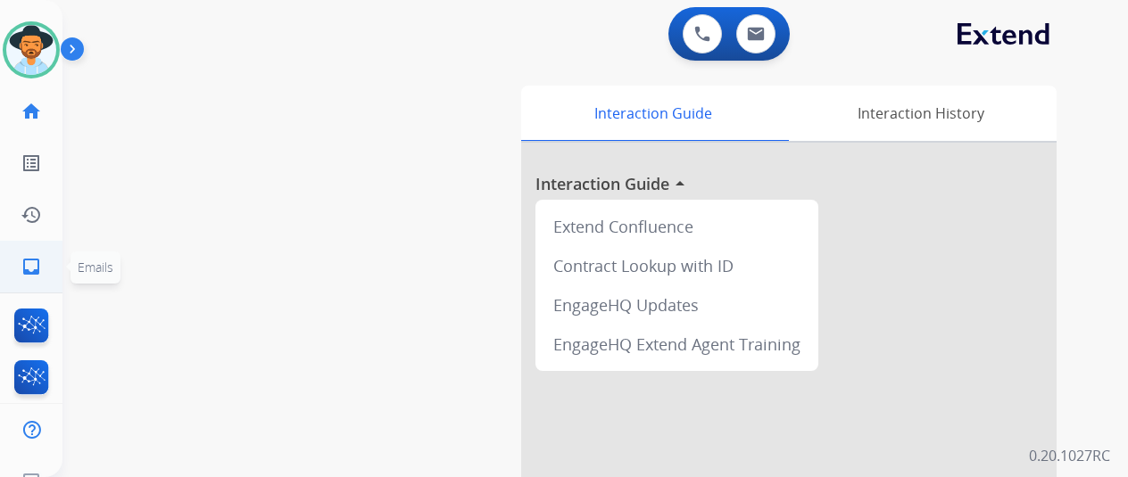
click at [23, 261] on mat-icon "inbox" at bounding box center [31, 266] width 21 height 21
select select "**********"
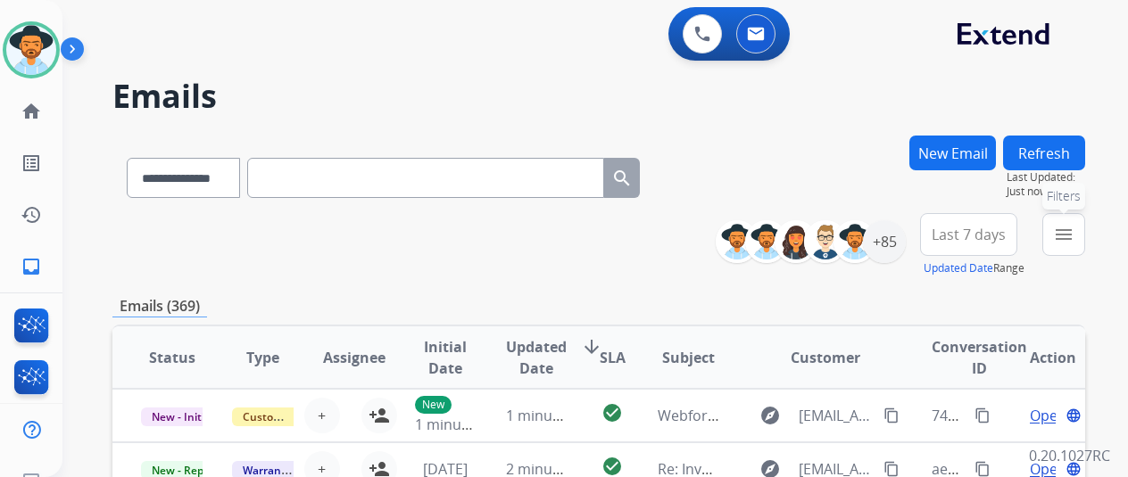
click at [1074, 227] on mat-icon "menu" at bounding box center [1063, 234] width 21 height 21
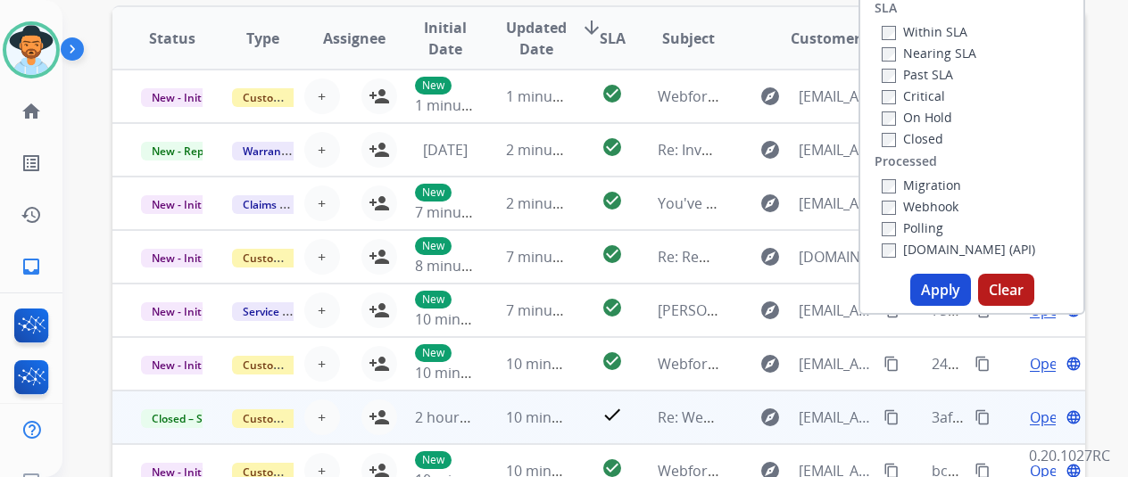
scroll to position [446, 0]
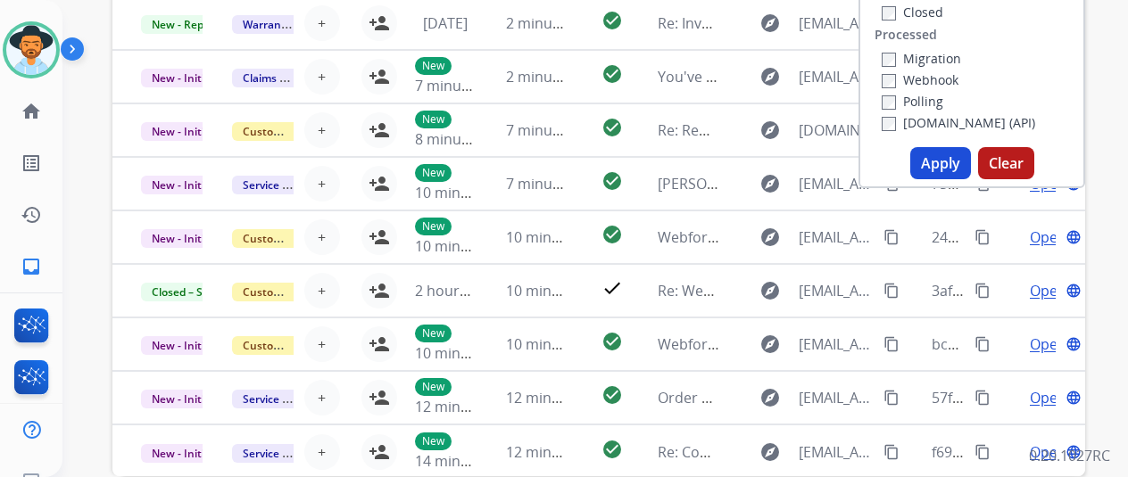
click at [953, 159] on button "Apply" at bounding box center [940, 163] width 61 height 32
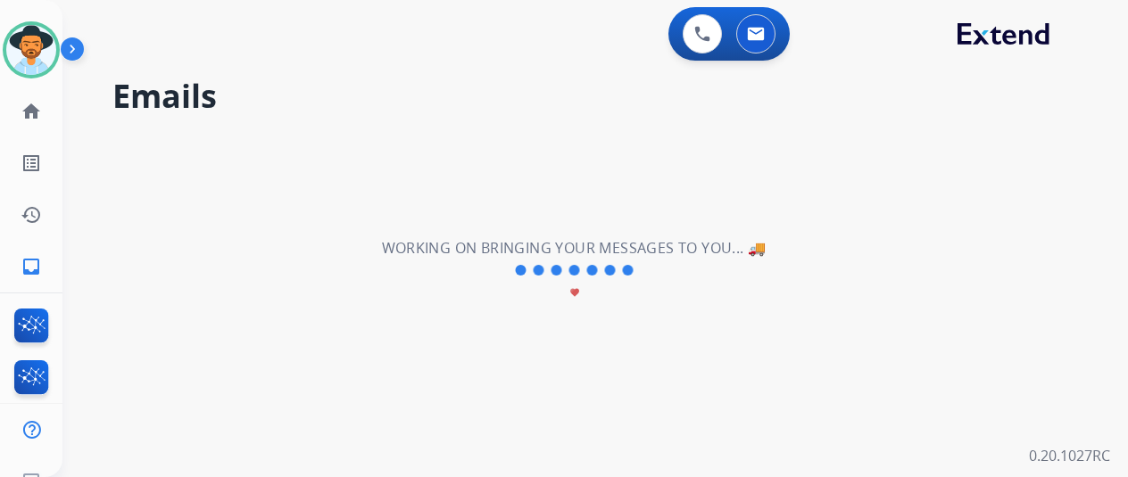
scroll to position [0, 0]
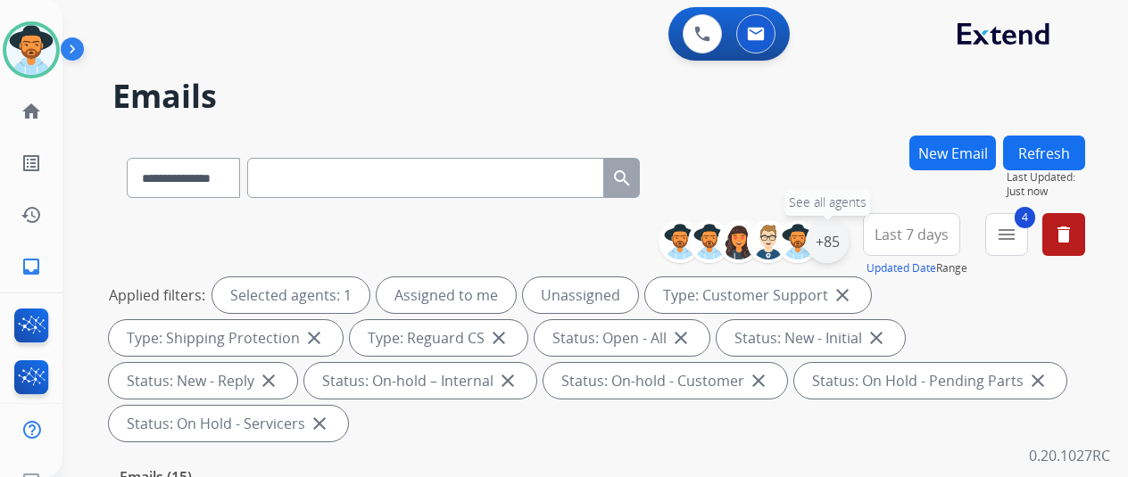
click at [842, 240] on div "+85" at bounding box center [827, 241] width 43 height 43
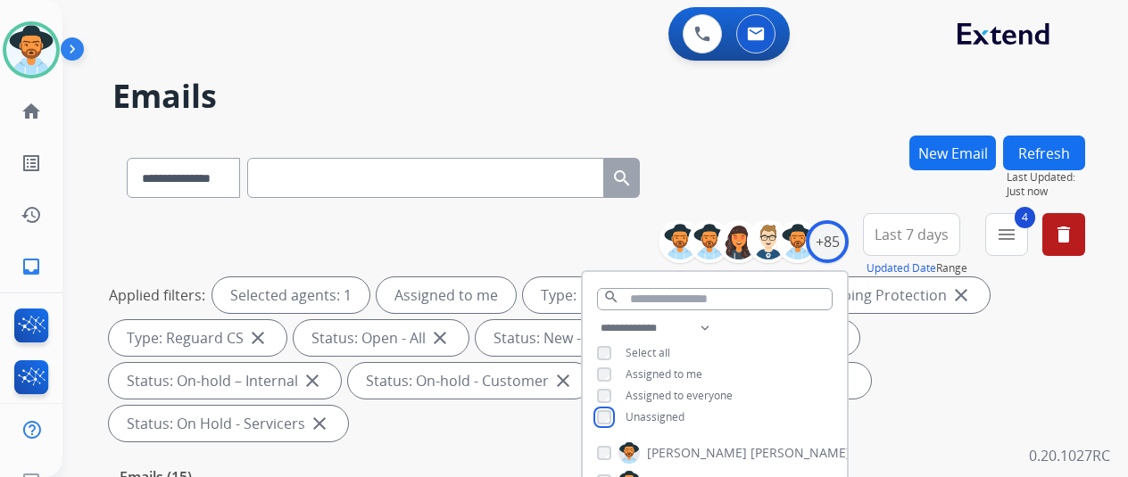
scroll to position [178, 0]
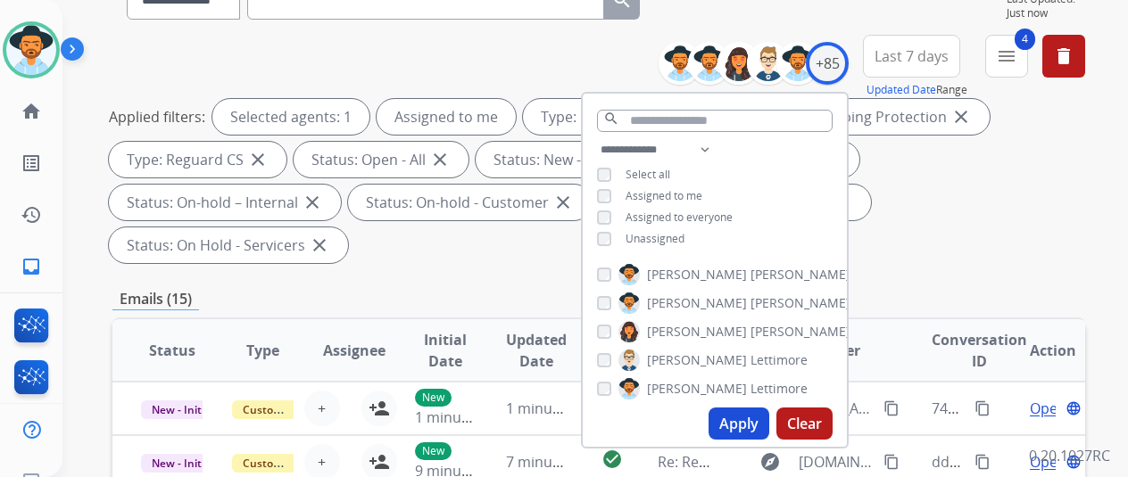
click at [733, 421] on button "Apply" at bounding box center [739, 424] width 61 height 32
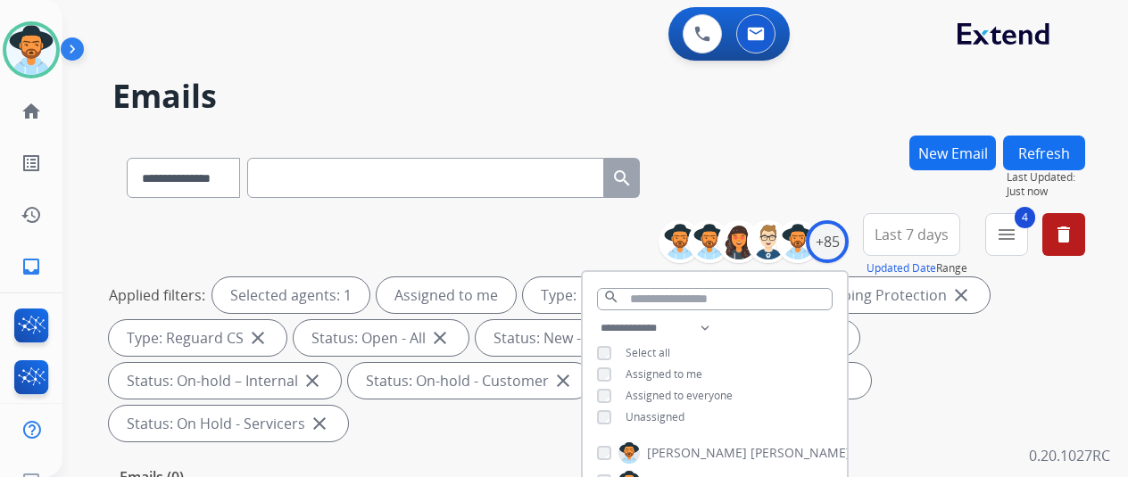
click at [785, 181] on div "**********" at bounding box center [598, 175] width 973 height 78
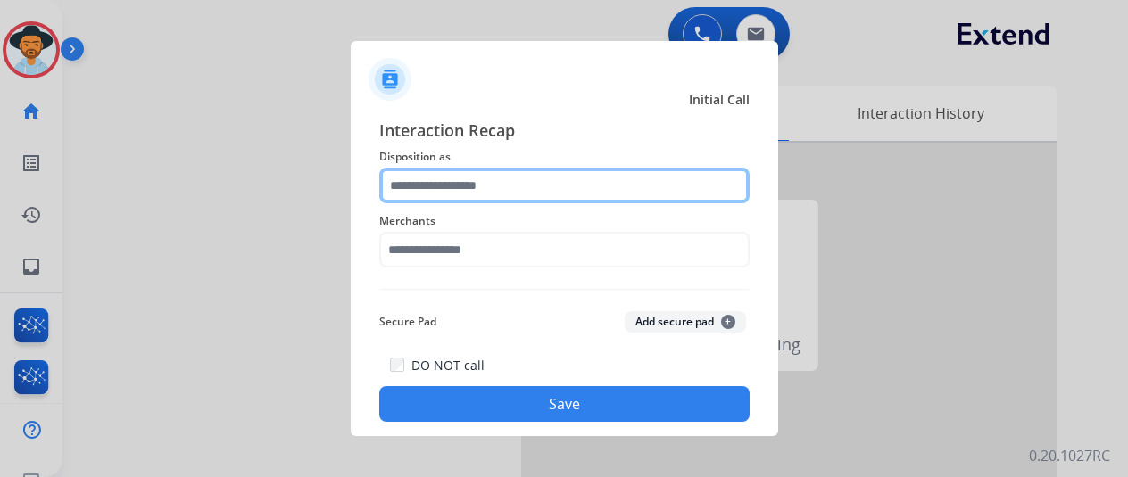
click at [456, 177] on input "text" at bounding box center [564, 186] width 370 height 36
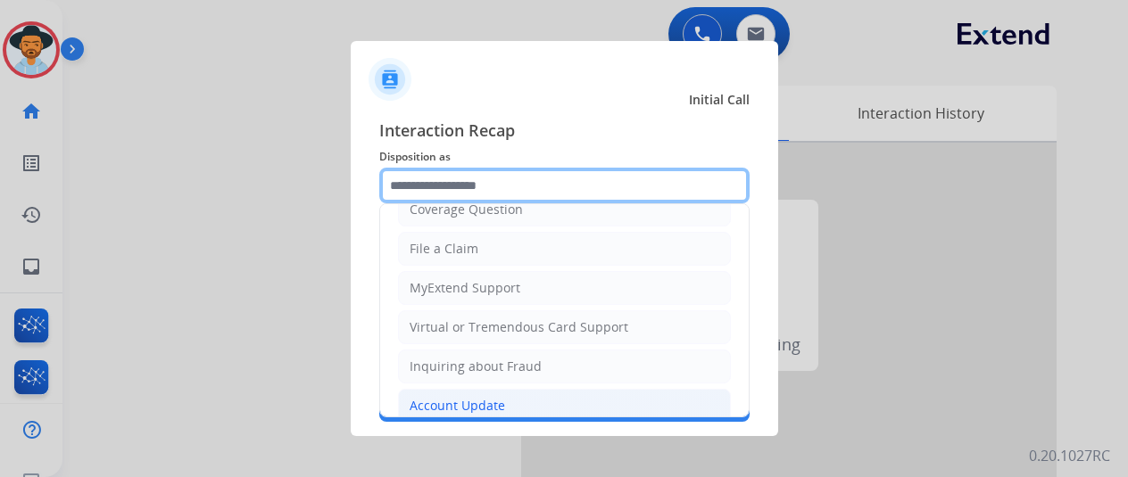
scroll to position [270, 0]
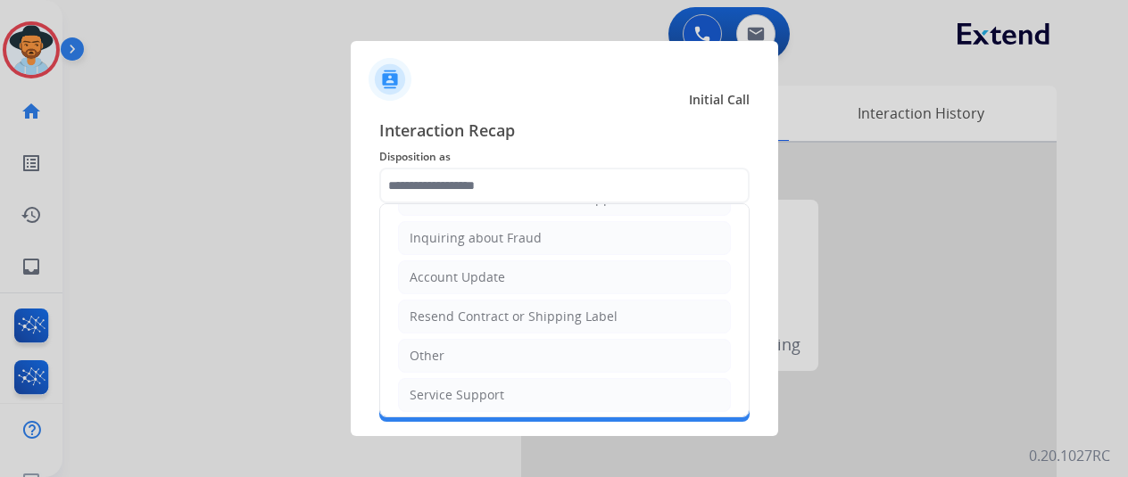
drag, startPoint x: 444, startPoint y: 347, endPoint x: 459, endPoint y: 329, distance: 23.4
click at [446, 344] on li "Other" at bounding box center [564, 356] width 333 height 34
type input "*****"
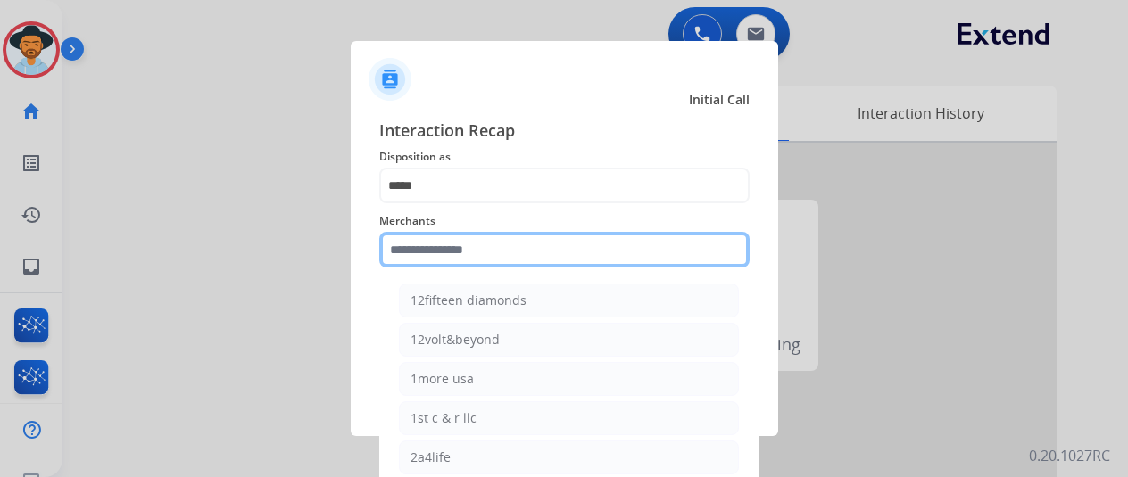
click at [512, 234] on input "text" at bounding box center [564, 250] width 370 height 36
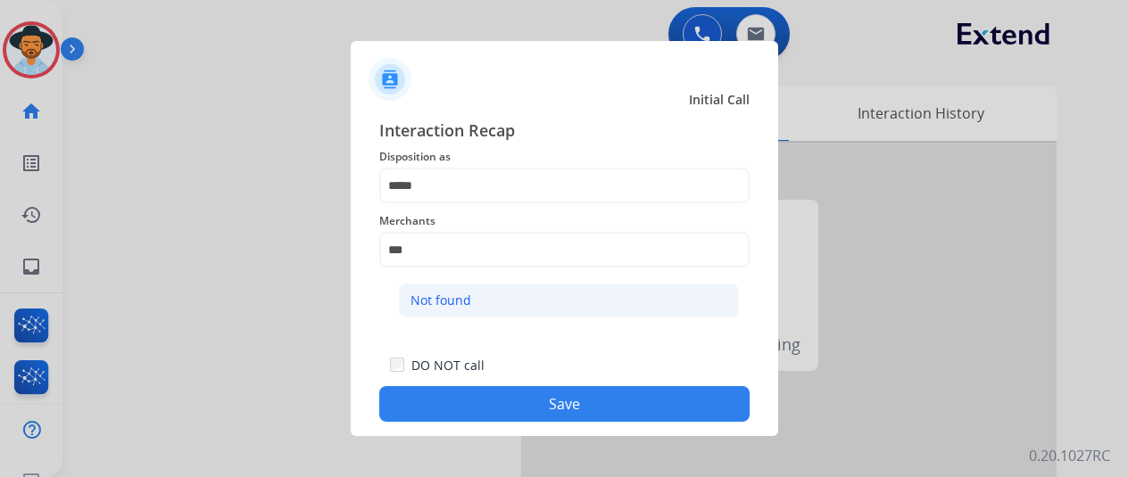
click at [477, 294] on li "Not found" at bounding box center [569, 301] width 340 height 34
type input "*********"
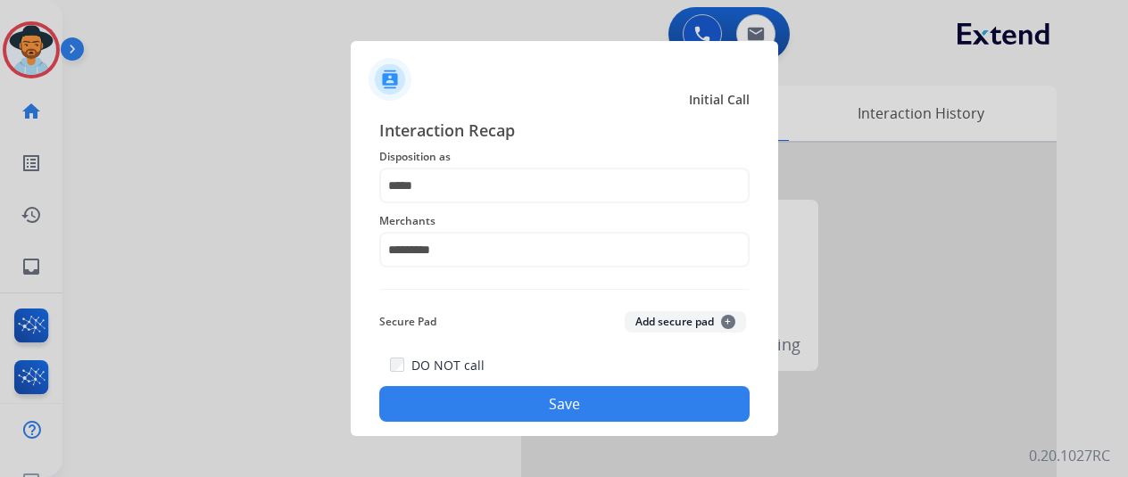
drag, startPoint x: 526, startPoint y: 408, endPoint x: 515, endPoint y: 392, distance: 19.3
click at [525, 406] on button "Save" at bounding box center [564, 404] width 370 height 36
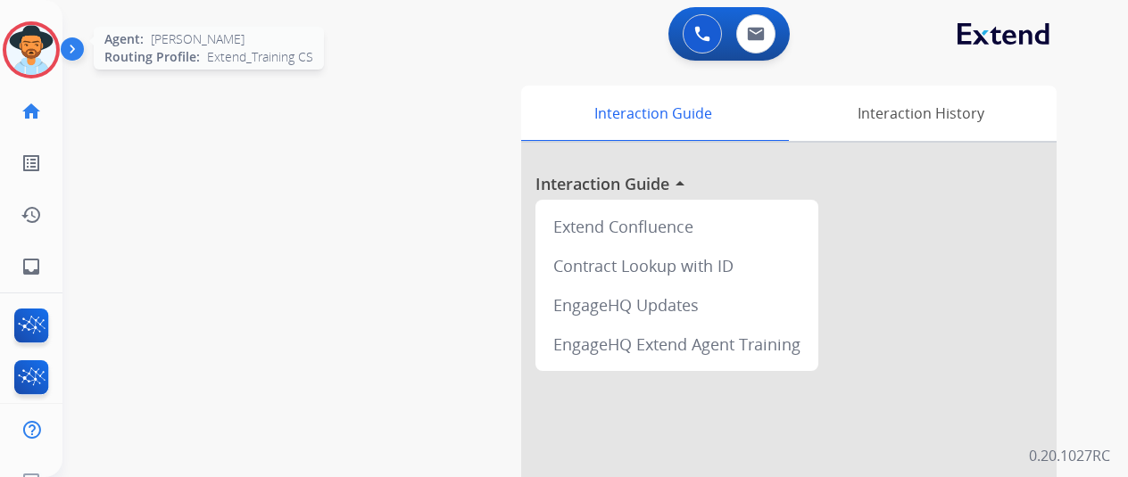
click at [38, 54] on img at bounding box center [31, 50] width 50 height 50
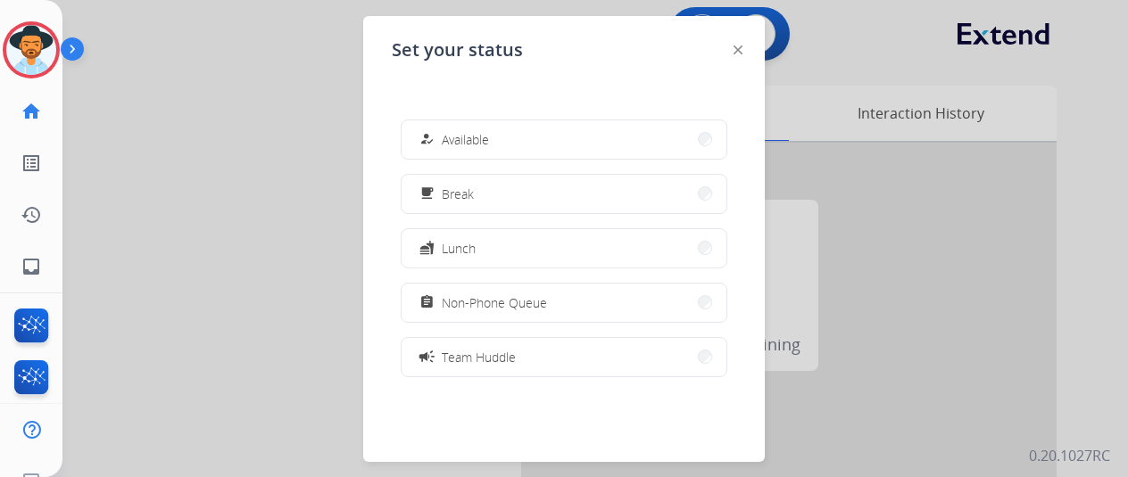
drag, startPoint x: 435, startPoint y: 129, endPoint x: 427, endPoint y: 122, distance: 10.2
click at [435, 129] on div "how_to_reg" at bounding box center [429, 139] width 26 height 21
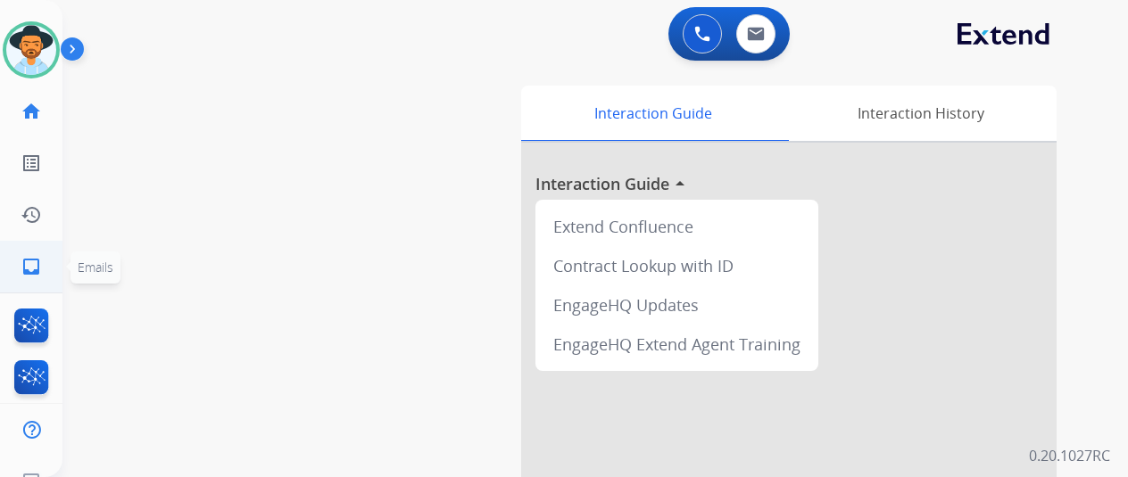
click at [32, 263] on mat-icon "inbox" at bounding box center [31, 266] width 21 height 21
select select "**********"
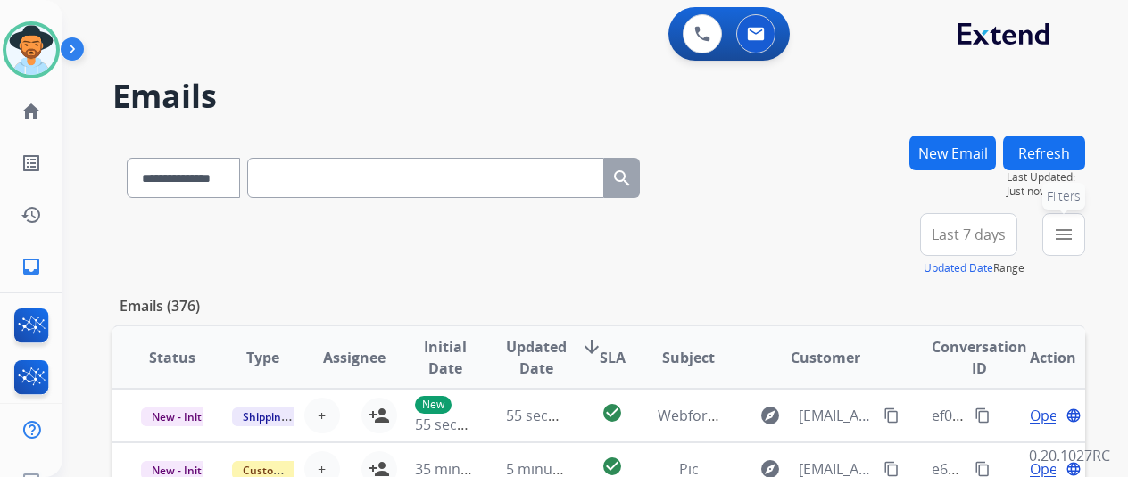
click at [1074, 232] on mat-icon "menu" at bounding box center [1063, 234] width 21 height 21
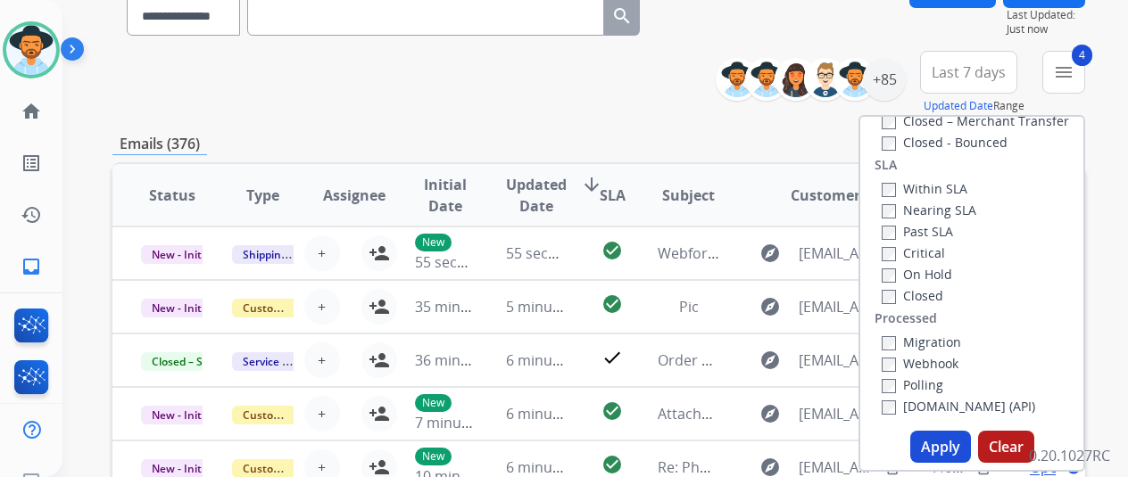
scroll to position [268, 0]
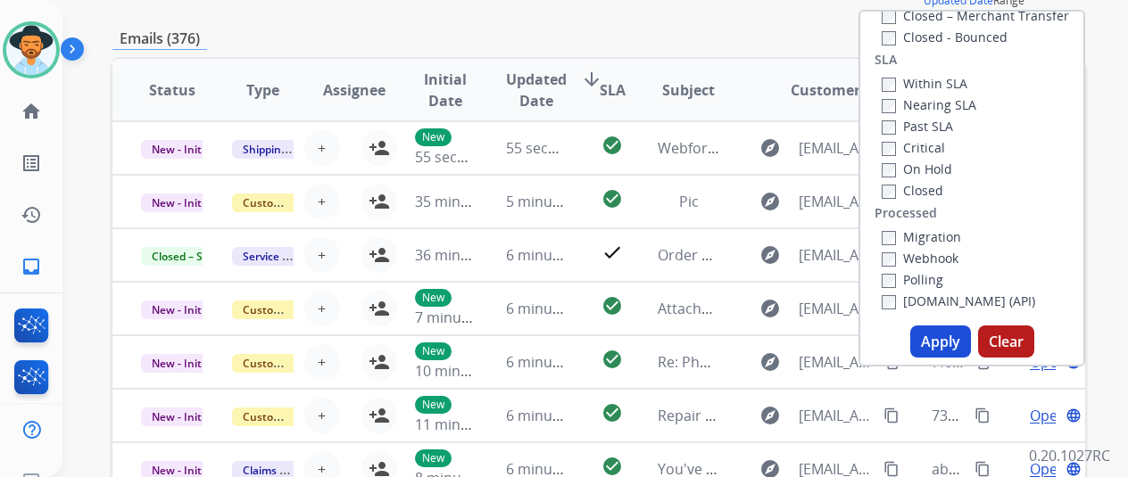
click at [944, 335] on button "Apply" at bounding box center [940, 342] width 61 height 32
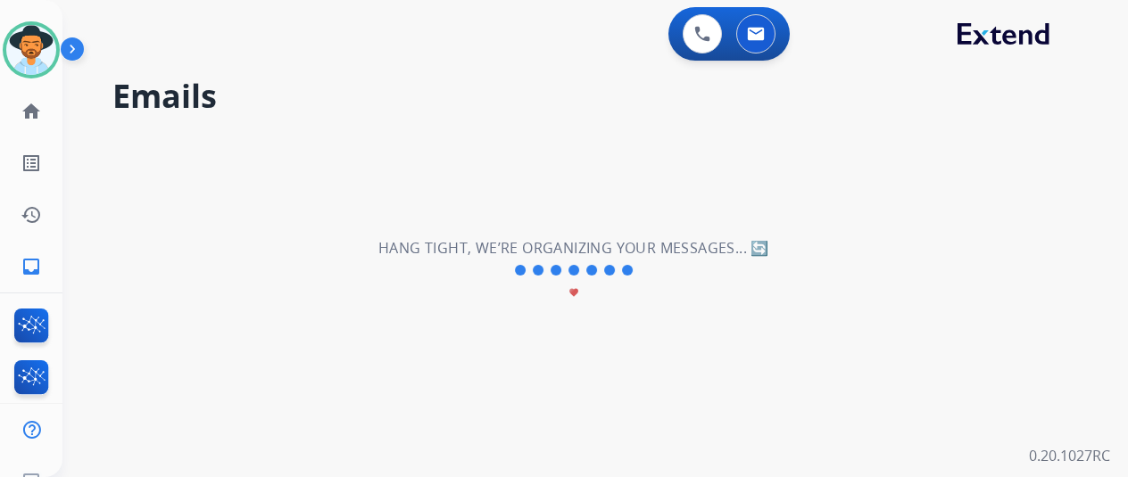
scroll to position [0, 0]
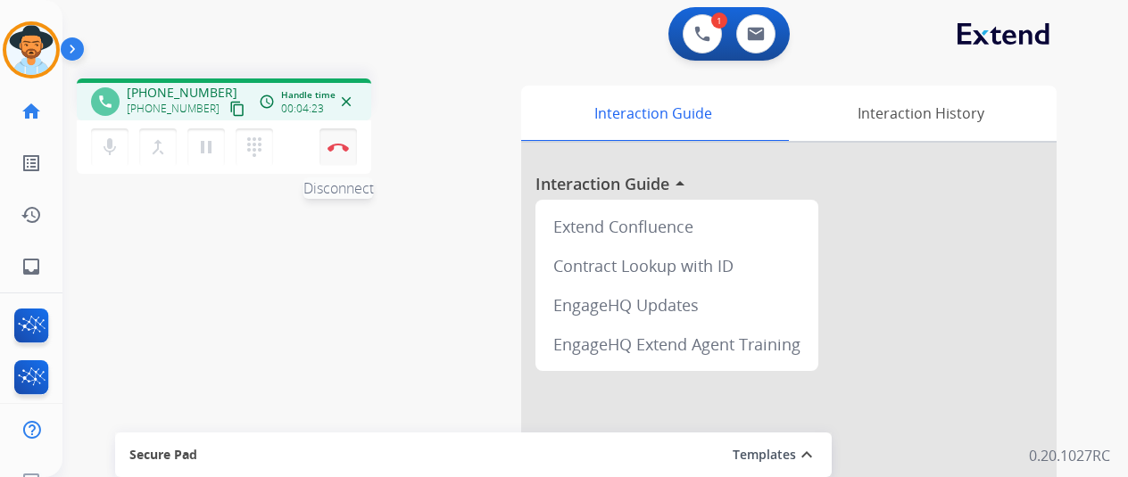
click at [341, 147] on img at bounding box center [338, 147] width 21 height 9
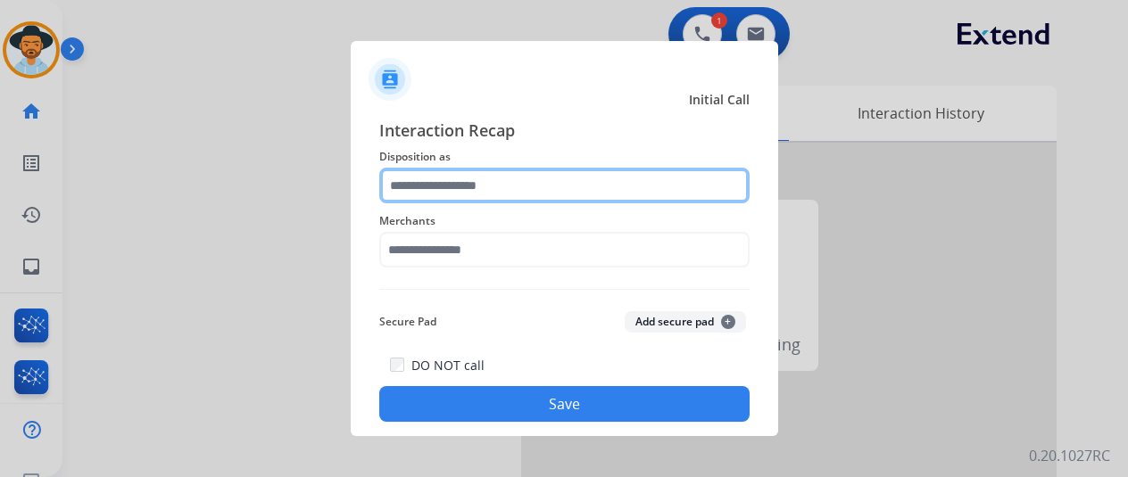
click at [418, 180] on input "text" at bounding box center [564, 186] width 370 height 36
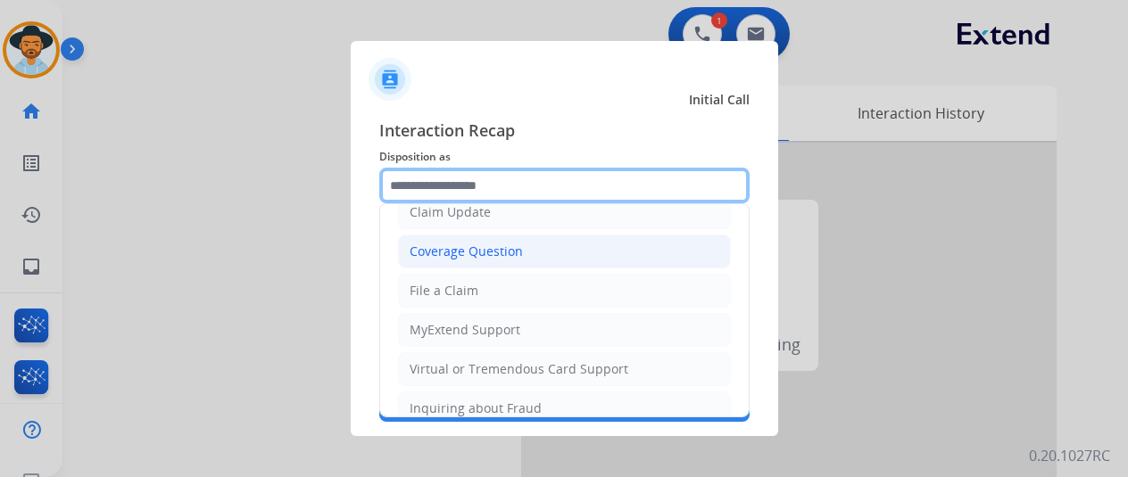
scroll to position [268, 0]
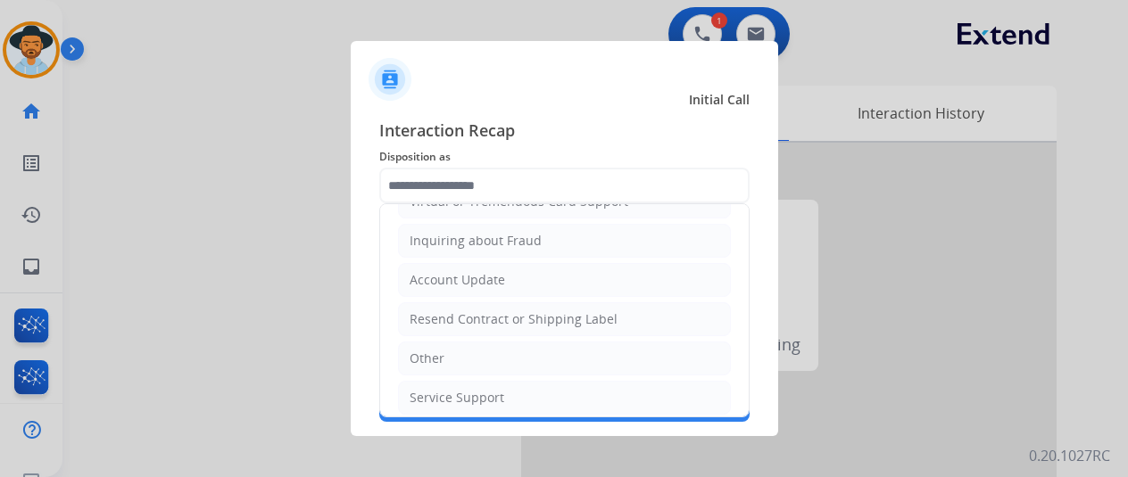
click at [428, 391] on div "Service Support" at bounding box center [457, 398] width 95 height 18
type input "**********"
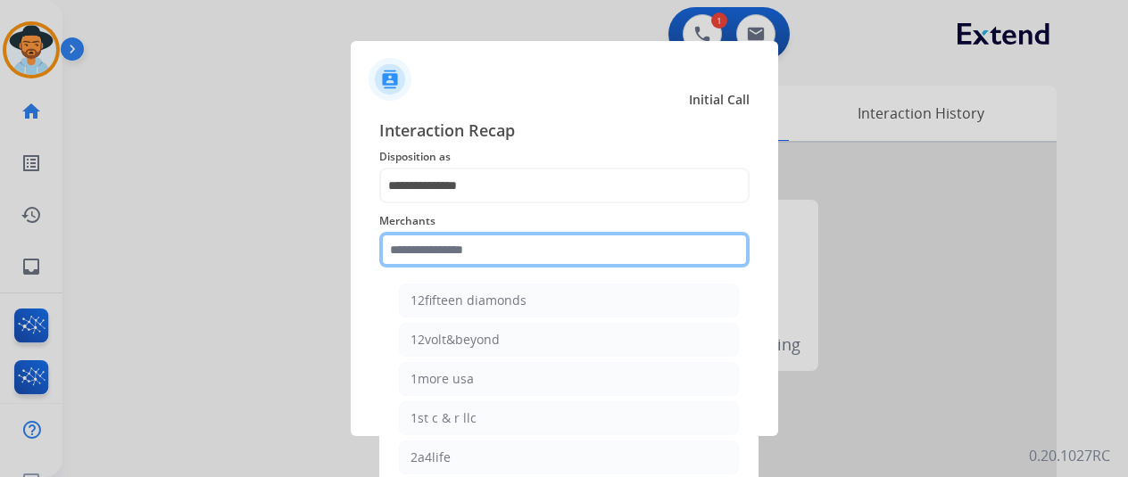
click at [414, 249] on input "text" at bounding box center [564, 250] width 370 height 36
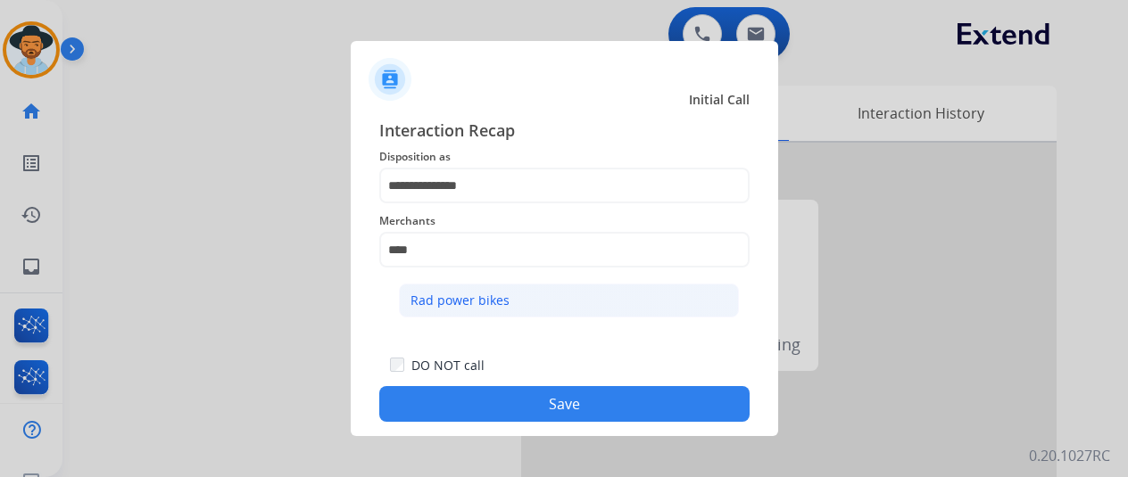
click at [448, 294] on div "Rad power bikes" at bounding box center [459, 301] width 99 height 18
type input "**********"
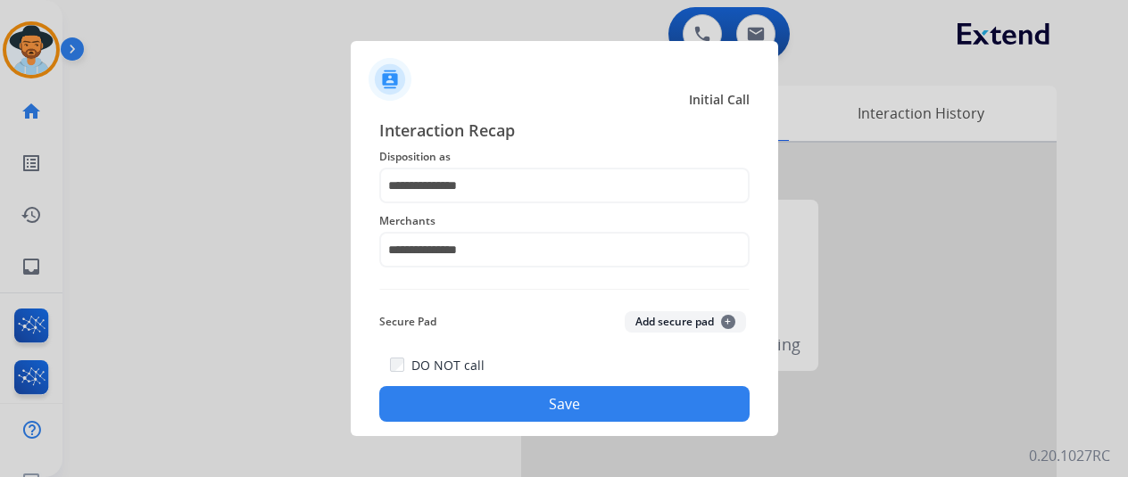
drag, startPoint x: 478, startPoint y: 402, endPoint x: 469, endPoint y: 390, distance: 15.4
click at [478, 402] on button "Save" at bounding box center [564, 404] width 370 height 36
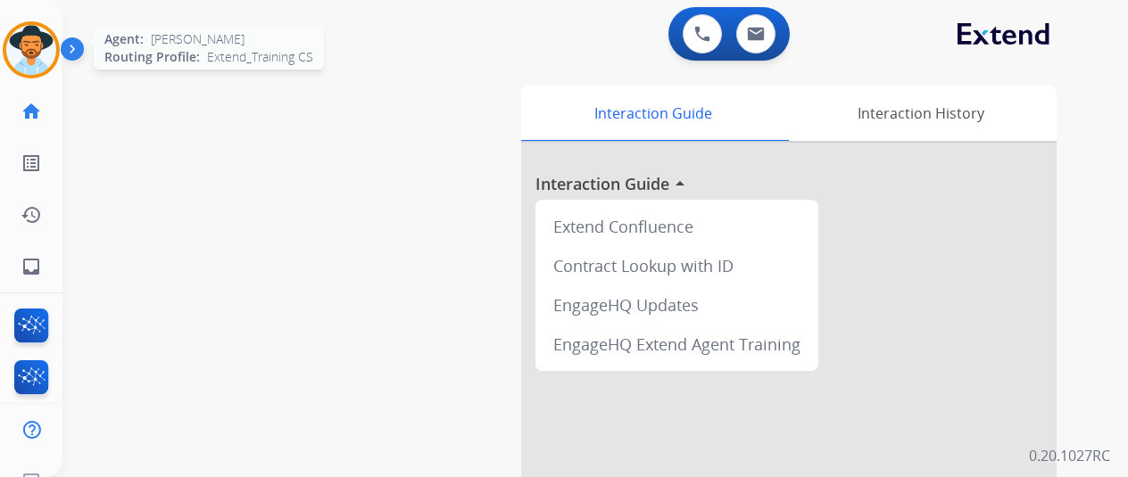
click at [27, 42] on img at bounding box center [31, 50] width 50 height 50
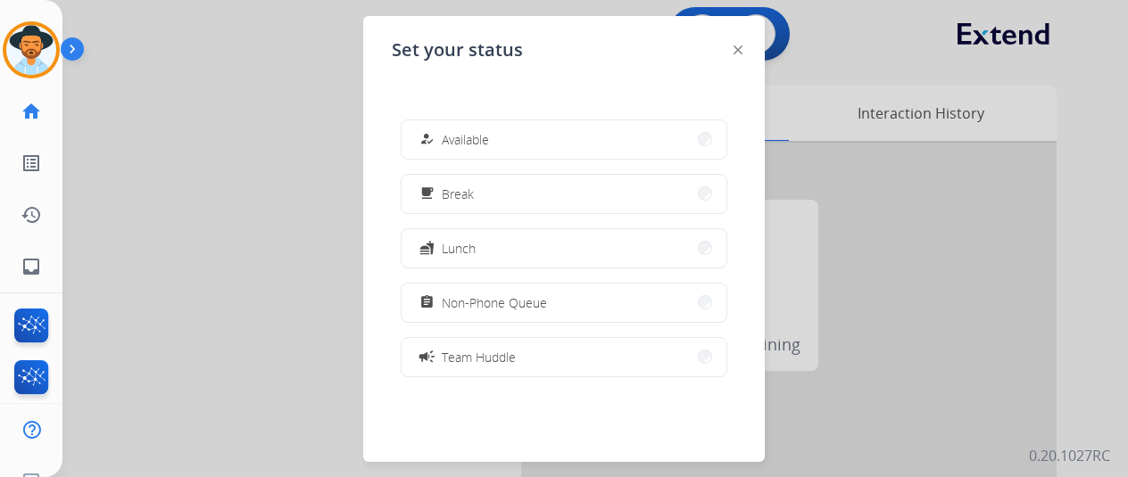
drag, startPoint x: 552, startPoint y: 138, endPoint x: 529, endPoint y: 94, distance: 50.3
click at [551, 138] on button "how_to_reg Available" at bounding box center [564, 139] width 325 height 38
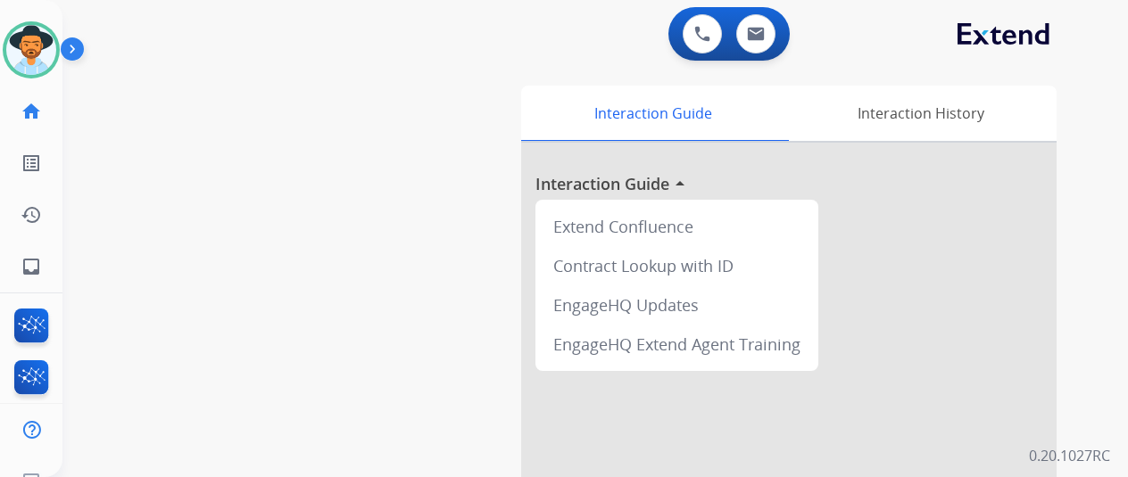
click at [228, 182] on div "swap_horiz Break voice bridge close_fullscreen Connect 3-Way Call merge_type Se…" at bounding box center [573, 436] width 1023 height 744
click at [39, 45] on img at bounding box center [31, 50] width 50 height 50
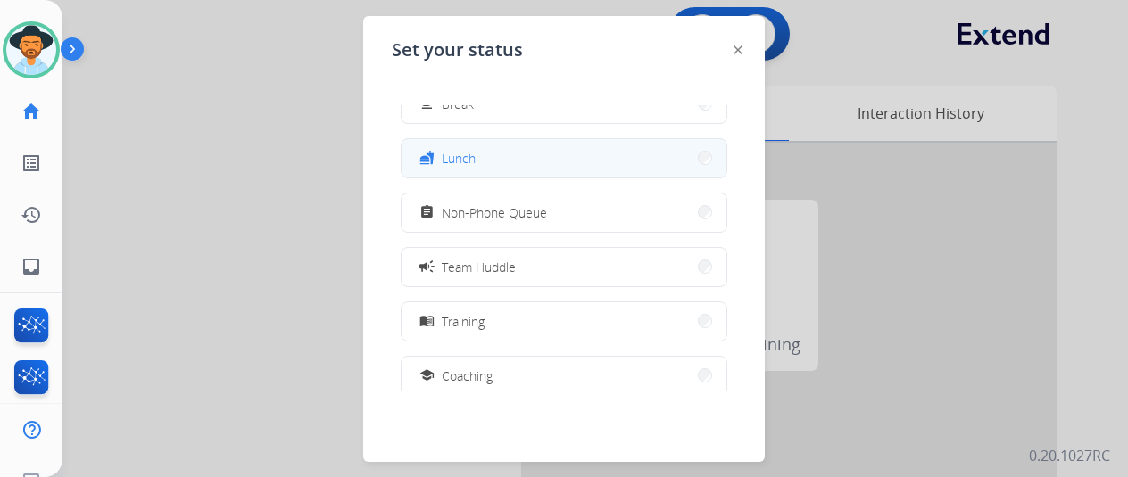
scroll to position [178, 0]
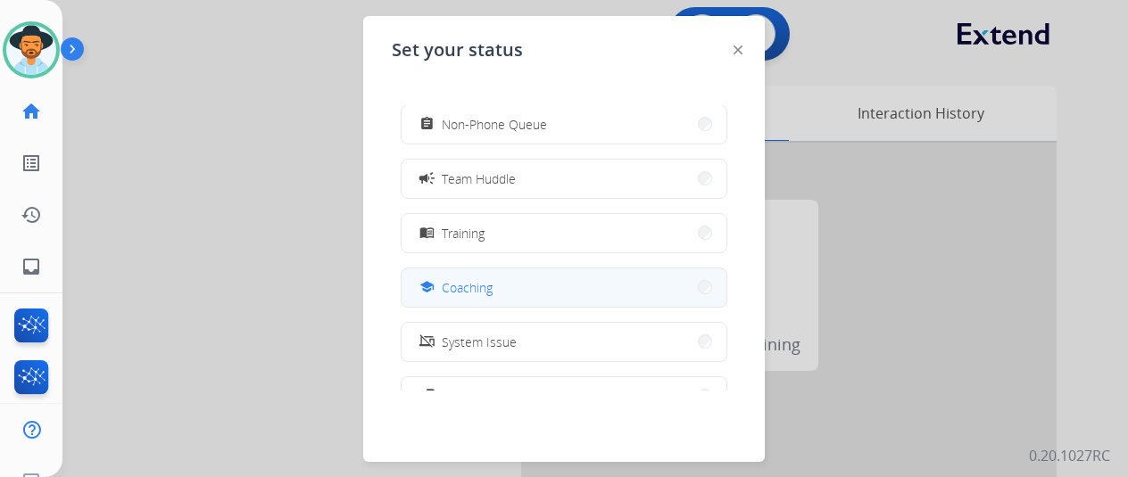
click at [473, 282] on span "Coaching" at bounding box center [467, 287] width 51 height 19
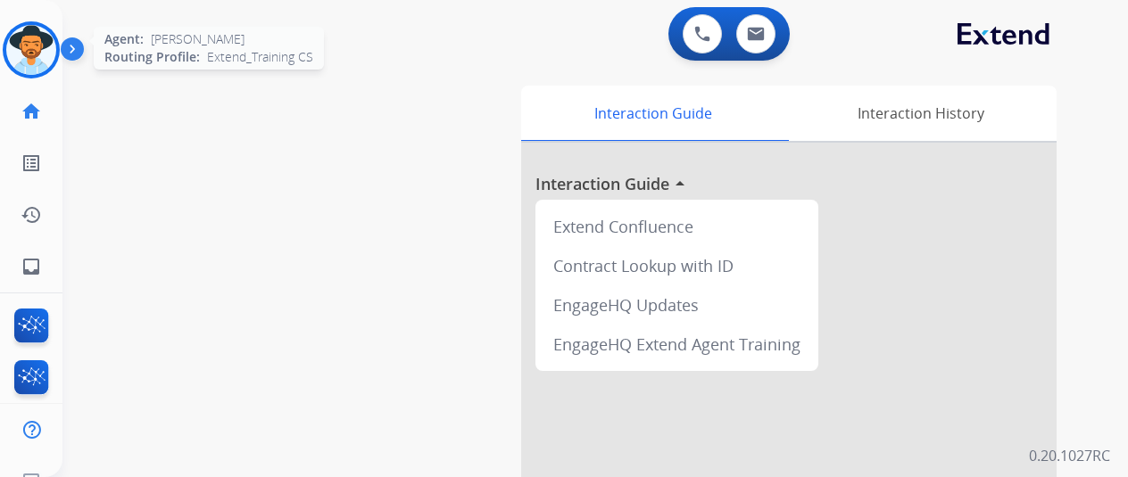
click at [21, 37] on img at bounding box center [31, 50] width 50 height 50
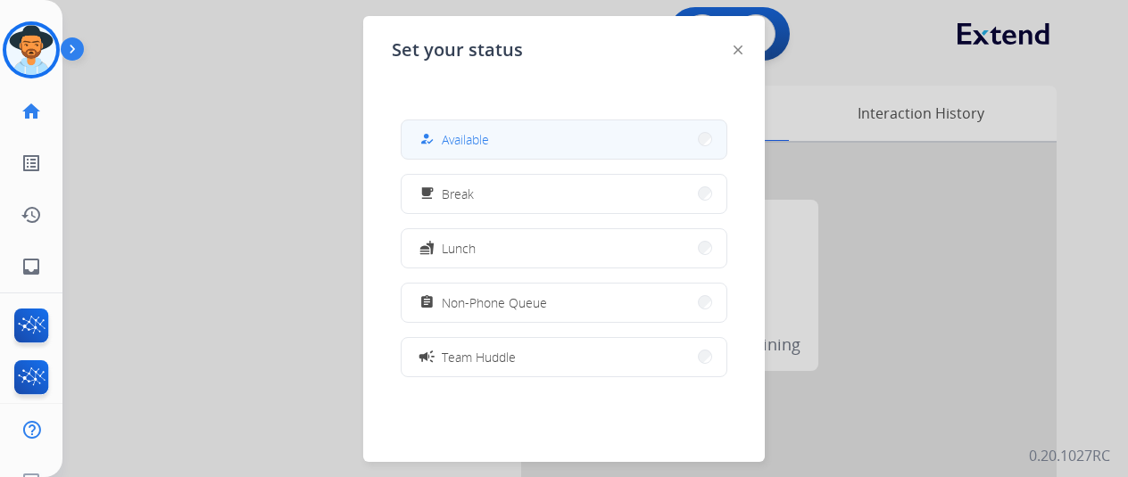
click at [496, 136] on button "how_to_reg Available" at bounding box center [564, 139] width 325 height 38
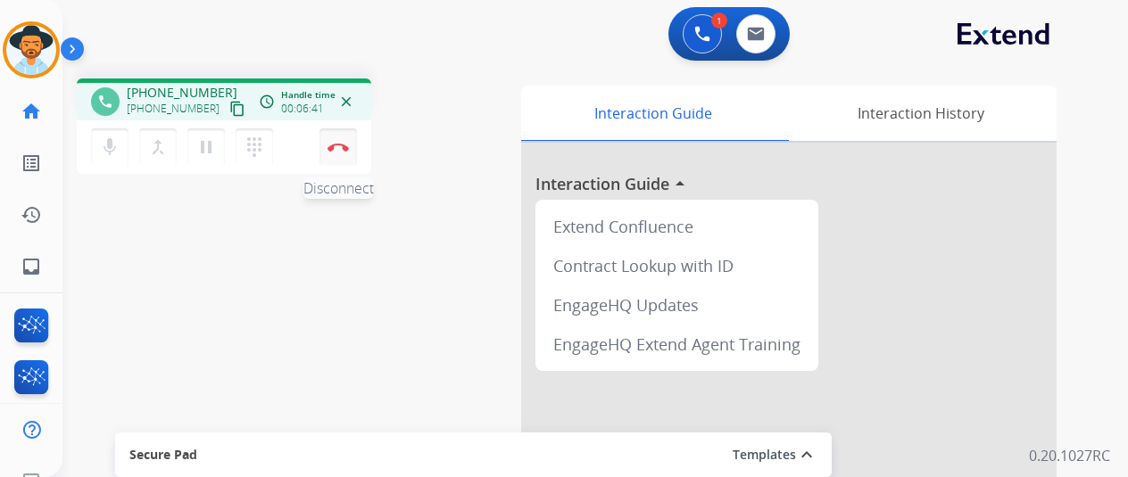
click at [330, 140] on button "Disconnect" at bounding box center [337, 147] width 37 height 37
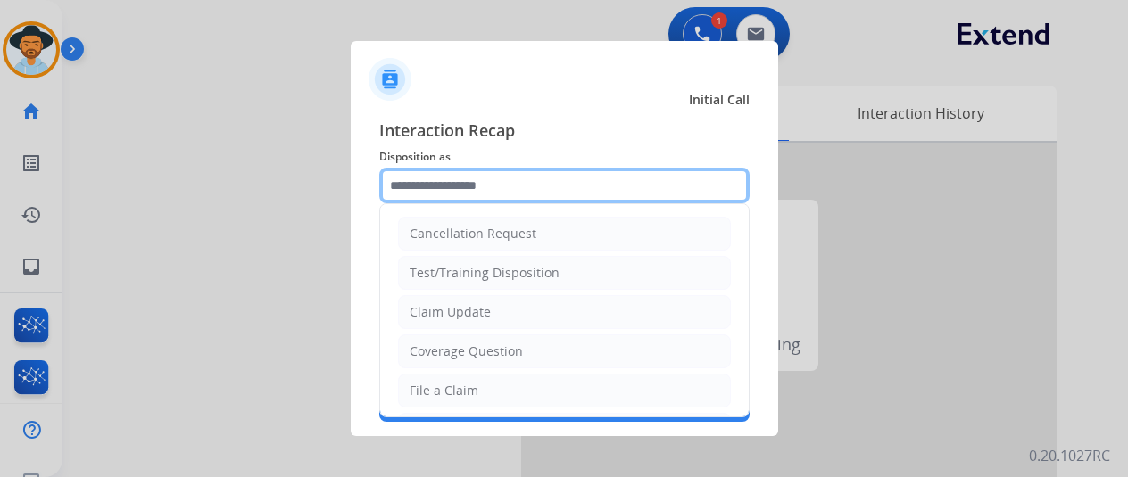
click at [421, 183] on input "text" at bounding box center [564, 186] width 370 height 36
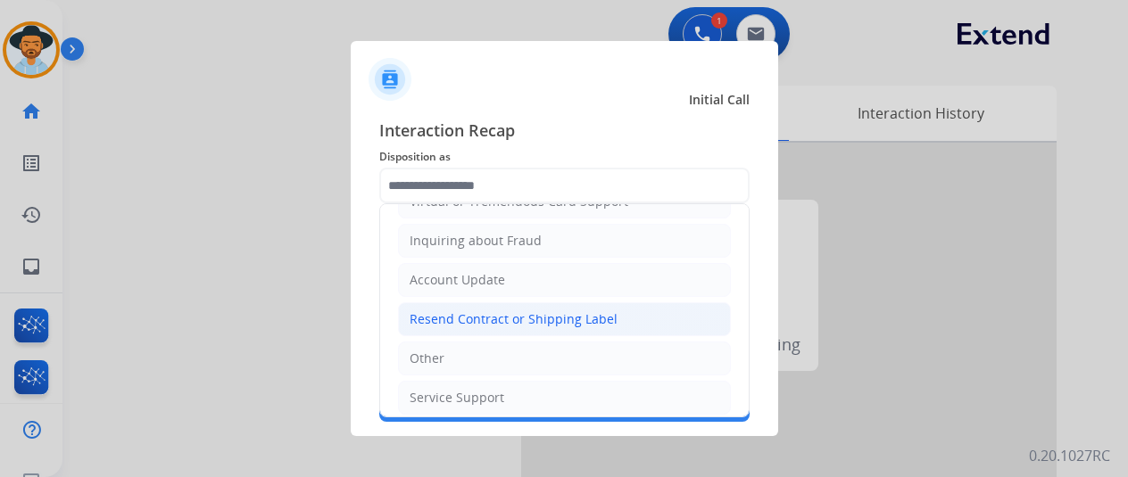
click at [451, 315] on div "Resend Contract or Shipping Label" at bounding box center [514, 320] width 208 height 18
type input "**********"
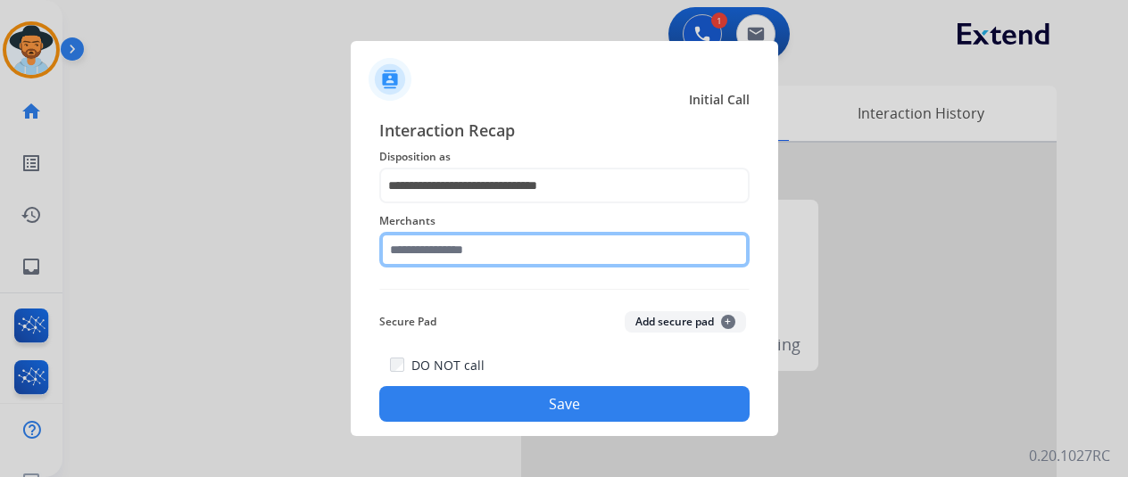
click at [455, 246] on input "text" at bounding box center [564, 250] width 370 height 36
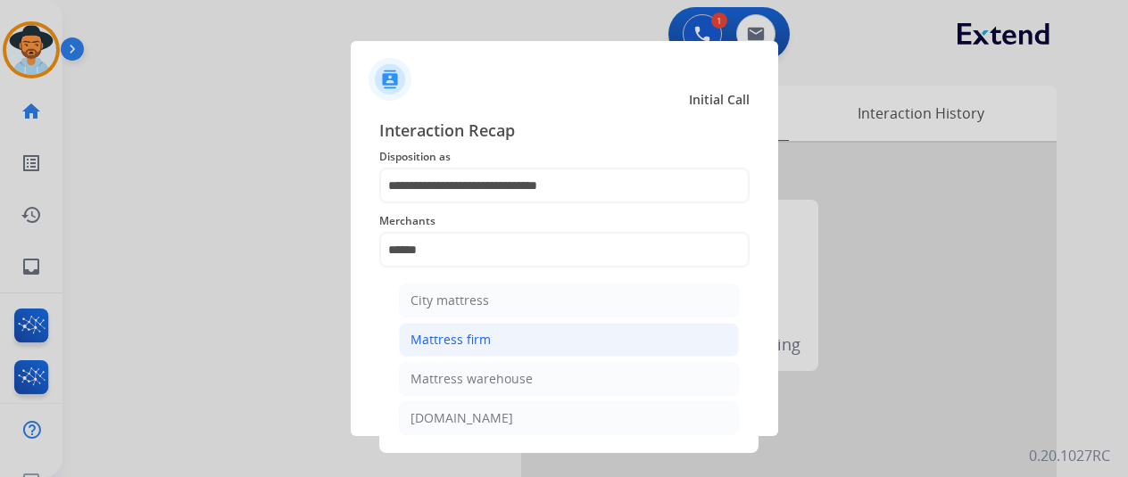
click at [458, 331] on div "Mattress firm" at bounding box center [450, 340] width 80 height 18
type input "**********"
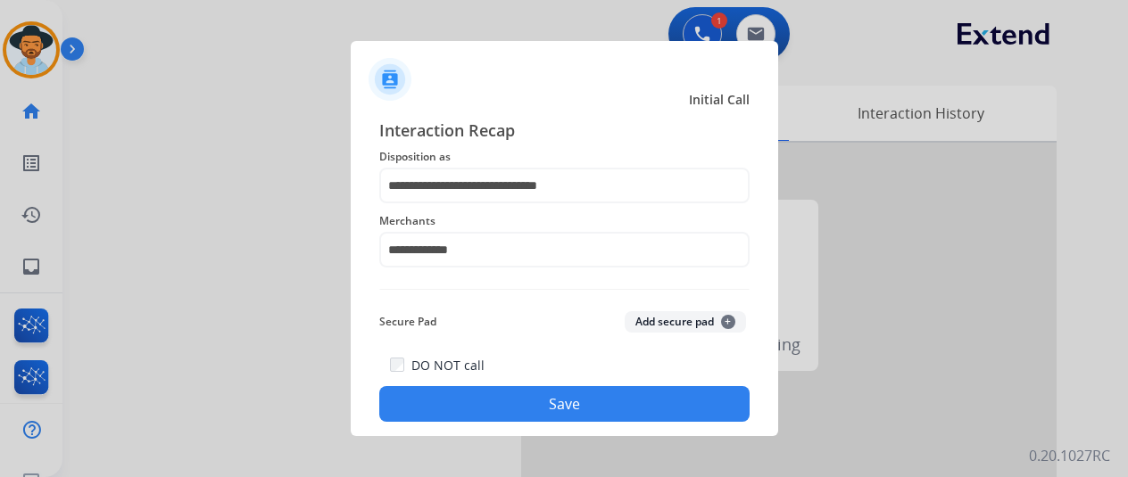
click at [508, 402] on button "Save" at bounding box center [564, 404] width 370 height 36
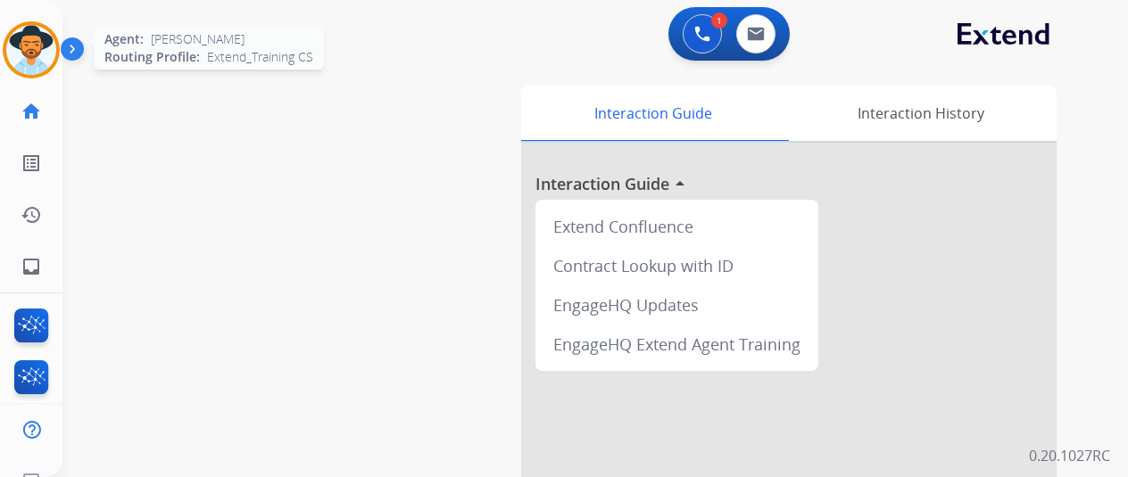
click at [40, 44] on img at bounding box center [31, 50] width 50 height 50
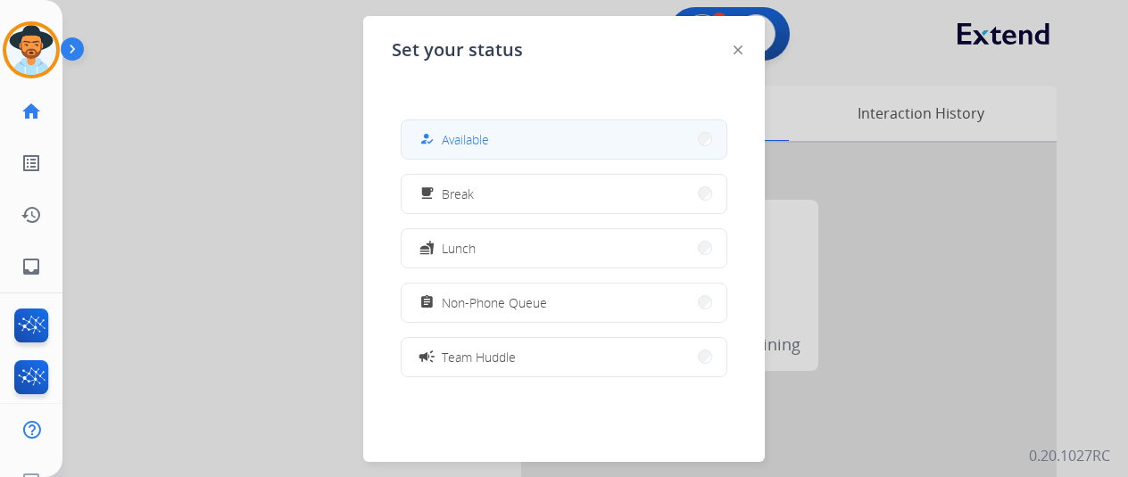
click at [481, 137] on span "Available" at bounding box center [465, 139] width 47 height 19
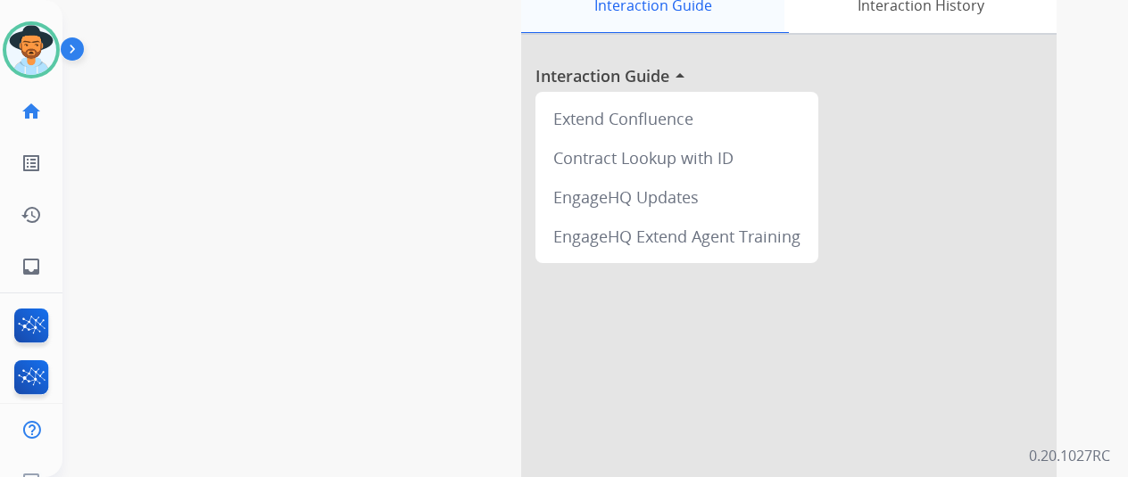
scroll to position [0, 0]
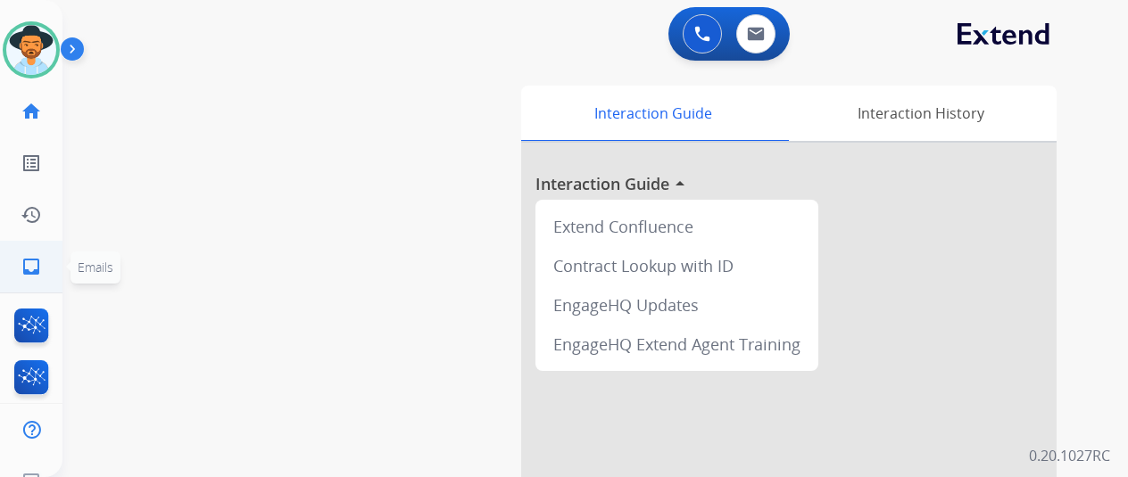
click at [23, 260] on mat-icon "inbox" at bounding box center [31, 266] width 21 height 21
select select "**********"
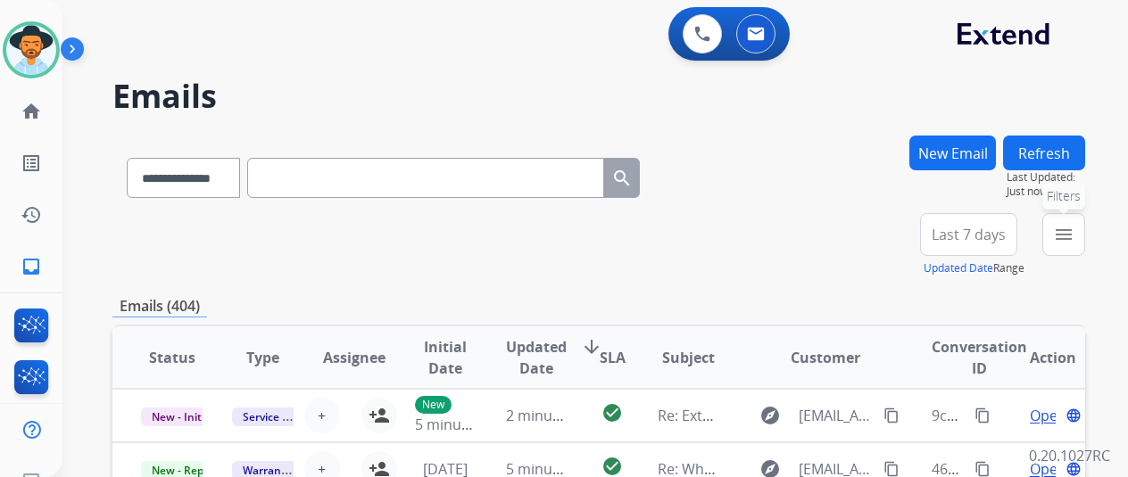
click at [1074, 234] on mat-icon "menu" at bounding box center [1063, 234] width 21 height 21
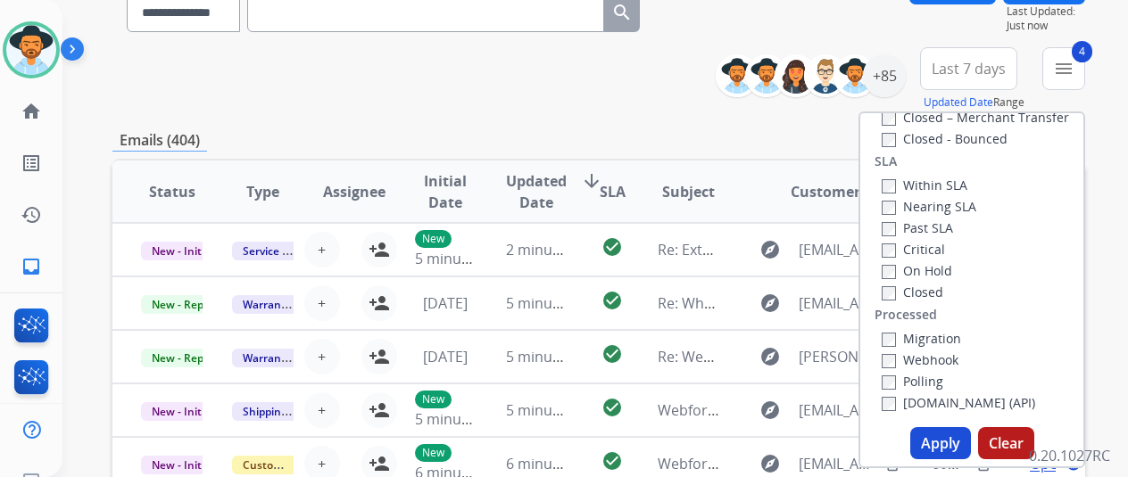
scroll to position [357, 0]
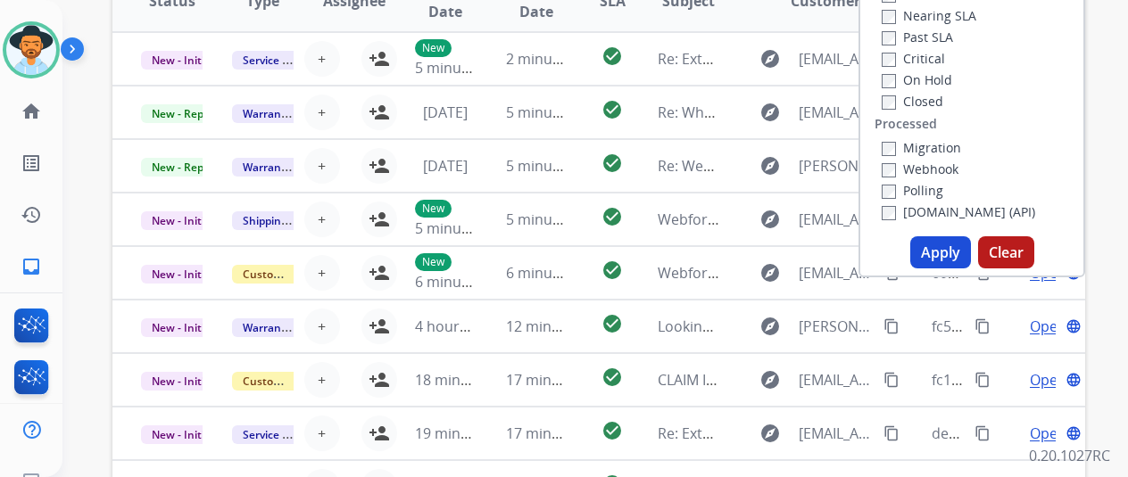
click at [934, 253] on button "Apply" at bounding box center [940, 252] width 61 height 32
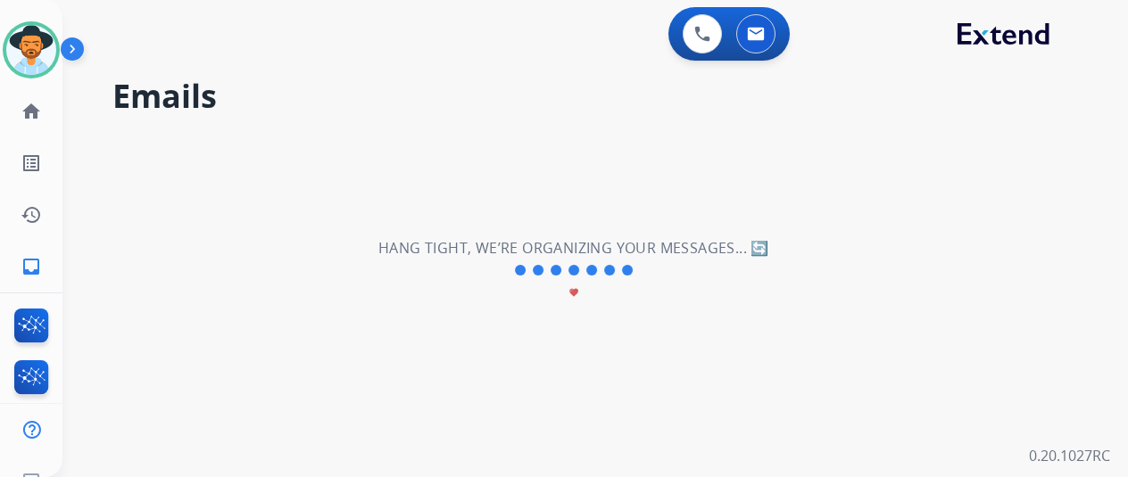
scroll to position [0, 0]
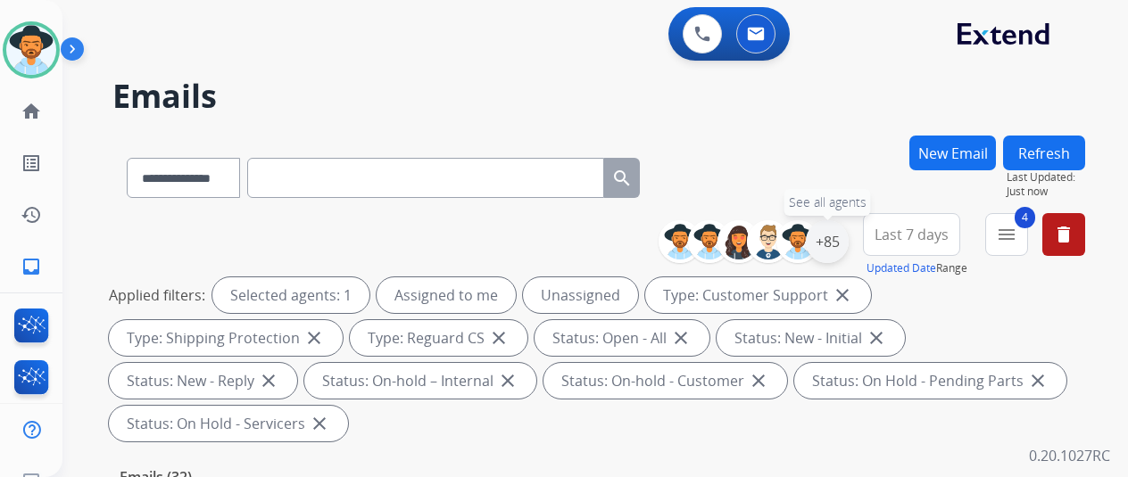
click at [843, 235] on div "+85" at bounding box center [827, 241] width 43 height 43
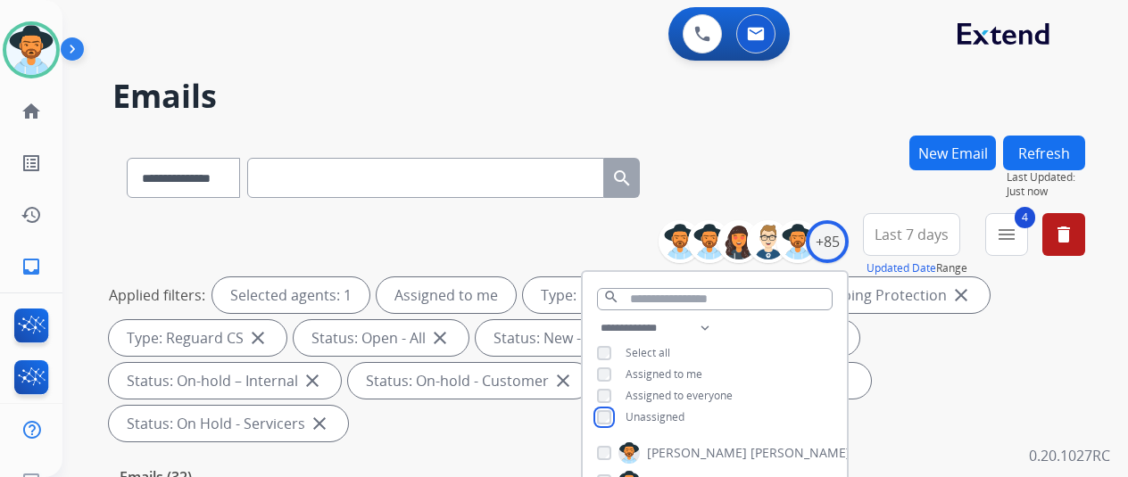
scroll to position [268, 0]
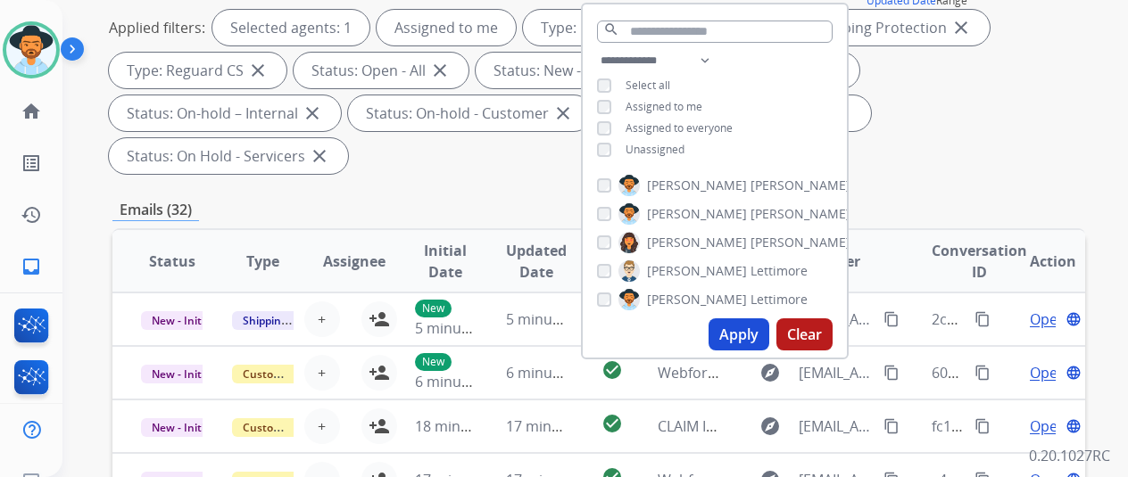
click at [742, 336] on button "Apply" at bounding box center [739, 335] width 61 height 32
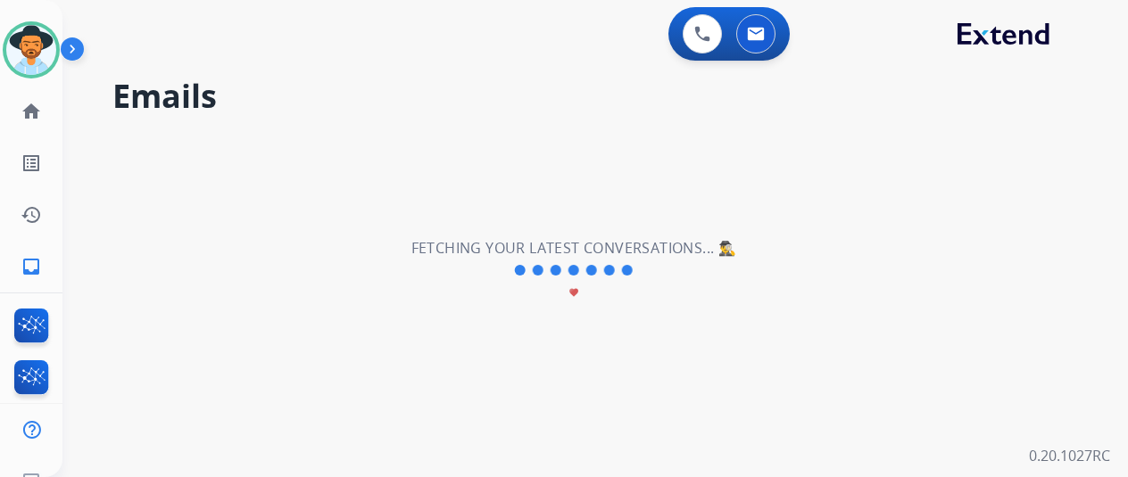
scroll to position [0, 0]
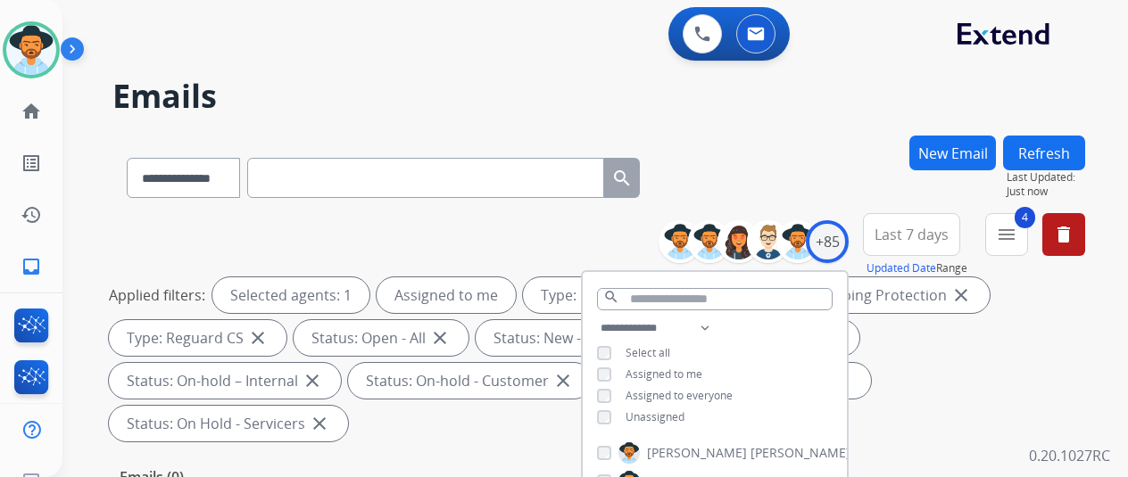
click at [737, 176] on div "**********" at bounding box center [598, 175] width 973 height 78
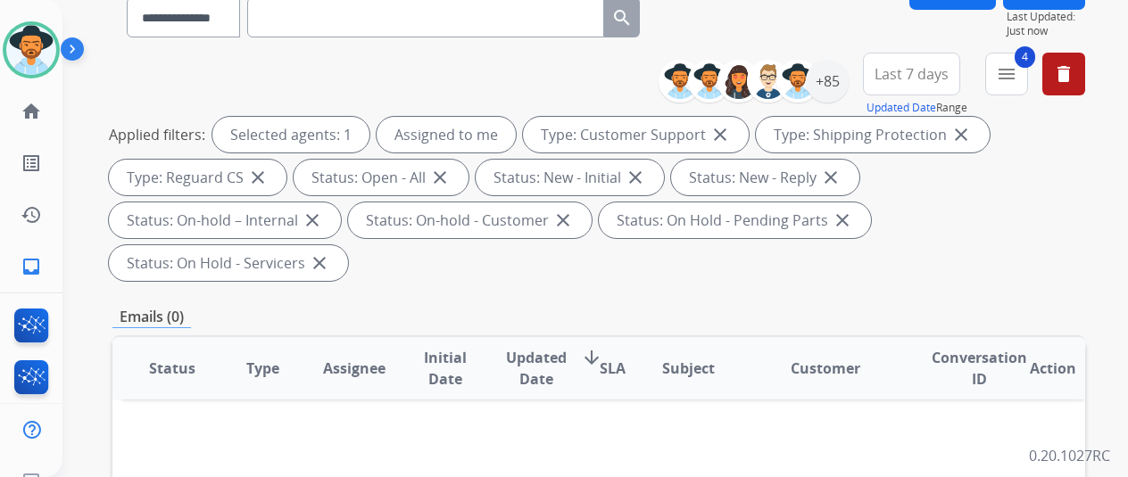
scroll to position [178, 0]
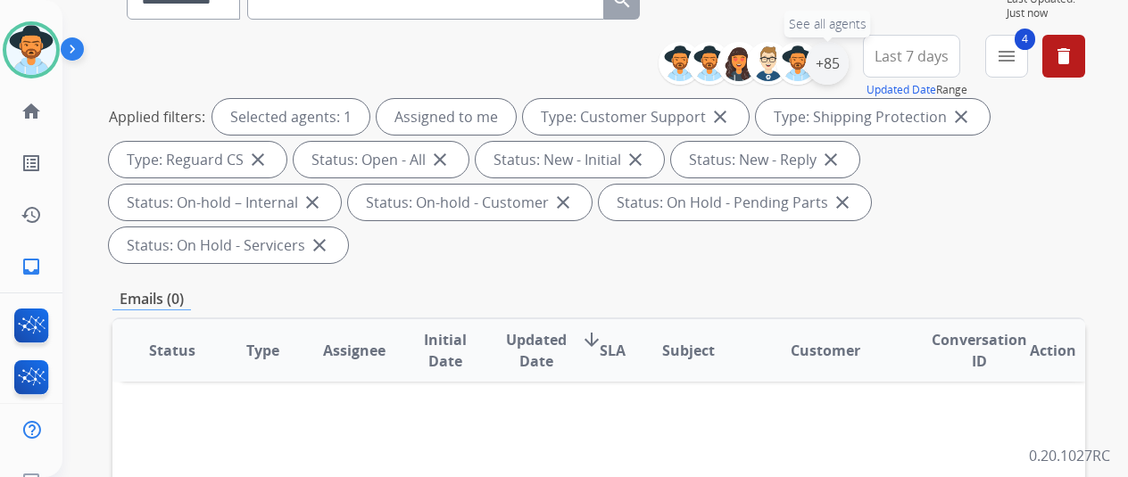
click at [842, 62] on div "+85" at bounding box center [827, 63] width 43 height 43
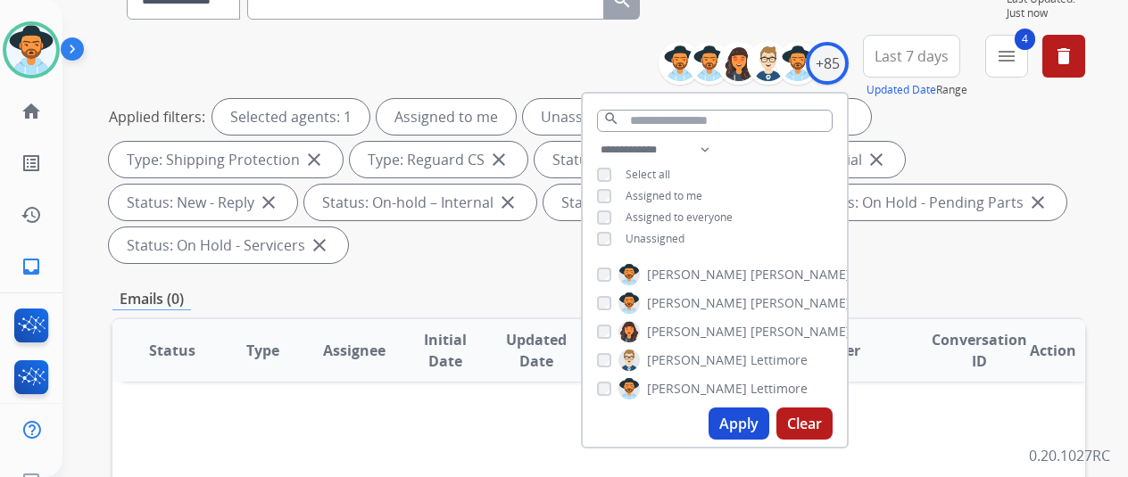
click at [737, 420] on button "Apply" at bounding box center [739, 424] width 61 height 32
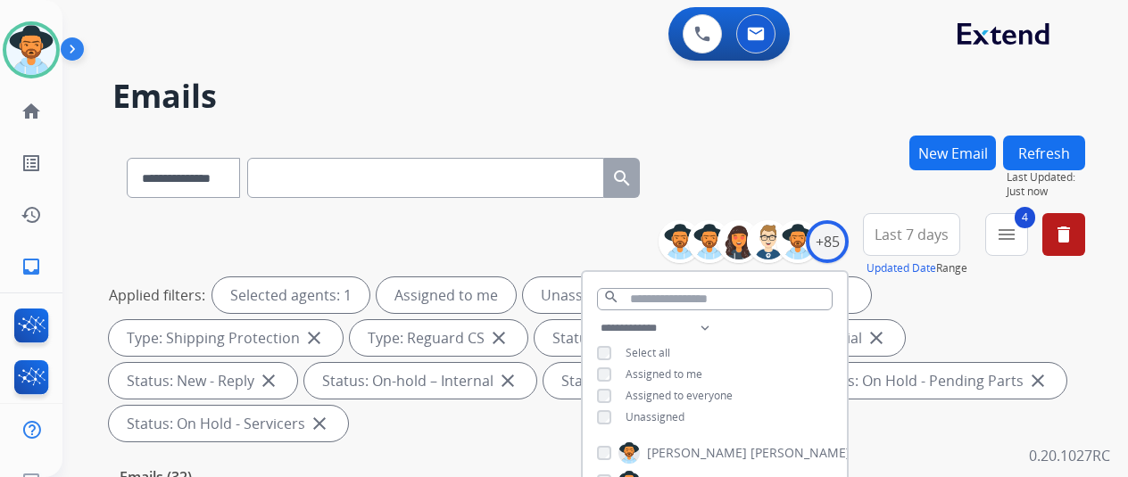
click at [802, 163] on div "**********" at bounding box center [598, 175] width 973 height 78
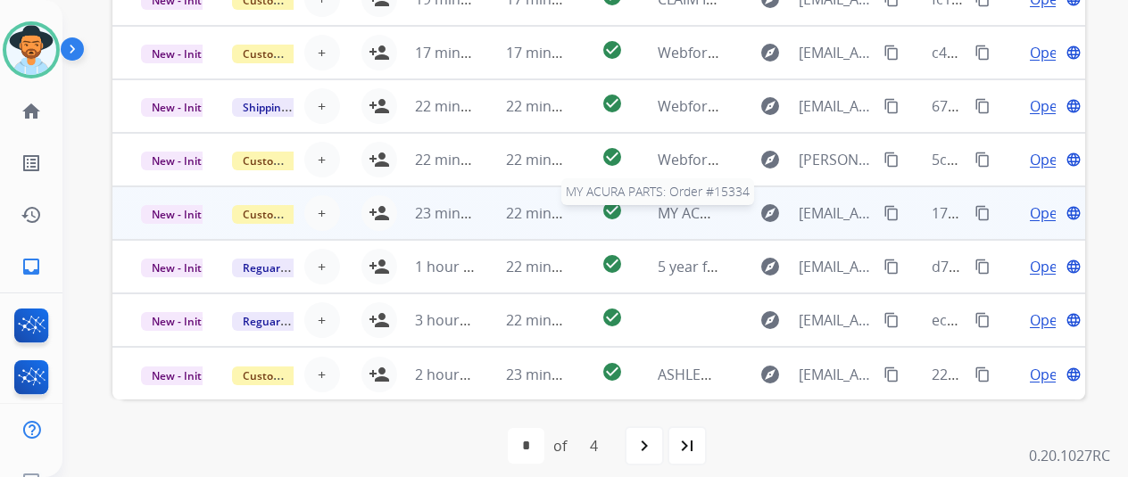
scroll to position [2, 0]
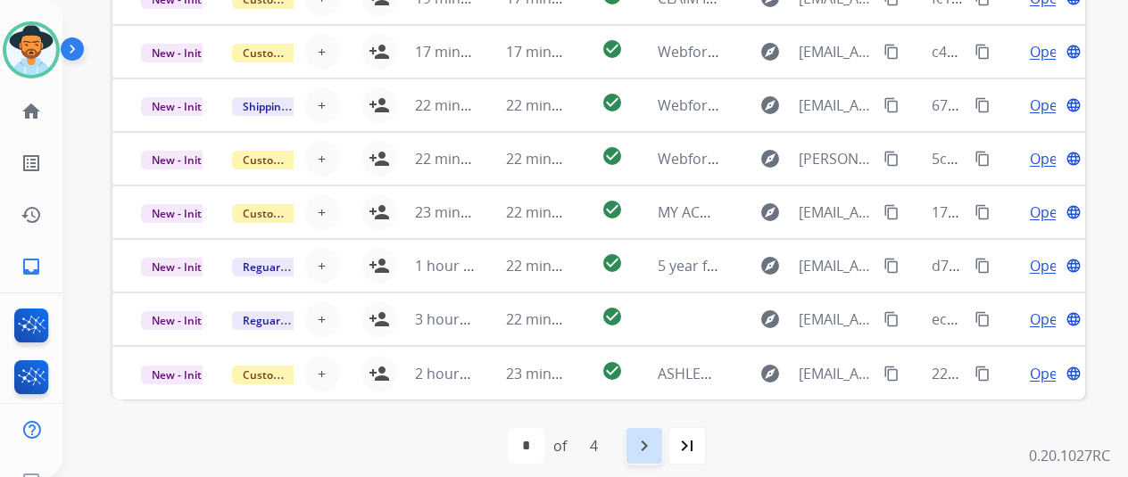
click at [650, 448] on mat-icon "navigate_next" at bounding box center [644, 445] width 21 height 21
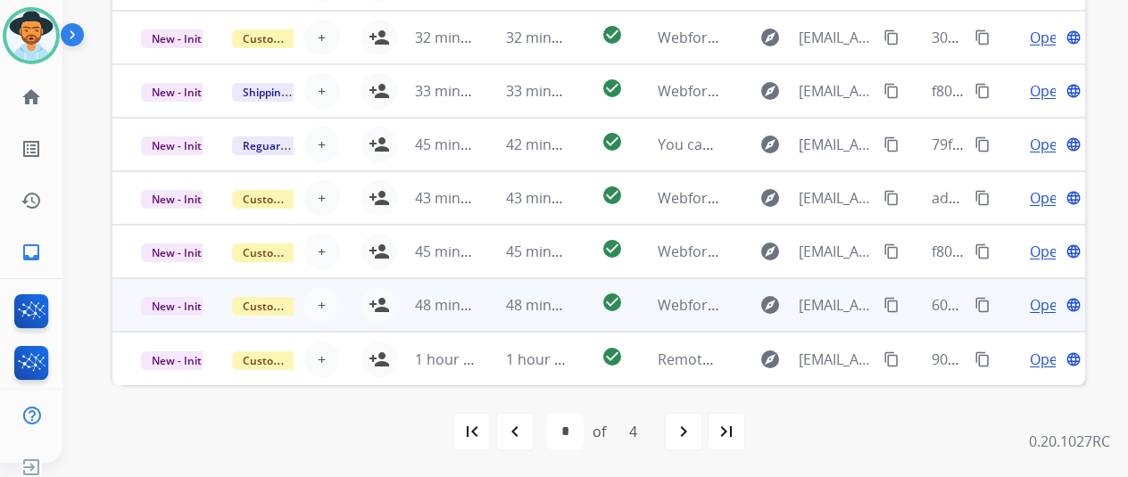
scroll to position [21, 0]
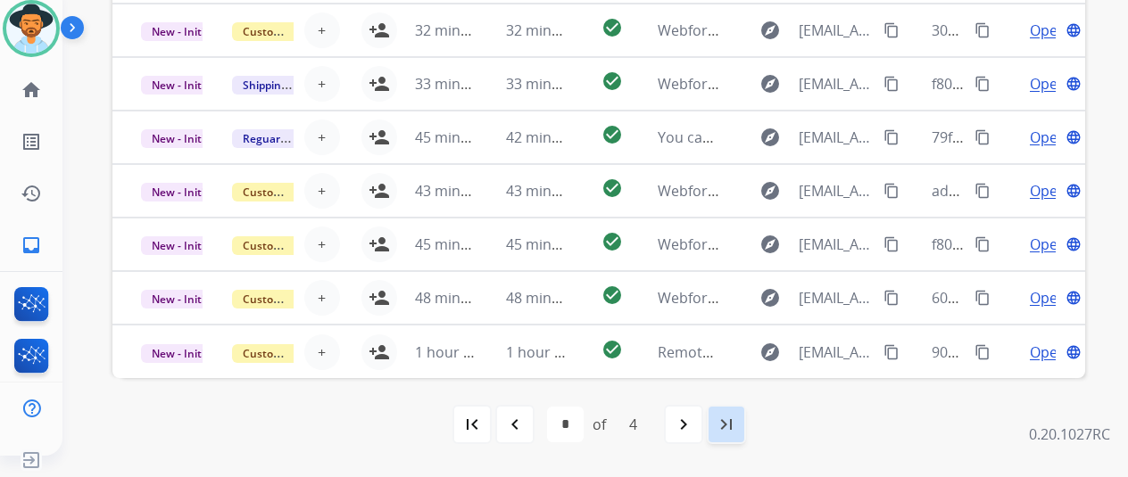
click at [732, 412] on div "last_page" at bounding box center [726, 424] width 39 height 39
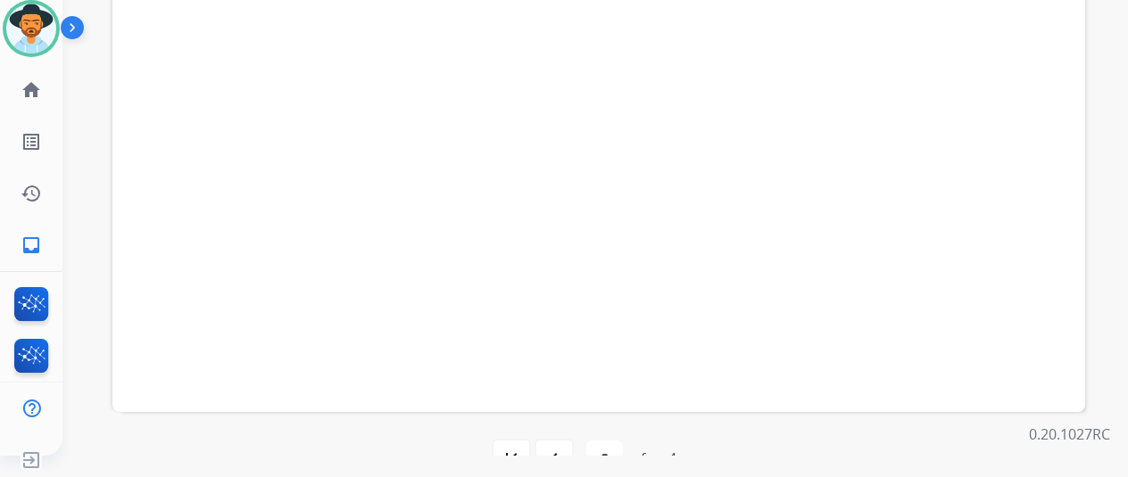
scroll to position [694, 0]
click at [565, 422] on mat-icon "navigate_before" at bounding box center [553, 424] width 21 height 21
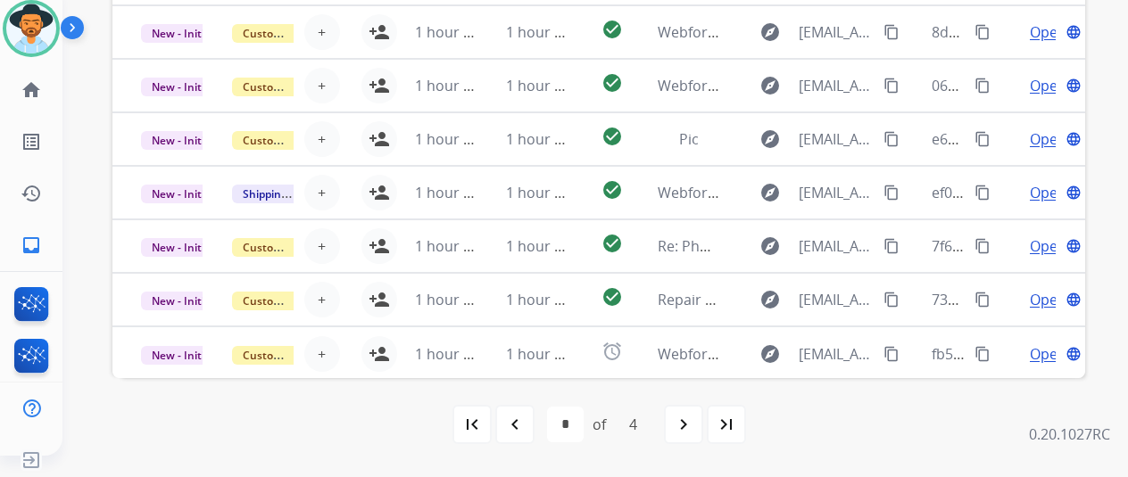
scroll to position [248, 0]
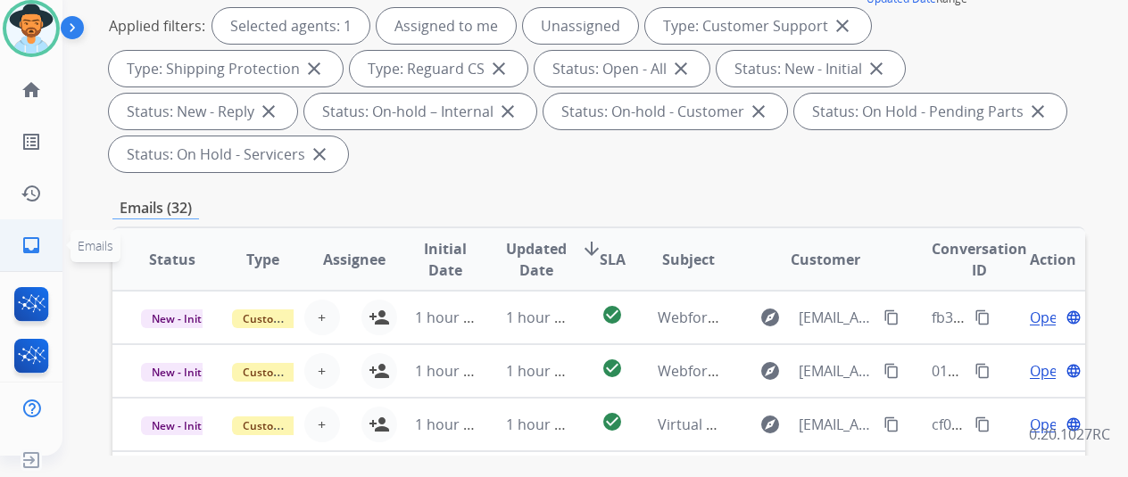
click at [29, 241] on mat-icon "inbox" at bounding box center [31, 245] width 21 height 21
click at [36, 247] on mat-icon "inbox" at bounding box center [31, 245] width 21 height 21
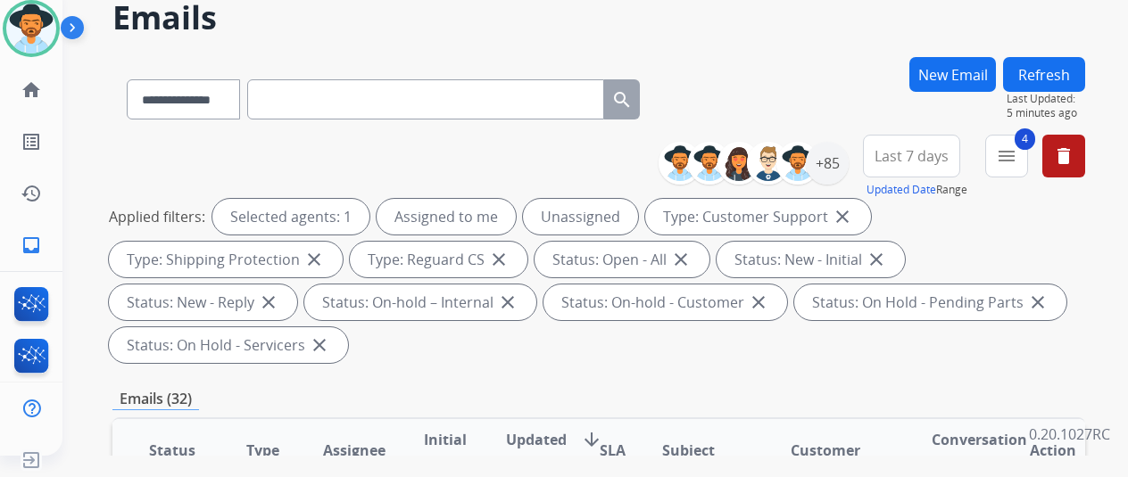
scroll to position [0, 0]
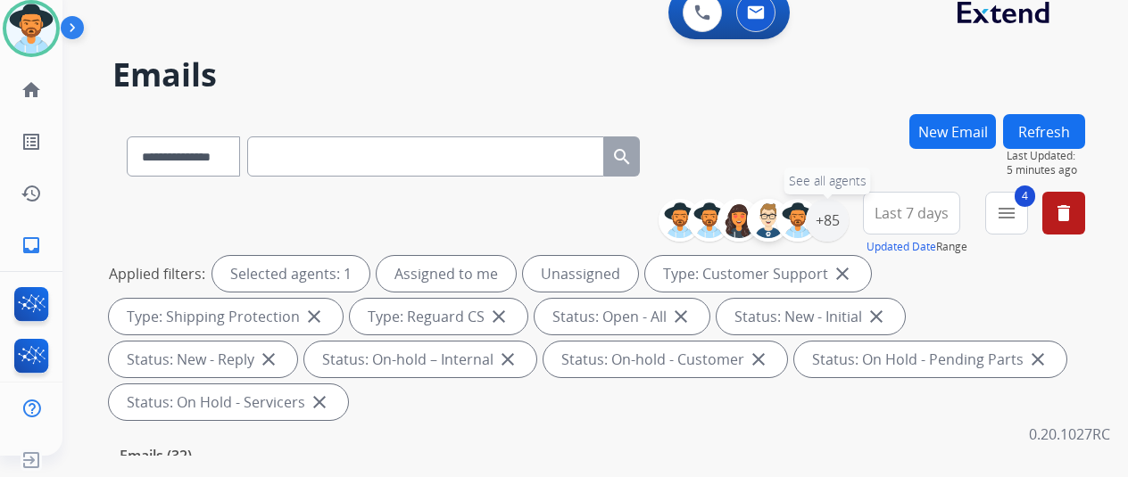
drag, startPoint x: 850, startPoint y: 217, endPoint x: 778, endPoint y: 213, distance: 71.5
click at [849, 216] on div "+85" at bounding box center [827, 220] width 43 height 43
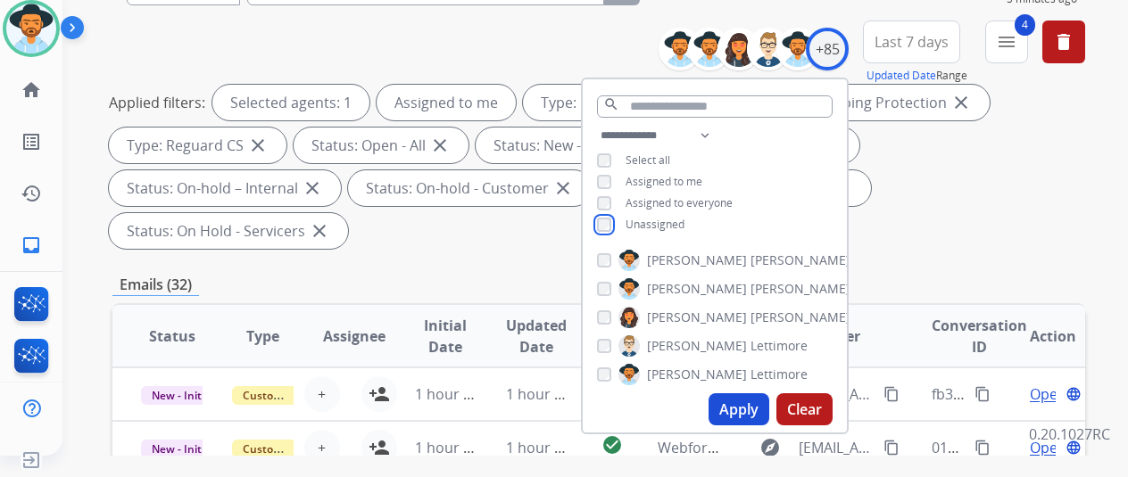
scroll to position [178, 0]
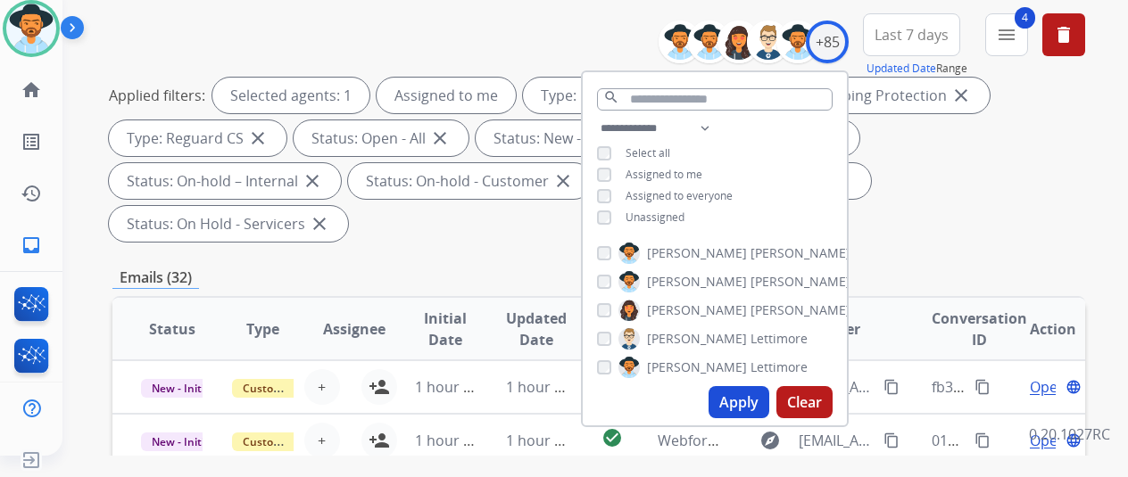
click at [744, 395] on button "Apply" at bounding box center [739, 402] width 61 height 32
select select "*"
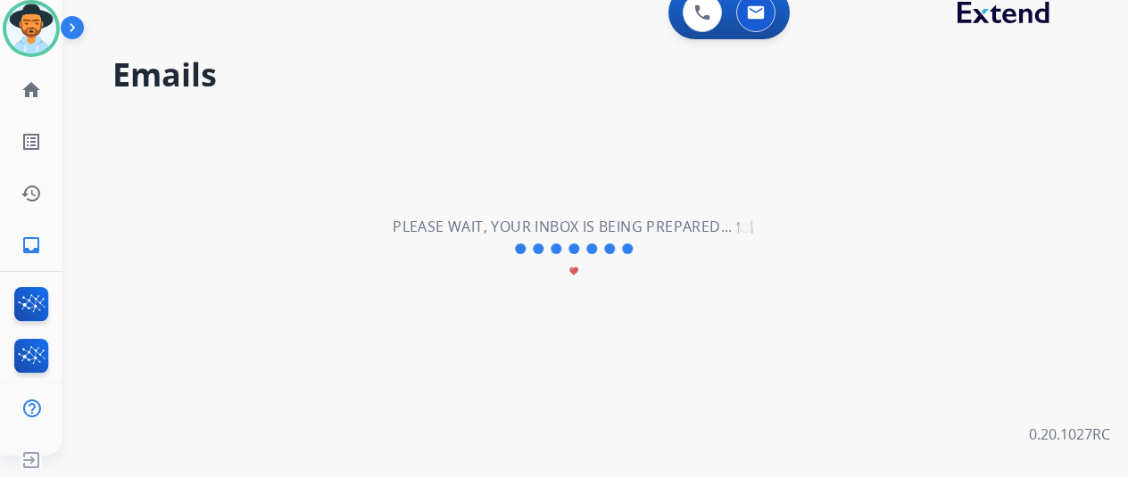
scroll to position [0, 0]
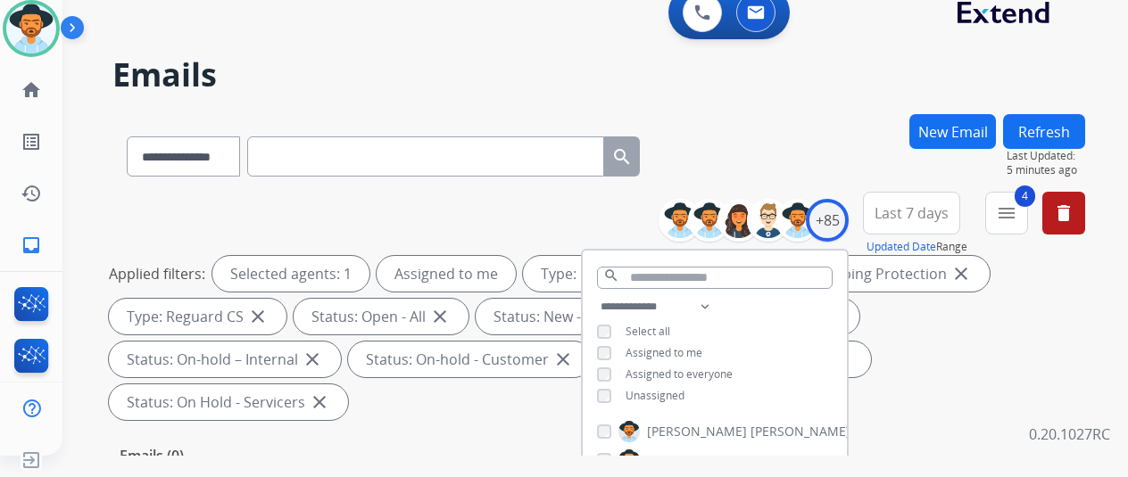
click at [812, 120] on div "**********" at bounding box center [598, 153] width 973 height 78
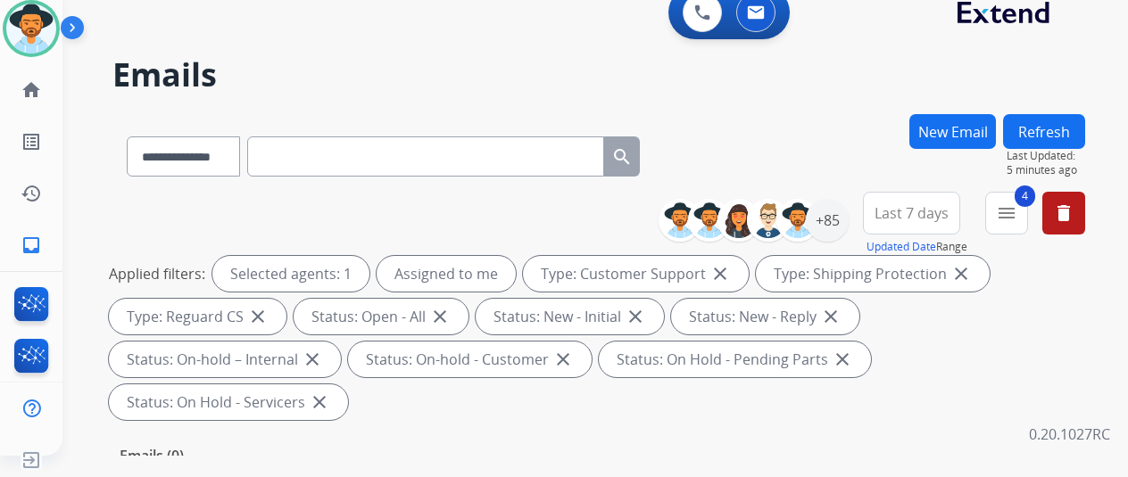
scroll to position [89, 0]
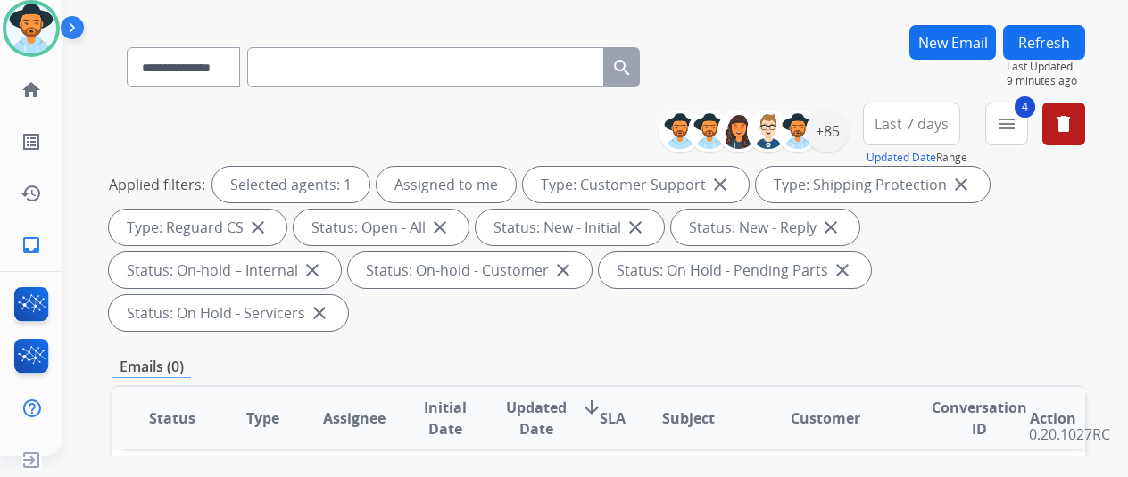
drag, startPoint x: 0, startPoint y: 28, endPoint x: 601, endPoint y: 435, distance: 726.2
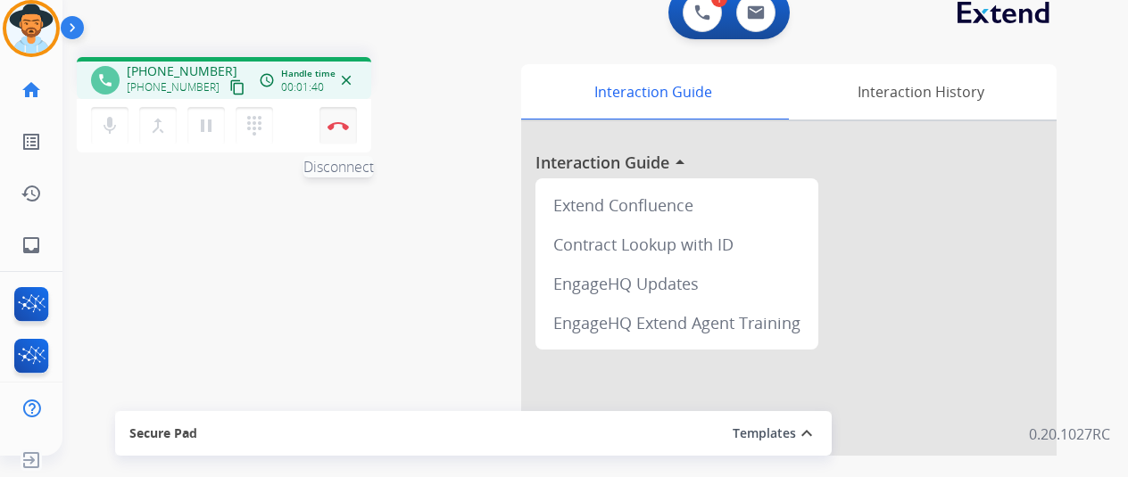
click at [334, 119] on button "Disconnect" at bounding box center [337, 125] width 37 height 37
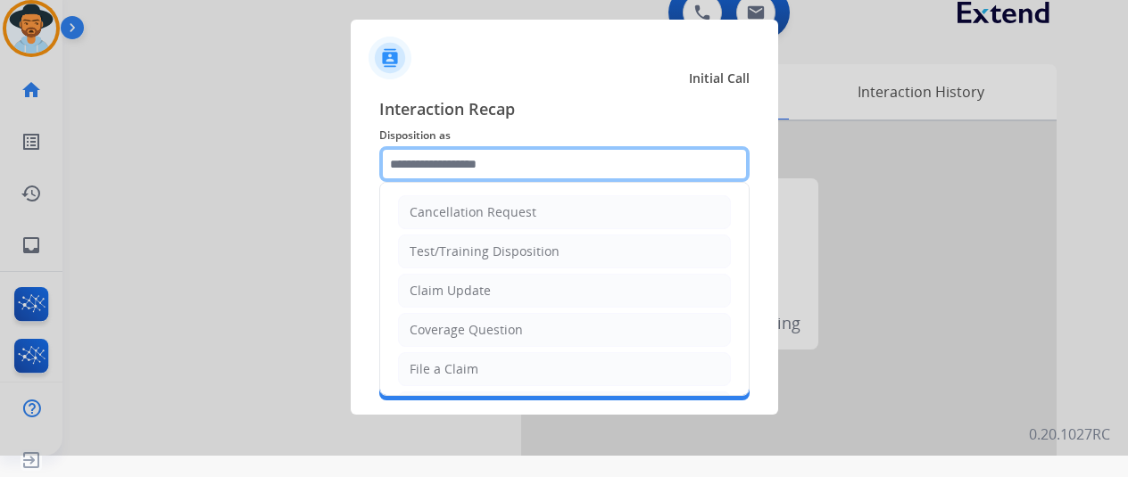
click at [393, 162] on input "text" at bounding box center [564, 164] width 370 height 36
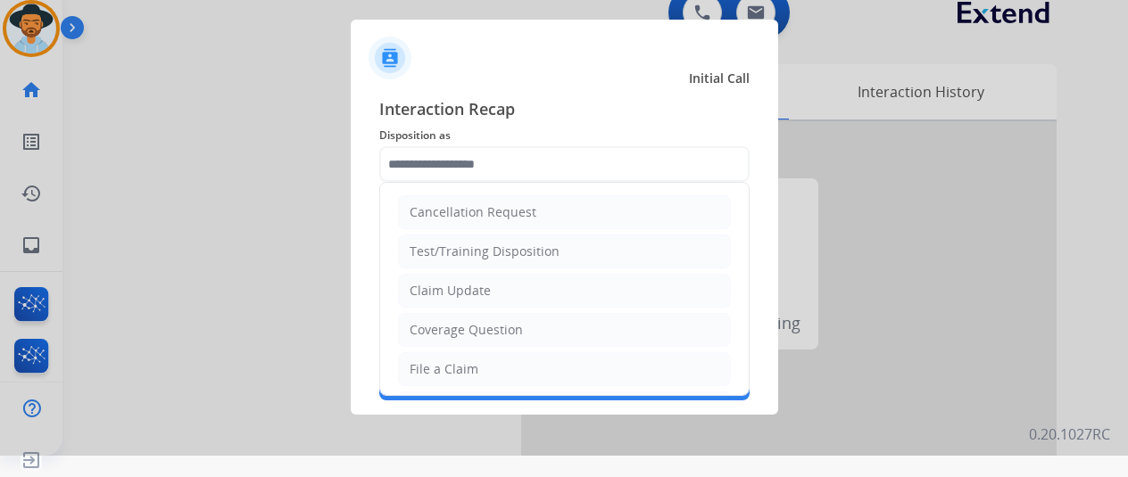
drag, startPoint x: 465, startPoint y: 292, endPoint x: 466, endPoint y: 280, distance: 11.6
click at [465, 291] on div "Claim Update" at bounding box center [450, 291] width 81 height 18
type input "**********"
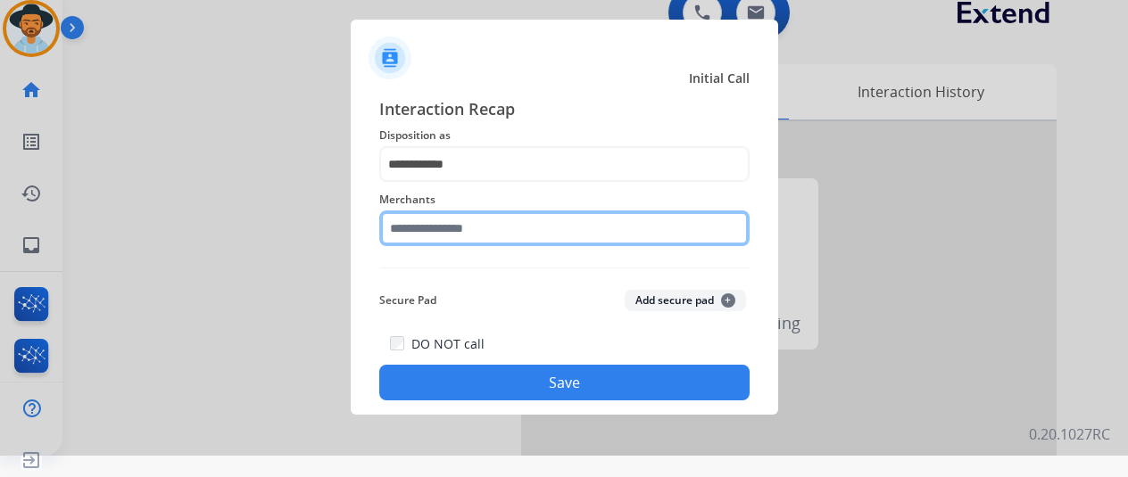
click at [435, 222] on input "text" at bounding box center [564, 229] width 370 height 36
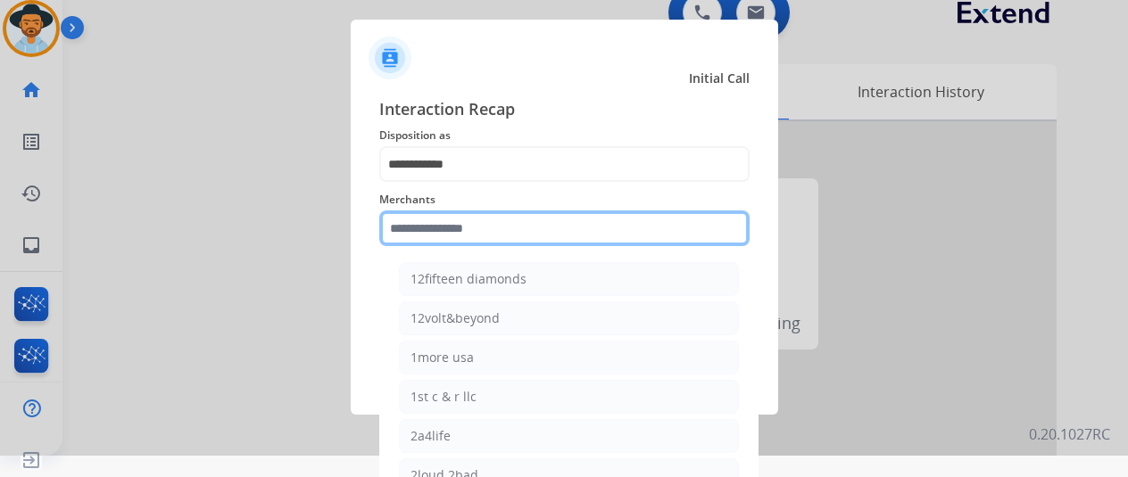
click at [423, 229] on input "text" at bounding box center [564, 229] width 370 height 36
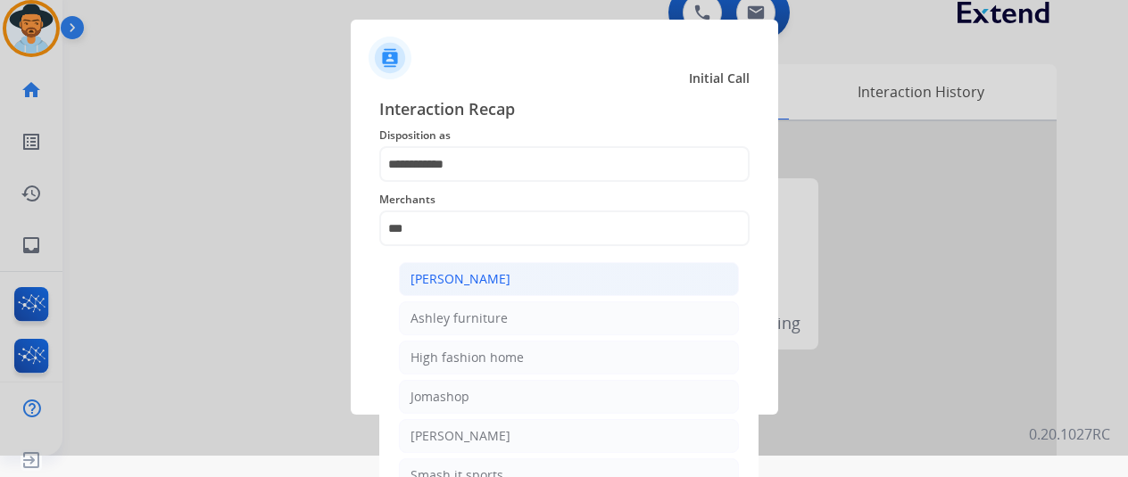
click at [485, 282] on div "[PERSON_NAME]" at bounding box center [460, 279] width 100 height 18
type input "**********"
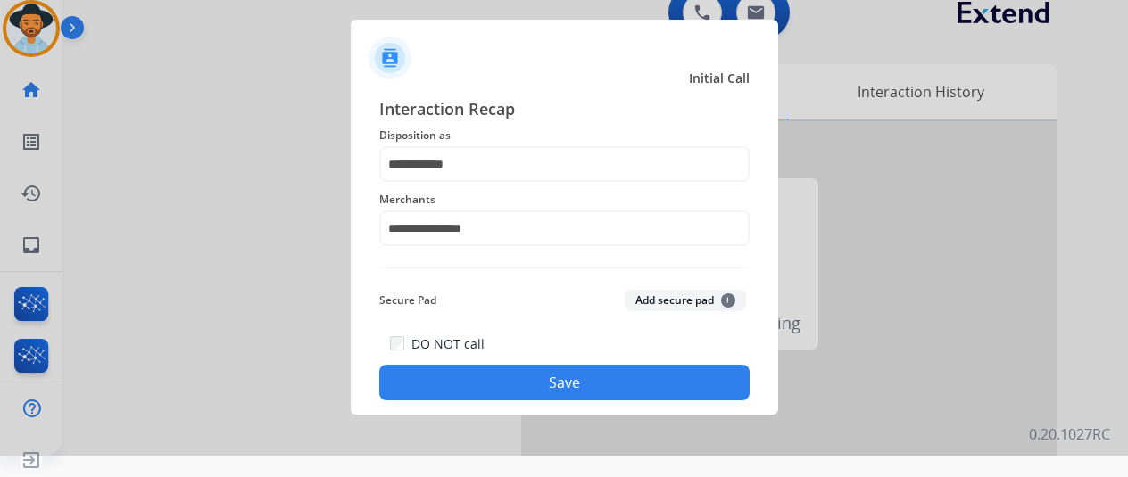
click at [543, 379] on button "Save" at bounding box center [564, 383] width 370 height 36
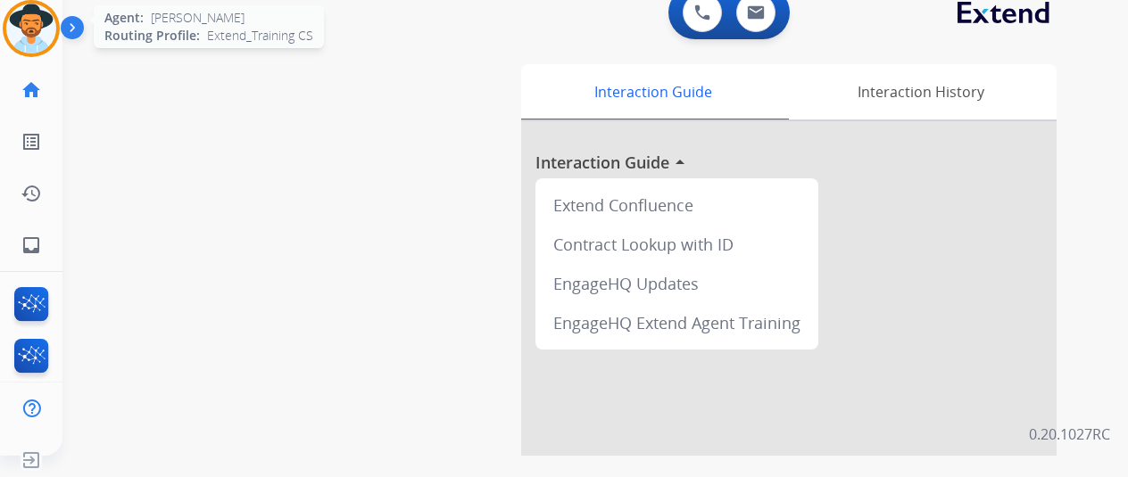
click at [23, 29] on img at bounding box center [31, 29] width 50 height 50
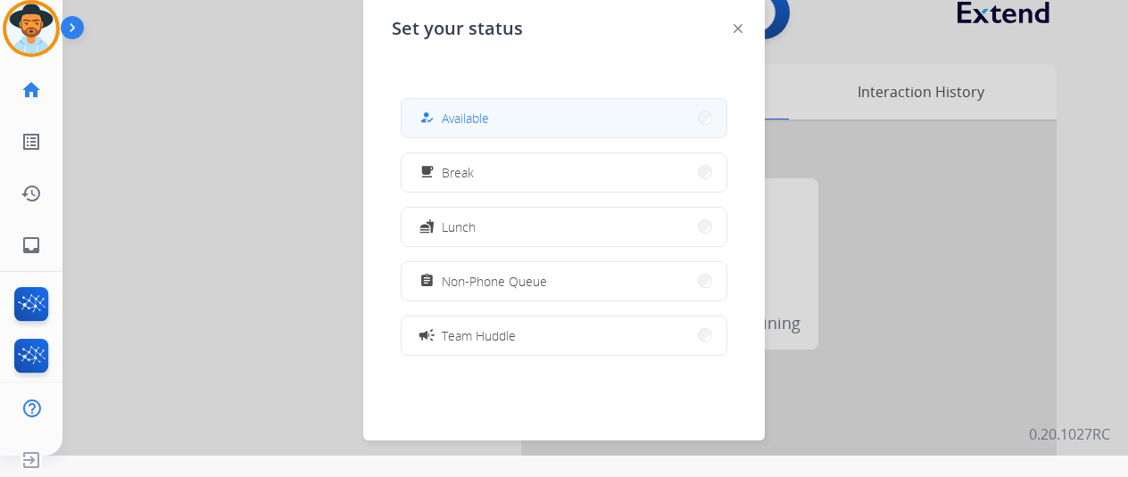
click at [500, 119] on button "how_to_reg Available" at bounding box center [564, 118] width 325 height 38
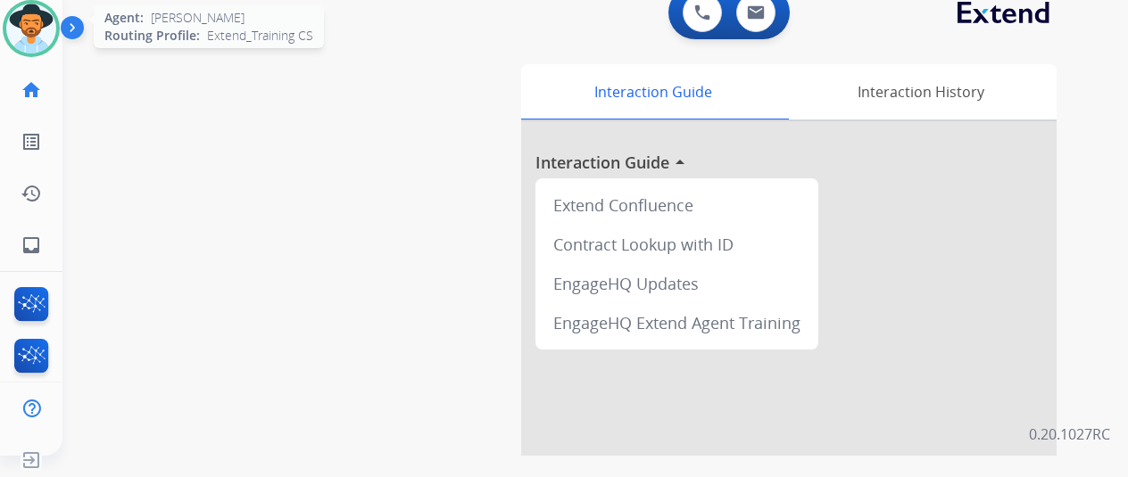
click at [38, 28] on img at bounding box center [31, 29] width 50 height 50
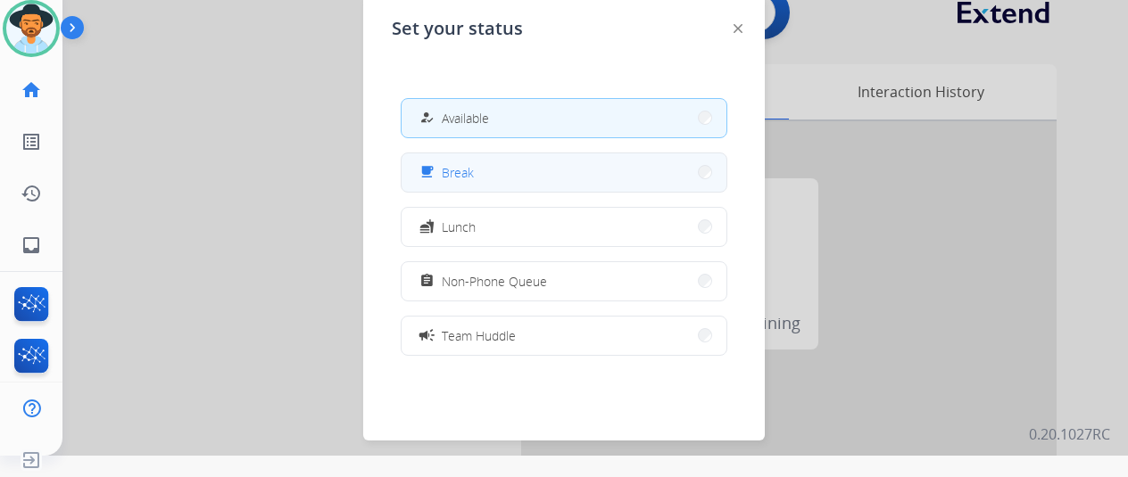
click at [477, 163] on button "free_breakfast Break" at bounding box center [564, 172] width 325 height 38
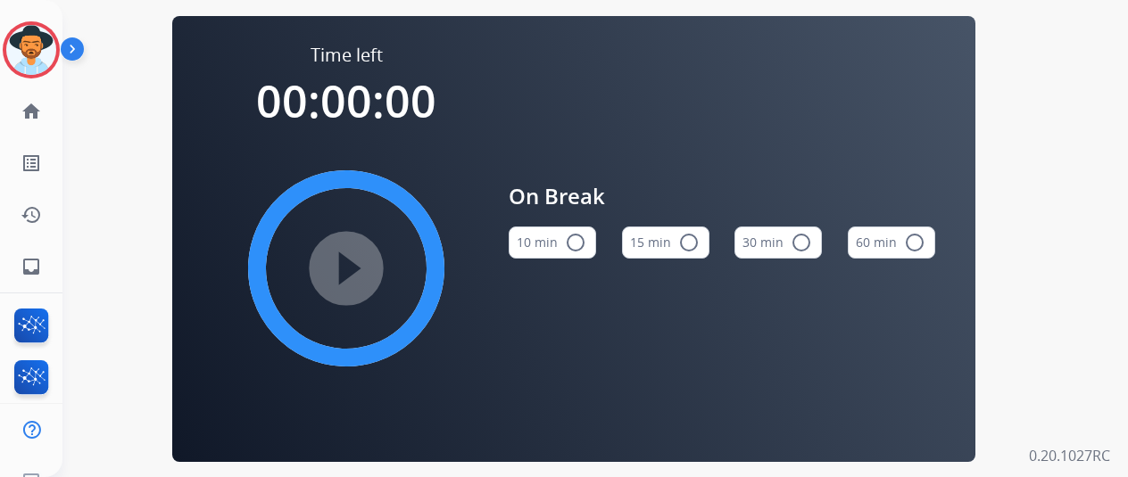
click at [573, 246] on mat-icon "radio_button_unchecked" at bounding box center [575, 242] width 21 height 21
click at [353, 273] on mat-icon "play_circle_filled" at bounding box center [346, 268] width 21 height 21
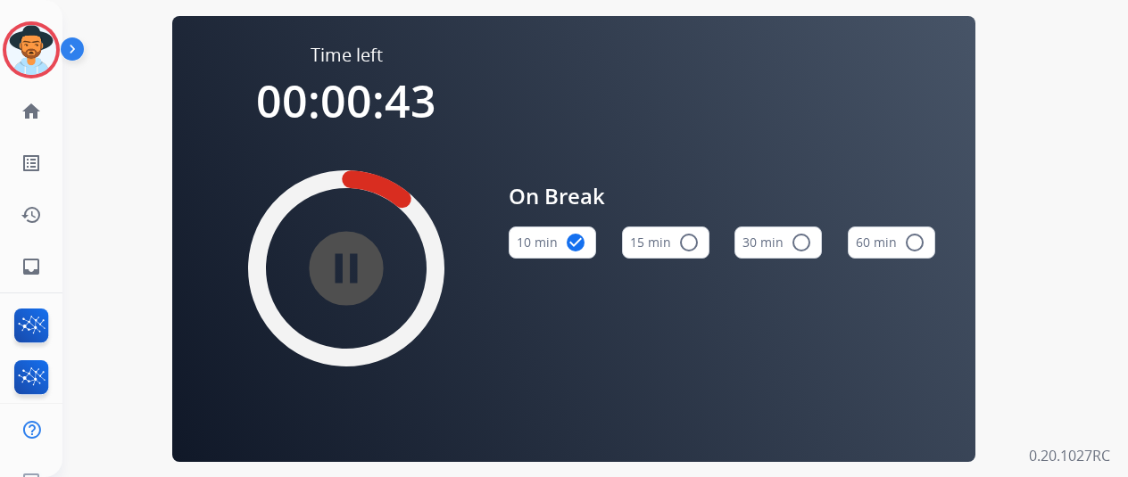
click at [204, 137] on div "Time left 00:00:43 pause_circle_filled On Break 10 min check_circle 15 min radi…" at bounding box center [573, 239] width 803 height 446
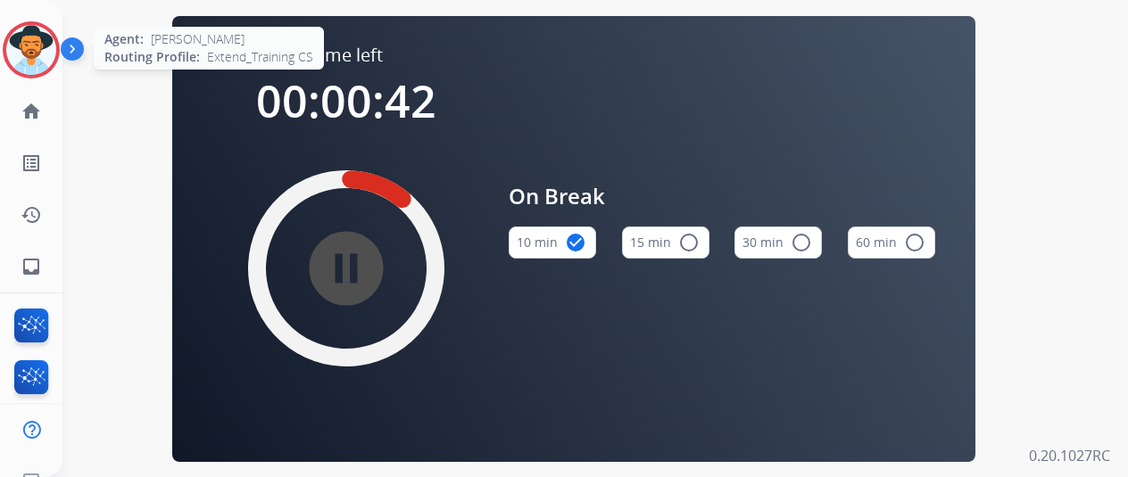
click at [17, 48] on img at bounding box center [31, 50] width 50 height 50
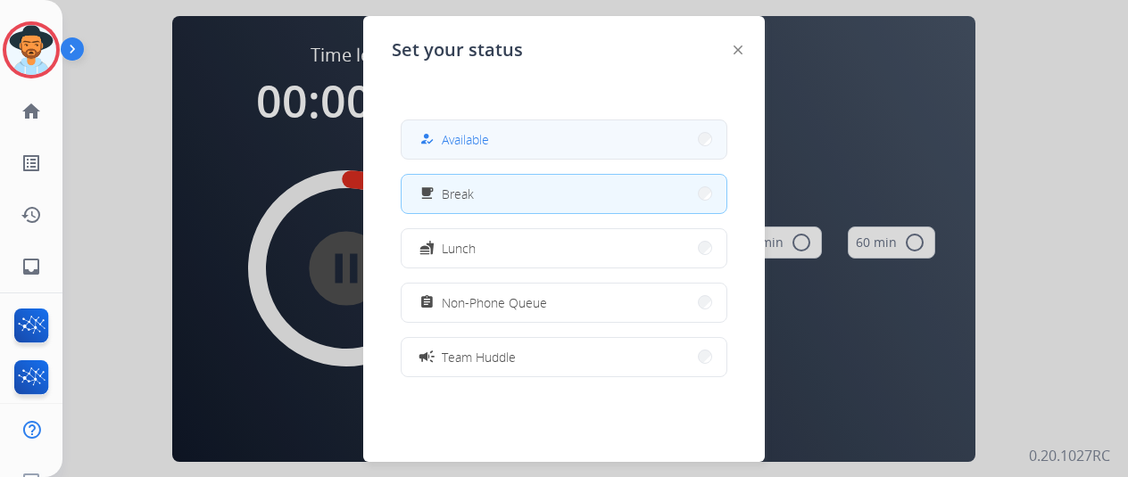
click at [514, 120] on div "how_to_reg Available" at bounding box center [564, 140] width 327 height 40
click at [510, 129] on button "how_to_reg Available" at bounding box center [564, 139] width 325 height 38
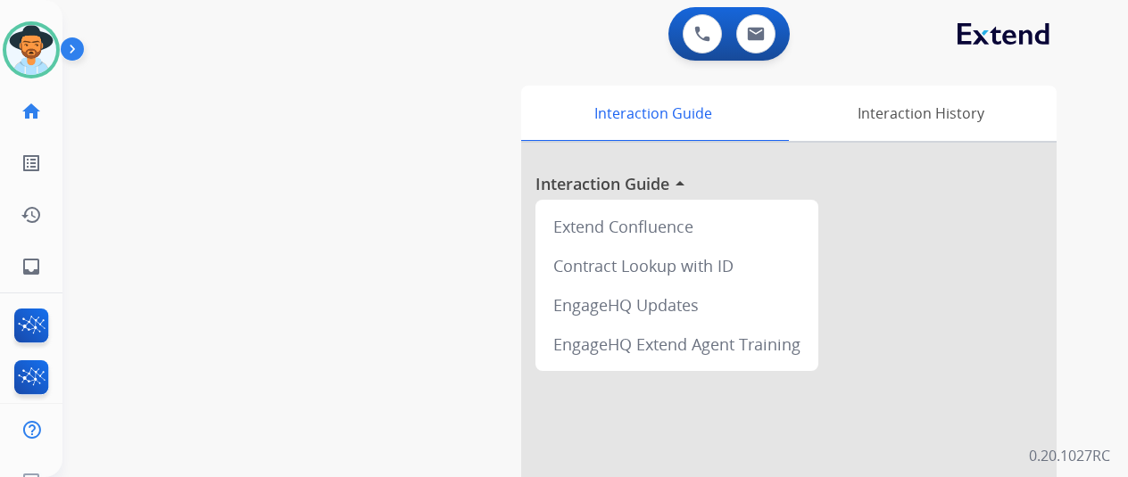
drag, startPoint x: 180, startPoint y: 226, endPoint x: 182, endPoint y: 217, distance: 9.1
click at [180, 226] on div "swap_horiz Break voice bridge close_fullscreen Connect 3-Way Call merge_type Se…" at bounding box center [573, 436] width 1023 height 744
click at [23, 258] on link "inbox Emails" at bounding box center [31, 267] width 50 height 50
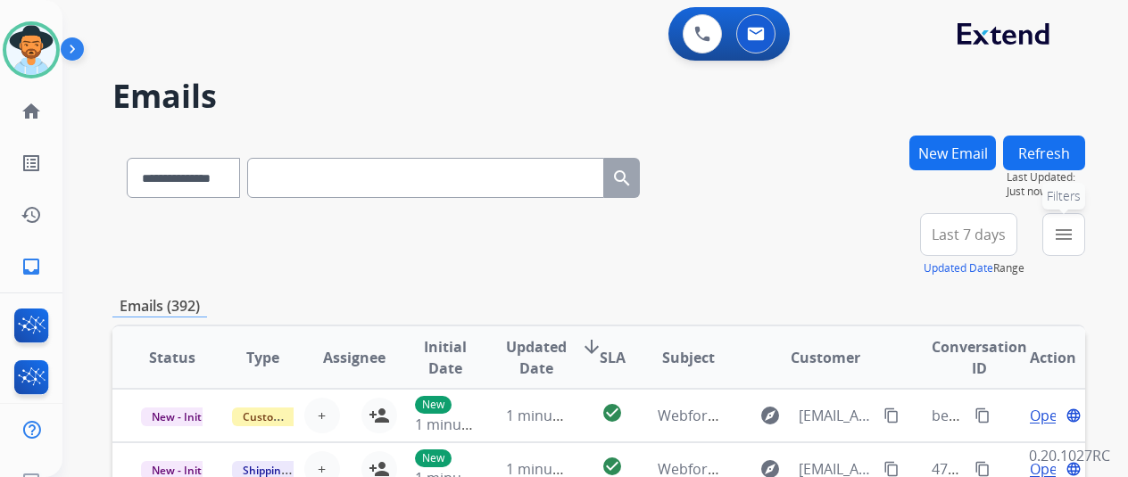
click at [1073, 239] on mat-icon "menu" at bounding box center [1063, 234] width 21 height 21
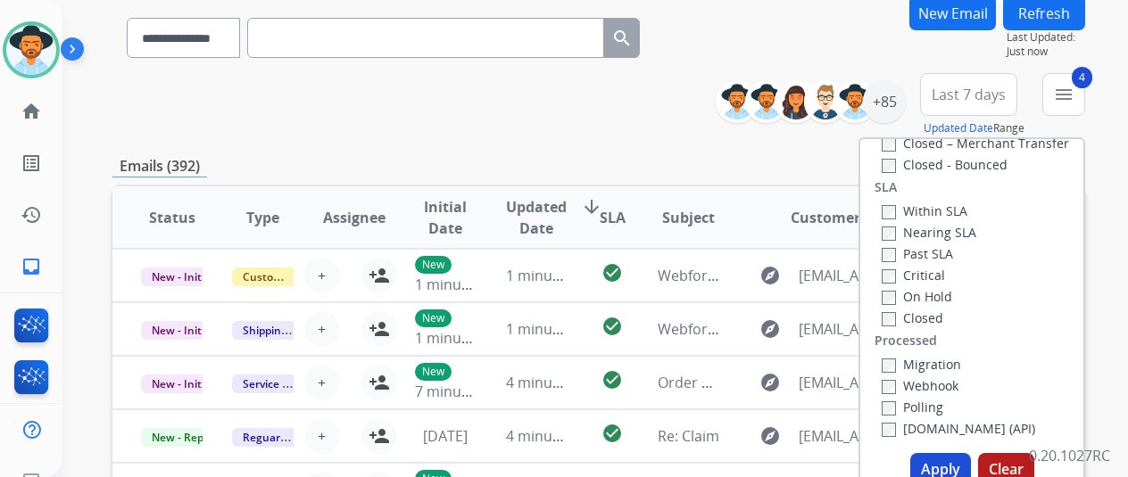
scroll to position [268, 0]
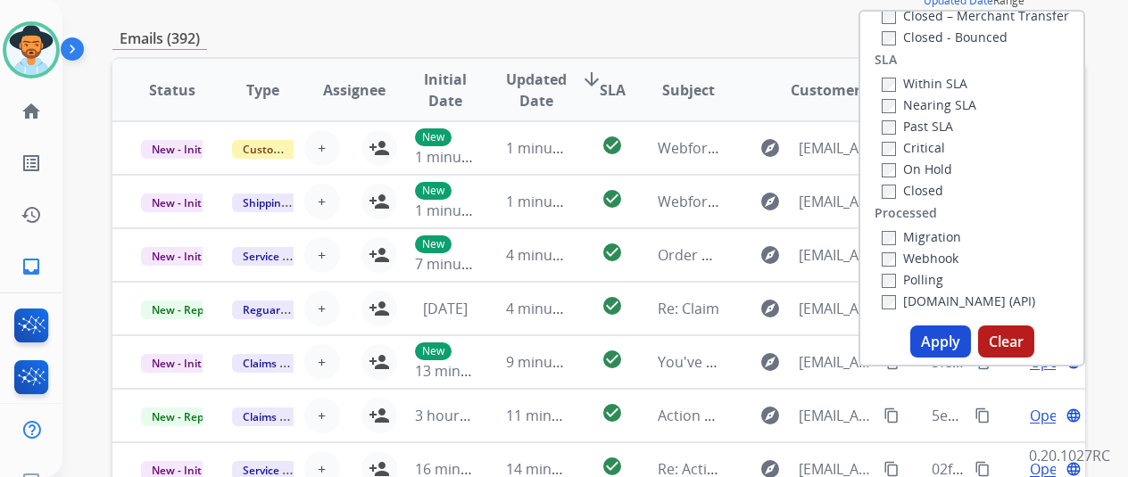
click at [958, 342] on button "Apply" at bounding box center [940, 342] width 61 height 32
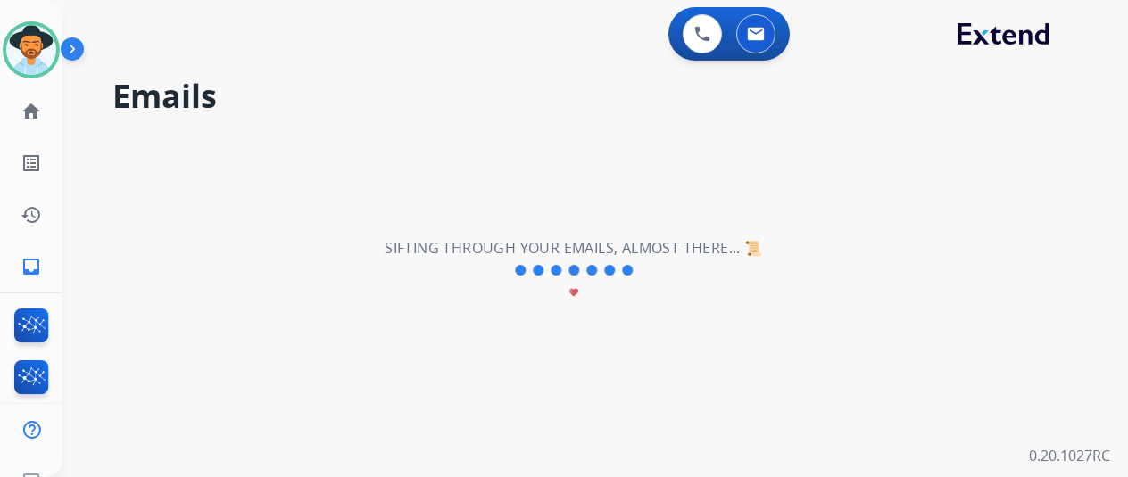
scroll to position [0, 0]
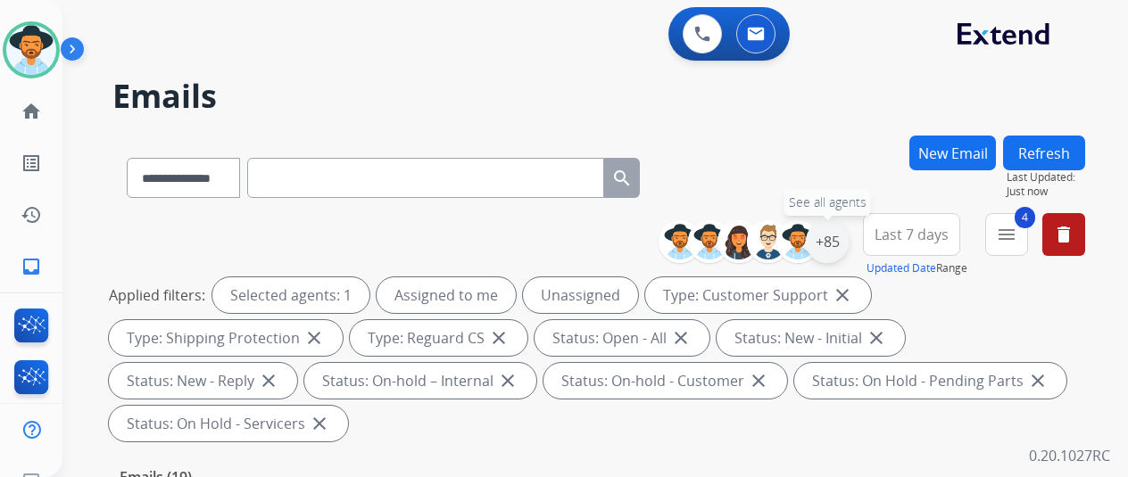
click at [832, 240] on div "+85" at bounding box center [827, 241] width 43 height 43
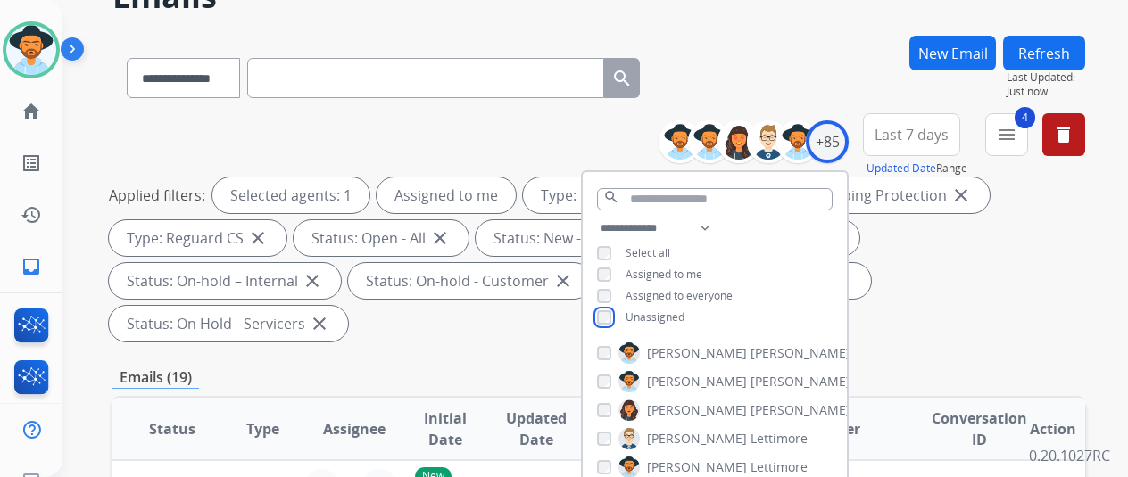
scroll to position [178, 0]
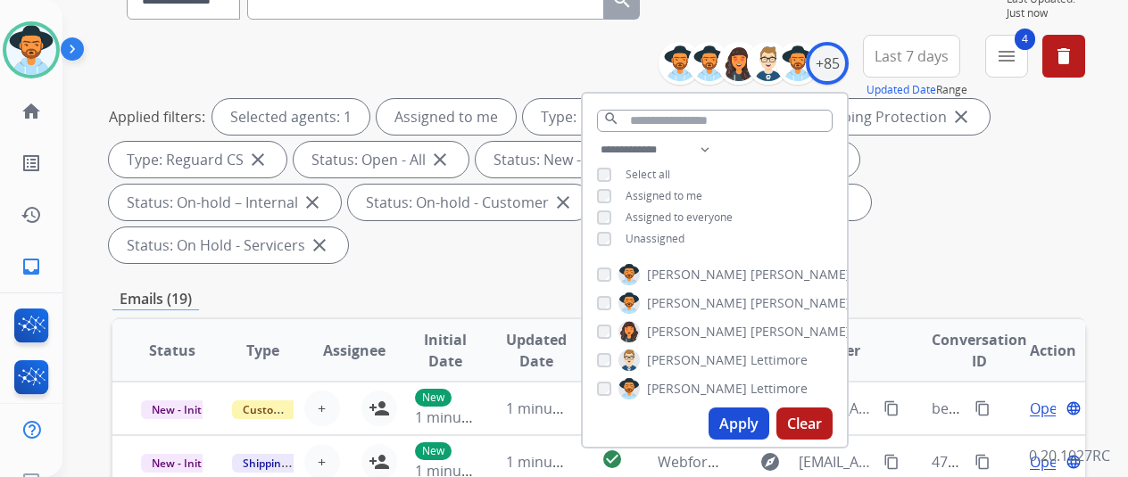
click at [738, 422] on button "Apply" at bounding box center [739, 424] width 61 height 32
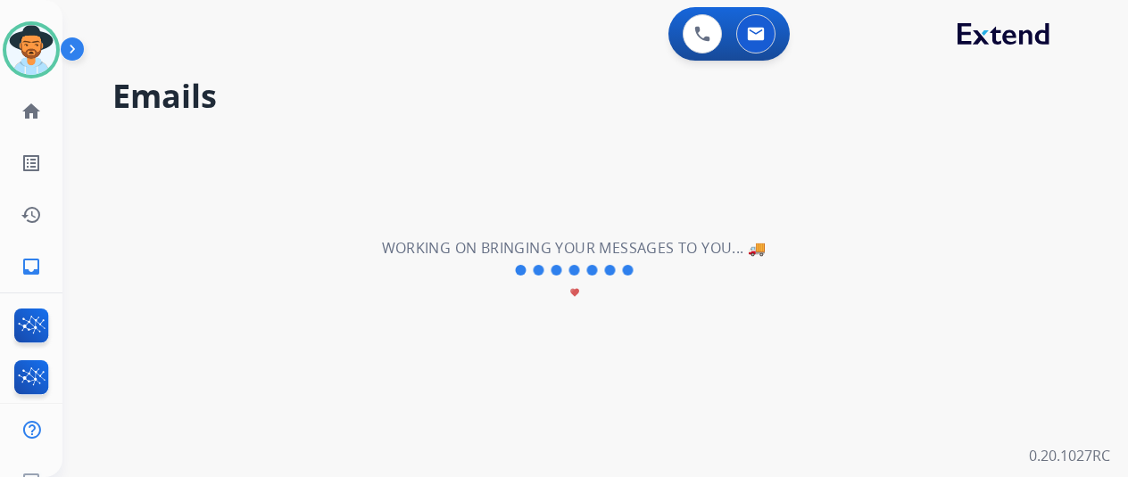
scroll to position [0, 0]
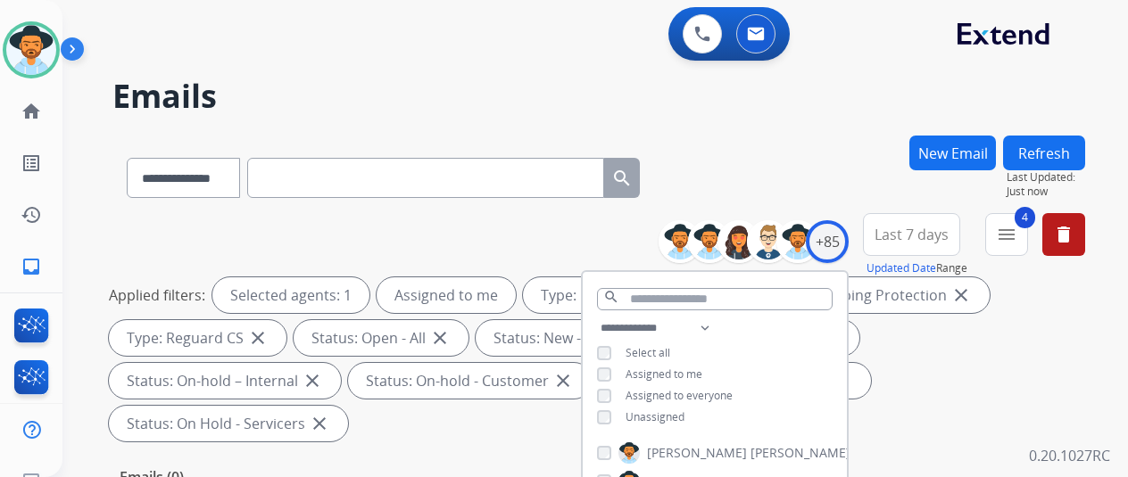
click at [819, 162] on div "**********" at bounding box center [598, 175] width 973 height 78
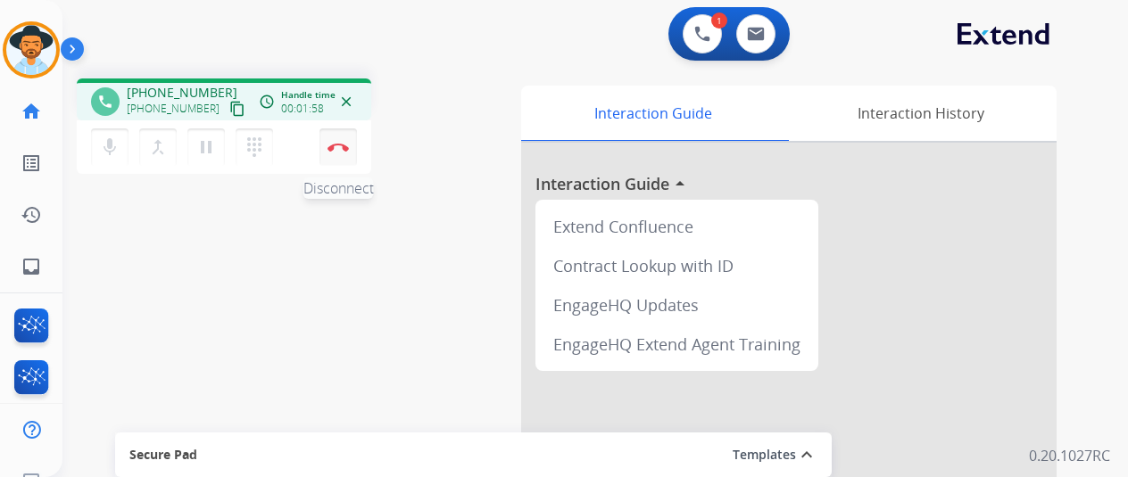
click at [343, 141] on button "Disconnect" at bounding box center [337, 147] width 37 height 37
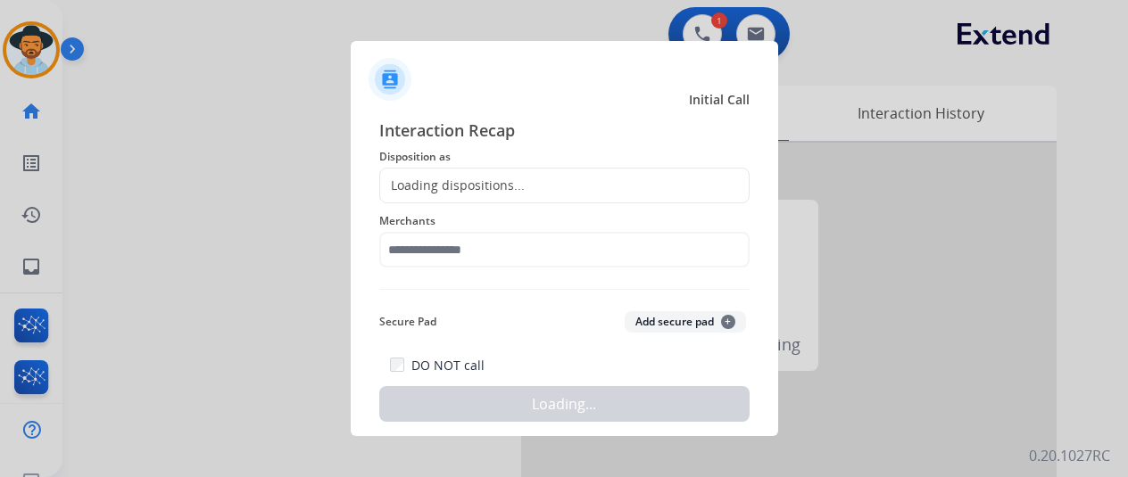
click at [434, 177] on div "Loading dispositions..." at bounding box center [452, 186] width 145 height 18
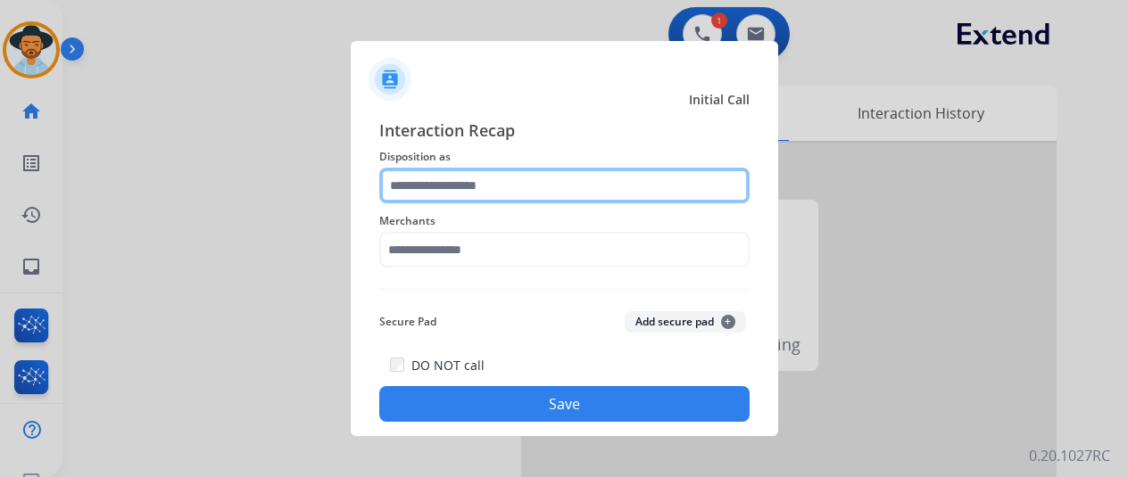
click at [410, 195] on input "text" at bounding box center [564, 186] width 370 height 36
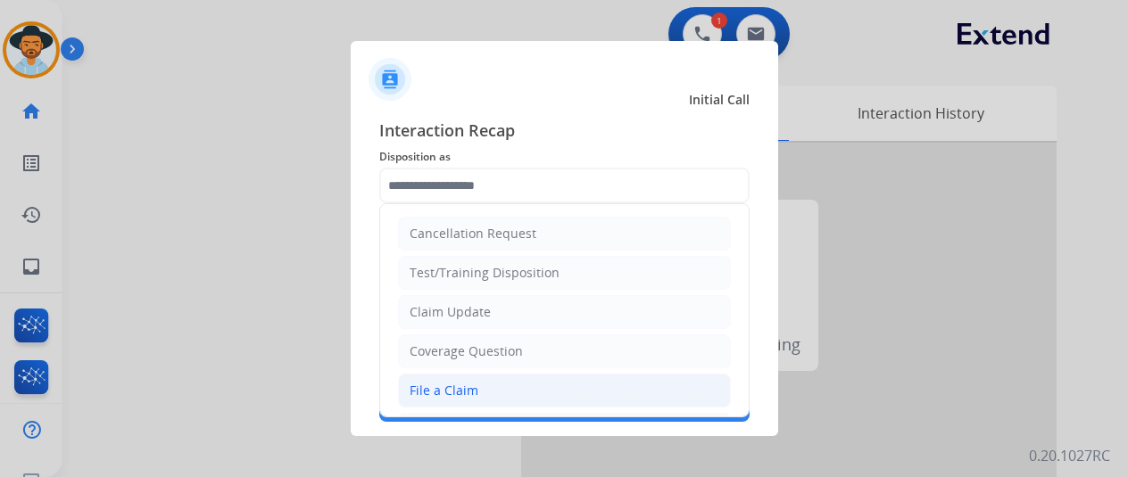
click at [450, 391] on div "File a Claim" at bounding box center [444, 391] width 69 height 18
type input "**********"
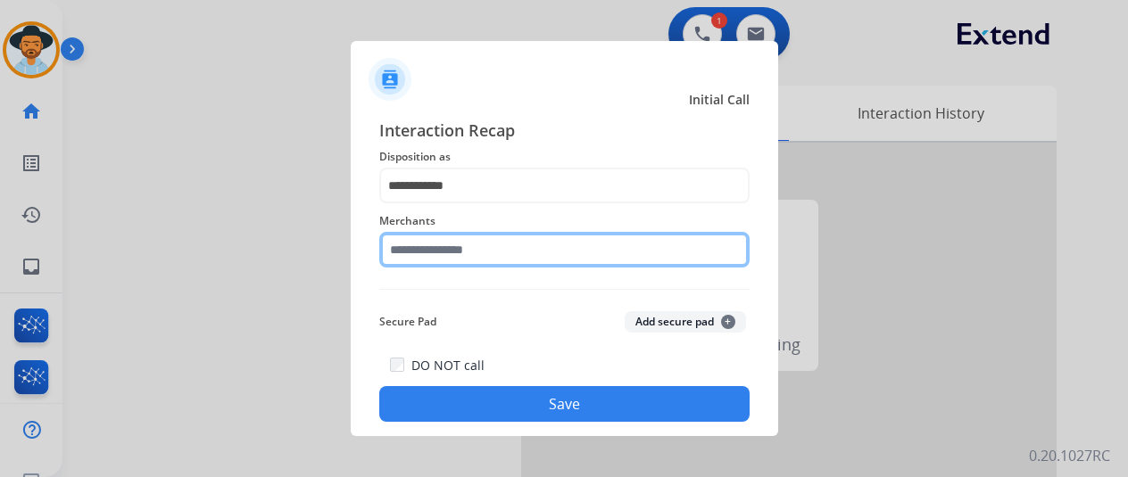
click at [431, 259] on input "text" at bounding box center [564, 250] width 370 height 36
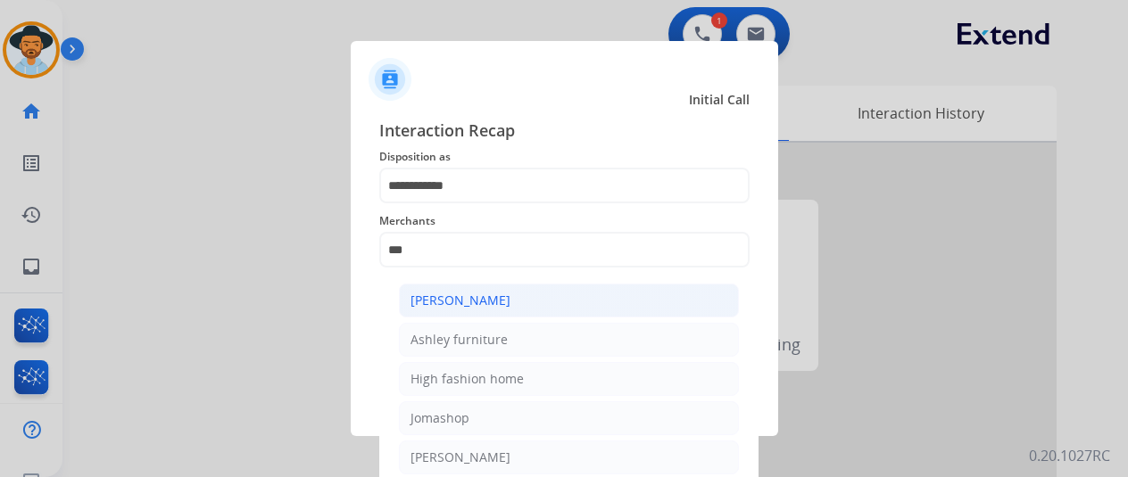
click at [525, 297] on li "[PERSON_NAME]" at bounding box center [569, 301] width 340 height 34
type input "**********"
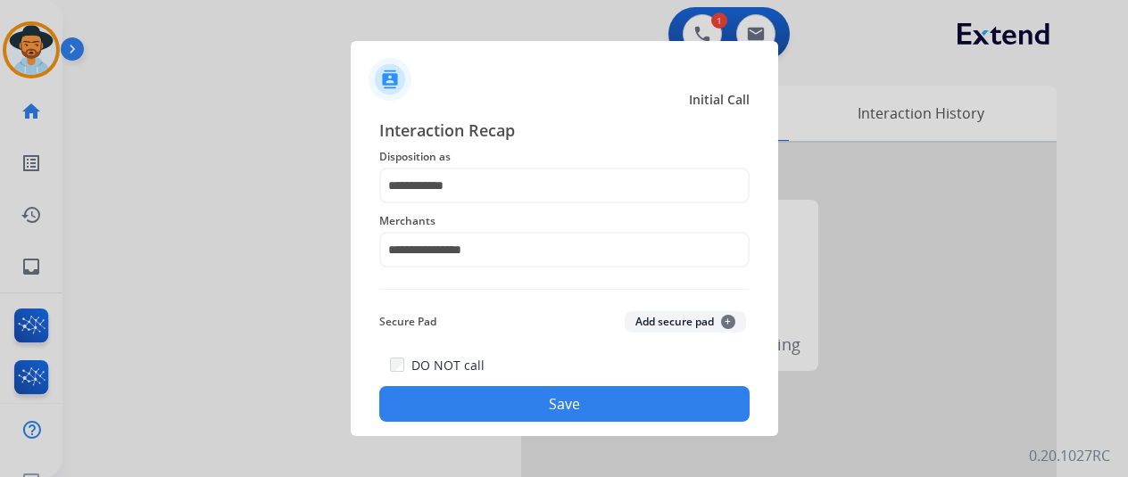
click at [553, 399] on button "Save" at bounding box center [564, 404] width 370 height 36
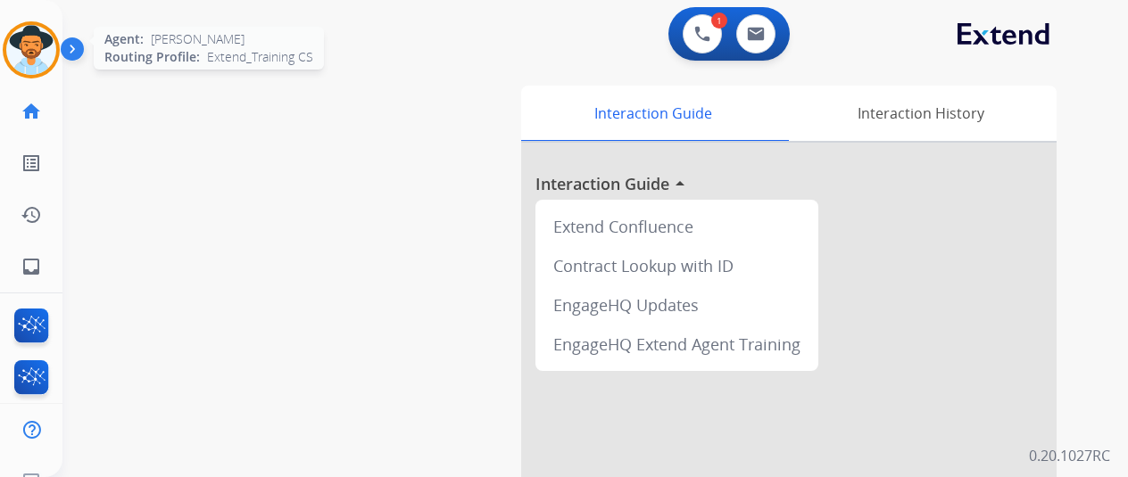
drag, startPoint x: 42, startPoint y: 54, endPoint x: 94, endPoint y: 47, distance: 52.1
click at [43, 53] on img at bounding box center [31, 50] width 50 height 50
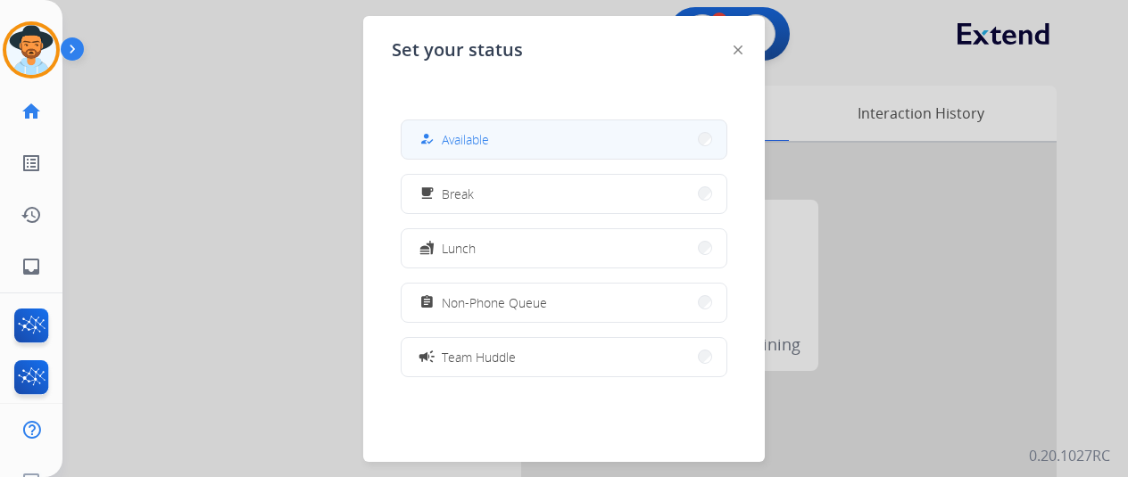
click at [446, 135] on div "how_to_reg Available" at bounding box center [452, 139] width 73 height 21
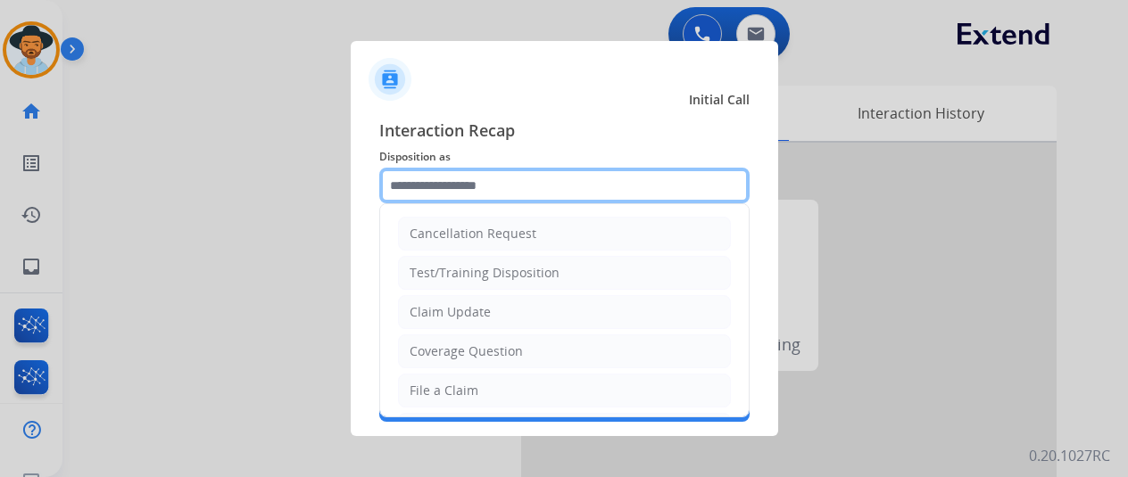
click at [402, 183] on input "text" at bounding box center [564, 186] width 370 height 36
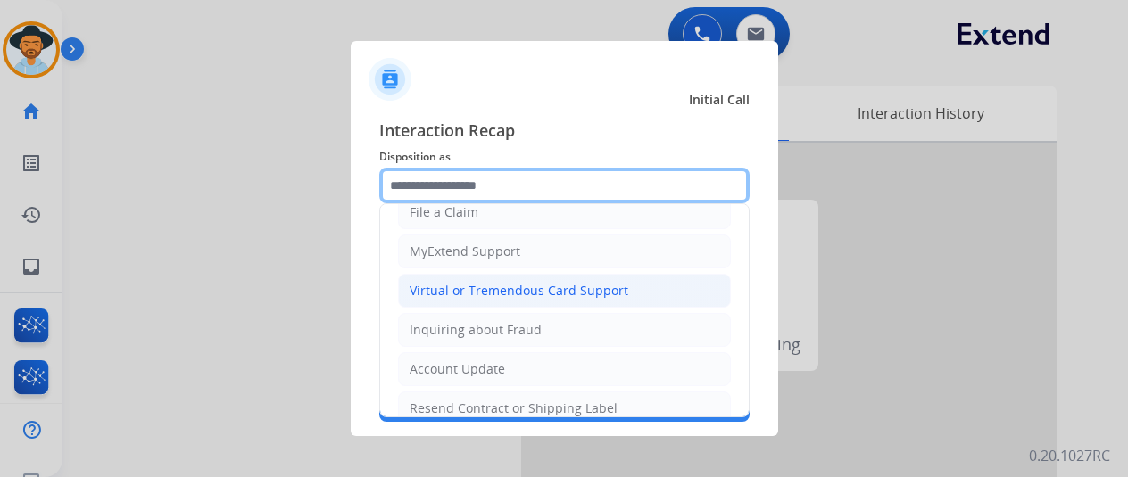
scroll to position [270, 0]
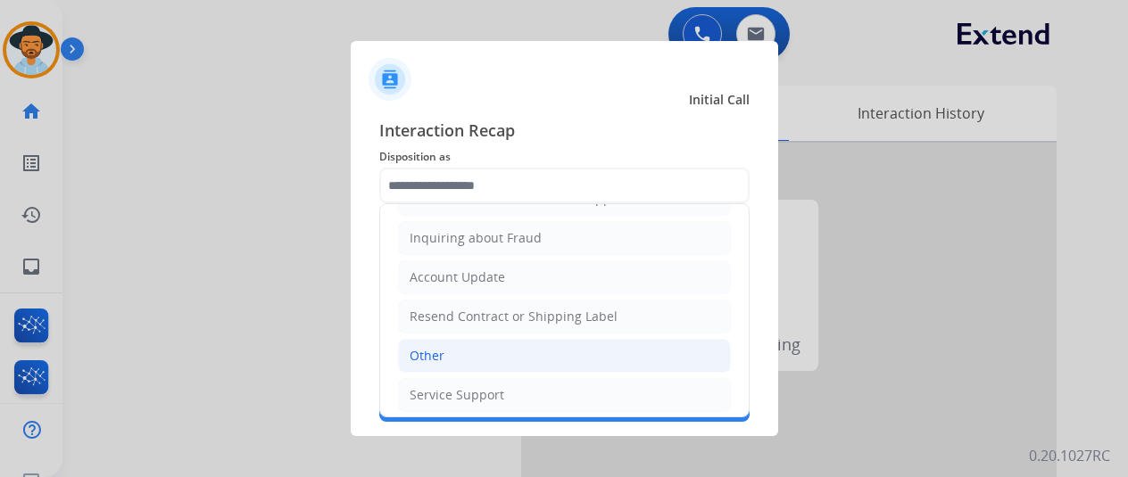
drag, startPoint x: 444, startPoint y: 354, endPoint x: 429, endPoint y: 303, distance: 53.9
click at [444, 354] on li "Other" at bounding box center [564, 356] width 333 height 34
type input "*****"
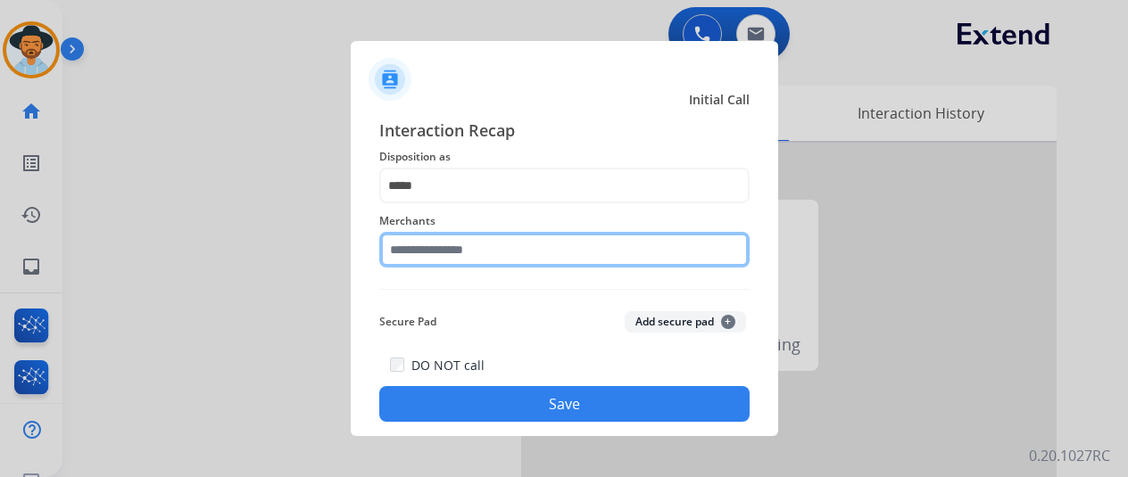
drag, startPoint x: 427, startPoint y: 245, endPoint x: 440, endPoint y: 248, distance: 13.7
click at [427, 245] on input "text" at bounding box center [564, 250] width 370 height 36
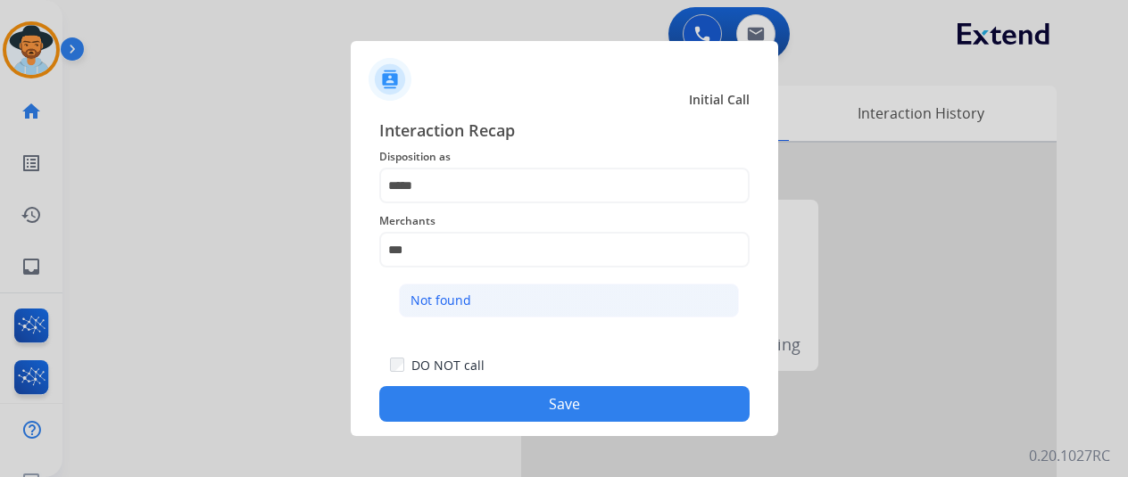
click at [495, 309] on li "Not found" at bounding box center [569, 301] width 340 height 34
type input "*********"
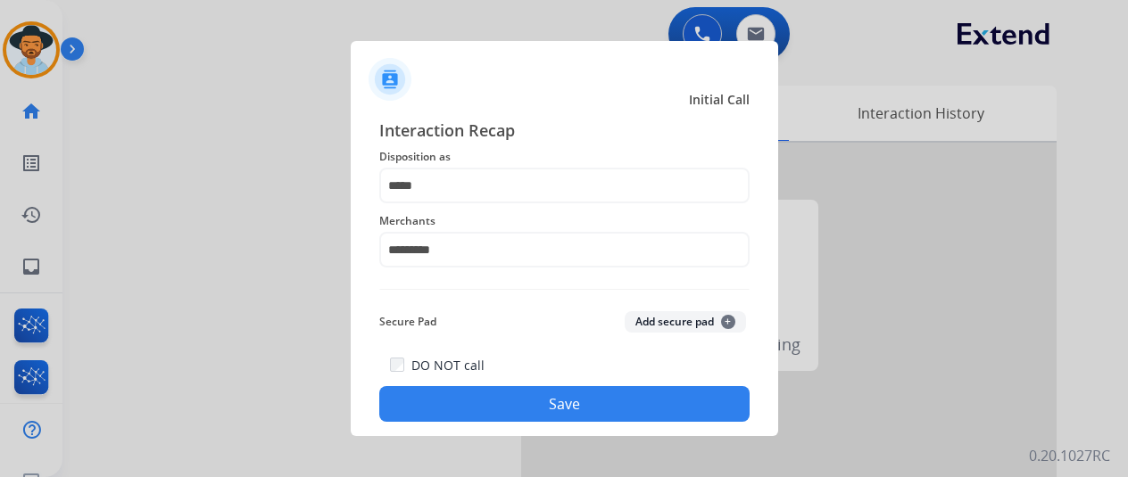
click at [511, 402] on button "Save" at bounding box center [564, 404] width 370 height 36
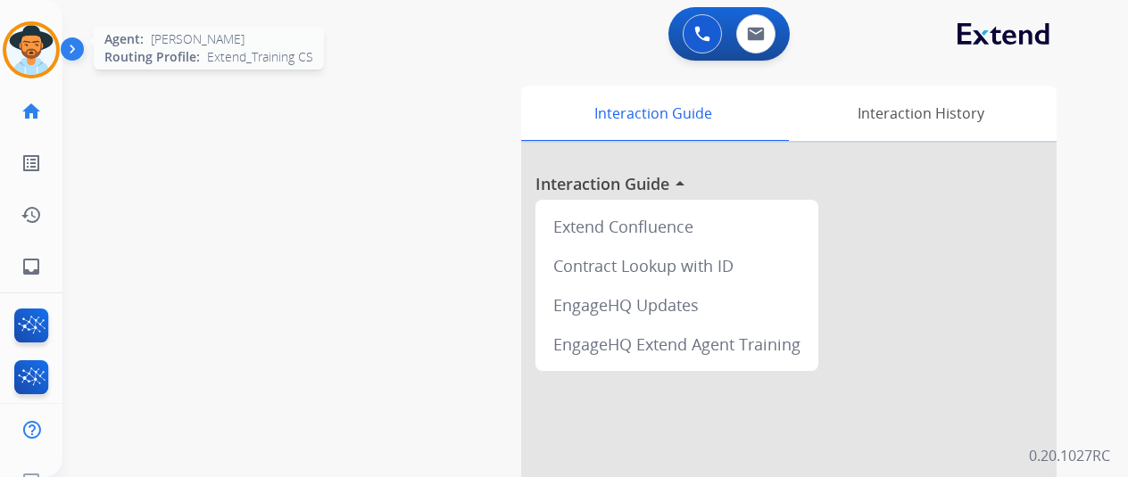
click at [21, 44] on img at bounding box center [31, 50] width 50 height 50
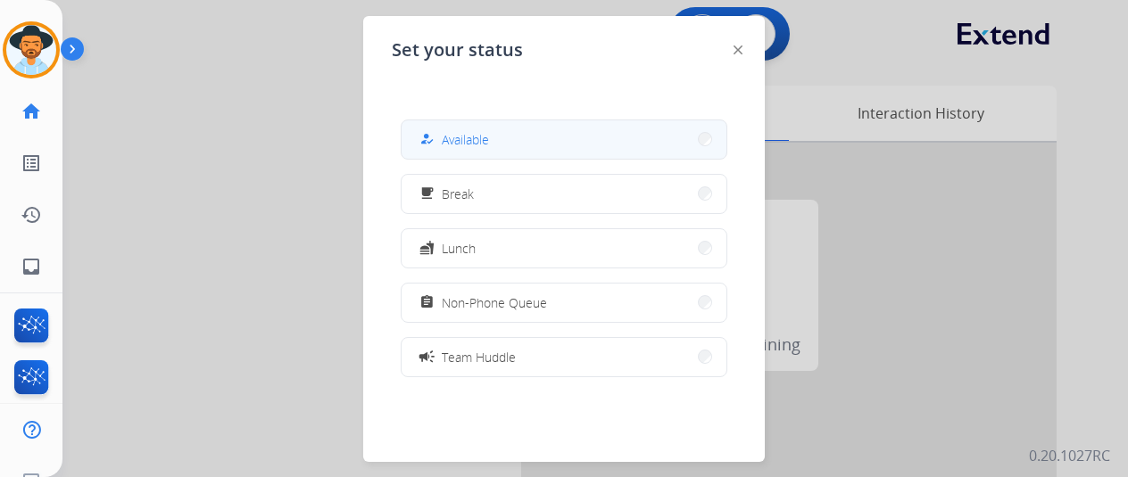
click at [446, 149] on div "how_to_reg Available" at bounding box center [452, 139] width 73 height 21
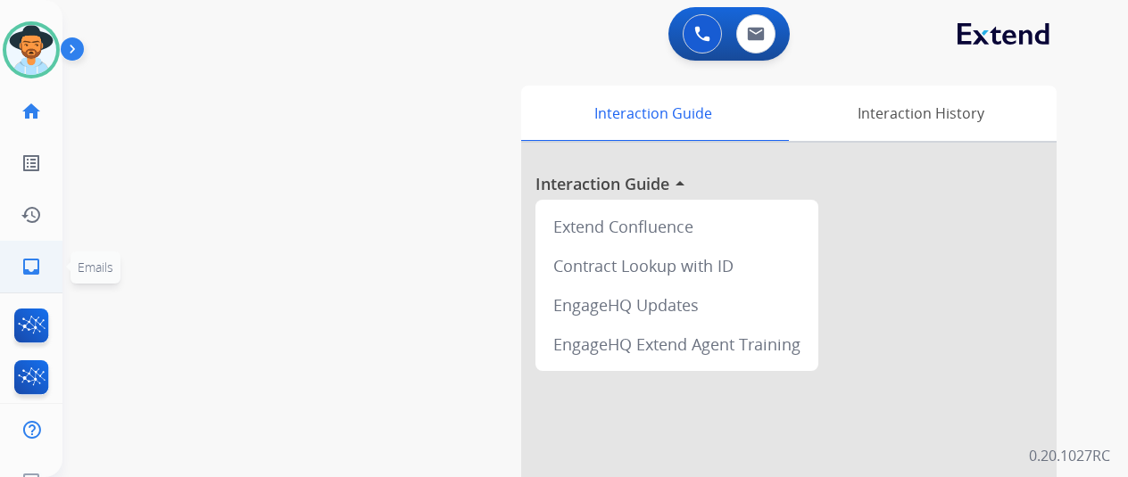
click at [41, 258] on mat-icon "inbox" at bounding box center [31, 266] width 21 height 21
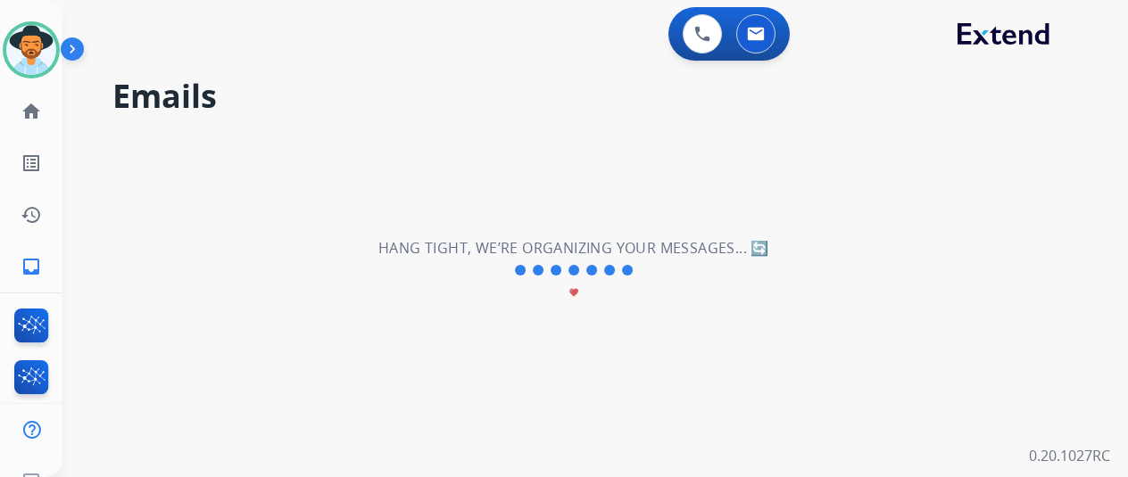
click at [266, 395] on div "**********" at bounding box center [573, 270] width 1023 height 413
click at [30, 262] on mat-icon "inbox" at bounding box center [31, 266] width 21 height 21
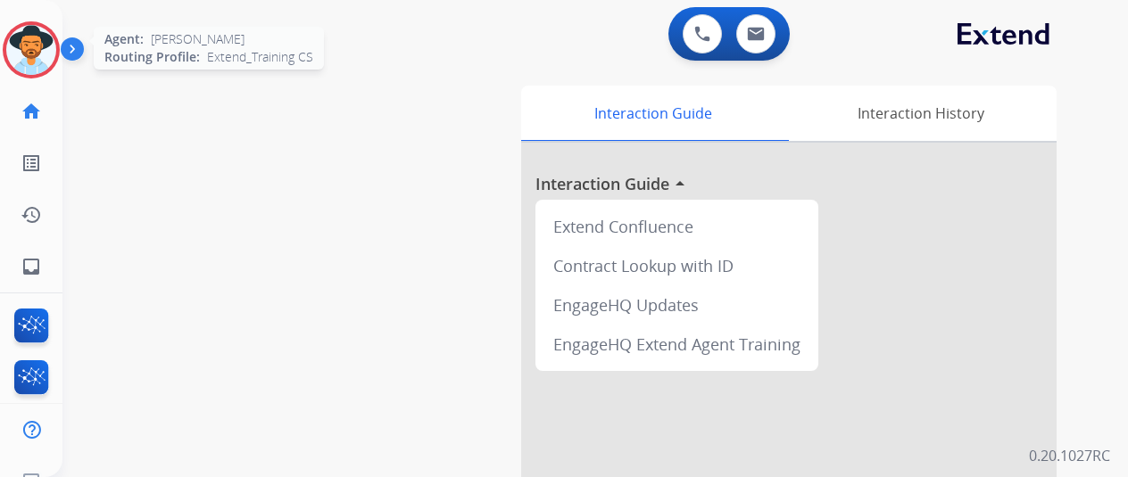
click at [30, 35] on img at bounding box center [31, 50] width 50 height 50
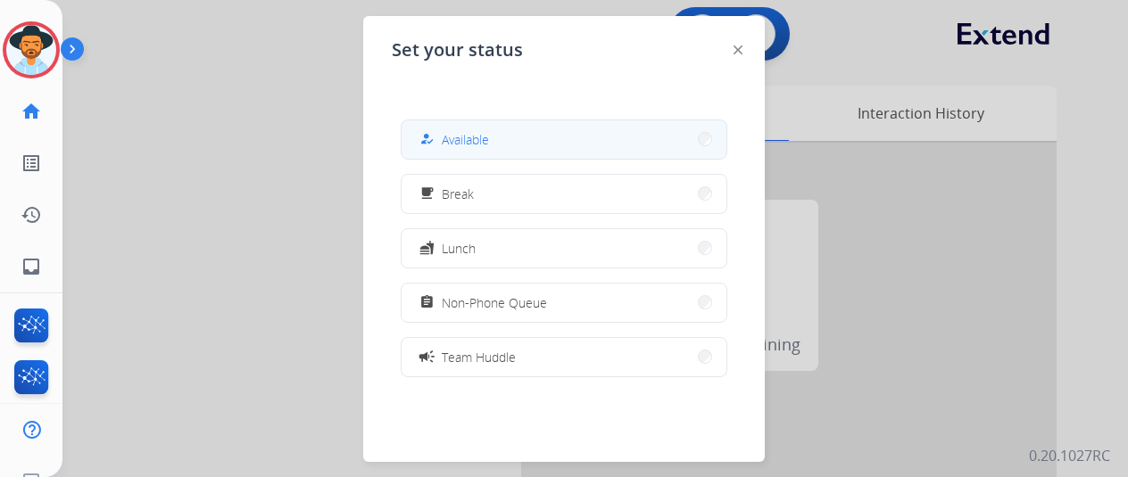
click at [510, 129] on button "how_to_reg Available" at bounding box center [564, 139] width 325 height 38
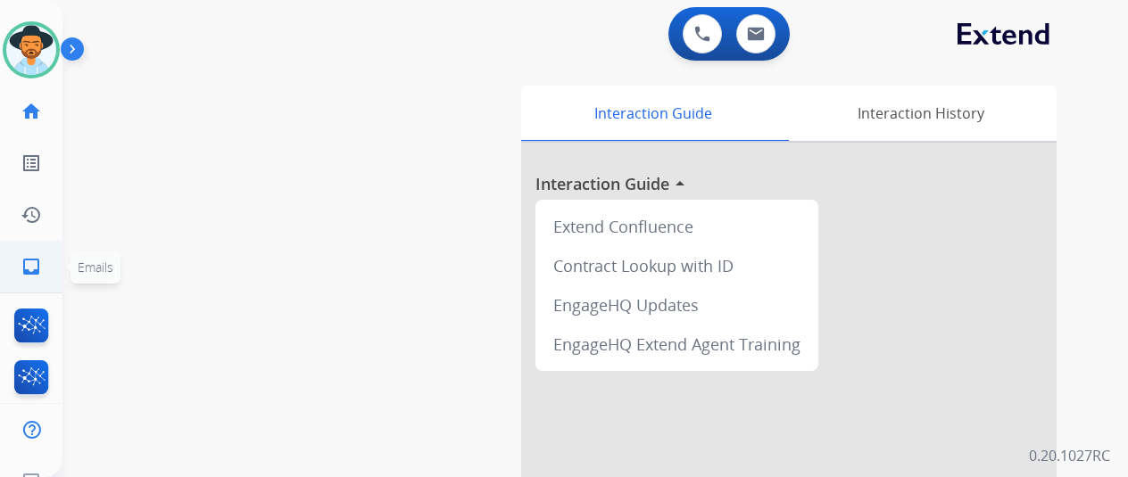
click at [22, 264] on mat-icon "inbox" at bounding box center [31, 266] width 21 height 21
select select "**********"
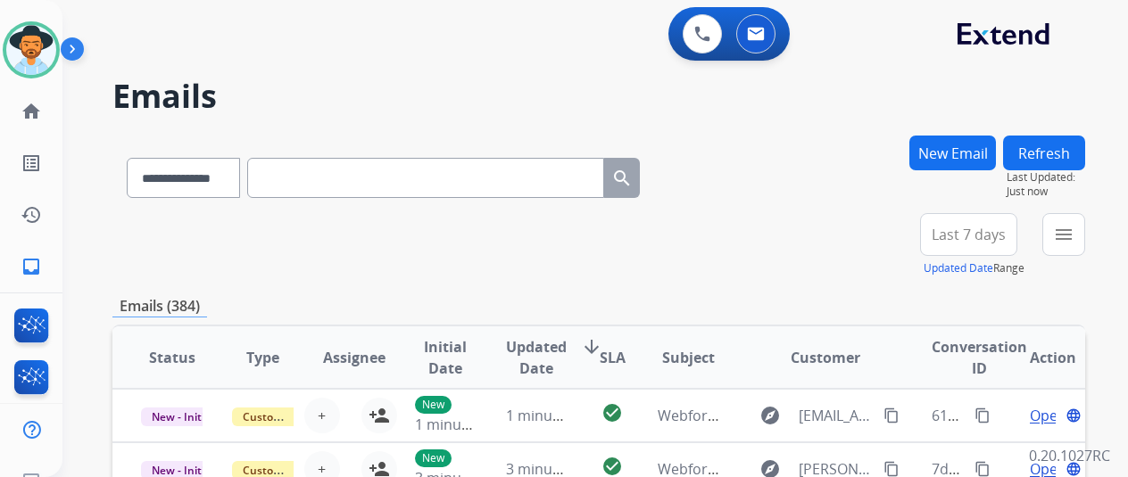
click at [294, 182] on input "text" at bounding box center [425, 178] width 357 height 40
paste input "**********"
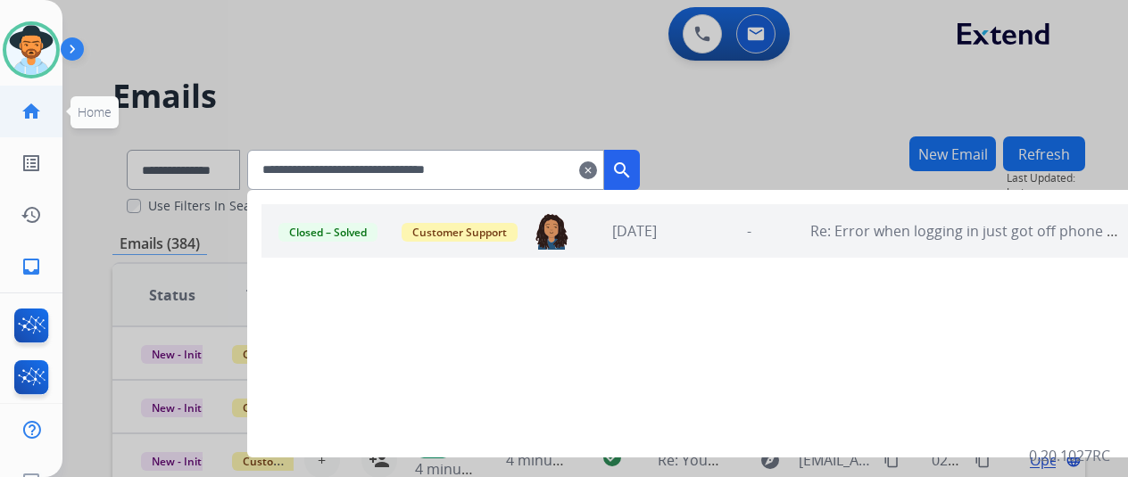
type input "**********"
click at [32, 100] on link "home Home" at bounding box center [31, 112] width 50 height 50
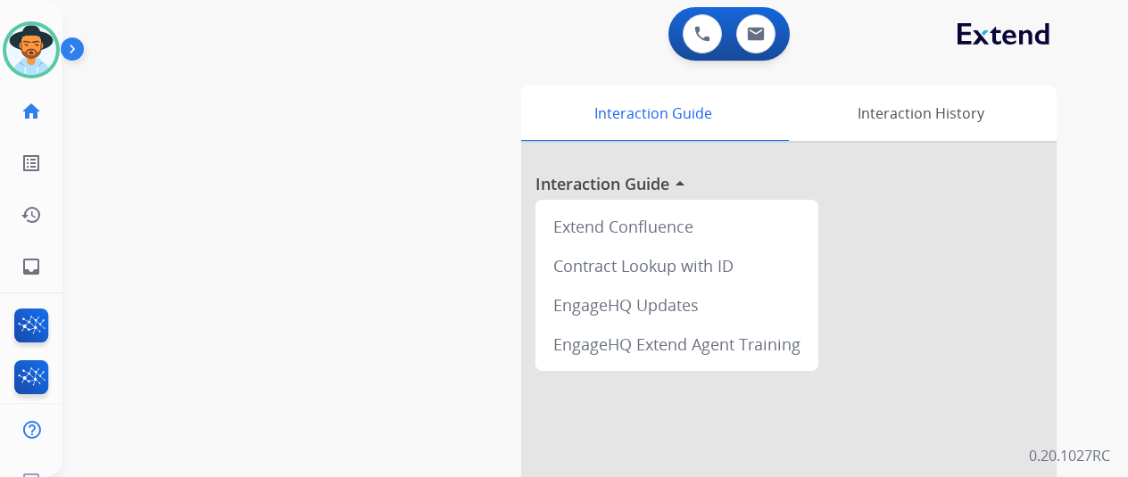
click at [178, 231] on div "swap_horiz Break voice bridge close_fullscreen Connect 3-Way Call merge_type Se…" at bounding box center [573, 436] width 1023 height 744
click at [33, 274] on mat-icon "inbox" at bounding box center [31, 266] width 21 height 21
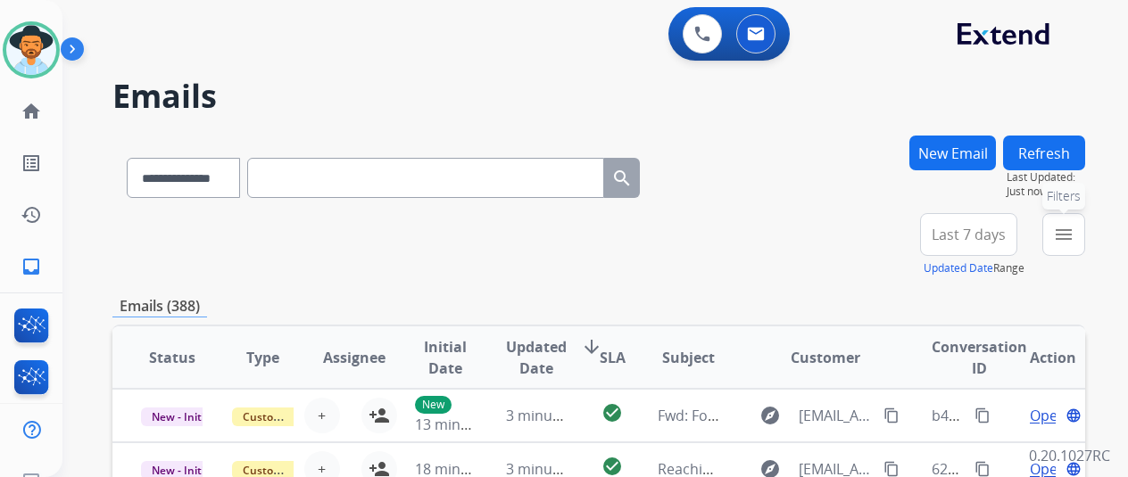
click at [1074, 235] on mat-icon "menu" at bounding box center [1063, 234] width 21 height 21
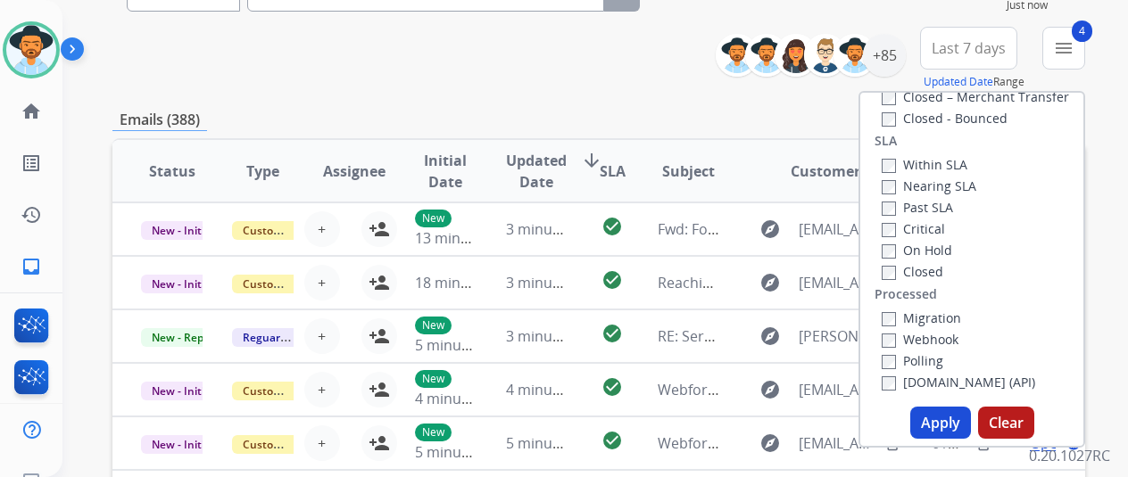
scroll to position [268, 0]
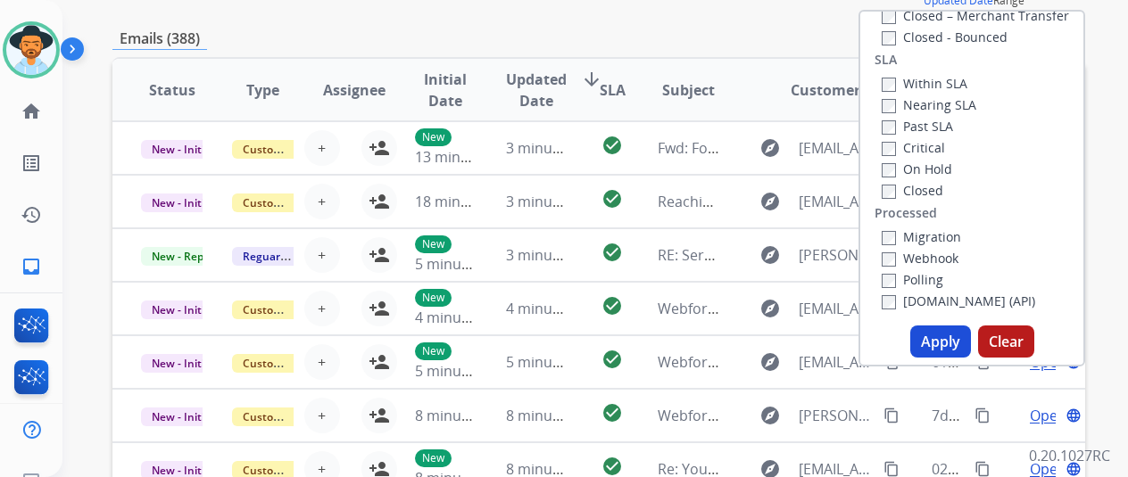
click at [938, 342] on button "Apply" at bounding box center [940, 342] width 61 height 32
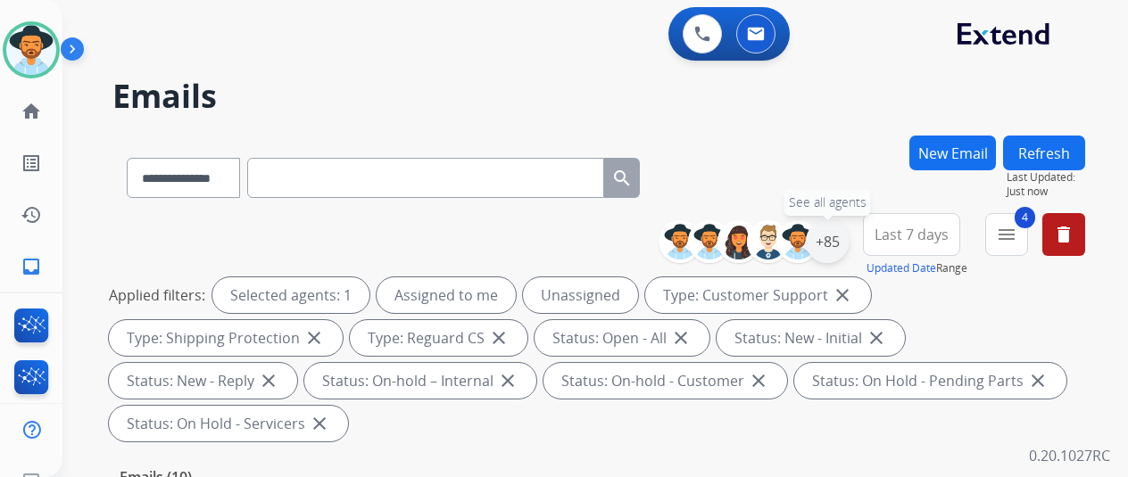
click at [843, 244] on div "+85" at bounding box center [827, 241] width 43 height 43
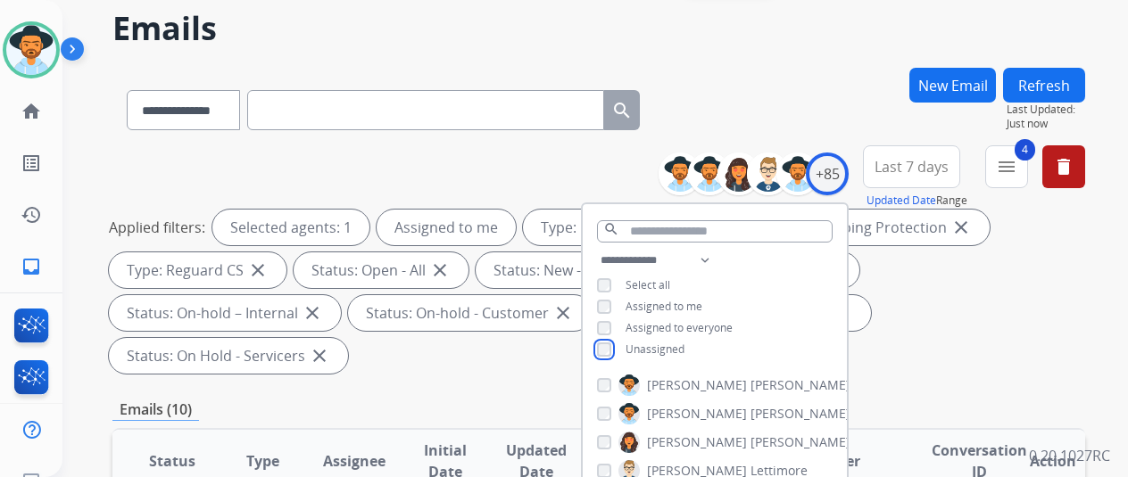
scroll to position [268, 0]
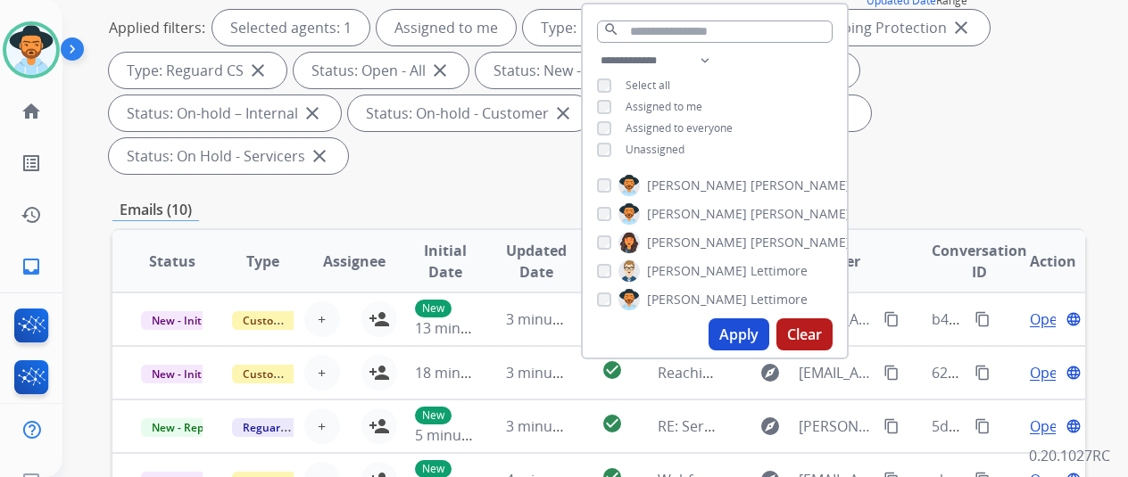
click at [746, 331] on button "Apply" at bounding box center [739, 335] width 61 height 32
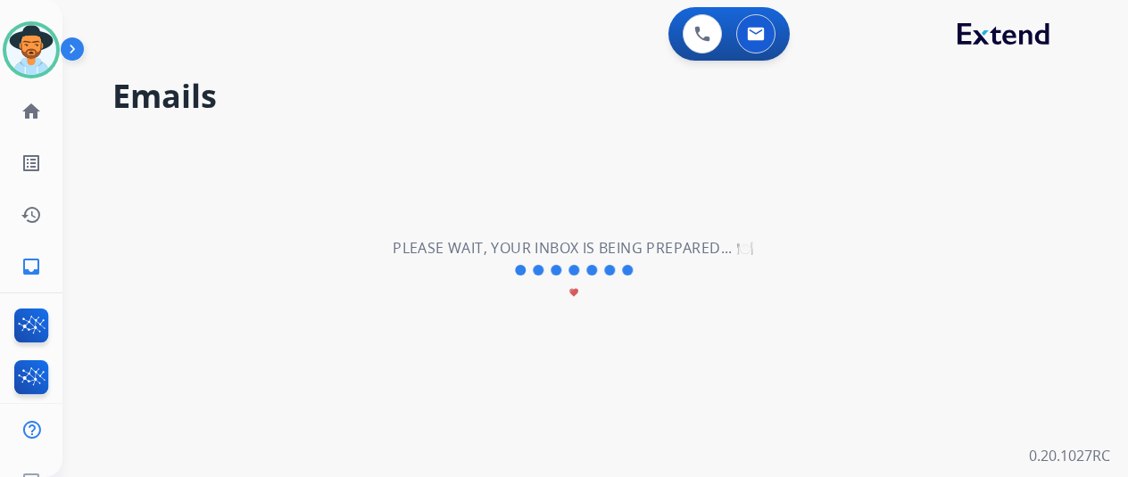
scroll to position [0, 0]
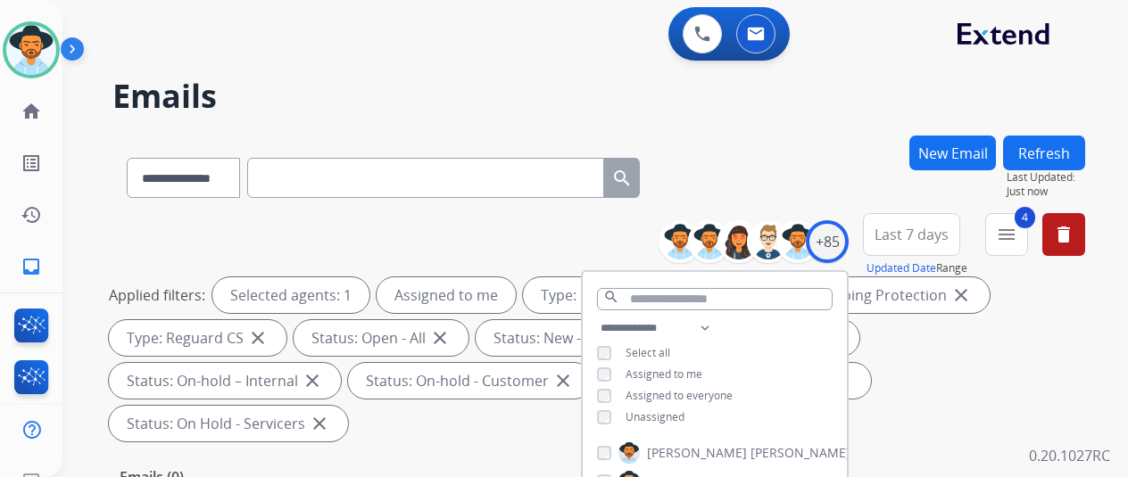
click at [776, 145] on div "**********" at bounding box center [598, 175] width 973 height 78
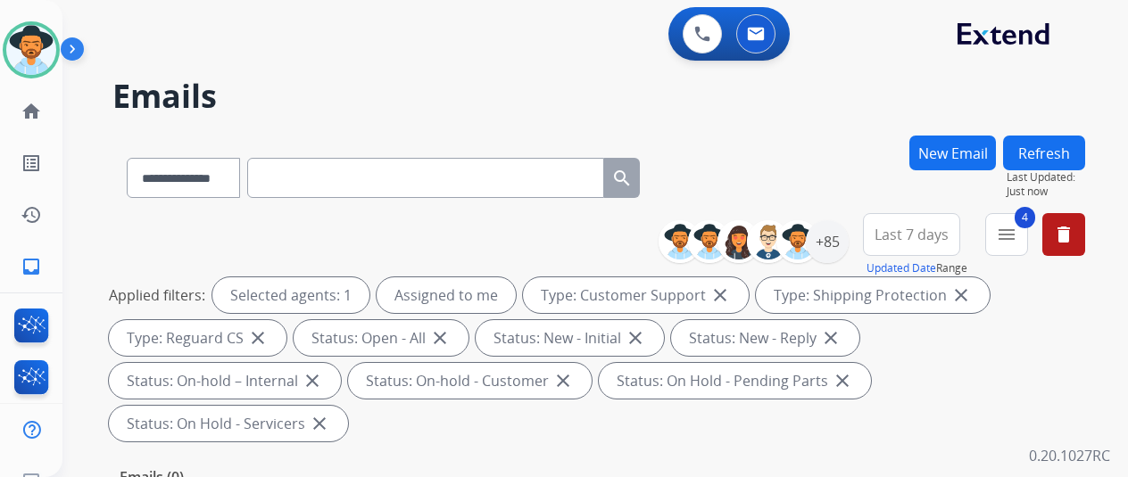
scroll to position [89, 0]
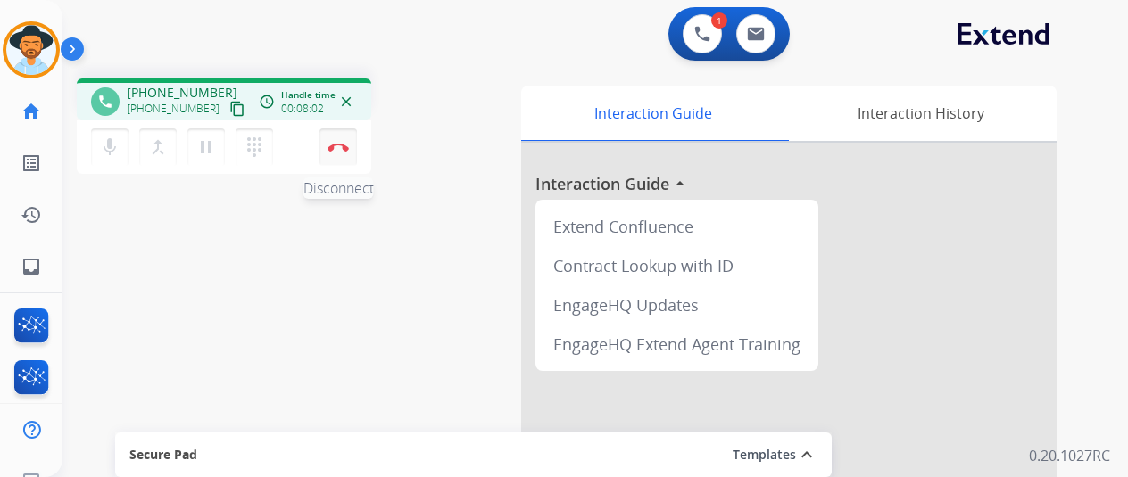
click at [334, 147] on img at bounding box center [338, 147] width 21 height 9
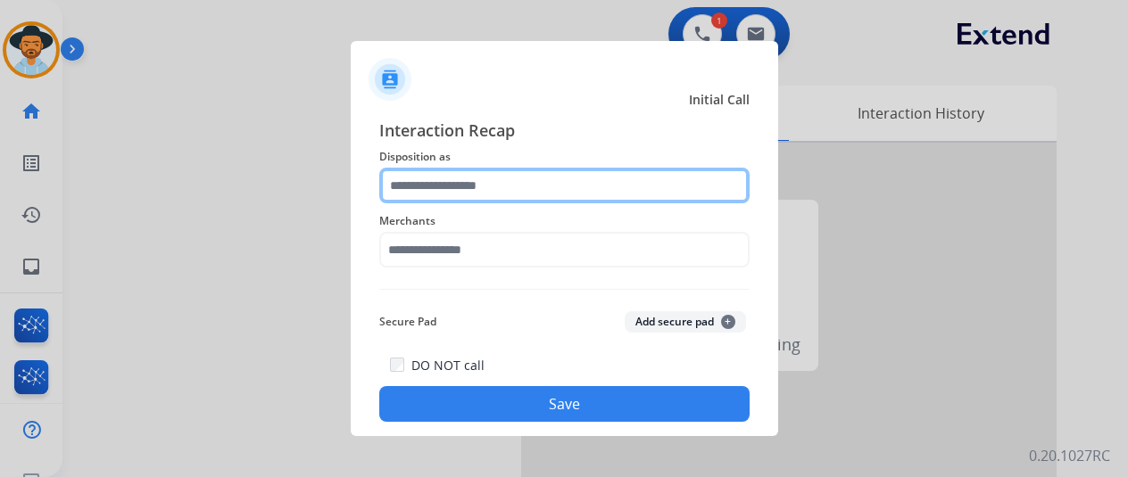
click at [435, 180] on input "text" at bounding box center [564, 186] width 370 height 36
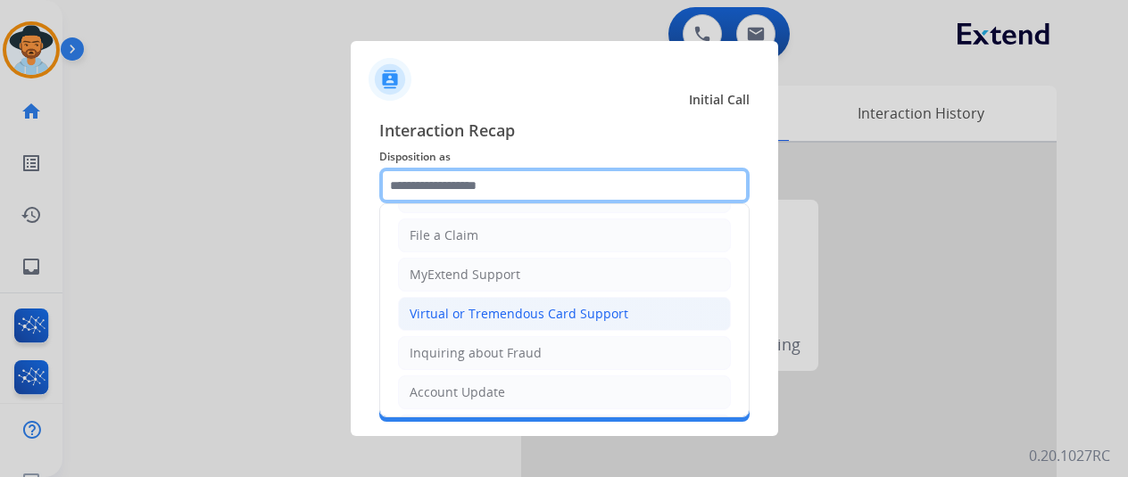
scroll to position [178, 0]
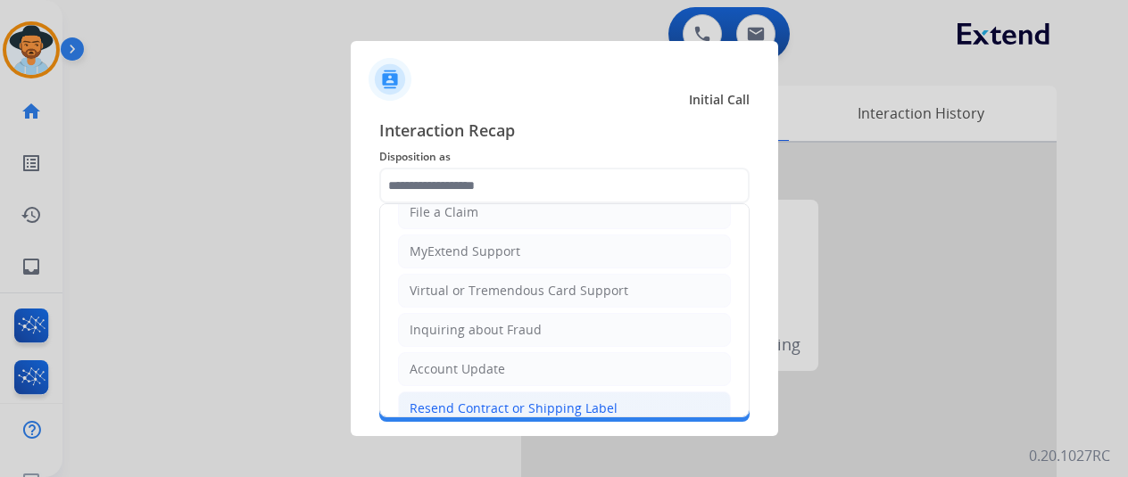
drag, startPoint x: 446, startPoint y: 398, endPoint x: 432, endPoint y: 243, distance: 155.9
click at [444, 400] on div "Resend Contract or Shipping Label" at bounding box center [514, 409] width 208 height 18
type input "**********"
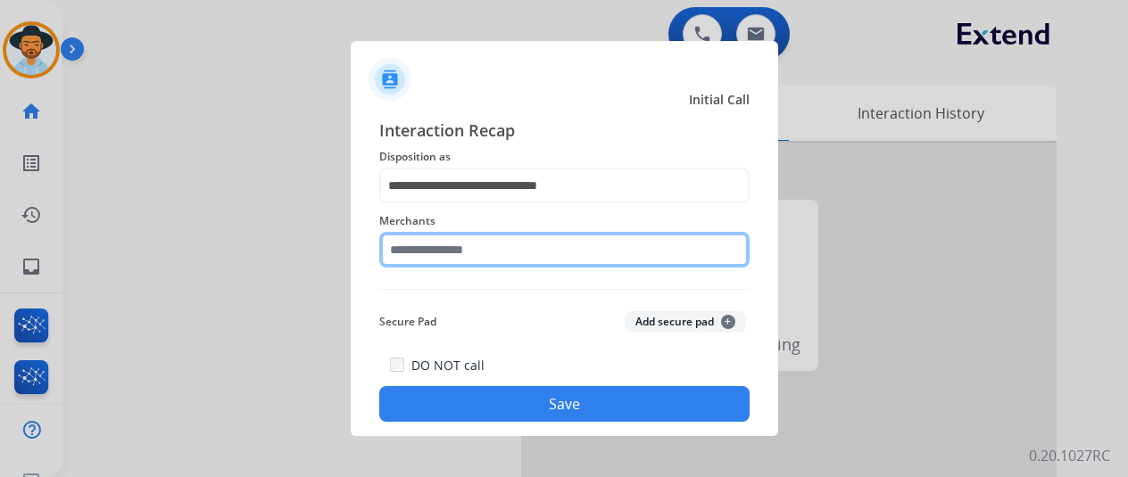
click at [404, 260] on input "text" at bounding box center [564, 250] width 370 height 36
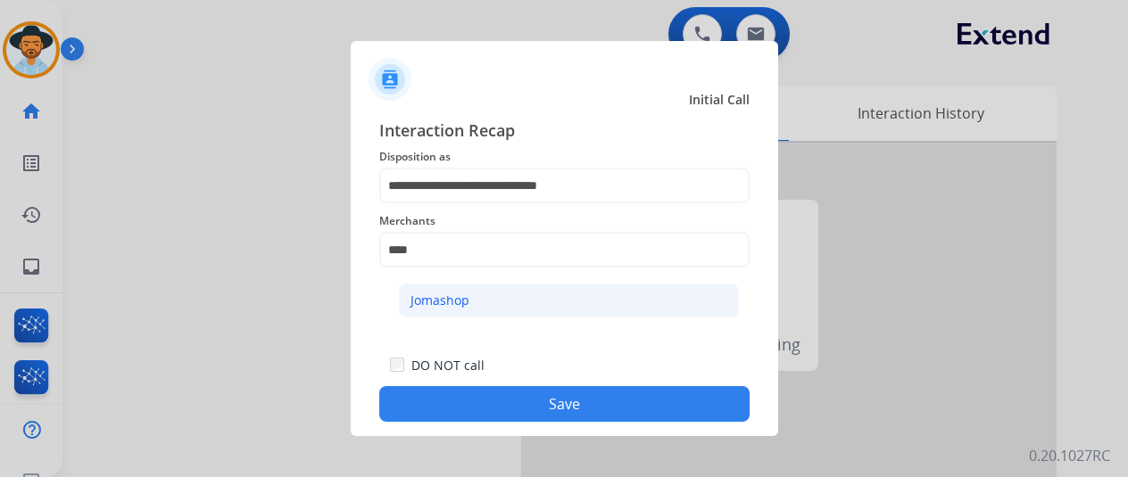
click at [478, 299] on li "Jomashop" at bounding box center [569, 301] width 340 height 34
type input "********"
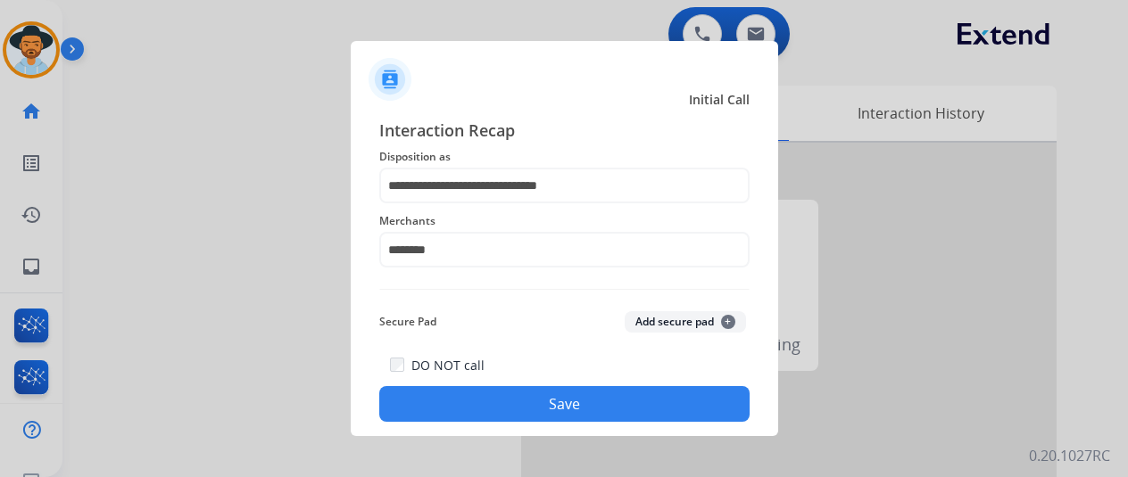
click at [545, 396] on button "Save" at bounding box center [564, 404] width 370 height 36
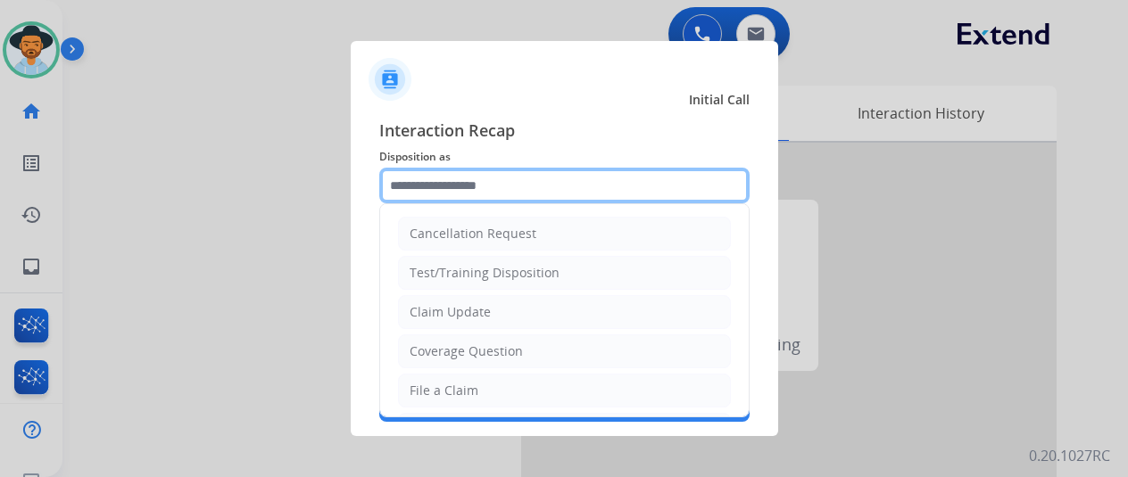
click at [439, 192] on input "text" at bounding box center [564, 186] width 370 height 36
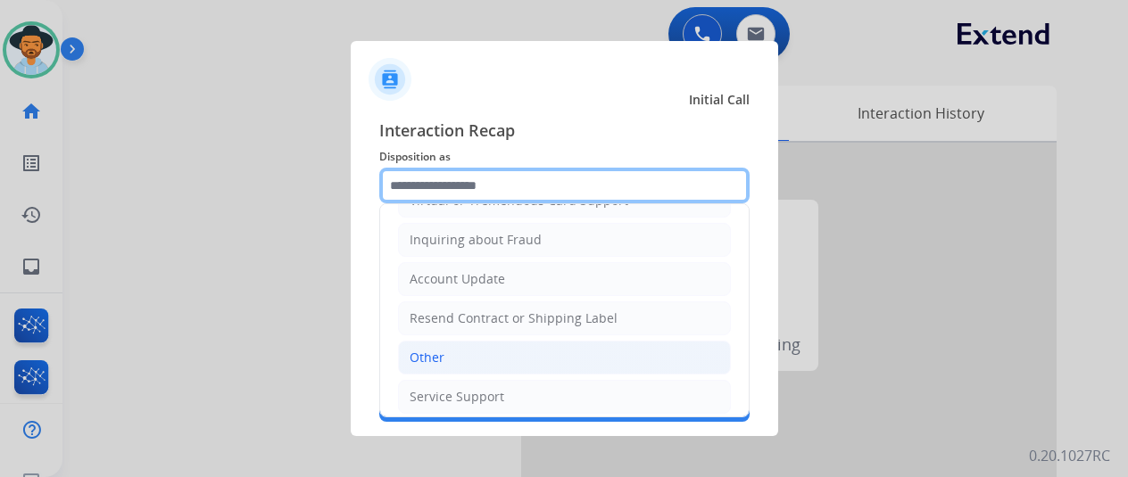
scroll to position [270, 0]
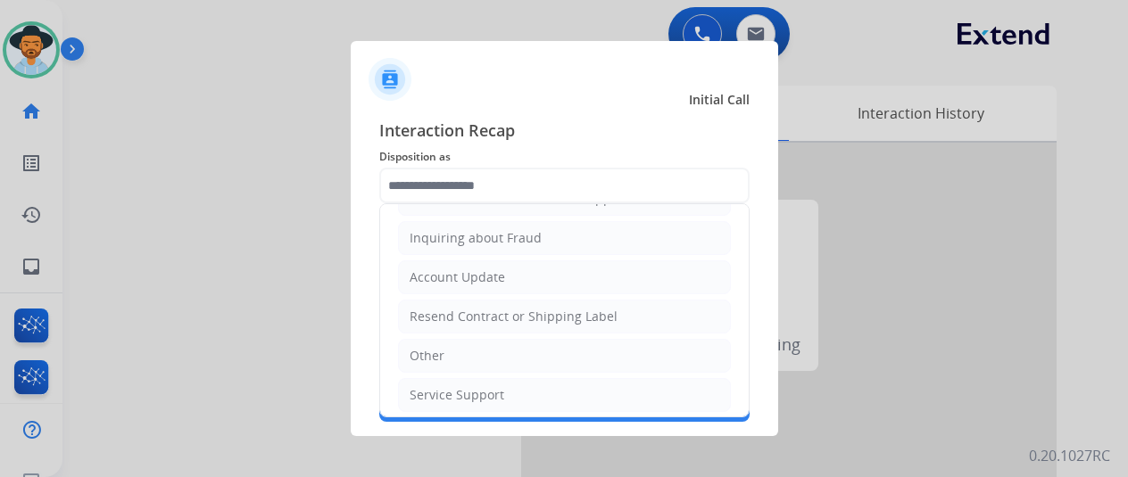
drag, startPoint x: 453, startPoint y: 352, endPoint x: 449, endPoint y: 322, distance: 29.8
click at [453, 351] on li "Other" at bounding box center [564, 356] width 333 height 34
type input "*****"
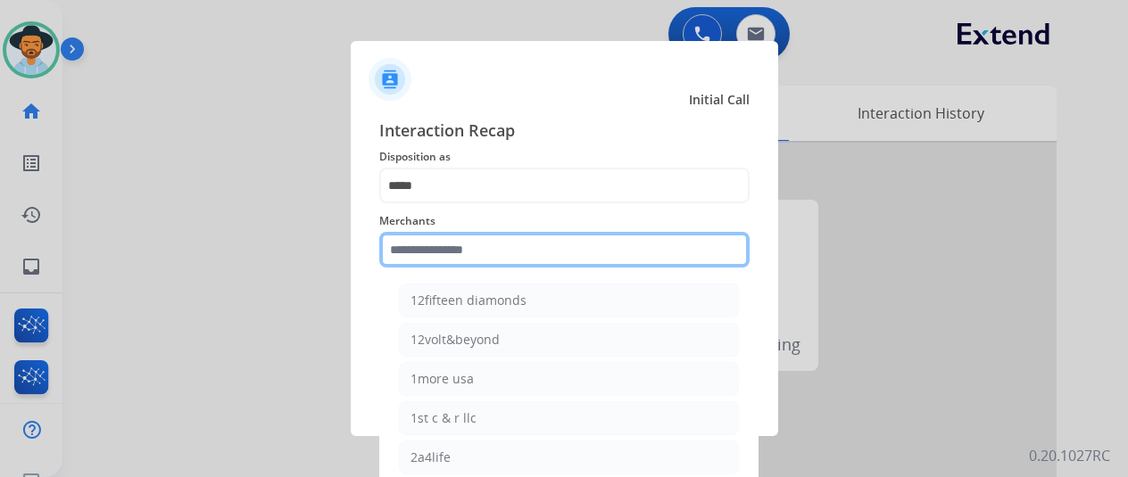
click at [423, 247] on input "text" at bounding box center [564, 250] width 370 height 36
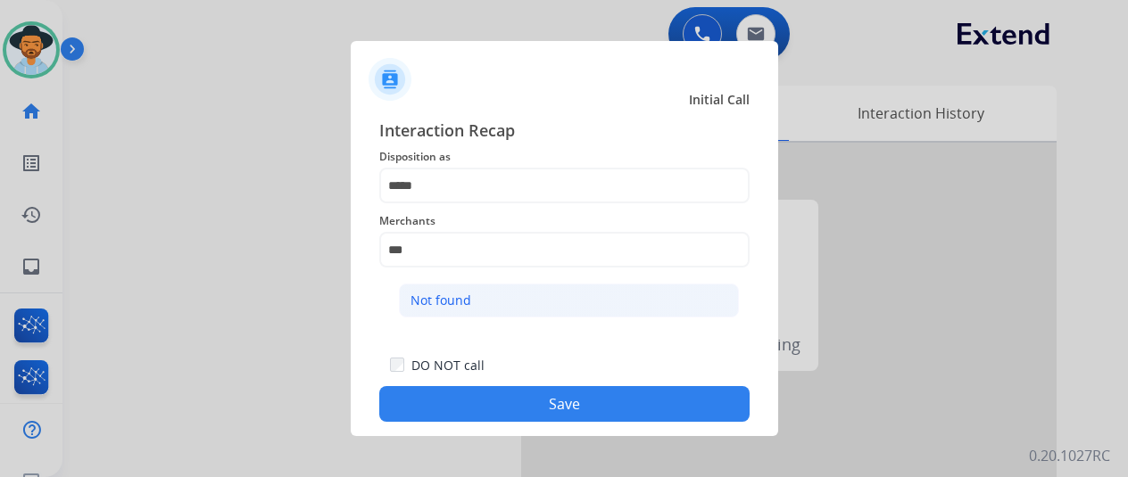
click at [447, 298] on div "Not found" at bounding box center [440, 301] width 61 height 18
type input "*********"
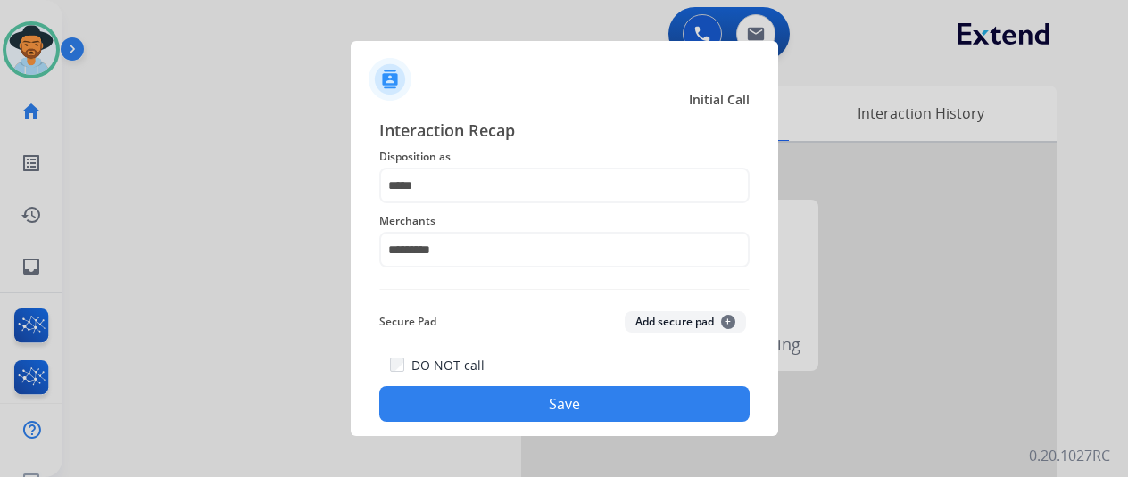
click at [527, 410] on button "Save" at bounding box center [564, 404] width 370 height 36
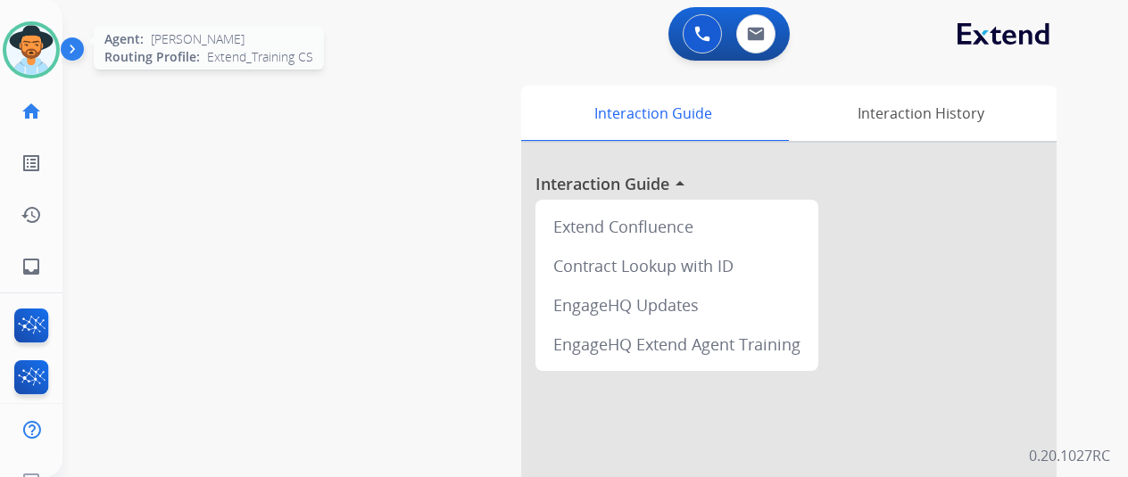
click at [37, 48] on img at bounding box center [31, 50] width 50 height 50
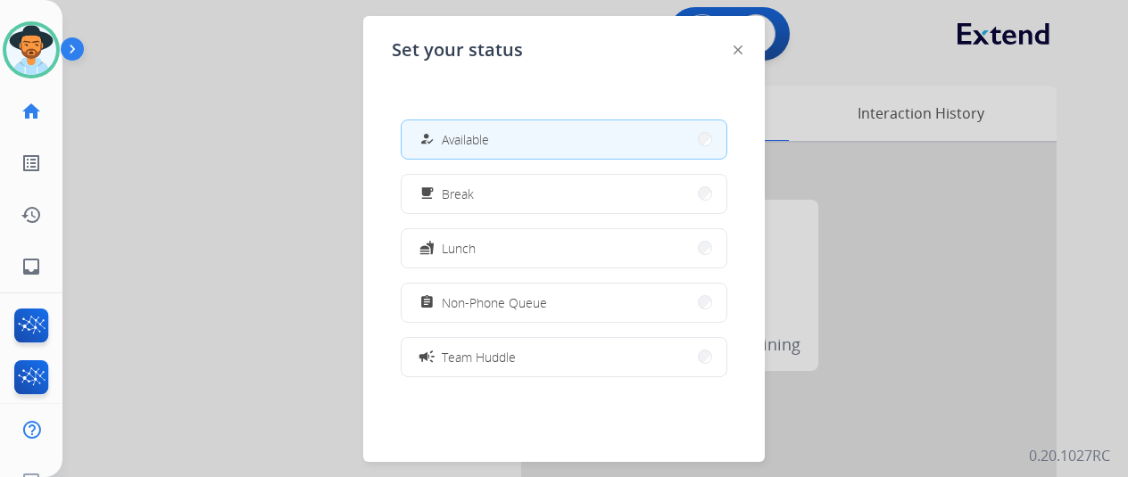
click at [538, 134] on button "how_to_reg Available" at bounding box center [564, 139] width 325 height 38
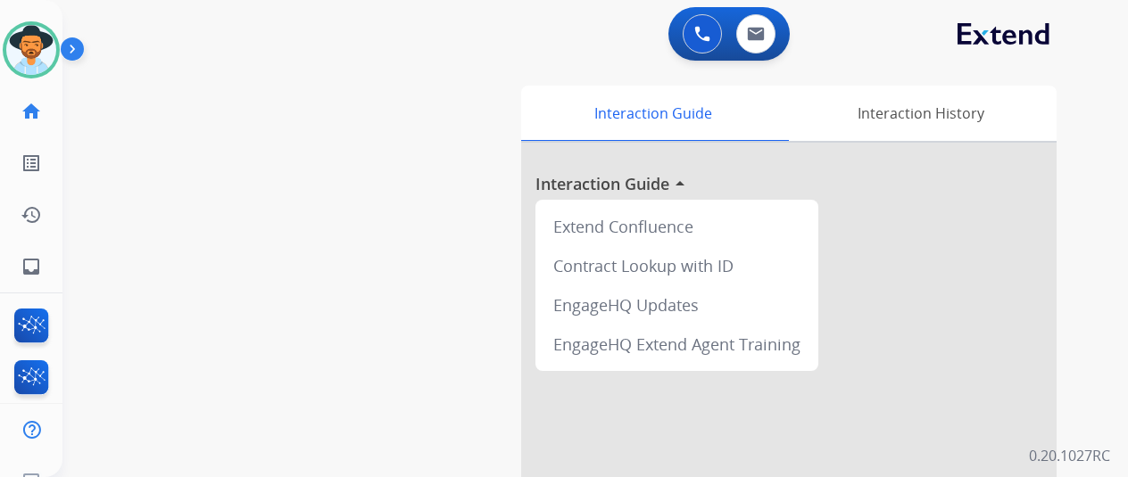
click at [162, 345] on div "swap_horiz Break voice bridge close_fullscreen Connect 3-Way Call merge_type Se…" at bounding box center [573, 436] width 1023 height 744
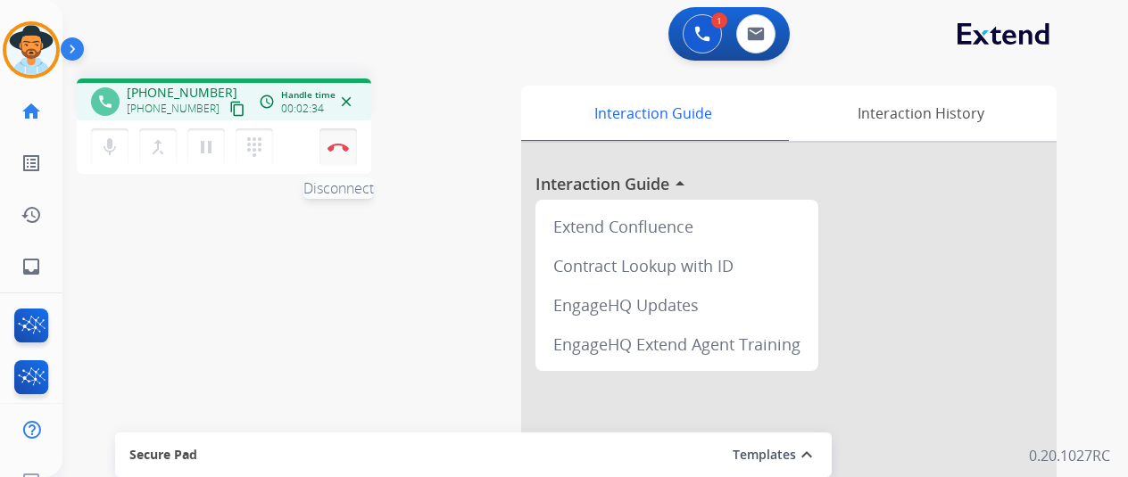
click at [342, 139] on button "Disconnect" at bounding box center [337, 147] width 37 height 37
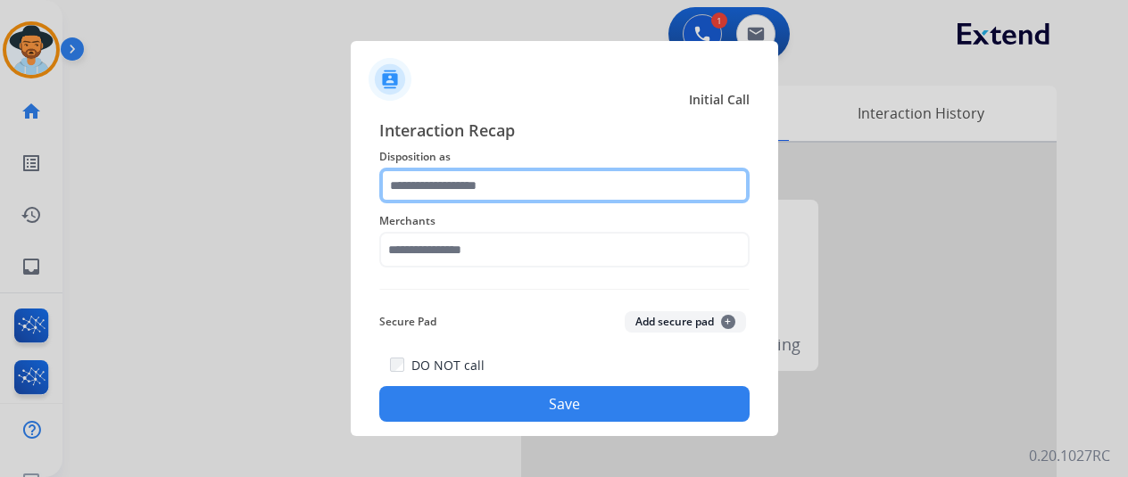
click at [441, 175] on input "text" at bounding box center [564, 186] width 370 height 36
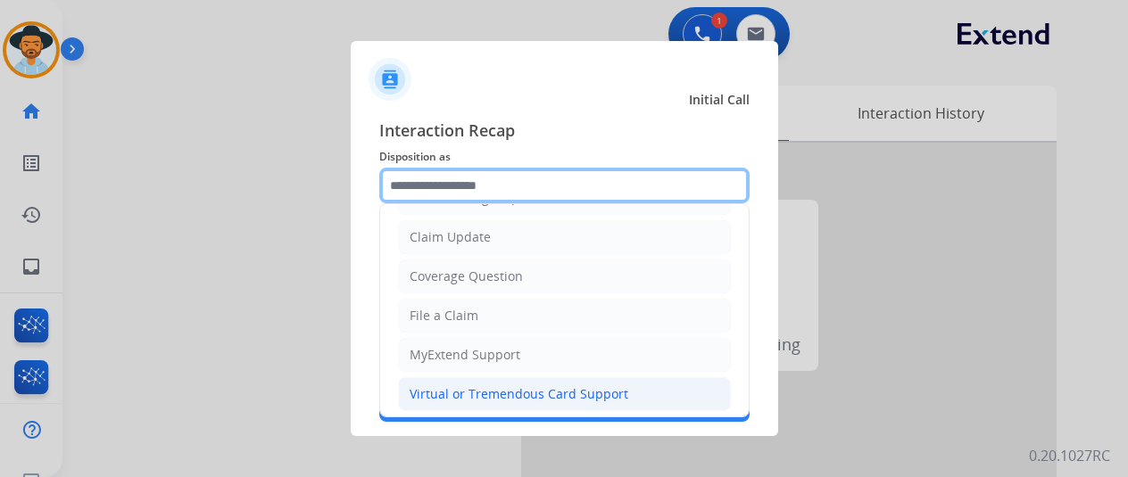
scroll to position [178, 0]
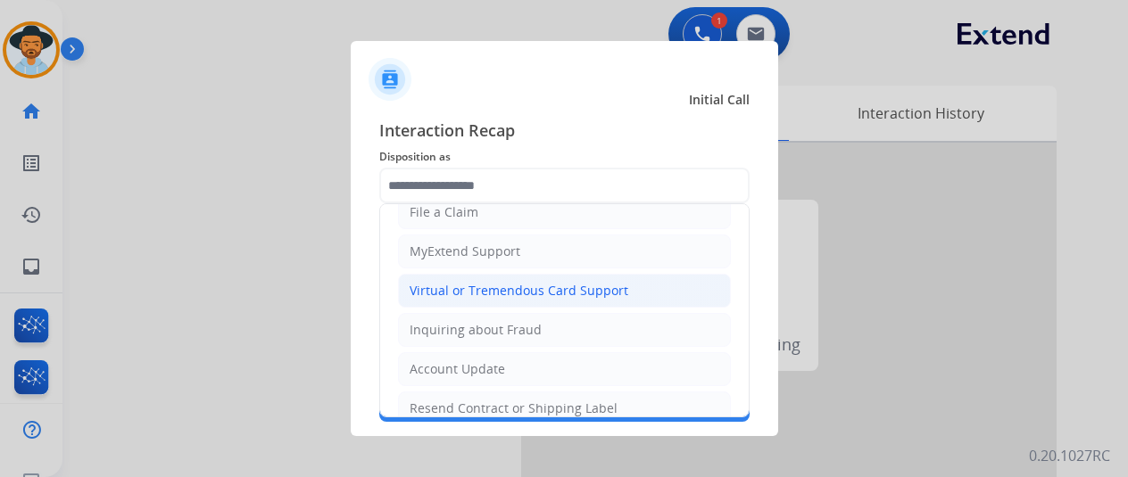
click at [484, 282] on div "Virtual or Tremendous Card Support" at bounding box center [519, 291] width 219 height 18
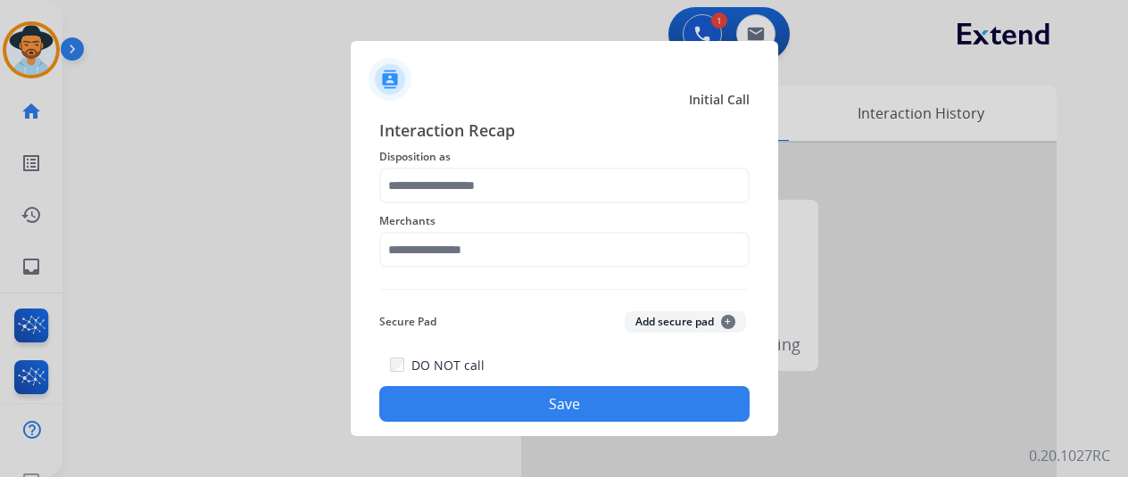
type input "**********"
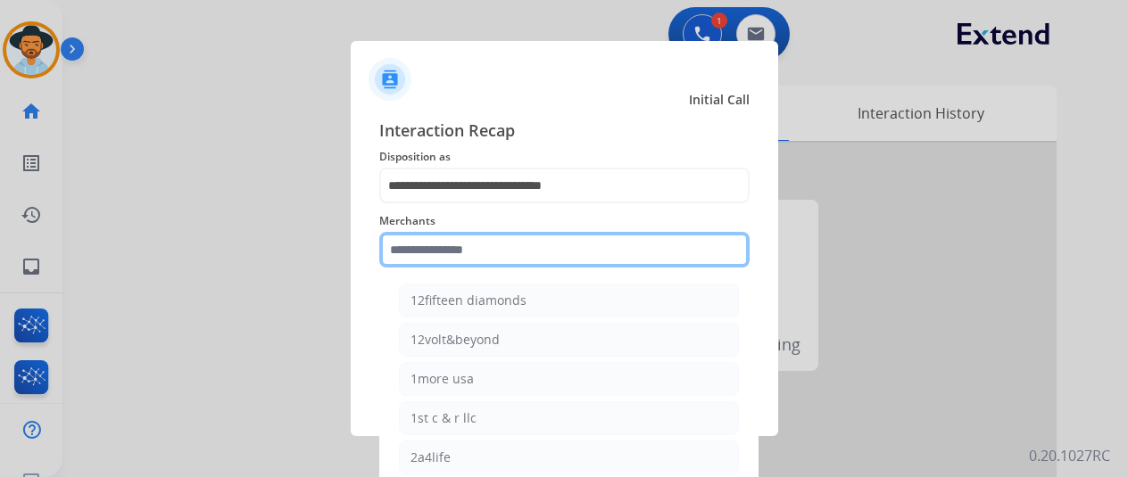
drag, startPoint x: 427, startPoint y: 245, endPoint x: 370, endPoint y: 18, distance: 233.5
click at [423, 212] on div "Merchants 12fifteen diamonds 12volt&beyond 1more usa 1st c & r llc 2a4life 2lou…" at bounding box center [564, 238] width 370 height 71
click at [441, 251] on input "text" at bounding box center [564, 250] width 370 height 36
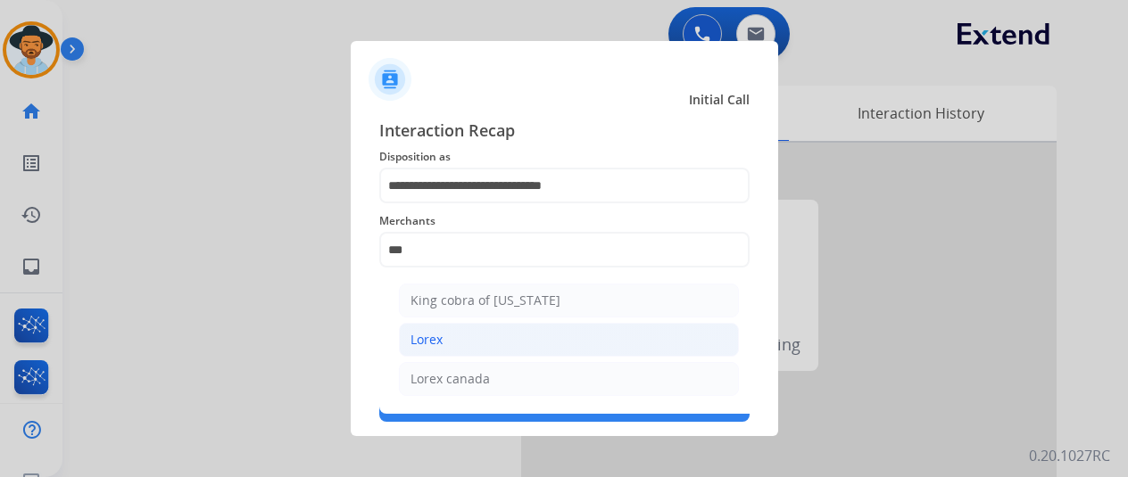
click at [436, 331] on div "Lorex" at bounding box center [426, 340] width 32 height 18
type input "*****"
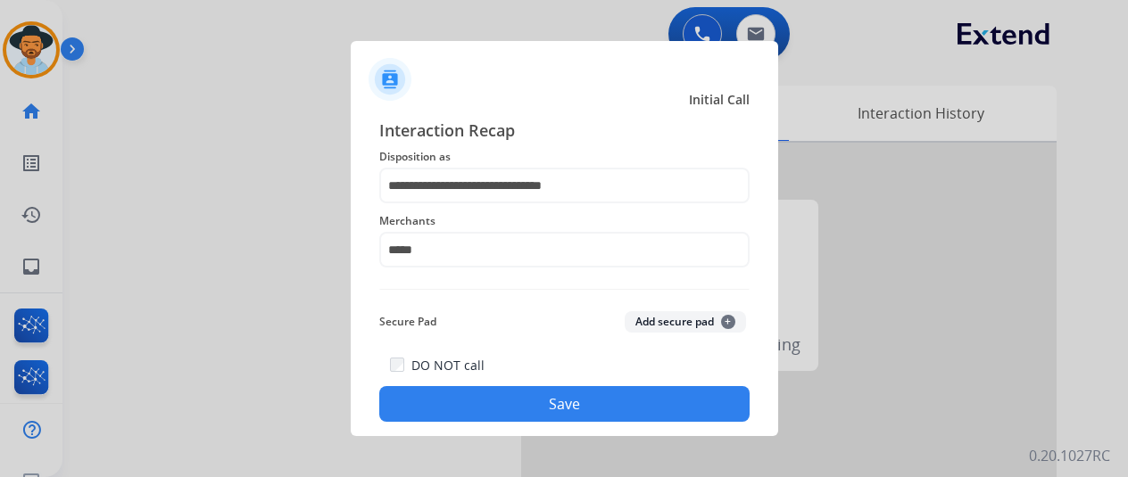
click at [555, 402] on button "Save" at bounding box center [564, 404] width 370 height 36
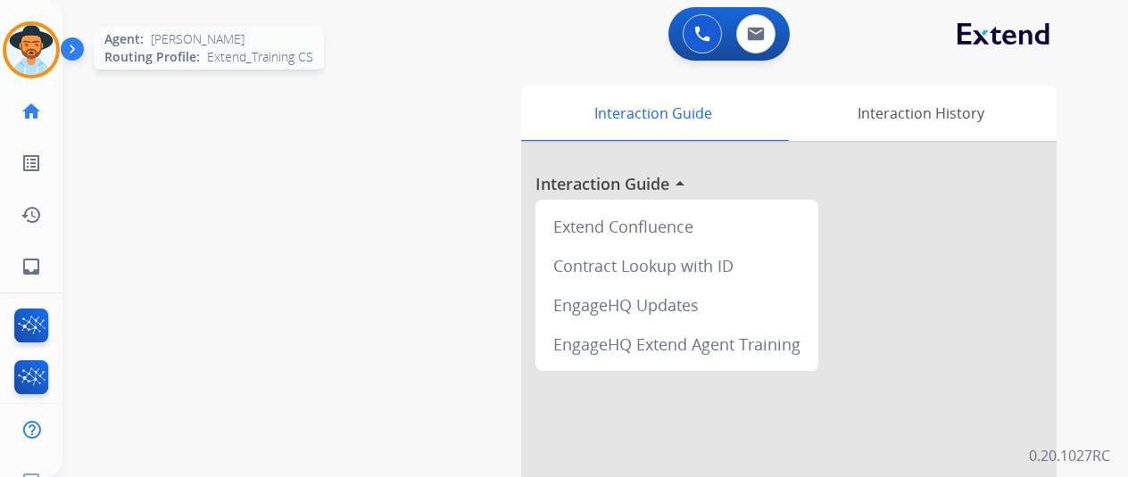
click at [25, 44] on img at bounding box center [31, 50] width 50 height 50
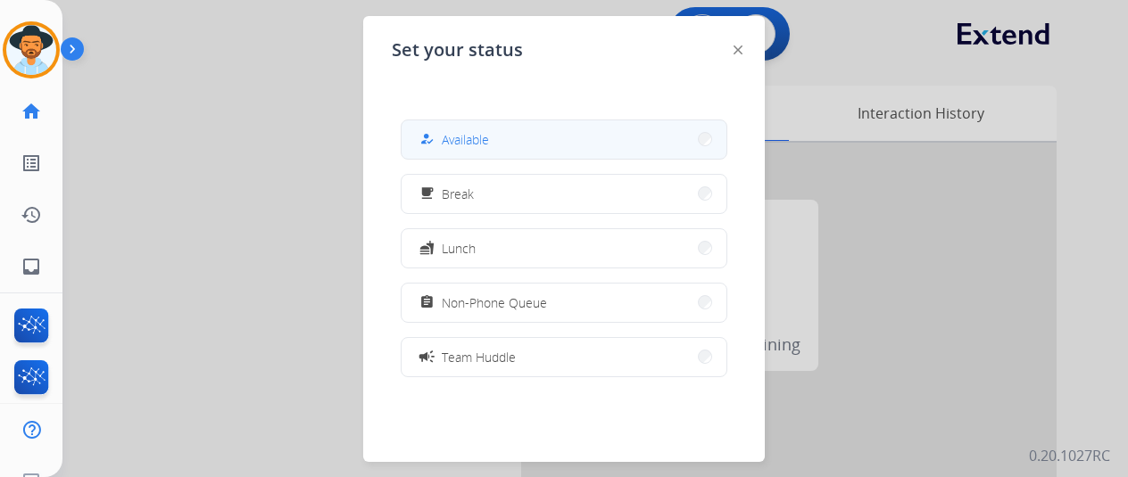
click at [513, 139] on button "how_to_reg Available" at bounding box center [564, 139] width 325 height 38
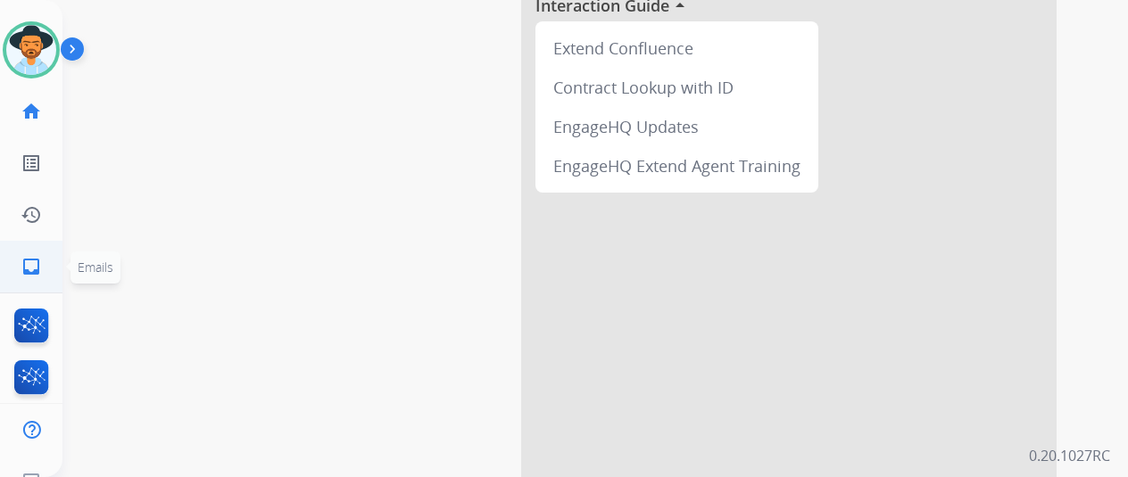
click at [29, 261] on mat-icon "inbox" at bounding box center [31, 266] width 21 height 21
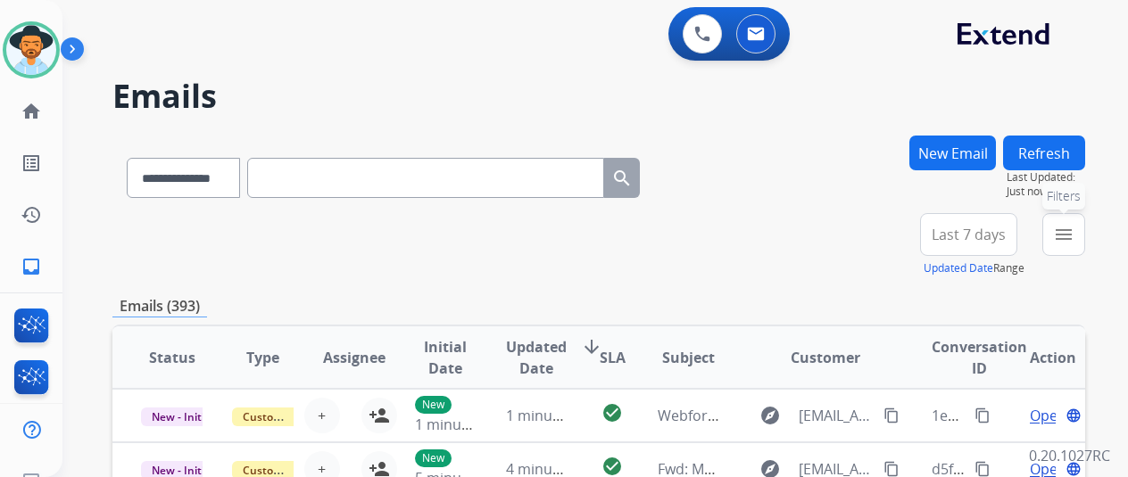
click at [1074, 238] on mat-icon "menu" at bounding box center [1063, 234] width 21 height 21
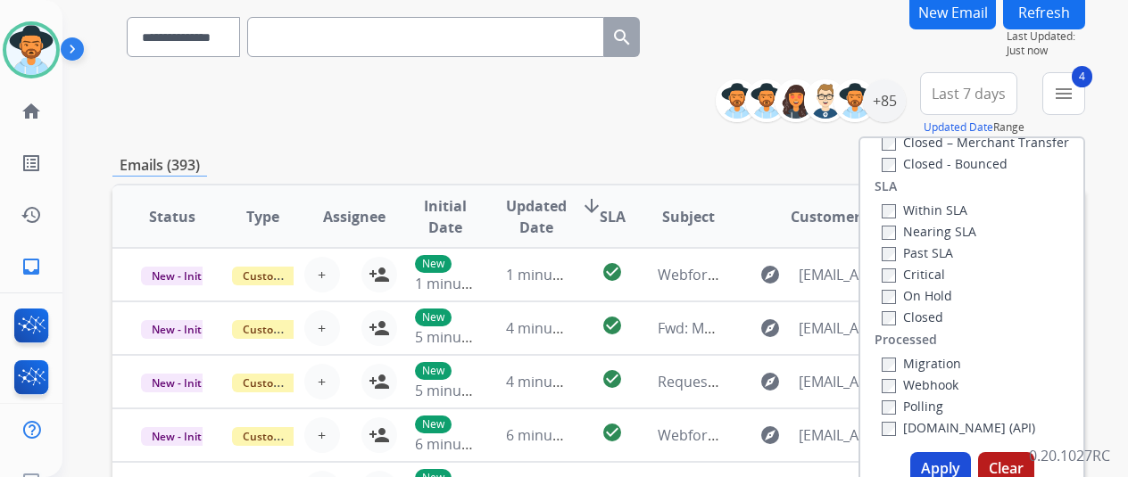
scroll to position [268, 0]
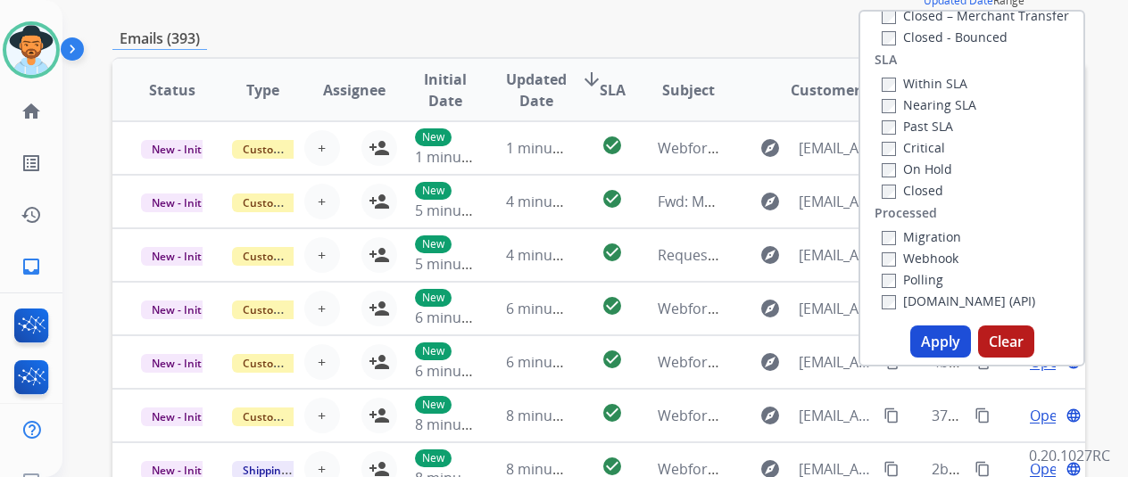
click at [951, 340] on button "Apply" at bounding box center [940, 342] width 61 height 32
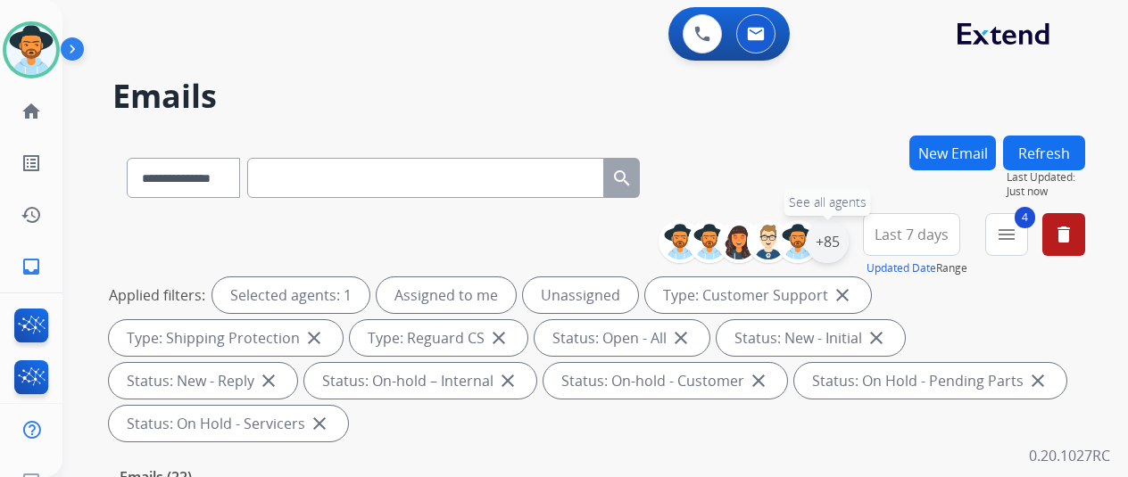
click at [849, 242] on div "+85" at bounding box center [827, 241] width 43 height 43
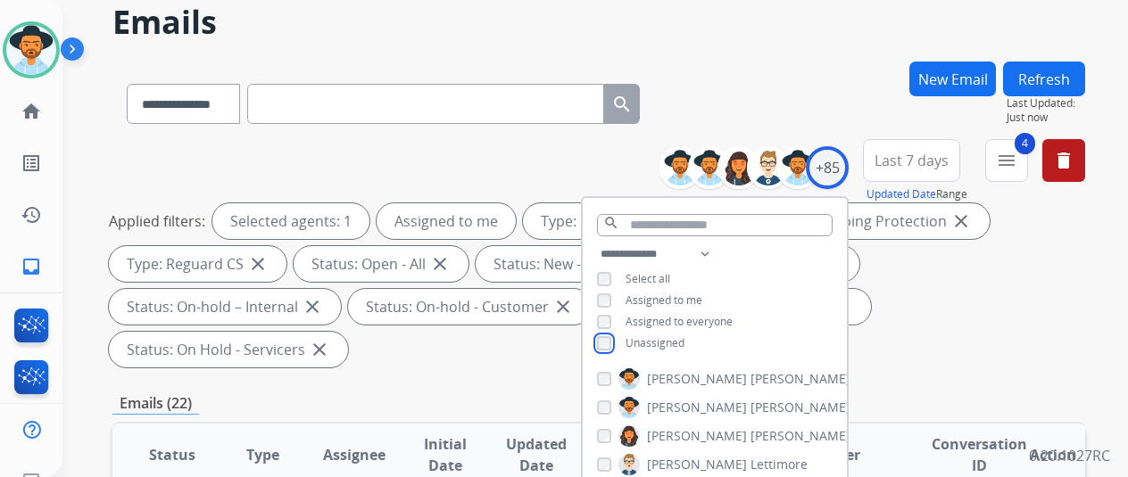
scroll to position [178, 0]
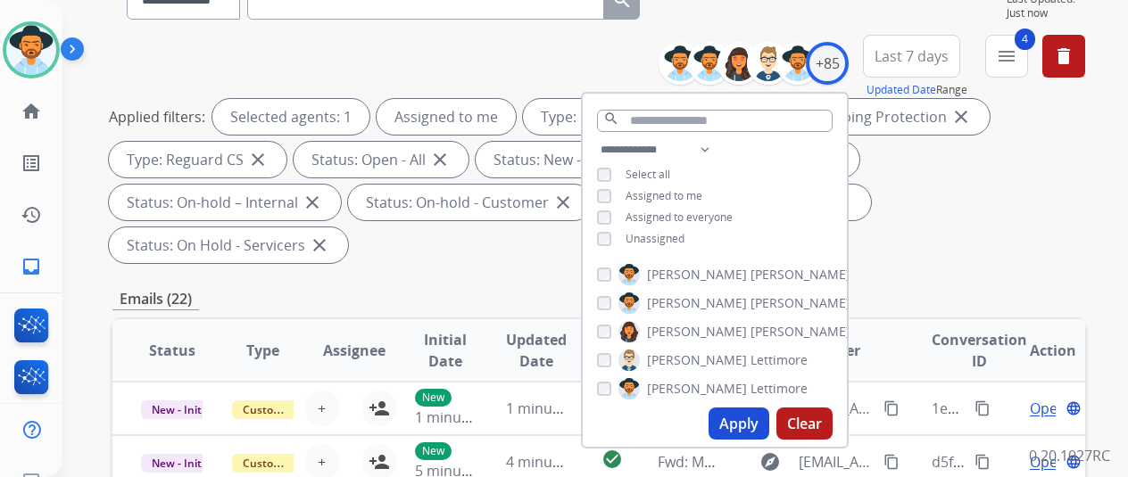
click at [737, 419] on button "Apply" at bounding box center [739, 424] width 61 height 32
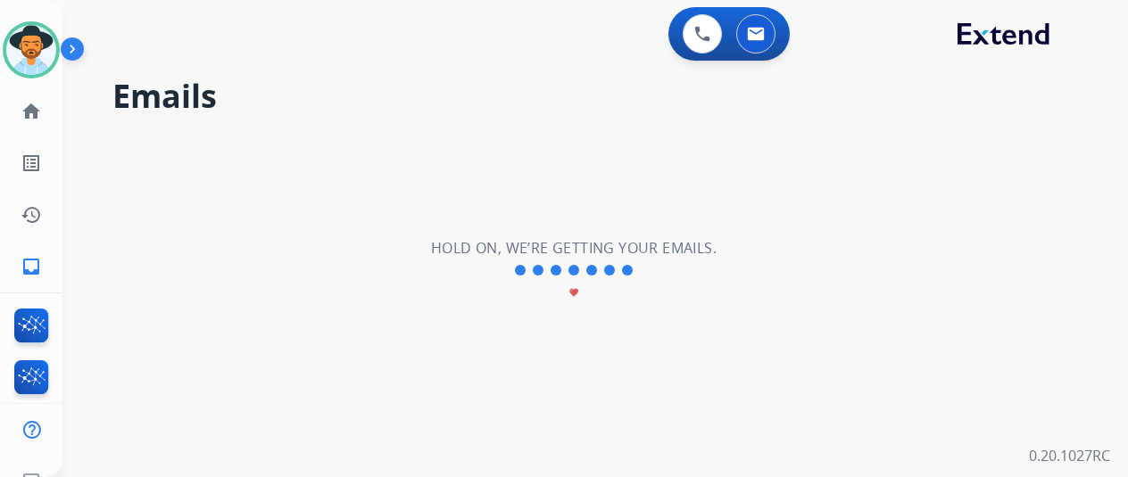
scroll to position [0, 0]
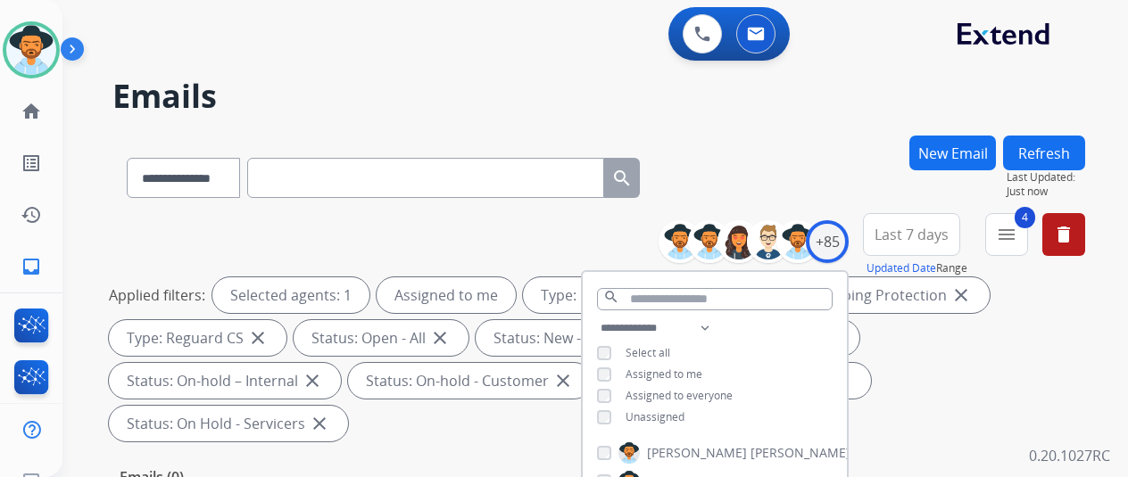
click at [796, 153] on div "**********" at bounding box center [598, 175] width 973 height 78
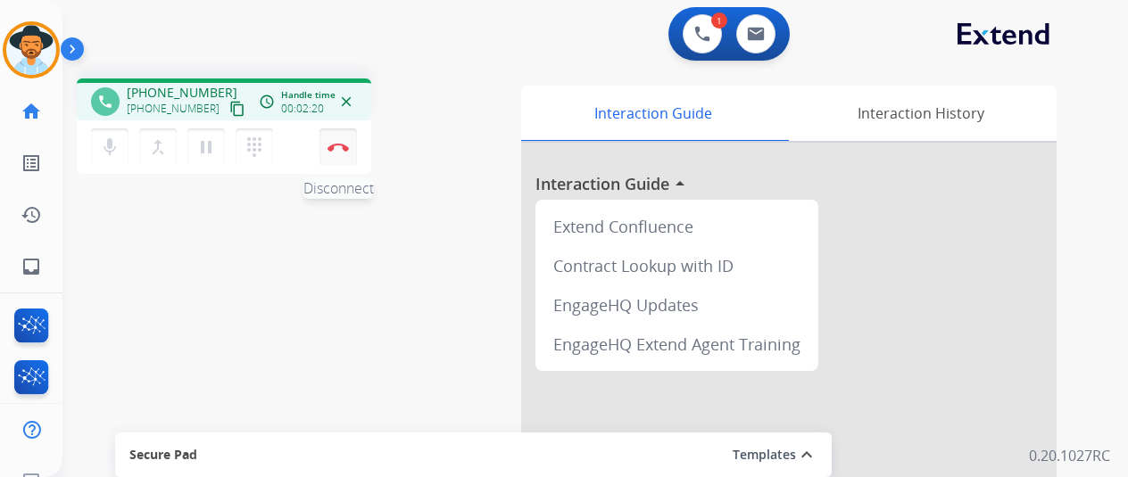
click at [339, 143] on img at bounding box center [338, 147] width 21 height 9
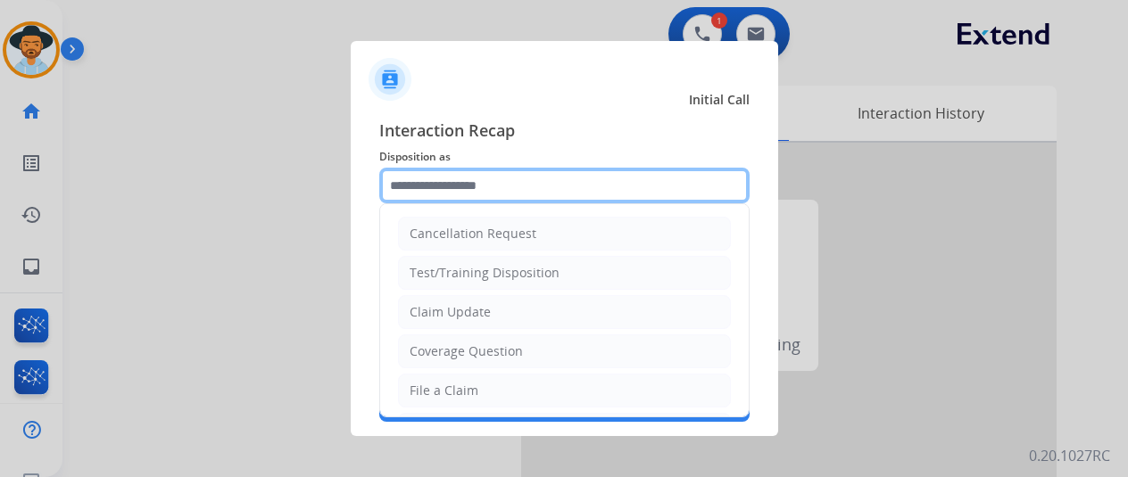
click at [448, 181] on input "text" at bounding box center [564, 186] width 370 height 36
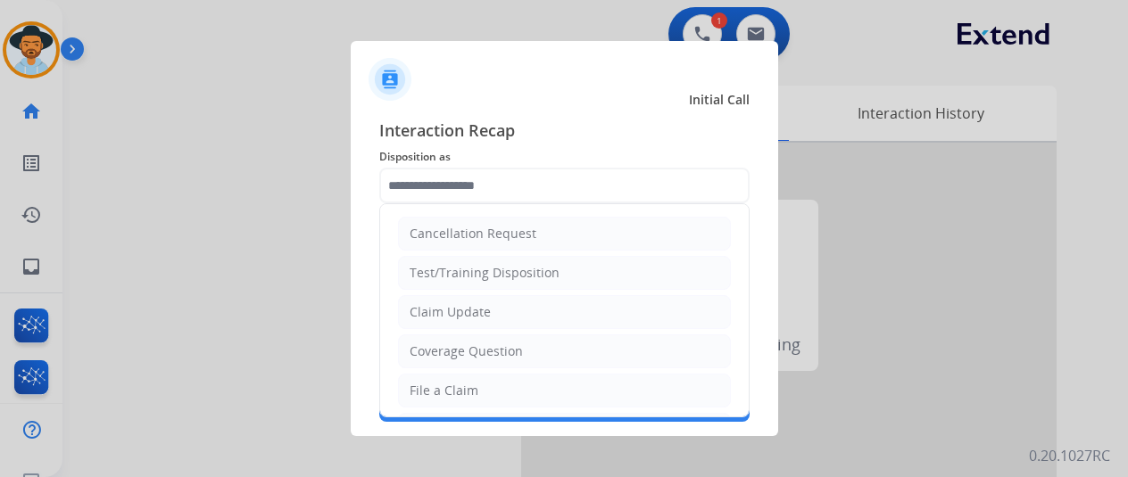
drag, startPoint x: 445, startPoint y: 394, endPoint x: 440, endPoint y: 382, distance: 13.6
click at [441, 394] on div "File a Claim" at bounding box center [444, 391] width 69 height 18
type input "**********"
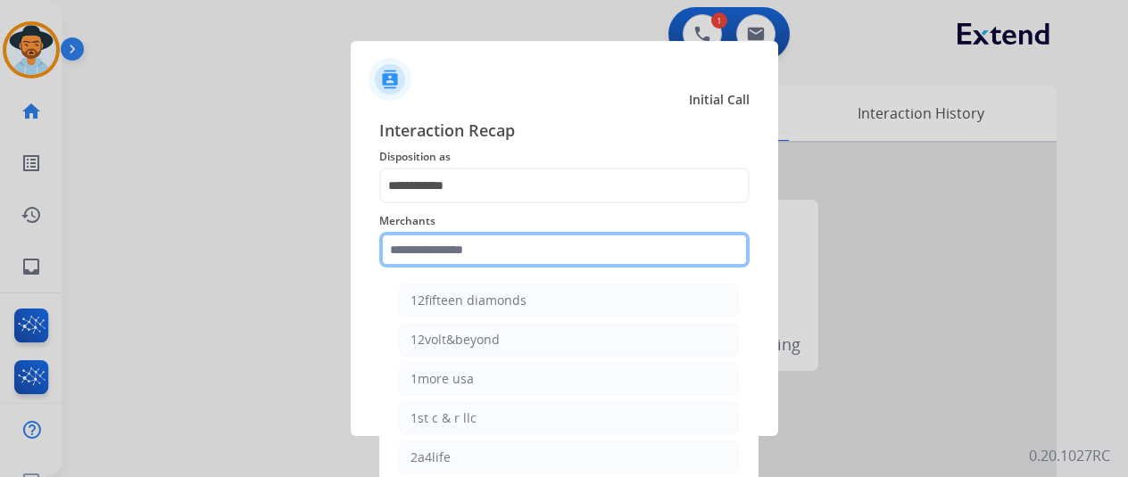
click at [456, 254] on input "text" at bounding box center [564, 250] width 370 height 36
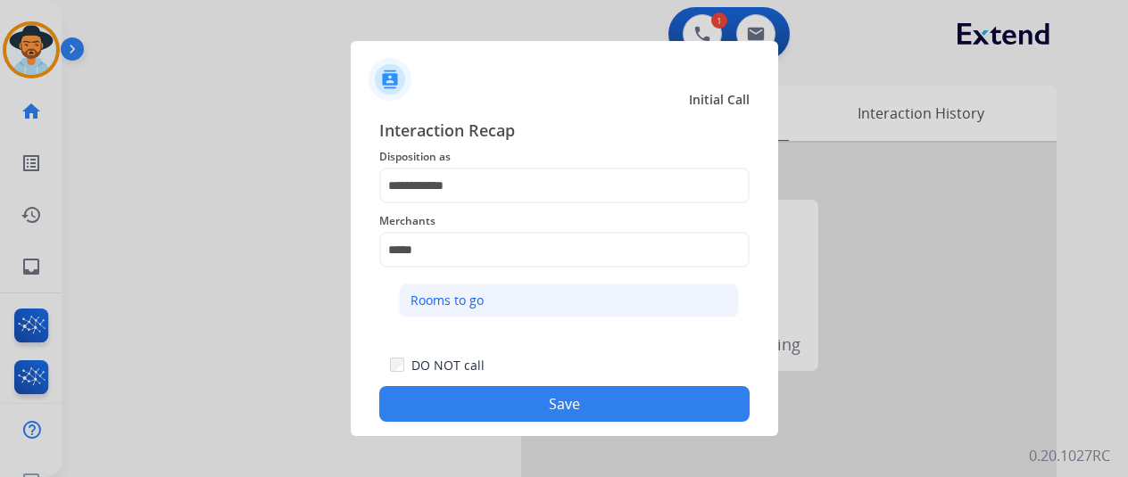
click at [510, 288] on li "Rooms to go" at bounding box center [569, 301] width 340 height 34
type input "**********"
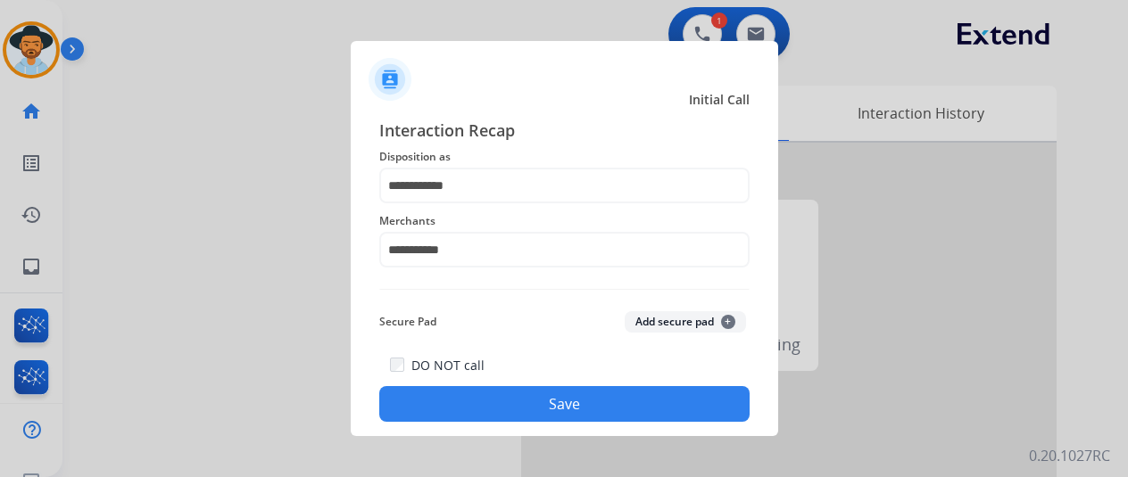
click at [531, 410] on button "Save" at bounding box center [564, 404] width 370 height 36
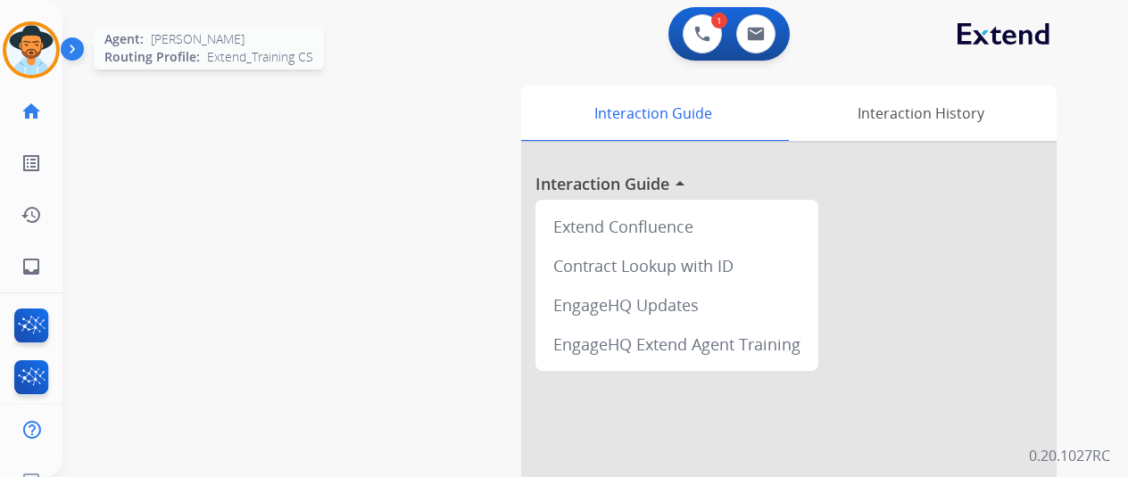
click at [33, 46] on img at bounding box center [31, 50] width 50 height 50
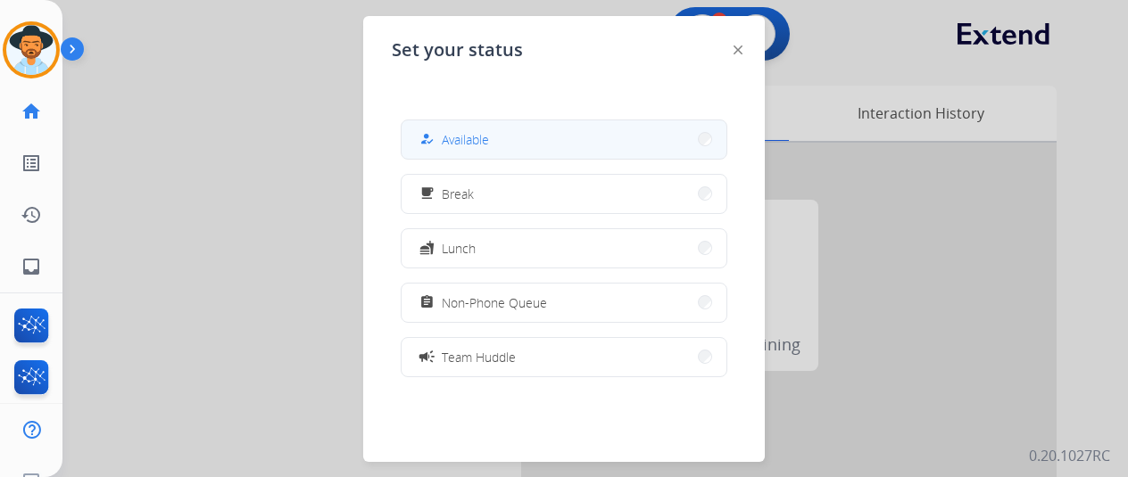
click at [449, 142] on span "Available" at bounding box center [465, 139] width 47 height 19
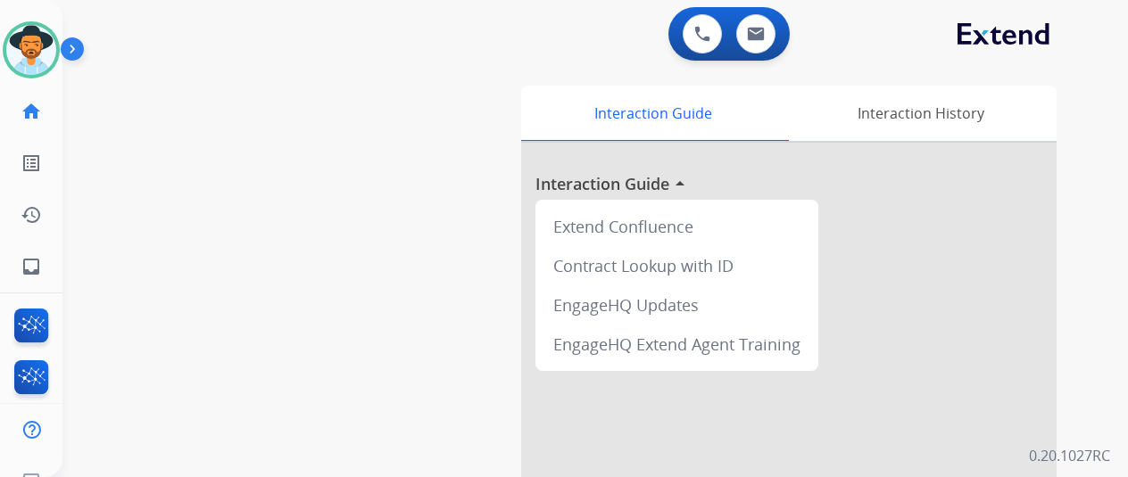
drag, startPoint x: 235, startPoint y: 206, endPoint x: 229, endPoint y: 197, distance: 10.4
click at [234, 203] on div "swap_horiz Break voice bridge close_fullscreen Connect 3-Way Call merge_type Se…" at bounding box center [573, 436] width 1023 height 744
click at [29, 269] on mat-icon "inbox" at bounding box center [31, 266] width 21 height 21
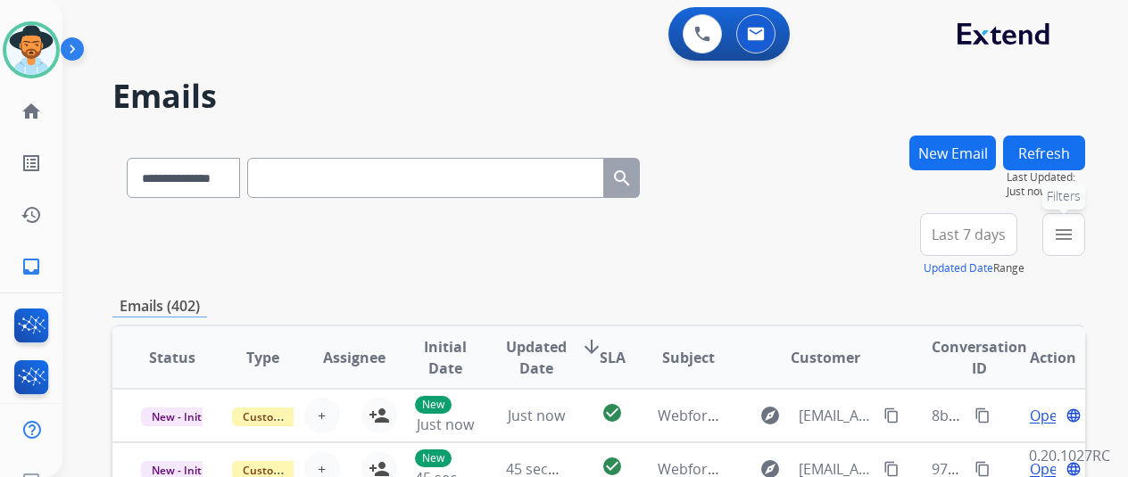
click at [1076, 221] on button "menu Filters" at bounding box center [1063, 234] width 43 height 43
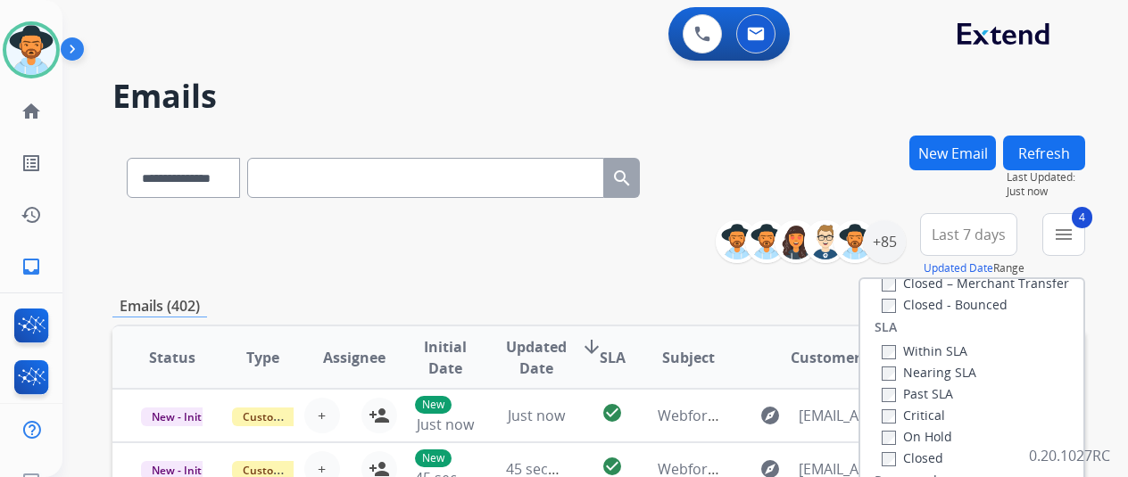
scroll to position [268, 0]
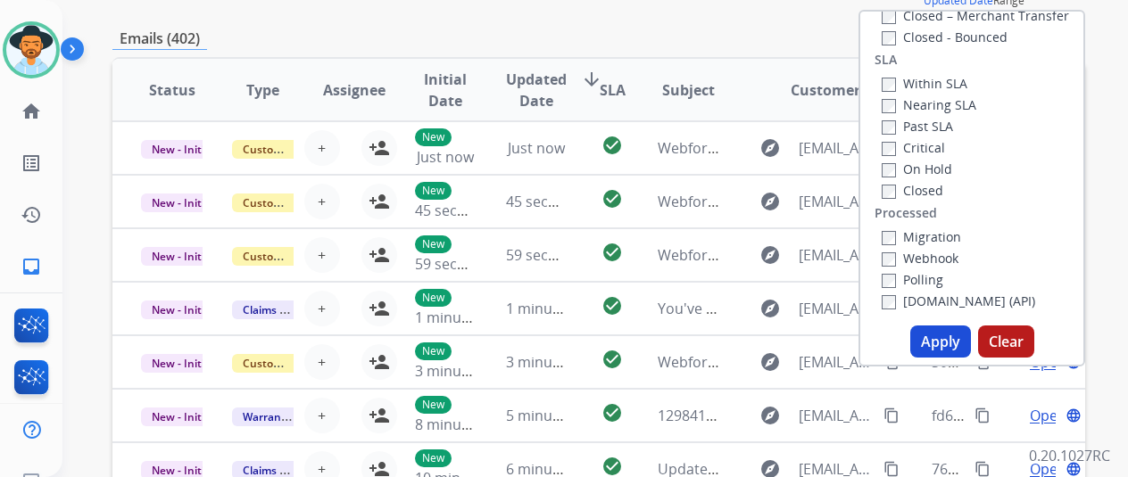
click at [944, 344] on button "Apply" at bounding box center [940, 342] width 61 height 32
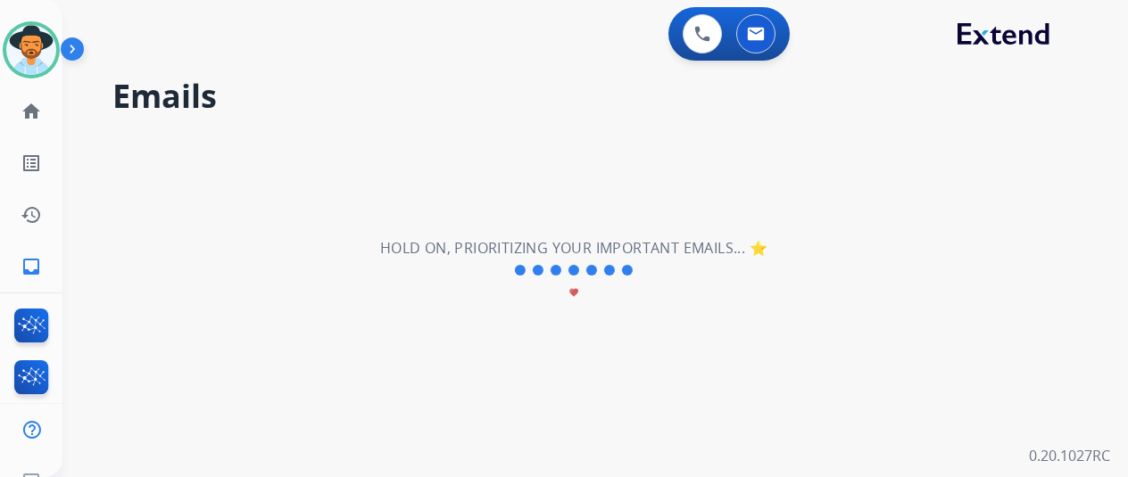
scroll to position [0, 0]
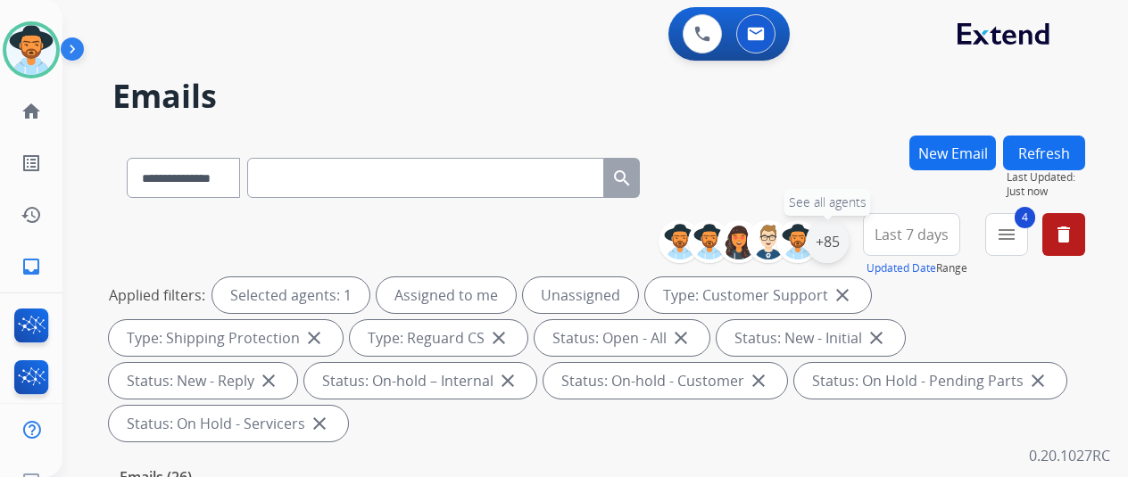
click at [849, 235] on div "+85" at bounding box center [827, 241] width 43 height 43
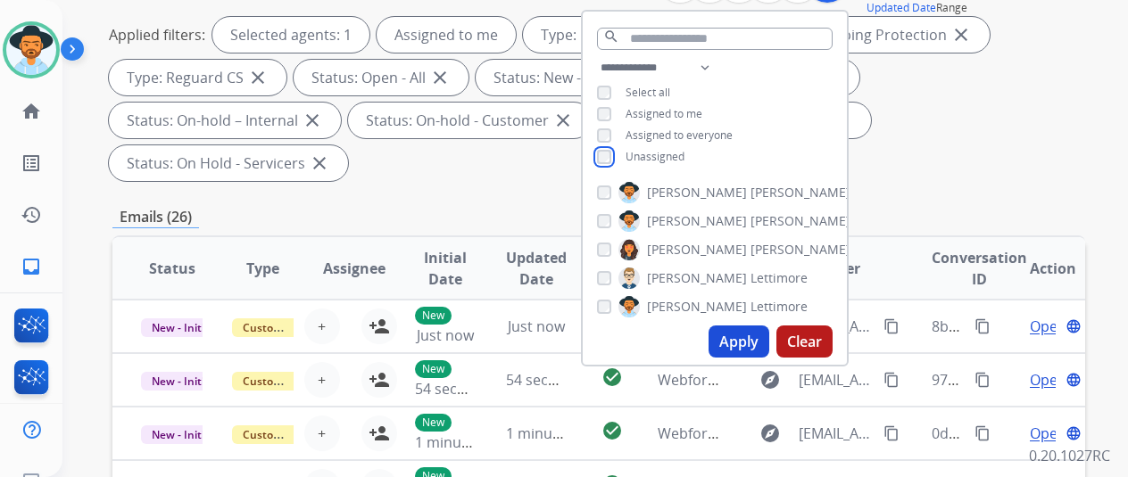
scroll to position [268, 0]
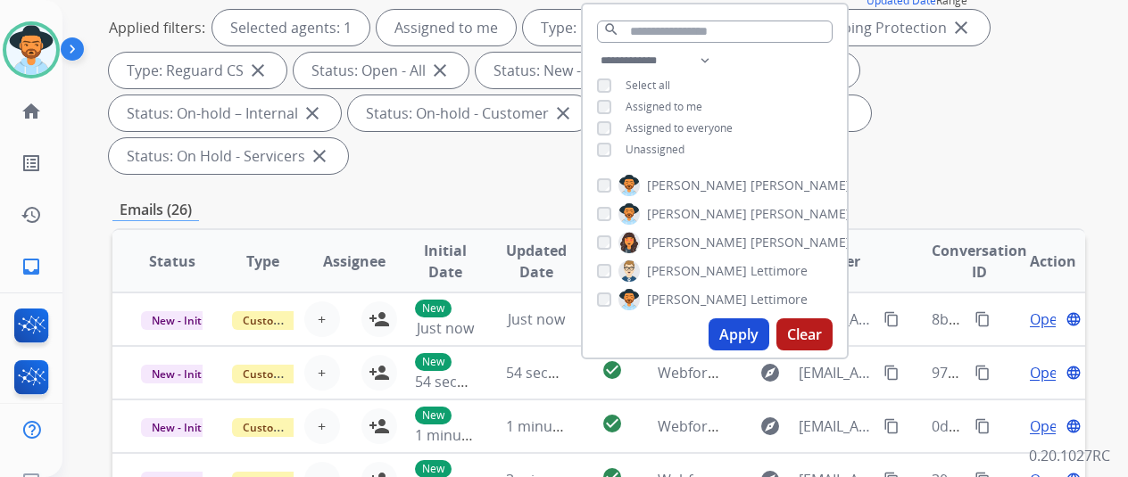
click at [734, 332] on button "Apply" at bounding box center [739, 335] width 61 height 32
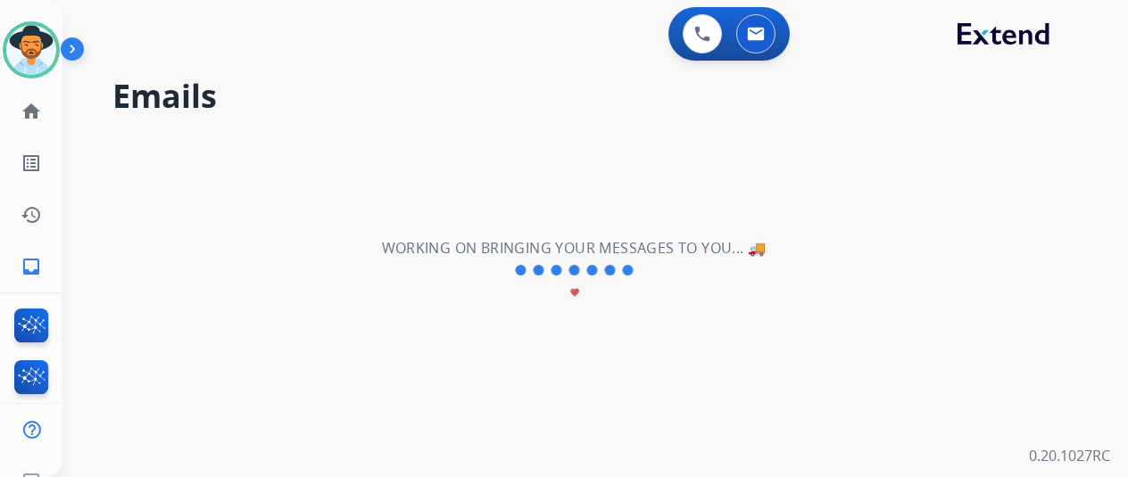
scroll to position [0, 0]
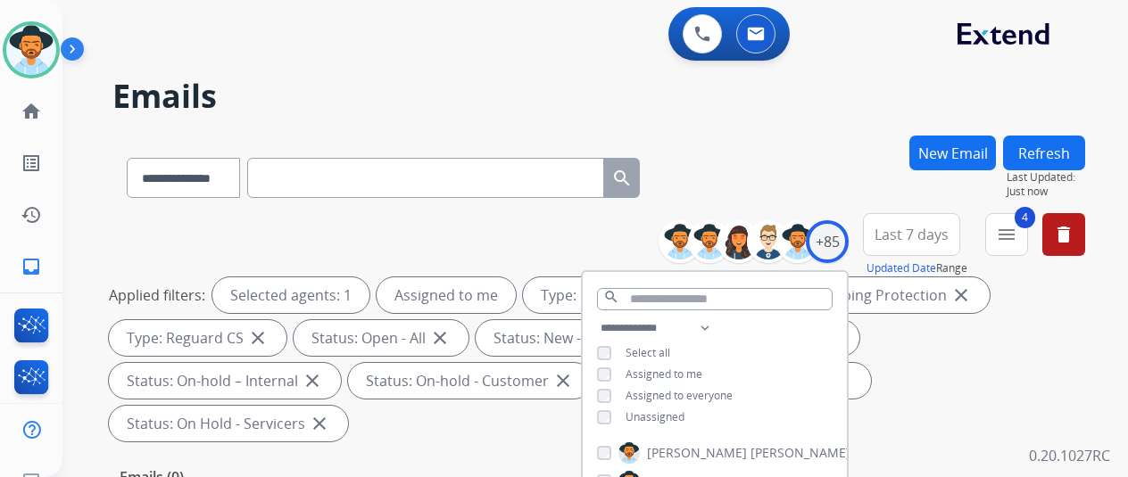
click at [815, 126] on div "**********" at bounding box center [573, 302] width 1023 height 477
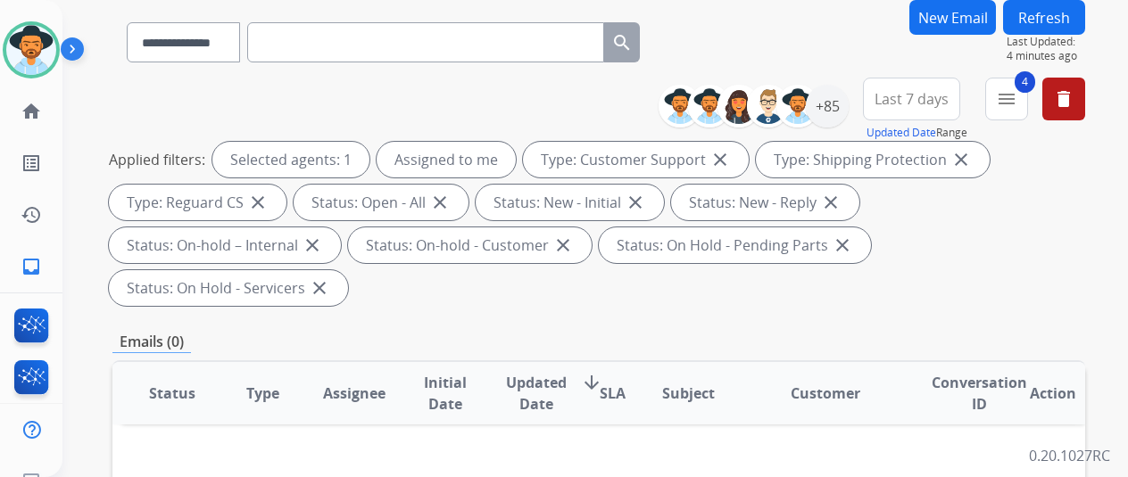
scroll to position [268, 0]
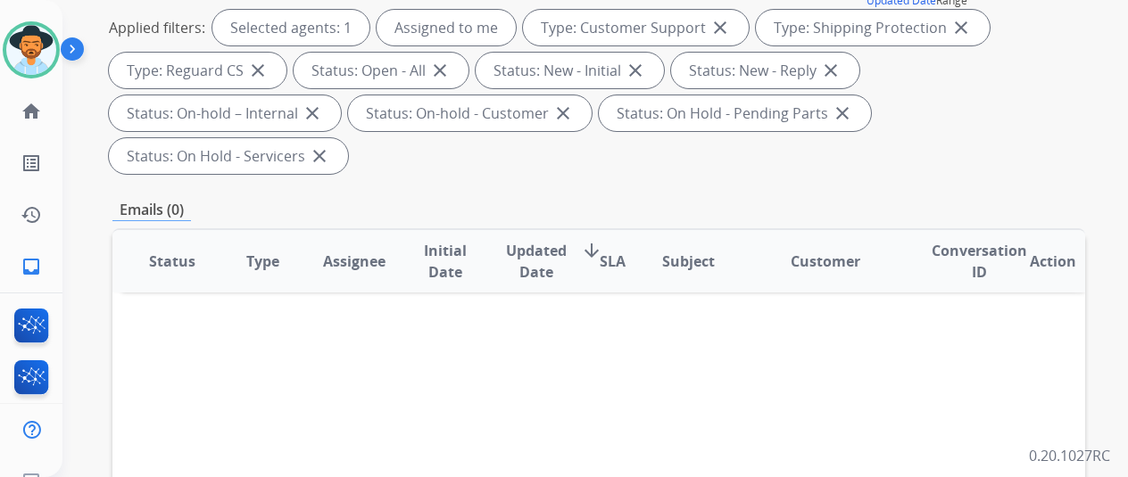
click at [28, 265] on mat-icon "inbox" at bounding box center [31, 266] width 21 height 21
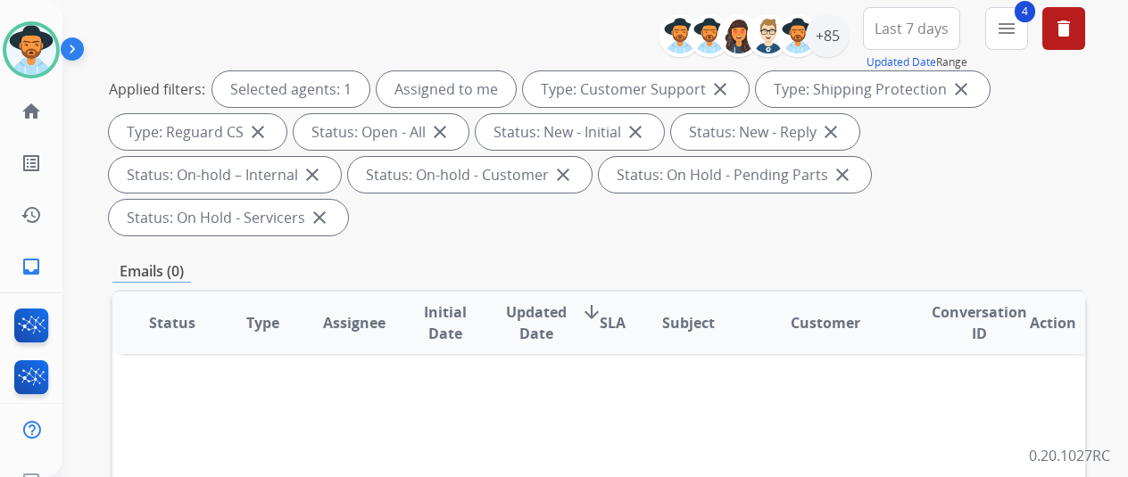
scroll to position [89, 0]
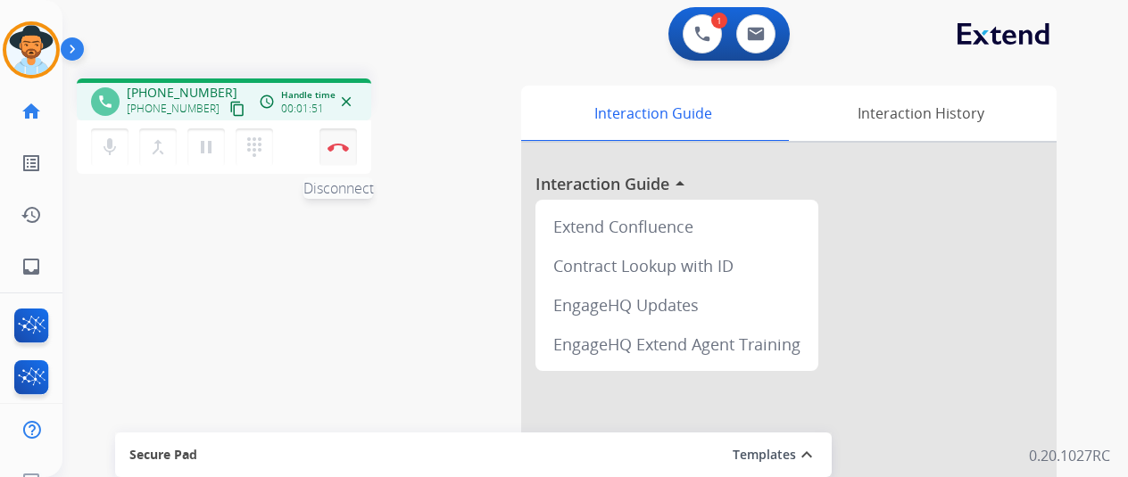
click at [334, 144] on img at bounding box center [338, 147] width 21 height 9
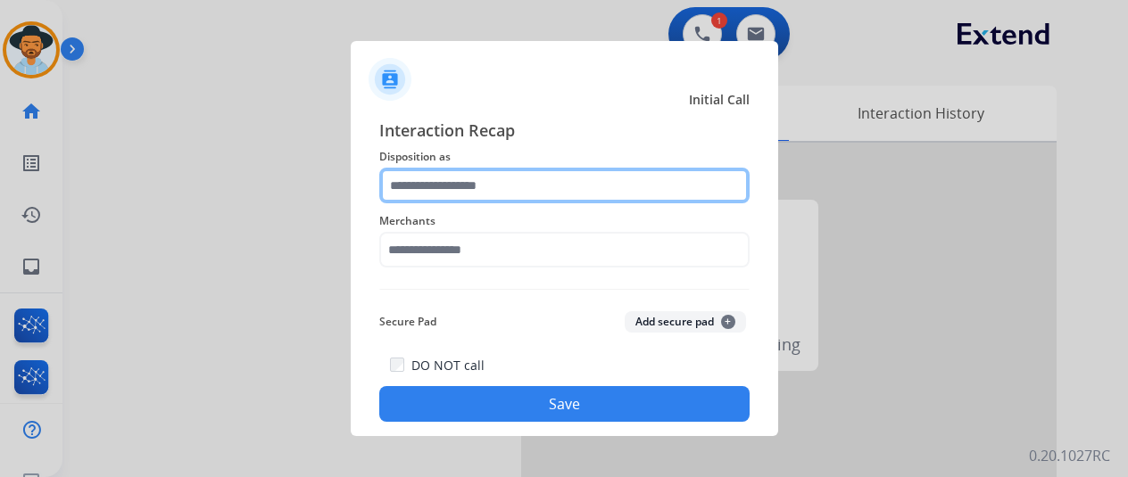
click at [419, 190] on input "text" at bounding box center [564, 186] width 370 height 36
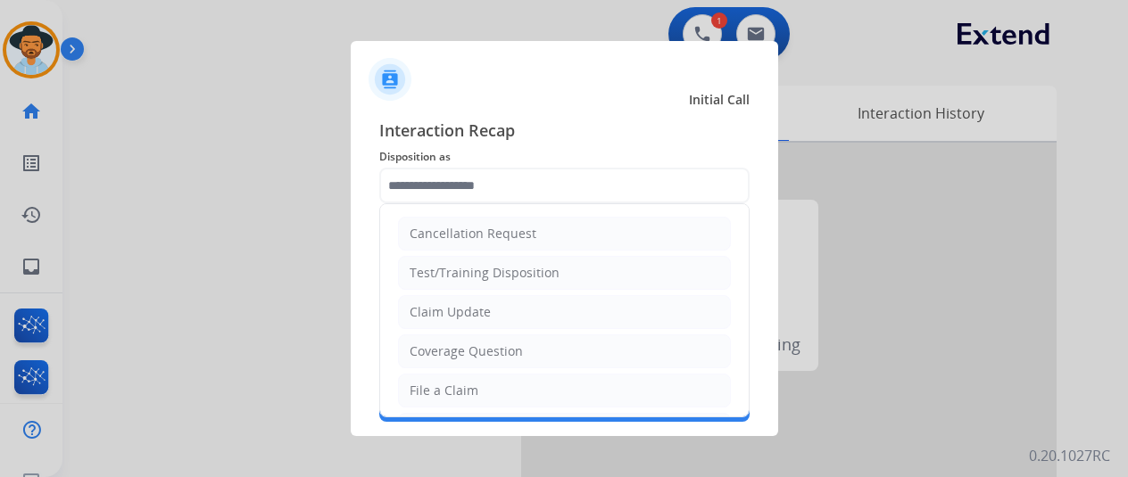
drag, startPoint x: 426, startPoint y: 397, endPoint x: 427, endPoint y: 357, distance: 40.2
click at [427, 394] on li "File a Claim" at bounding box center [564, 391] width 333 height 34
type input "**********"
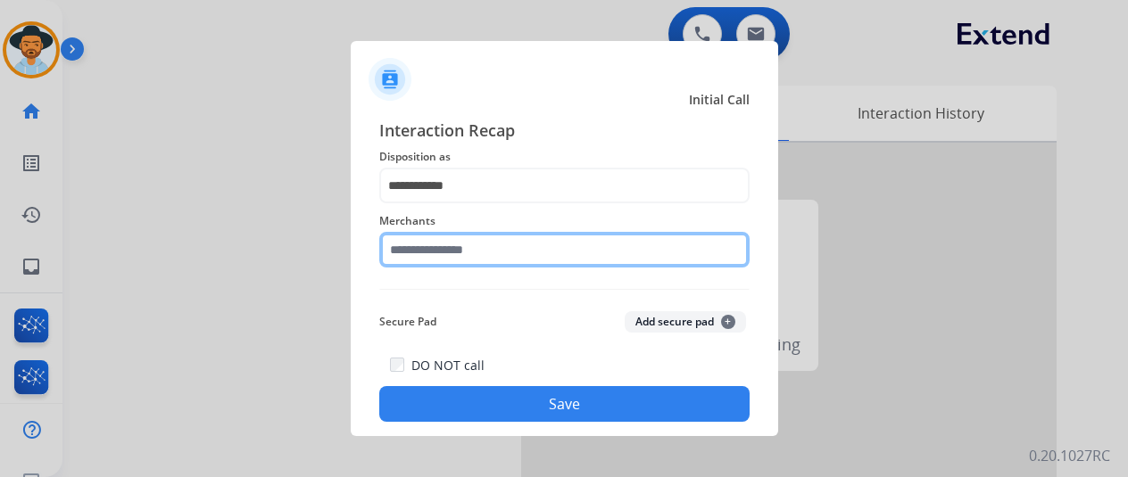
click at [411, 251] on input "text" at bounding box center [564, 250] width 370 height 36
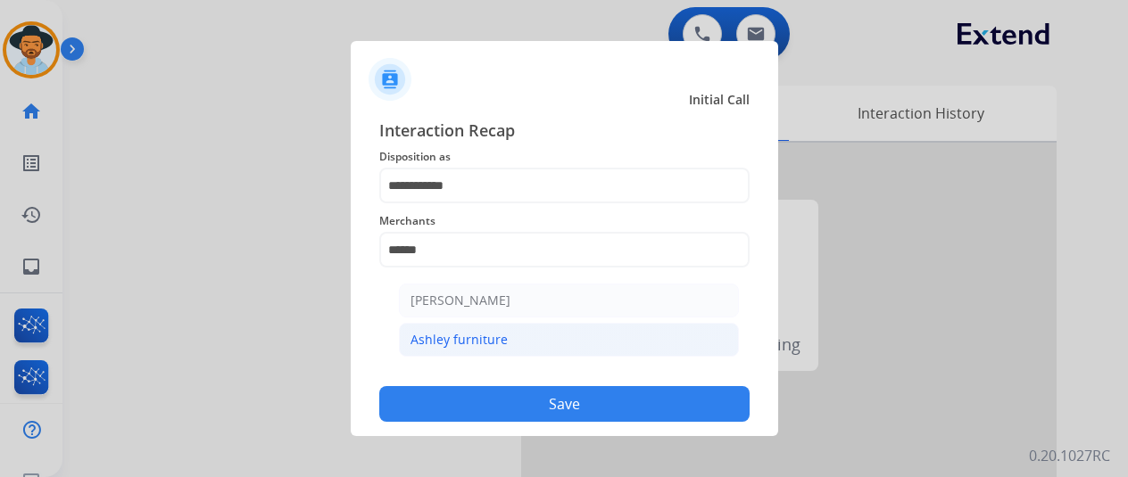
click at [471, 342] on div "Ashley furniture" at bounding box center [458, 340] width 97 height 18
type input "**********"
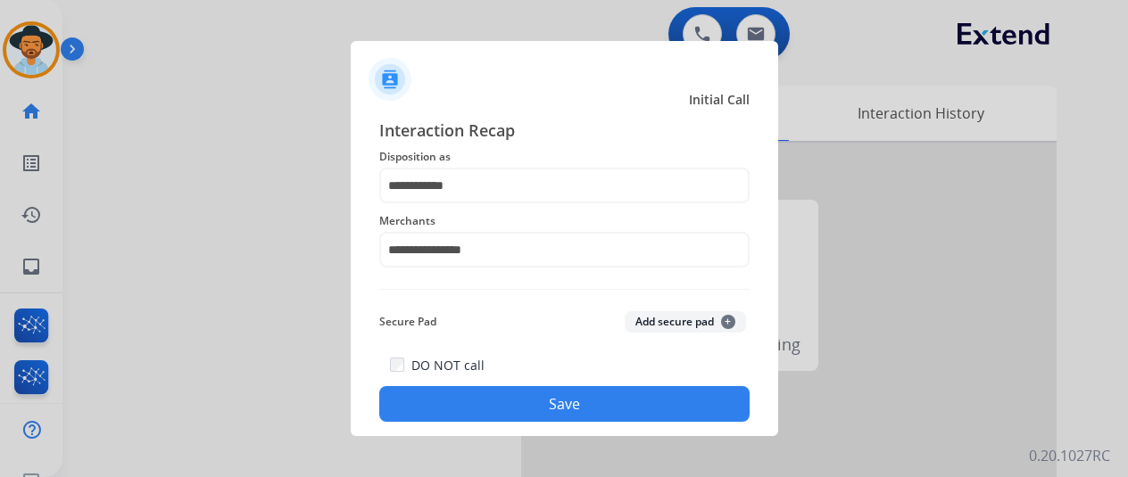
click at [548, 406] on button "Save" at bounding box center [564, 404] width 370 height 36
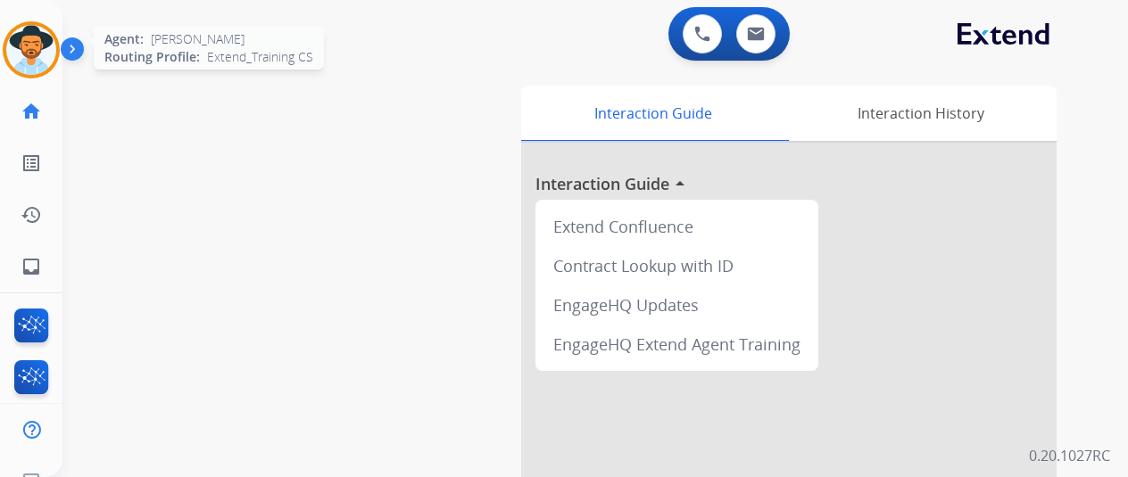
click at [21, 37] on img at bounding box center [31, 50] width 50 height 50
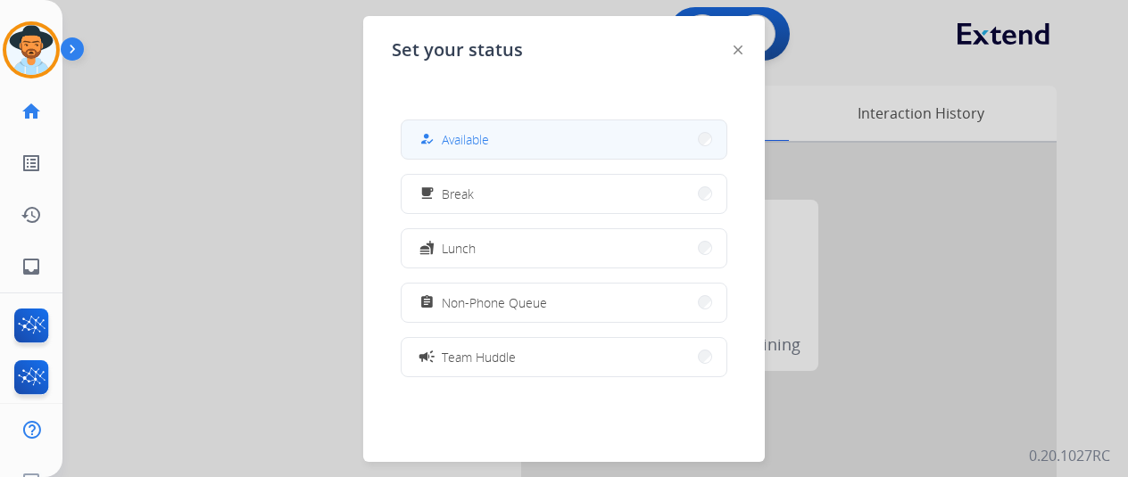
click at [459, 135] on span "Available" at bounding box center [465, 139] width 47 height 19
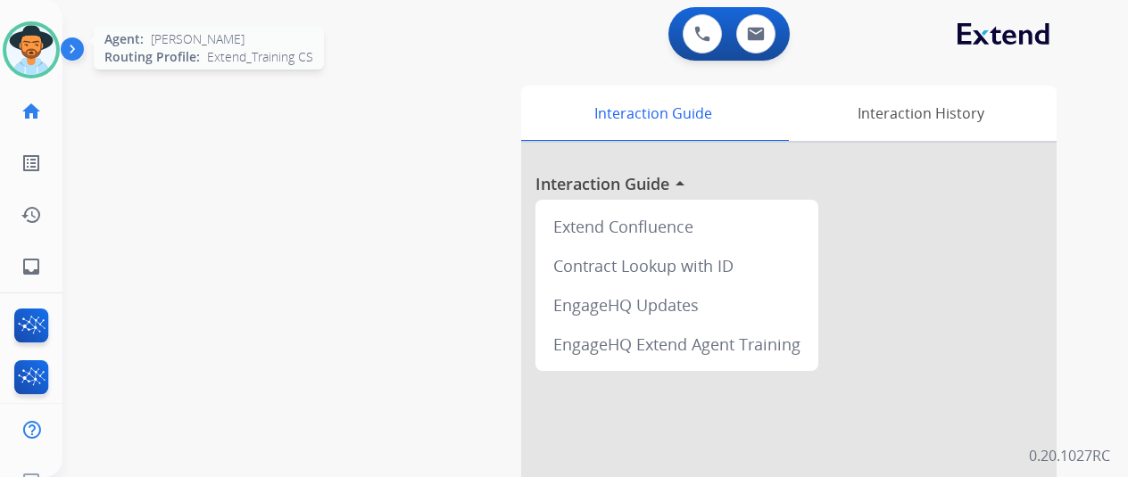
click at [39, 38] on img at bounding box center [31, 50] width 50 height 50
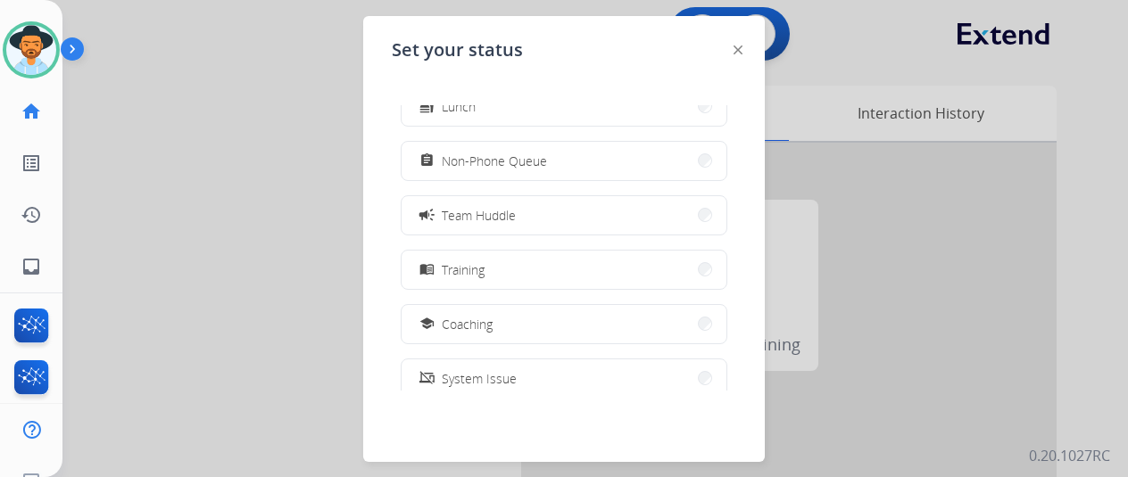
scroll to position [282, 0]
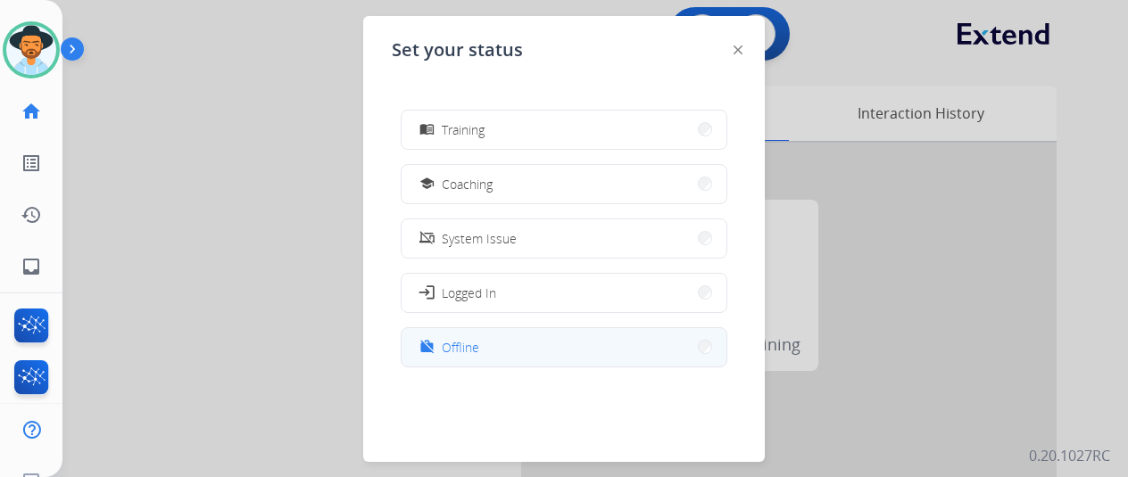
click at [462, 343] on span "Offline" at bounding box center [460, 347] width 37 height 19
